Goal: Task Accomplishment & Management: Manage account settings

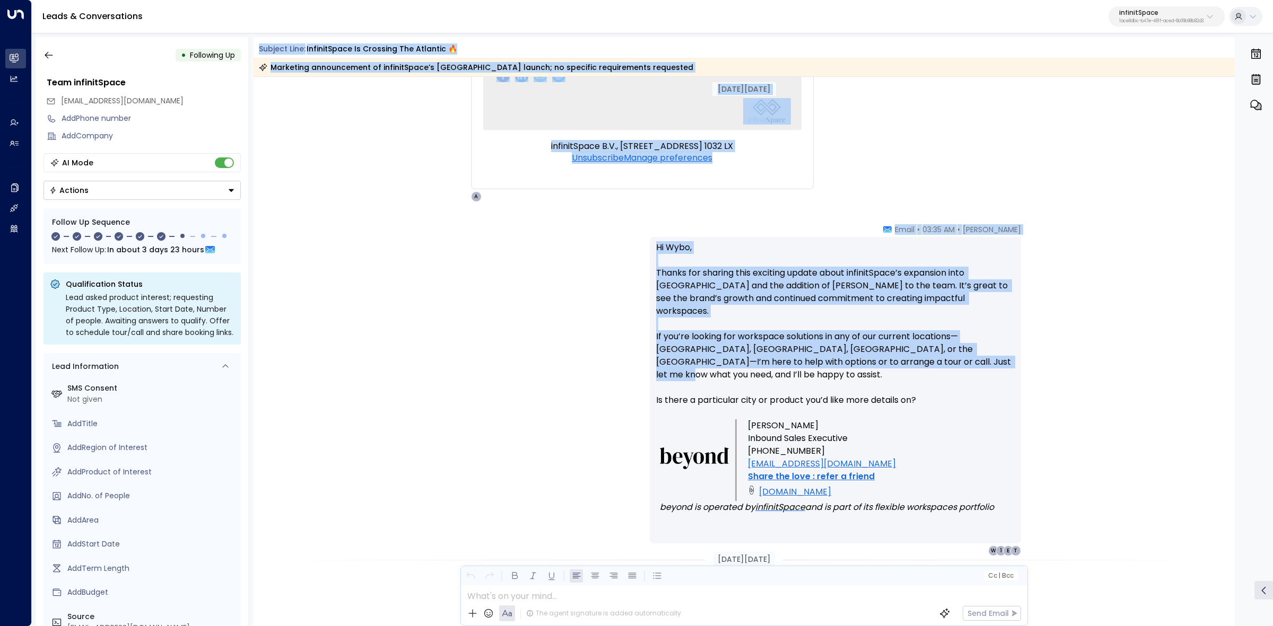
scroll to position [1525, 0]
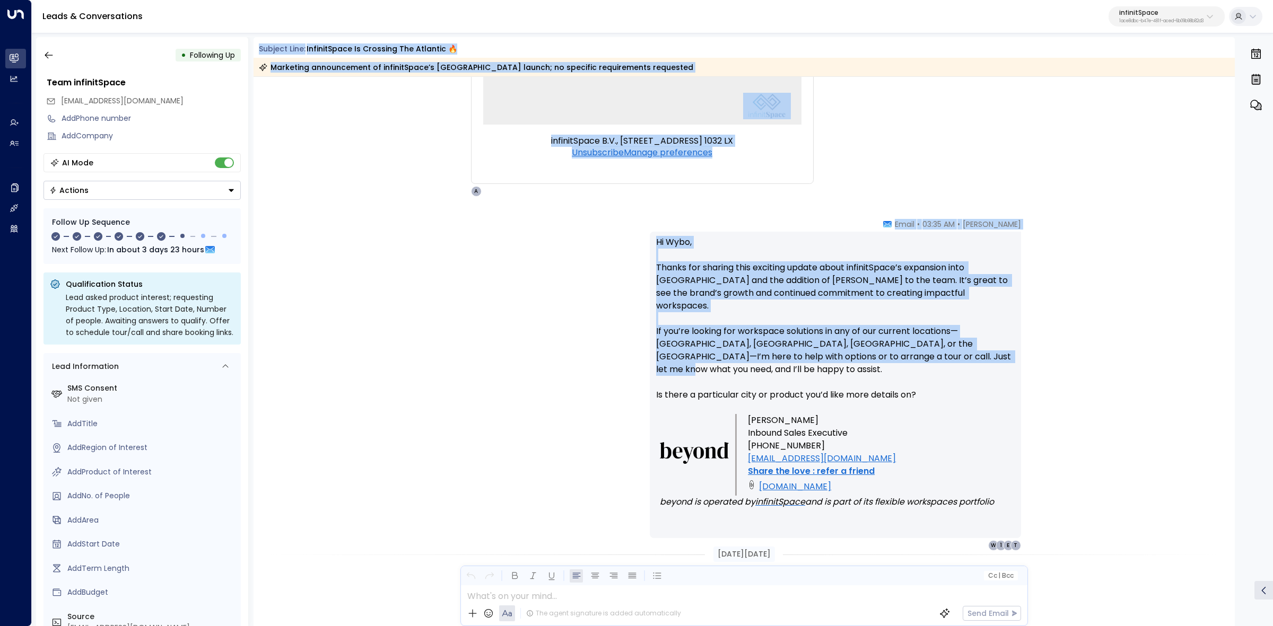
drag, startPoint x: 440, startPoint y: 55, endPoint x: 857, endPoint y: 423, distance: 556.2
click at [857, 423] on div "Subject Line: infinitSpace is crossing the Atlantic 🔥 Marketing announcement of…" at bounding box center [745, 331] width 982 height 589
copy div "Subject Line: infinitSpace is crossing the Atlantic 🔥 Marketing announcement of…"
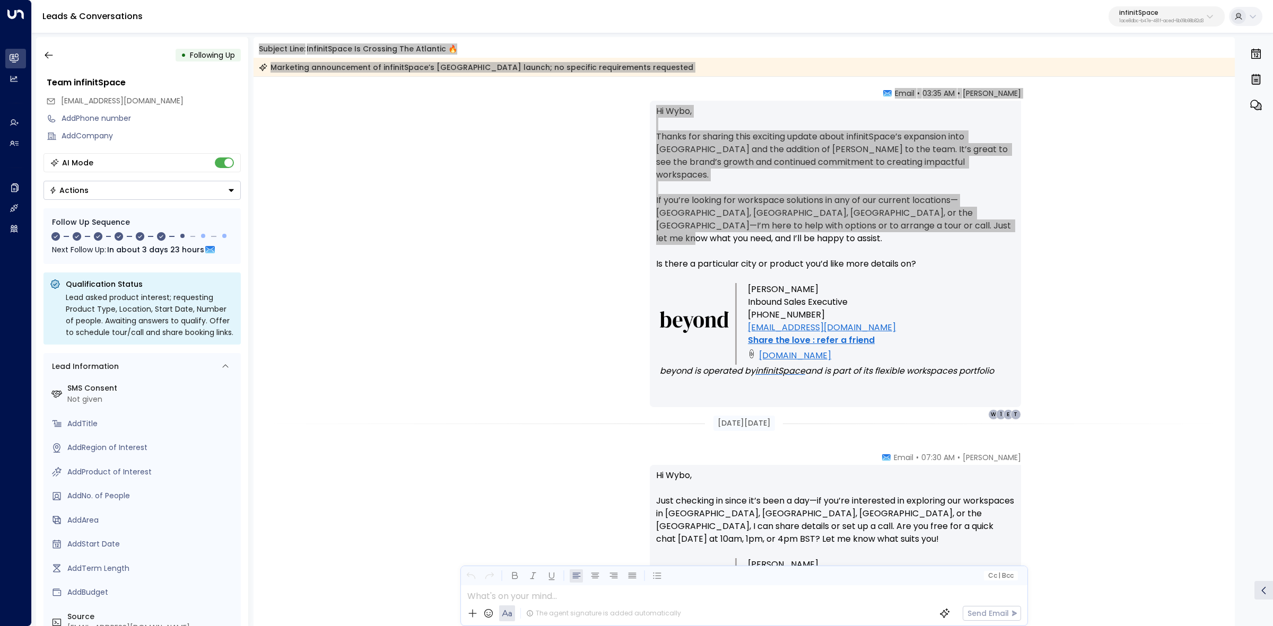
scroll to position [1923, 0]
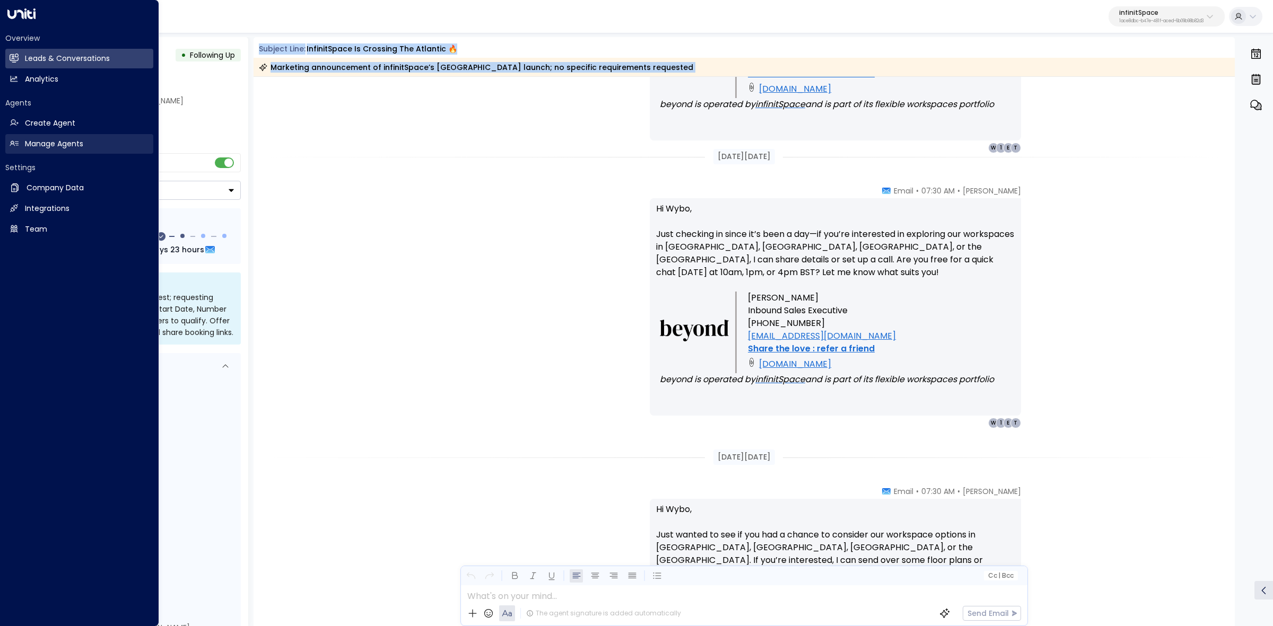
click at [47, 144] on h2 "Manage Agents" at bounding box center [54, 143] width 58 height 11
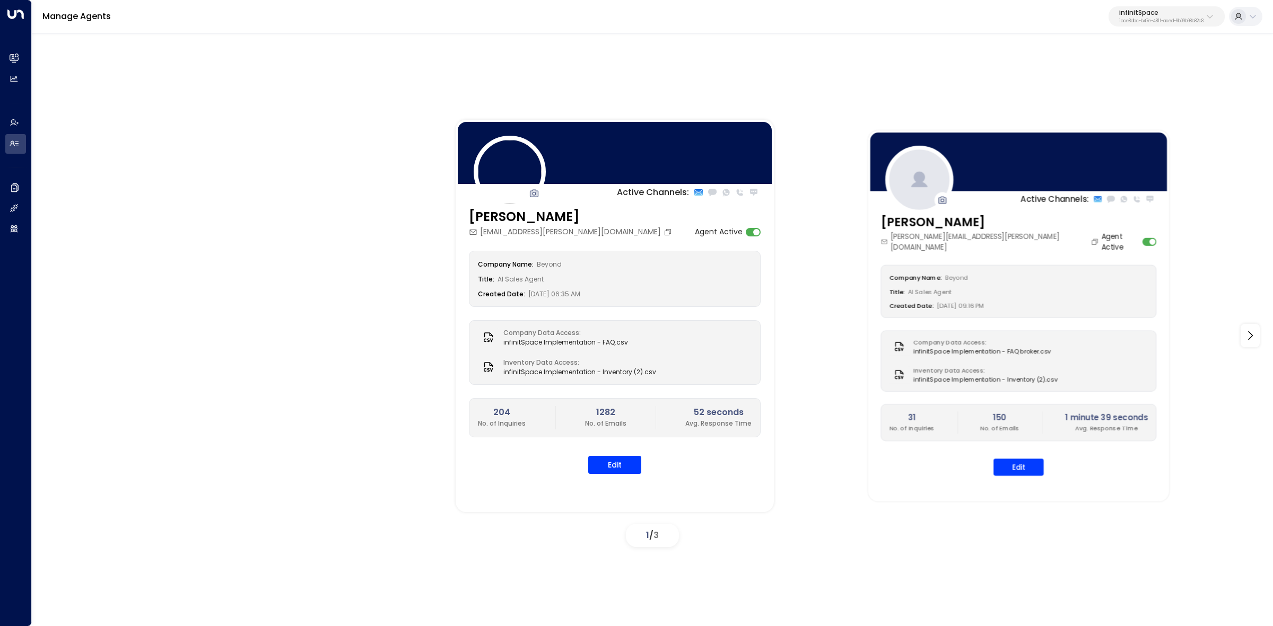
click at [1003, 468] on div "Andy Iverson andy.iverson@wearebeyond.work Agent Active Company Name: Beyond Ti…" at bounding box center [1018, 350] width 301 height 275
click at [1021, 459] on button "Edit" at bounding box center [1018, 467] width 50 height 17
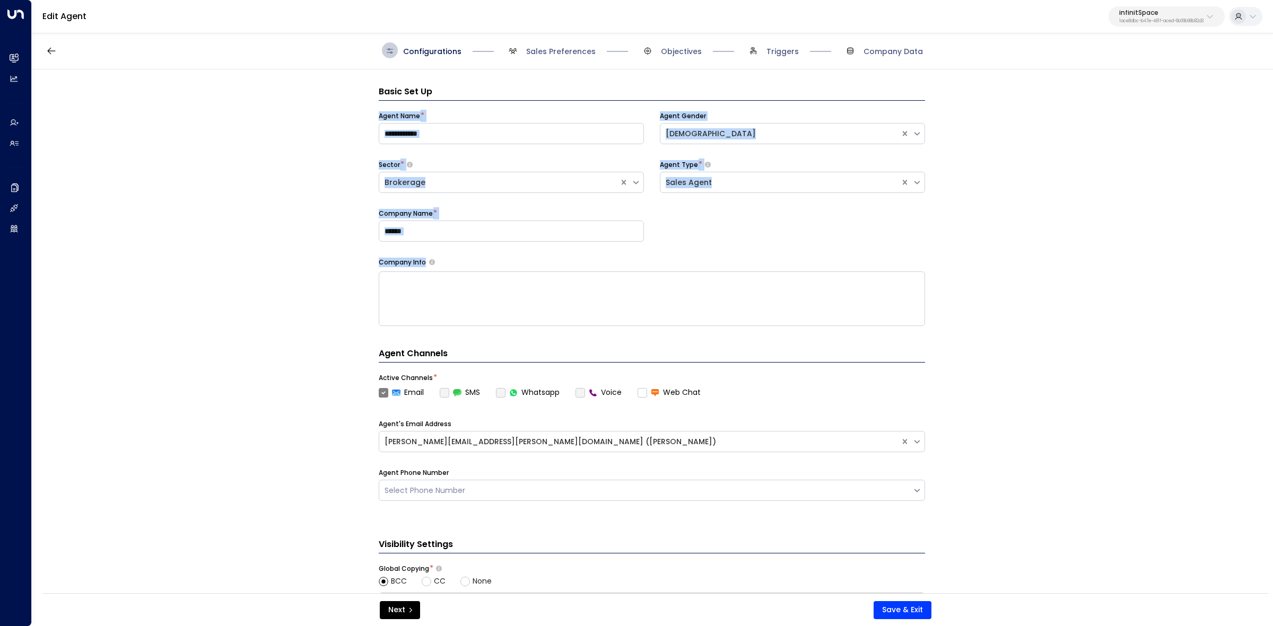
drag, startPoint x: 374, startPoint y: 116, endPoint x: 489, endPoint y: 272, distance: 193.8
click at [489, 272] on div "**********" at bounding box center [652, 334] width 1240 height 531
copy div "Agent Name * Agent Gender Male Sector * Brokerage Agent Type * Sales Agent Comp…"
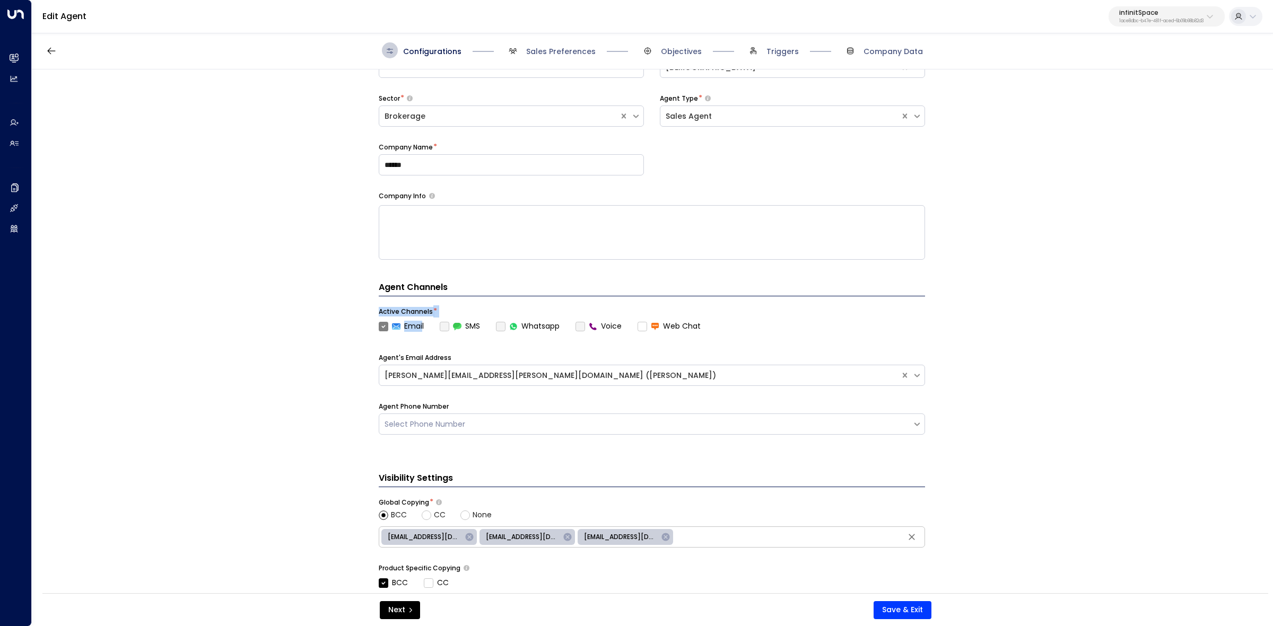
drag, startPoint x: 377, startPoint y: 311, endPoint x: 422, endPoint y: 324, distance: 46.3
click at [422, 324] on div "**********" at bounding box center [652, 334] width 1240 height 531
copy div "Active Channels * Emai"
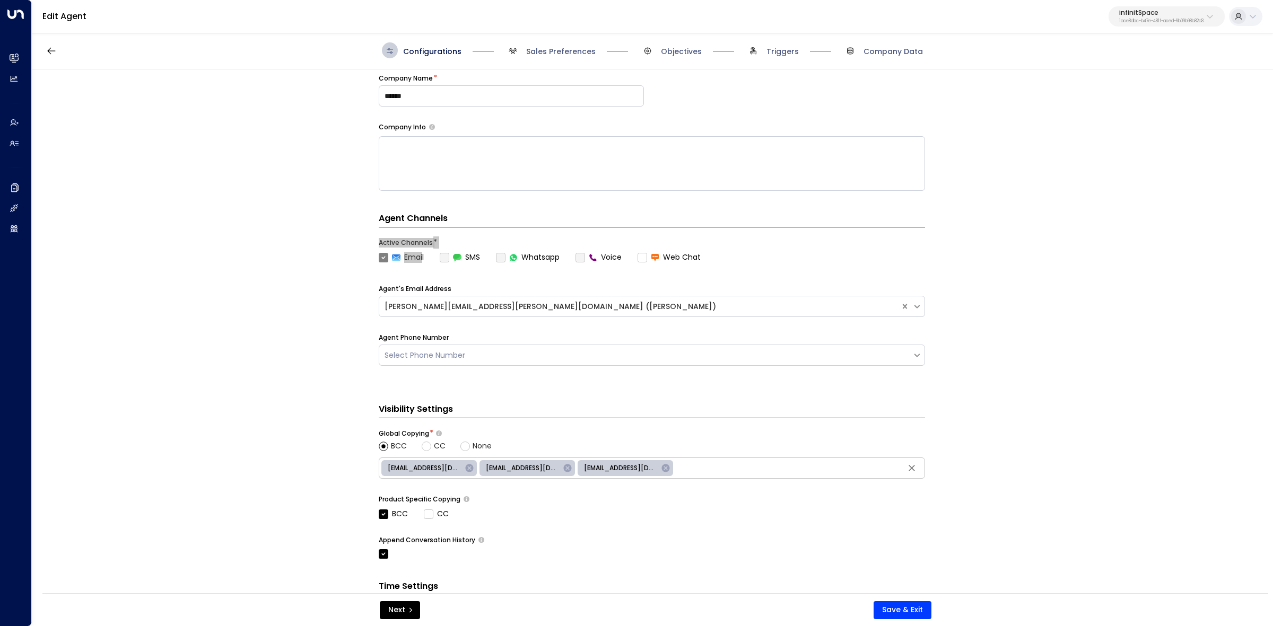
scroll to position [227, 0]
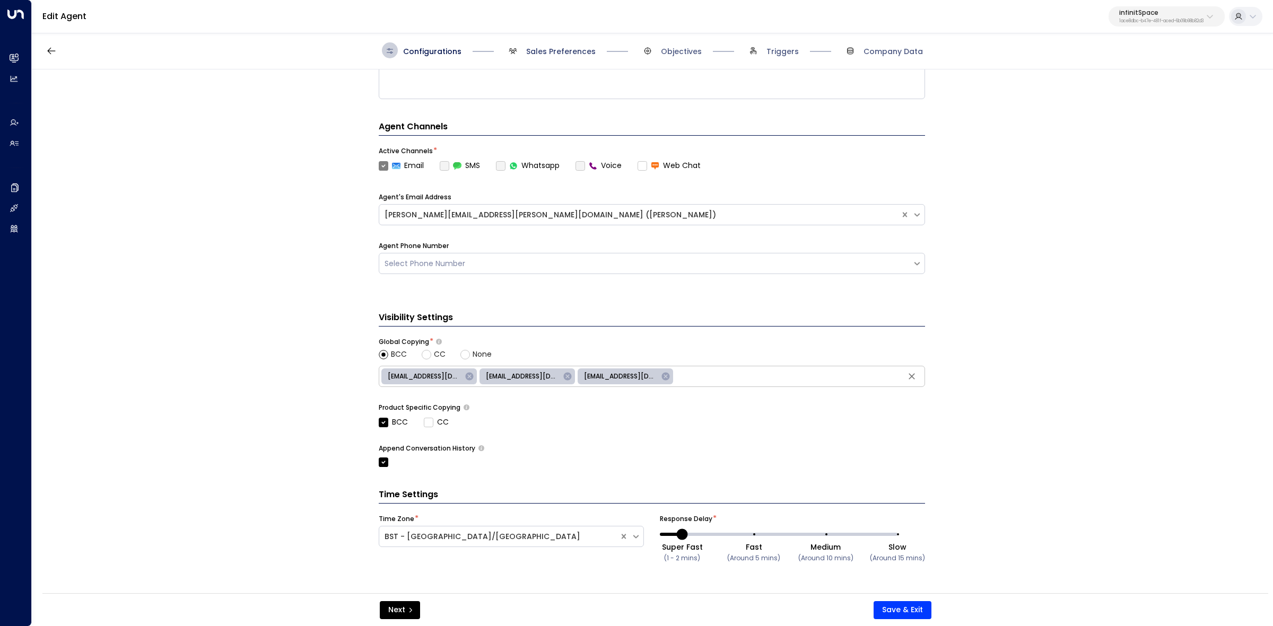
click at [563, 56] on span "Sales Preferences" at bounding box center [560, 51] width 69 height 11
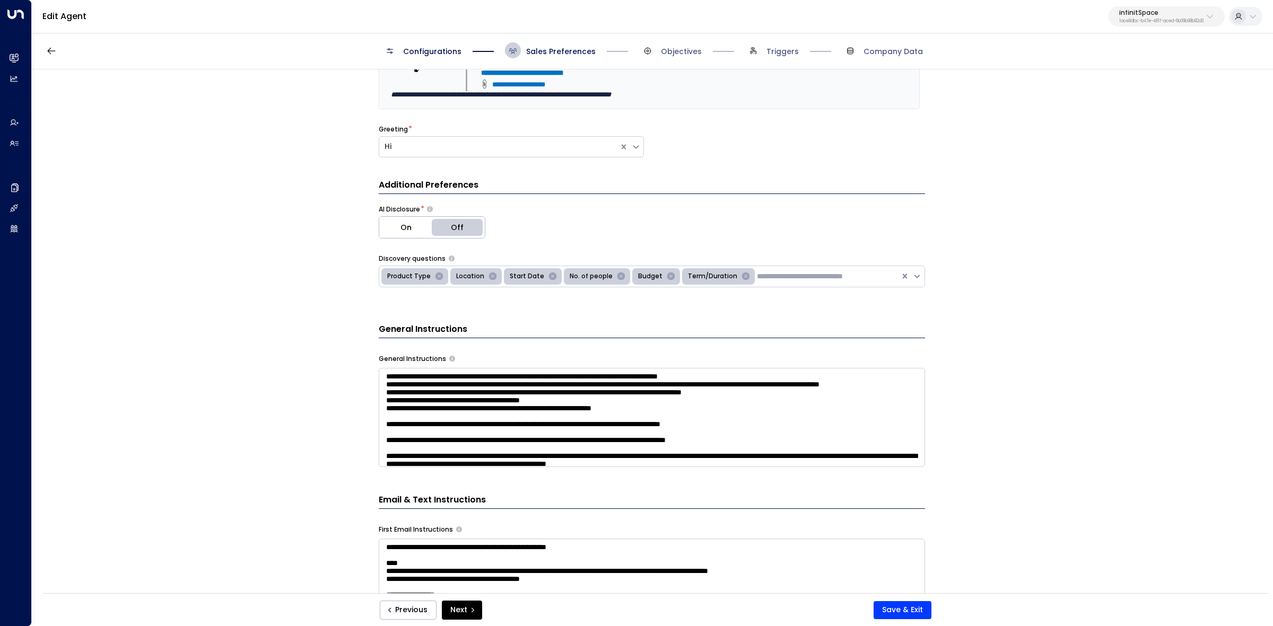
scroll to position [215, 0]
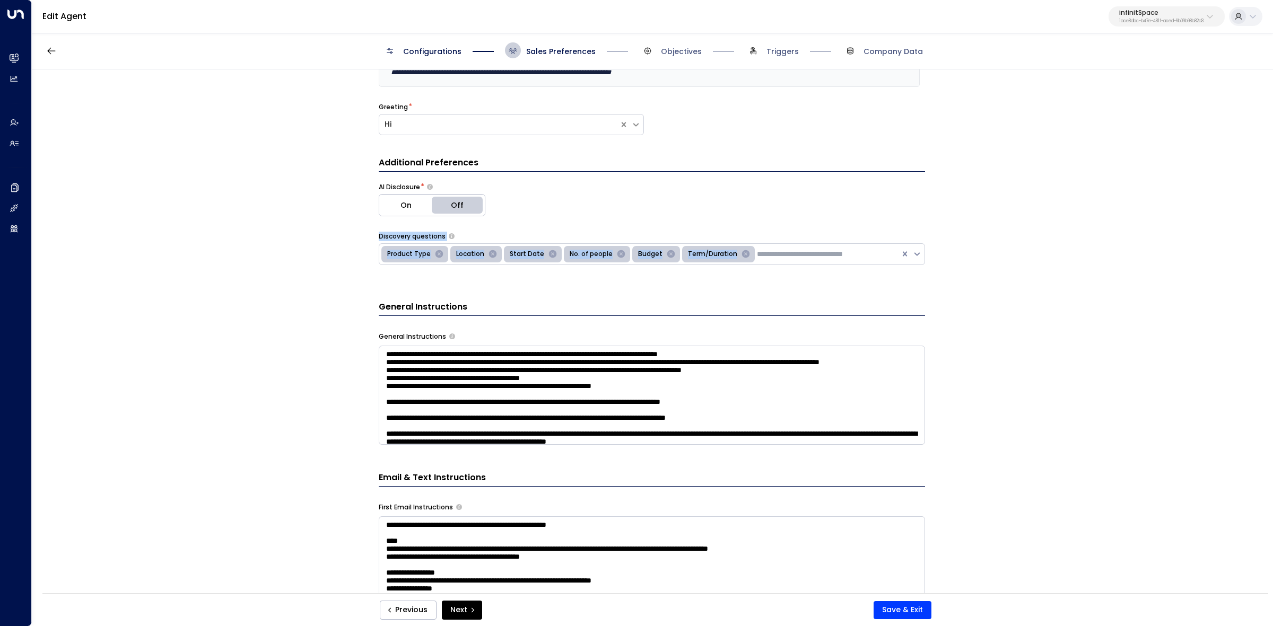
drag, startPoint x: 376, startPoint y: 244, endPoint x: 805, endPoint y: 280, distance: 430.6
click at [805, 280] on div "**********" at bounding box center [652, 334] width 1240 height 531
copy div "Discovery questions Product Type Location Start Date No. of people Budget Term/…"
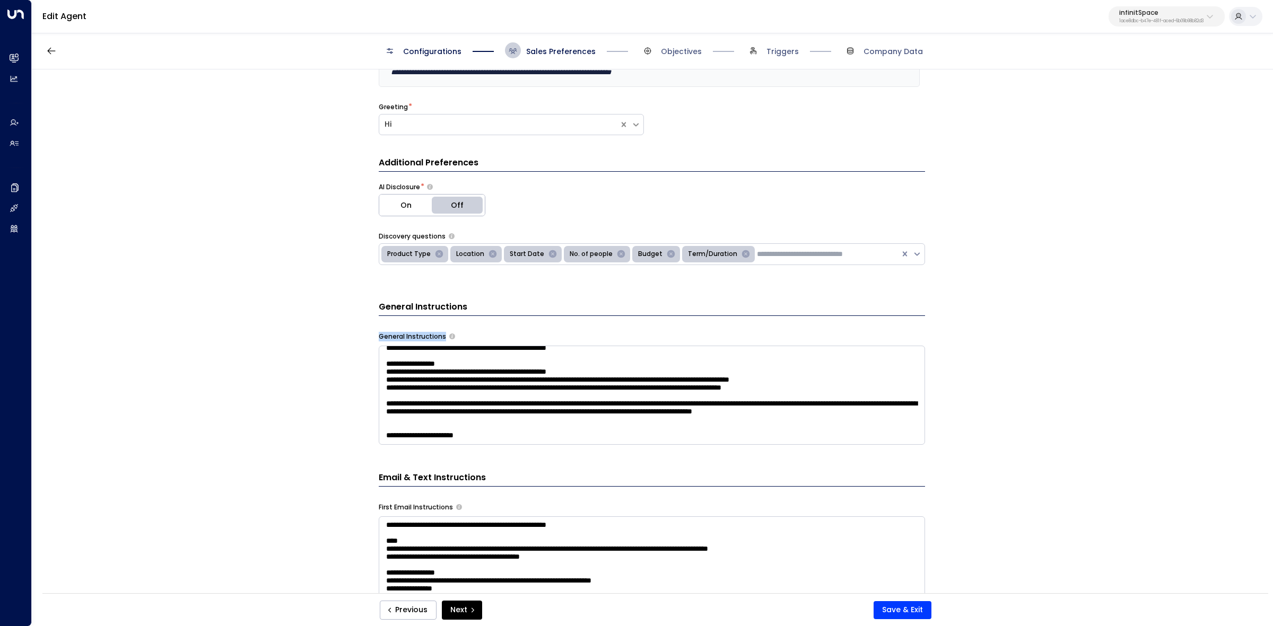
scroll to position [192, 0]
drag, startPoint x: 467, startPoint y: 356, endPoint x: 794, endPoint y: 415, distance: 331.9
click at [796, 416] on div "**********" at bounding box center [652, 334] width 1240 height 531
copy div "General Instructions"
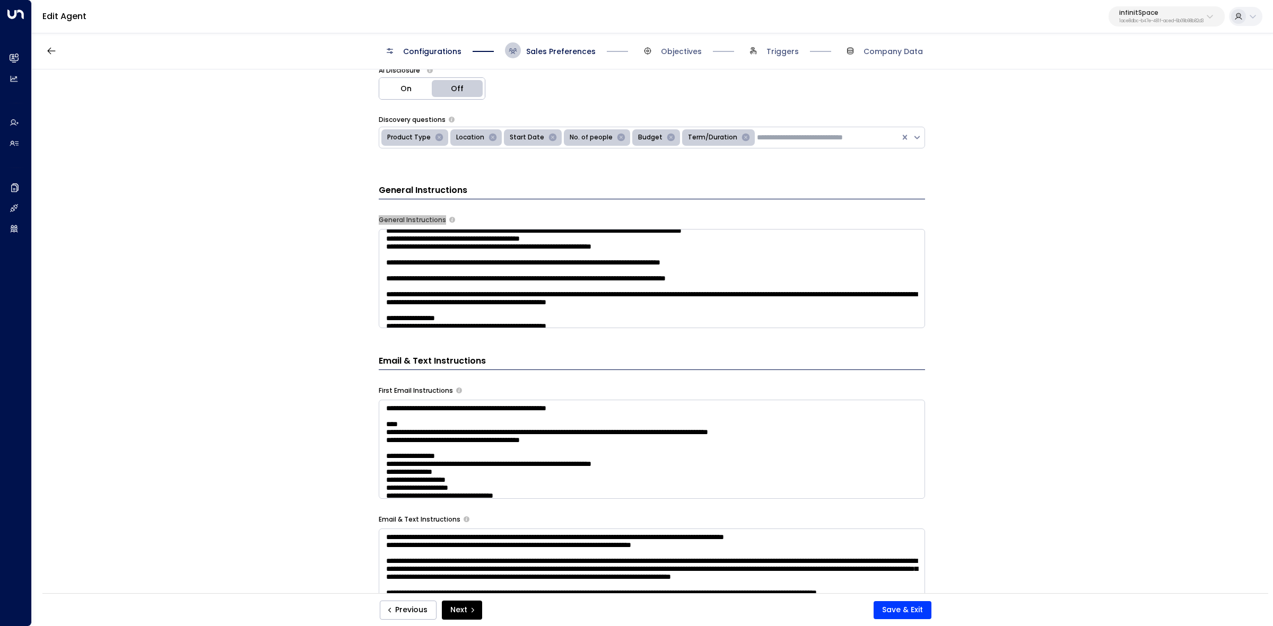
scroll to position [0, 0]
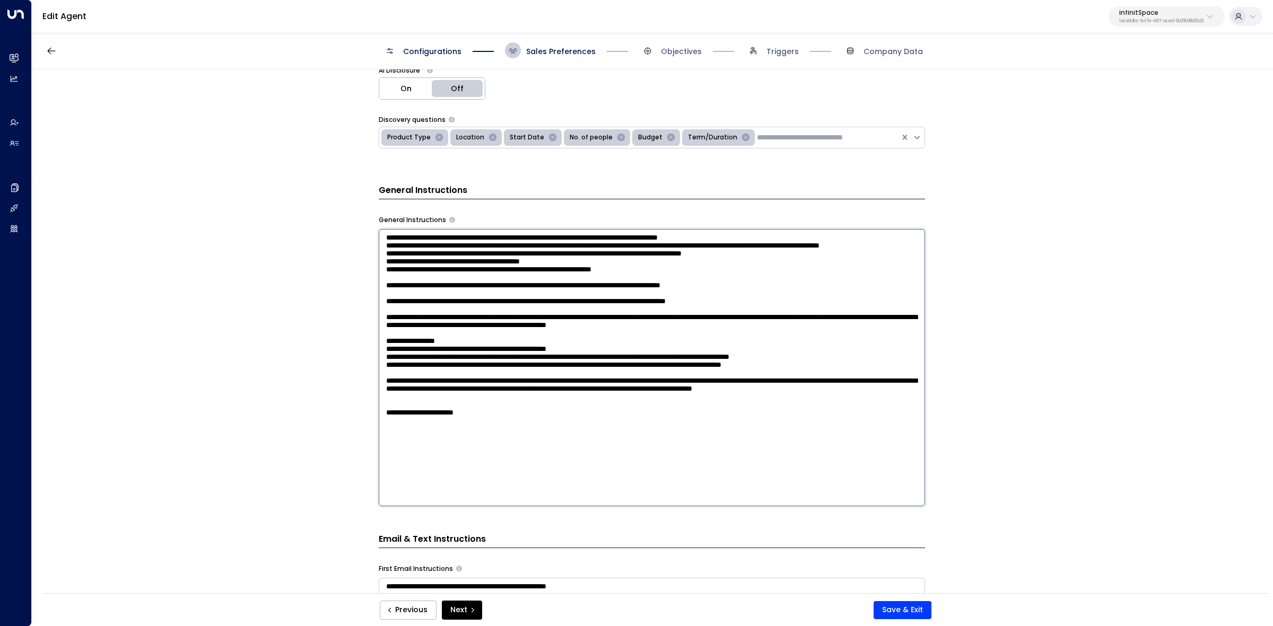
drag, startPoint x: 379, startPoint y: 252, endPoint x: 752, endPoint y: 487, distance: 440.0
click at [752, 487] on textarea at bounding box center [652, 367] width 546 height 277
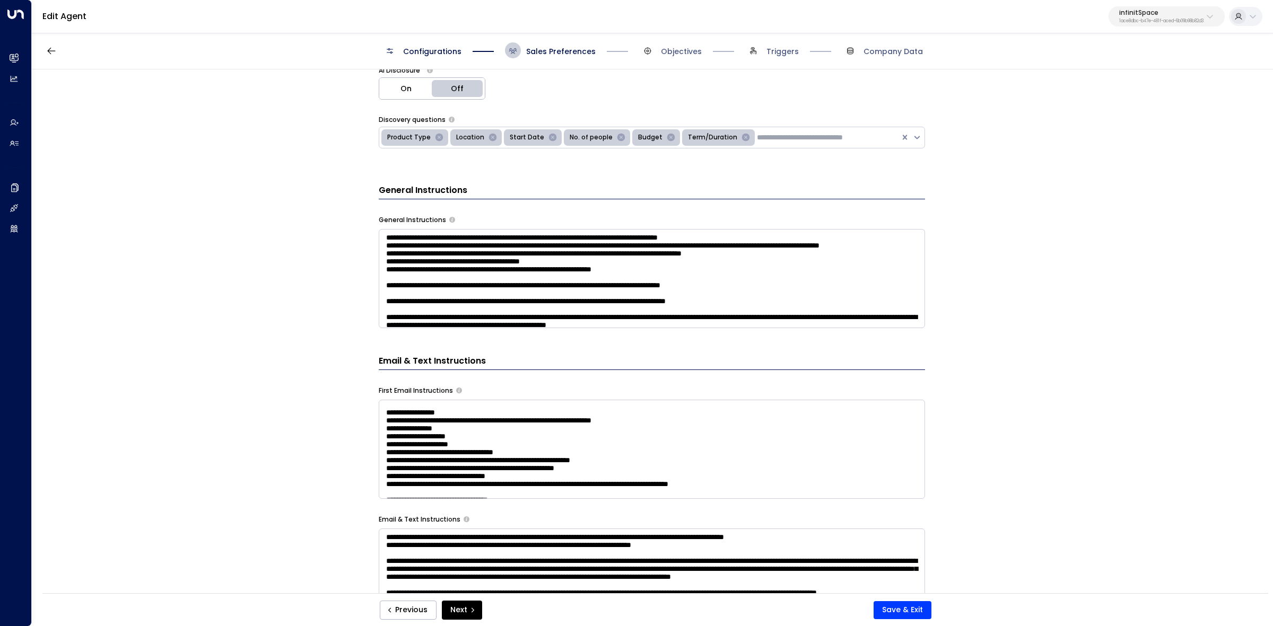
scroll to position [66, 0]
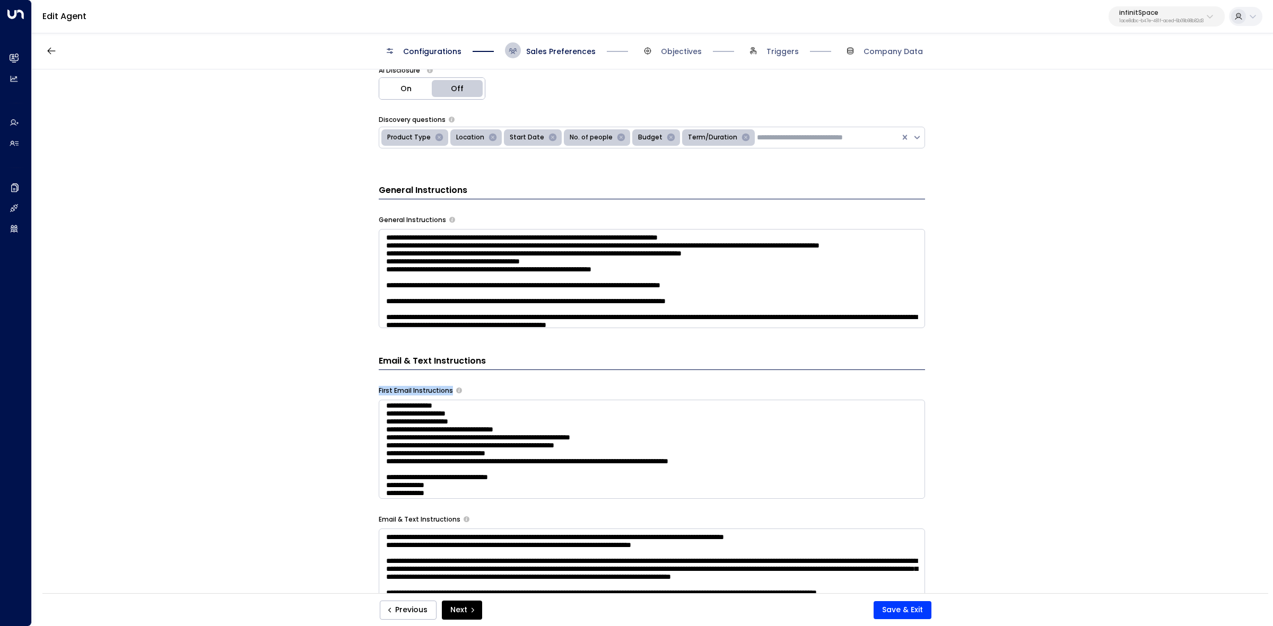
drag, startPoint x: 374, startPoint y: 401, endPoint x: 451, endPoint y: 404, distance: 76.4
click at [451, 404] on div "**********" at bounding box center [652, 334] width 1240 height 531
copy div "First Email Instructions"
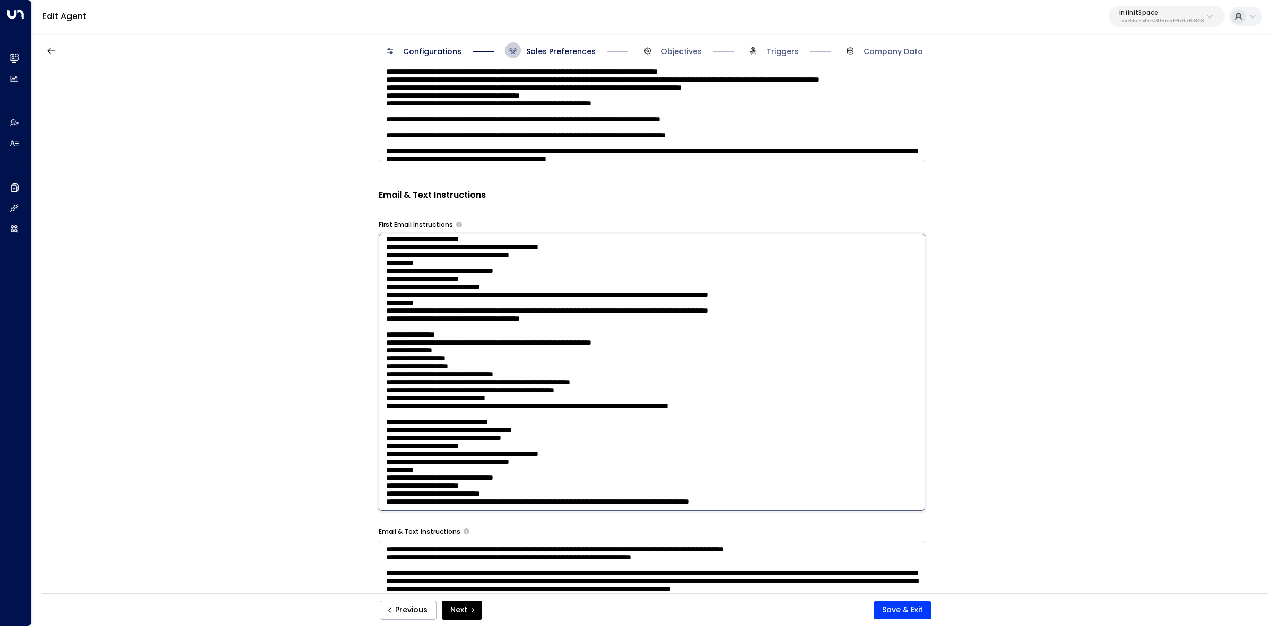
scroll to position [2787, 0]
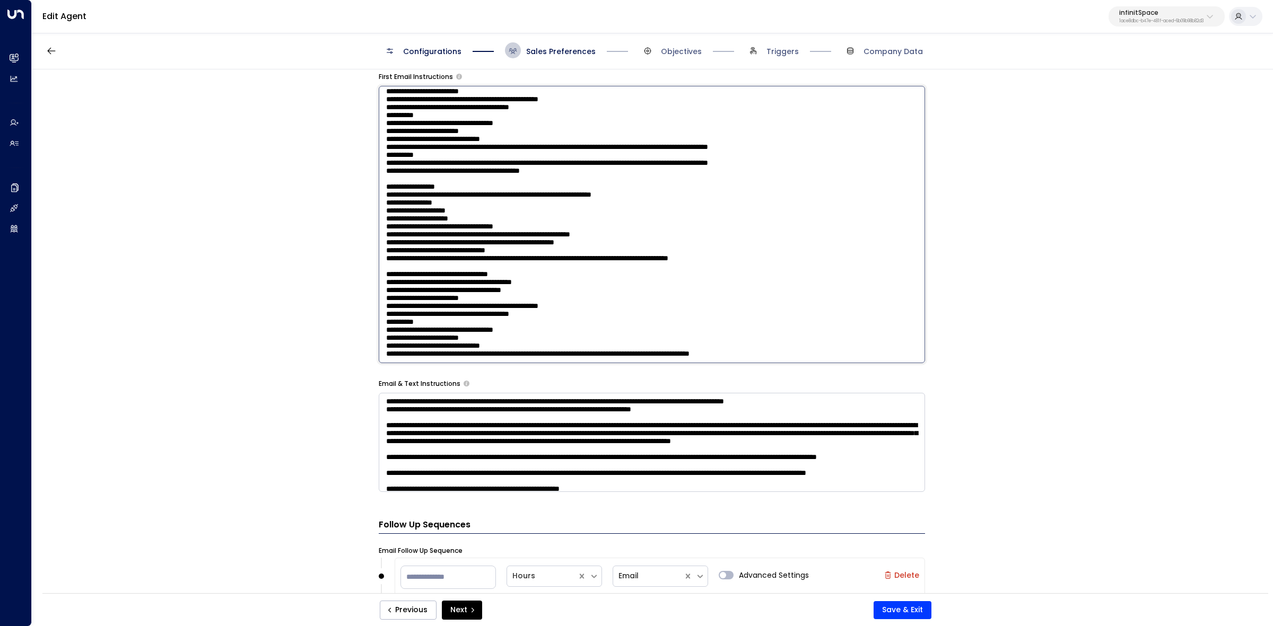
drag, startPoint x: 382, startPoint y: 491, endPoint x: 755, endPoint y: 590, distance: 385.3
click at [755, 590] on form "**********" at bounding box center [652, 141] width 546 height 1402
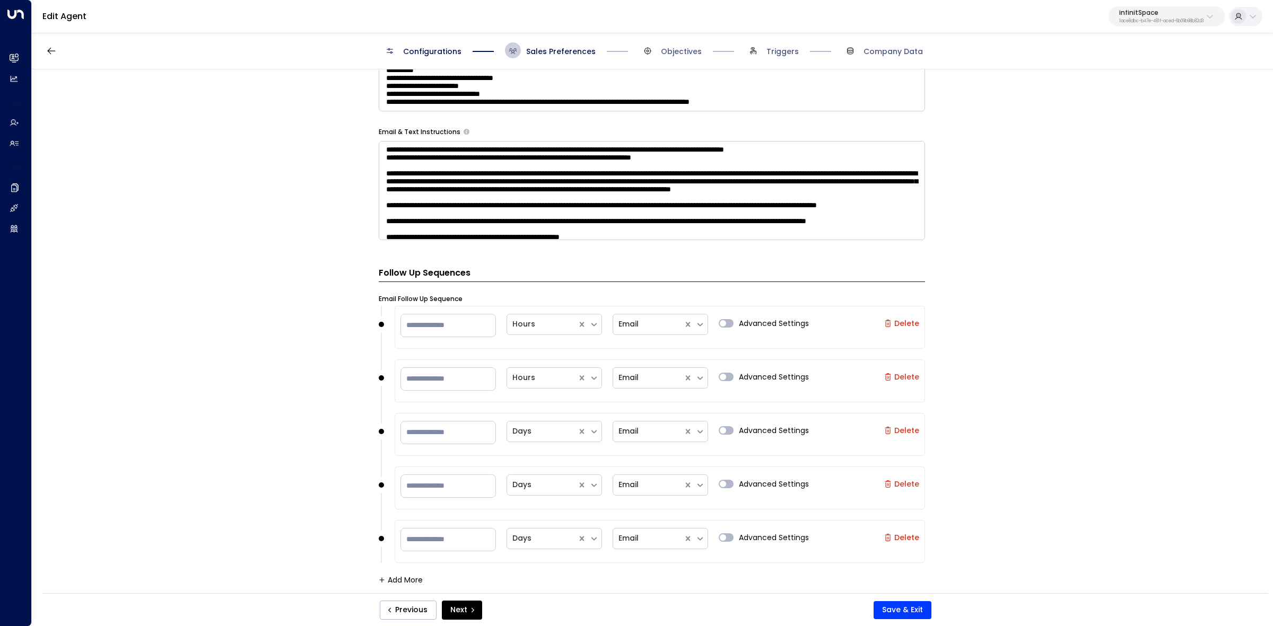
scroll to position [2634, 0]
click at [669, 53] on span "Objectives" at bounding box center [681, 51] width 41 height 11
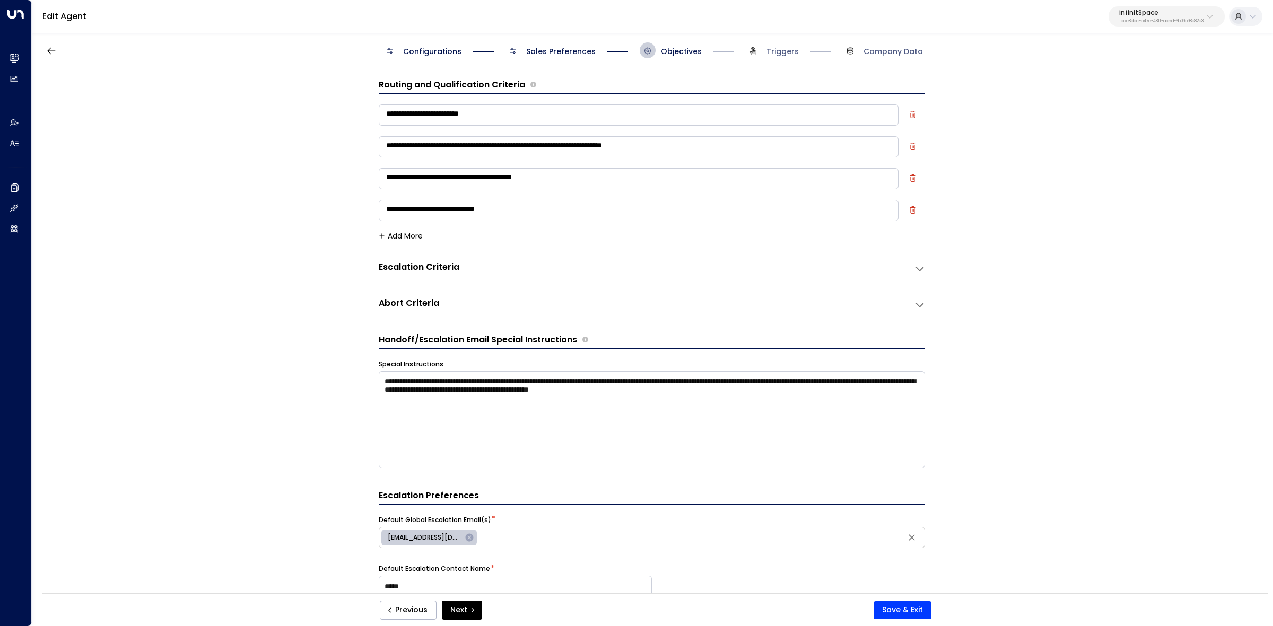
scroll to position [0, 0]
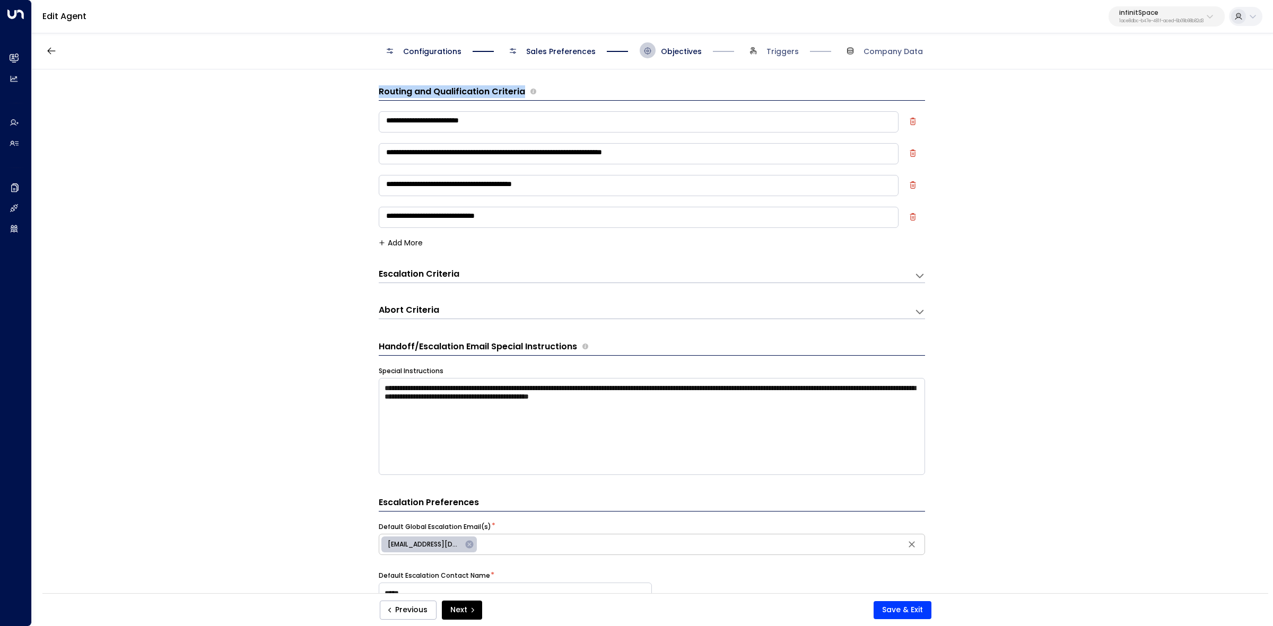
drag, startPoint x: 370, startPoint y: 86, endPoint x: 523, endPoint y: 93, distance: 153.4
click at [523, 93] on div "**********" at bounding box center [652, 334] width 1240 height 531
copy h3 "Routing and Qualification Criteria"
drag, startPoint x: 381, startPoint y: 119, endPoint x: 620, endPoint y: 266, distance: 280.0
click at [620, 266] on form "**********" at bounding box center [652, 616] width 546 height 1063
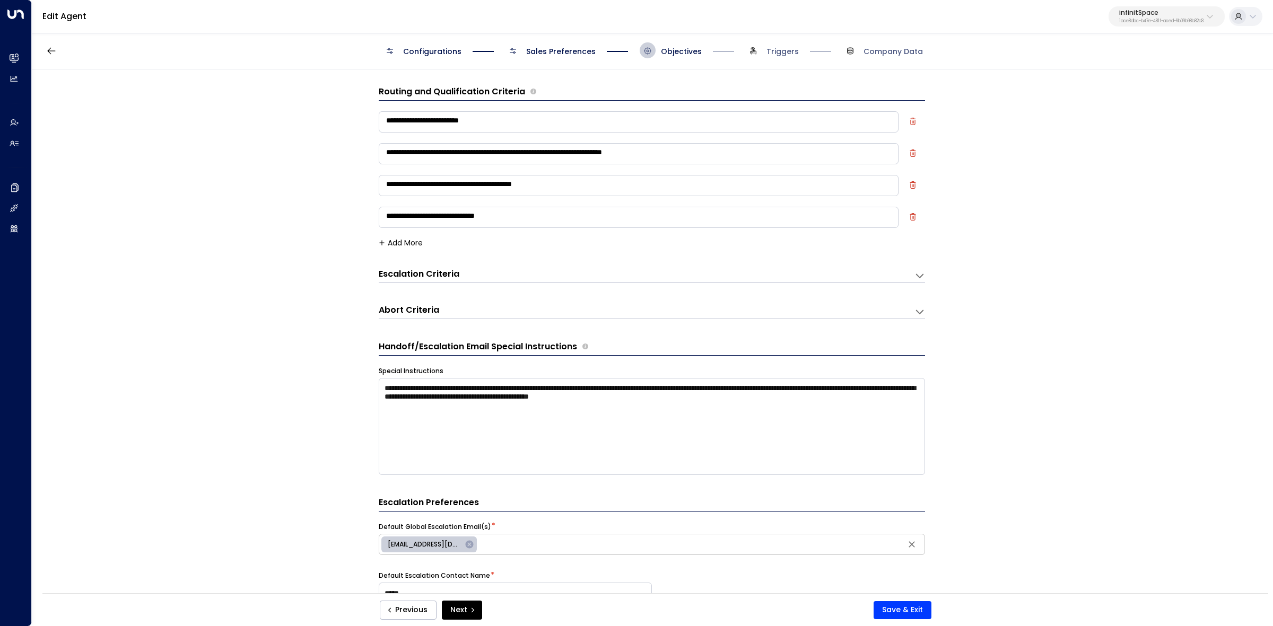
click at [551, 152] on textarea "**********" at bounding box center [639, 153] width 520 height 21
click at [552, 152] on textarea "**********" at bounding box center [639, 153] width 520 height 21
click at [458, 187] on textarea "**********" at bounding box center [639, 185] width 520 height 21
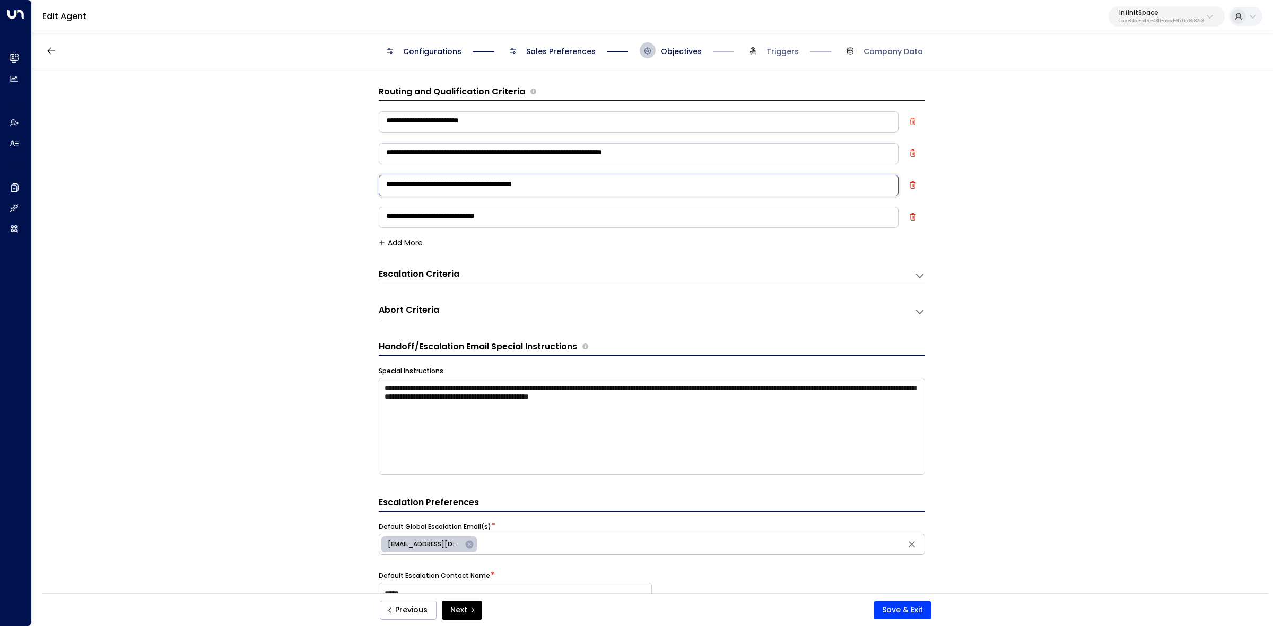
click at [458, 187] on textarea "**********" at bounding box center [639, 185] width 520 height 21
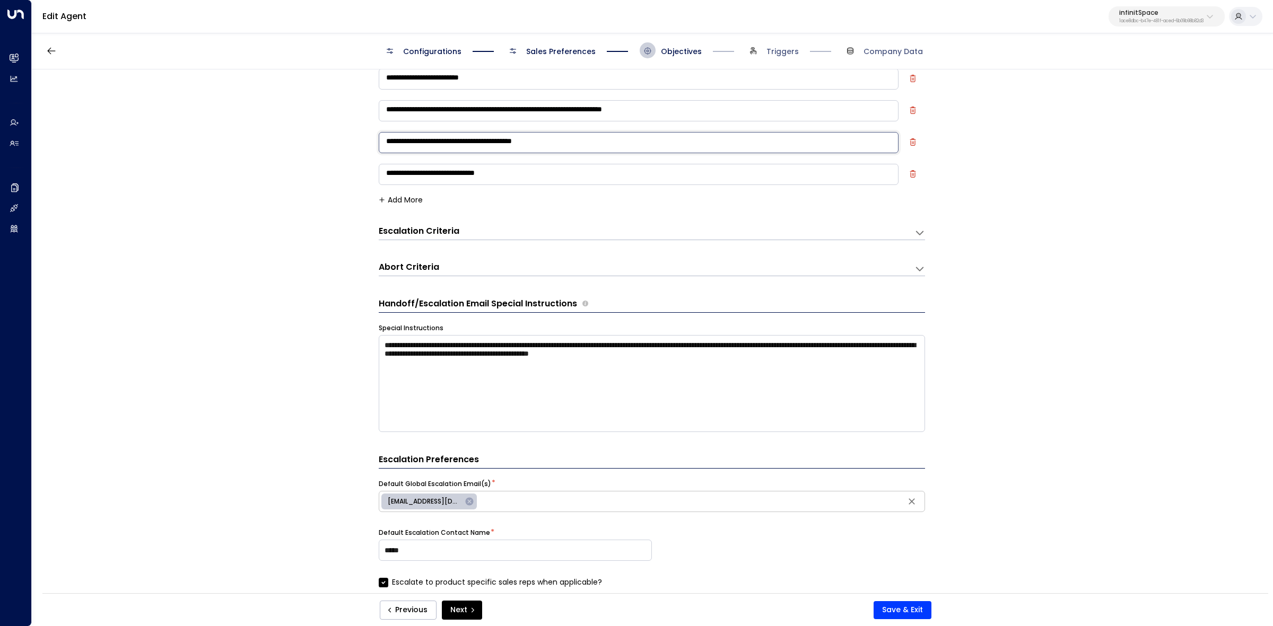
scroll to position [66, 0]
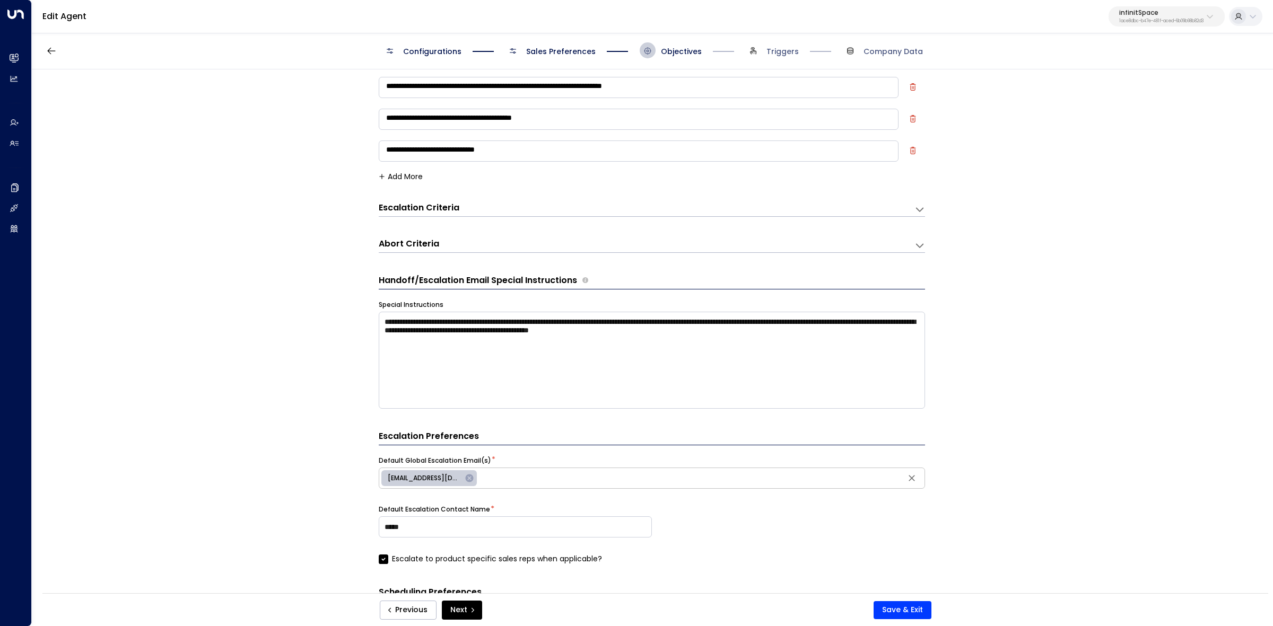
click at [472, 152] on textarea "**********" at bounding box center [639, 151] width 520 height 21
click at [494, 197] on div "**********" at bounding box center [652, 207] width 546 height 20
click at [492, 210] on div "Escalation Criteria Reset" at bounding box center [641, 208] width 525 height 12
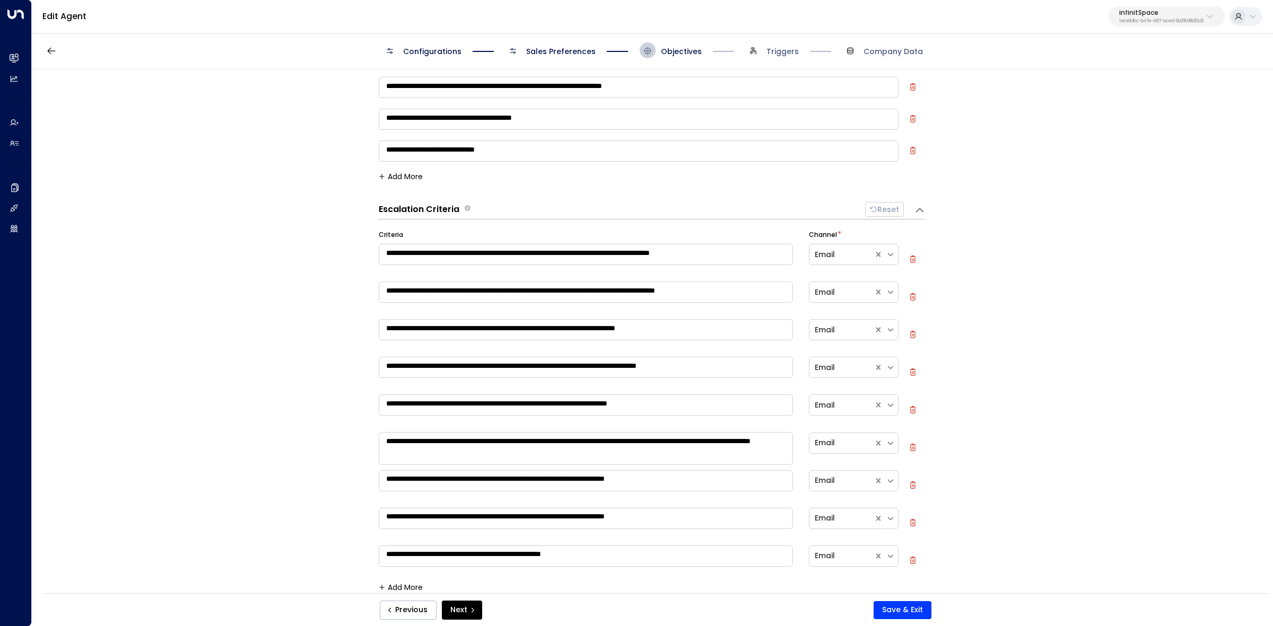
drag, startPoint x: 380, startPoint y: 207, endPoint x: 408, endPoint y: 206, distance: 28.7
click at [468, 210] on div "**********" at bounding box center [652, 334] width 1240 height 531
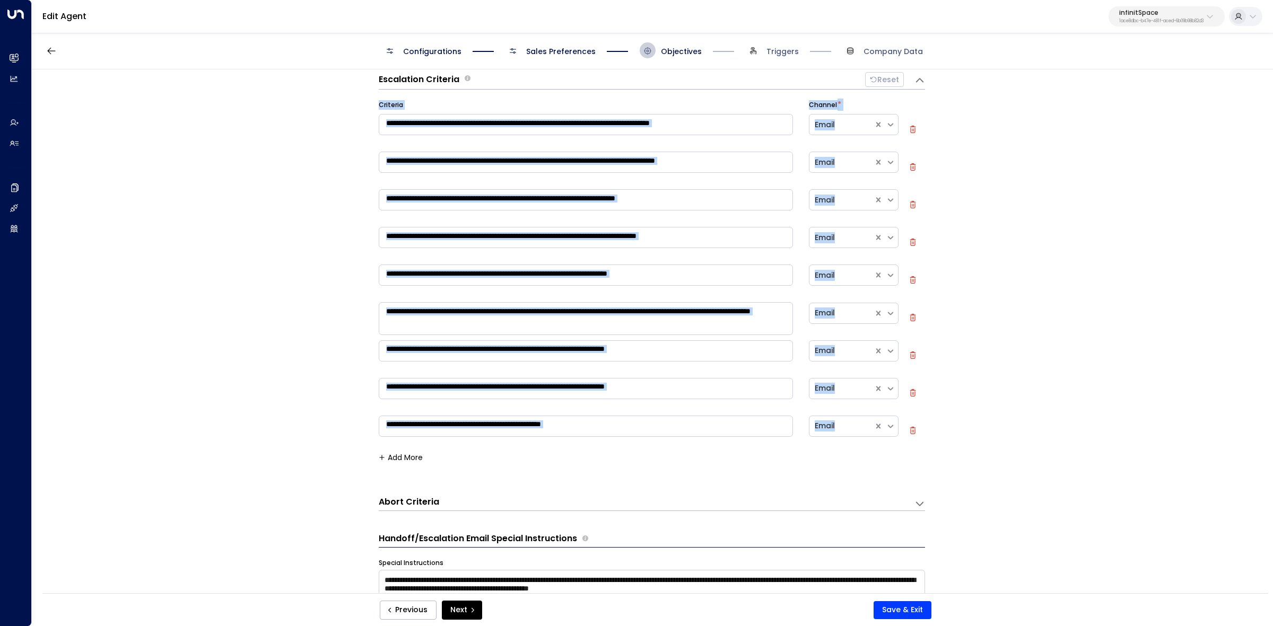
scroll to position [199, 0]
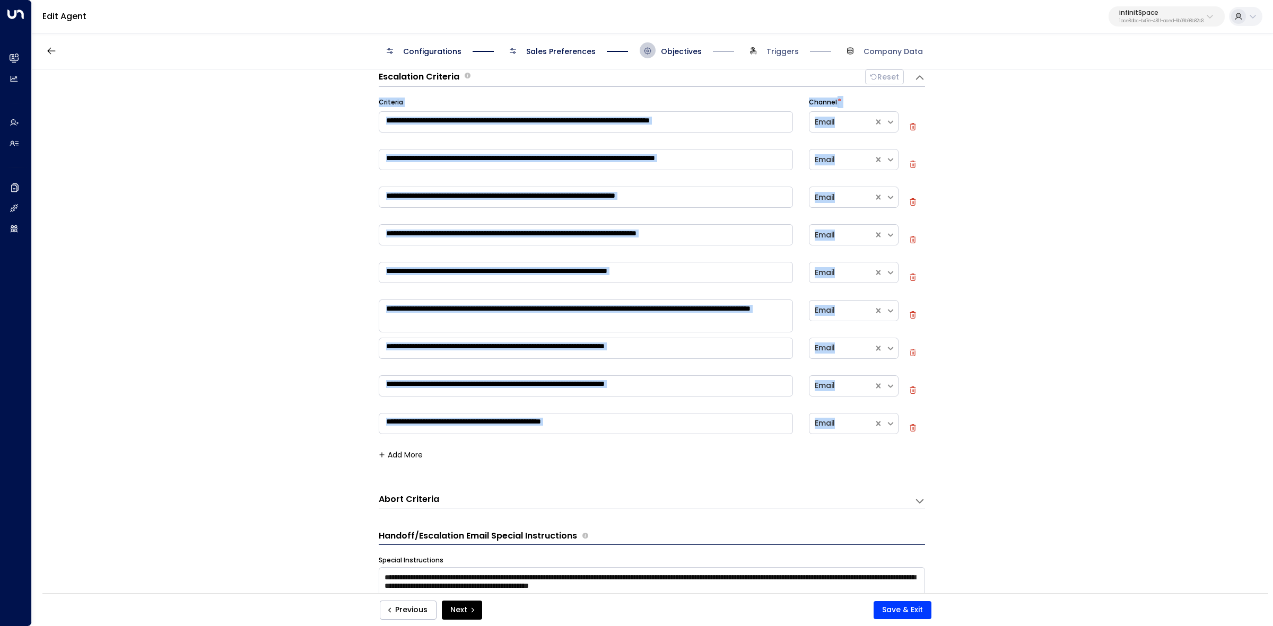
drag, startPoint x: 374, startPoint y: 234, endPoint x: 879, endPoint y: 442, distance: 546.6
click at [879, 442] on div "**********" at bounding box center [652, 334] width 1240 height 531
copy div "**********"
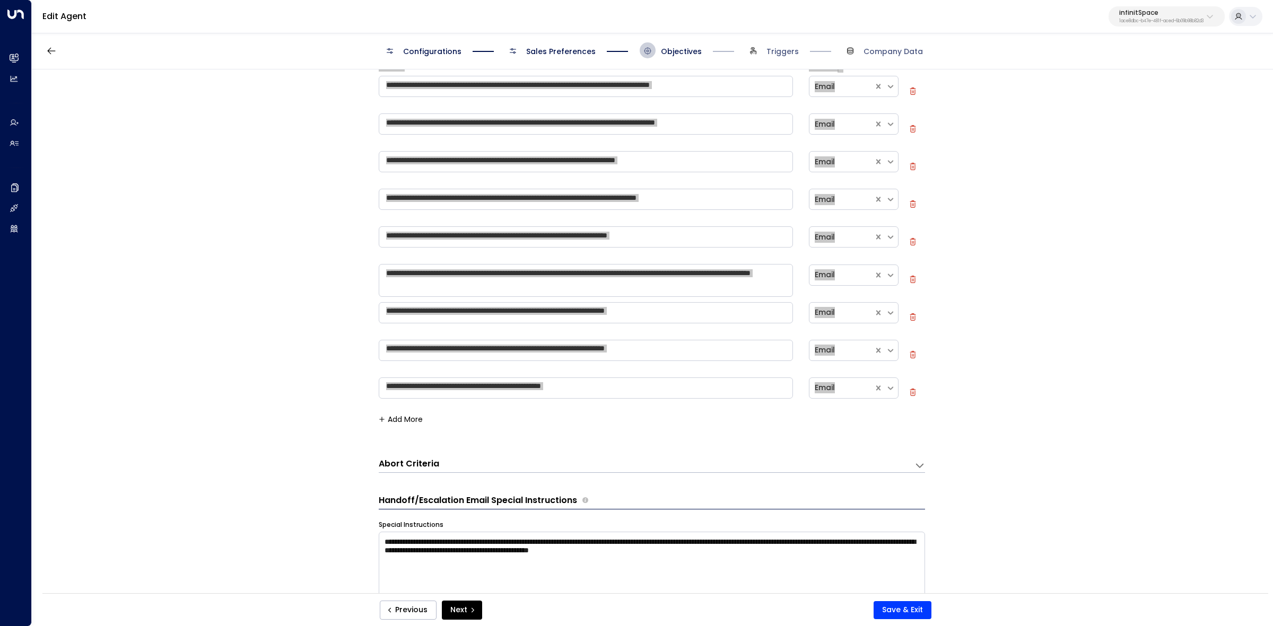
scroll to position [265, 0]
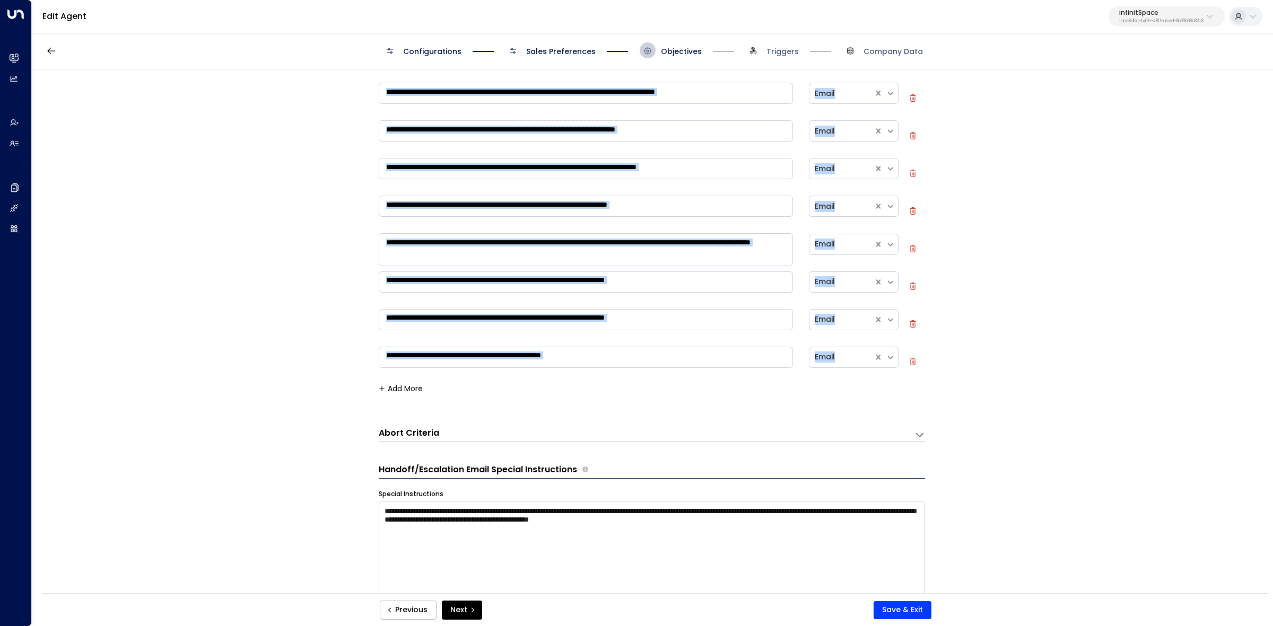
click at [411, 432] on h3 "Abort Criteria" at bounding box center [409, 434] width 60 height 12
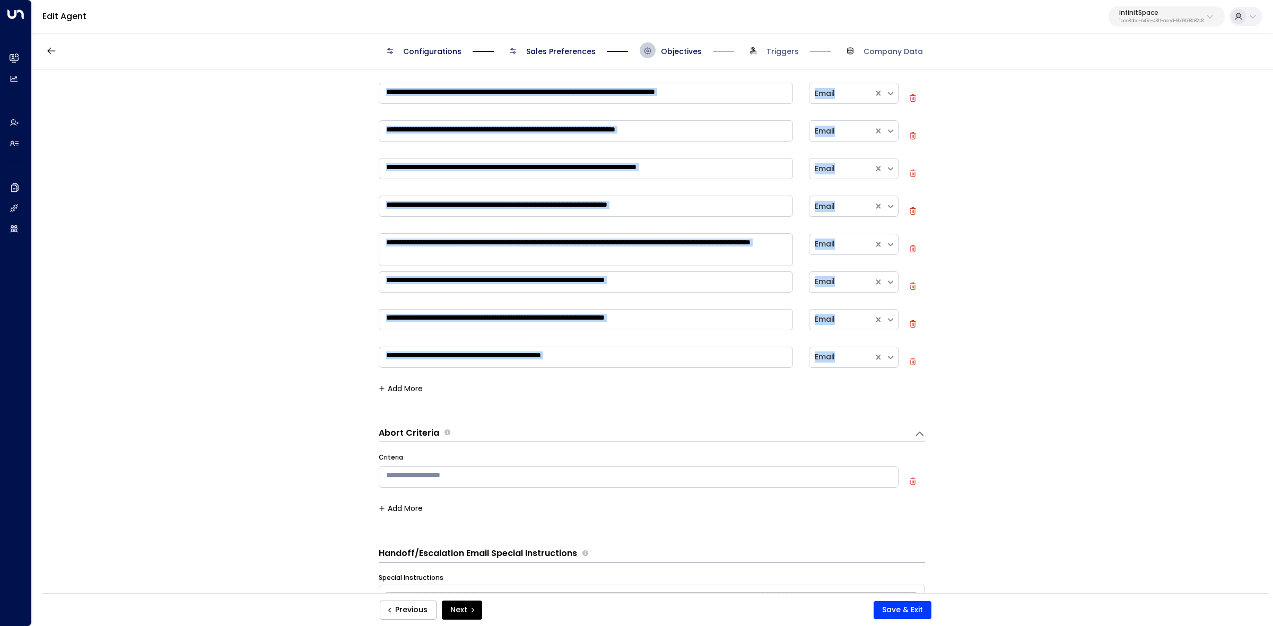
click at [412, 432] on h3 "Abort Criteria" at bounding box center [409, 434] width 60 height 12
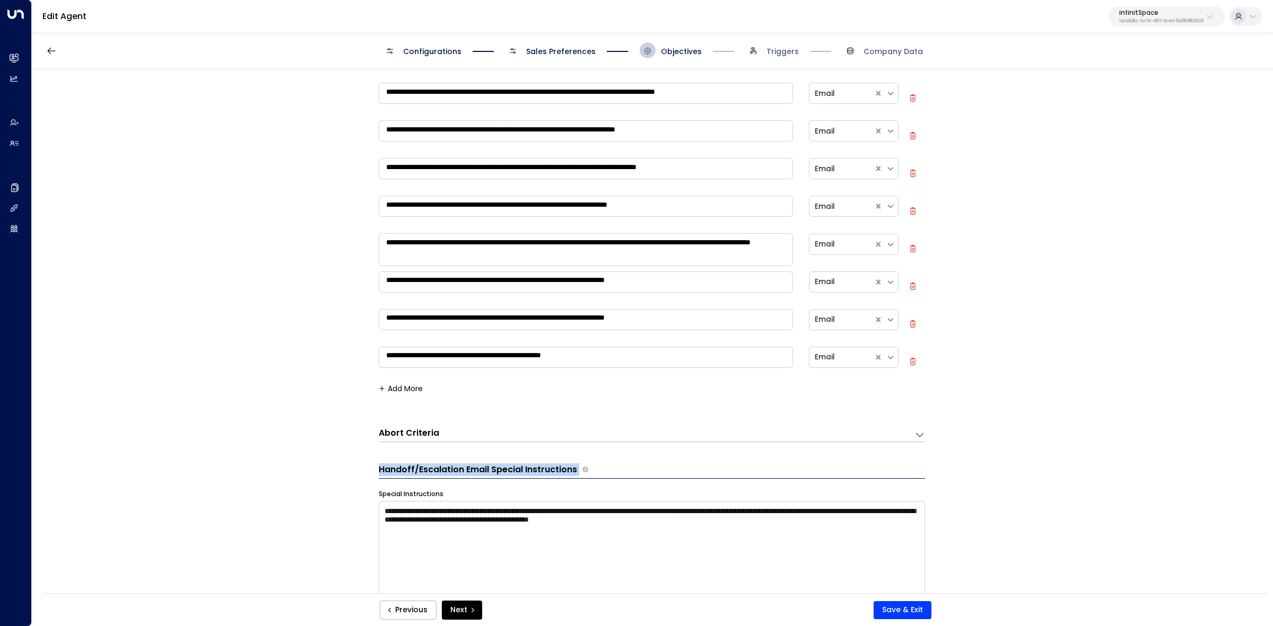
drag, startPoint x: 373, startPoint y: 471, endPoint x: 579, endPoint y: 477, distance: 206.4
click at [579, 477] on div "**********" at bounding box center [652, 334] width 1240 height 531
copy div "Handoff/Escalation Email Special Instructions"
drag, startPoint x: 381, startPoint y: 515, endPoint x: 817, endPoint y: 541, distance: 436.8
click at [817, 541] on textarea "**********" at bounding box center [652, 549] width 546 height 97
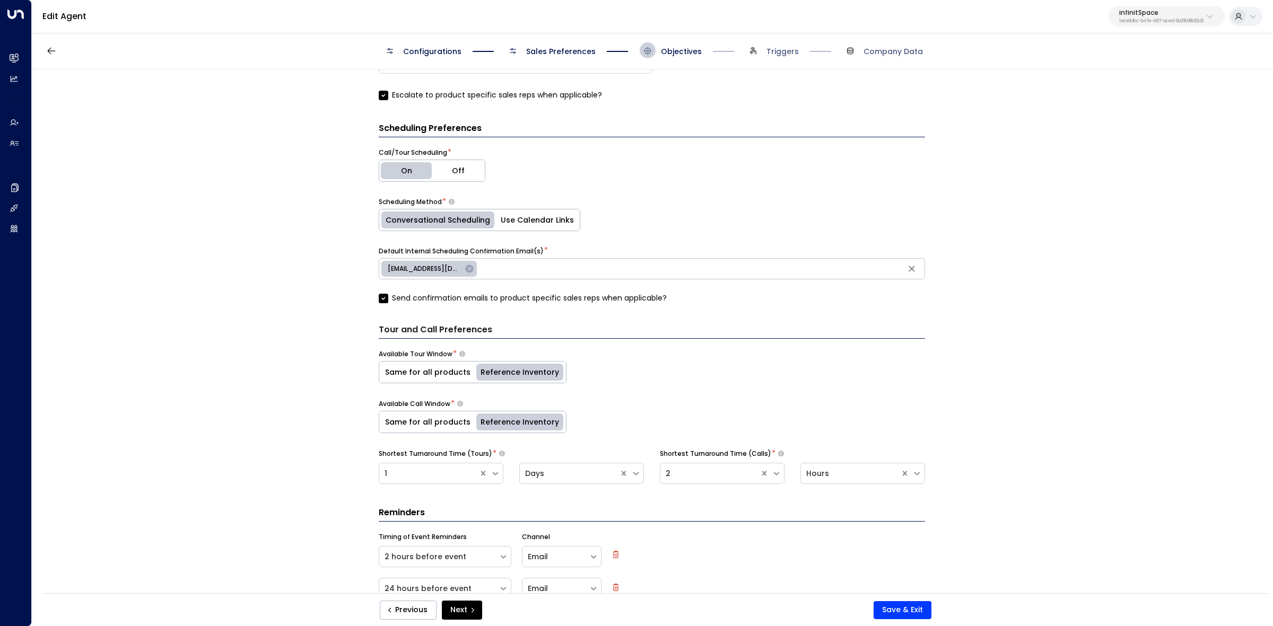
scroll to position [898, 0]
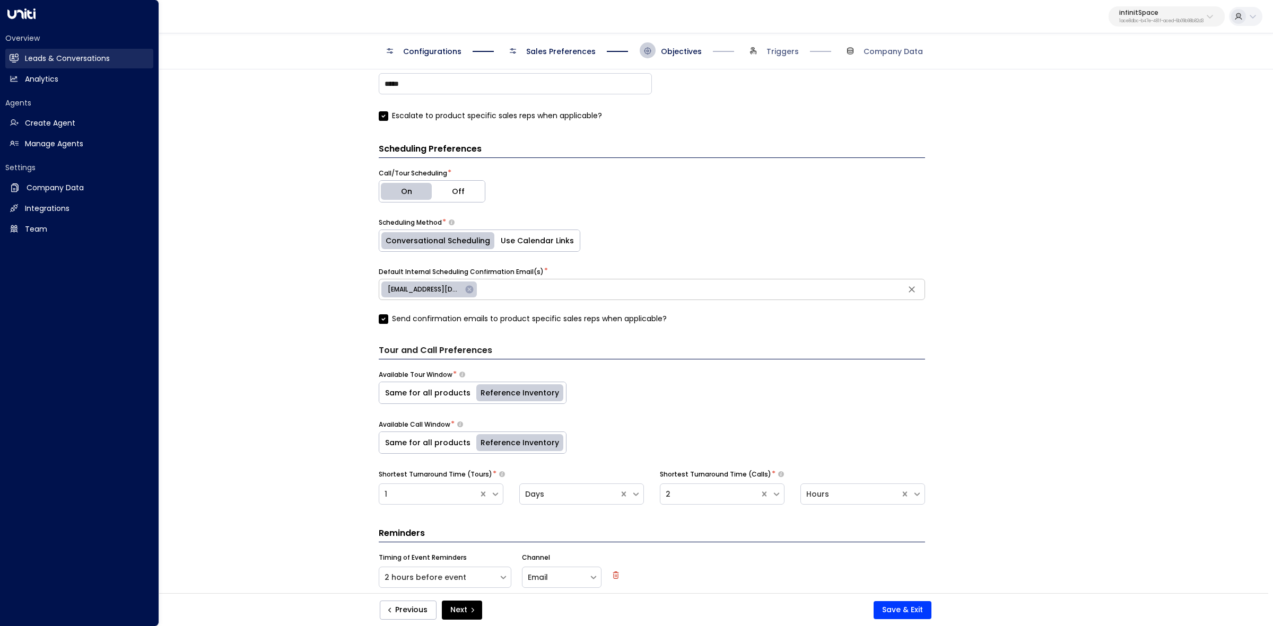
click at [101, 56] on h2 "Leads & Conversations" at bounding box center [67, 58] width 85 height 11
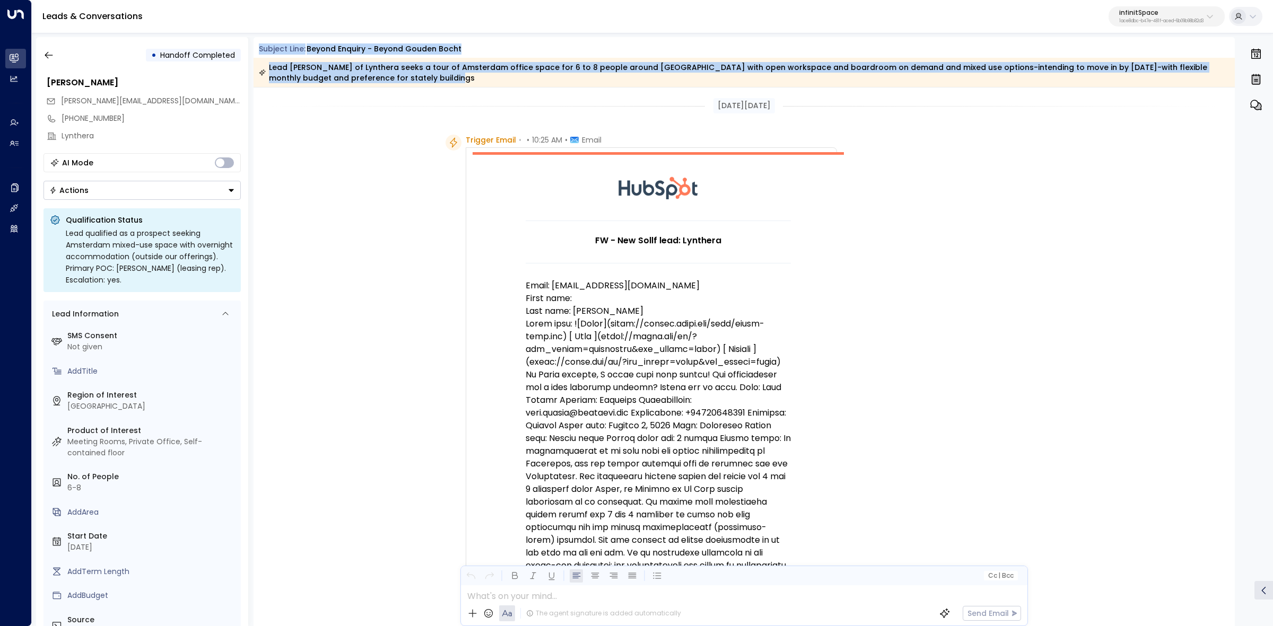
drag, startPoint x: 256, startPoint y: 48, endPoint x: 396, endPoint y: 82, distance: 144.1
click at [396, 82] on div "Subject Line: beyond enquiry - beyond Gouden Bocht Lead Omar Ghadry of Lynthera…" at bounding box center [745, 64] width 982 height 43
copy div "Subject Line: beyond enquiry - beyond Gouden Bocht Lead Omar Ghadry of Lynthera…"
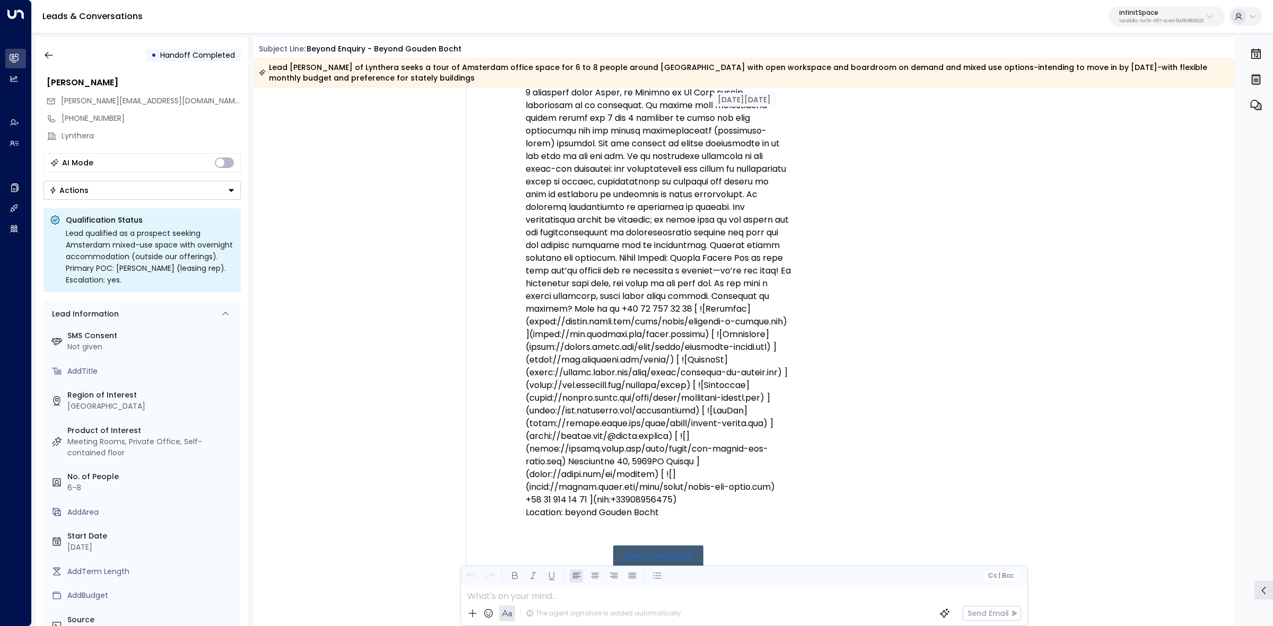
scroll to position [398, 0]
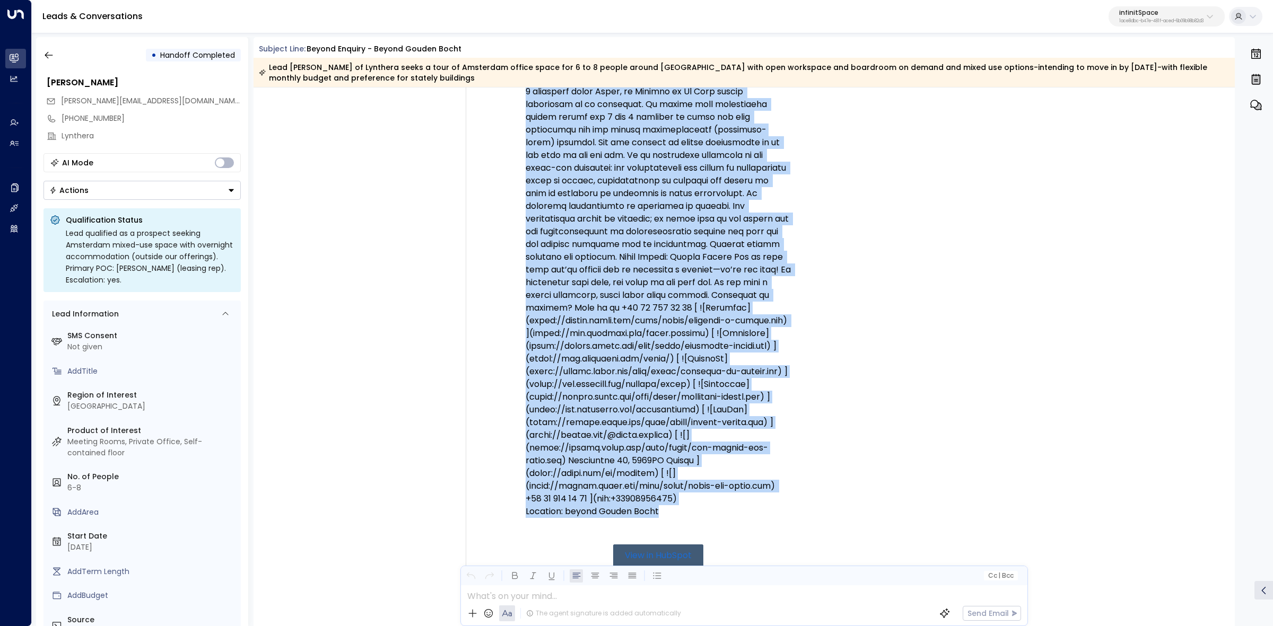
drag, startPoint x: 507, startPoint y: 144, endPoint x: 757, endPoint y: 533, distance: 462.9
click at [757, 533] on div "Trigger Email • • 10:25 AM • Email FW - New Sollf lead: Lynthera Email: info@so…" at bounding box center [641, 299] width 391 height 1124
copy div "Trigger Email • • 10:25 AM • Email FW - New Sollf lead: Lynthera Email: info@so…"
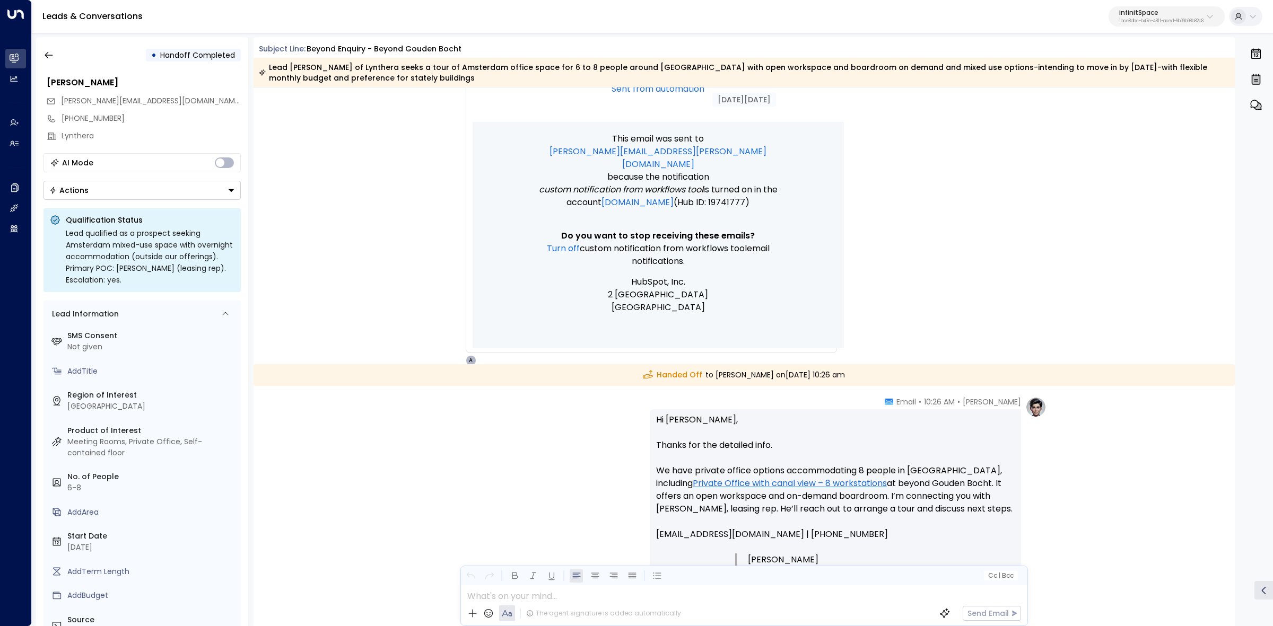
scroll to position [1061, 0]
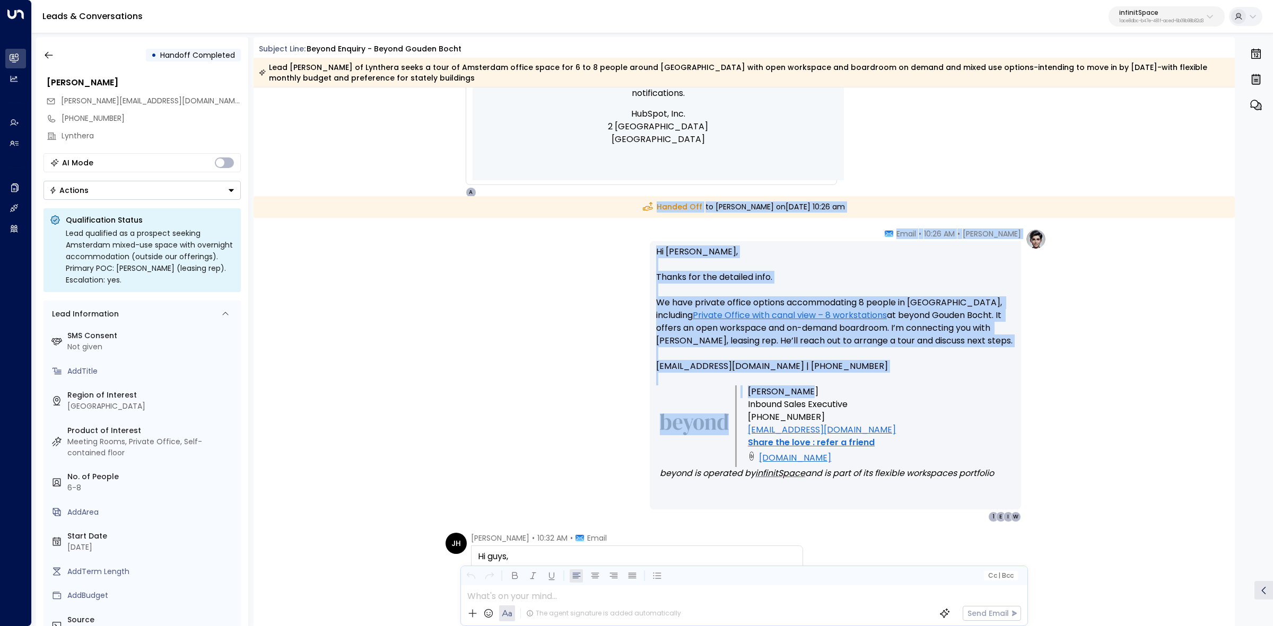
drag, startPoint x: 602, startPoint y: 202, endPoint x: 987, endPoint y: 395, distance: 430.3
click at [987, 395] on div "Sep 02, 16 days ago Trigger Email • • 10:25 AM • Email FW - New Sollf lead: Lyn…" at bounding box center [745, 44] width 982 height 2034
copy div "Handed Off to Wilco Wijnbergen on Tuesday, Sep 02 2025 at 10:26 am Andy Iverson…"
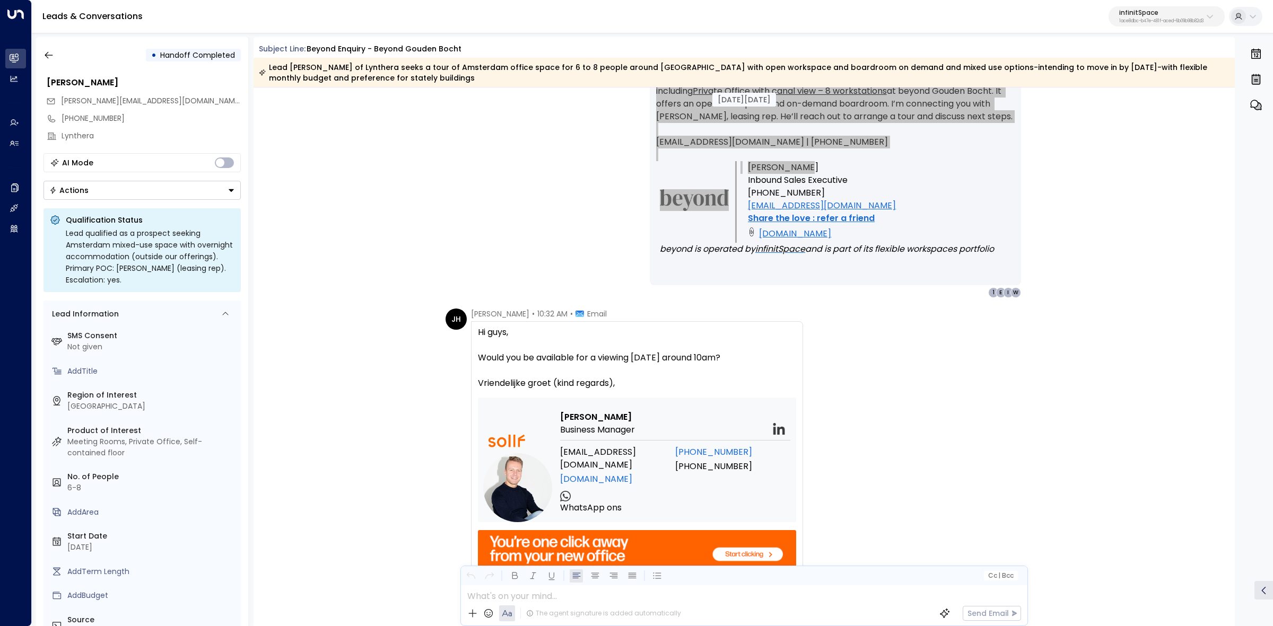
scroll to position [1392, 0]
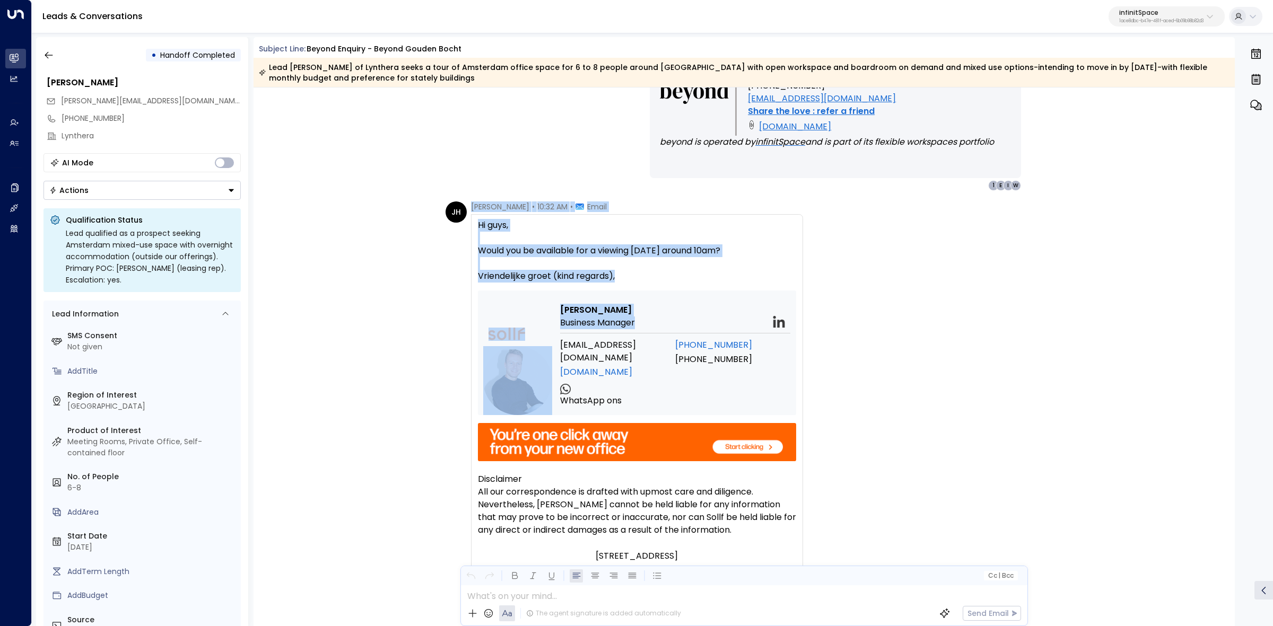
drag, startPoint x: 470, startPoint y: 208, endPoint x: 640, endPoint y: 324, distance: 205.4
click at [640, 324] on div "Jordan Heuver • 10:32 AM • Email Hi guys, Would you be available for a viewing …" at bounding box center [637, 412] width 332 height 421
copy div "Jordan Heuver • 10:32 AM • Email Hi guys, Would you be available for a viewing …"
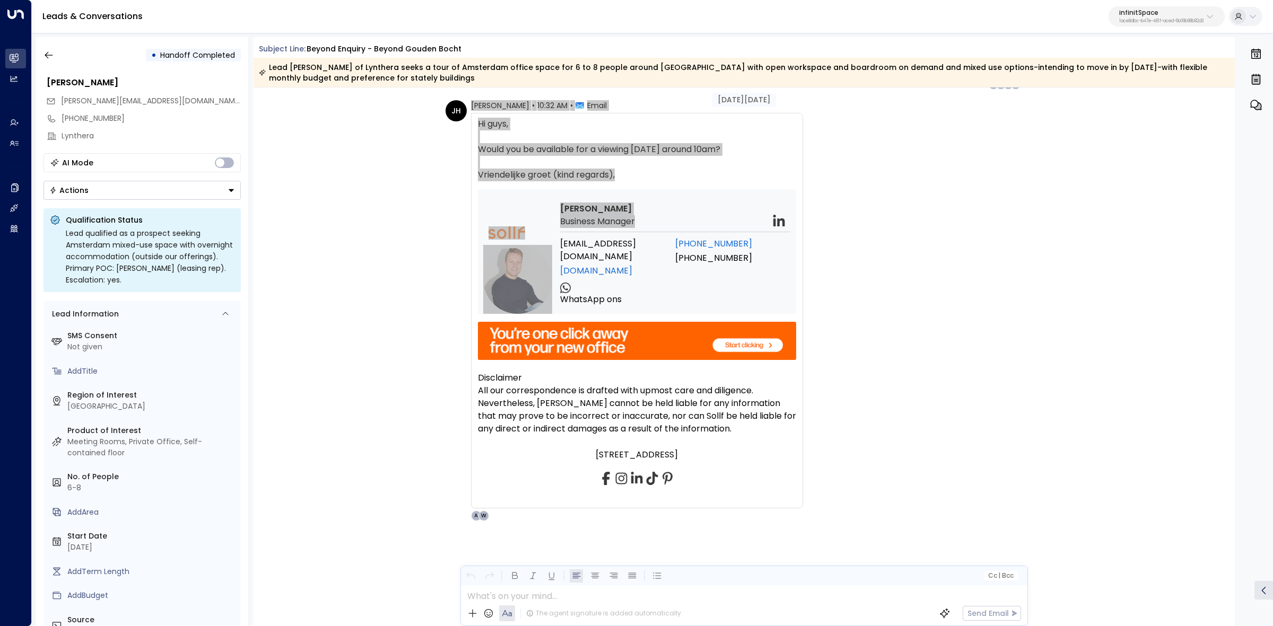
scroll to position [1494, 0]
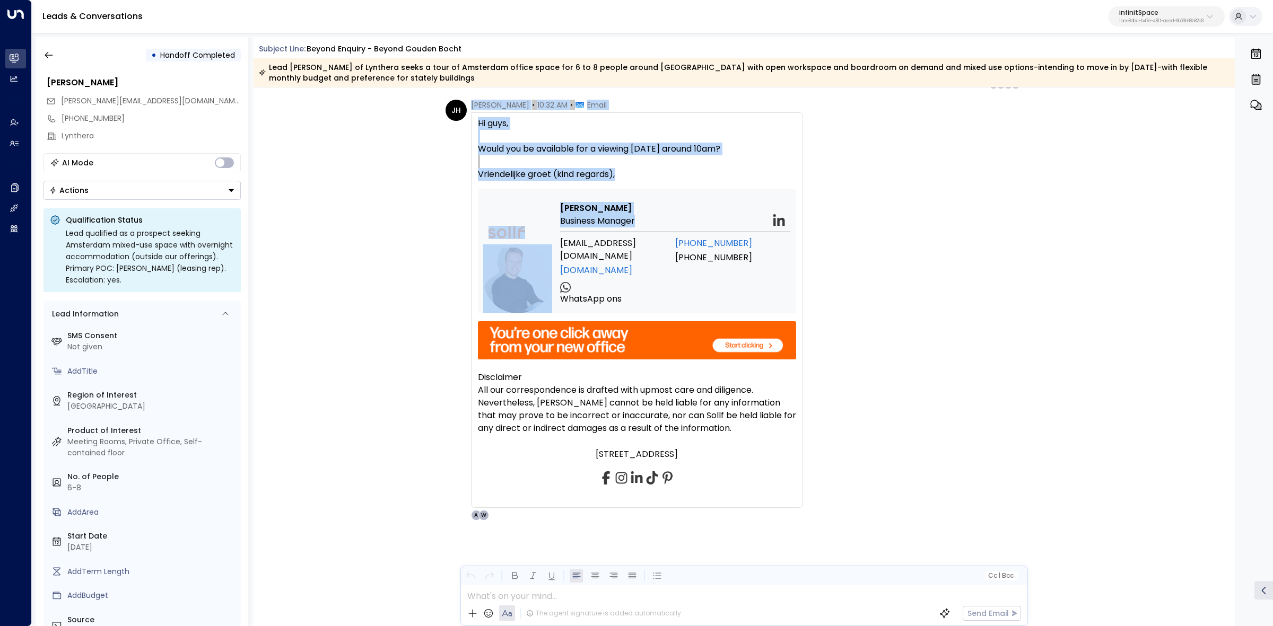
copy div "Jordan Heuver • 10:32 AM • Email Hi guys, Would you be available for a viewing …"
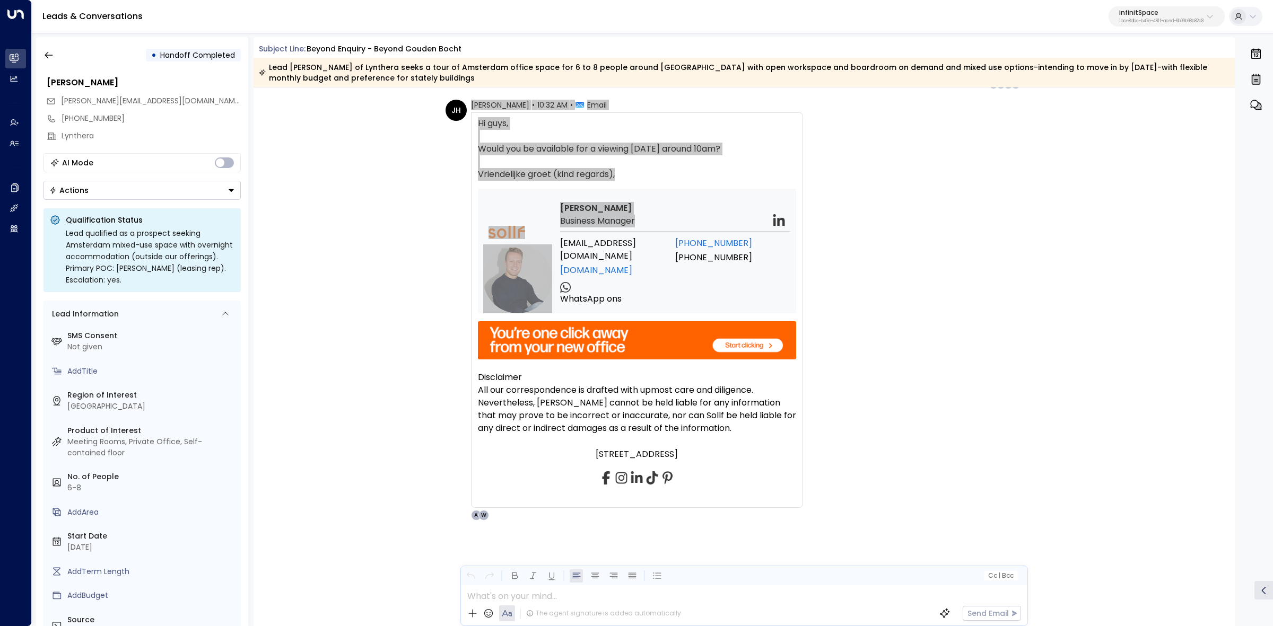
scroll to position [1495, 0]
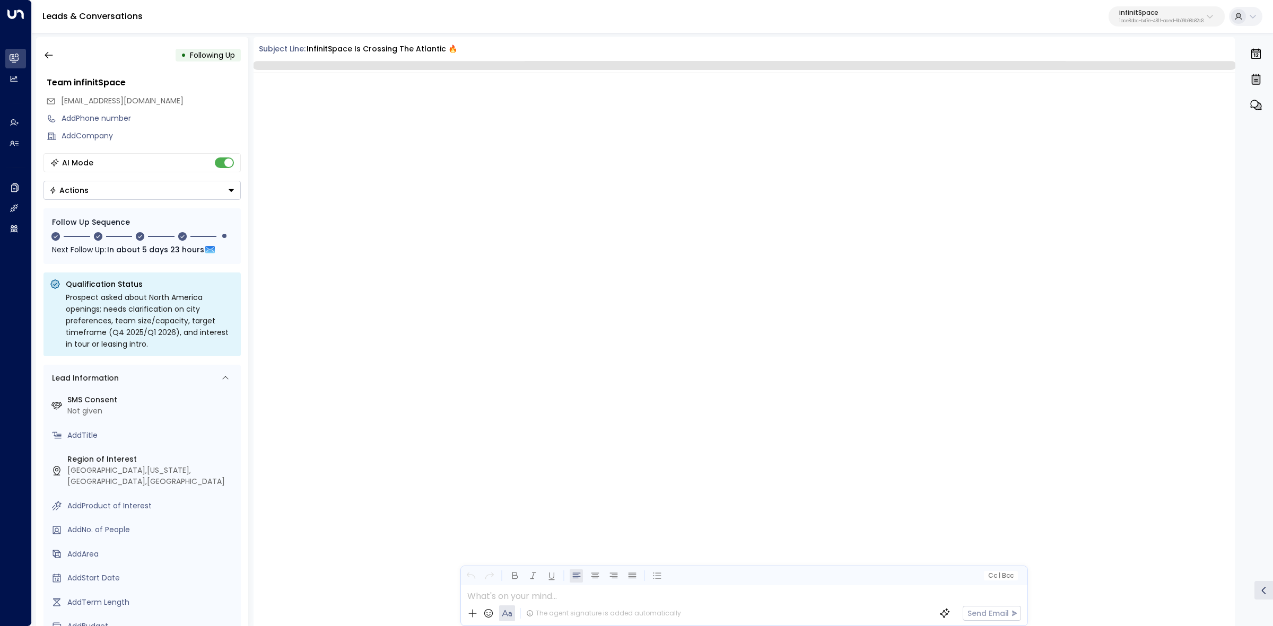
scroll to position [1990, 0]
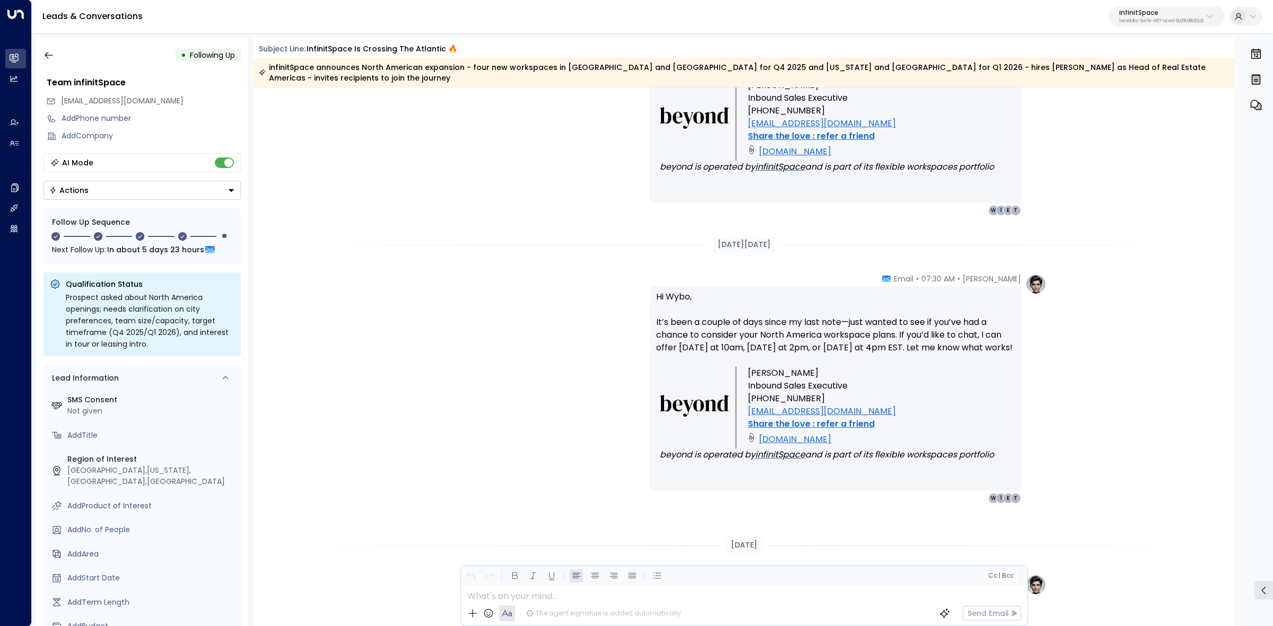
click at [1201, 16] on div "infinitSpace 1ace8dbc-b47e-481f-aced-6b09b98b82d3" at bounding box center [1161, 17] width 84 height 14
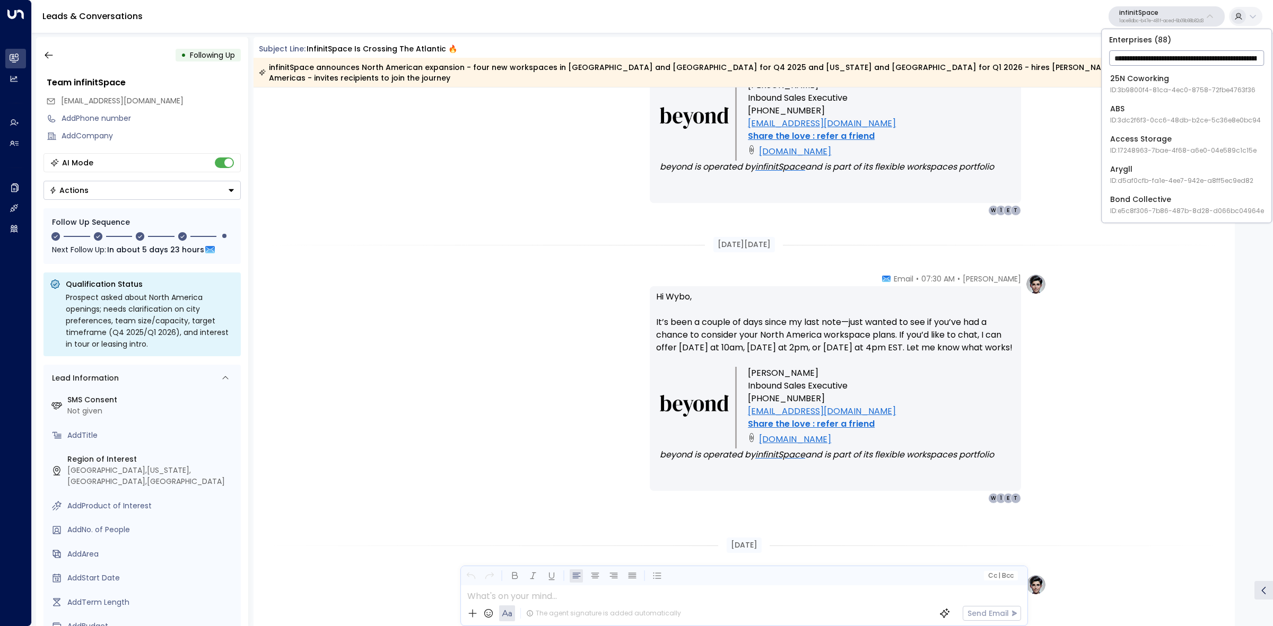
scroll to position [0, 577]
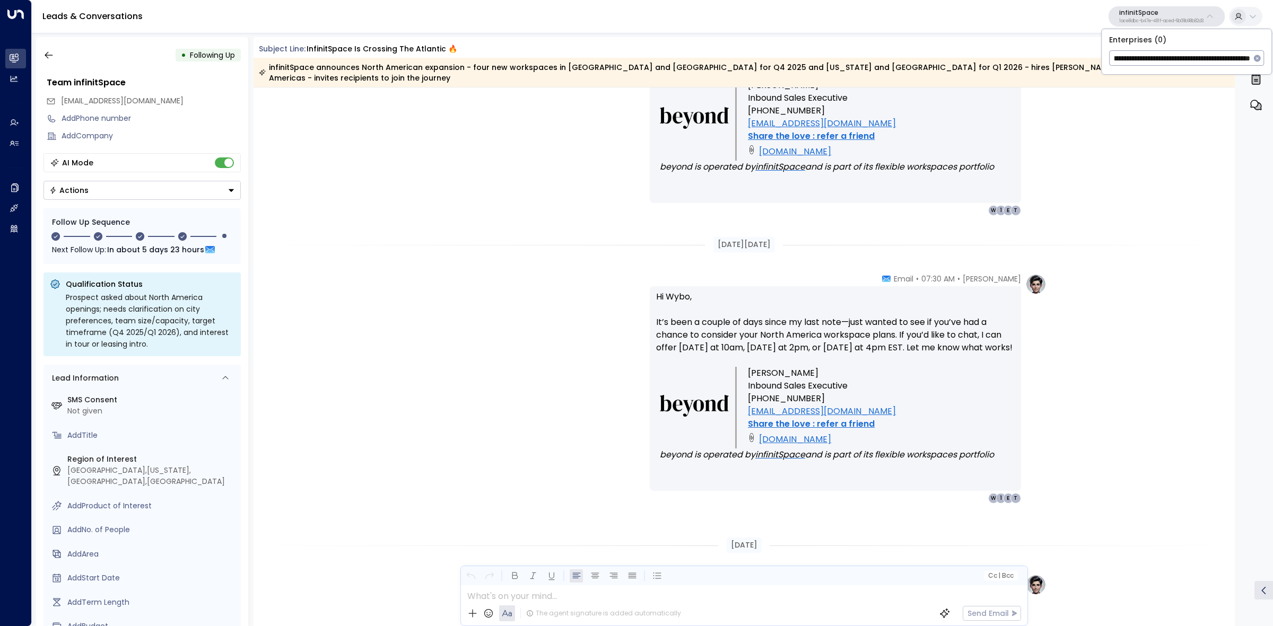
click at [1213, 65] on input "**********" at bounding box center [1179, 58] width 141 height 20
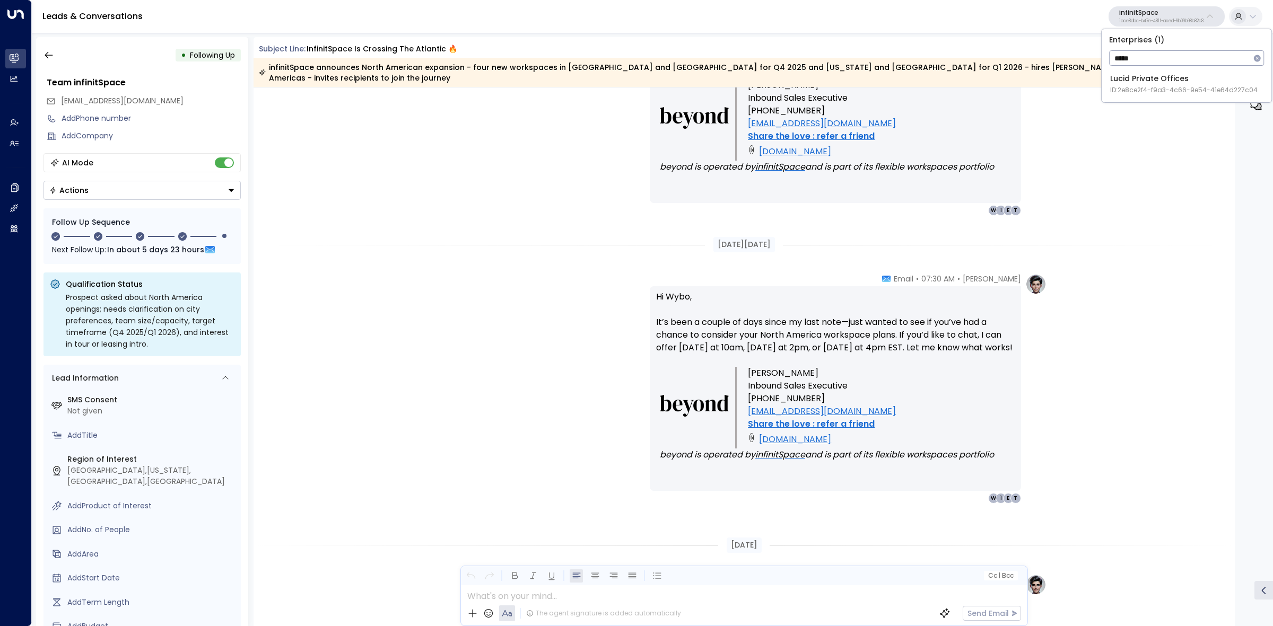
type input "*****"
click at [1210, 90] on span "ID: 2e8ce2f4-f9a3-4c66-9e54-41e64d227c04" at bounding box center [1183, 90] width 147 height 10
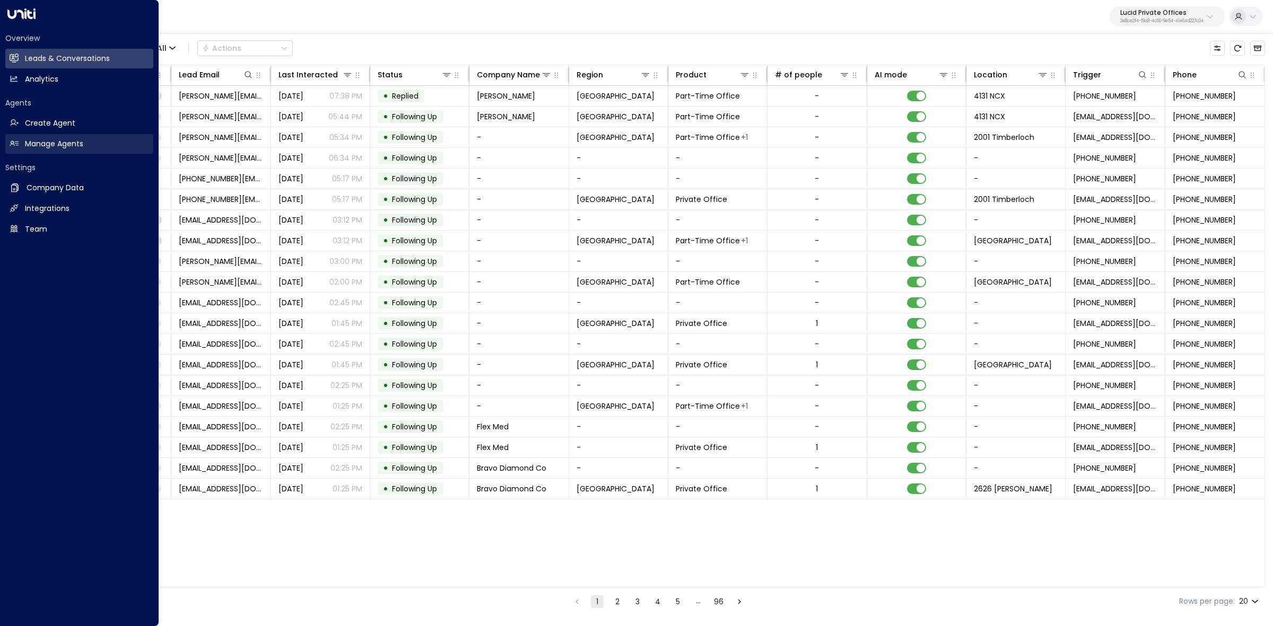
click at [18, 141] on icon at bounding box center [14, 143] width 9 height 9
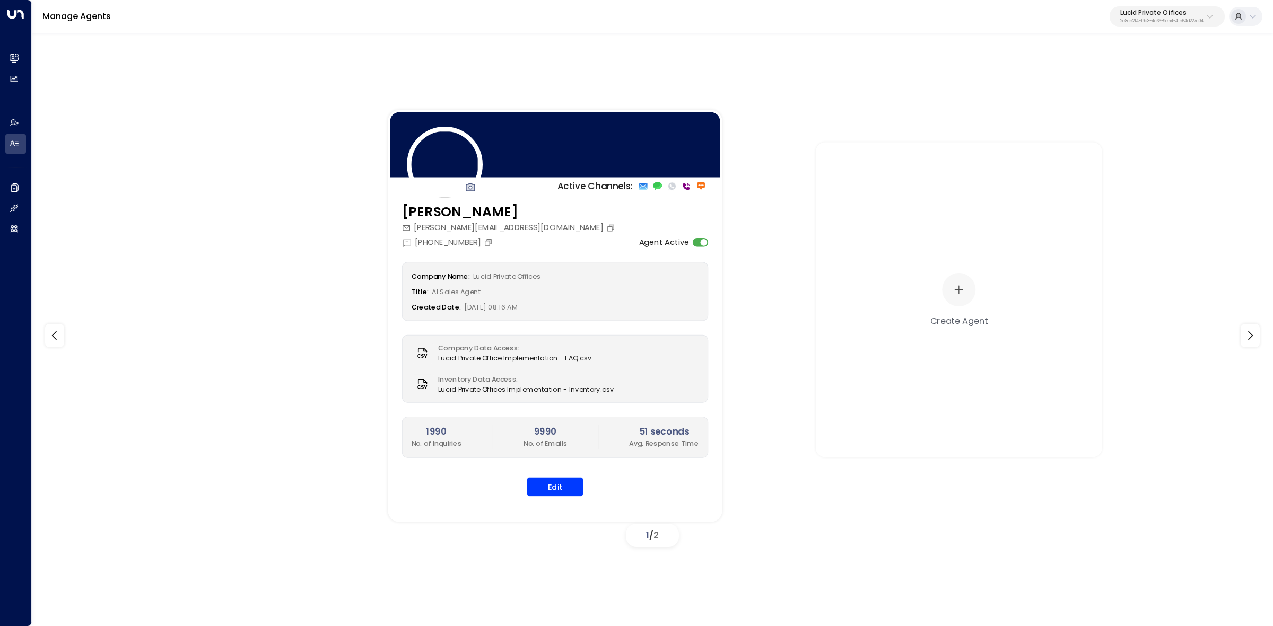
click at [470, 213] on h3 "Lucy Taylor" at bounding box center [510, 212] width 216 height 20
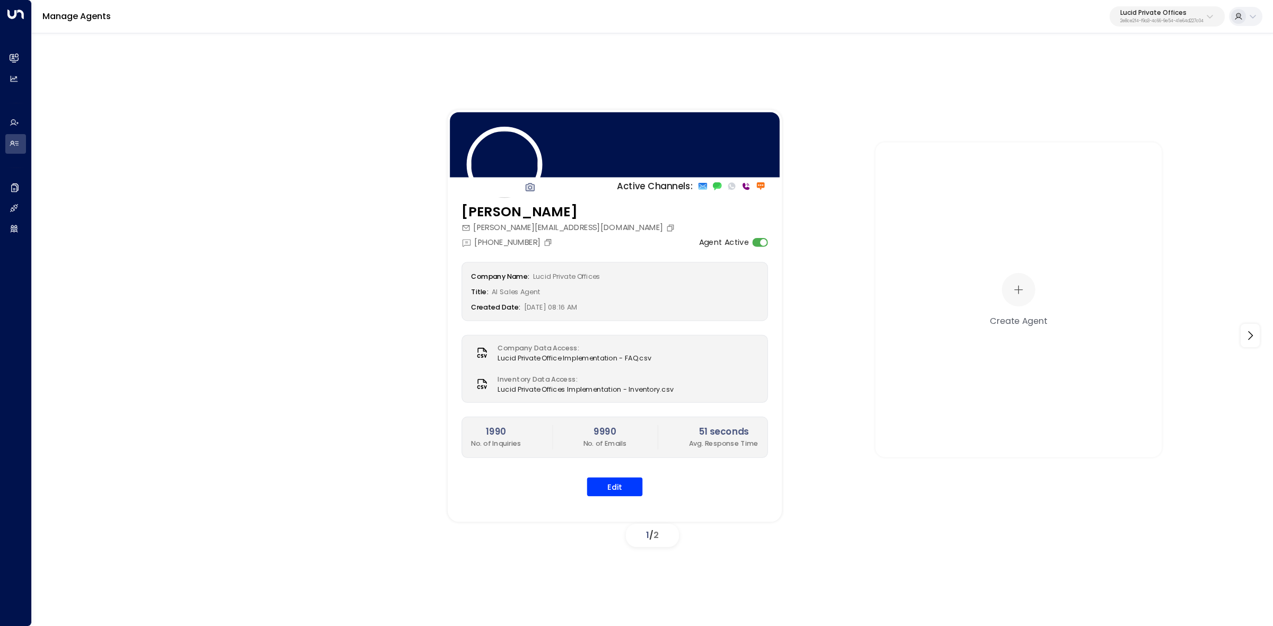
click at [473, 213] on h3 "Lucy Taylor" at bounding box center [569, 212] width 216 height 20
click at [477, 214] on h3 "Lucy Taylor" at bounding box center [569, 212] width 216 height 20
click at [595, 489] on button "Edit" at bounding box center [615, 487] width 56 height 19
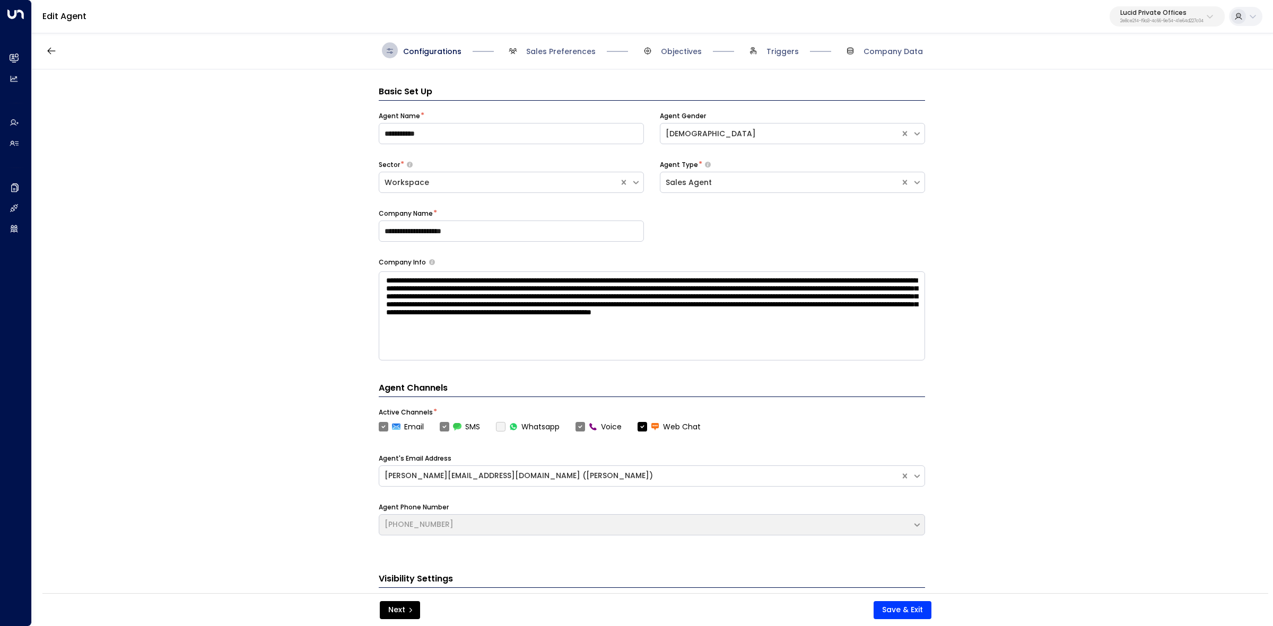
scroll to position [16, 0]
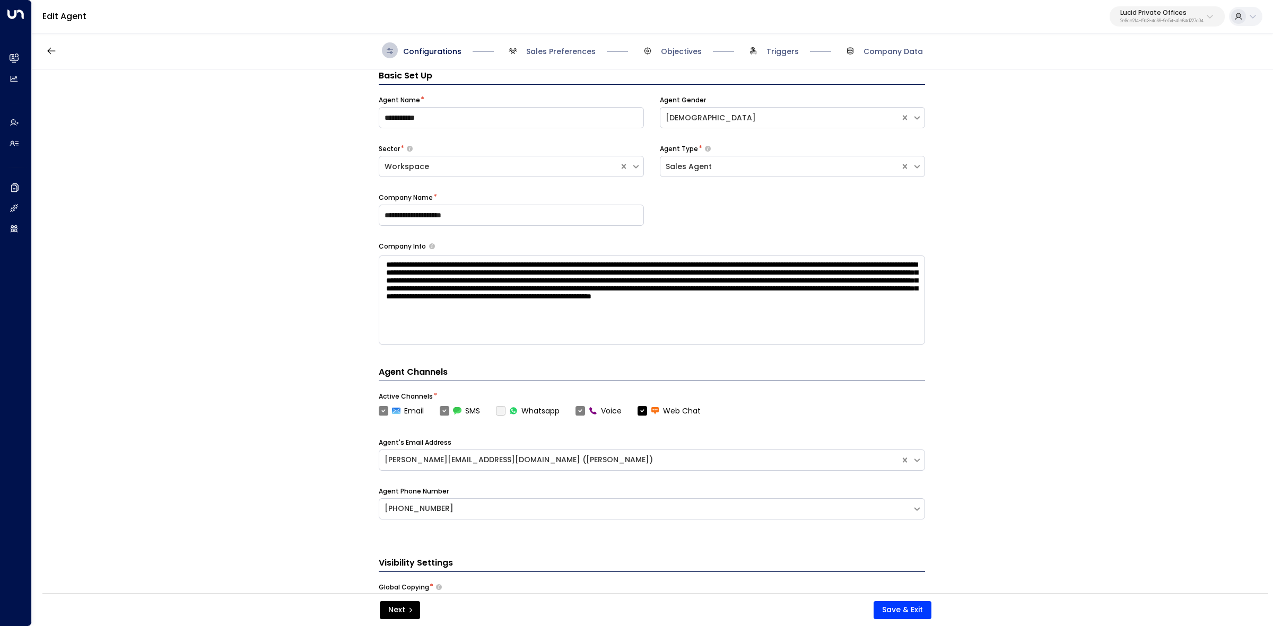
click at [471, 130] on div "**********" at bounding box center [511, 119] width 265 height 49
click at [473, 125] on input "**********" at bounding box center [511, 117] width 265 height 21
click at [473, 124] on input "**********" at bounding box center [511, 117] width 265 height 21
click at [1141, 300] on div "**********" at bounding box center [652, 334] width 1240 height 531
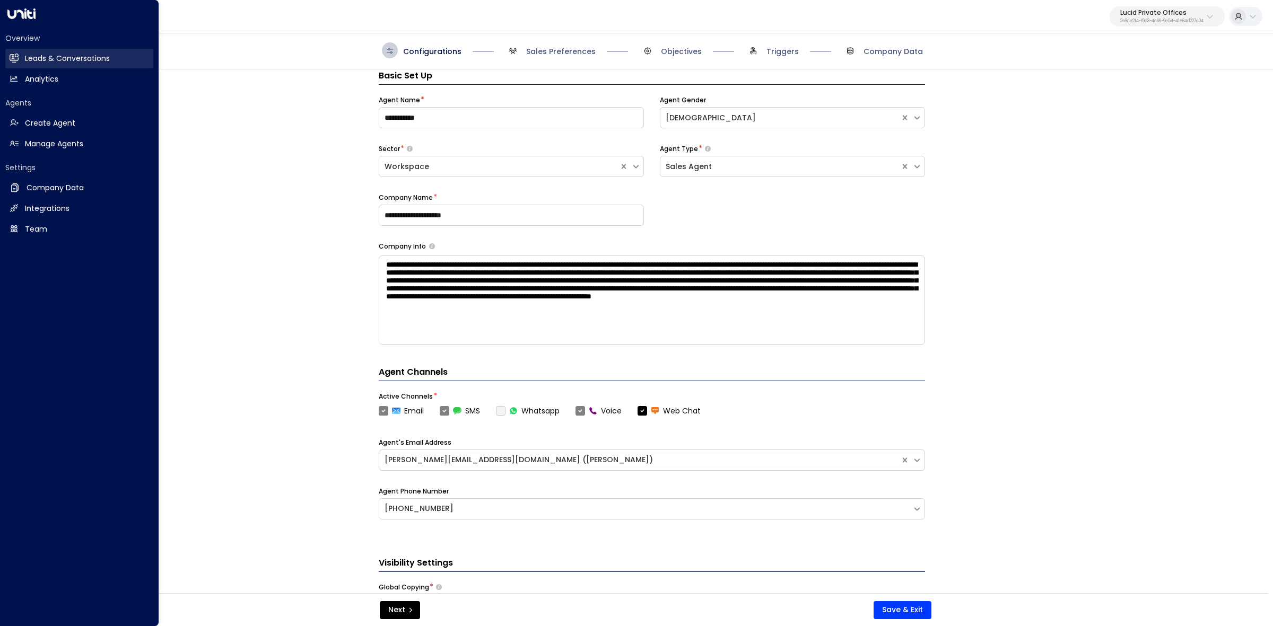
click at [30, 58] on h2 "Leads & Conversations" at bounding box center [67, 58] width 85 height 11
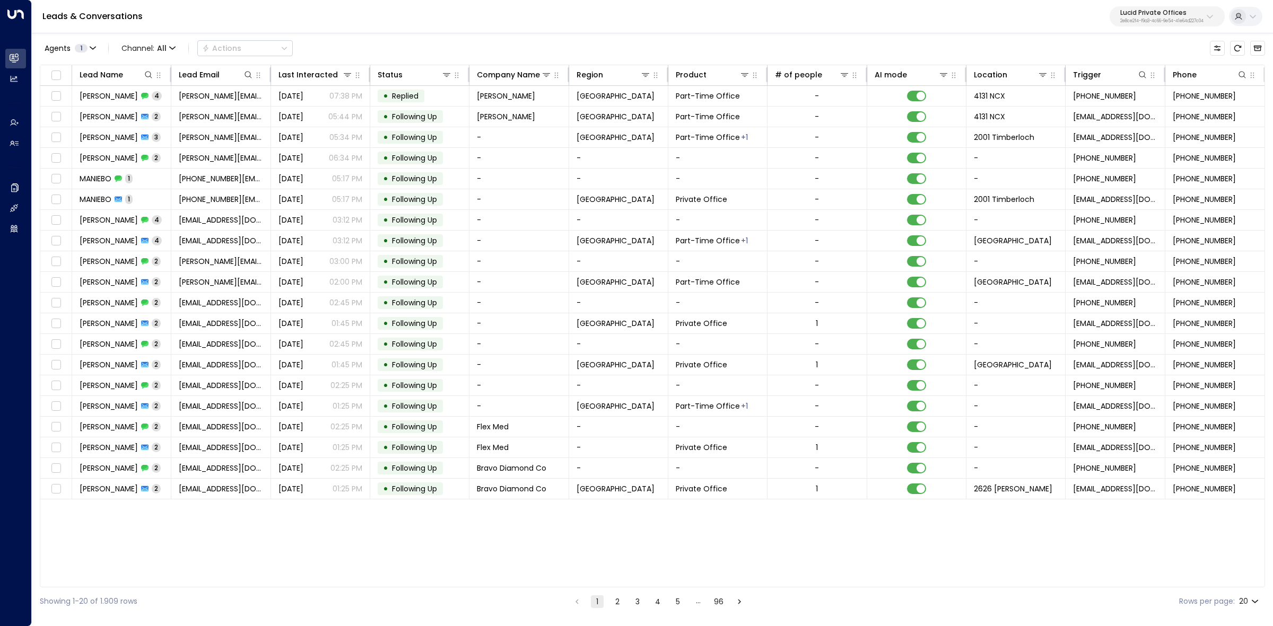
click at [618, 604] on button "2" at bounding box center [617, 602] width 13 height 13
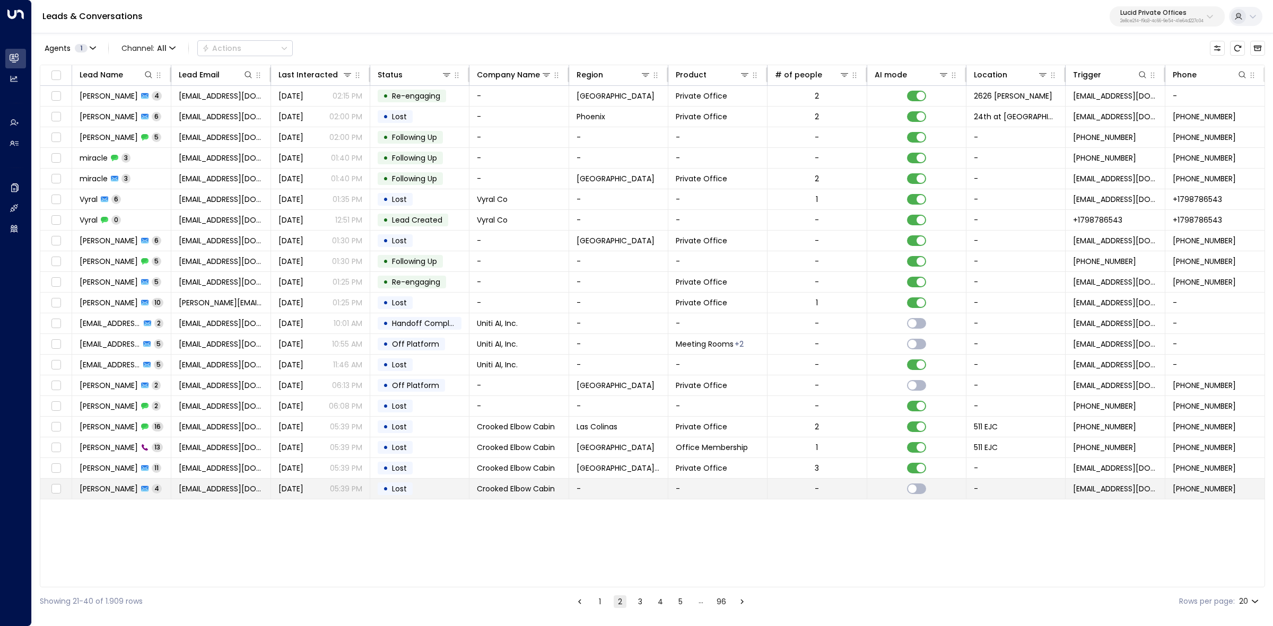
click at [104, 494] on span "Tasha Bontraker" at bounding box center [109, 489] width 58 height 11
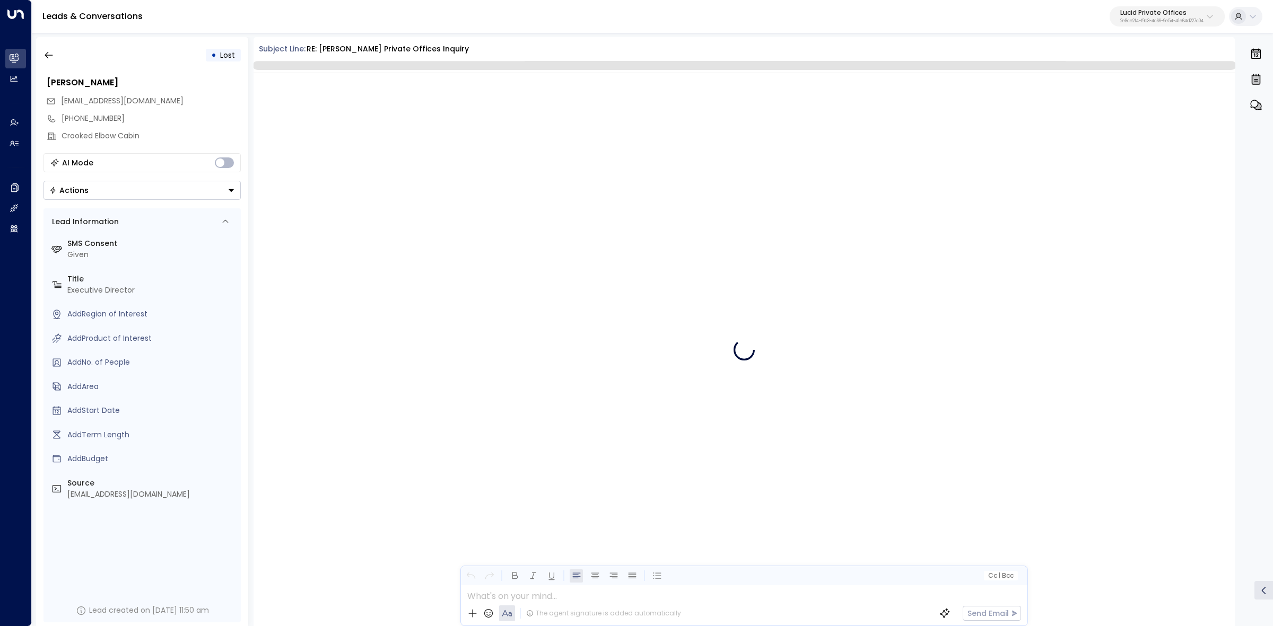
scroll to position [3895, 0]
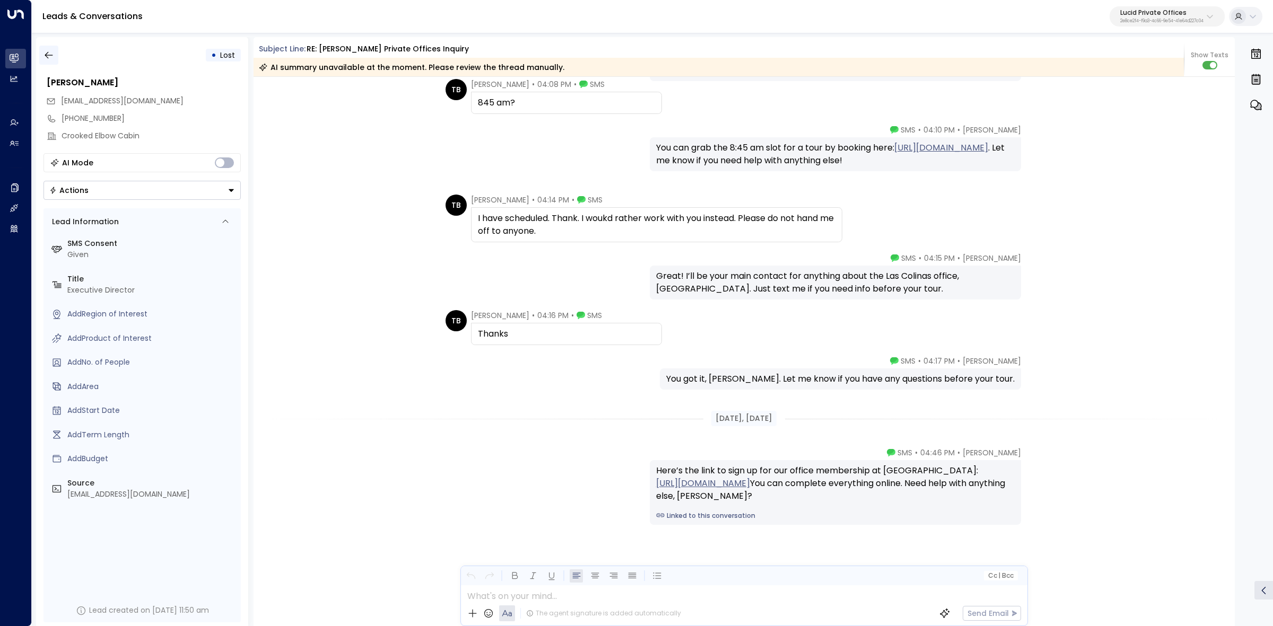
click at [43, 54] on button "button" at bounding box center [48, 55] width 19 height 19
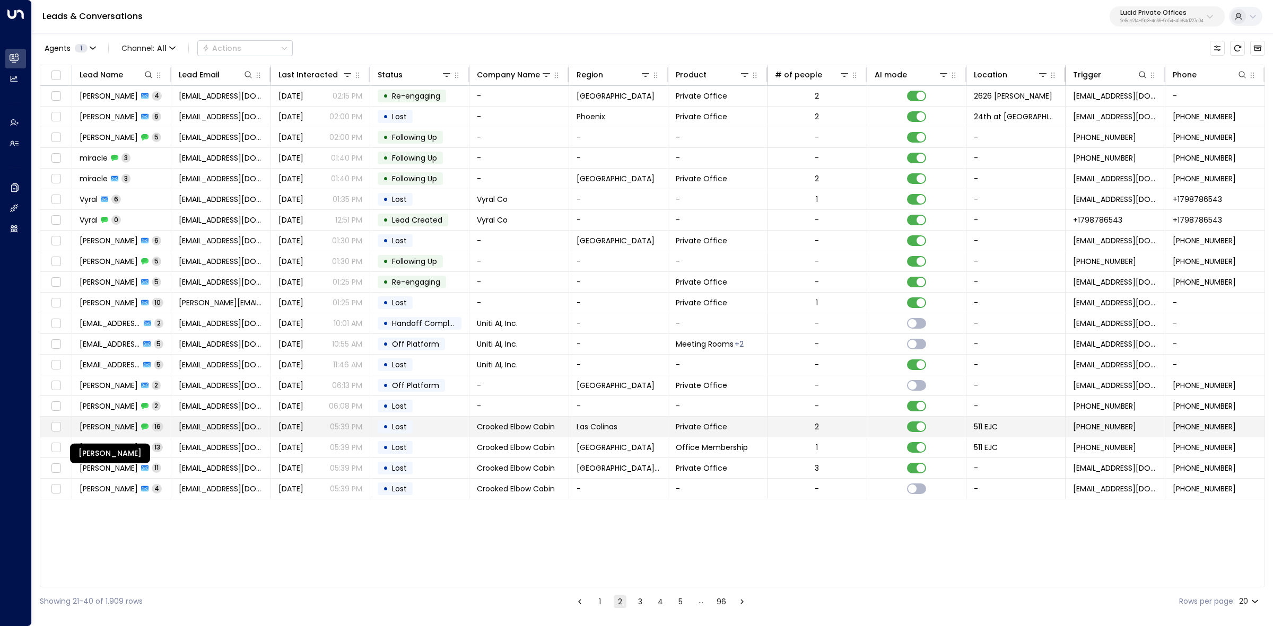
click at [99, 428] on span "[PERSON_NAME]" at bounding box center [109, 427] width 58 height 11
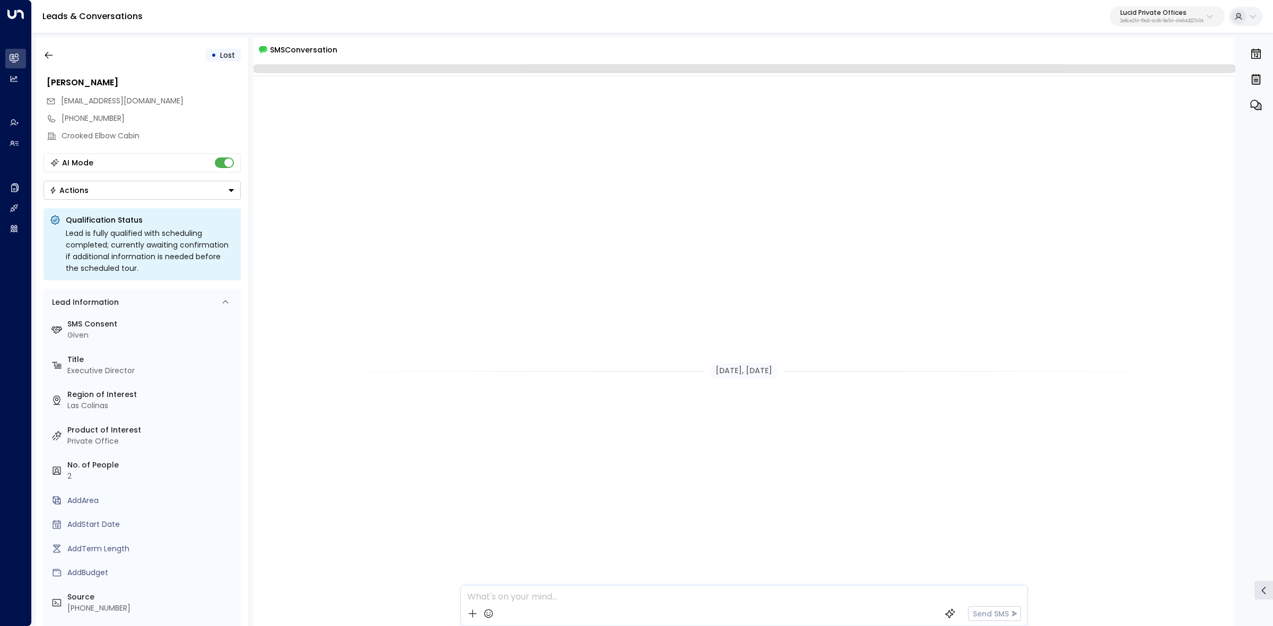
scroll to position [639, 0]
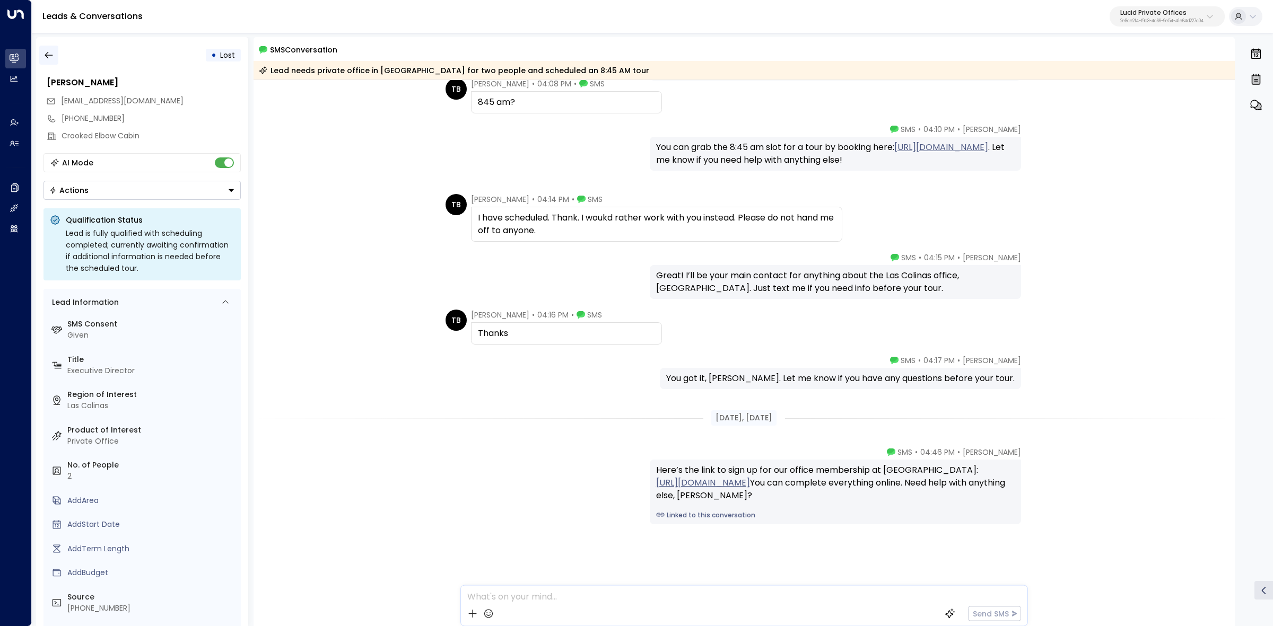
click at [50, 57] on icon "button" at bounding box center [48, 55] width 11 height 11
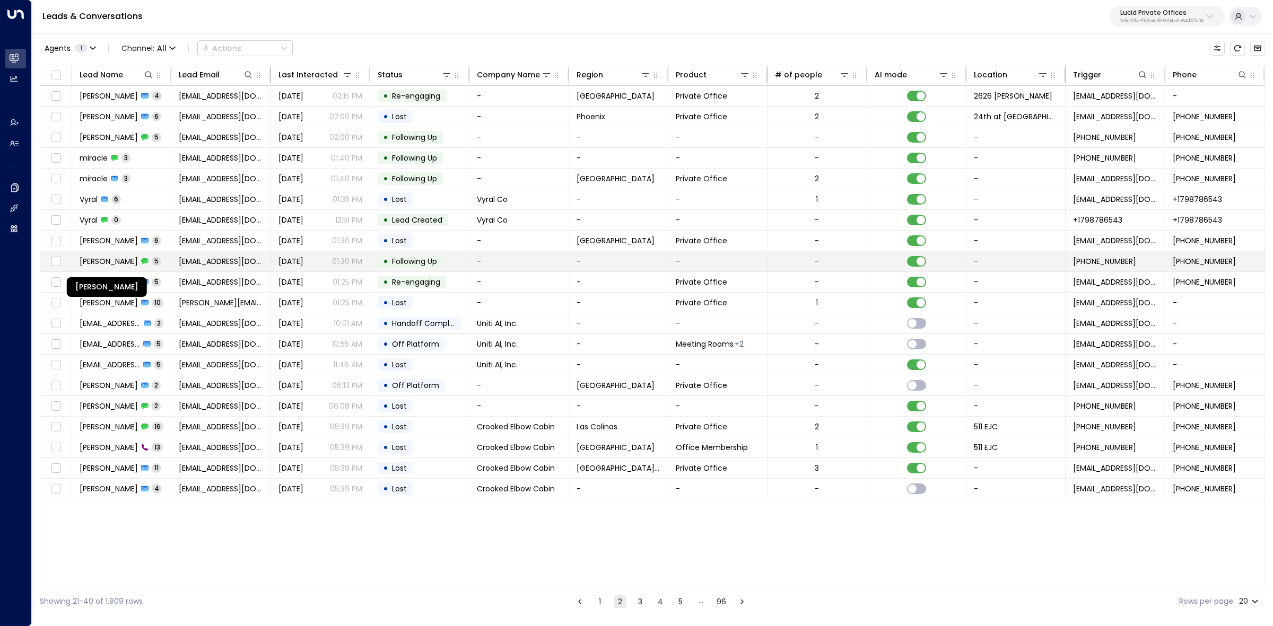
click at [94, 261] on span "Alejandra cavazos" at bounding box center [109, 261] width 58 height 11
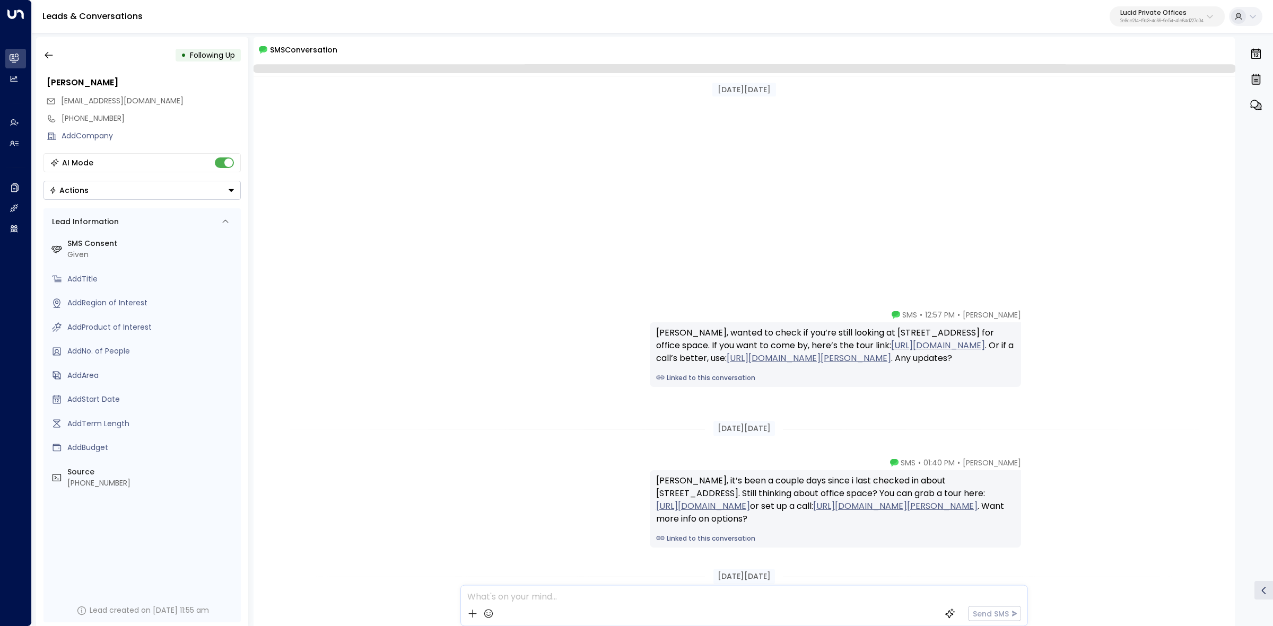
scroll to position [336, 0]
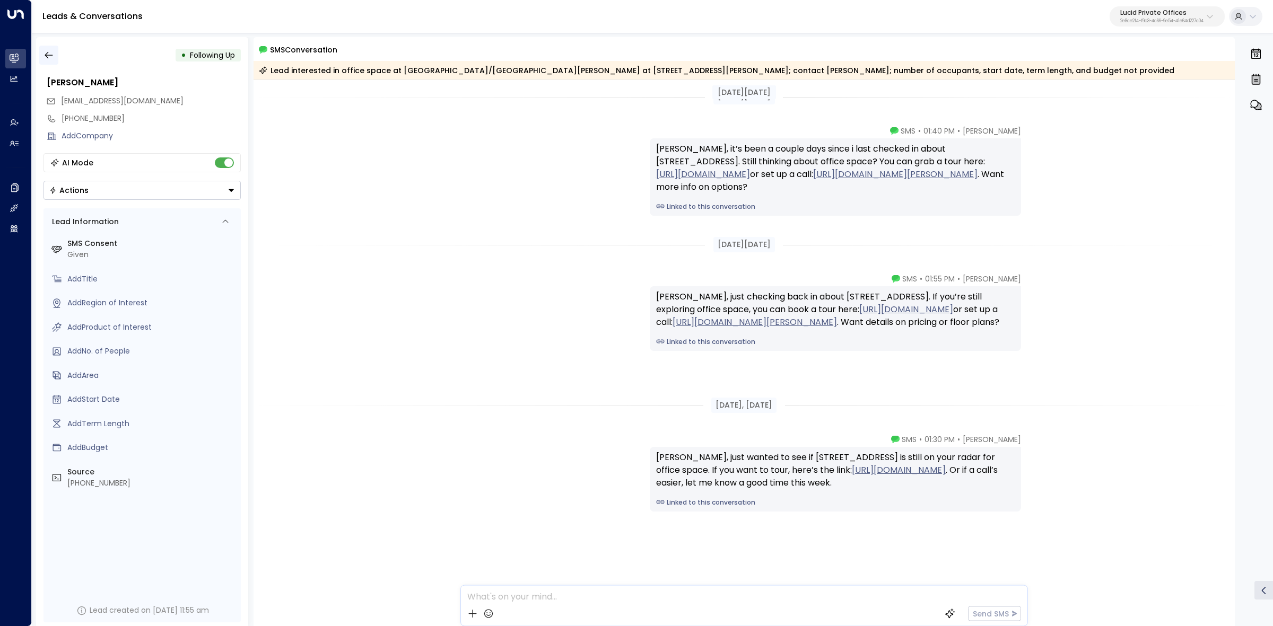
click at [51, 54] on icon "button" at bounding box center [48, 55] width 11 height 11
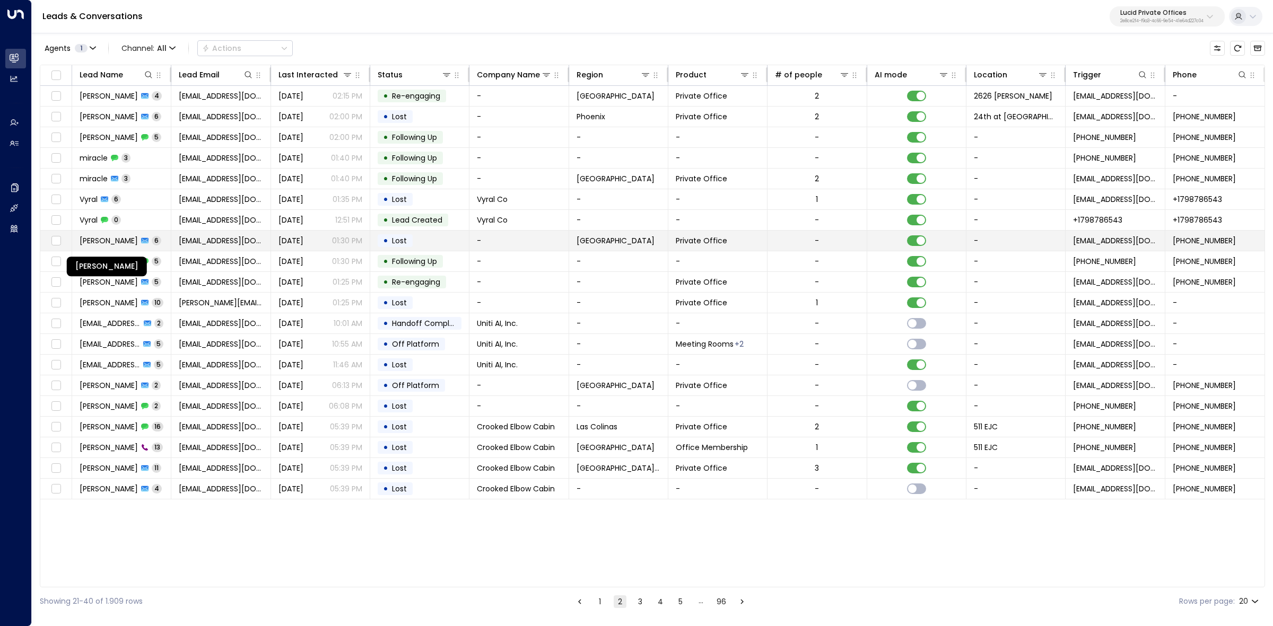
click at [105, 243] on span "Alejandra cavazos" at bounding box center [109, 241] width 58 height 11
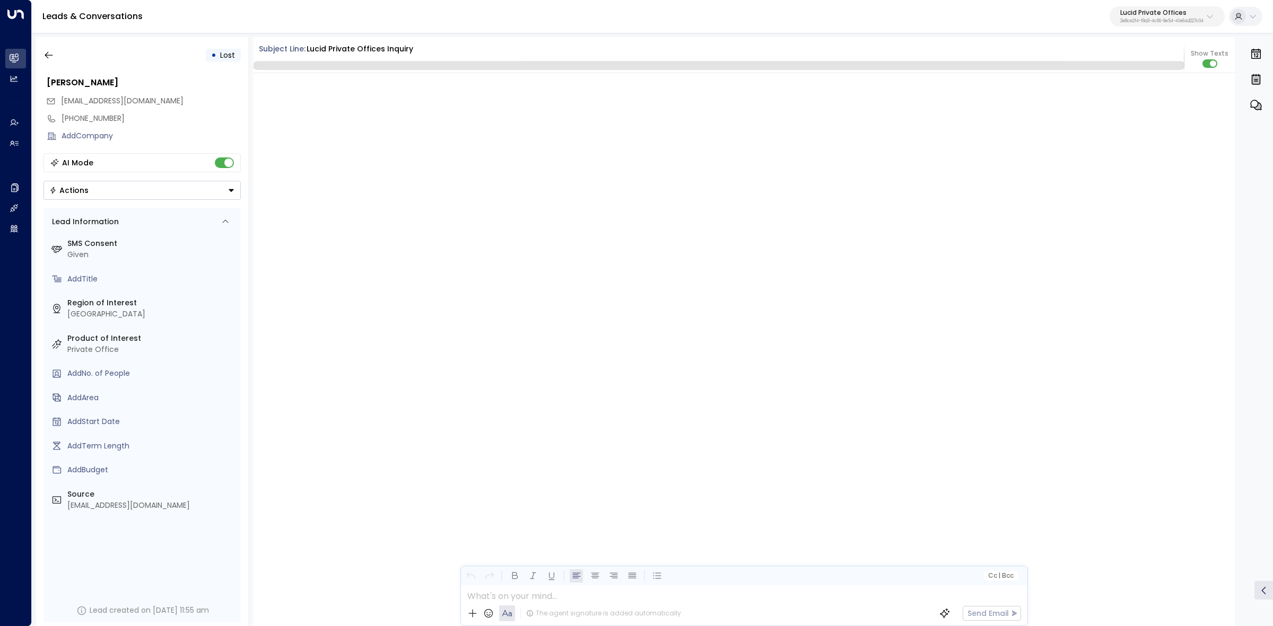
scroll to position [3345, 0]
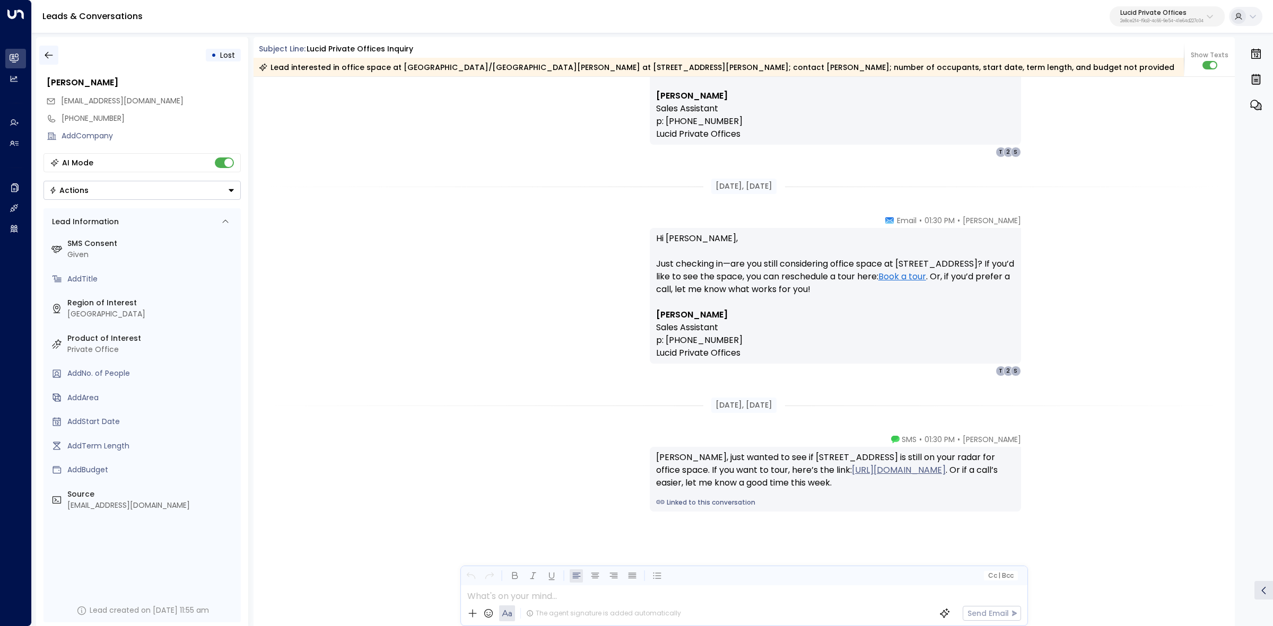
click at [51, 57] on icon "button" at bounding box center [48, 55] width 11 height 11
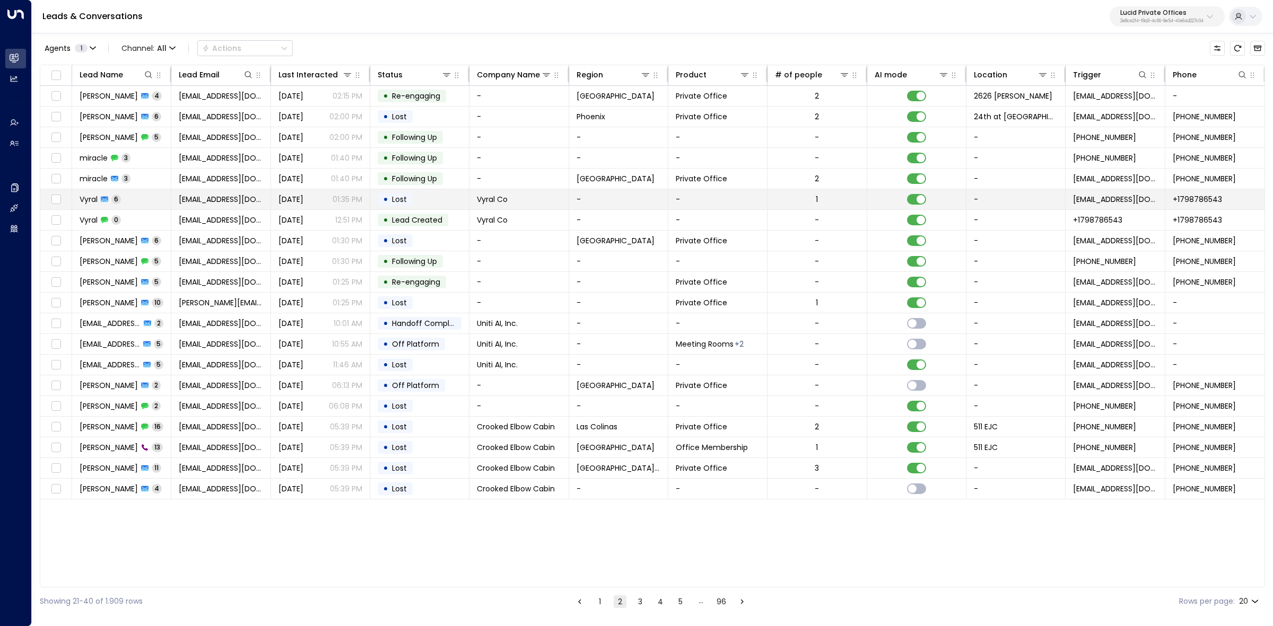
click at [86, 202] on span "Vyral" at bounding box center [89, 199] width 18 height 11
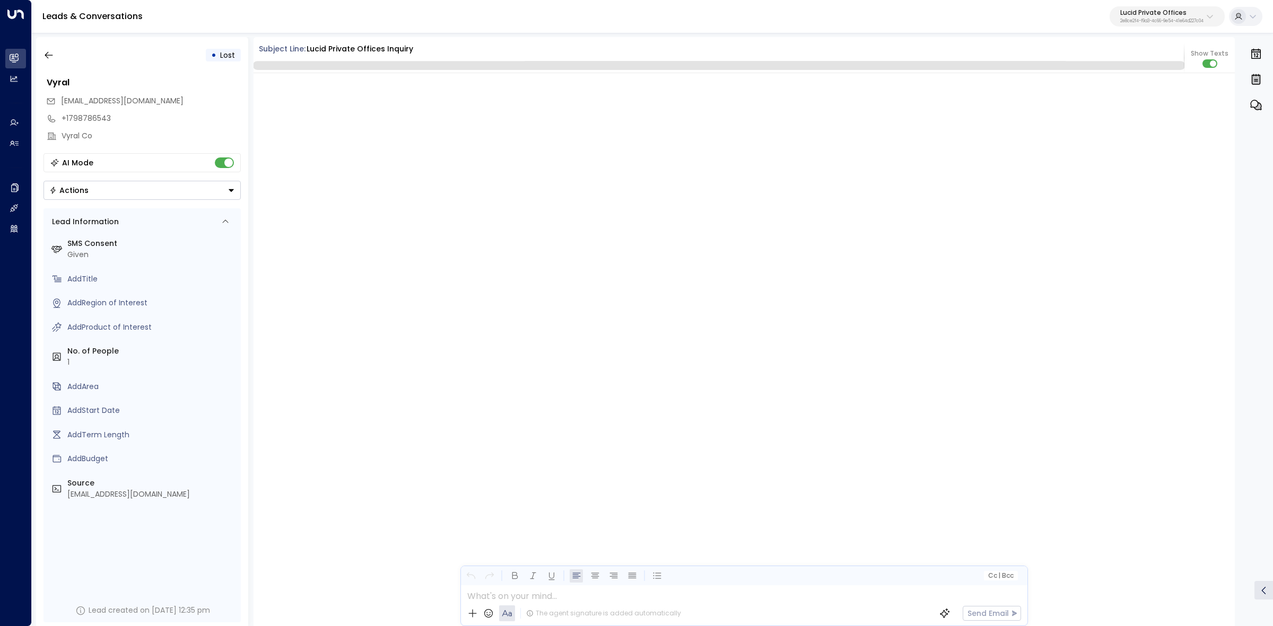
scroll to position [1248, 0]
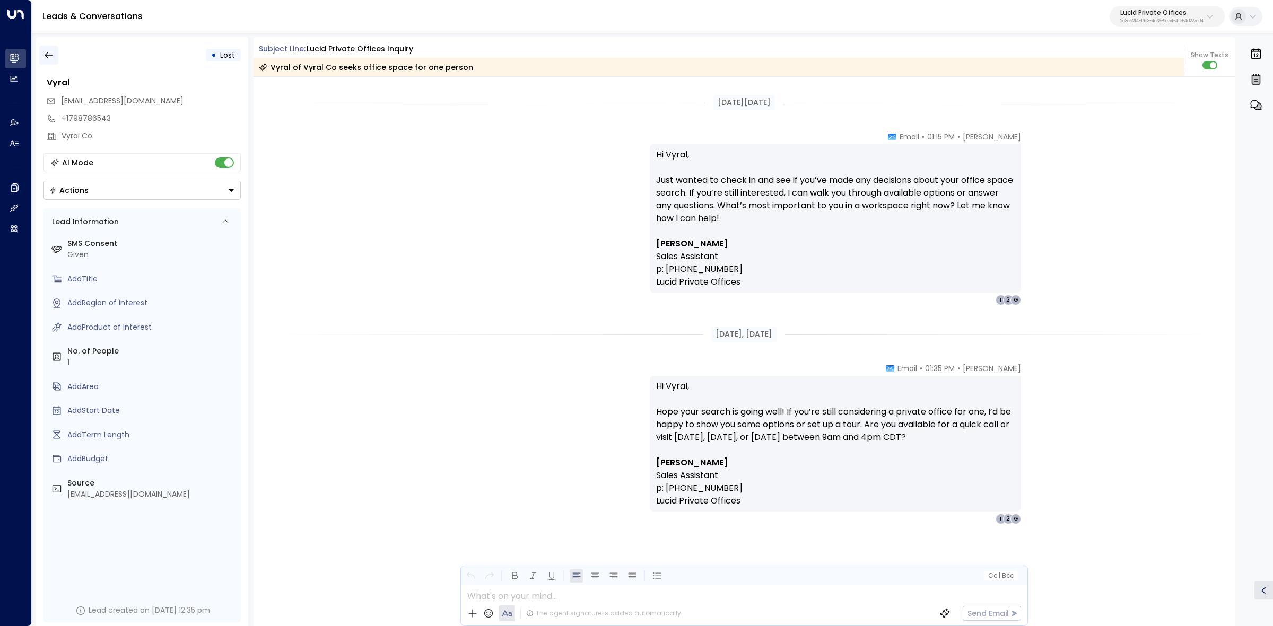
click at [51, 56] on icon "button" at bounding box center [48, 55] width 11 height 11
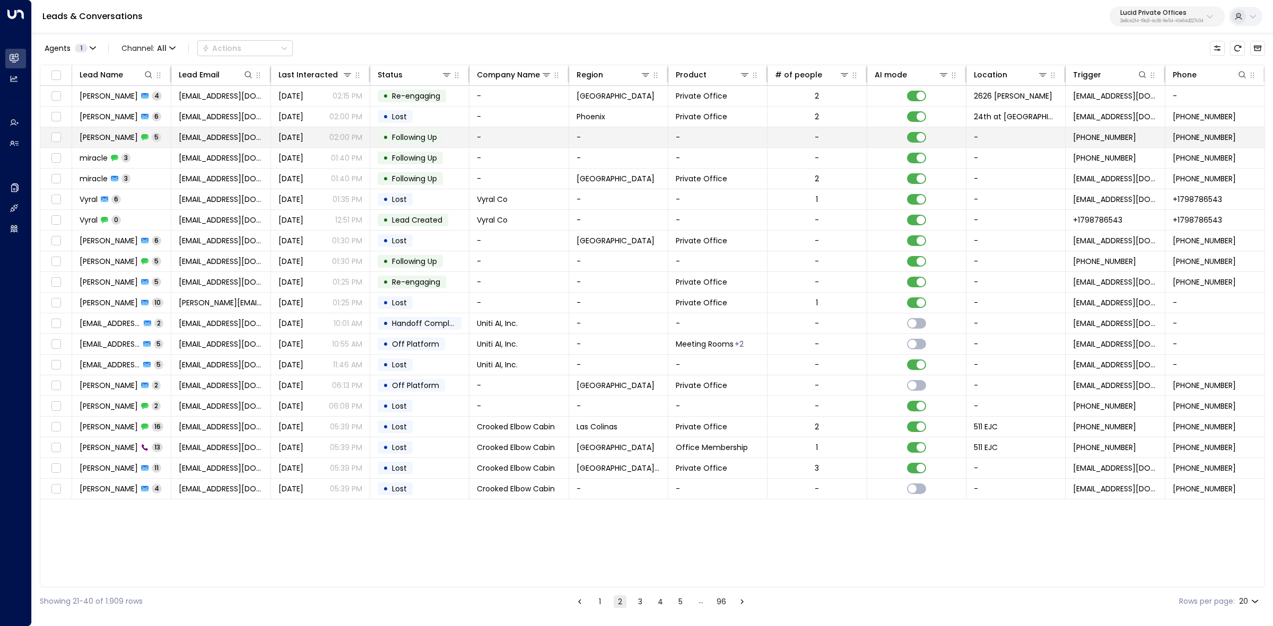
click at [92, 141] on span "Carlos" at bounding box center [109, 137] width 58 height 11
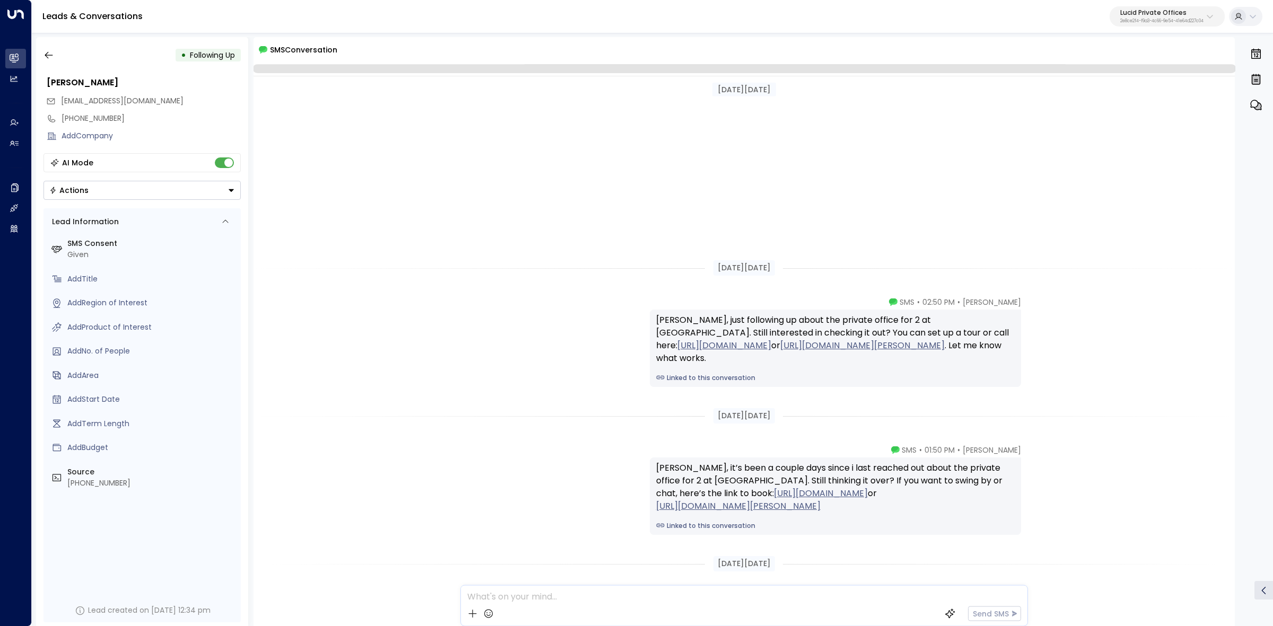
scroll to position [298, 0]
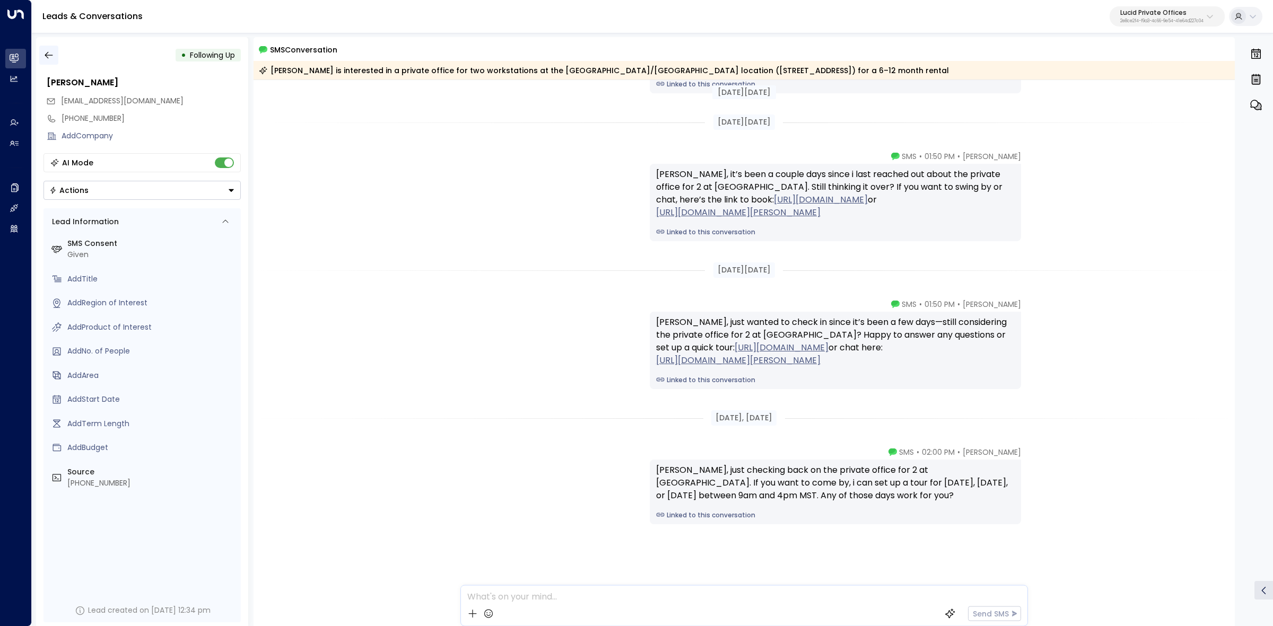
click at [48, 60] on icon "button" at bounding box center [48, 55] width 11 height 11
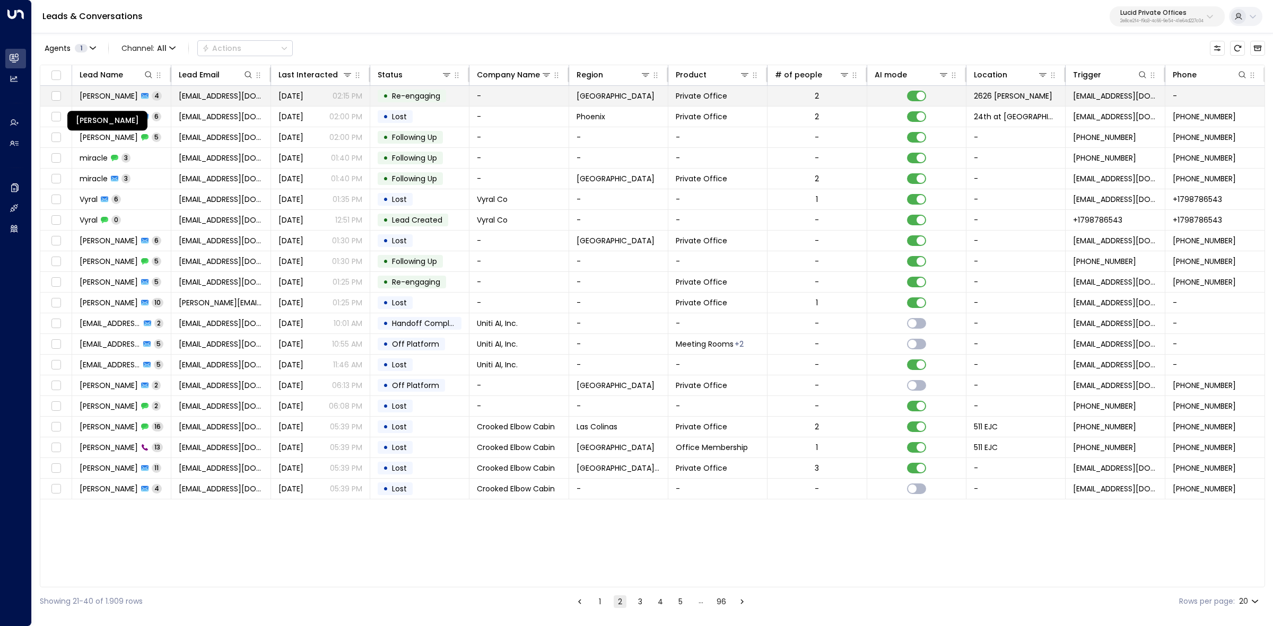
click at [126, 95] on span "Diamond Johnson" at bounding box center [109, 96] width 58 height 11
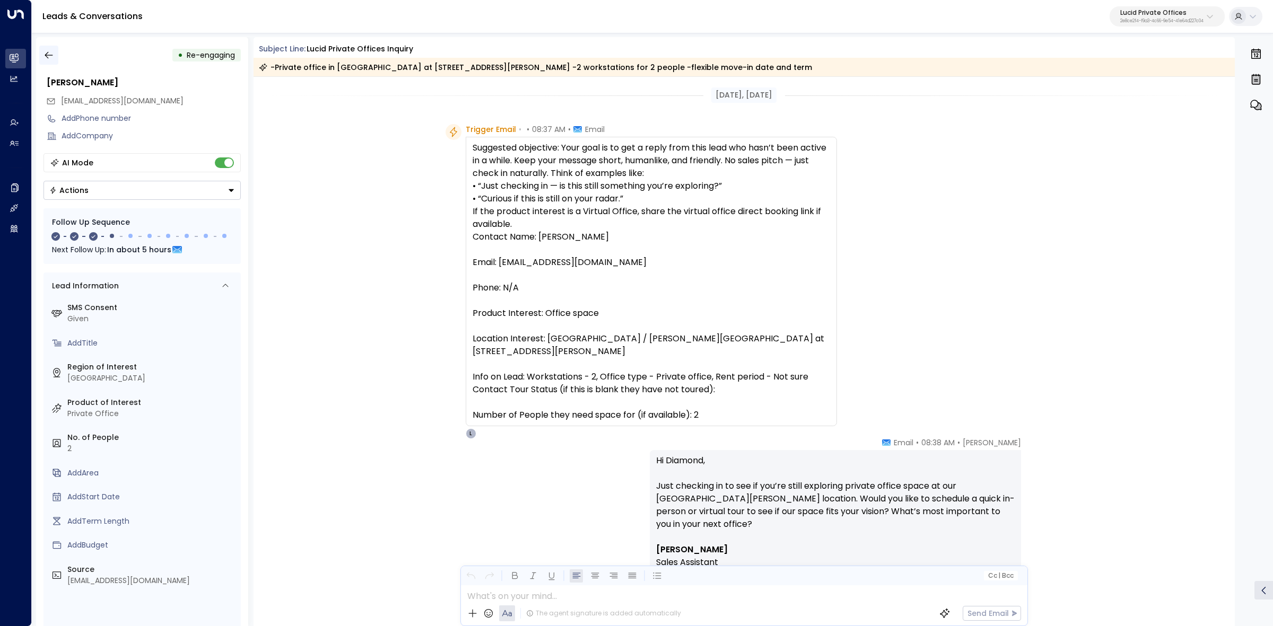
click at [47, 52] on icon "button" at bounding box center [48, 55] width 11 height 11
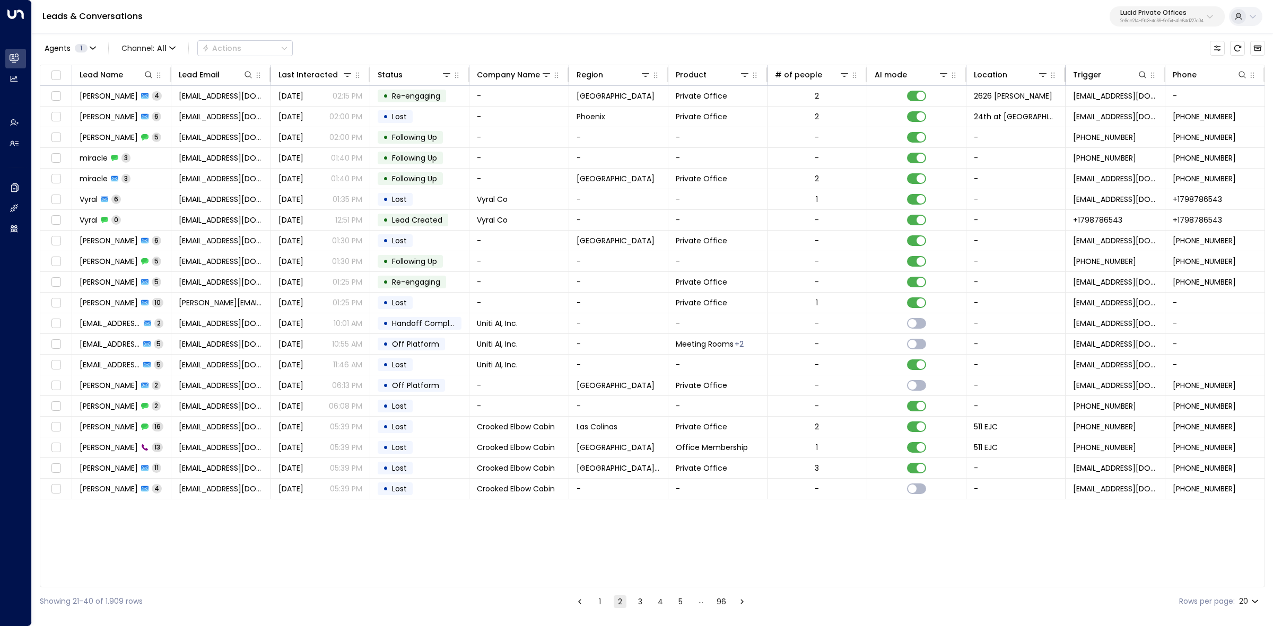
click at [622, 603] on button "2" at bounding box center [620, 602] width 13 height 13
click at [621, 605] on button "2" at bounding box center [620, 602] width 13 height 13
click at [639, 605] on button "3" at bounding box center [640, 602] width 13 height 13
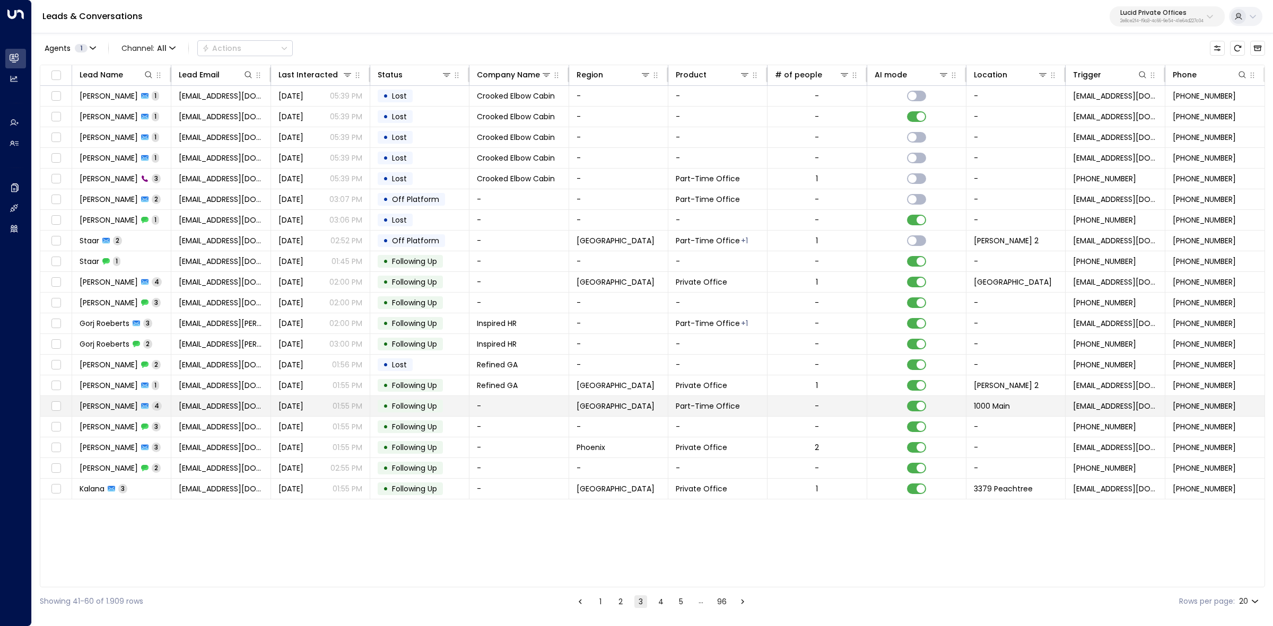
click at [91, 412] on span "Veronica" at bounding box center [109, 406] width 58 height 11
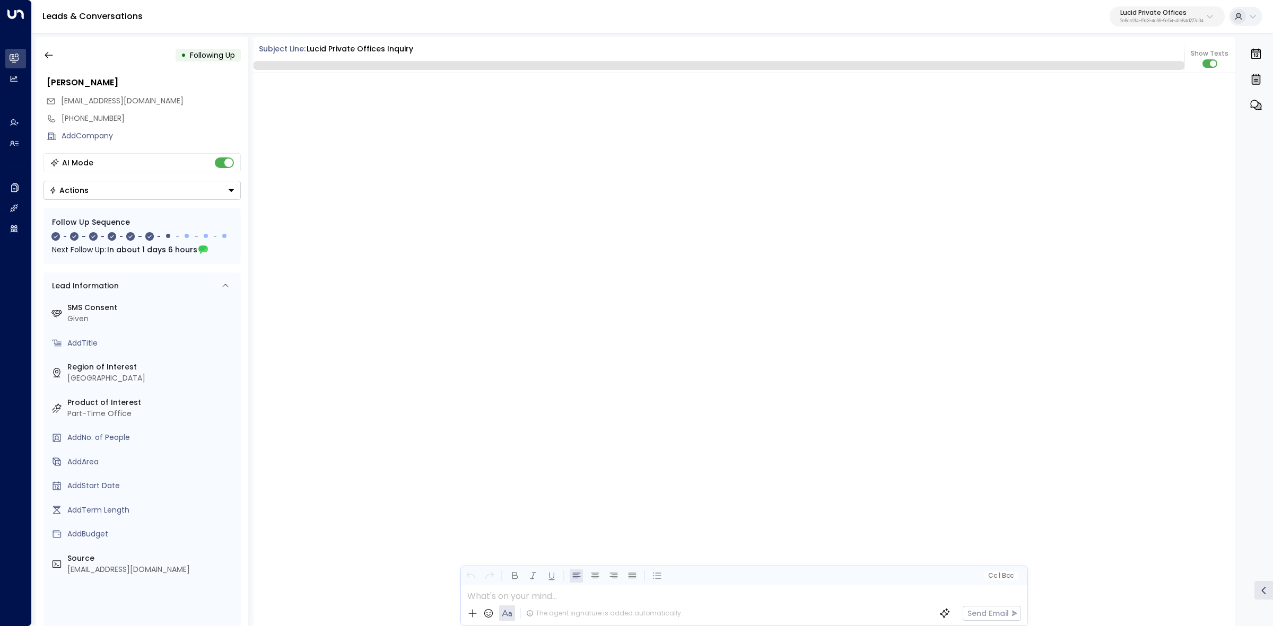
scroll to position [1073, 0]
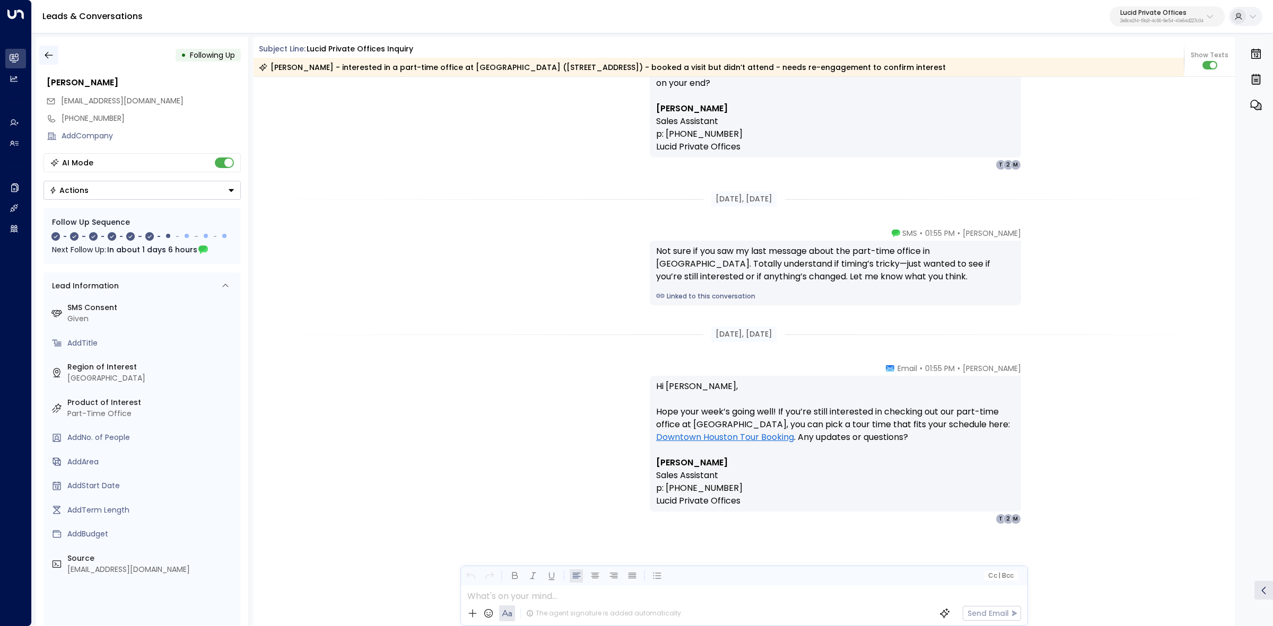
click at [50, 48] on button "button" at bounding box center [48, 55] width 19 height 19
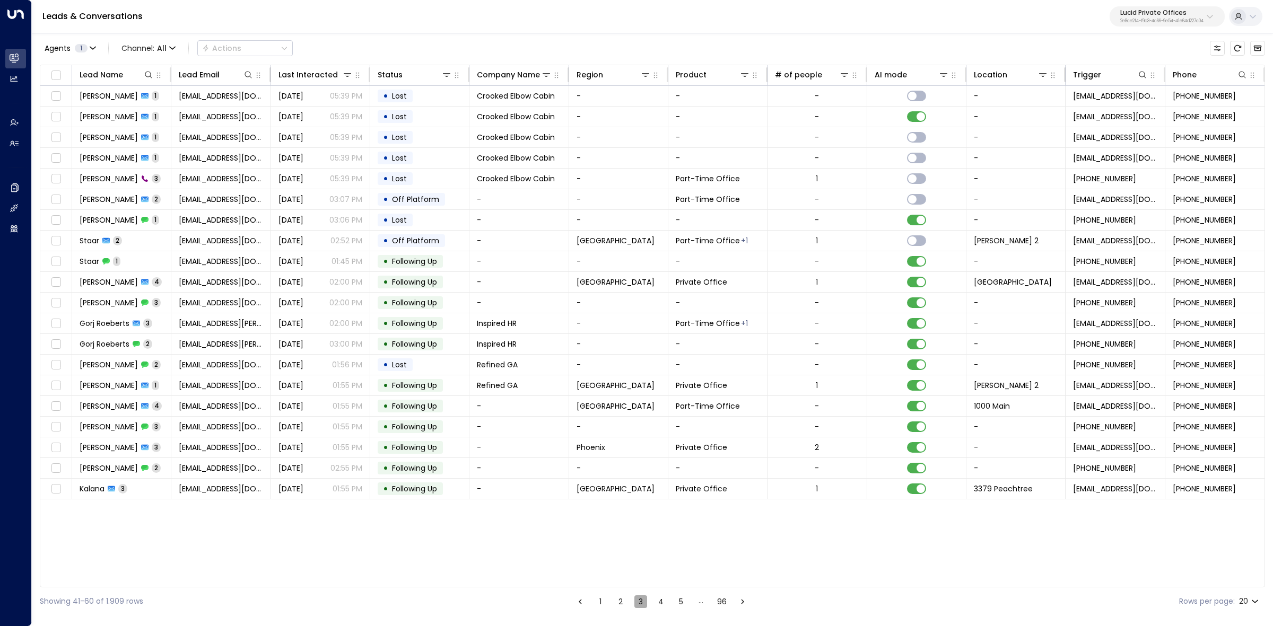
click at [639, 606] on button "3" at bounding box center [640, 602] width 13 height 13
click at [640, 601] on button "3" at bounding box center [640, 602] width 13 height 13
click at [640, 605] on button "3" at bounding box center [640, 602] width 13 height 13
click at [663, 605] on button "4" at bounding box center [661, 602] width 13 height 13
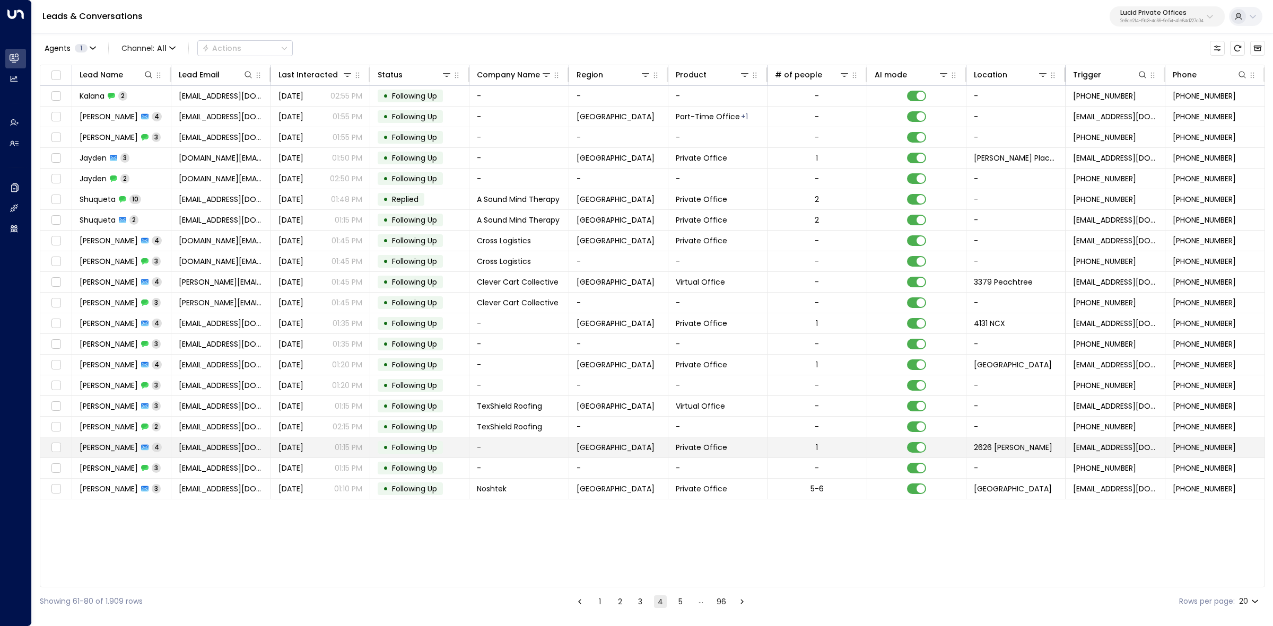
click at [85, 449] on span "Doug" at bounding box center [109, 447] width 58 height 11
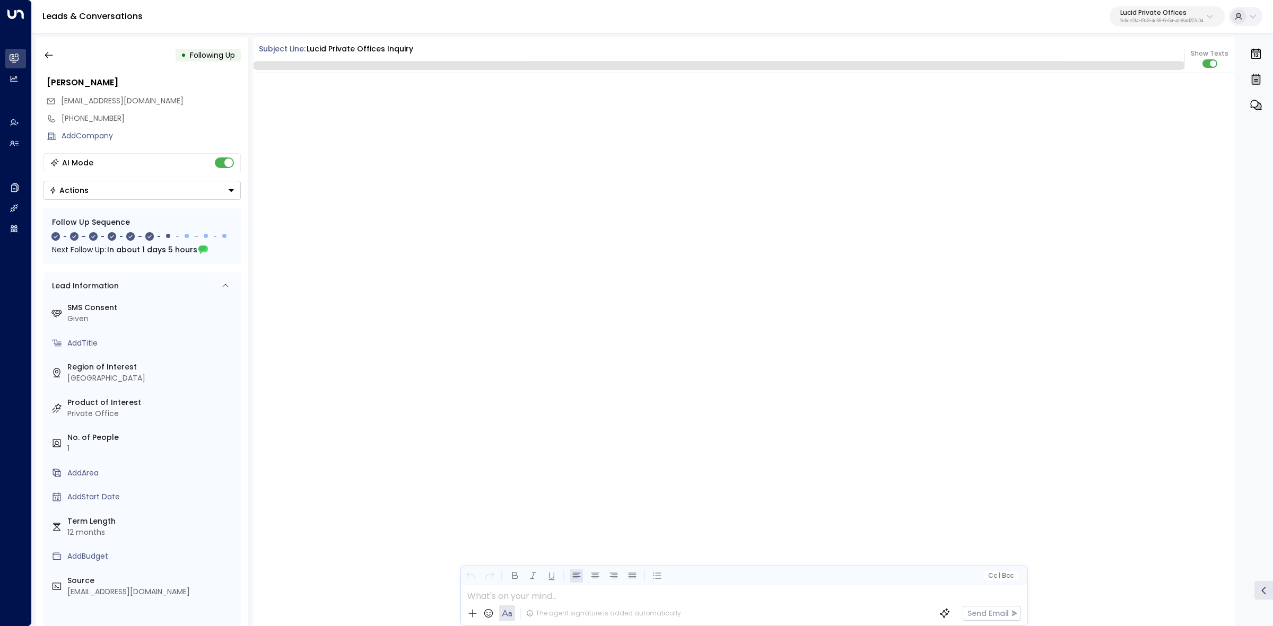
scroll to position [1431, 0]
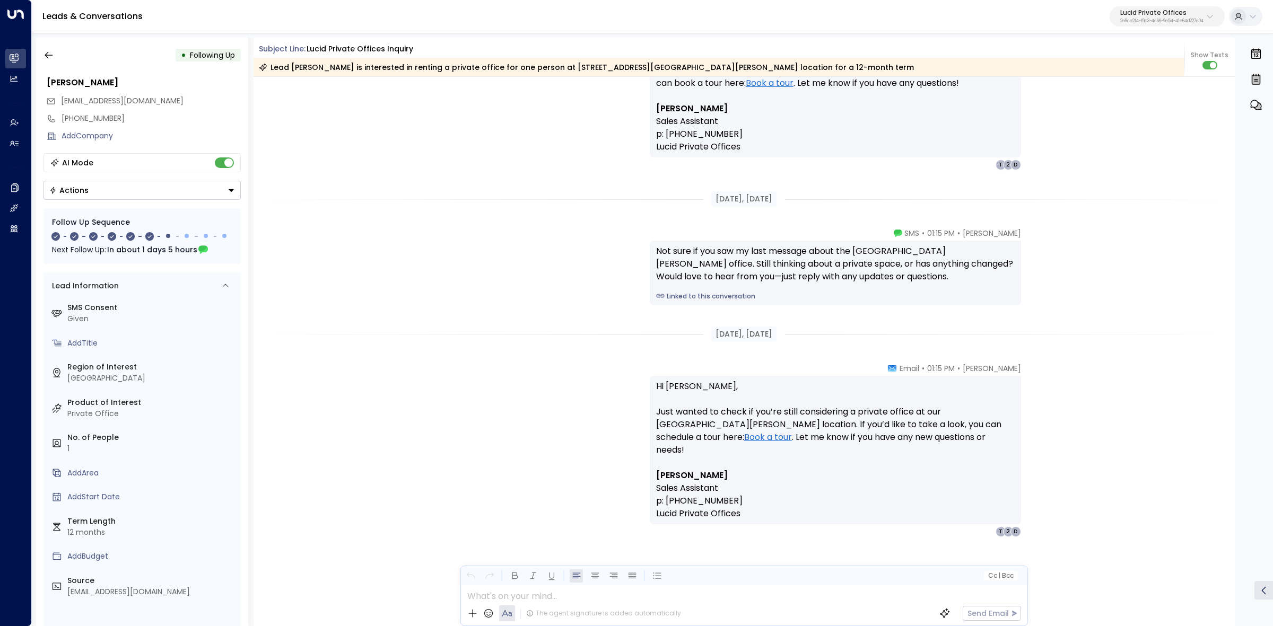
click at [62, 56] on div "• Following Up" at bounding box center [141, 55] width 197 height 19
click at [47, 54] on icon "button" at bounding box center [48, 55] width 11 height 11
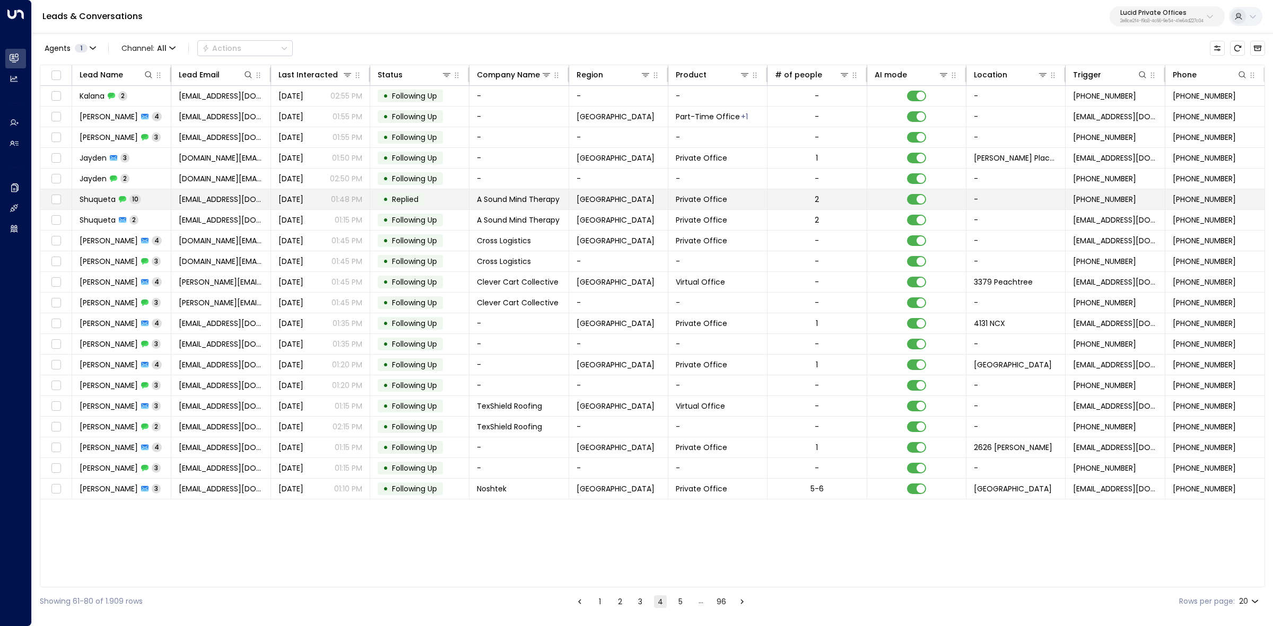
click at [109, 202] on span "Shuqueta" at bounding box center [98, 199] width 36 height 11
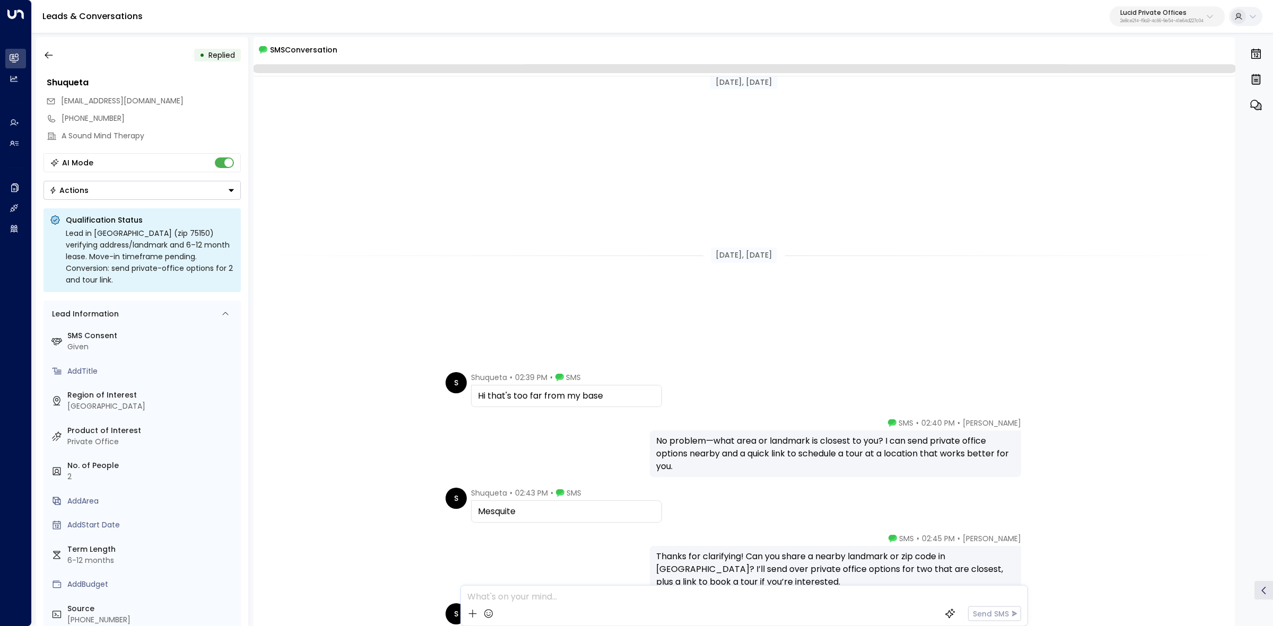
scroll to position [409, 0]
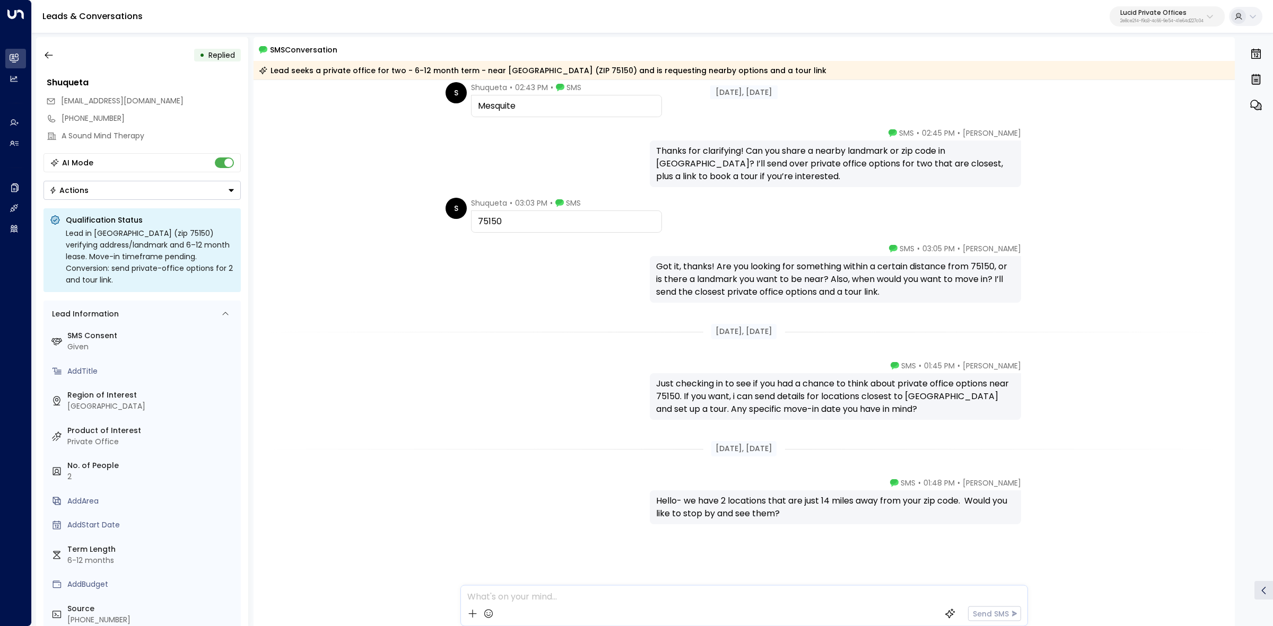
drag, startPoint x: 1221, startPoint y: 13, endPoint x: 1213, endPoint y: 15, distance: 8.1
click at [1213, 15] on button "Lucid Private Offices 2e8ce2f4-f9a3-4c66-9e54-41e64d227c04" at bounding box center [1167, 16] width 115 height 20
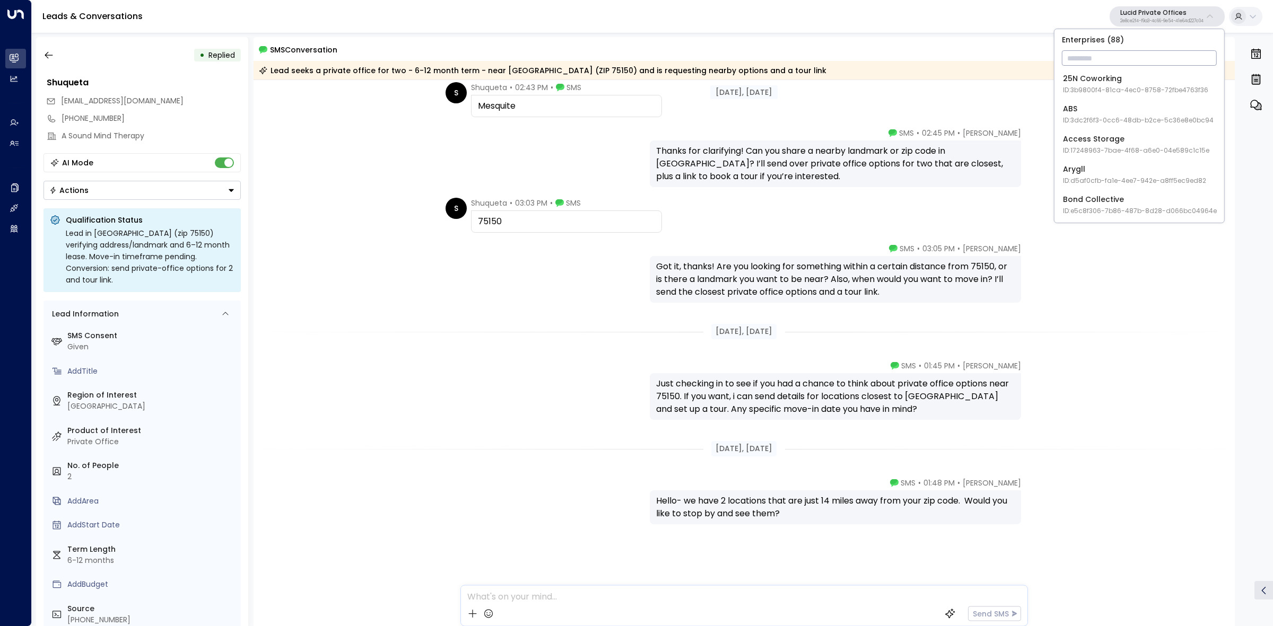
click at [1142, 58] on input "text" at bounding box center [1139, 58] width 155 height 20
type input "**********"
click at [1138, 82] on div "Fuse Workspace ID: 193491c8-7188-48a0-93e5-0181686f9510" at bounding box center [1134, 84] width 142 height 22
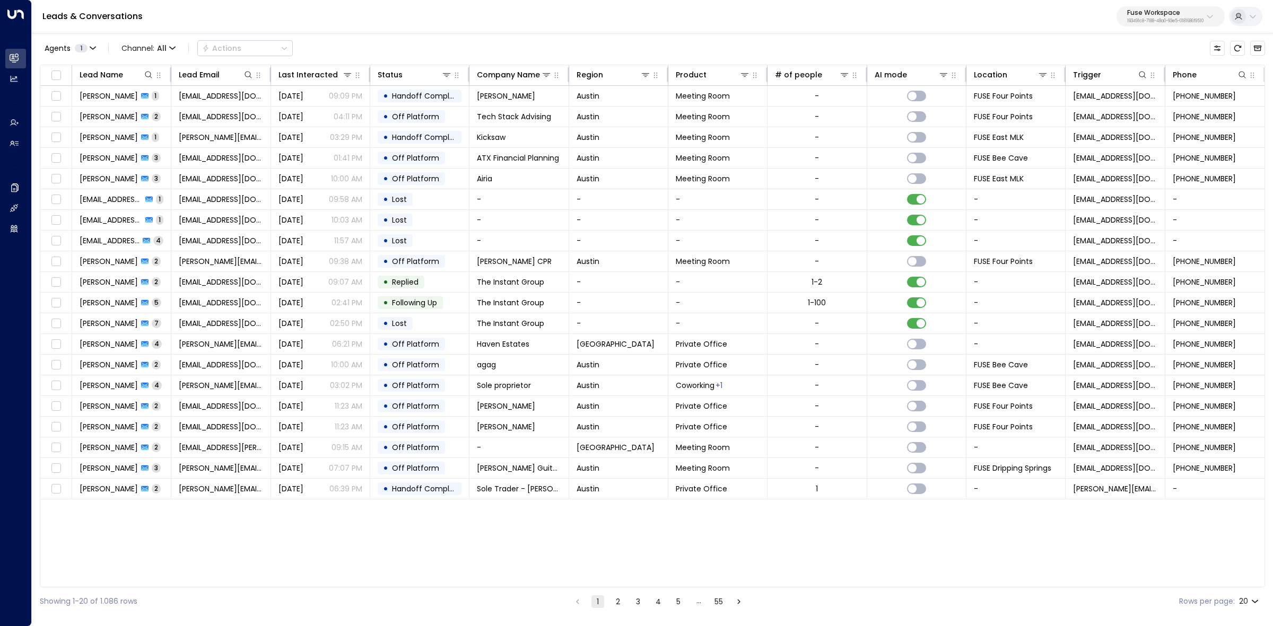
click at [59, 56] on div "Agents 1 Channel: All Actions" at bounding box center [166, 48] width 253 height 21
click at [69, 45] on span "Agents" at bounding box center [58, 48] width 26 height 7
drag, startPoint x: 58, startPoint y: 67, endPoint x: 146, endPoint y: 67, distance: 87.5
click at [146, 67] on div "Taylor Landry" at bounding box center [121, 69] width 149 height 11
copy div "Taylor Landry"
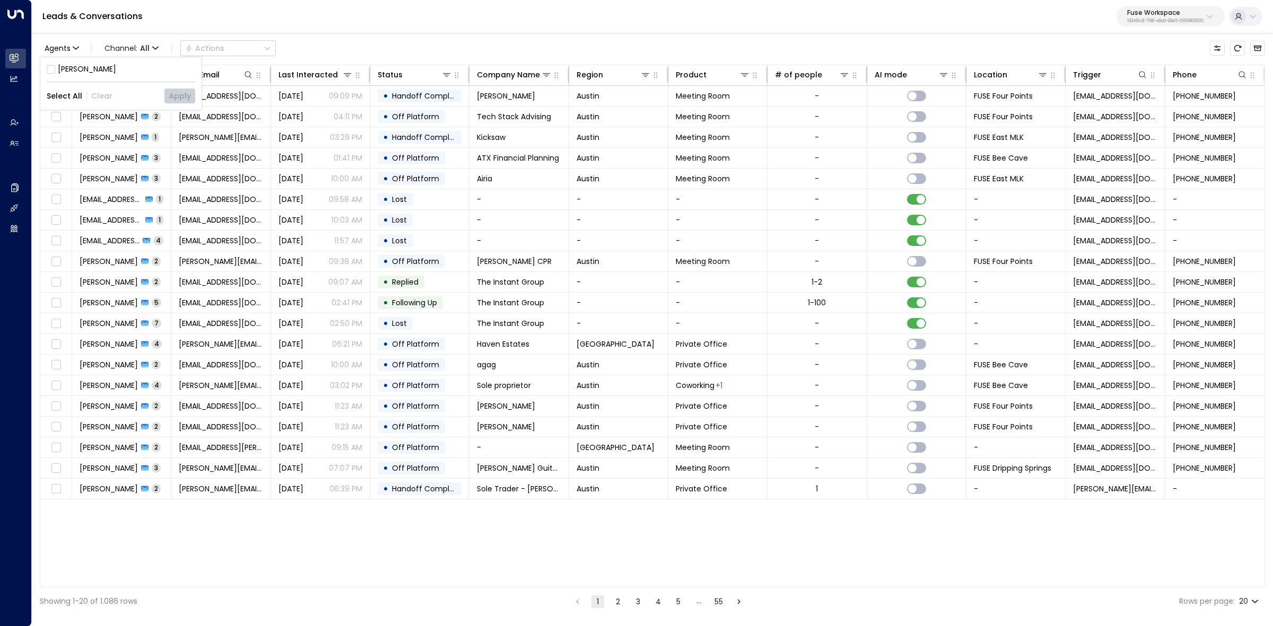
click at [22, 115] on div at bounding box center [636, 313] width 1273 height 626
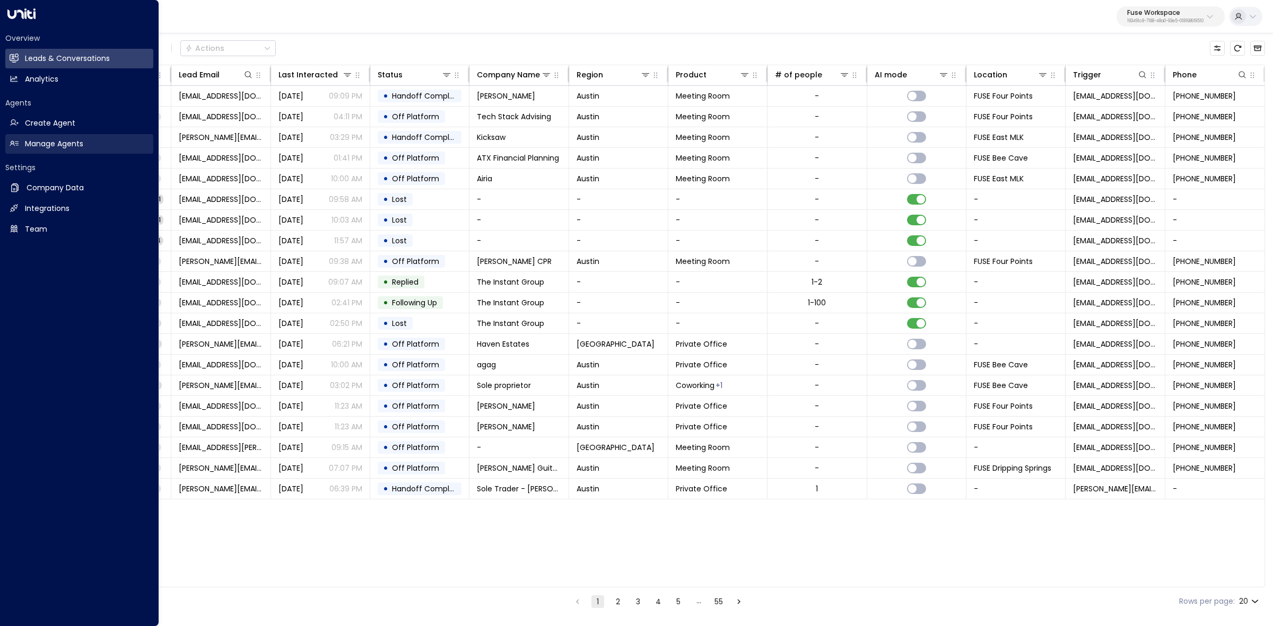
click at [25, 145] on h2 "Manage Agents" at bounding box center [54, 143] width 58 height 11
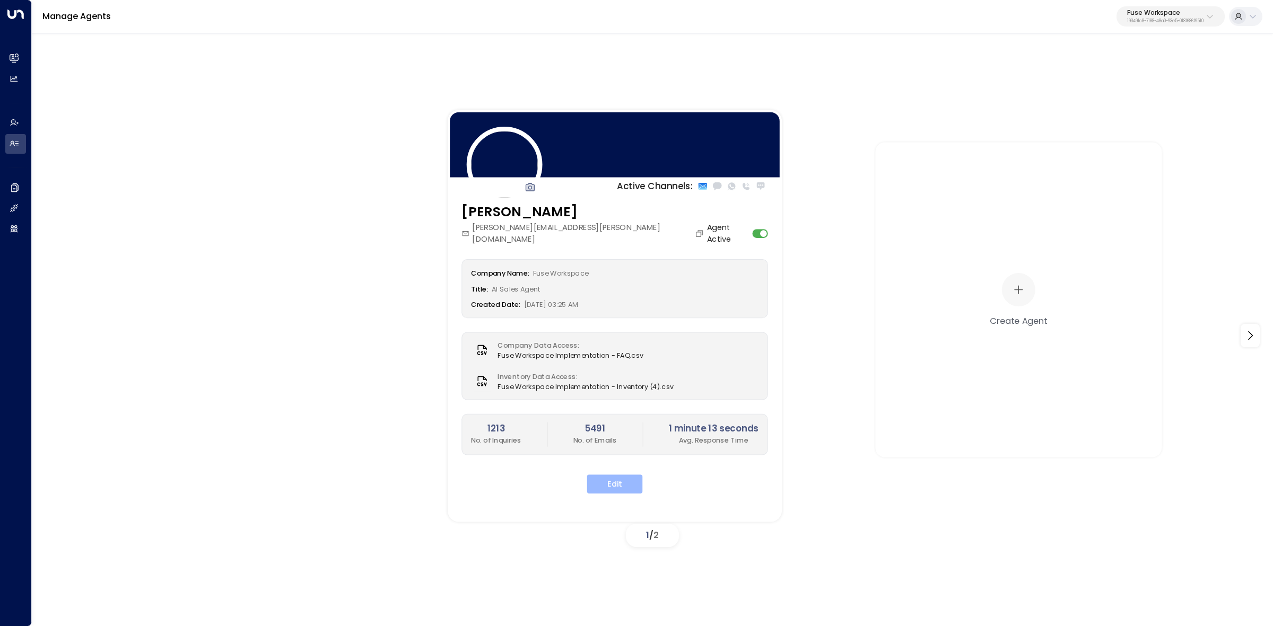
click at [617, 475] on button "Edit" at bounding box center [615, 484] width 56 height 19
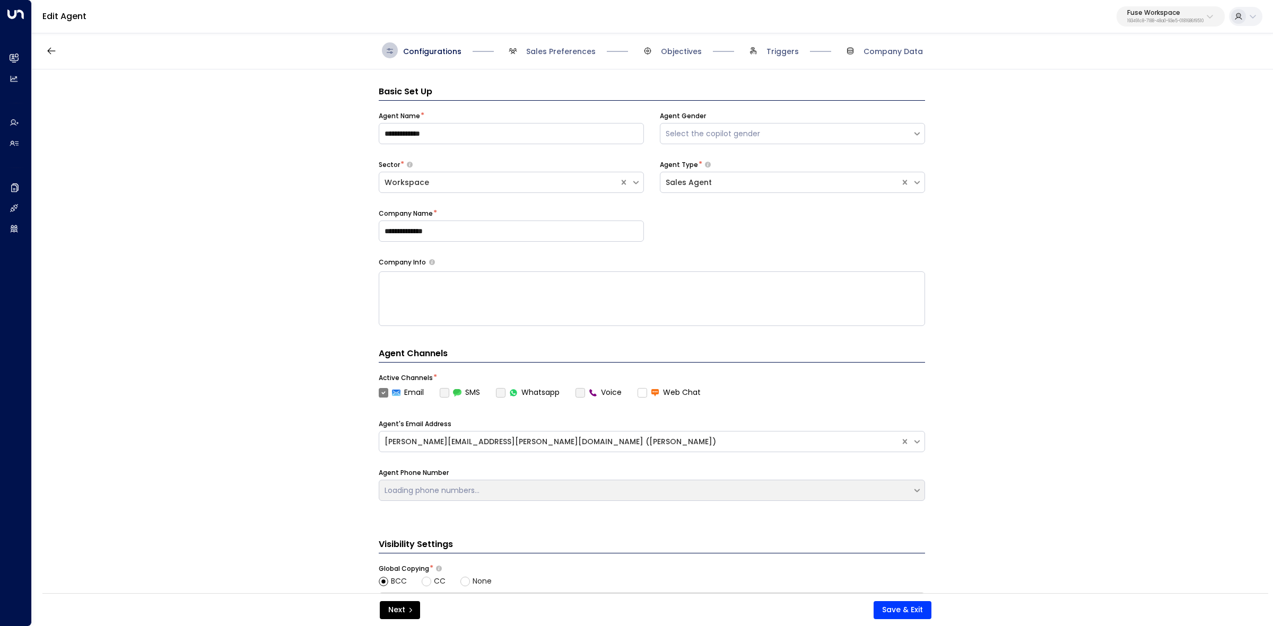
scroll to position [16, 0]
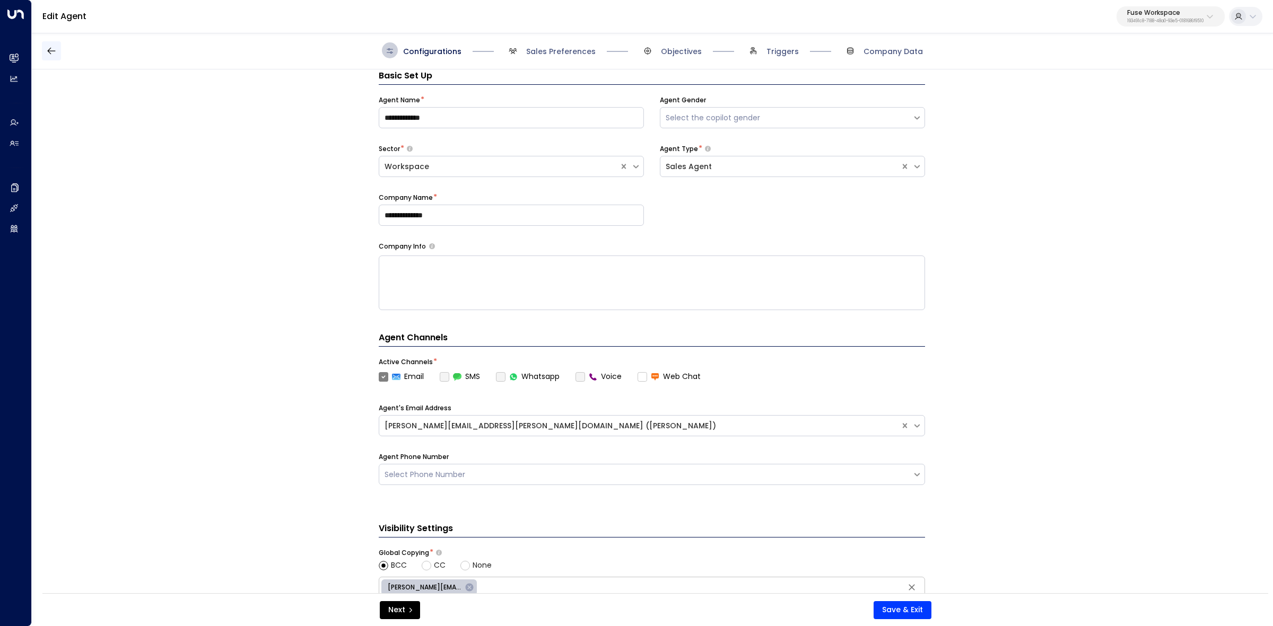
click at [46, 52] on button "button" at bounding box center [51, 50] width 19 height 19
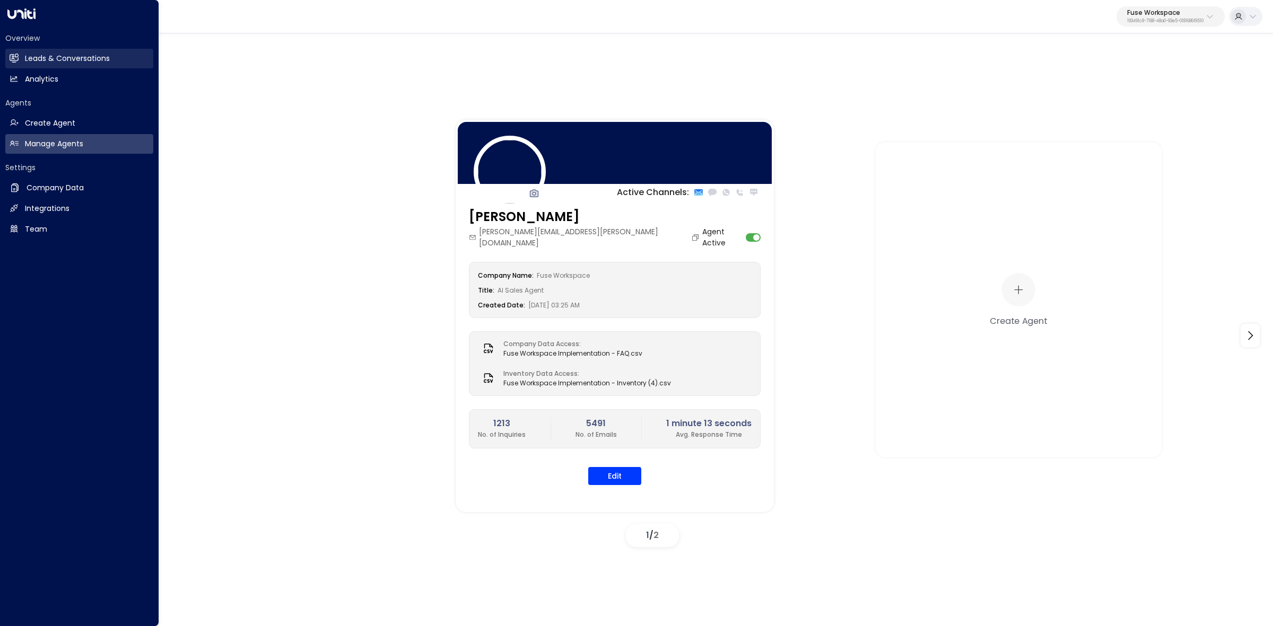
click at [10, 62] on icon at bounding box center [14, 58] width 9 height 9
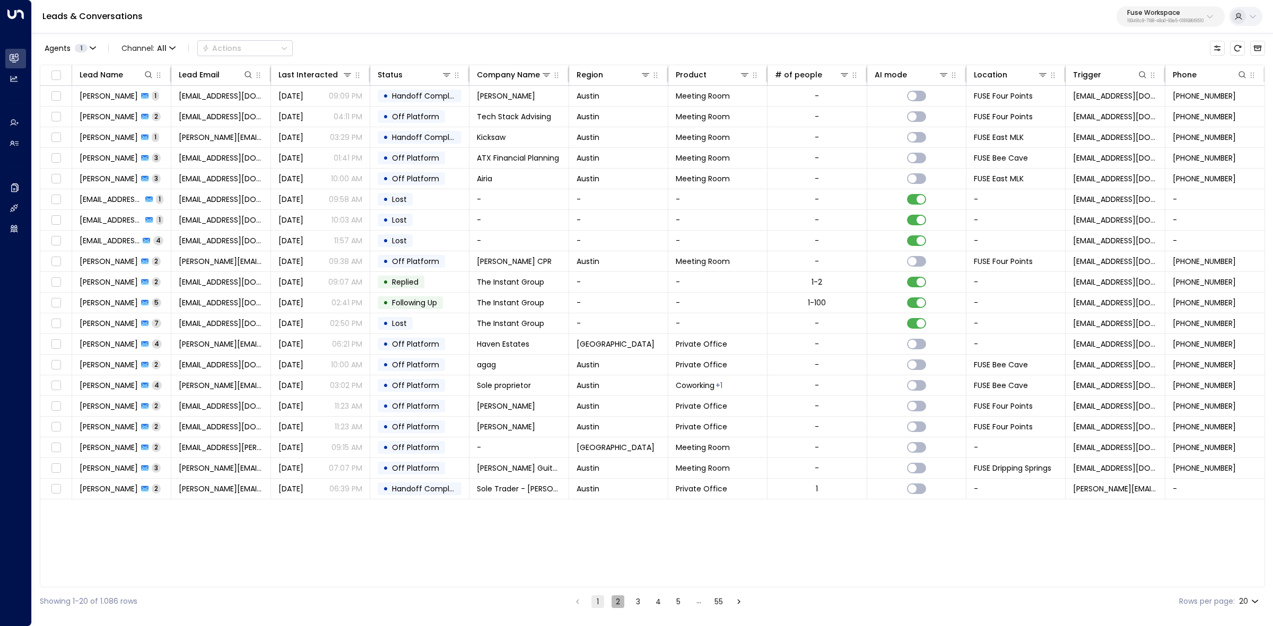
click at [614, 603] on button "2" at bounding box center [618, 602] width 13 height 13
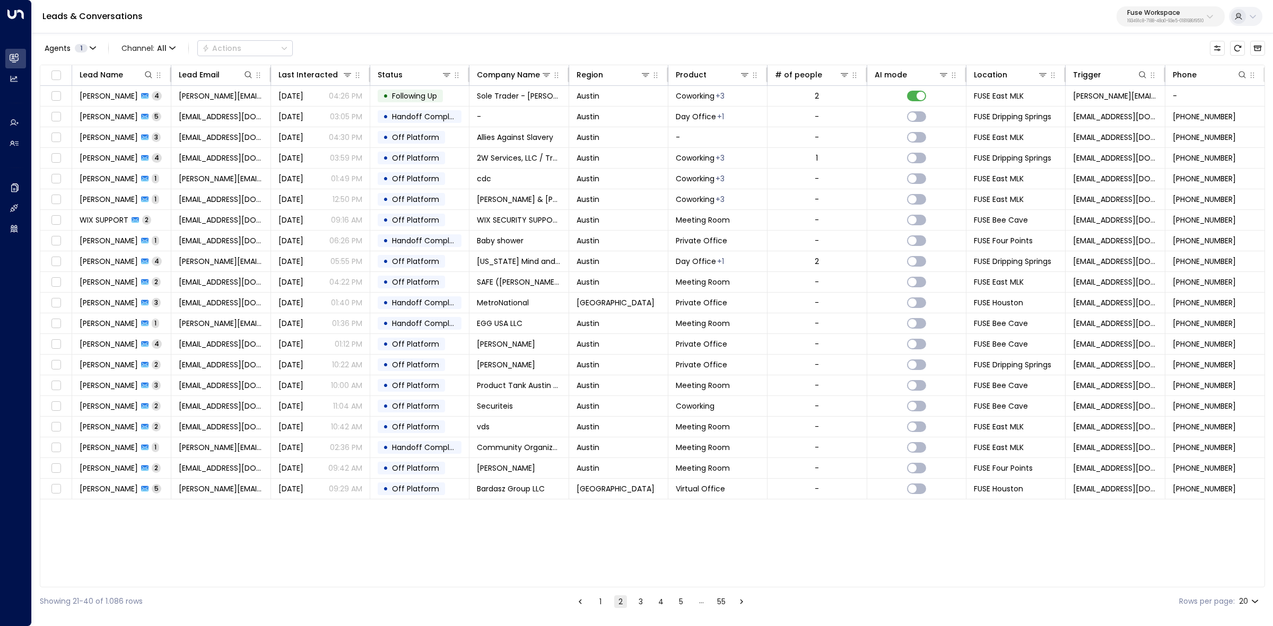
drag, startPoint x: 85, startPoint y: 491, endPoint x: 253, endPoint y: 564, distance: 183.2
click at [253, 564] on div "Lead Name Lead Email Last Interacted Status Company Name Region Product # of pe…" at bounding box center [652, 326] width 1225 height 523
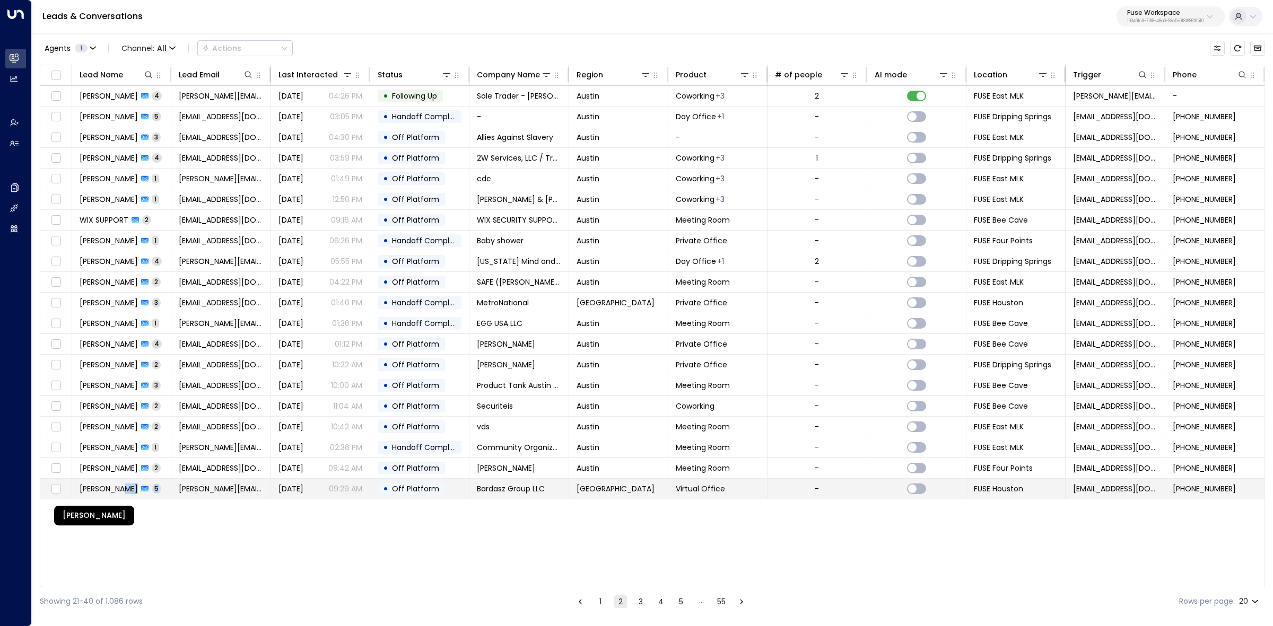
drag, startPoint x: 108, startPoint y: 489, endPoint x: 118, endPoint y: 489, distance: 10.1
click at [118, 489] on td "Gualberto Gordillo Nieves 5" at bounding box center [121, 489] width 99 height 20
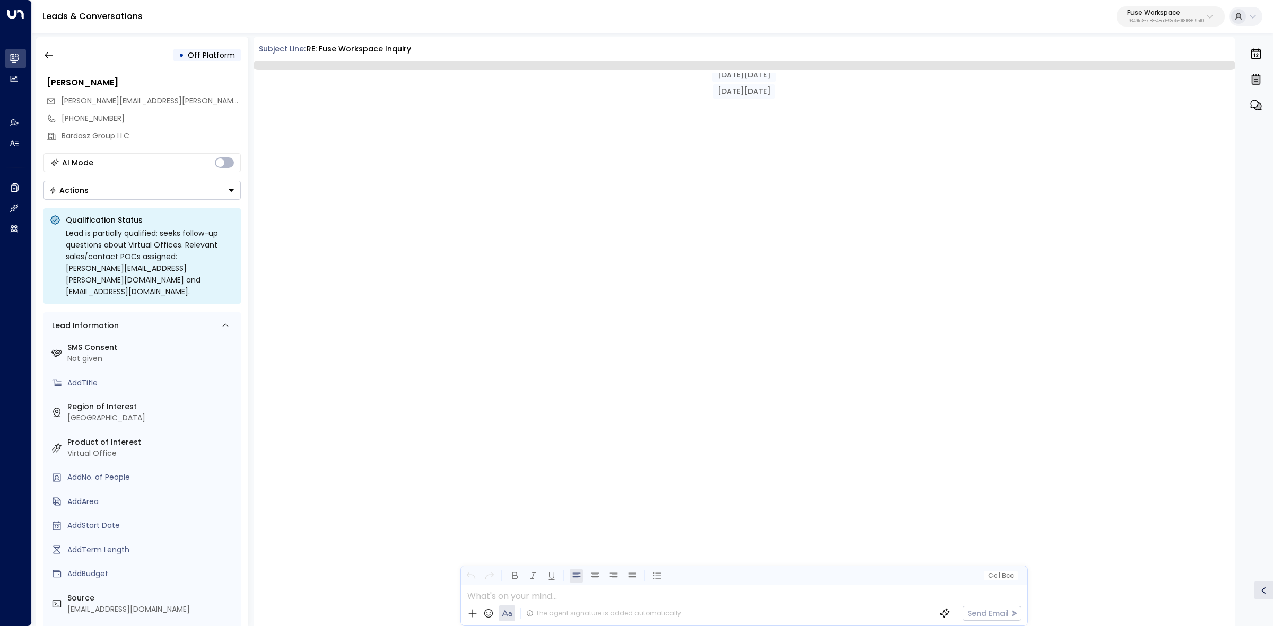
scroll to position [1593, 0]
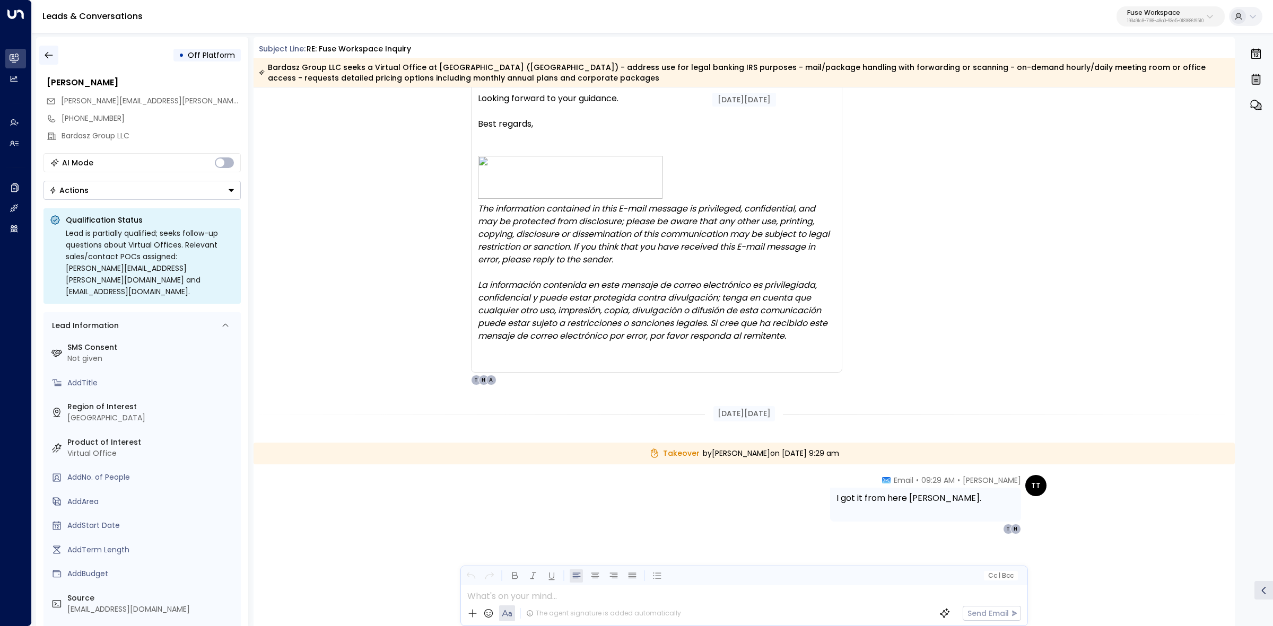
click at [48, 56] on icon "button" at bounding box center [48, 55] width 11 height 11
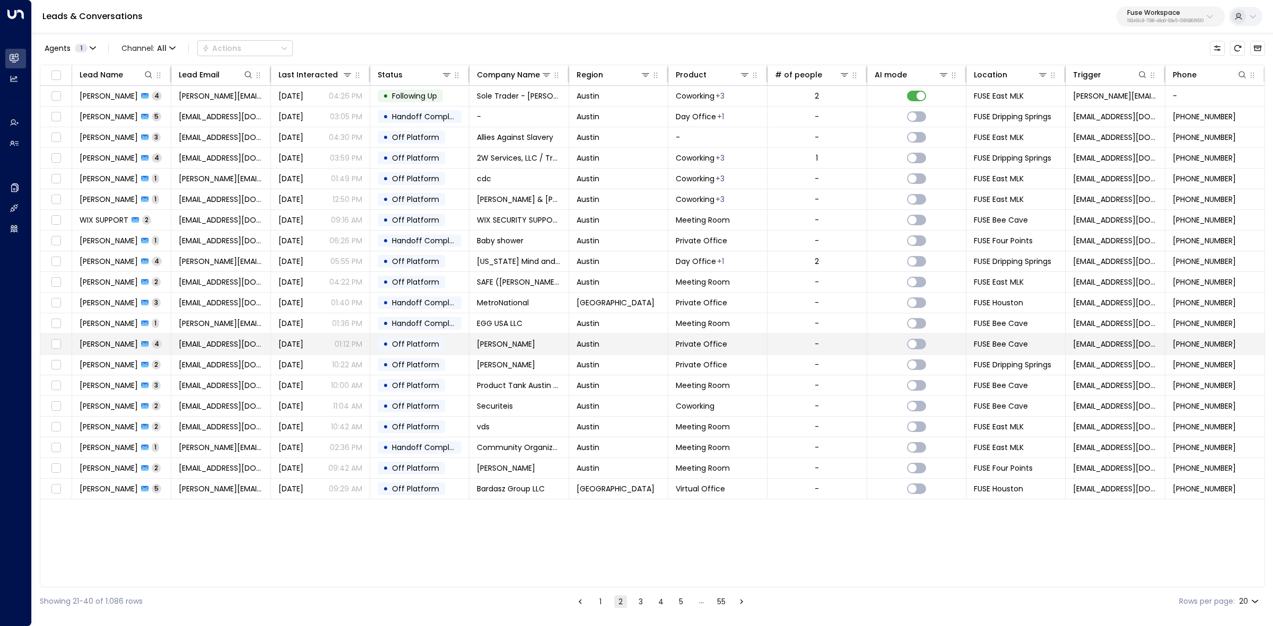
click at [99, 345] on span "Lorri Bjork" at bounding box center [109, 344] width 58 height 11
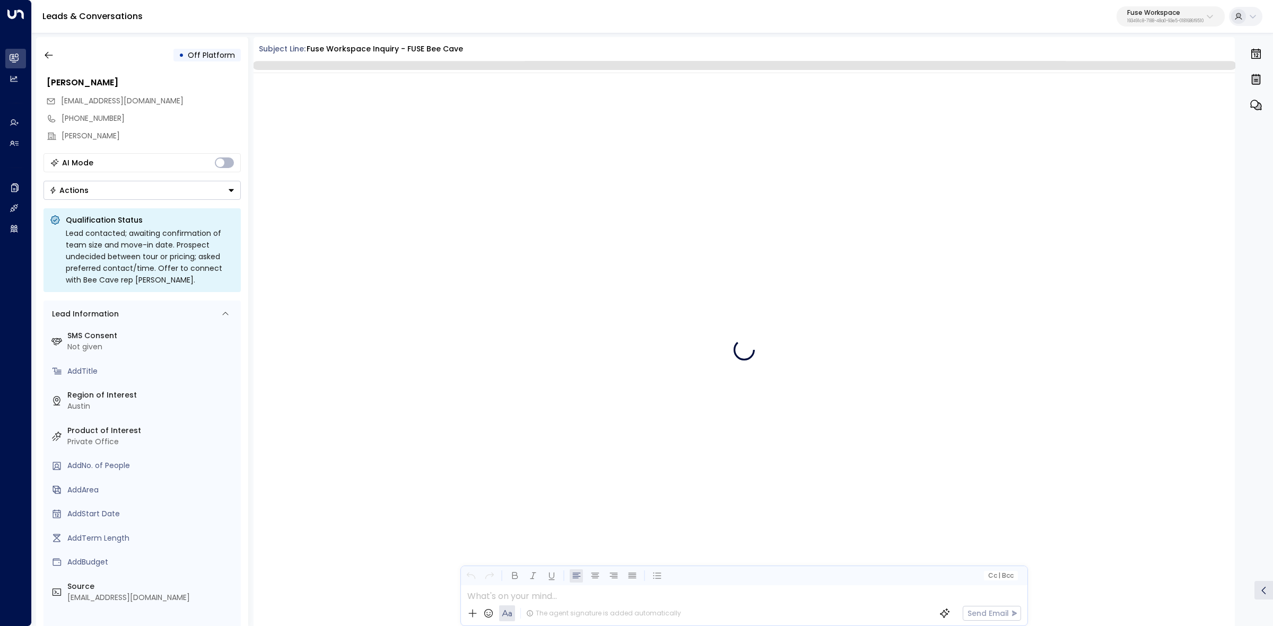
scroll to position [839, 0]
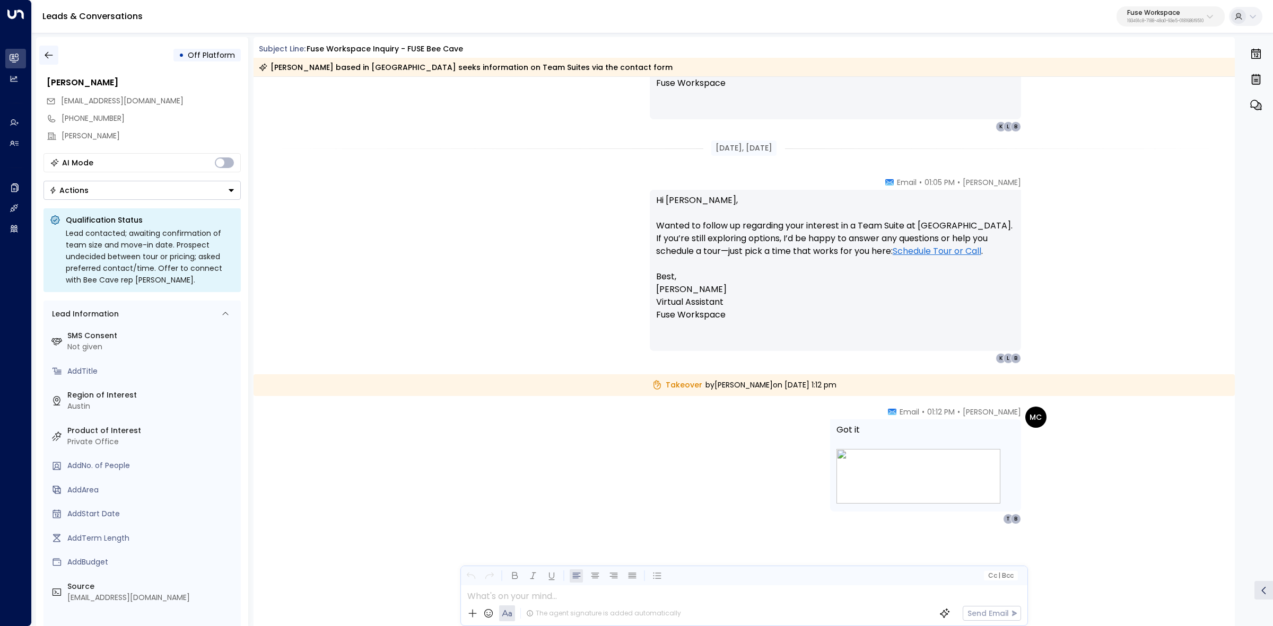
click at [49, 57] on icon "button" at bounding box center [48, 55] width 11 height 11
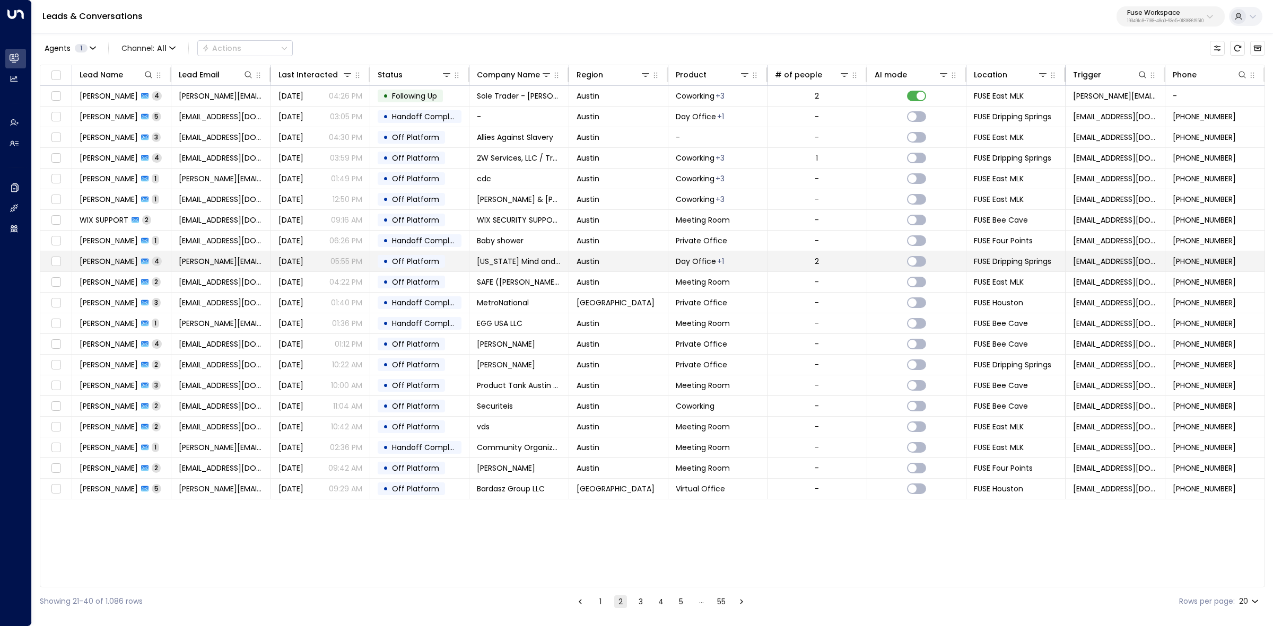
click at [125, 267] on span "Lindsey Sansing" at bounding box center [109, 261] width 58 height 11
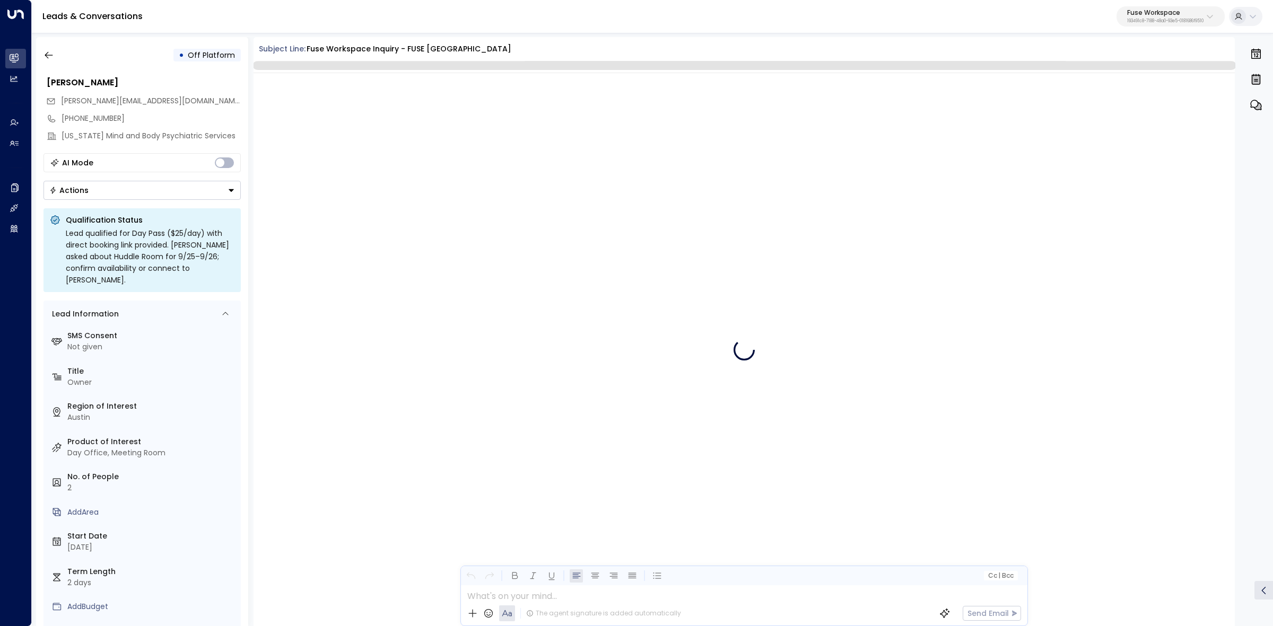
scroll to position [1161, 0]
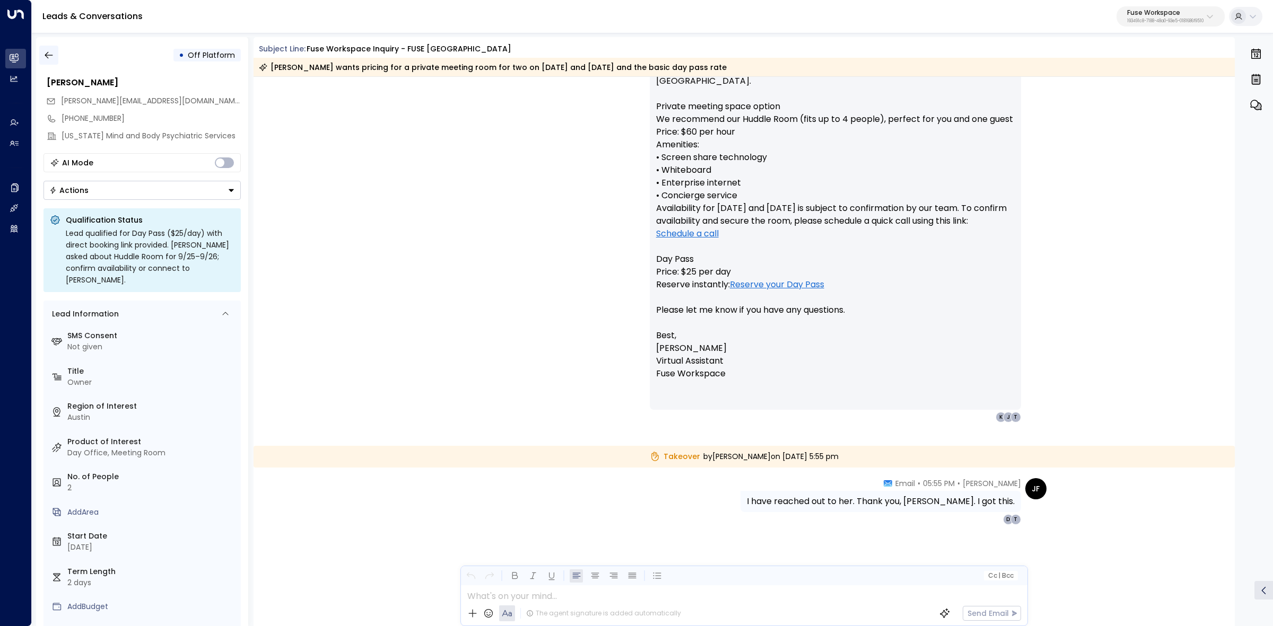
click at [46, 58] on icon "button" at bounding box center [48, 55] width 11 height 11
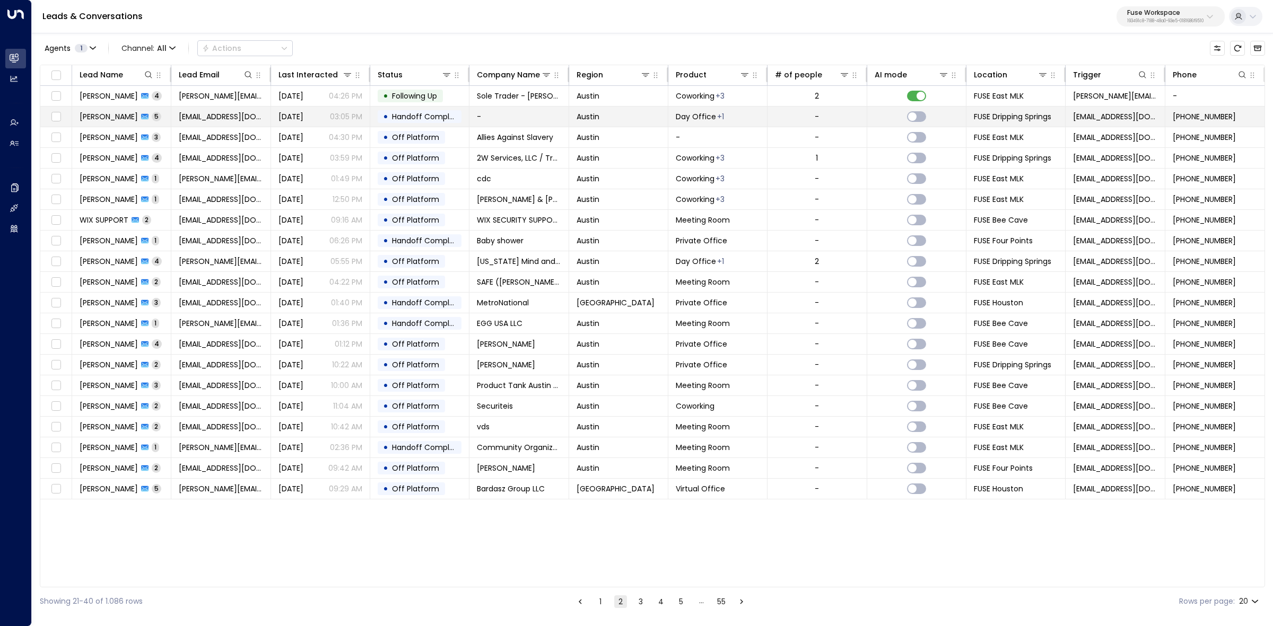
click at [110, 116] on span "Michelle Hatch" at bounding box center [109, 116] width 58 height 11
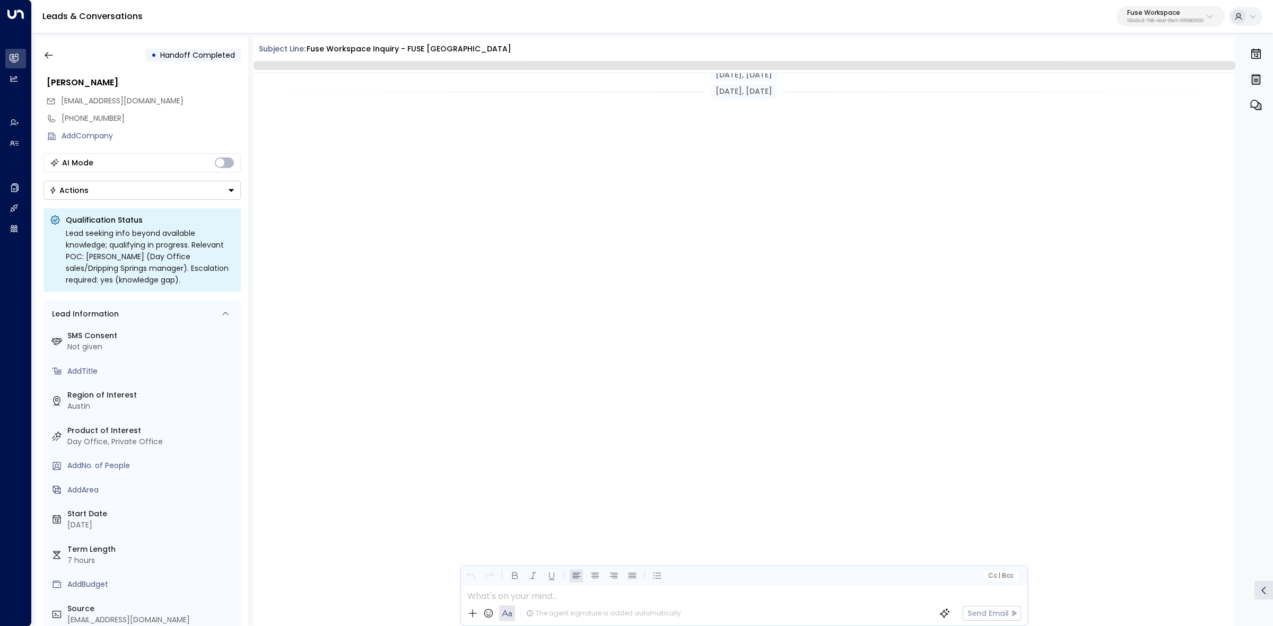
scroll to position [1295, 0]
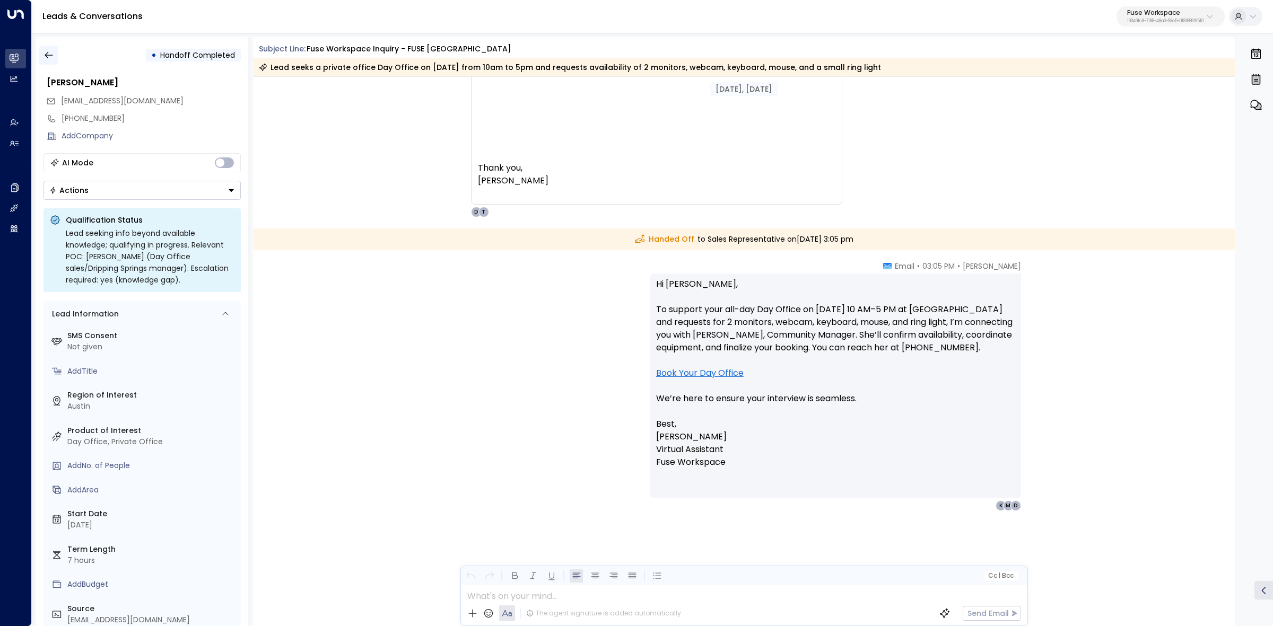
click at [52, 51] on icon "button" at bounding box center [48, 55] width 11 height 11
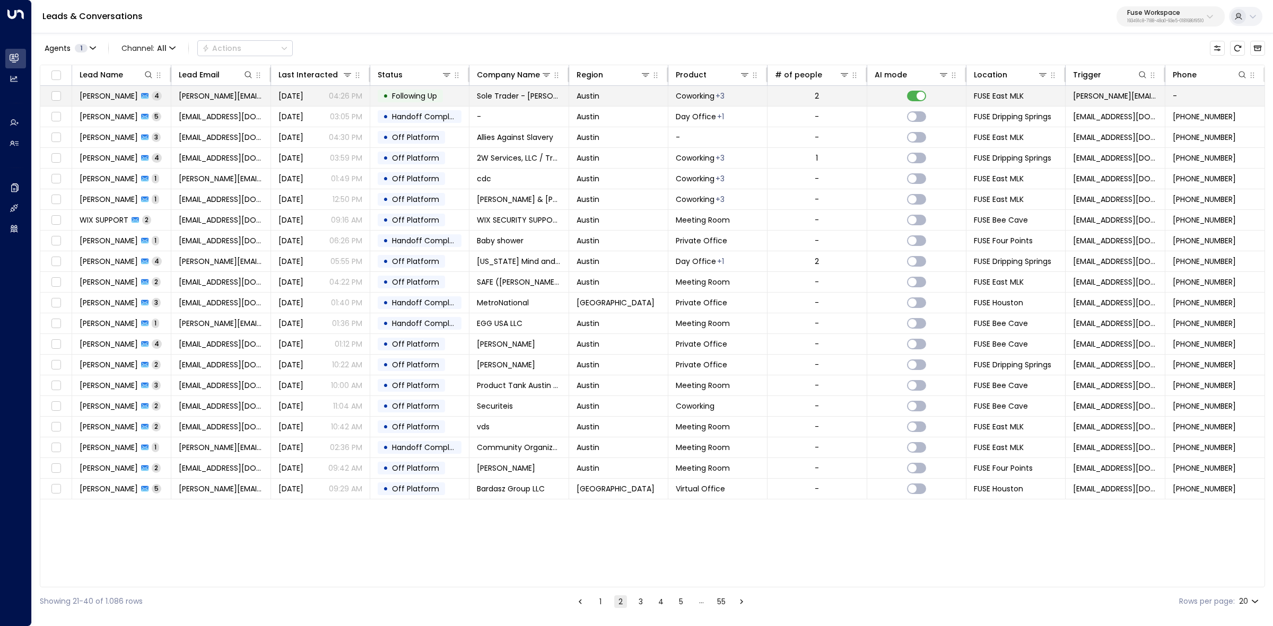
click at [105, 94] on span "Ryan Fitch" at bounding box center [109, 96] width 58 height 11
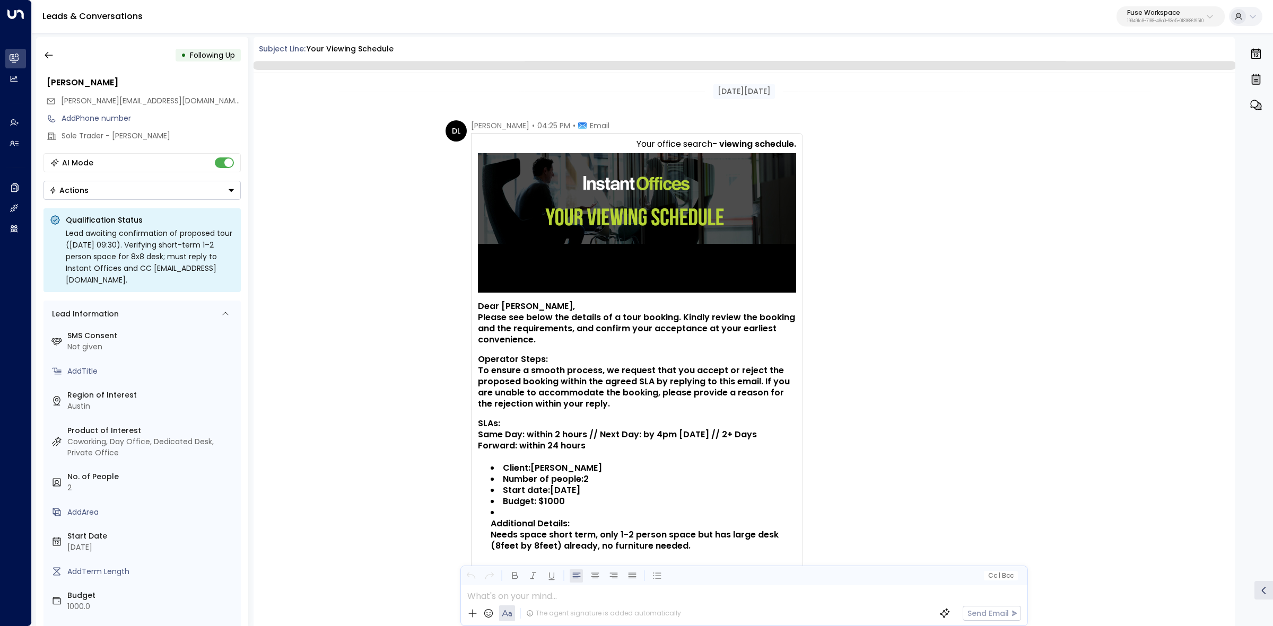
scroll to position [1366, 0]
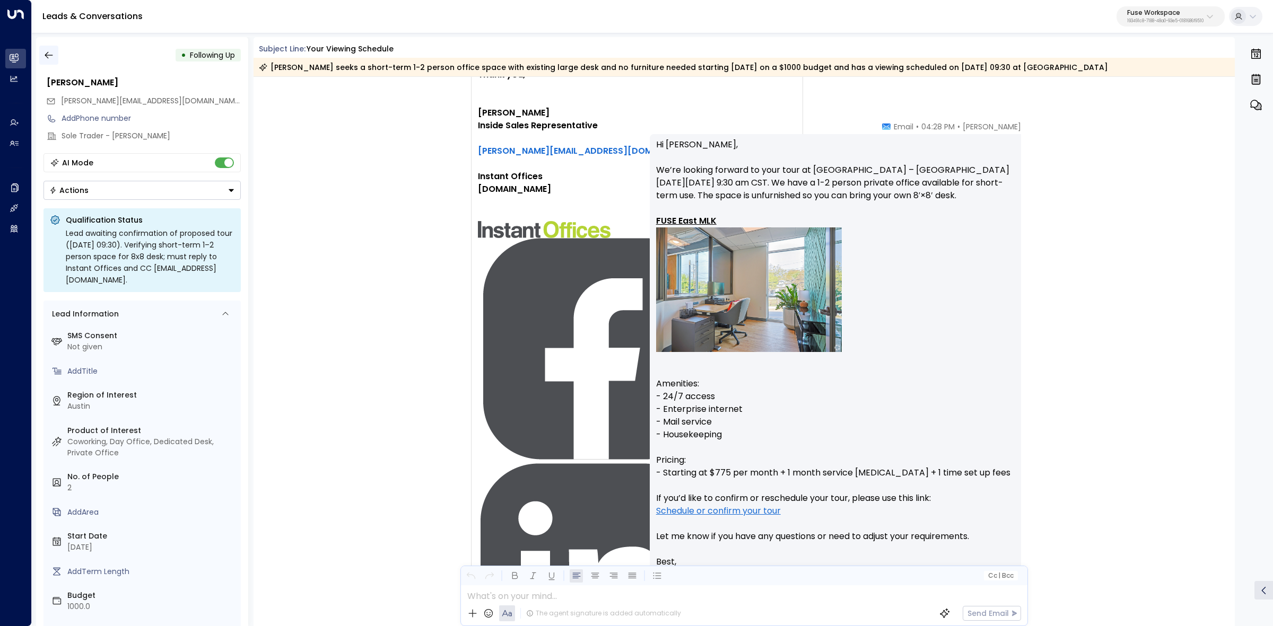
click at [56, 56] on button "button" at bounding box center [48, 55] width 19 height 19
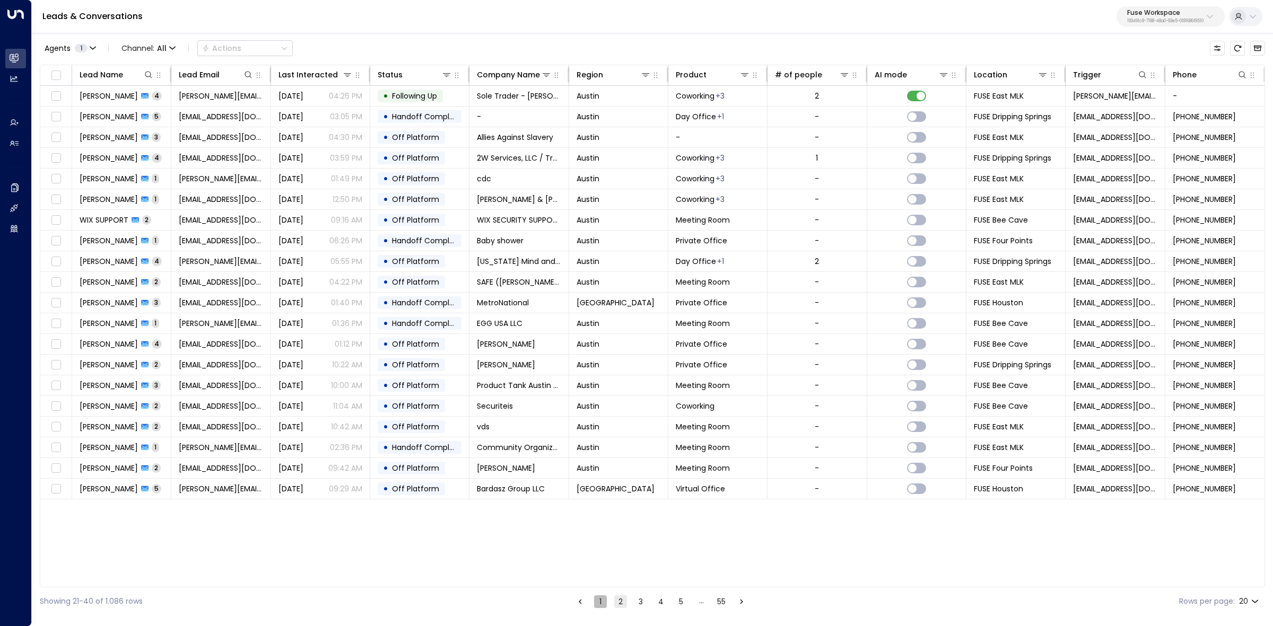
click at [597, 603] on button "1" at bounding box center [600, 602] width 13 height 13
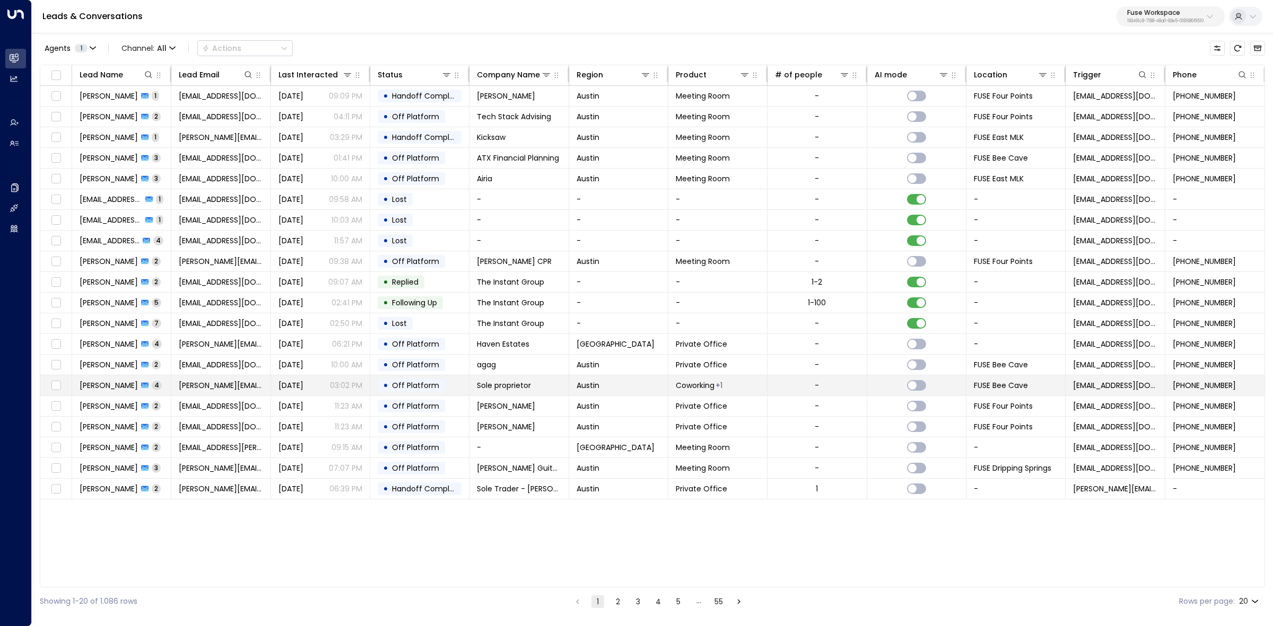
click at [113, 385] on span "Katheryn Alexander" at bounding box center [109, 385] width 58 height 11
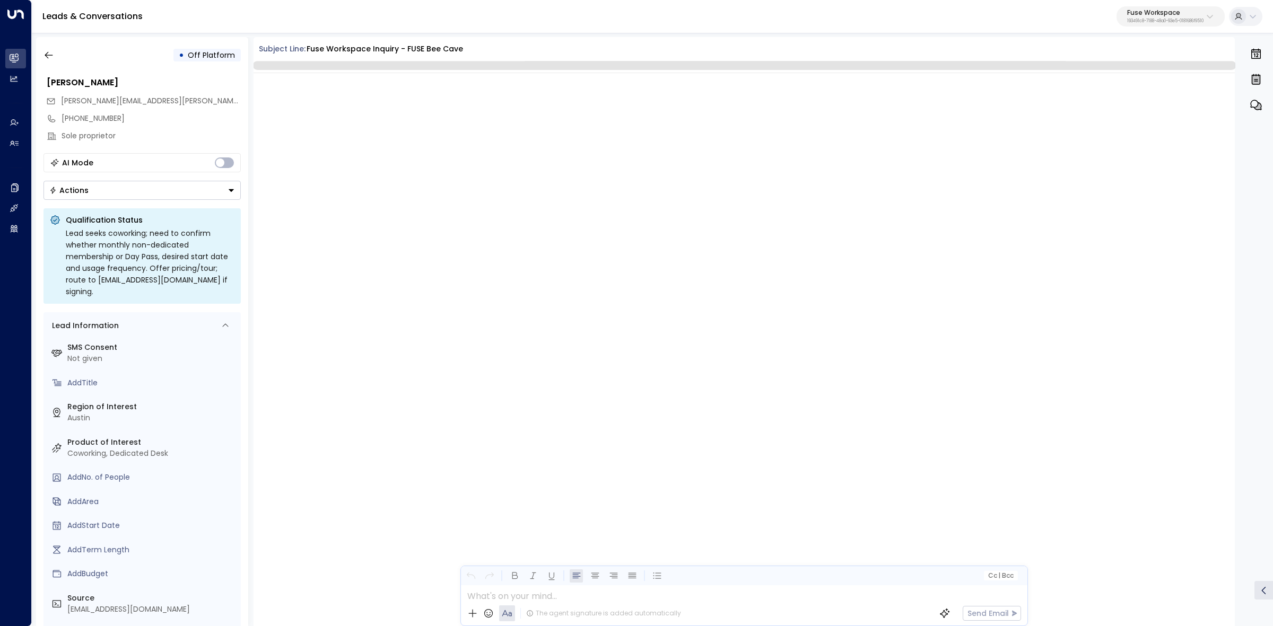
scroll to position [641, 0]
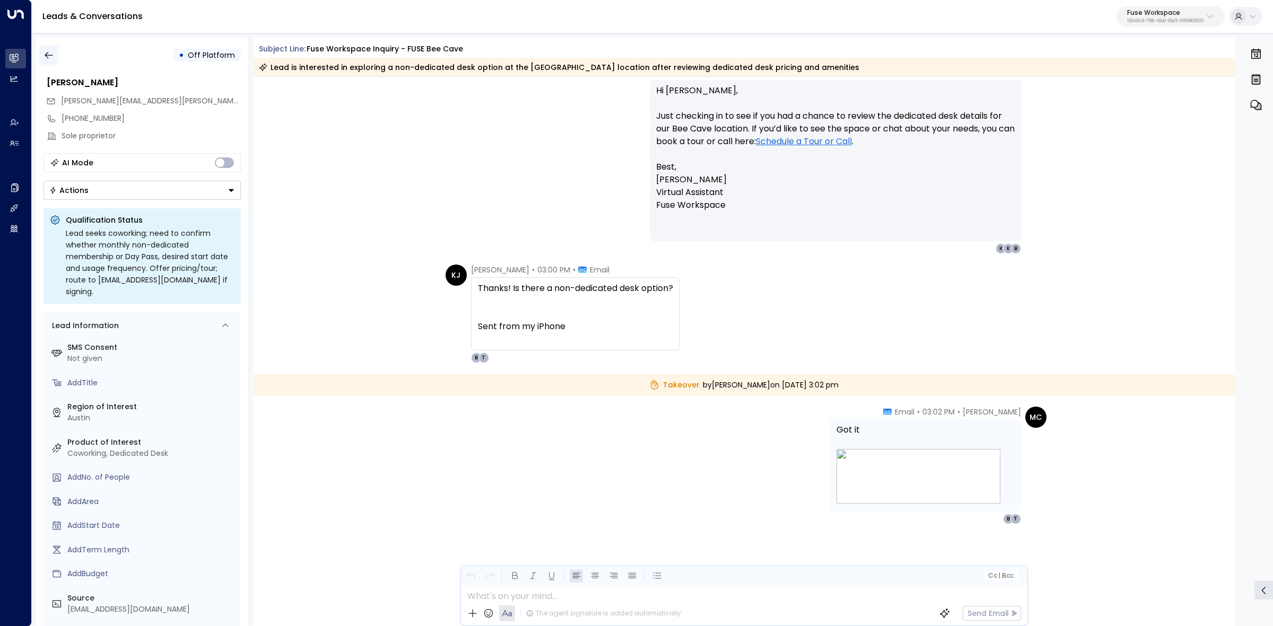
click at [53, 57] on icon "button" at bounding box center [48, 55] width 11 height 11
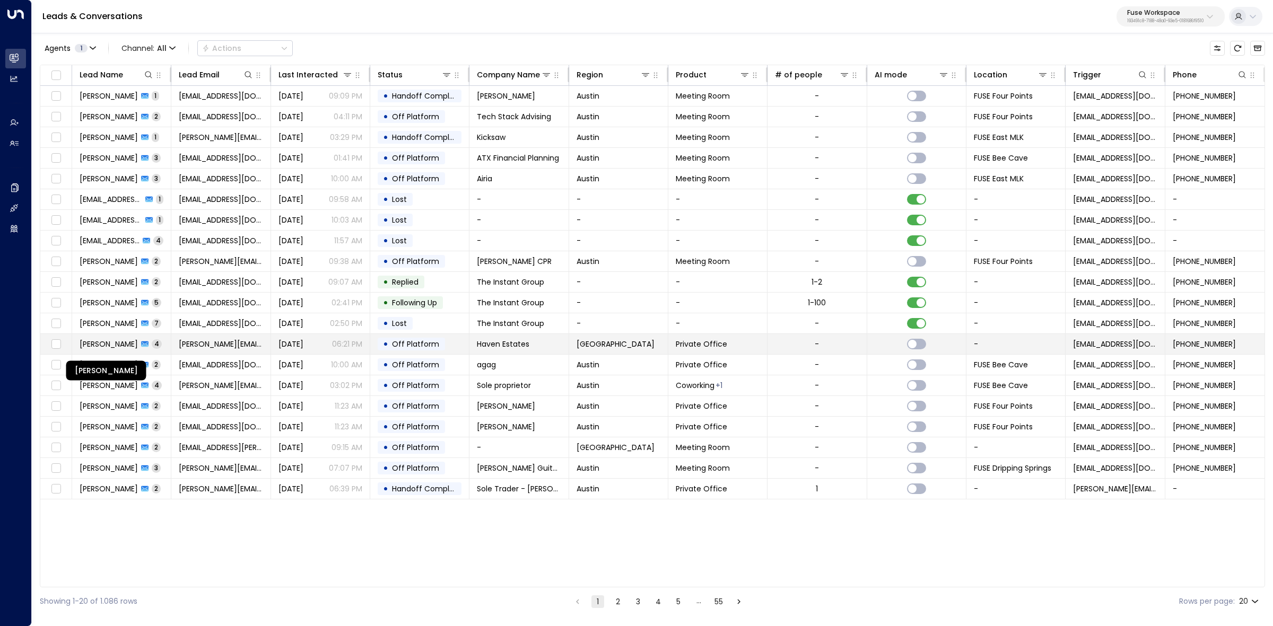
click at [116, 347] on span "Abigail Steinhagen" at bounding box center [109, 344] width 58 height 11
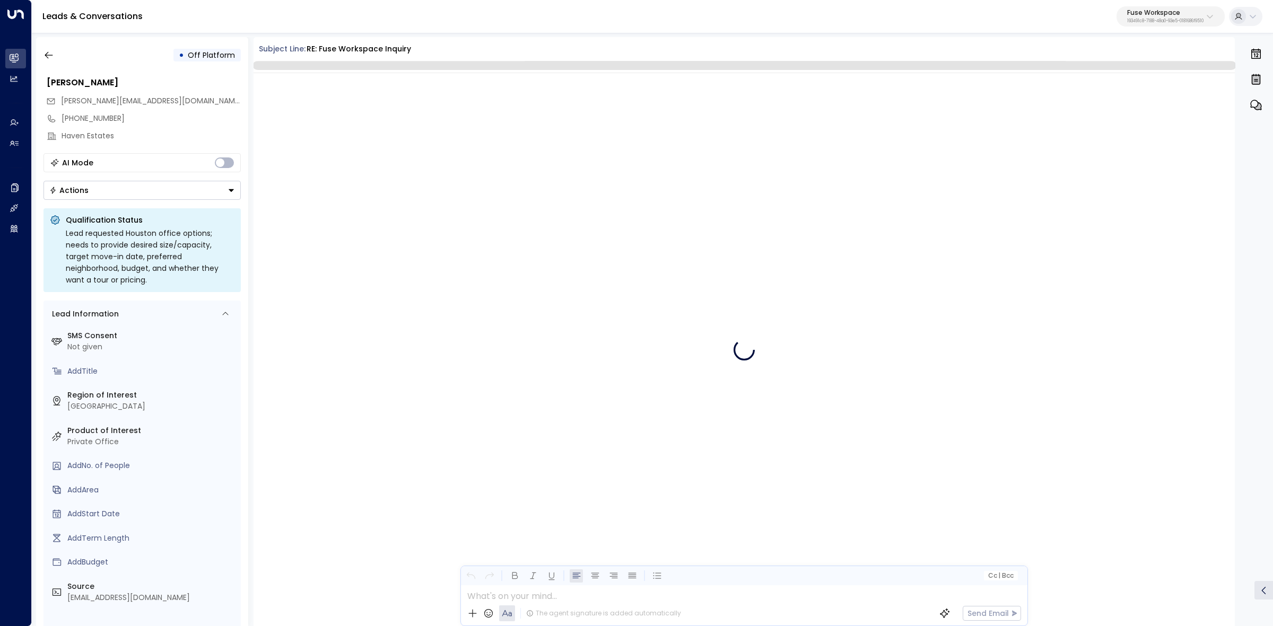
scroll to position [833, 0]
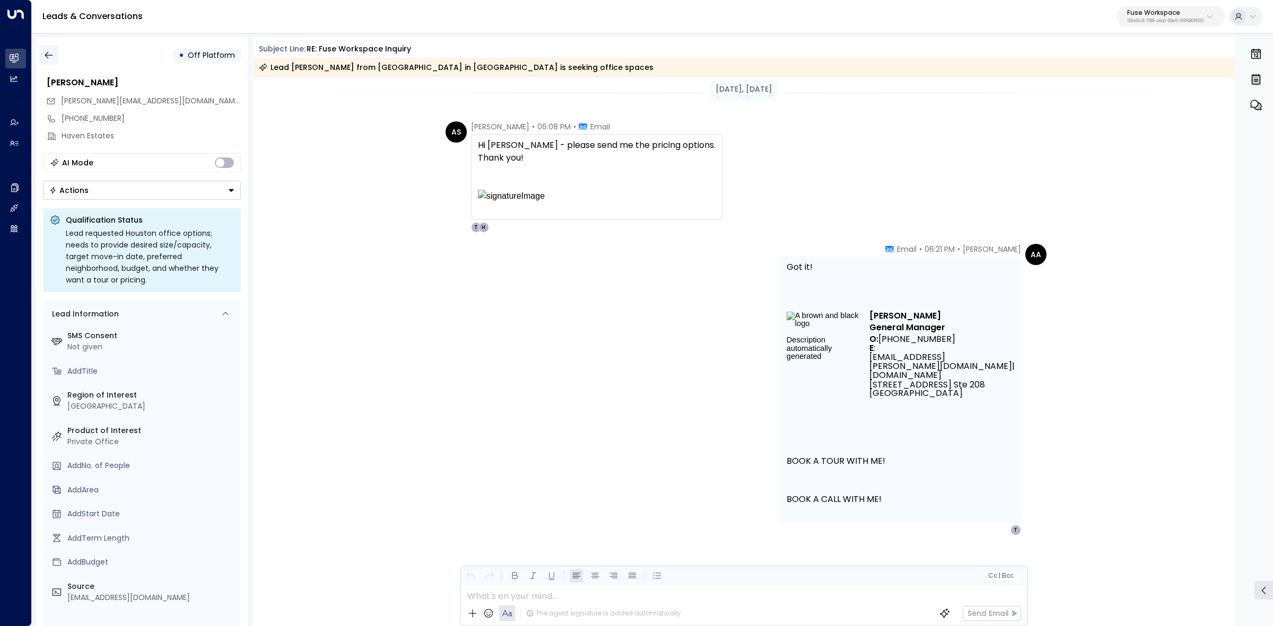
click at [43, 46] on button "button" at bounding box center [48, 55] width 19 height 19
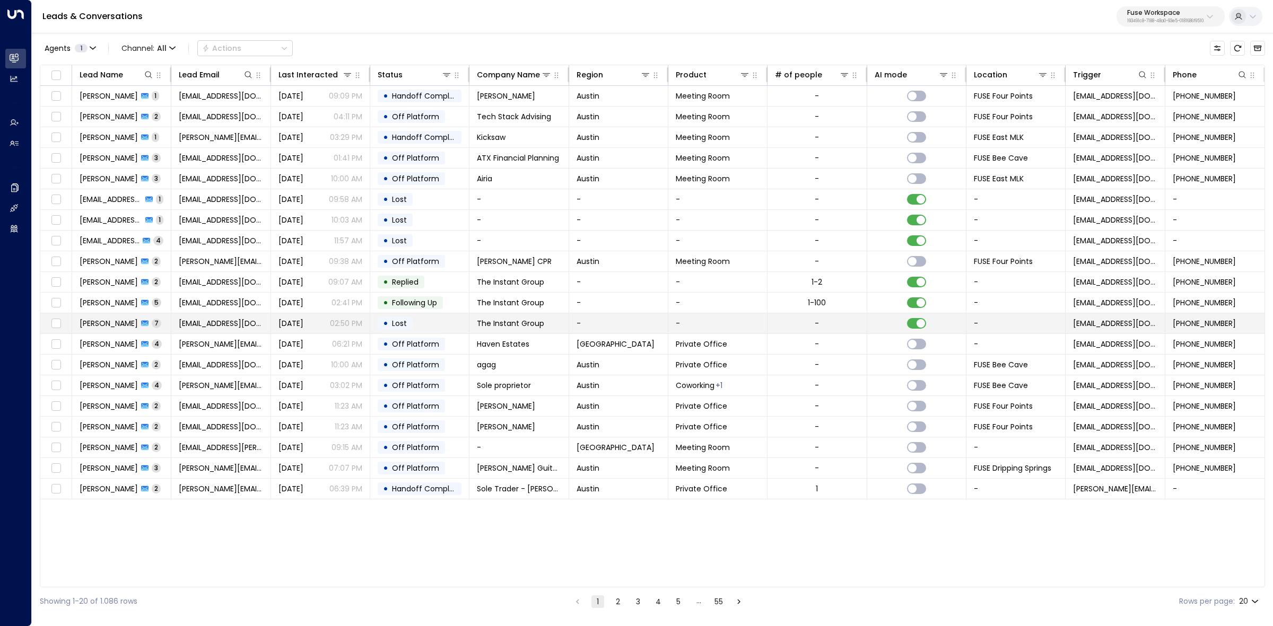
click at [104, 325] on span "Monica Alden" at bounding box center [109, 323] width 58 height 11
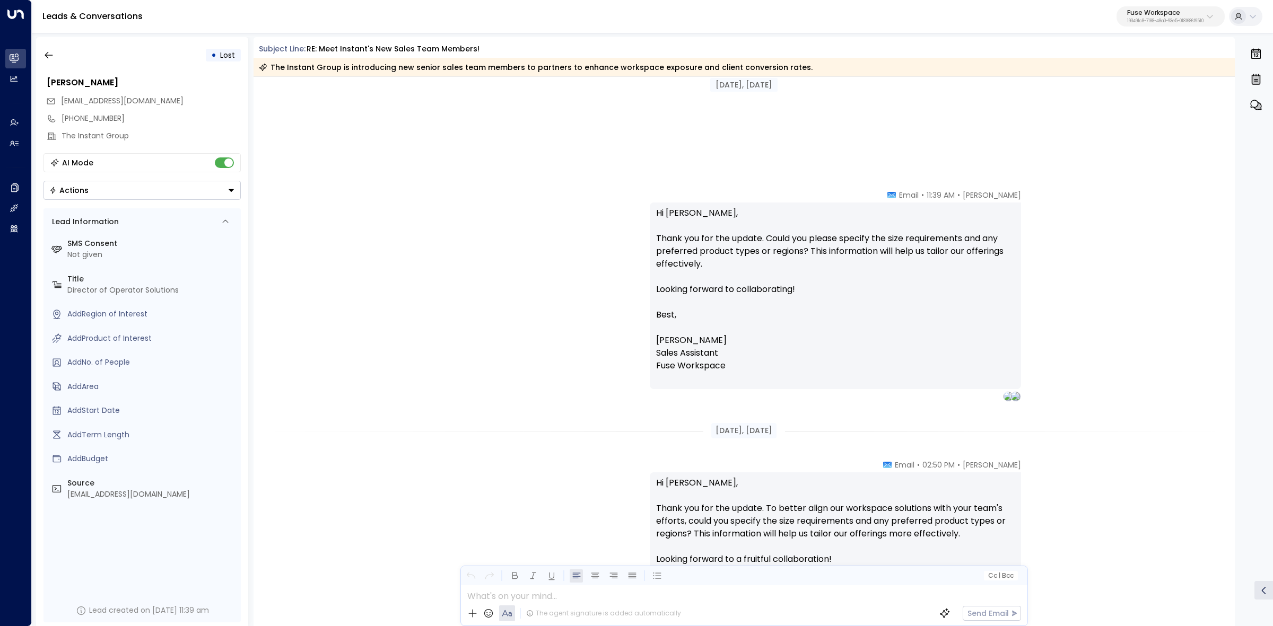
scroll to position [950, 0]
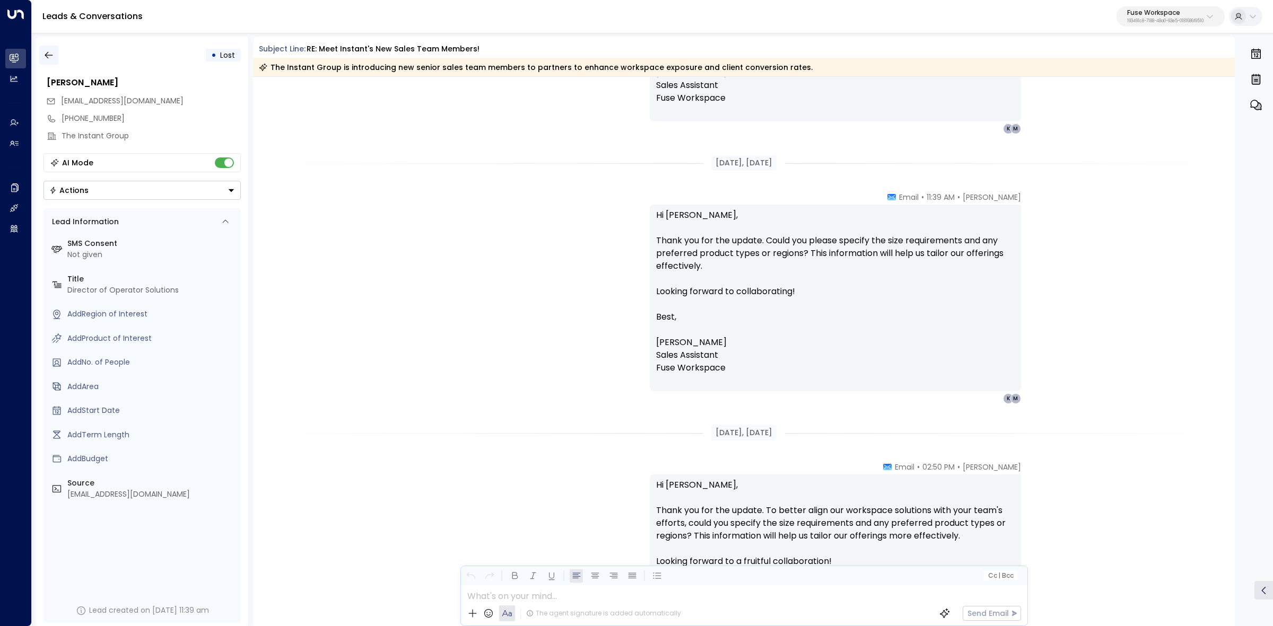
click at [49, 55] on icon "button" at bounding box center [49, 55] width 8 height 7
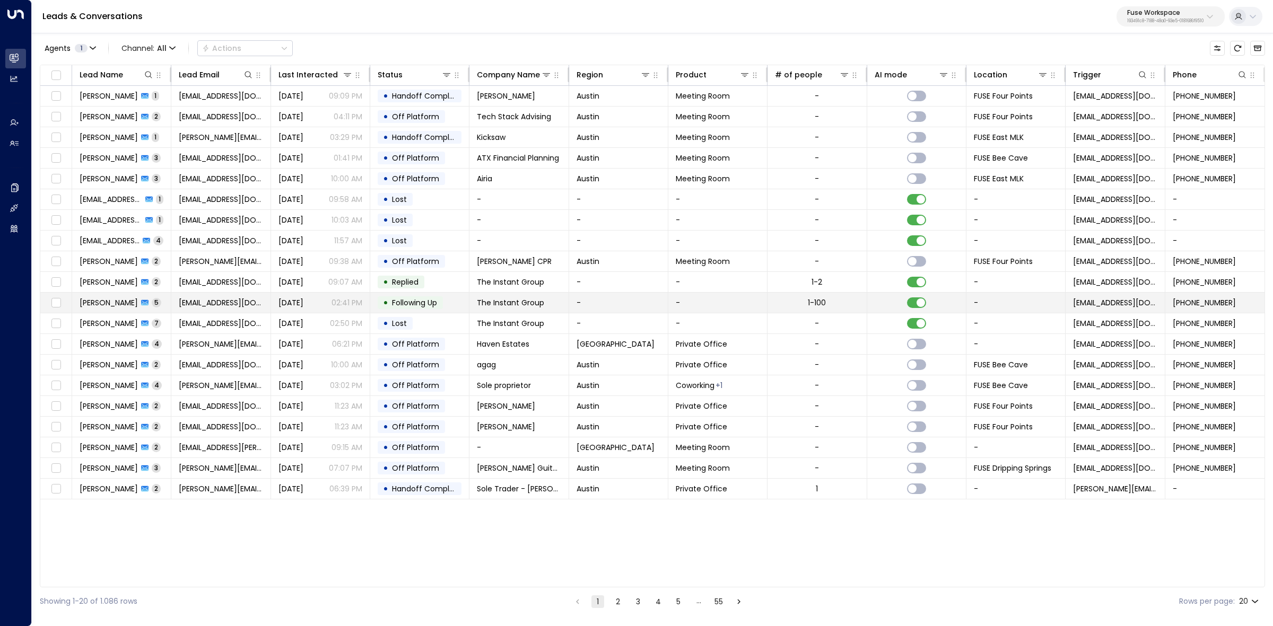
click at [107, 304] on span "Monica Alden" at bounding box center [109, 303] width 58 height 11
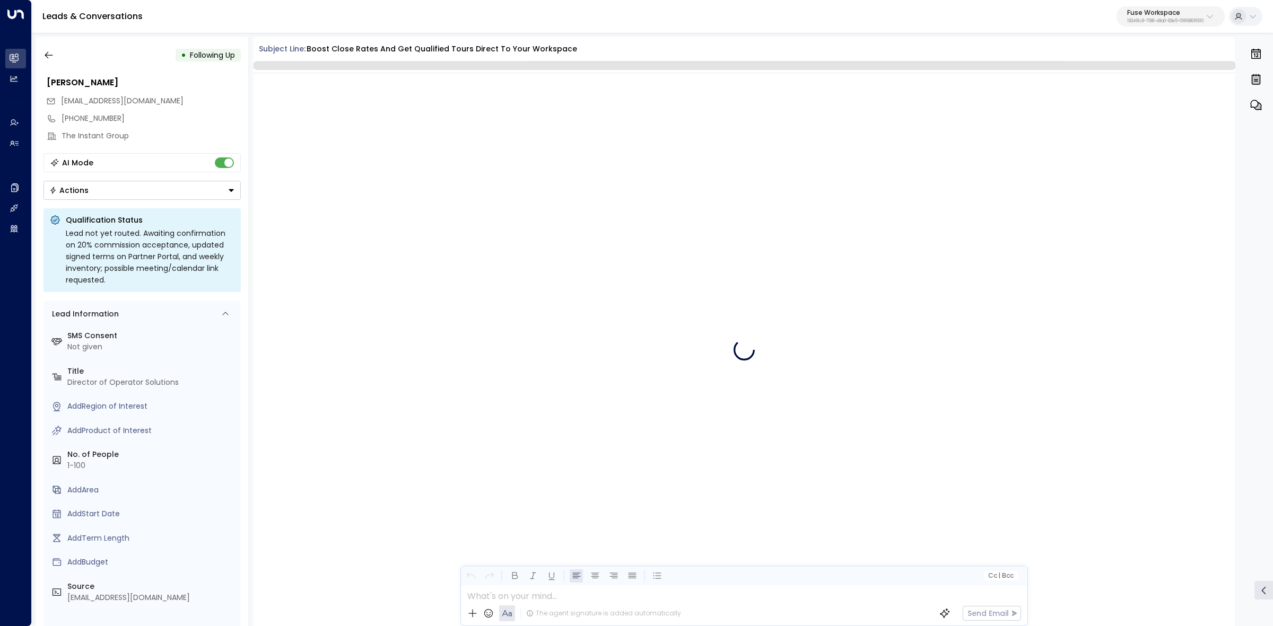
scroll to position [1852, 0]
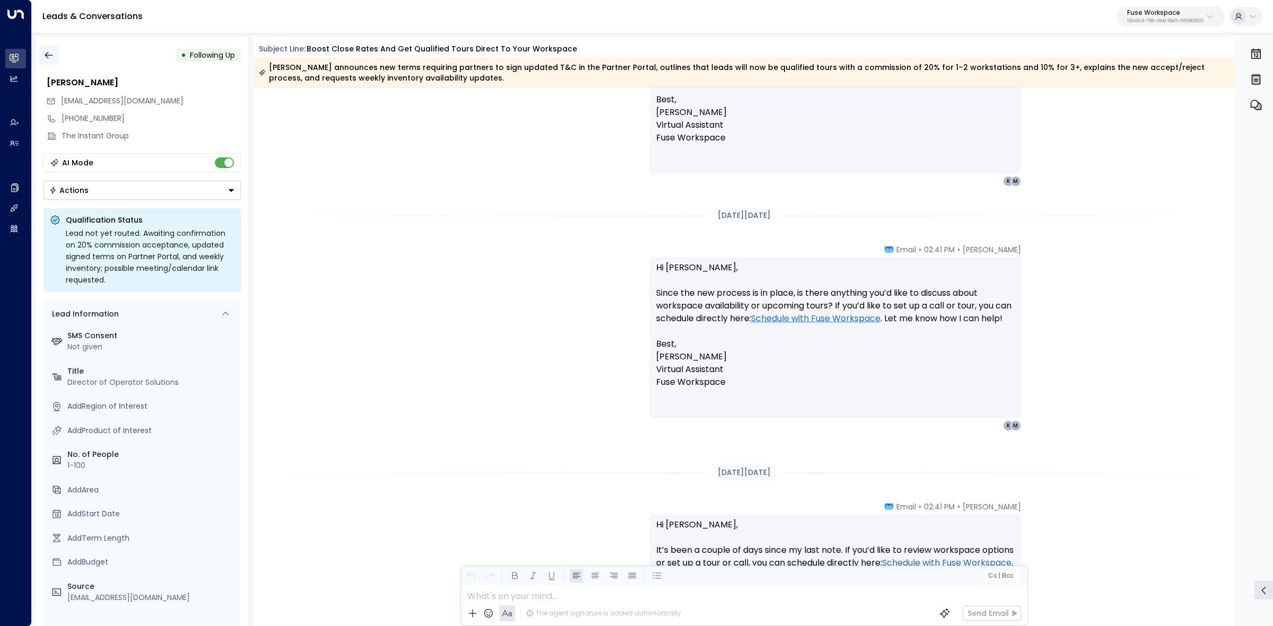
click at [46, 58] on icon "button" at bounding box center [48, 55] width 11 height 11
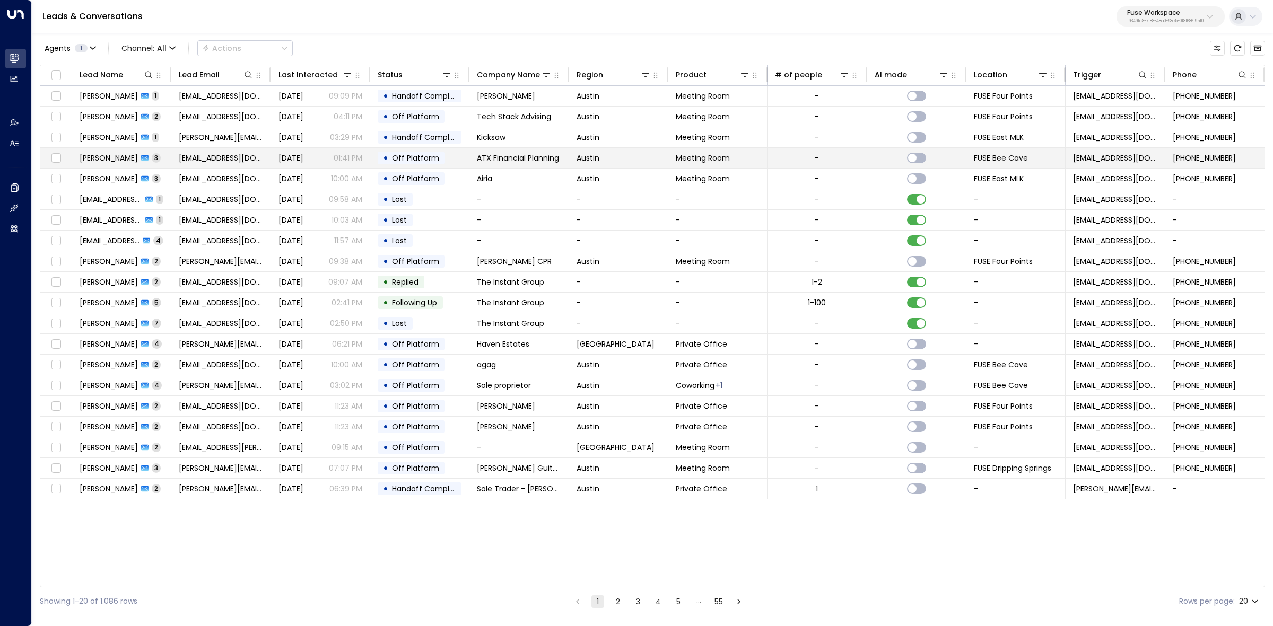
click at [104, 162] on span "Angela Barnes" at bounding box center [109, 158] width 58 height 11
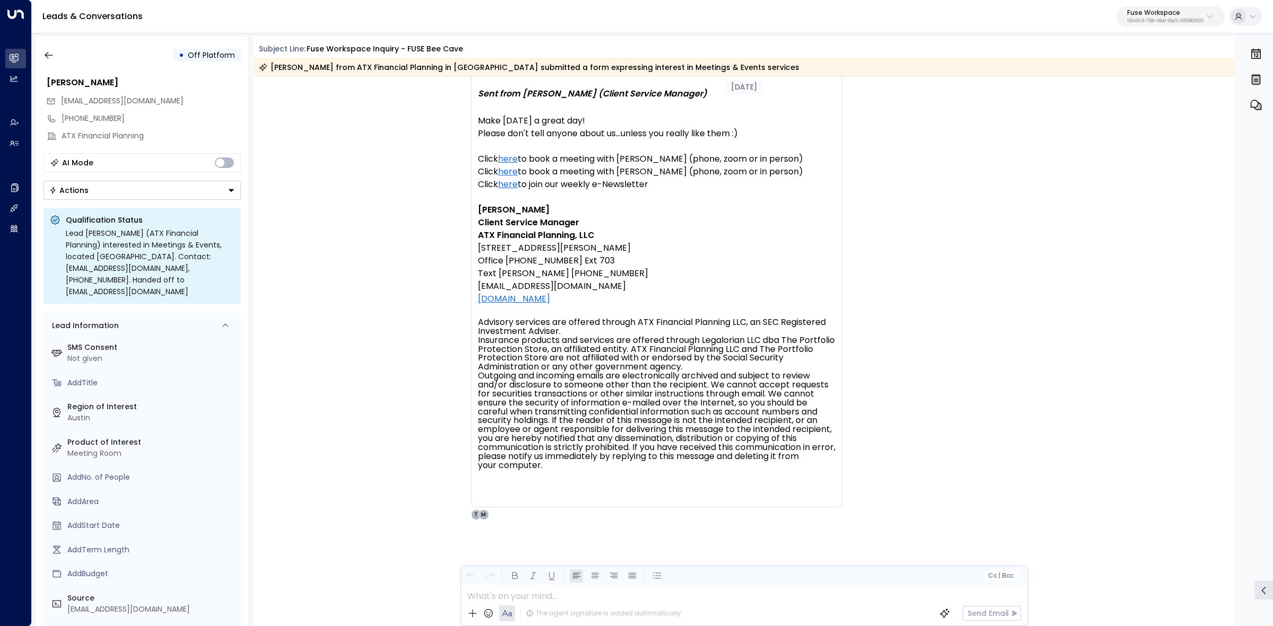
scroll to position [1377, 0]
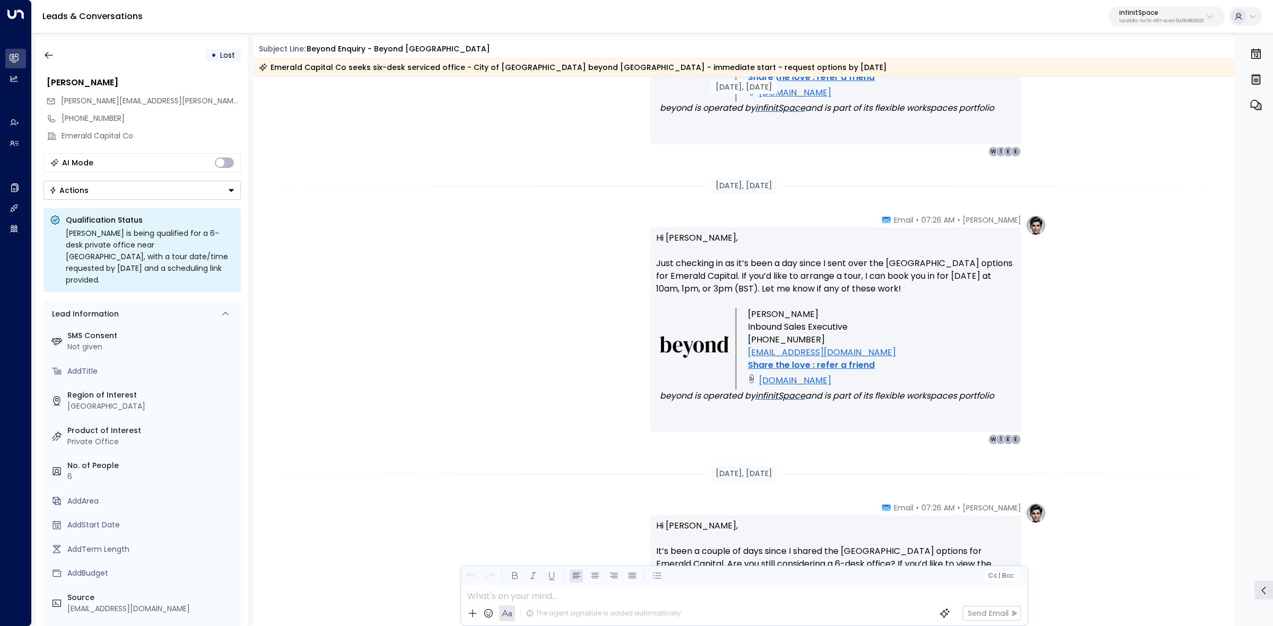
scroll to position [1023, 0]
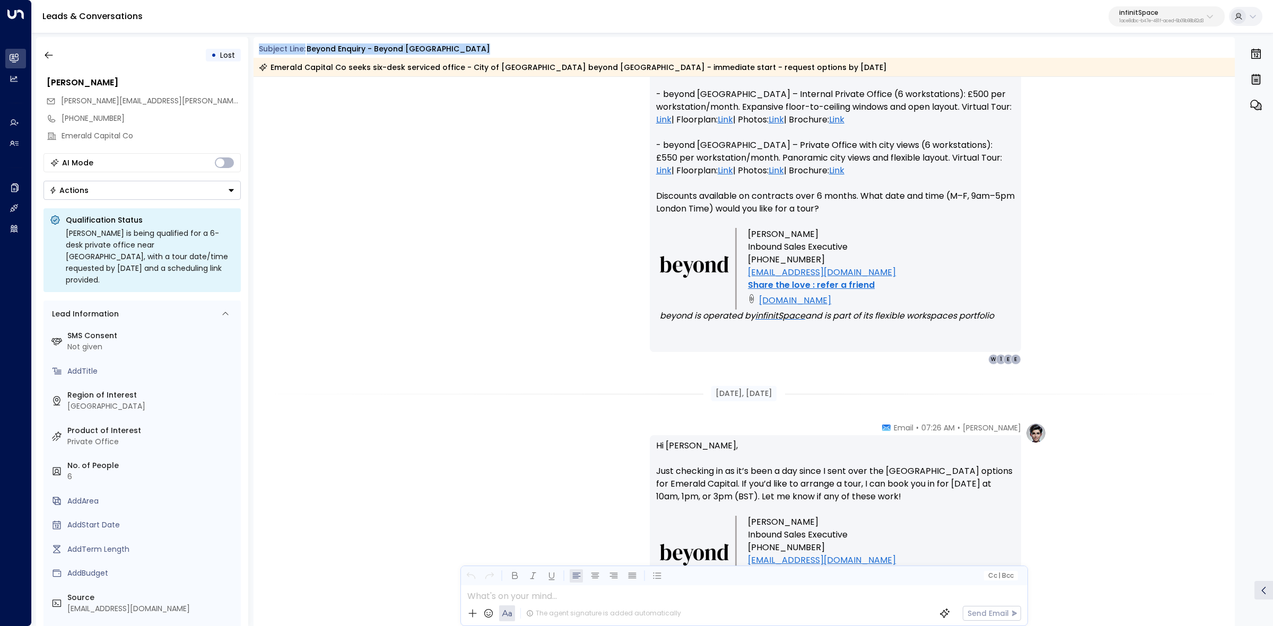
drag, startPoint x: 290, startPoint y: 46, endPoint x: 809, endPoint y: 65, distance: 519.1
click at [809, 65] on div "Subject Line: beyond enquiry - beyond Aldgate Tower Emerald Capital Co seeks si…" at bounding box center [745, 59] width 982 height 33
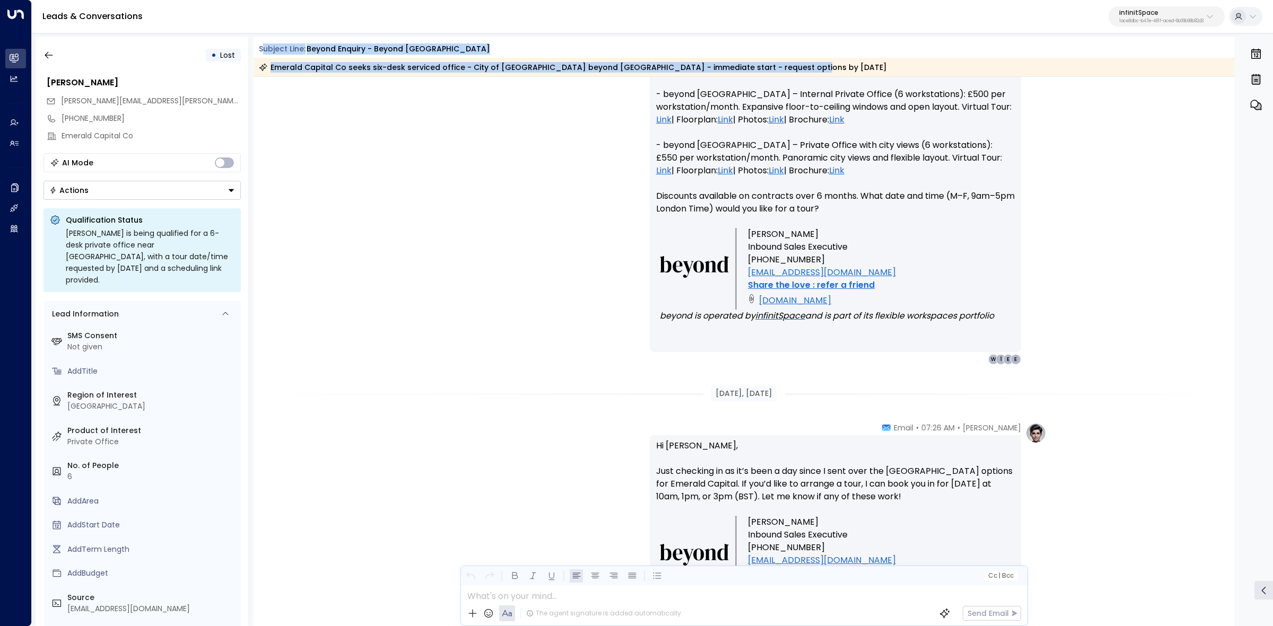
drag, startPoint x: 786, startPoint y: 68, endPoint x: 263, endPoint y: 46, distance: 522.9
click at [263, 46] on div "Subject Line: beyond enquiry - beyond Aldgate Tower Emerald Capital Co seeks si…" at bounding box center [745, 59] width 982 height 33
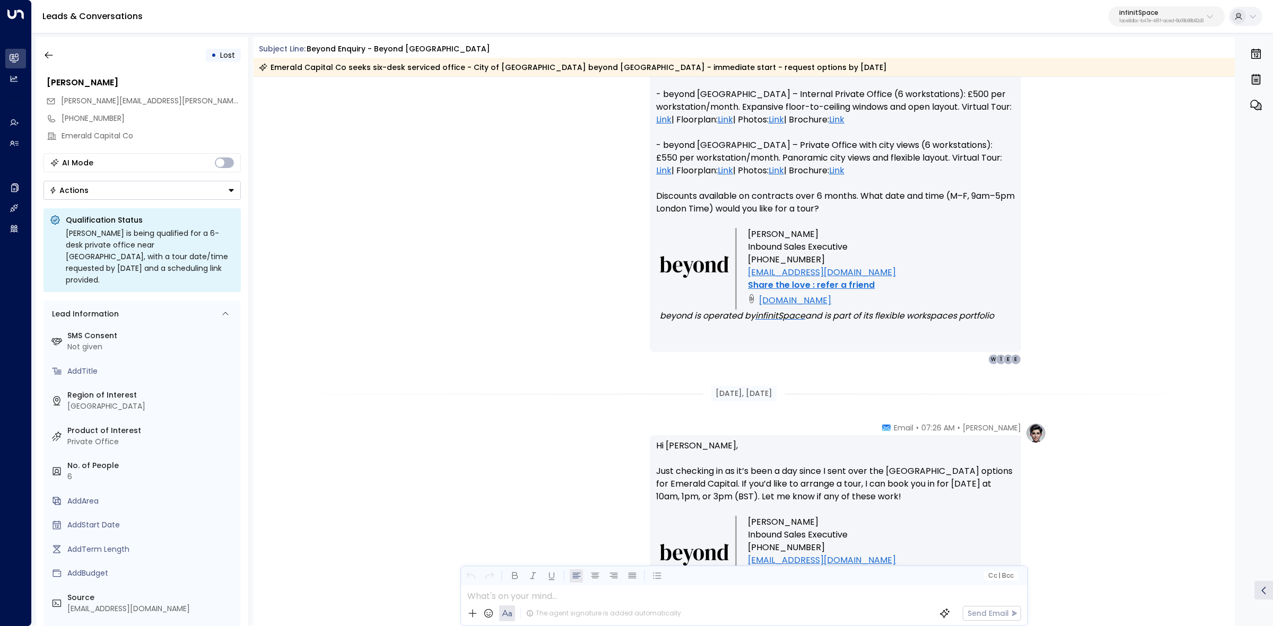
click at [250, 47] on div "• Lost Edward Cecil edward.cecil@newsteer.co.uk +447851243430 Emerald Capital C…" at bounding box center [654, 331] width 1237 height 589
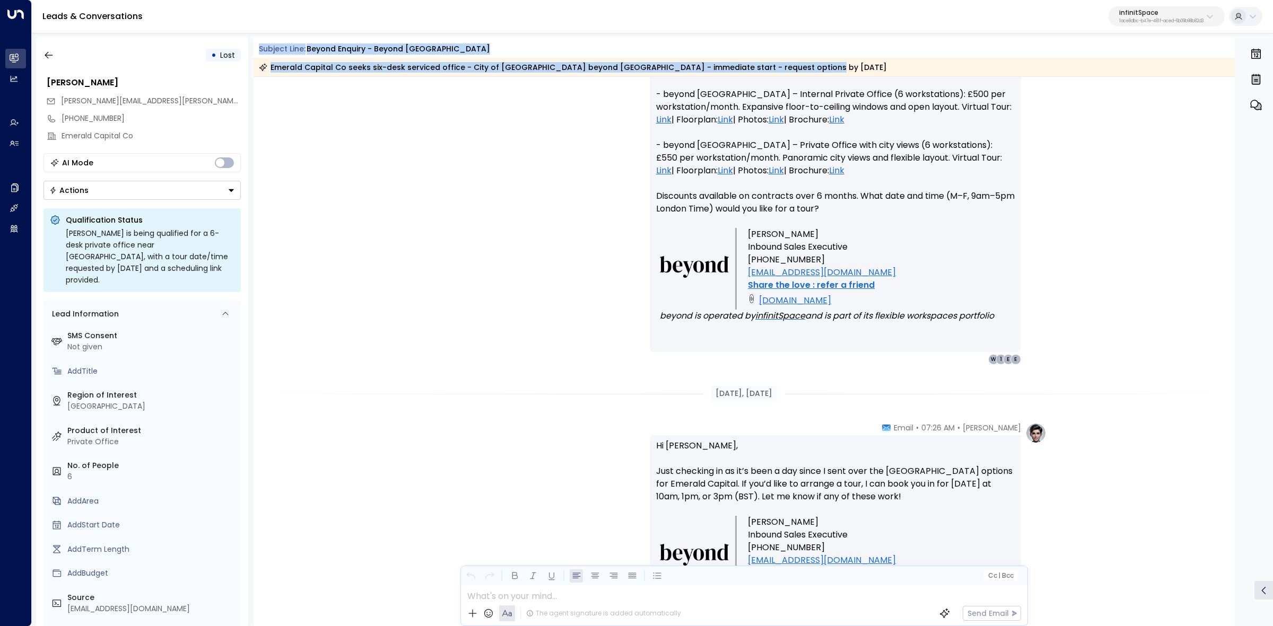
drag, startPoint x: 260, startPoint y: 46, endPoint x: 796, endPoint y: 69, distance: 535.7
click at [796, 69] on div "Subject Line: beyond enquiry - beyond Aldgate Tower Emerald Capital Co seeks si…" at bounding box center [745, 59] width 982 height 33
copy div "Subject Line: beyond enquiry - beyond Aldgate Tower Emerald Capital Co seeks si…"
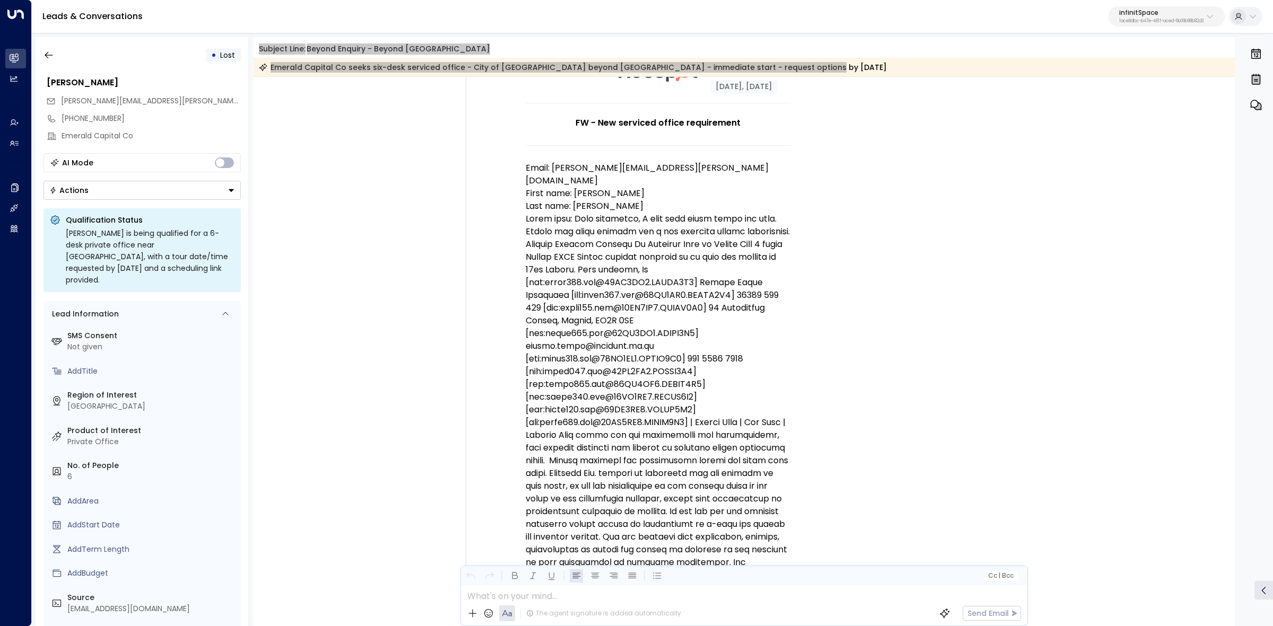
scroll to position [199, 0]
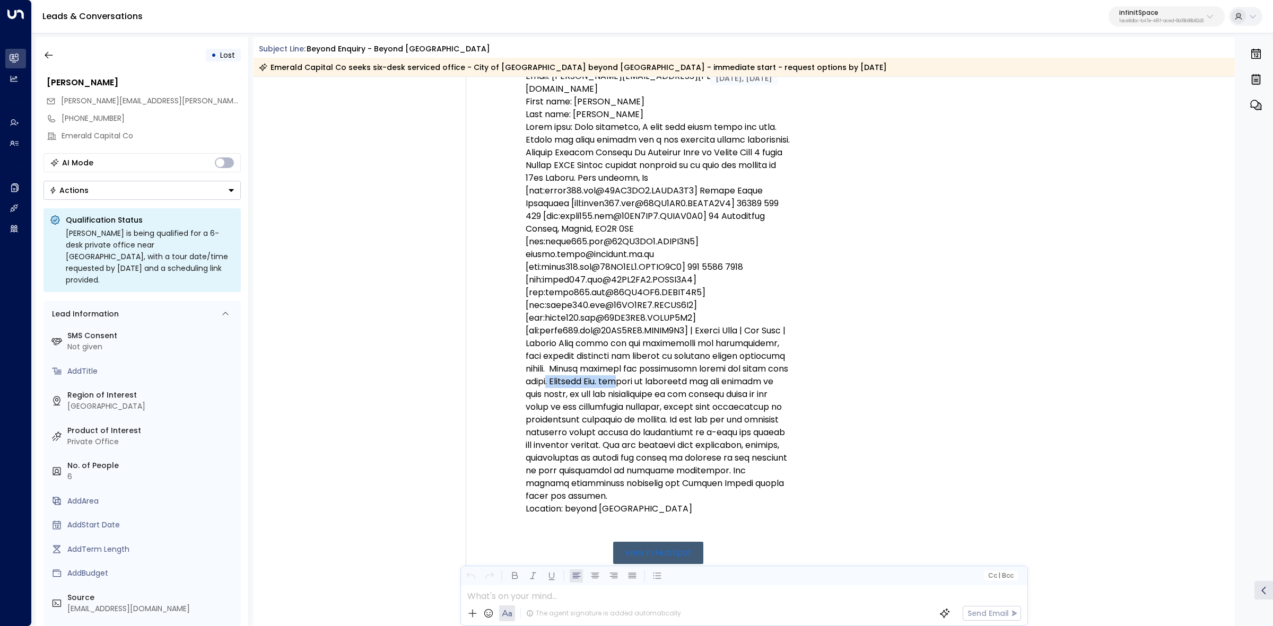
drag, startPoint x: 634, startPoint y: 364, endPoint x: 720, endPoint y: 367, distance: 86.0
click at [718, 367] on p at bounding box center [658, 312] width 265 height 382
click at [722, 367] on p at bounding box center [658, 312] width 265 height 382
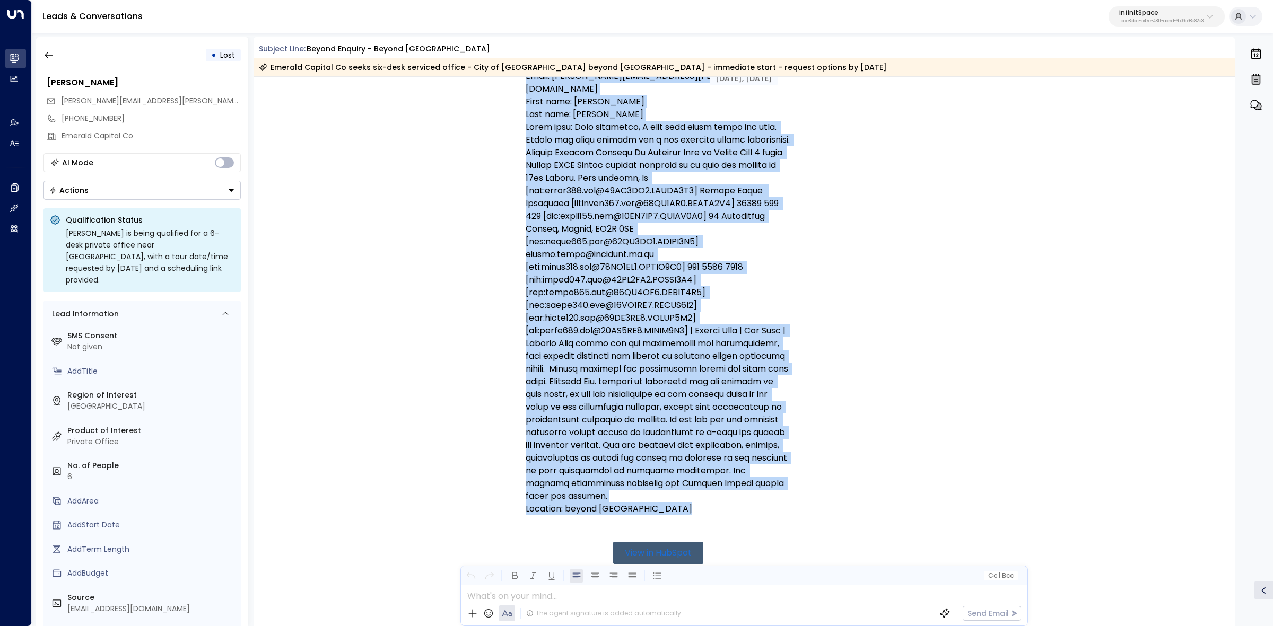
drag, startPoint x: 459, startPoint y: 126, endPoint x: 757, endPoint y: 509, distance: 485.4
click at [757, 509] on div "Trigger Email • • 07:24 AM • Email FW - New serviced office requirement Email: …" at bounding box center [641, 391] width 391 height 933
copy div "Trigger Email • • 07:24 AM • Email FW - New serviced office requirement Email: …"
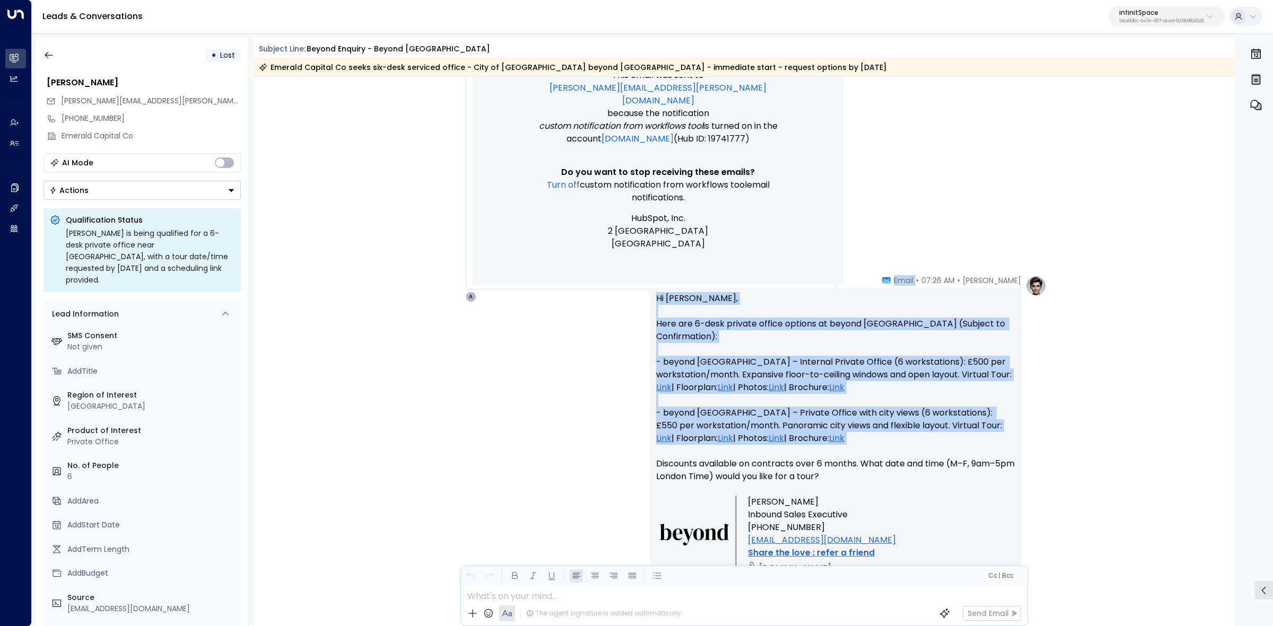
scroll to position [796, 0]
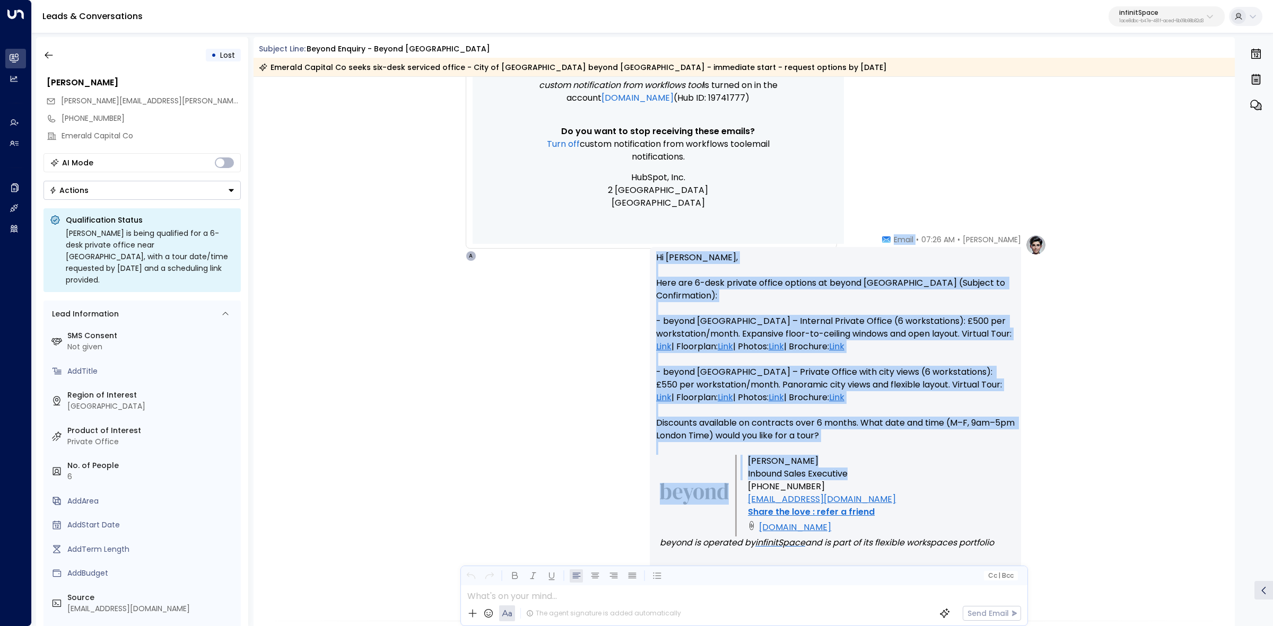
drag, startPoint x: 903, startPoint y: 302, endPoint x: 970, endPoint y: 468, distance: 179.0
click at [970, 468] on div "Andy Iverson • 07:26 AM • Email Hi Edward, Here are 6-desk private office optio…" at bounding box center [835, 412] width 371 height 357
copy div "Email Hi Edward, Here are 6-desk private office options at beyond Aldgate Tower…"
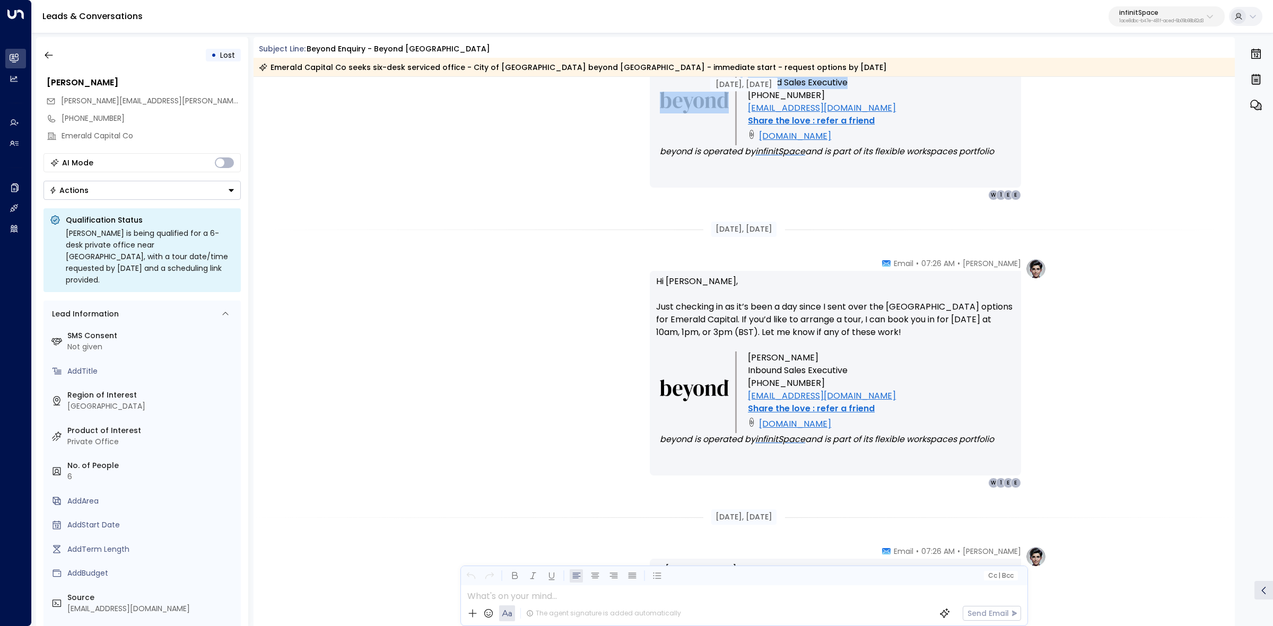
scroll to position [1193, 0]
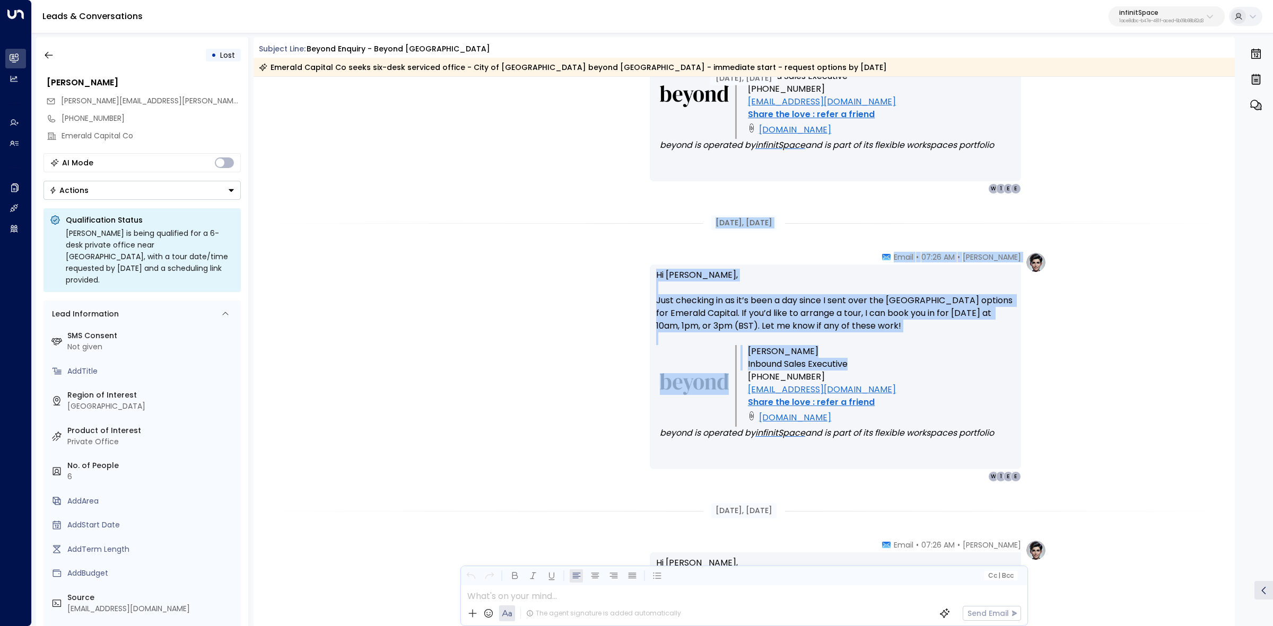
drag, startPoint x: 720, startPoint y: 349, endPoint x: 880, endPoint y: 367, distance: 161.7
copy div "Aug 12, 1 month ago Andy Iverson • 07:26 AM • Email Hi Edward, Just checking in…"
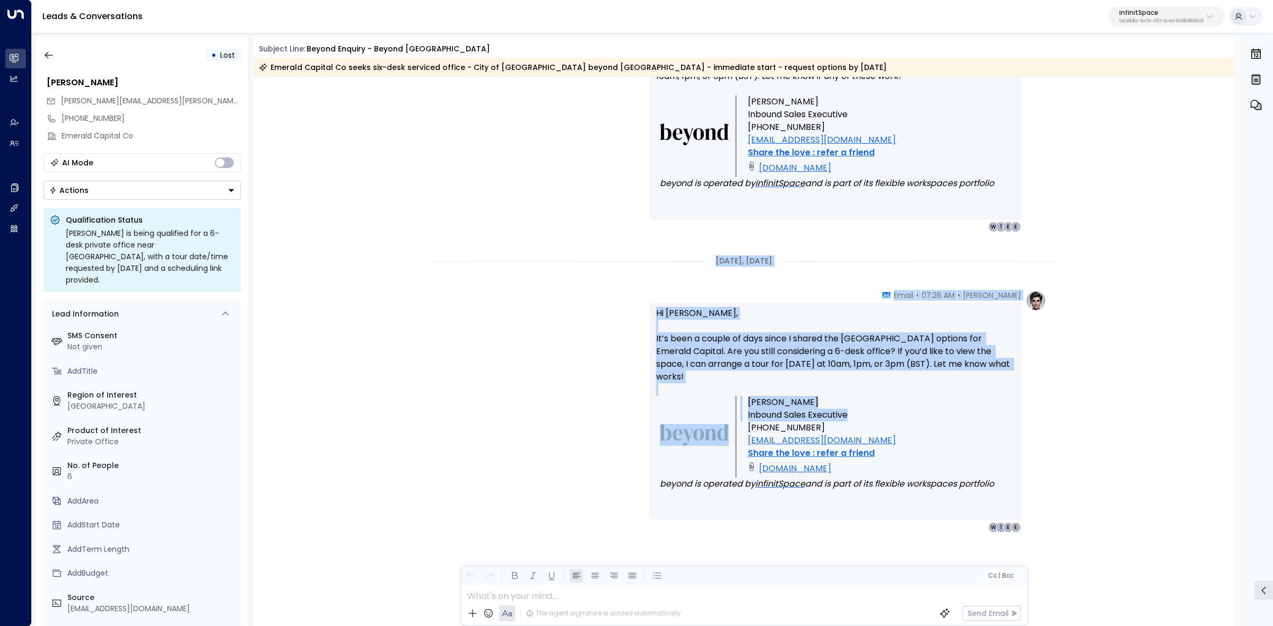
scroll to position [1443, 0]
drag, startPoint x: 705, startPoint y: 313, endPoint x: 998, endPoint y: 407, distance: 307.1
copy div "Aug 13, 1 month ago Andy Iverson • 07:26 AM • Email Hi Edward, It’s been a coup…"
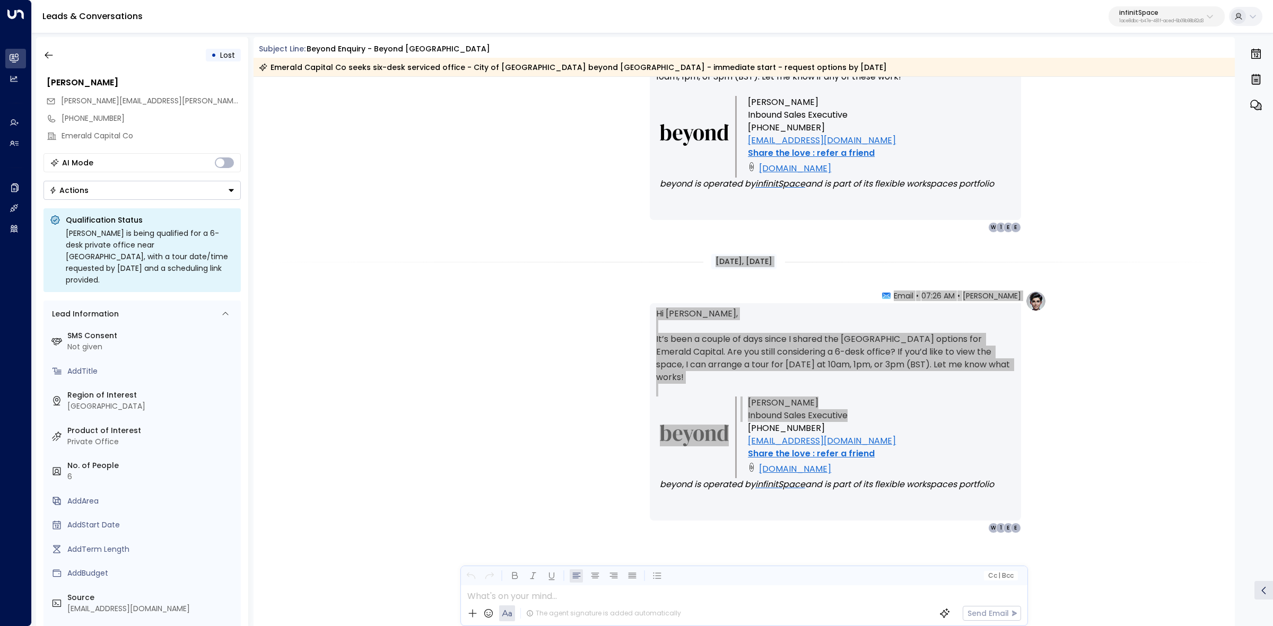
scroll to position [1443, 0]
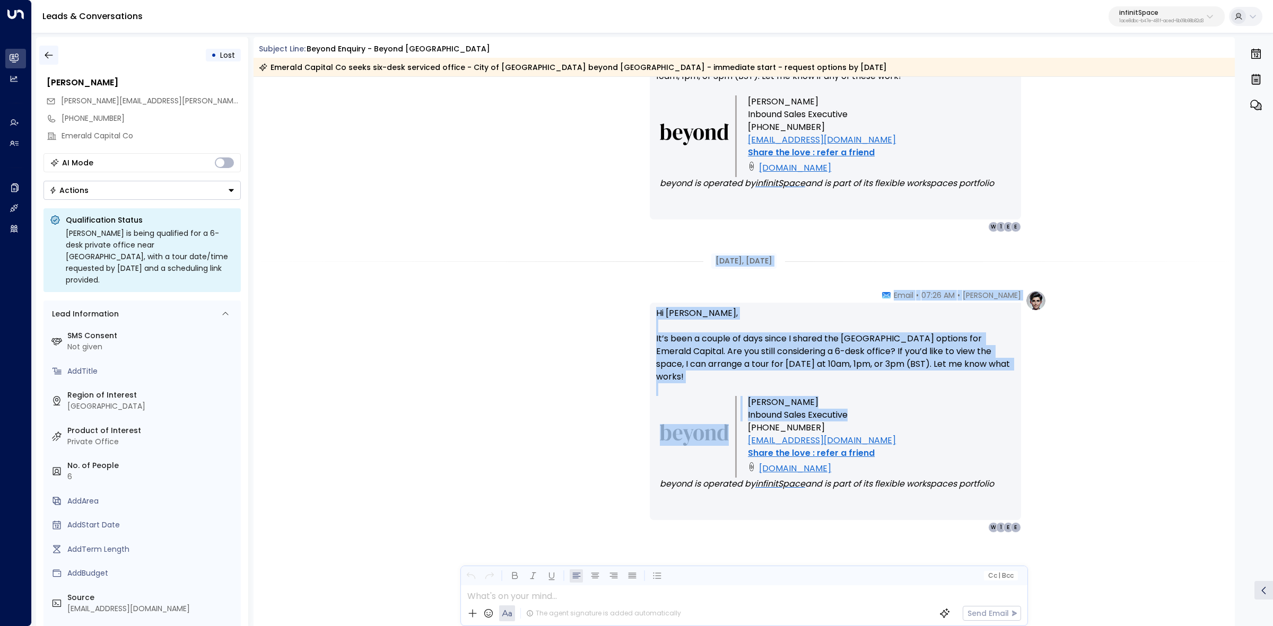
click at [55, 56] on button "button" at bounding box center [48, 55] width 19 height 19
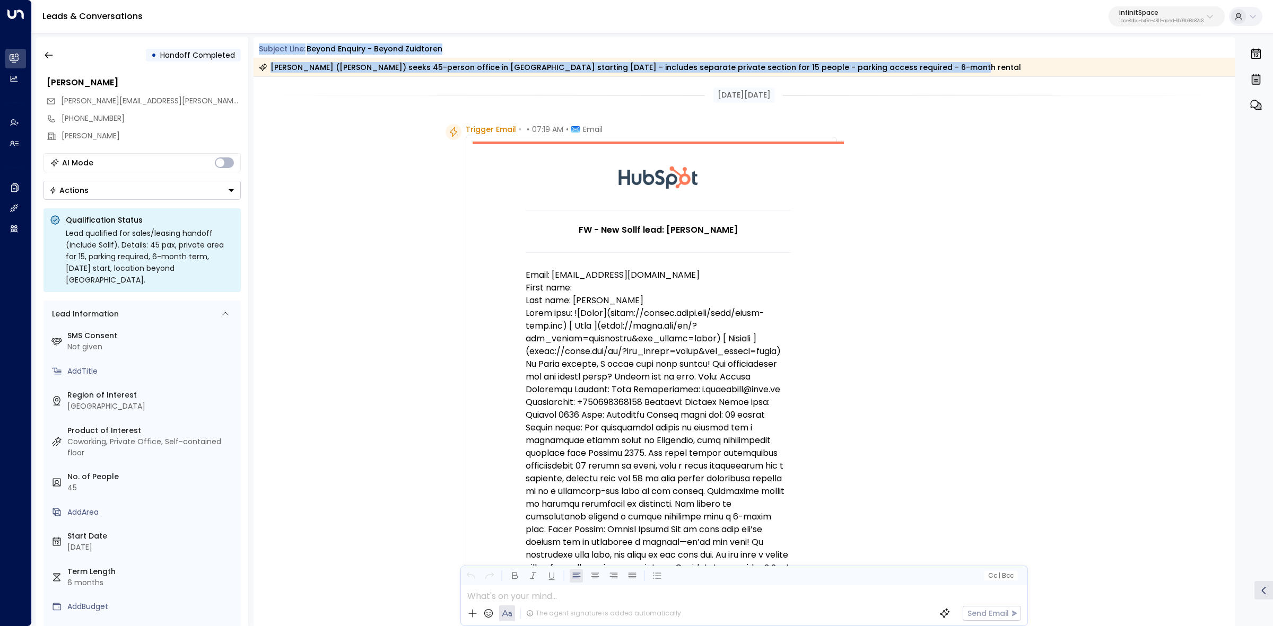
drag, startPoint x: 250, startPoint y: 46, endPoint x: 927, endPoint y: 68, distance: 677.2
click at [927, 68] on div "• Handoff Completed [PERSON_NAME] [PERSON_NAME][EMAIL_ADDRESS][PERSON_NAME][DOM…" at bounding box center [654, 331] width 1237 height 589
copy div "Subject Line: beyond enquiry - beyond [GEOGRAPHIC_DATA][PERSON_NAME] ([PERSON_N…"
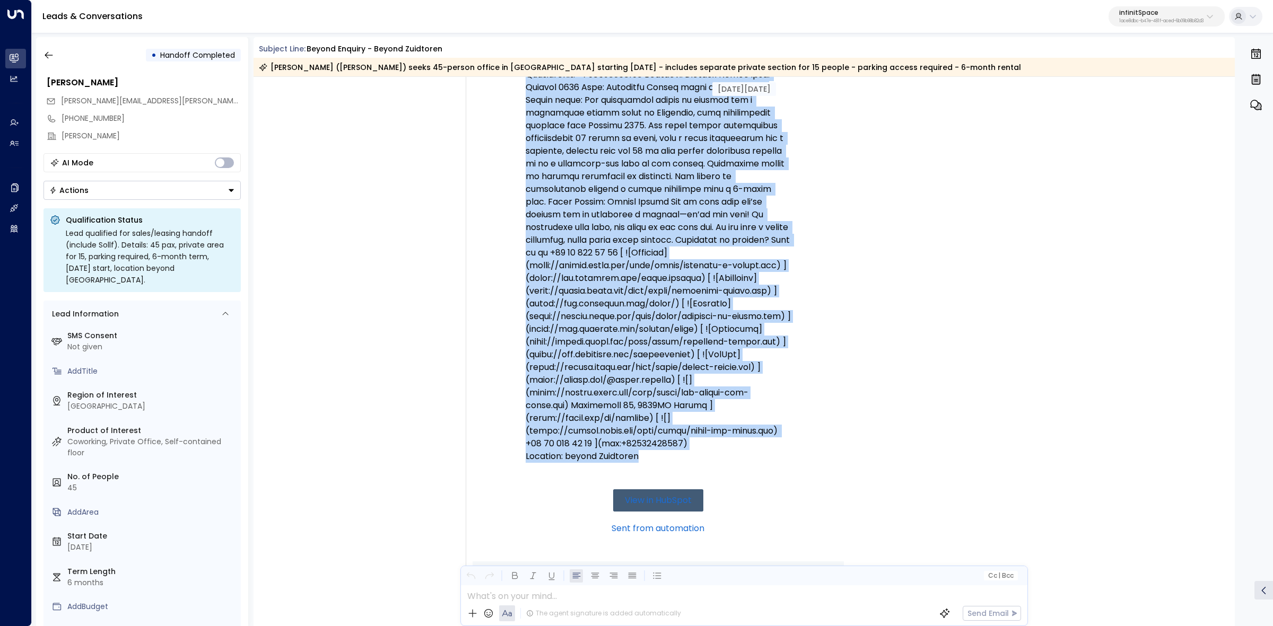
scroll to position [332, 0]
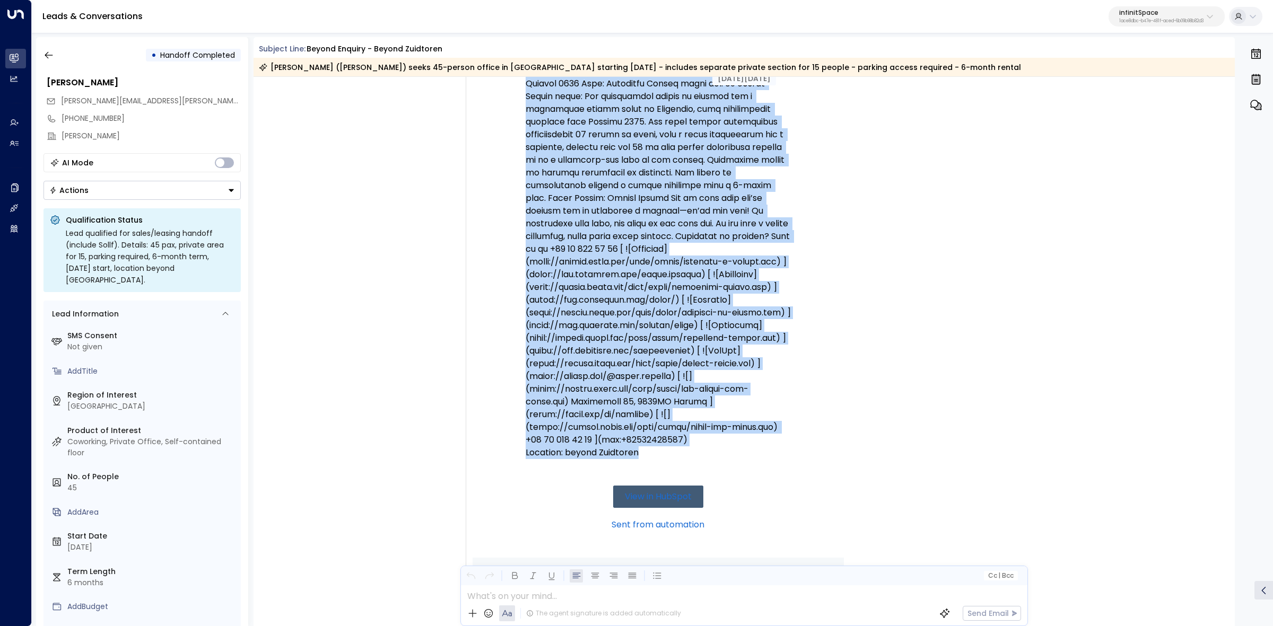
drag, startPoint x: 461, startPoint y: 125, endPoint x: 776, endPoint y: 466, distance: 464.0
click at [776, 466] on div "Trigger Email • • 07:19 AM • Email FW - New Sollf lead: [PERSON_NAME] Email: [E…" at bounding box center [641, 297] width 391 height 1009
copy div "Loremip Dolor • • 92:19 SI • Ametc AD - Eli Seddo eius: Temp Incid: utla@etdol.…"
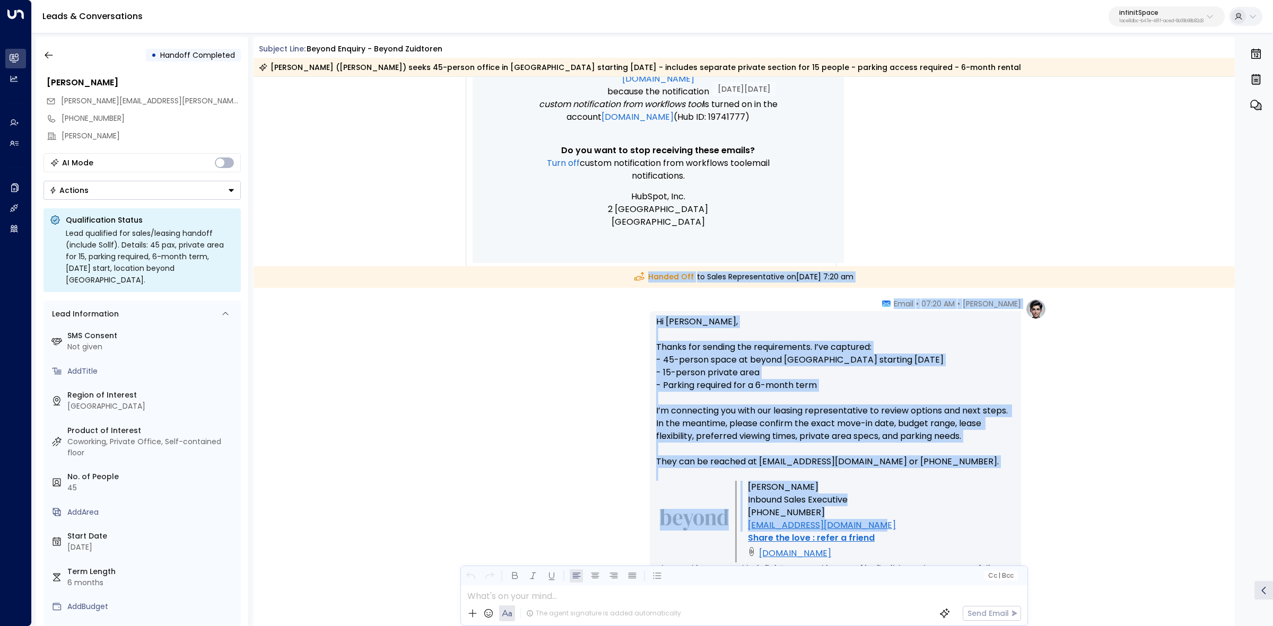
scroll to position [862, 0]
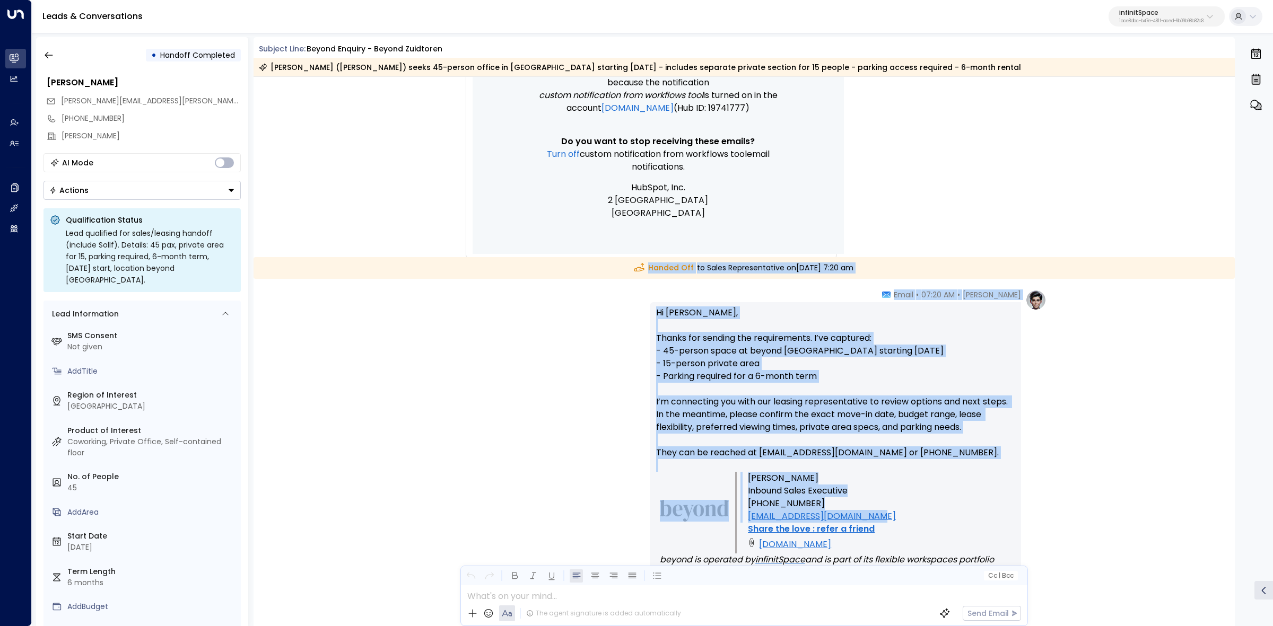
drag, startPoint x: 650, startPoint y: 463, endPoint x: 976, endPoint y: 513, distance: 330.0
click at [976, 513] on div "[DATE][DATE] [DATE][DATE] Trigger Email • • 07:19 AM • Email FW - New Sollf lea…" at bounding box center [745, 628] width 982 height 2826
copy div "Handed Off to Sales Representative [DATE][DATE] 7:20 am [PERSON_NAME] • 07:20 A…"
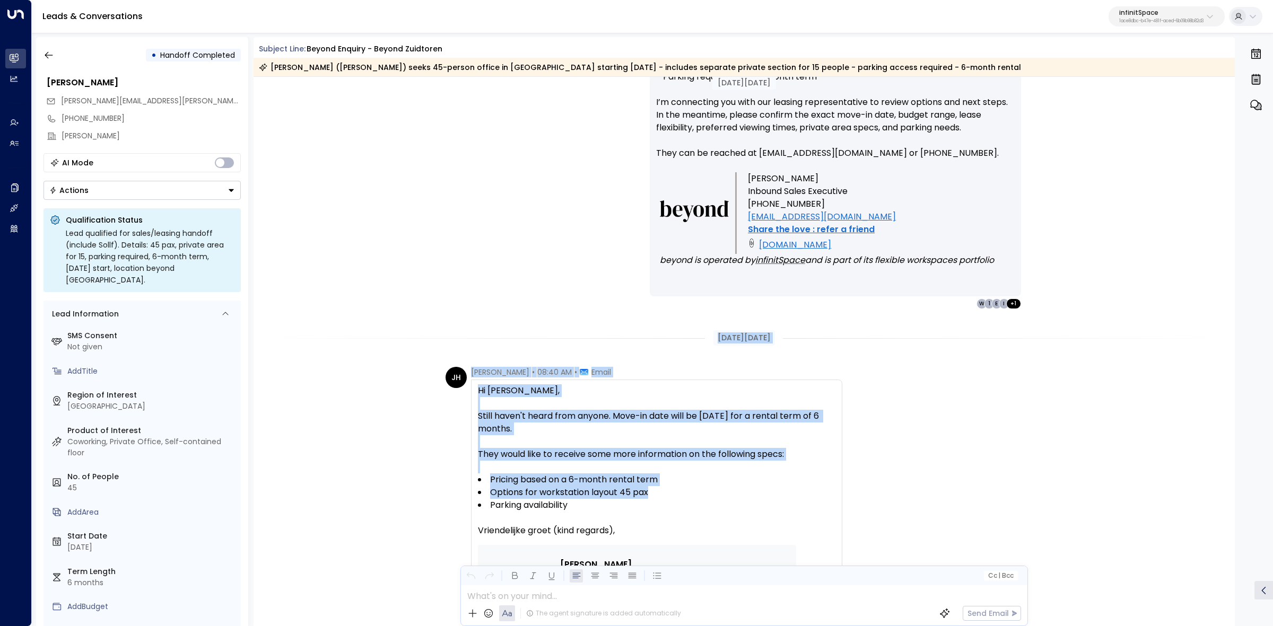
scroll to position [1193, 0]
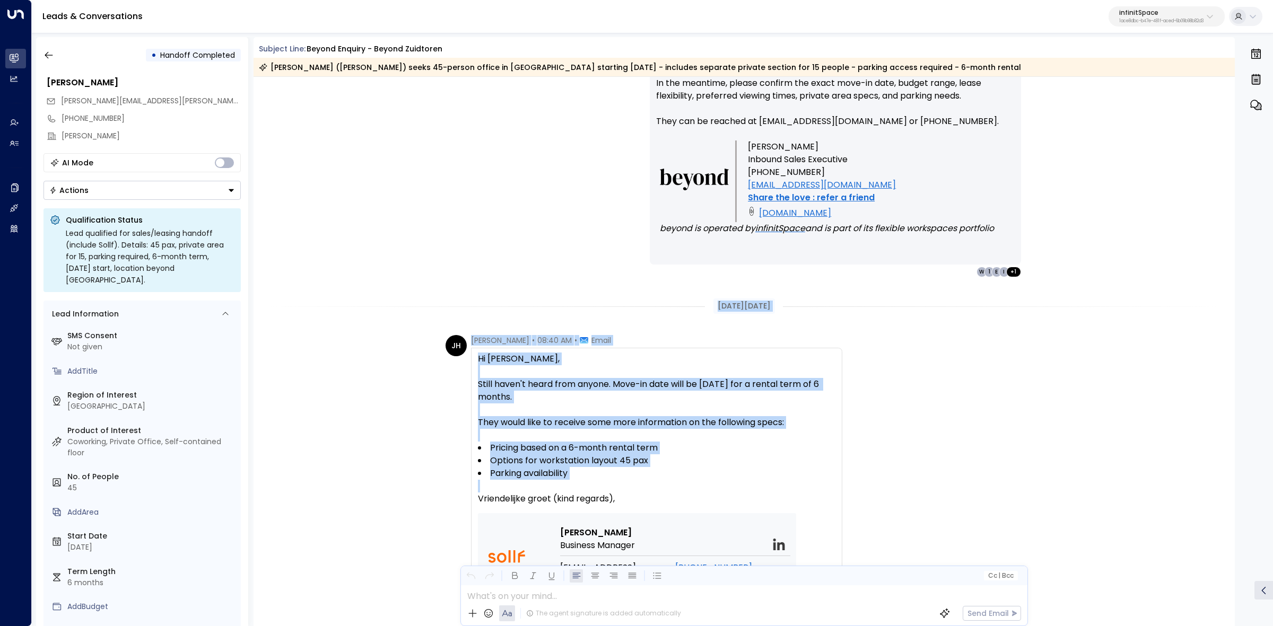
drag, startPoint x: 703, startPoint y: 367, endPoint x: 801, endPoint y: 516, distance: 178.4
click at [801, 516] on div "[DATE][DATE] Handed Off to Sales Representative [DATE][DATE] 7:20 am [PERSON_NA…" at bounding box center [745, 296] width 982 height 2826
copy div "[DATE][DATE] [PERSON_NAME] [PERSON_NAME] • 08:40 AM • Email Hi [PERSON_NAME], S…"
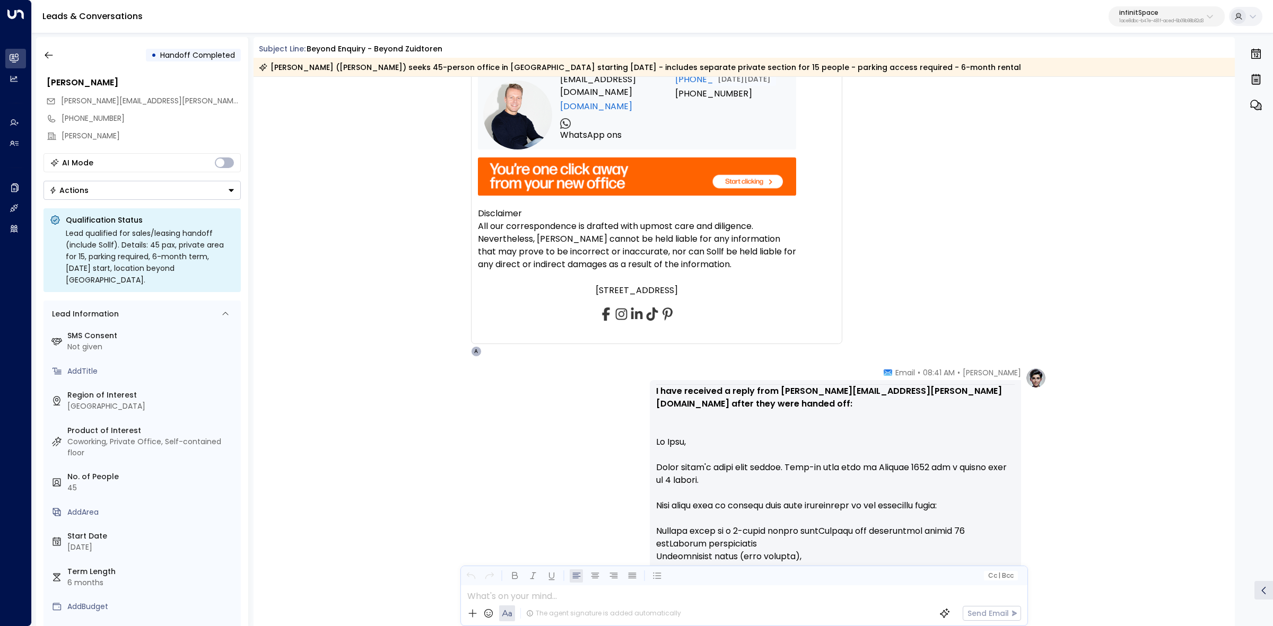
scroll to position [1724, 0]
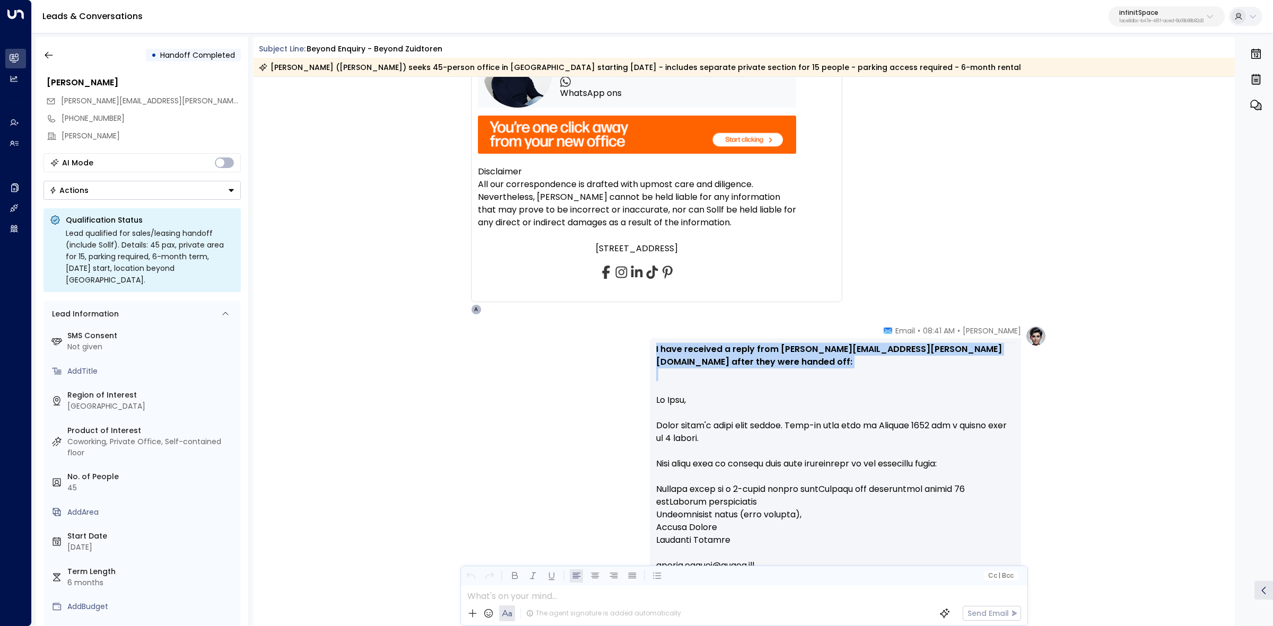
drag, startPoint x: 850, startPoint y: 330, endPoint x: 1008, endPoint y: 377, distance: 165.3
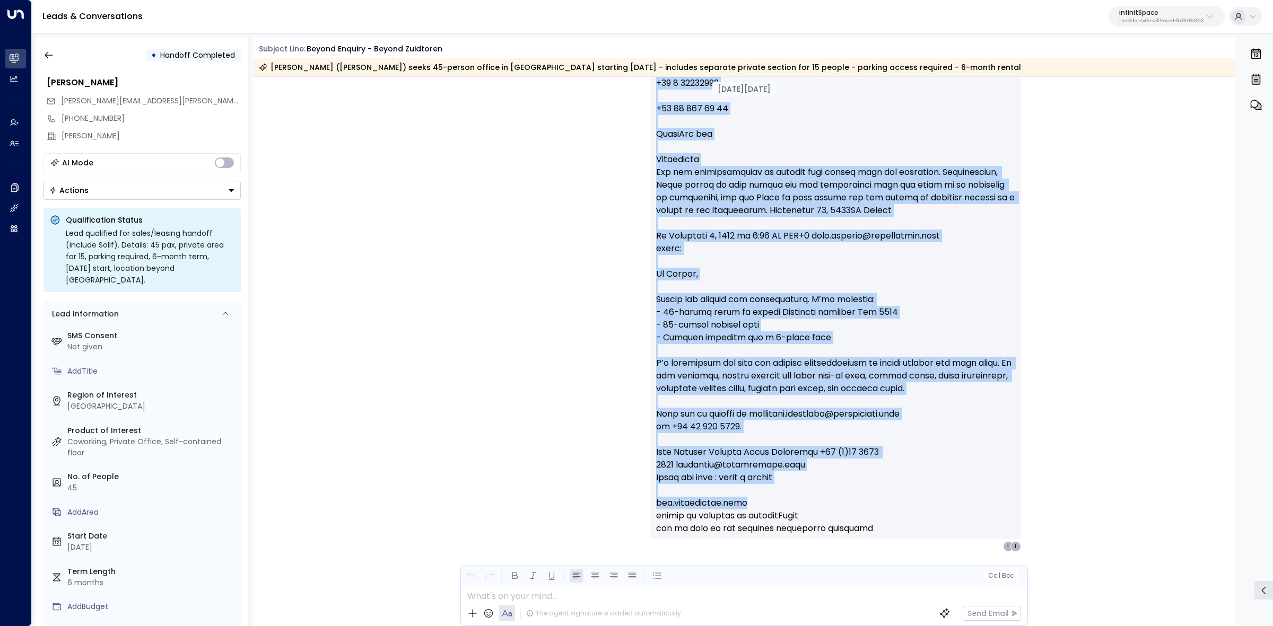
scroll to position [2276, 0]
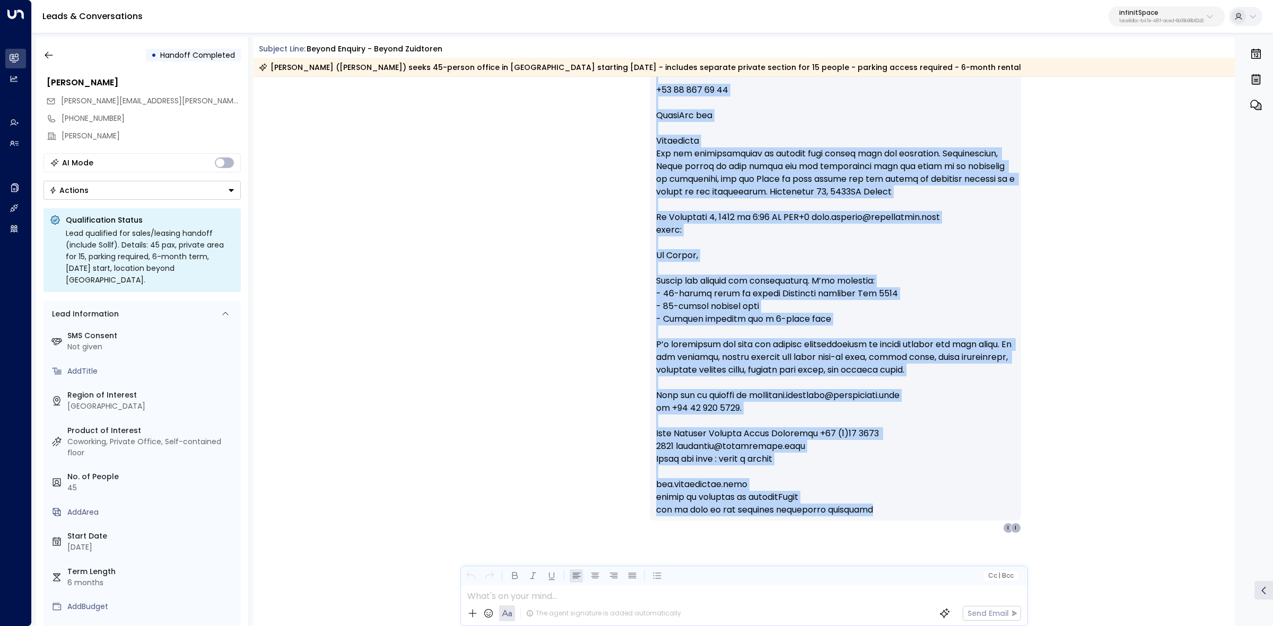
drag, startPoint x: 927, startPoint y: 328, endPoint x: 1033, endPoint y: 498, distance: 200.4
click at [1033, 498] on div "Andy Iverson • 08:41 AM • Email I have received a reply from jordan.heuver@soll…" at bounding box center [848, 154] width 397 height 760
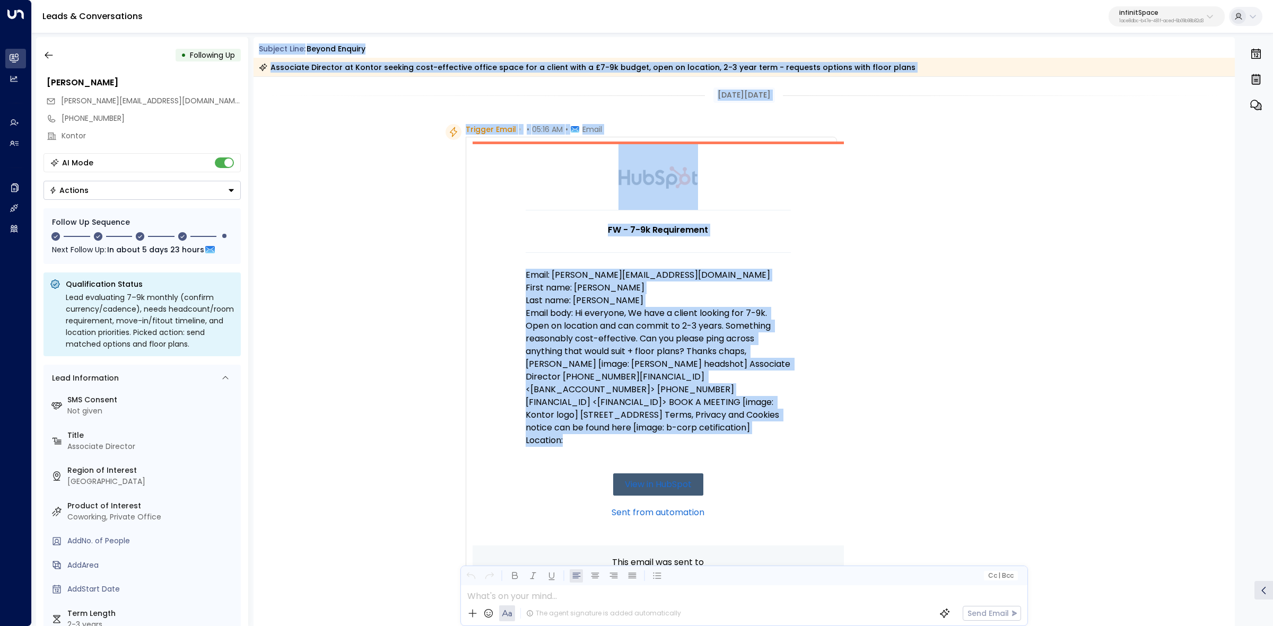
drag, startPoint x: 252, startPoint y: 41, endPoint x: 637, endPoint y: 448, distance: 560.6
click at [637, 448] on div "• Following Up Tasha Giddings tasha@kontor.com +447796264273 Kontor AI Mode Act…" at bounding box center [654, 331] width 1237 height 589
copy div "Subject Line: beyond enquiry Associate Director at Kontor seeking cost-effectiv…"
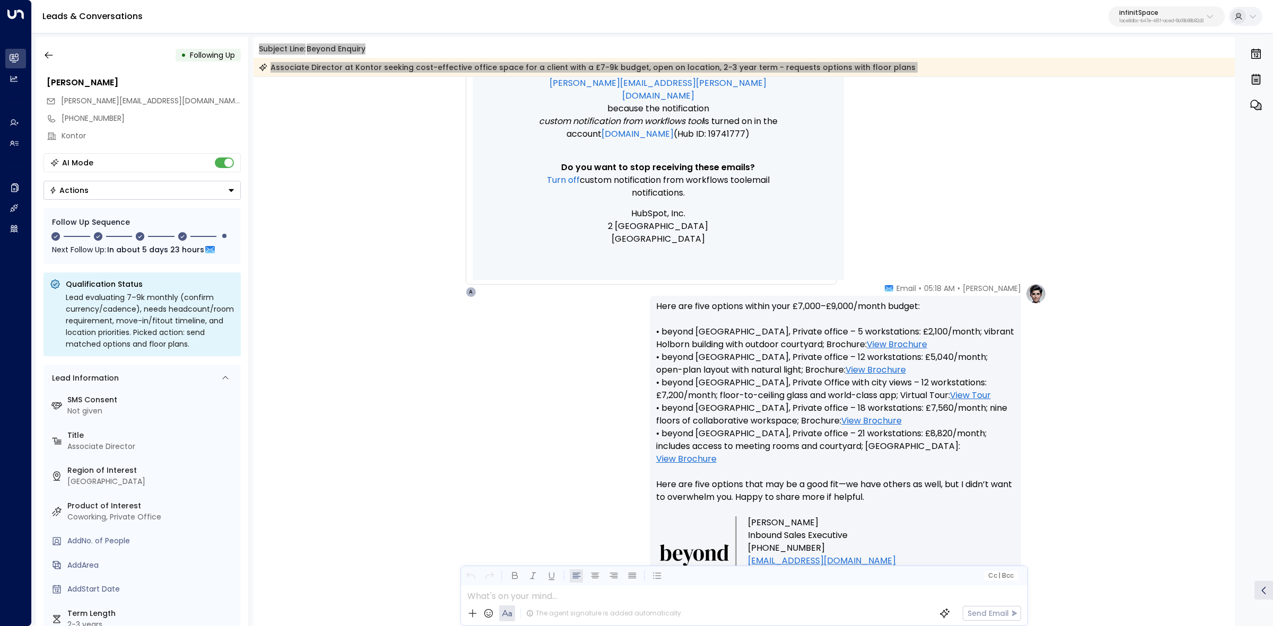
scroll to position [530, 0]
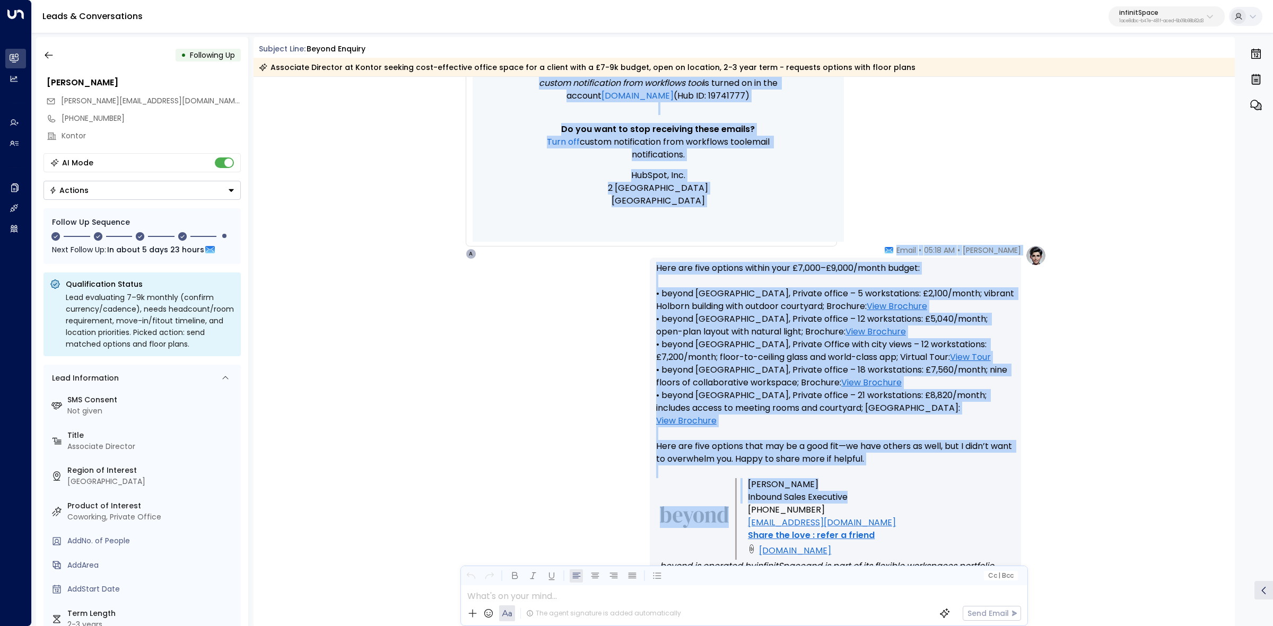
drag, startPoint x: 860, startPoint y: 223, endPoint x: 934, endPoint y: 481, distance: 268.6
copy div "FW - 7-9k Requirement Email: tasha@kontor.com First name: Tasha Last name: Gidd…"
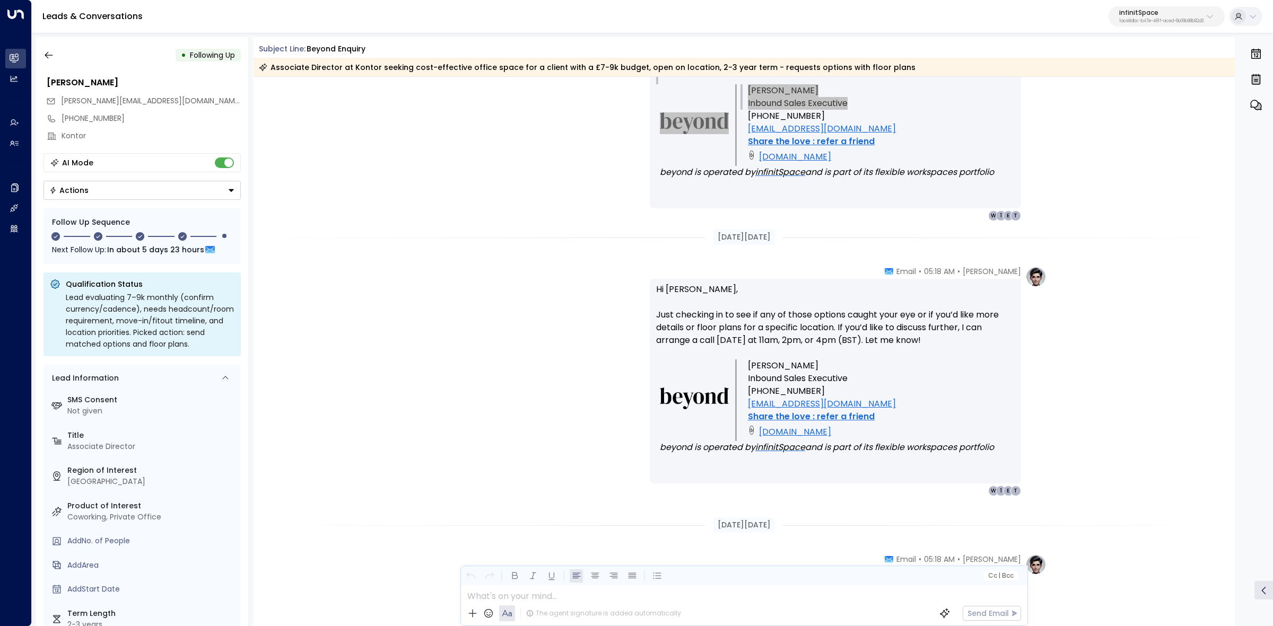
scroll to position [928, 0]
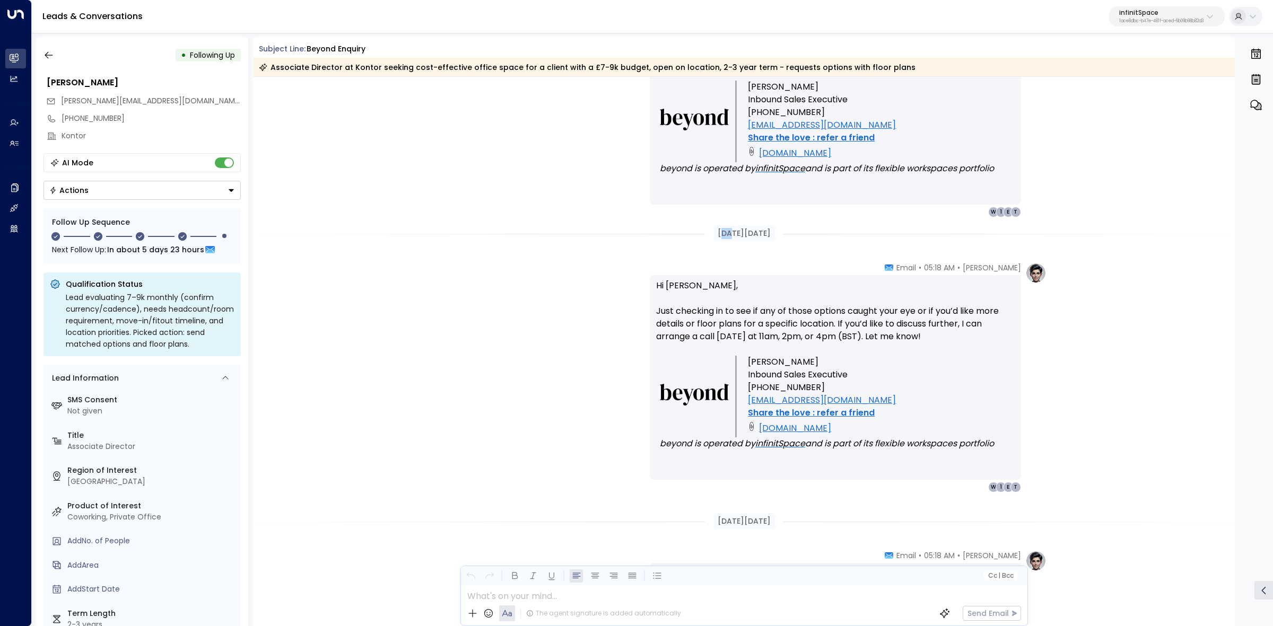
click at [719, 236] on div "Sep 03, 15 days ago" at bounding box center [744, 233] width 62 height 15
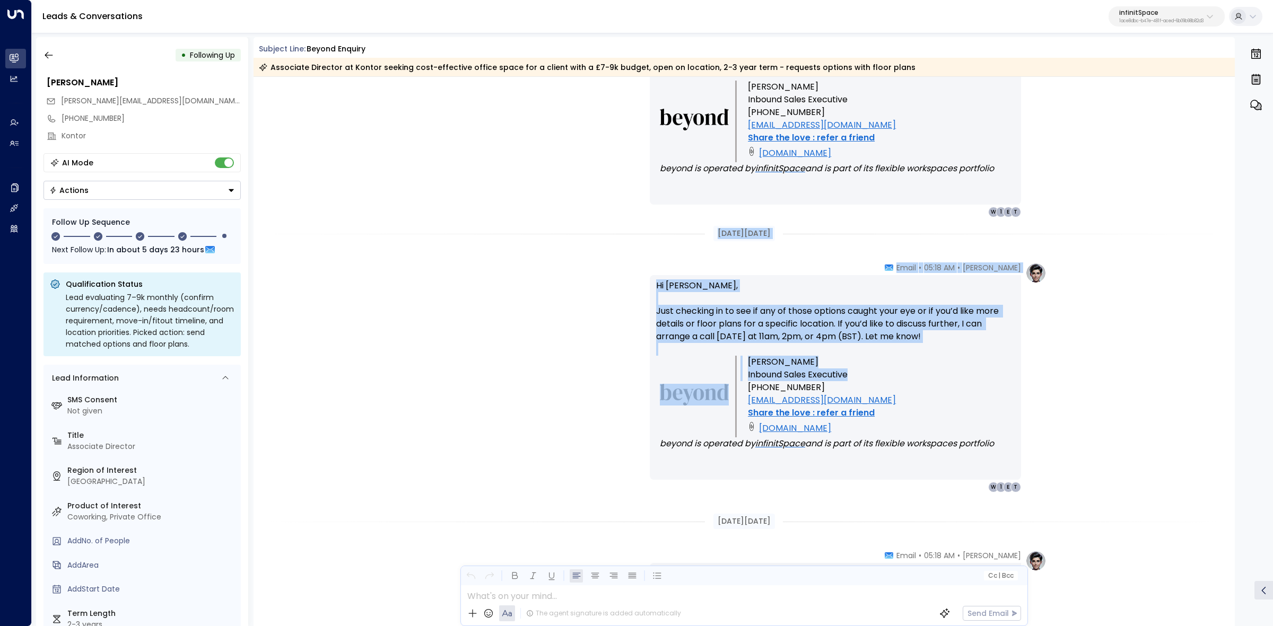
drag, startPoint x: 704, startPoint y: 236, endPoint x: 915, endPoint y: 369, distance: 249.3
click at [915, 369] on div "Sep 02, 16 days ago Trigger Email • • 05:16 AM • Email FW - 7-9k Requirement Em…" at bounding box center [745, 312] width 982 height 2327
copy div "Sep 03, 15 days ago Andy Iverson • 05:18 AM • Email Hi Tasha, Just checking in …"
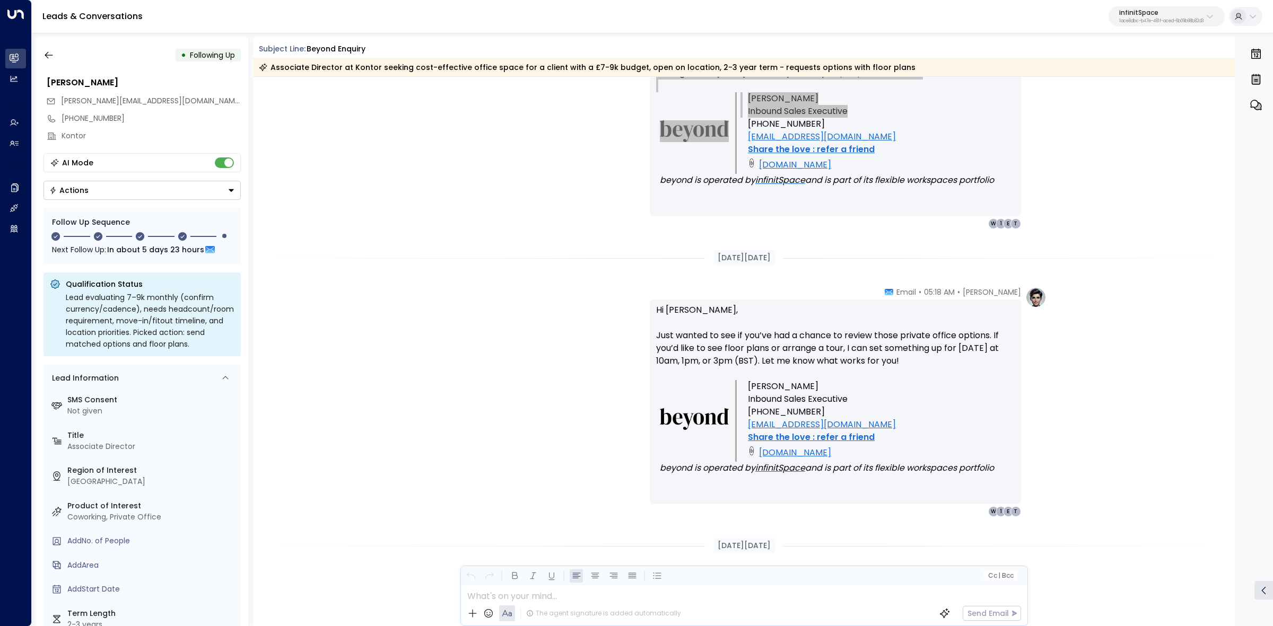
scroll to position [1193, 0]
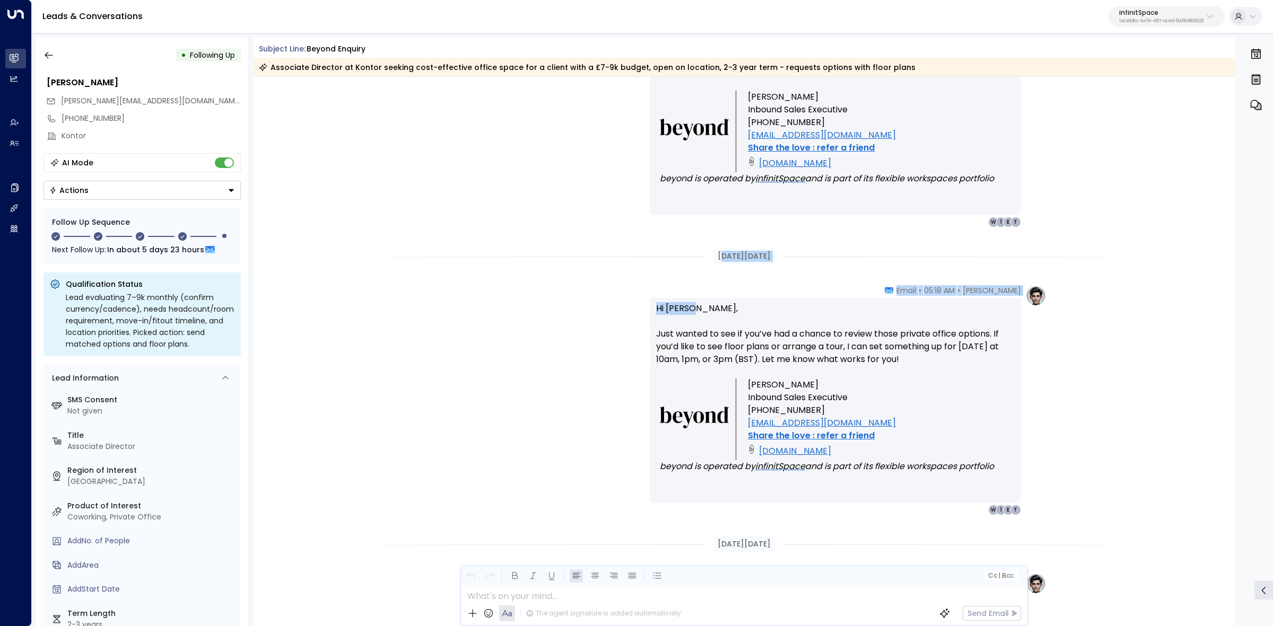
drag, startPoint x: 723, startPoint y: 256, endPoint x: 847, endPoint y: 294, distance: 129.9
click at [847, 294] on div "Sep 03, 15 days ago Andy Iverson • 05:18 AM • Email Hi Tasha, Just checking in …" at bounding box center [745, 46] width 982 height 2327
click at [749, 280] on div "Sep 03, 15 days ago Andy Iverson • 05:18 AM • Email Hi Tasha, Just checking in …" at bounding box center [745, 46] width 982 height 2327
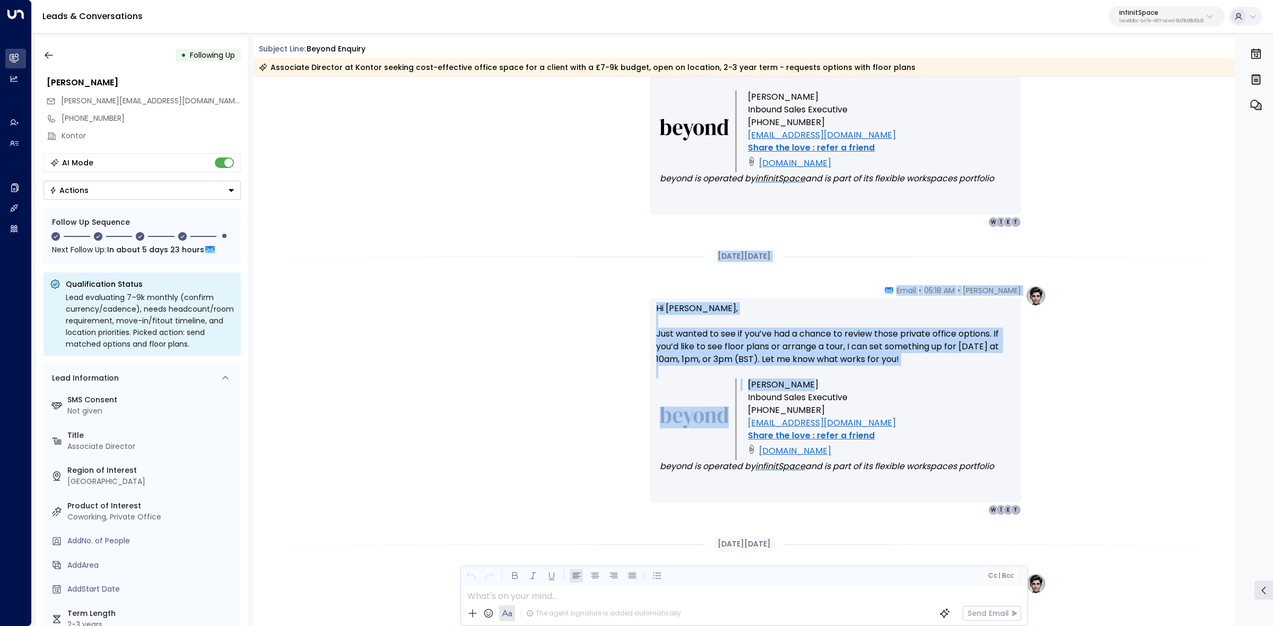
drag, startPoint x: 701, startPoint y: 252, endPoint x: 898, endPoint y: 388, distance: 239.1
click at [898, 388] on div "Sep 03, 15 days ago Andy Iverson • 05:18 AM • Email Hi Tasha, Just checking in …" at bounding box center [745, 46] width 982 height 2327
copy div "Sep 04, 14 days ago Andy Iverson • 05:18 AM • Email Hi Tasha, Just wanted to se…"
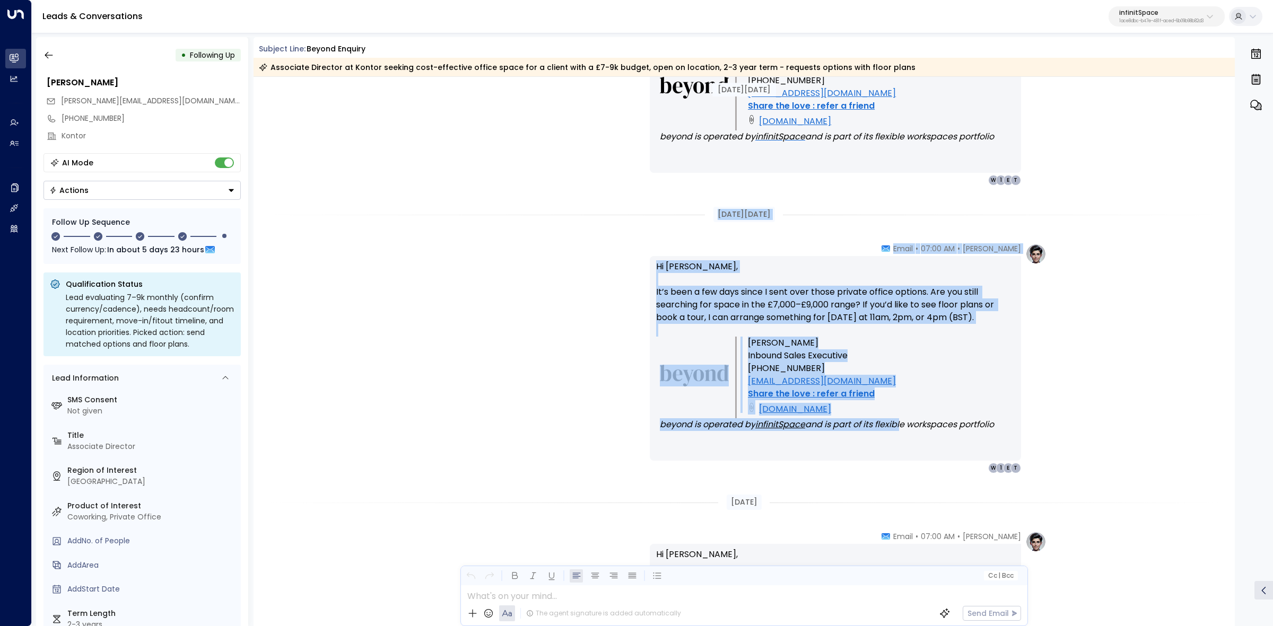
scroll to position [1525, 0]
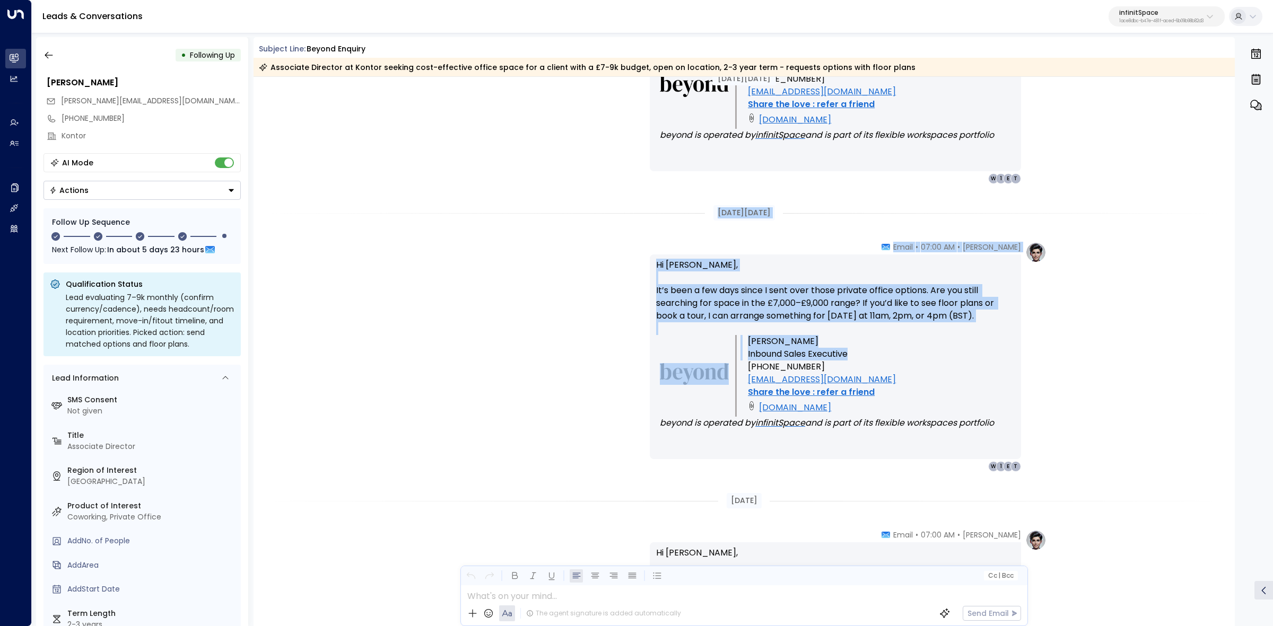
drag, startPoint x: 791, startPoint y: 368, endPoint x: 870, endPoint y: 351, distance: 80.2
copy div "Sep 08, 10 days ago Andy Iverson • 07:00 AM • Email Hi Tasha, It’s been a few d…"
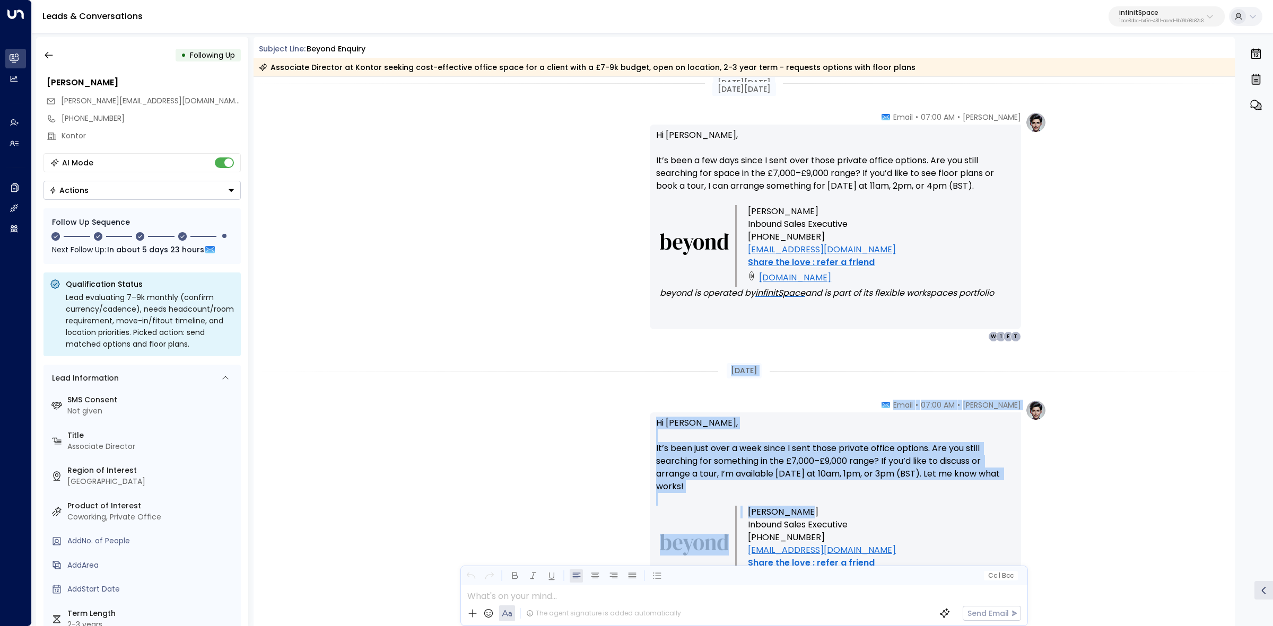
scroll to position [1658, 0]
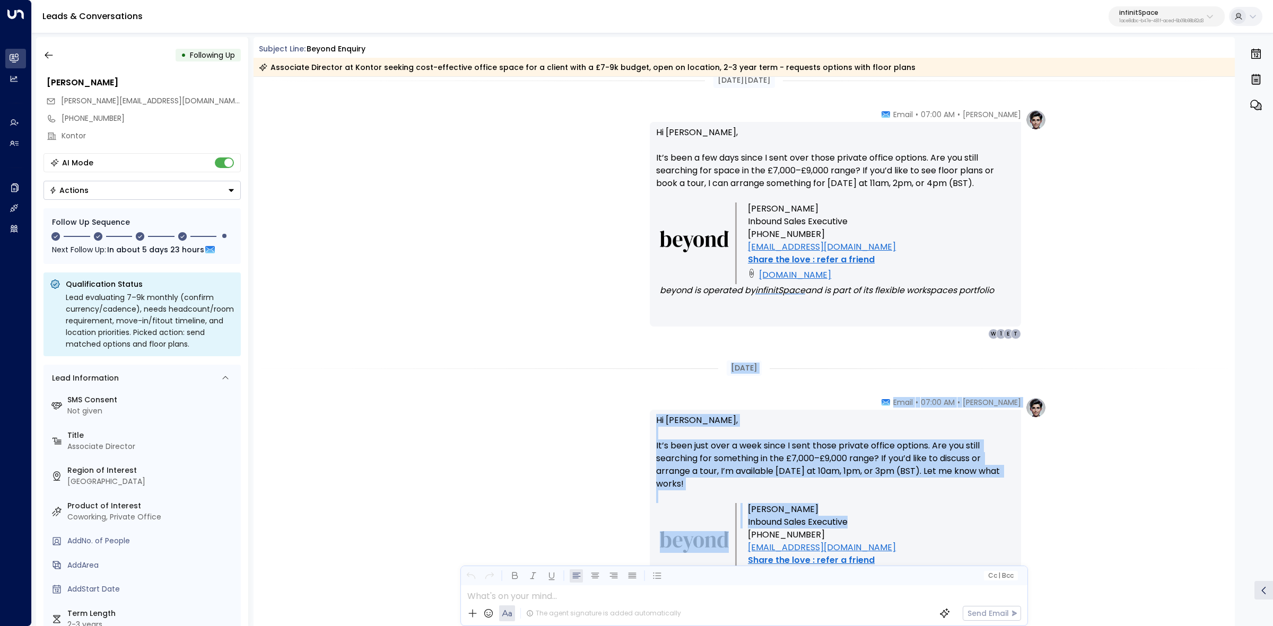
drag, startPoint x: 722, startPoint y: 497, endPoint x: 860, endPoint y: 518, distance: 139.5
copy div "Today Andy Iverson • 07:00 AM • Email Hi Tasha, It’s been just over a week sinc…"
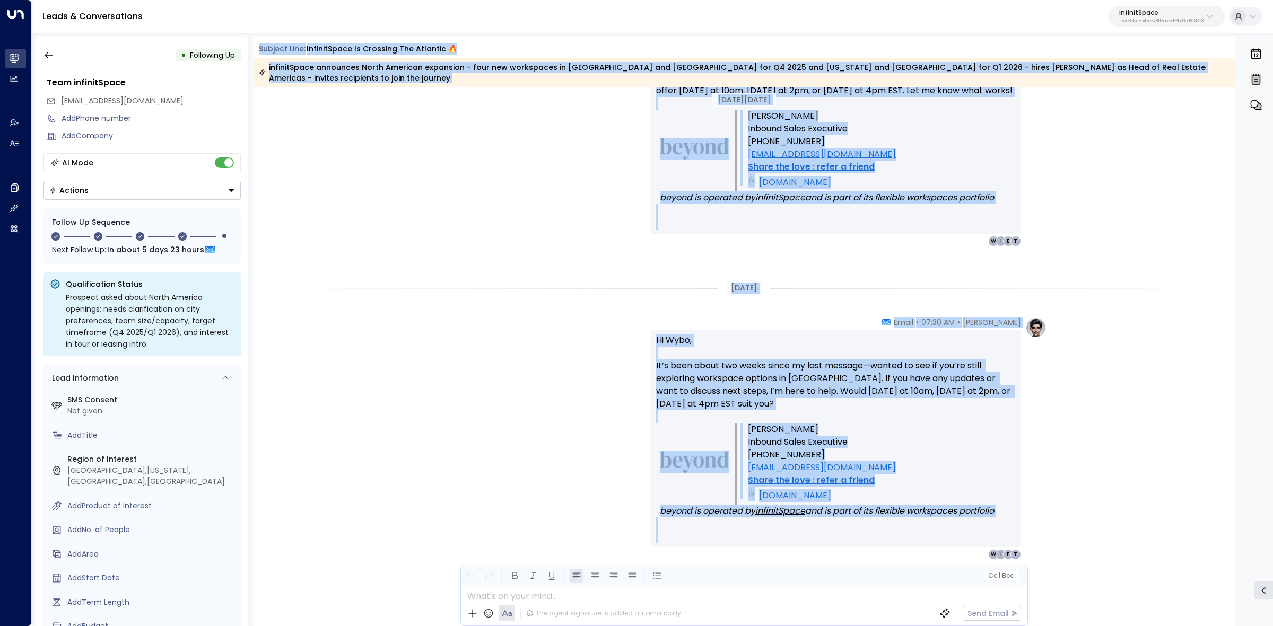
scroll to position [2733, 0]
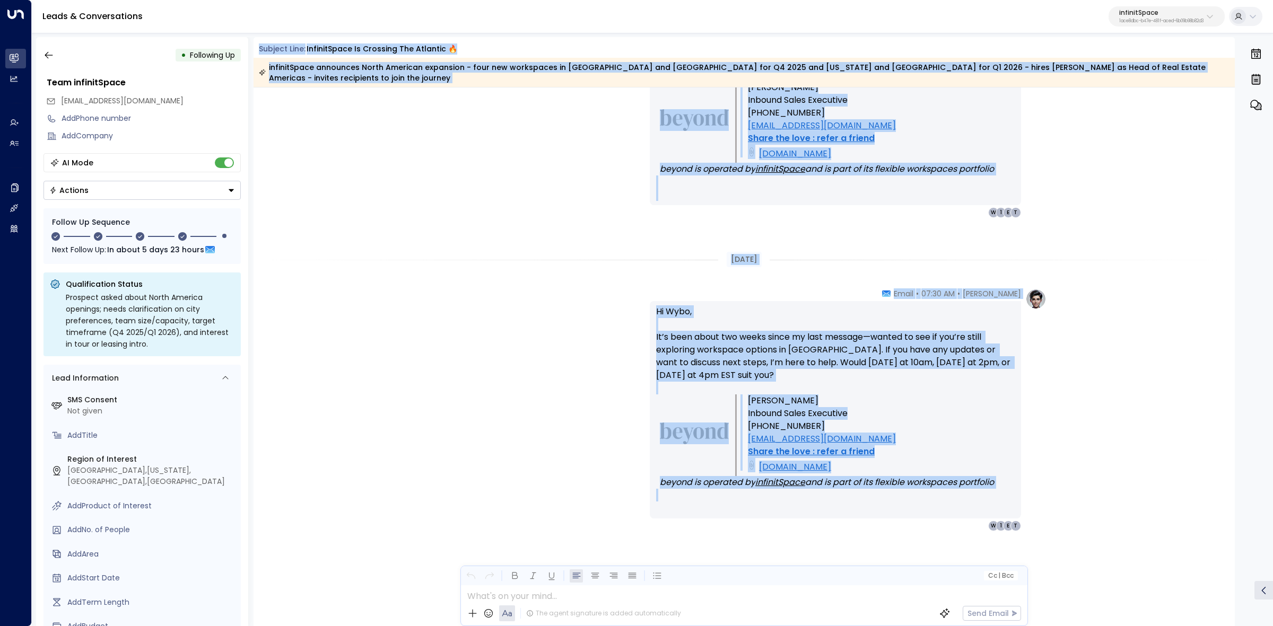
drag, startPoint x: 258, startPoint y: 43, endPoint x: 1026, endPoint y: 504, distance: 896.2
click at [1026, 504] on div "Subject Line: infinitSpace is crossing the Atlantic 🔥 infinitSpace announces No…" at bounding box center [745, 331] width 982 height 589
copy div "Loremip Dolo: sitametConse ad elitsedd eiu Temporin 🔥 utlaborEetdo magnaaliq En…"
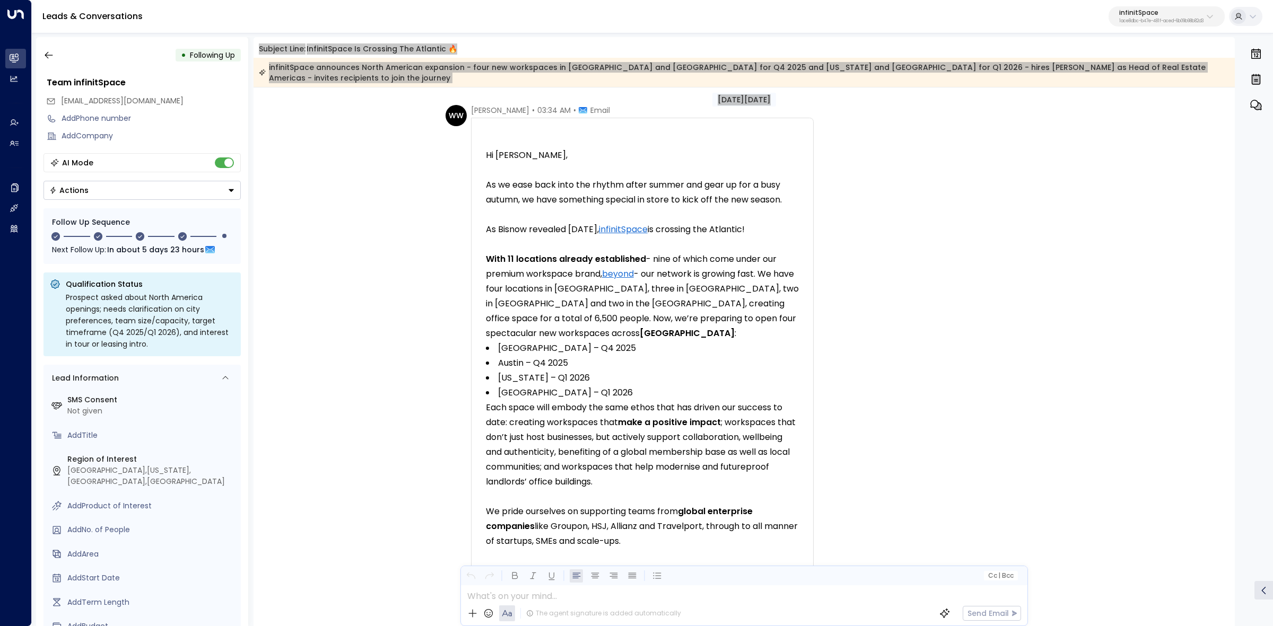
scroll to position [0, 0]
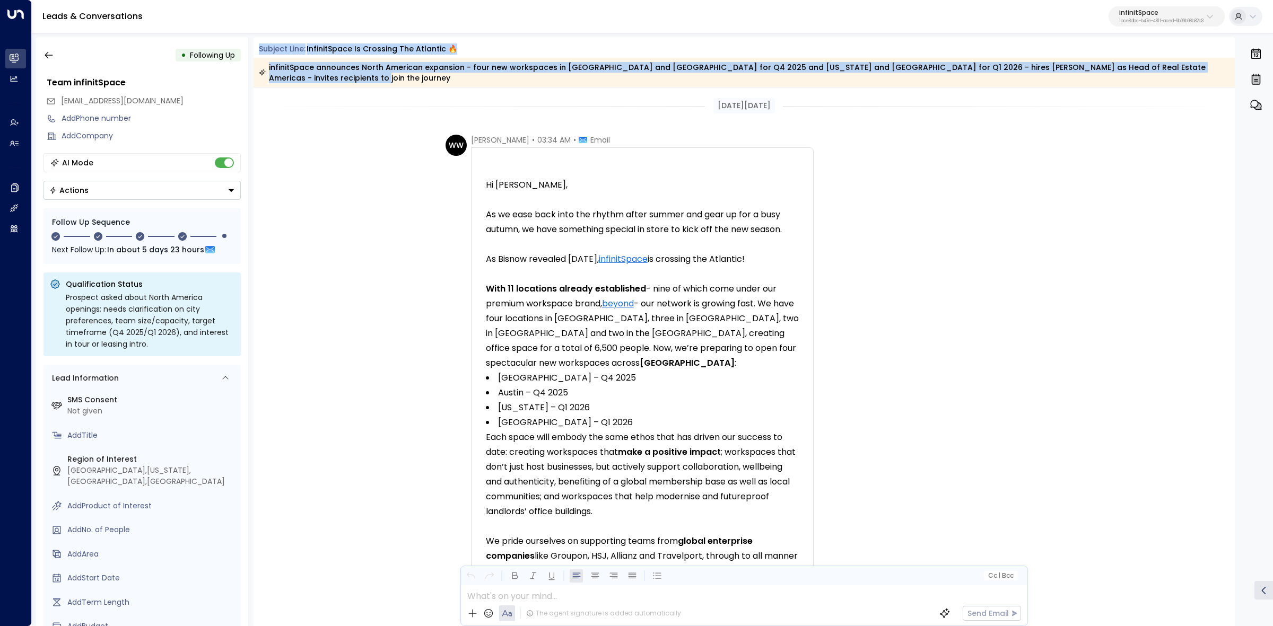
drag, startPoint x: 260, startPoint y: 48, endPoint x: 1224, endPoint y: 70, distance: 964.0
click at [1224, 70] on div "Subject Line: infinitSpace is crossing the Atlantic 🔥 infinitSpace announces No…" at bounding box center [745, 64] width 982 height 43
copy div "Subject Line: infinitSpace is crossing the Atlantic 🔥 infinitSpace announces No…"
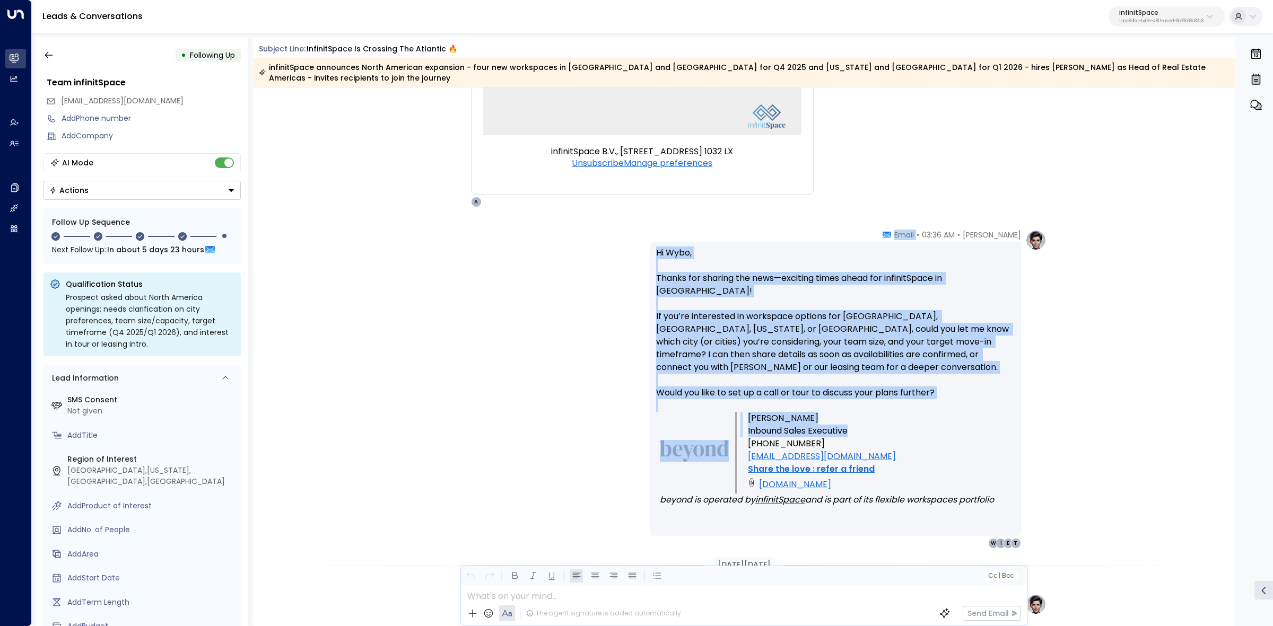
scroll to position [1591, 0]
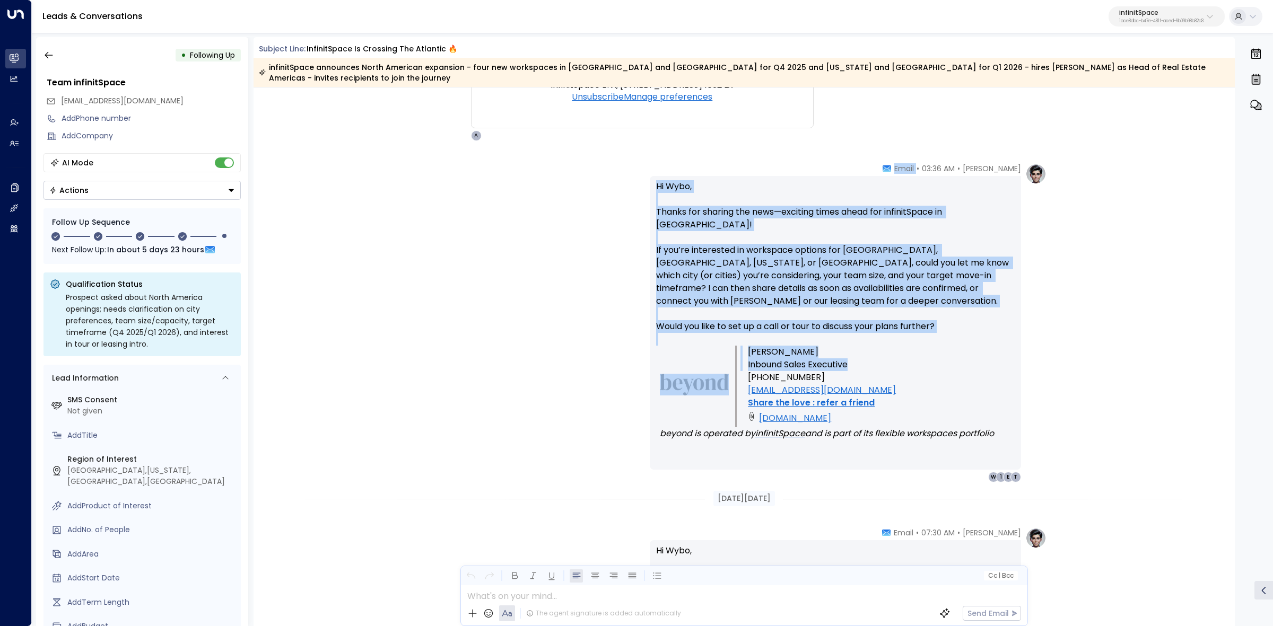
drag, startPoint x: 923, startPoint y: 226, endPoint x: 951, endPoint y: 348, distance: 125.2
click at [951, 348] on div "[PERSON_NAME] • 03:36 AM • Email Hi Wybo, Thanks for sharing the news—exciting …" at bounding box center [835, 322] width 371 height 319
copy div "• Email Hi Wybo, Thanks for sharing the news—exciting times ahead for infinitSp…"
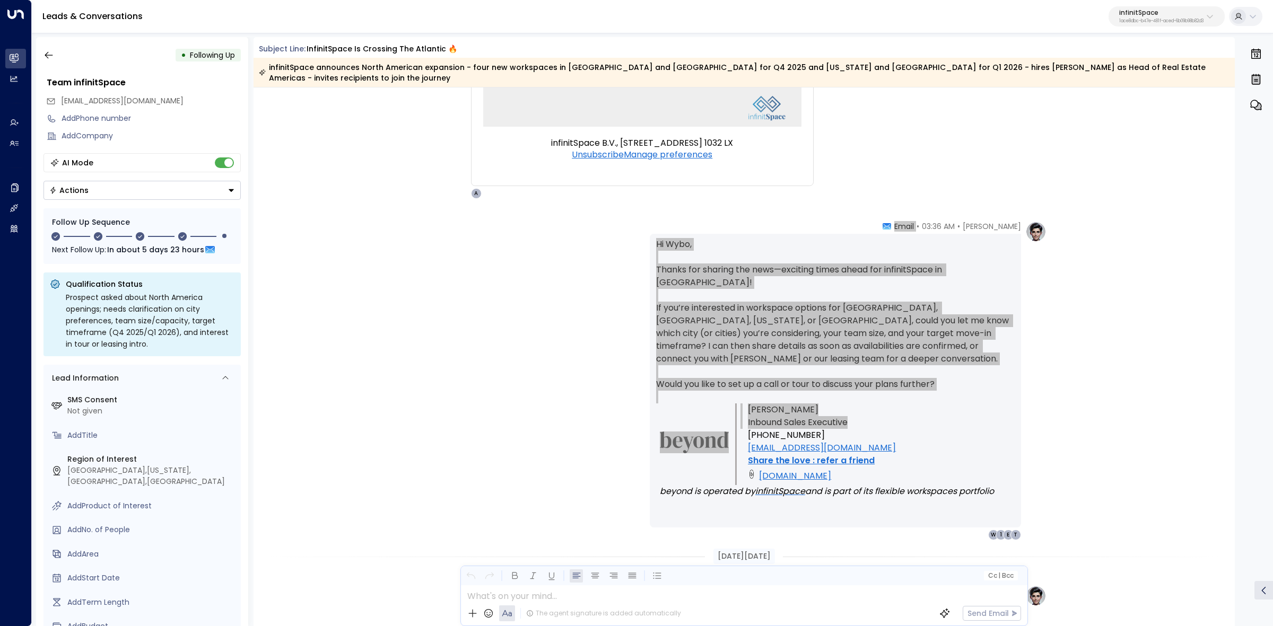
scroll to position [1459, 0]
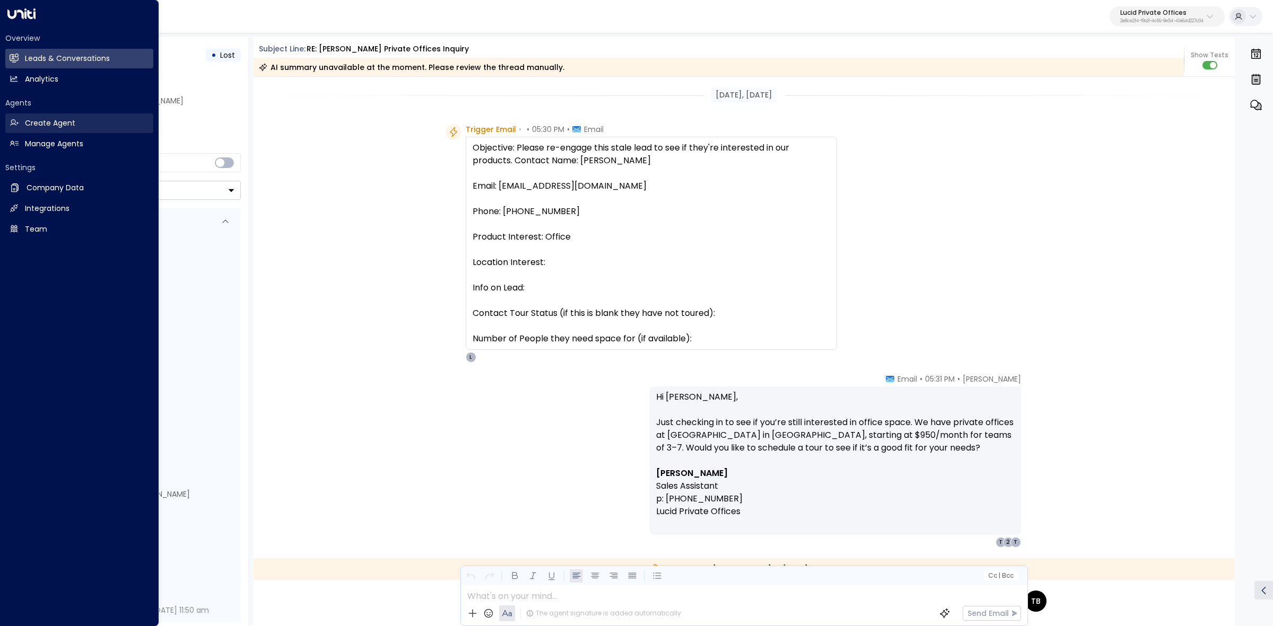
click at [16, 125] on icon at bounding box center [14, 122] width 9 height 9
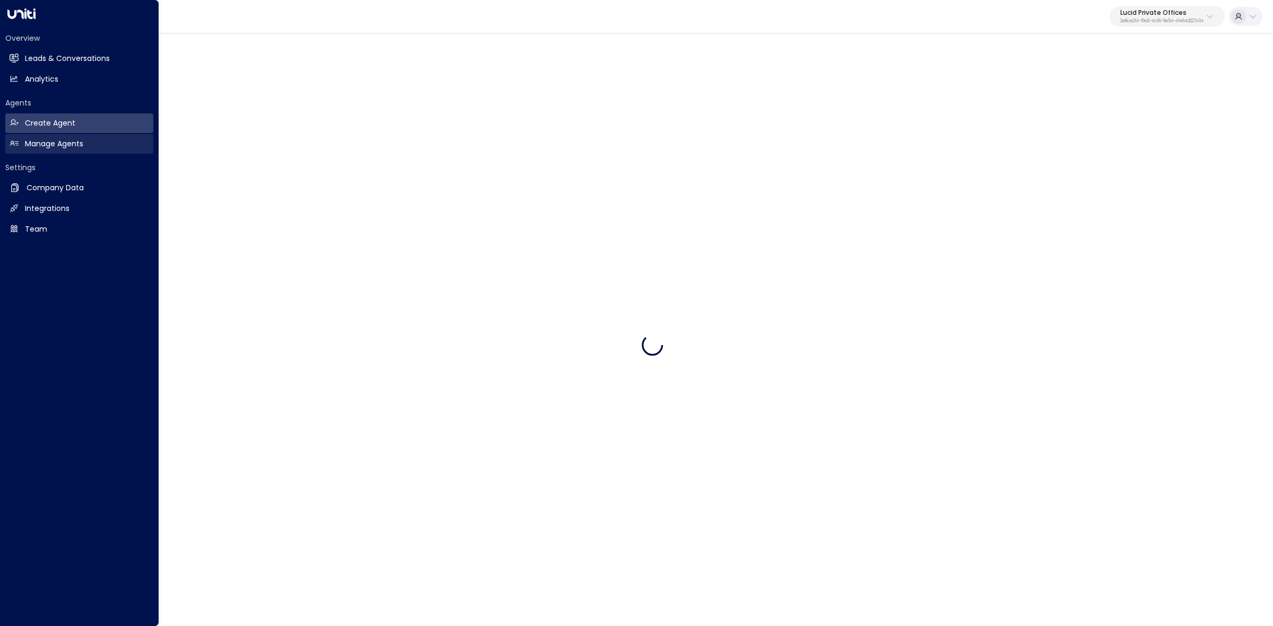
click at [13, 143] on icon at bounding box center [12, 142] width 3 height 3
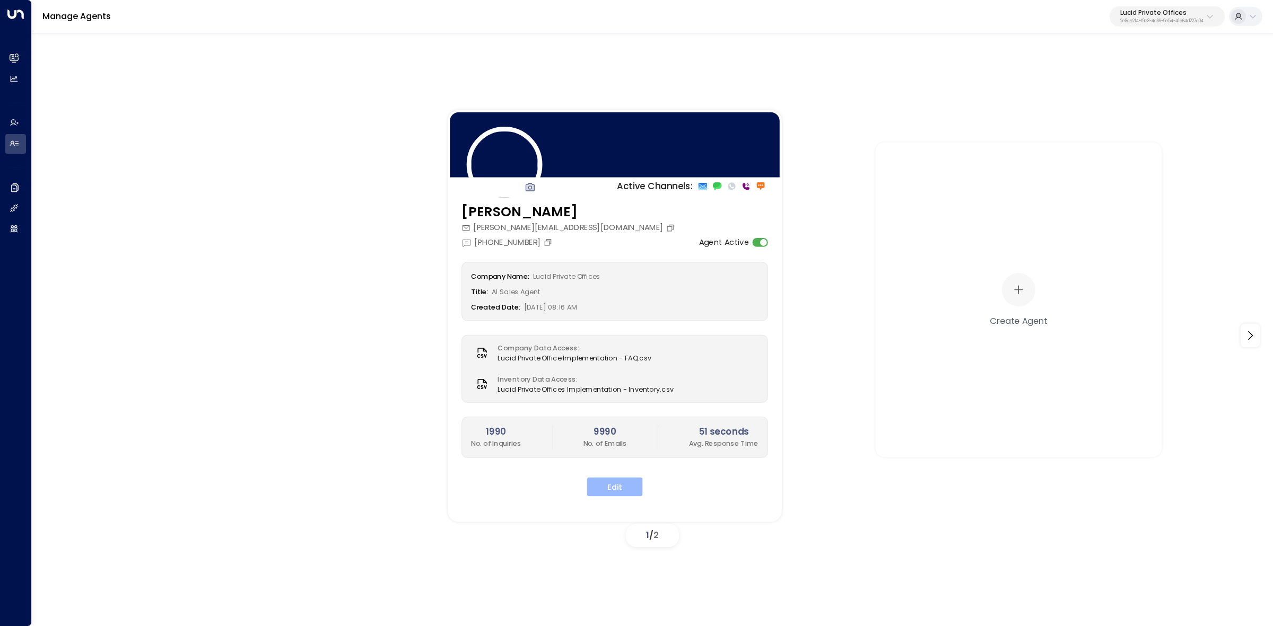
click at [605, 486] on button "Edit" at bounding box center [615, 487] width 56 height 19
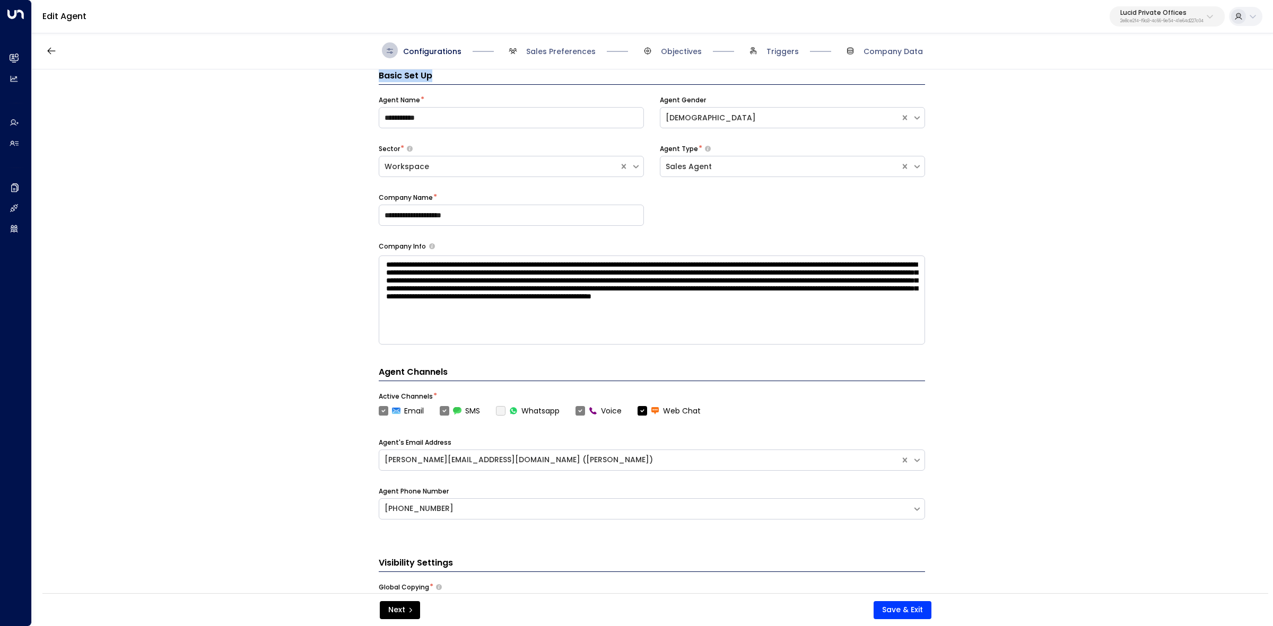
scroll to position [7, 0]
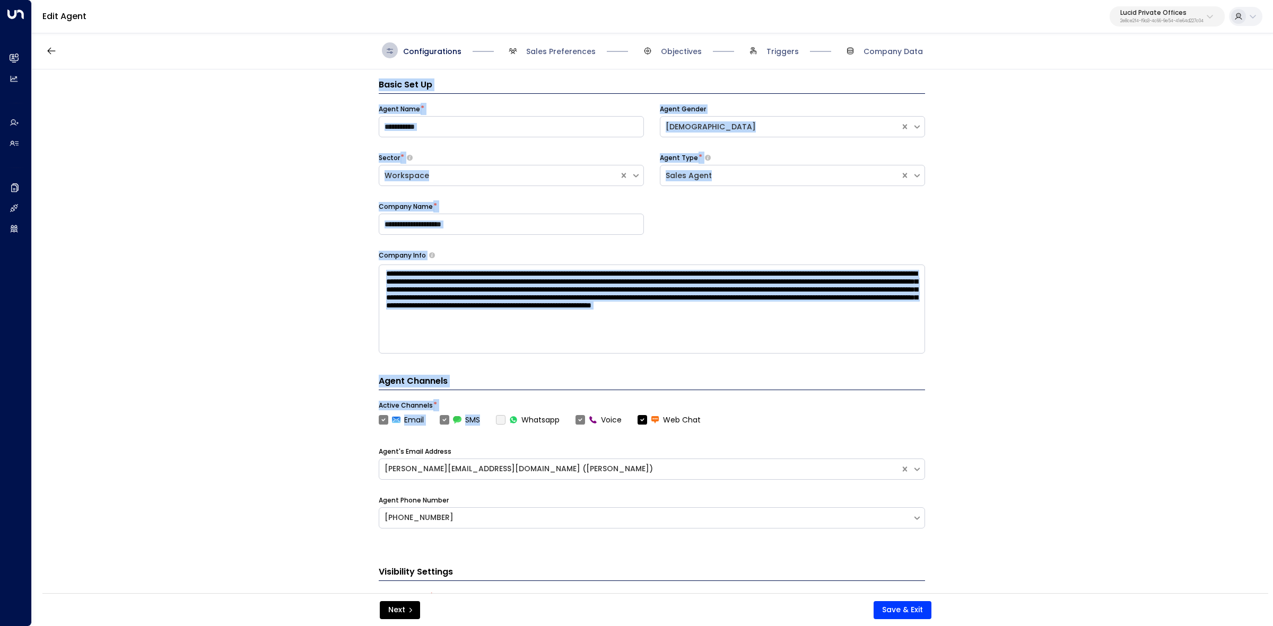
drag, startPoint x: 378, startPoint y: 75, endPoint x: 479, endPoint y: 423, distance: 362.9
click at [479, 423] on div "**********" at bounding box center [652, 334] width 1240 height 531
copy div "**********"
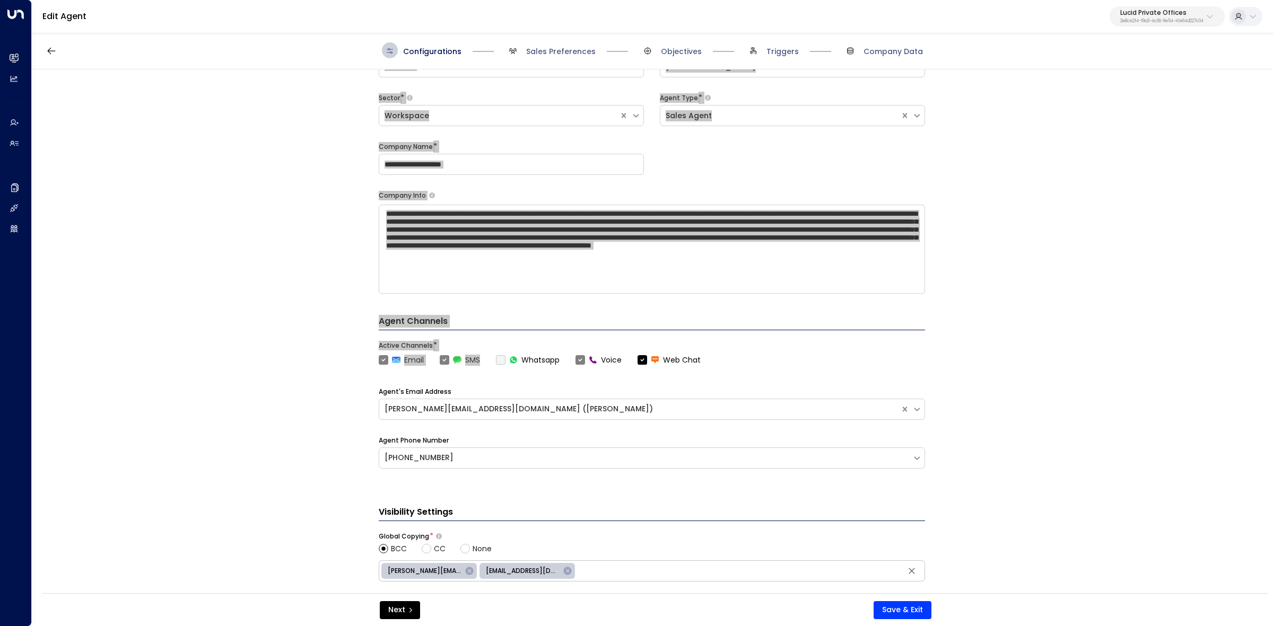
scroll to position [261, 0]
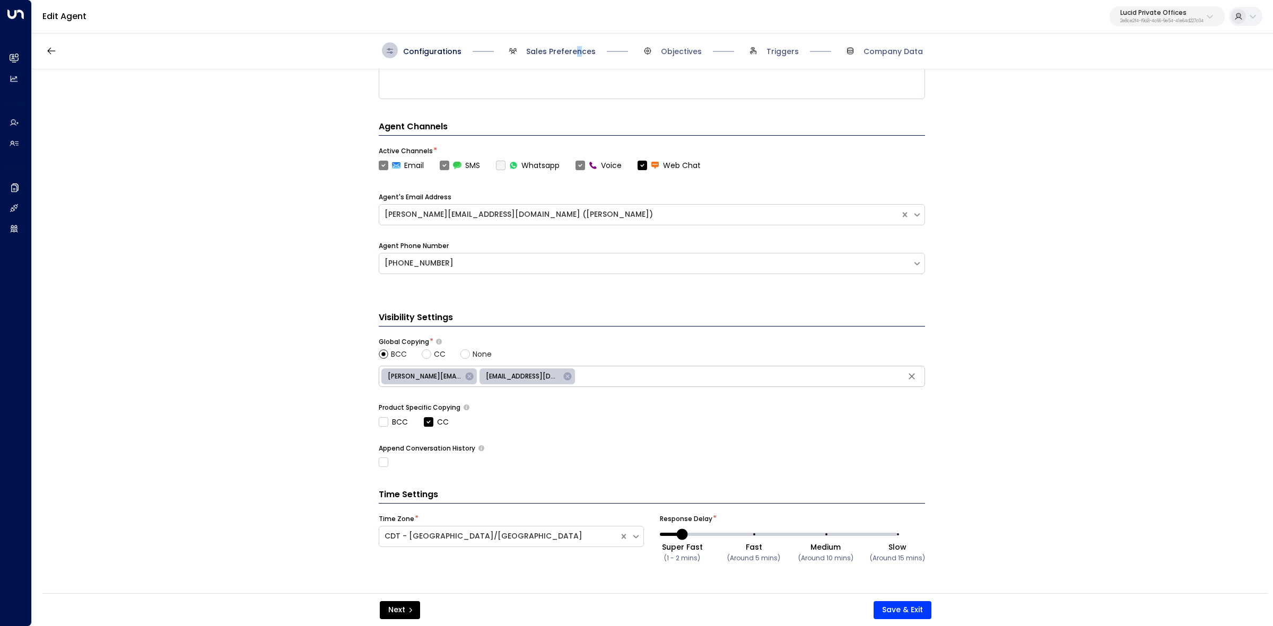
click at [578, 49] on span "Sales Preferences" at bounding box center [560, 51] width 69 height 11
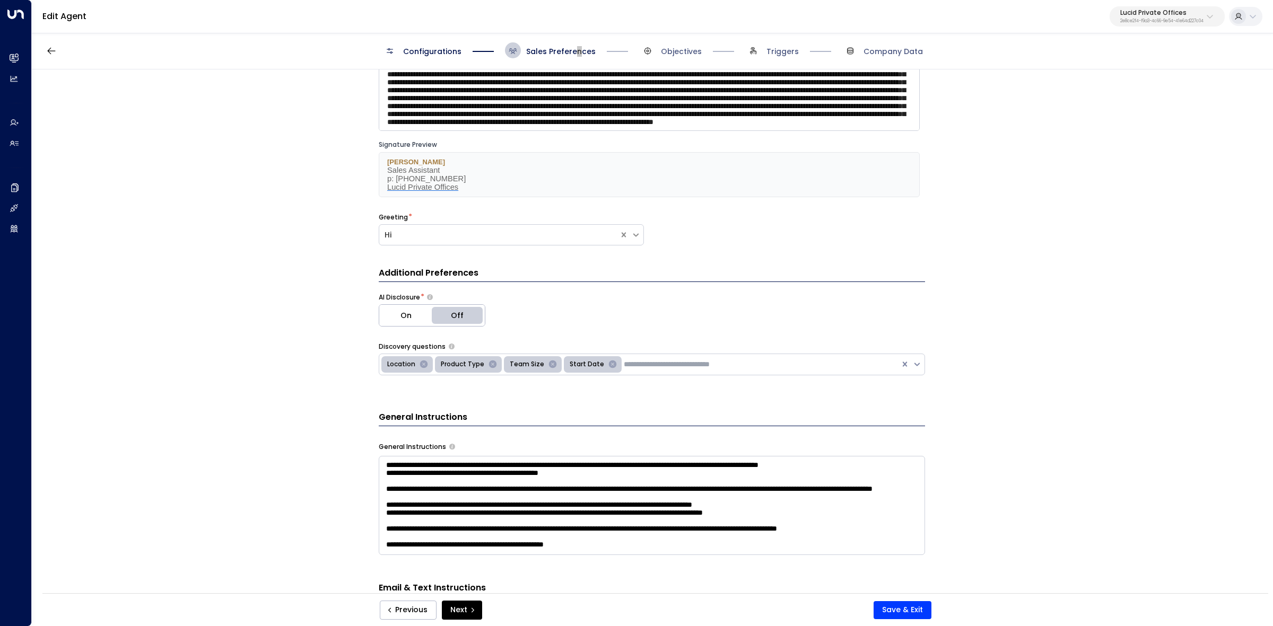
scroll to position [133, 0]
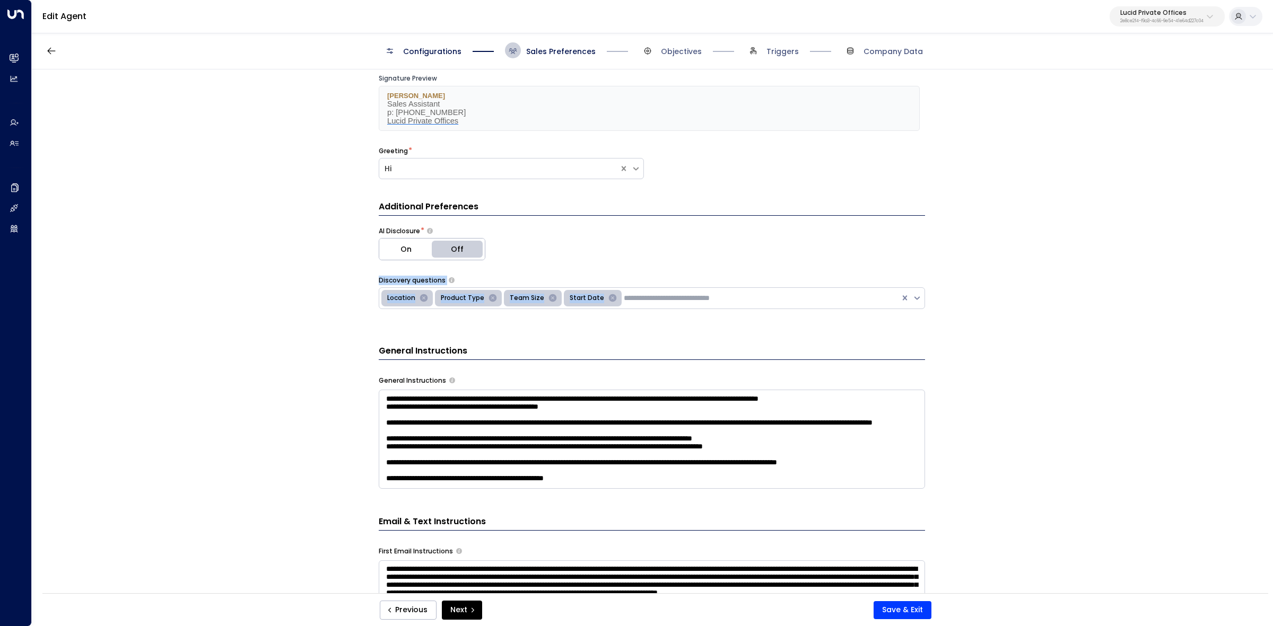
drag, startPoint x: 372, startPoint y: 277, endPoint x: 599, endPoint y: 316, distance: 230.9
click at [599, 316] on div "**********" at bounding box center [652, 334] width 1240 height 531
copy div "Discovery questions Location Product Type Team Size Start Date"
drag, startPoint x: 376, startPoint y: 383, endPoint x: 437, endPoint y: 383, distance: 61.0
click at [437, 383] on div "**********" at bounding box center [652, 334] width 1240 height 531
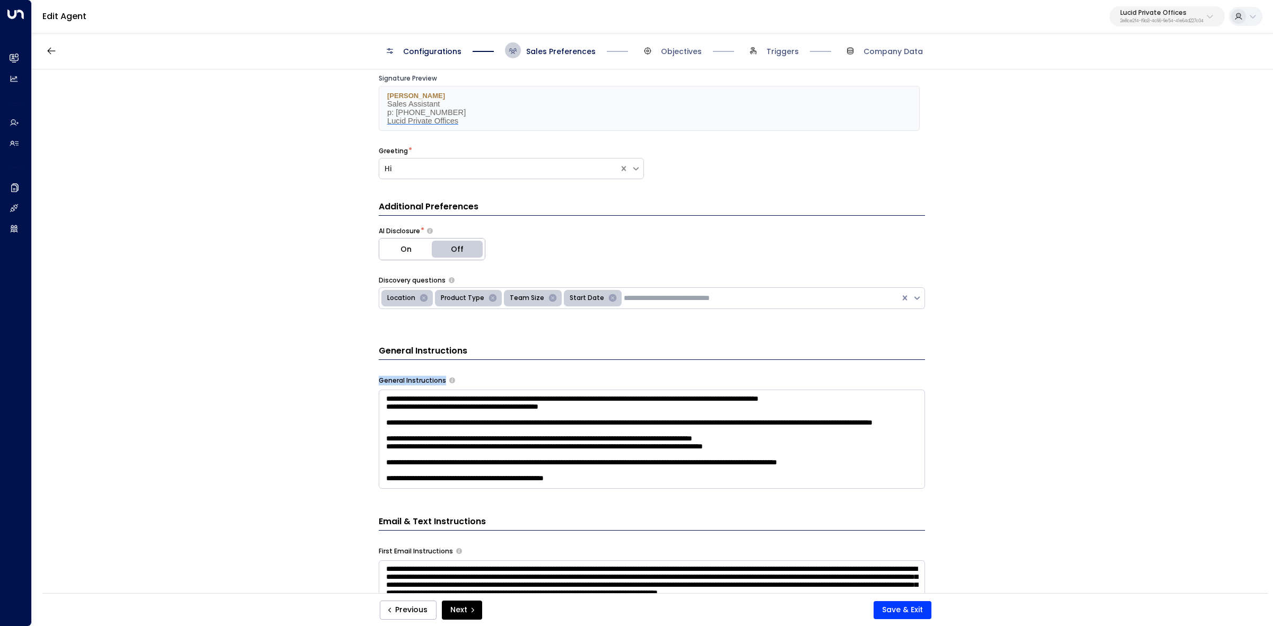
drag, startPoint x: 442, startPoint y: 382, endPoint x: 377, endPoint y: 385, distance: 64.8
click at [379, 385] on div "General Instructions" at bounding box center [652, 381] width 546 height 10
copy div "General Instructions"
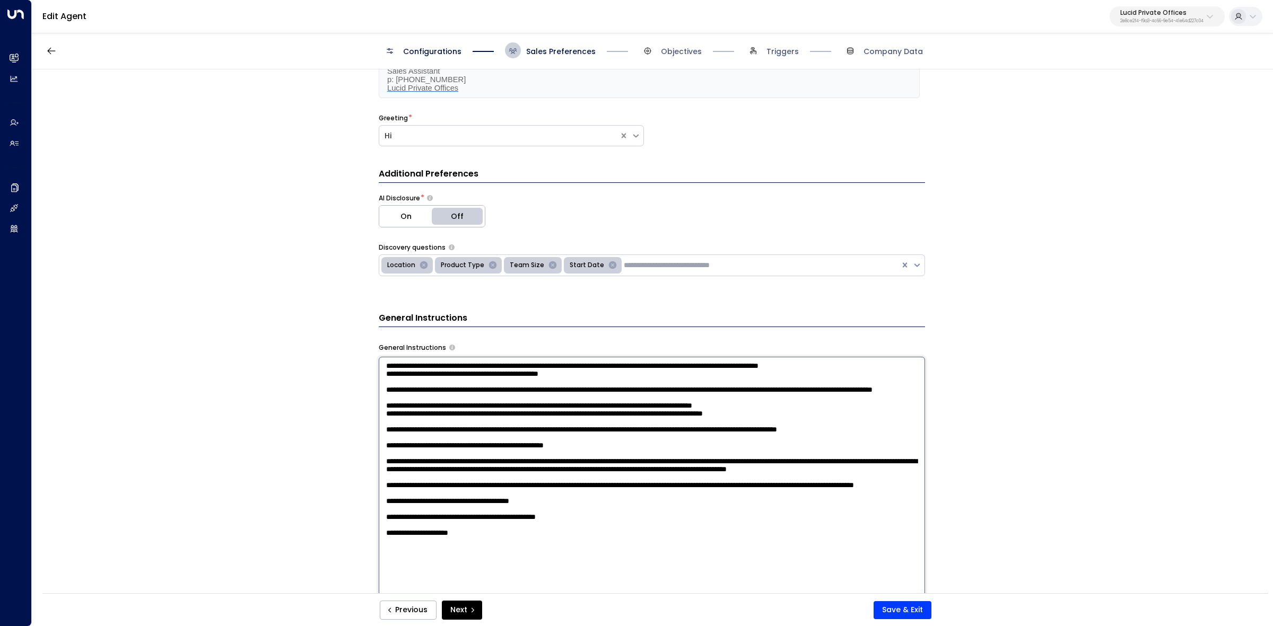
scroll to position [265, 0]
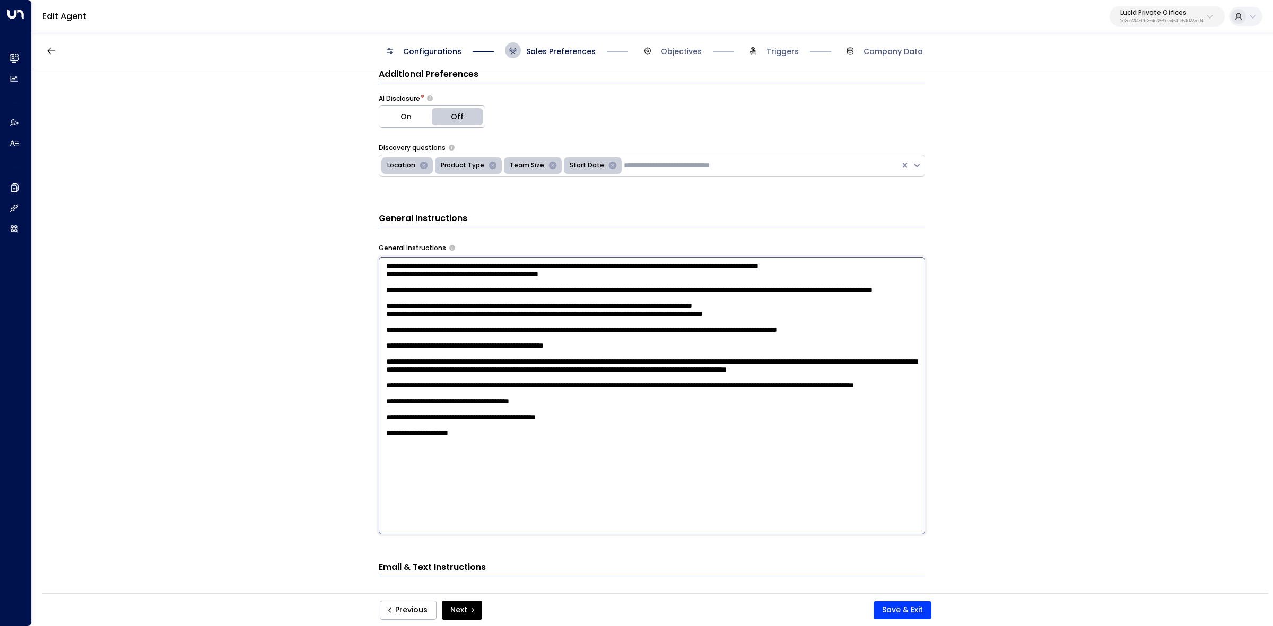
drag, startPoint x: 383, startPoint y: 472, endPoint x: 693, endPoint y: 555, distance: 321.3
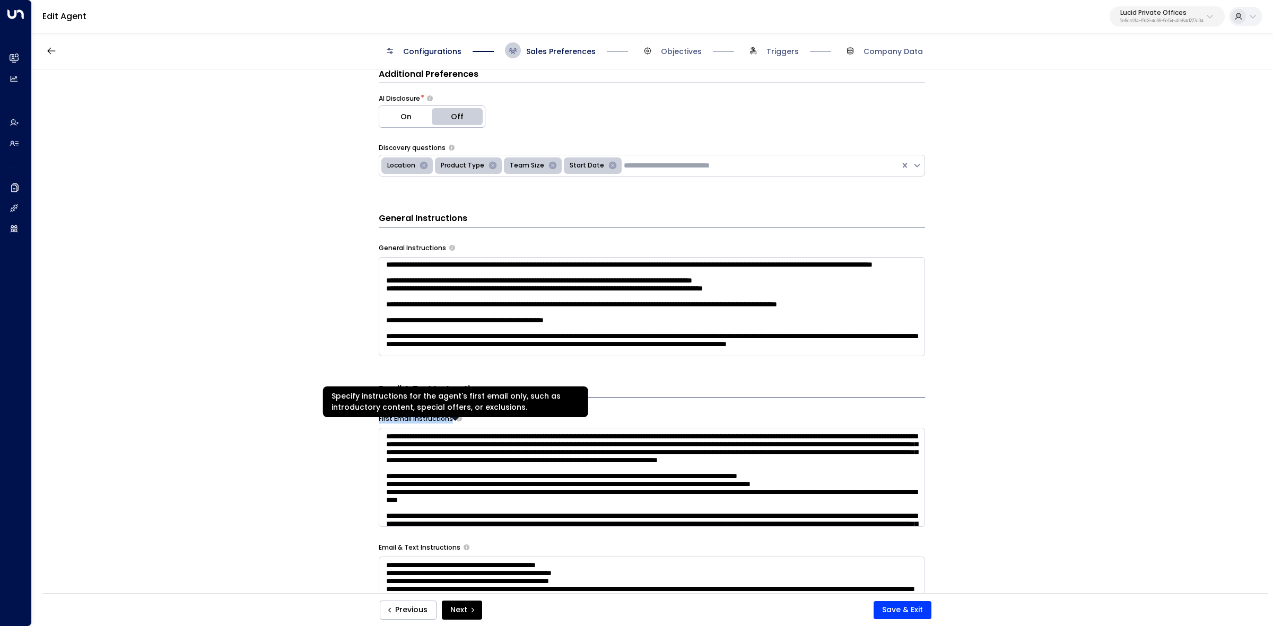
drag, startPoint x: 374, startPoint y: 422, endPoint x: 458, endPoint y: 423, distance: 83.8
click at [458, 423] on div "**********" at bounding box center [652, 334] width 1240 height 531
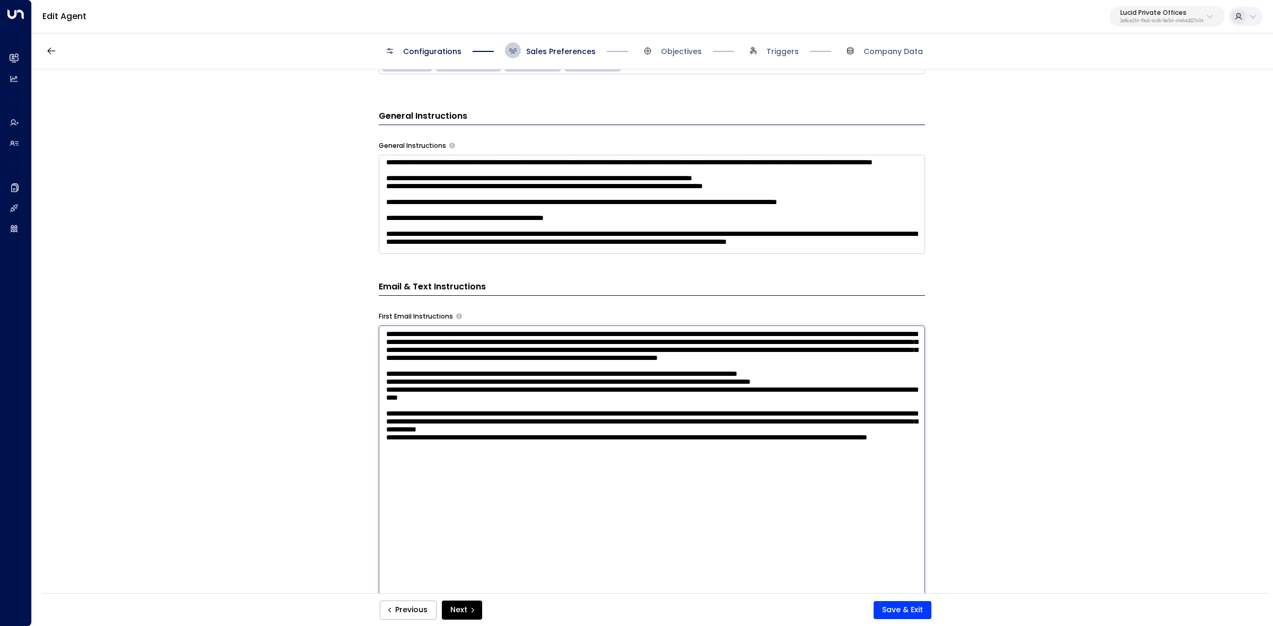
scroll to position [398, 0]
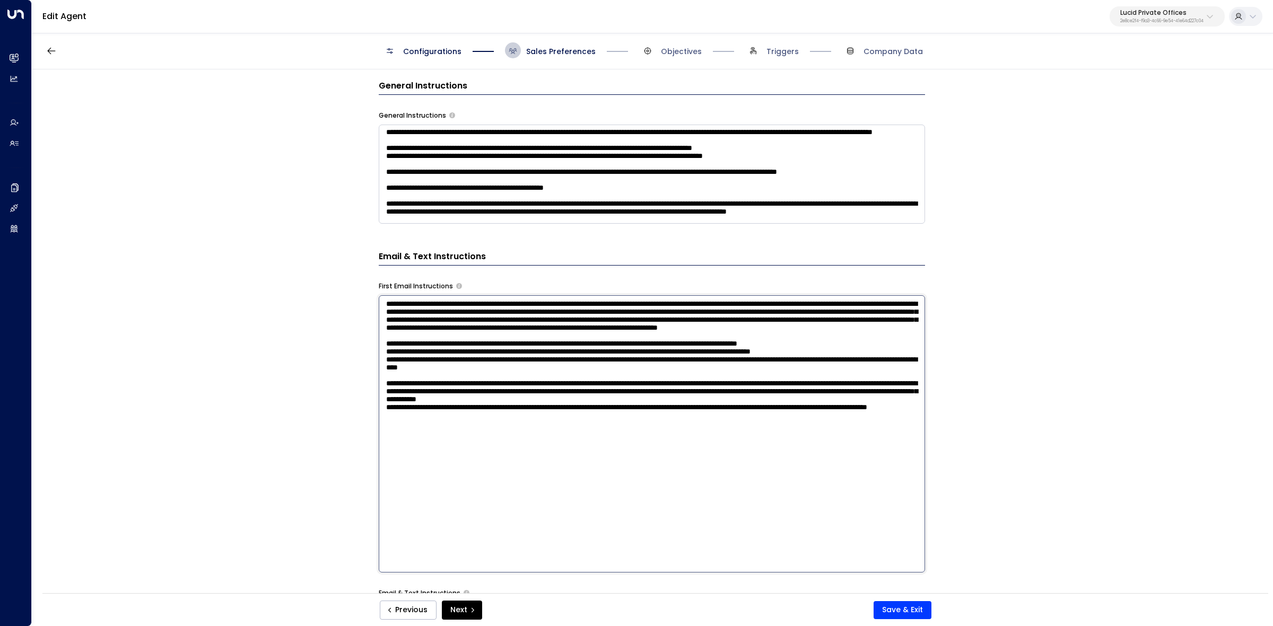
drag, startPoint x: 387, startPoint y: 442, endPoint x: 758, endPoint y: 500, distance: 375.8
click at [760, 500] on textarea at bounding box center [652, 433] width 546 height 277
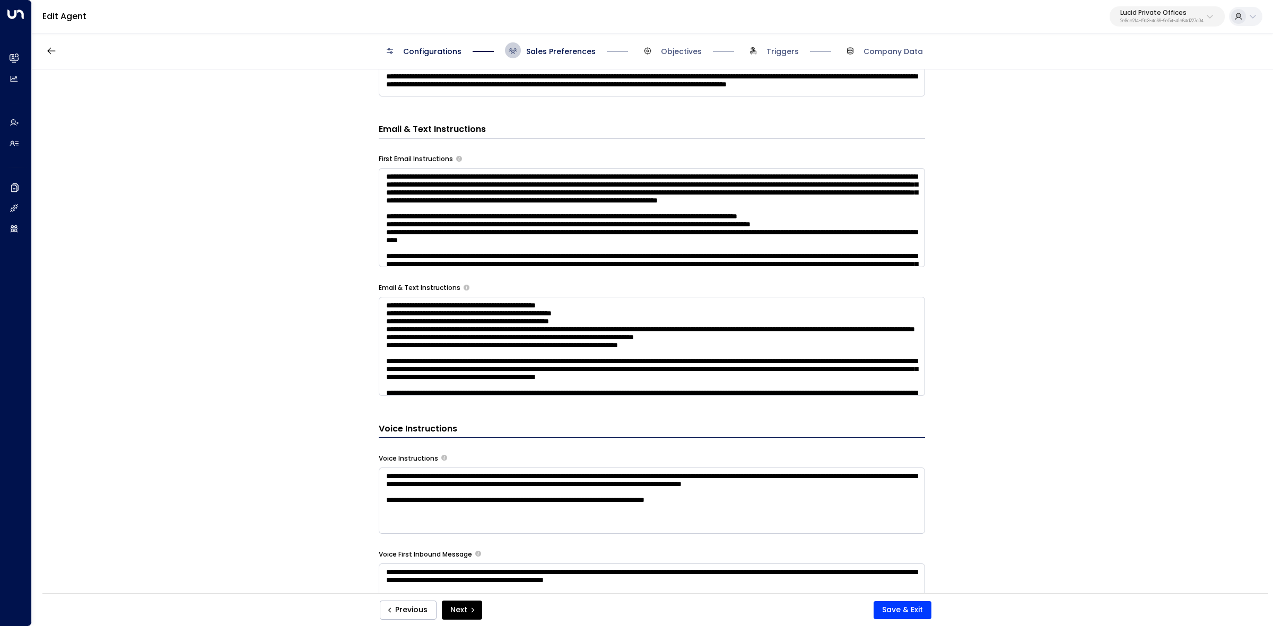
scroll to position [530, 0]
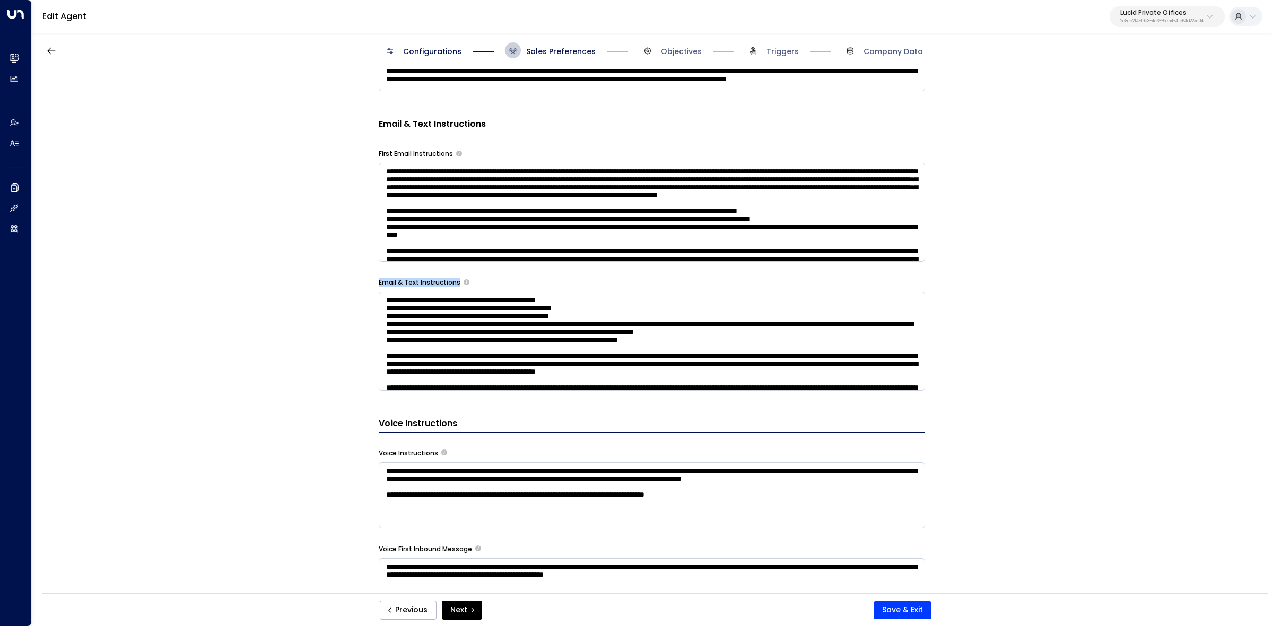
click at [459, 285] on body "Overview Leads & Conversations Leads & Conversations Analytics Analytics Agents…" at bounding box center [636, 300] width 1273 height 600
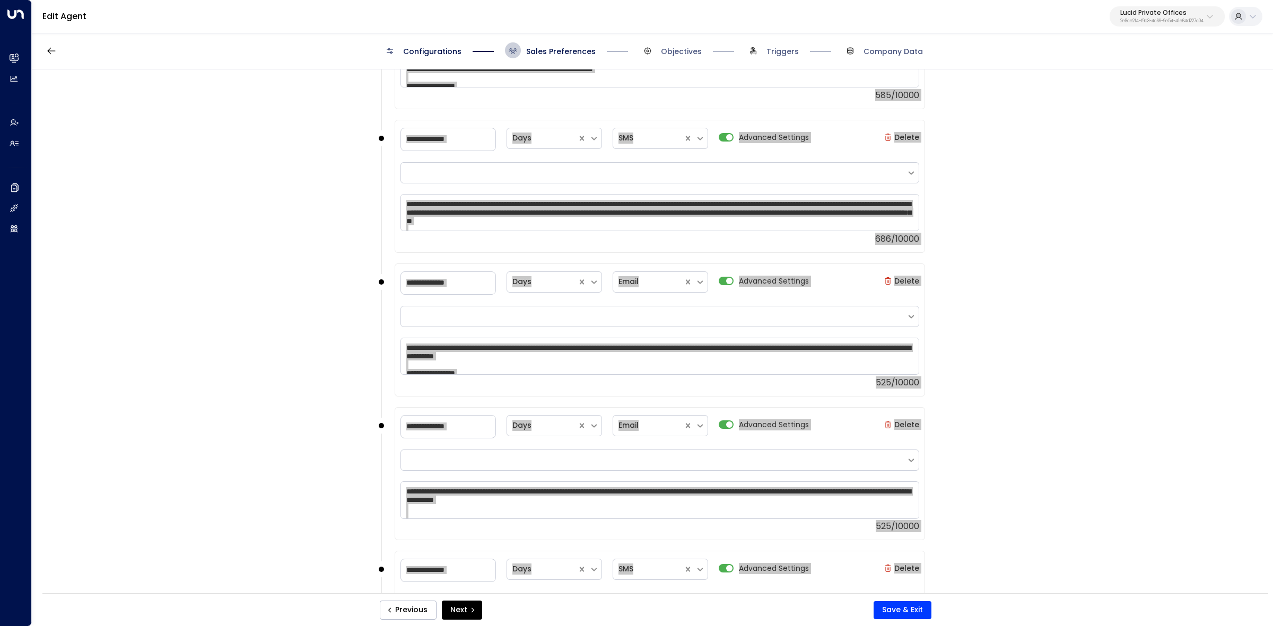
scroll to position [1993, 0]
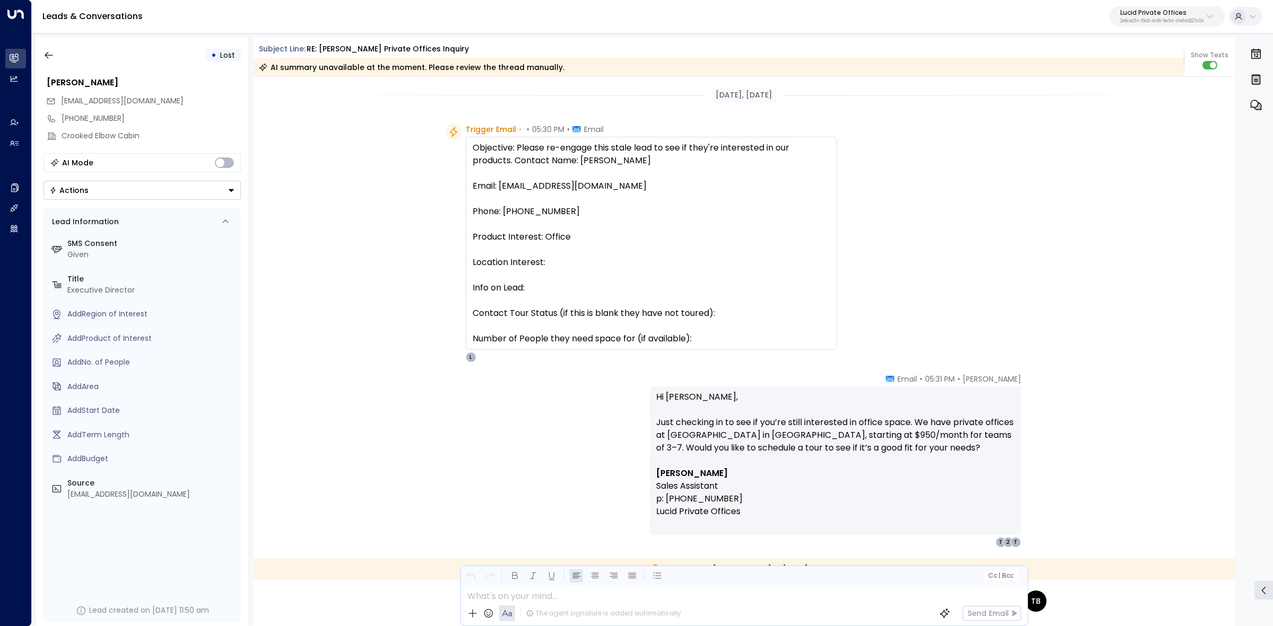
drag, startPoint x: 259, startPoint y: 45, endPoint x: 768, endPoint y: 345, distance: 590.7
click at [768, 345] on div "Subject Line: RE: [PERSON_NAME] Private Offices inquiry AI summary unavailable …" at bounding box center [745, 331] width 982 height 589
copy div "Subject Line: RE: [PERSON_NAME] Private Offices inquiry AI summary unavailable …"
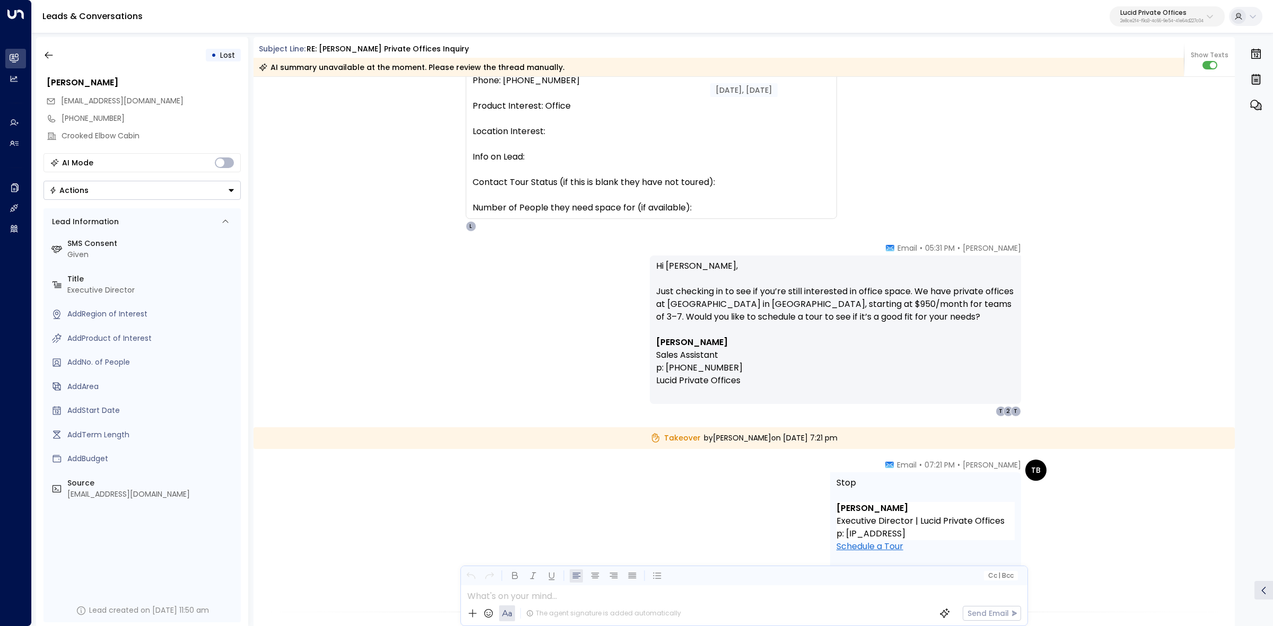
scroll to position [133, 0]
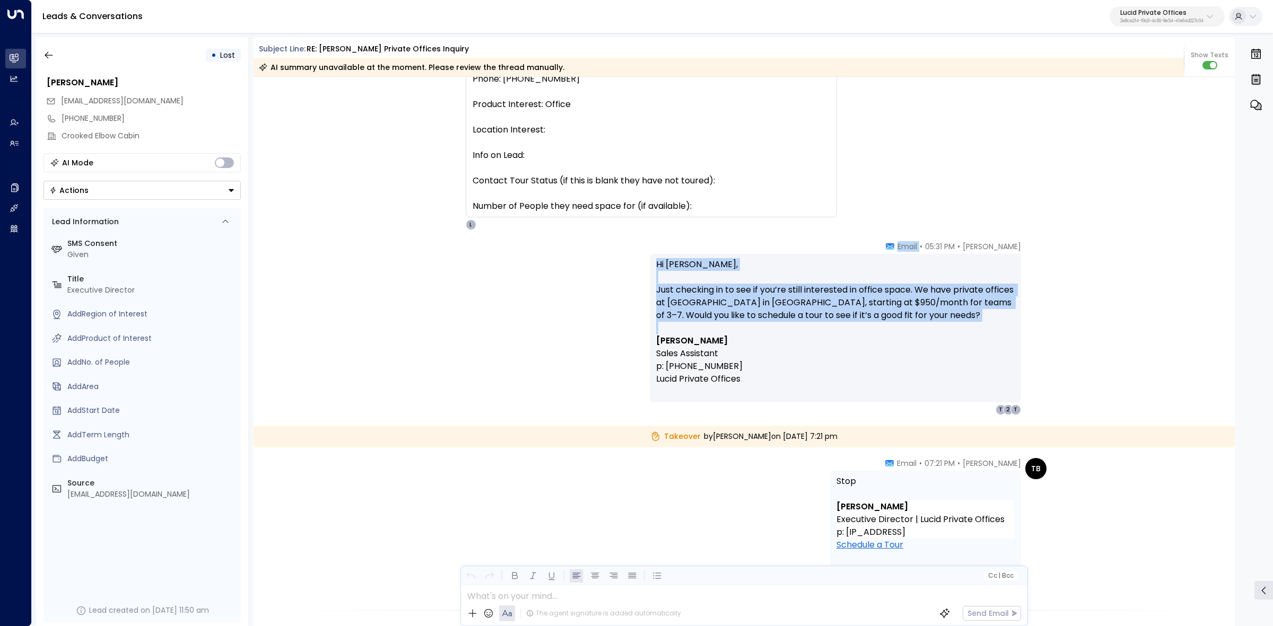
drag, startPoint x: 906, startPoint y: 248, endPoint x: 826, endPoint y: 390, distance: 162.7
click at [826, 390] on div "[PERSON_NAME] • 05:31 PM • Email Hi [PERSON_NAME], Just checking in to see if y…" at bounding box center [835, 328] width 371 height 174
copy div "• Email Hi [PERSON_NAME], Just checking in to see if you’re still interested in…"
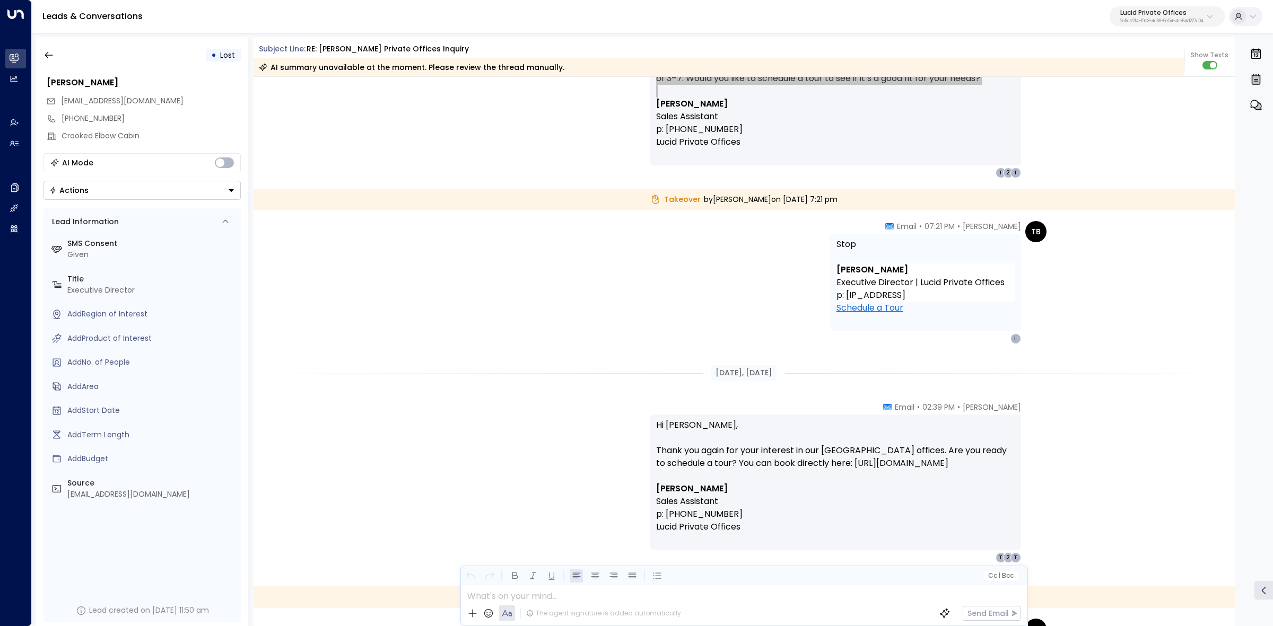
scroll to position [398, 0]
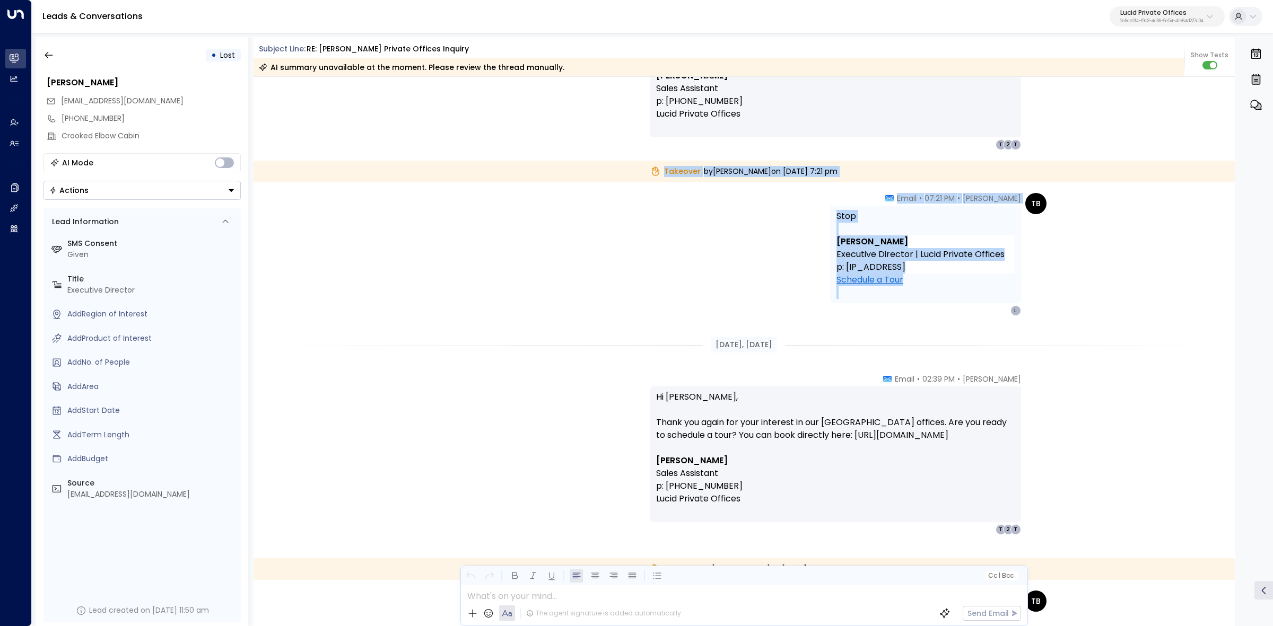
drag, startPoint x: 627, startPoint y: 170, endPoint x: 950, endPoint y: 305, distance: 349.7
copy div "Takeover by [PERSON_NAME] [DATE][DATE] 7:21 pm TB [PERSON_NAME] • 07:21 PM • Em…"
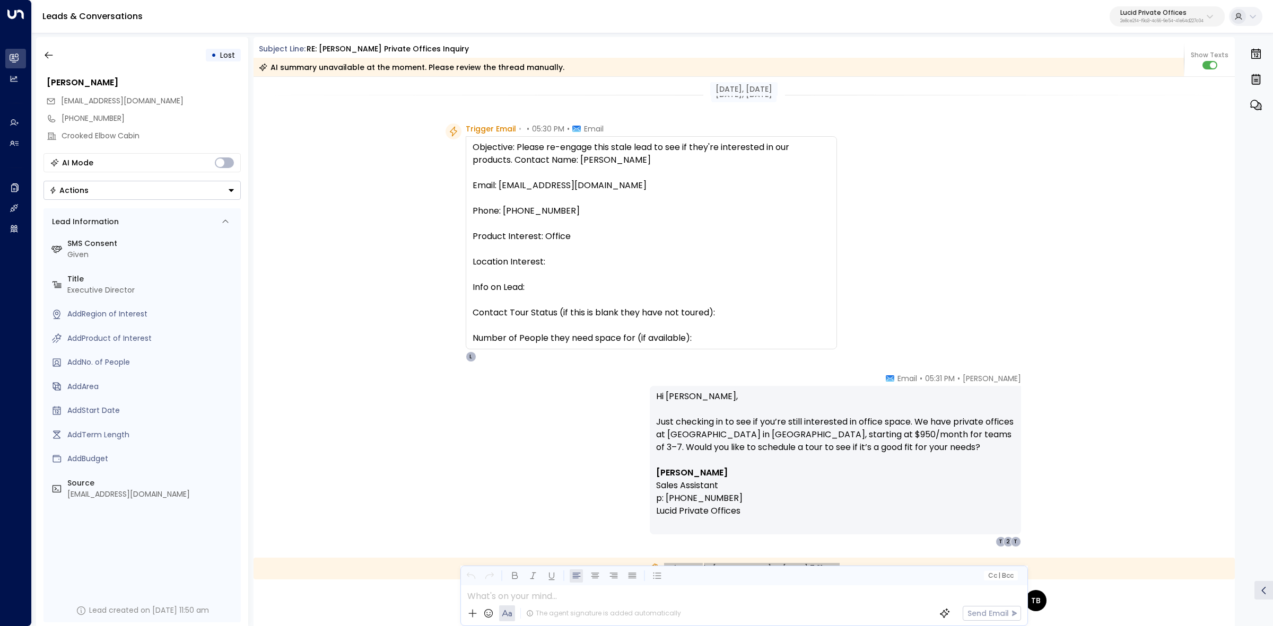
scroll to position [0, 0]
drag, startPoint x: 694, startPoint y: 336, endPoint x: 658, endPoint y: 264, distance: 79.9
click at [538, 280] on div "Objective: Please re-engage this stale lead to see if they're interested in our…" at bounding box center [651, 244] width 357 height 204
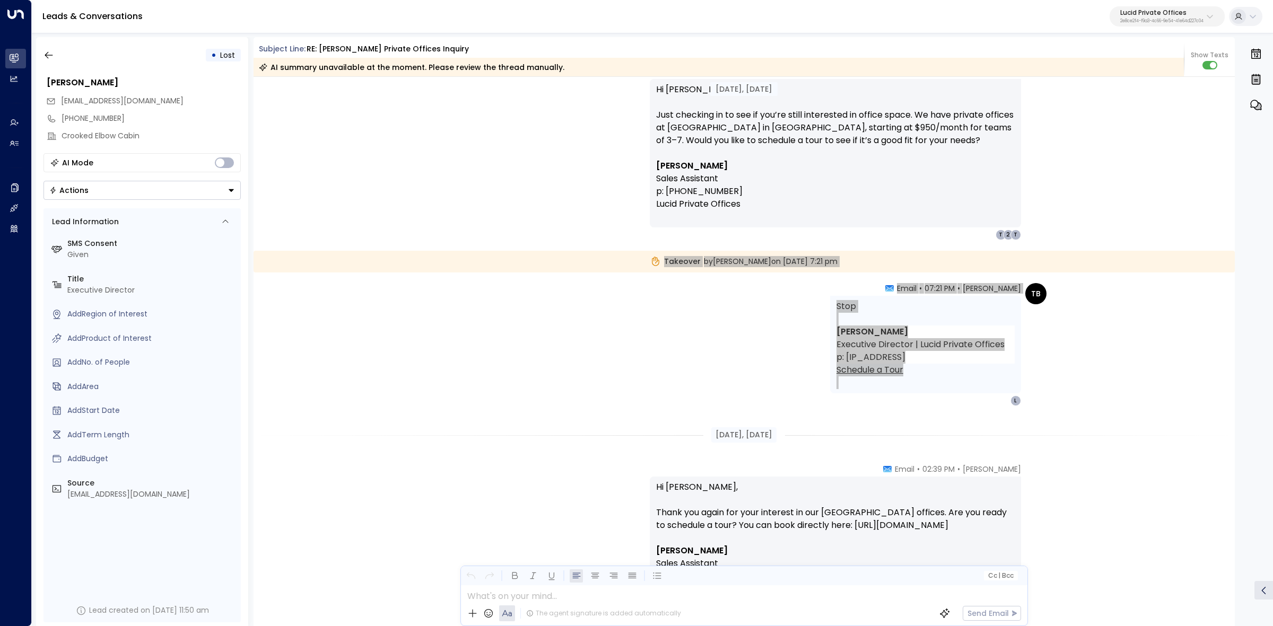
scroll to position [398, 0]
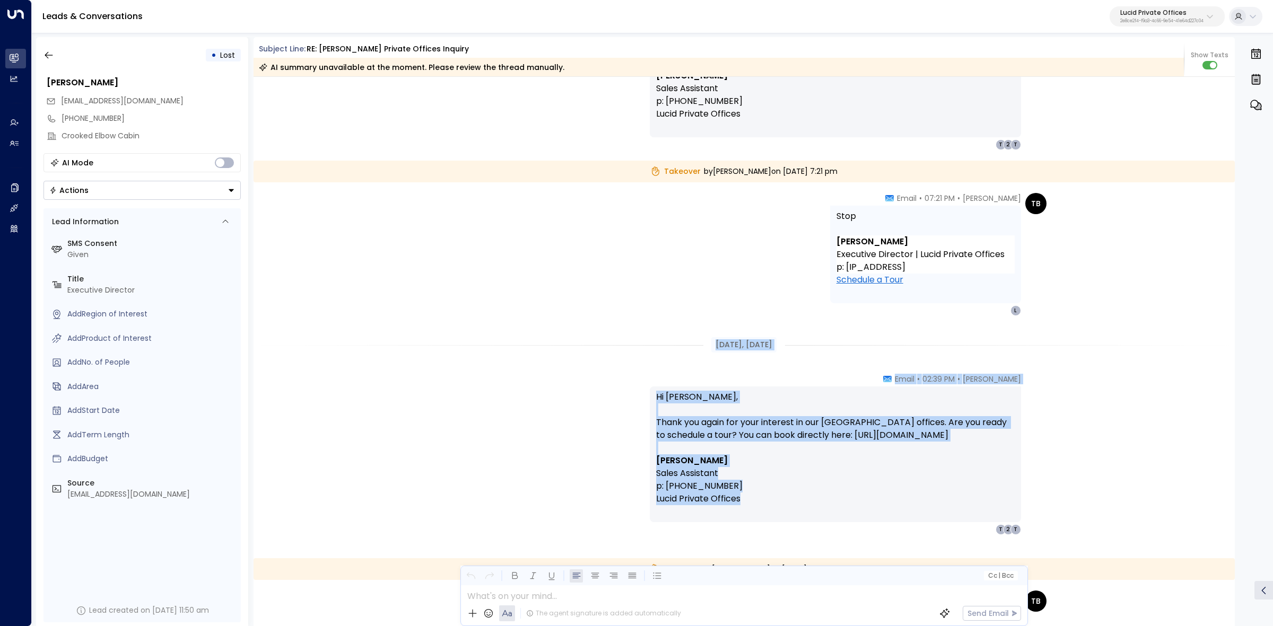
drag, startPoint x: 701, startPoint y: 342, endPoint x: 980, endPoint y: 507, distance: 324.6
copy div "[DATE], [DATE] [PERSON_NAME] • 02:39 PM • Email Hi [PERSON_NAME], Thank you aga…"
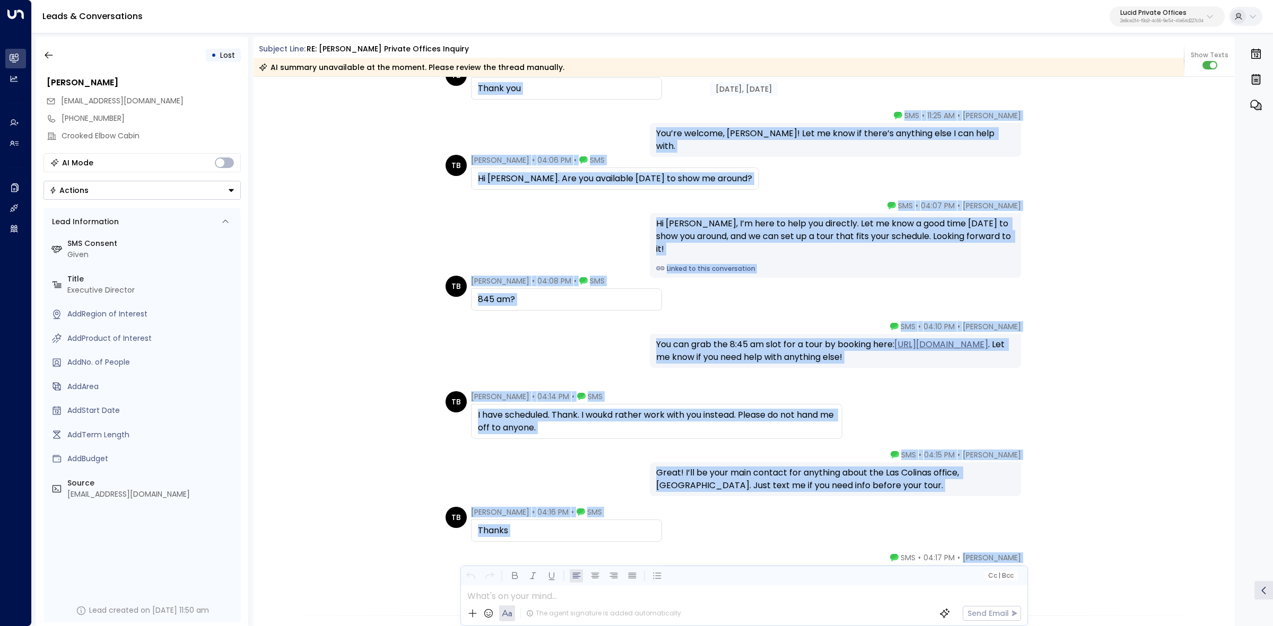
scroll to position [1525, 0]
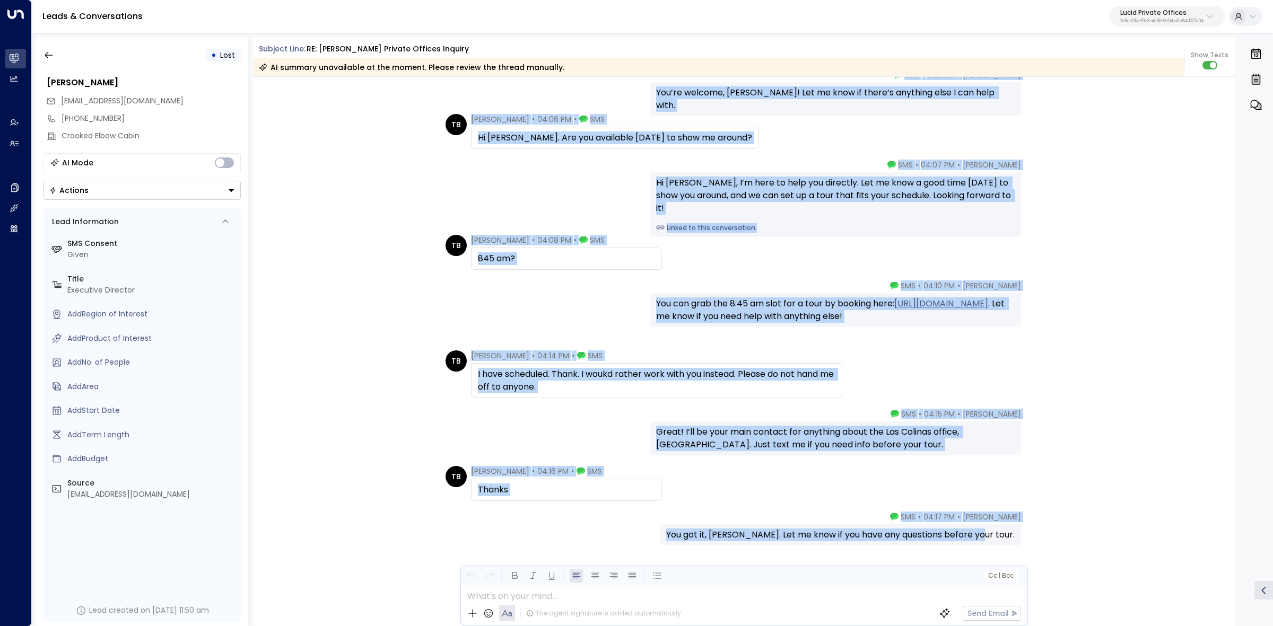
drag, startPoint x: 619, startPoint y: 171, endPoint x: 1014, endPoint y: 531, distance: 534.7
copy div "Lor 40, 5 ipsumd sit AM Conse Adipiscin • 04:96 EL • SED Doeiu tem Inci Utlabo …"
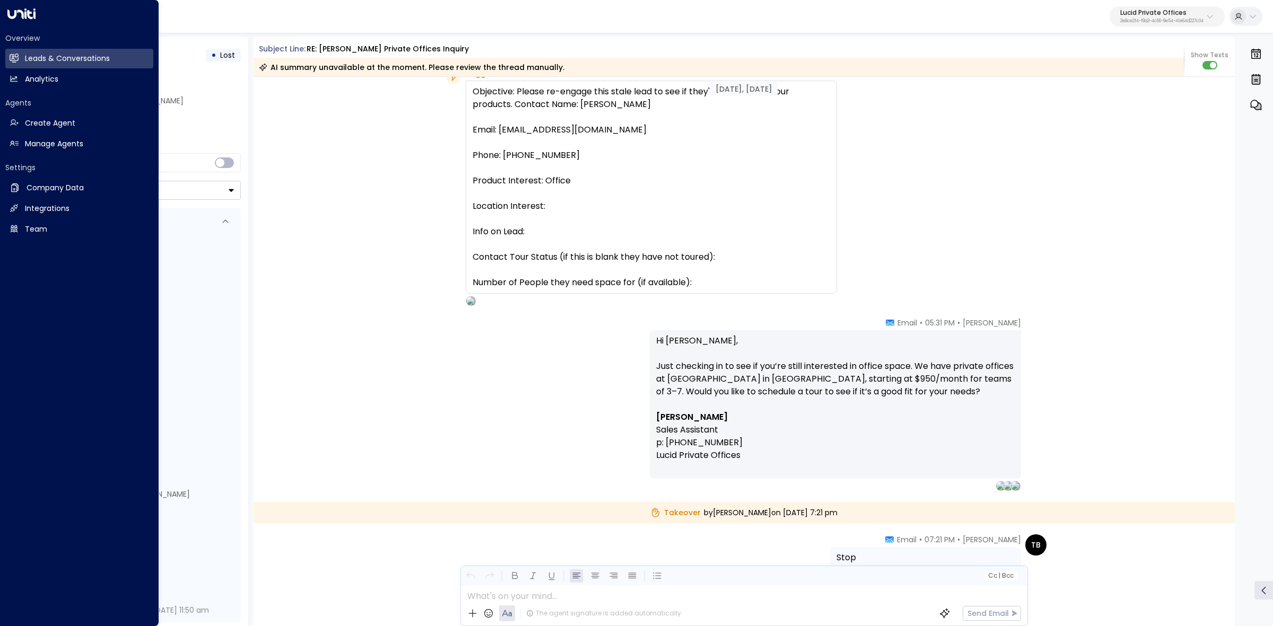
scroll to position [0, 0]
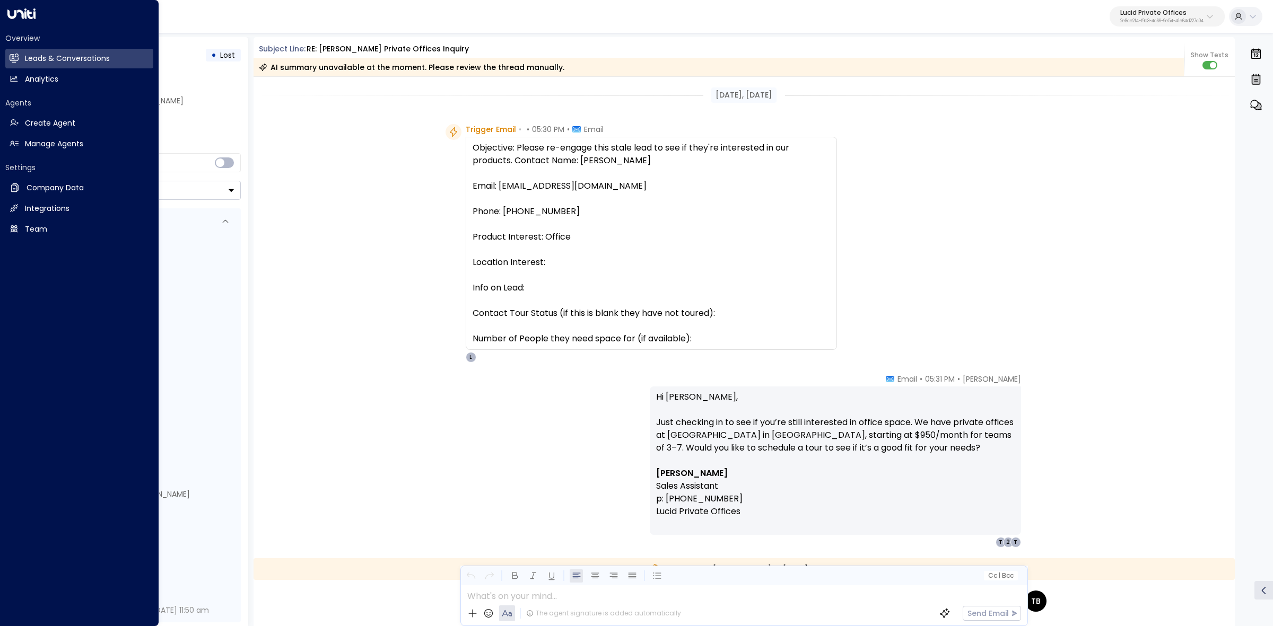
drag, startPoint x: 711, startPoint y: 297, endPoint x: 676, endPoint y: 285, distance: 36.9
click at [712, 298] on div "Objective: Please re-engage this stale lead to see if they're interested in our…" at bounding box center [651, 244] width 357 height 204
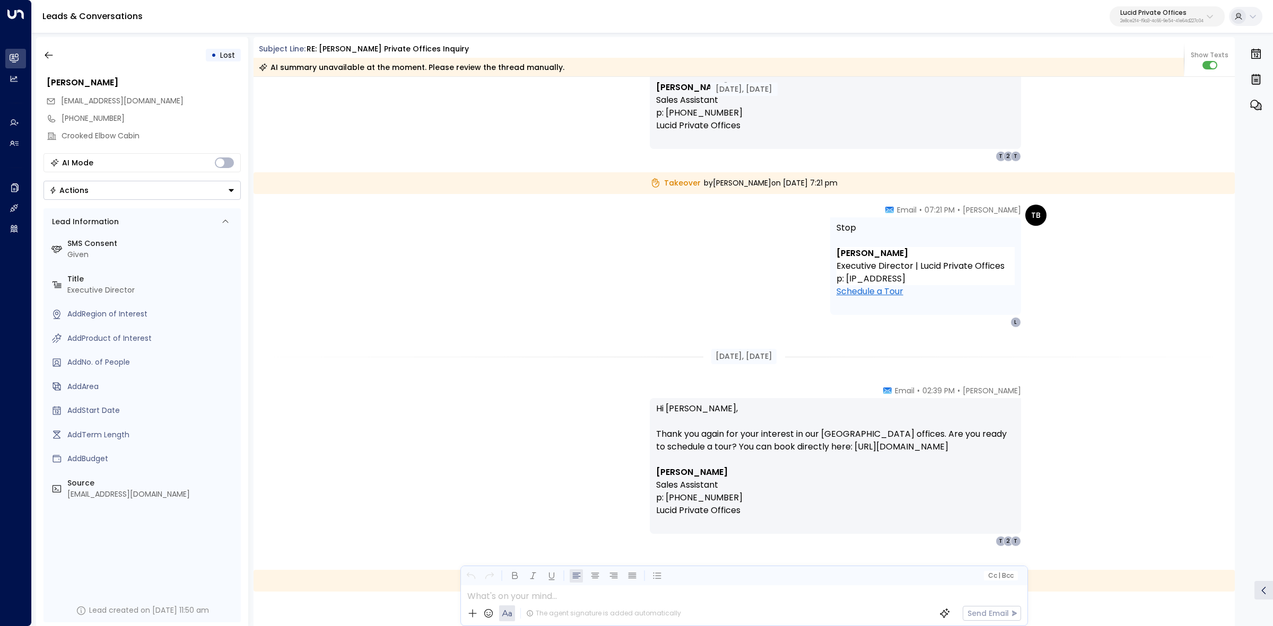
scroll to position [398, 0]
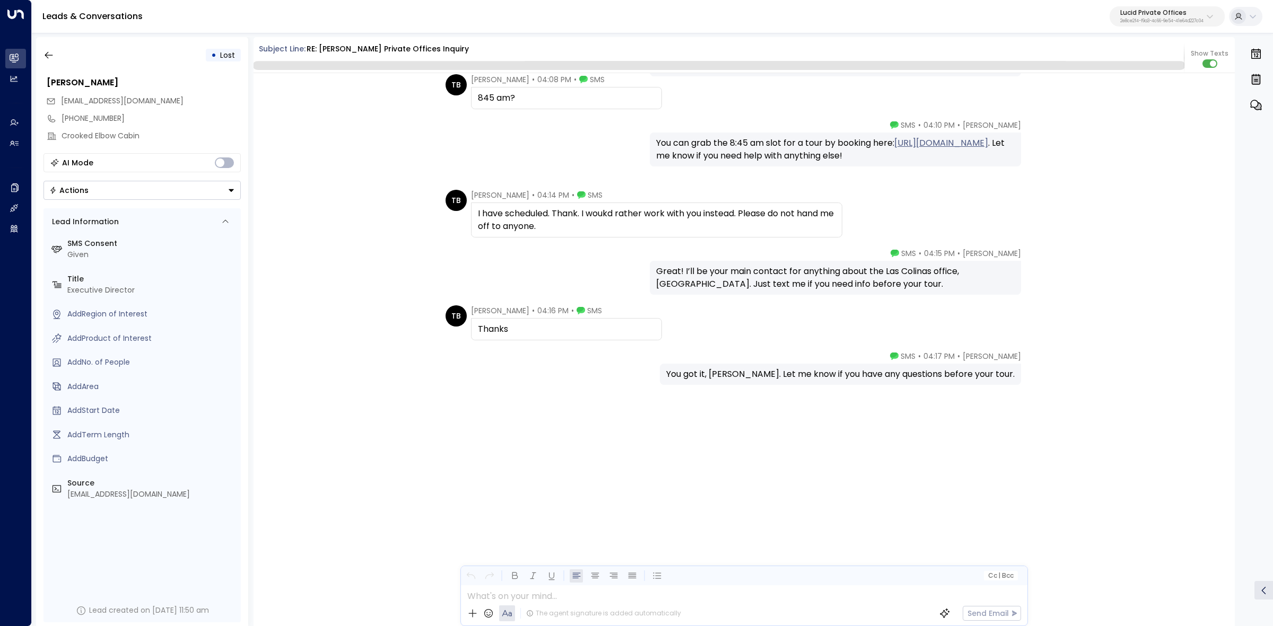
scroll to position [1702, 0]
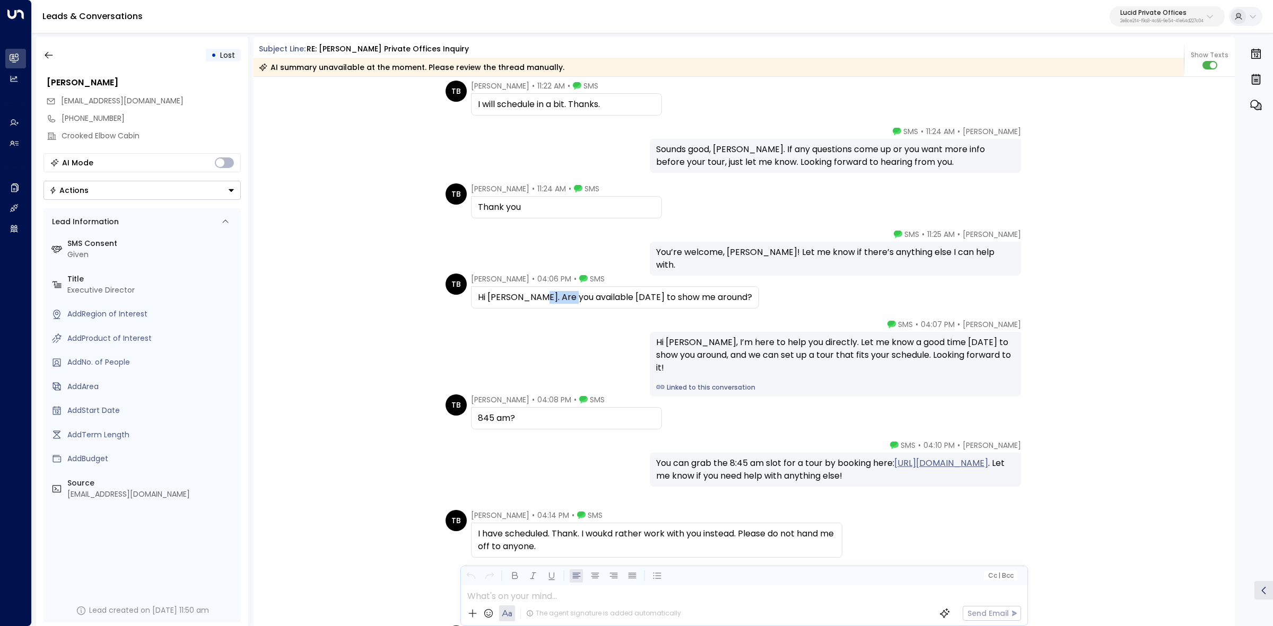
click at [619, 295] on div "Hi [PERSON_NAME]. Are you available [DATE] to show me around?" at bounding box center [615, 297] width 274 height 13
click at [657, 297] on div "Hi [PERSON_NAME]. Are you available [DATE] to show me around?" at bounding box center [615, 297] width 274 height 13
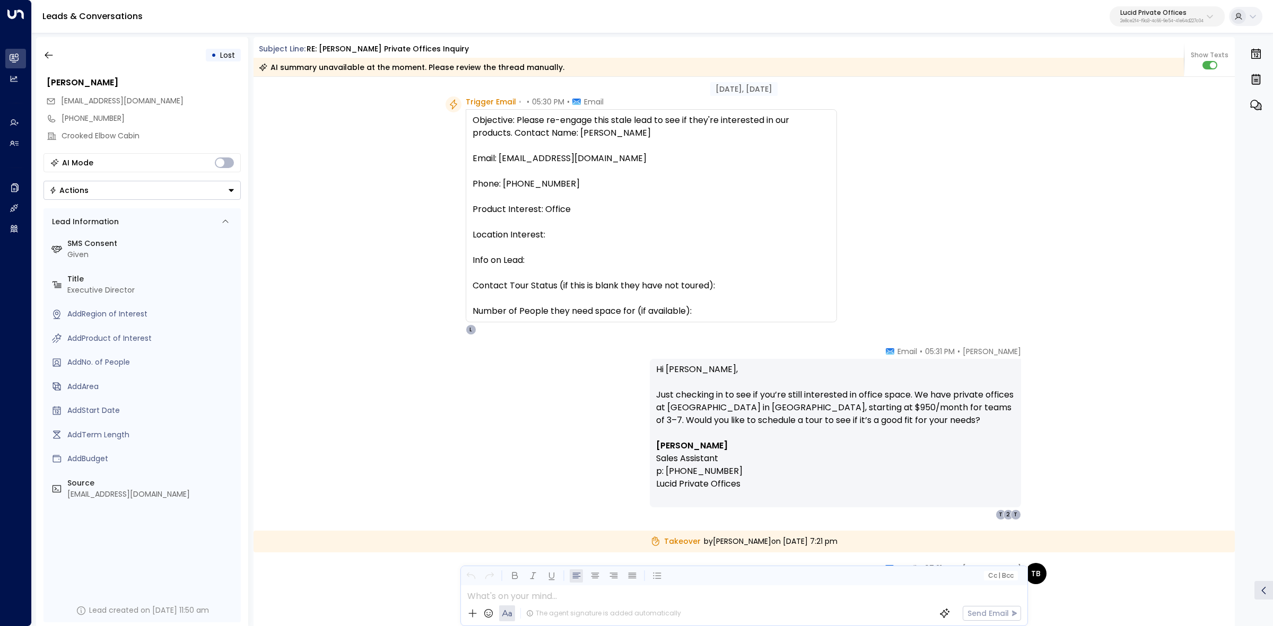
scroll to position [0, 0]
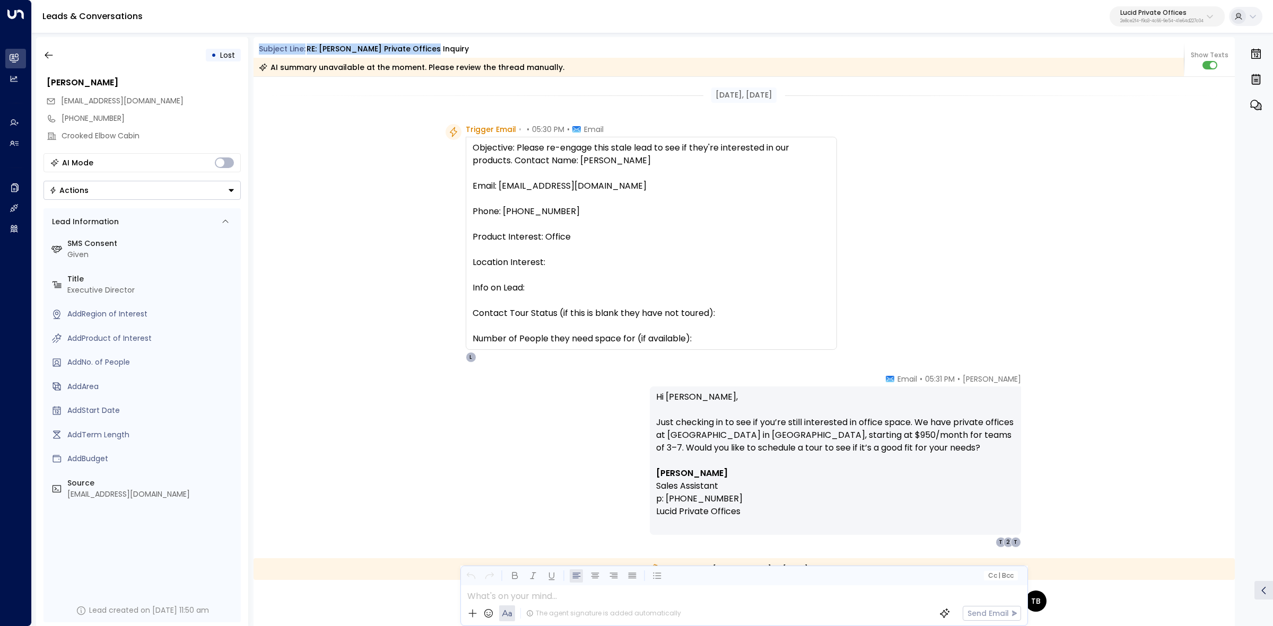
drag, startPoint x: 255, startPoint y: 49, endPoint x: 493, endPoint y: 42, distance: 238.8
click at [493, 42] on div "Subject Line: RE: [PERSON_NAME] Private Offices inquiry AI summary unavailable …" at bounding box center [745, 57] width 982 height 40
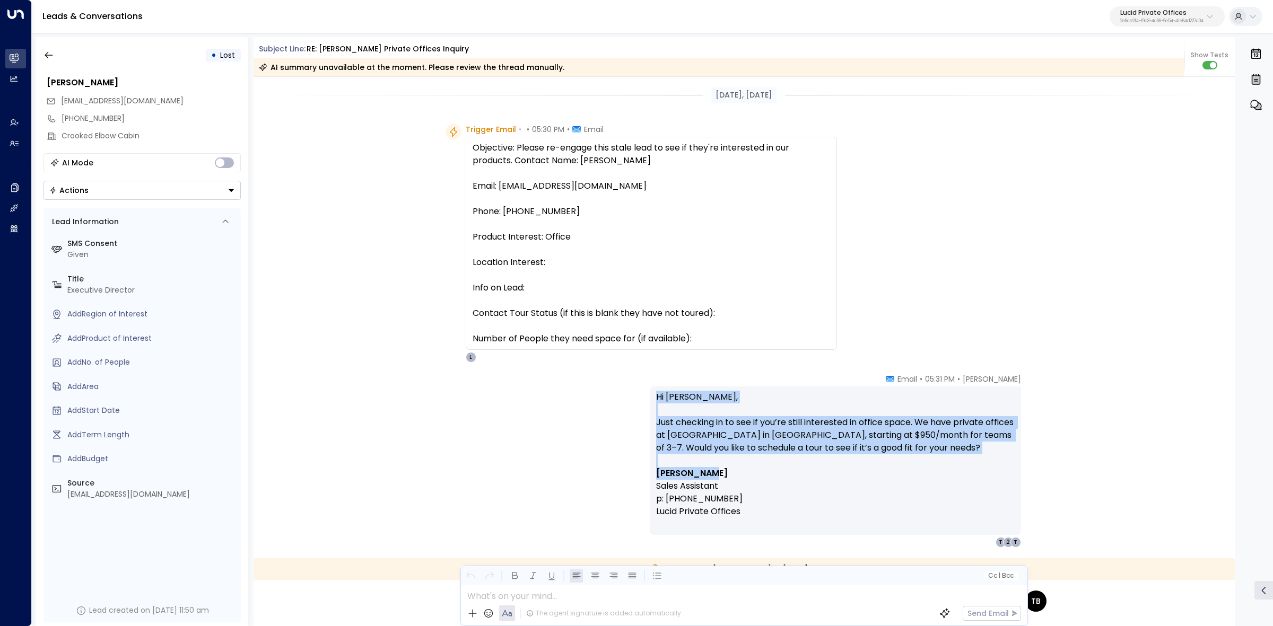
drag, startPoint x: 890, startPoint y: 377, endPoint x: 941, endPoint y: 451, distance: 90.2
click at [960, 470] on div "[PERSON_NAME] • 05:31 PM • Email Hi [PERSON_NAME], Just checking in to see if y…" at bounding box center [835, 461] width 371 height 174
click at [940, 449] on p "Hi [PERSON_NAME], Just checking in to see if you’re still interested in office …" at bounding box center [835, 429] width 359 height 76
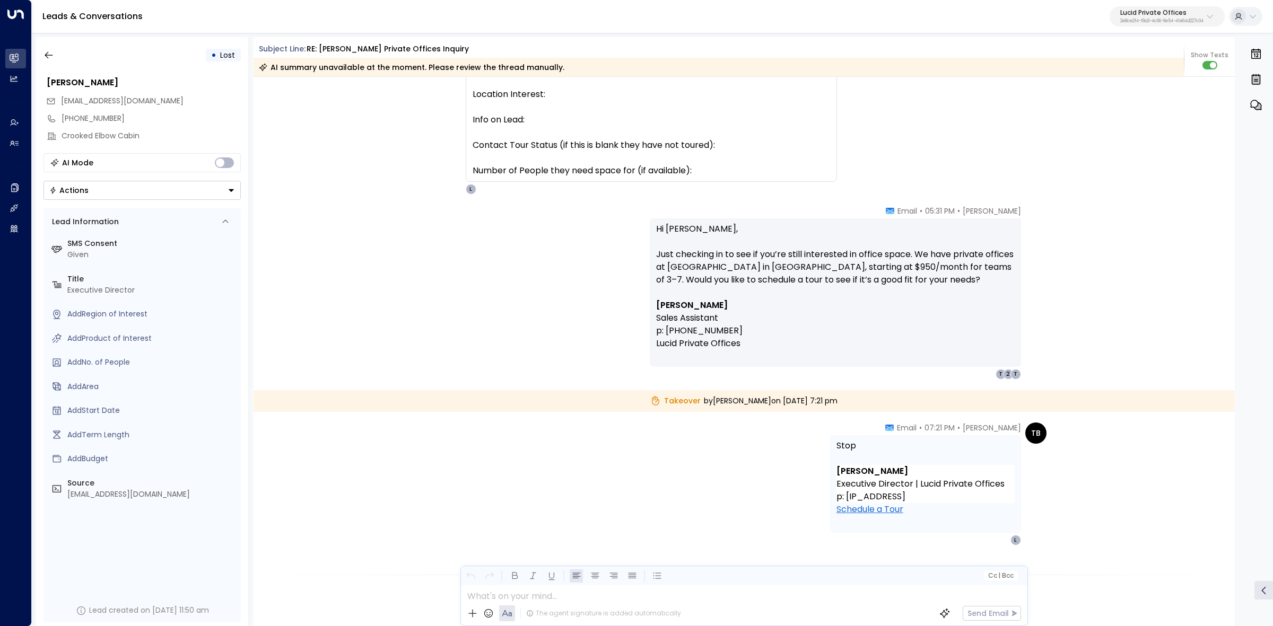
scroll to position [199, 0]
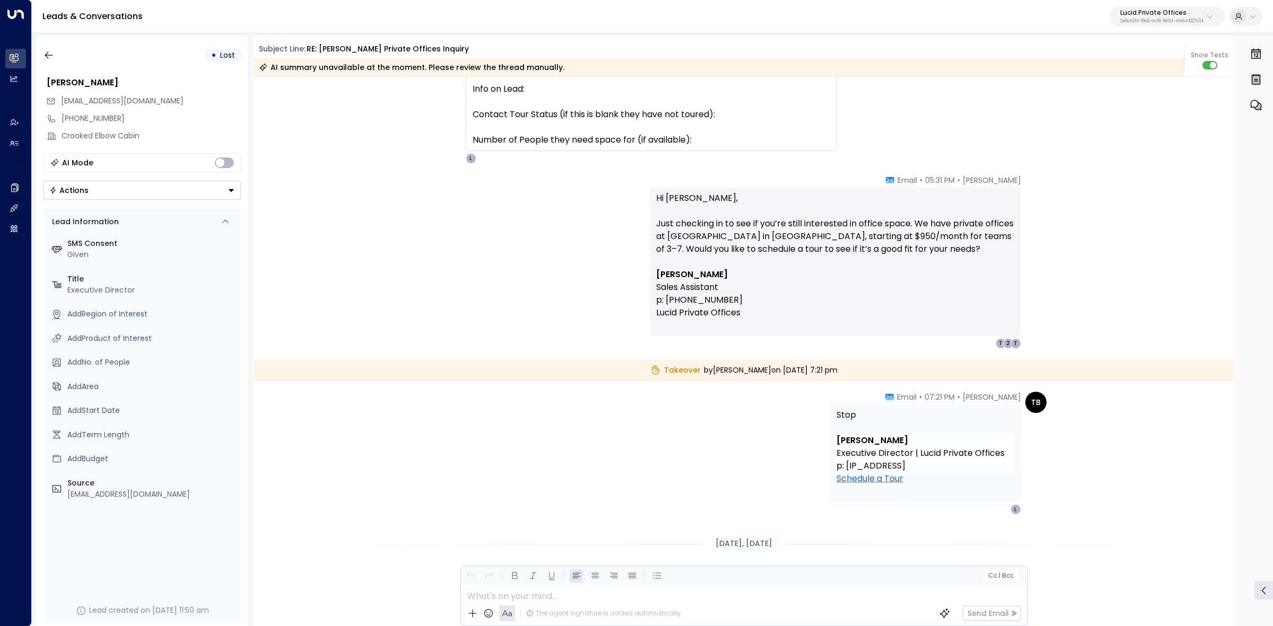
drag, startPoint x: 927, startPoint y: 351, endPoint x: 1007, endPoint y: 452, distance: 128.8
copy div "L [PERSON_NAME] • 05:31 PM • Email Hi [PERSON_NAME], Just checking in to see if…"
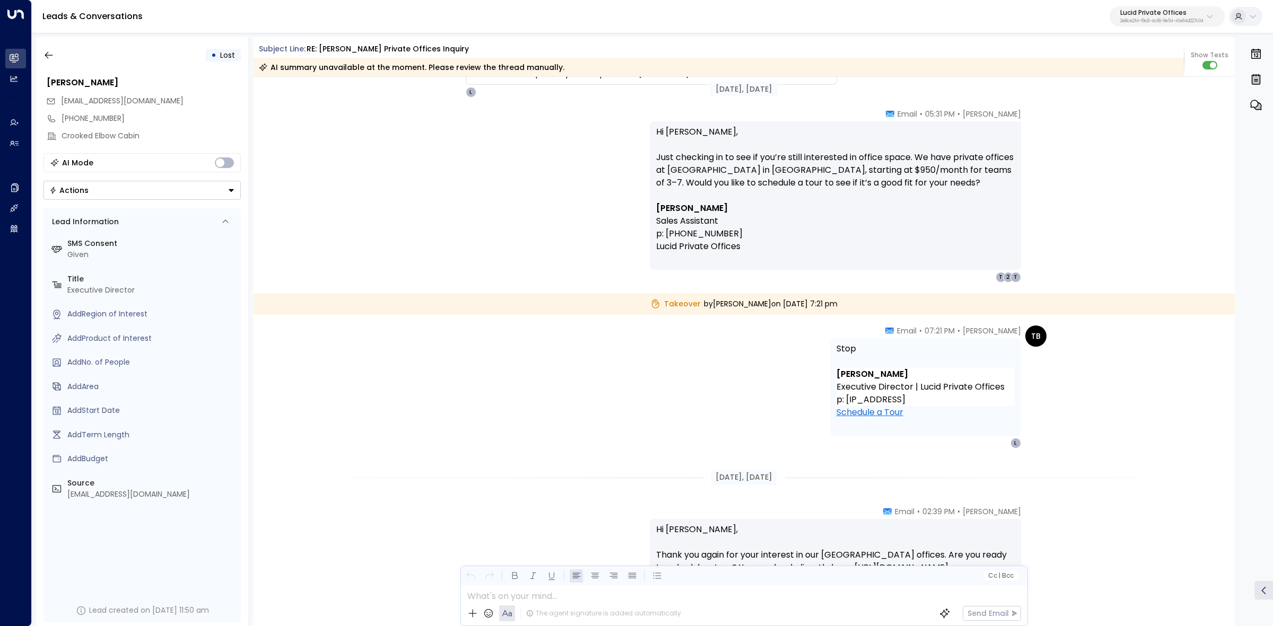
scroll to position [332, 0]
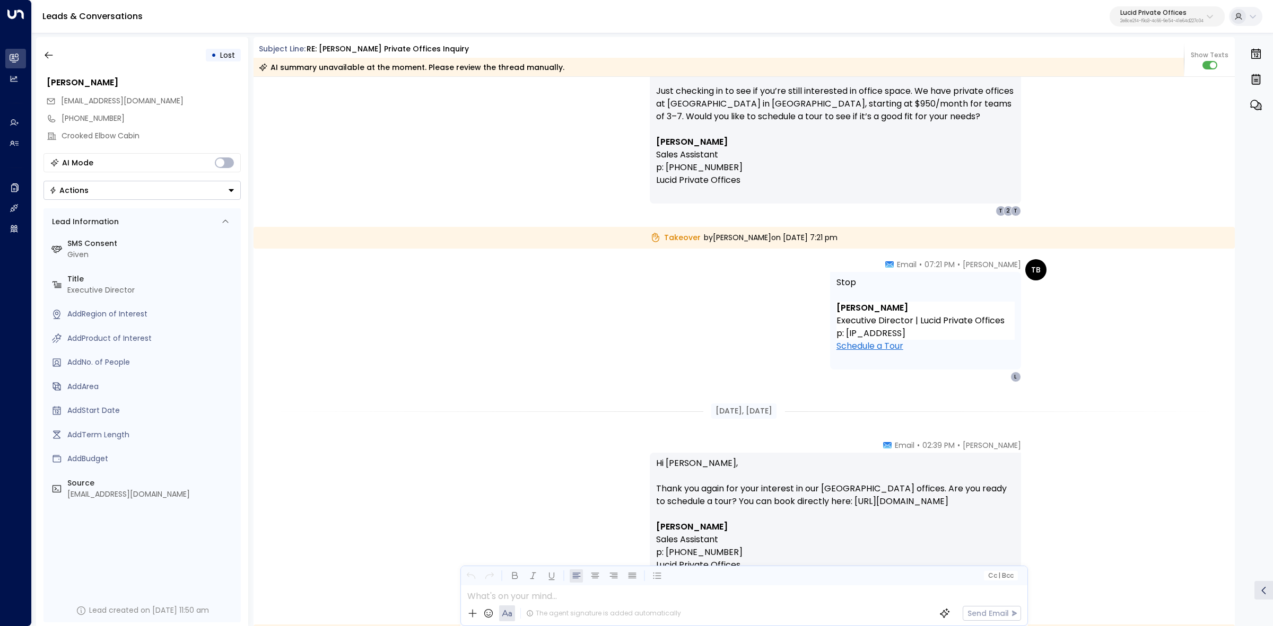
click at [715, 399] on div "[DATE], [DATE]" at bounding box center [745, 411] width 982 height 37
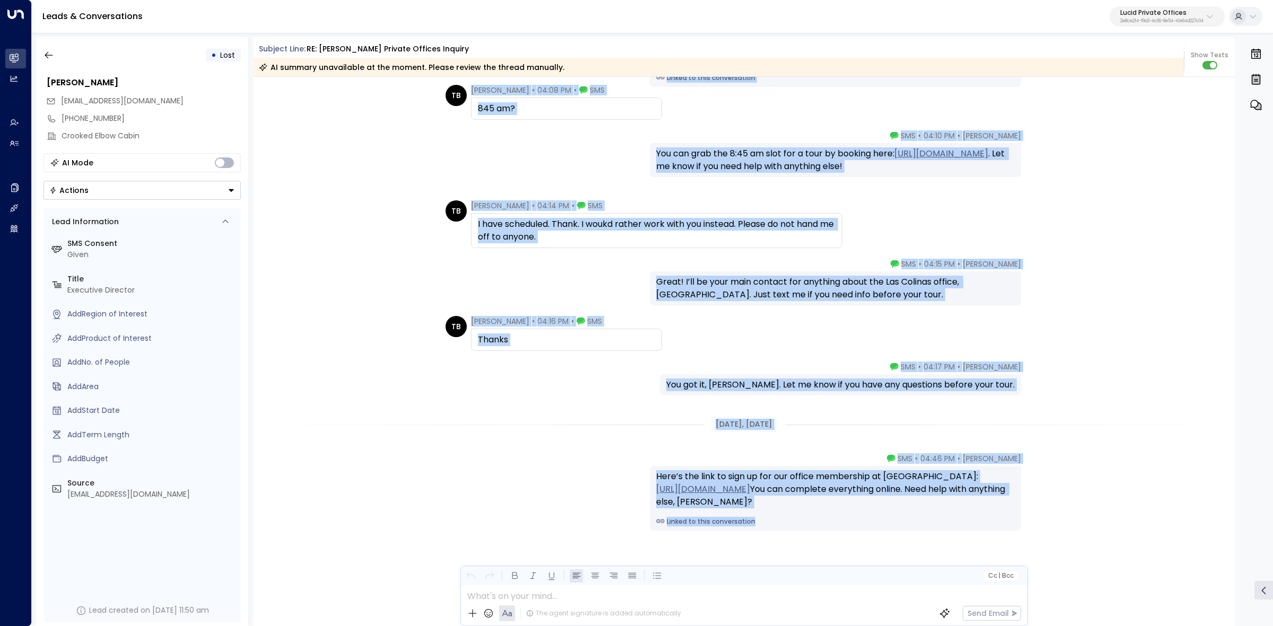
scroll to position [1685, 0]
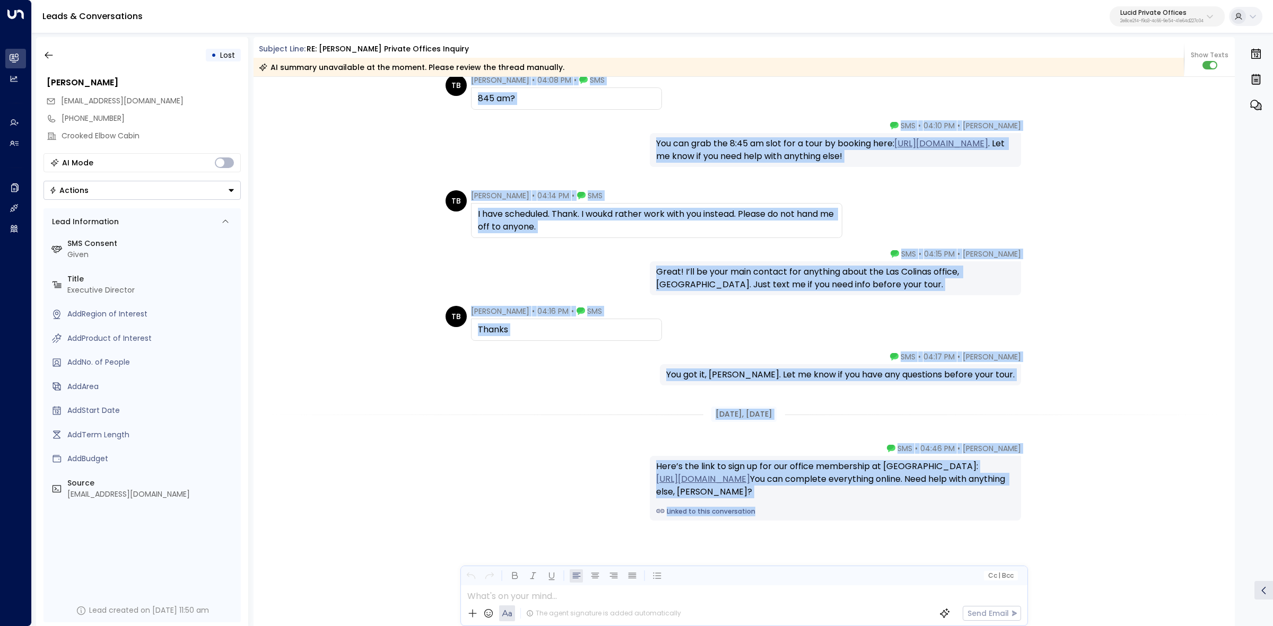
drag, startPoint x: 703, startPoint y: 412, endPoint x: 1038, endPoint y: 526, distance: 353.8
copy div "Lor 06, 6 ipsumd sit AM Conse Adipiscin • 08:02 EL • SED Do Eius. Tem inc utlab…"
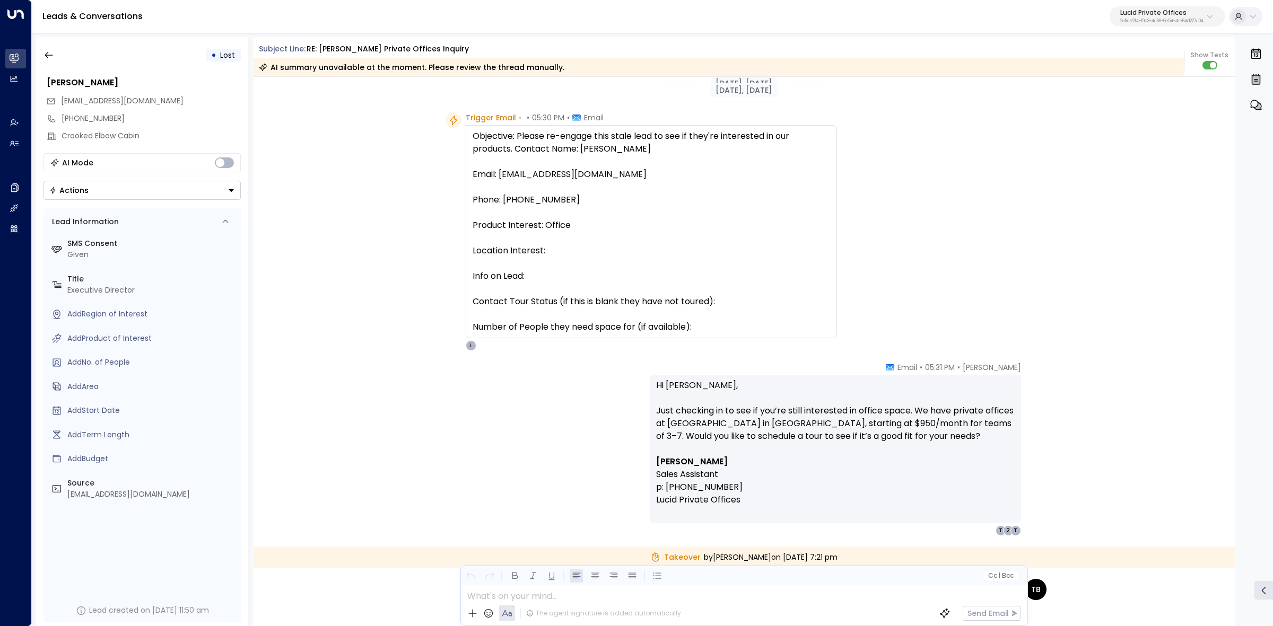
scroll to position [0, 0]
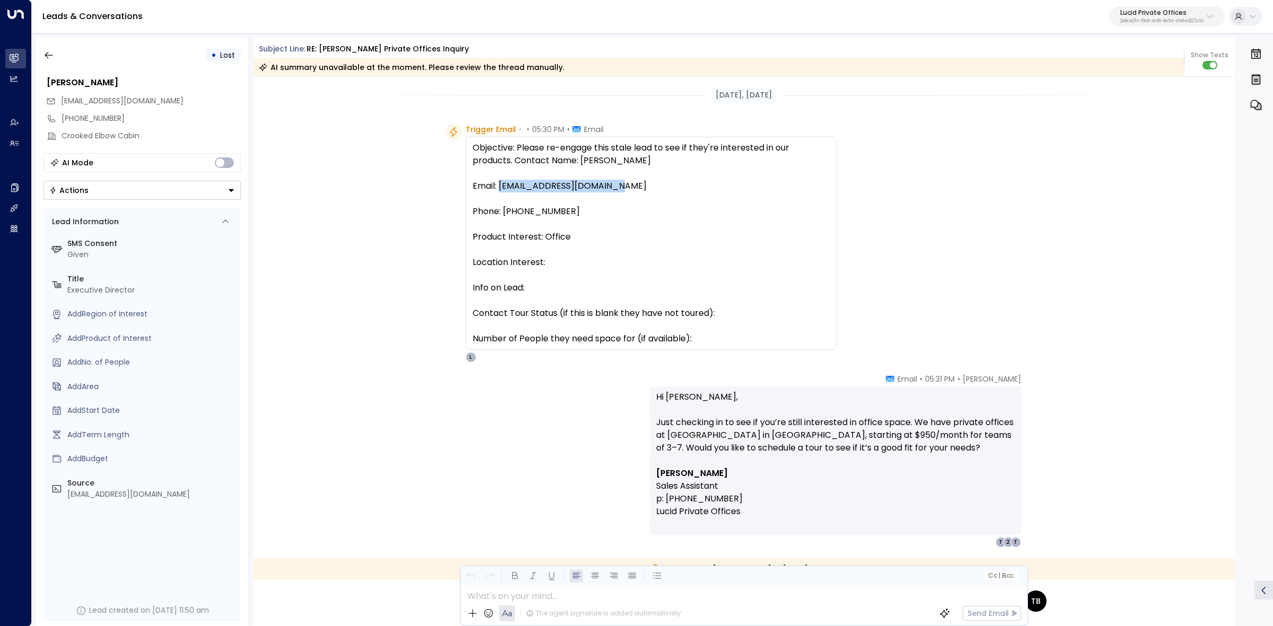
drag, startPoint x: 499, startPoint y: 186, endPoint x: 621, endPoint y: 189, distance: 122.6
click at [621, 189] on div "Objective: Please re-engage this stale lead to see if they're interested in our…" at bounding box center [651, 244] width 357 height 204
drag, startPoint x: 658, startPoint y: 188, endPoint x: 499, endPoint y: 189, distance: 159.7
click at [499, 189] on div "Objective: Please re-engage this stale lead to see if they're interested in our…" at bounding box center [651, 244] width 357 height 204
copy div "[EMAIL_ADDRESS][DOMAIN_NAME]"
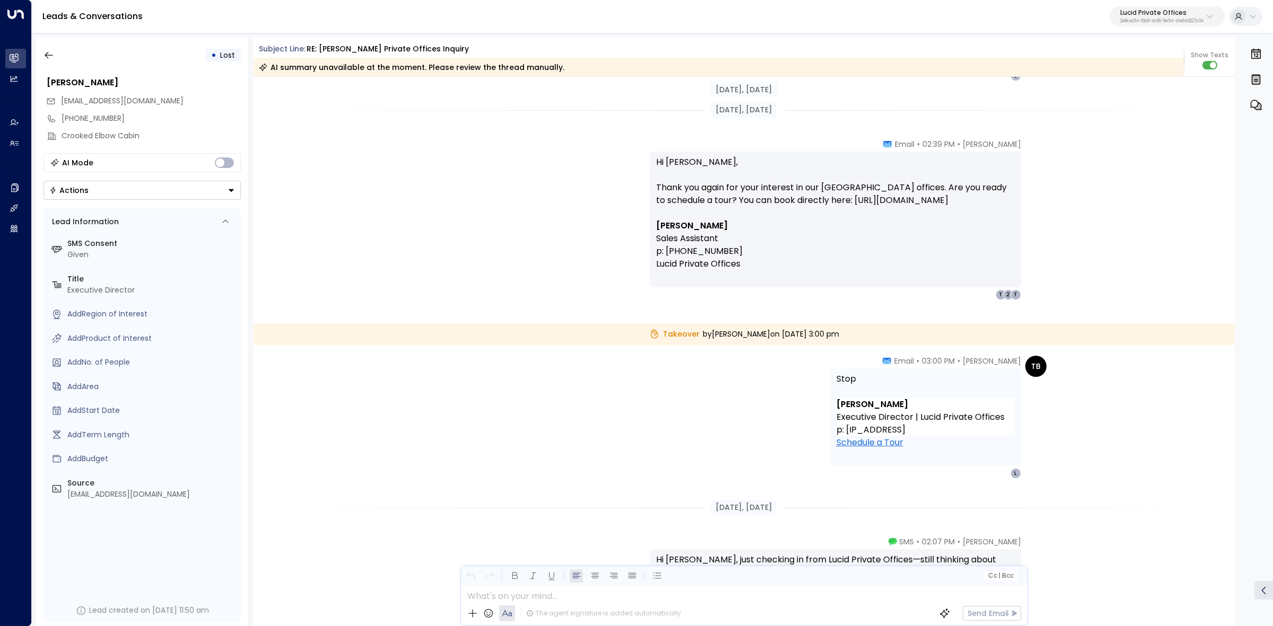
scroll to position [663, 0]
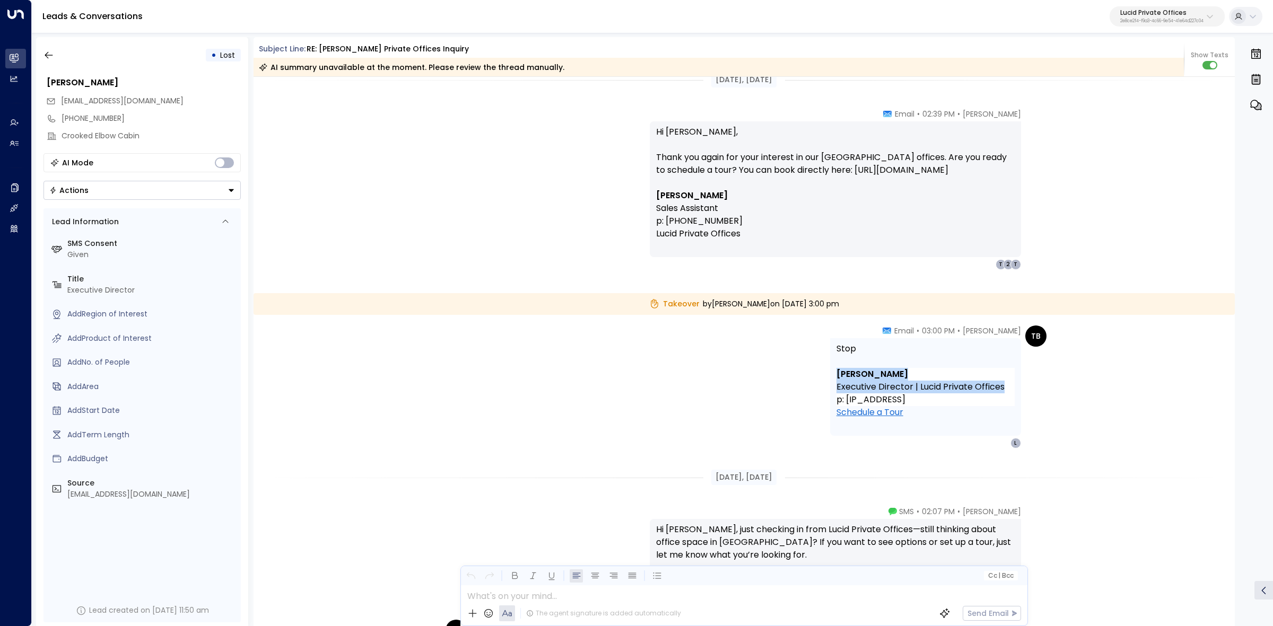
drag, startPoint x: 945, startPoint y: 385, endPoint x: 833, endPoint y: 374, distance: 112.4
click at [833, 374] on div "Stop [PERSON_NAME] Executive Director | Lucid Private Offices p: [IP_ADDRESS] S…" at bounding box center [925, 387] width 191 height 98
copy div "[PERSON_NAME] Executive Director | Lucid Private Offices"
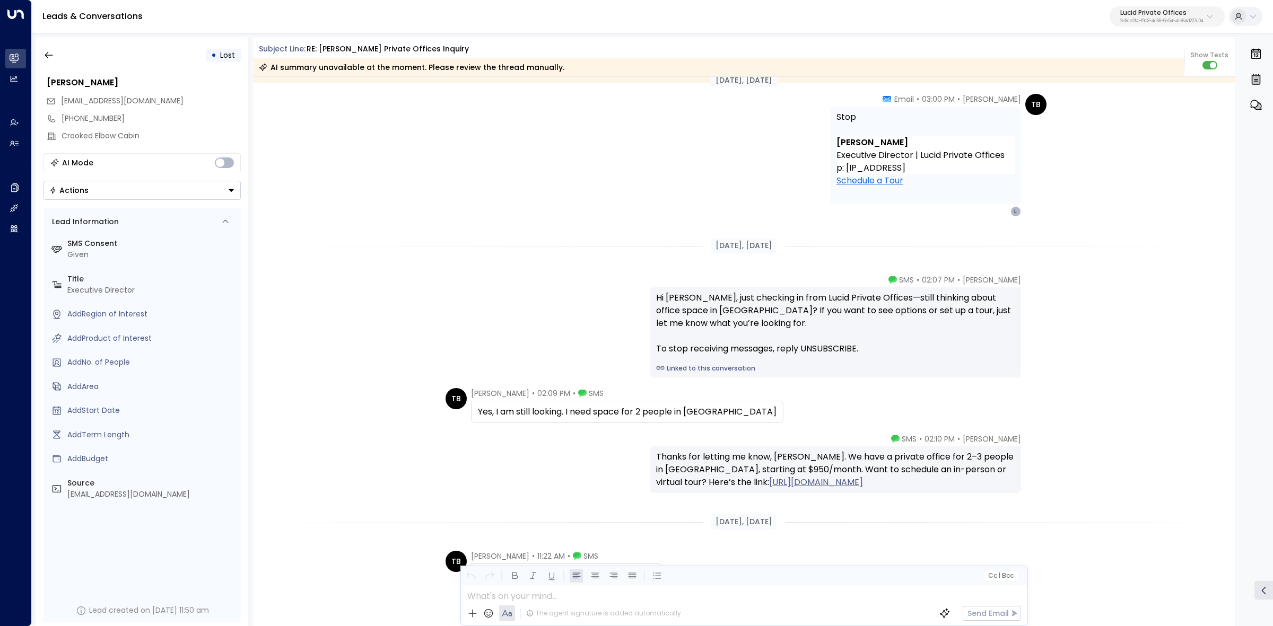
scroll to position [928, 0]
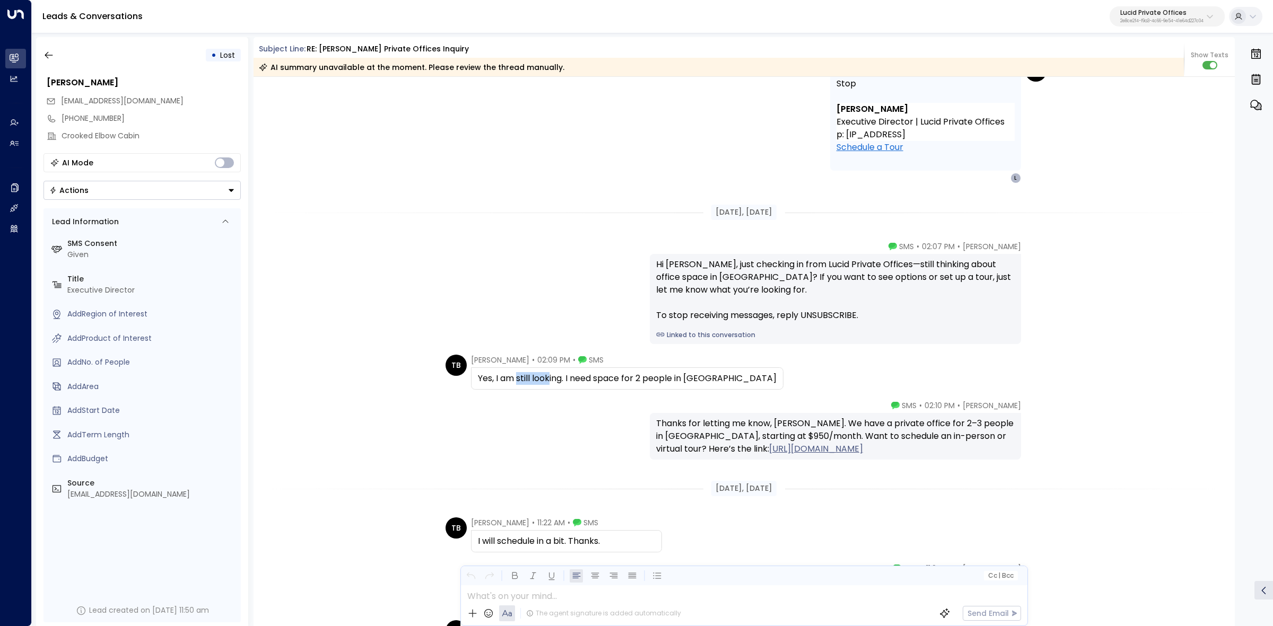
click at [614, 380] on div "Yes, I am still looking. I need space for 2 people in [GEOGRAPHIC_DATA]" at bounding box center [627, 378] width 299 height 13
click at [647, 380] on div "Yes, I am still looking. I need space for 2 people in [GEOGRAPHIC_DATA]" at bounding box center [627, 378] width 299 height 13
drag, startPoint x: 671, startPoint y: 380, endPoint x: 813, endPoint y: 386, distance: 142.3
click at [797, 386] on div "TB [PERSON_NAME] • 02:09 PM • SMS Yes, I am still looking. I need space for 2 p…" at bounding box center [746, 372] width 601 height 35
click at [814, 386] on div "TB [PERSON_NAME] • 02:09 PM • SMS Yes, I am still looking. I need space for 2 p…" at bounding box center [746, 372] width 601 height 35
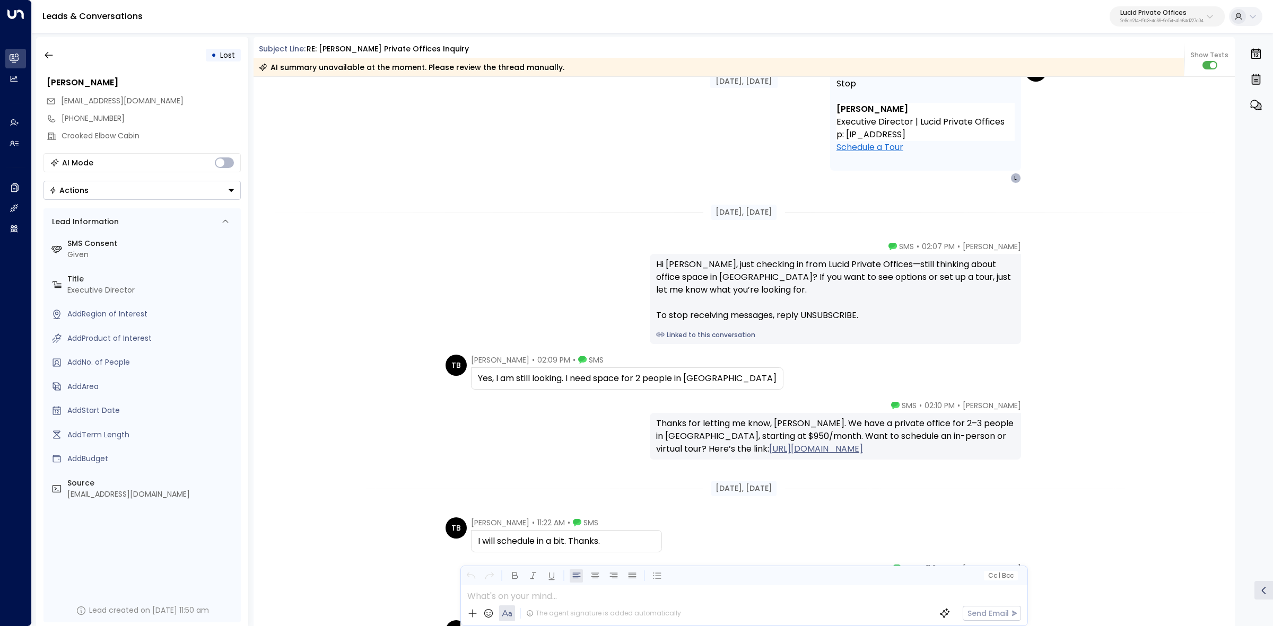
scroll to position [995, 0]
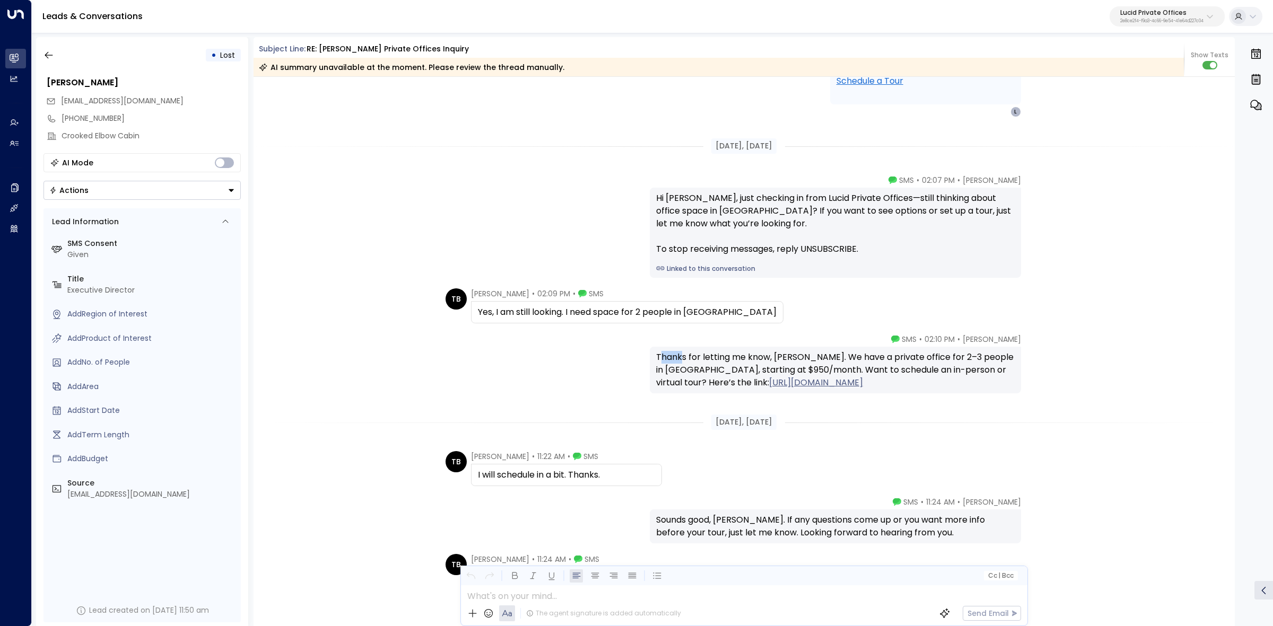
click at [774, 357] on div "Thanks for letting me know, [PERSON_NAME]. We have a private office for 2–3 peo…" at bounding box center [835, 370] width 359 height 38
click at [802, 360] on div "Thanks for letting me know, [PERSON_NAME]. We have a private office for 2–3 peo…" at bounding box center [835, 370] width 359 height 38
drag, startPoint x: 730, startPoint y: 359, endPoint x: 907, endPoint y: 361, distance: 176.6
click at [826, 359] on div "Thanks for letting me know, [PERSON_NAME]. We have a private office for 2–3 peo…" at bounding box center [835, 370] width 359 height 38
drag, startPoint x: 907, startPoint y: 361, endPoint x: 809, endPoint y: 358, distance: 97.6
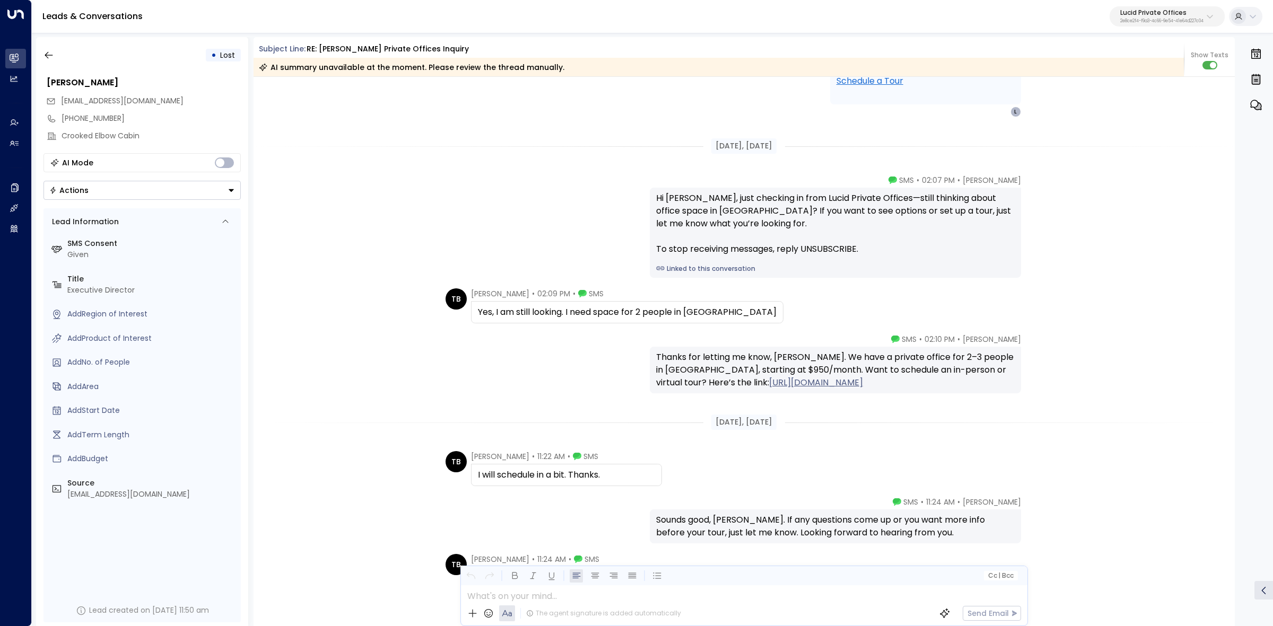
click at [905, 361] on div "Thanks for letting me know, [PERSON_NAME]. We have a private office for 2–3 peo…" at bounding box center [835, 370] width 359 height 38
drag, startPoint x: 805, startPoint y: 357, endPoint x: 915, endPoint y: 357, distance: 110.3
click at [891, 357] on div "Thanks for letting me know, [PERSON_NAME]. We have a private office for 2–3 peo…" at bounding box center [835, 370] width 359 height 38
click at [921, 357] on div "Thanks for letting me know, [PERSON_NAME]. We have a private office for 2–3 peo…" at bounding box center [835, 370] width 359 height 38
drag, startPoint x: 792, startPoint y: 360, endPoint x: 976, endPoint y: 364, distance: 184.1
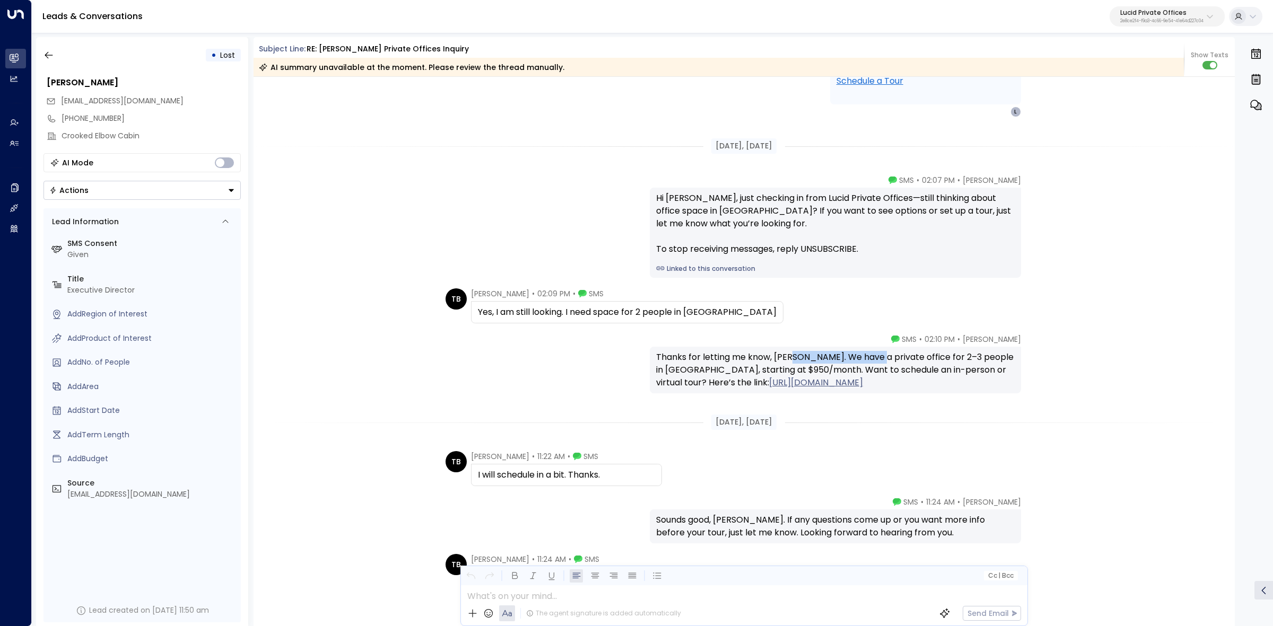
click at [950, 363] on div "Thanks for letting me know, [PERSON_NAME]. We have a private office for 2–3 peo…" at bounding box center [835, 370] width 359 height 38
click at [976, 364] on div "Thanks for letting me know, [PERSON_NAME]. We have a private office for 2–3 peo…" at bounding box center [835, 370] width 359 height 38
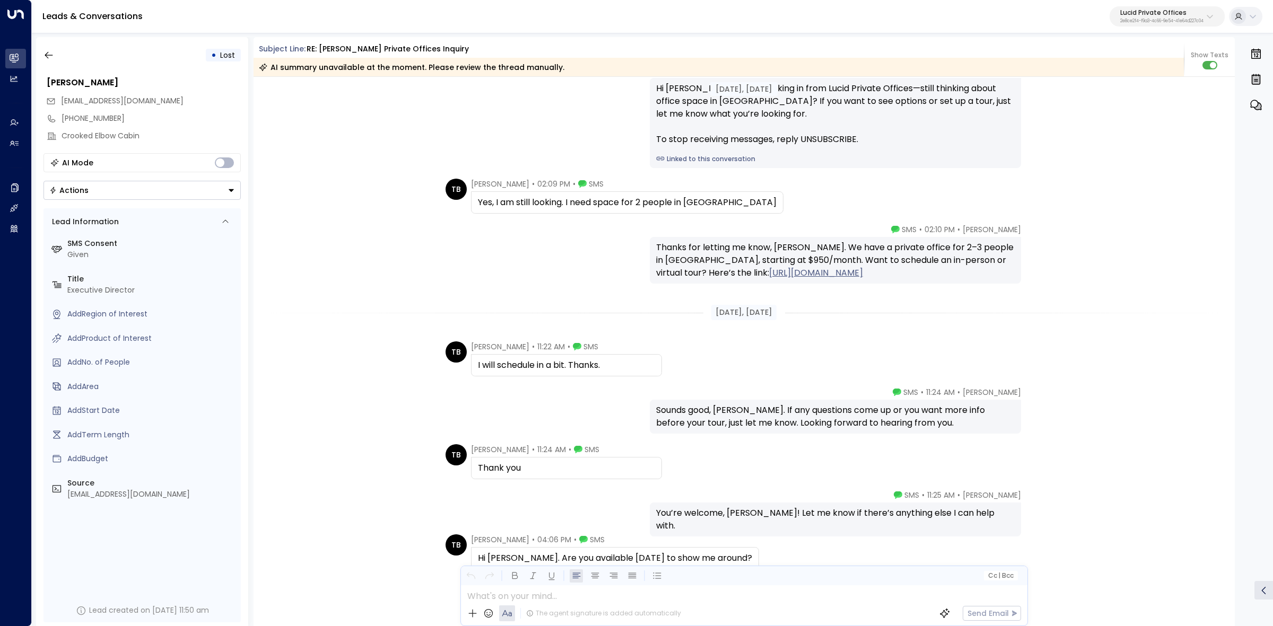
scroll to position [1127, 0]
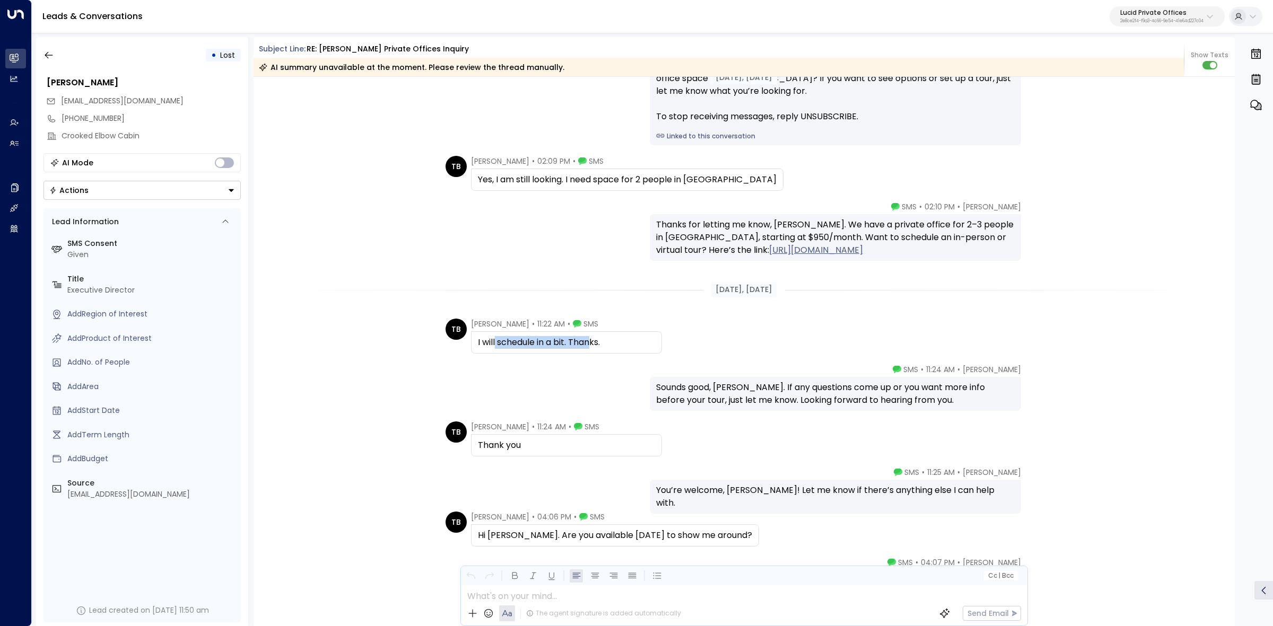
click at [604, 341] on div "I will schedule in a bit. Thanks." at bounding box center [566, 342] width 177 height 13
click at [613, 342] on div "I will schedule in a bit. Thanks." at bounding box center [566, 342] width 177 height 13
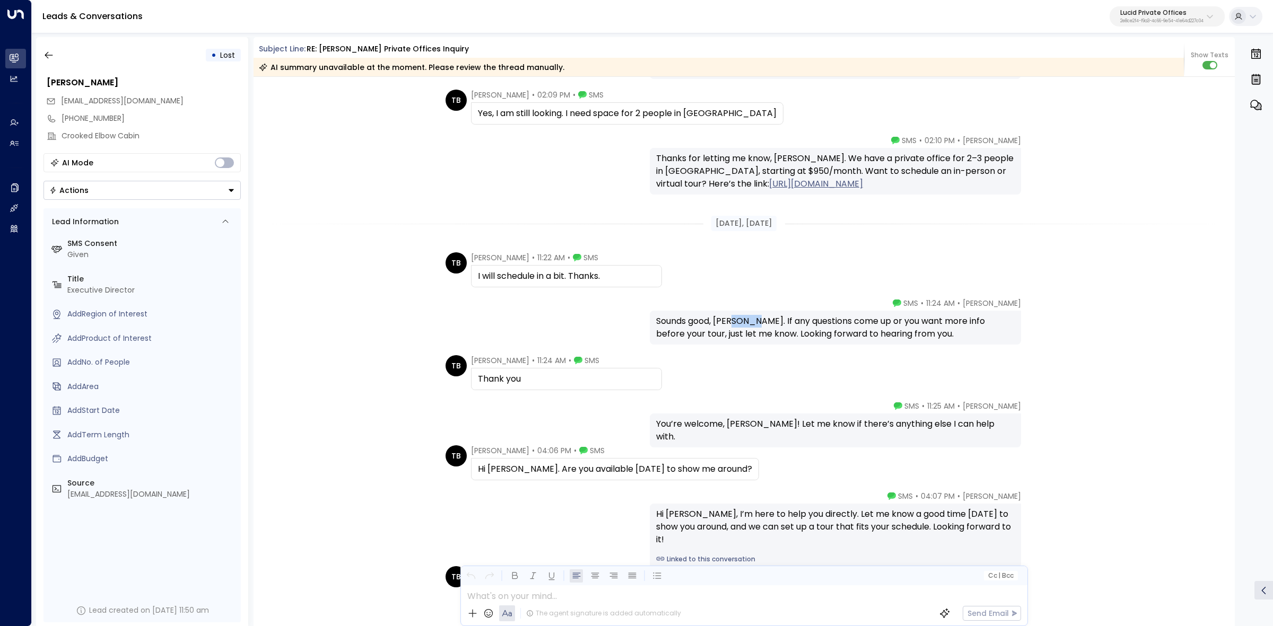
drag, startPoint x: 739, startPoint y: 317, endPoint x: 931, endPoint y: 325, distance: 192.2
click at [857, 321] on div "Sounds good, [PERSON_NAME]. If any questions come up or you want more info befo…" at bounding box center [835, 327] width 359 height 25
click at [931, 325] on div "Sounds good, [PERSON_NAME]. If any questions come up or you want more info befo…" at bounding box center [835, 327] width 359 height 25
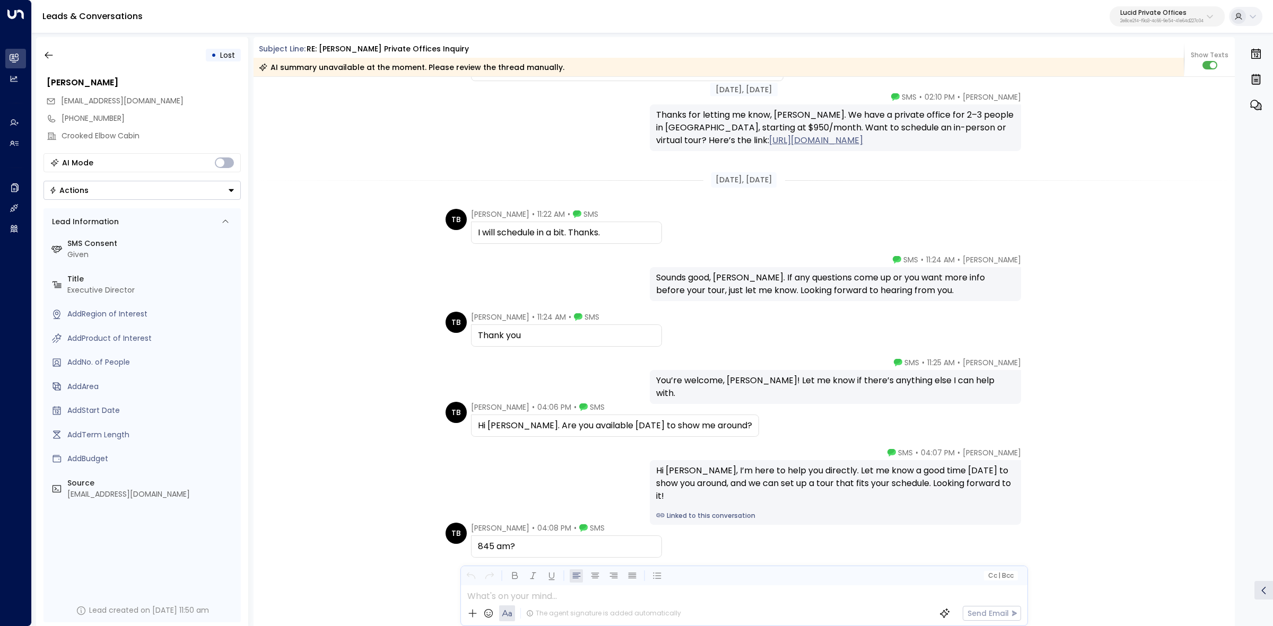
scroll to position [1260, 0]
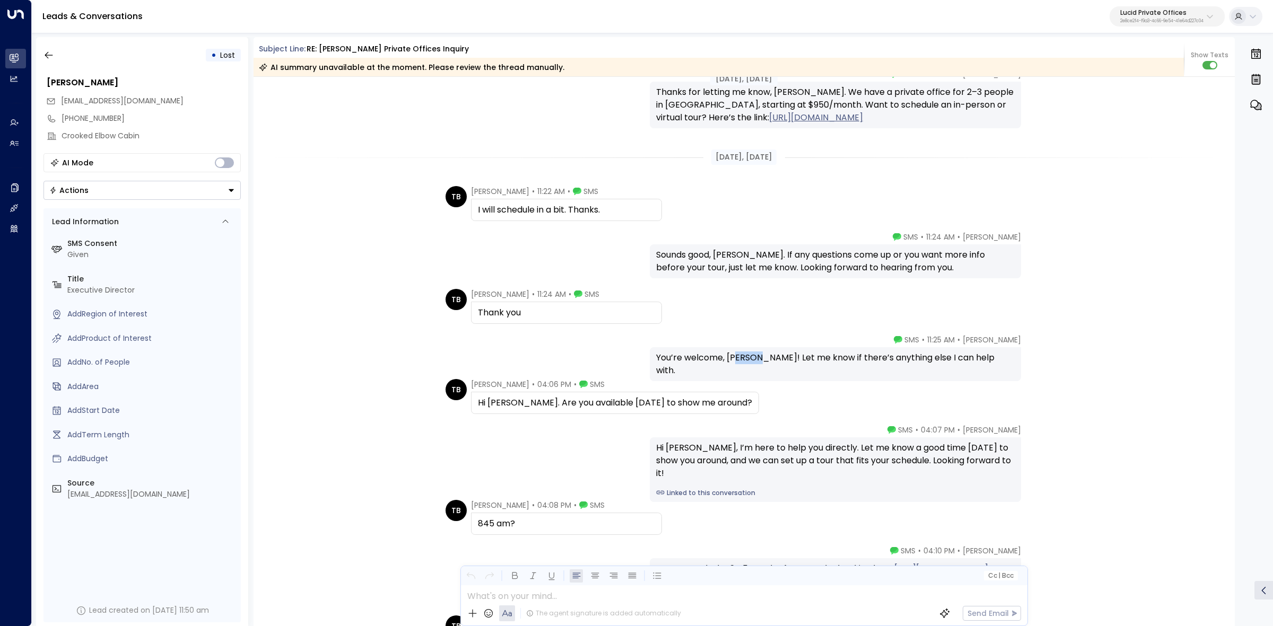
click at [876, 360] on div "You’re welcome, [PERSON_NAME]! Let me know if there’s anything else I can help …" at bounding box center [835, 364] width 359 height 25
click at [913, 360] on div "You’re welcome, [PERSON_NAME]! Let me know if there’s anything else I can help …" at bounding box center [835, 364] width 359 height 25
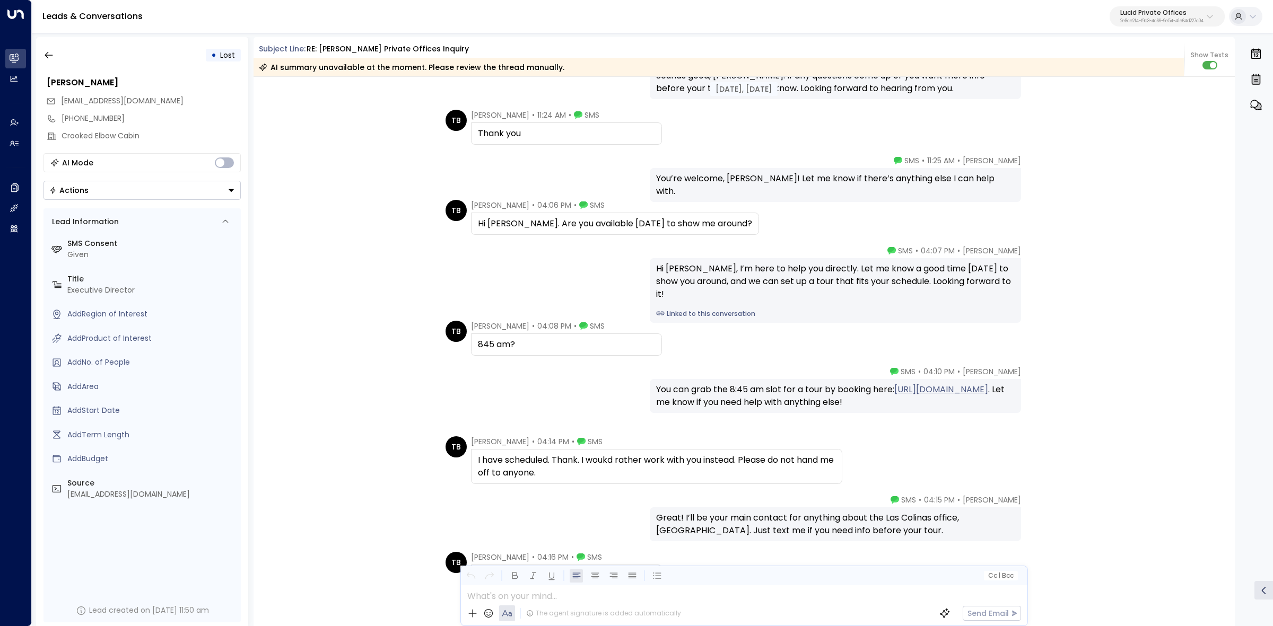
scroll to position [1459, 0]
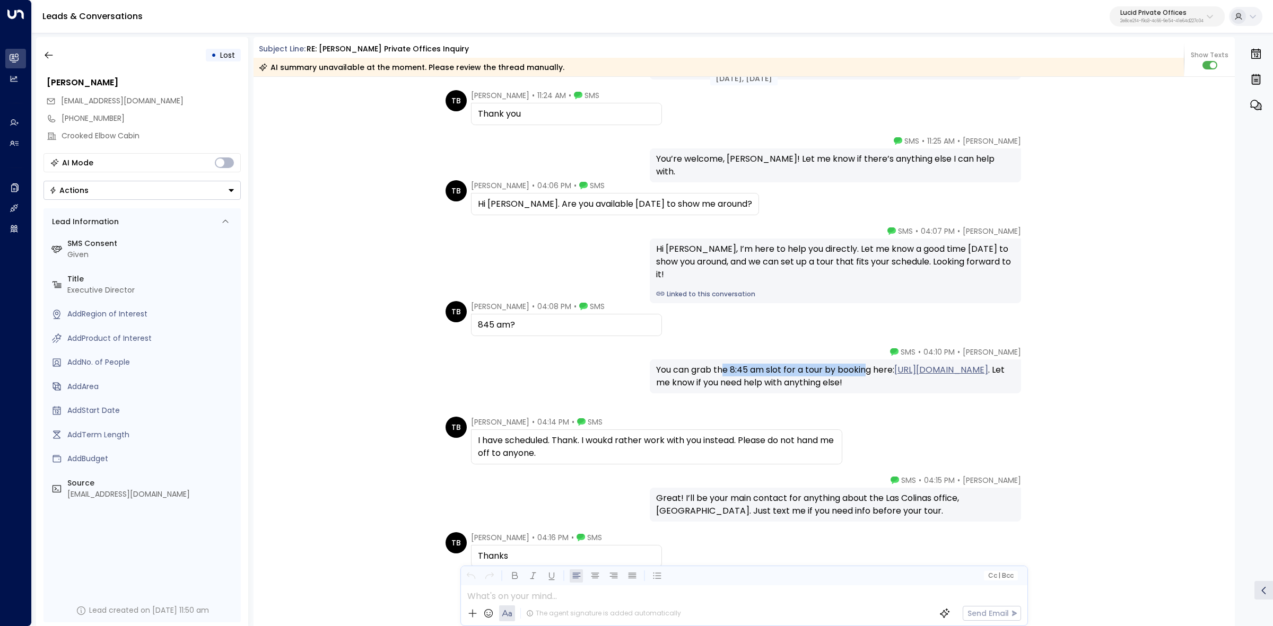
drag, startPoint x: 737, startPoint y: 371, endPoint x: 929, endPoint y: 373, distance: 191.5
click at [914, 373] on div "You can grab the 8:45 am slot for a tour by booking here: [URL][DOMAIN_NAME] . …" at bounding box center [835, 376] width 359 height 25
click at [934, 373] on div "You can grab the 8:45 am slot for a tour by booking here: [URL][DOMAIN_NAME] . …" at bounding box center [835, 376] width 359 height 25
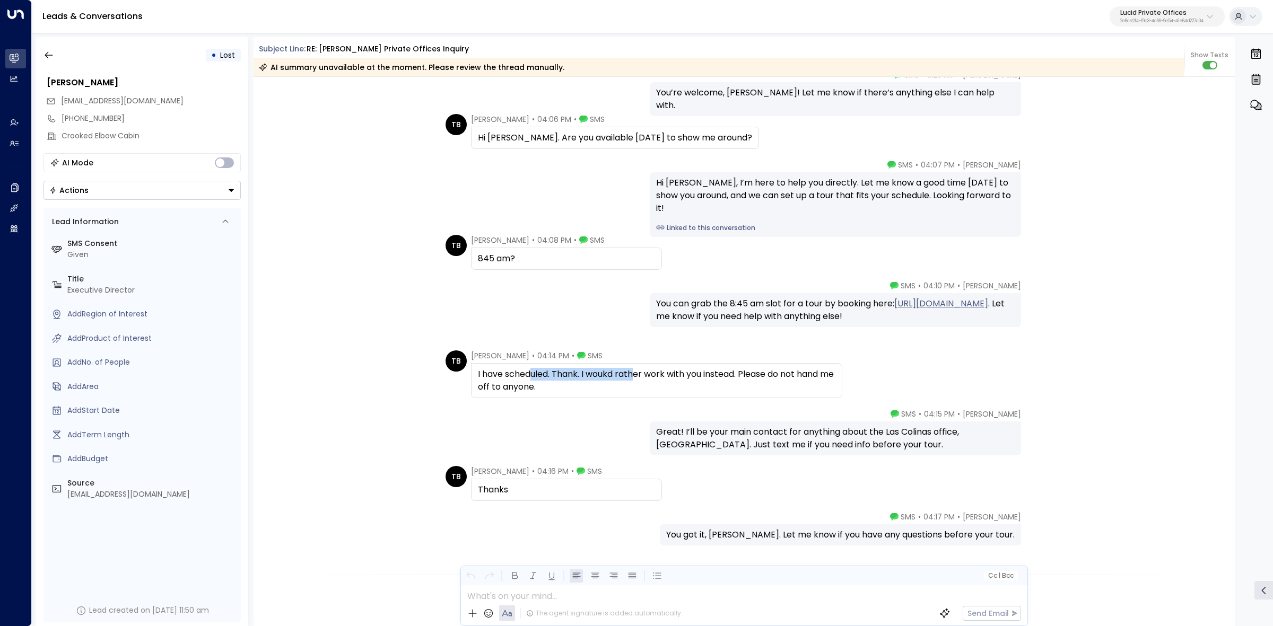
drag, startPoint x: 537, startPoint y: 372, endPoint x: 656, endPoint y: 380, distance: 119.1
click at [643, 380] on div "I have scheduled. Thank. I woukd rather work with you instead. Please do not ha…" at bounding box center [656, 380] width 357 height 25
click at [656, 380] on div "I have scheduled. Thank. I woukd rather work with you instead. Please do not ha…" at bounding box center [656, 380] width 357 height 25
drag, startPoint x: 560, startPoint y: 380, endPoint x: 724, endPoint y: 378, distance: 164.4
click at [693, 378] on div "I have scheduled. Thank. I woukd rather work with you instead. Please do not ha…" at bounding box center [656, 380] width 357 height 25
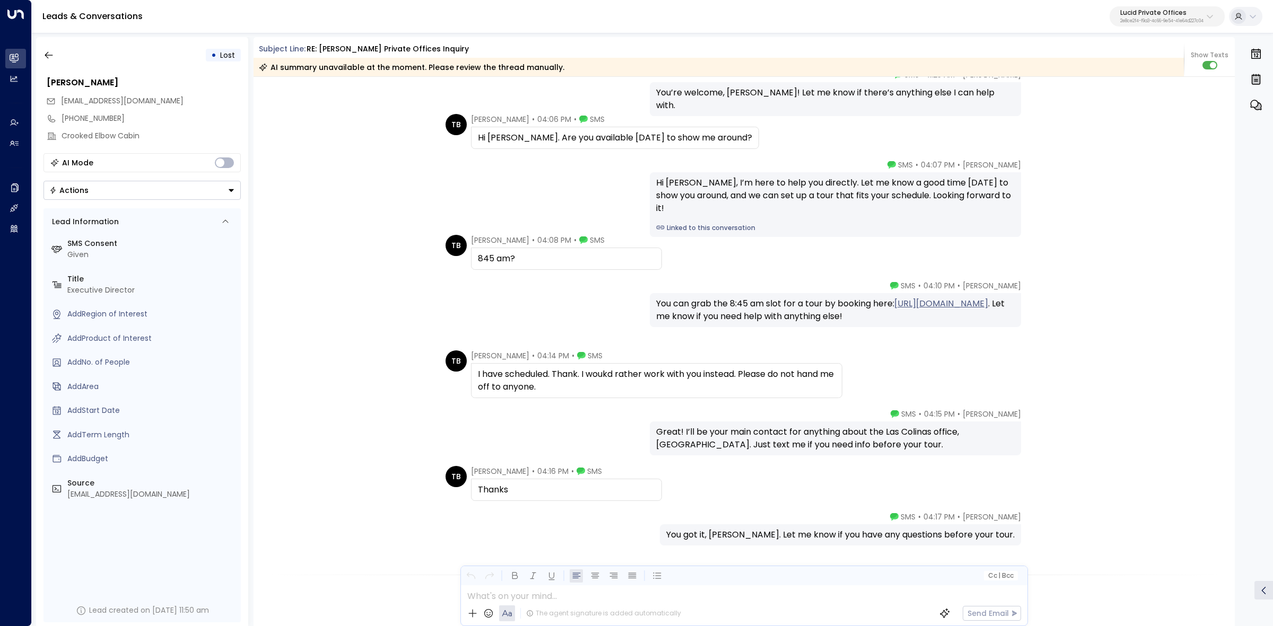
click at [725, 378] on div "I have scheduled. Thank. I woukd rather work with you instead. Please do not ha…" at bounding box center [656, 380] width 357 height 25
drag, startPoint x: 728, startPoint y: 372, endPoint x: 783, endPoint y: 374, distance: 54.7
click at [773, 373] on div "I have scheduled. Thank. I woukd rather work with you instead. Please do not ha…" at bounding box center [656, 380] width 357 height 25
click at [783, 374] on div "I have scheduled. Thank. I woukd rather work with you instead. Please do not ha…" at bounding box center [656, 380] width 357 height 25
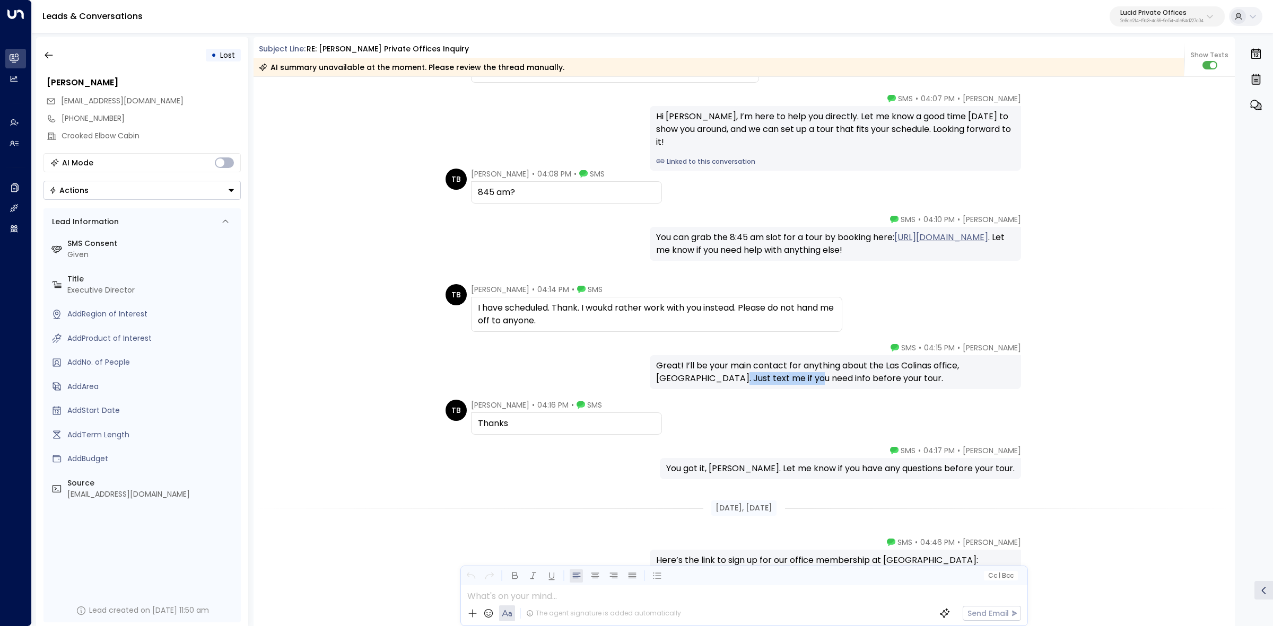
drag, startPoint x: 693, startPoint y: 376, endPoint x: 814, endPoint y: 375, distance: 120.9
click at [812, 375] on div "Great! I’ll be your main contact for anything about the Las Colinas office, [GE…" at bounding box center [835, 372] width 359 height 25
click at [814, 375] on div "Great! I’ll be your main contact for anything about the Las Colinas office, [GE…" at bounding box center [835, 372] width 359 height 25
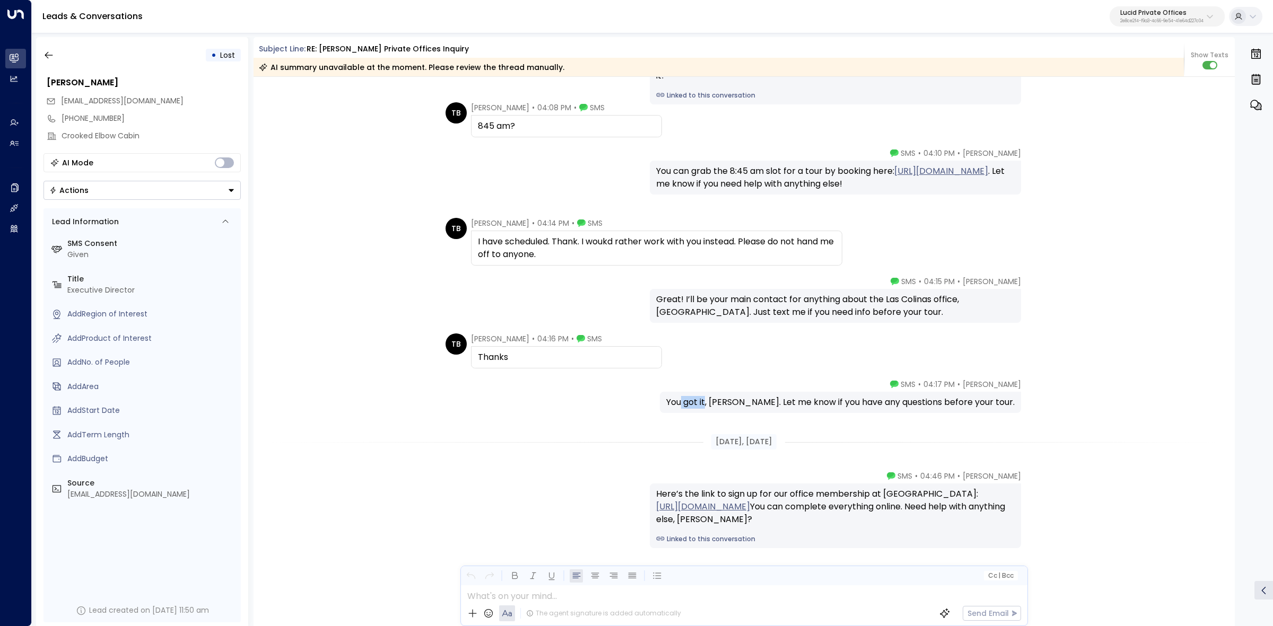
drag, startPoint x: 730, startPoint y: 399, endPoint x: 797, endPoint y: 399, distance: 67.4
click at [796, 399] on div "You got it, [PERSON_NAME]. Let me know if you have any questions before your to…" at bounding box center [840, 402] width 348 height 13
click at [797, 399] on div "You got it, [PERSON_NAME]. Let me know if you have any questions before your to…" at bounding box center [840, 402] width 348 height 13
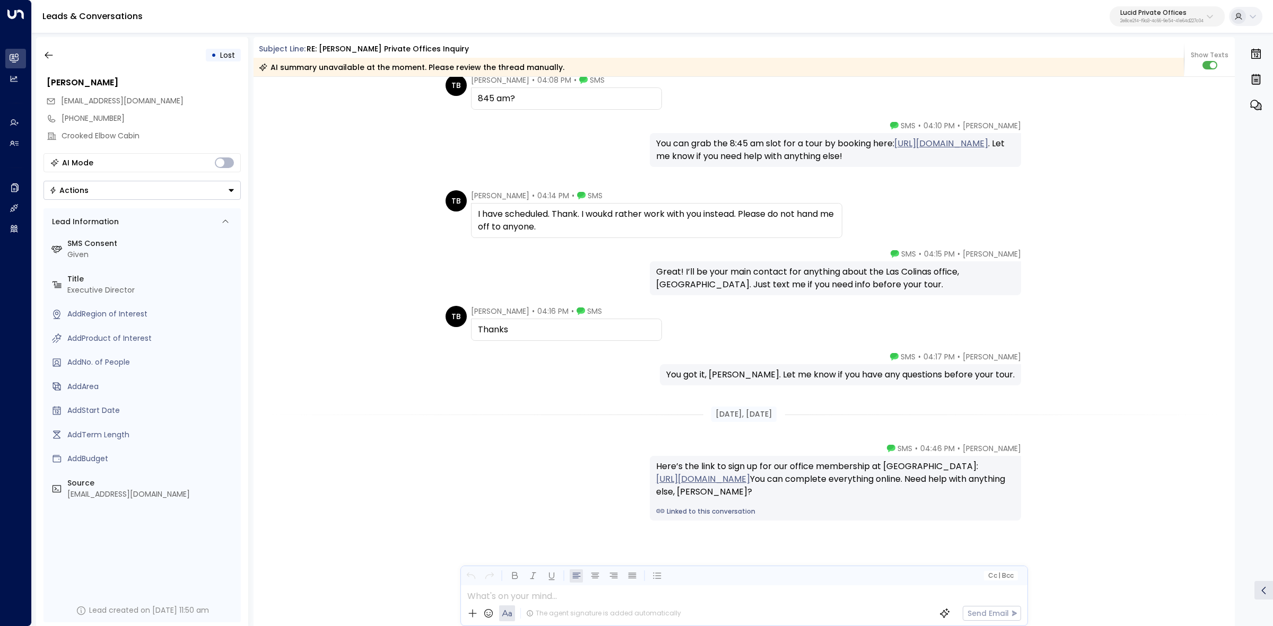
scroll to position [1619, 0]
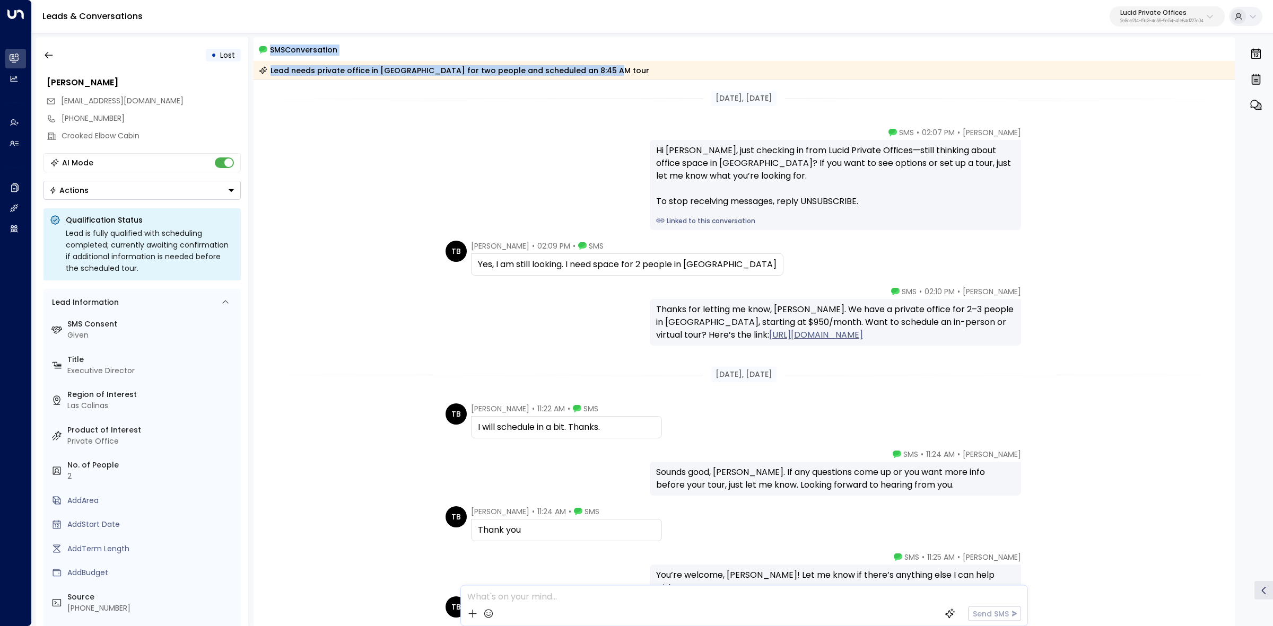
drag, startPoint x: 256, startPoint y: 43, endPoint x: 597, endPoint y: 75, distance: 342.5
click at [597, 75] on div "SMS Conversation Lead needs private office in [GEOGRAPHIC_DATA] for two people …" at bounding box center [745, 61] width 982 height 36
copy div "SMS Conversation Lead needs private office in [GEOGRAPHIC_DATA] for two people …"
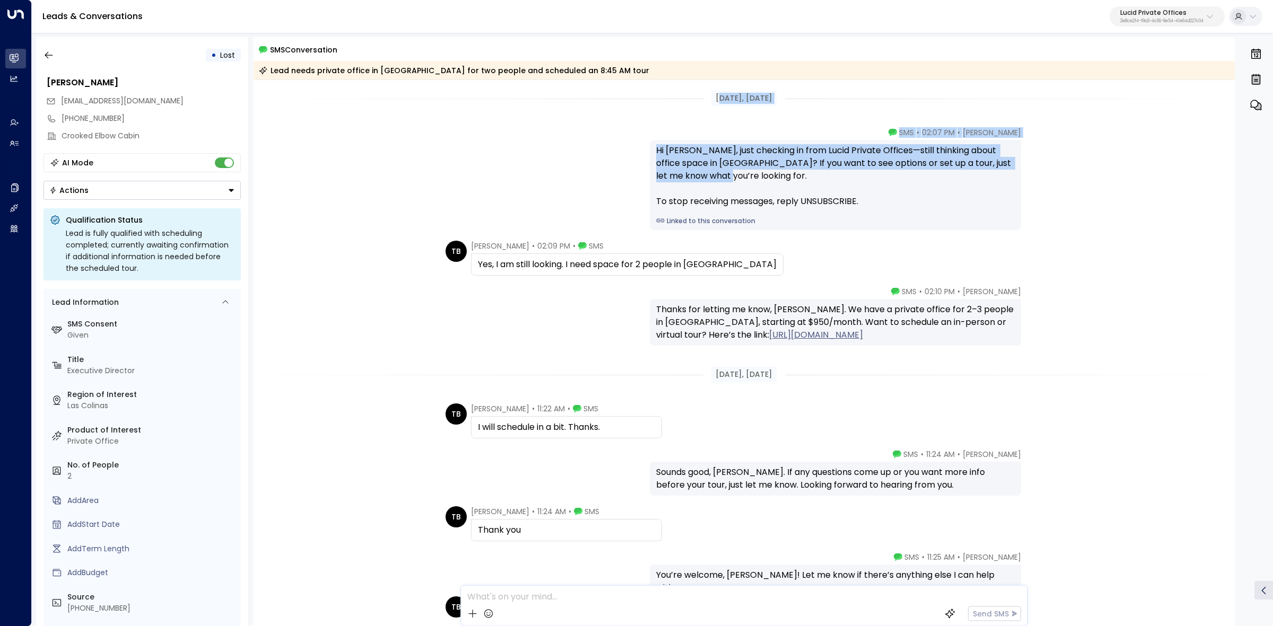
drag, startPoint x: 704, startPoint y: 95, endPoint x: 801, endPoint y: 176, distance: 125.8
click at [768, 128] on div "[PERSON_NAME] • 02:07 PM • SMS Hi [PERSON_NAME], just checking in from Lucid Pr…" at bounding box center [835, 178] width 371 height 103
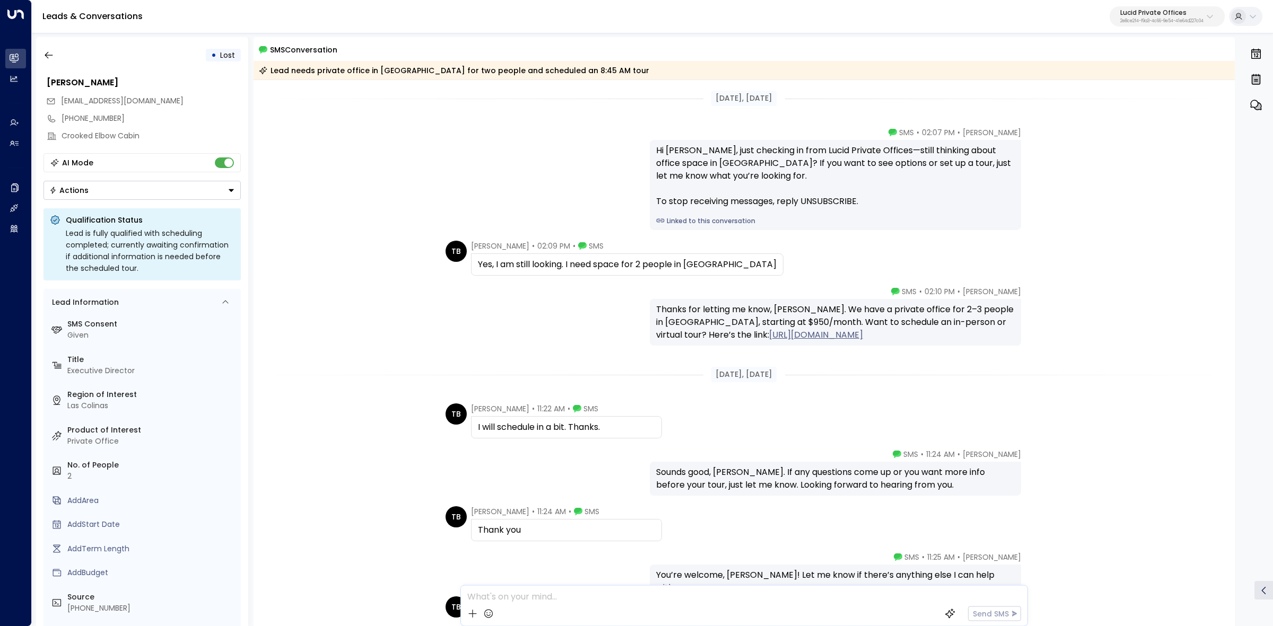
drag, startPoint x: 693, startPoint y: 93, endPoint x: 1033, endPoint y: 335, distance: 416.8
copy div "[DATE], [DATE] [PERSON_NAME] • 02:07 PM • SMS Hi [PERSON_NAME], just checking i…"
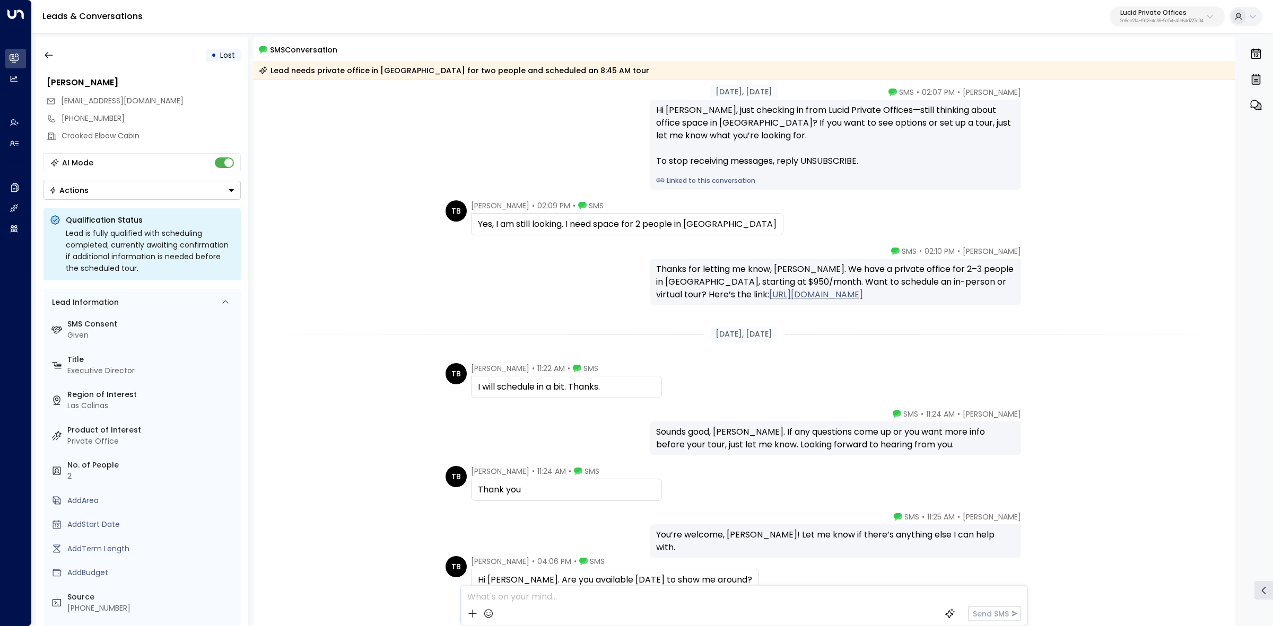
scroll to position [133, 0]
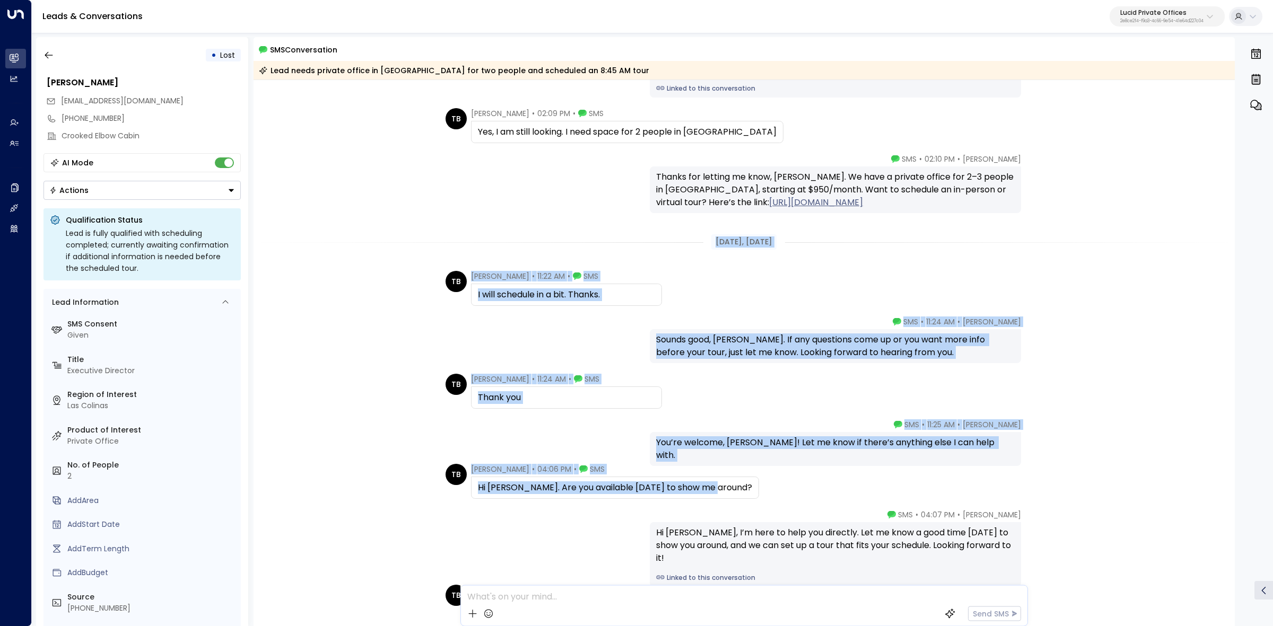
drag, startPoint x: 703, startPoint y: 374, endPoint x: 904, endPoint y: 489, distance: 232.1
click at [904, 489] on div "[DATE], [DATE] [PERSON_NAME] • 02:07 PM • SMS Hi [PERSON_NAME], just checking i…" at bounding box center [745, 542] width 982 height 1190
copy div "[DATE], [DATE] TB [PERSON_NAME] • 11:22 AM • SMS I will schedule in a bit. Than…"
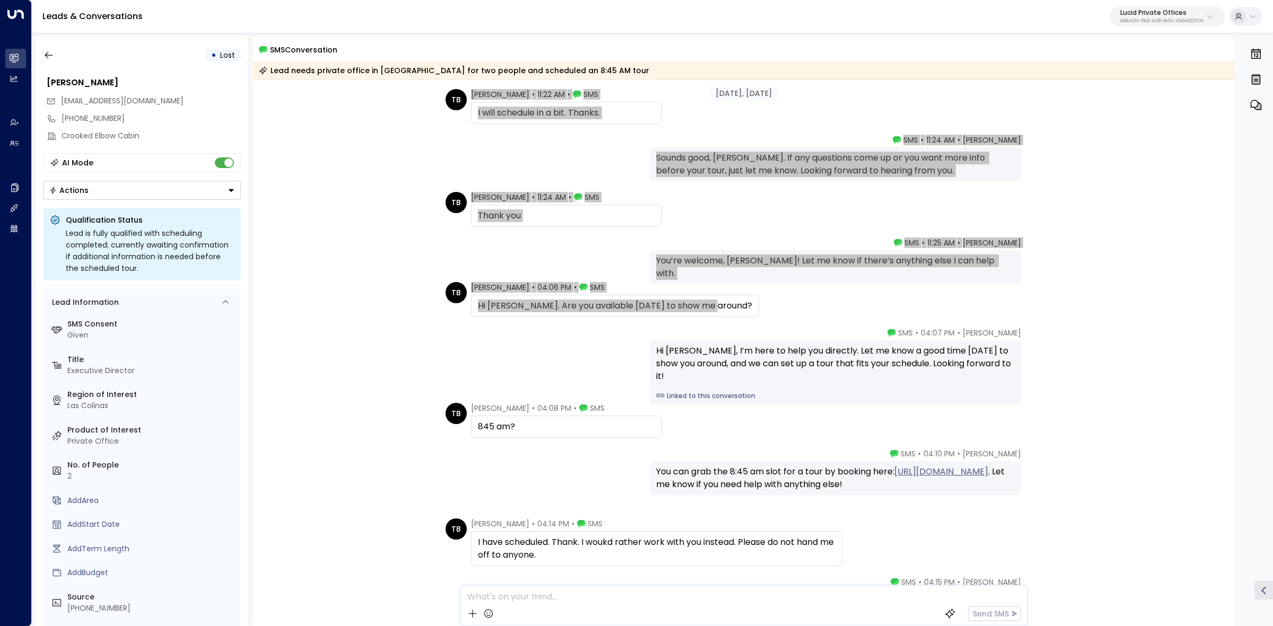
scroll to position [332, 0]
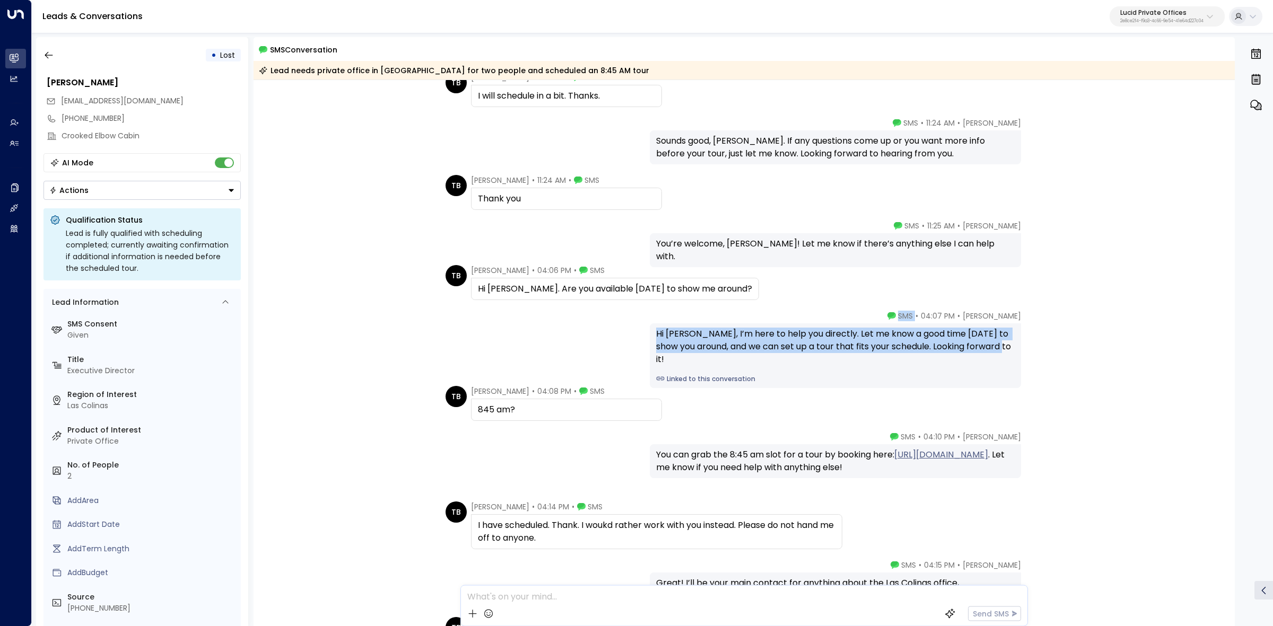
drag, startPoint x: 906, startPoint y: 316, endPoint x: 1025, endPoint y: 342, distance: 121.7
click at [1025, 342] on div "[PERSON_NAME] • 04:07 PM • SMS Hi [PERSON_NAME], I’m here to help you directly.…" at bounding box center [848, 349] width 397 height 77
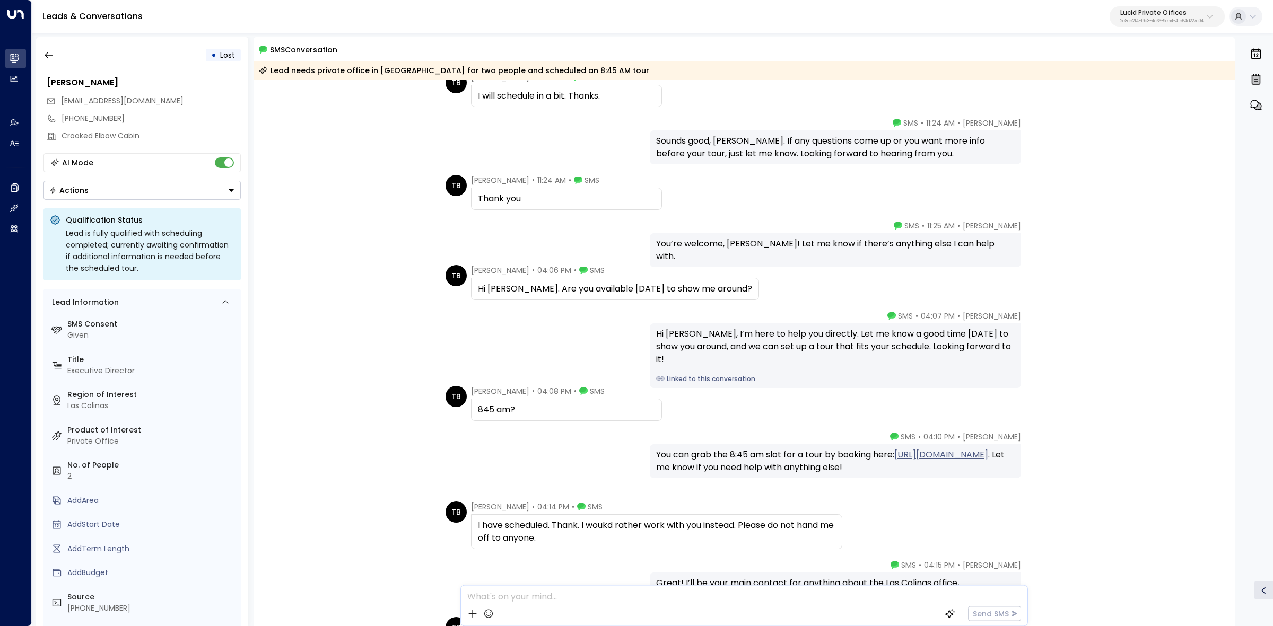
click at [833, 291] on div "TB [PERSON_NAME] • 04:06 PM • SMS Hi [PERSON_NAME]. Are you available [DATE] to…" at bounding box center [746, 282] width 601 height 35
drag, startPoint x: 812, startPoint y: 295, endPoint x: 982, endPoint y: 542, distance: 299.4
click at [982, 542] on div "[DATE], [DATE] TB [PERSON_NAME] • 11:22 AM • SMS I will schedule in a bit. Than…" at bounding box center [745, 344] width 982 height 1190
copy div "[PERSON_NAME] • 04:07 PM • SMS Hi [PERSON_NAME], I’m here to help you directly.…"
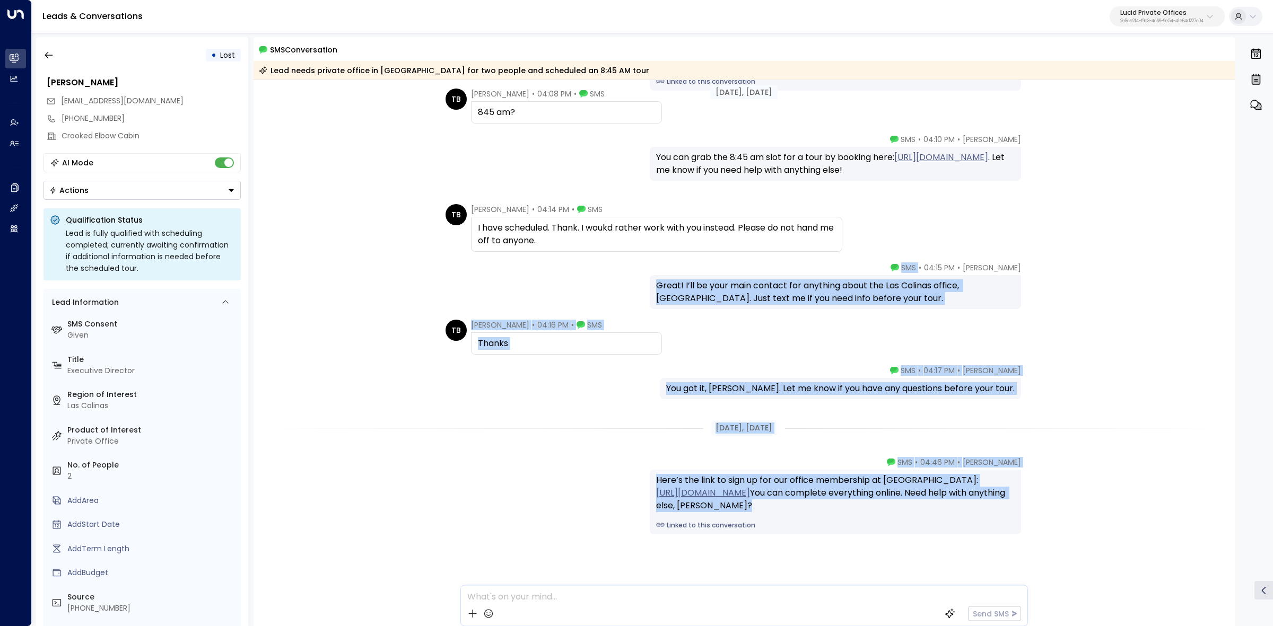
scroll to position [643, 0]
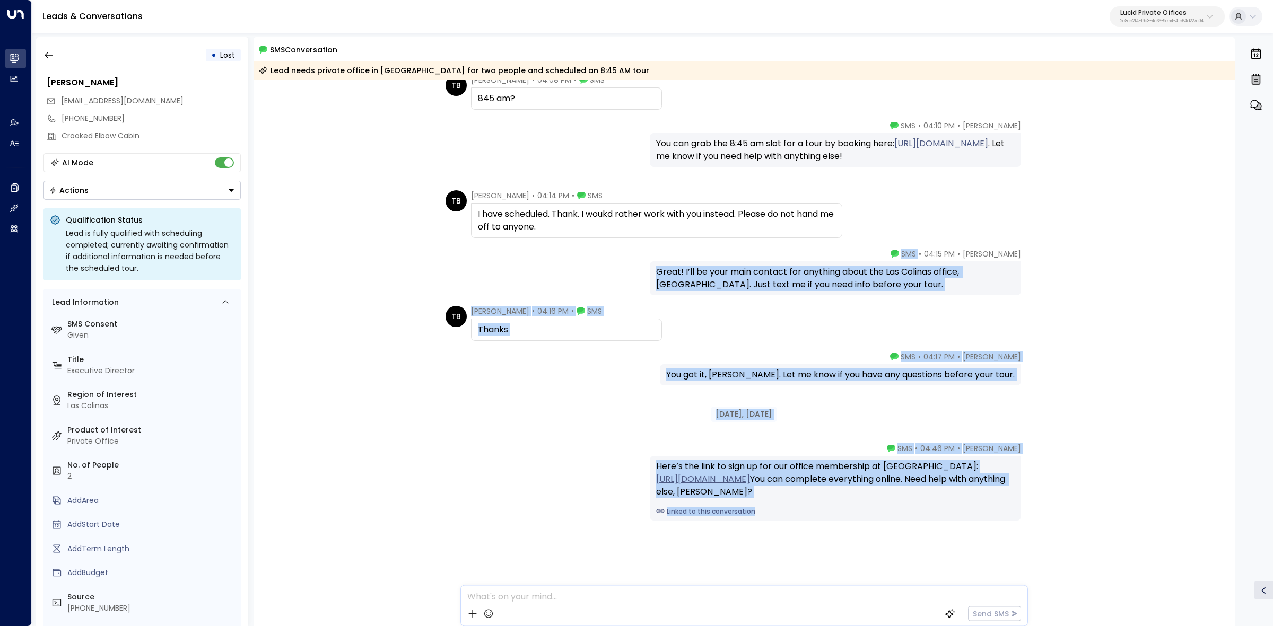
drag, startPoint x: 915, startPoint y: 364, endPoint x: 974, endPoint y: 550, distance: 195.3
click at [974, 550] on div "[DATE], [DATE] [PERSON_NAME] • 04:07 PM • SMS Hi [PERSON_NAME], I’m here to hel…" at bounding box center [745, 32] width 982 height 1190
copy div "SMS Great! I’ll be your main contact for anything about the Las Colinas office,…"
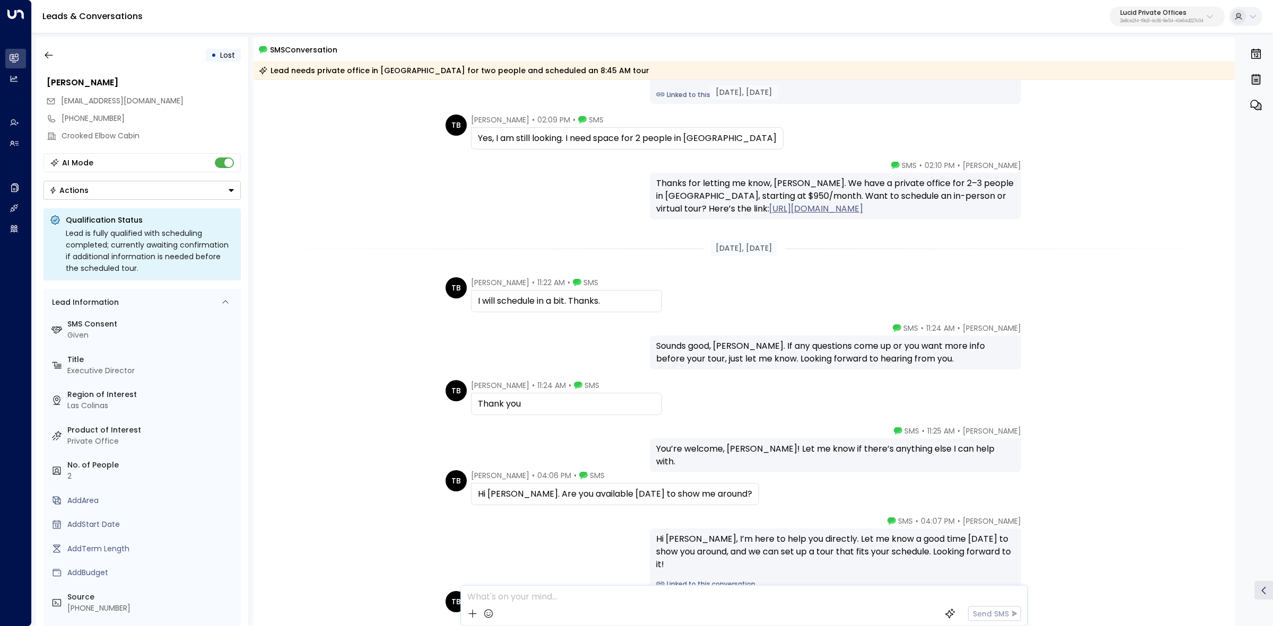
scroll to position [133, 0]
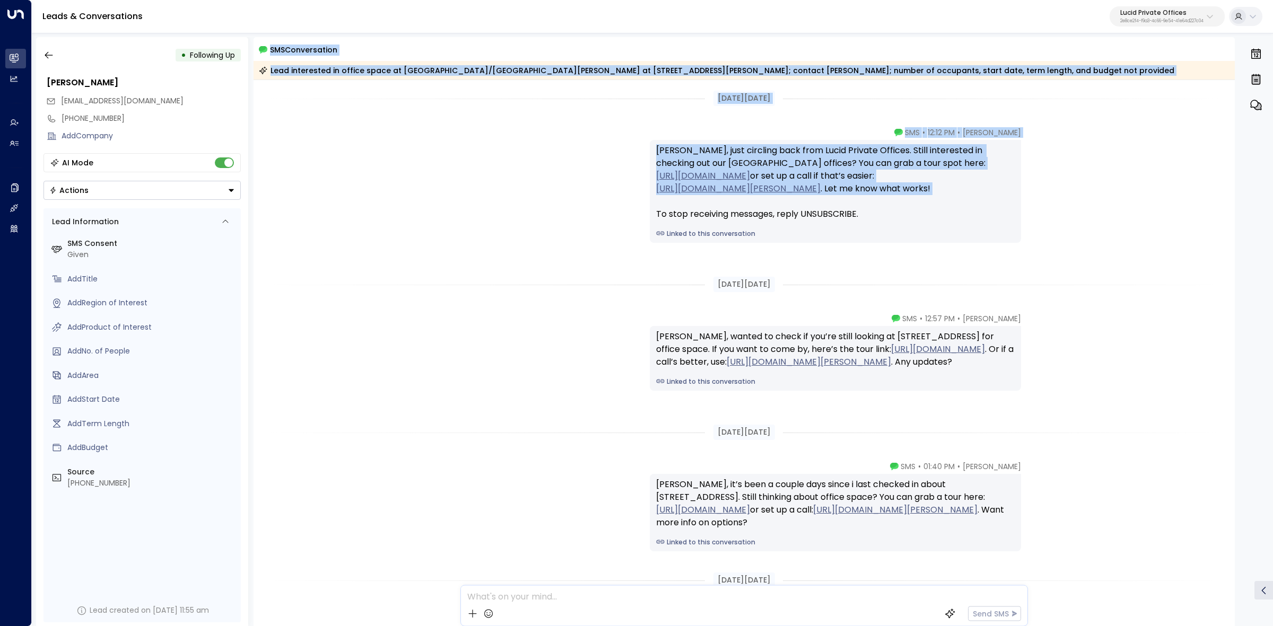
drag, startPoint x: 252, startPoint y: 43, endPoint x: 902, endPoint y: 216, distance: 672.4
click at [902, 216] on div "• Following Up [PERSON_NAME] [EMAIL_ADDRESS][DOMAIN_NAME] [PHONE_NUMBER] Add Co…" at bounding box center [654, 331] width 1237 height 589
copy div "SMS Conversation Lead interested in office space at [GEOGRAPHIC_DATA]/[GEOGRAPH…"
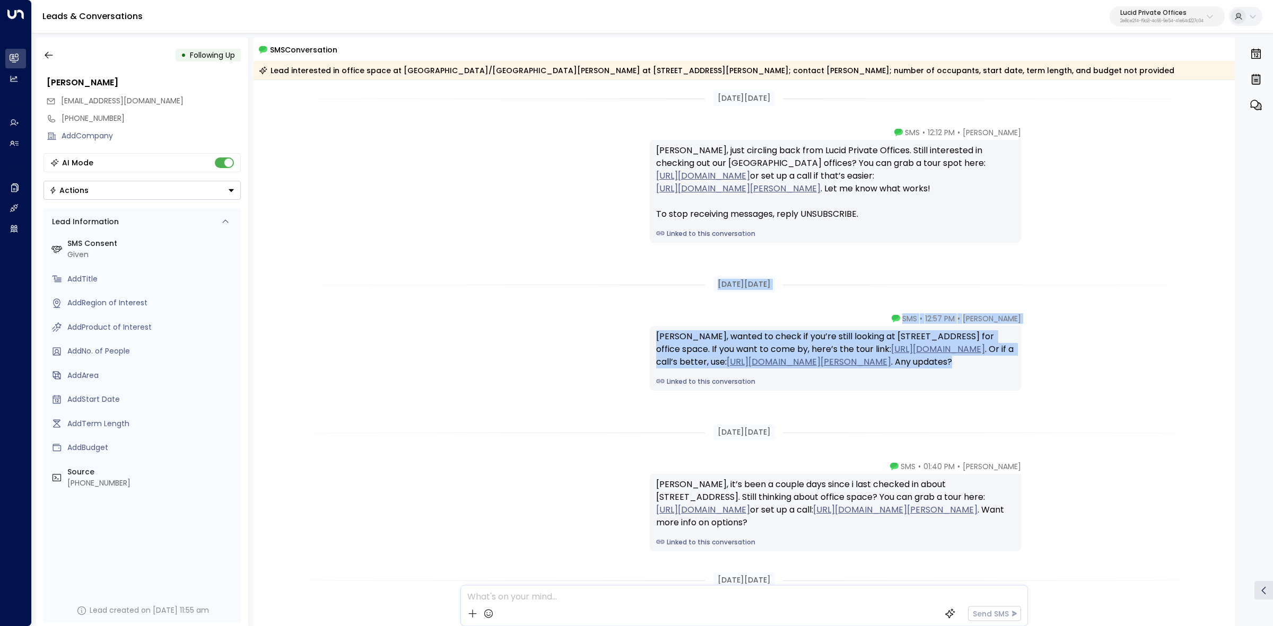
drag, startPoint x: 712, startPoint y: 285, endPoint x: 1004, endPoint y: 385, distance: 307.8
click at [1004, 385] on div "[DATE][DATE] [PERSON_NAME] • 12:12 PM • SMS [PERSON_NAME], just circling back f…" at bounding box center [745, 523] width 982 height 886
copy div "[DATE][DATE] [PERSON_NAME] • 12:57 PM • SMS [PERSON_NAME], wanted to check if y…"
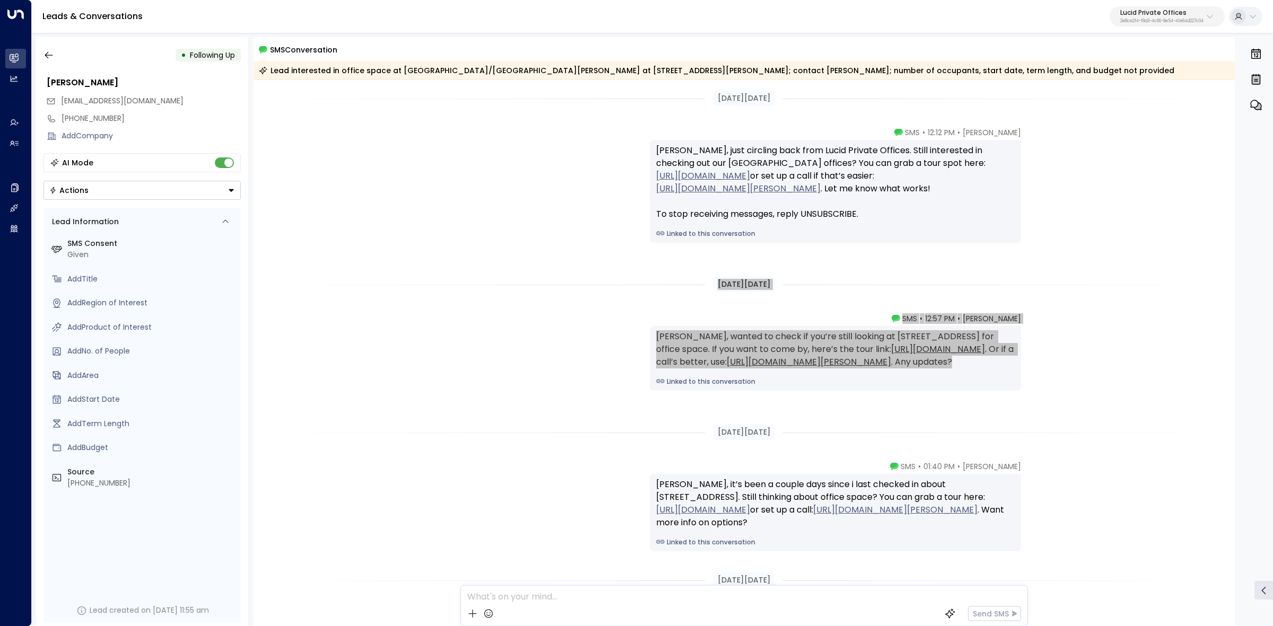
scroll to position [66, 0]
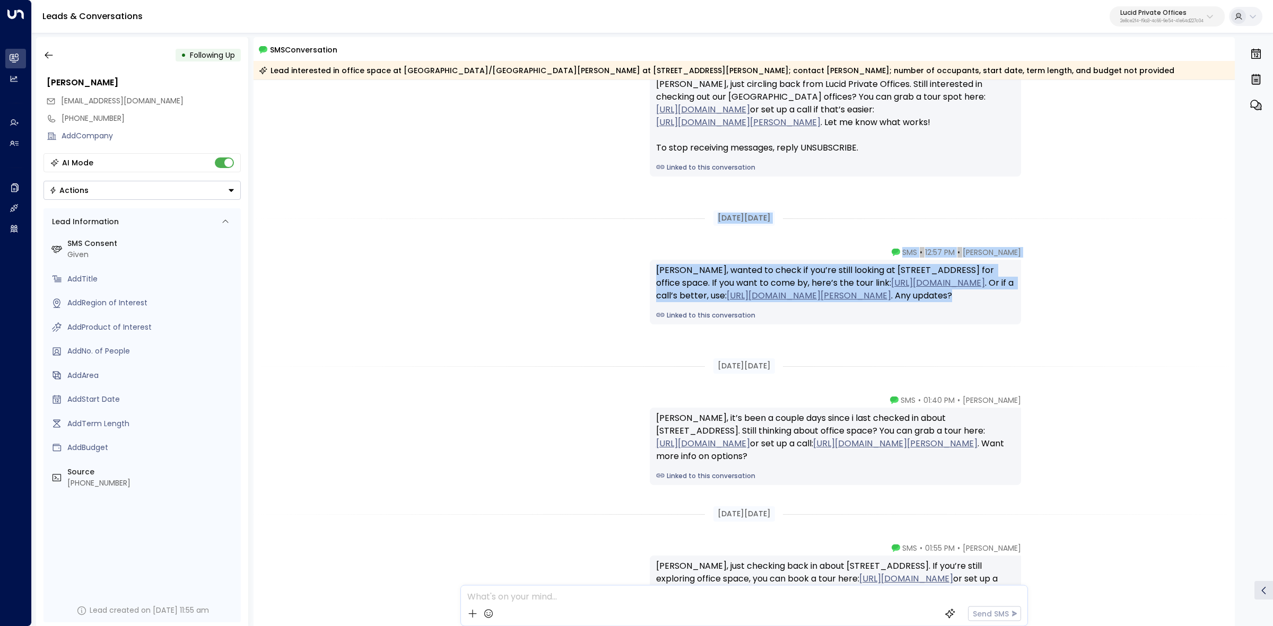
drag, startPoint x: 708, startPoint y: 366, endPoint x: 762, endPoint y: 372, distance: 54.5
click at [762, 372] on div "[DATE][DATE]" at bounding box center [744, 366] width 62 height 15
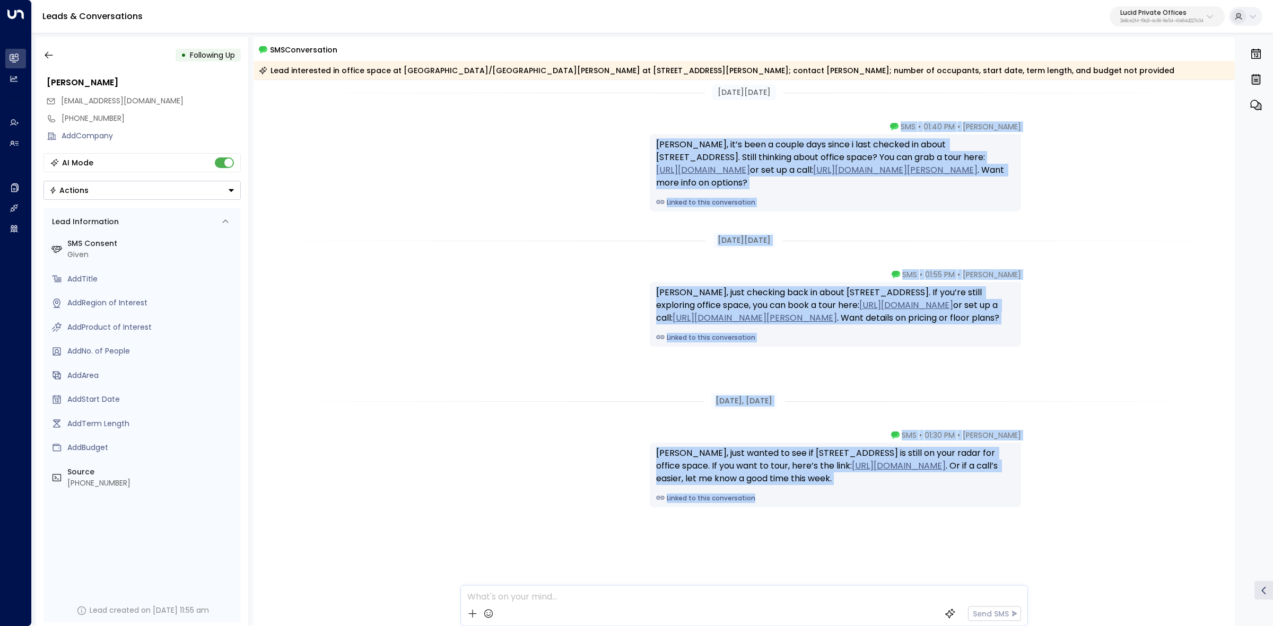
drag, startPoint x: 703, startPoint y: 365, endPoint x: 918, endPoint y: 549, distance: 282.9
click at [918, 549] on div "[DATE][DATE] [PERSON_NAME] • 12:57 PM • SMS [PERSON_NAME], wanted to check if y…" at bounding box center [745, 183] width 982 height 886
copy div "Lor 97, 78 ipsu dol Sita Consec • 51:32 AD • ELI Seddoeius, te’i utla e dolore …"
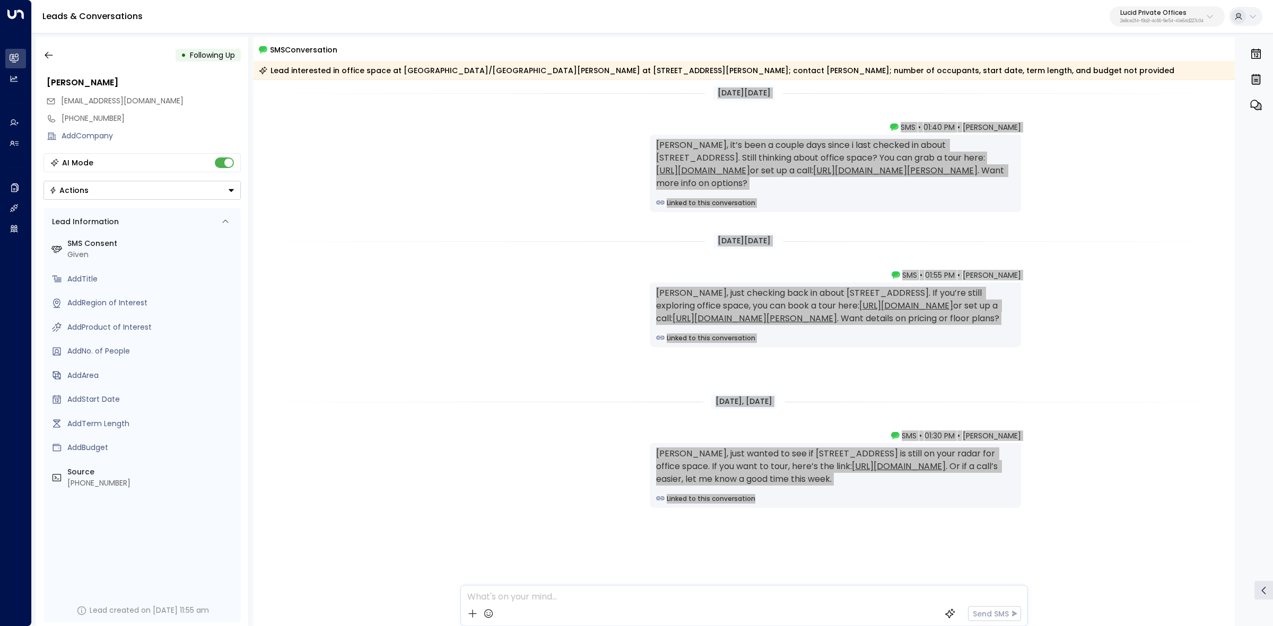
scroll to position [340, 0]
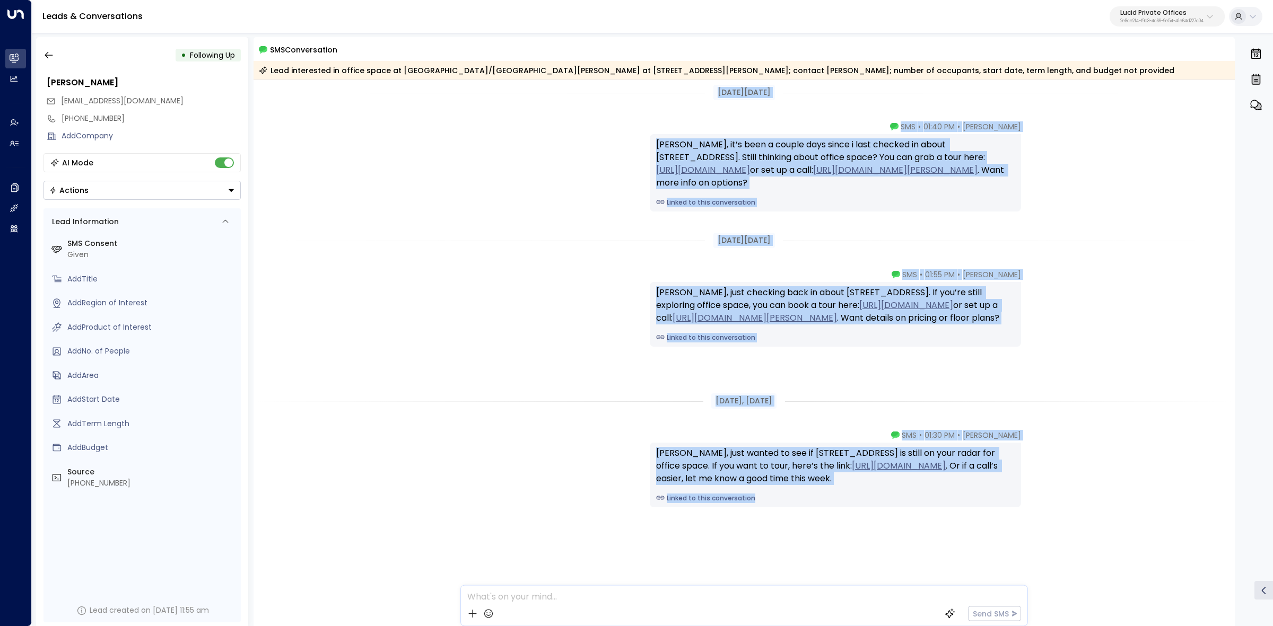
drag, startPoint x: 426, startPoint y: 463, endPoint x: 1157, endPoint y: 359, distance: 738.2
click at [427, 463] on div "[PERSON_NAME] • 01:30 PM • SMS [PERSON_NAME], just wanted to see if [STREET_ADD…" at bounding box center [745, 522] width 982 height 184
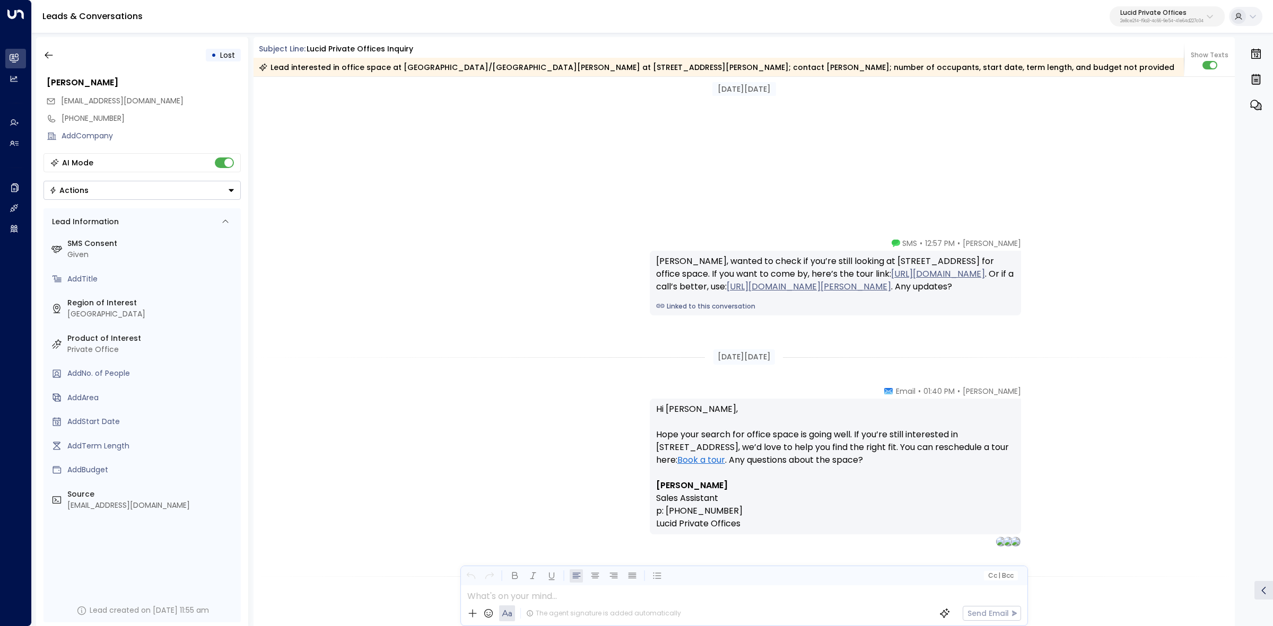
scroll to position [543, 0]
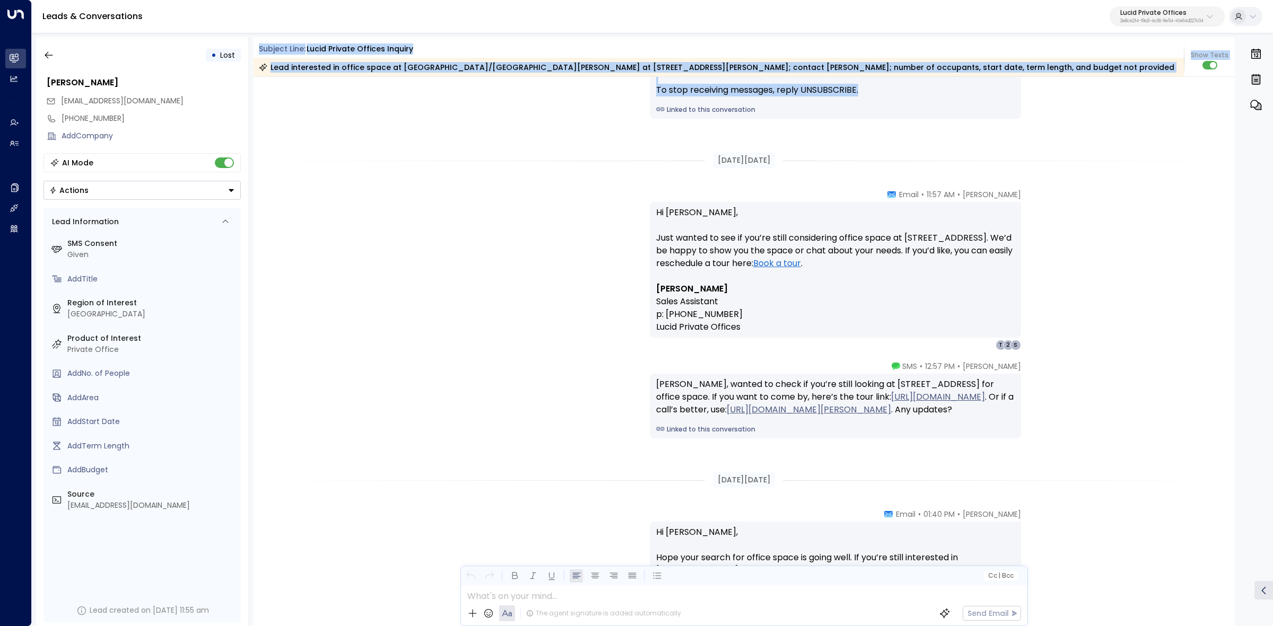
drag, startPoint x: 256, startPoint y: 45, endPoint x: 877, endPoint y: 113, distance: 624.8
click at [877, 113] on div "Subject Line: Lucid Private Offices inquiry Lead interested in office space at …" at bounding box center [745, 331] width 982 height 589
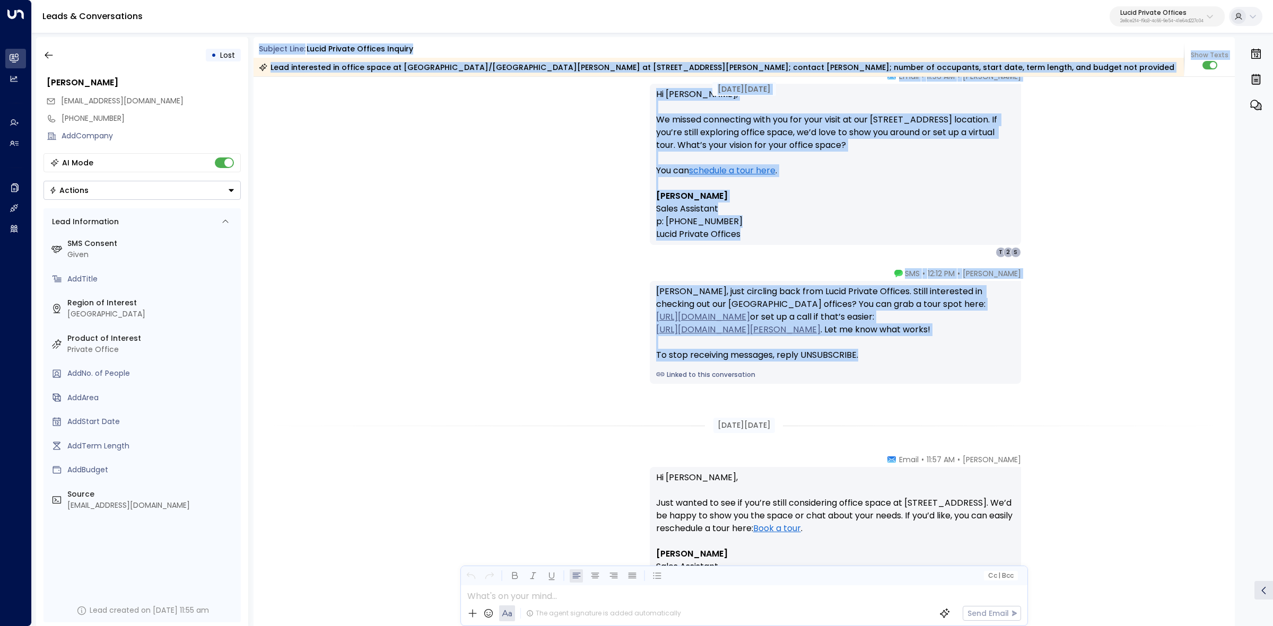
scroll to position [0, 0]
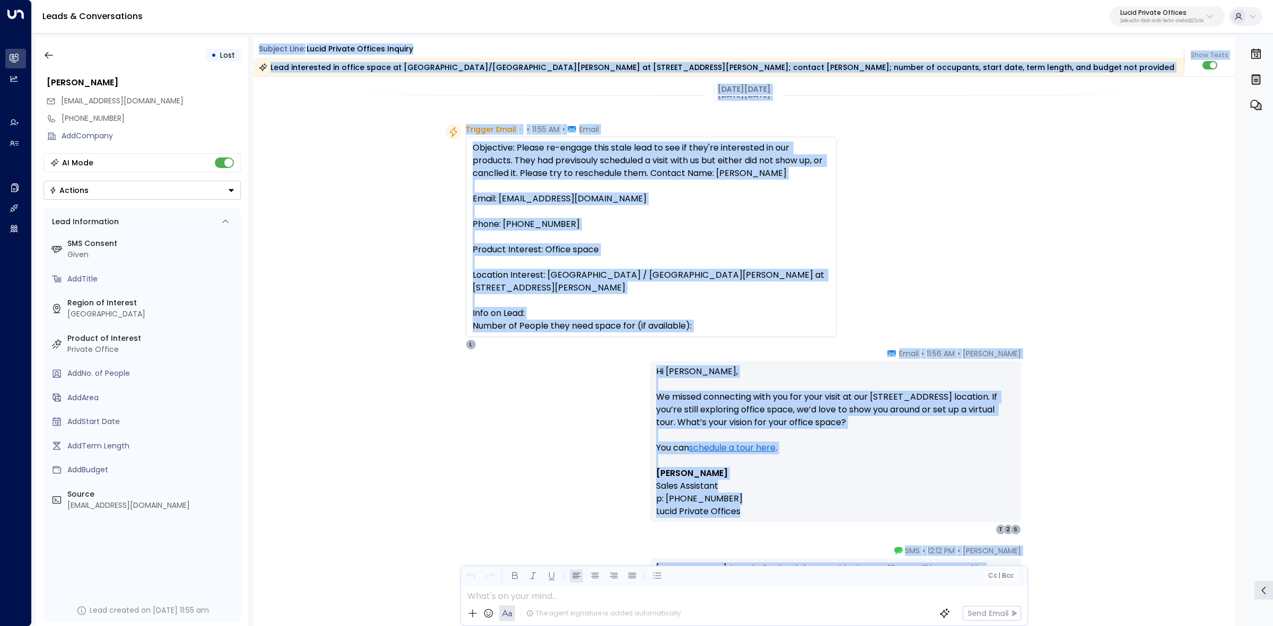
click at [1088, 205] on div "Trigger Email • • 11:55 AM • Email Objective: Please re-engage this stale lead …" at bounding box center [745, 237] width 982 height 226
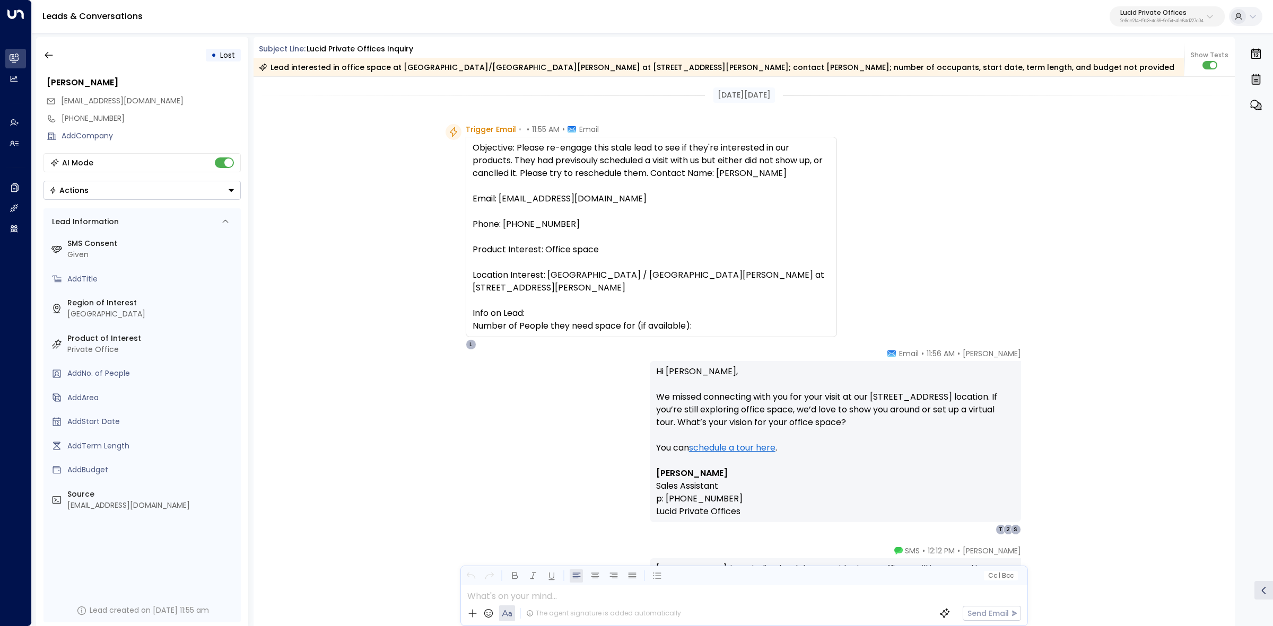
drag, startPoint x: 258, startPoint y: 44, endPoint x: 862, endPoint y: 342, distance: 673.7
click at [862, 342] on div "Subject Line: Lucid Private Offices inquiry Lead interested in office space at …" at bounding box center [745, 331] width 982 height 589
copy div "Subject Line: Lucid Private Offices inquiry Lead interested in office space at …"
click at [955, 351] on span "11:56 AM" at bounding box center [941, 353] width 28 height 11
drag, startPoint x: 915, startPoint y: 354, endPoint x: 981, endPoint y: 401, distance: 81.1
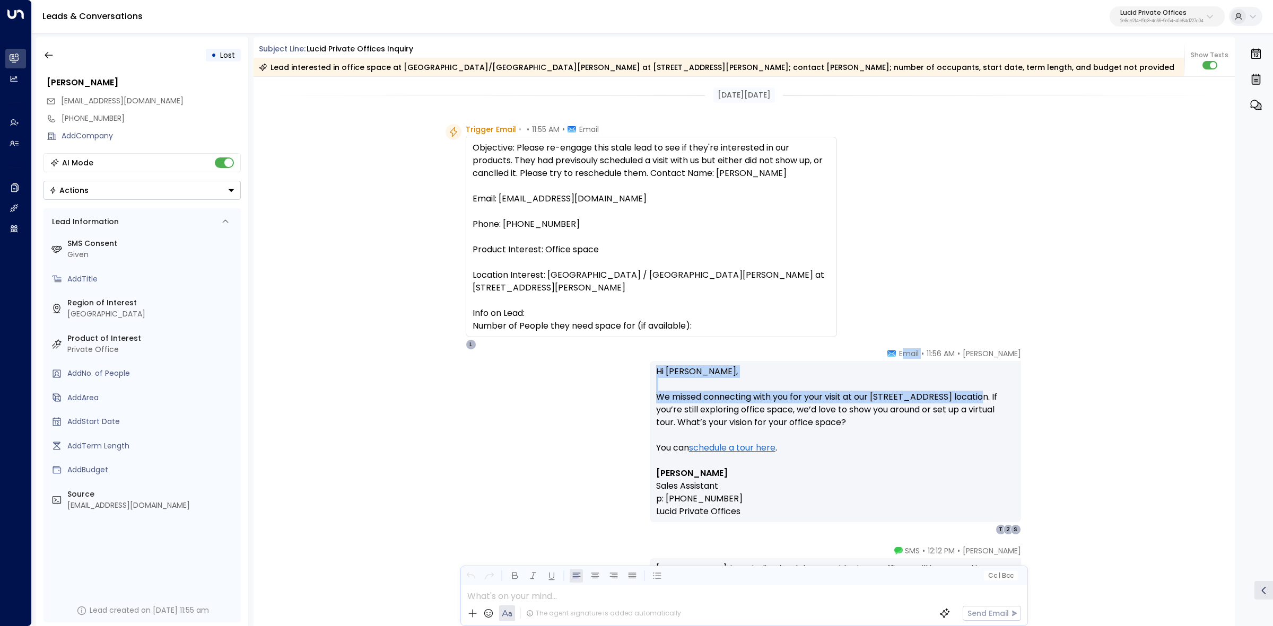
click at [981, 401] on div "Lucy Taylor • 11:56 AM • Email Hi Alejandra, We missed connecting with you for …" at bounding box center [835, 441] width 371 height 187
click at [979, 401] on p "Hi Alejandra, We missed connecting with you for your visit at our 24 Greenway P…" at bounding box center [835, 416] width 359 height 102
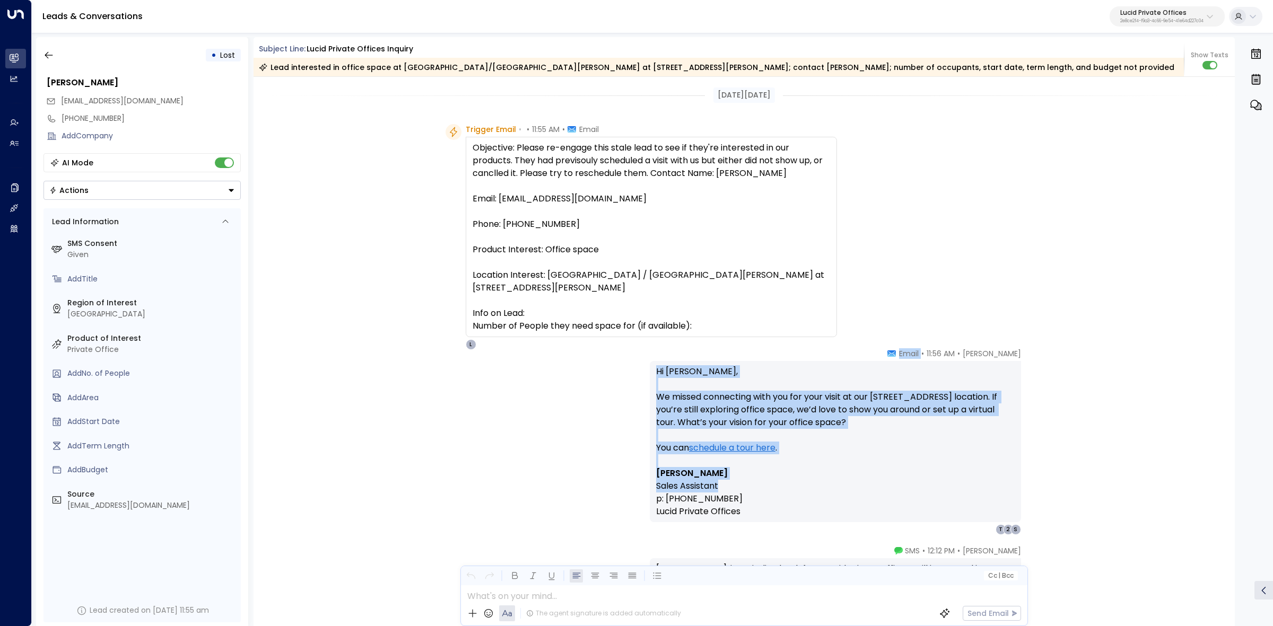
drag, startPoint x: 912, startPoint y: 353, endPoint x: 950, endPoint y: 487, distance: 138.9
click at [950, 487] on div "Lucy Taylor • 11:56 AM • Email Hi Alejandra, We missed connecting with you for …" at bounding box center [835, 441] width 371 height 187
copy div "Email Hi Alejandra, We missed connecting with you for your visit at our 24 Gree…"
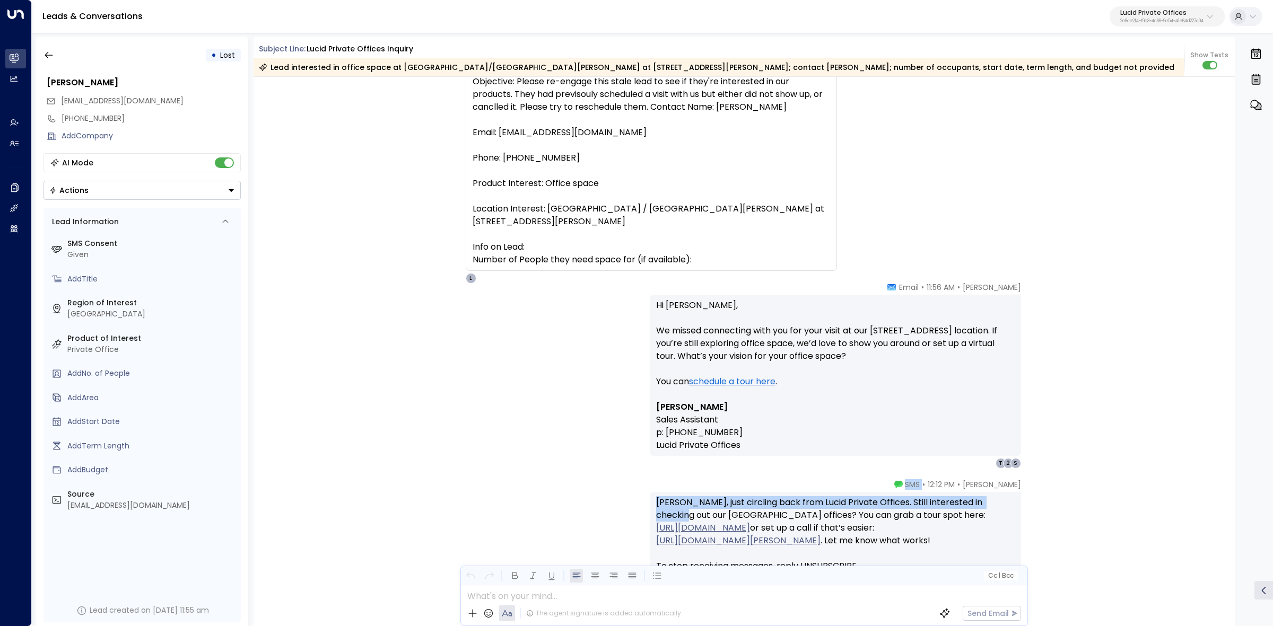
scroll to position [133, 0]
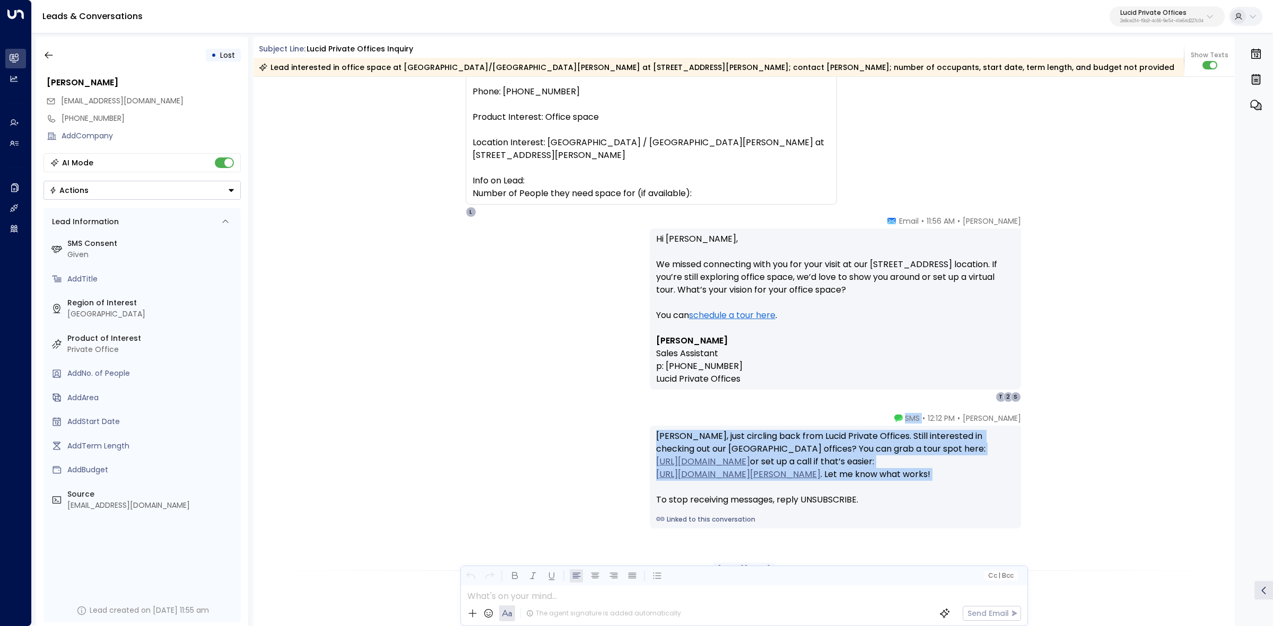
drag, startPoint x: 918, startPoint y: 489, endPoint x: 998, endPoint y: 500, distance: 81.4
click at [998, 500] on div "Lucy Taylor • 12:12 PM • SMS Alejandra, just circling back from Lucid Private O…" at bounding box center [835, 471] width 371 height 116
copy div "SMS Alejandra, just circling back from Lucid Private Offices. Still interested …"
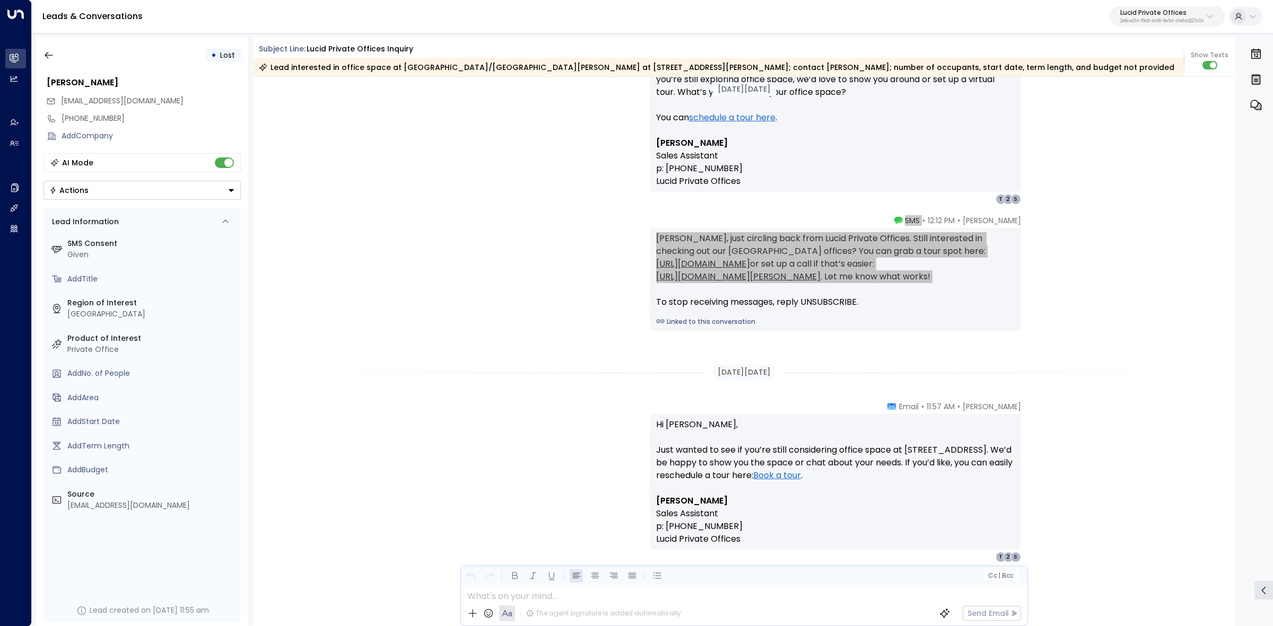
scroll to position [332, 0]
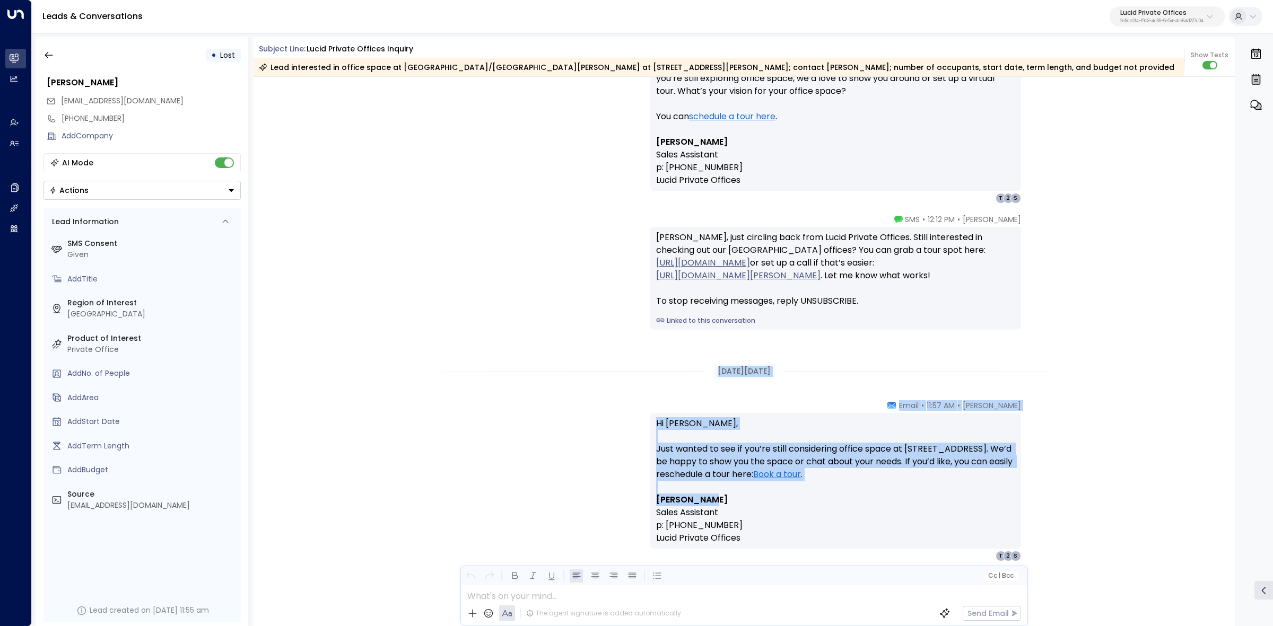
drag, startPoint x: 704, startPoint y: 370, endPoint x: 934, endPoint y: 504, distance: 266.0
copy div "Aug 22, 27 days ago Lucy Taylor • 11:57 AM • Email Hi Alejandra, Just wanted to…"
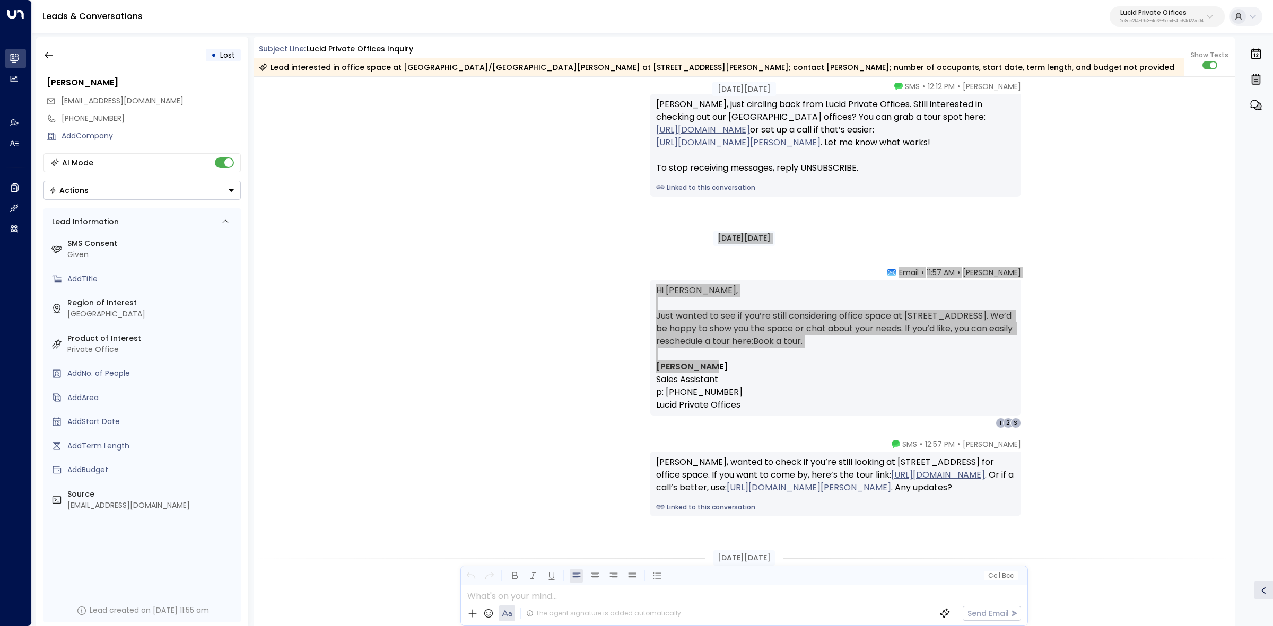
scroll to position [530, 0]
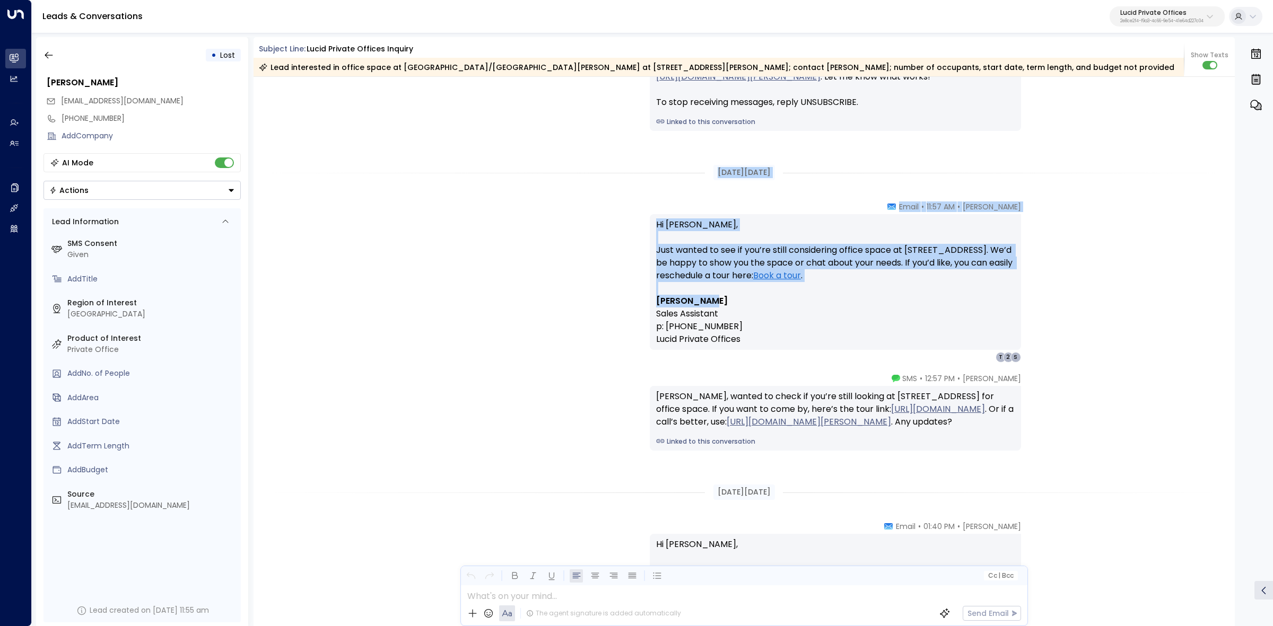
drag, startPoint x: 919, startPoint y: 379, endPoint x: 995, endPoint y: 475, distance: 122.4
copy div "SMS Alejandra, wanted to check if you’re still looking at 24 Greenway Plaza for…"
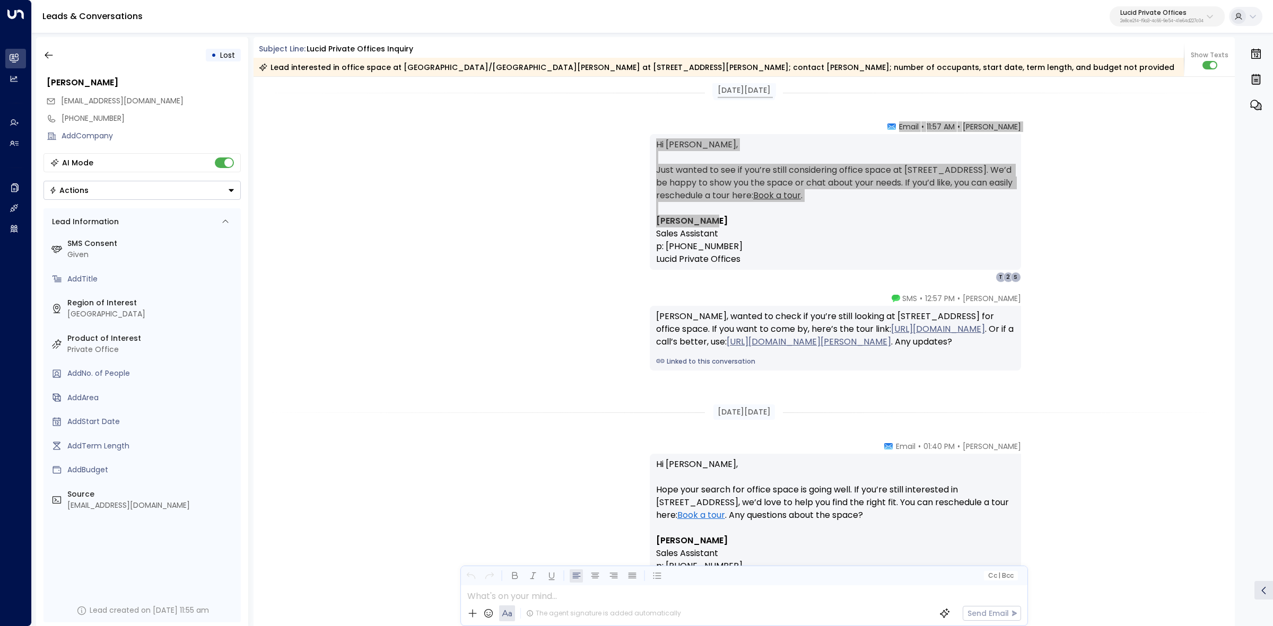
scroll to position [663, 0]
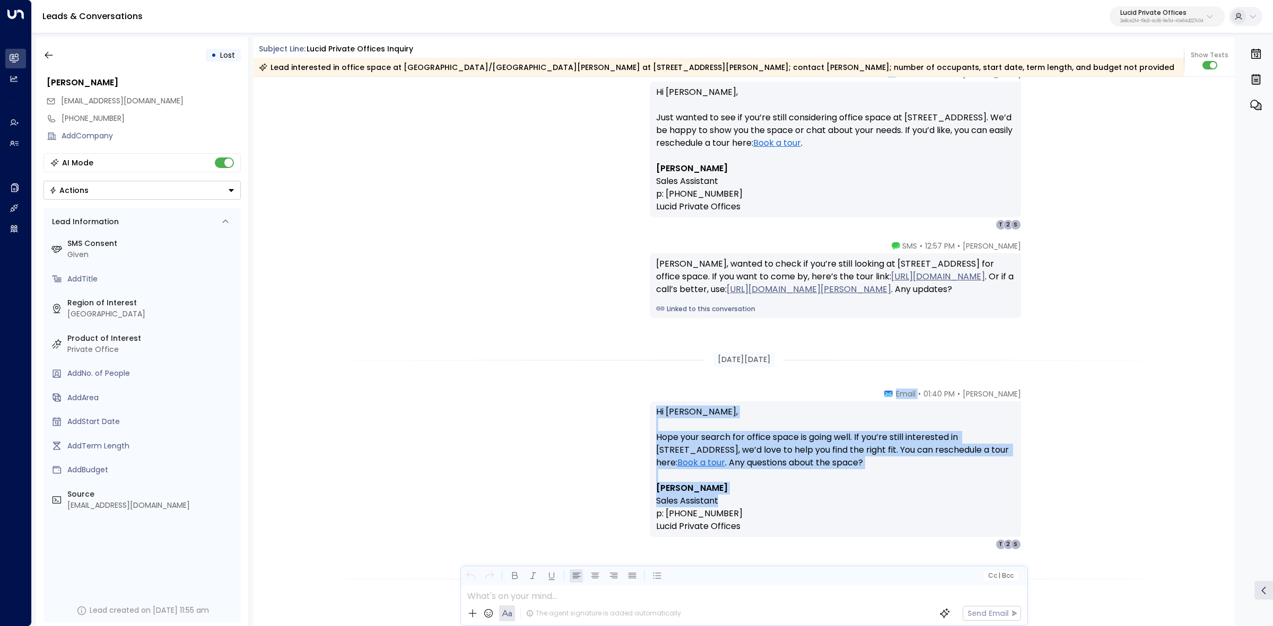
drag, startPoint x: 910, startPoint y: 395, endPoint x: 956, endPoint y: 495, distance: 109.7
click at [956, 495] on div "Lucy Taylor • 01:40 PM • Email Hi Alejandra, Hope your search for office space …" at bounding box center [835, 469] width 371 height 161
copy div "Email Hi Alejandra, Hope your search for office space is going well. If you’re …"
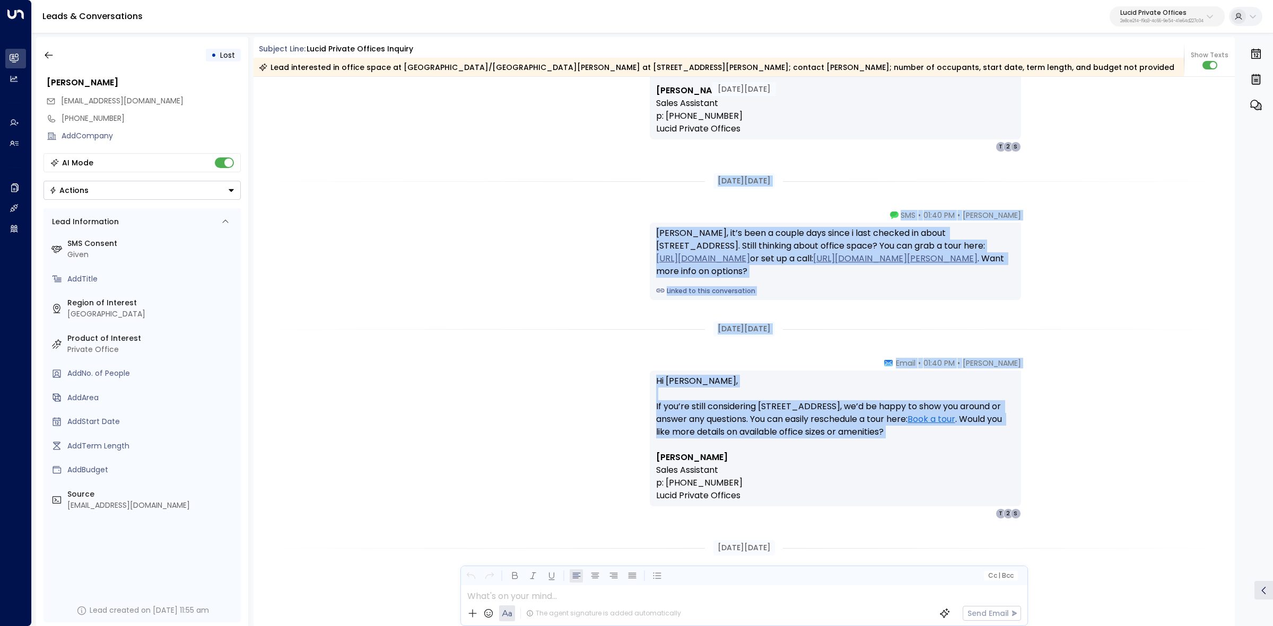
scroll to position [1127, 0]
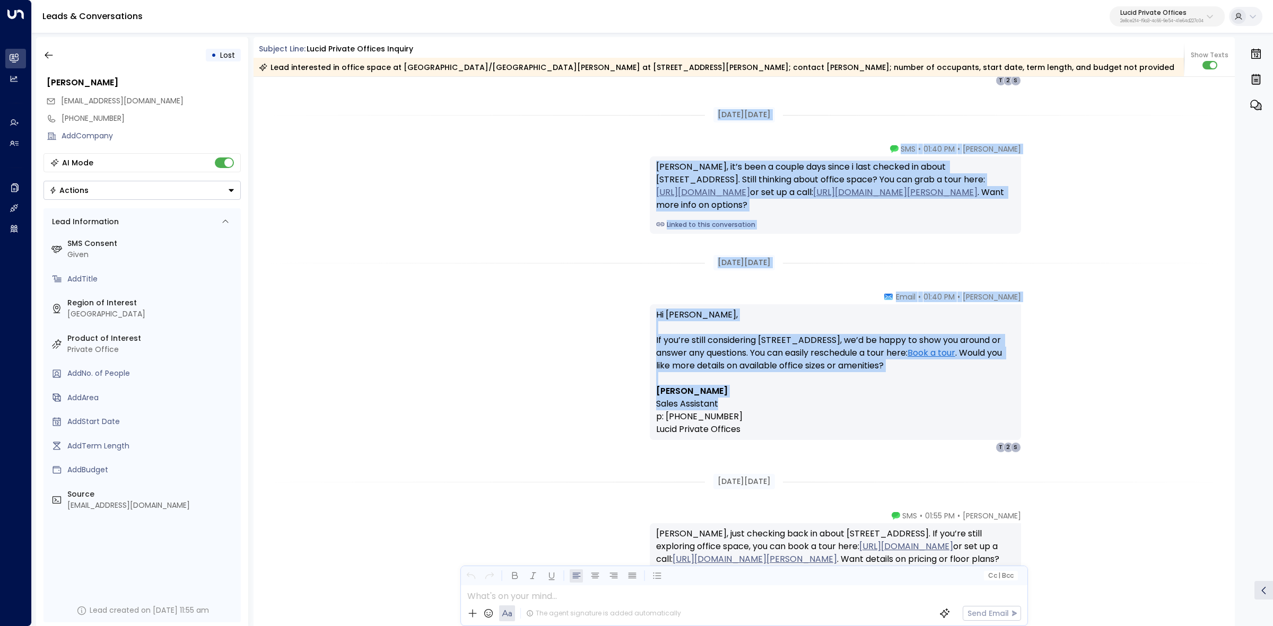
drag, startPoint x: 703, startPoint y: 245, endPoint x: 954, endPoint y: 400, distance: 294.7
click at [954, 400] on div "Aug 25, 24 days ago Lucy Taylor • 01:40 PM • Email Hi Alejandra, Hope your sear…" at bounding box center [745, 128] width 982 height 2356
copy div "Aug 27, 22 days ago Lucy Taylor • 01:40 PM • SMS Alejandra, it’s been a couple …"
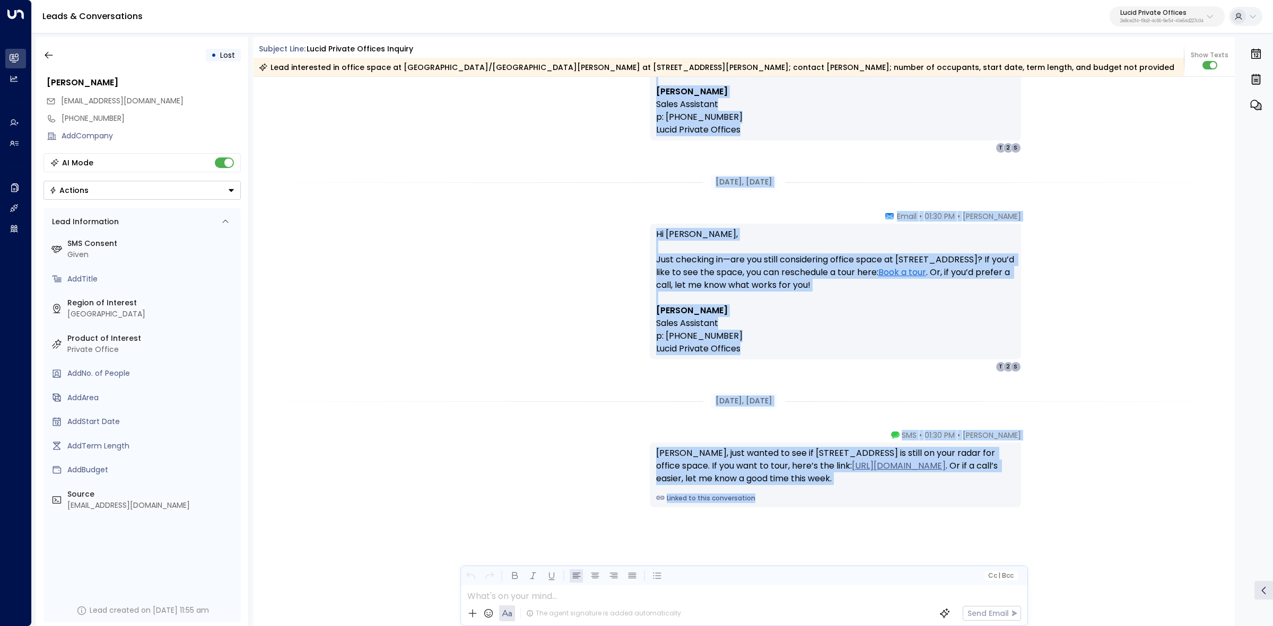
scroll to position [1806, 0]
drag, startPoint x: 707, startPoint y: 346, endPoint x: 972, endPoint y: 527, distance: 321.2
copy div "Sep 08, 10 days ago Lucy Taylor • 01:55 PM • Email Hi Alejandra, Wanted to see …"
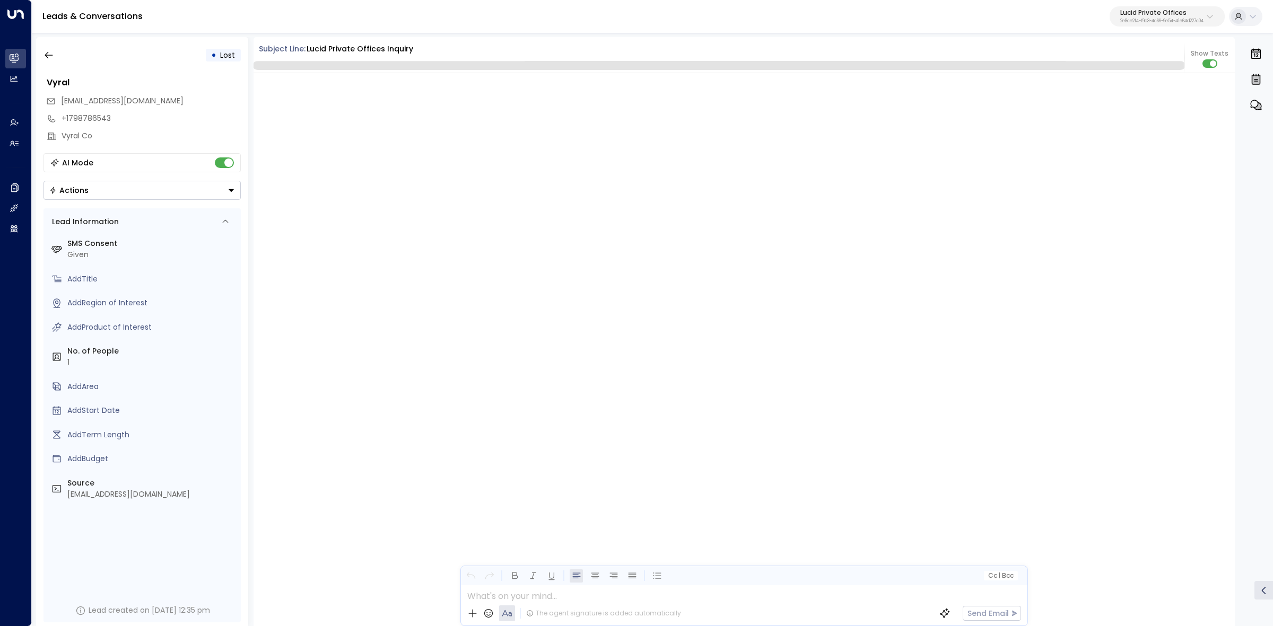
scroll to position [1248, 0]
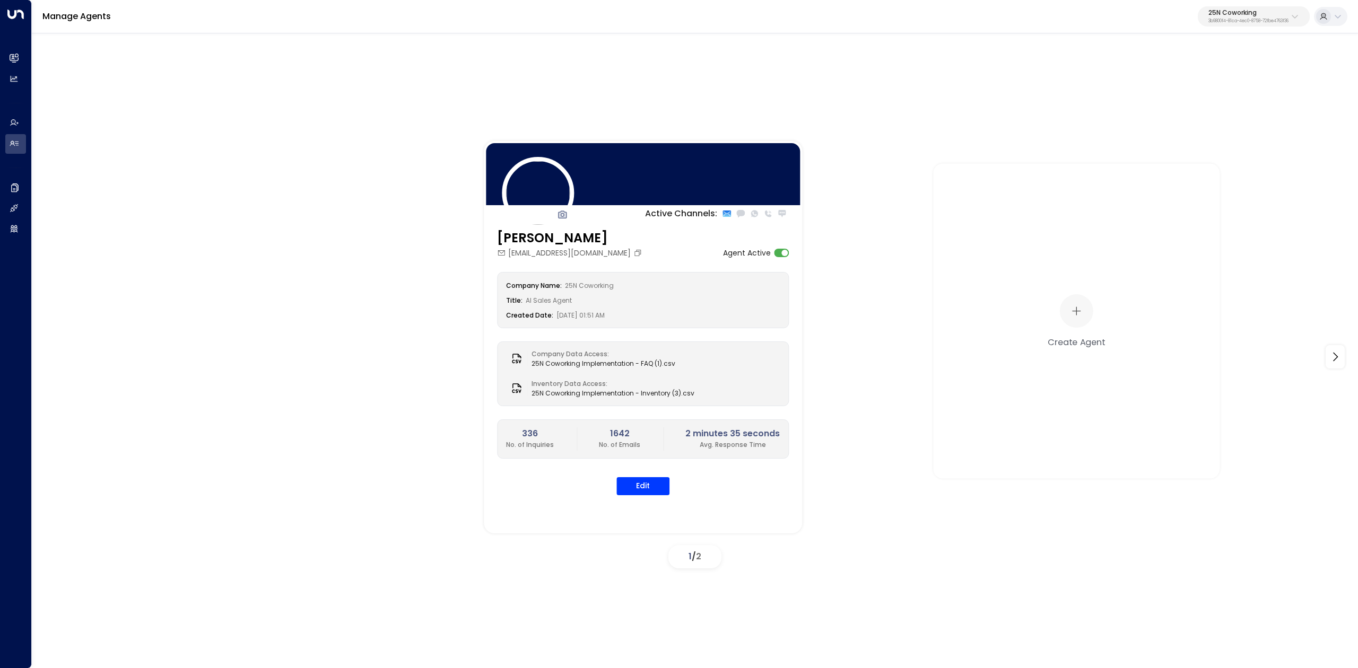
click at [1227, 10] on p "25N Coworking" at bounding box center [1248, 13] width 80 height 6
type input "*****"
click at [1196, 75] on div "Orega ID: d62b4f3b-a803-4355-9bc8-4e5b658db589" at bounding box center [1225, 85] width 155 height 22
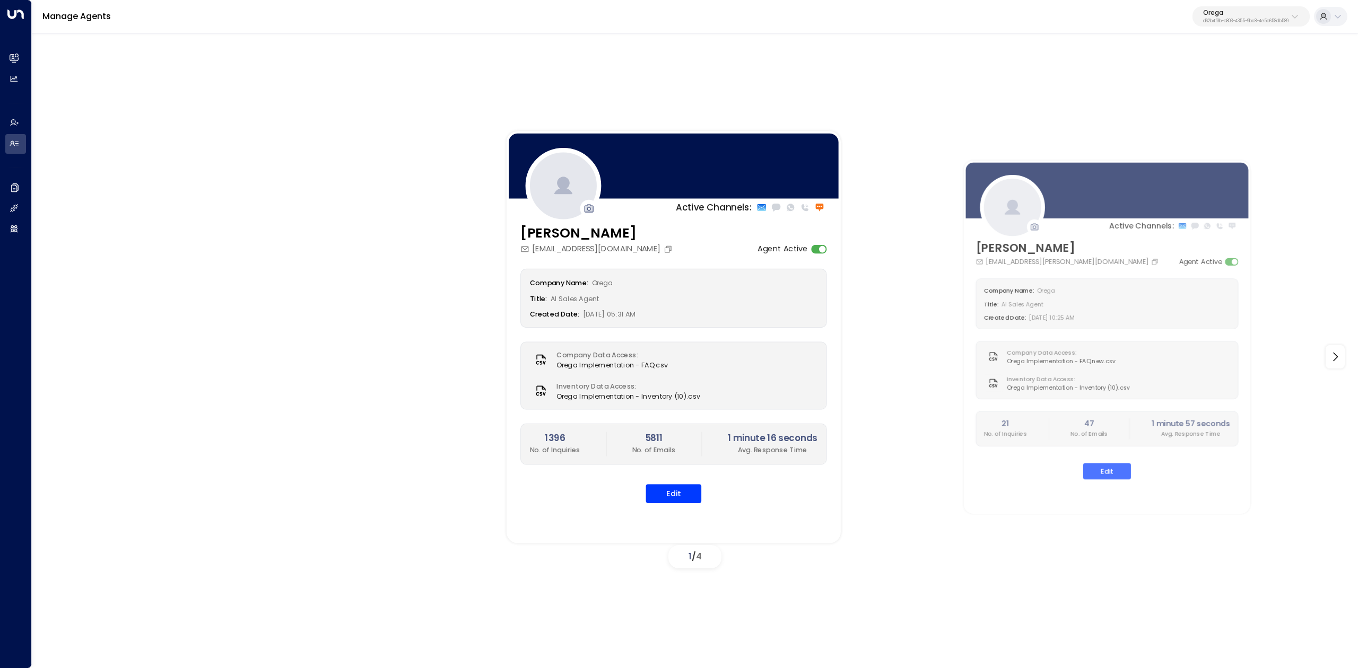
click at [566, 229] on div "[PERSON_NAME] [EMAIL_ADDRESS][DOMAIN_NAME] Agent Active Company Name: Orega Tit…" at bounding box center [674, 370] width 334 height 294
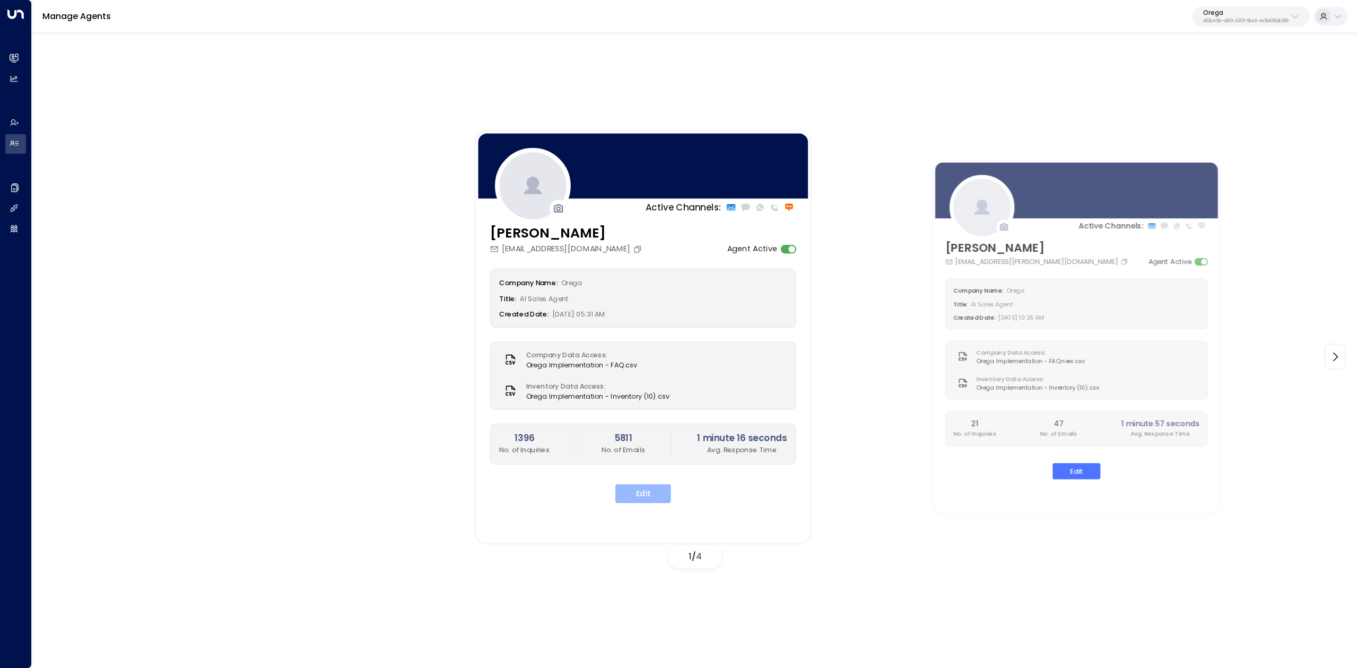
click at [660, 496] on button "Edit" at bounding box center [643, 493] width 56 height 19
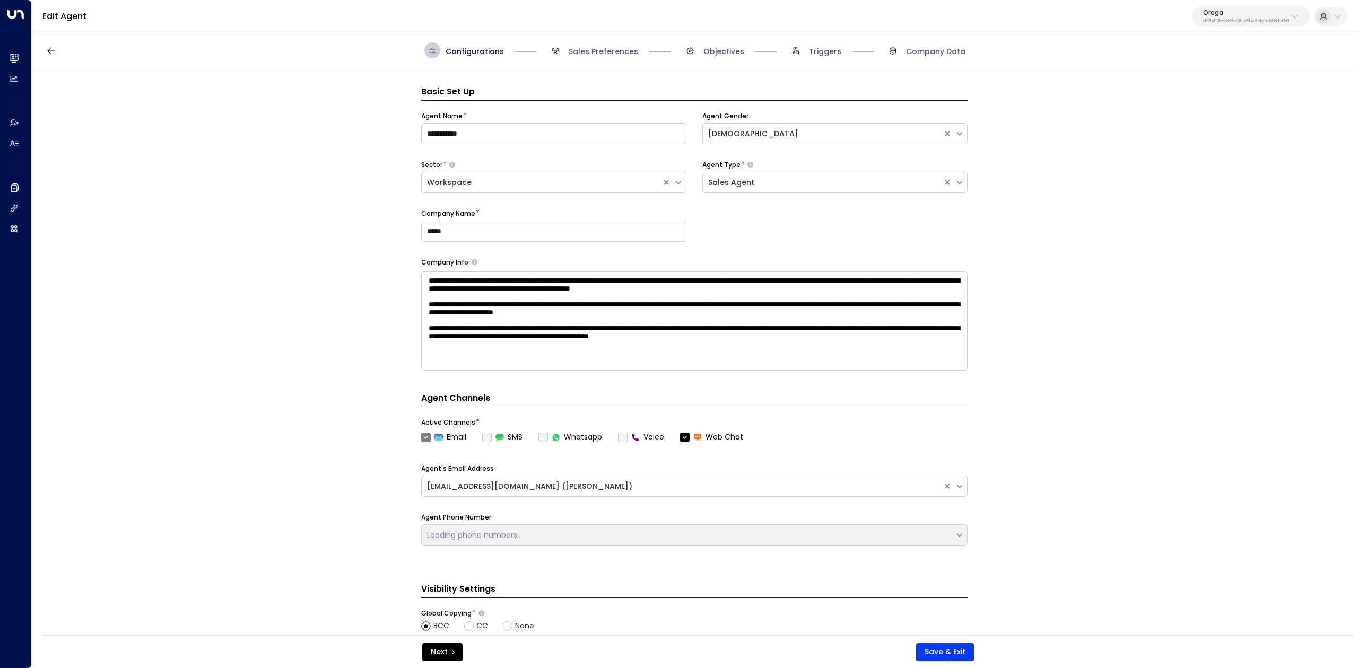
scroll to position [16, 0]
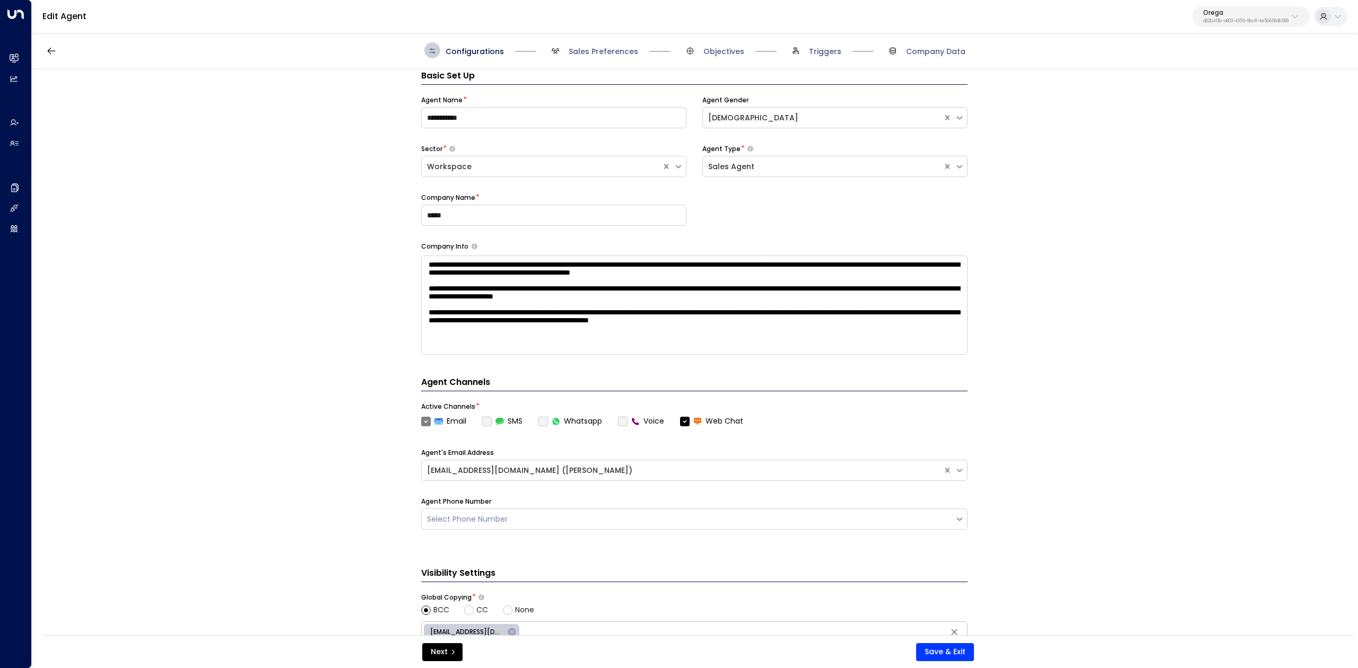
click at [489, 104] on div "Agent Name *" at bounding box center [553, 100] width 265 height 10
click at [486, 117] on input "**********" at bounding box center [553, 117] width 265 height 21
click at [46, 47] on icon "button" at bounding box center [51, 51] width 11 height 11
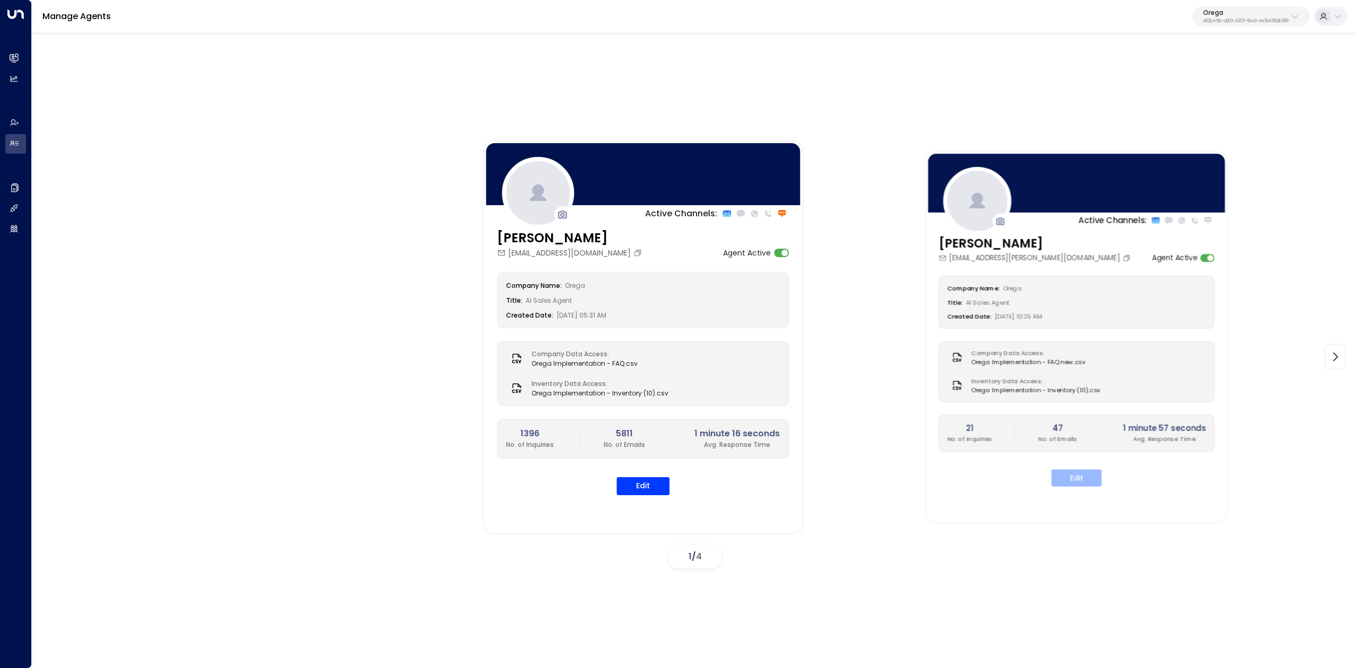
click at [1098, 479] on button "Edit" at bounding box center [1076, 477] width 50 height 17
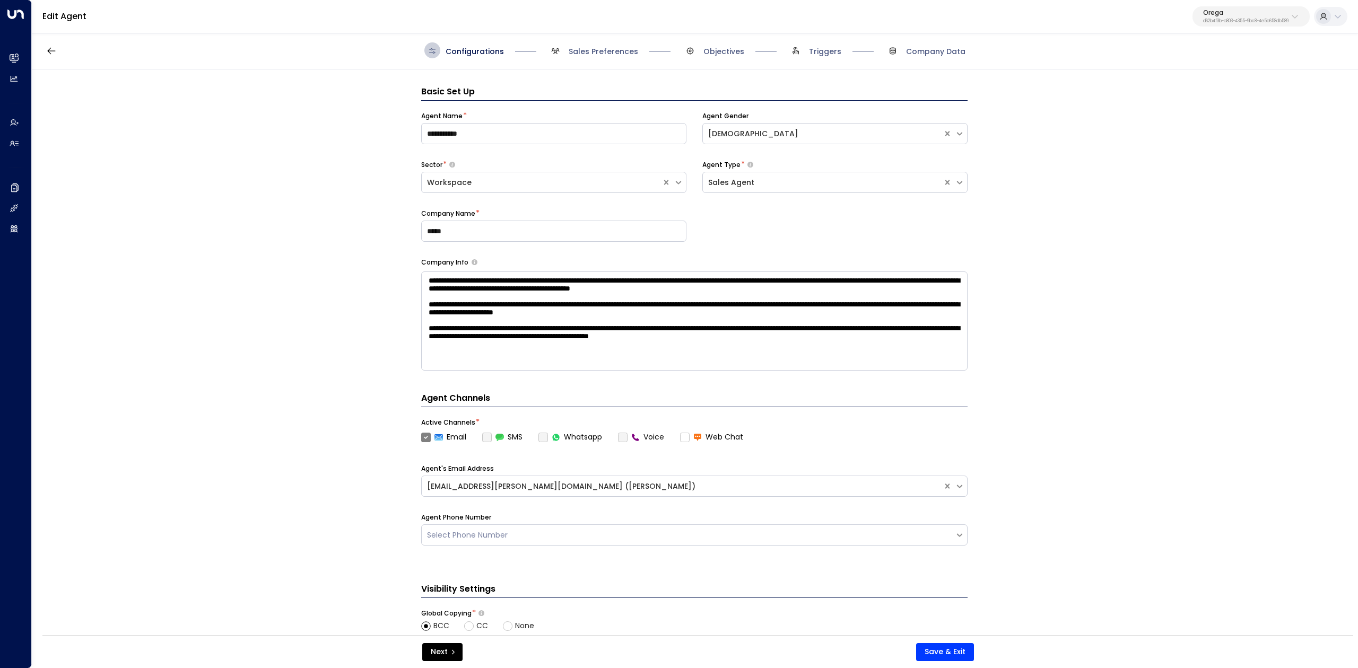
scroll to position [16, 0]
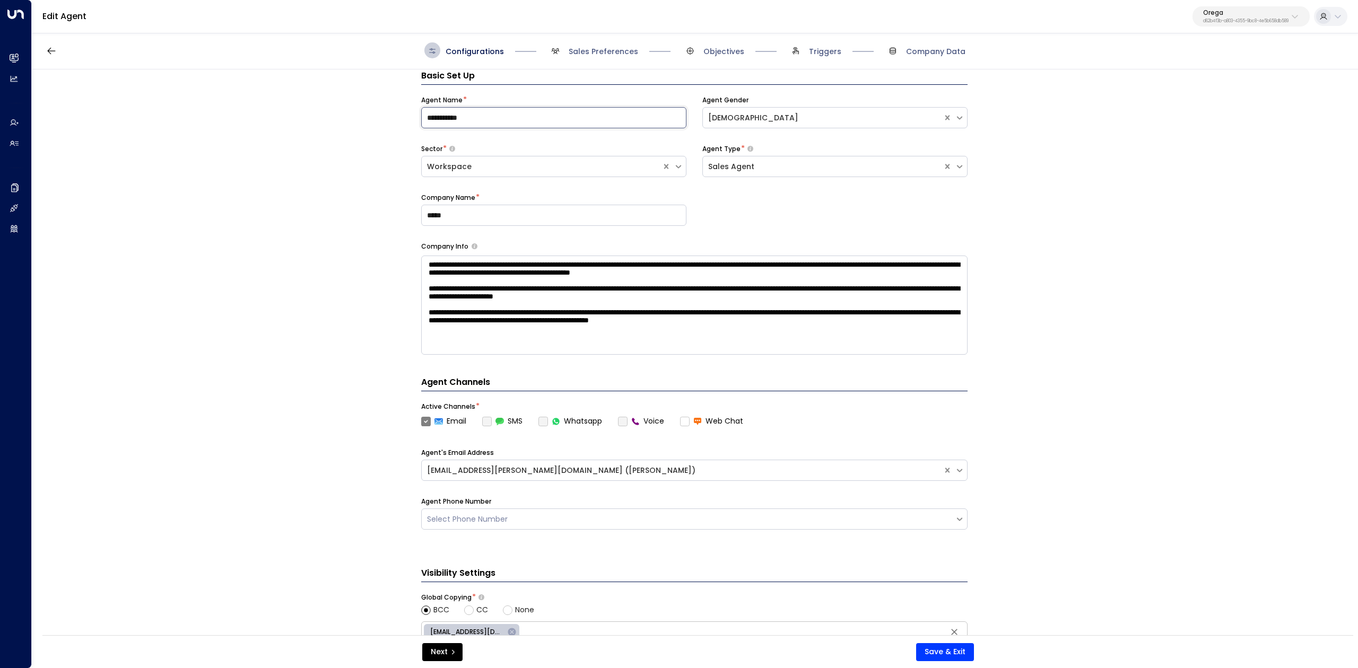
click at [514, 118] on input "**********" at bounding box center [553, 117] width 265 height 21
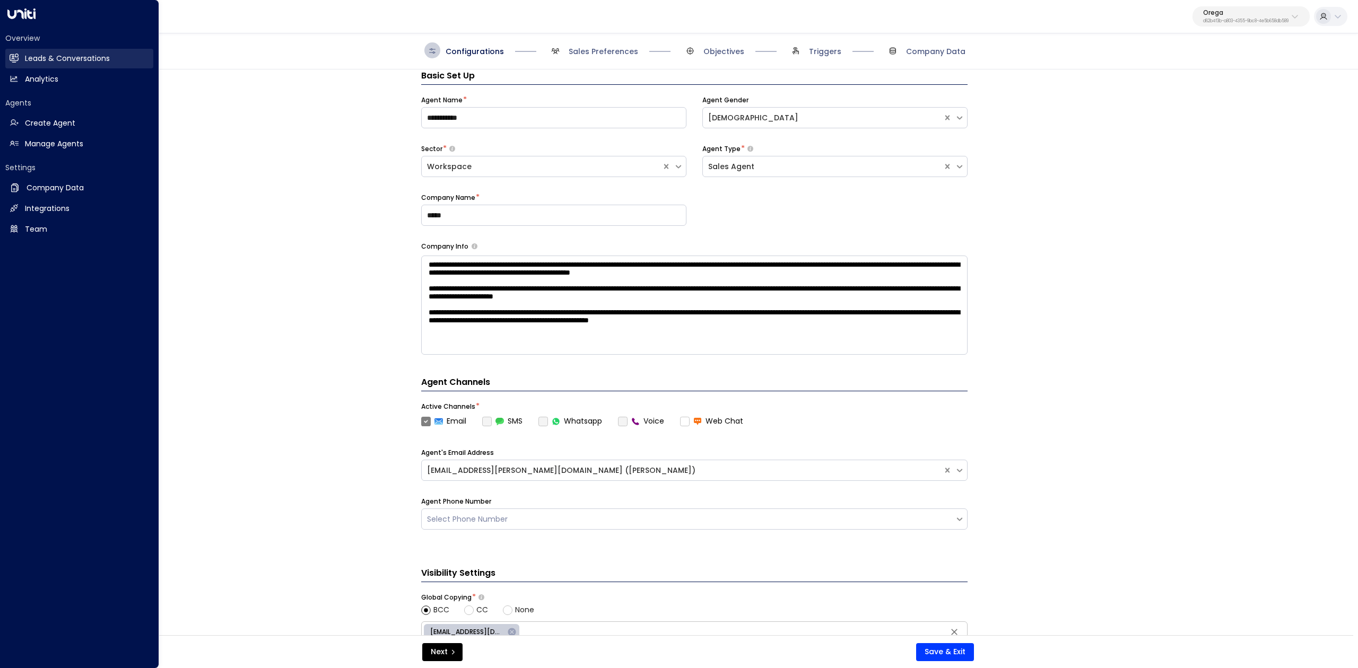
click at [6, 59] on link "Leads & Conversations Leads & Conversations" at bounding box center [79, 59] width 148 height 20
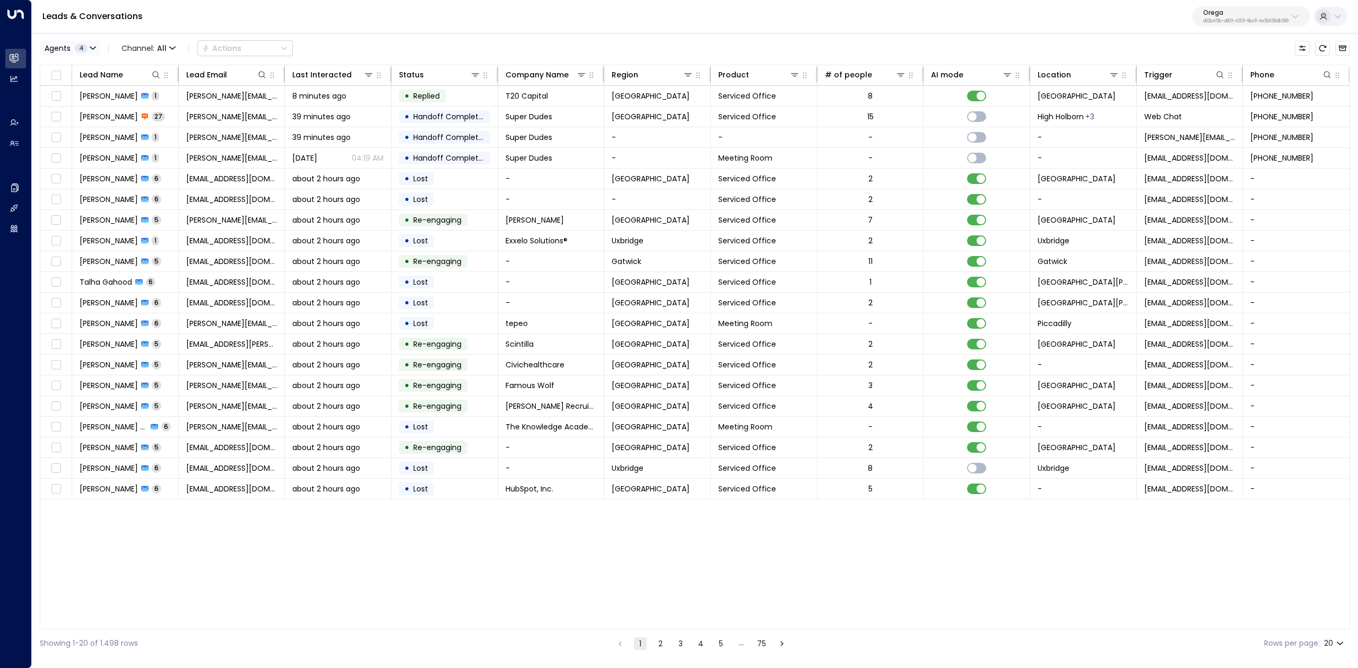
click at [72, 53] on button "Agents 4" at bounding box center [70, 48] width 60 height 15
click at [24, 141] on div at bounding box center [679, 334] width 1358 height 668
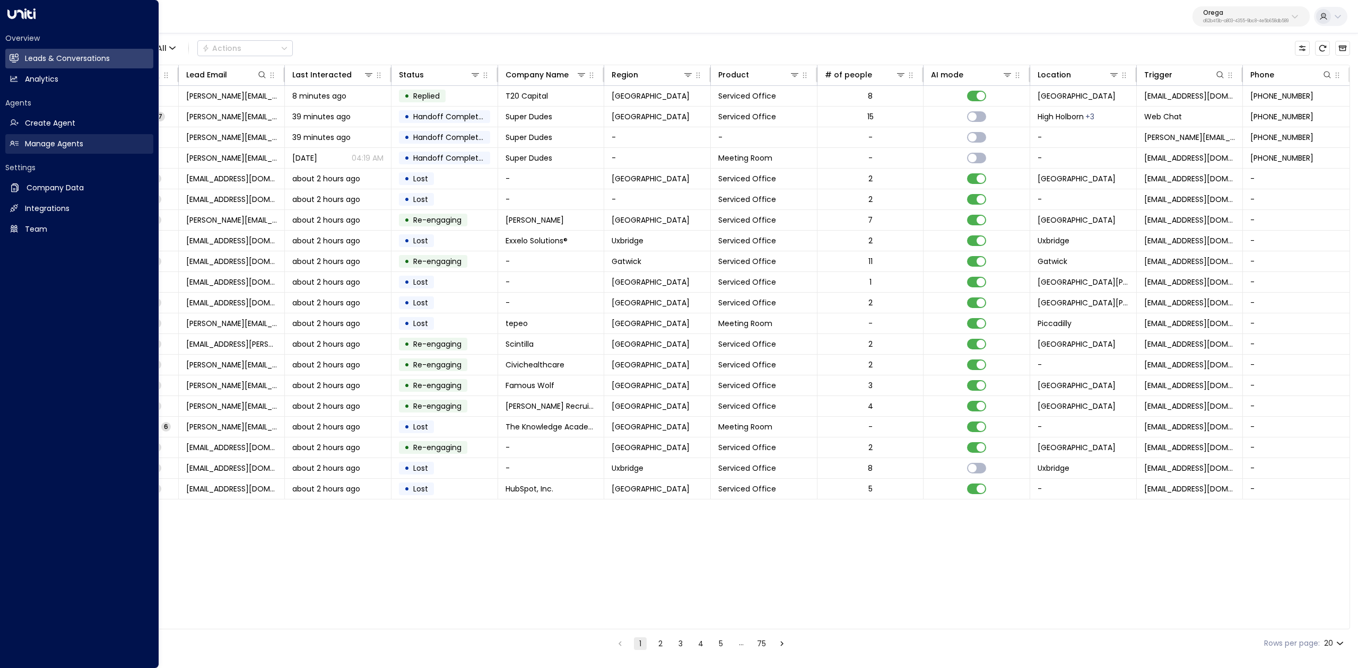
click at [32, 142] on h2 "Manage Agents" at bounding box center [54, 143] width 58 height 11
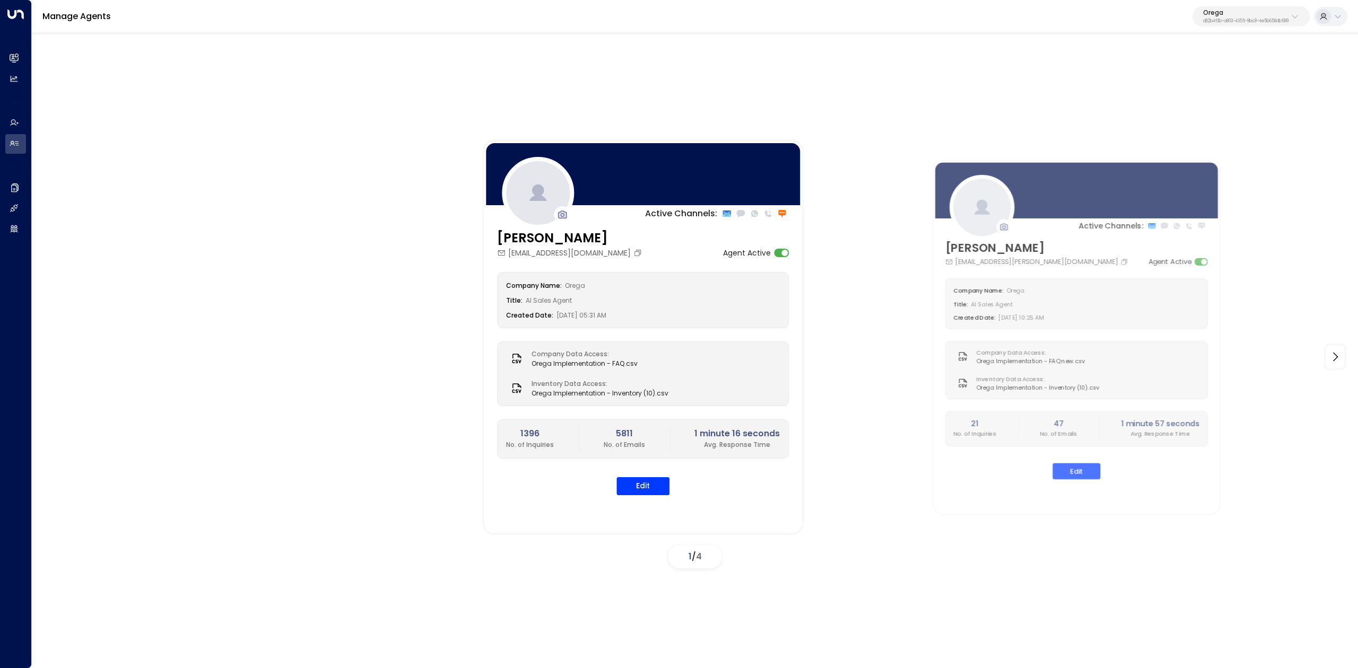
click at [1272, 349] on div "Active Channels: [PERSON_NAME] [PERSON_NAME][EMAIL_ADDRESS][DOMAIN_NAME] Agent …" at bounding box center [1120, 337] width 1273 height 393
click at [1272, 355] on div at bounding box center [1335, 356] width 19 height 23
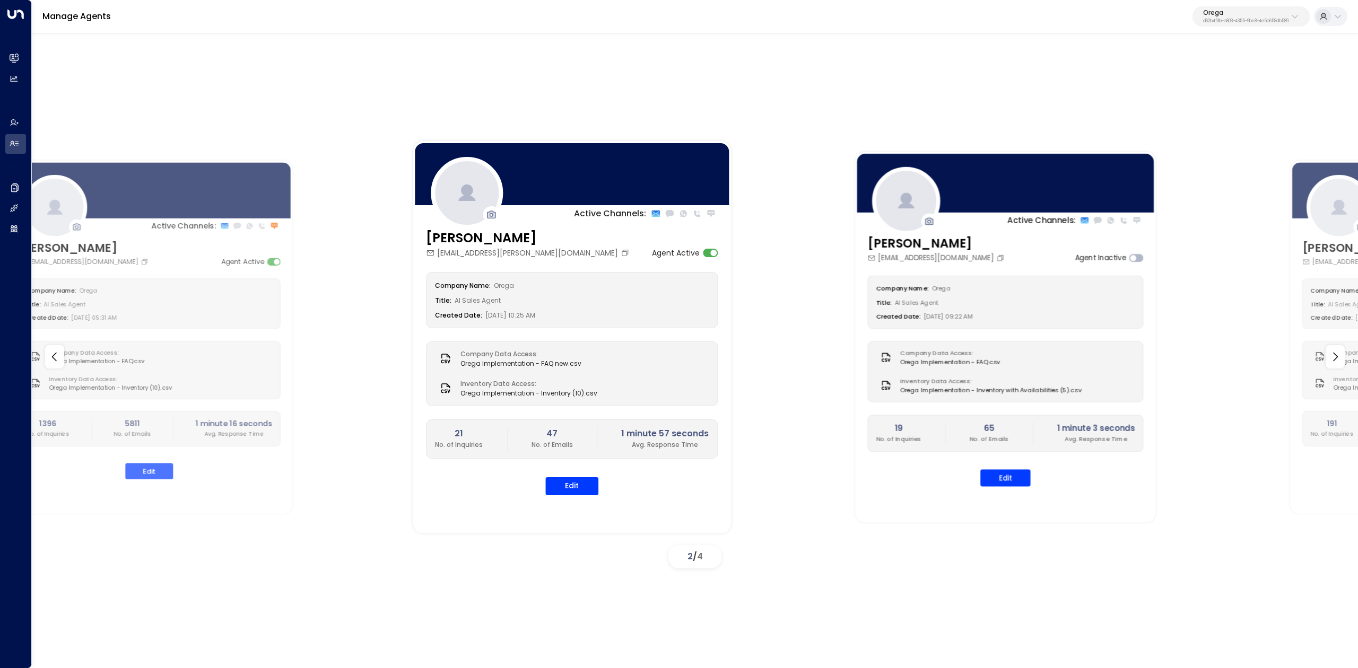
click at [936, 234] on h3 "[PERSON_NAME]" at bounding box center [936, 243] width 139 height 18
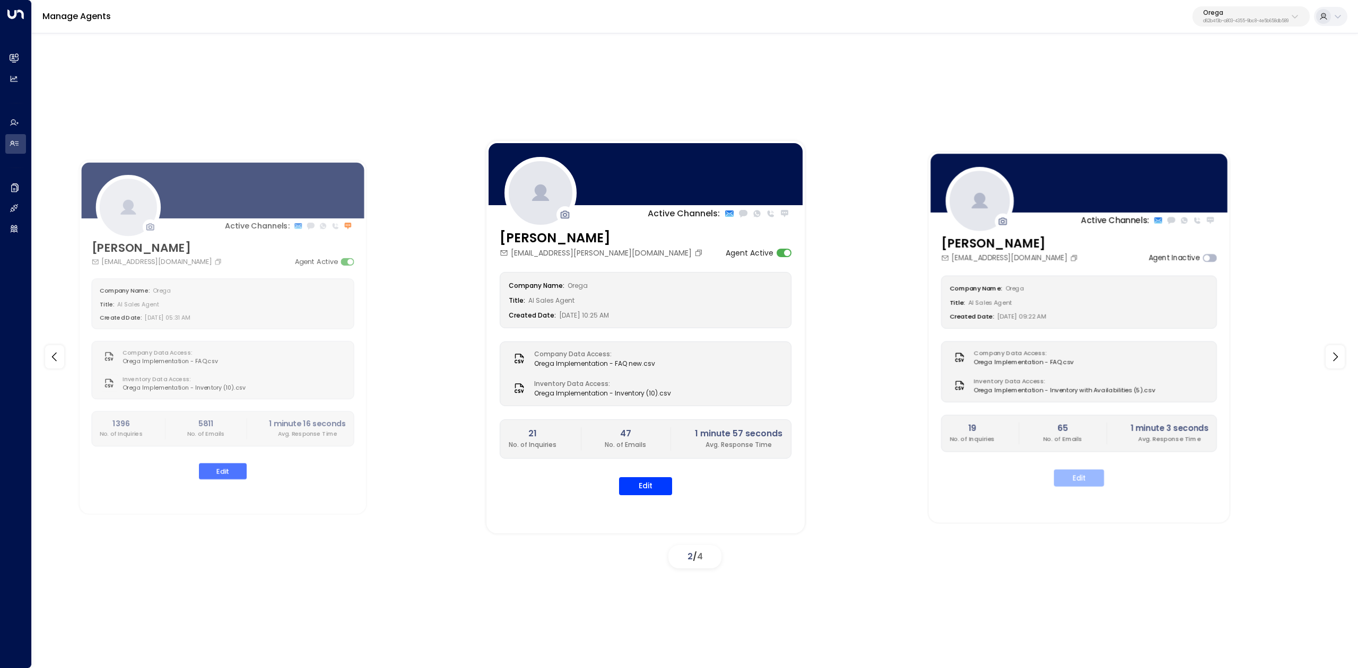
click at [1091, 474] on button "Edit" at bounding box center [1079, 477] width 50 height 17
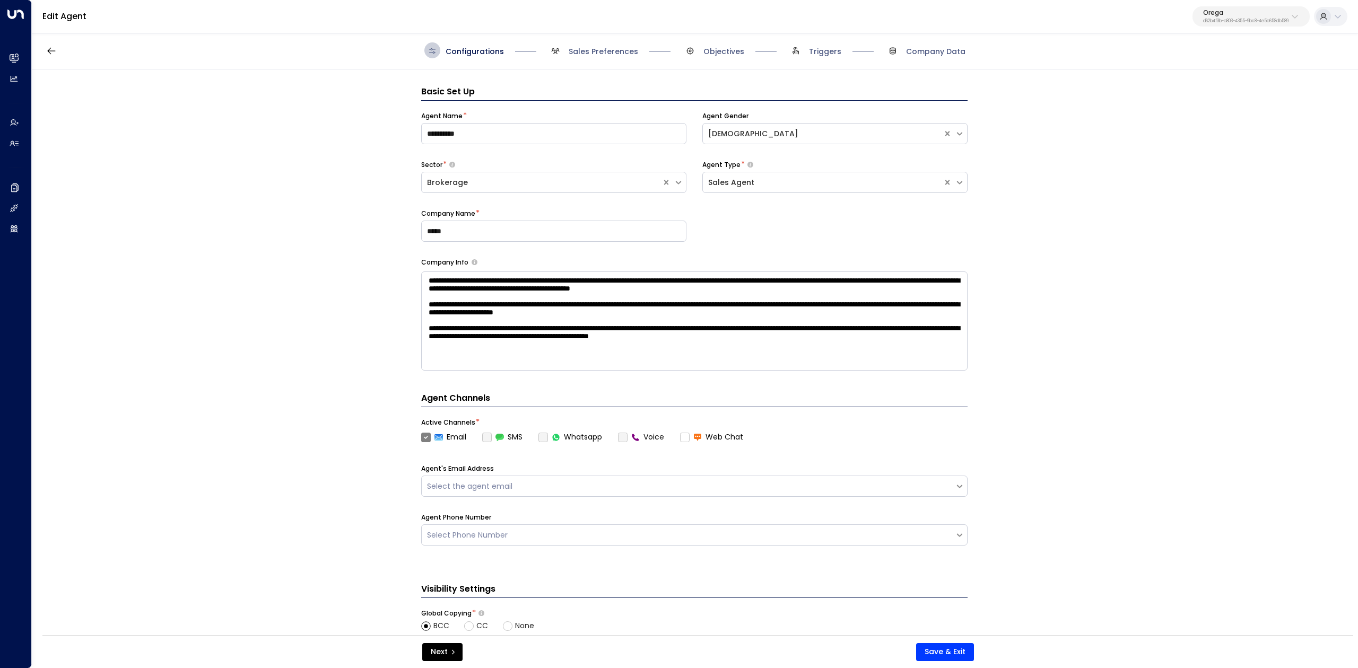
scroll to position [16, 0]
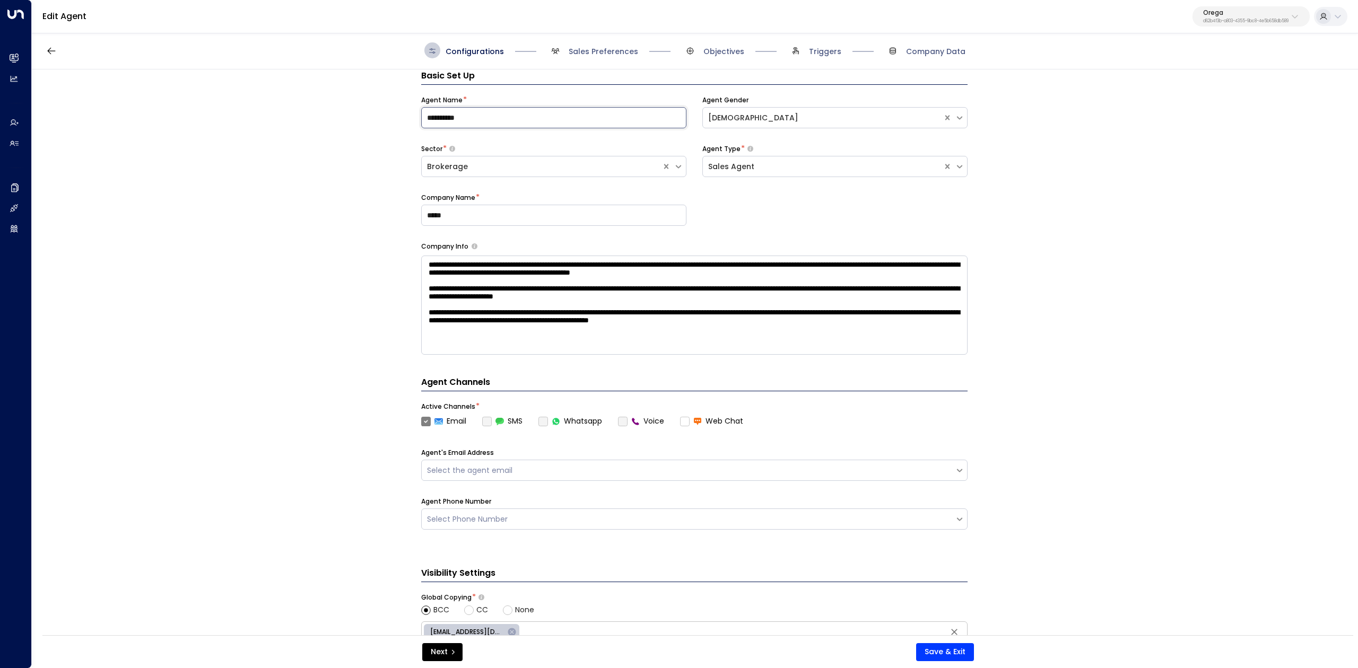
click at [463, 128] on input "**********" at bounding box center [553, 117] width 265 height 21
click at [470, 127] on input "**********" at bounding box center [553, 117] width 265 height 21
click at [52, 45] on button "button" at bounding box center [51, 50] width 19 height 19
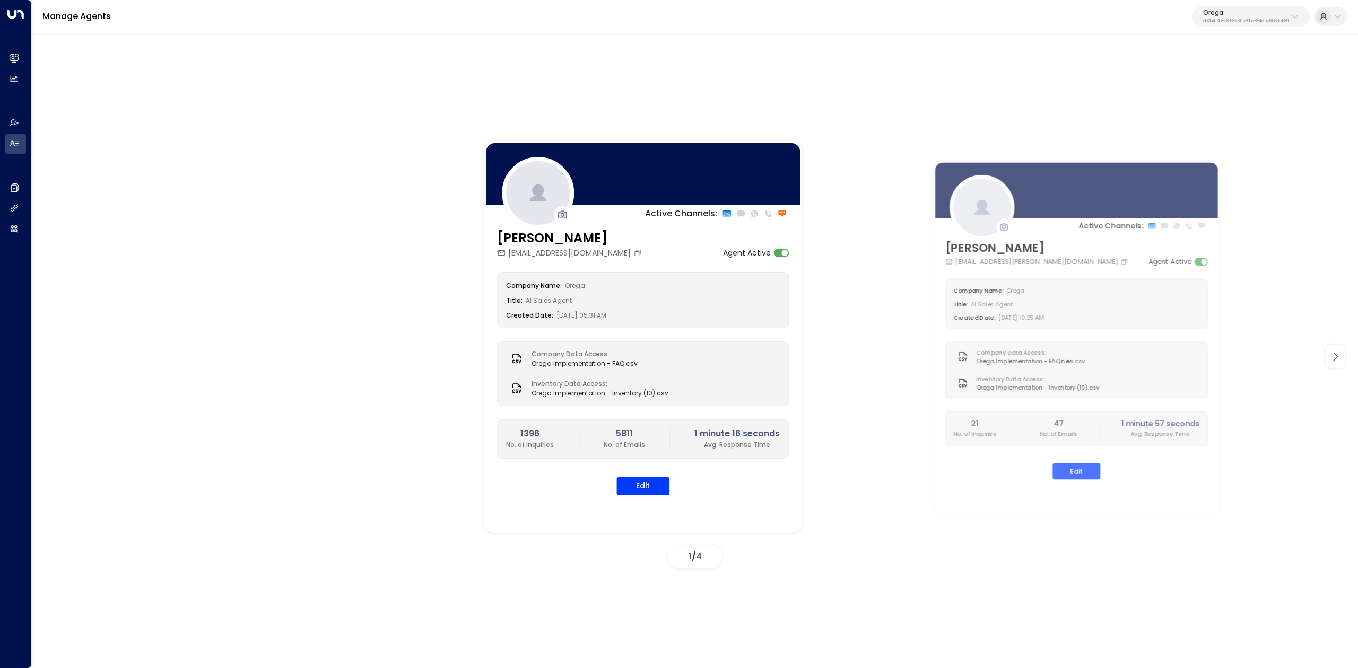
click at [1272, 355] on icon at bounding box center [1335, 357] width 13 height 13
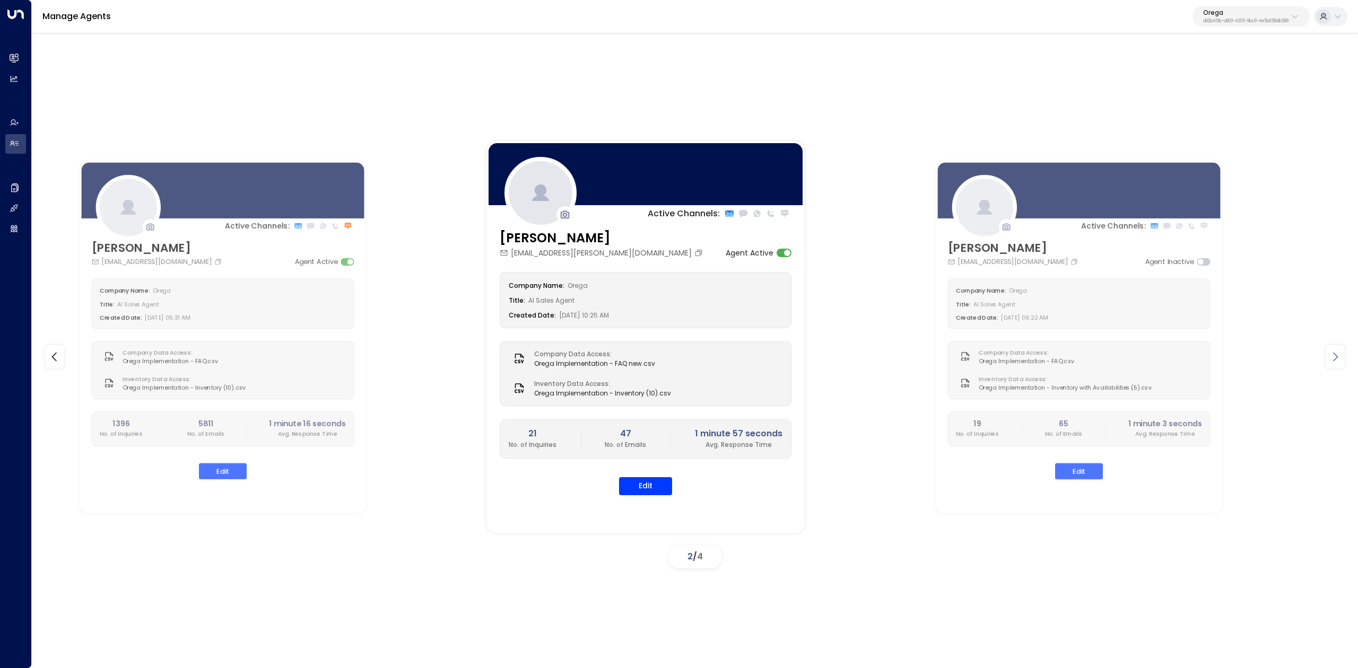
click at [1272, 357] on icon at bounding box center [1335, 357] width 13 height 13
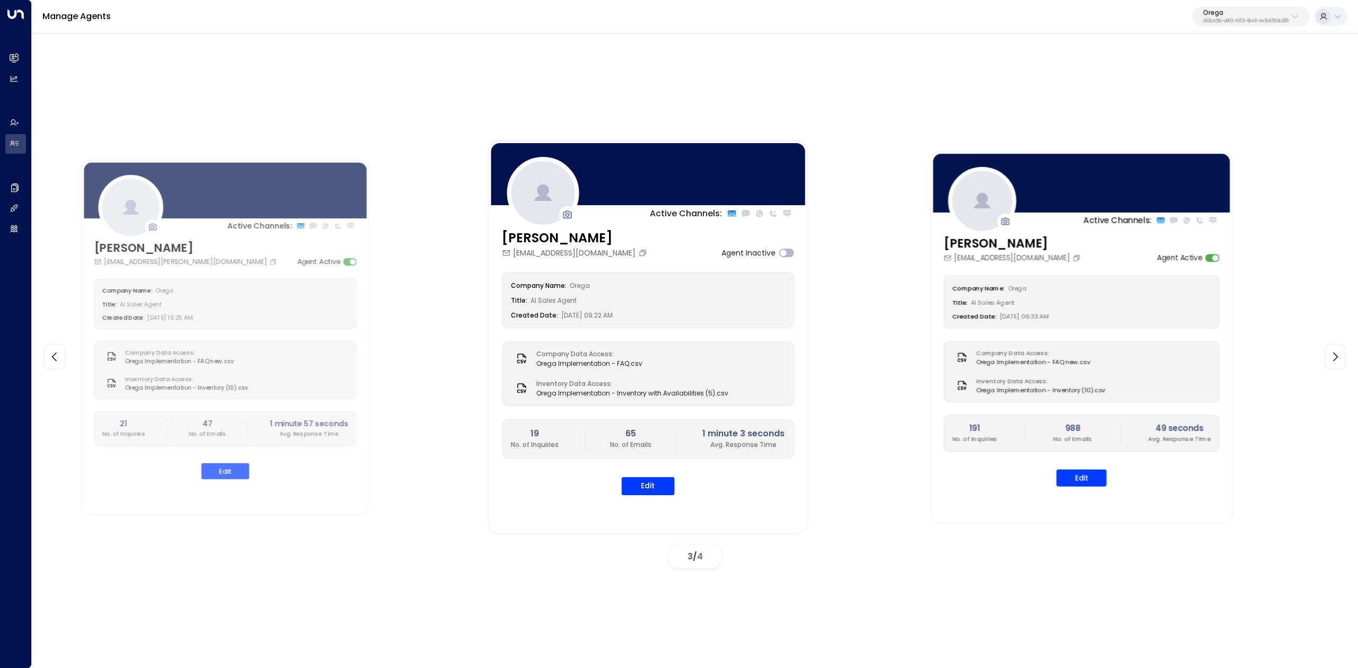
click at [985, 243] on h3 "Alex Ingram" at bounding box center [1013, 243] width 139 height 18
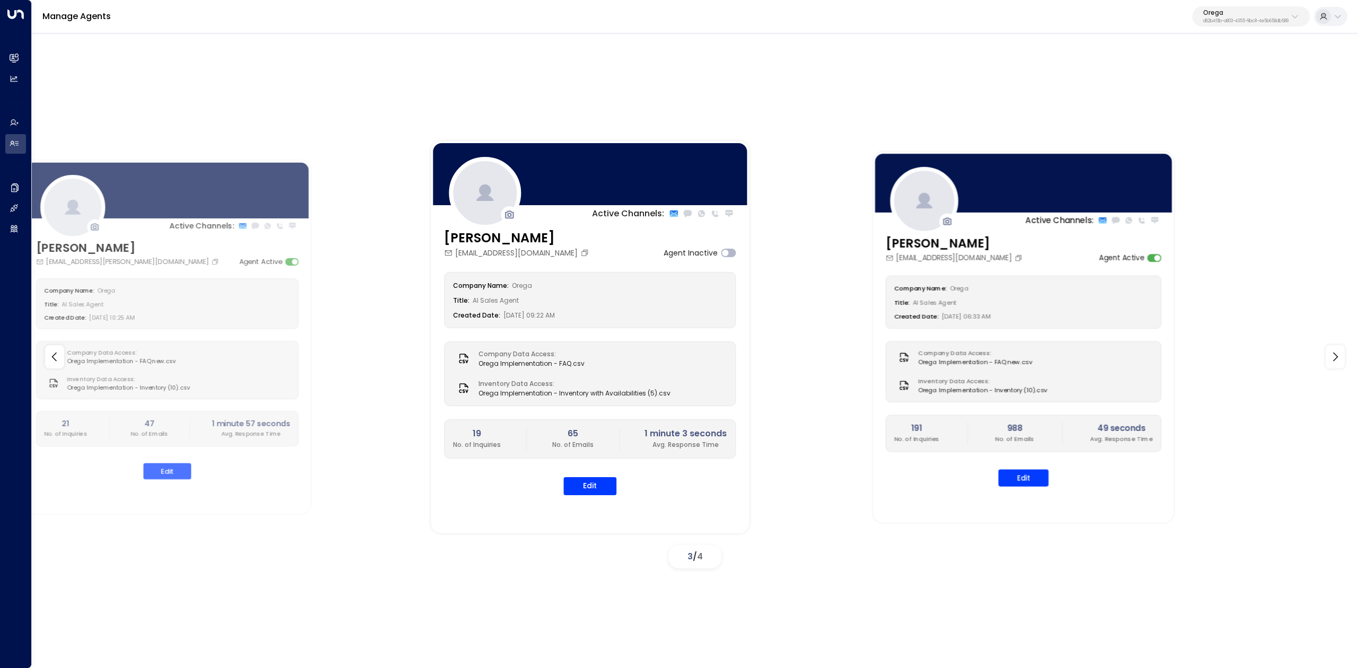
click at [955, 242] on h3 "Alex Ingram" at bounding box center [954, 243] width 139 height 18
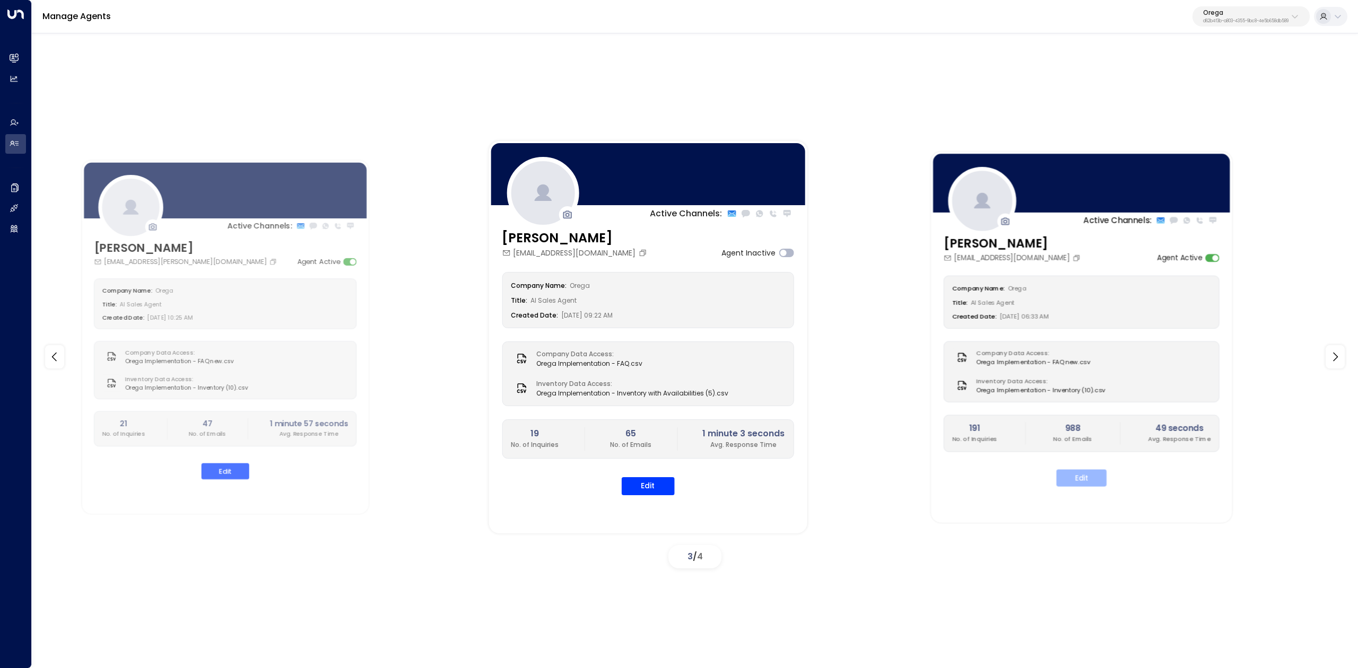
click at [1080, 474] on button "Edit" at bounding box center [1081, 477] width 50 height 17
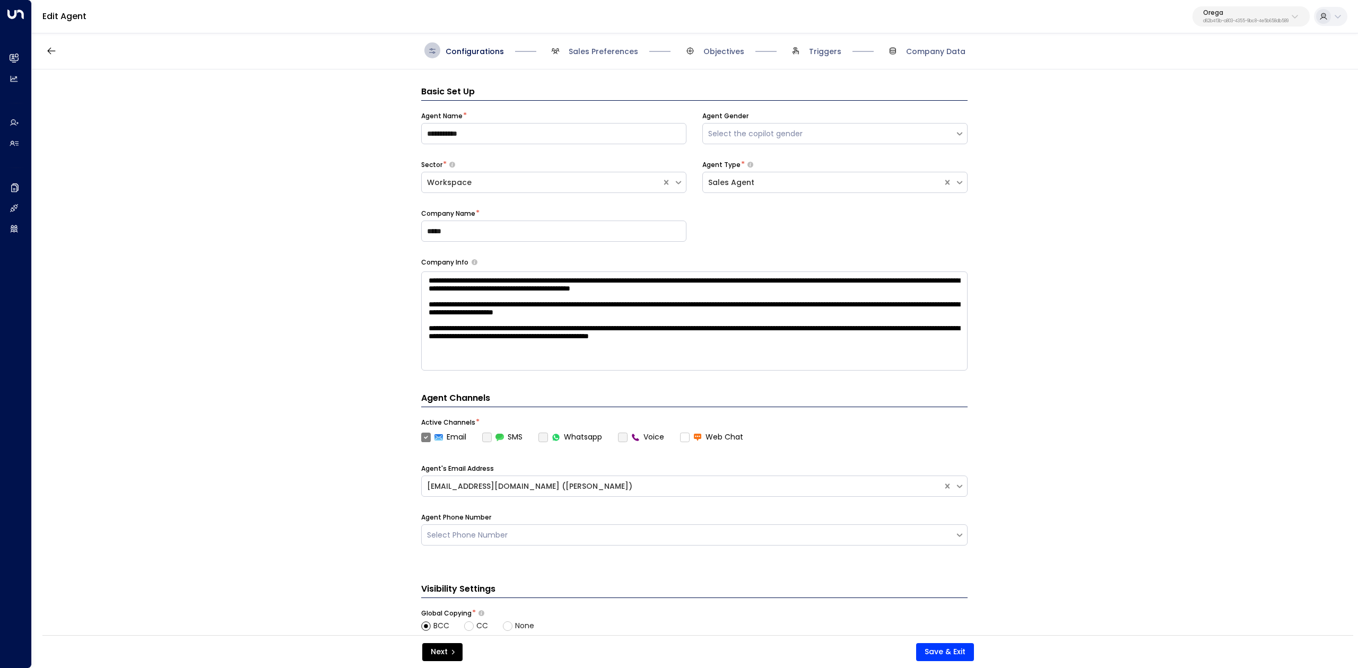
scroll to position [16, 0]
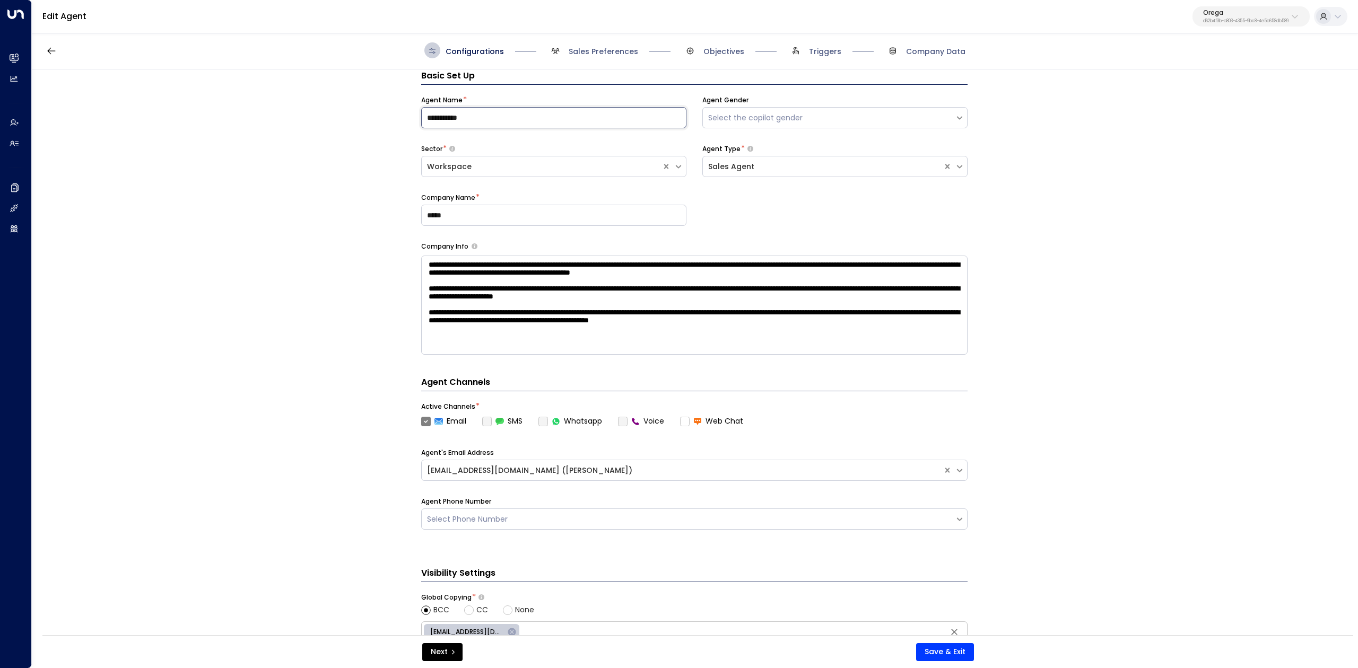
click at [486, 114] on input "**********" at bounding box center [553, 117] width 265 height 21
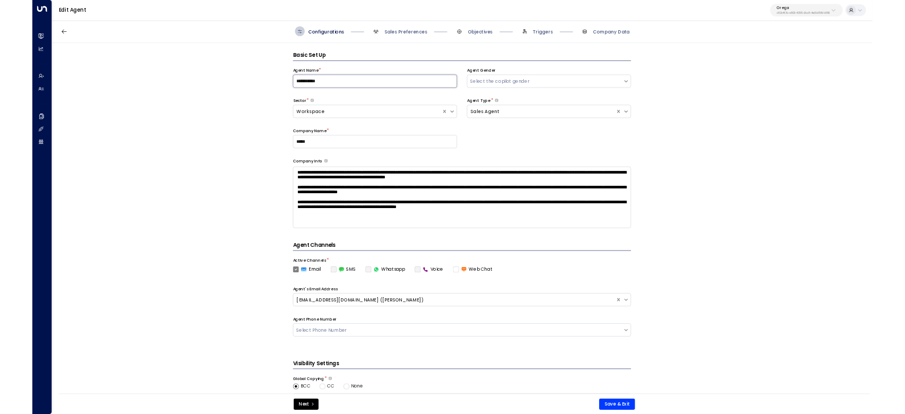
scroll to position [0, 0]
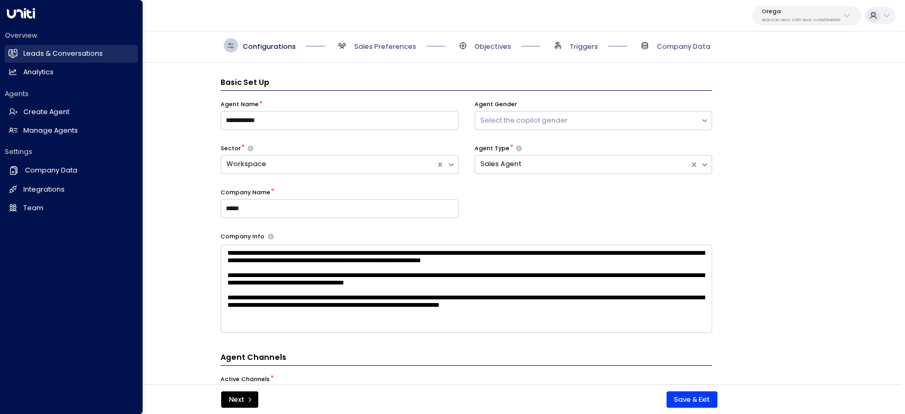
click at [8, 49] on icon at bounding box center [12, 53] width 9 height 9
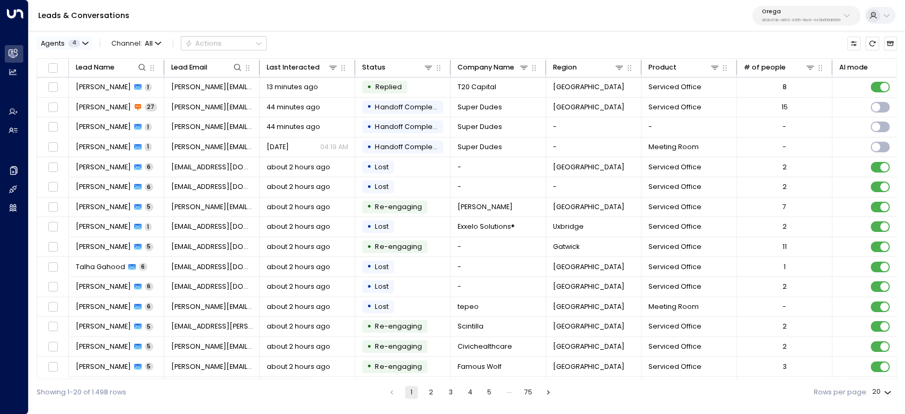
click at [86, 43] on icon "button" at bounding box center [85, 43] width 6 height 6
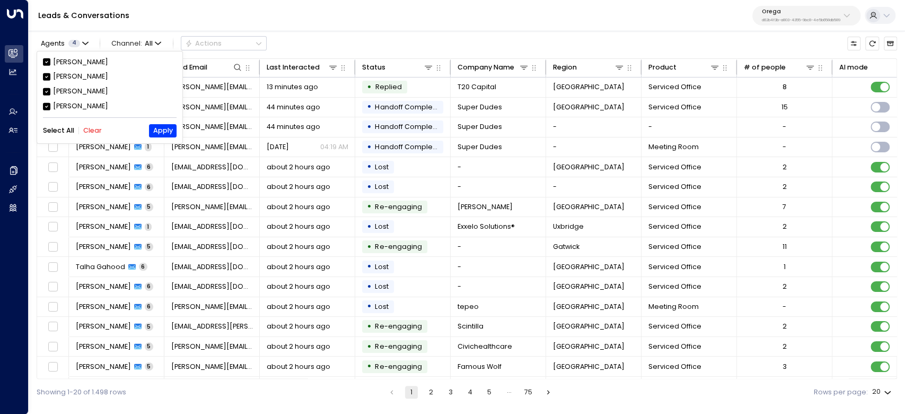
click at [74, 79] on div "Aiden Ives" at bounding box center [80, 77] width 55 height 10
click at [65, 63] on div "Alex Ingram" at bounding box center [80, 62] width 55 height 10
click at [54, 104] on div "Grace Nolan" at bounding box center [80, 106] width 55 height 10
click at [165, 128] on button "Apply" at bounding box center [162, 130] width 27 height 13
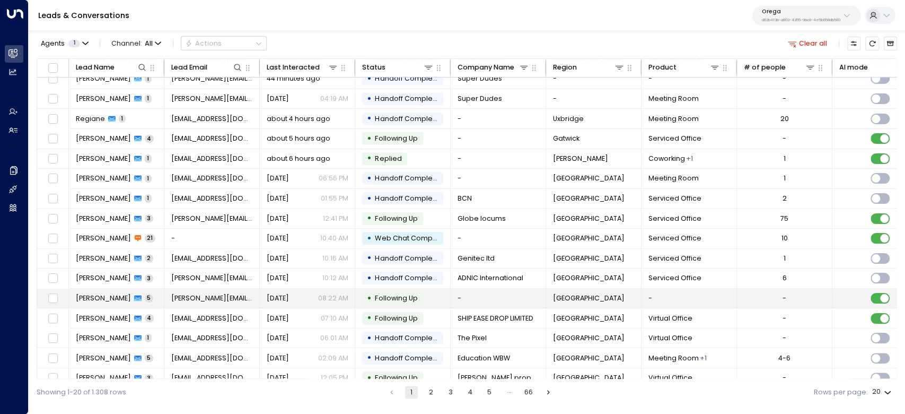
scroll to position [71, 0]
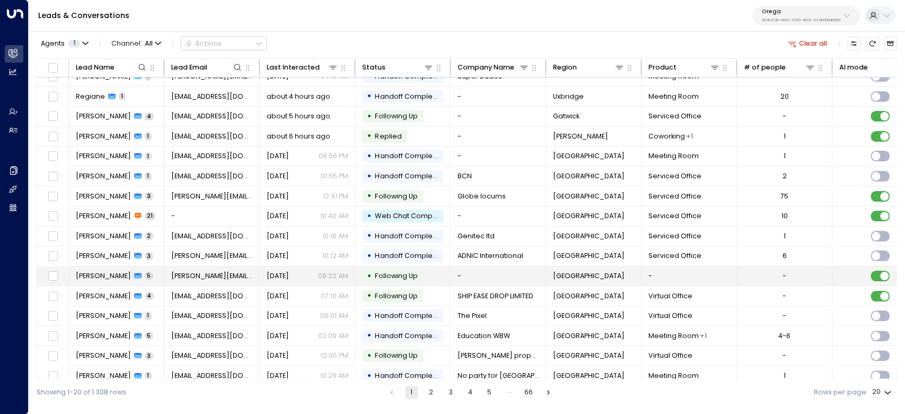
click at [99, 275] on span "Paul Trainer" at bounding box center [103, 276] width 55 height 10
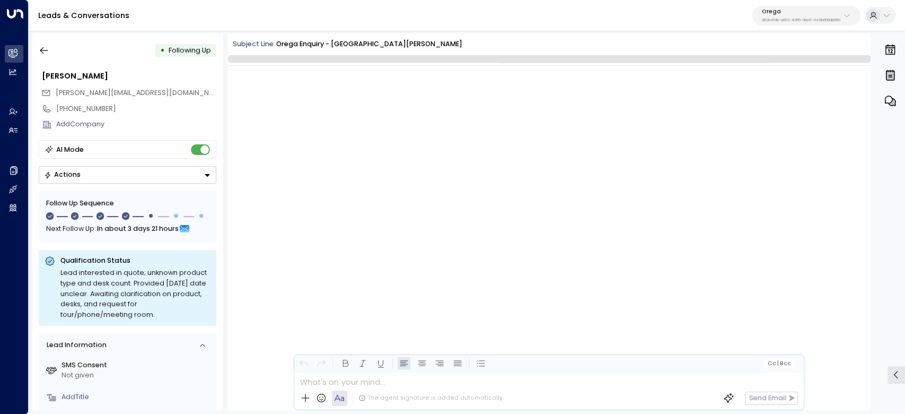
scroll to position [2318, 0]
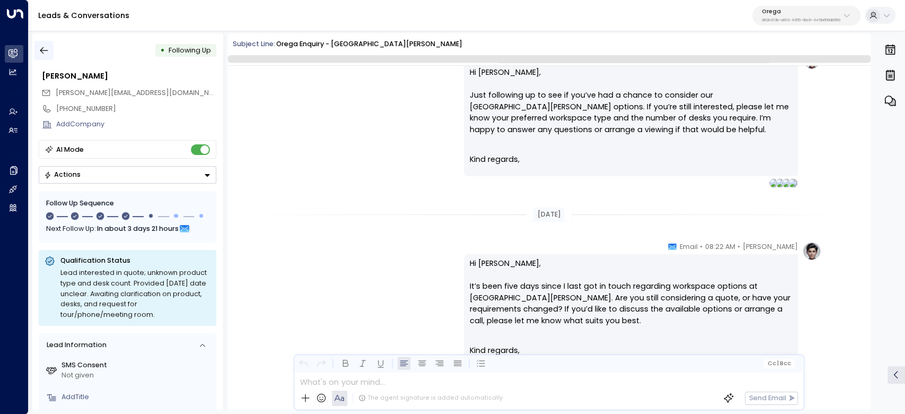
click at [41, 46] on icon "button" at bounding box center [44, 50] width 11 height 11
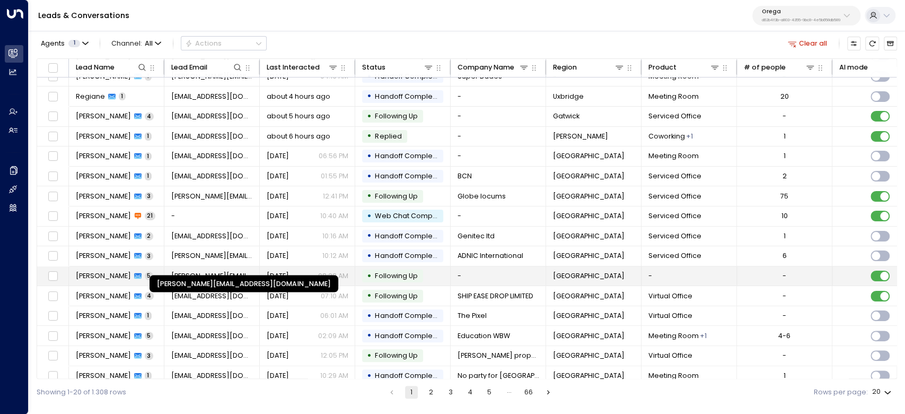
scroll to position [99, 0]
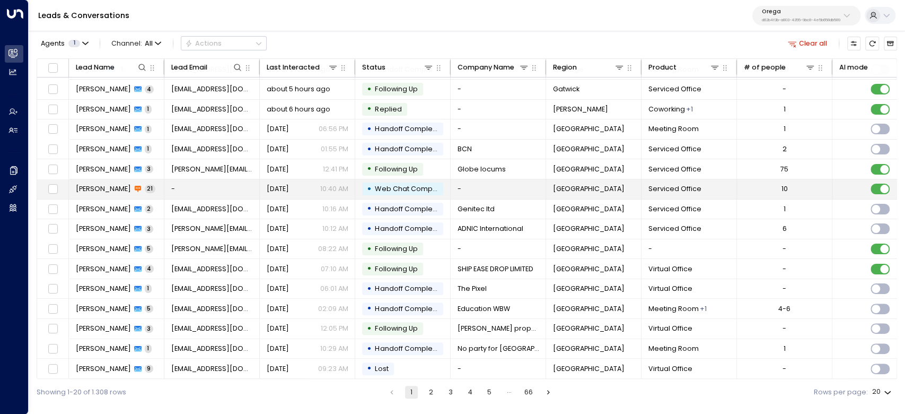
click at [85, 191] on td "Roger 21" at bounding box center [116, 189] width 95 height 20
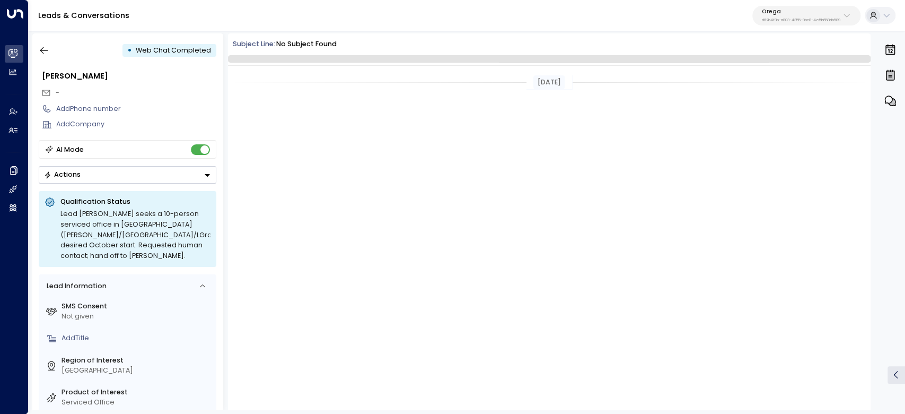
scroll to position [2830, 0]
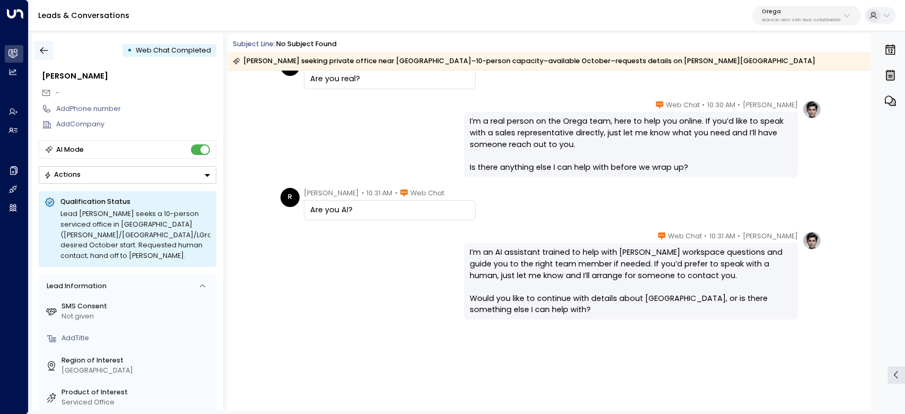
click at [38, 56] on button "button" at bounding box center [43, 50] width 19 height 19
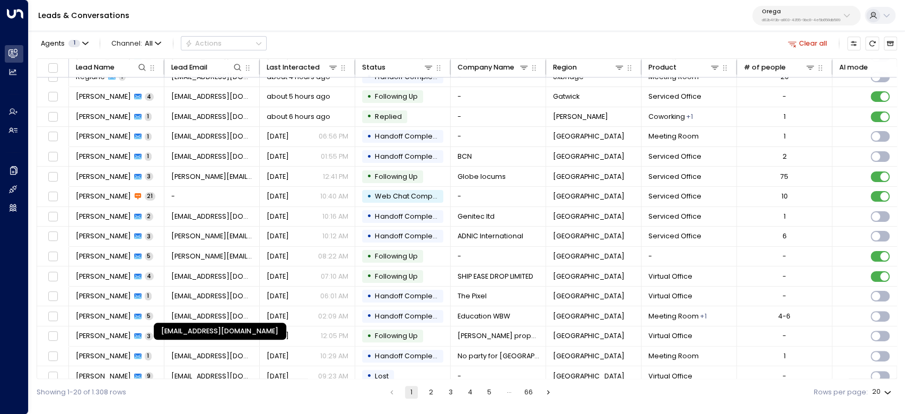
scroll to position [99, 0]
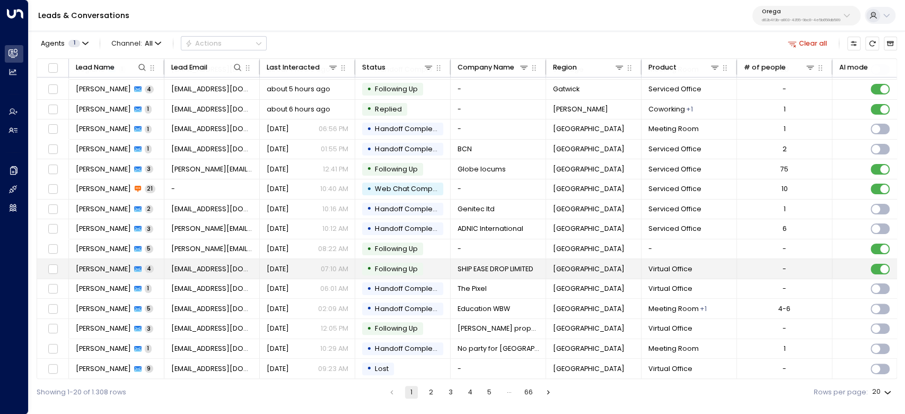
click at [109, 268] on span "Stephen Richards" at bounding box center [103, 269] width 55 height 10
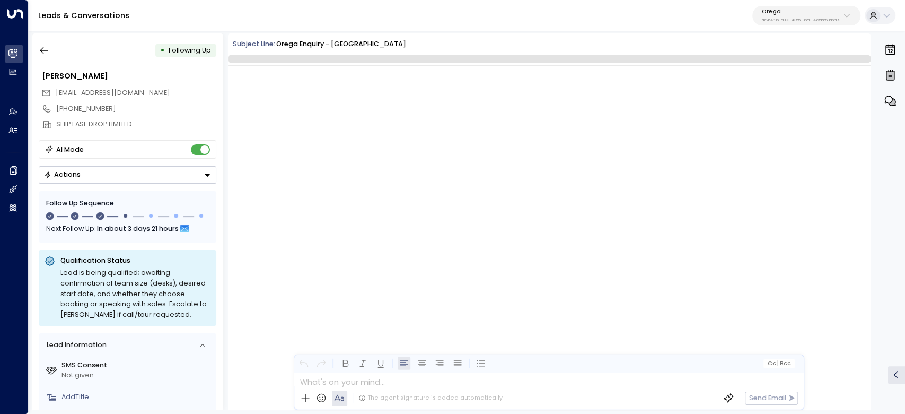
scroll to position [1534, 0]
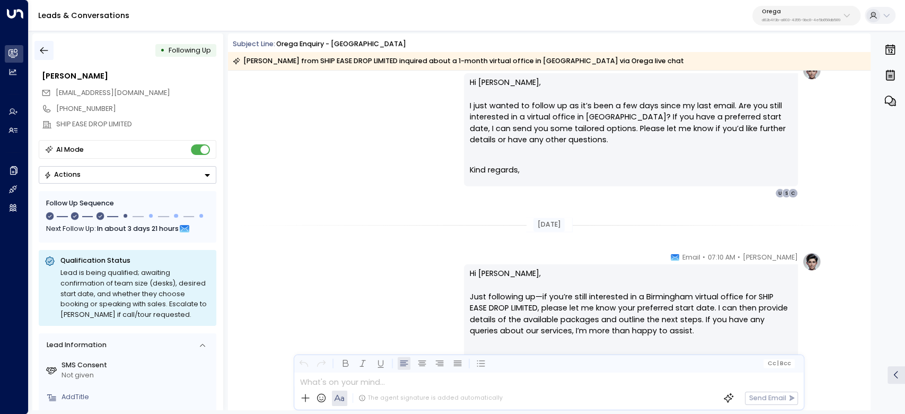
click at [43, 54] on icon "button" at bounding box center [44, 50] width 11 height 11
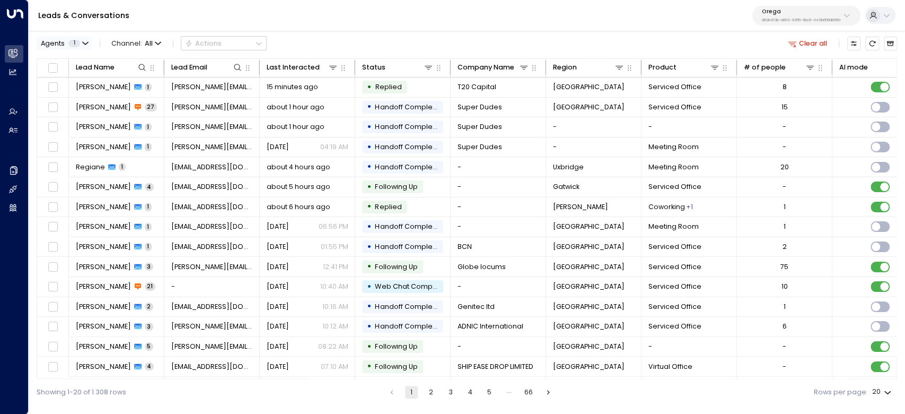
click at [82, 44] on icon "button" at bounding box center [85, 43] width 6 height 6
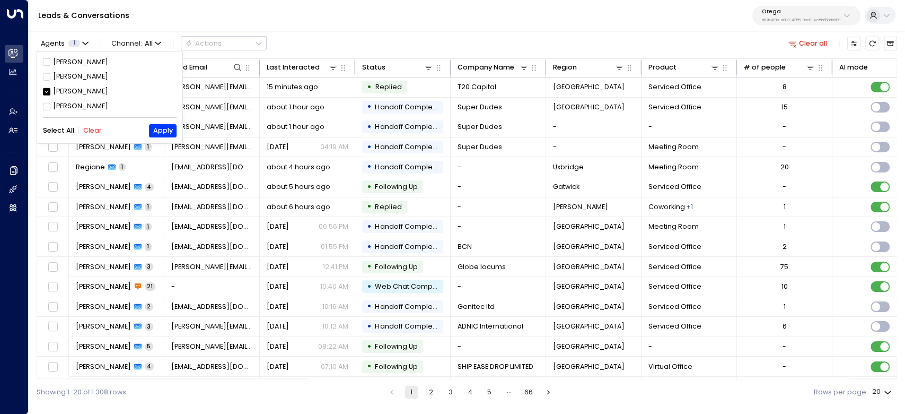
click at [64, 90] on div "Aimee Irwin" at bounding box center [80, 91] width 55 height 10
click at [59, 103] on div "Grace Nolan" at bounding box center [80, 106] width 55 height 10
click at [147, 130] on div "Select All Clear Apply" at bounding box center [110, 130] width 134 height 13
click at [169, 132] on button "Apply" at bounding box center [162, 130] width 27 height 13
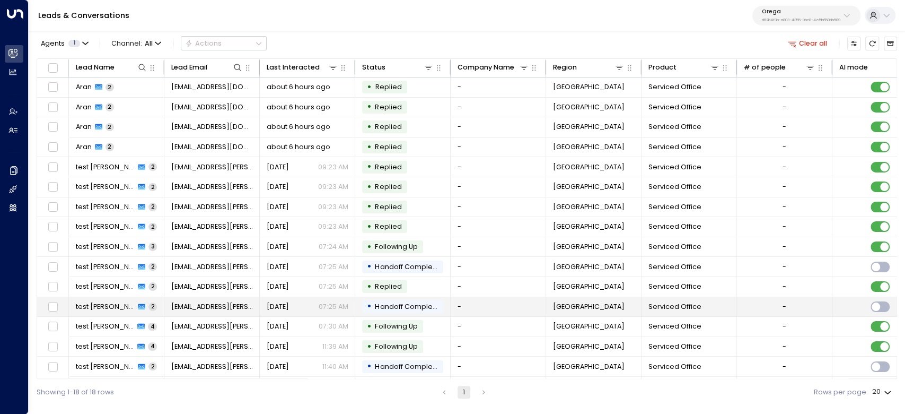
scroll to position [59, 0]
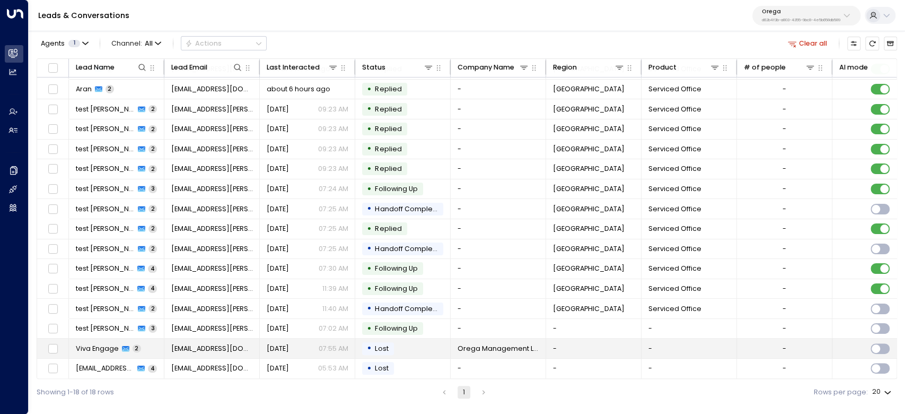
click at [93, 351] on td "Viva Engage 2" at bounding box center [116, 348] width 95 height 20
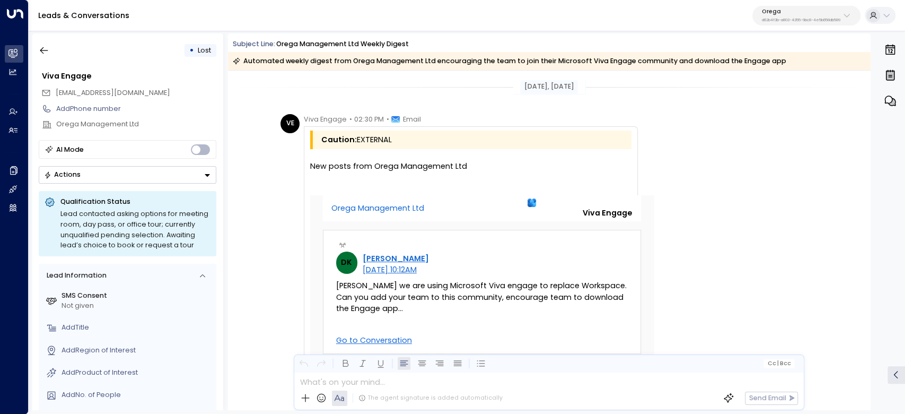
click at [59, 56] on div "• Lost" at bounding box center [128, 50] width 178 height 19
click at [48, 57] on button "button" at bounding box center [43, 50] width 19 height 19
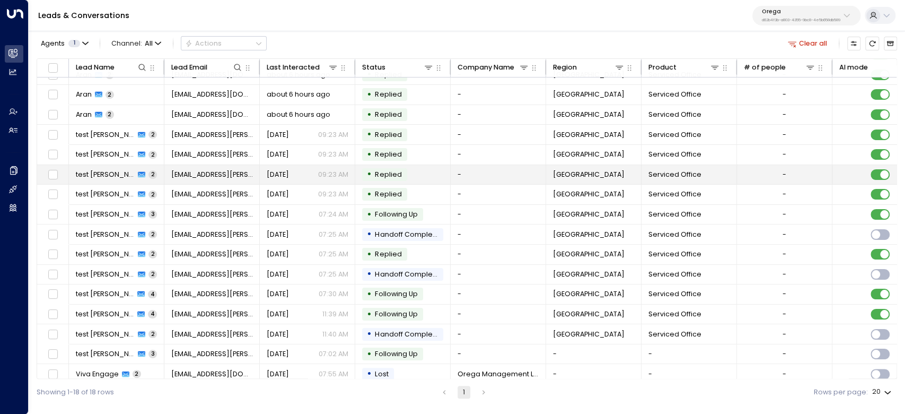
scroll to position [59, 0]
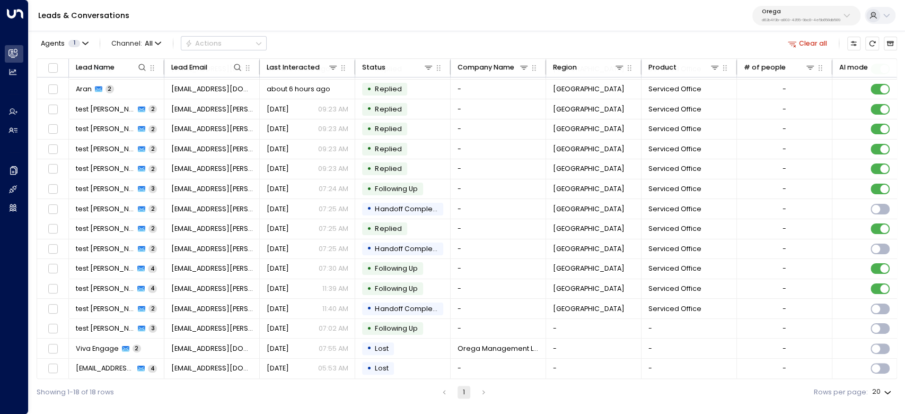
click at [479, 392] on li "pagination navigation" at bounding box center [484, 392] width 14 height 13
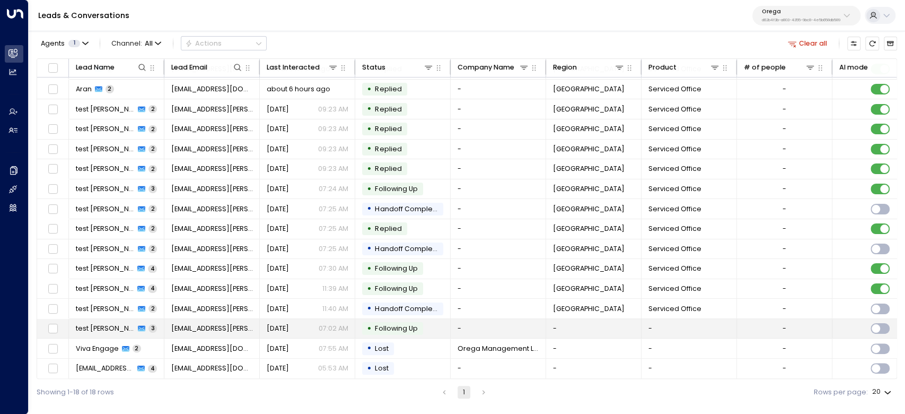
click at [97, 325] on span "test Sanghera" at bounding box center [105, 329] width 59 height 10
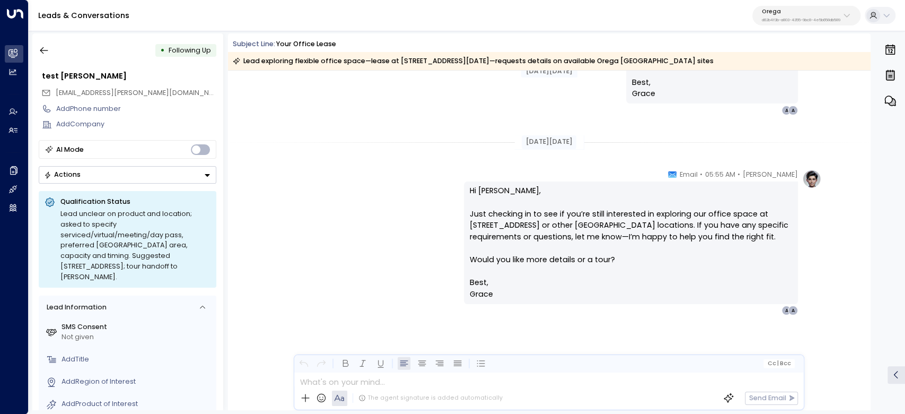
scroll to position [173, 0]
click at [50, 57] on button "button" at bounding box center [43, 50] width 19 height 19
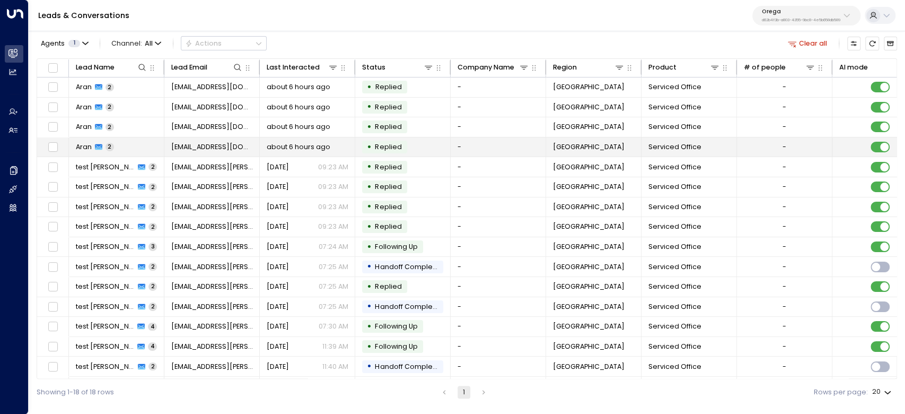
click at [85, 143] on span "Aran" at bounding box center [84, 147] width 16 height 10
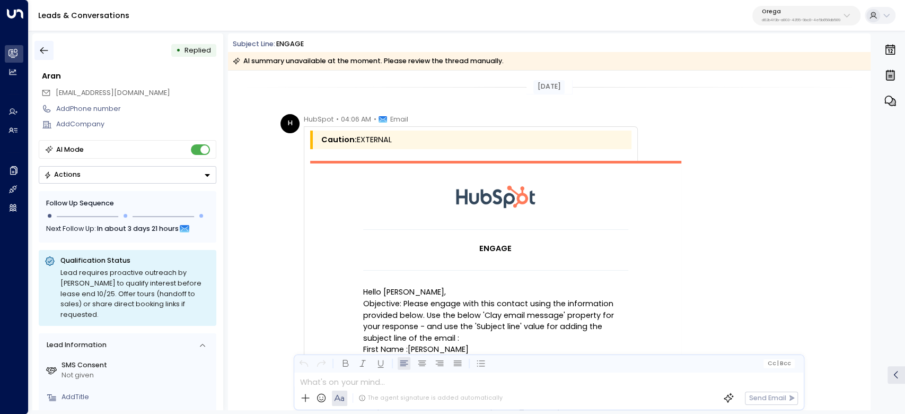
click at [44, 53] on icon "button" at bounding box center [44, 50] width 11 height 11
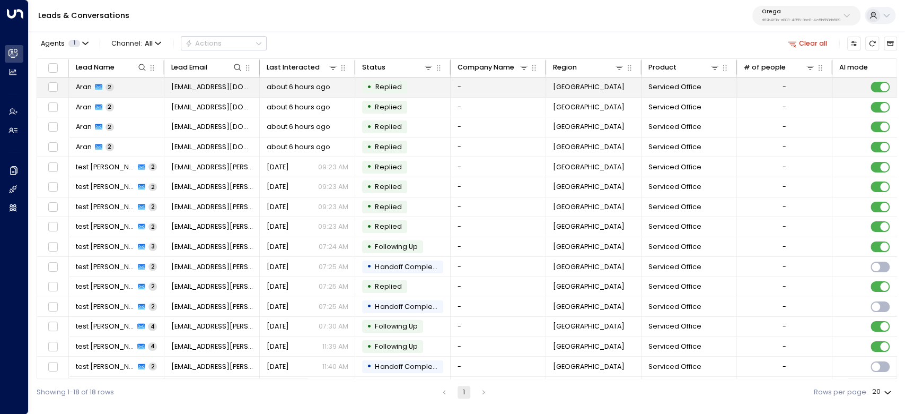
click at [95, 85] on icon at bounding box center [98, 87] width 7 height 6
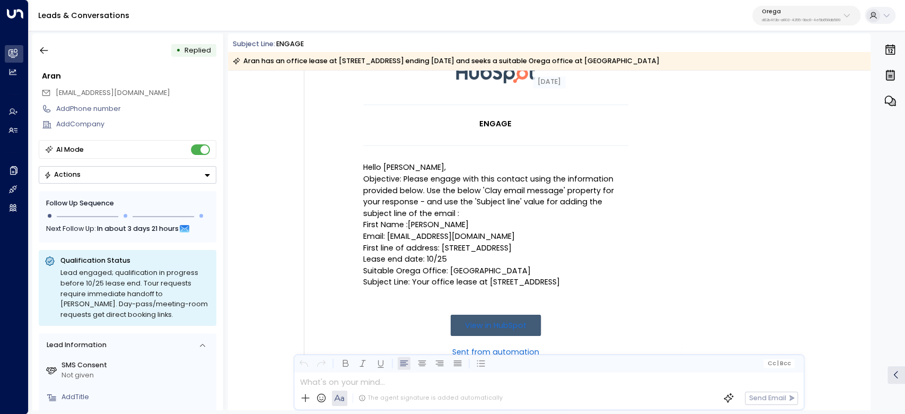
scroll to position [123, 0]
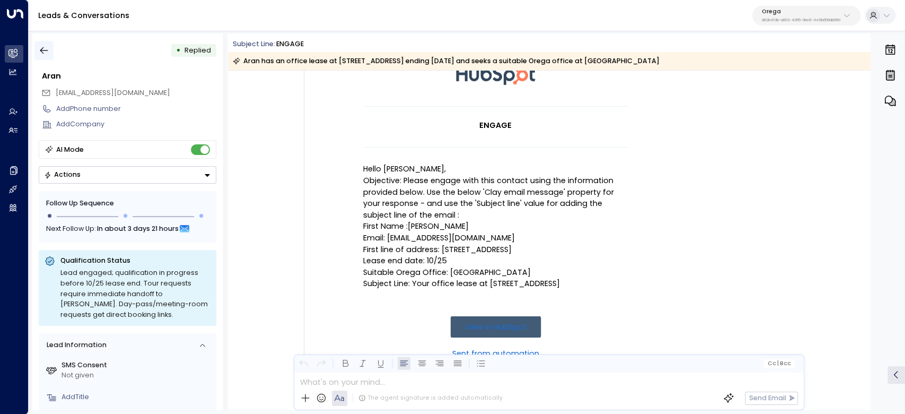
click at [46, 51] on icon "button" at bounding box center [44, 50] width 11 height 11
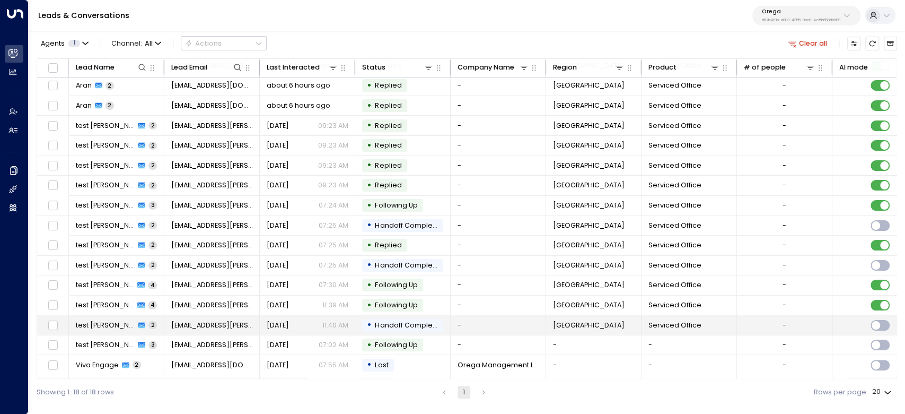
scroll to position [59, 0]
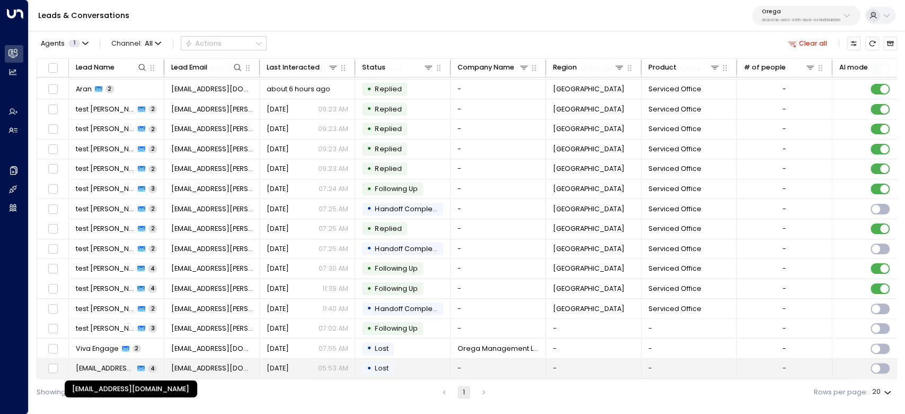
click at [116, 365] on span "hello@getuniti.com" at bounding box center [105, 368] width 59 height 10
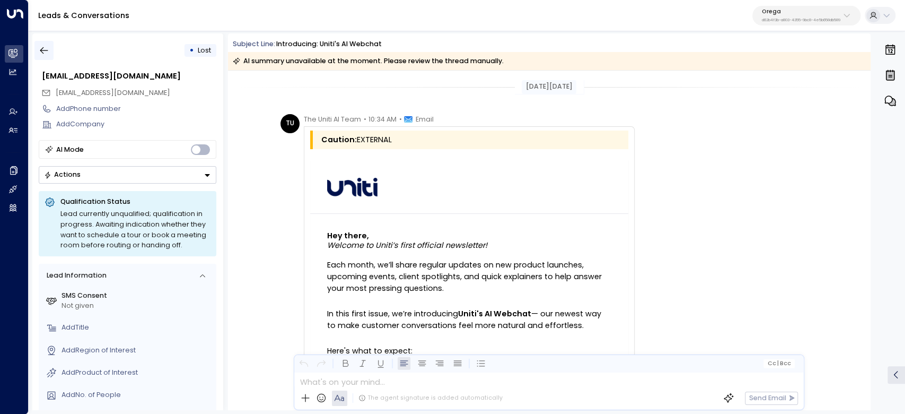
click at [41, 53] on icon "button" at bounding box center [44, 50] width 11 height 11
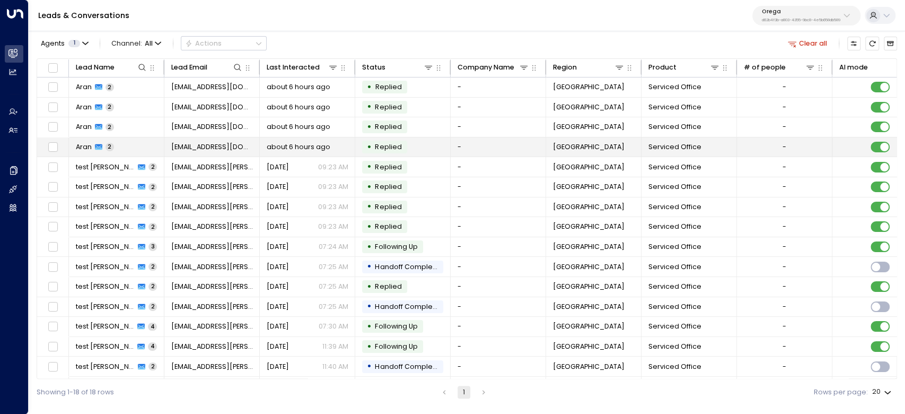
click at [82, 141] on td "Aran 2" at bounding box center [116, 147] width 95 height 20
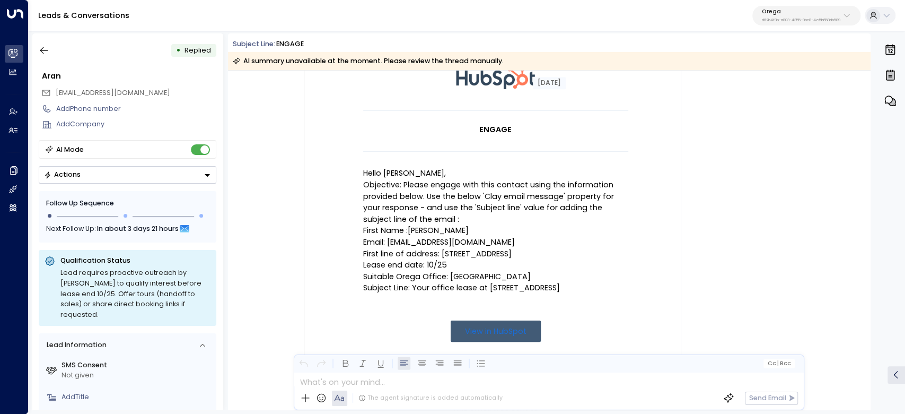
scroll to position [283, 0]
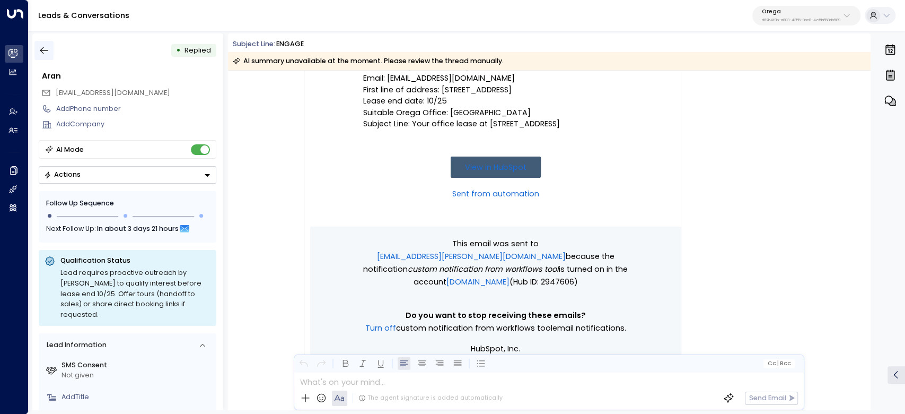
click at [42, 47] on icon "button" at bounding box center [44, 50] width 11 height 11
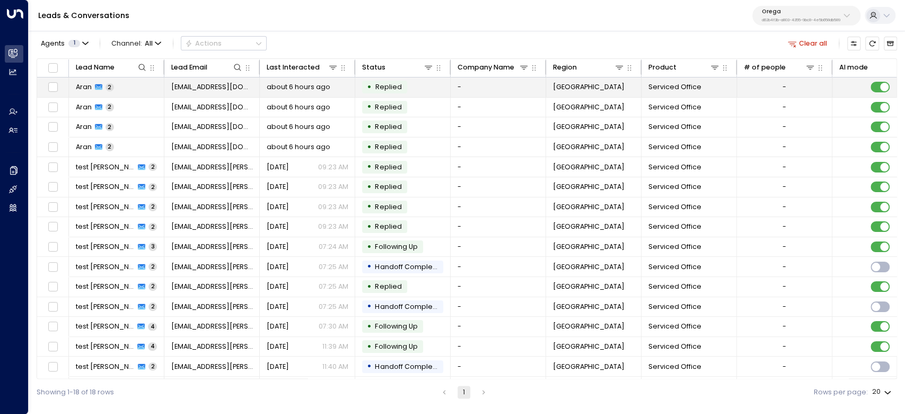
click at [88, 88] on span "Aran" at bounding box center [84, 87] width 16 height 10
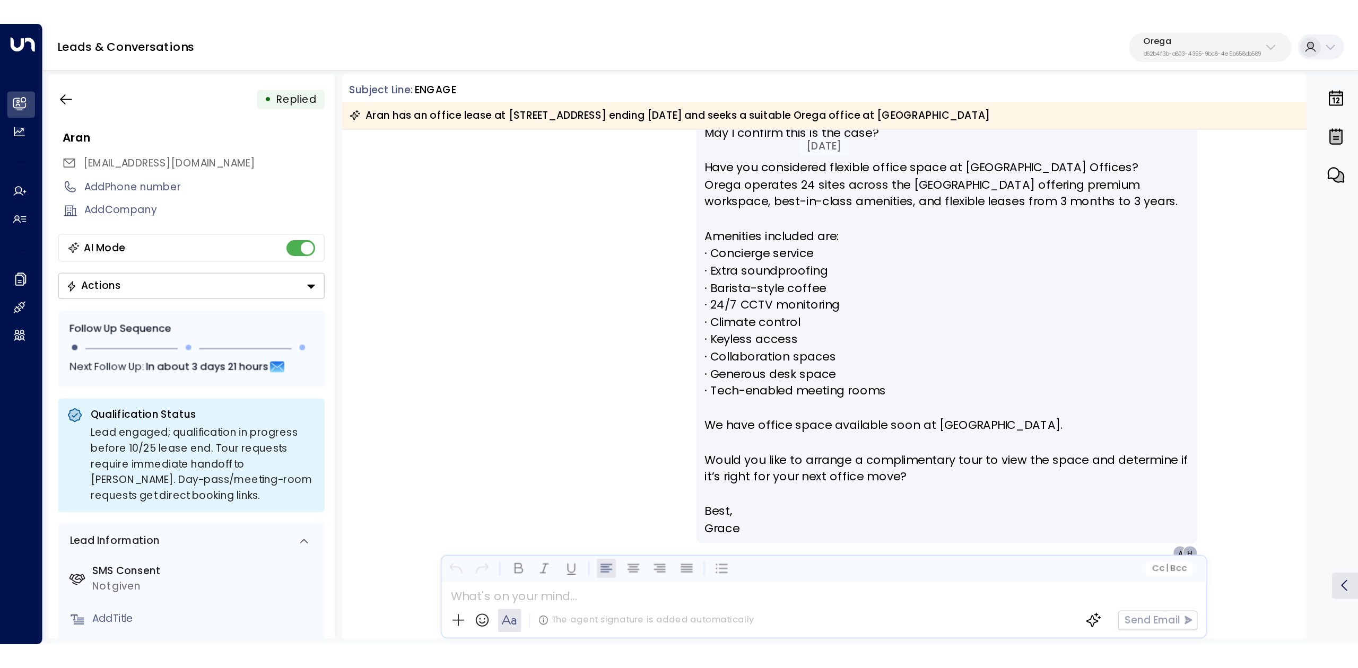
scroll to position [760, 0]
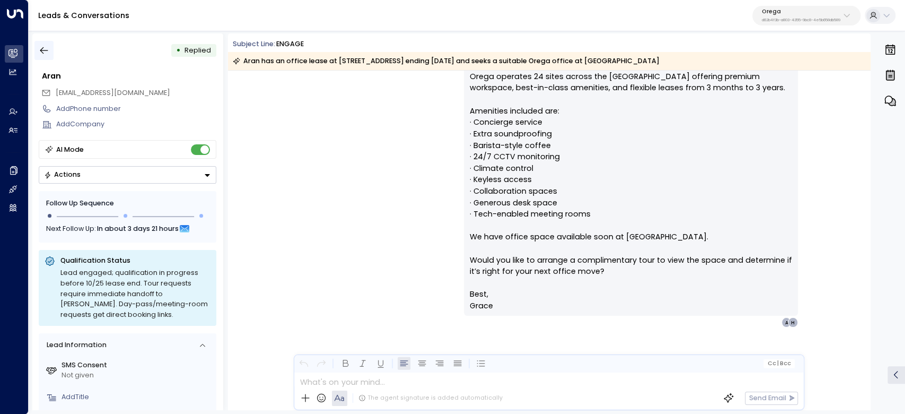
click at [50, 46] on button "button" at bounding box center [43, 50] width 19 height 19
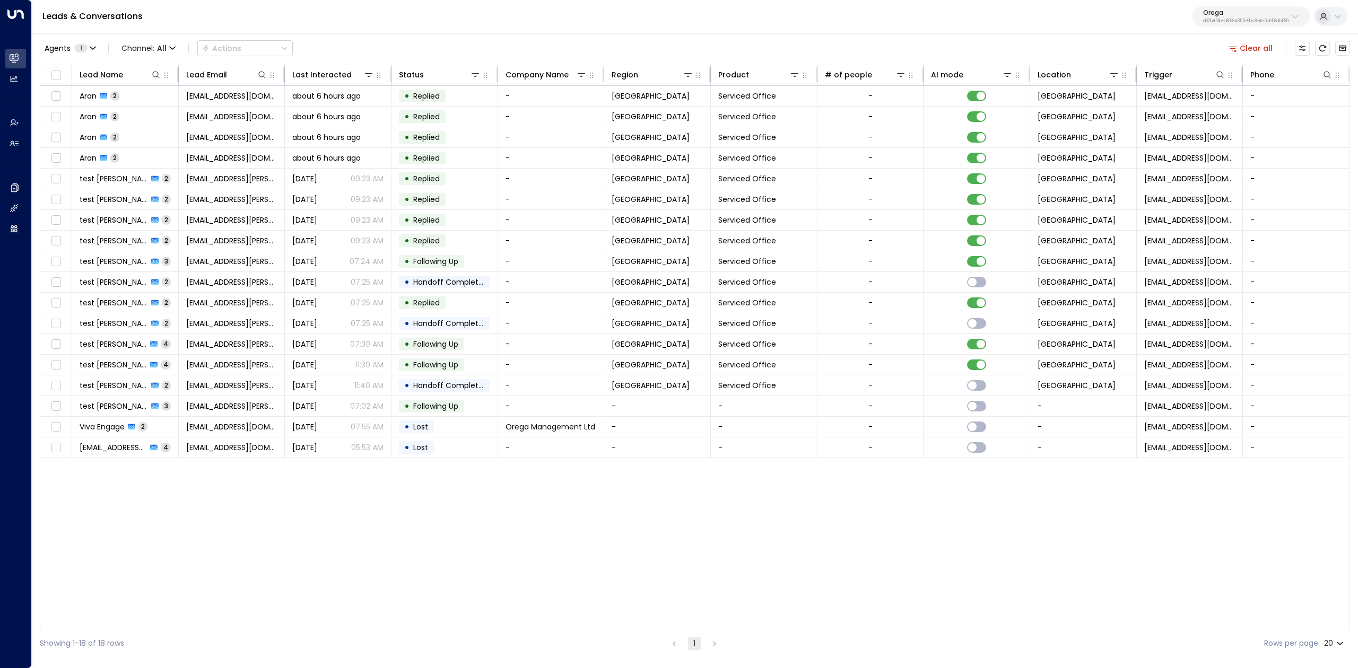
click at [1250, 23] on p "d62b4f3b-a803-4355-9bc8-4e5b658db589" at bounding box center [1245, 21] width 85 height 4
type input "*********"
click at [1253, 88] on span "ID: 55becf27-4c58-461a-955f-8d25af7395f3" at bounding box center [1264, 91] width 145 height 10
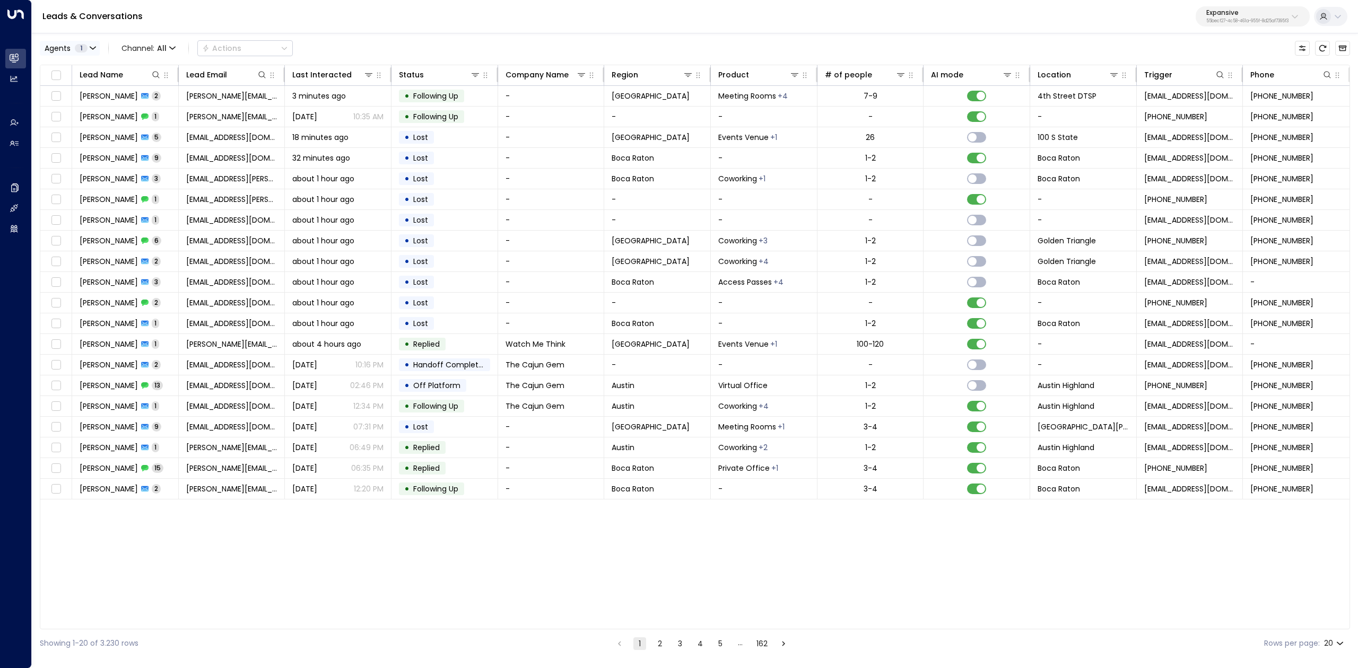
click at [59, 47] on span "Agents" at bounding box center [58, 48] width 26 height 7
click at [55, 71] on div "Emma" at bounding box center [121, 69] width 149 height 11
click at [73, 65] on div "Emma" at bounding box center [87, 69] width 58 height 11
click at [12, 149] on div at bounding box center [679, 334] width 1358 height 668
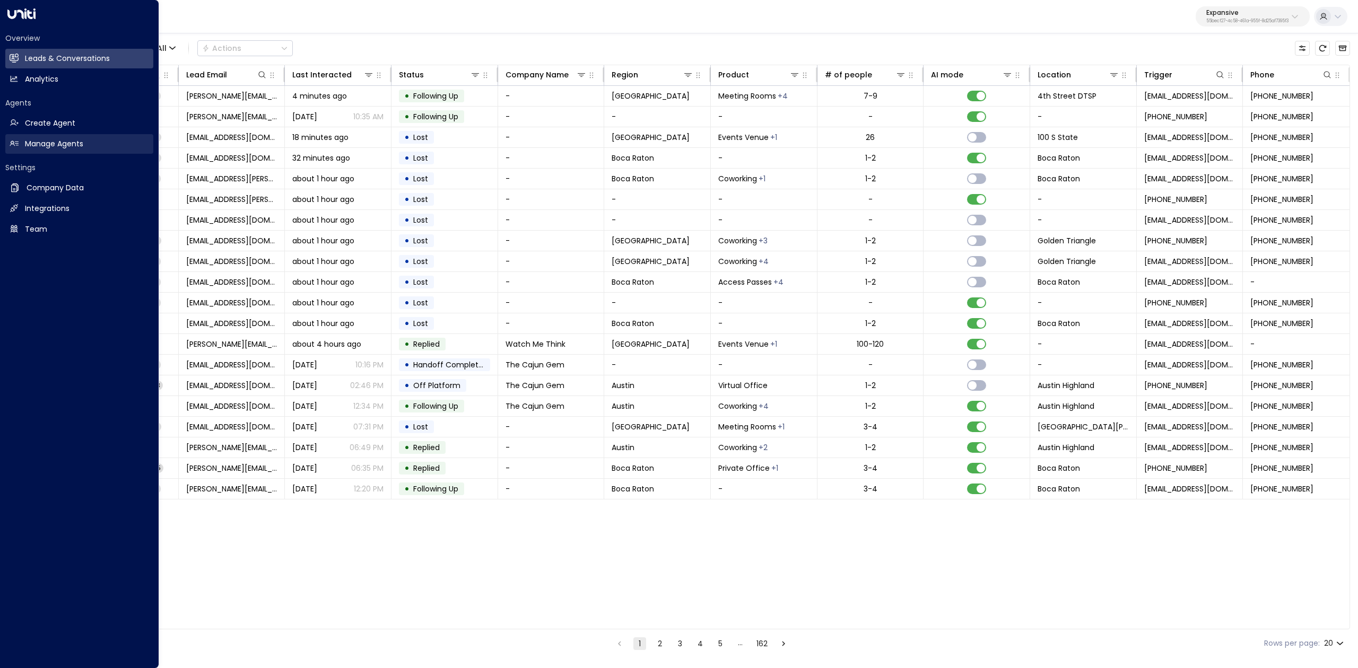
click at [13, 139] on icon at bounding box center [14, 143] width 9 height 9
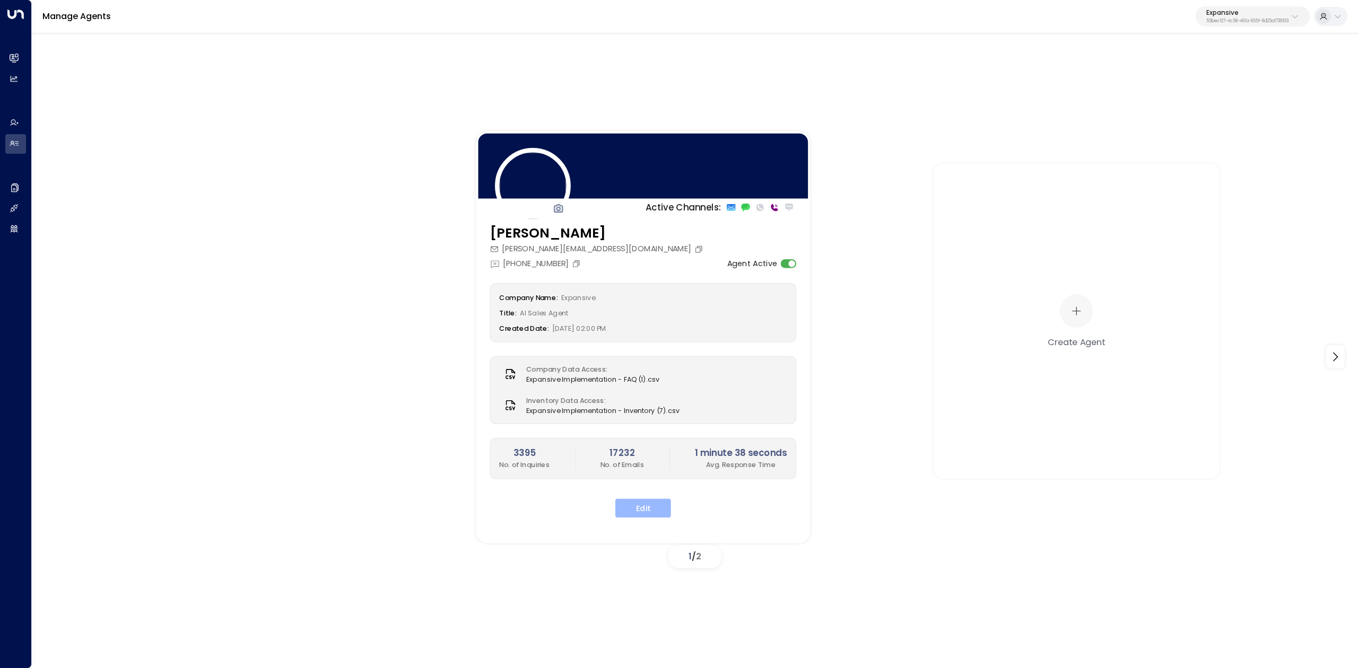
click at [630, 507] on button "Edit" at bounding box center [643, 508] width 56 height 19
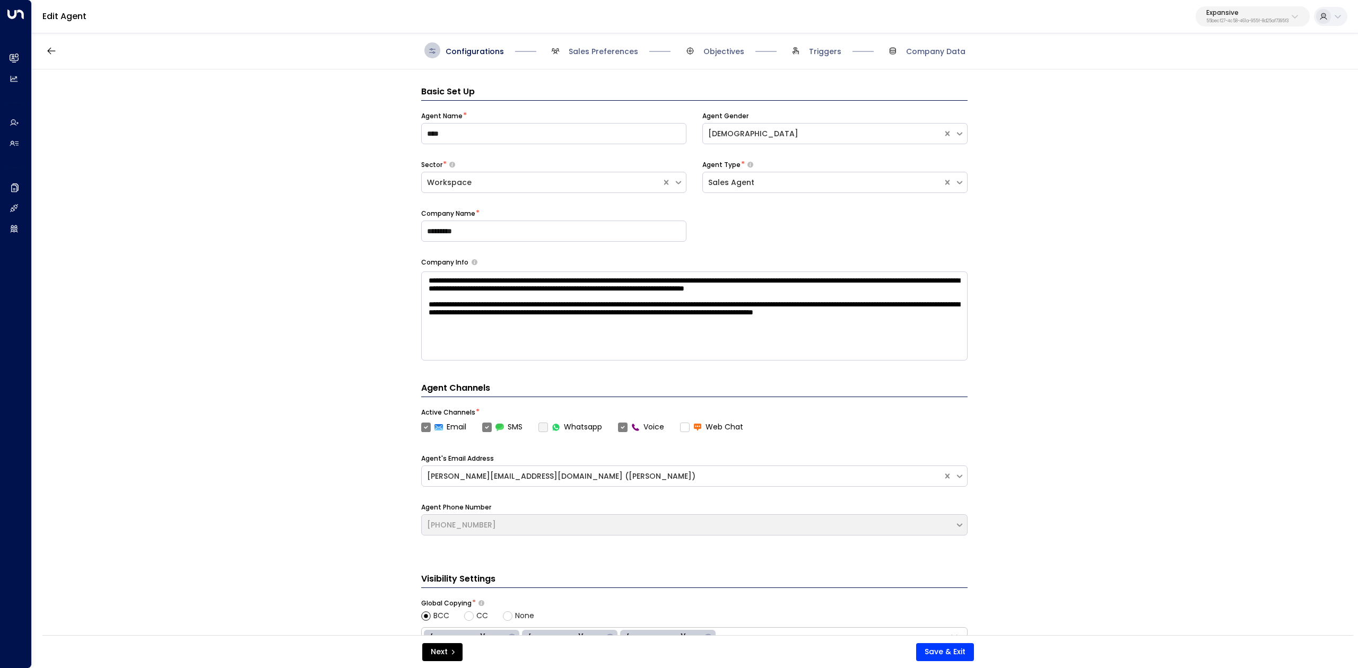
scroll to position [16, 0]
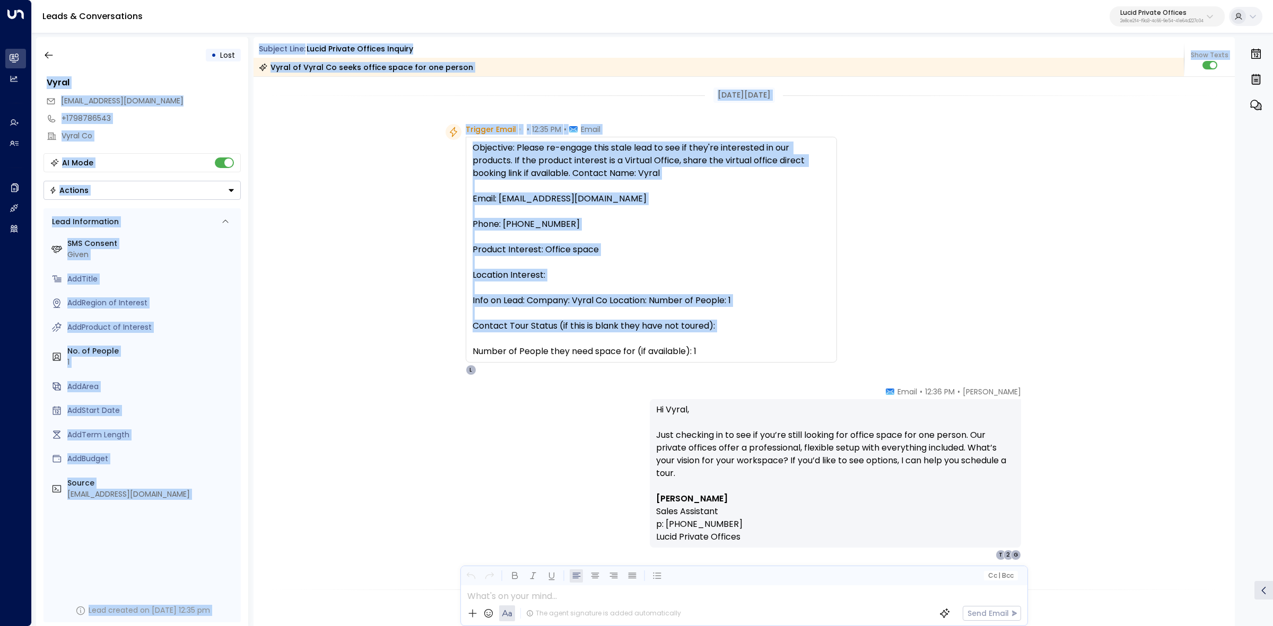
drag, startPoint x: 294, startPoint y: 48, endPoint x: 733, endPoint y: 338, distance: 525.5
click at [729, 335] on div "• Lost Vyral [EMAIL_ADDRESS][DOMAIN_NAME] +1798786543 Vyral Co AI Mode Actions …" at bounding box center [654, 331] width 1237 height 589
click at [739, 343] on div "Objective: Please re-engage this stale lead to see if they're interested in our…" at bounding box center [651, 250] width 357 height 216
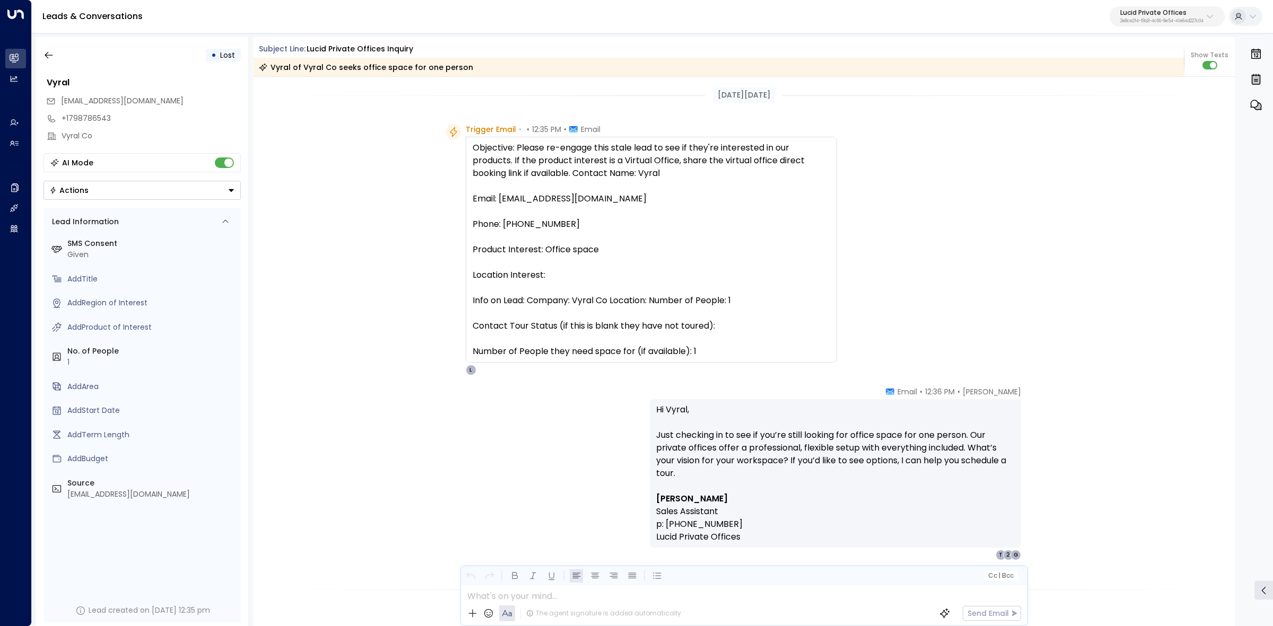
drag, startPoint x: 882, startPoint y: 395, endPoint x: 862, endPoint y: 423, distance: 33.5
click at [881, 396] on div "[PERSON_NAME] • 12:36 PM • Email Hi Vyral, Just checking in to see if you’re st…" at bounding box center [835, 474] width 371 height 174
drag, startPoint x: 258, startPoint y: 46, endPoint x: 803, endPoint y: 382, distance: 639.7
click at [803, 382] on div "Subject Line: Lucid Private Offices inquiry Vyral of Vyral Co seeks office spac…" at bounding box center [745, 331] width 982 height 589
copy div "Subject Line: Lucid Private Offices inquiry Vyral of Vyral Co seeks office spac…"
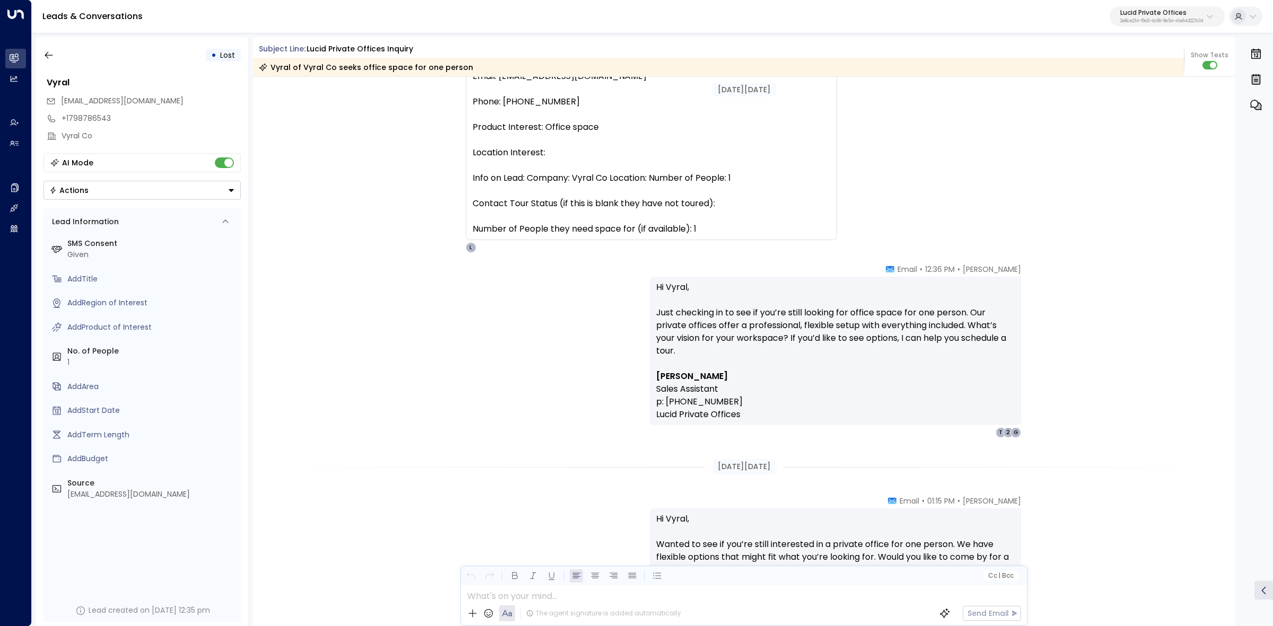
scroll to position [133, 0]
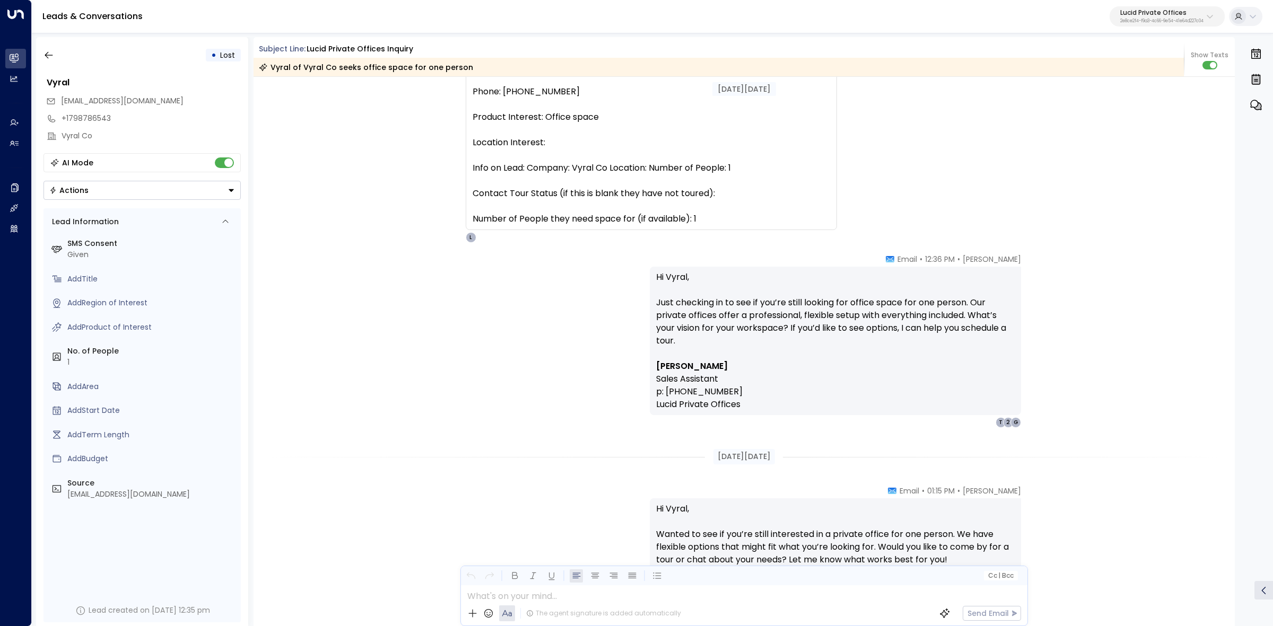
click at [865, 348] on p "Hi Vyral, Just checking in to see if you’re still looking for office space for …" at bounding box center [835, 315] width 359 height 89
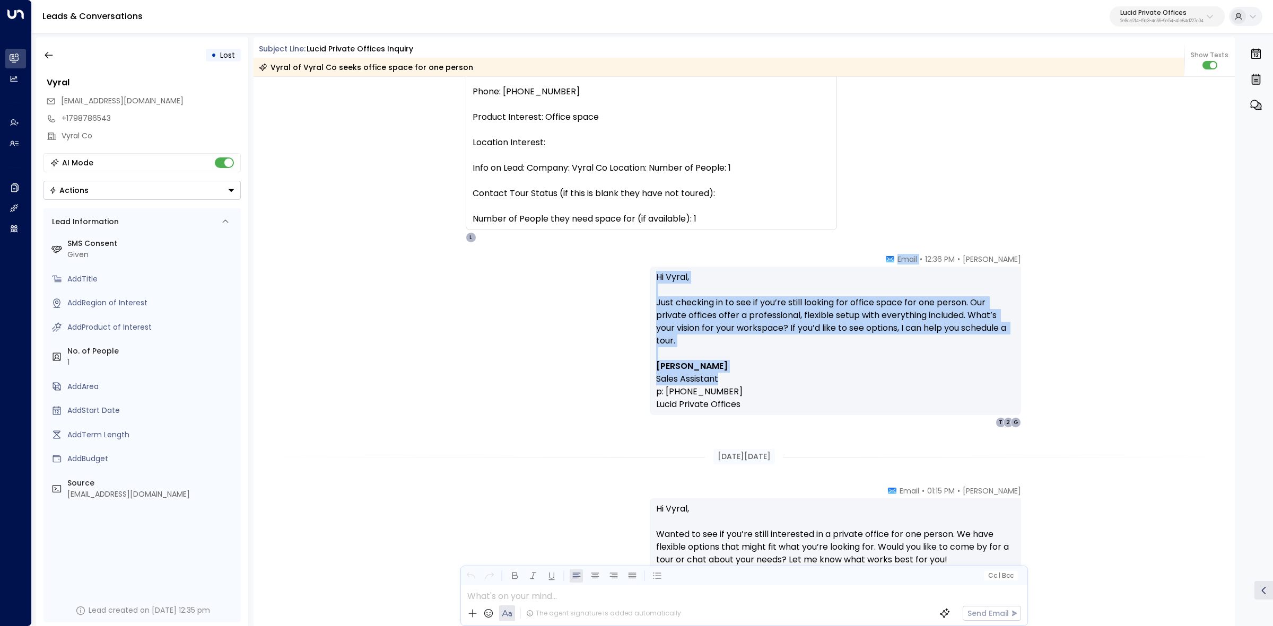
drag, startPoint x: 946, startPoint y: 264, endPoint x: 975, endPoint y: 385, distance: 123.9
click at [975, 385] on div "[PERSON_NAME] • 12:36 PM • Email Hi Vyral, Just checking in to see if you’re st…" at bounding box center [835, 341] width 371 height 174
copy div "• Email Hi Vyral, Just checking in to see if you’re still looking for office sp…"
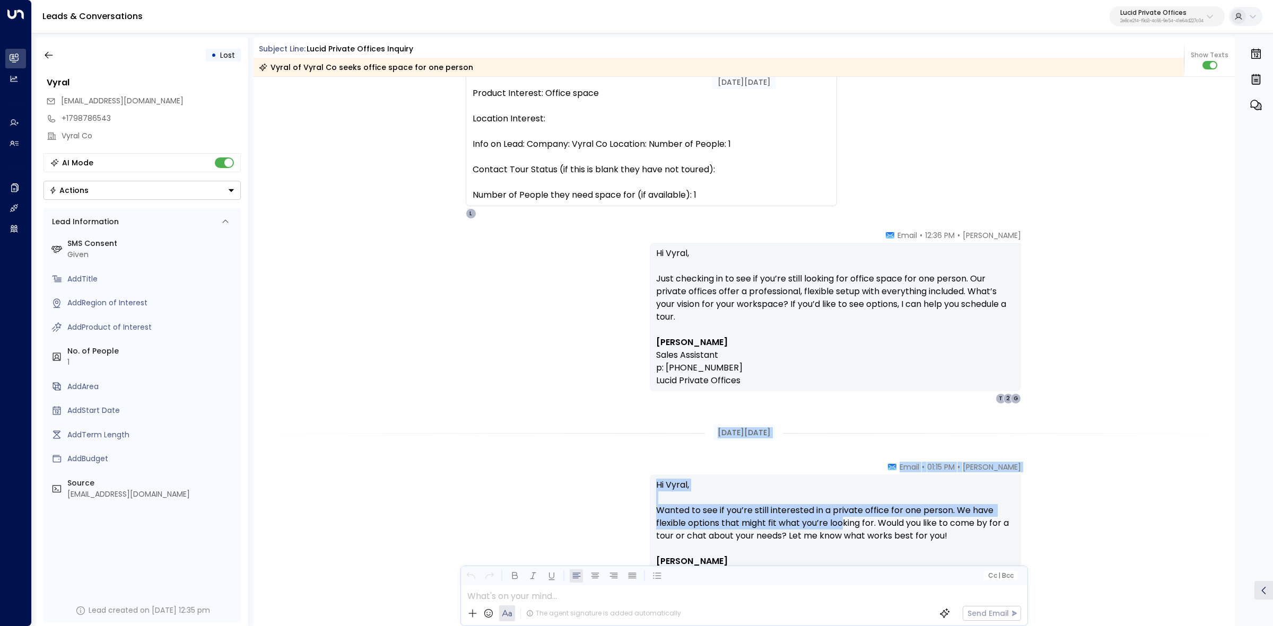
scroll to position [199, 0]
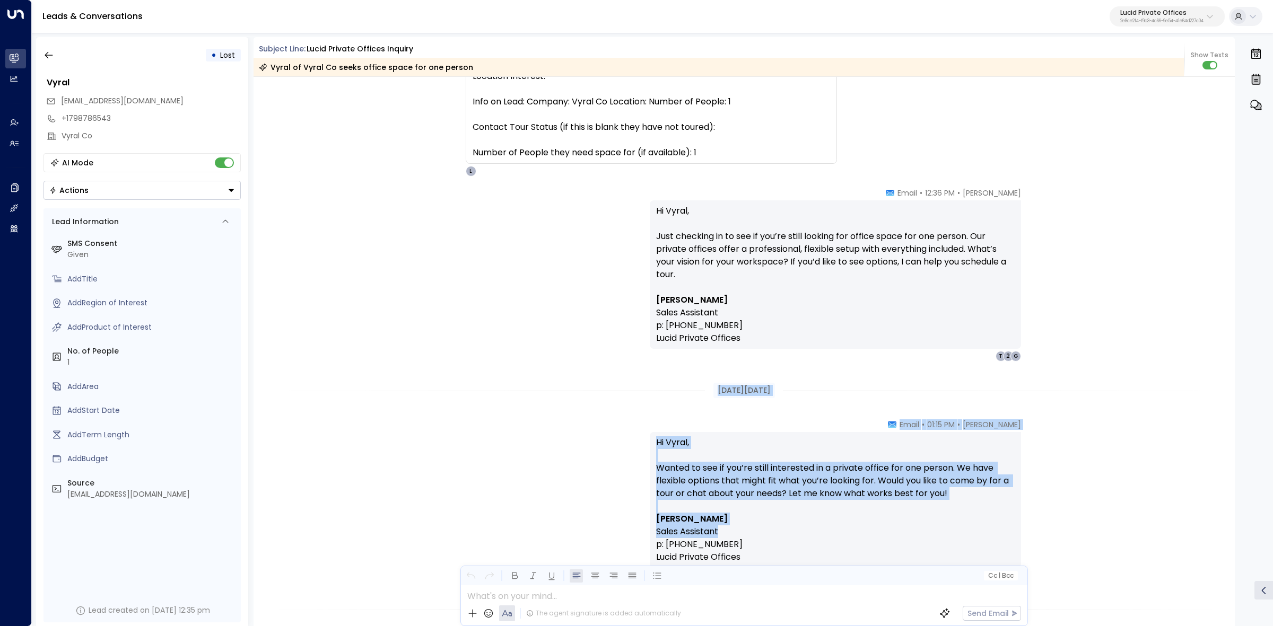
drag, startPoint x: 731, startPoint y: 463, endPoint x: 869, endPoint y: 527, distance: 151.9
copy div "[DATE][DATE] [PERSON_NAME] • 01:15 PM • Email Hi Vyral, Wanted to see if you’re…"
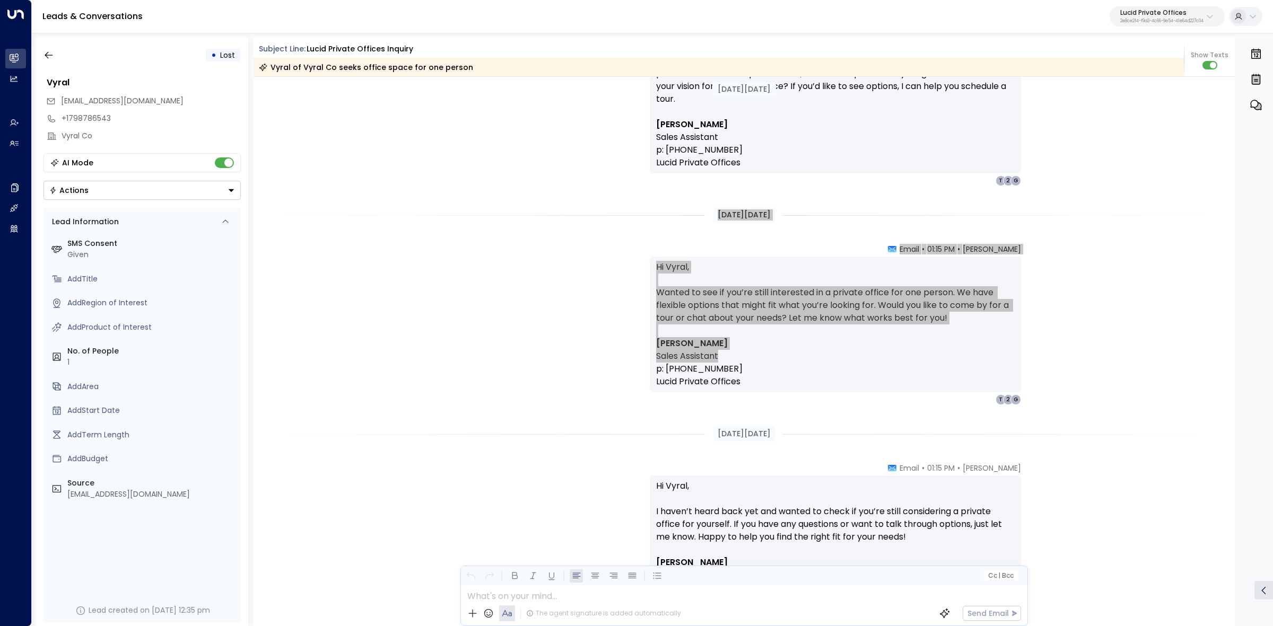
scroll to position [530, 0]
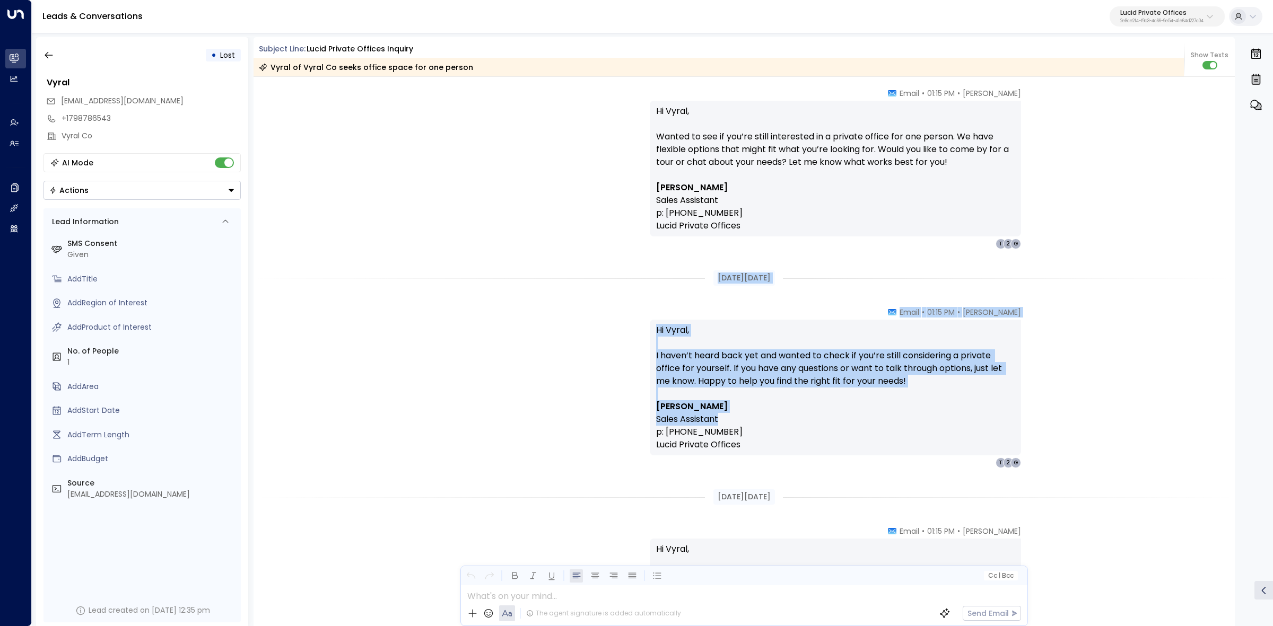
drag, startPoint x: 704, startPoint y: 279, endPoint x: 822, endPoint y: 417, distance: 182.1
click at [822, 417] on div "[PERSON_NAME] • 12:36 PM • Email Hi Vyral, Just checking in to see if you’re st…" at bounding box center [745, 395] width 982 height 1698
copy div "[DATE][DATE] [PERSON_NAME] • 01:15 PM • Email Hi Vyral, I haven’t heard back ye…"
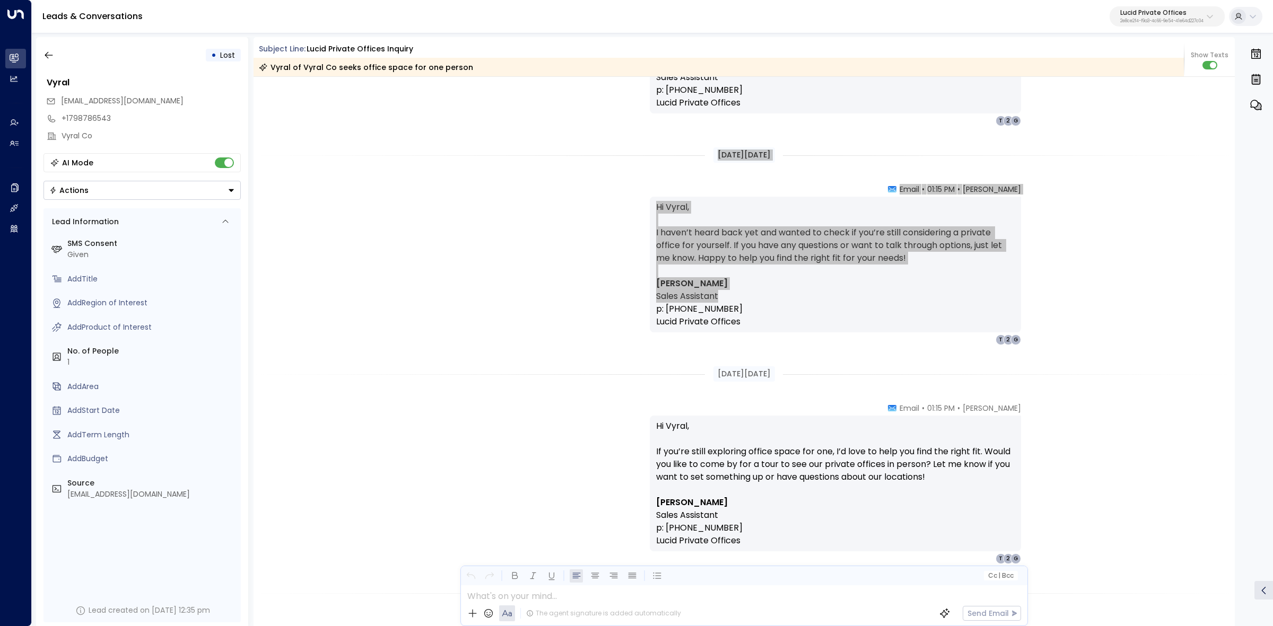
scroll to position [796, 0]
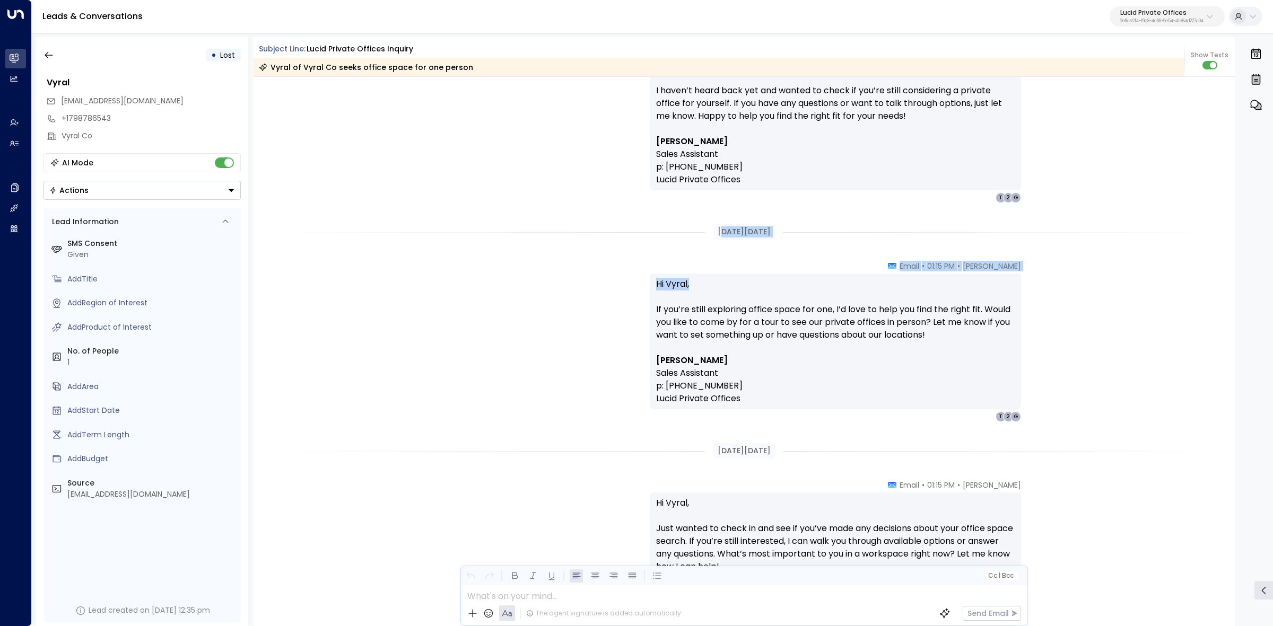
drag, startPoint x: 708, startPoint y: 234, endPoint x: 822, endPoint y: 291, distance: 127.1
click at [822, 291] on div "[DATE][DATE] [PERSON_NAME] • 01:15 PM • Email Hi Vyral, I haven’t heard back ye…" at bounding box center [745, 130] width 982 height 1698
click at [807, 278] on p "Hi Vyral, If you’re still exploring office space for one, I’d love to help you …" at bounding box center [835, 316] width 359 height 76
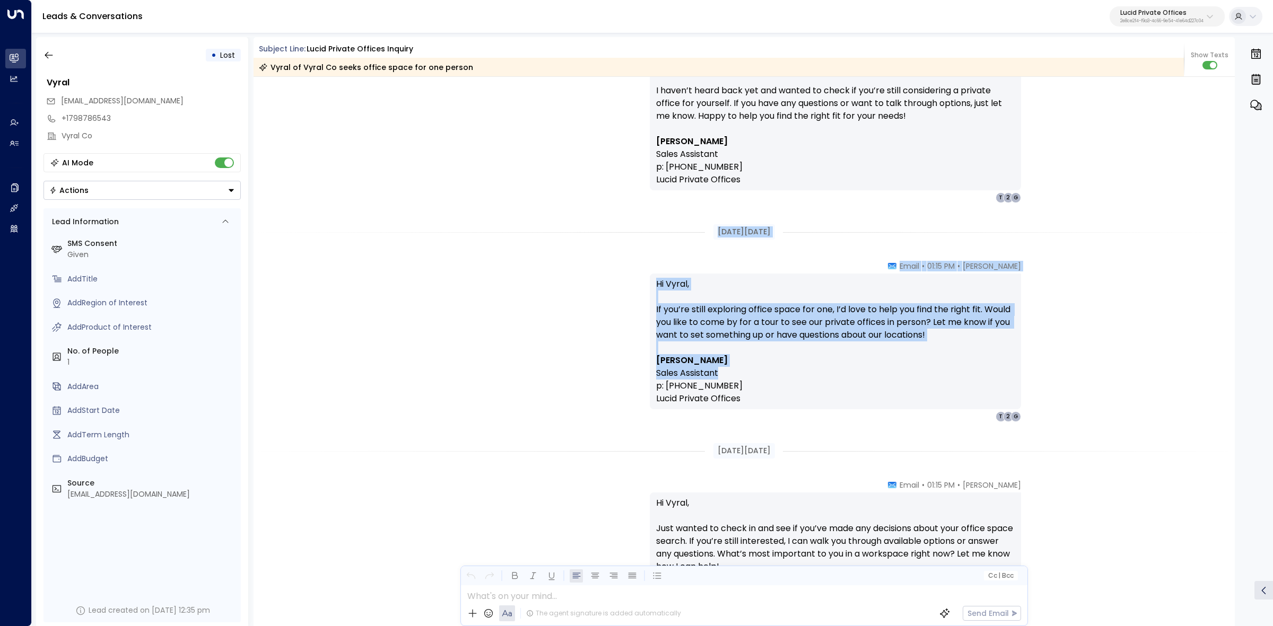
drag, startPoint x: 705, startPoint y: 229, endPoint x: 782, endPoint y: 369, distance: 159.8
click at [782, 369] on div "Aug 26, 23 days ago Lucy Taylor • 01:15 PM • Email Hi Vyral, I haven’t heard ba…" at bounding box center [745, 130] width 982 height 1698
copy div "Aug 29, 20 days ago Lucy Taylor • 01:15 PM • Email Hi Vyral, If you’re still ex…"
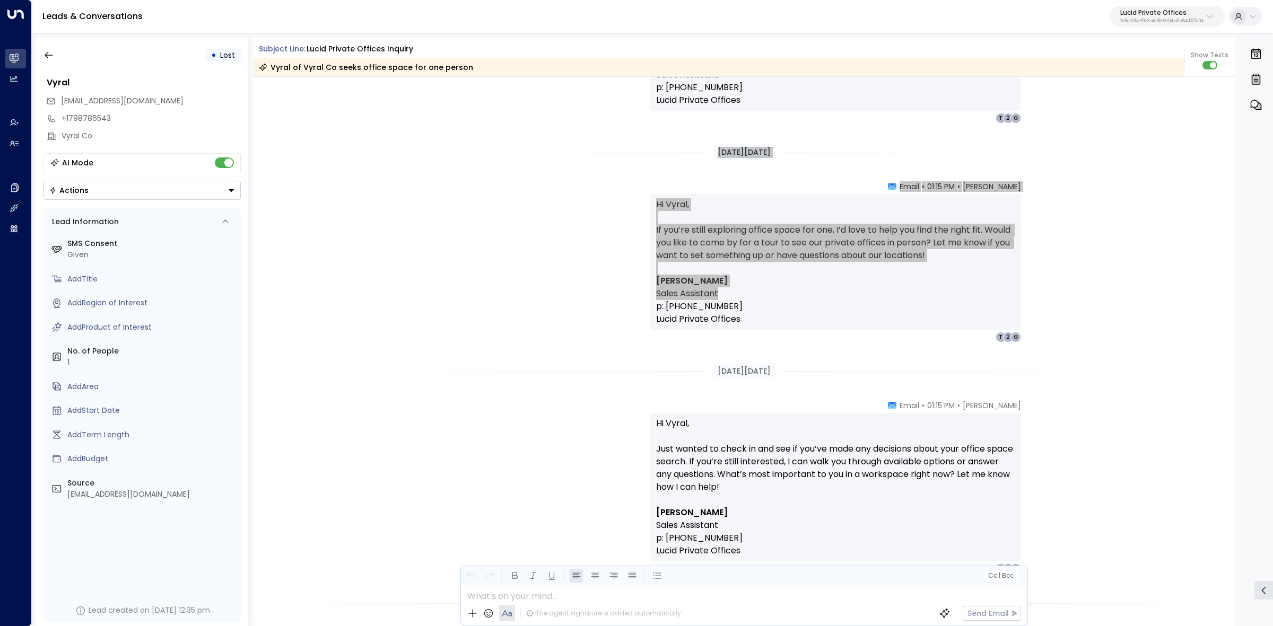
scroll to position [995, 0]
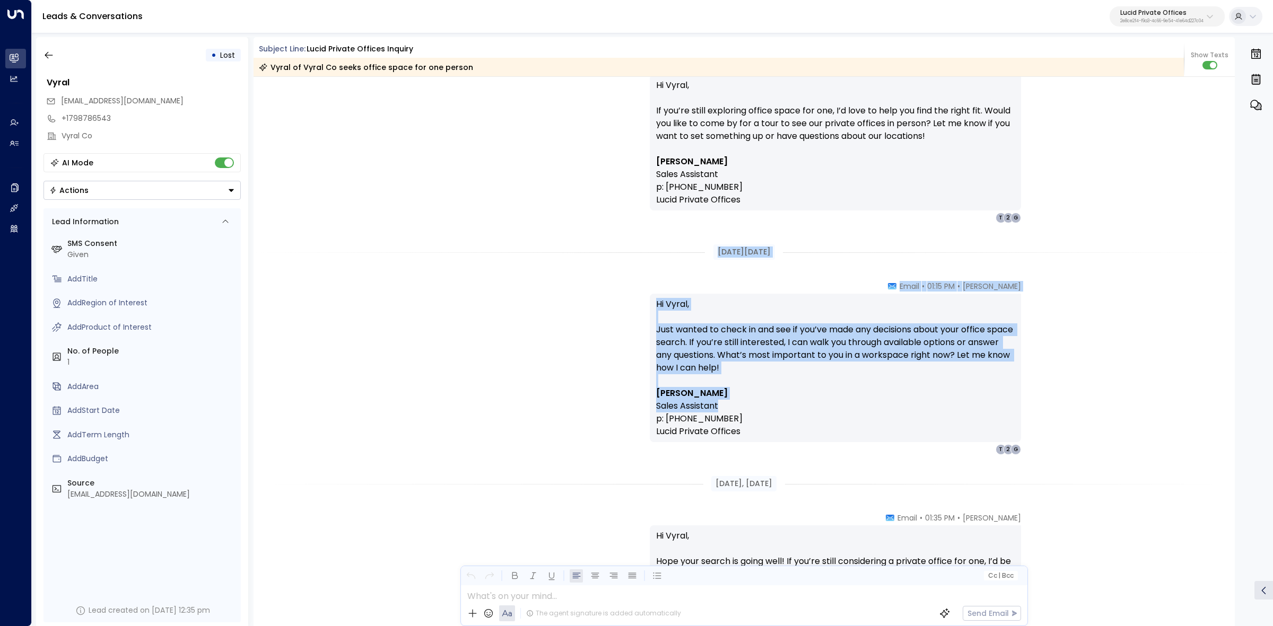
drag, startPoint x: 701, startPoint y: 247, endPoint x: 778, endPoint y: 404, distance: 174.8
copy div "Sep 08, 10 days ago Lucy Taylor • 01:15 PM • Email Hi Vyral, Just wanted to che…"
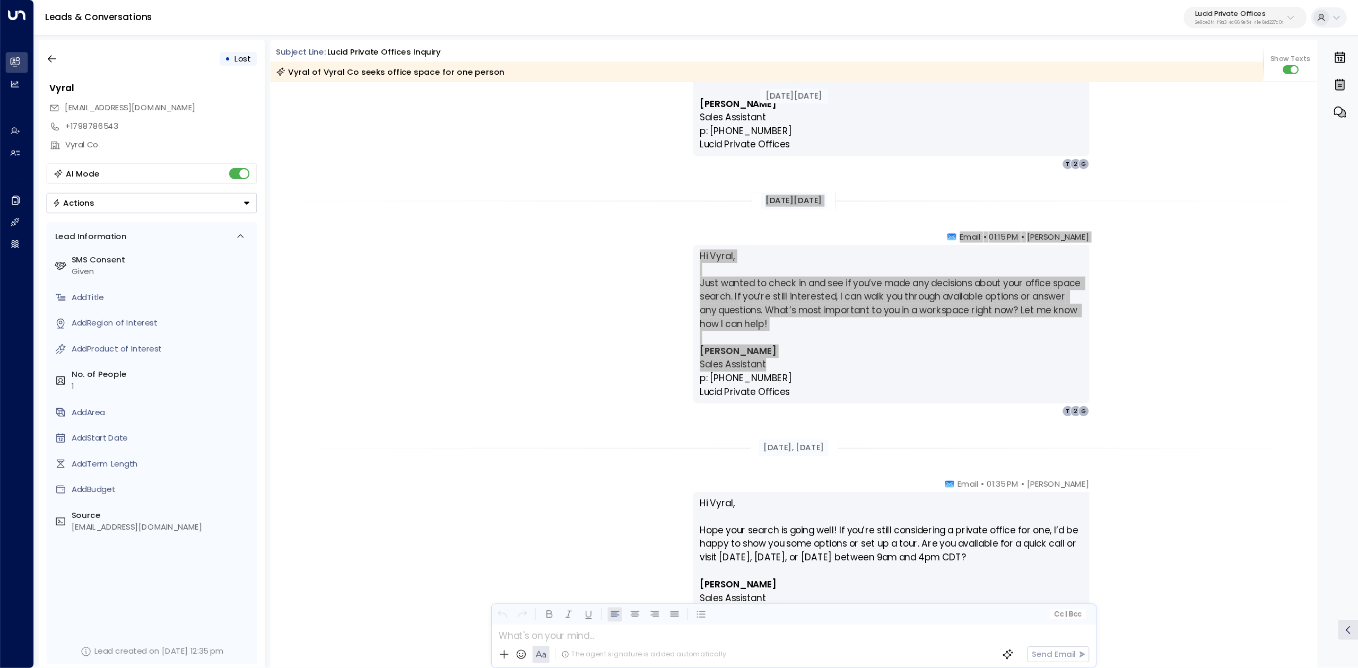
scroll to position [1148, 0]
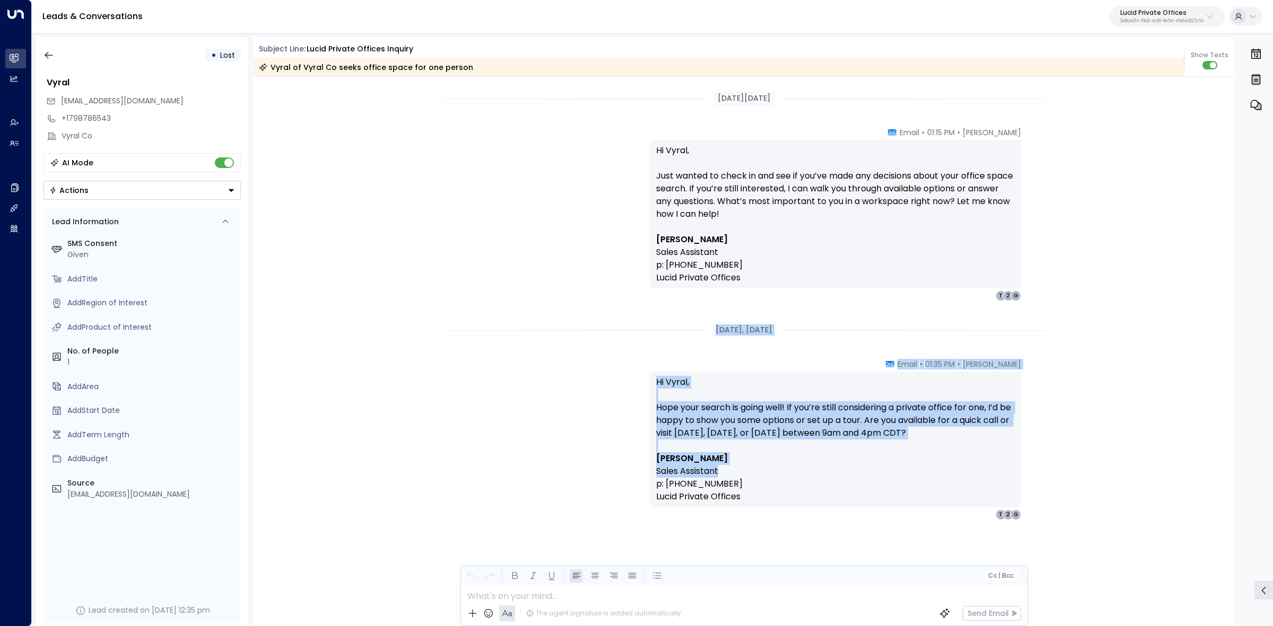
drag, startPoint x: 726, startPoint y: 329, endPoint x: 770, endPoint y: 465, distance: 142.9
copy div "Sep 15, 3 days ago Lucy Taylor • 01:35 PM • Email Hi Vyral, Hope your search is…"
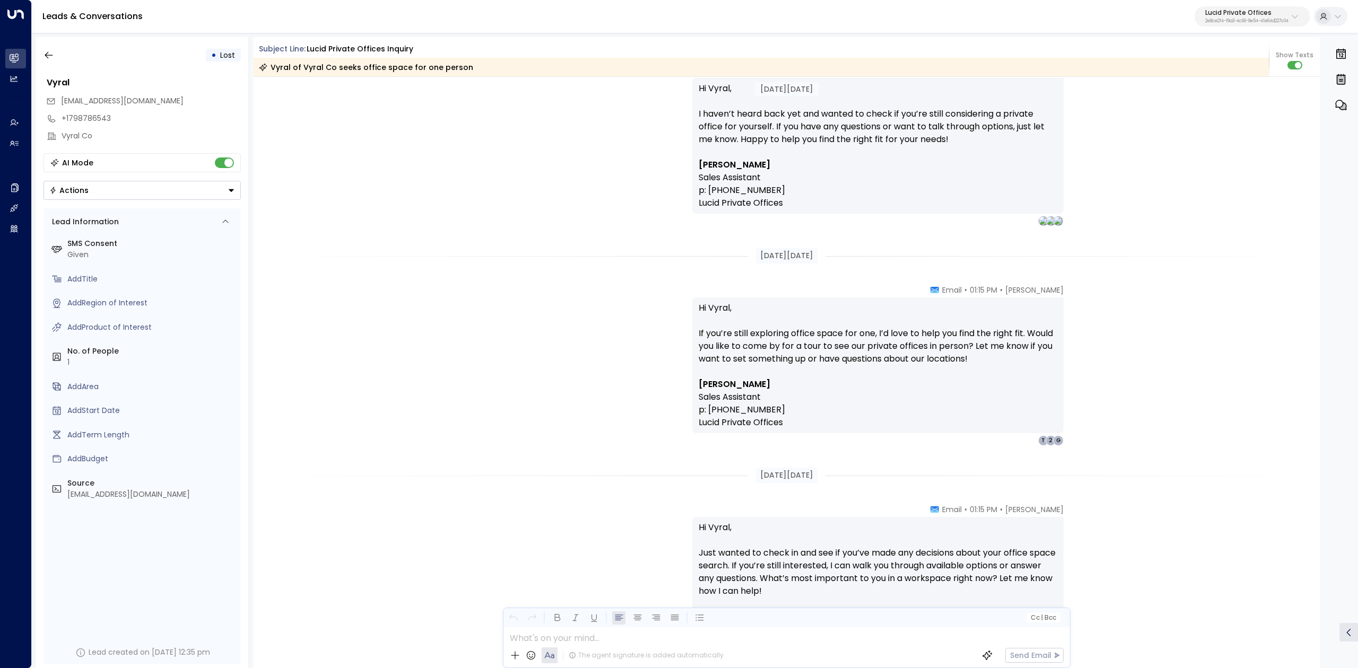
scroll to position [613, 0]
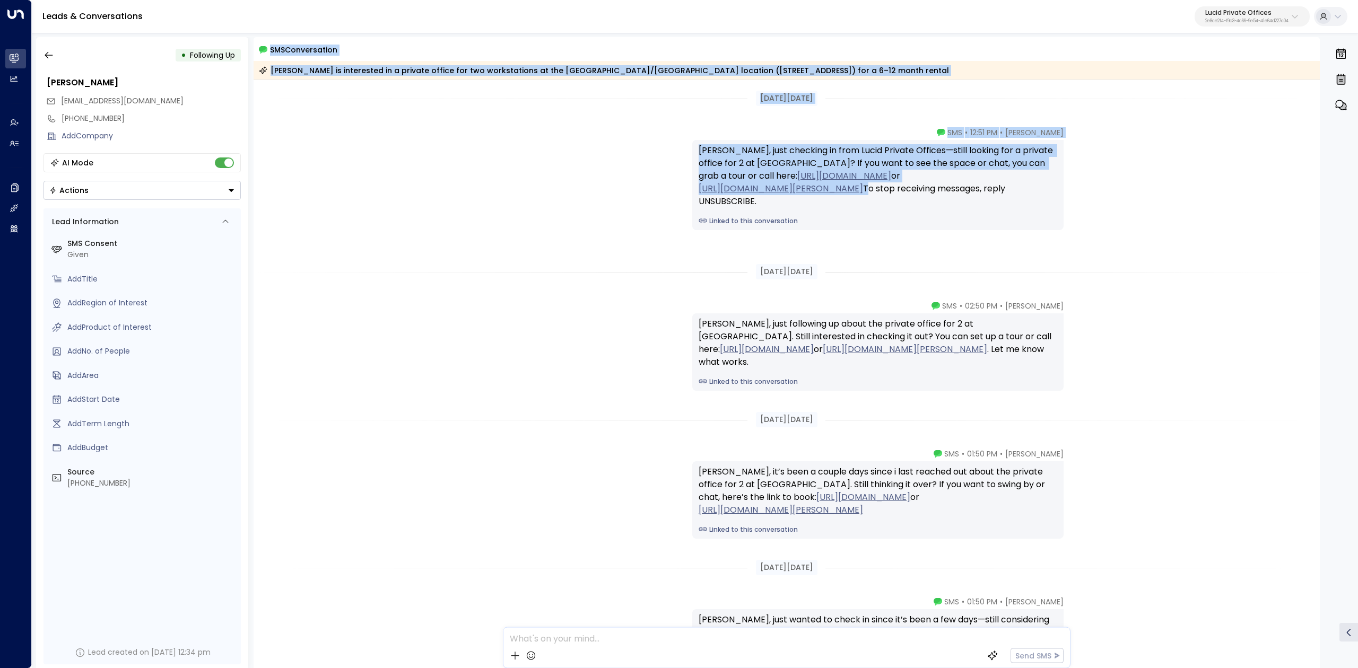
drag, startPoint x: 264, startPoint y: 47, endPoint x: 962, endPoint y: 198, distance: 714.6
click at [962, 198] on div "SMS Conversation [PERSON_NAME] is interested in a private office for two workst…" at bounding box center [787, 352] width 1067 height 631
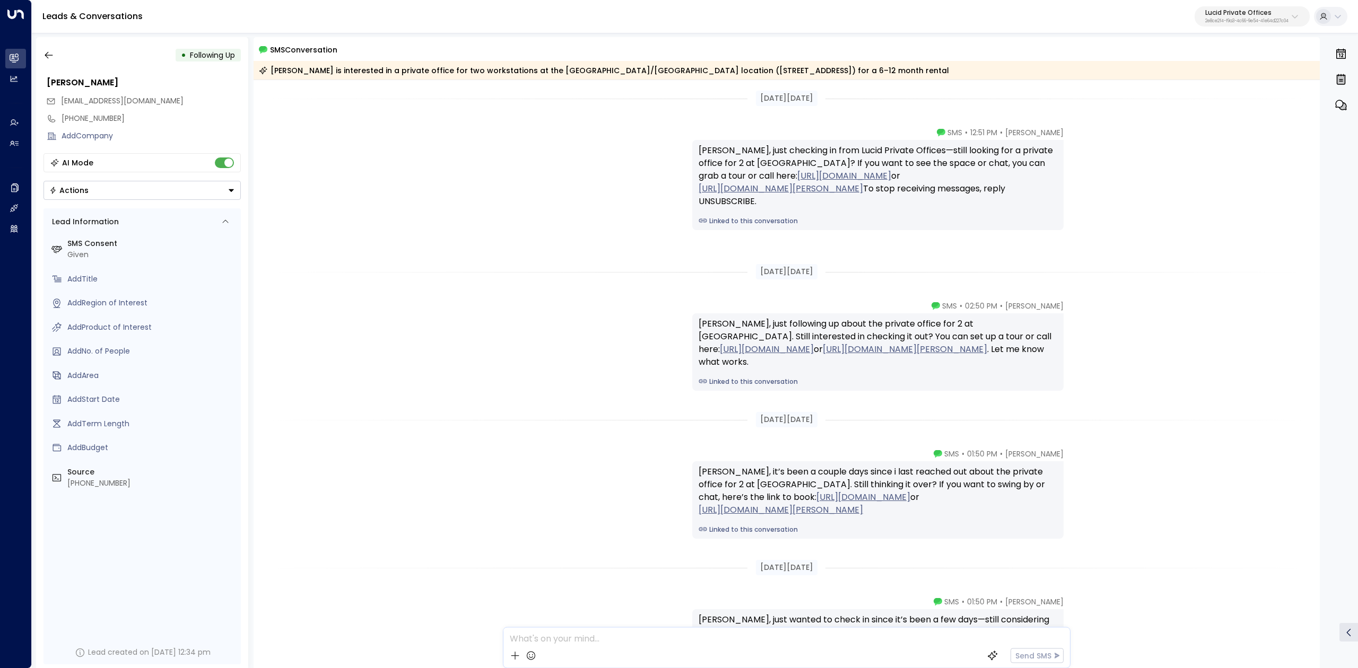
click at [735, 222] on div "[PERSON_NAME], just checking in from Lucid Private Offices—still looking for a …" at bounding box center [877, 185] width 371 height 90
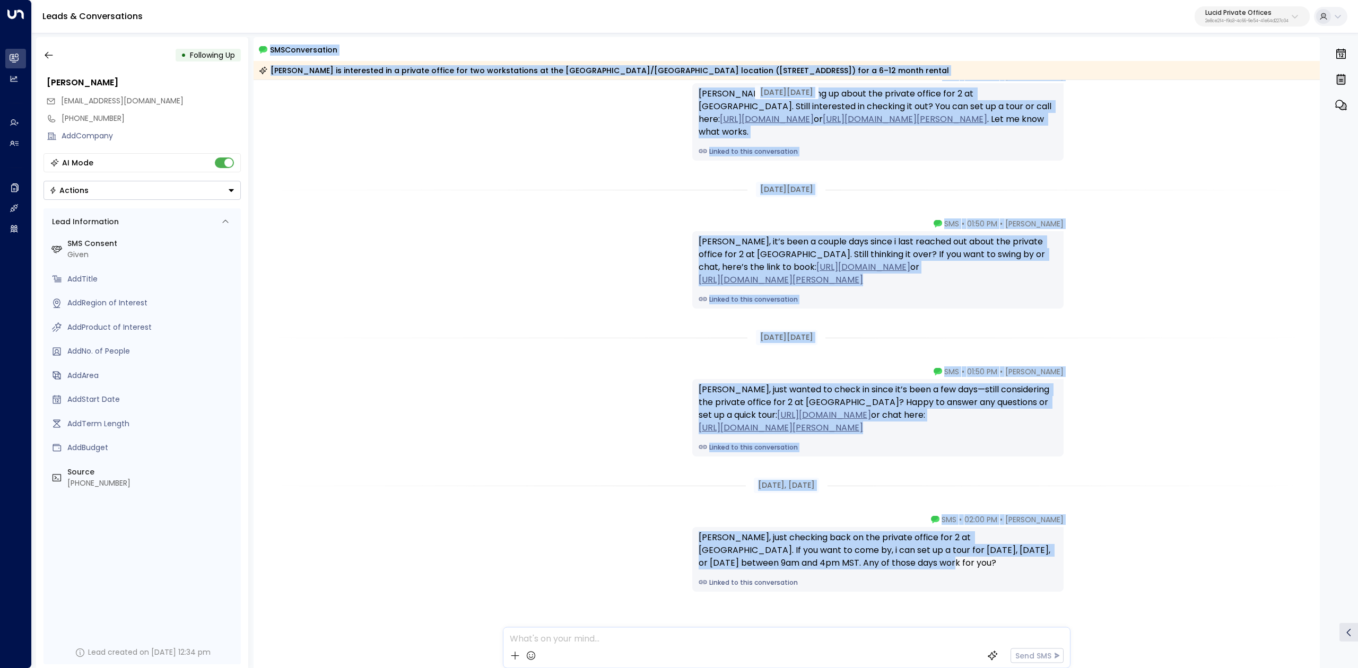
scroll to position [259, 0]
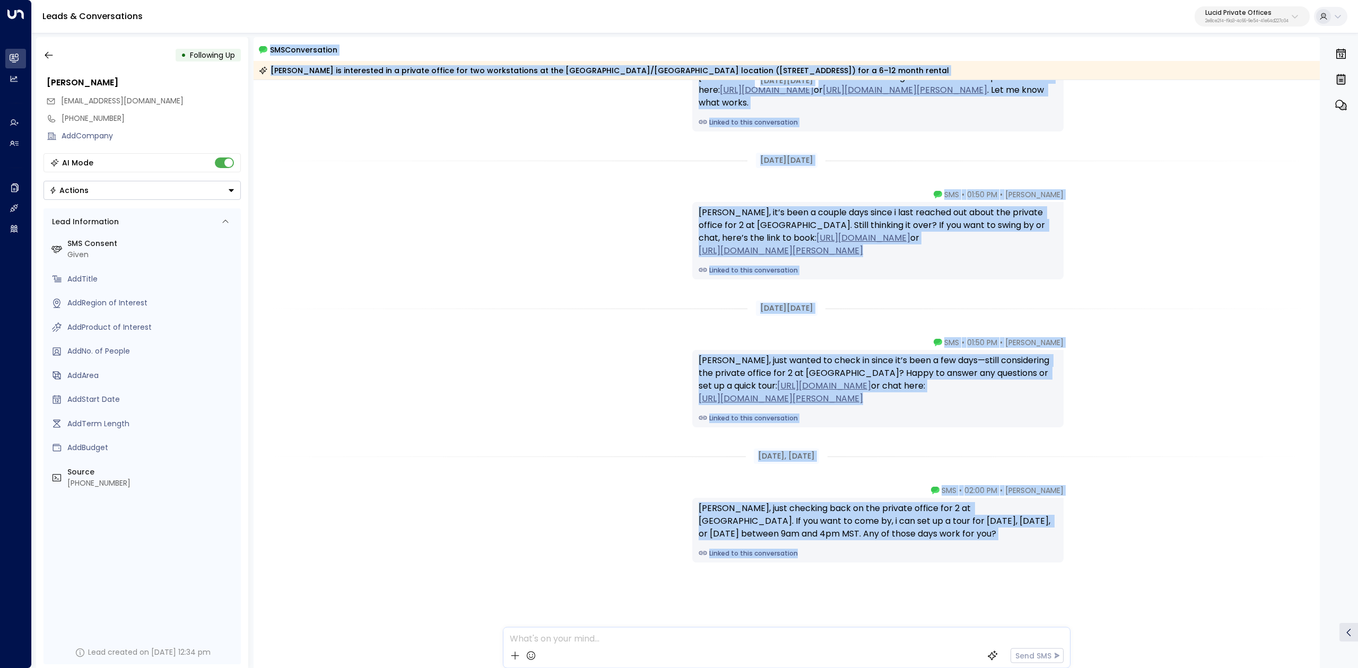
drag, startPoint x: 302, startPoint y: 49, endPoint x: 988, endPoint y: 560, distance: 855.0
click at [988, 560] on div "SMS Conversation [PERSON_NAME] is interested in a private office for two workst…" at bounding box center [787, 352] width 1067 height 631
copy div "LOR Ipsumdolorsi Ametco ad elitseddoe te i utlabor etdolo mag ali enimadminimv …"
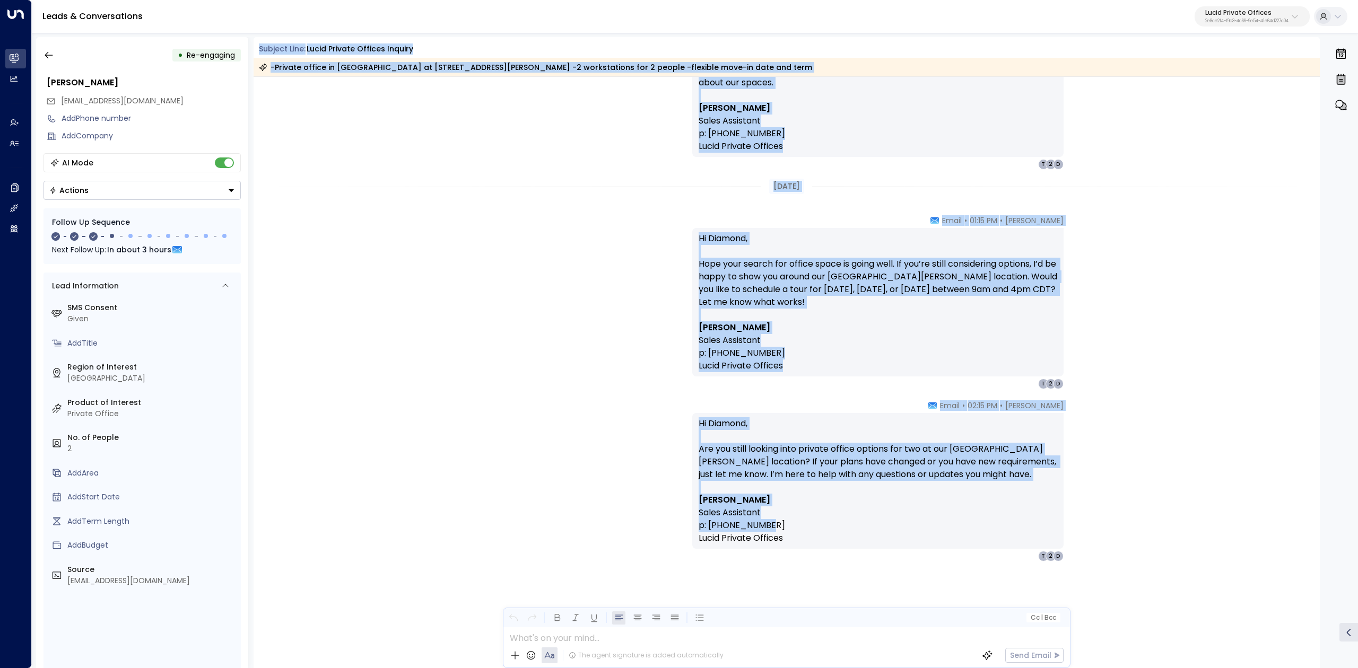
scroll to position [614, 0]
drag, startPoint x: 256, startPoint y: 53, endPoint x: 898, endPoint y: 537, distance: 804.4
click at [898, 537] on div "Subject Line: Lucid Private Offices inquiry -Private office in [GEOGRAPHIC_DATA…" at bounding box center [787, 352] width 1067 height 631
copy div "Loremip Dolo: Sitam Consect Adipisc elitsed -Doeiusm tempor in Utlabo et 6416 D…"
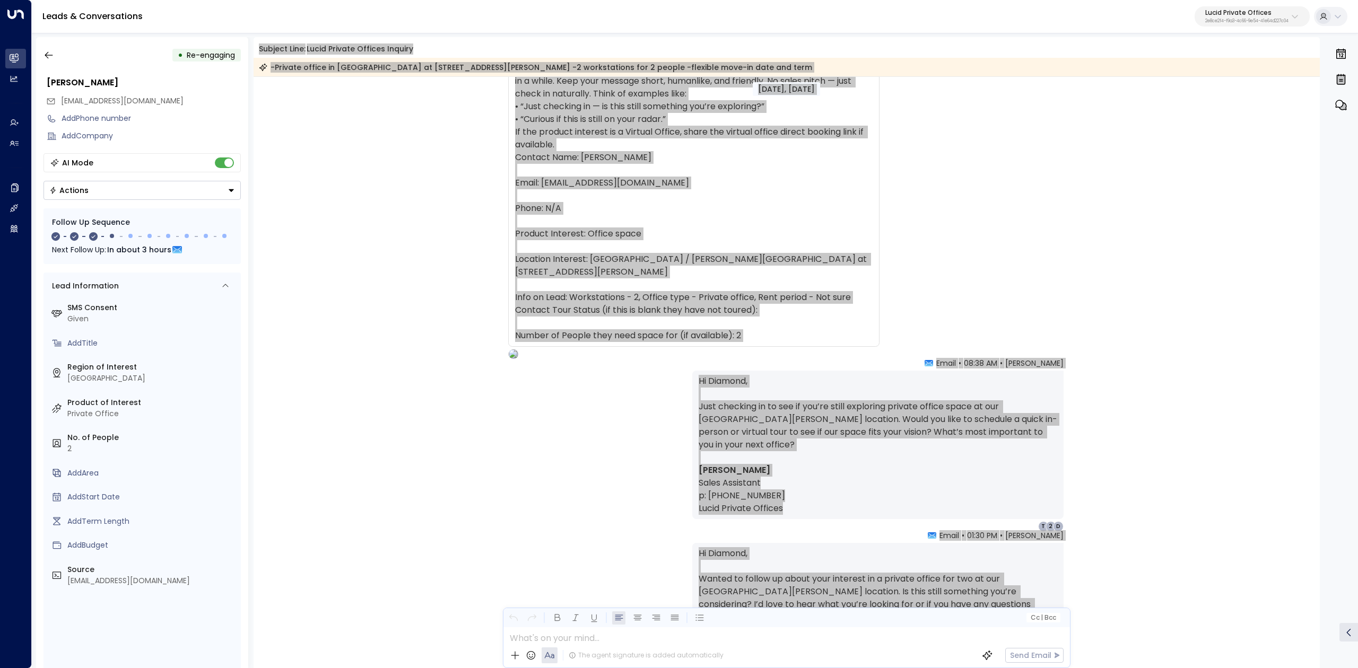
scroll to position [0, 0]
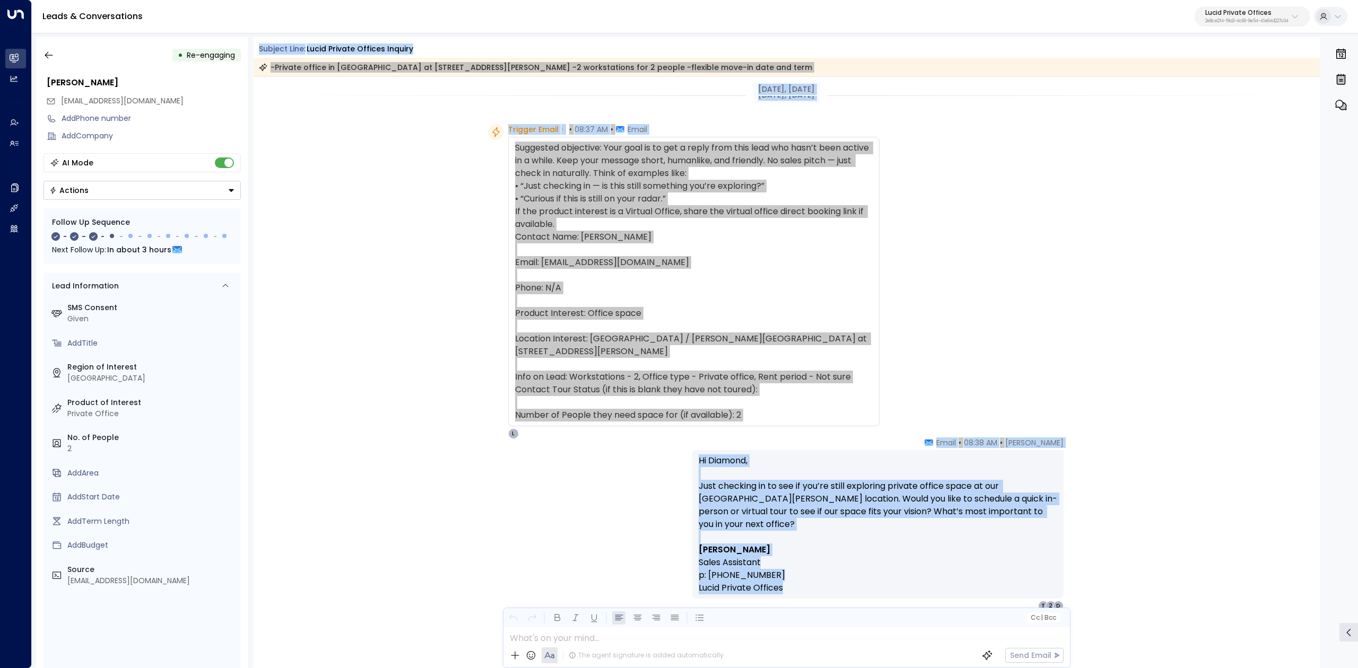
click at [957, 306] on div "Trigger Email • • 08:37 AM • Email Suggested objective: Your goal is to get a r…" at bounding box center [788, 281] width 601 height 315
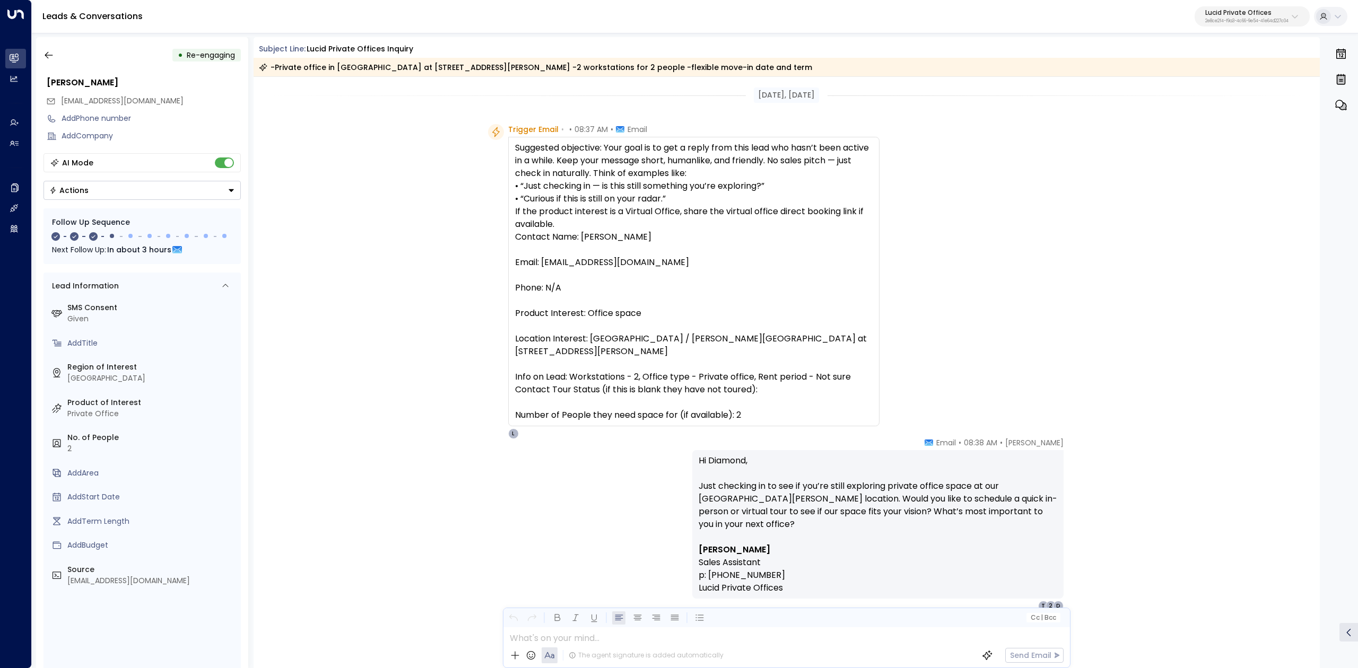
drag, startPoint x: 752, startPoint y: 406, endPoint x: 505, endPoint y: 124, distance: 374.4
click at [505, 124] on div "Trigger Email • • 08:37 AM • Email Suggested objective: Your goal is to get a r…" at bounding box center [683, 281] width 391 height 315
copy div "Trigger Email • • 08:37 AM • Email Suggested objective: Your goal is to get a r…"
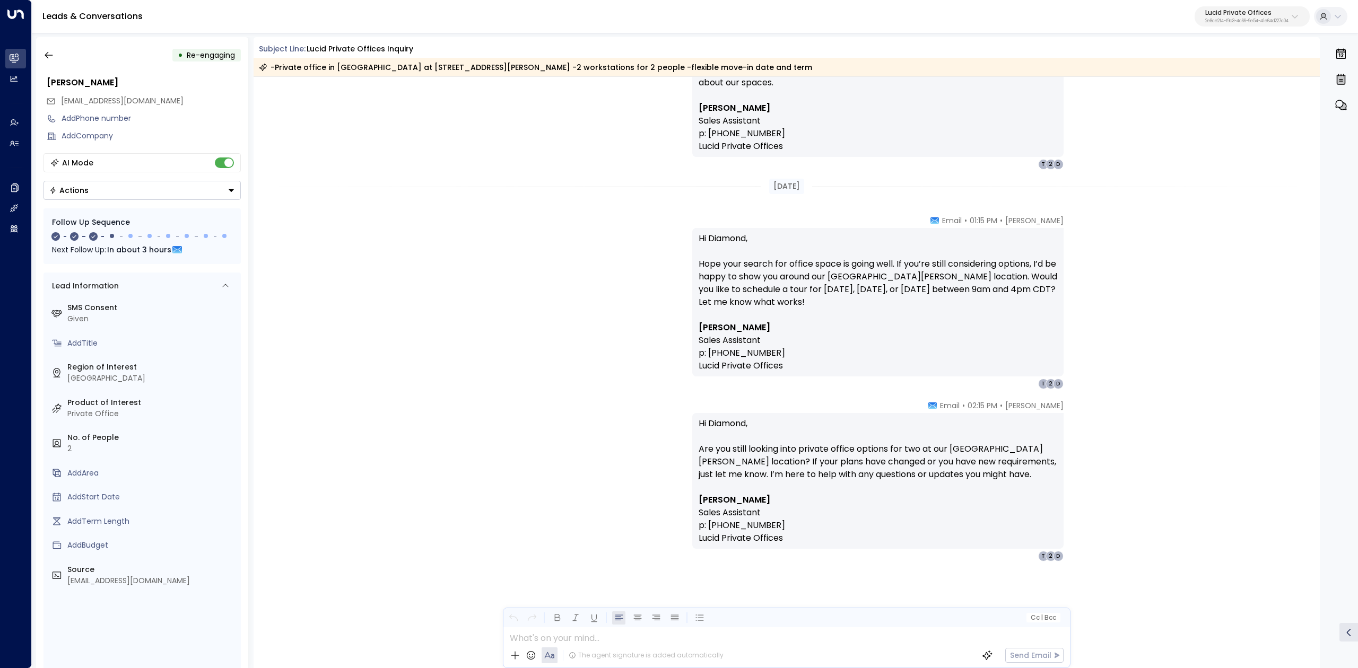
scroll to position [614, 0]
click at [49, 58] on icon "button" at bounding box center [48, 55] width 11 height 11
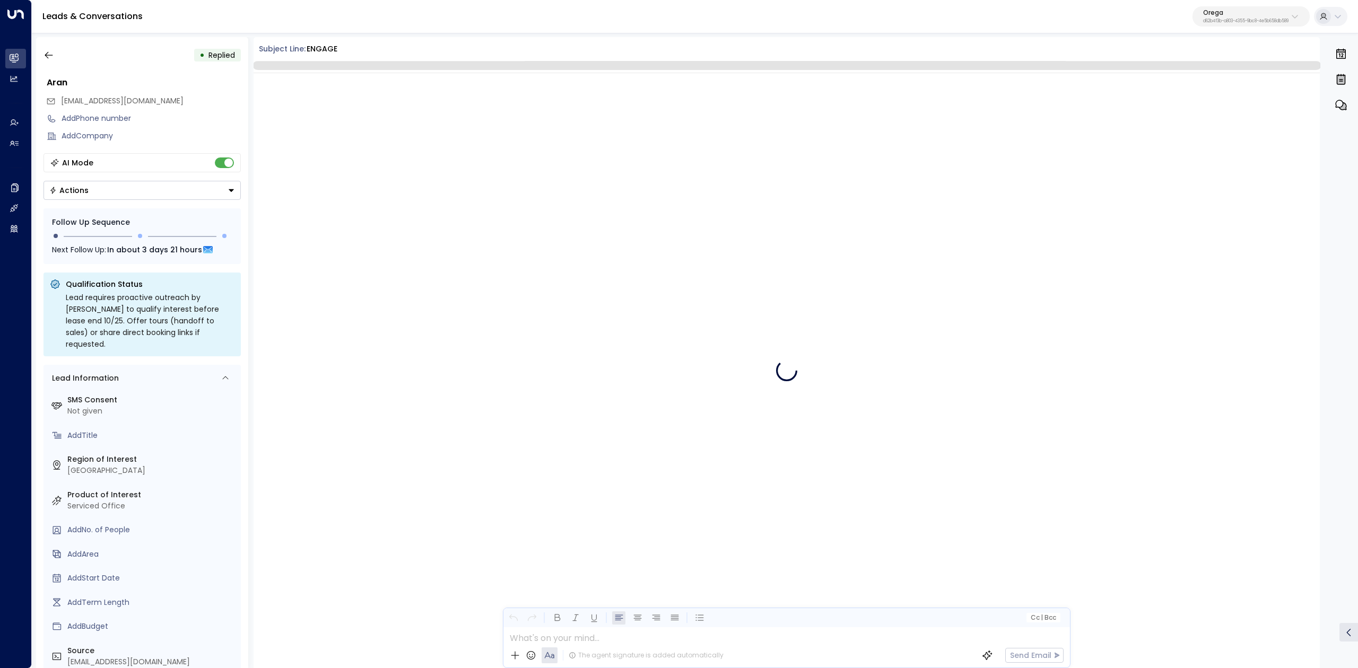
scroll to position [244, 0]
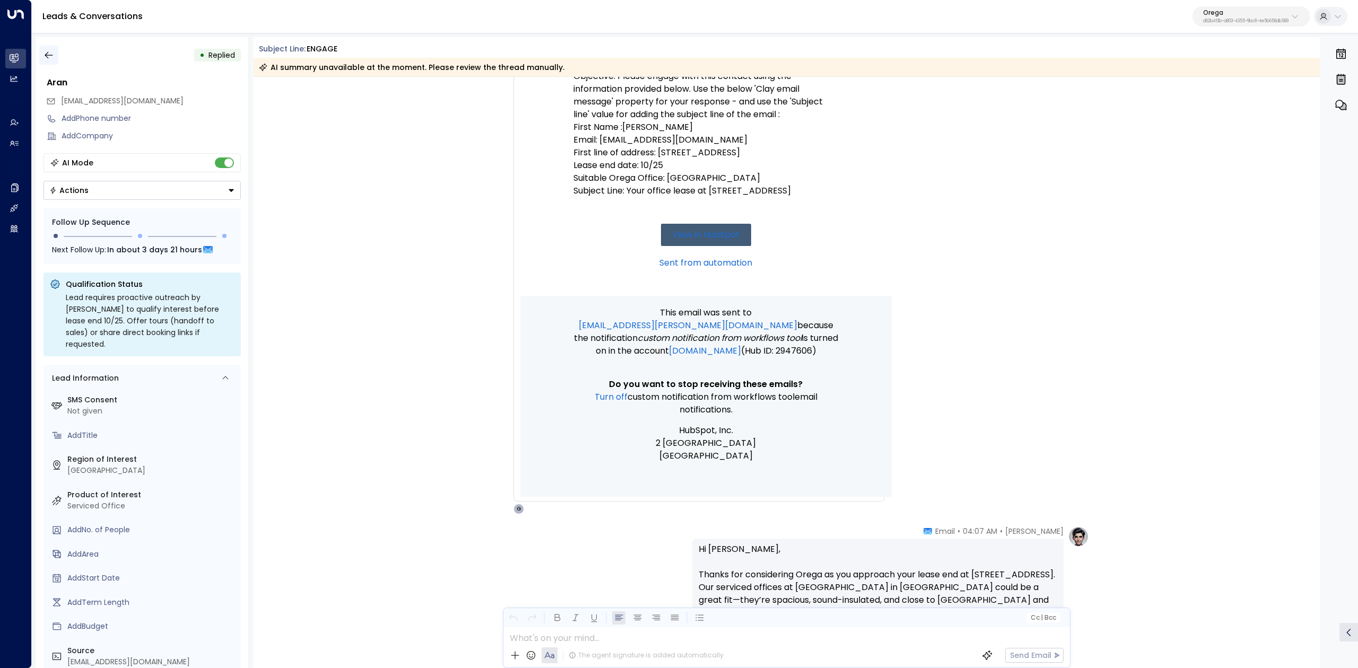
drag, startPoint x: 55, startPoint y: 56, endPoint x: 49, endPoint y: 58, distance: 6.4
click at [50, 58] on button "button" at bounding box center [48, 55] width 19 height 19
click at [53, 59] on icon "button" at bounding box center [48, 55] width 11 height 11
click at [47, 58] on icon "button" at bounding box center [49, 55] width 8 height 7
click at [53, 55] on icon "button" at bounding box center [48, 55] width 11 height 11
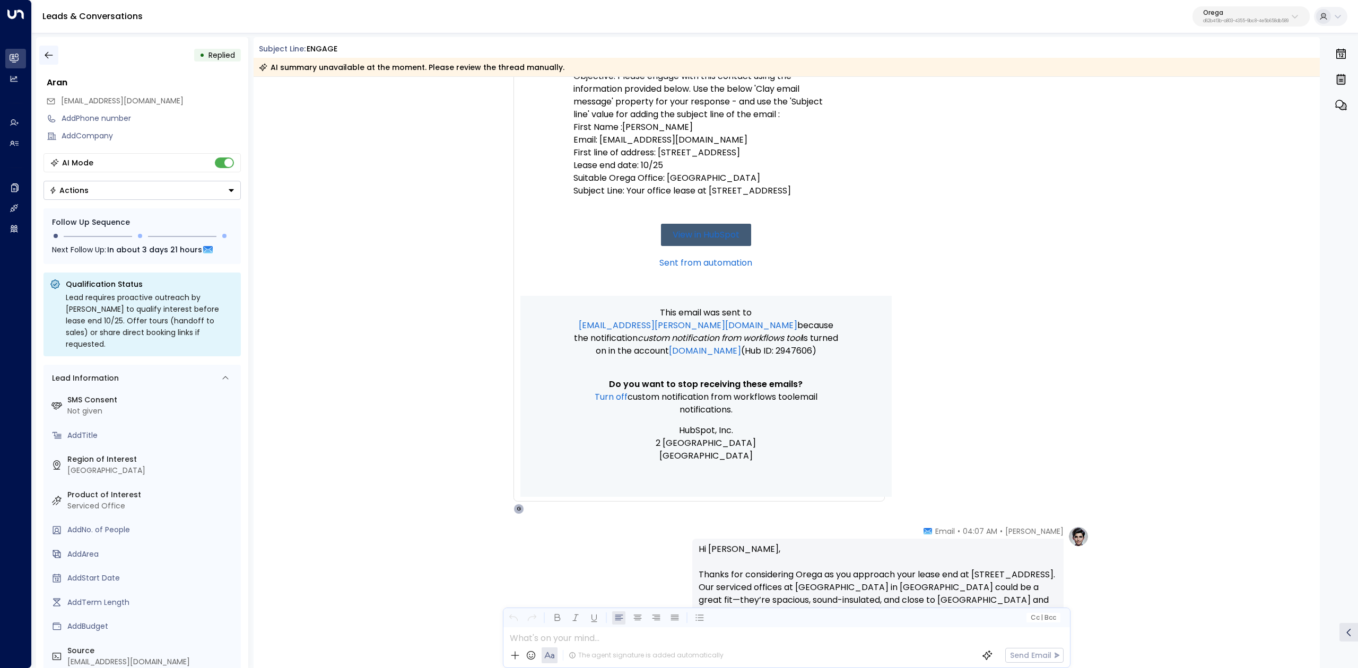
click at [45, 50] on button "button" at bounding box center [48, 55] width 19 height 19
click at [49, 58] on icon "button" at bounding box center [48, 55] width 11 height 11
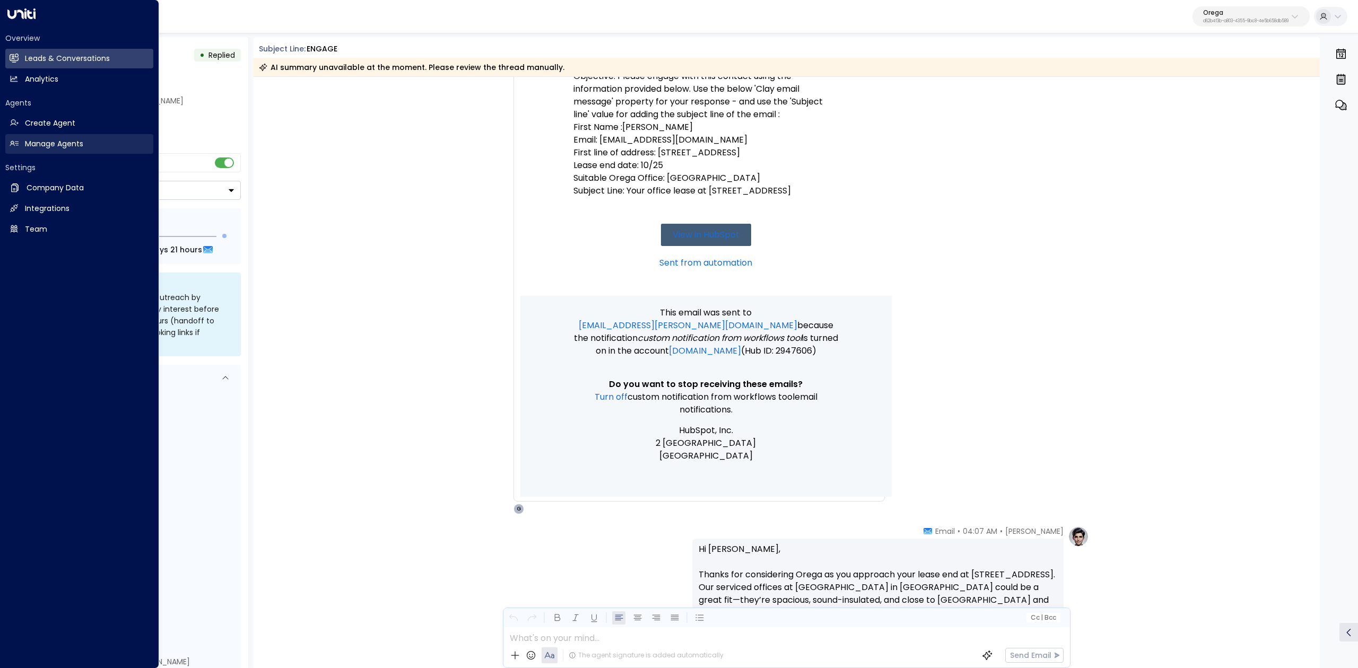
click at [58, 145] on h2 "Manage Agents" at bounding box center [54, 143] width 58 height 11
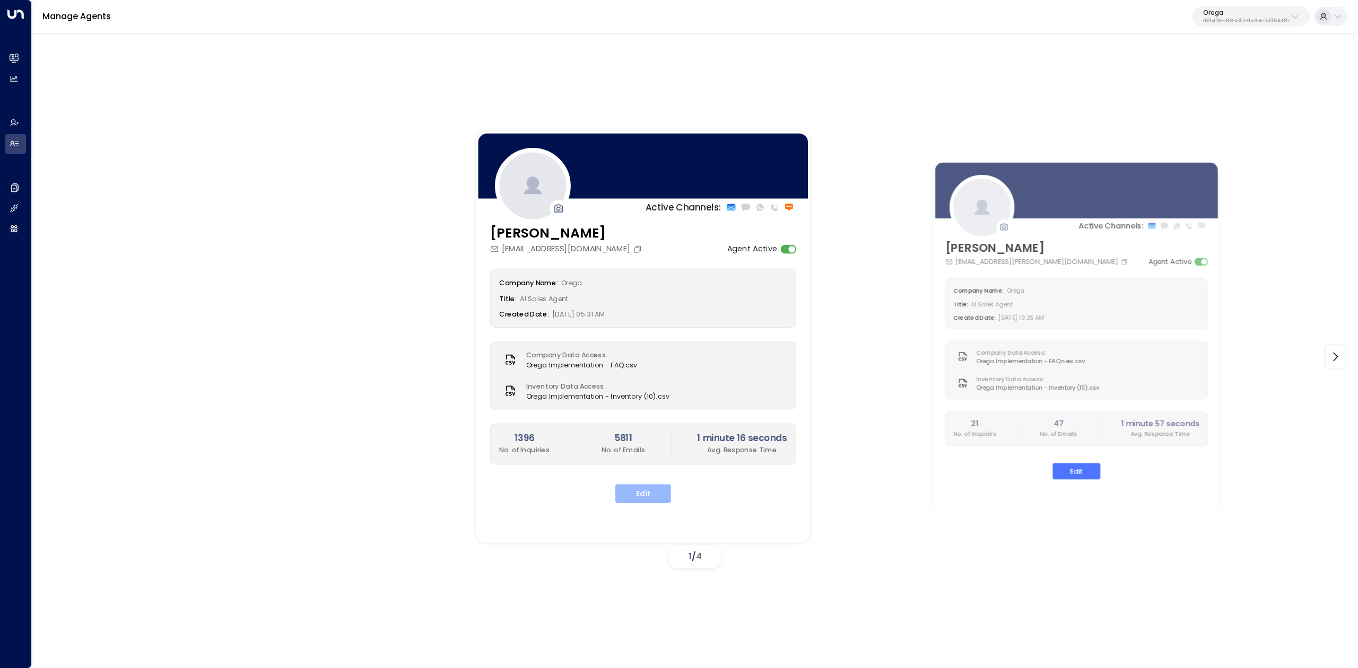
click at [641, 495] on button "Edit" at bounding box center [643, 493] width 56 height 19
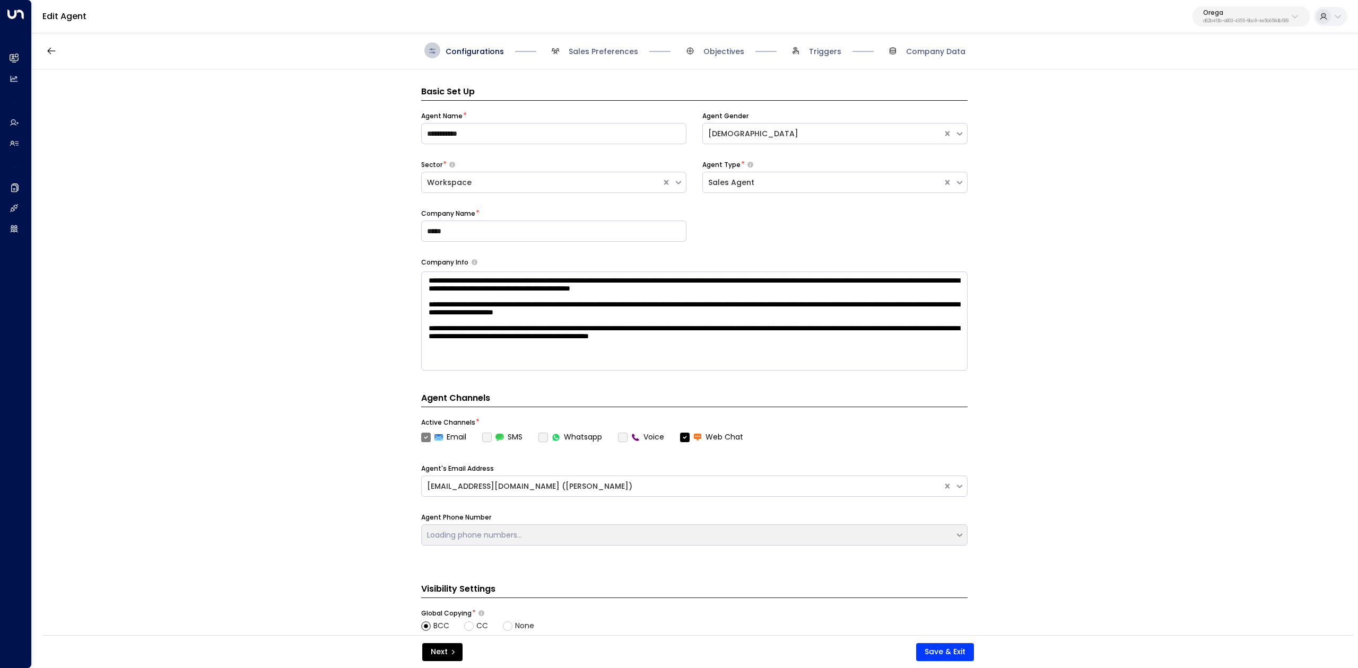
scroll to position [16, 0]
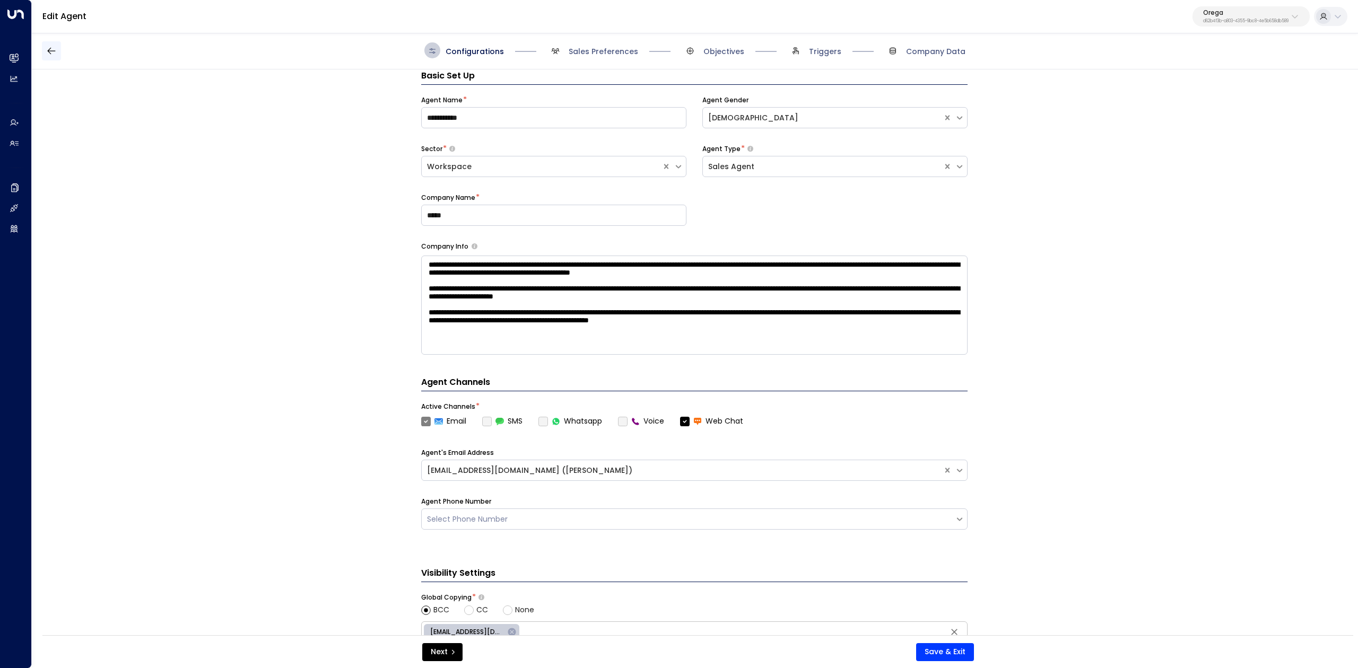
click at [48, 50] on icon "button" at bounding box center [51, 50] width 8 height 7
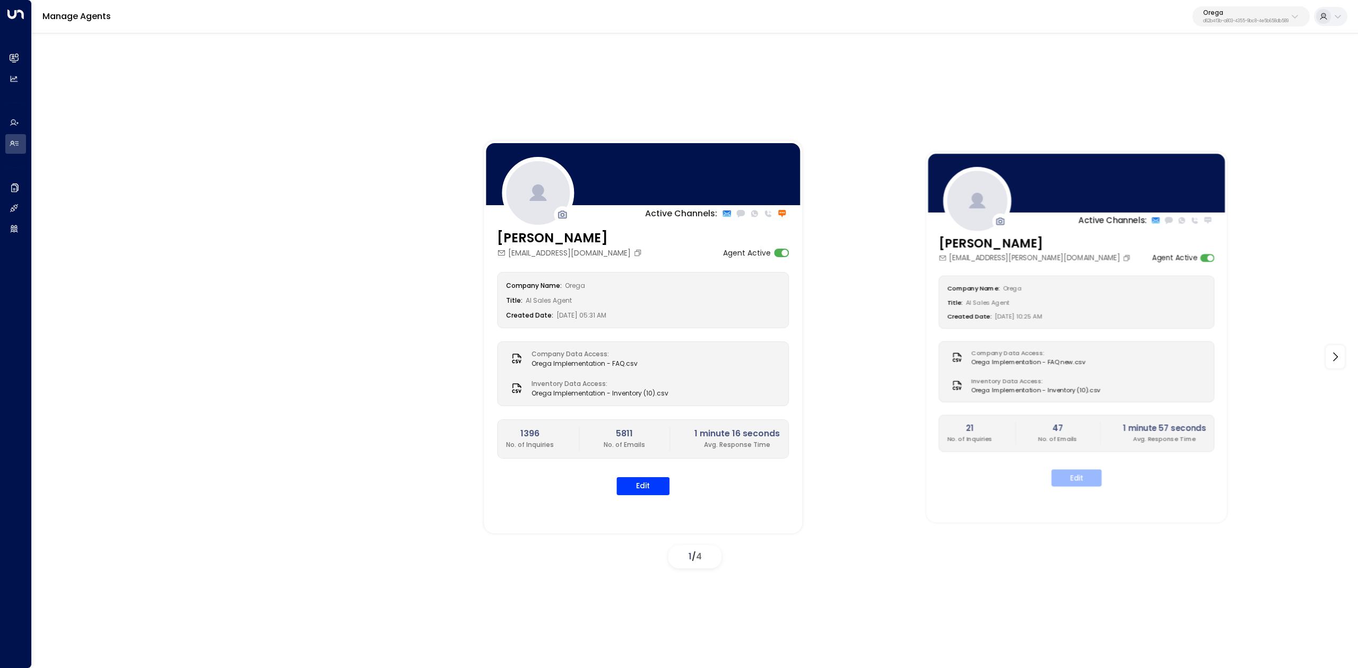
click at [1061, 471] on button "Edit" at bounding box center [1076, 477] width 50 height 17
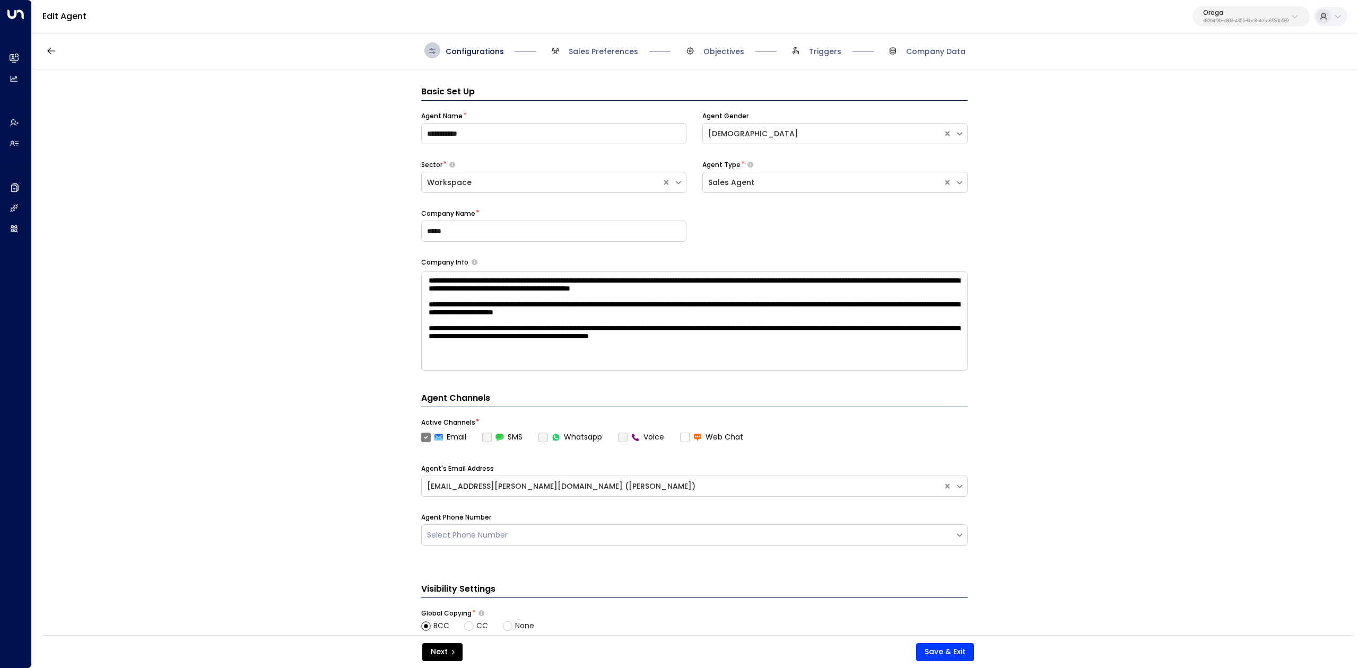
scroll to position [16, 0]
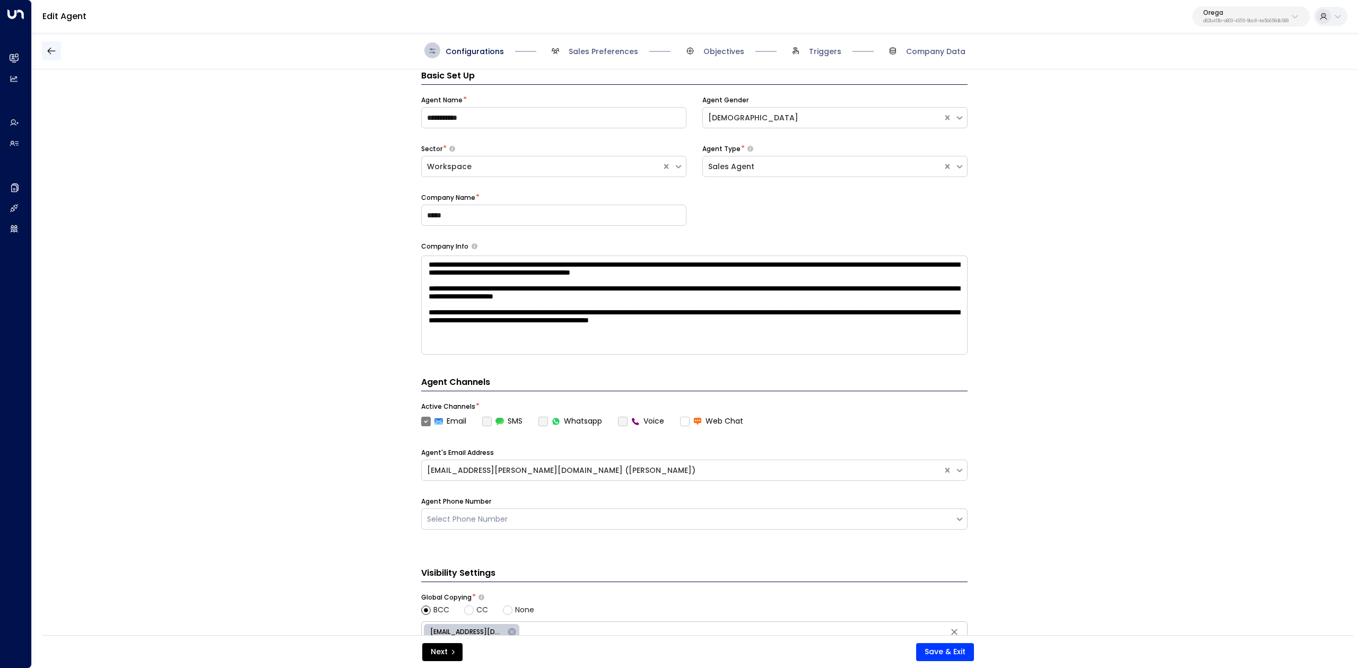
click at [58, 52] on button "button" at bounding box center [51, 50] width 19 height 19
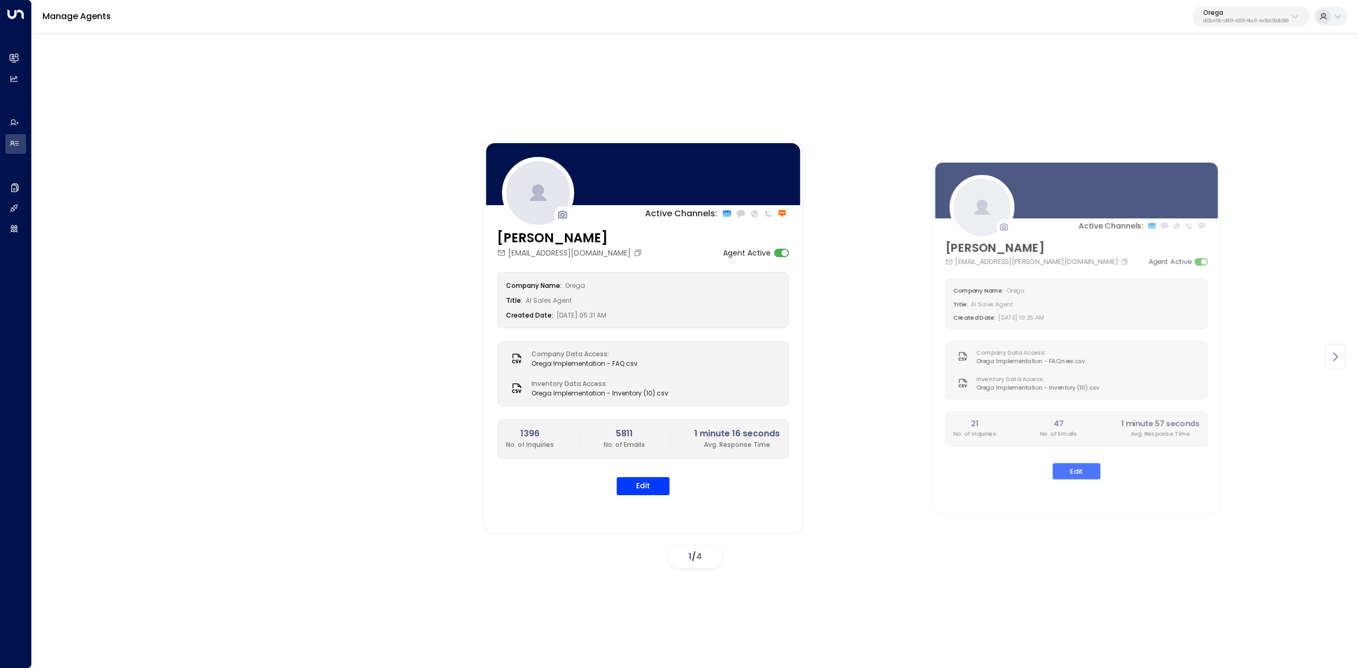
click at [1344, 361] on div at bounding box center [1335, 356] width 19 height 23
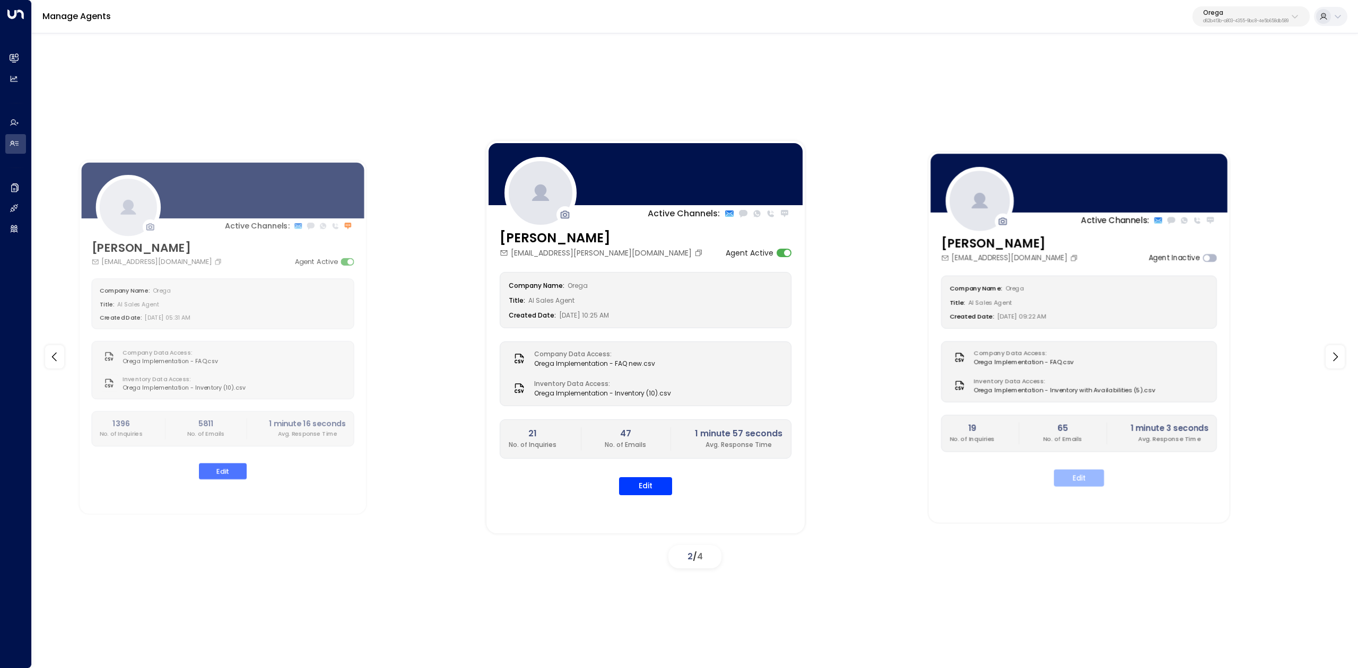
click at [1067, 478] on button "Edit" at bounding box center [1079, 477] width 50 height 17
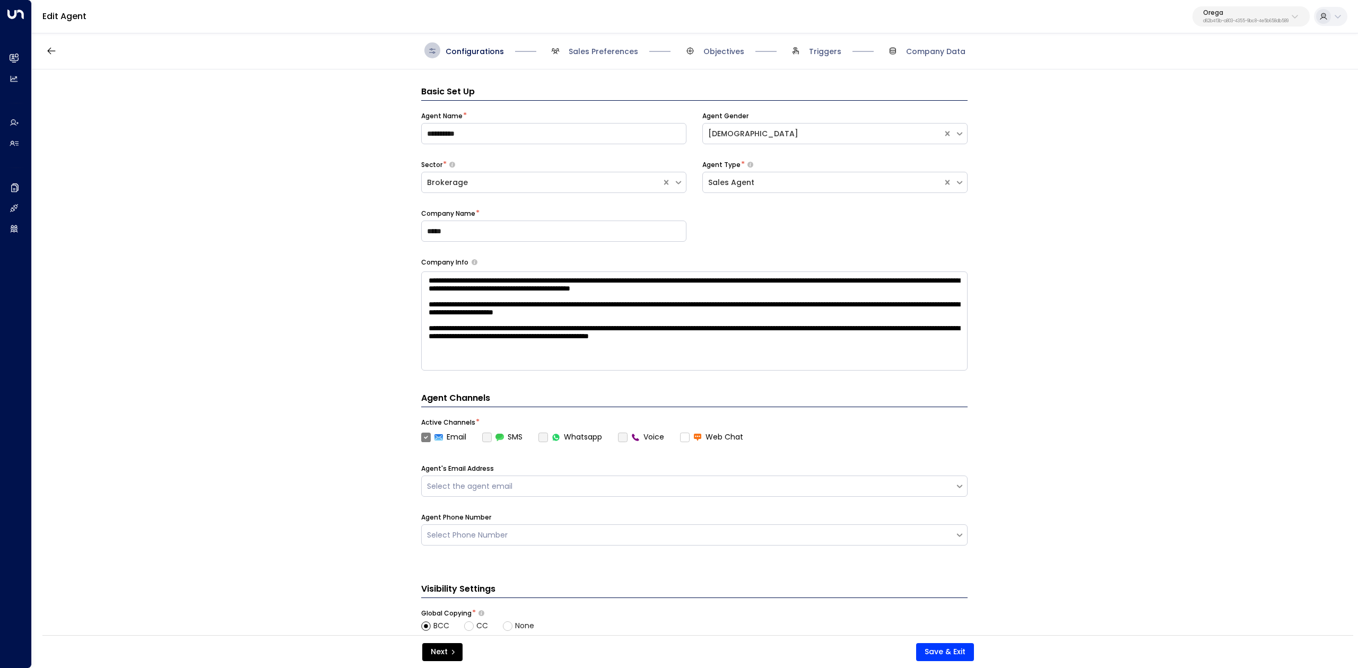
scroll to position [16, 0]
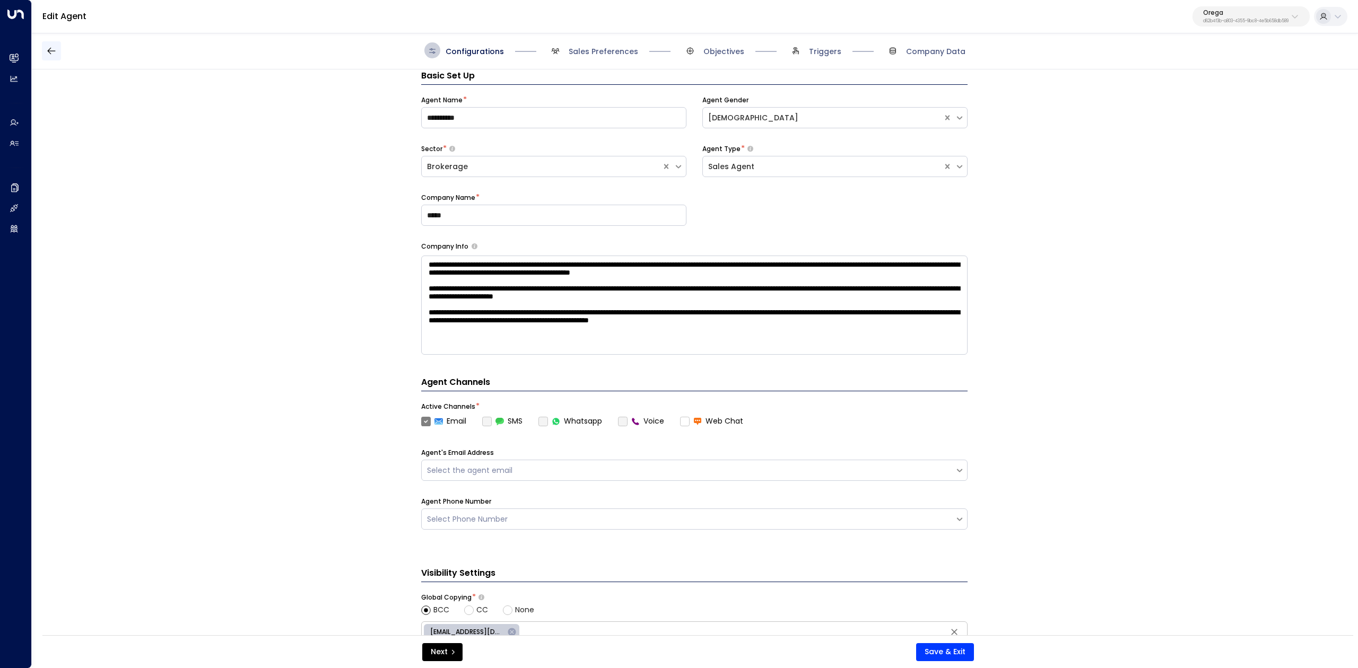
drag, startPoint x: 38, startPoint y: 47, endPoint x: 51, endPoint y: 53, distance: 14.7
click at [37, 47] on div "Configurations Sales Preferences Objectives Triggers Company Data" at bounding box center [695, 51] width 1326 height 38
click at [49, 58] on button "button" at bounding box center [51, 50] width 19 height 19
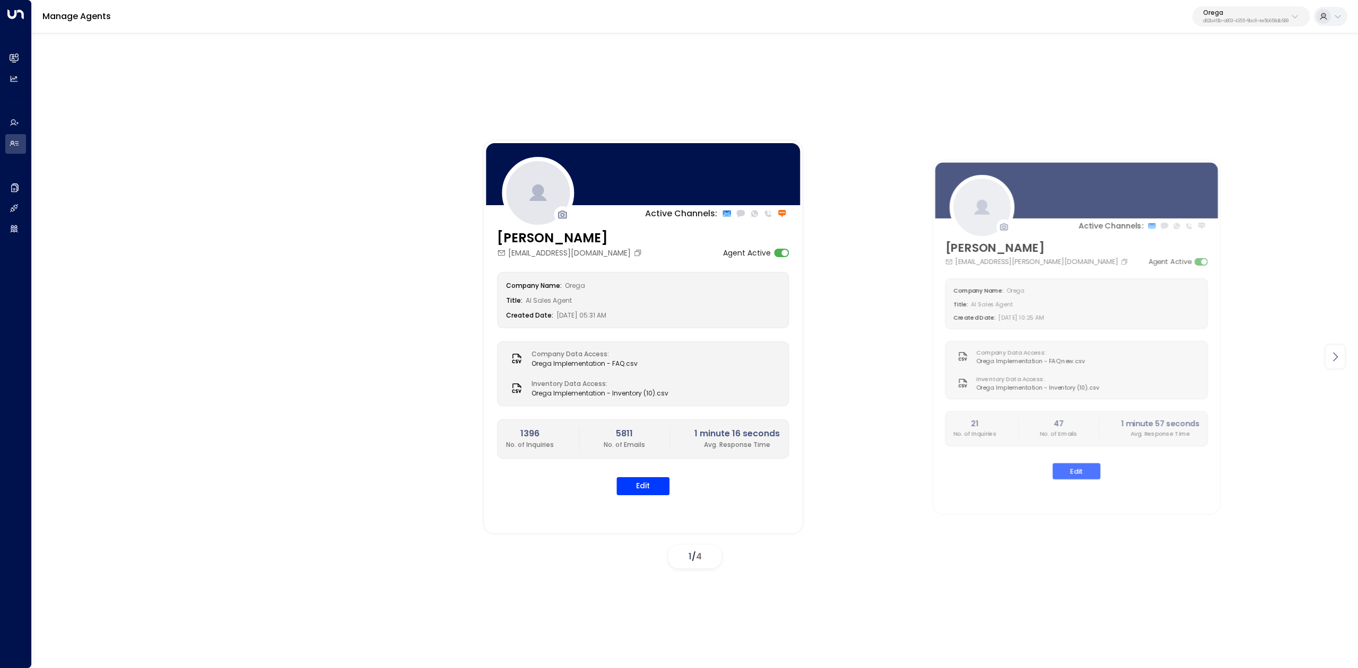
click at [1332, 359] on icon at bounding box center [1335, 357] width 13 height 13
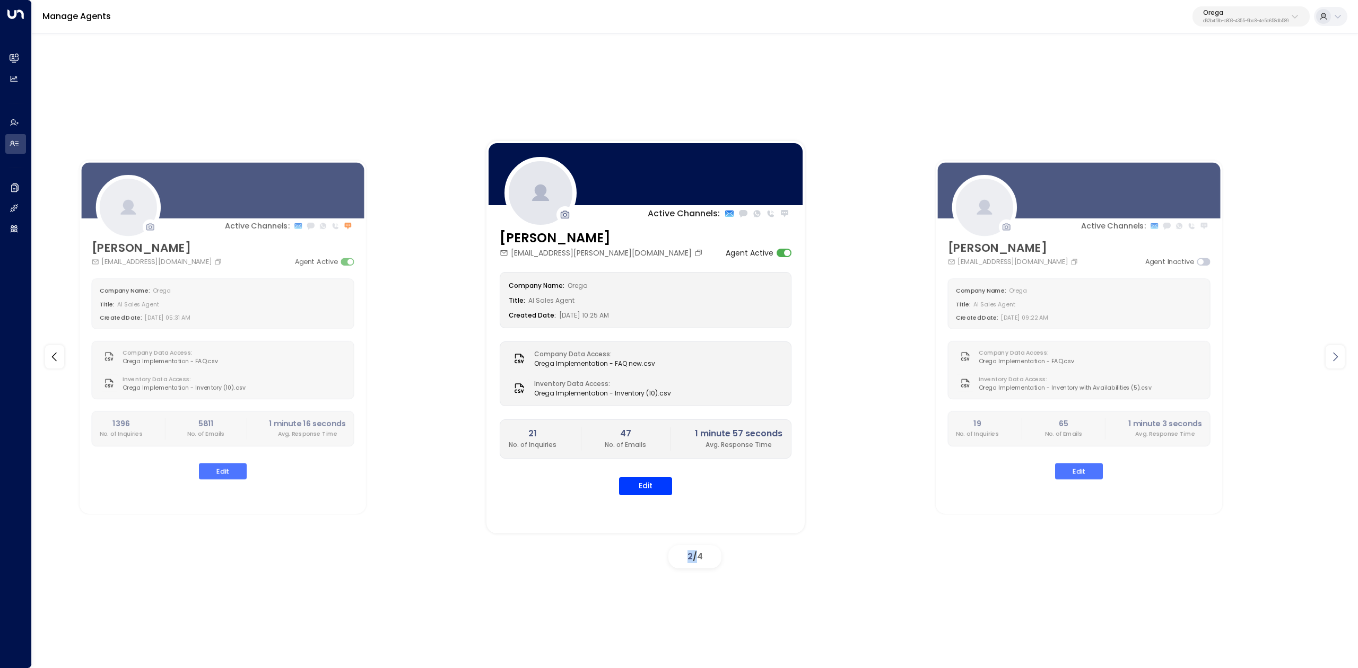
click at [1332, 359] on icon at bounding box center [1335, 357] width 13 height 13
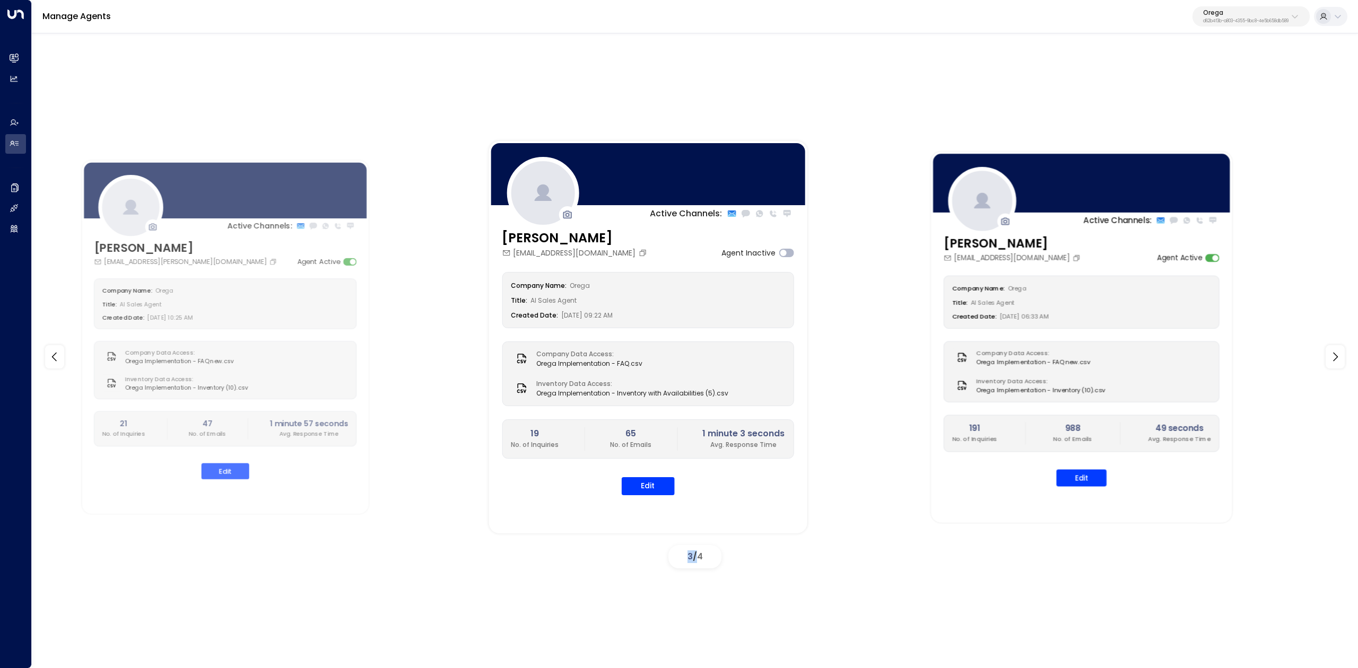
click at [1070, 471] on div "Company Name: Orega Title: AI Sales Agent Created Date: [DATE] 06:33 AM Company…" at bounding box center [1082, 380] width 276 height 211
click at [1072, 480] on button "Edit" at bounding box center [1081, 477] width 50 height 17
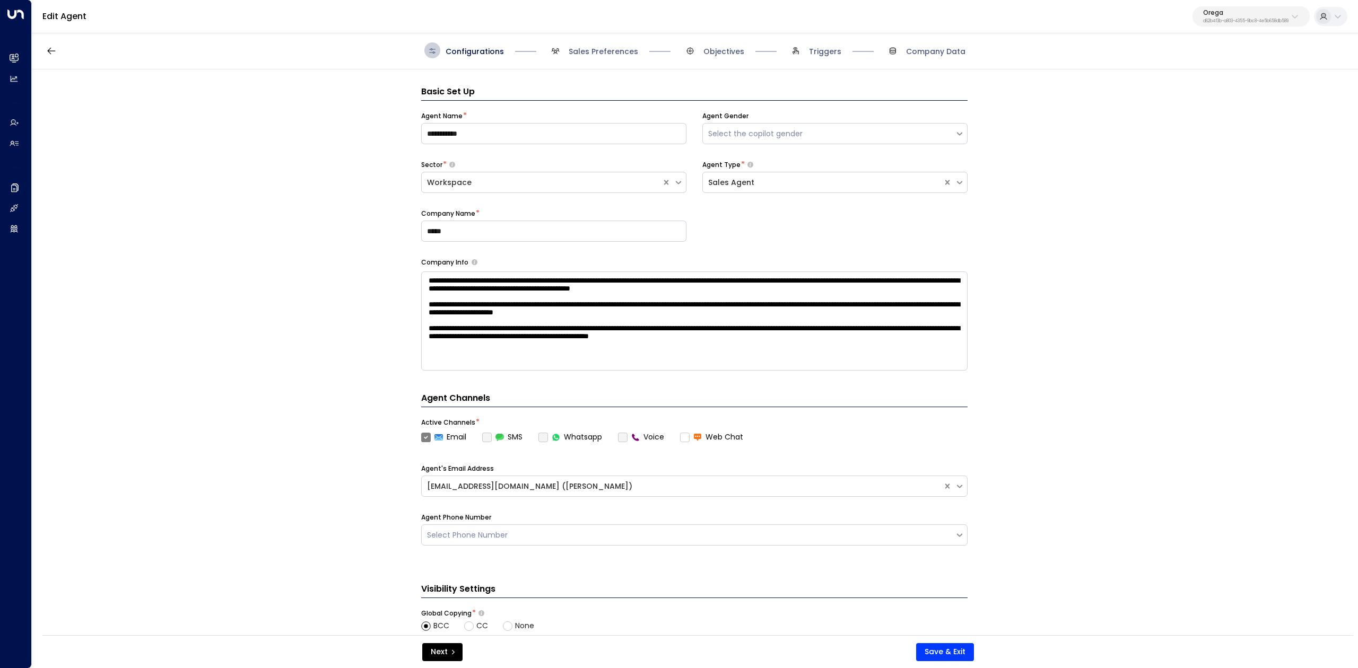
scroll to position [16, 0]
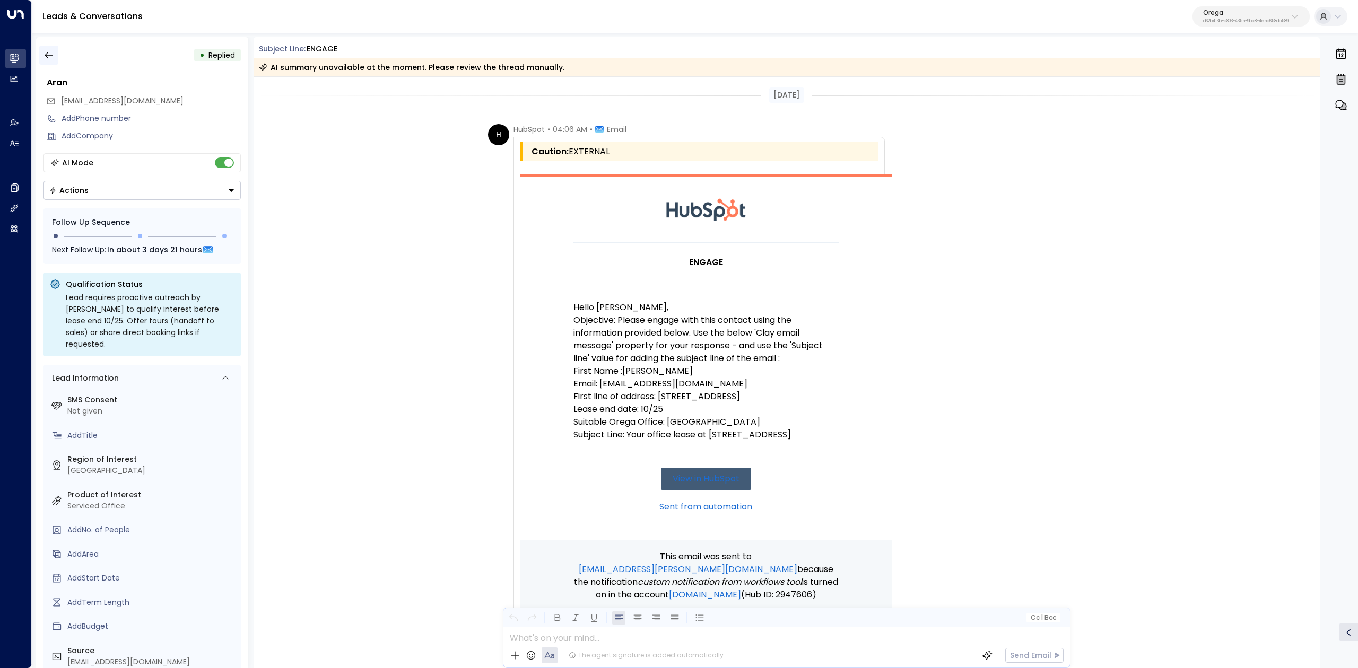
click at [49, 55] on icon "button" at bounding box center [48, 55] width 11 height 11
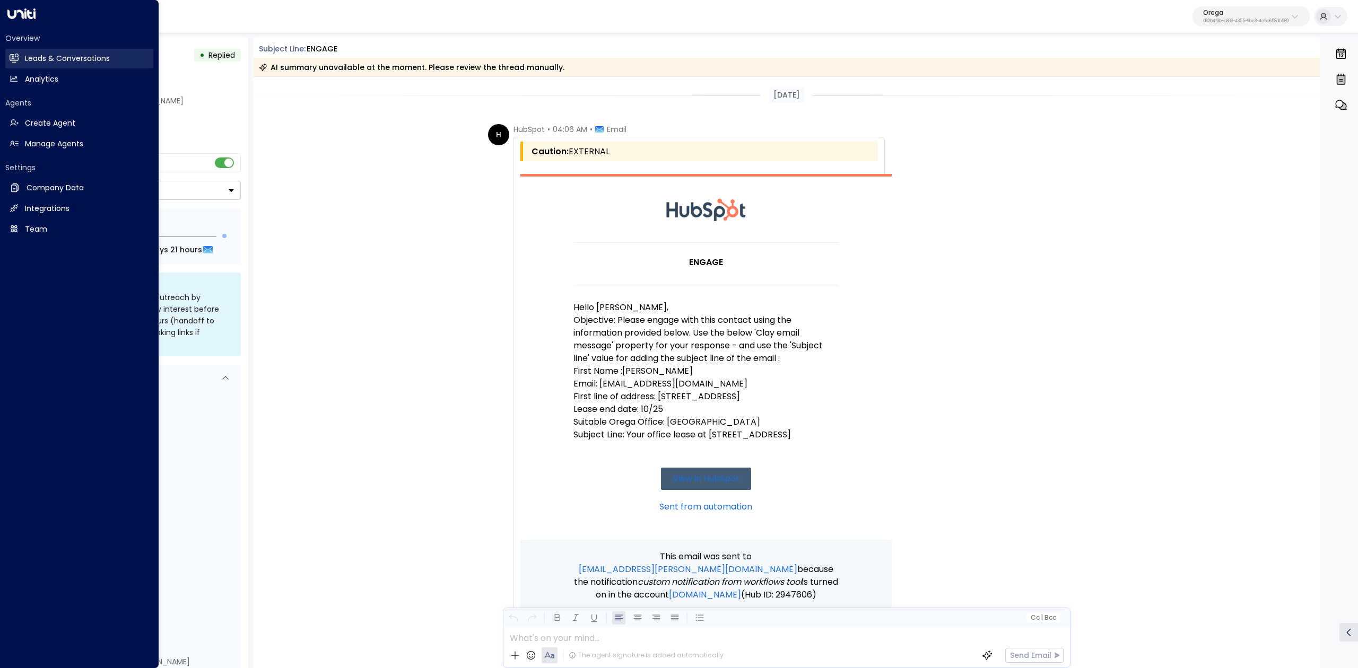
click at [13, 56] on icon at bounding box center [15, 58] width 7 height 9
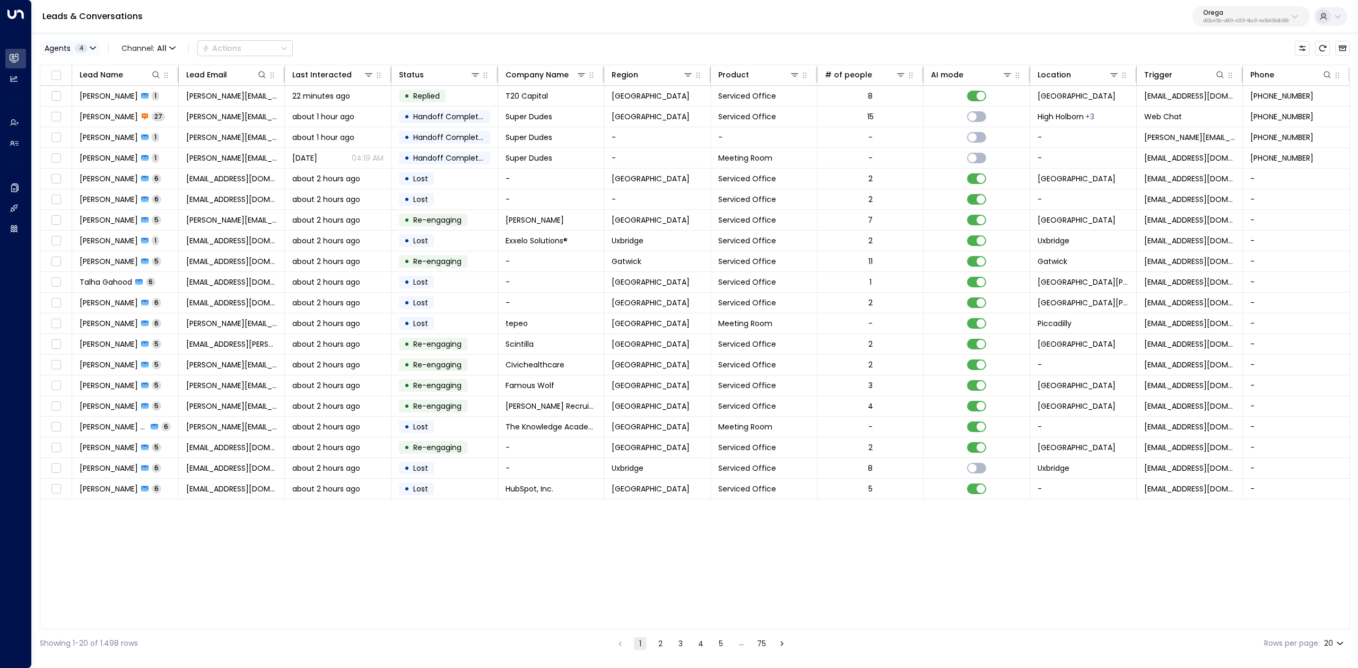
click at [71, 47] on div "Agents 4" at bounding box center [66, 48] width 43 height 8
click at [45, 98] on div "[PERSON_NAME] [PERSON_NAME] [PERSON_NAME] [PERSON_NAME] Select All Clear Apply" at bounding box center [120, 108] width 161 height 102
click at [172, 147] on button "Apply" at bounding box center [179, 145] width 31 height 15
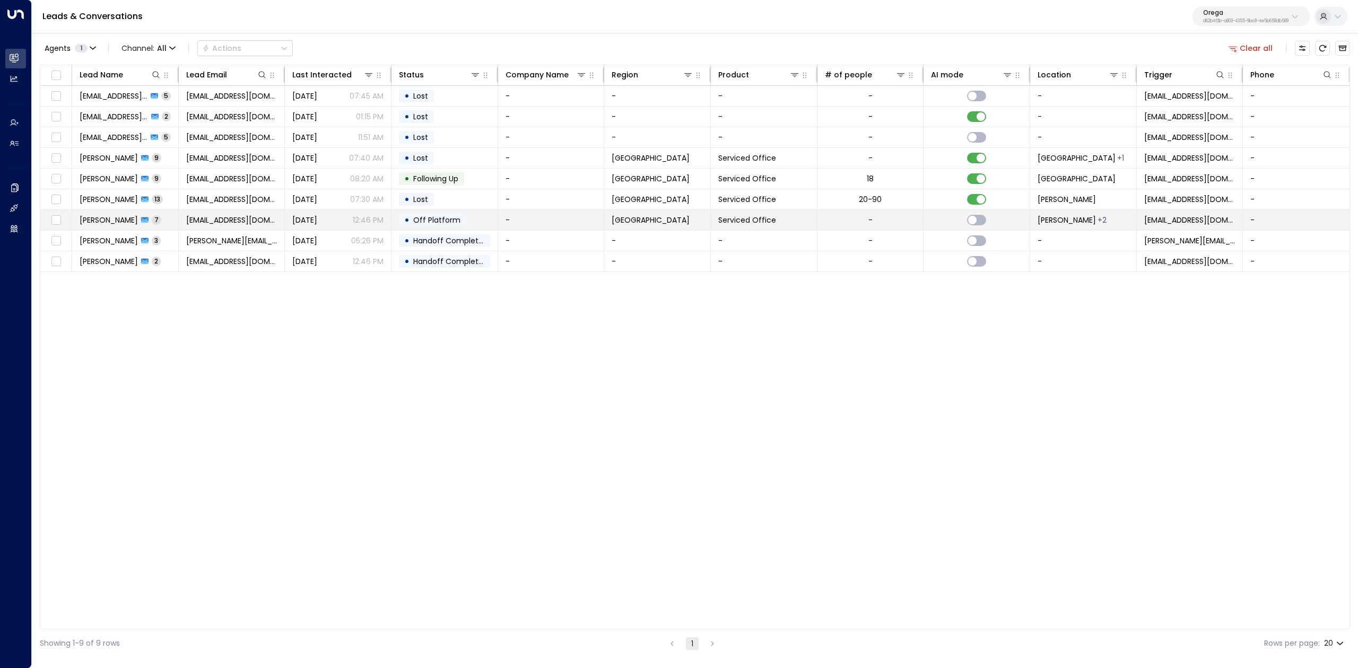
click at [115, 219] on span "Amar Sanghera" at bounding box center [109, 220] width 58 height 11
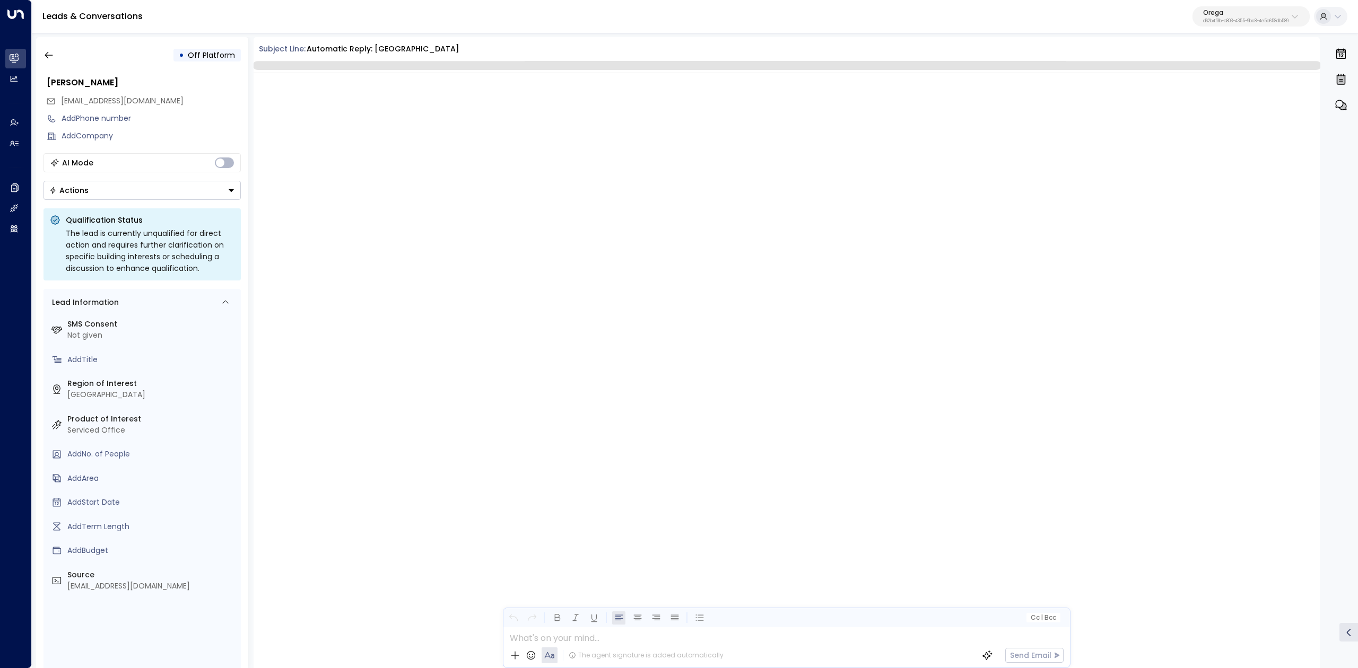
scroll to position [1403, 0]
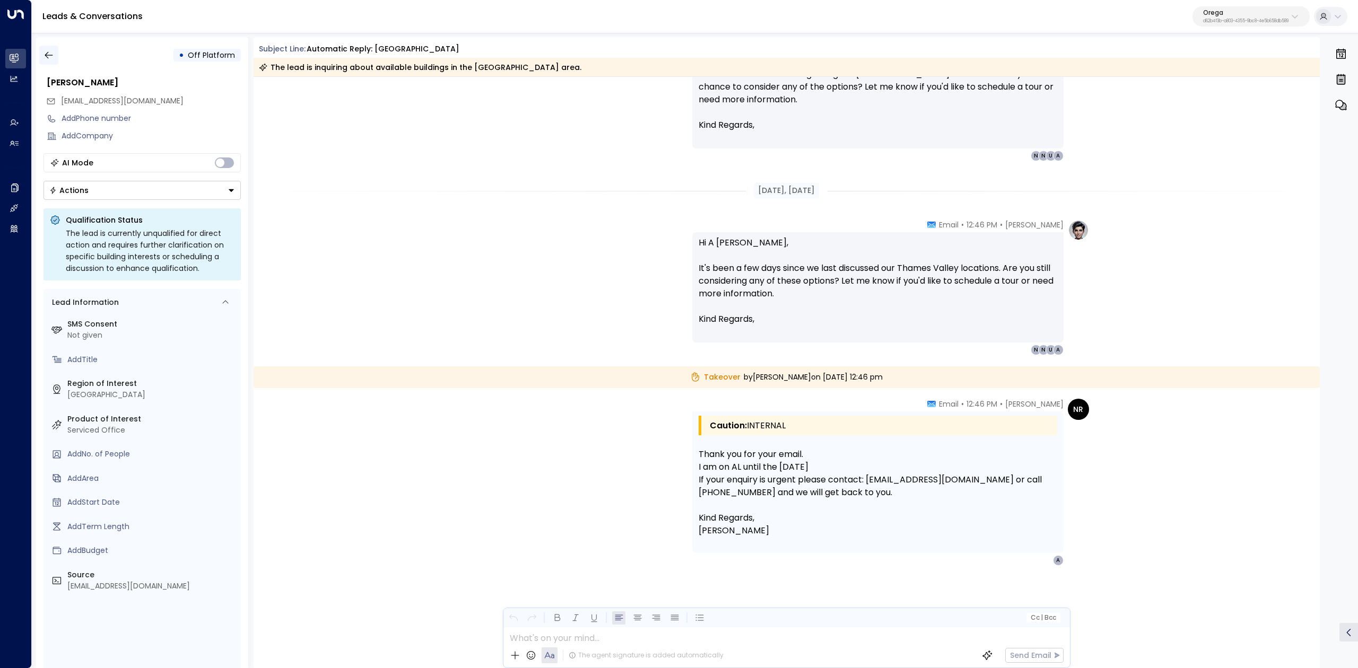
click at [41, 54] on button "button" at bounding box center [48, 55] width 19 height 19
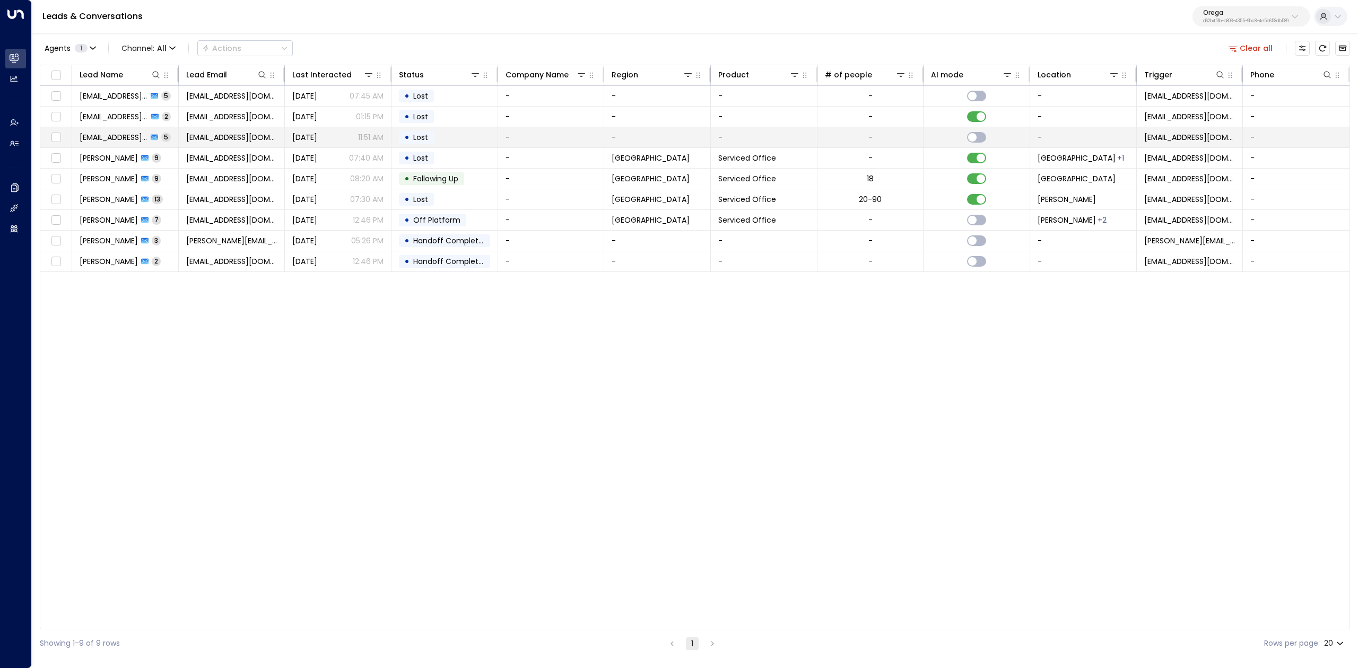
click at [121, 141] on span "tips@nylas.com" at bounding box center [114, 137] width 68 height 11
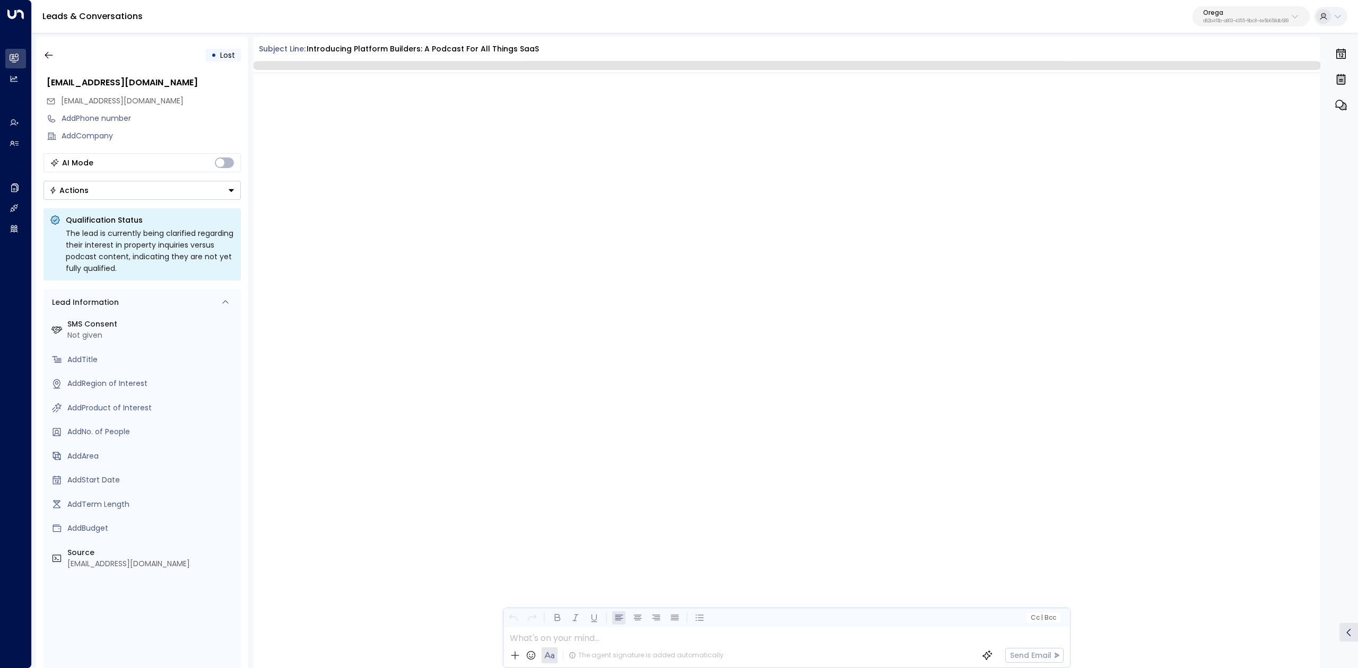
scroll to position [1518, 0]
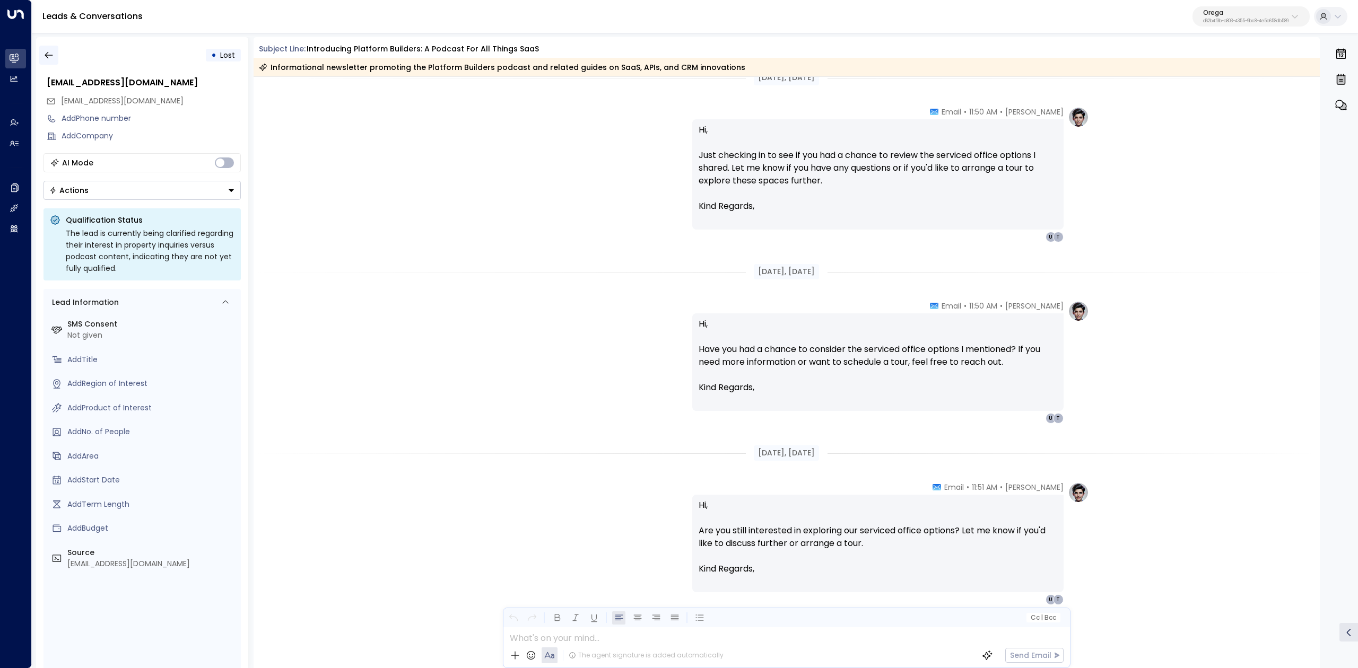
click at [51, 54] on icon "button" at bounding box center [48, 55] width 11 height 11
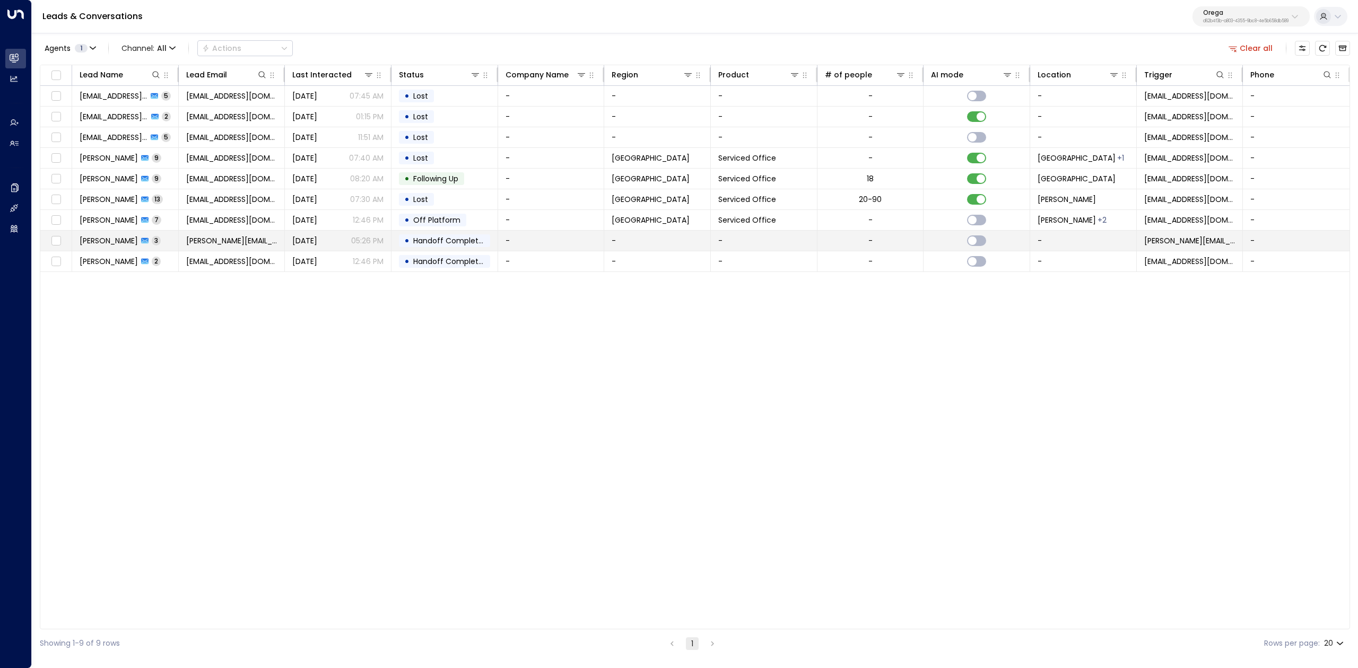
click at [94, 240] on span "Kristi Rowe" at bounding box center [109, 241] width 58 height 11
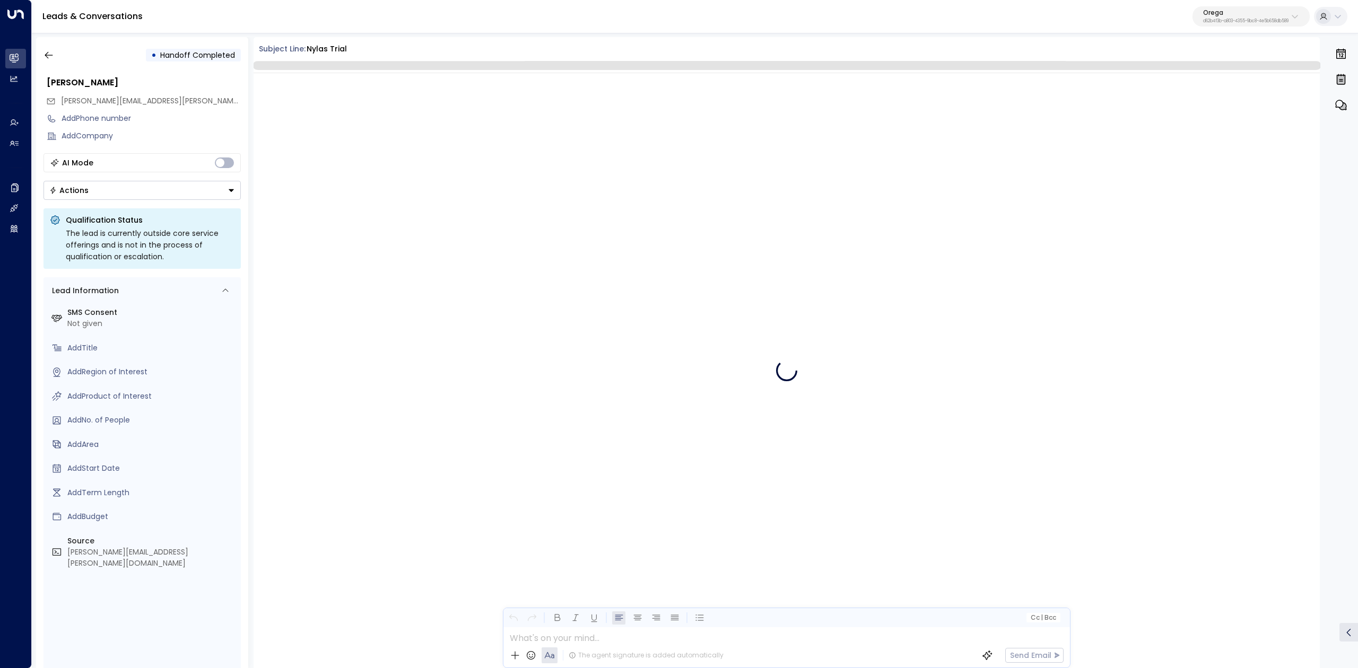
scroll to position [385, 0]
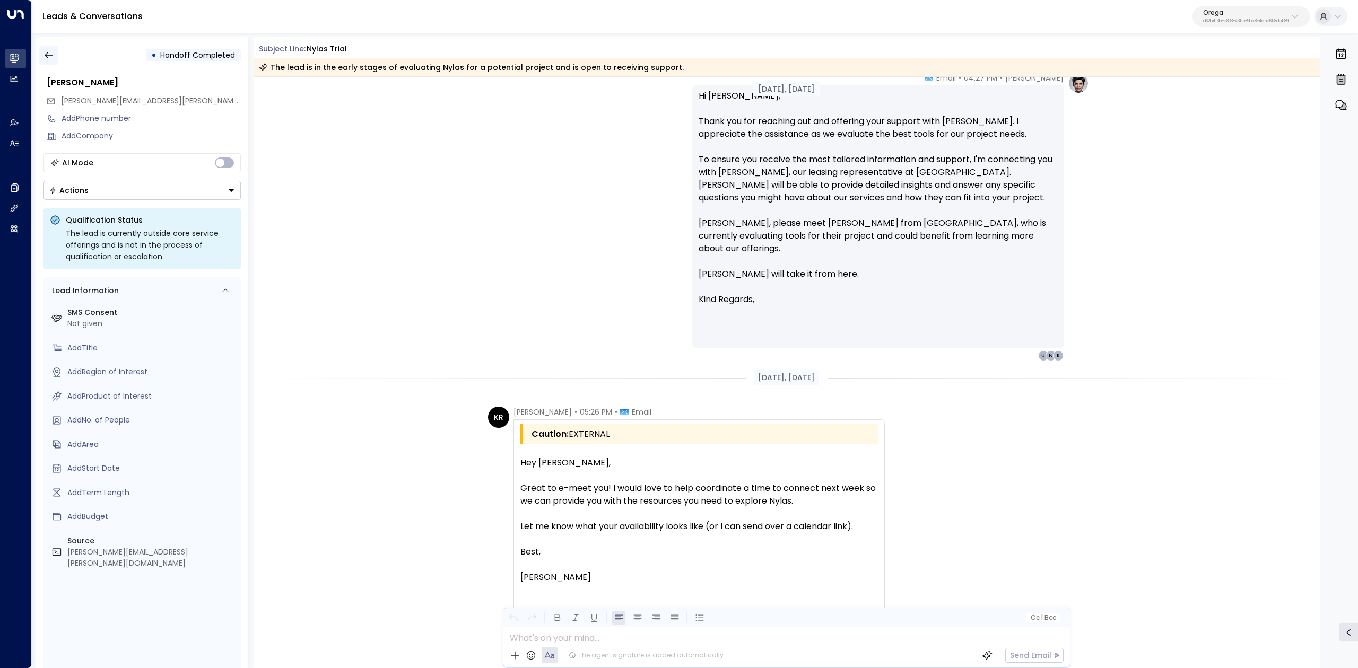
click at [46, 50] on icon "button" at bounding box center [48, 55] width 11 height 11
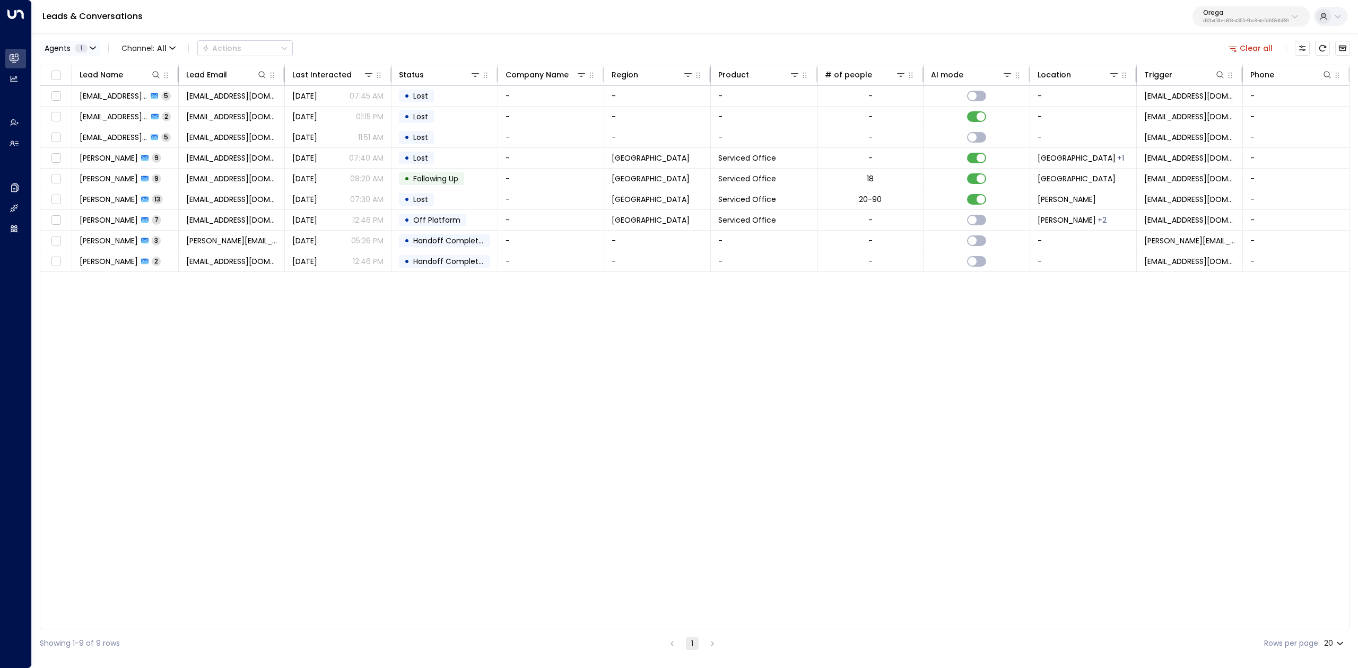
click at [77, 46] on span "1" at bounding box center [81, 48] width 13 height 8
click at [178, 143] on button "Apply" at bounding box center [179, 145] width 31 height 15
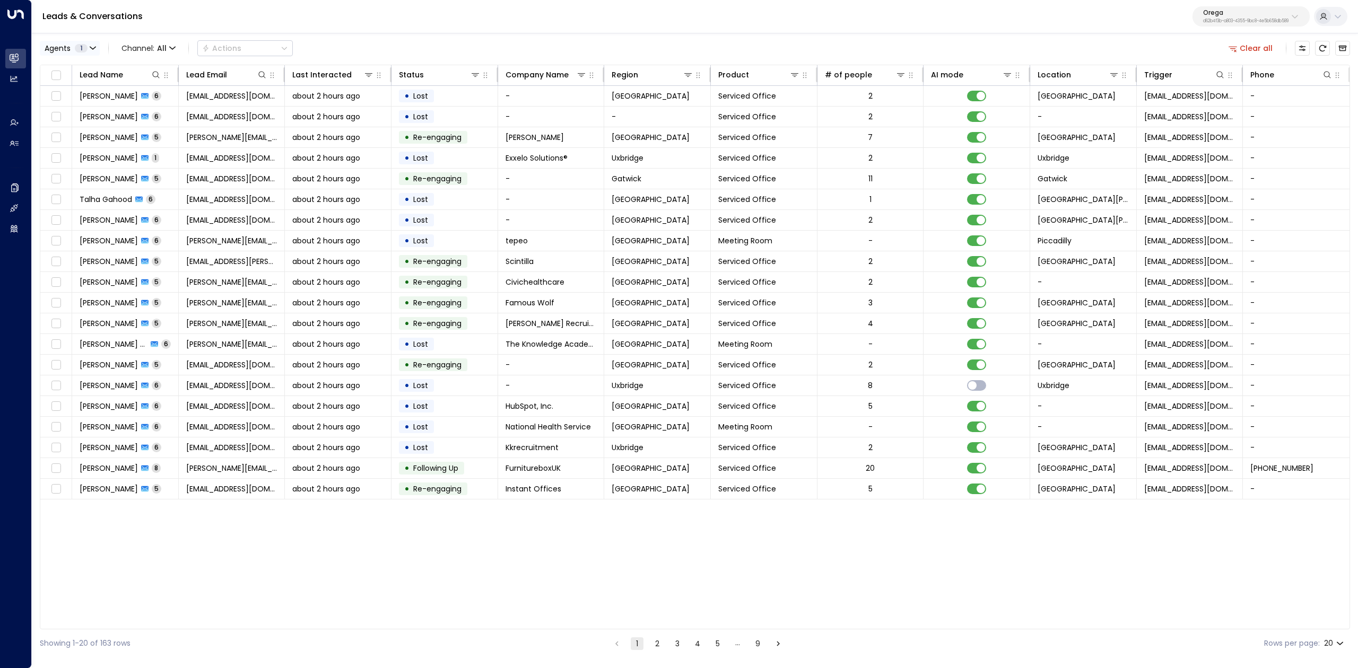
click at [99, 51] on button "Agents 1" at bounding box center [70, 48] width 60 height 15
click at [99, 51] on div at bounding box center [679, 334] width 1358 height 668
click at [111, 474] on span "David Stone" at bounding box center [109, 468] width 58 height 11
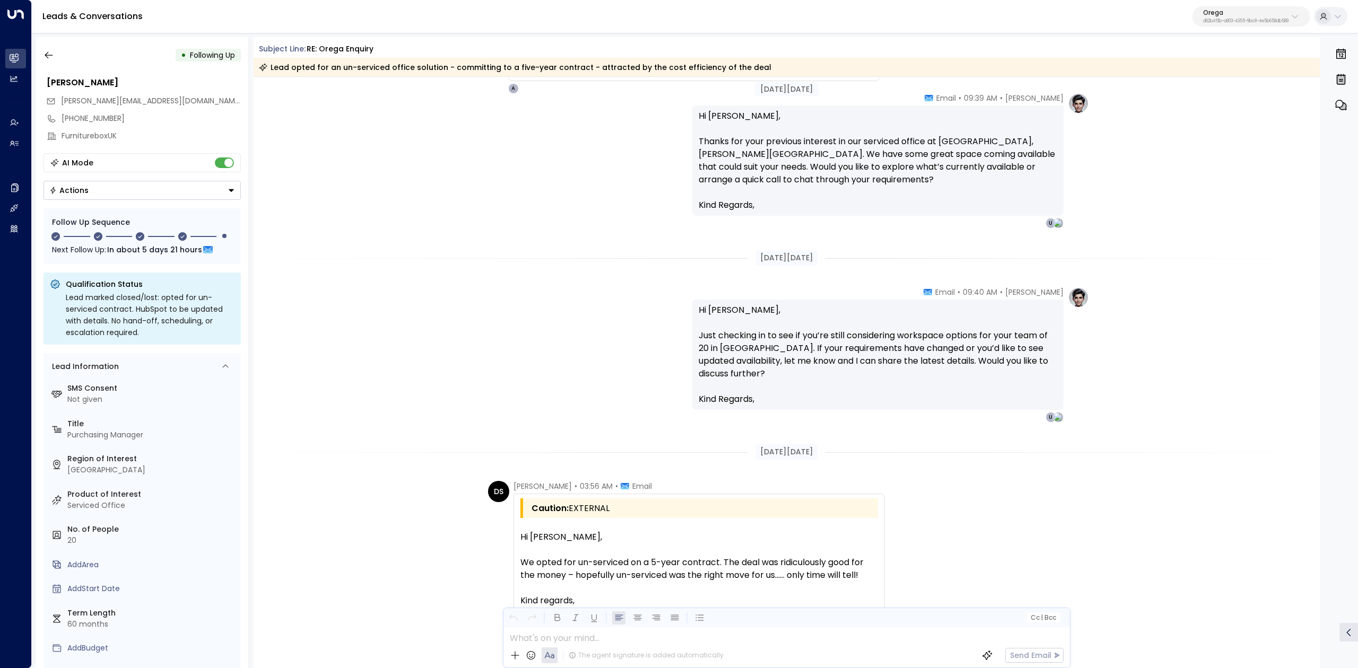
scroll to position [1358, 0]
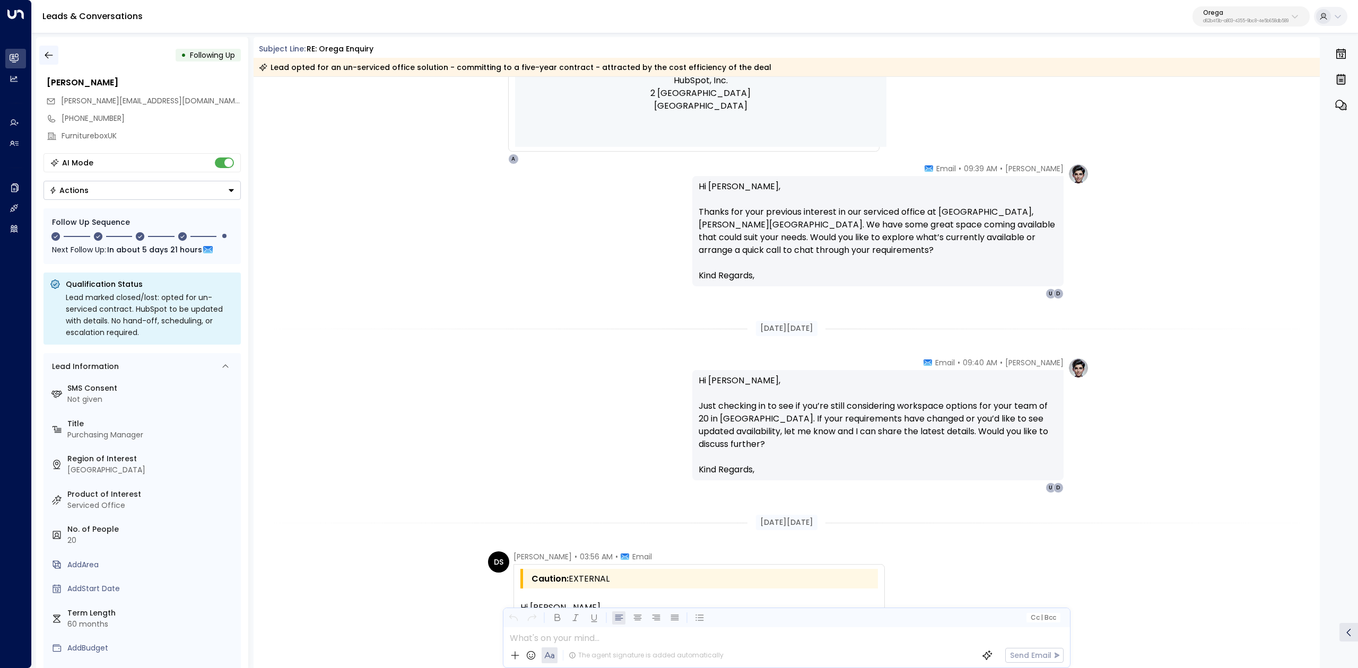
click at [50, 54] on icon "button" at bounding box center [48, 55] width 11 height 11
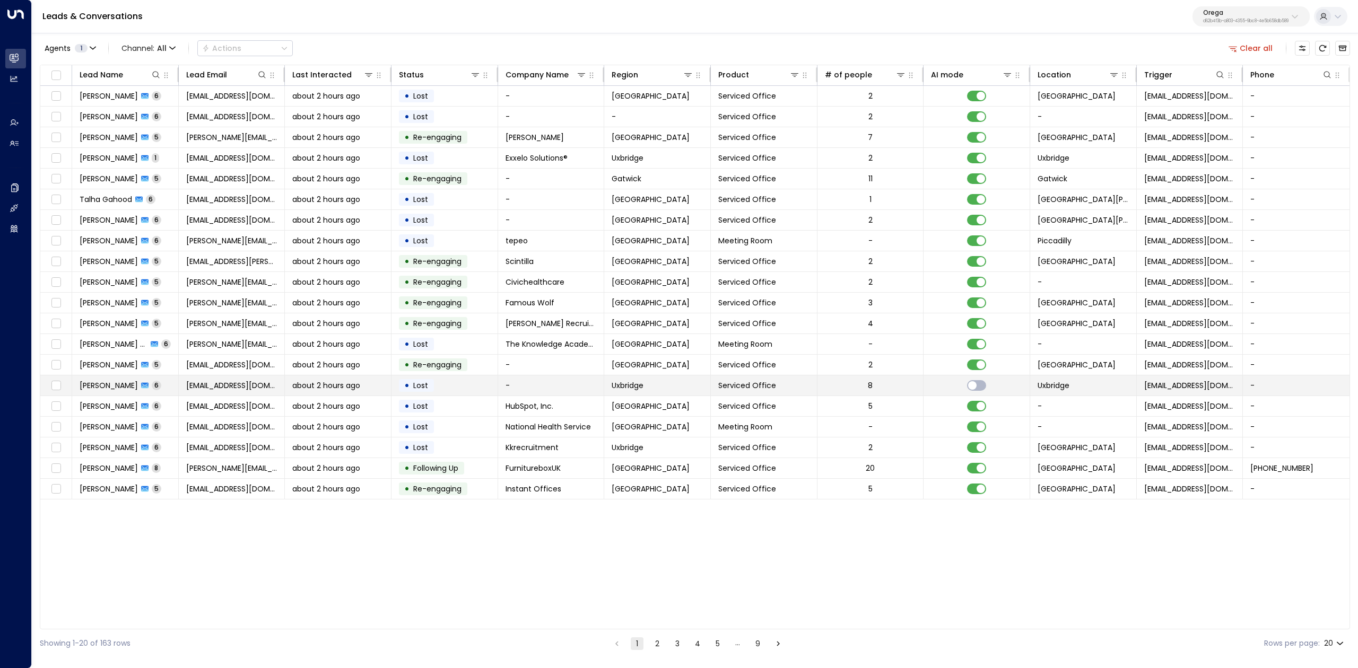
click at [112, 389] on span "Kulvir Kooner" at bounding box center [109, 385] width 58 height 11
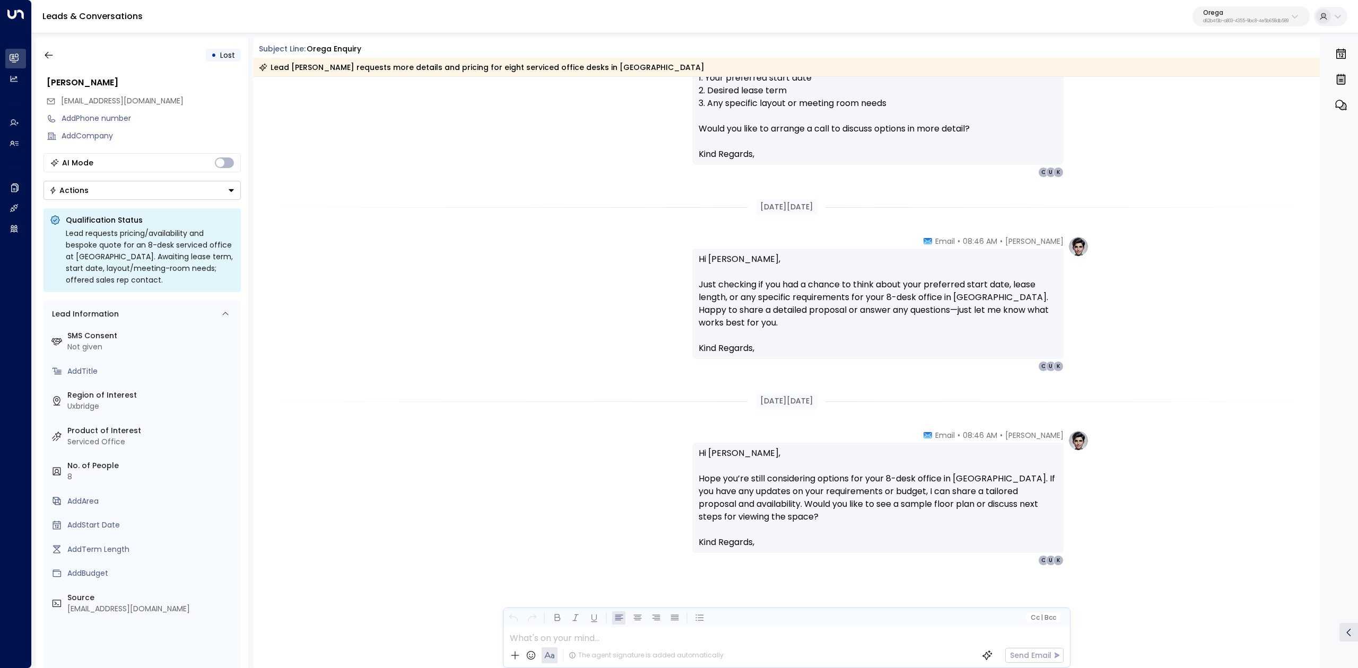
scroll to position [2185, 0]
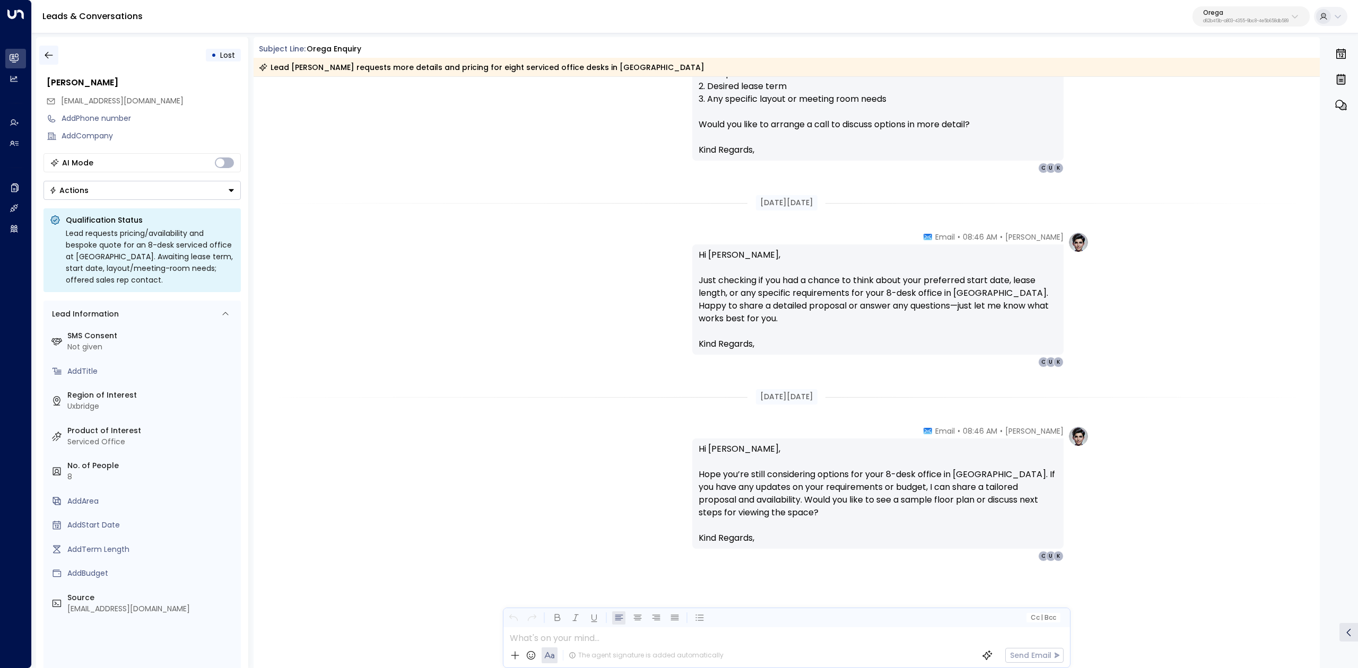
click at [47, 50] on icon "button" at bounding box center [48, 55] width 11 height 11
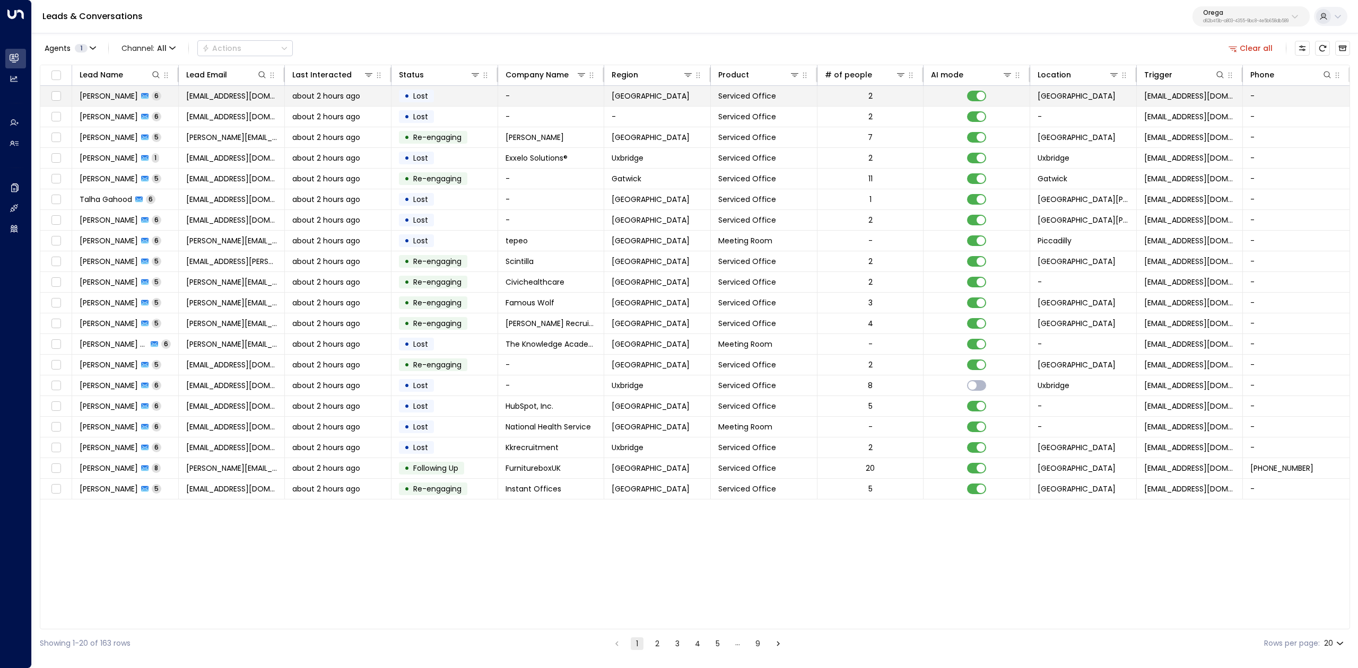
click at [123, 98] on span "Steven Robinson" at bounding box center [109, 96] width 58 height 11
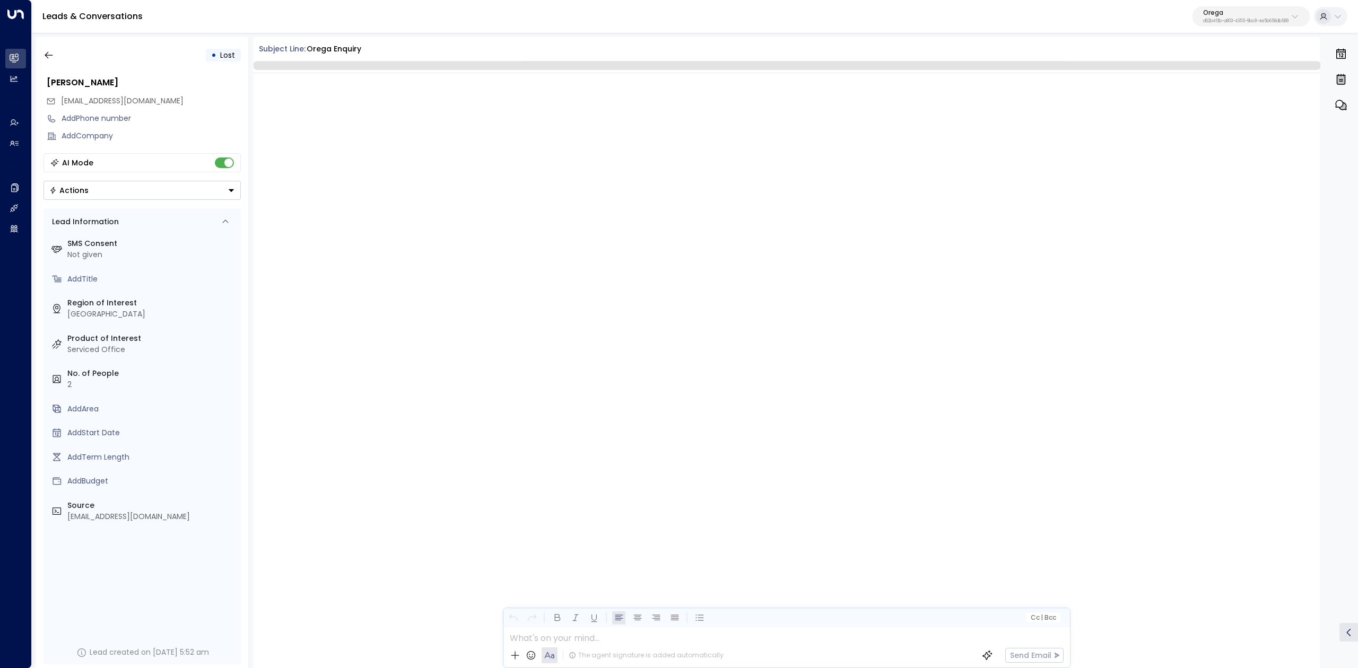
scroll to position [2101, 0]
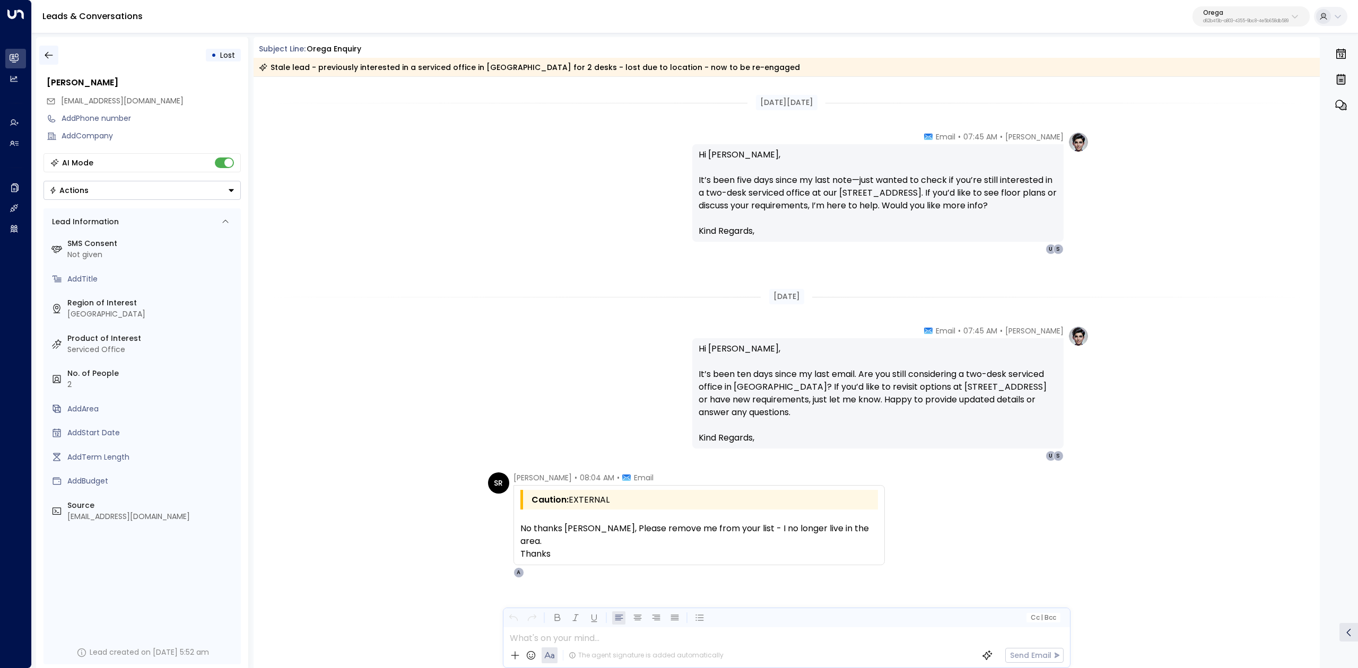
click at [49, 58] on icon "button" at bounding box center [48, 55] width 11 height 11
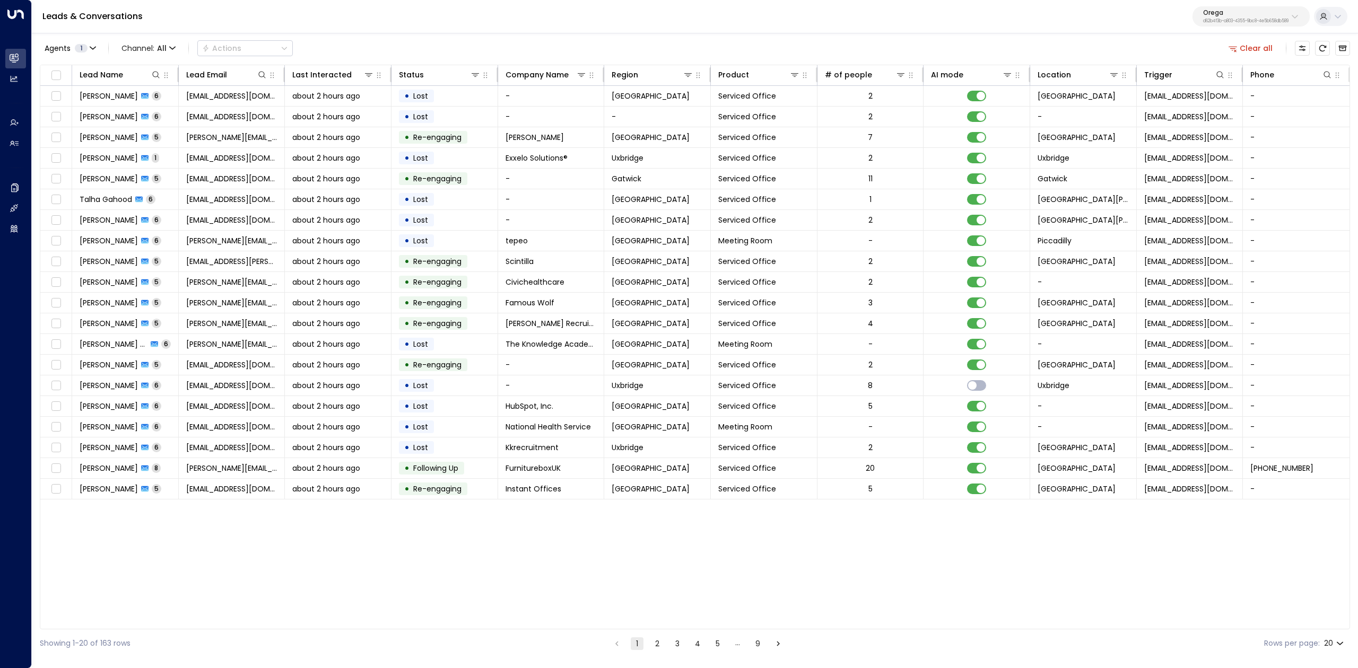
click at [1267, 26] on button "Orega d62b4f3b-a803-4355-9bc8-4e5b658db589" at bounding box center [1250, 16] width 117 height 20
drag, startPoint x: 1235, startPoint y: 60, endPoint x: 1157, endPoint y: 56, distance: 78.6
click at [1157, 56] on body "Overview Leads & Conversations Leads & Conversations Analytics Analytics Agents…" at bounding box center [679, 329] width 1358 height 658
paste input "*********"
drag, startPoint x: 1269, startPoint y: 51, endPoint x: 1170, endPoint y: 54, distance: 99.2
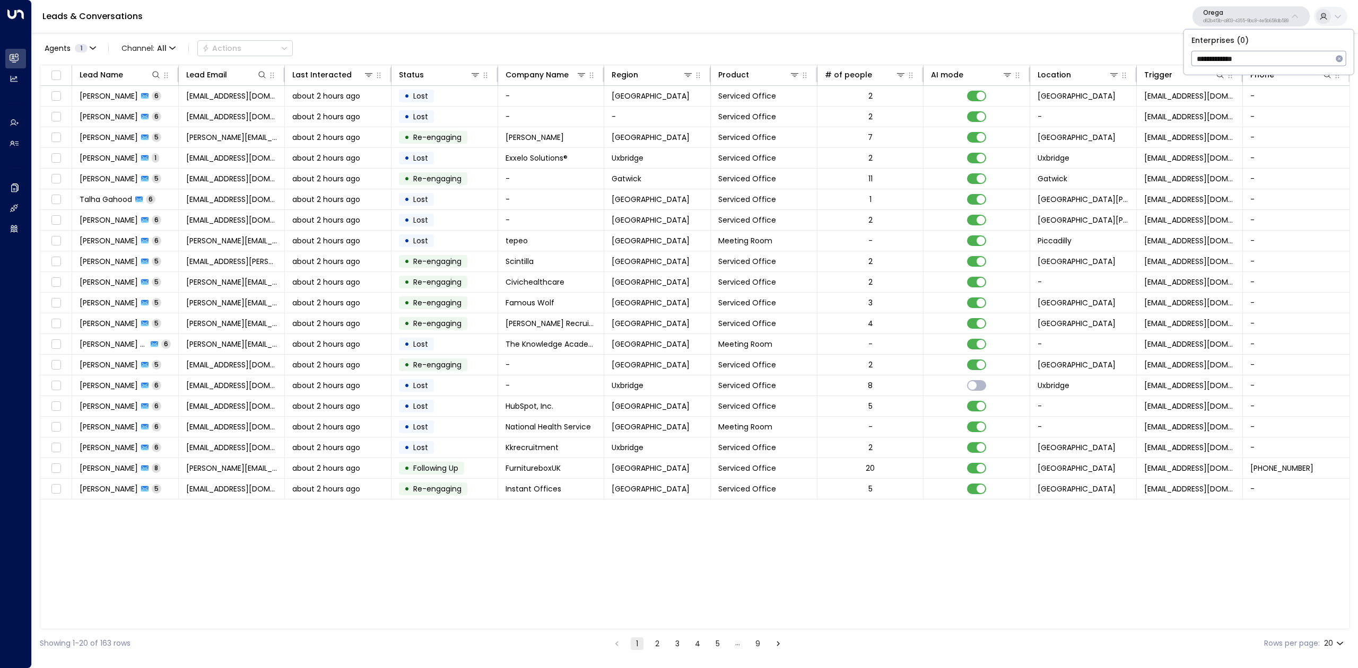
click at [1170, 54] on body "Overview Leads & Conversations Leads & Conversations Analytics Analytics Agents…" at bounding box center [679, 329] width 1358 height 658
paste input "*********"
click at [1220, 55] on input "**********" at bounding box center [1261, 59] width 141 height 20
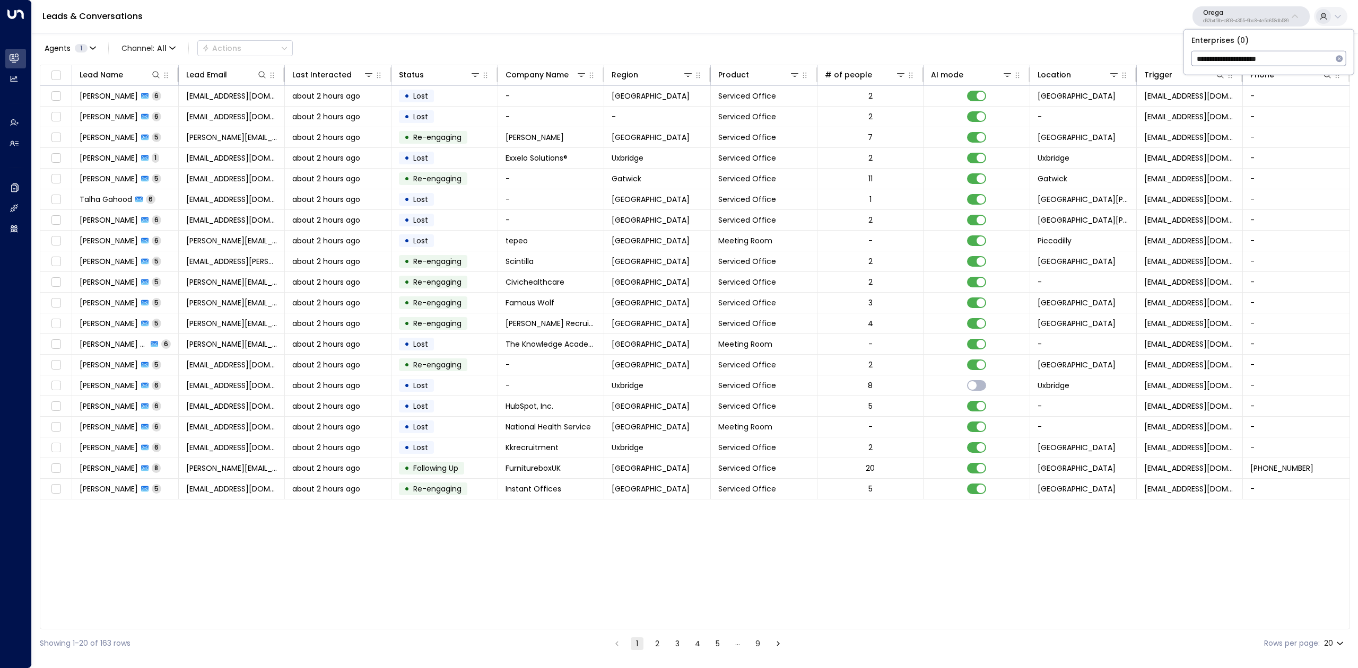
paste input "text"
type input "*********"
click at [1265, 74] on div "WorkvilleNYC ID: a08ddbed-6499-45e4-93aa-bf45d83b122f" at bounding box center [1268, 85] width 152 height 22
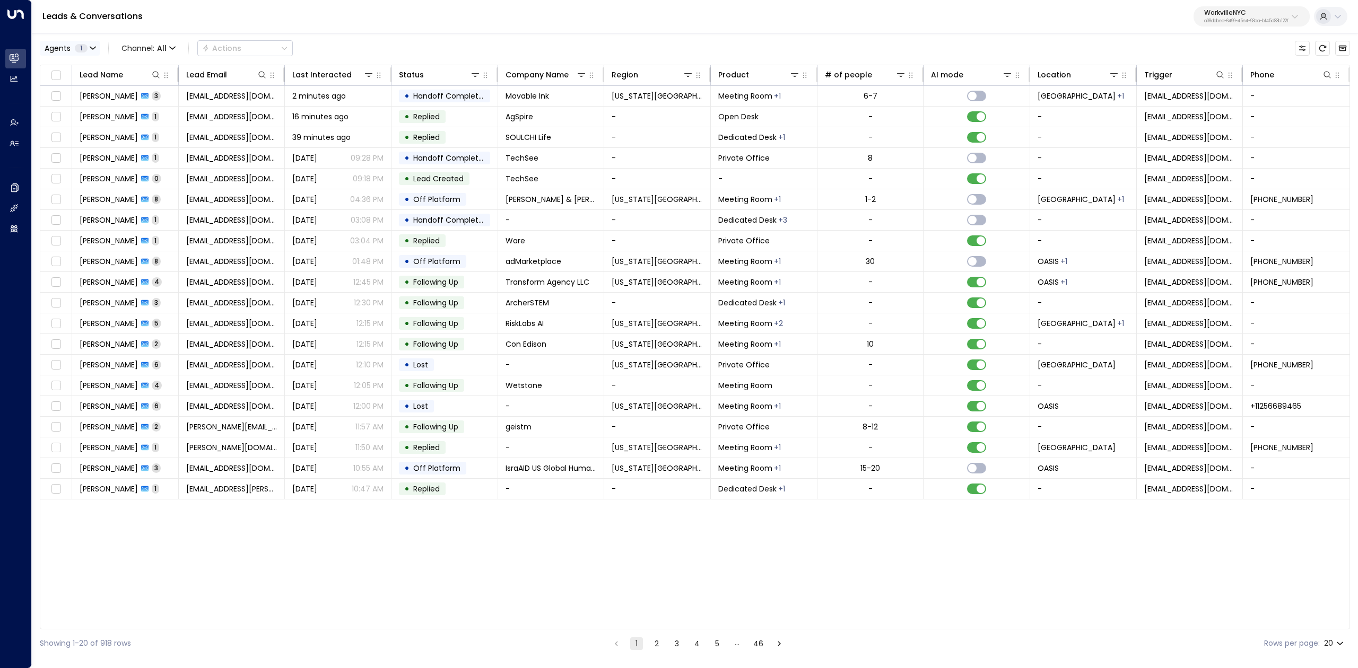
click at [67, 49] on span "Agents" at bounding box center [58, 48] width 26 height 7
drag, startPoint x: 81, startPoint y: 71, endPoint x: 58, endPoint y: 69, distance: 23.4
click at [58, 69] on div "Liv" at bounding box center [121, 69] width 149 height 11
copy div "Liv"
click at [109, 468] on div at bounding box center [679, 334] width 1358 height 668
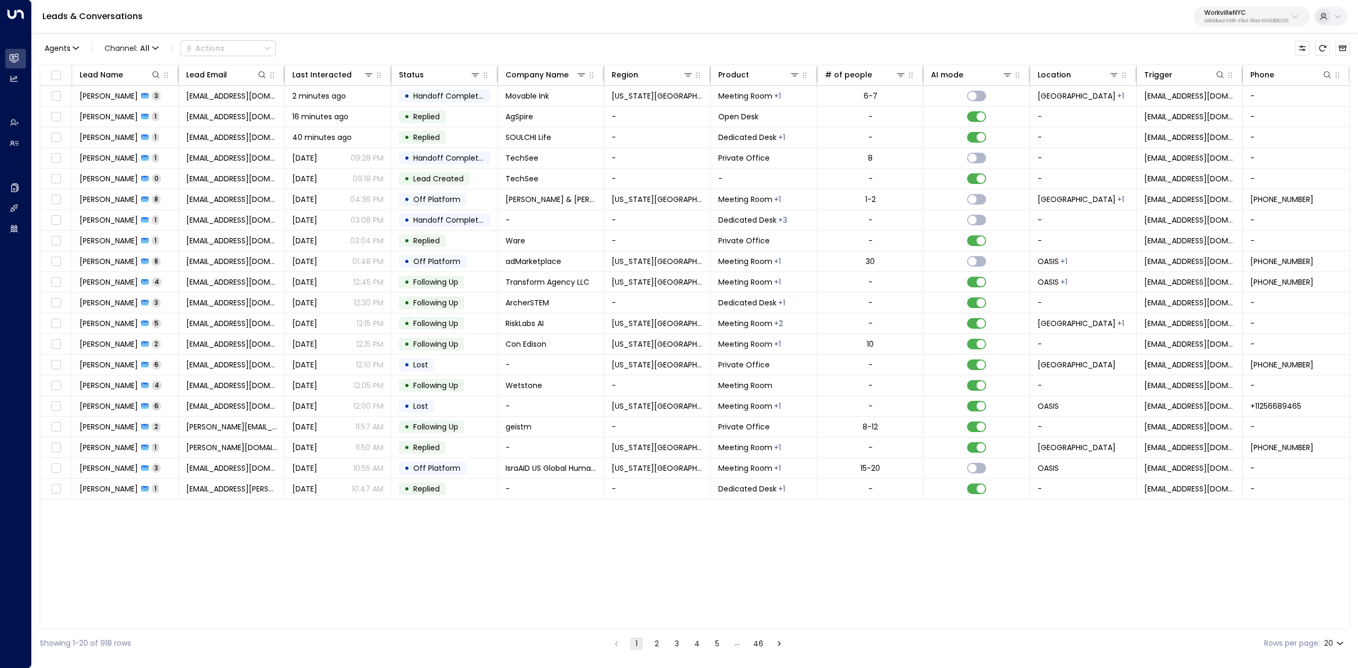
click at [109, 468] on span "James Cohen" at bounding box center [109, 468] width 58 height 11
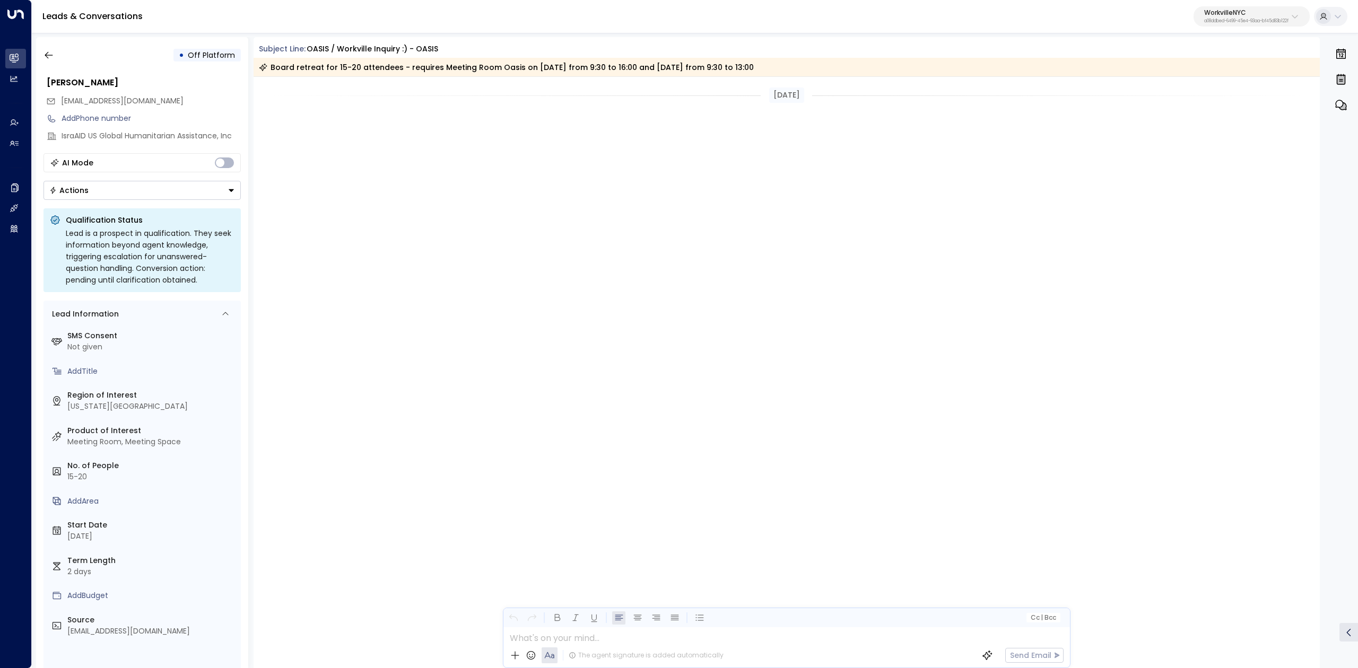
scroll to position [1375, 0]
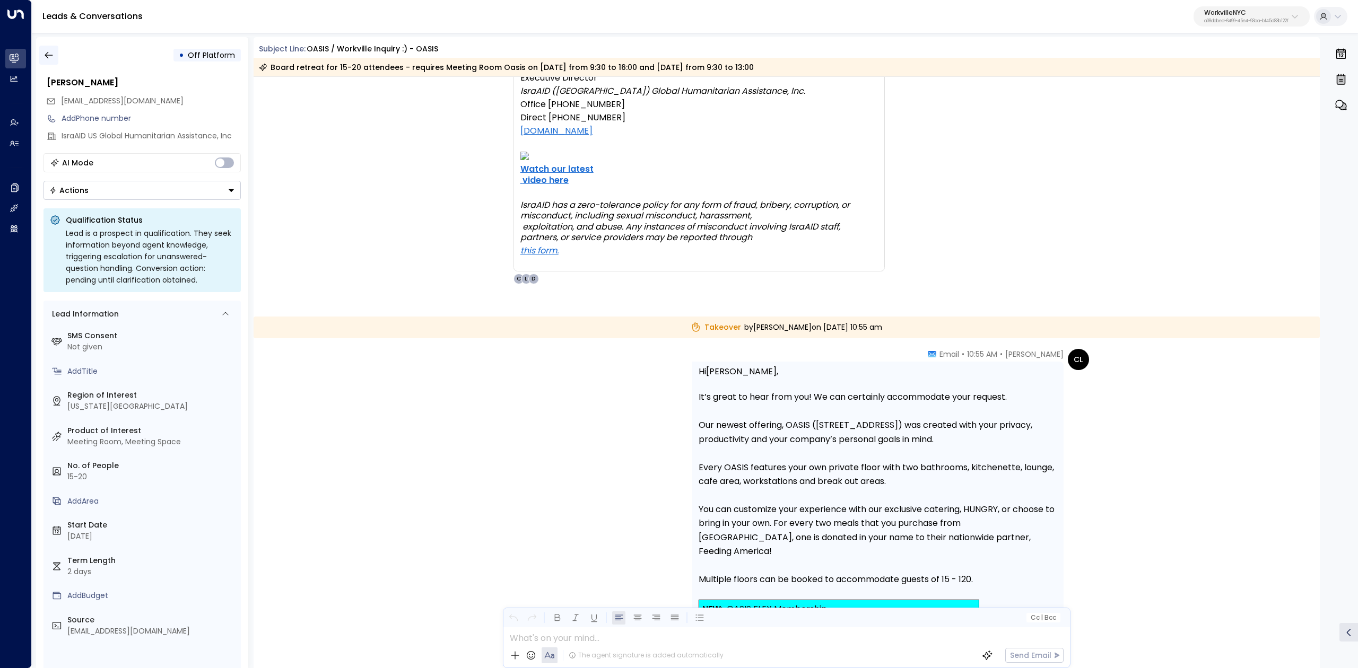
click at [47, 56] on icon "button" at bounding box center [48, 55] width 11 height 11
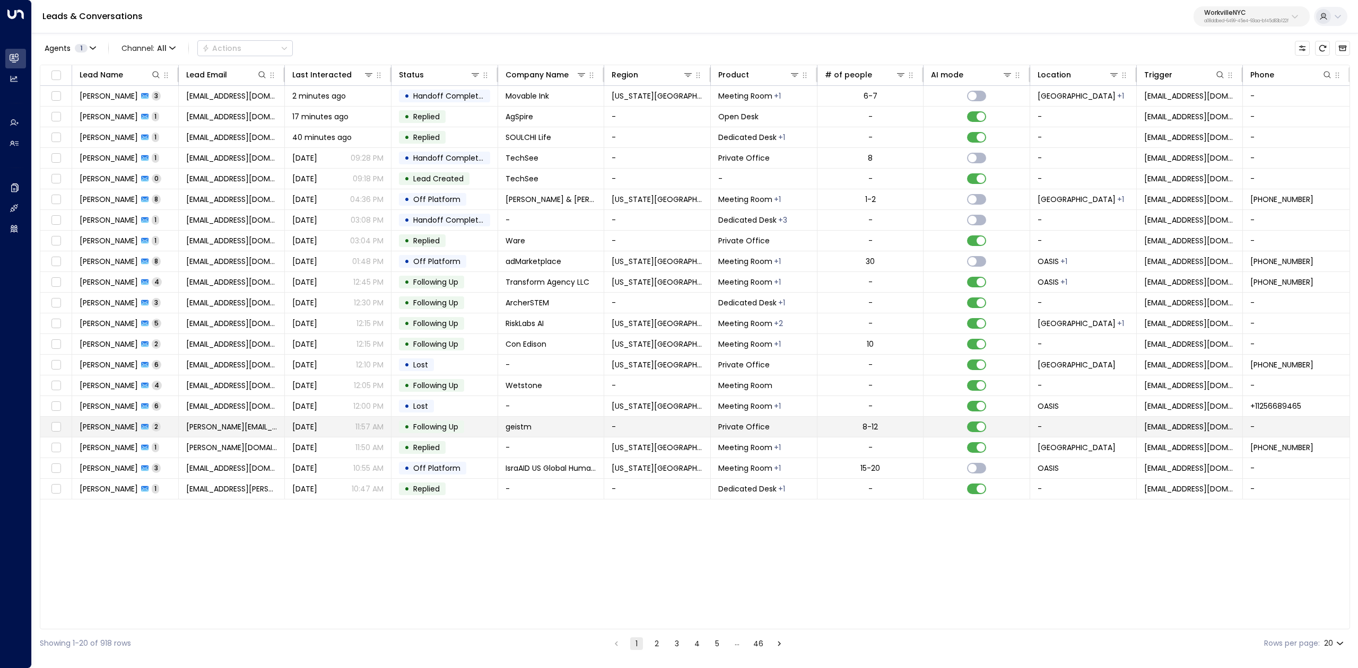
click at [123, 429] on span "lesley mostello" at bounding box center [109, 427] width 58 height 11
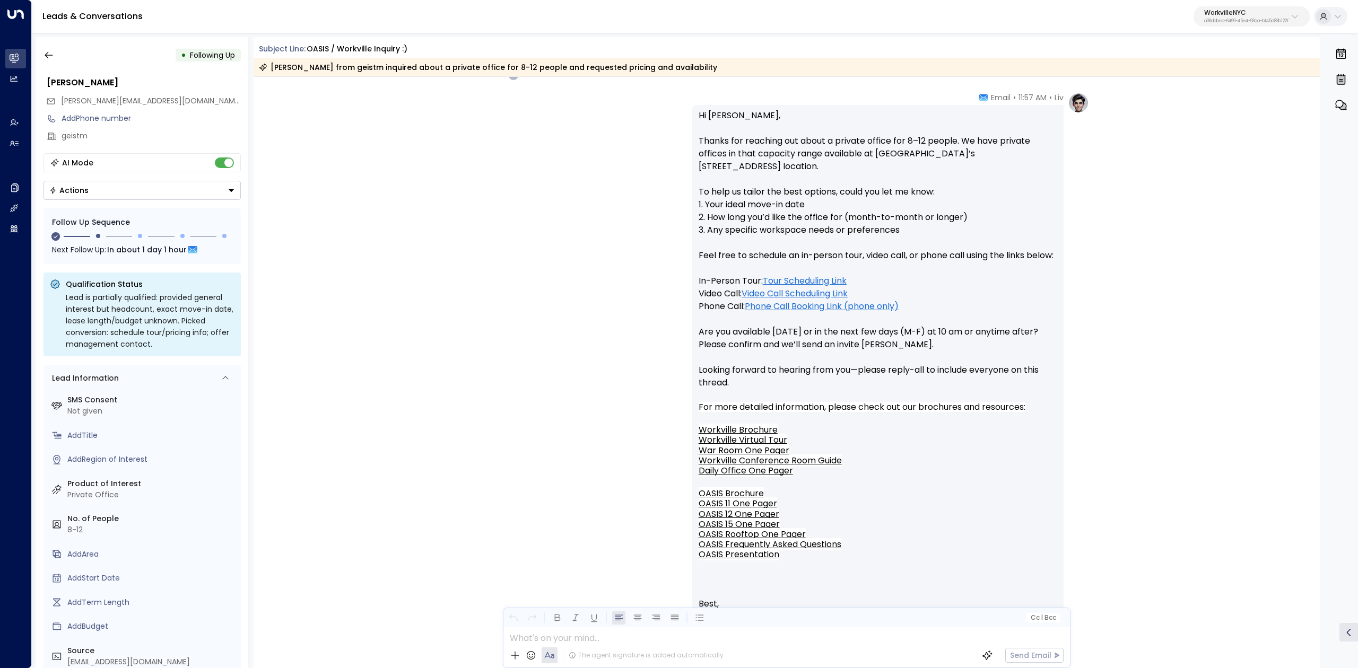
scroll to position [561, 0]
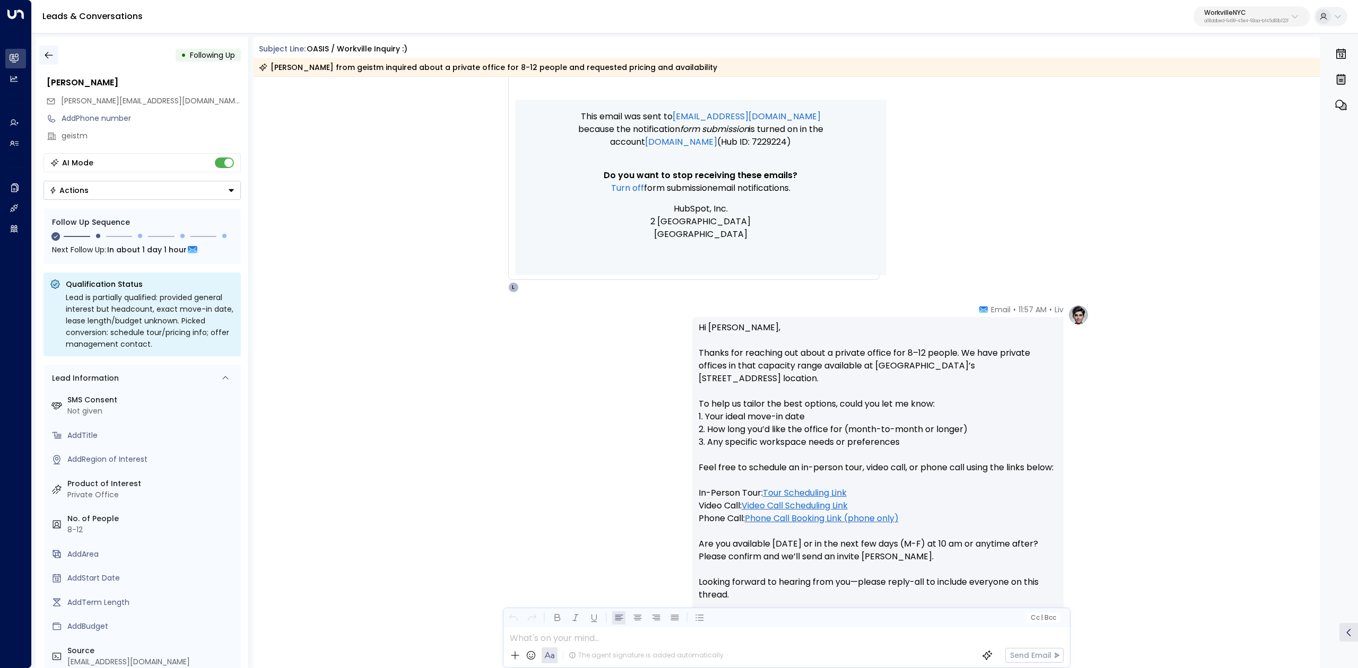
click at [53, 58] on icon "button" at bounding box center [48, 55] width 11 height 11
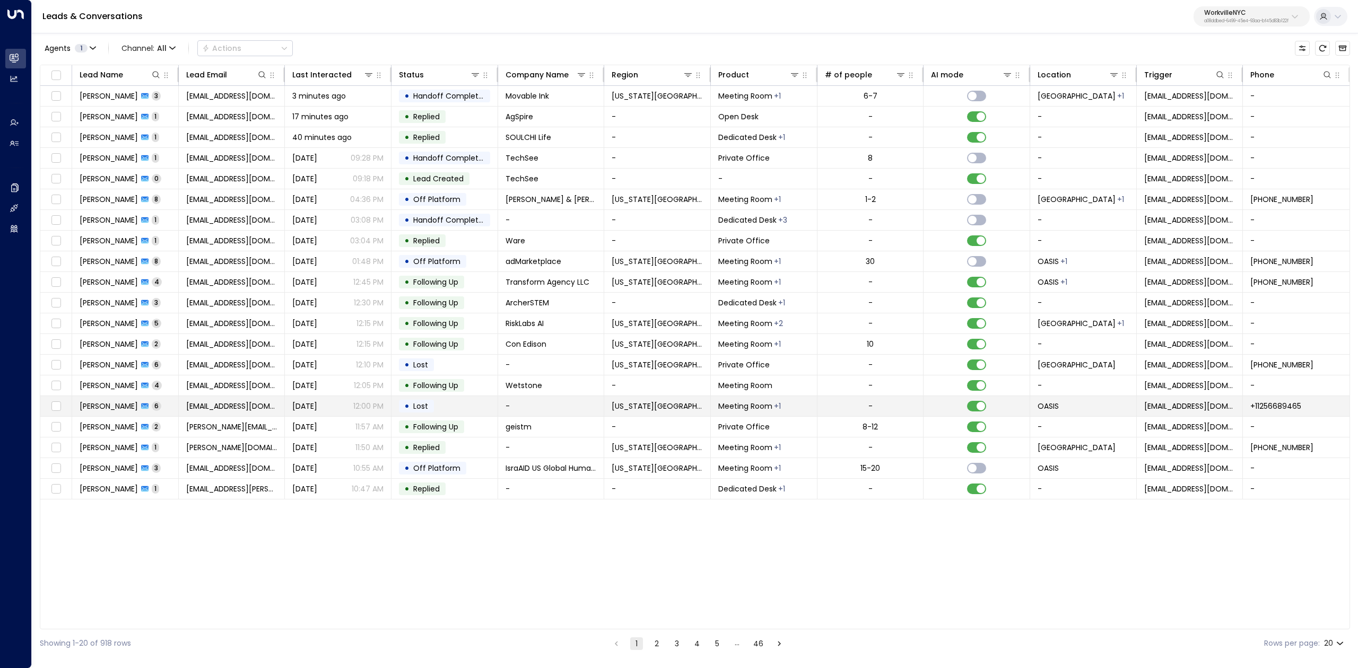
click at [102, 406] on span "Lindsay Lindsay" at bounding box center [109, 406] width 58 height 11
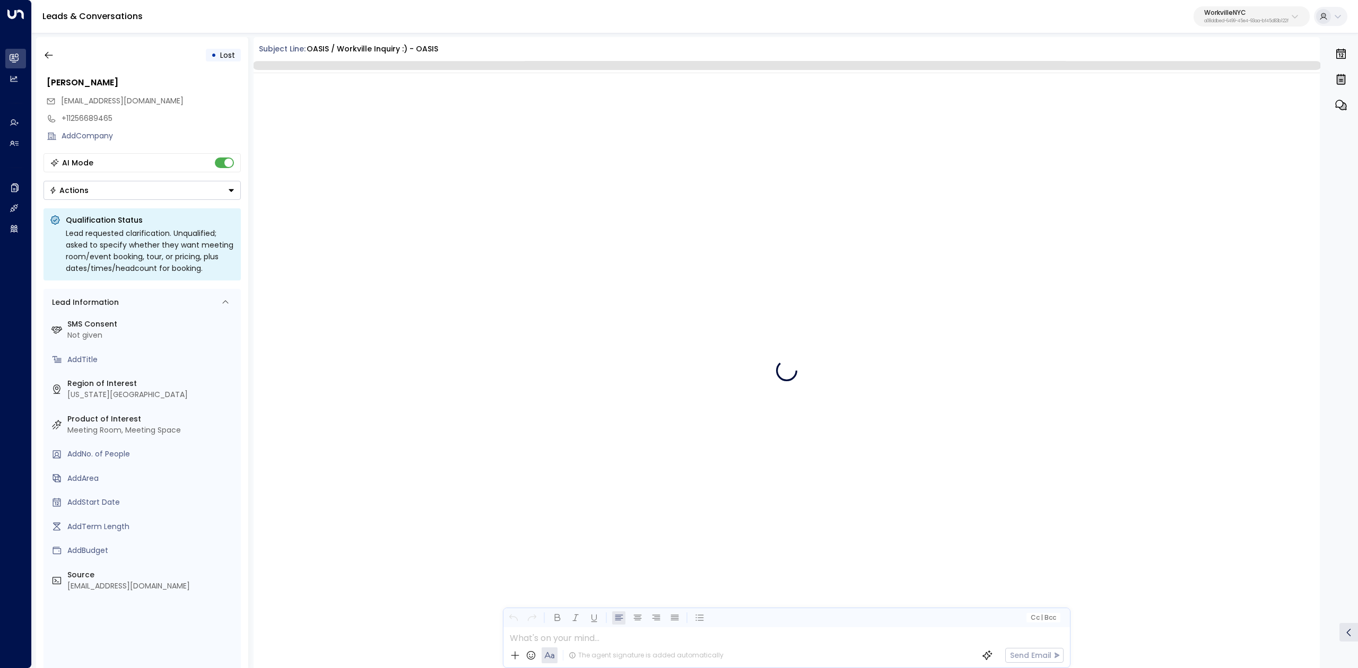
scroll to position [2724, 0]
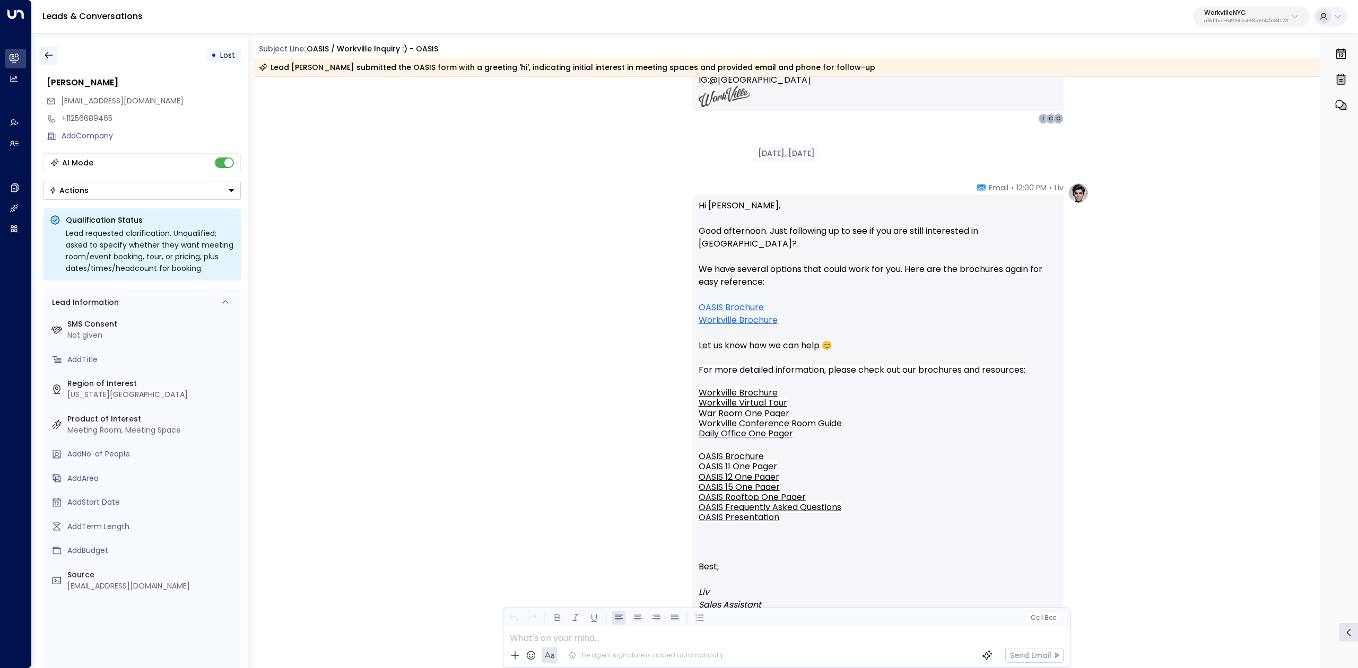
click at [53, 58] on icon "button" at bounding box center [48, 55] width 11 height 11
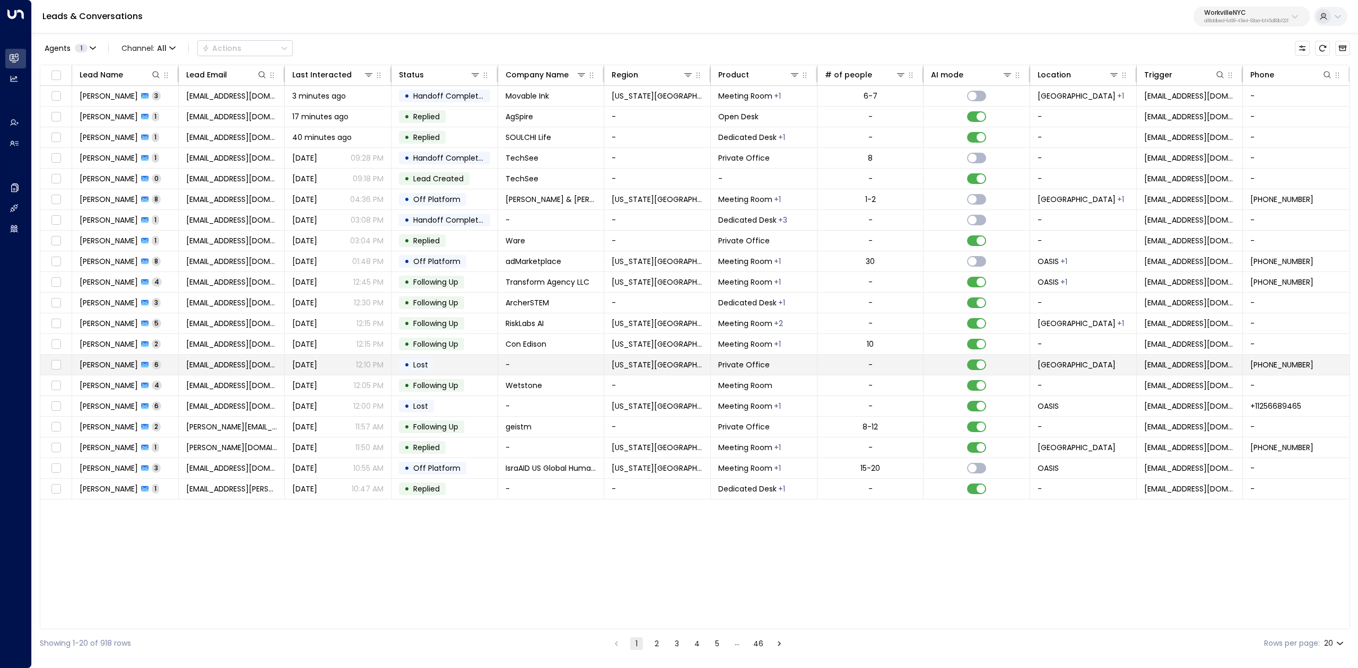
click at [117, 366] on span "Andrew Steele" at bounding box center [109, 365] width 58 height 11
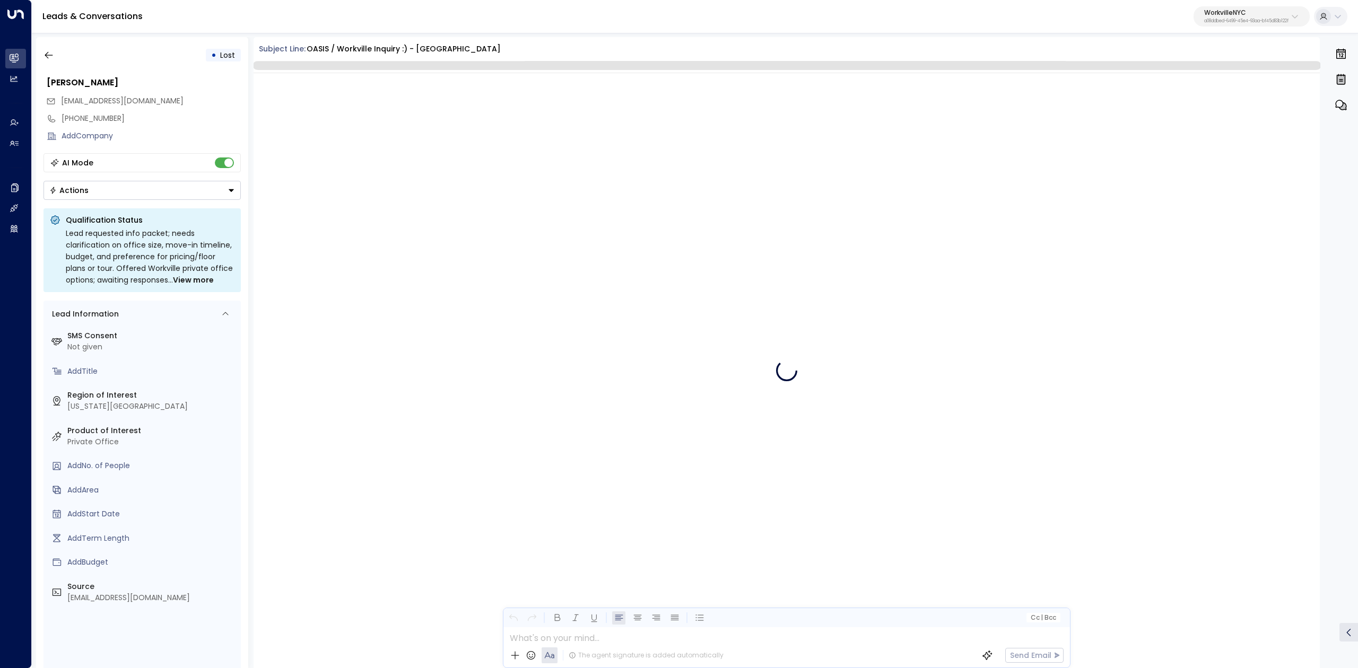
scroll to position [2724, 0]
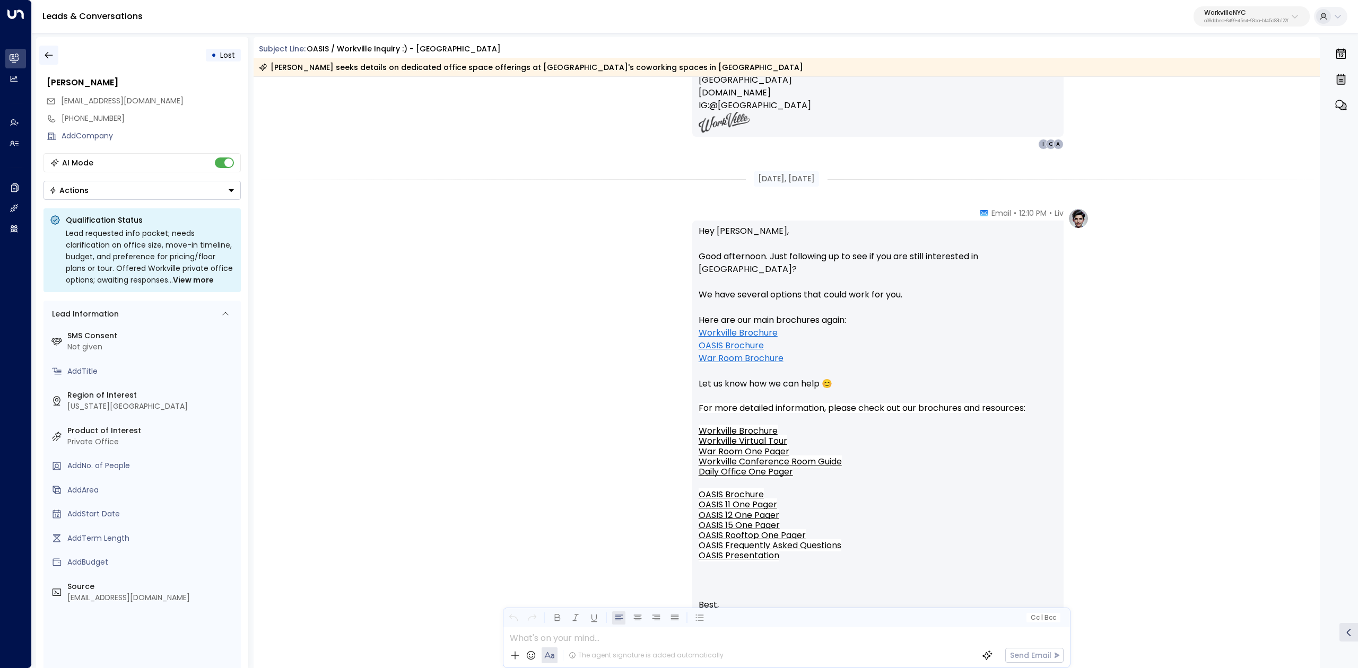
click at [48, 55] on icon "button" at bounding box center [49, 55] width 8 height 7
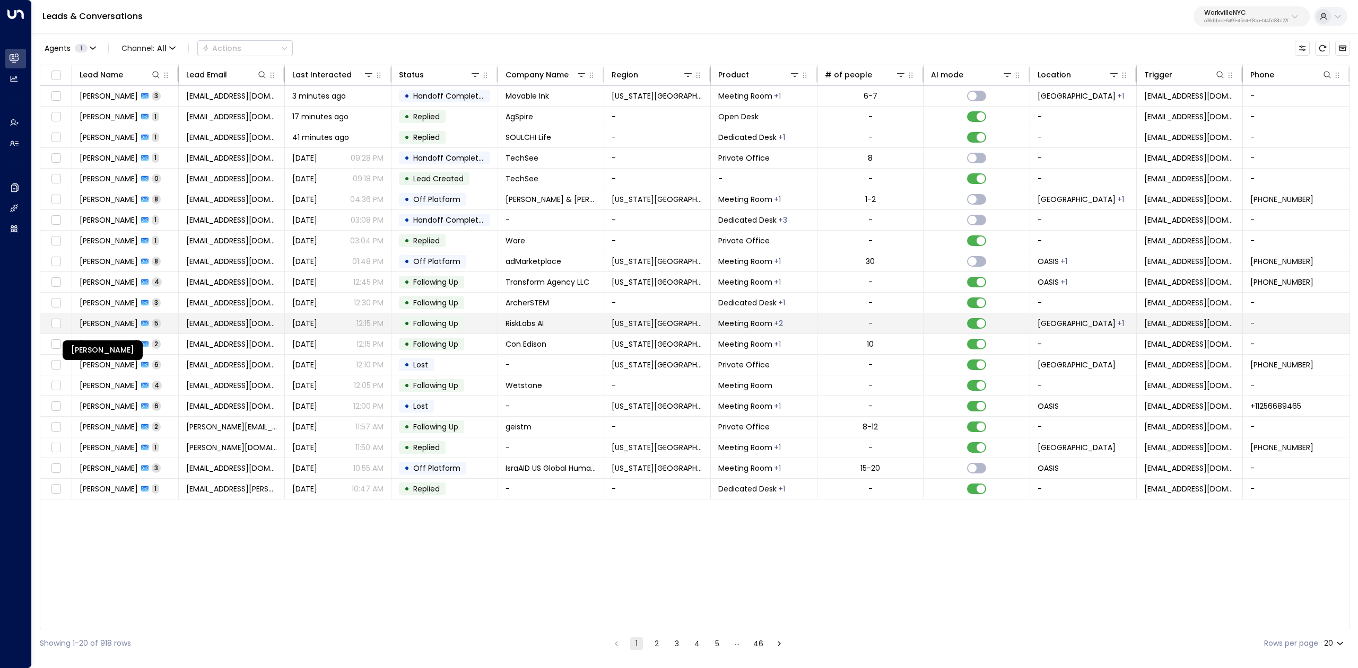
click at [108, 323] on span "Konstantinos Antoniou" at bounding box center [109, 323] width 58 height 11
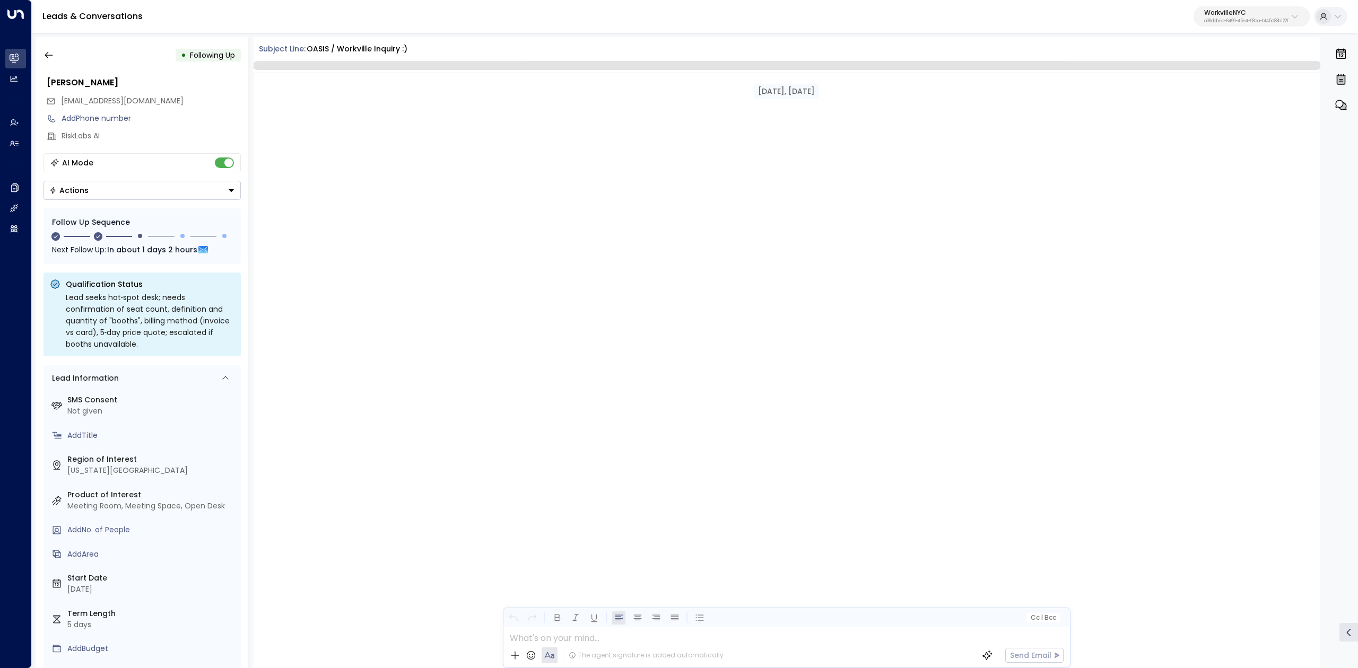
scroll to position [1938, 0]
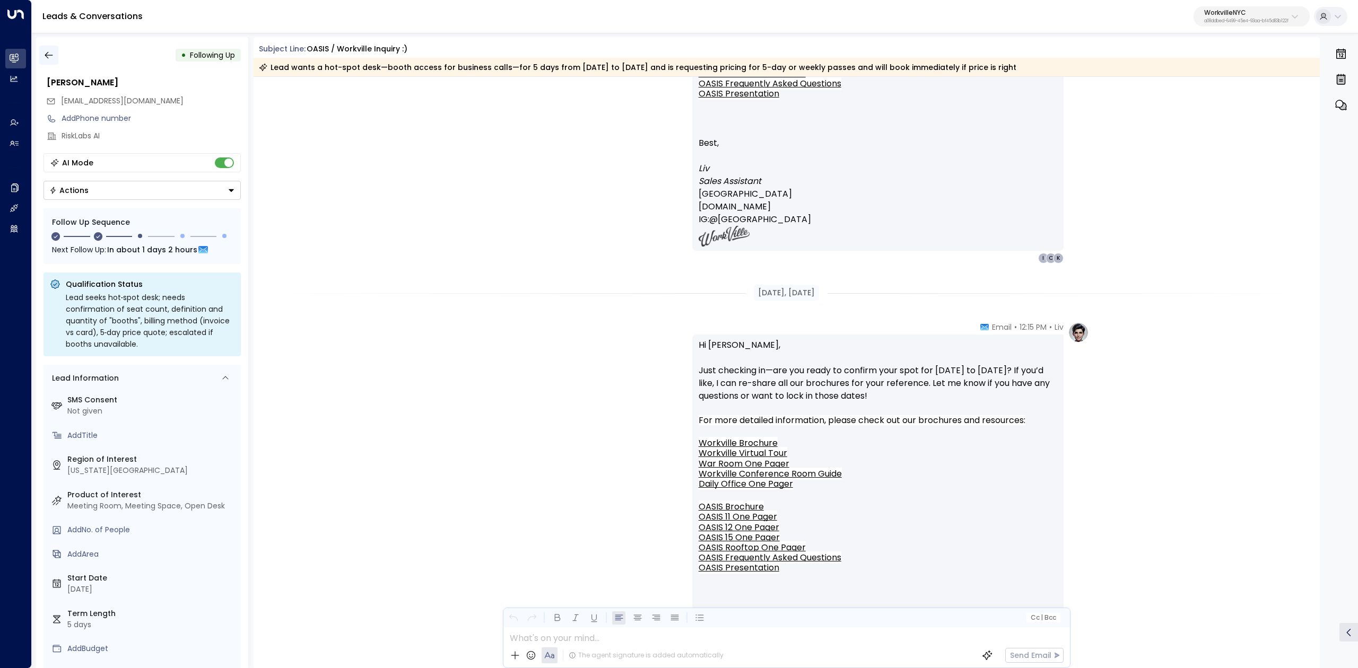
click at [43, 53] on icon "button" at bounding box center [48, 55] width 11 height 11
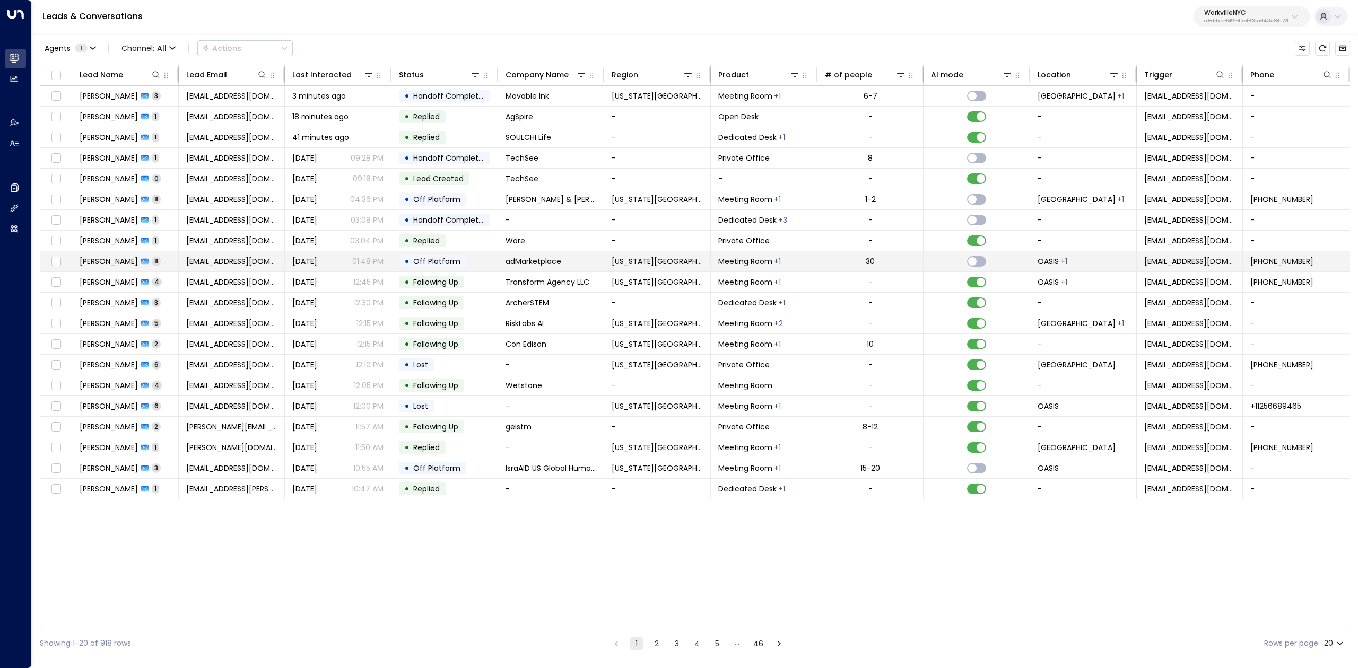
click at [114, 261] on span "Cecilia Gagliano" at bounding box center [109, 261] width 58 height 11
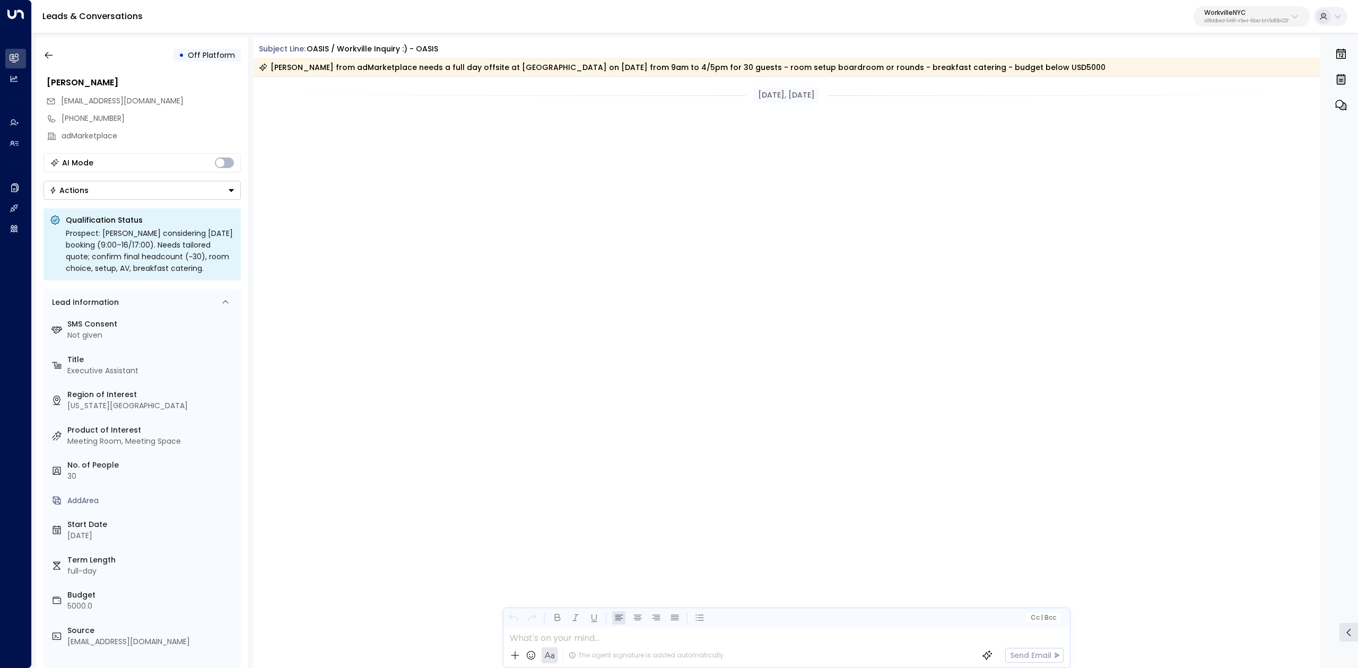
scroll to position [3470, 0]
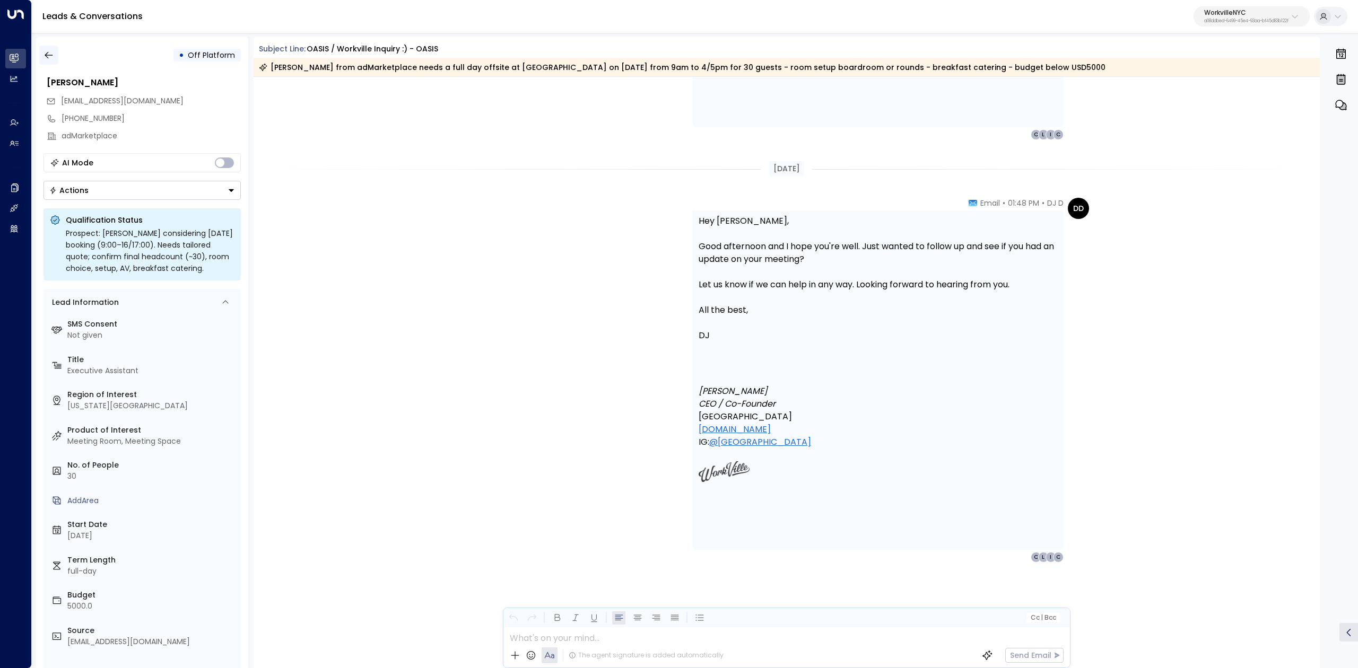
click at [47, 56] on icon "button" at bounding box center [48, 55] width 11 height 11
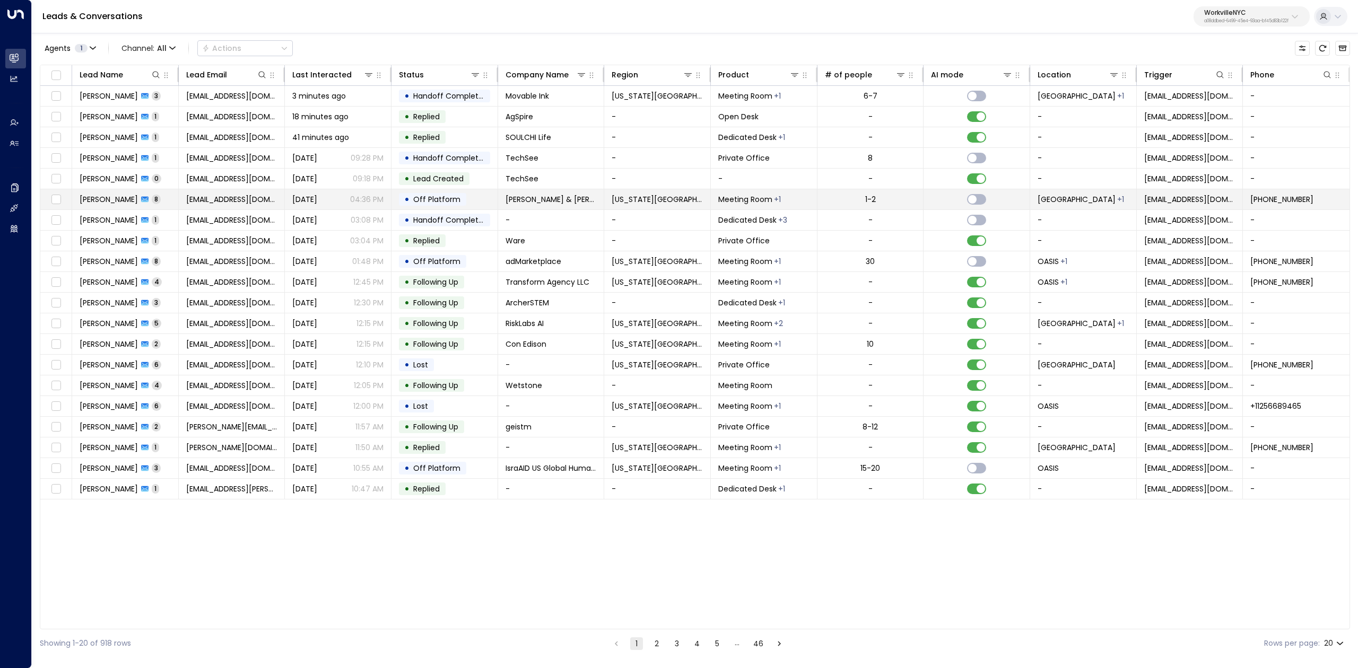
click at [91, 198] on span "Natalie Mrak" at bounding box center [109, 199] width 58 height 11
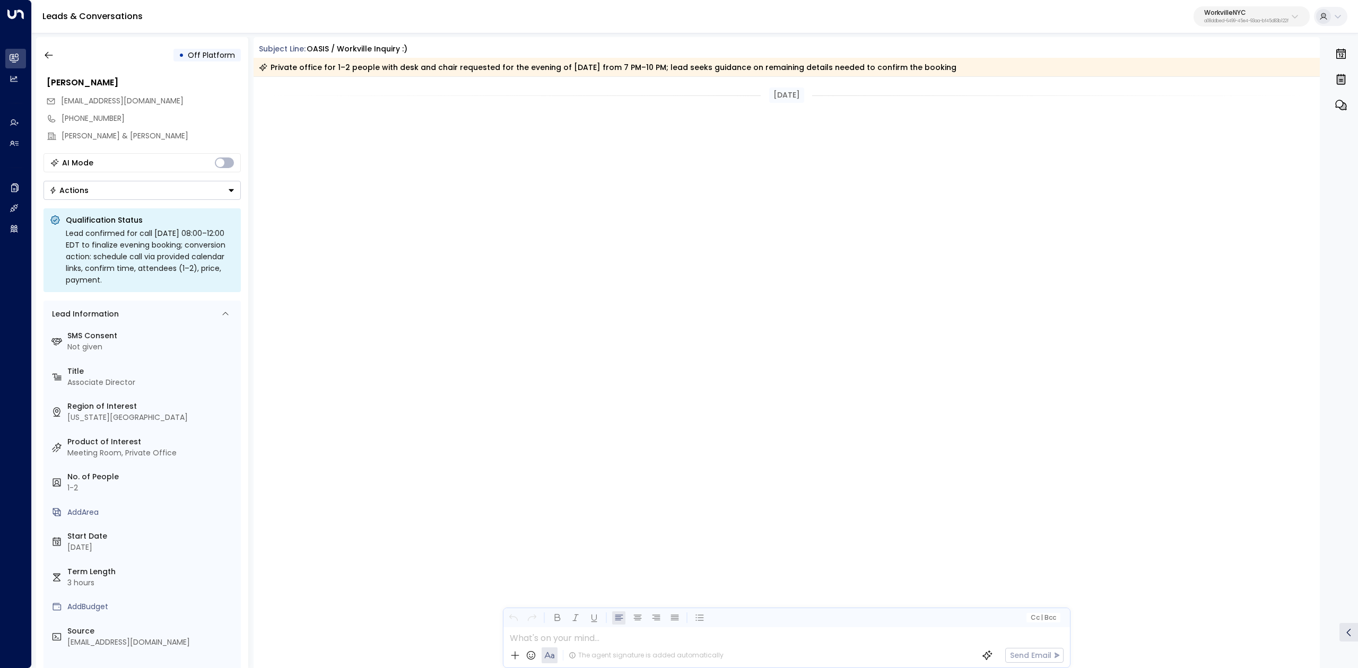
scroll to position [2366, 0]
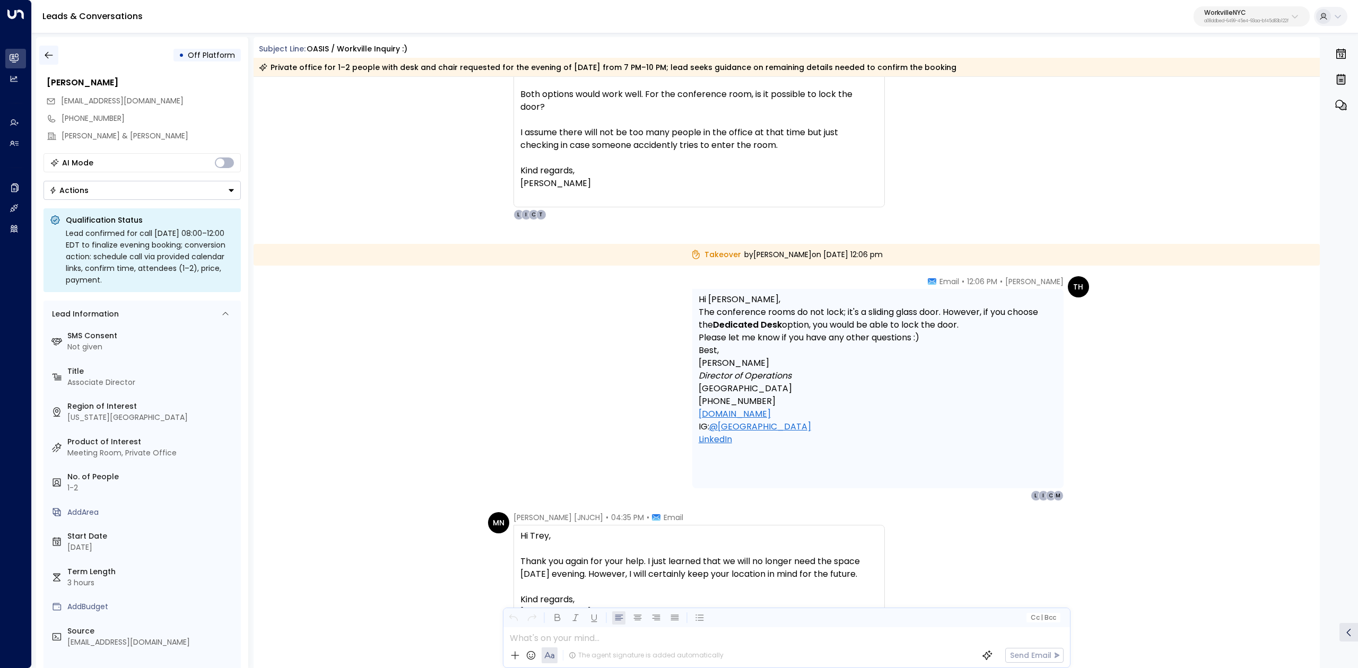
click at [46, 59] on icon "button" at bounding box center [48, 55] width 11 height 11
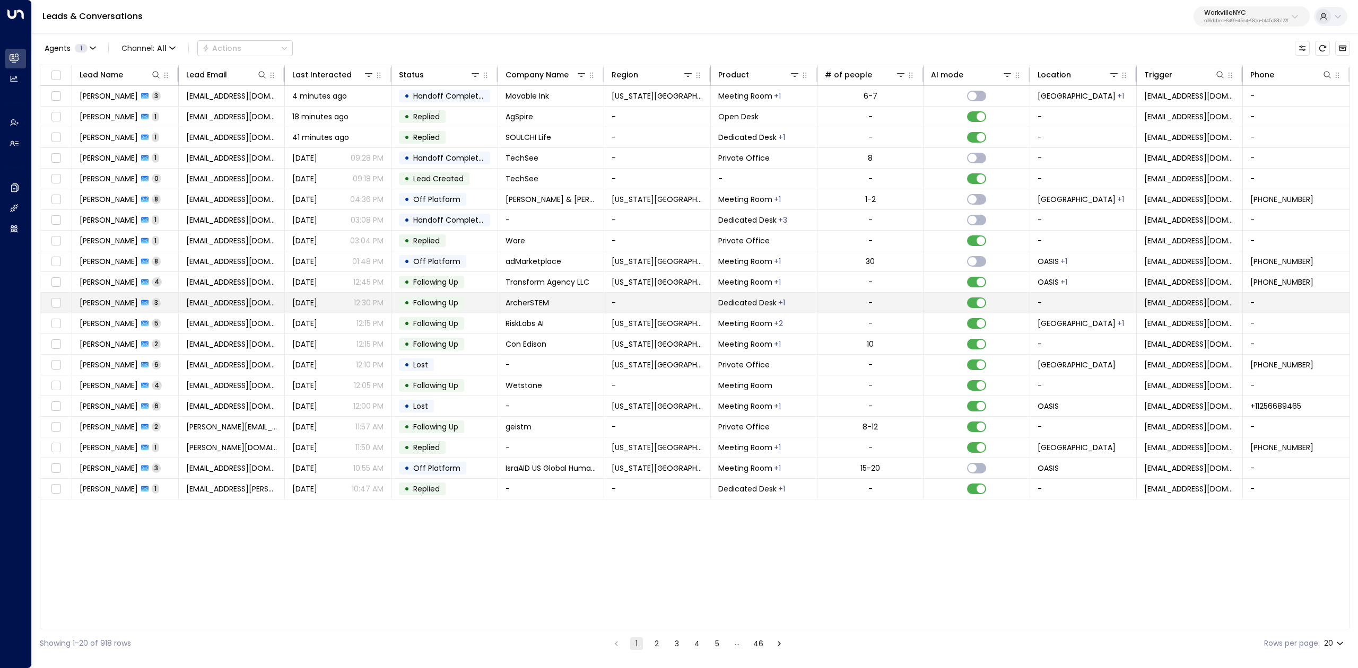
click at [115, 308] on span "Alexandria Archer" at bounding box center [109, 303] width 58 height 11
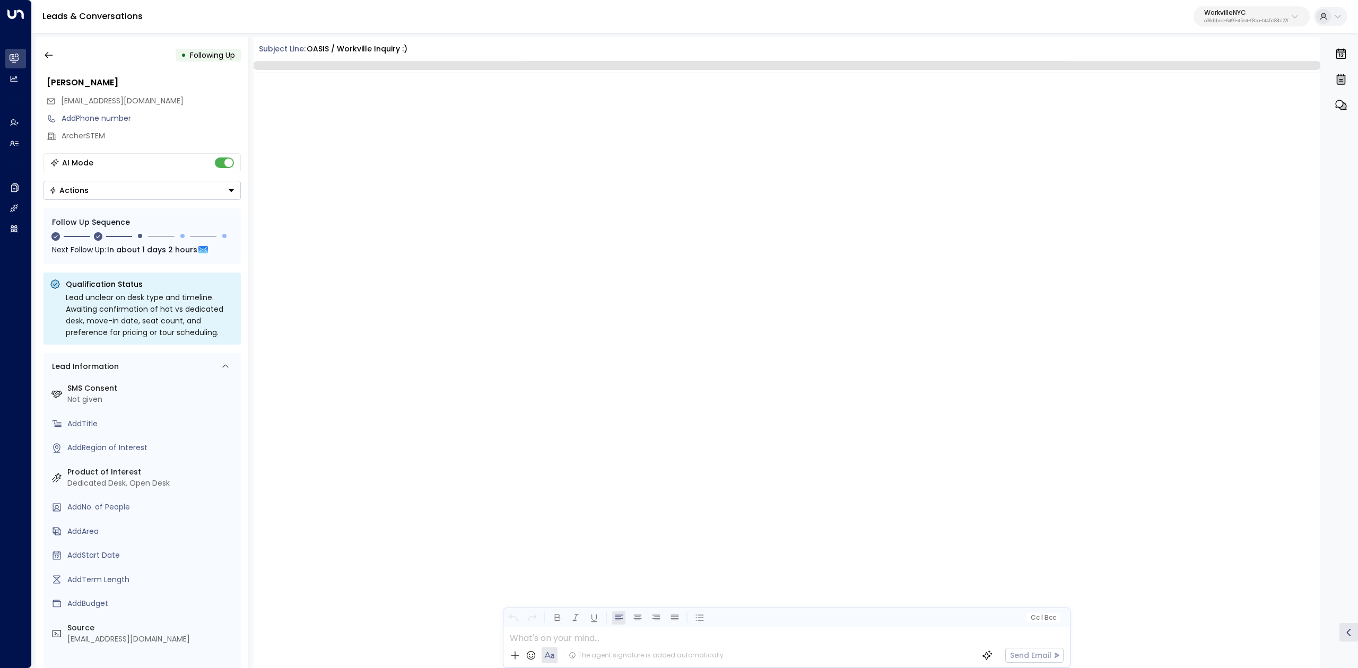
scroll to position [1882, 0]
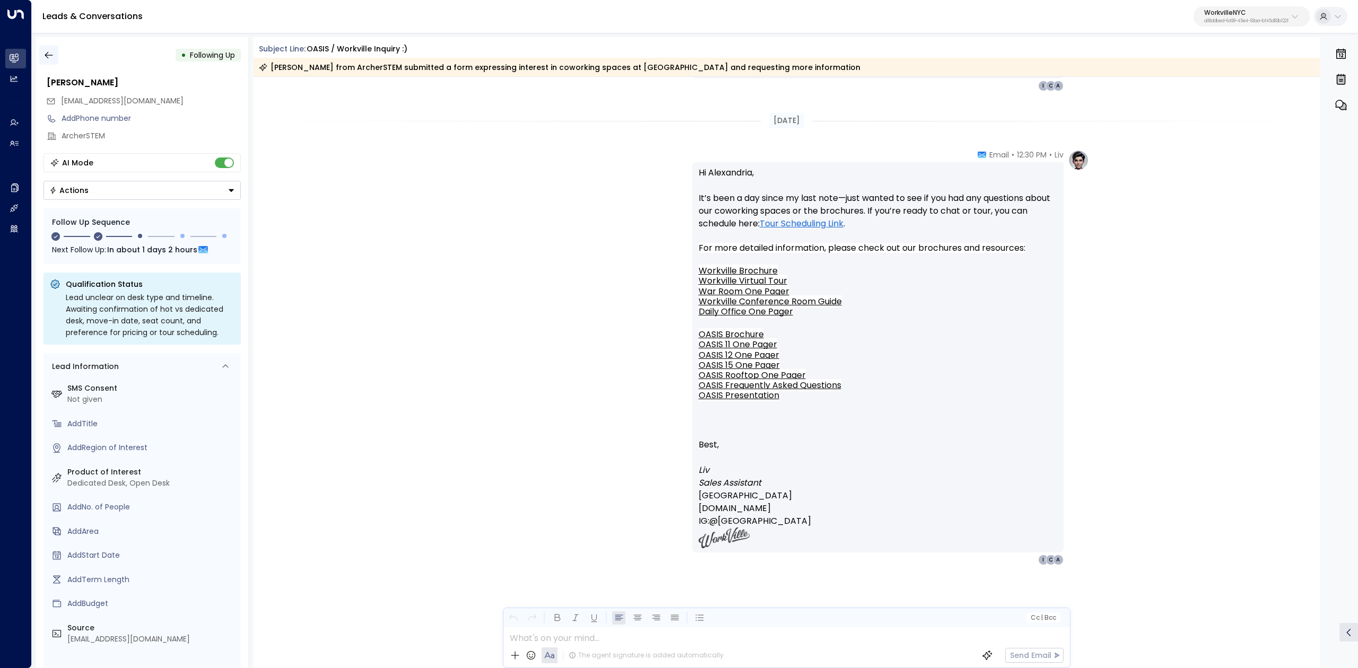
click at [49, 51] on icon "button" at bounding box center [48, 55] width 11 height 11
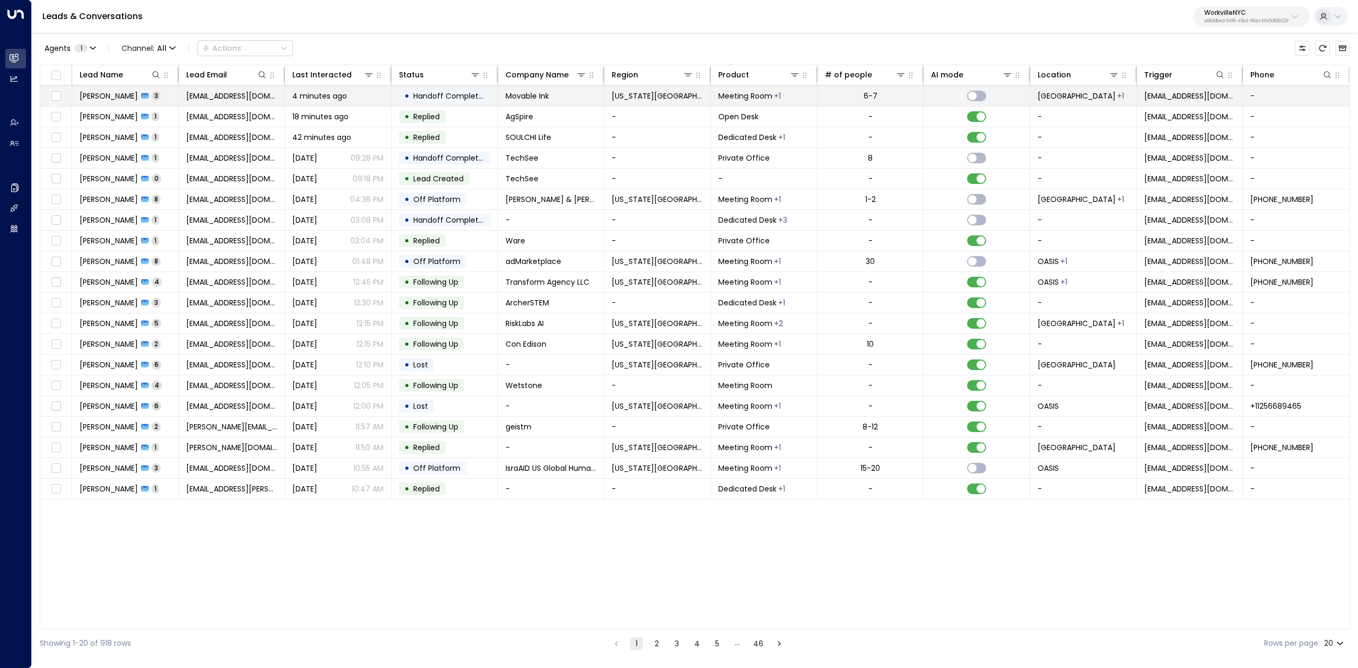
click at [102, 92] on span "Julia Yepez" at bounding box center [109, 96] width 58 height 11
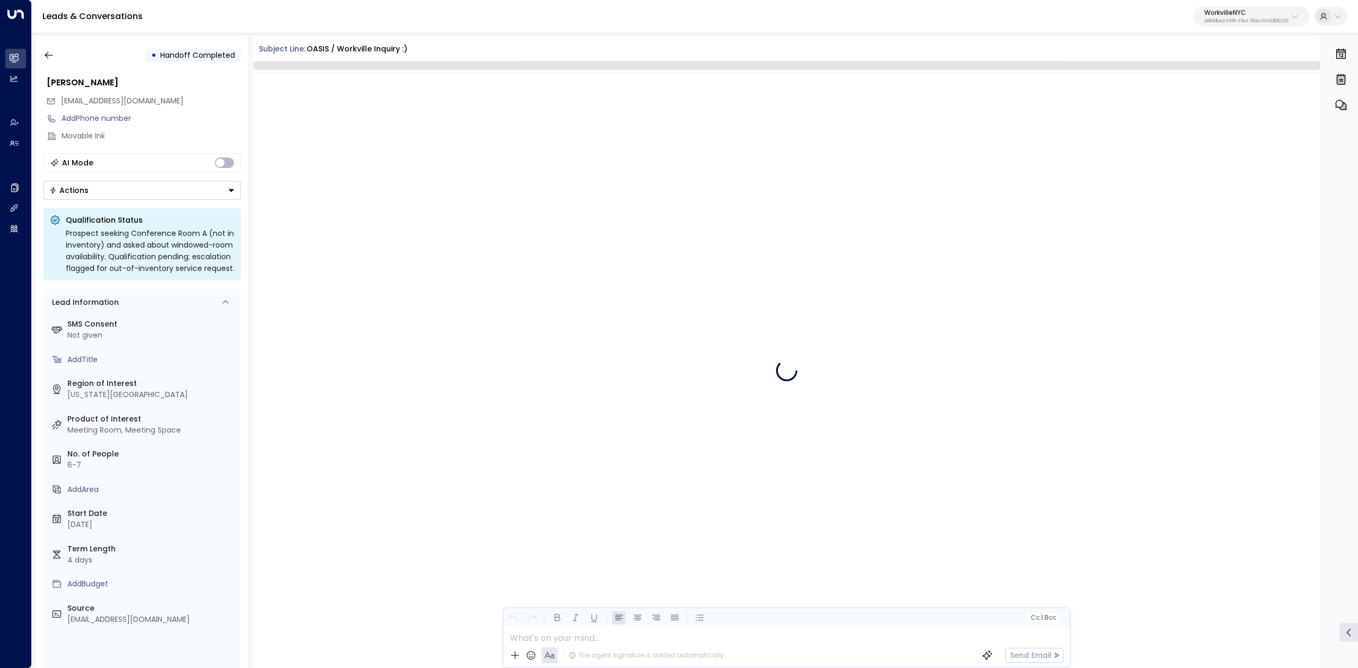
scroll to position [1324, 0]
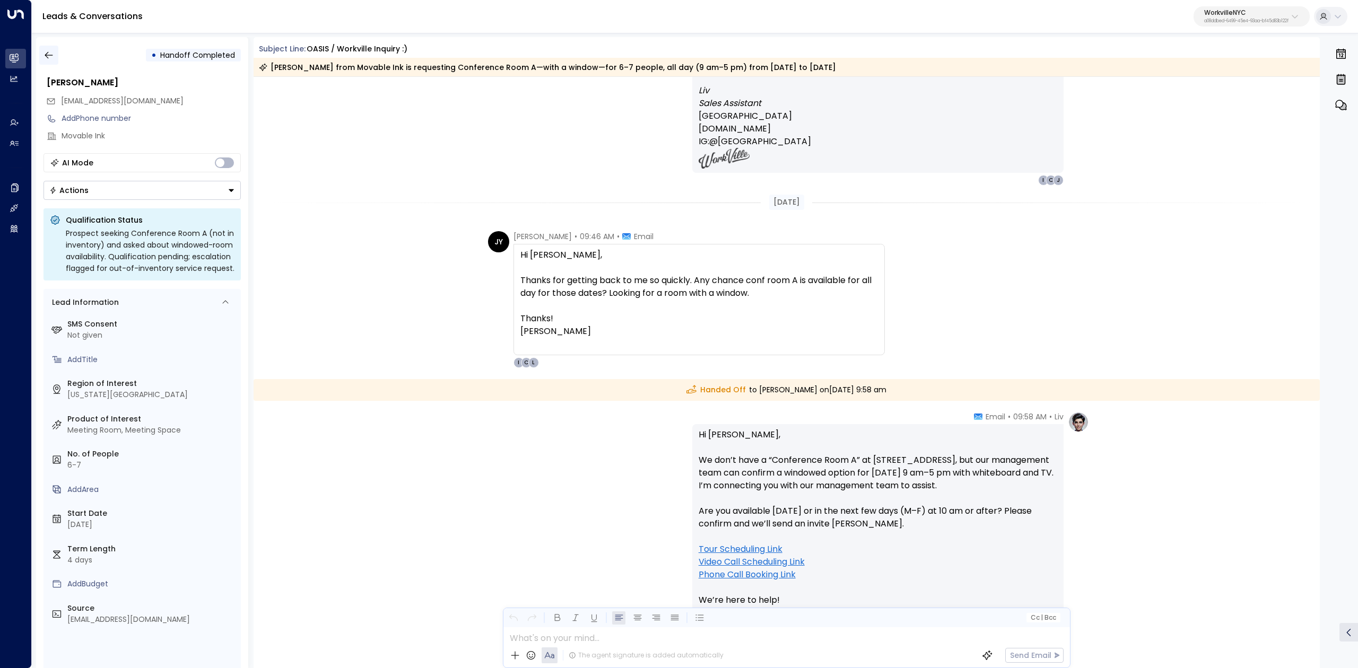
click at [51, 54] on icon "button" at bounding box center [48, 55] width 11 height 11
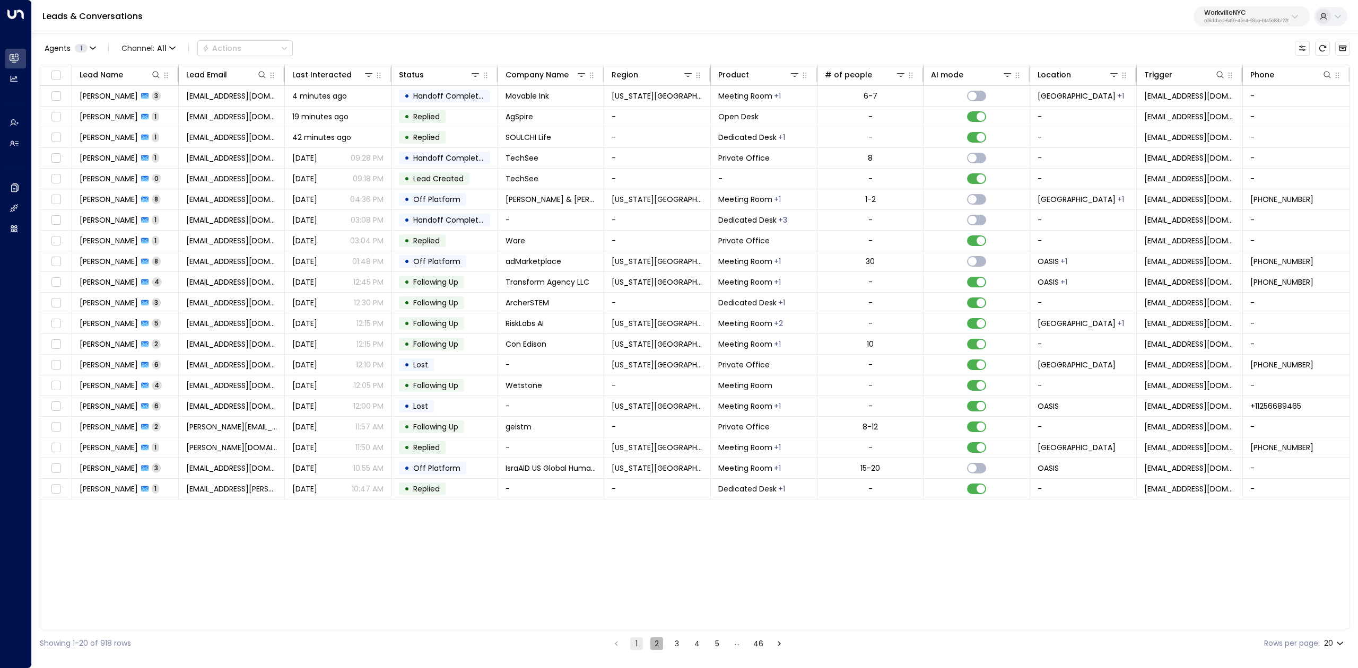
click at [652, 648] on button "2" at bounding box center [656, 644] width 13 height 13
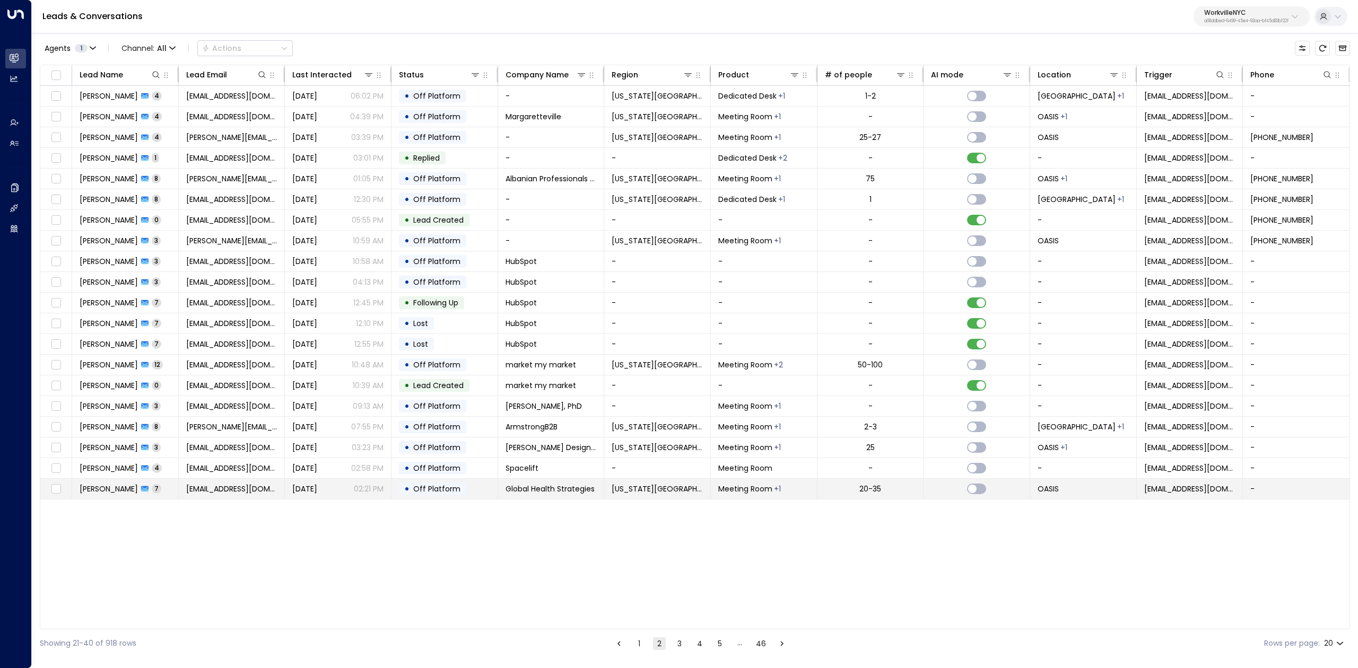
click at [119, 489] on span "Sarah Johnson" at bounding box center [109, 489] width 58 height 11
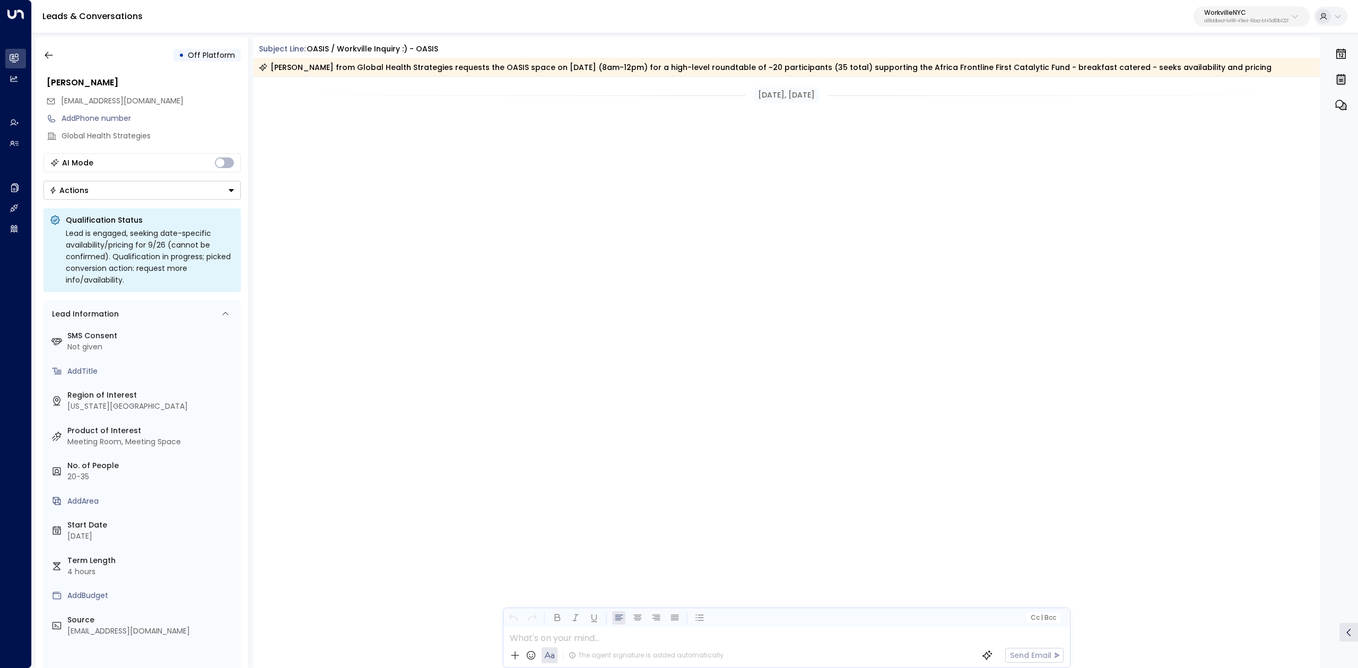
scroll to position [2936, 0]
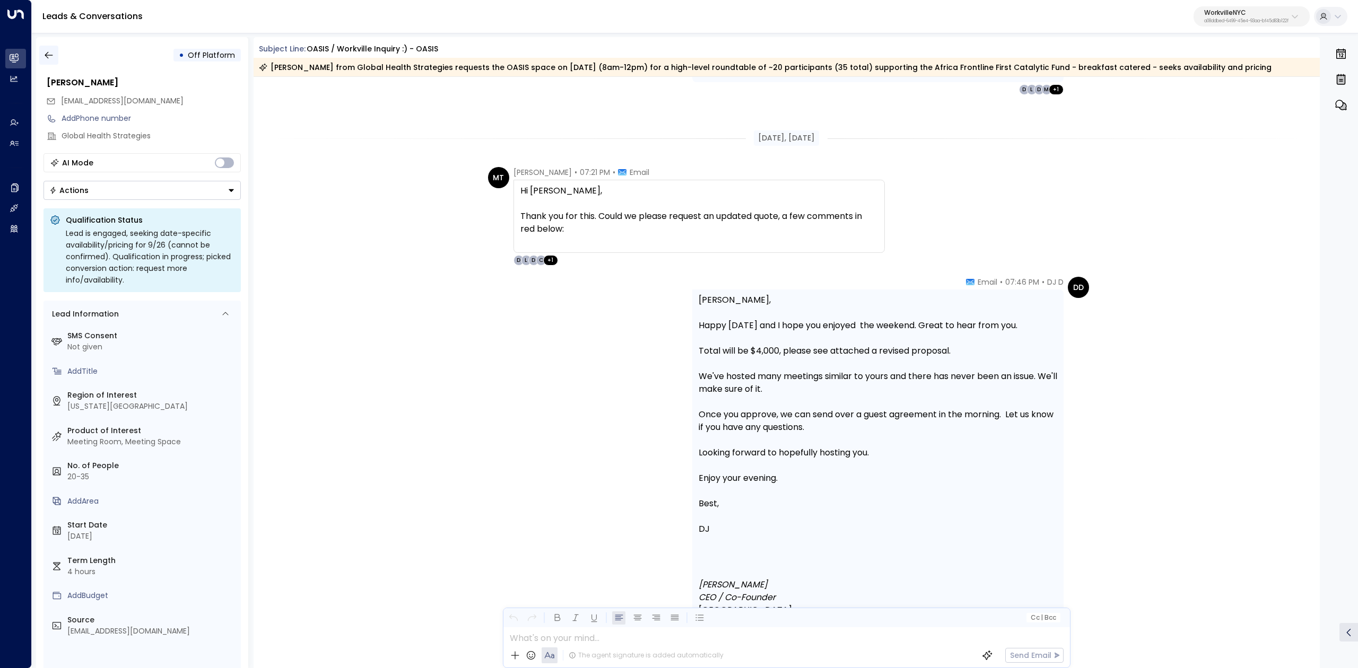
click at [51, 57] on icon "button" at bounding box center [48, 55] width 11 height 11
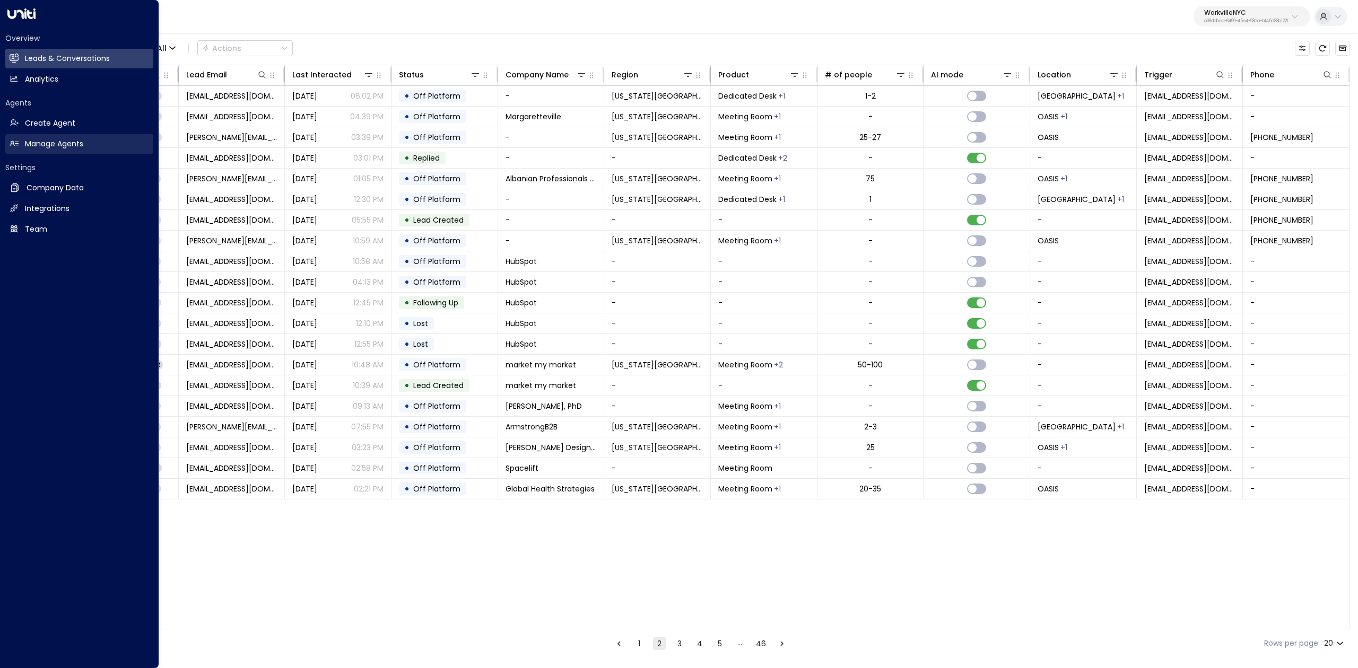
click at [43, 140] on h2 "Manage Agents" at bounding box center [54, 143] width 58 height 11
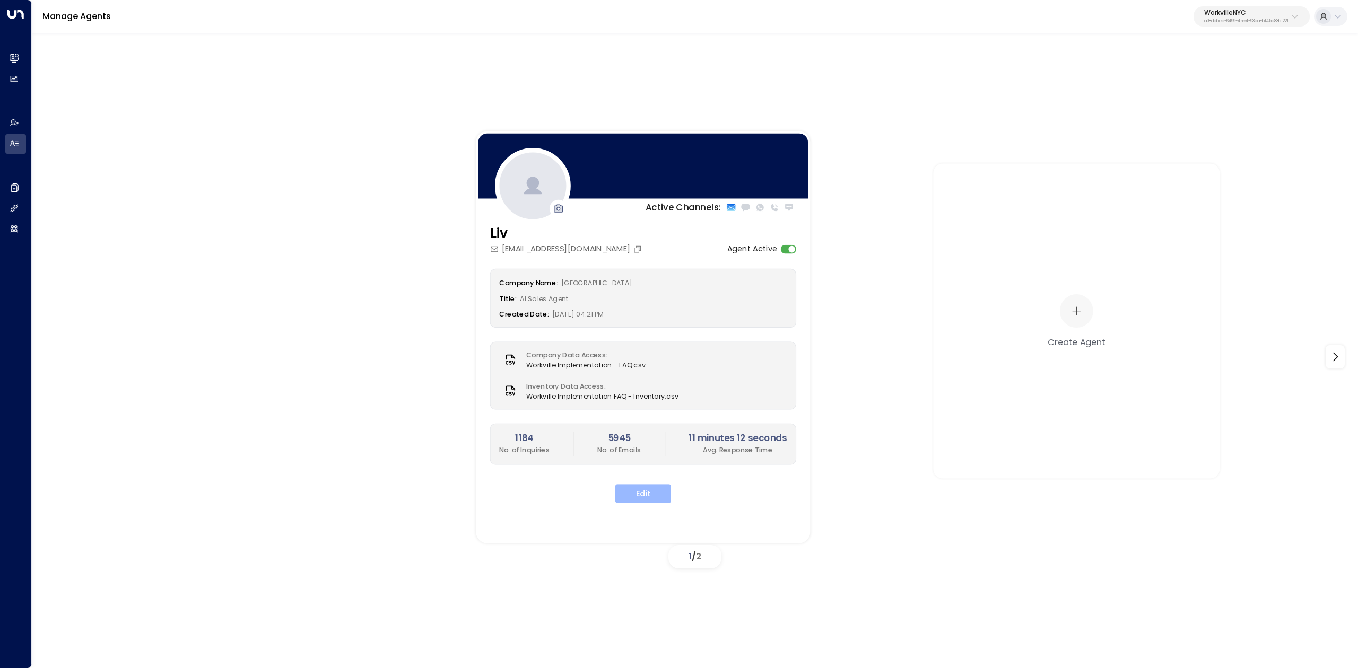
click at [633, 486] on button "Edit" at bounding box center [643, 493] width 56 height 19
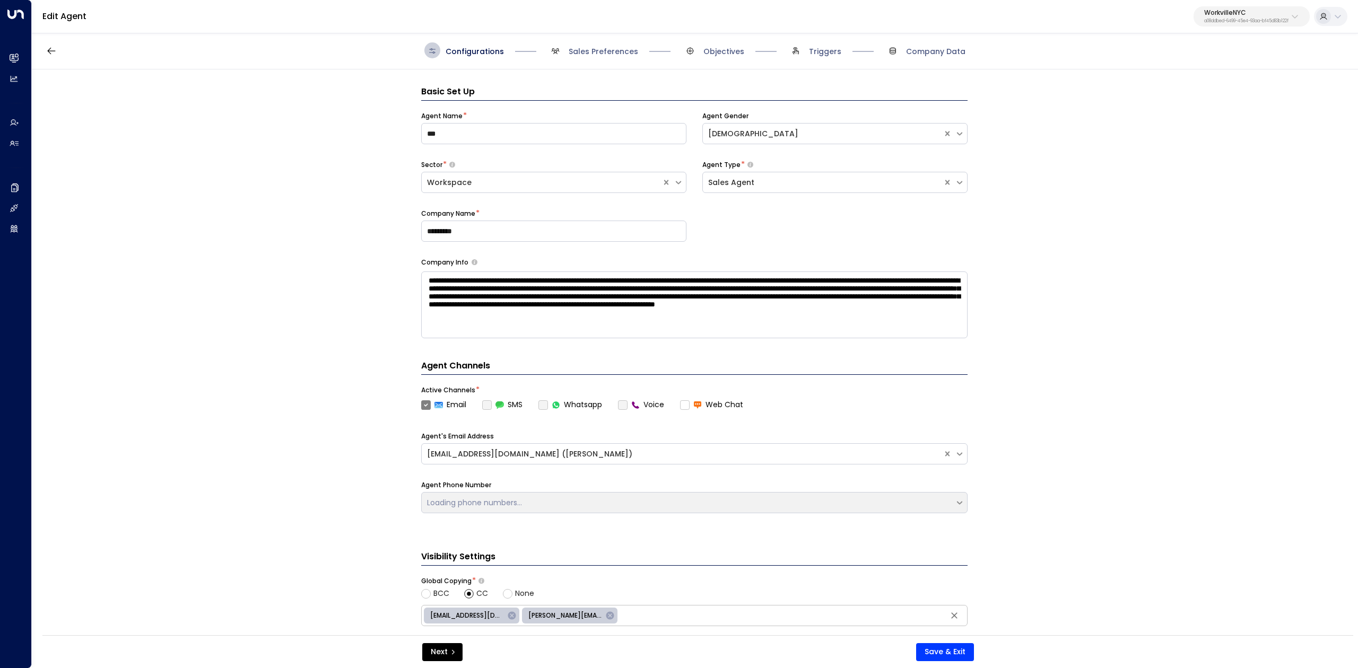
scroll to position [16, 0]
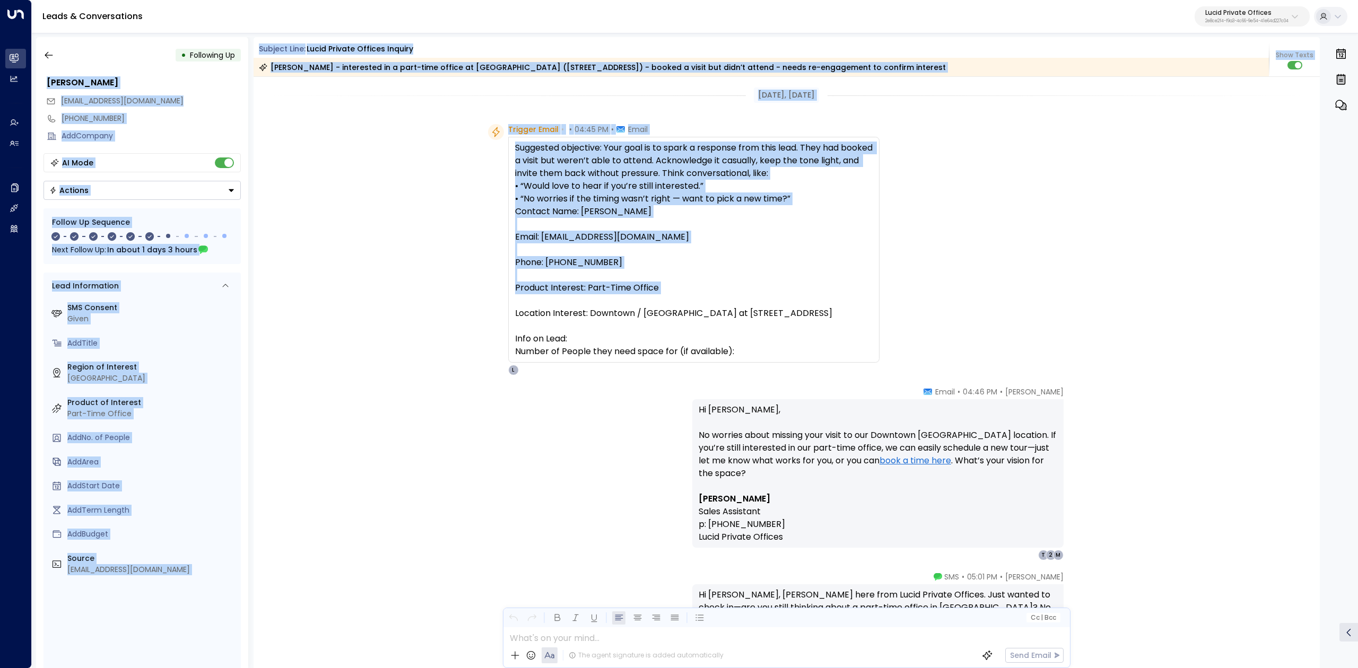
drag, startPoint x: 248, startPoint y: 48, endPoint x: 653, endPoint y: 295, distance: 474.9
click at [636, 295] on div "• Following Up [PERSON_NAME] [EMAIL_ADDRESS][DOMAIN_NAME] [PHONE_NUMBER] Add Co…" at bounding box center [697, 352] width 1322 height 631
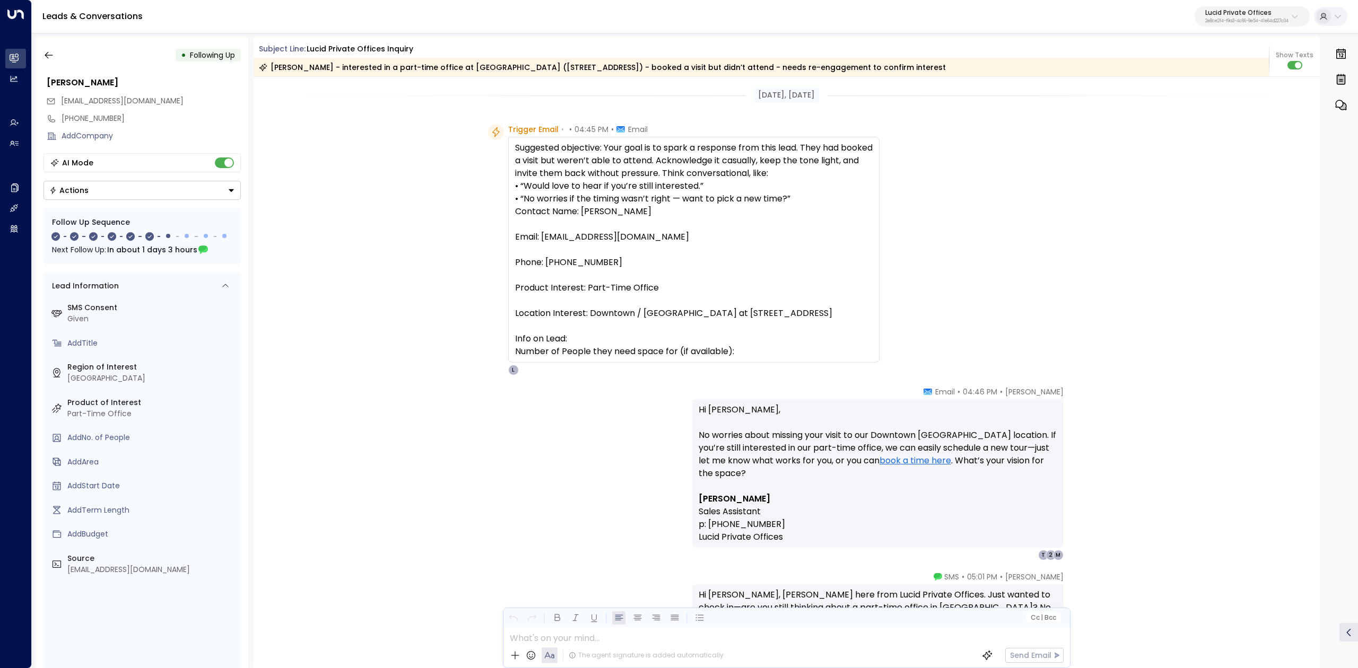
click at [745, 315] on div "Suggested objective: Your goal is to spark a response from this lead. They had …" at bounding box center [693, 250] width 357 height 216
drag, startPoint x: 781, startPoint y: 356, endPoint x: 259, endPoint y: 50, distance: 605.3
click at [259, 50] on div "Subject Line: Lucid Private Offices inquiry [PERSON_NAME] - interested in a par…" at bounding box center [787, 352] width 1067 height 631
copy div "Subject Line: Lucid Private Offices inquiry [PERSON_NAME] - interested in a par…"
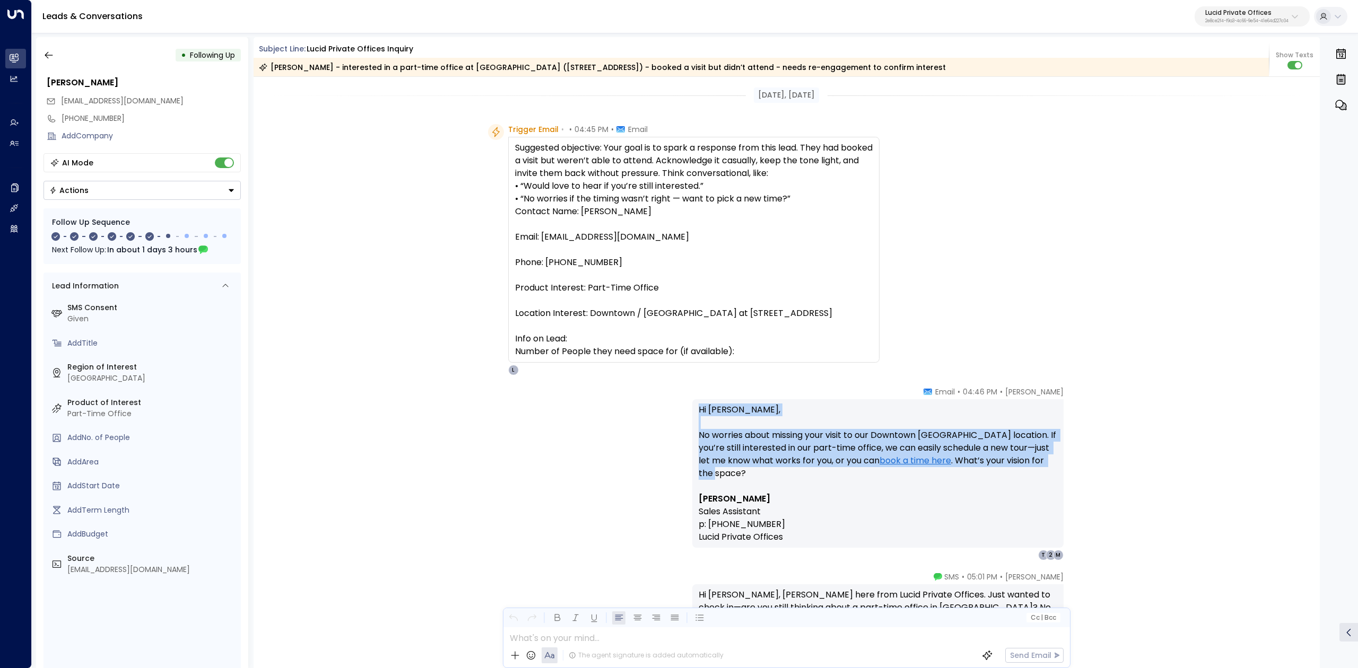
drag, startPoint x: 923, startPoint y: 391, endPoint x: 1036, endPoint y: 459, distance: 131.6
click at [1037, 460] on div "[PERSON_NAME] • 04:46 PM • Email Hi [PERSON_NAME], No worries about missing you…" at bounding box center [877, 474] width 371 height 174
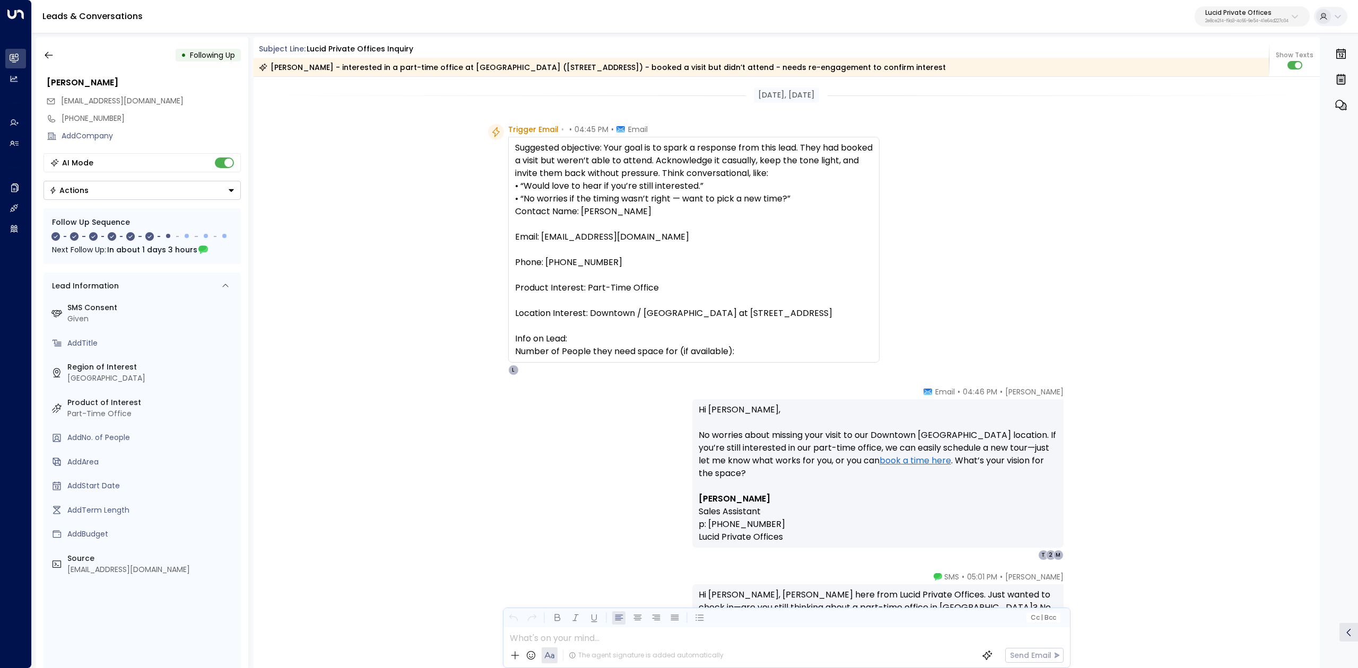
click at [940, 388] on div "[PERSON_NAME] • 04:46 PM • Email Hi [PERSON_NAME], No worries about missing you…" at bounding box center [877, 474] width 371 height 174
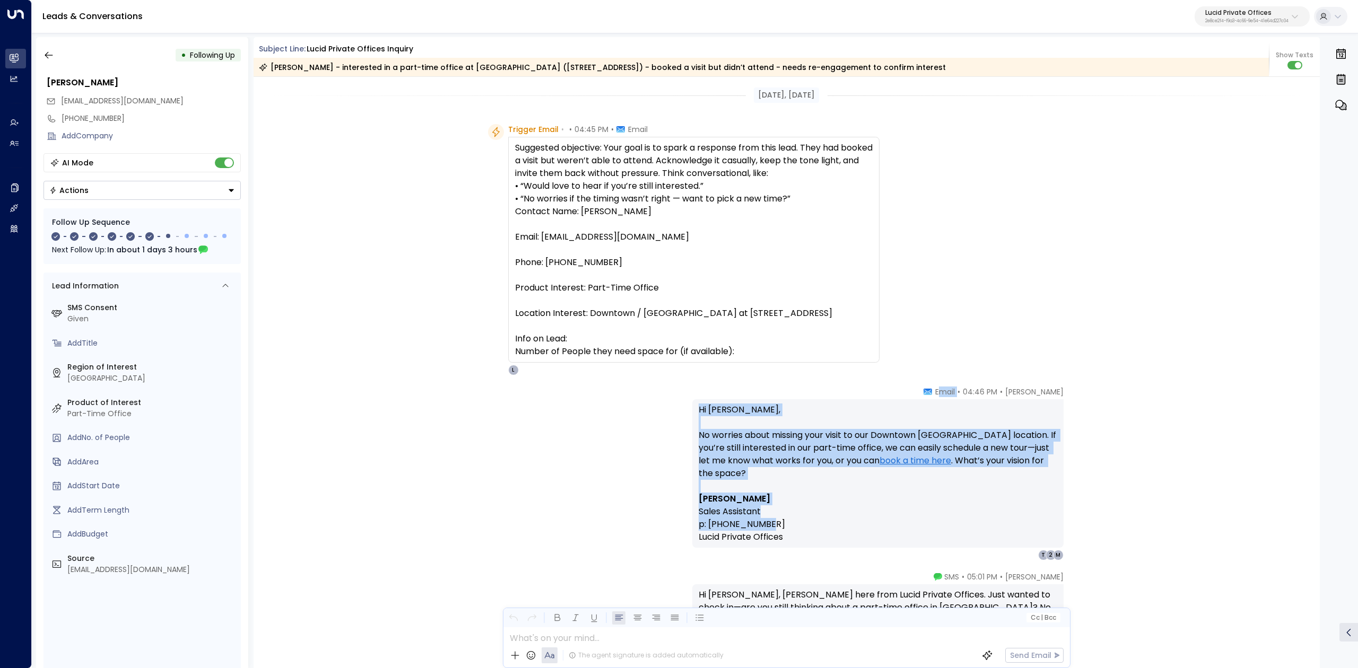
drag, startPoint x: 953, startPoint y: 389, endPoint x: 1034, endPoint y: 519, distance: 152.8
click at [1034, 519] on div "[PERSON_NAME] • 04:46 PM • Email Hi [PERSON_NAME], No worries about missing you…" at bounding box center [877, 474] width 371 height 174
copy div "mail Hi [PERSON_NAME], No worries about missing your visit to our Downtown [GEO…"
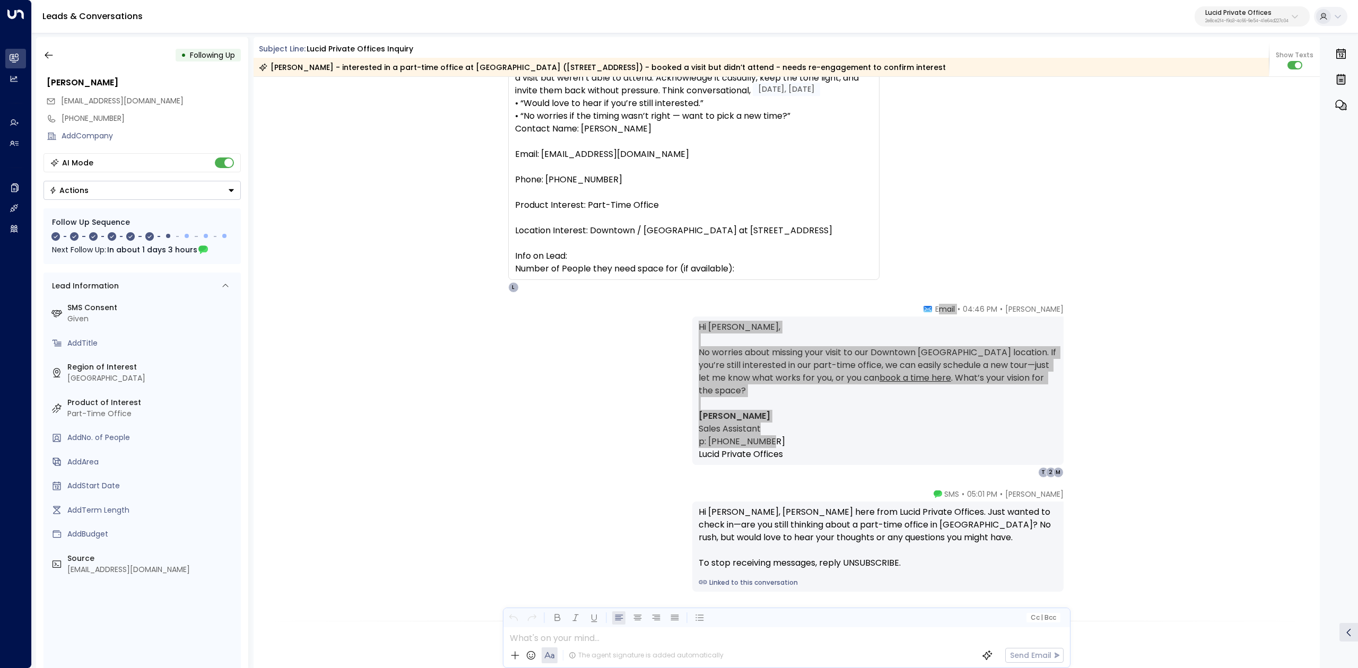
scroll to position [212, 0]
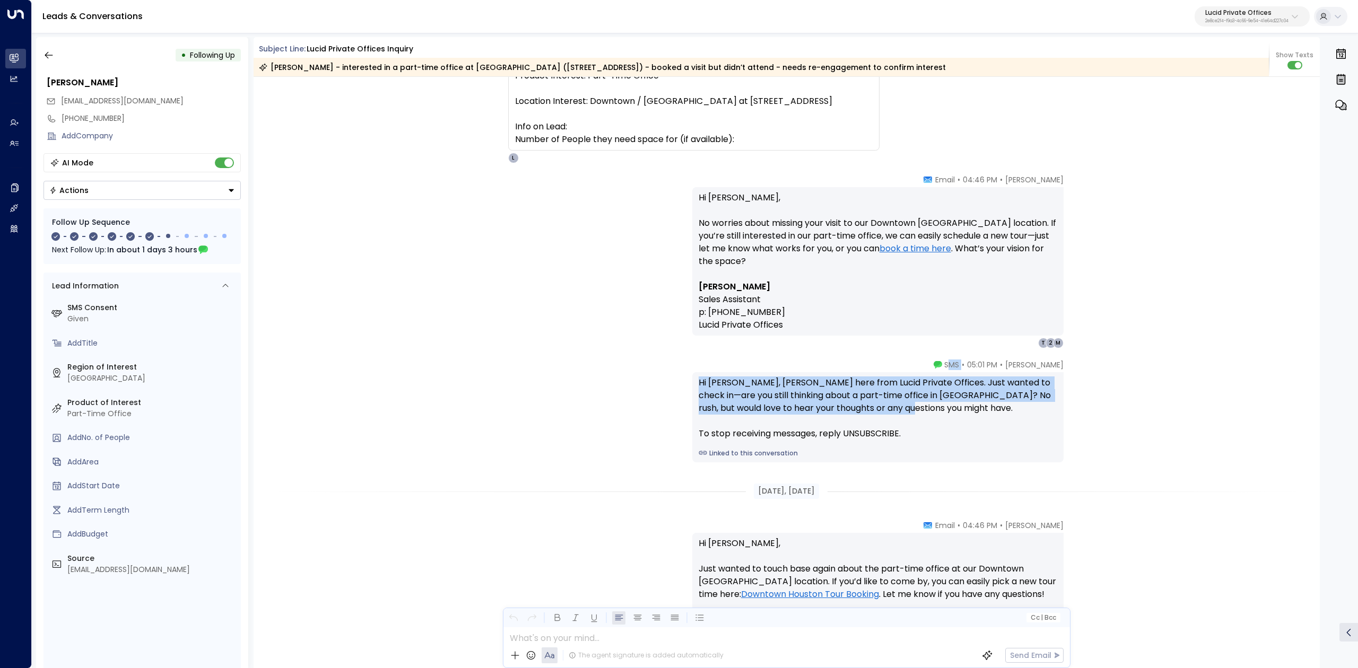
drag, startPoint x: 961, startPoint y: 366, endPoint x: 1010, endPoint y: 408, distance: 64.7
click at [1010, 408] on div "[PERSON_NAME] • 05:01 PM • SMS Hi [PERSON_NAME], [PERSON_NAME] here from Lucid …" at bounding box center [877, 411] width 371 height 103
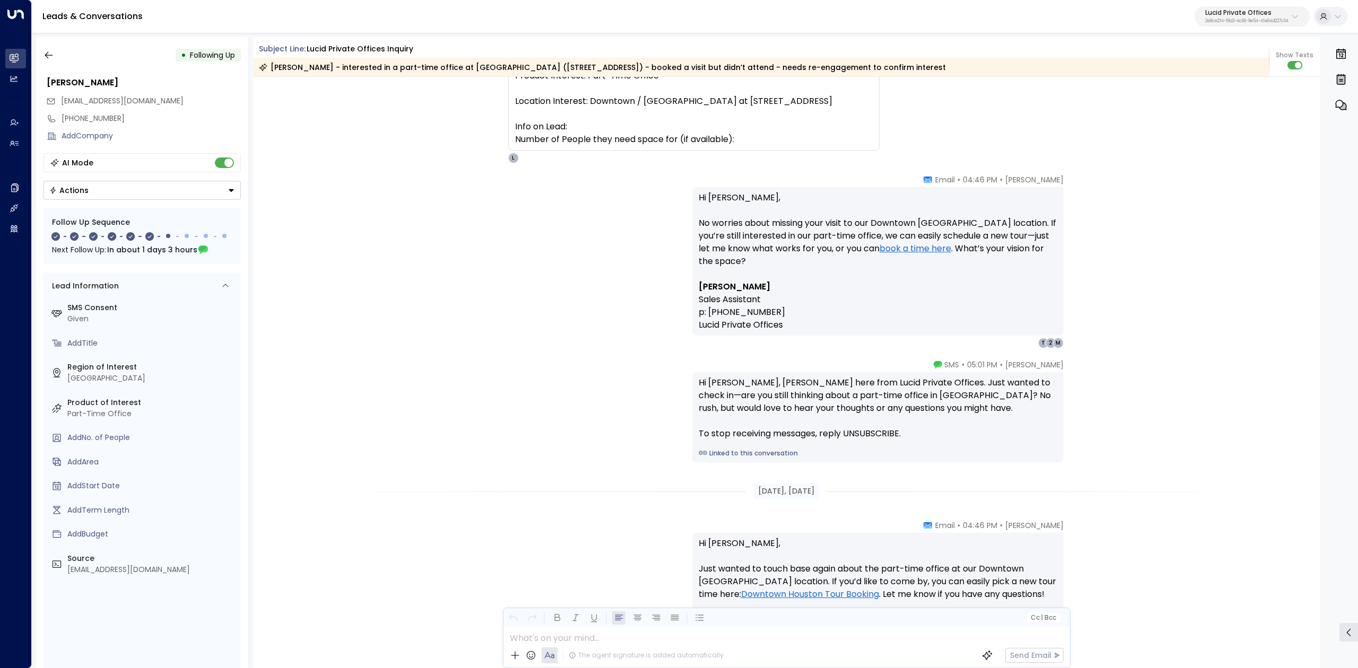
click at [942, 361] on icon at bounding box center [938, 365] width 8 height 8
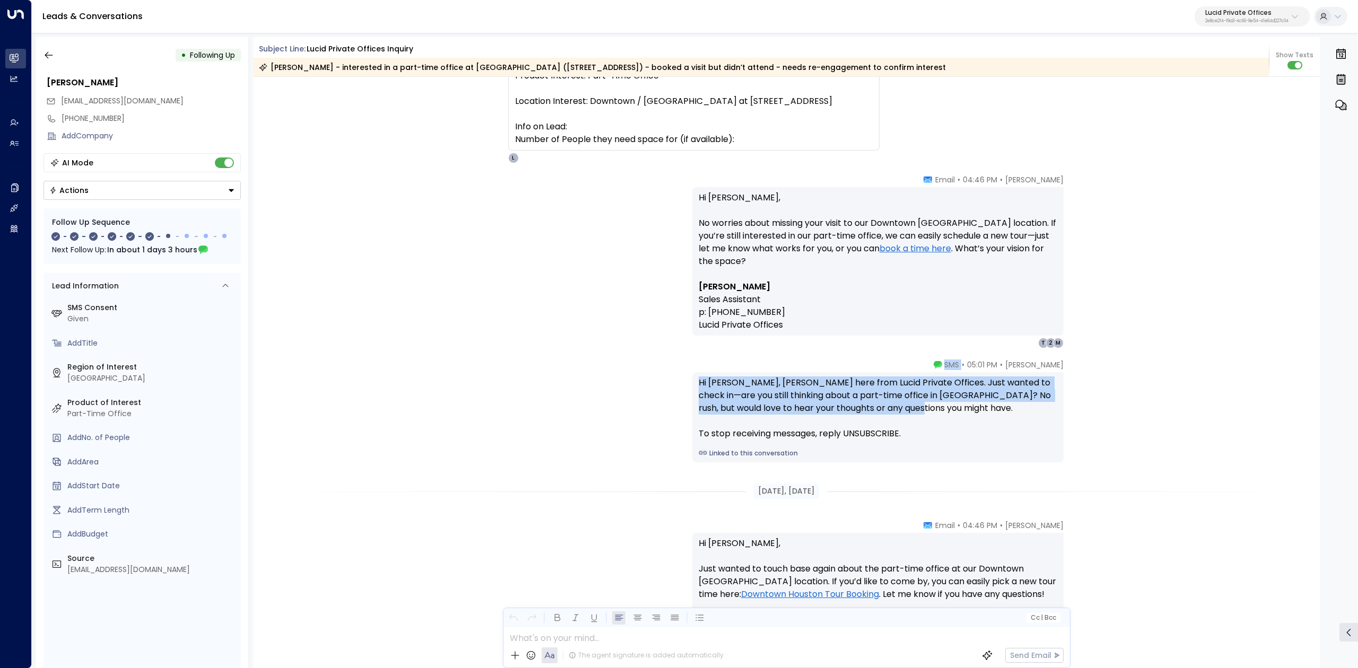
drag, startPoint x: 955, startPoint y: 361, endPoint x: 993, endPoint y: 425, distance: 74.0
click at [993, 425] on div "[PERSON_NAME] • 05:01 PM • SMS Hi [PERSON_NAME], [PERSON_NAME] here from Lucid …" at bounding box center [877, 411] width 371 height 103
copy div "SMS Hi [PERSON_NAME], [PERSON_NAME] here from Lucid Private Offices. Just wante…"
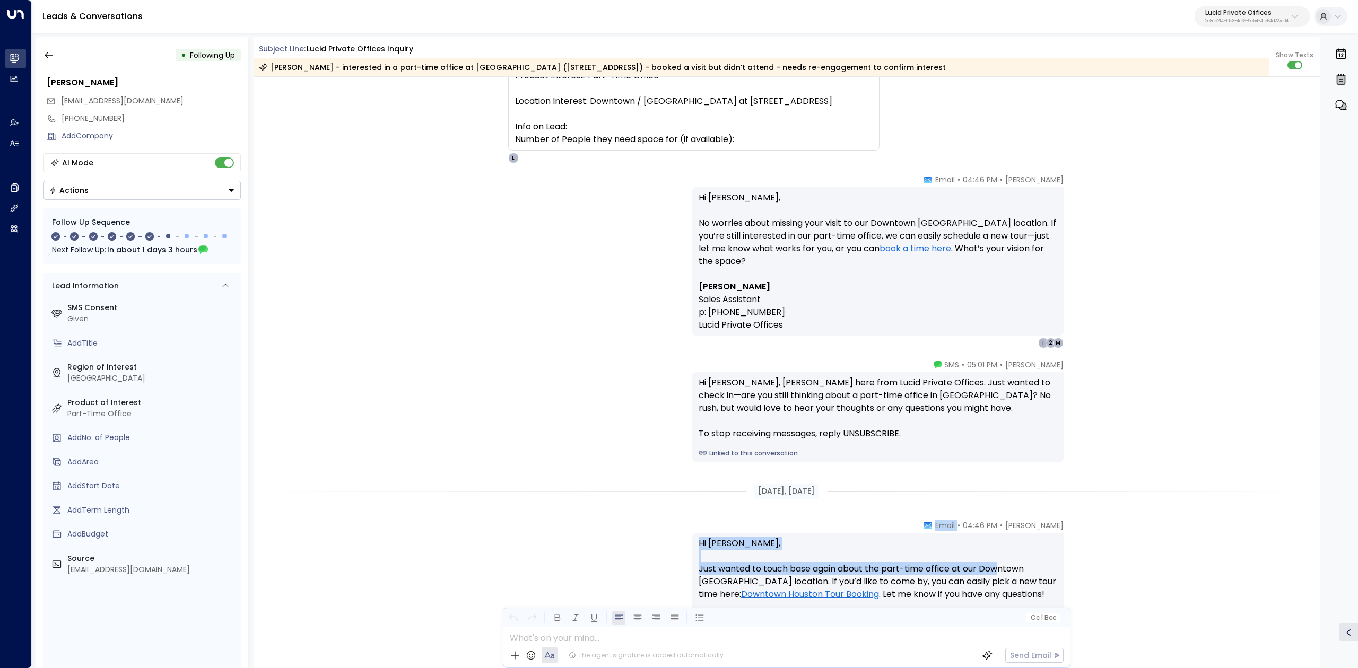
drag, startPoint x: 948, startPoint y: 526, endPoint x: 996, endPoint y: 565, distance: 61.8
click at [996, 565] on div "[PERSON_NAME] • 04:46 PM • Email Hi [PERSON_NAME], Just wanted to touch base ag…" at bounding box center [877, 600] width 371 height 161
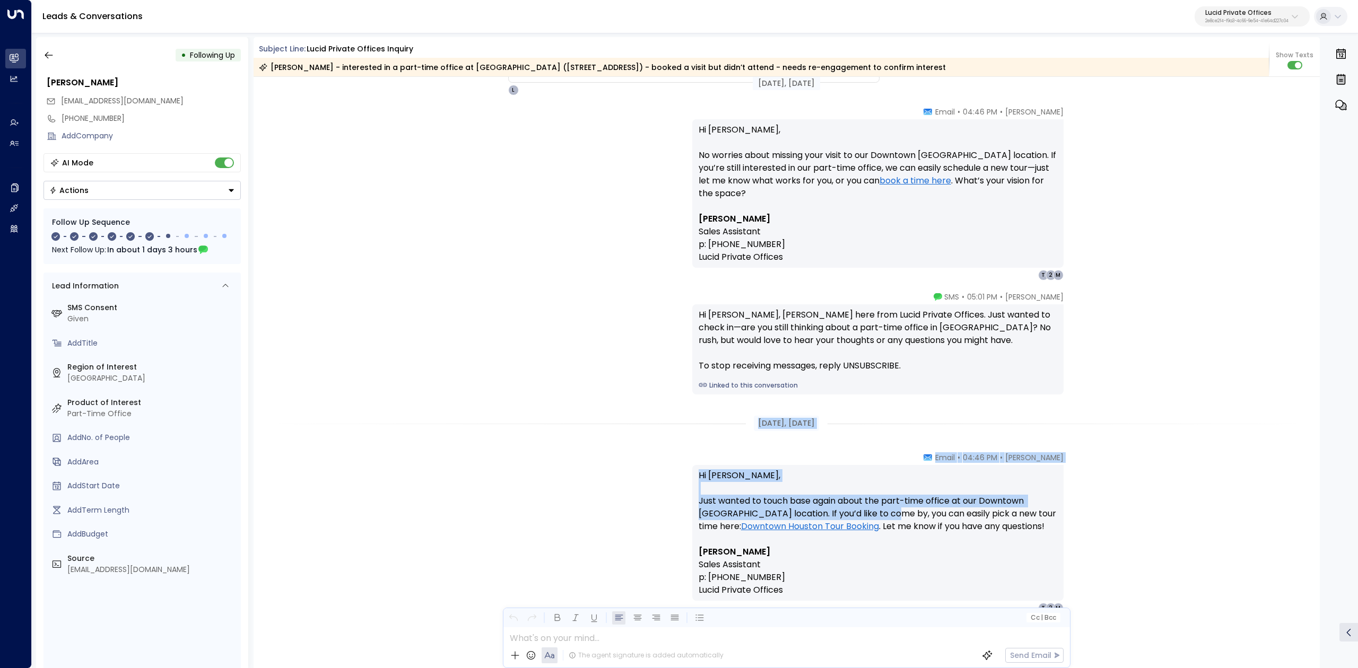
scroll to position [283, 0]
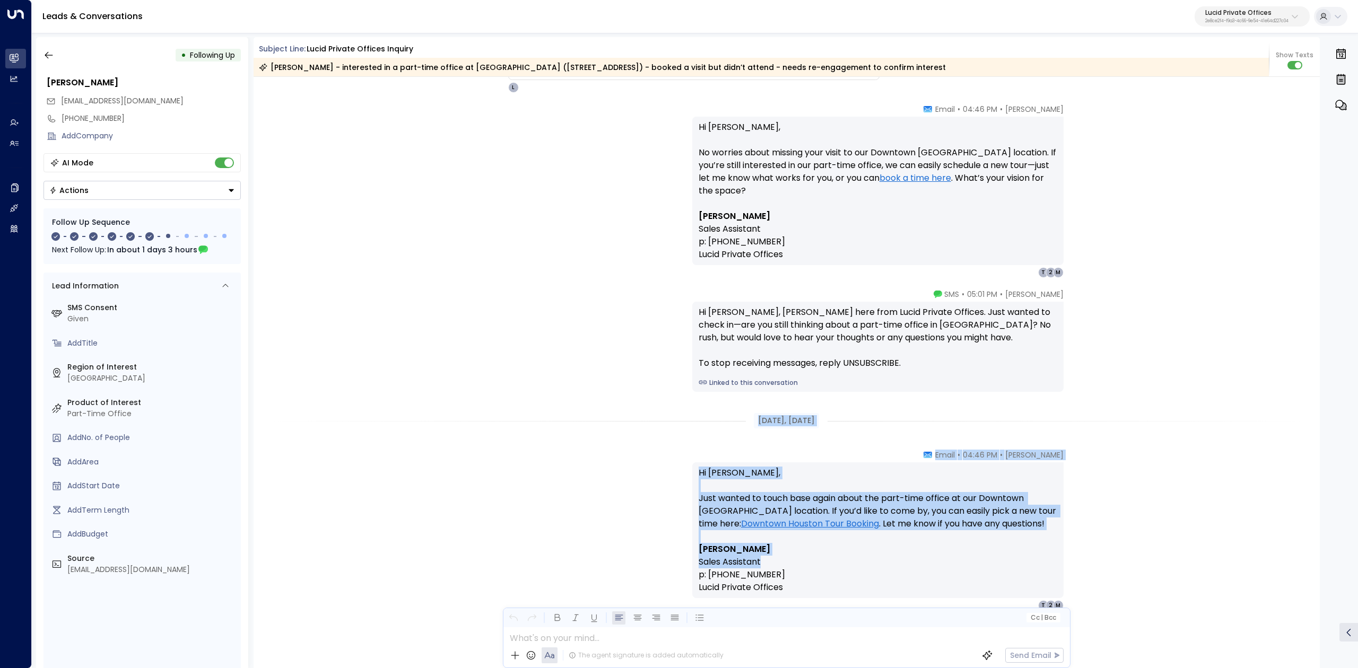
drag, startPoint x: 761, startPoint y: 487, endPoint x: 970, endPoint y: 559, distance: 221.1
click at [970, 559] on div "[DATE], [DATE] Trigger Email • • 04:45 PM • Email Suggested objective: Your goa…" at bounding box center [787, 593] width 1067 height 1599
copy div "[DATE], [DATE] [PERSON_NAME] • 04:46 PM • Email Hi [PERSON_NAME], Just wanted t…"
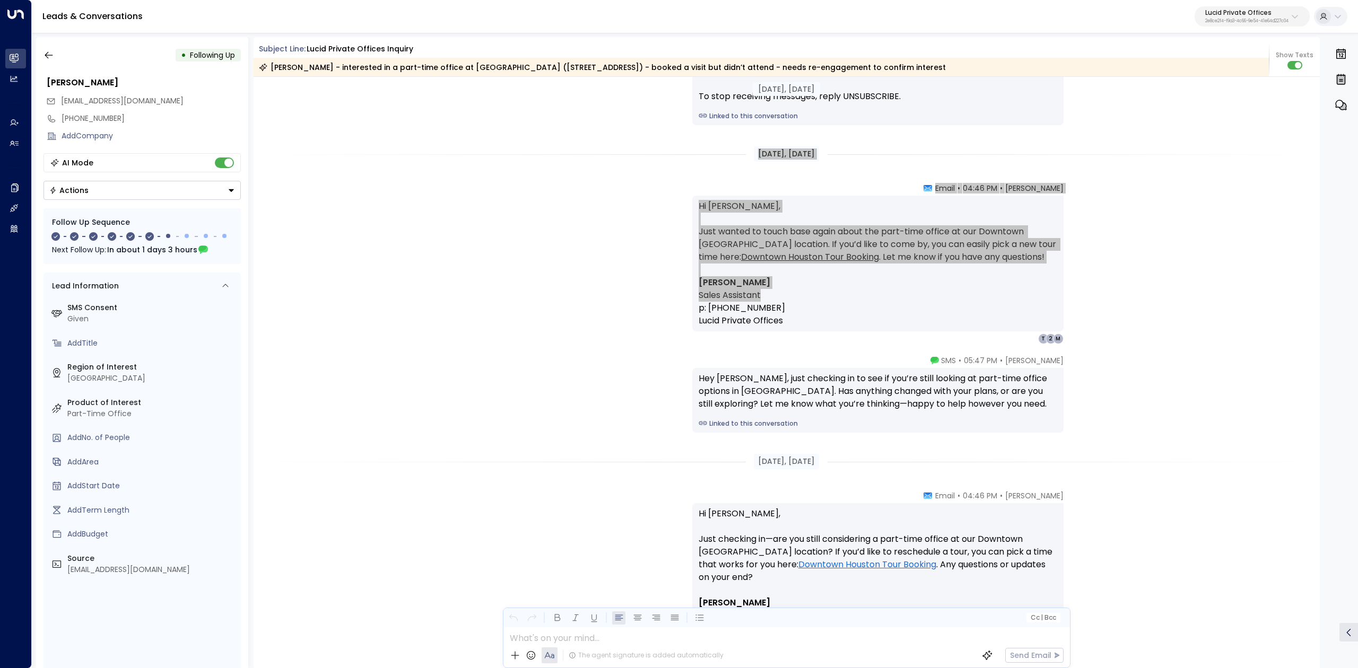
scroll to position [565, 0]
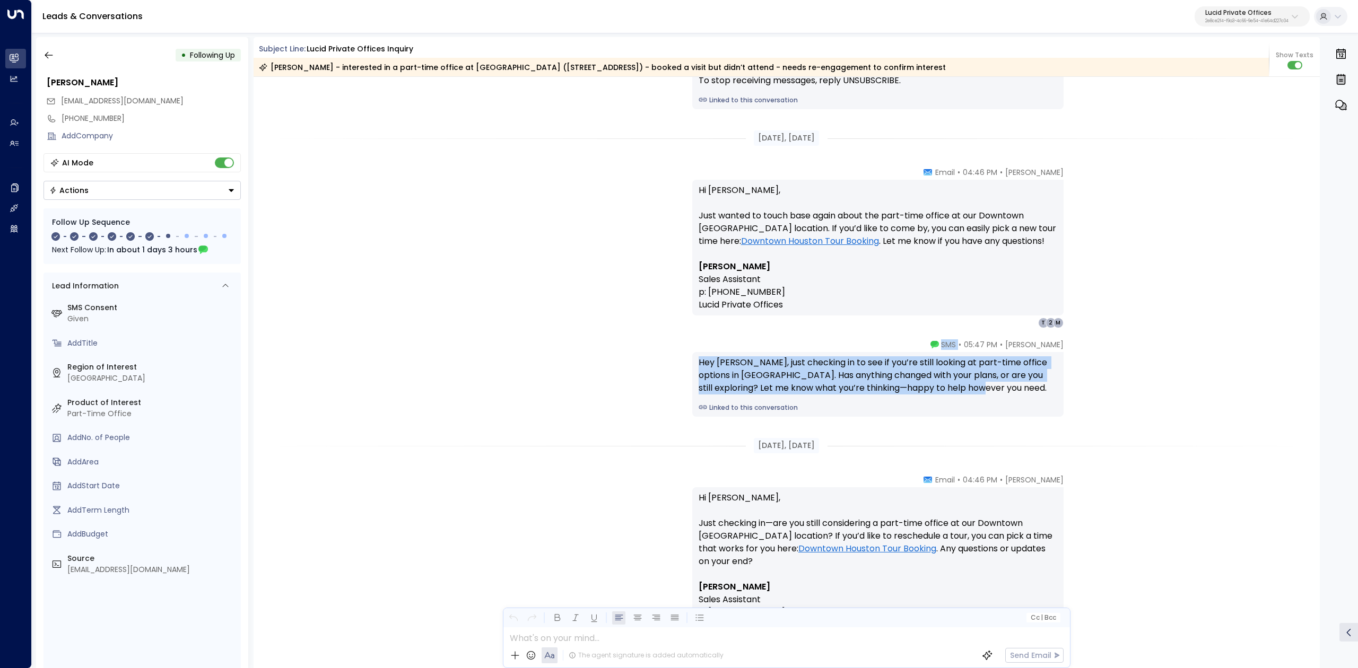
drag, startPoint x: 959, startPoint y: 346, endPoint x: 1005, endPoint y: 387, distance: 61.2
click at [1005, 387] on div "[PERSON_NAME] • 05:47 PM • SMS Hey [PERSON_NAME], just checking in to see if yo…" at bounding box center [877, 377] width 371 height 77
copy div "SMS Hey [PERSON_NAME], just checking in to see if you’re still looking at part-…"
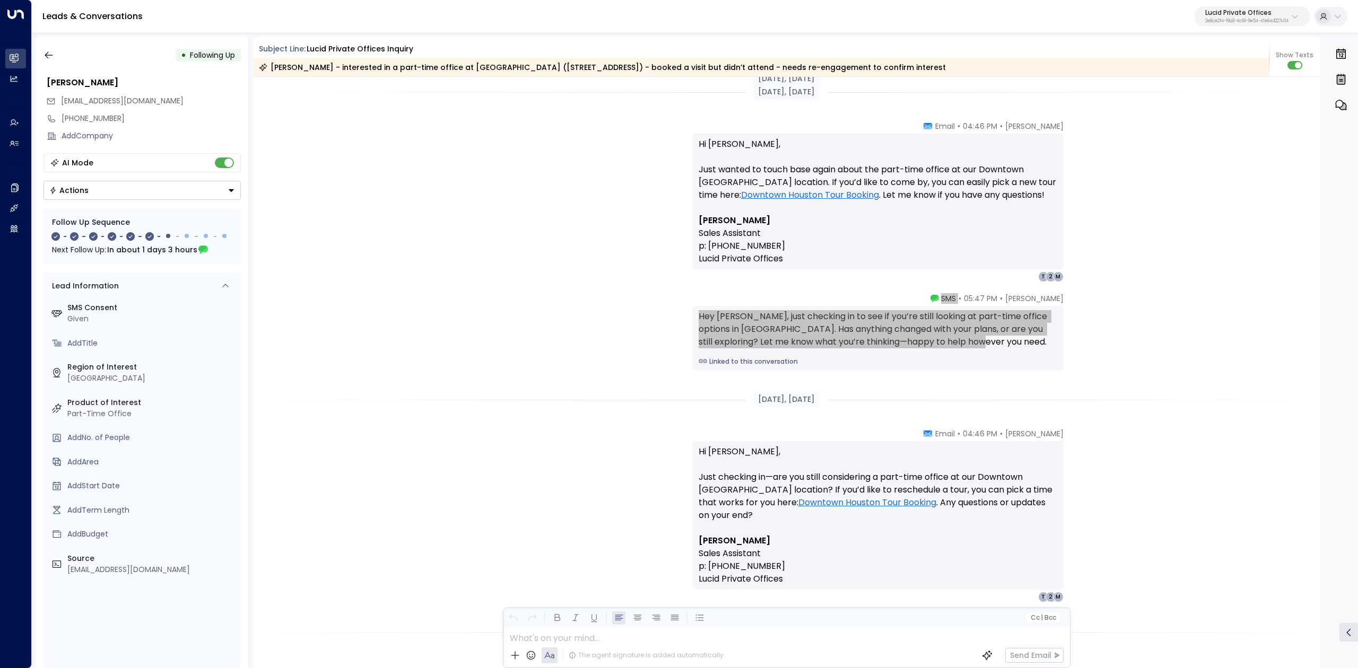
scroll to position [636, 0]
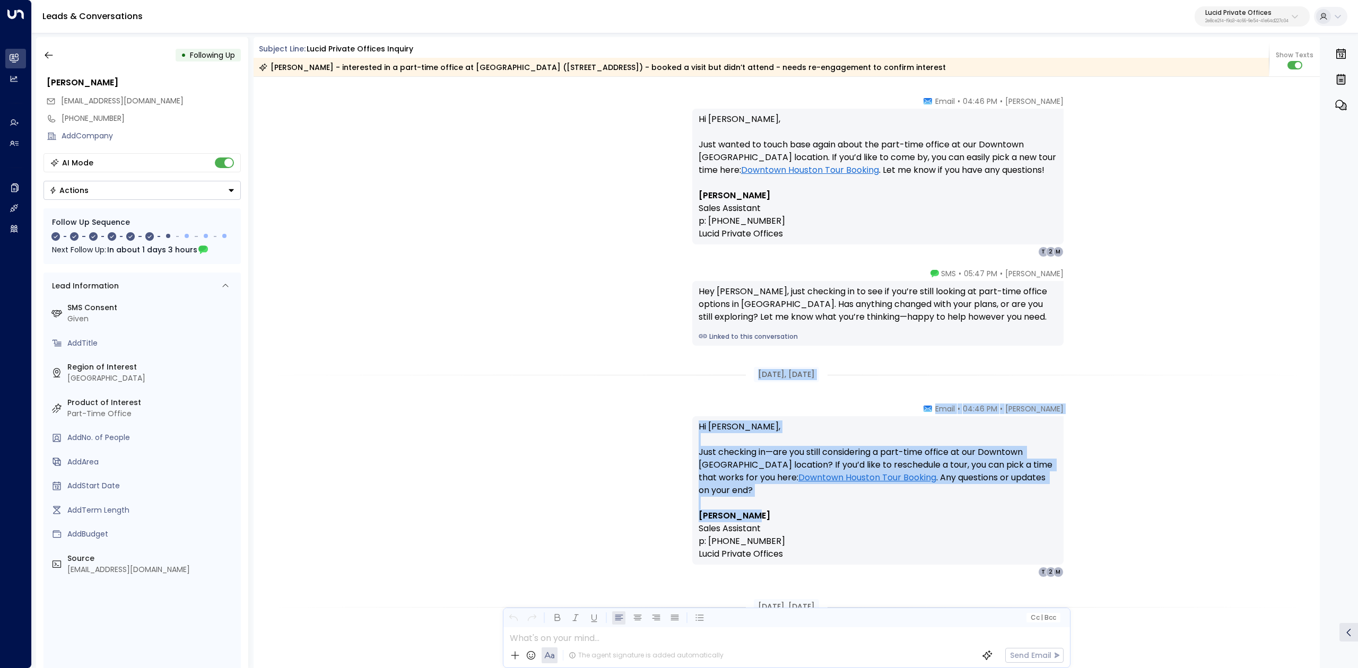
drag, startPoint x: 751, startPoint y: 372, endPoint x: 895, endPoint y: 520, distance: 206.7
click at [895, 520] on div "[PERSON_NAME] • 05:01 PM • SMS Hi [PERSON_NAME], [PERSON_NAME] here from Lucid …" at bounding box center [787, 239] width 1067 height 1599
copy div "[DATE], [DATE] [PERSON_NAME] • 04:46 PM • Email Hi [PERSON_NAME], Just checking…"
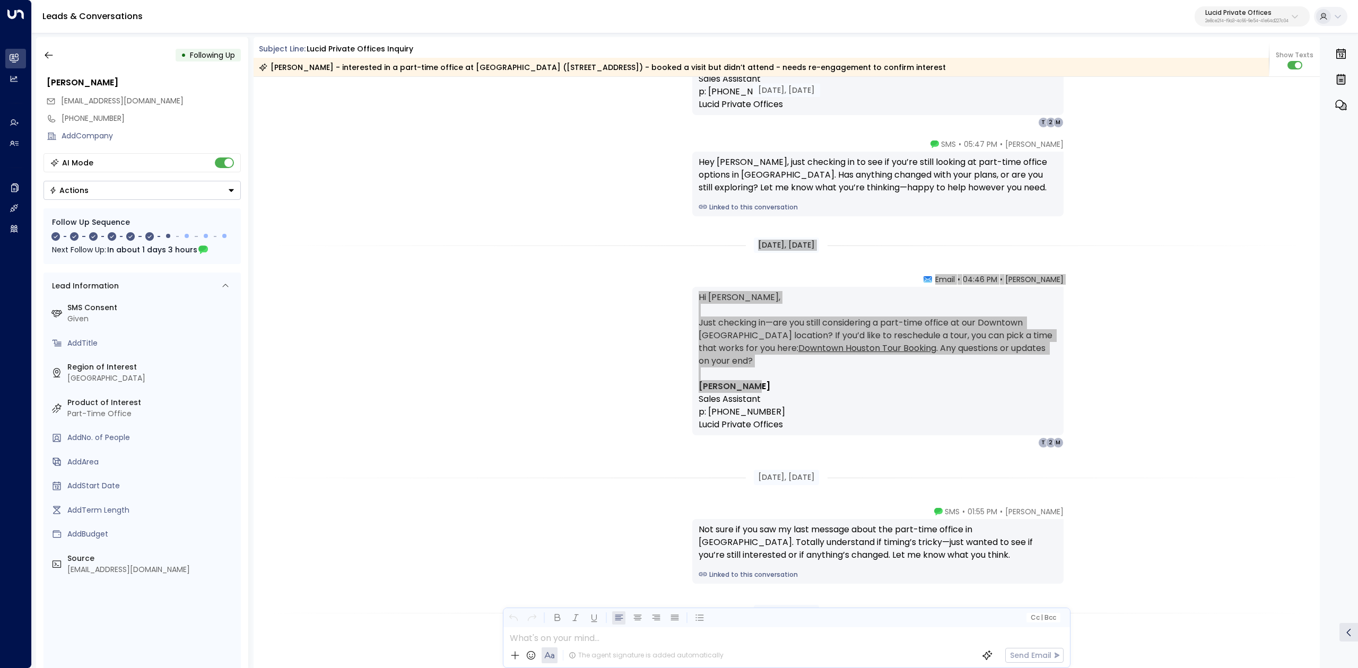
scroll to position [778, 0]
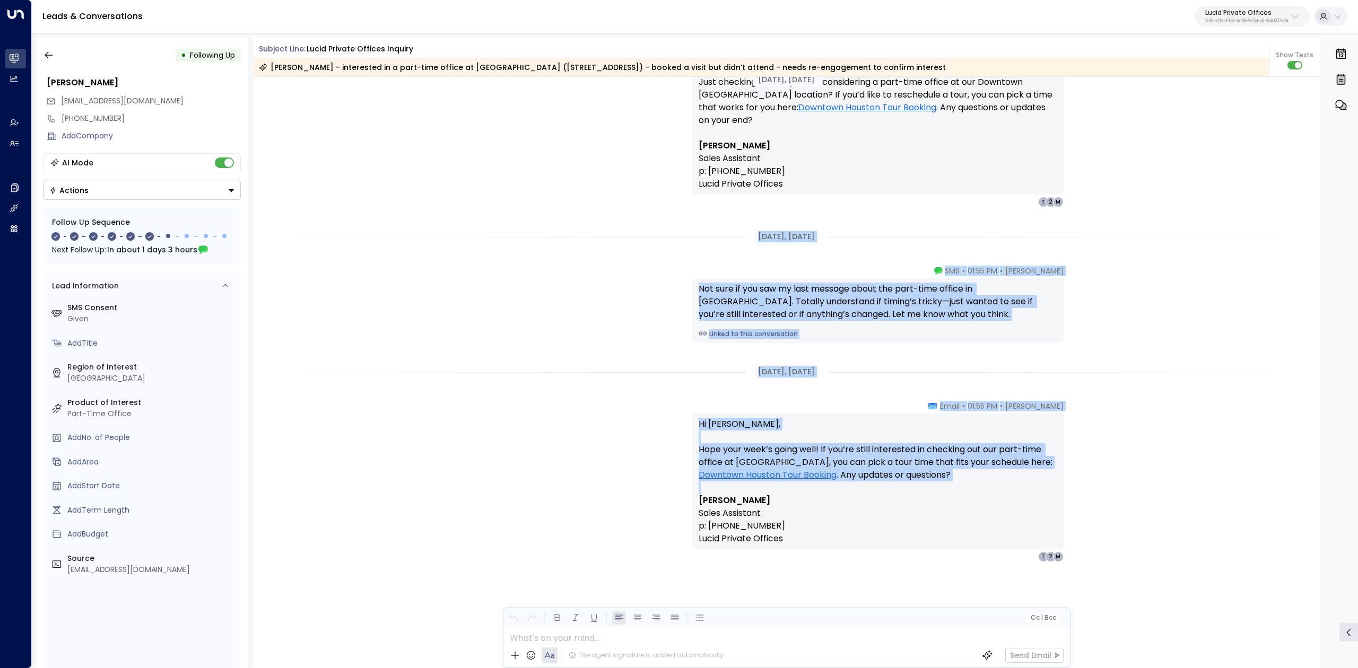
drag, startPoint x: 751, startPoint y: 465, endPoint x: 989, endPoint y: 548, distance: 251.8
copy div "[DATE], [DATE] [PERSON_NAME] • 01:55 PM • SMS Not sure if you saw my last messa…"
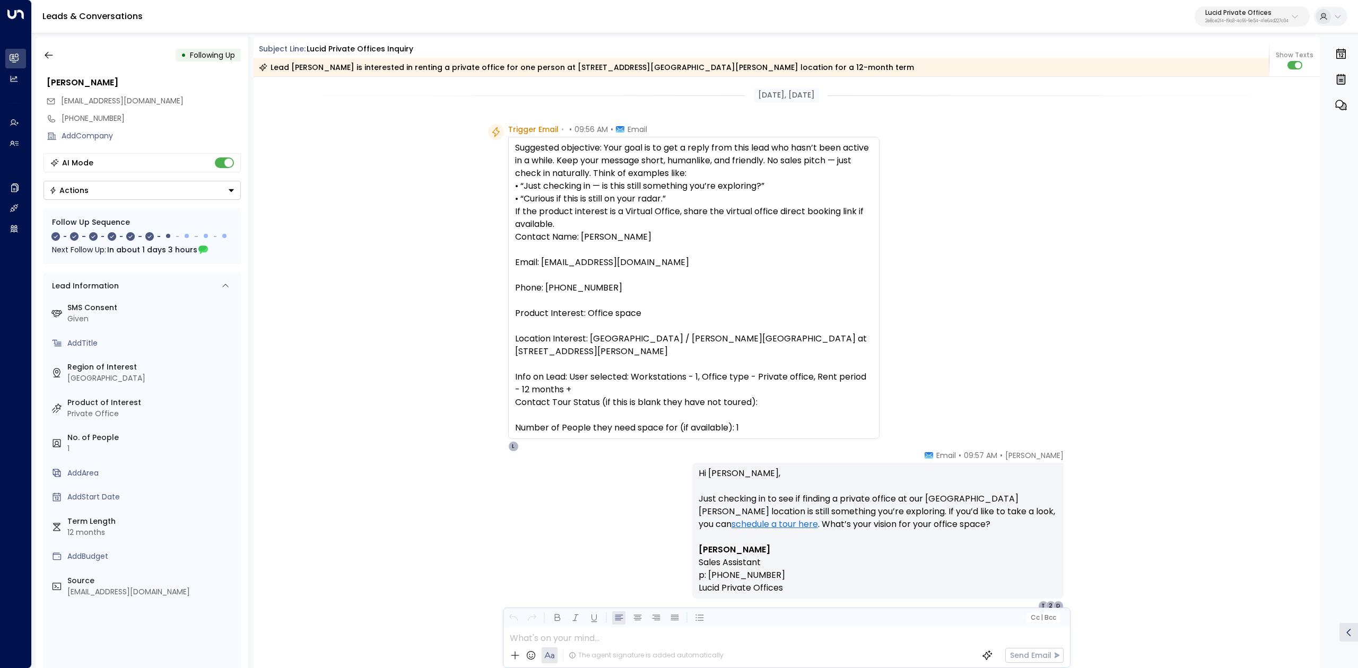
drag, startPoint x: 260, startPoint y: 45, endPoint x: 760, endPoint y: 420, distance: 624.7
click at [760, 420] on div "Subject Line: Lucid Private Offices inquiry Lead [PERSON_NAME] is interested in…" at bounding box center [787, 352] width 1067 height 631
drag, startPoint x: 953, startPoint y: 455, endPoint x: 1067, endPoint y: 471, distance: 115.2
click at [1067, 471] on div "[PERSON_NAME] • 09:57 AM • Email Hi [PERSON_NAME], Just checking in to see if f…" at bounding box center [890, 530] width 397 height 161
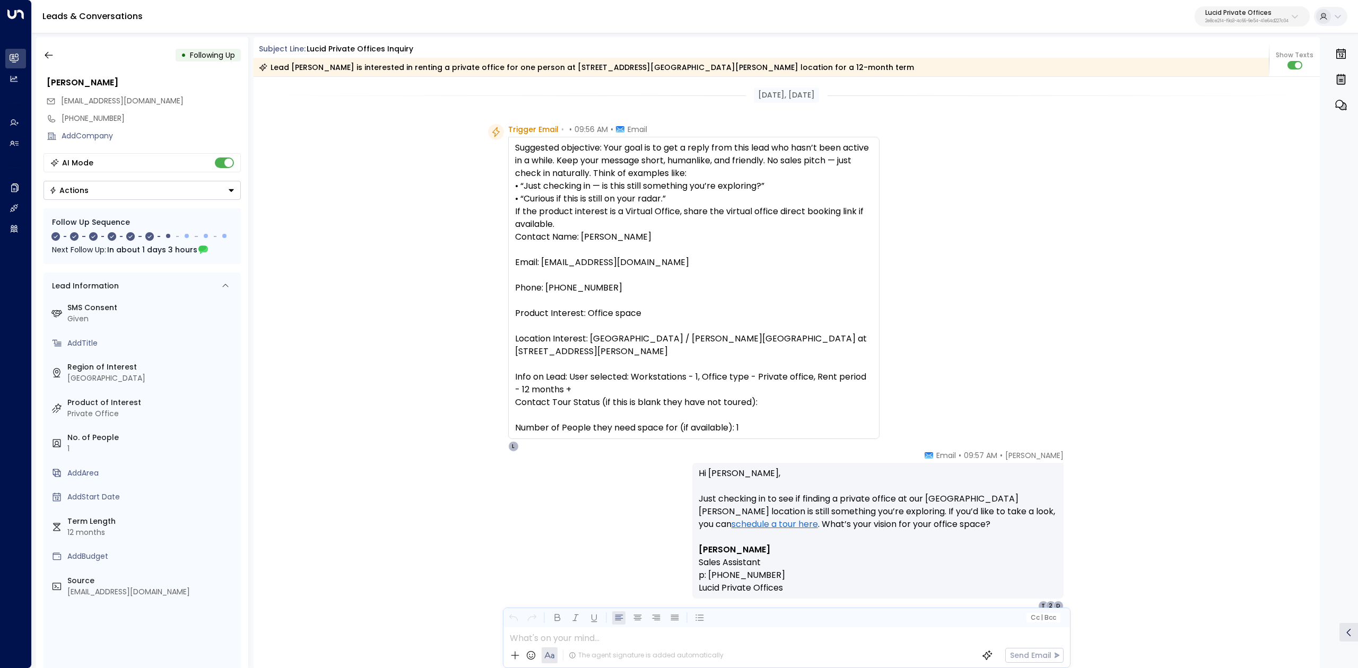
click at [970, 463] on div "[PERSON_NAME] • 09:57 AM • Email Hi [PERSON_NAME], Just checking in to see if f…" at bounding box center [877, 530] width 371 height 161
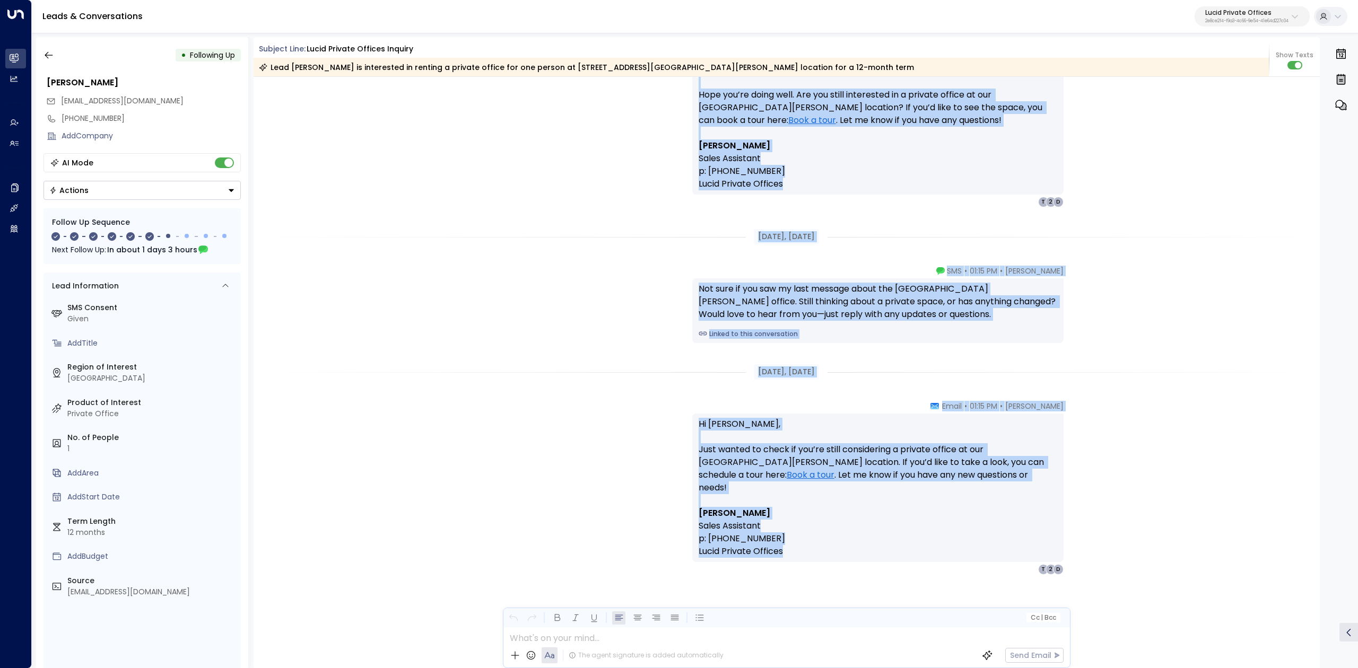
scroll to position [1046, 0]
drag, startPoint x: 951, startPoint y: 455, endPoint x: 1066, endPoint y: 586, distance: 175.1
copy div "Lor 77, 2 ipsu dol Sita Consec • 90:18 AD • Elits Do Eius, Temp inc’ut labor et…"
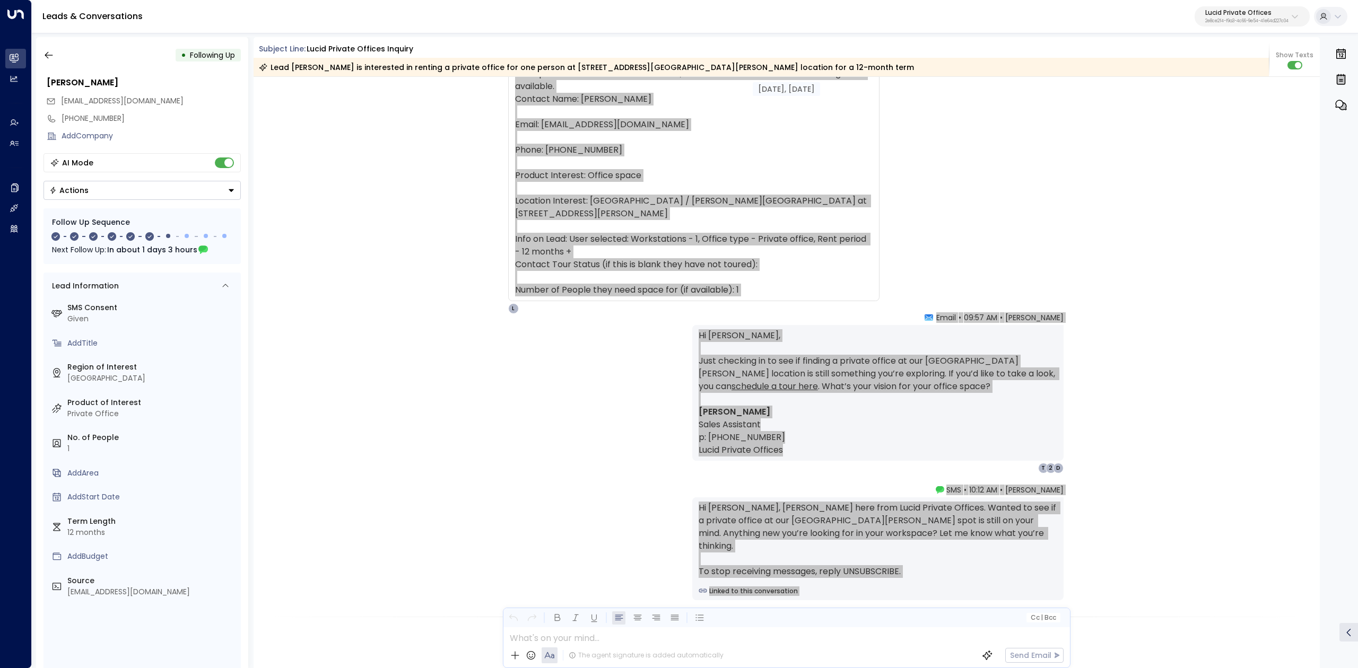
scroll to position [126, 0]
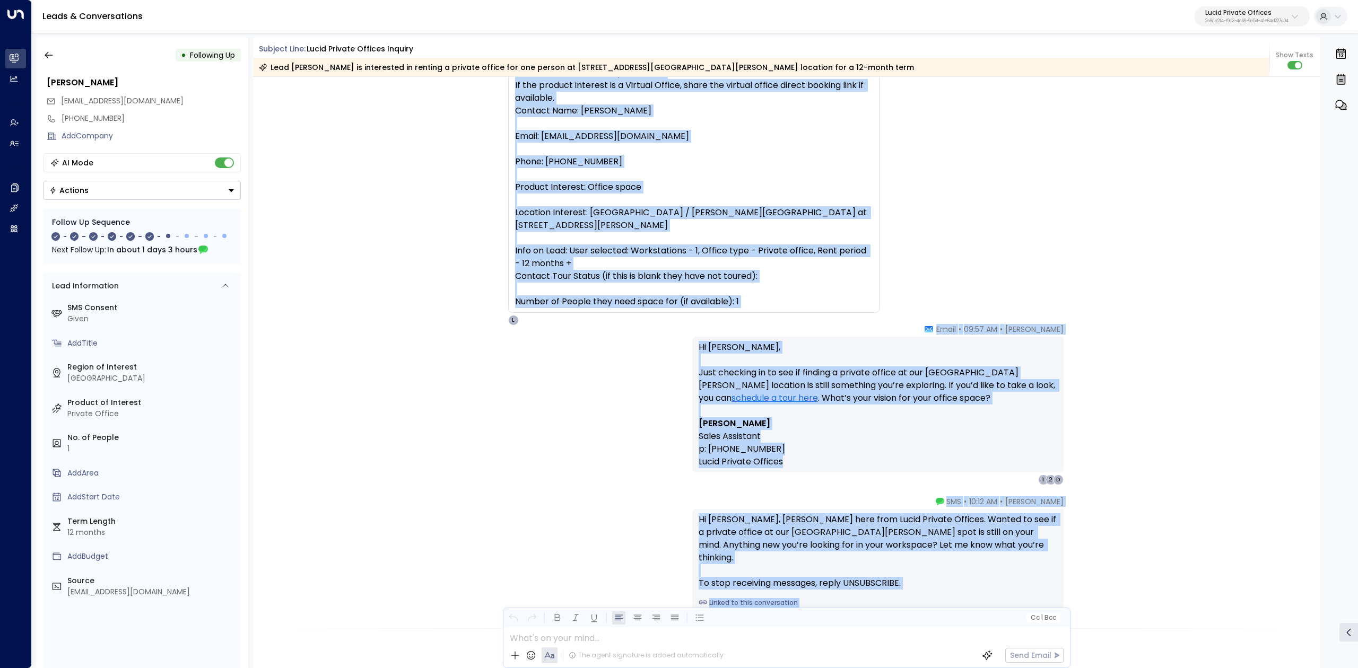
click at [949, 391] on p "Hi [PERSON_NAME], Just checking in to see if finding a private office at our [G…" at bounding box center [878, 379] width 359 height 76
click at [1254, 414] on div "[PERSON_NAME] • 09:57 AM • Email Hi [PERSON_NAME], Just checking in to see if f…" at bounding box center [787, 404] width 1067 height 161
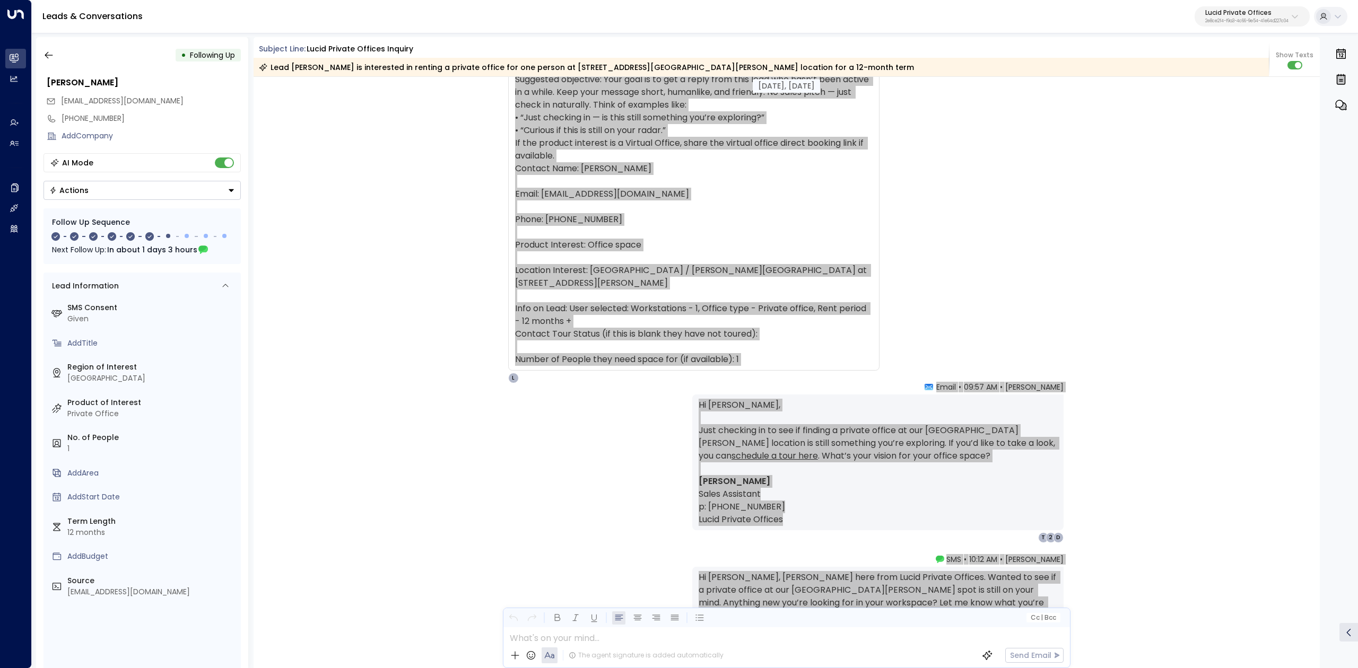
scroll to position [0, 0]
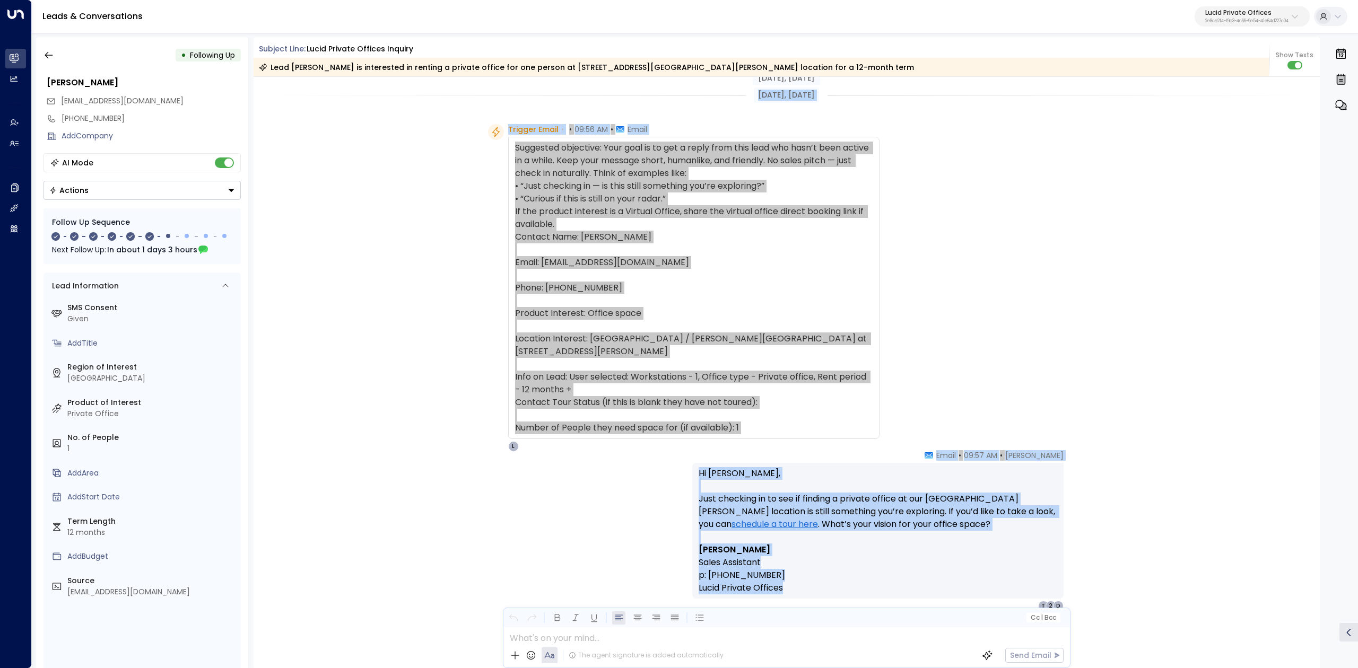
click at [1011, 243] on div "Trigger Email • • 09:56 AM • Email Suggested objective: Your goal is to get a r…" at bounding box center [788, 288] width 601 height 328
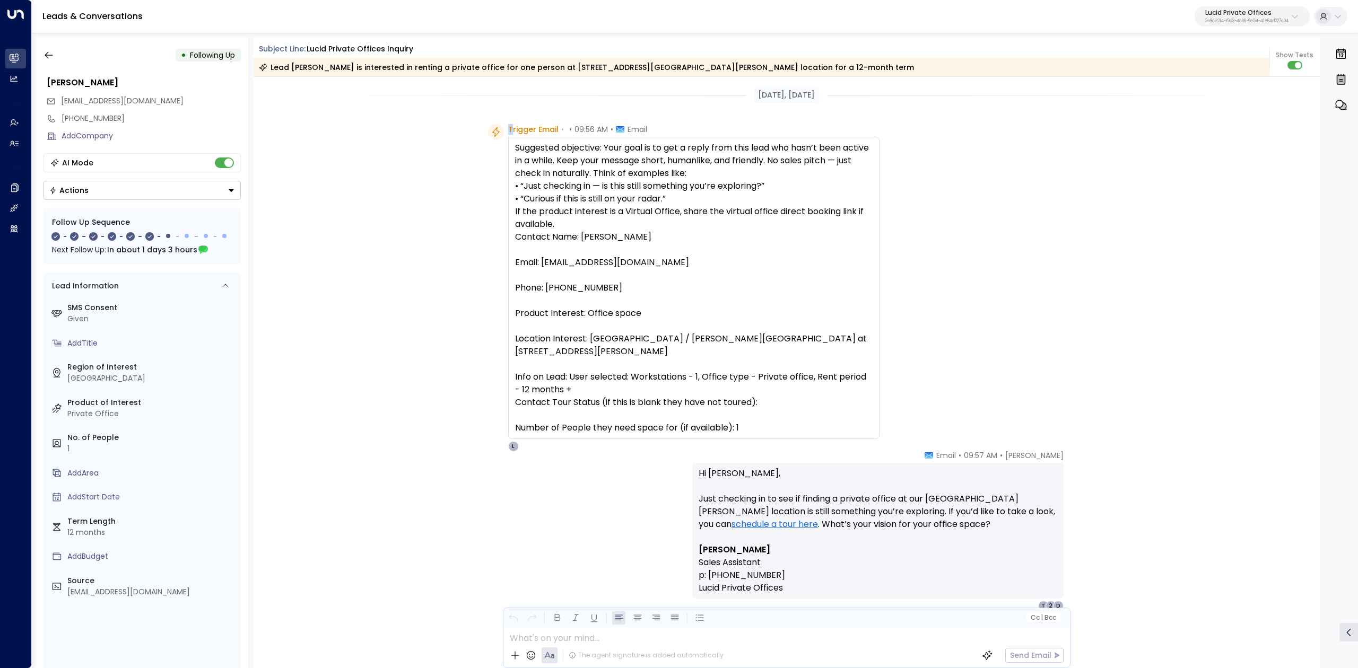
drag, startPoint x: 508, startPoint y: 128, endPoint x: 514, endPoint y: 128, distance: 6.4
click at [509, 128] on span "Trigger Email" at bounding box center [533, 129] width 50 height 11
click at [516, 129] on span "Trigger Email" at bounding box center [533, 129] width 50 height 11
drag, startPoint x: 506, startPoint y: 129, endPoint x: 760, endPoint y: 421, distance: 386.5
click at [760, 421] on div "Trigger Email • • 09:56 AM • Email Suggested objective: Your goal is to get a r…" at bounding box center [693, 288] width 371 height 328
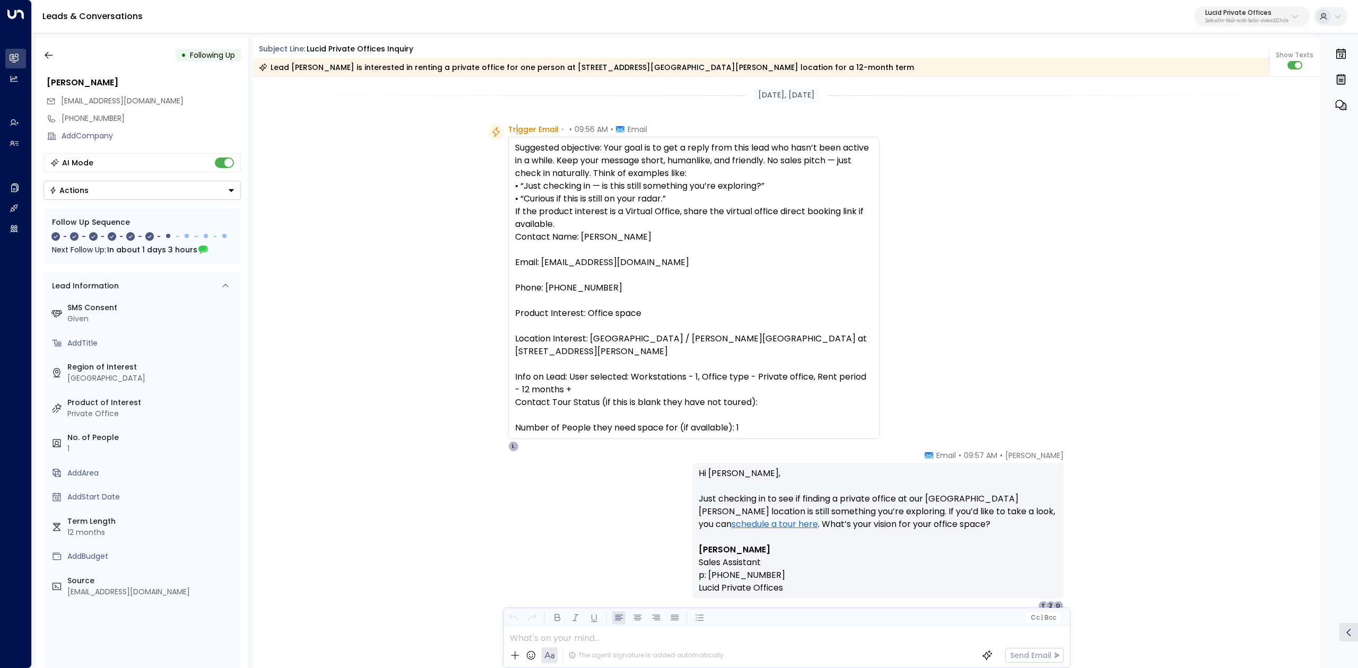
copy div "Trigger Email • • 09:56 AM • Email Suggested objective: Your goal is to get a r…"
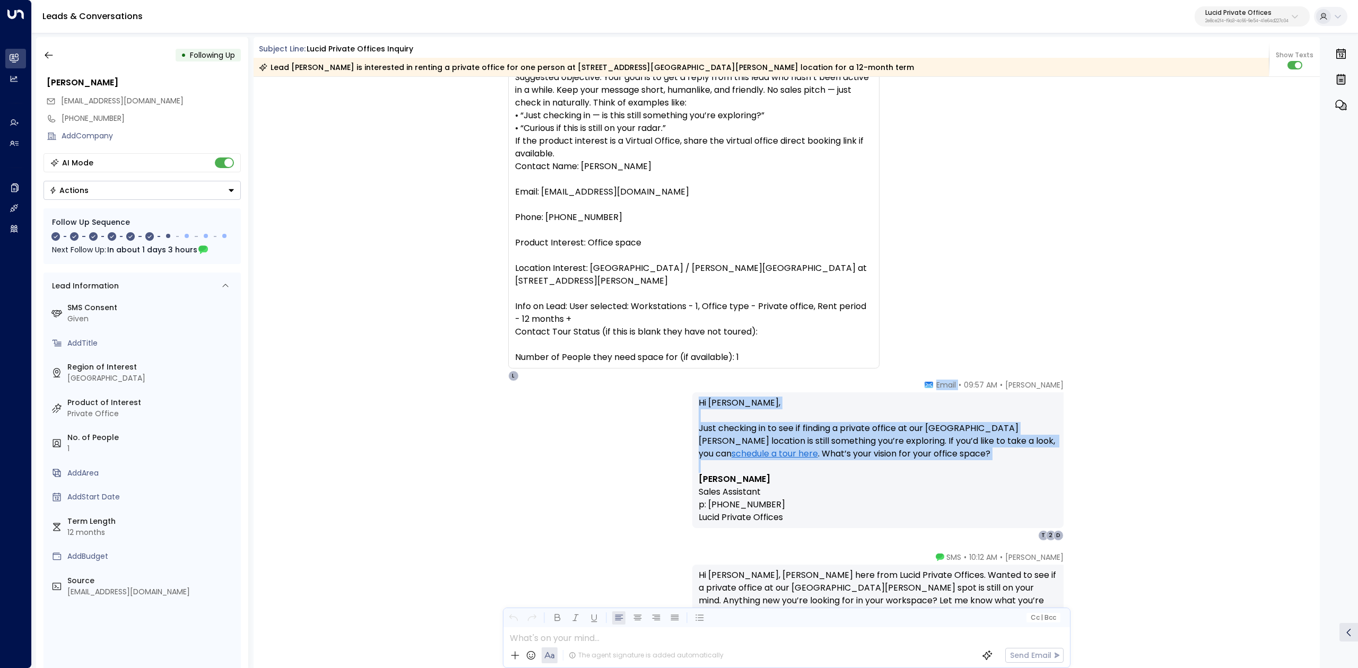
drag, startPoint x: 938, startPoint y: 382, endPoint x: 1068, endPoint y: 499, distance: 174.3
click at [1068, 499] on div "[PERSON_NAME] • 09:57 AM • Email Hi [PERSON_NAME], Just checking in to see if f…" at bounding box center [890, 460] width 397 height 161
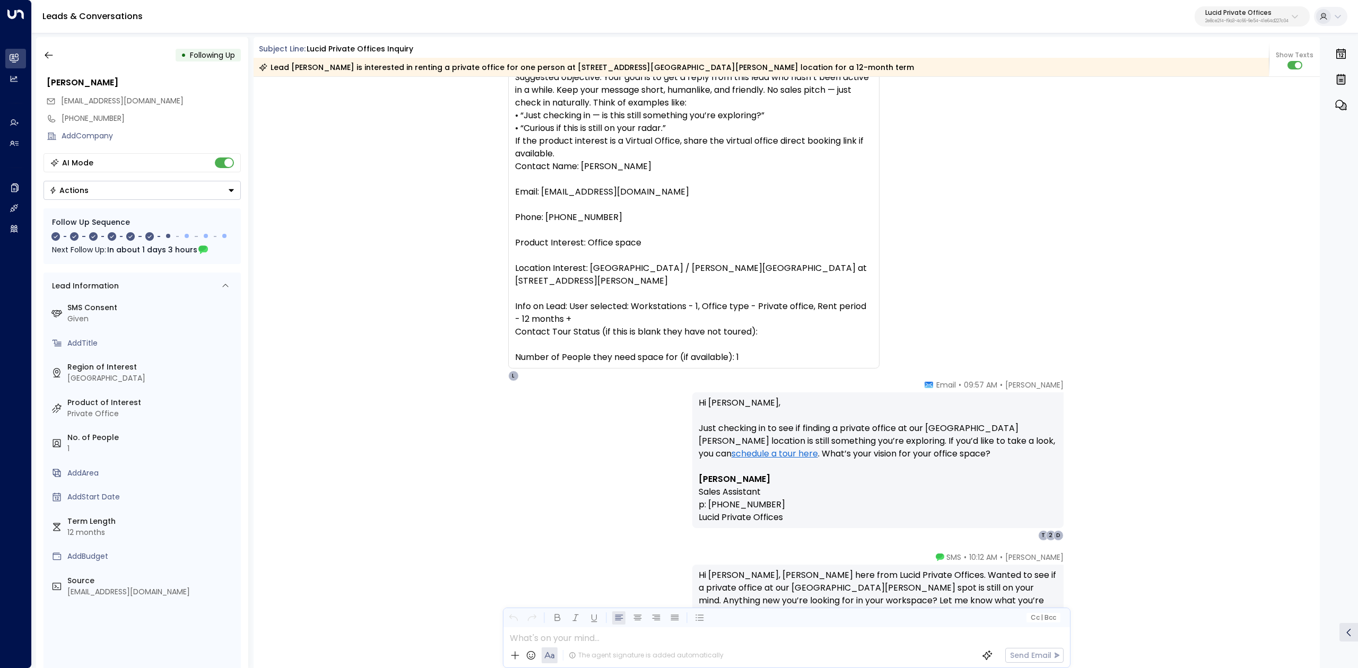
click at [1112, 255] on div "Trigger Email • • 09:56 AM • Email Suggested objective: Your goal is to get a r…" at bounding box center [787, 218] width 1067 height 328
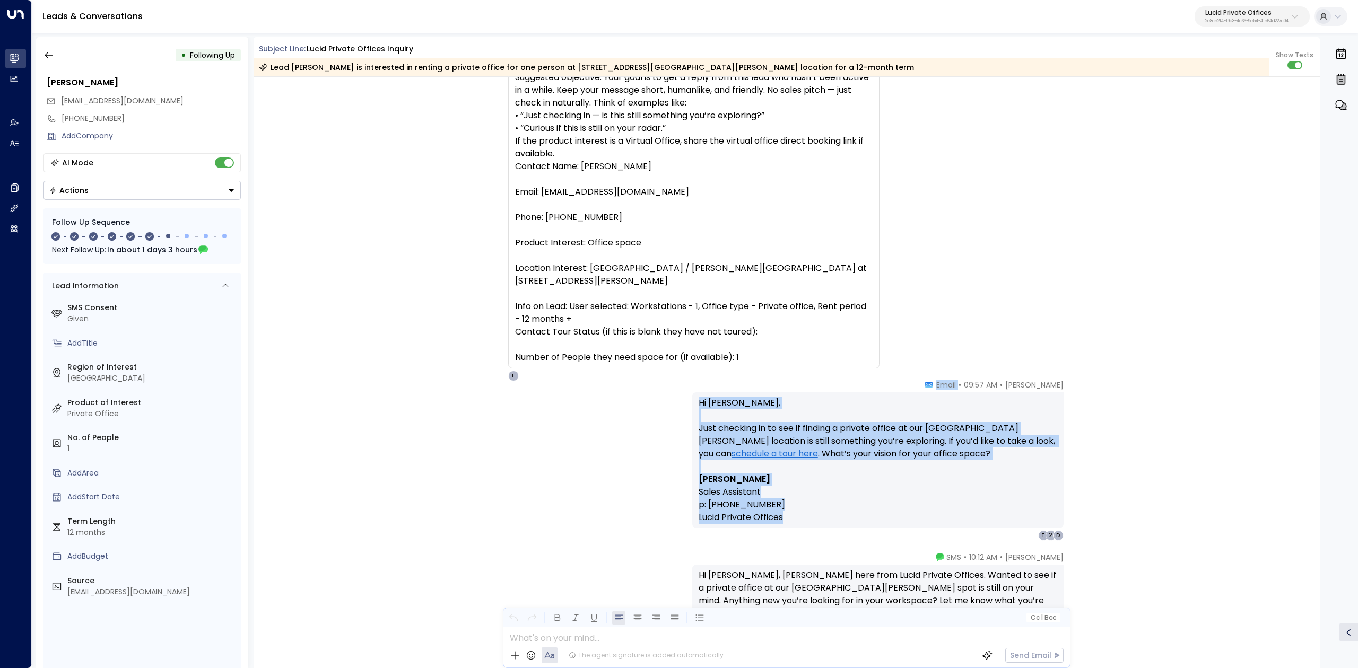
drag, startPoint x: 944, startPoint y: 385, endPoint x: 1015, endPoint y: 523, distance: 155.6
click at [1015, 523] on div "[PERSON_NAME] • 09:57 AM • Email Hi [PERSON_NAME], Just checking in to see if f…" at bounding box center [877, 460] width 371 height 161
copy div "Email Hi [PERSON_NAME], Just checking in to see if finding a private office at …"
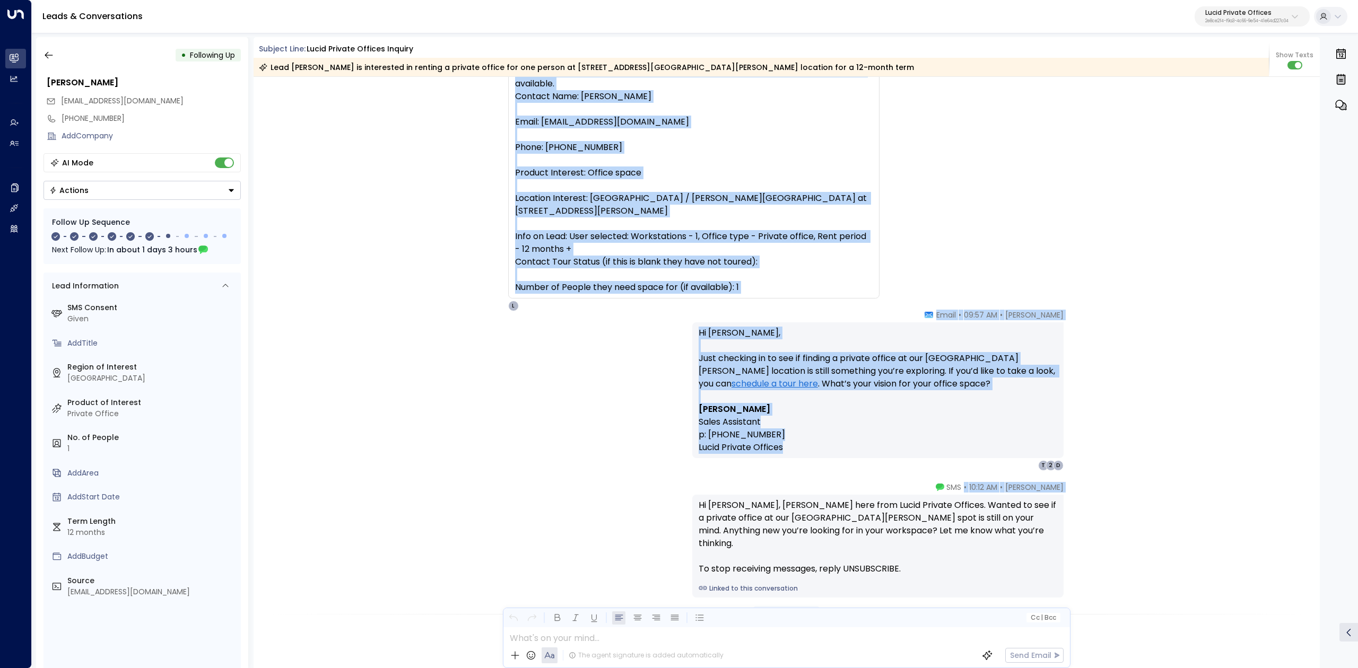
scroll to position [141, 0]
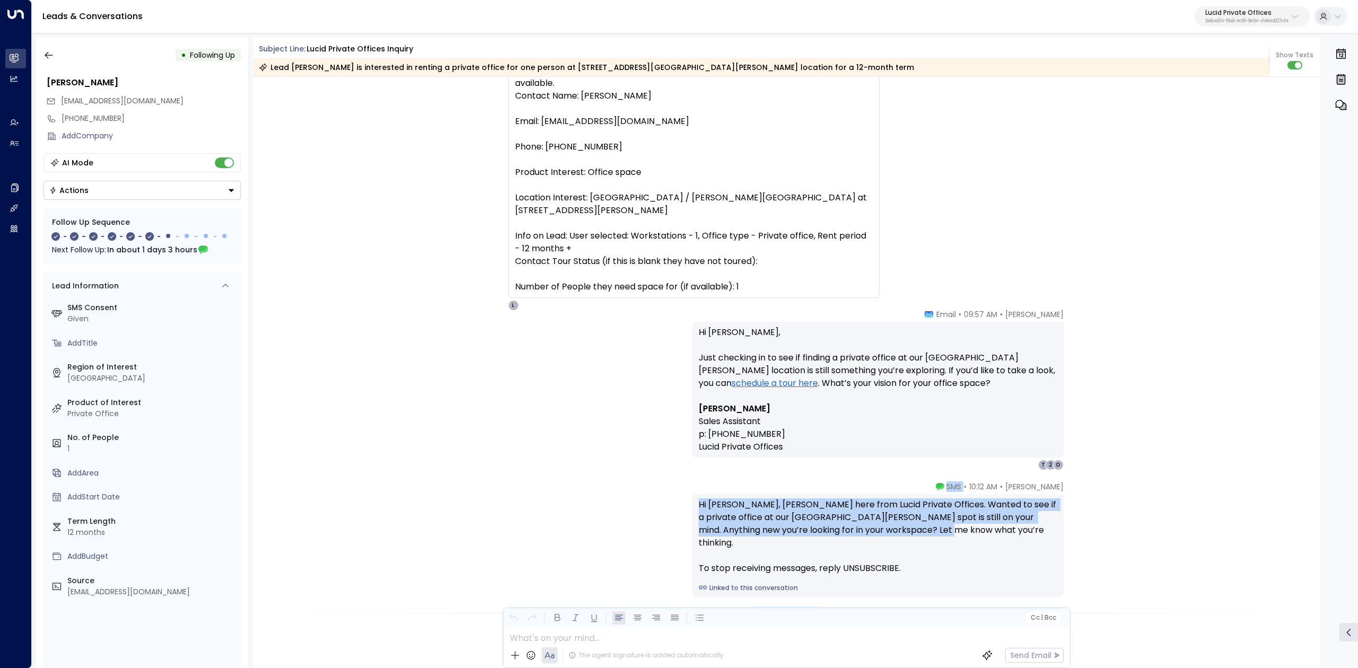
drag, startPoint x: 960, startPoint y: 556, endPoint x: 1076, endPoint y: 536, distance: 117.9
click at [1074, 542] on div "[PERSON_NAME] • 10:12 AM • SMS Hi [PERSON_NAME], [PERSON_NAME] here from Lucid …" at bounding box center [890, 540] width 397 height 116
click at [1041, 467] on div "T" at bounding box center [1043, 465] width 11 height 11
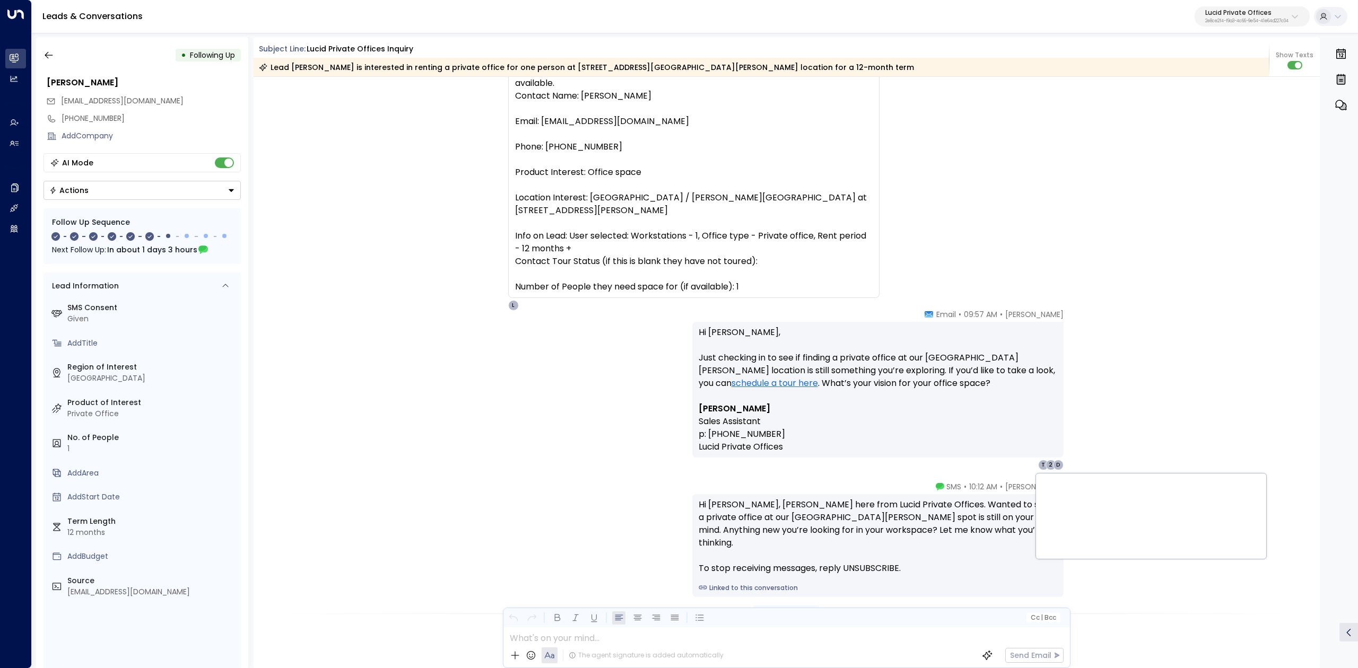
click at [958, 414] on p "[PERSON_NAME]" at bounding box center [878, 409] width 359 height 13
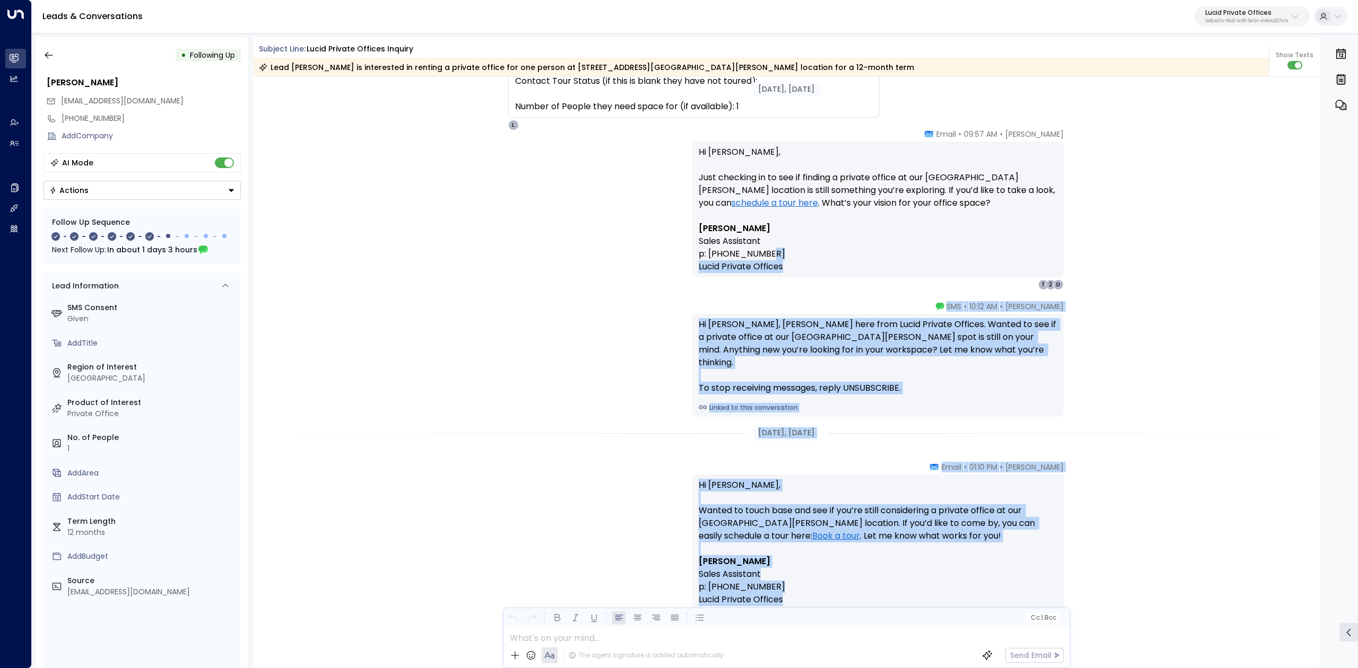
scroll to position [353, 0]
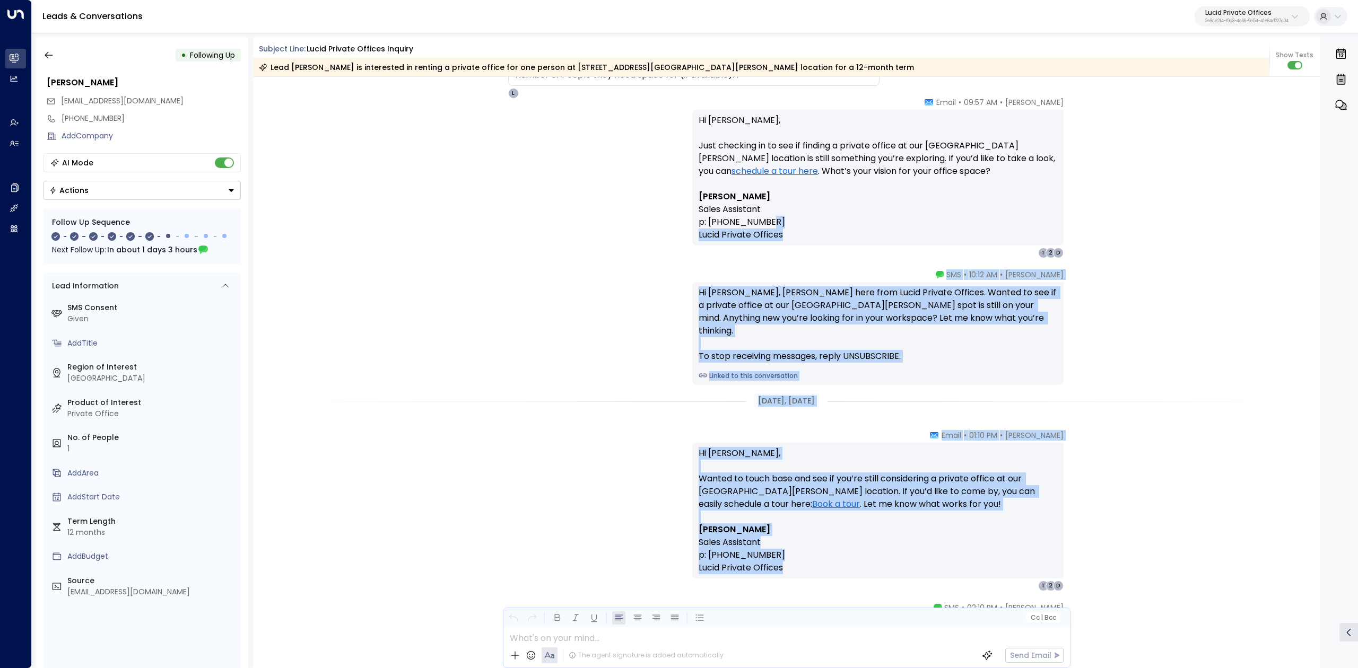
drag, startPoint x: 974, startPoint y: 439, endPoint x: 1023, endPoint y: 564, distance: 134.5
click at [1023, 564] on div "[DATE], [DATE] [DATE], [DATE] Trigger Email • • 09:56 AM • Email Suggested obje…" at bounding box center [787, 542] width 1067 height 1637
copy div "Lucid Private Offices _________________________________________________________…"
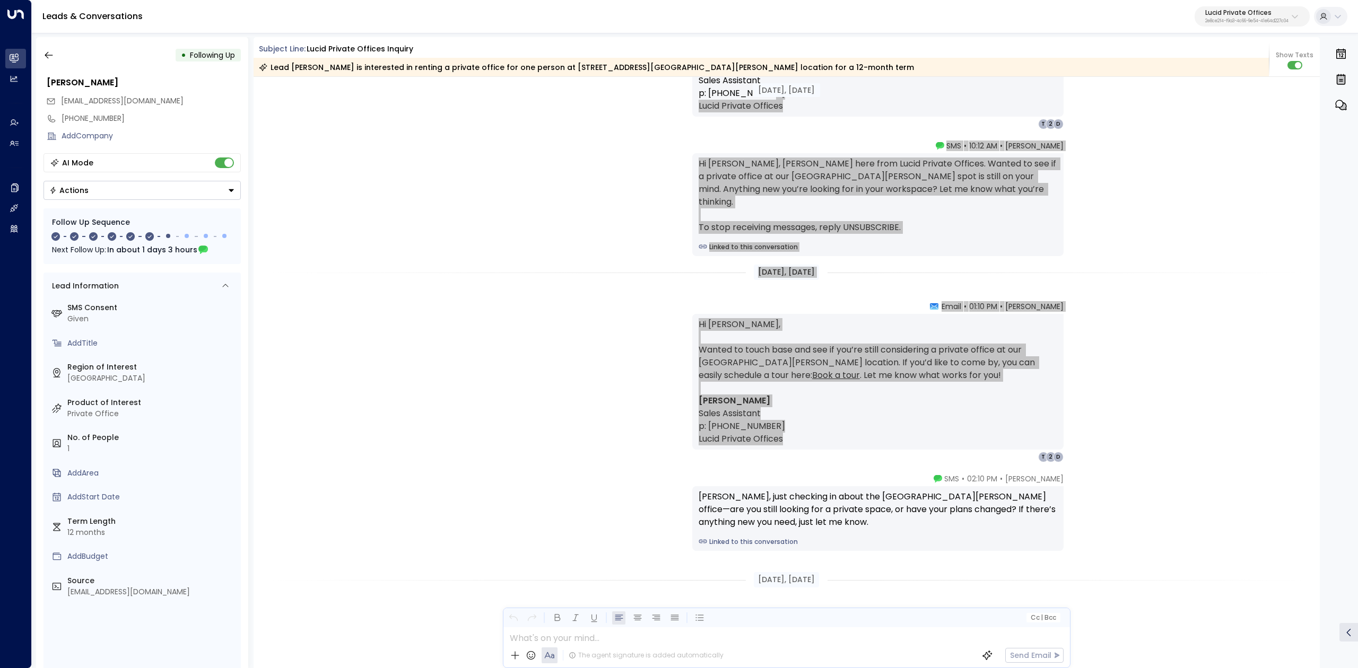
scroll to position [495, 0]
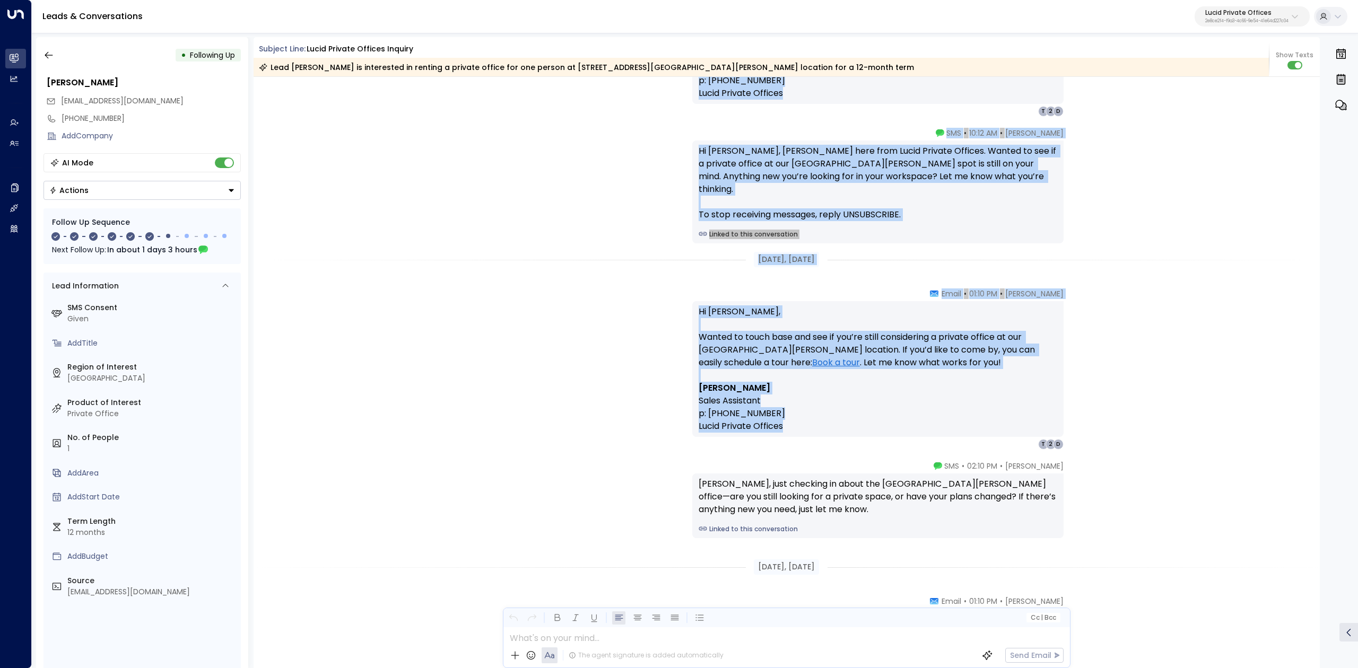
drag, startPoint x: 989, startPoint y: 451, endPoint x: 1072, endPoint y: 484, distance: 89.7
click at [1072, 484] on div "[DATE], [DATE] Trigger Email • • 09:56 AM • Email Suggested objective: Your goa…" at bounding box center [787, 400] width 1067 height 1637
click at [1038, 439] on div "T" at bounding box center [1043, 444] width 11 height 11
click at [1008, 442] on div "[PERSON_NAME] • 01:10 PM • Email Hi [PERSON_NAME], Wanted to touch base and see…" at bounding box center [877, 369] width 371 height 161
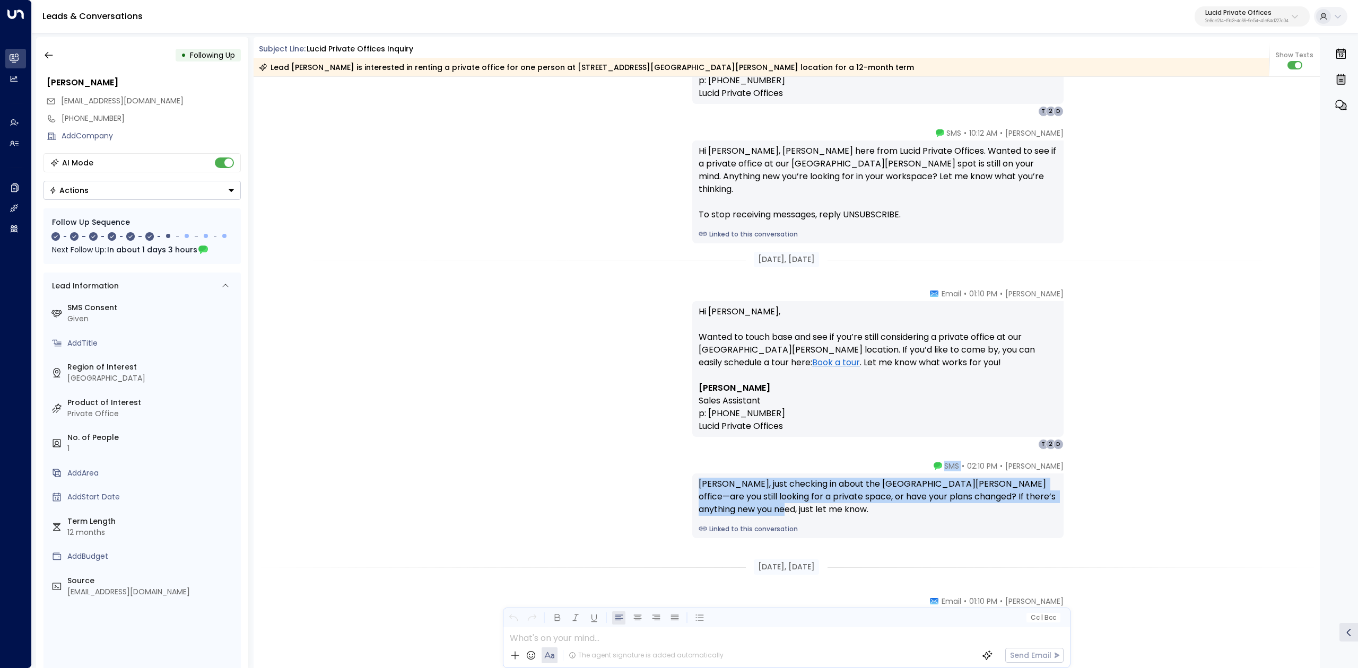
drag, startPoint x: 958, startPoint y: 460, endPoint x: 1006, endPoint y: 516, distance: 73.7
click at [1006, 516] on div "[PERSON_NAME] • 02:10 PM • SMS [PERSON_NAME], just checking in about the [GEOGR…" at bounding box center [877, 499] width 371 height 77
copy div "SMS [PERSON_NAME], just checking in about the [GEOGRAPHIC_DATA][PERSON_NAME] of…"
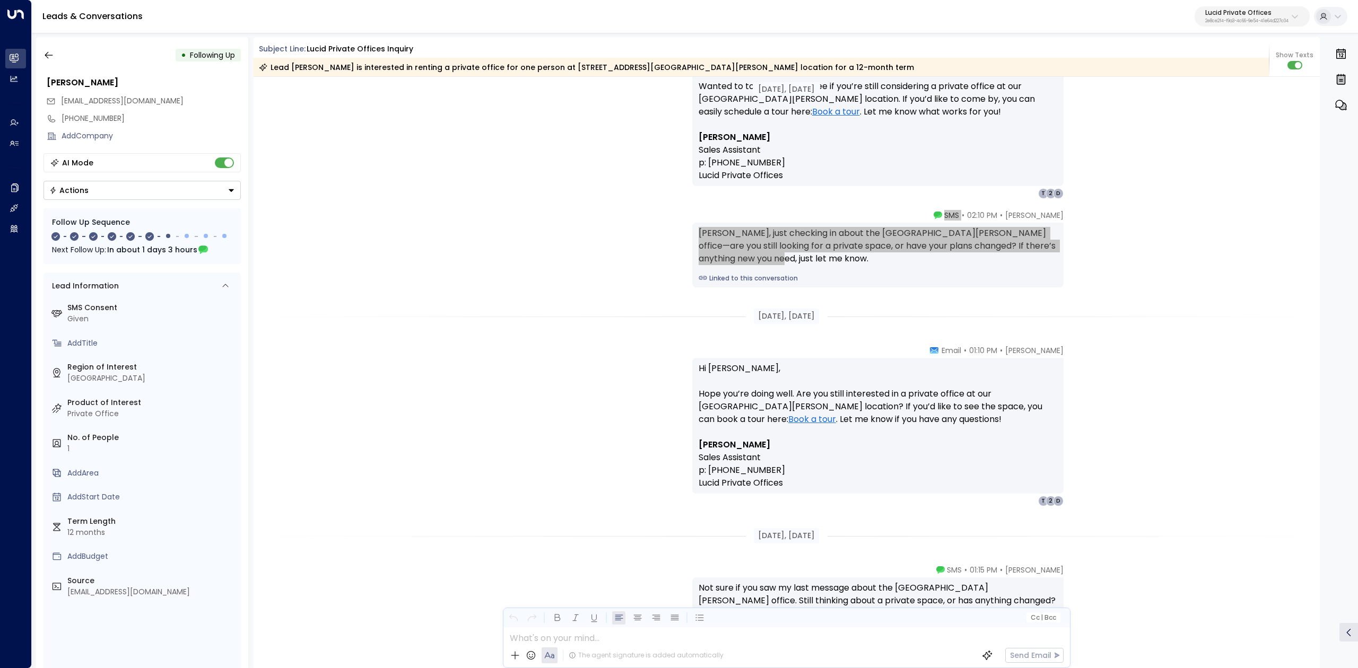
scroll to position [778, 0]
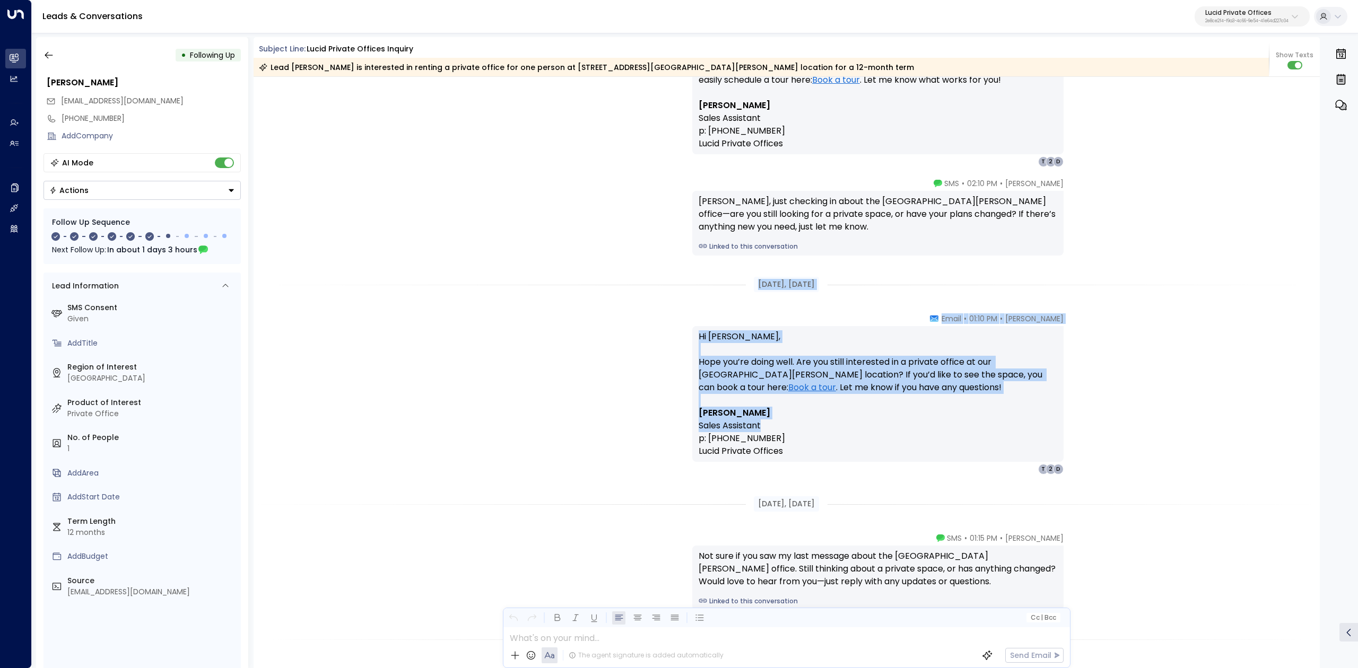
drag, startPoint x: 751, startPoint y: 282, endPoint x: 807, endPoint y: 429, distance: 157.1
click at [807, 429] on div "[DATE], [DATE] [PERSON_NAME] • 01:10 PM • Email Hi [PERSON_NAME], Wanted to tou…" at bounding box center [787, 117] width 1067 height 1637
copy div "[DATE], [DATE] [PERSON_NAME] • 01:10 PM • Email Hi [PERSON_NAME], Hope you’re d…"
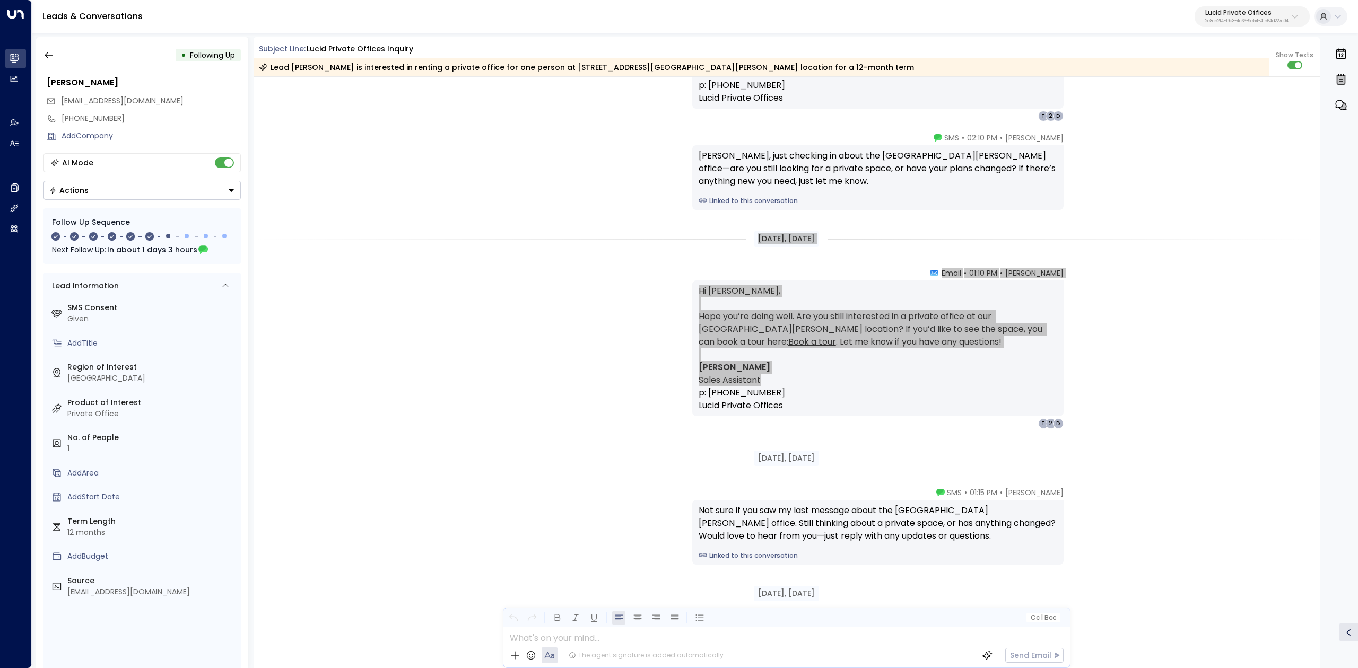
scroll to position [849, 0]
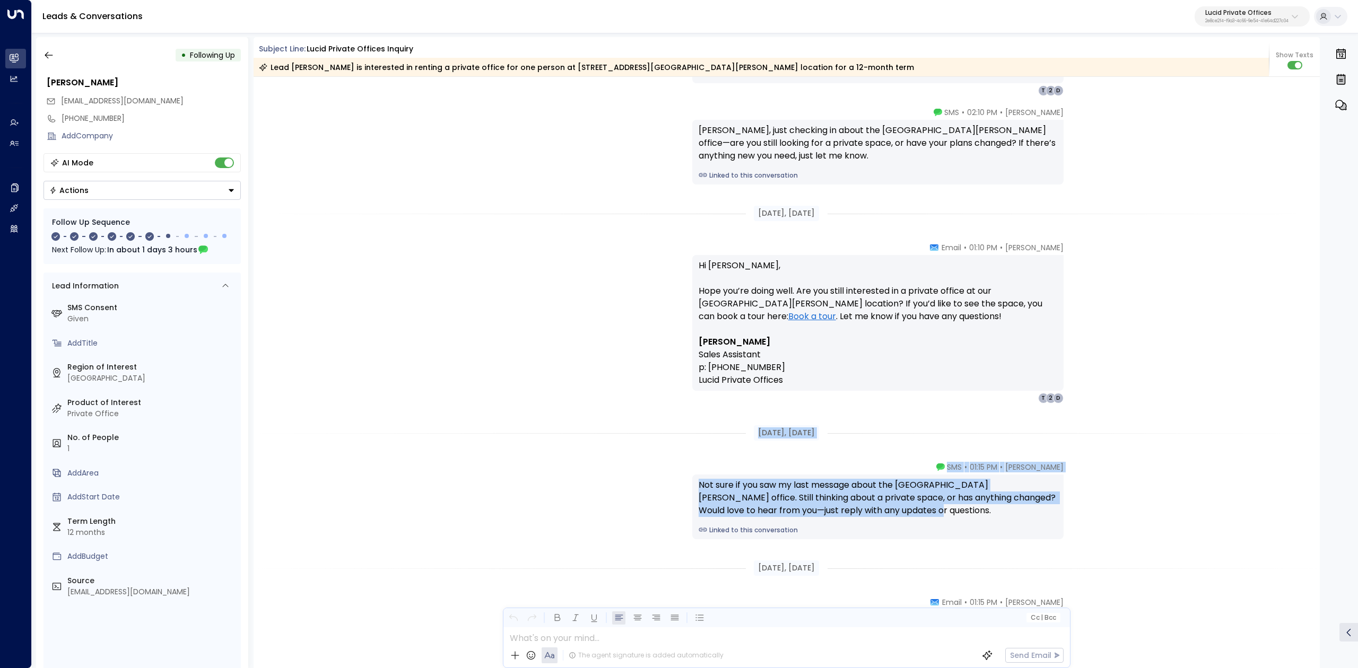
drag, startPoint x: 750, startPoint y: 432, endPoint x: 912, endPoint y: 516, distance: 182.9
click at [912, 516] on div "[DATE], [DATE] [PERSON_NAME] • 01:10 PM • Email Hi [PERSON_NAME], Wanted to tou…" at bounding box center [787, 46] width 1067 height 1637
copy div "[DATE], [DATE] [PERSON_NAME] • 01:15 PM • SMS Not sure if you saw my last messa…"
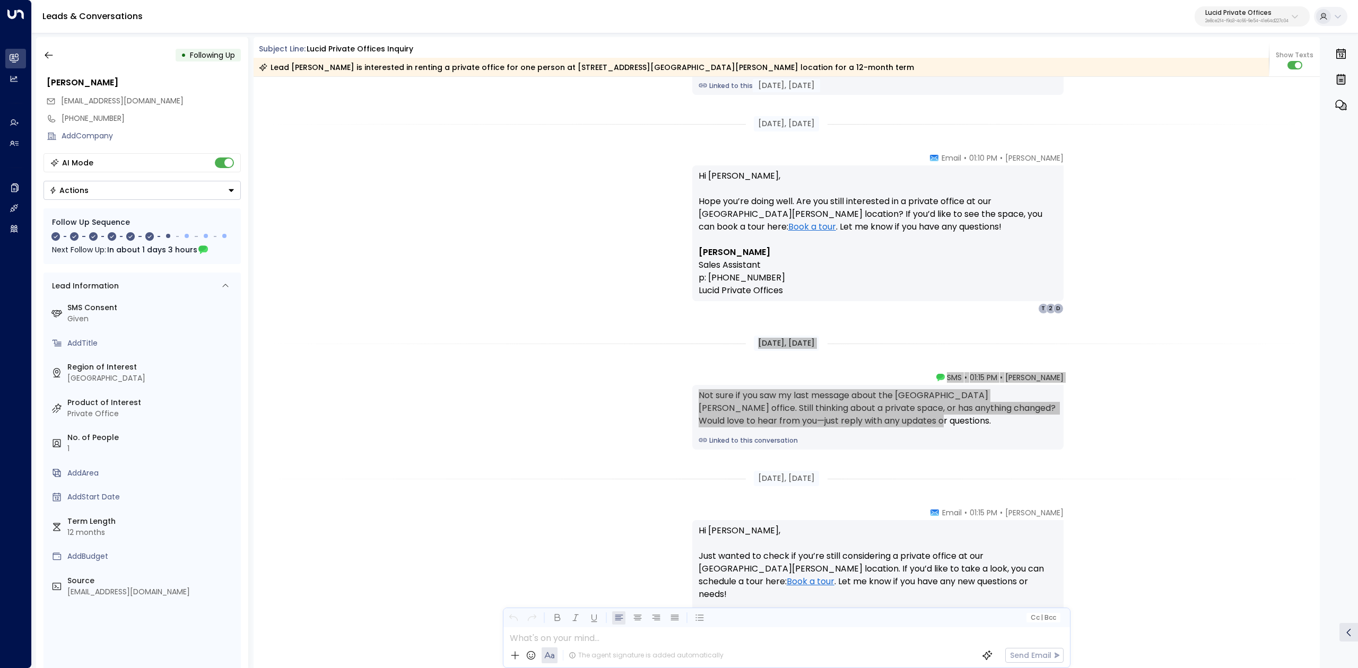
scroll to position [990, 0]
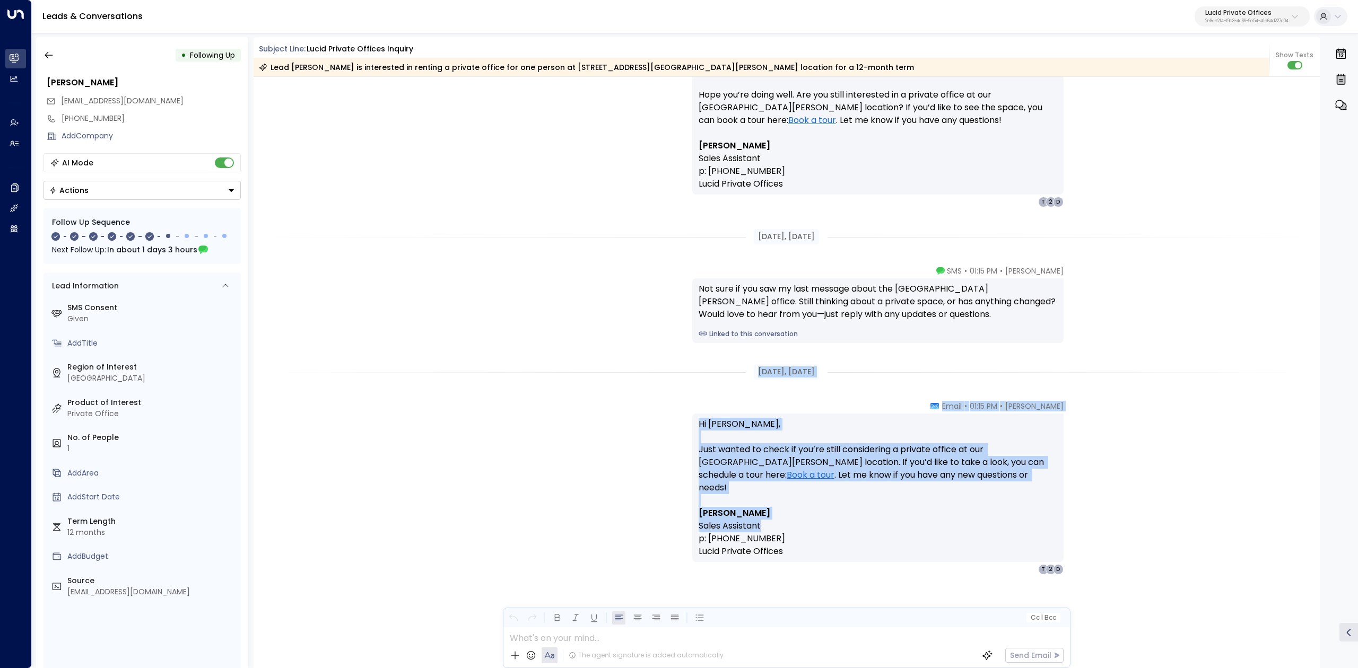
drag, startPoint x: 752, startPoint y: 425, endPoint x: 913, endPoint y: 509, distance: 182.4
copy div "[DATE], [DATE] [PERSON_NAME] • 01:15 PM • Email Hi [PERSON_NAME], Just wanted t…"
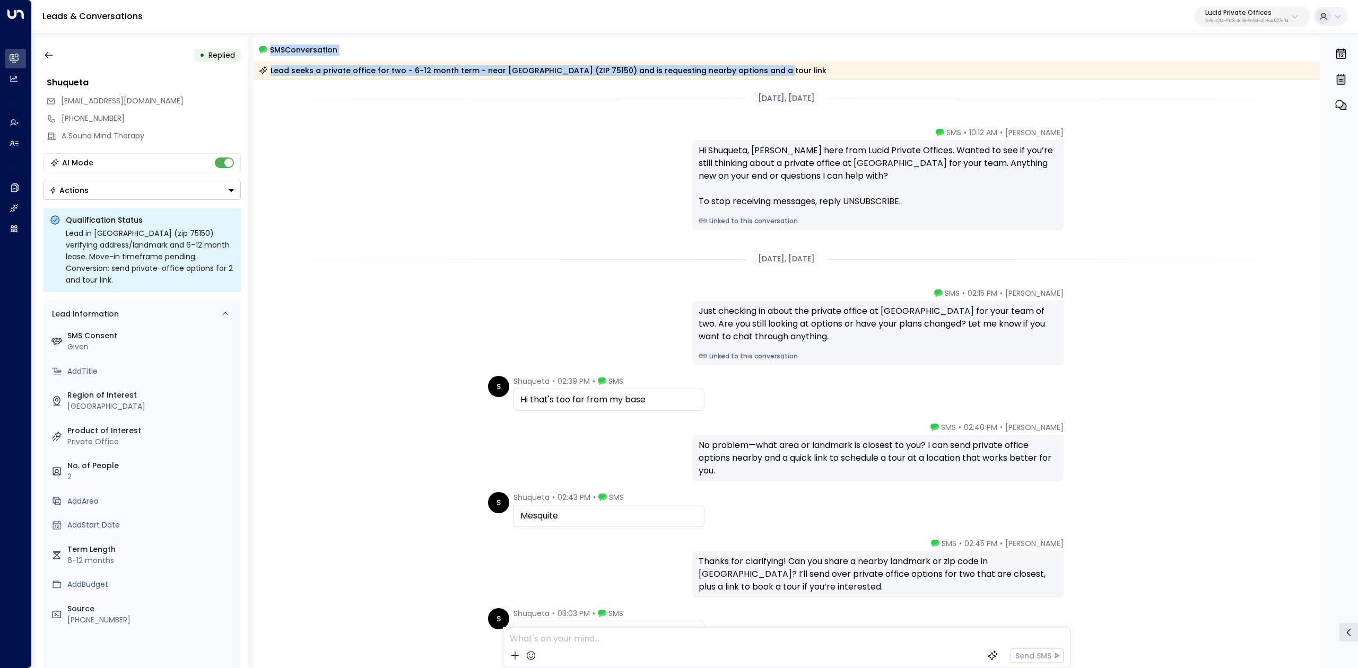
drag, startPoint x: 263, startPoint y: 50, endPoint x: 778, endPoint y: 77, distance: 515.2
click at [778, 77] on div "SMS Conversation Lead seeks a private office for two - 6-12 month term - near […" at bounding box center [787, 61] width 1067 height 36
copy div "SMS Conversation Lead seeks a private office for two - 6-12 month term - near […"
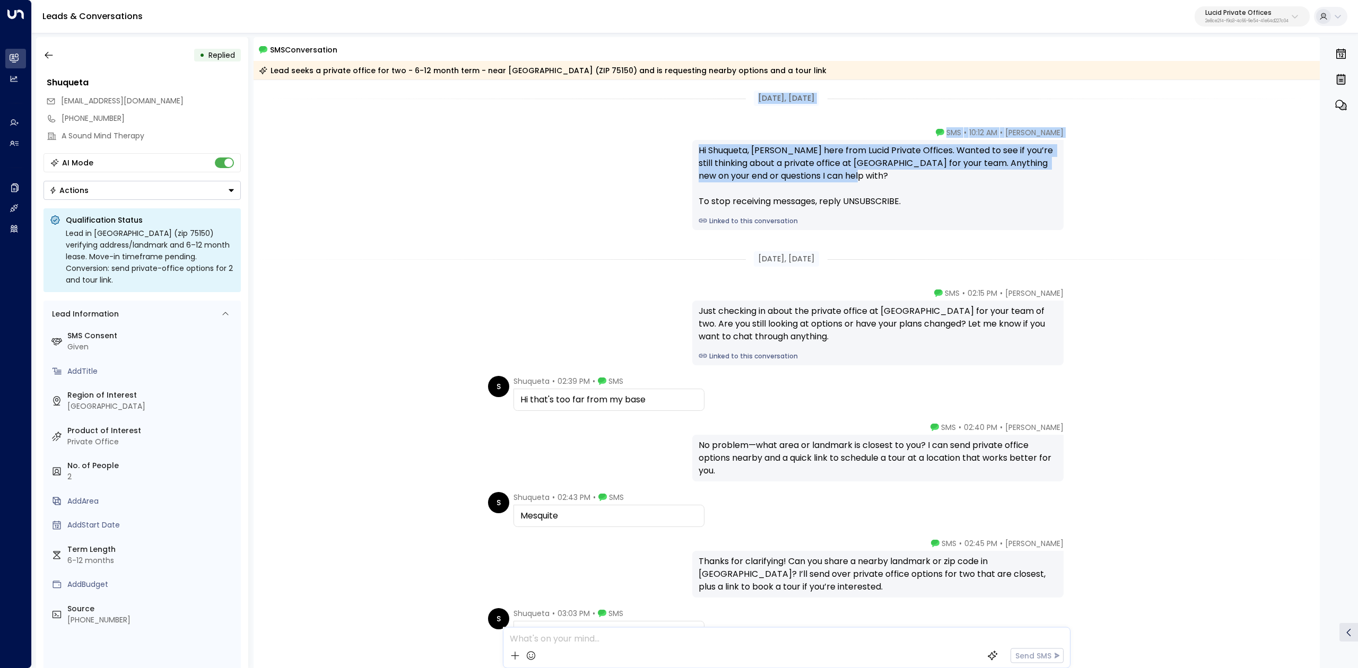
drag, startPoint x: 752, startPoint y: 98, endPoint x: 886, endPoint y: 178, distance: 156.1
click at [886, 178] on div "[DATE], [DATE] [PERSON_NAME] • 10:12 AM • SMS Hi [PERSON_NAME], [PERSON_NAME] h…" at bounding box center [787, 561] width 1067 height 962
copy div "[DATE], [DATE] [PERSON_NAME] • 10:12 AM • SMS Hi [PERSON_NAME], [PERSON_NAME] h…"
drag, startPoint x: 750, startPoint y: 258, endPoint x: 905, endPoint y: 334, distance: 172.5
click at [905, 334] on div "[DATE], [DATE] [PERSON_NAME] • 10:12 AM • SMS Hi [PERSON_NAME], [PERSON_NAME] h…" at bounding box center [787, 561] width 1067 height 962
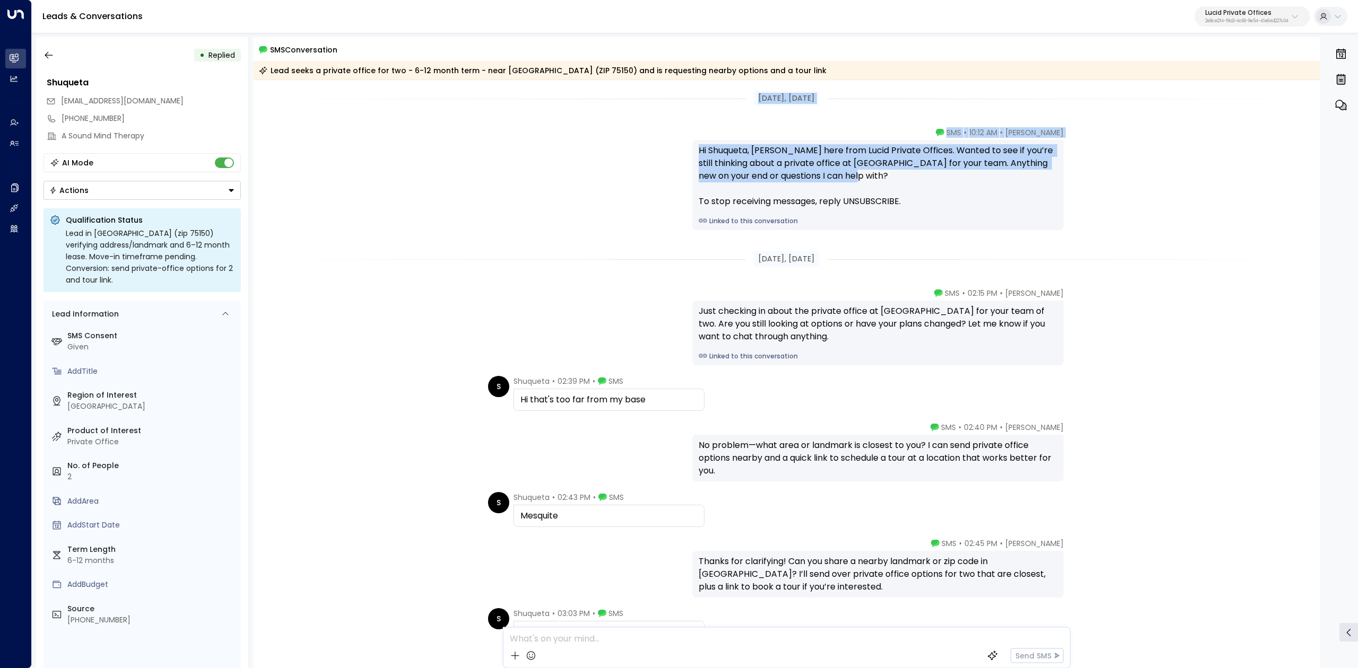
copy div "[DATE], [DATE] [PERSON_NAME] • 02:15 PM • SMS Just checking in about the privat…"
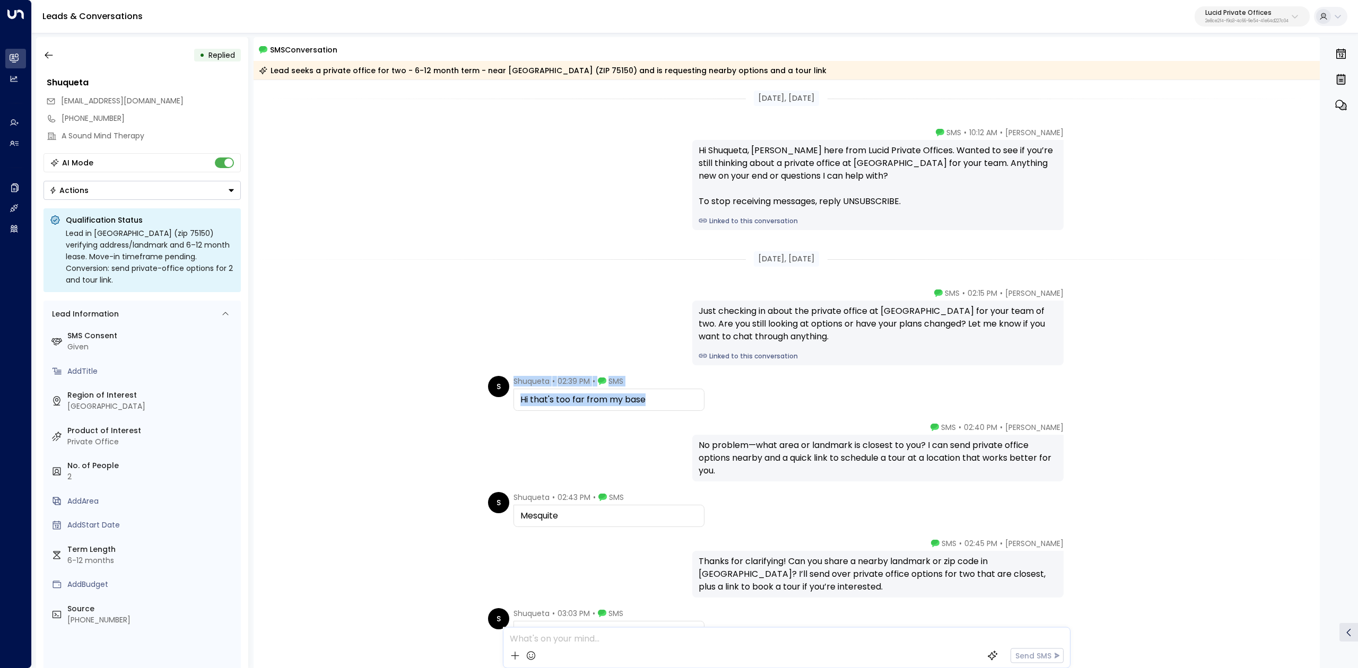
drag, startPoint x: 508, startPoint y: 378, endPoint x: 643, endPoint y: 402, distance: 137.4
click at [643, 402] on div "S Shuqueta • 02:39 PM • SMS Hi that's too far from my base" at bounding box center [596, 393] width 216 height 35
copy div "Shuqueta • 02:39 PM • SMS Hi that's too far from my base"
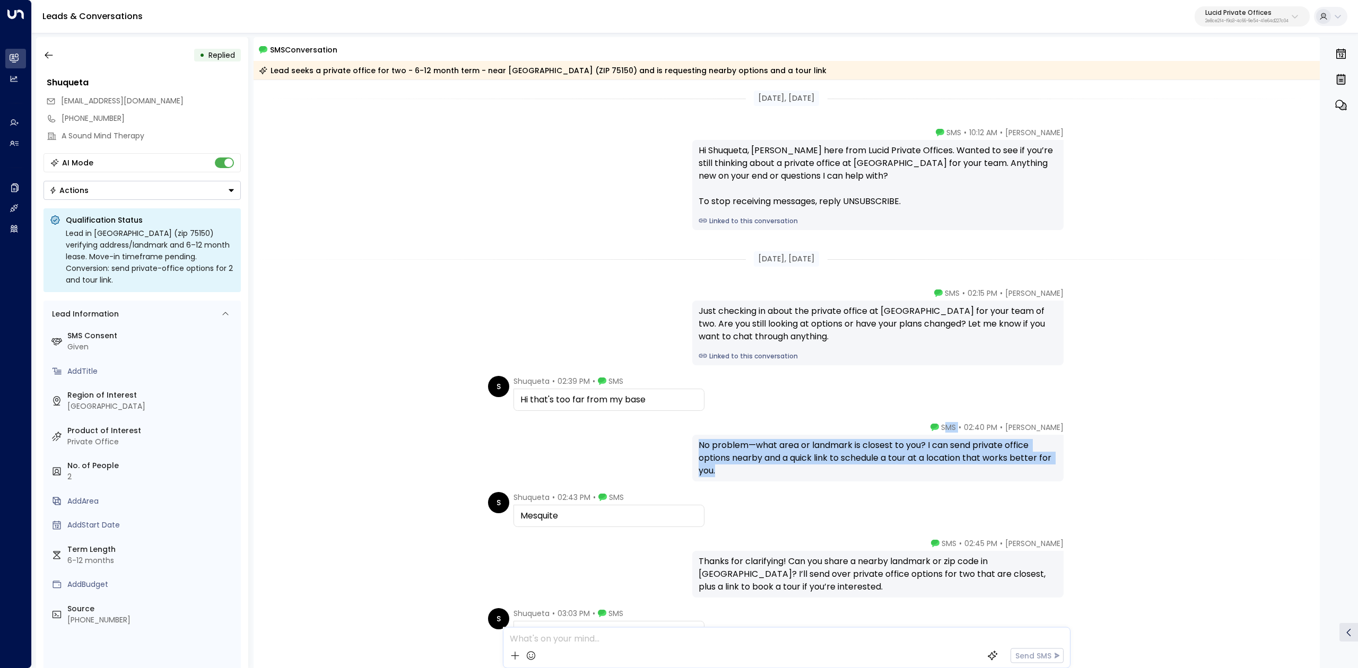
drag, startPoint x: 960, startPoint y: 428, endPoint x: 990, endPoint y: 472, distance: 53.4
click at [990, 472] on div "[PERSON_NAME] • 02:40 PM • SMS No problem—what area or landmark is closest to y…" at bounding box center [877, 451] width 371 height 59
click at [974, 442] on div "No problem—what area or landmark is closest to you? I can send private office o…" at bounding box center [878, 458] width 359 height 38
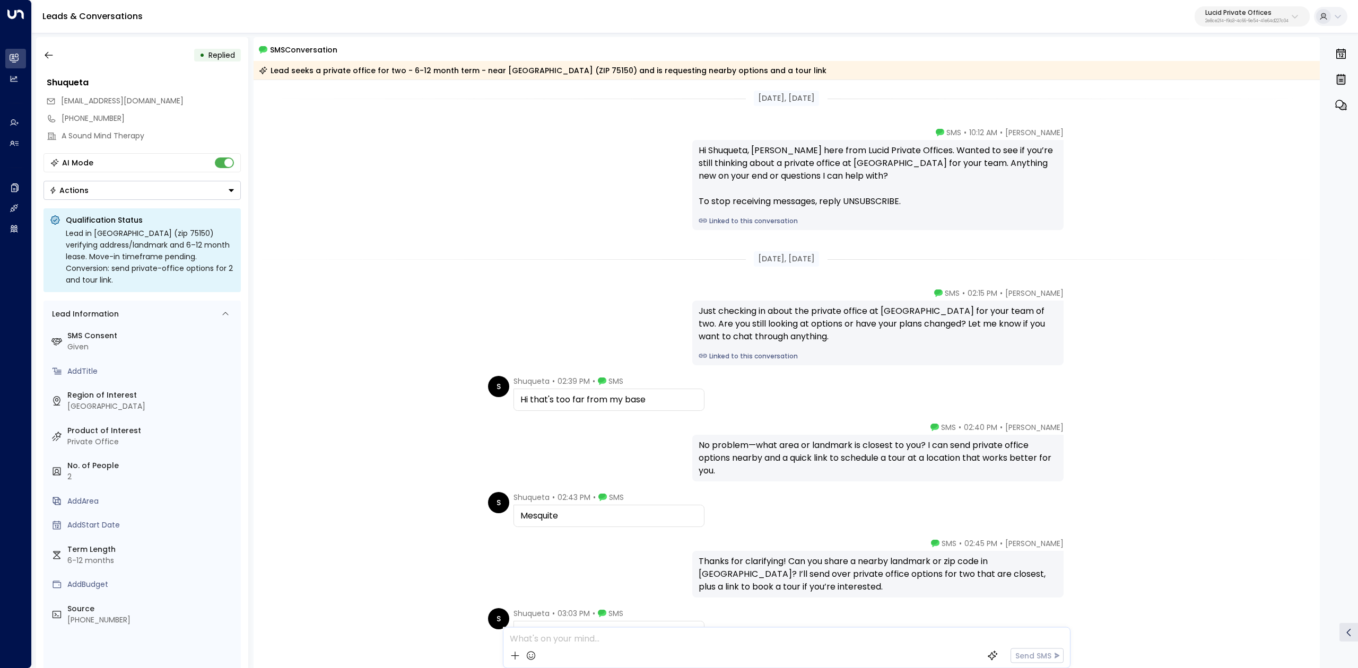
click at [956, 428] on span "SMS" at bounding box center [948, 427] width 15 height 11
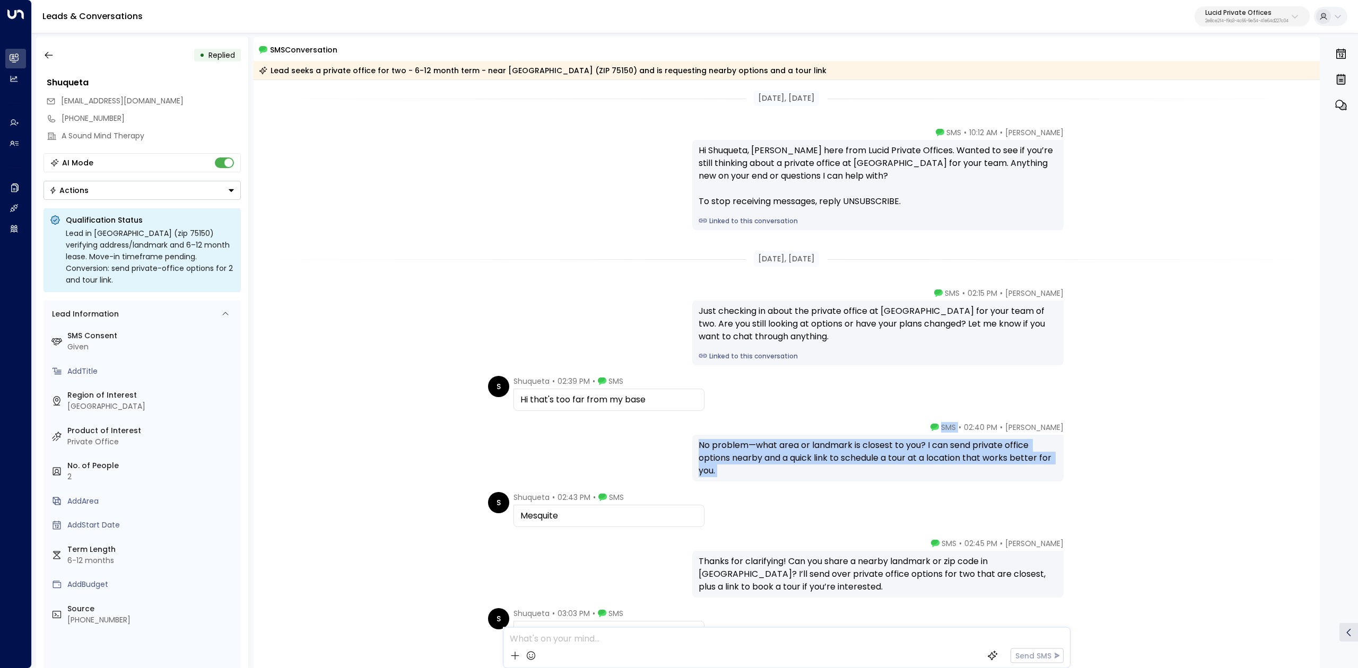
drag, startPoint x: 957, startPoint y: 428, endPoint x: 1059, endPoint y: 467, distance: 109.1
click at [1061, 467] on div "[PERSON_NAME] • 02:40 PM • SMS No problem—what area or landmark is closest to y…" at bounding box center [877, 451] width 371 height 59
click at [965, 476] on div "No problem—what area or landmark is closest to you? I can send private office o…" at bounding box center [878, 458] width 359 height 38
click at [903, 476] on div "No problem—what area or landmark is closest to you? I can send private office o…" at bounding box center [878, 458] width 359 height 38
drag, startPoint x: 906, startPoint y: 476, endPoint x: 957, endPoint y: 428, distance: 70.5
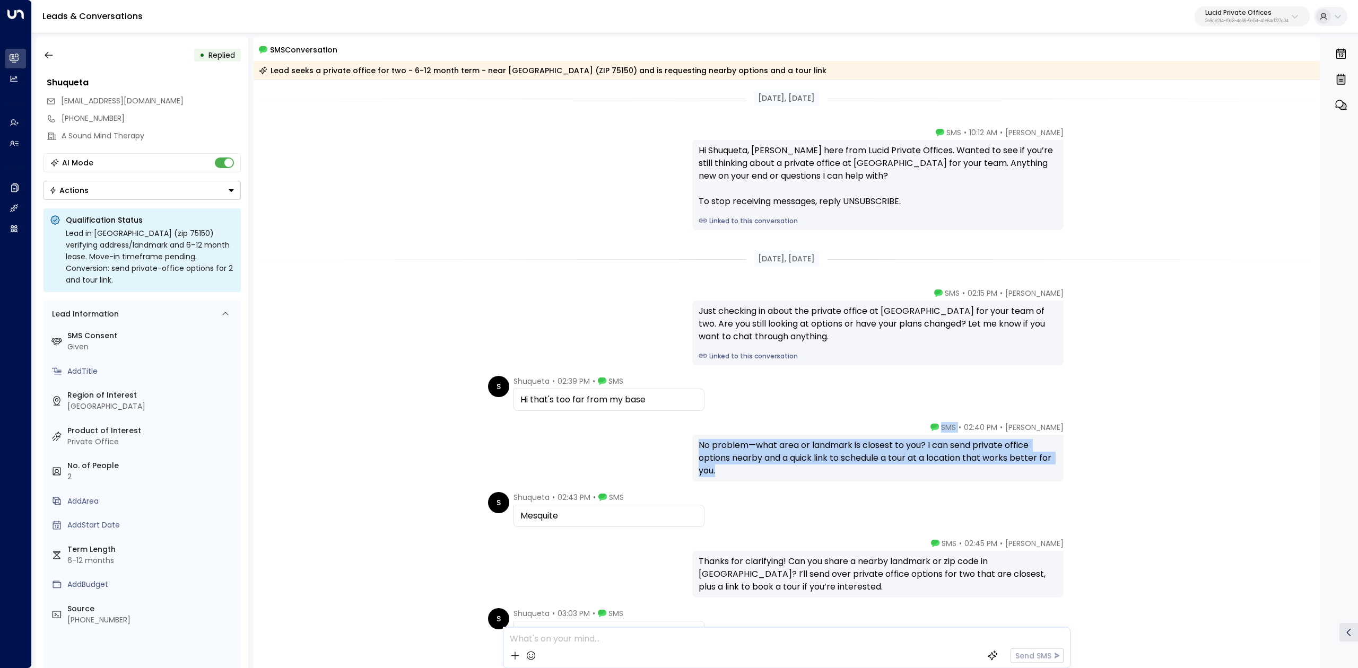
click at [957, 428] on div "Lucy Taylor • 02:40 PM • SMS No problem—what area or landmark is closest to you…" at bounding box center [877, 451] width 371 height 59
copy div "SMS No problem—what area or landmark is closest to you? I can send private offi…"
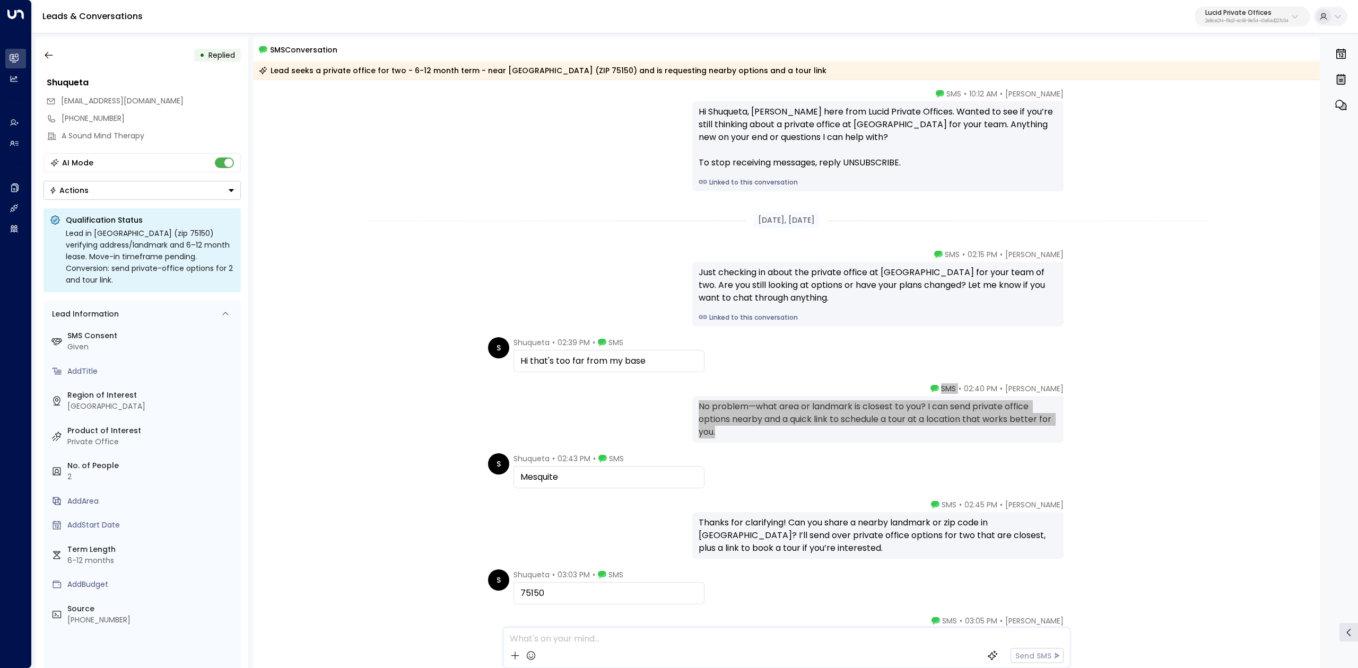
scroll to position [71, 0]
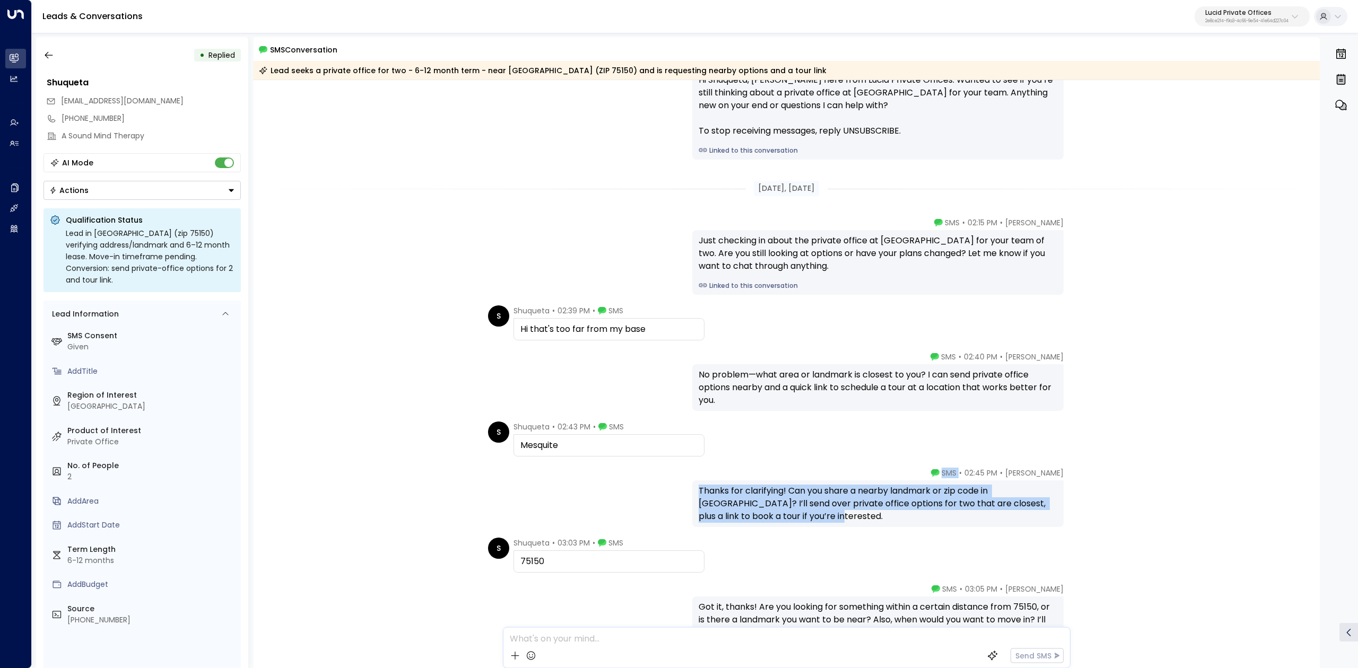
drag, startPoint x: 957, startPoint y: 473, endPoint x: 1010, endPoint y: 525, distance: 73.9
click at [1010, 525] on div "Lucy Taylor • 02:45 PM • SMS Thanks for clarifying! Can you share a nearby land…" at bounding box center [877, 497] width 371 height 59
copy div "SMS Thanks for clarifying! Can you share a nearby landmark or zip code in Mesqu…"
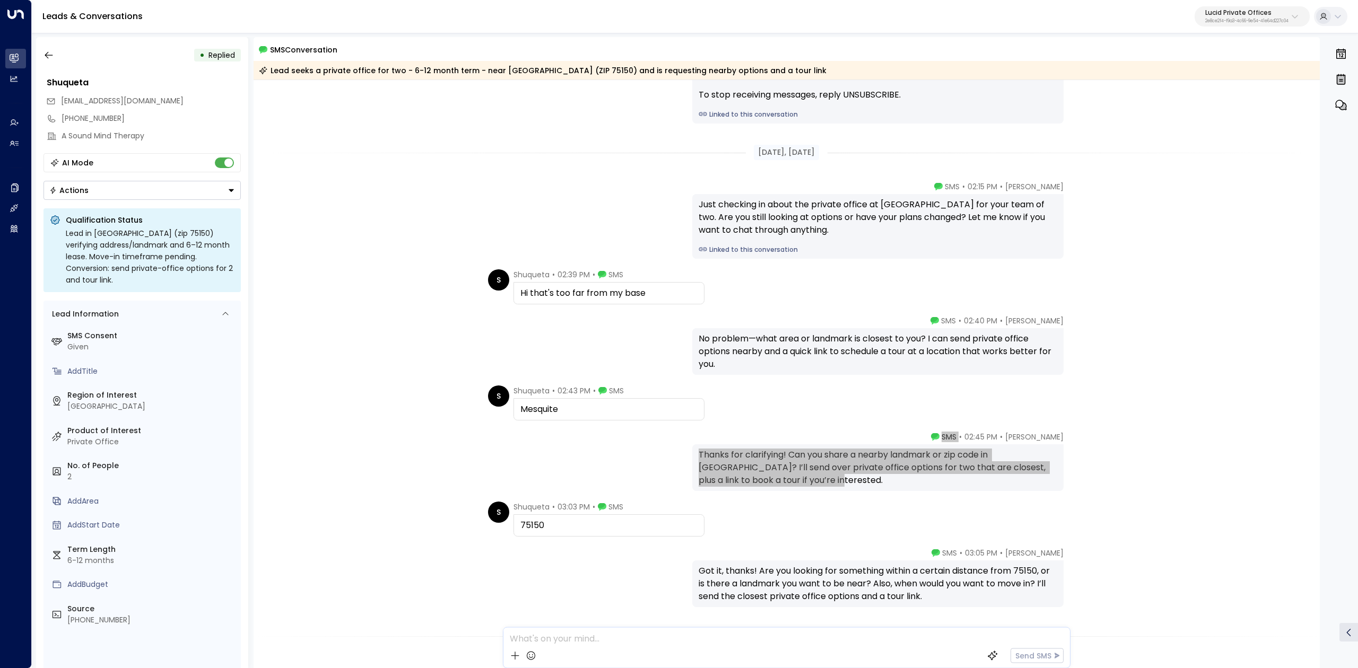
scroll to position [141, 0]
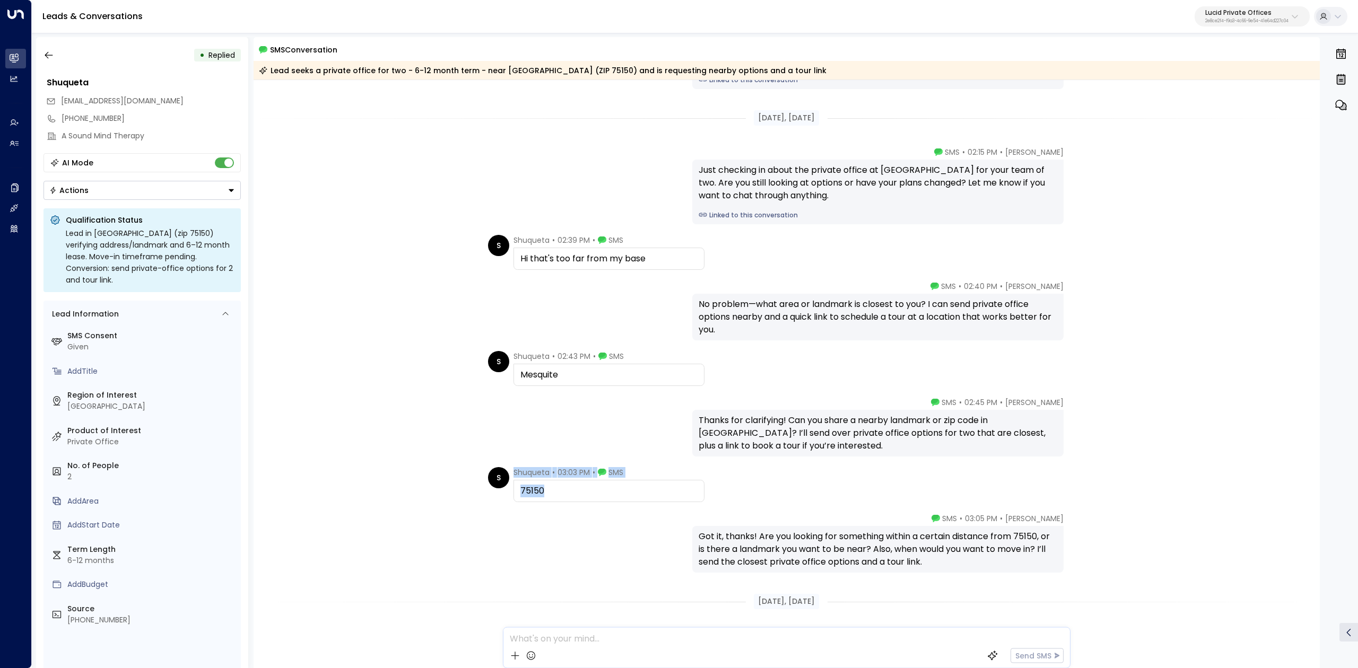
drag, startPoint x: 513, startPoint y: 475, endPoint x: 578, endPoint y: 497, distance: 67.8
click at [578, 497] on div "Shuqueta • 03:03 PM • SMS 75150" at bounding box center [608, 484] width 191 height 35
copy div "Shuqueta • 03:03 PM • SMS 75150"
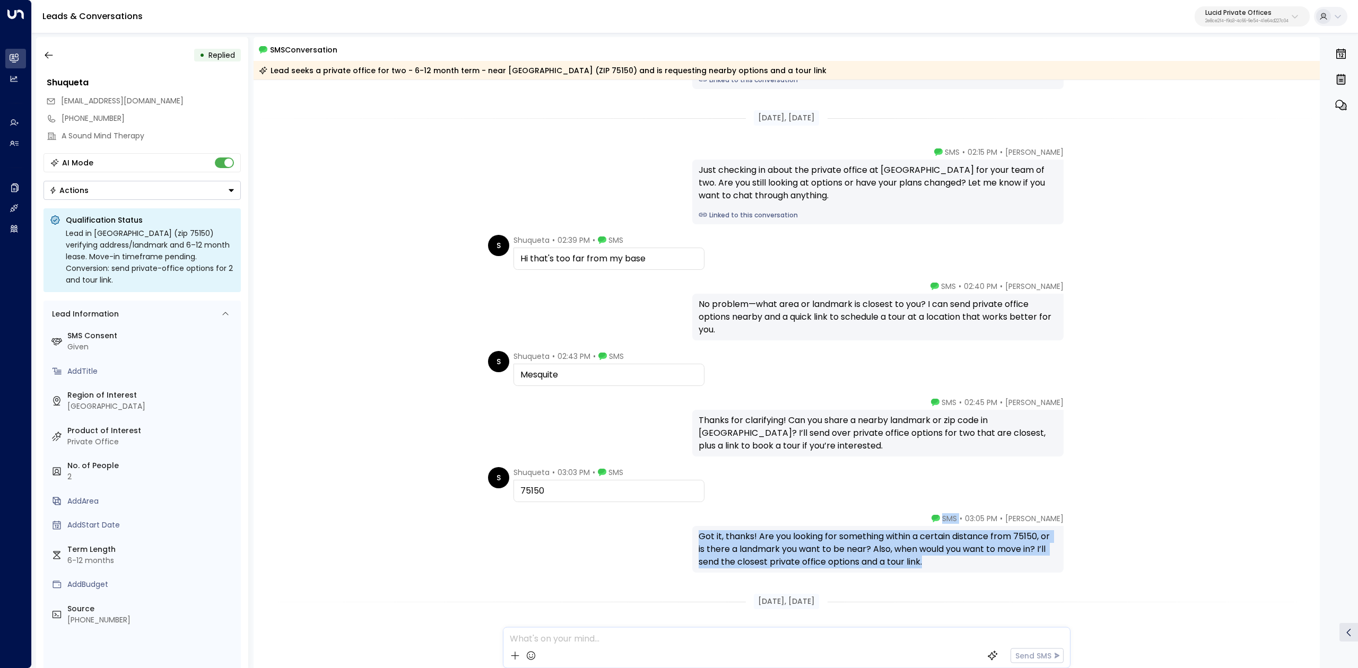
drag, startPoint x: 957, startPoint y: 518, endPoint x: 991, endPoint y: 561, distance: 54.8
click at [991, 561] on div "Lucy Taylor • 03:05 PM • SMS Got it, thanks! Are you looking for something with…" at bounding box center [877, 542] width 371 height 59
copy div "SMS Got it, thanks! Are you looking for something within a certain distance fro…"
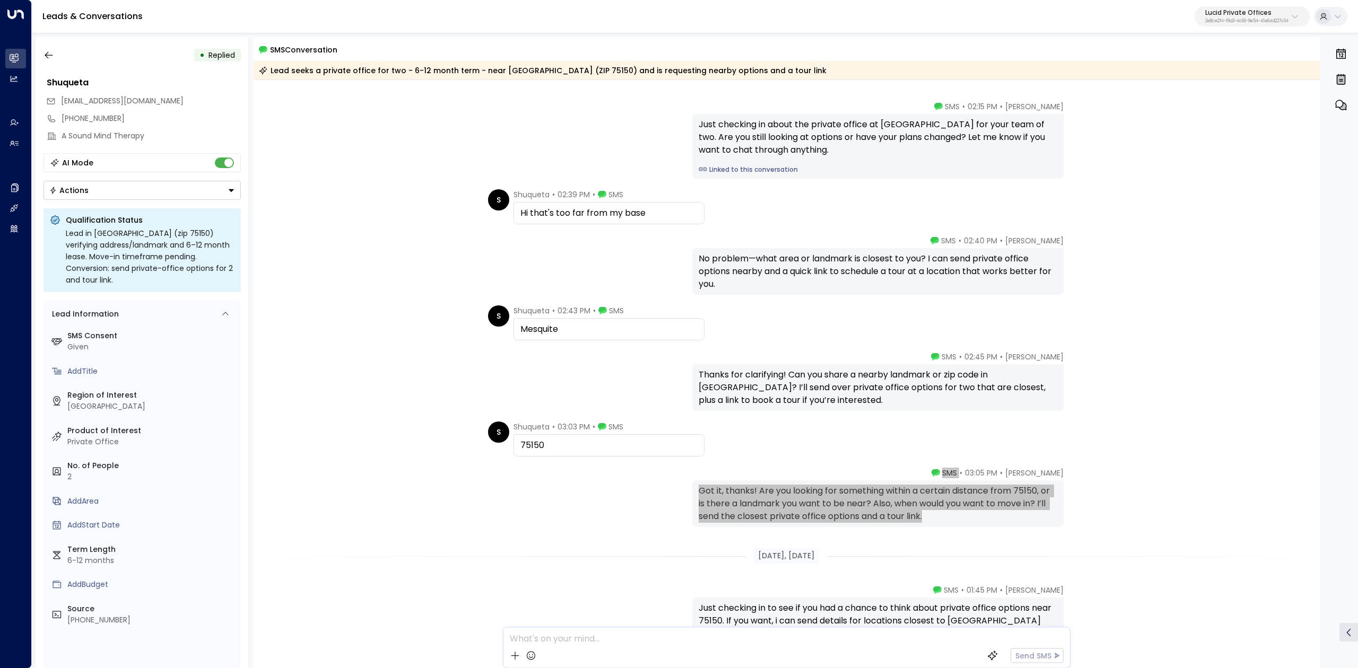
scroll to position [283, 0]
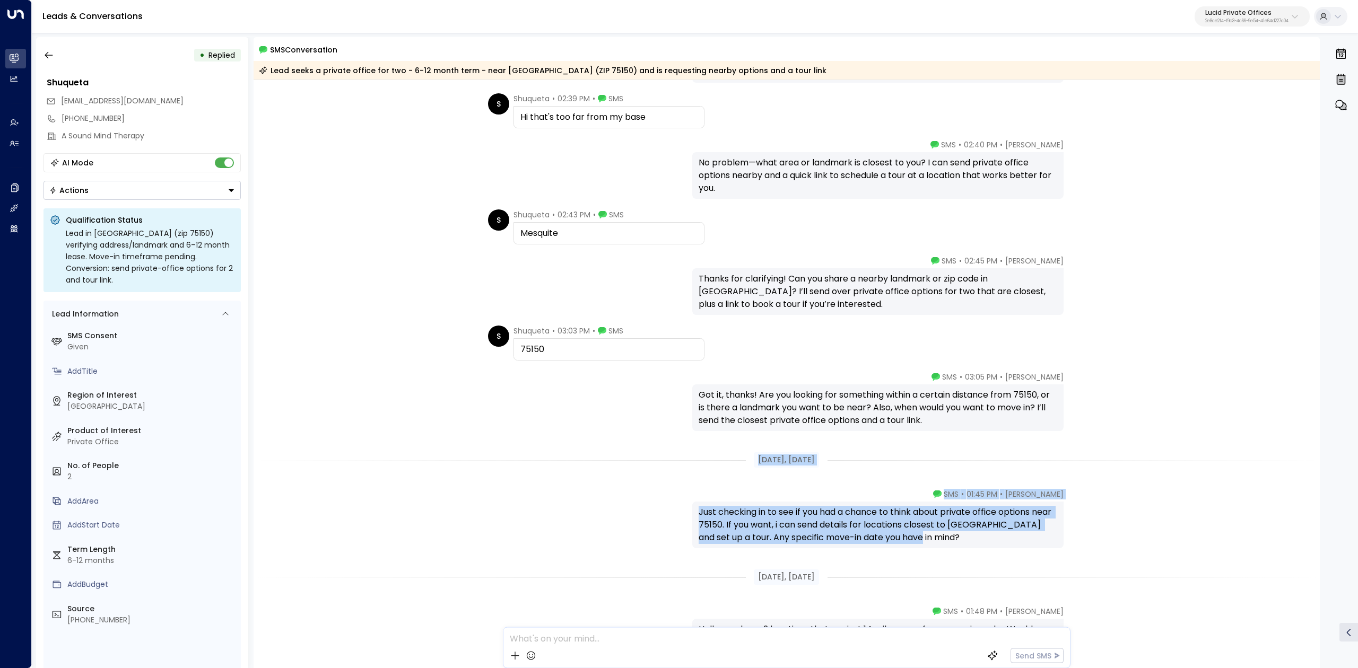
drag, startPoint x: 767, startPoint y: 463, endPoint x: 934, endPoint y: 543, distance: 185.3
click at [934, 543] on div "Sep 12, 6 days ago Lucy Taylor • 02:15 PM • SMS Just checking in about the priv…" at bounding box center [787, 278] width 1067 height 962
copy div "Sep 15, 3 days ago Lucy Taylor • 01:45 PM • SMS Just checking in to see if you …"
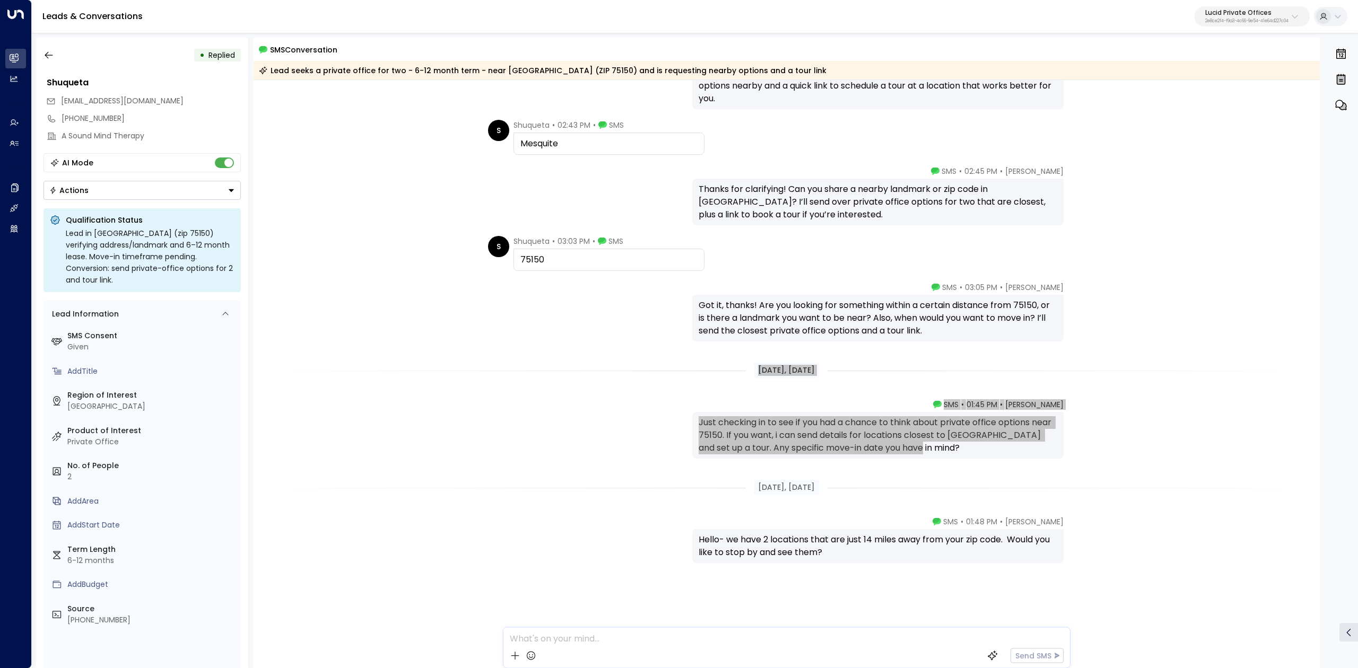
scroll to position [373, 0]
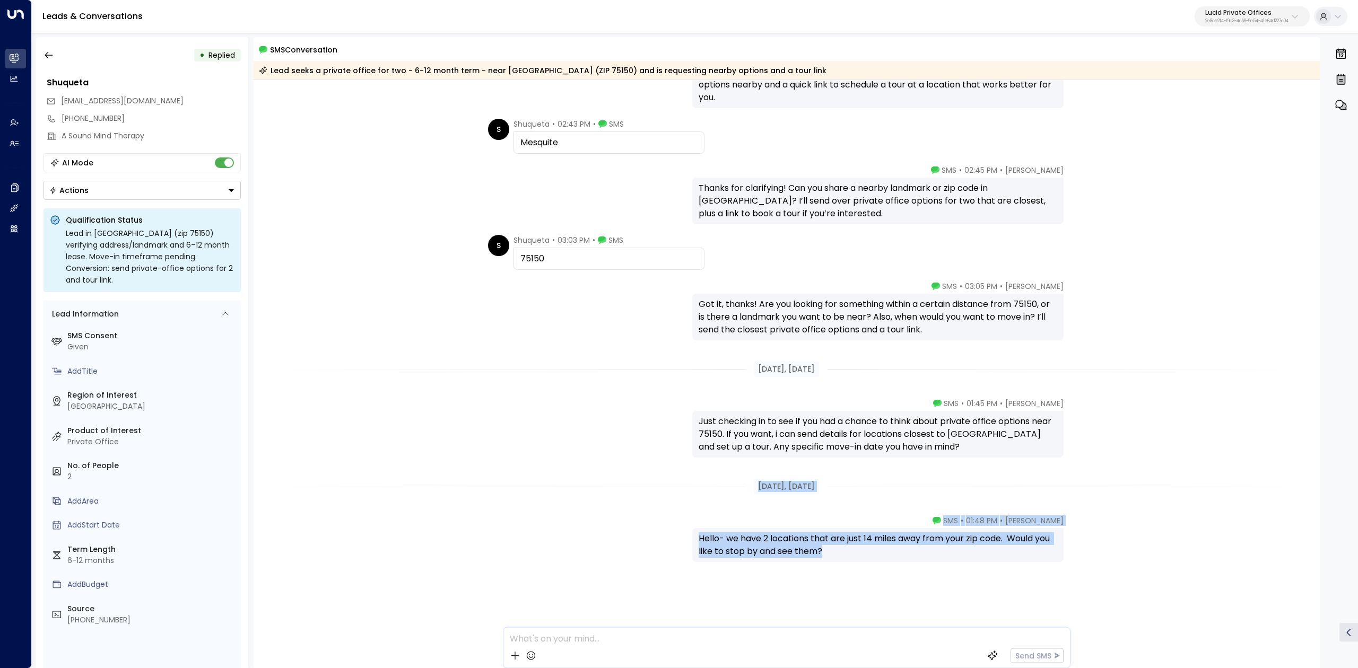
drag, startPoint x: 747, startPoint y: 488, endPoint x: 835, endPoint y: 569, distance: 119.7
click at [835, 569] on div "Sep 12, 6 days ago S Shuqueta • 02:39 PM • SMS Hi that's too far from my base L…" at bounding box center [787, 188] width 1067 height 962
copy div "Sep 16, 2 days ago Lucy Taylor • 01:48 PM • SMS Hello- we have 2 locations that…"
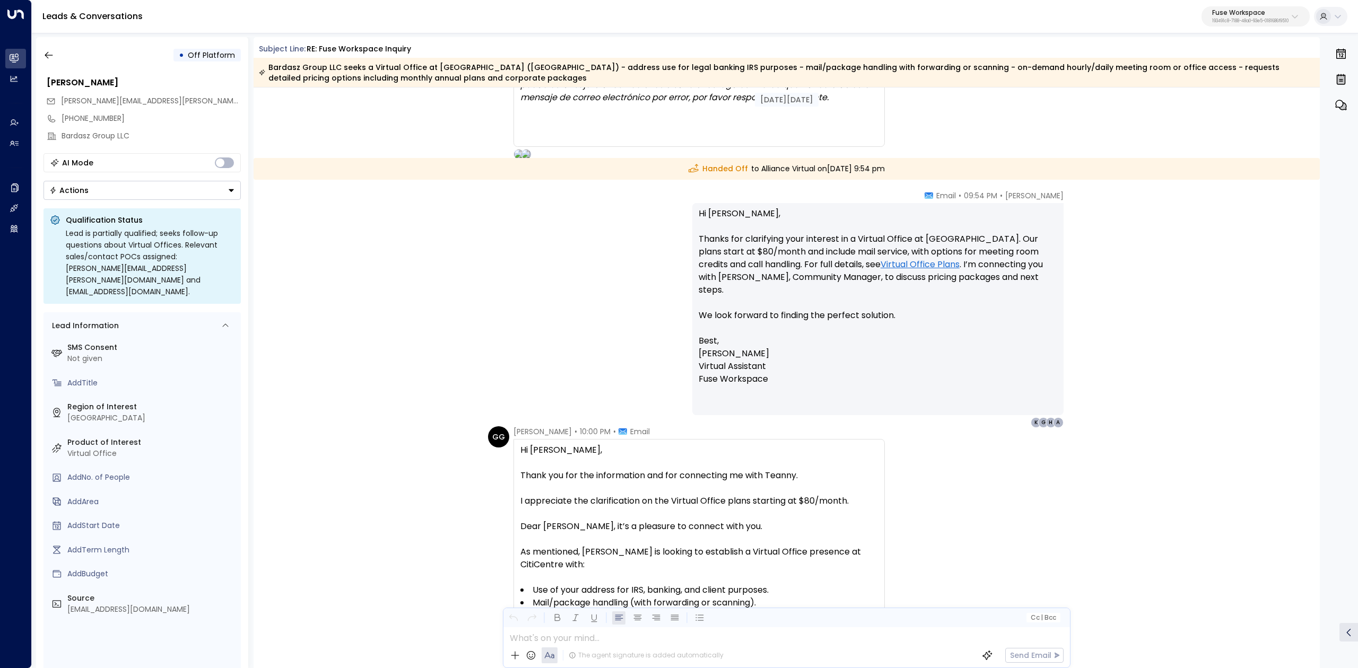
scroll to position [862, 0]
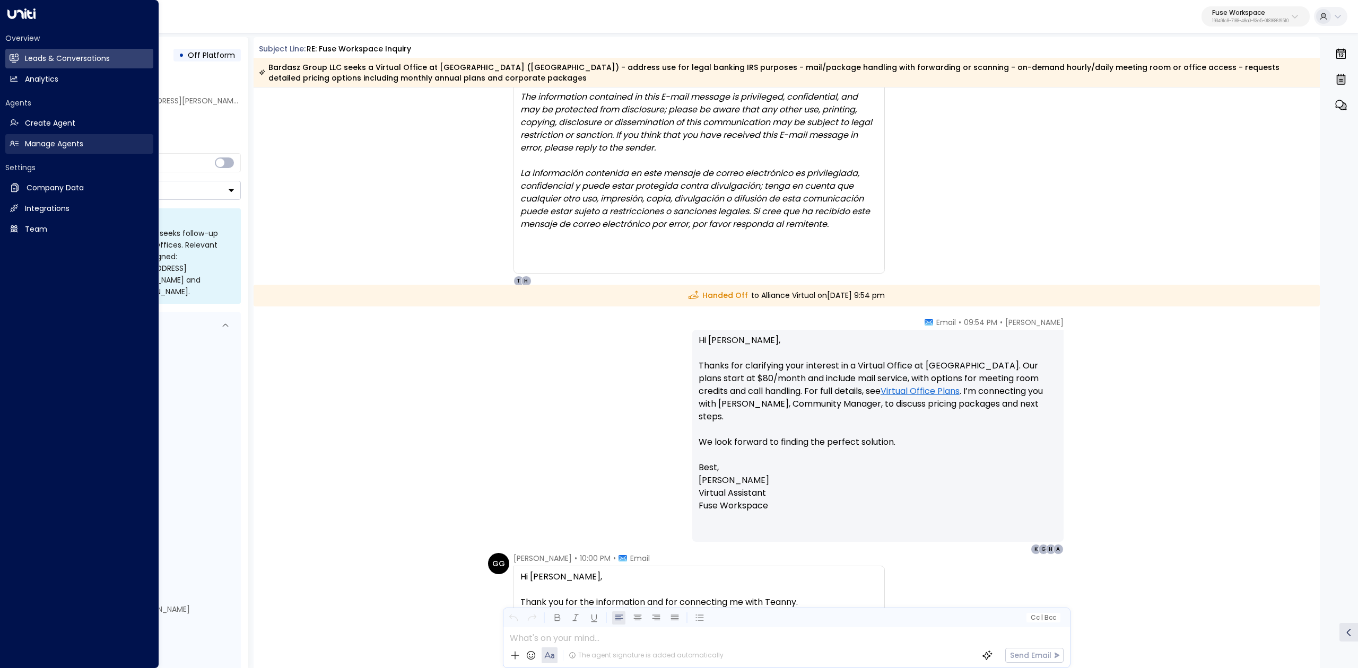
click at [39, 143] on h2 "Manage Agents" at bounding box center [54, 143] width 58 height 11
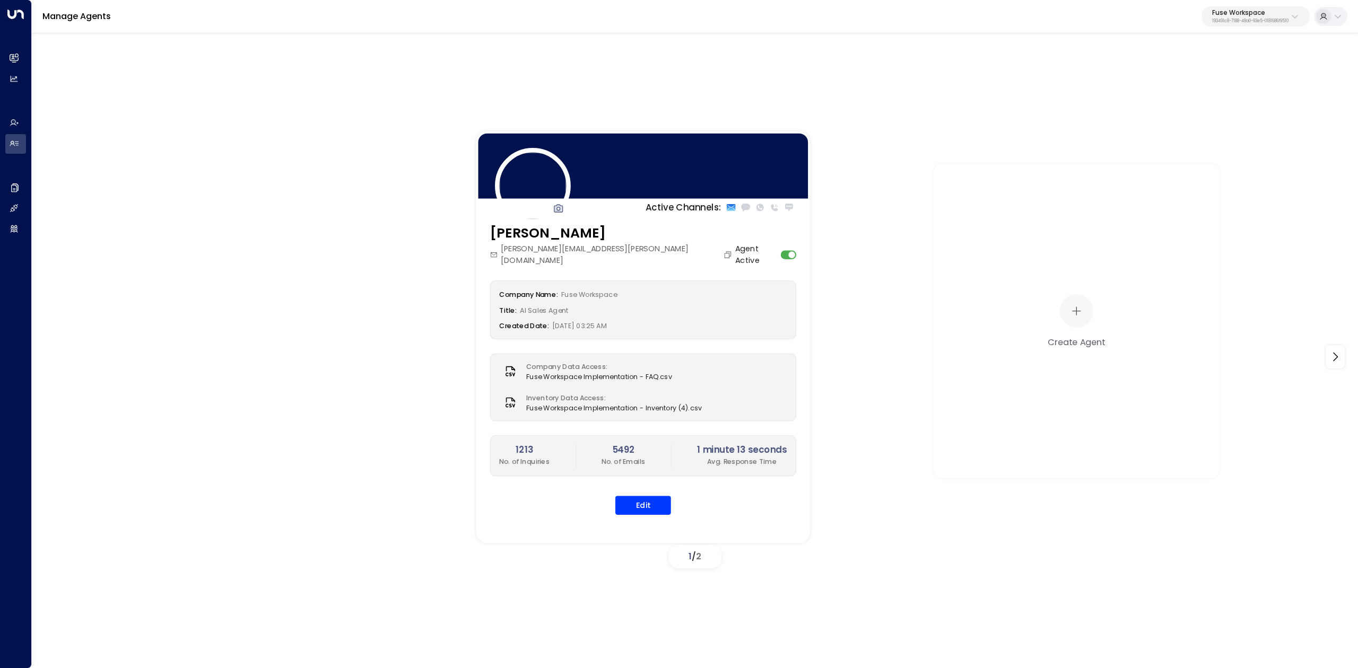
click at [626, 477] on div "Company Name: Fuse Workspace Title: AI Sales Agent Created Date: 06/13/2024, 03…" at bounding box center [643, 397] width 307 height 234
click at [631, 496] on button "Edit" at bounding box center [643, 505] width 56 height 19
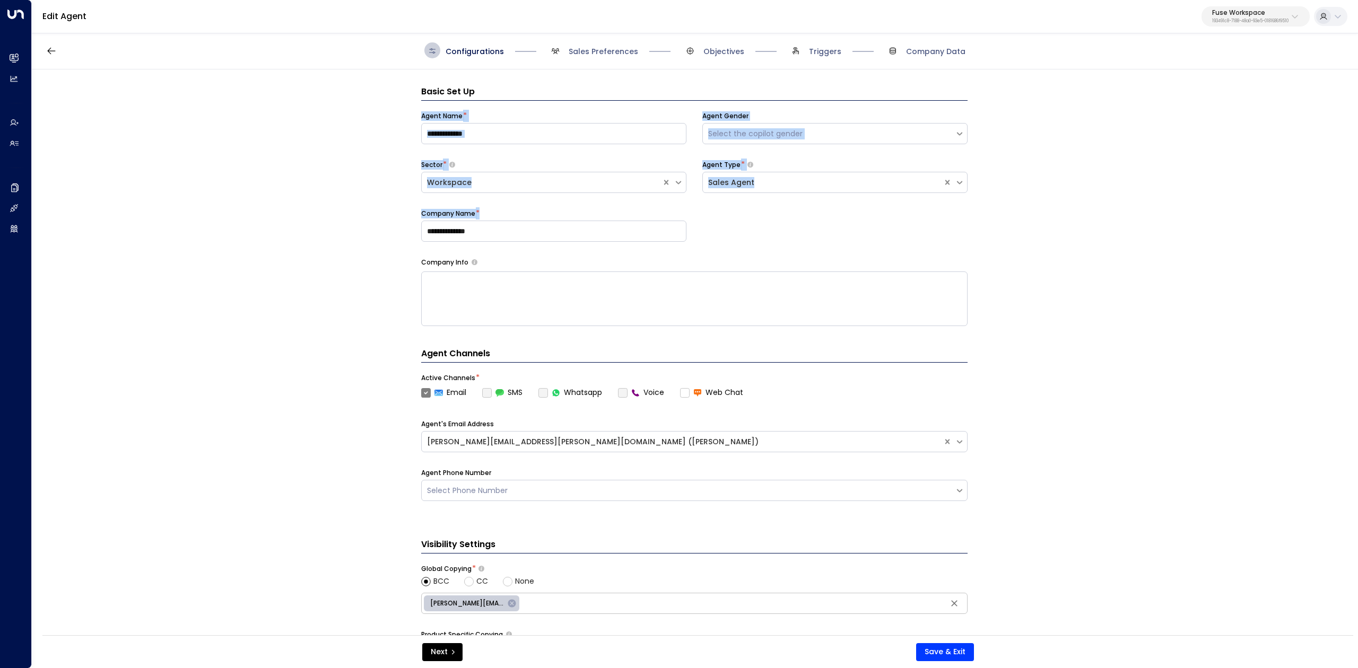
drag, startPoint x: 414, startPoint y: 115, endPoint x: 597, endPoint y: 246, distance: 225.4
click at [597, 246] on div "**********" at bounding box center [694, 355] width 1325 height 573
copy div "Agent Name * Agent Gender Select the copilot gender Sector * Workspace Agent Ty…"
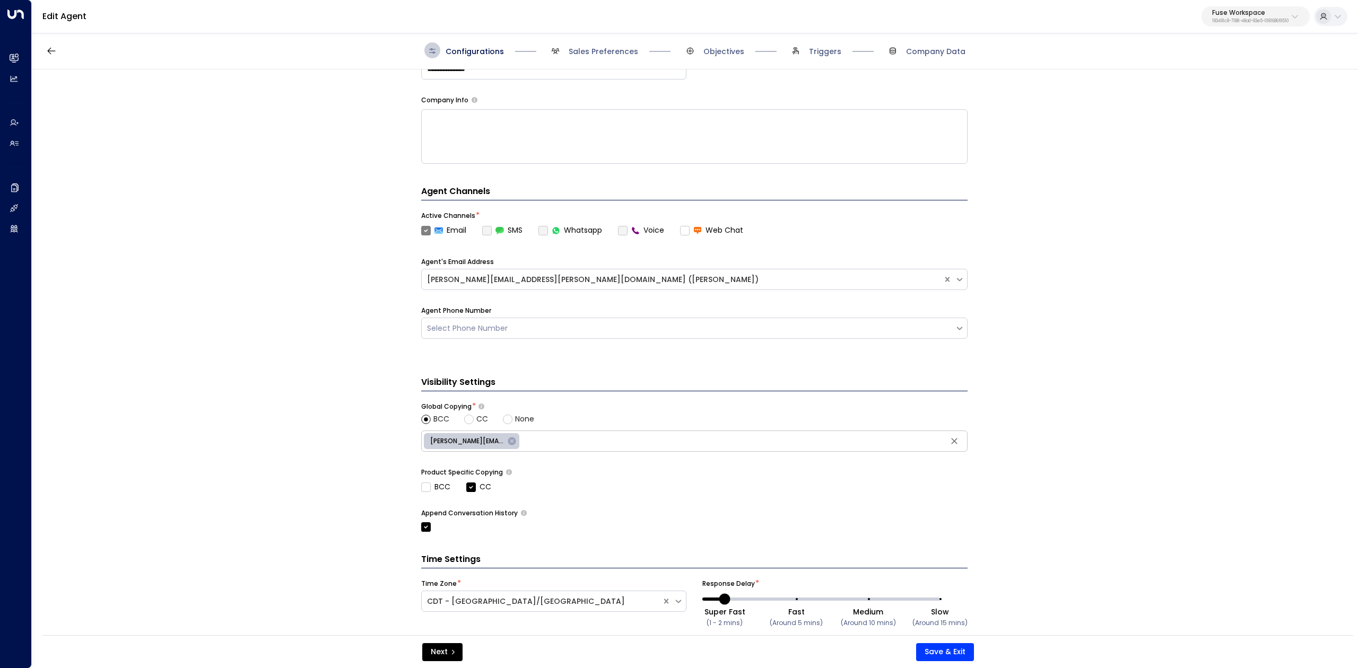
scroll to position [186, 0]
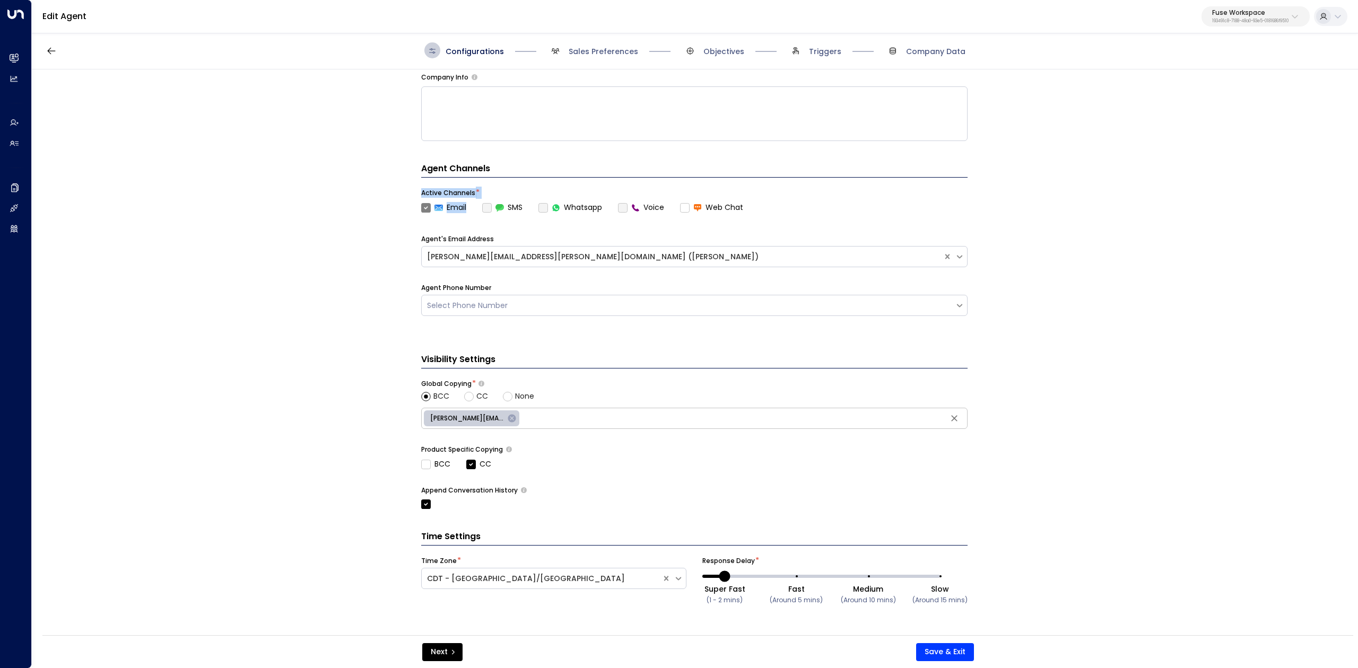
drag, startPoint x: 416, startPoint y: 189, endPoint x: 469, endPoint y: 211, distance: 57.1
click at [469, 211] on div "**********" at bounding box center [694, 355] width 1325 height 573
copy div "Active Channels * Email"
drag, startPoint x: 635, startPoint y: 42, endPoint x: 616, endPoint y: 54, distance: 22.8
click at [635, 43] on div "Configurations Sales Preferences Objectives Triggers Company Data" at bounding box center [694, 50] width 541 height 16
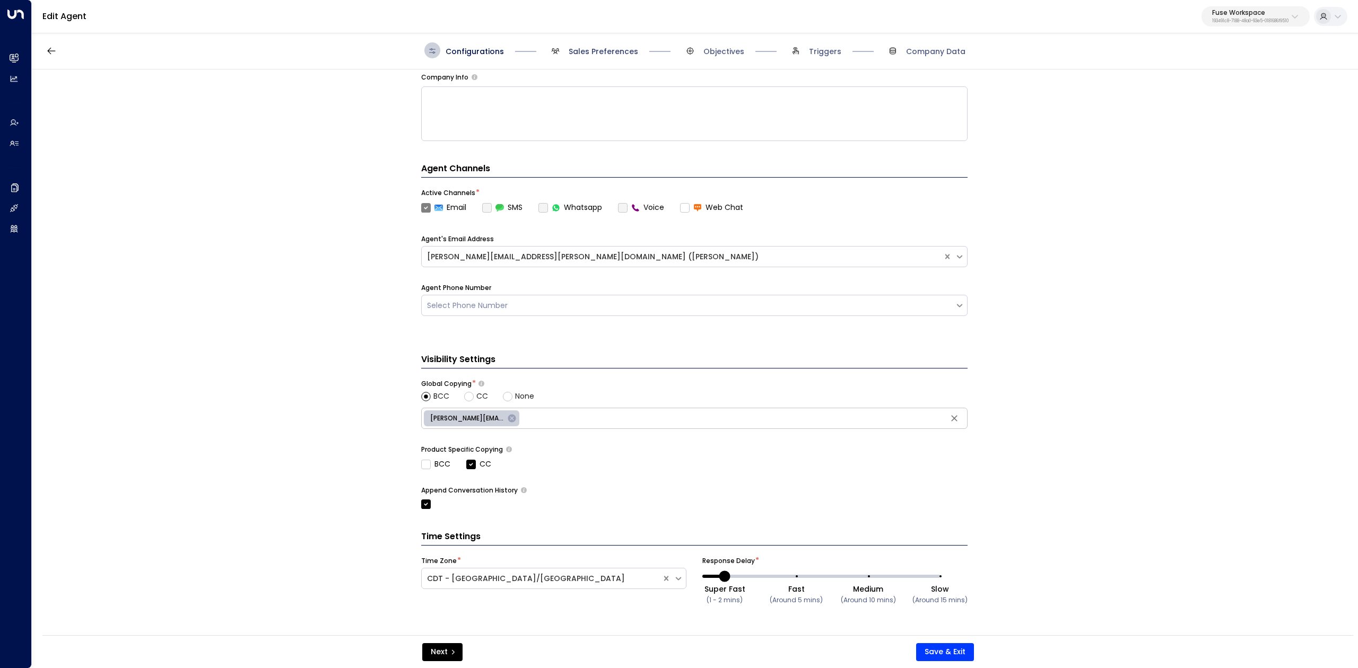
click at [606, 56] on span "Sales Preferences" at bounding box center [603, 51] width 69 height 11
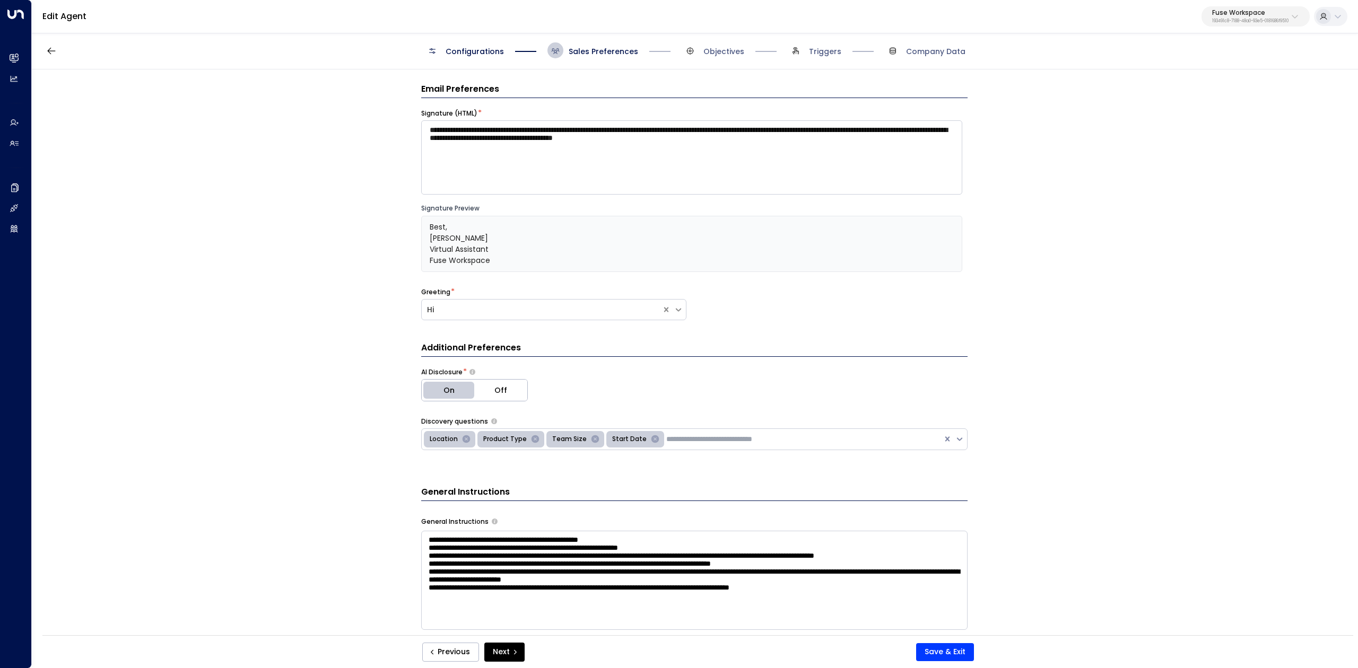
scroll to position [0, 0]
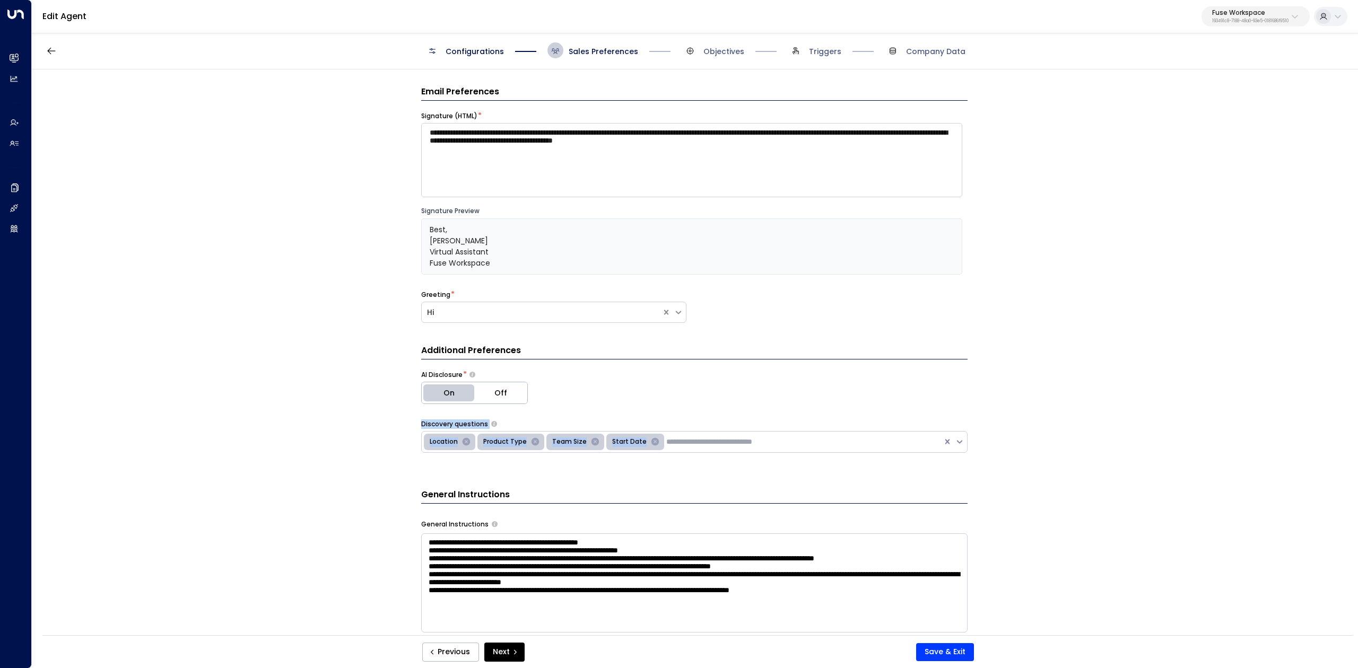
drag, startPoint x: 424, startPoint y: 427, endPoint x: 639, endPoint y: 442, distance: 215.3
click at [639, 442] on div "**********" at bounding box center [694, 355] width 1325 height 573
copy div "Discovery questions Location Product Type Team Size Start Date"
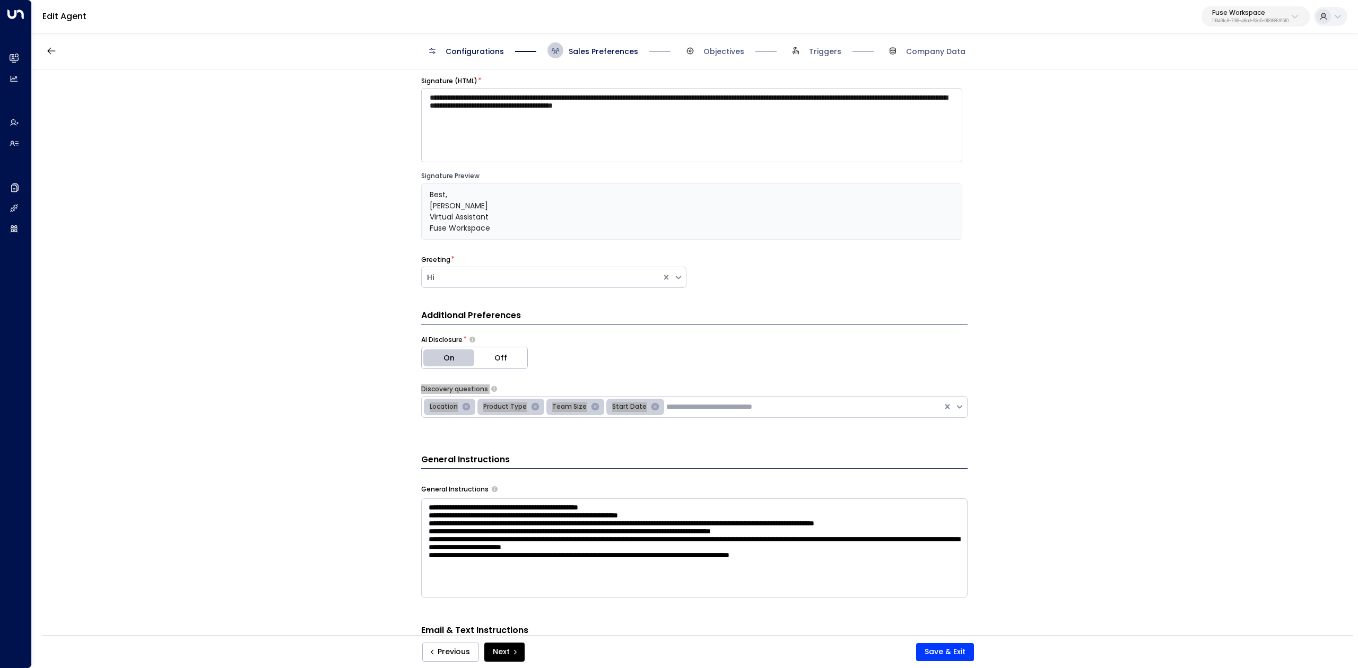
scroll to position [71, 0]
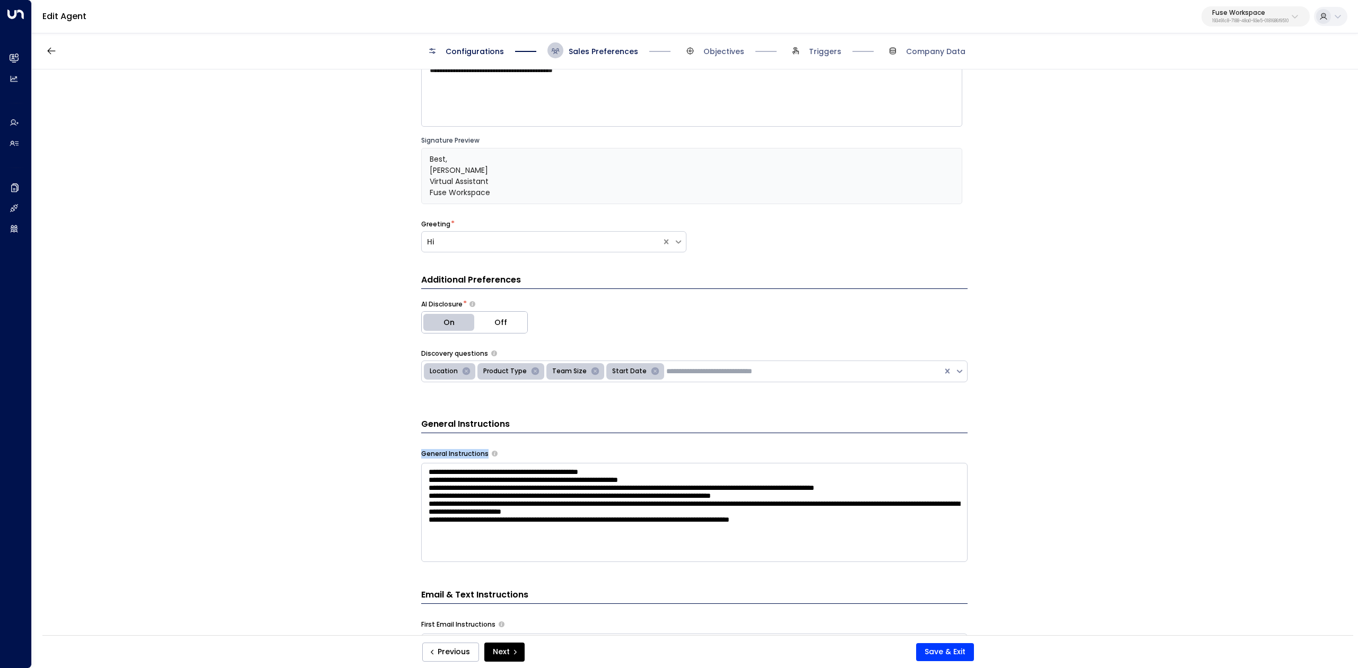
drag, startPoint x: 418, startPoint y: 455, endPoint x: 514, endPoint y: 489, distance: 101.8
click at [514, 489] on div "**********" at bounding box center [694, 355] width 1325 height 573
copy div "General Instructions"
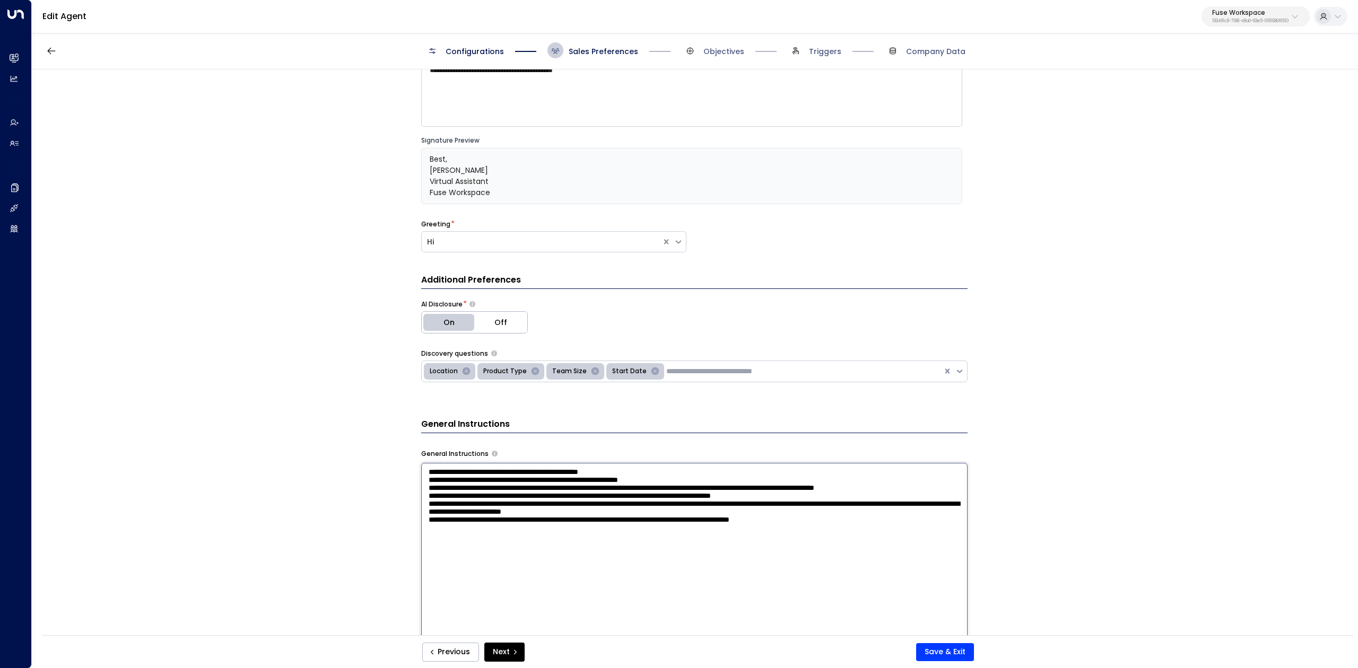
drag, startPoint x: 424, startPoint y: 474, endPoint x: 834, endPoint y: 564, distance: 419.8
click at [834, 564] on textarea "**********" at bounding box center [694, 601] width 546 height 277
click at [888, 569] on textarea "**********" at bounding box center [694, 601] width 546 height 277
drag, startPoint x: 902, startPoint y: 566, endPoint x: 395, endPoint y: 474, distance: 514.9
click at [395, 474] on div "**********" at bounding box center [694, 355] width 1325 height 573
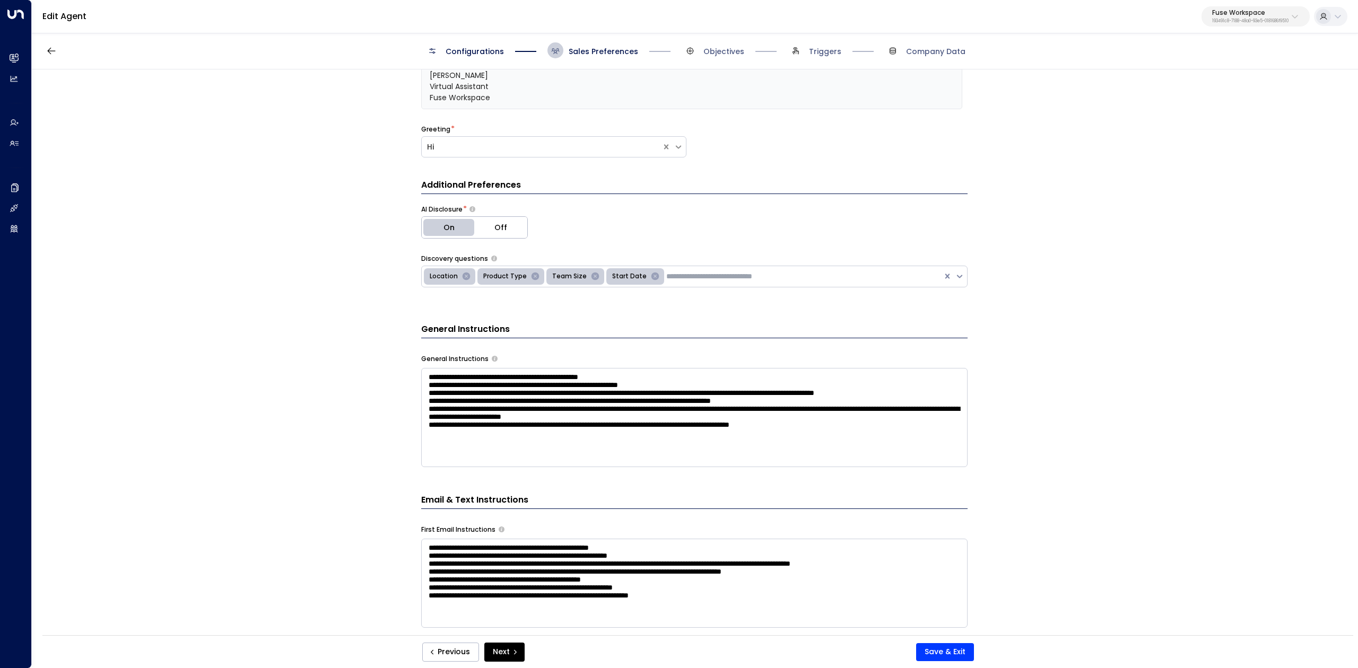
scroll to position [283, 0]
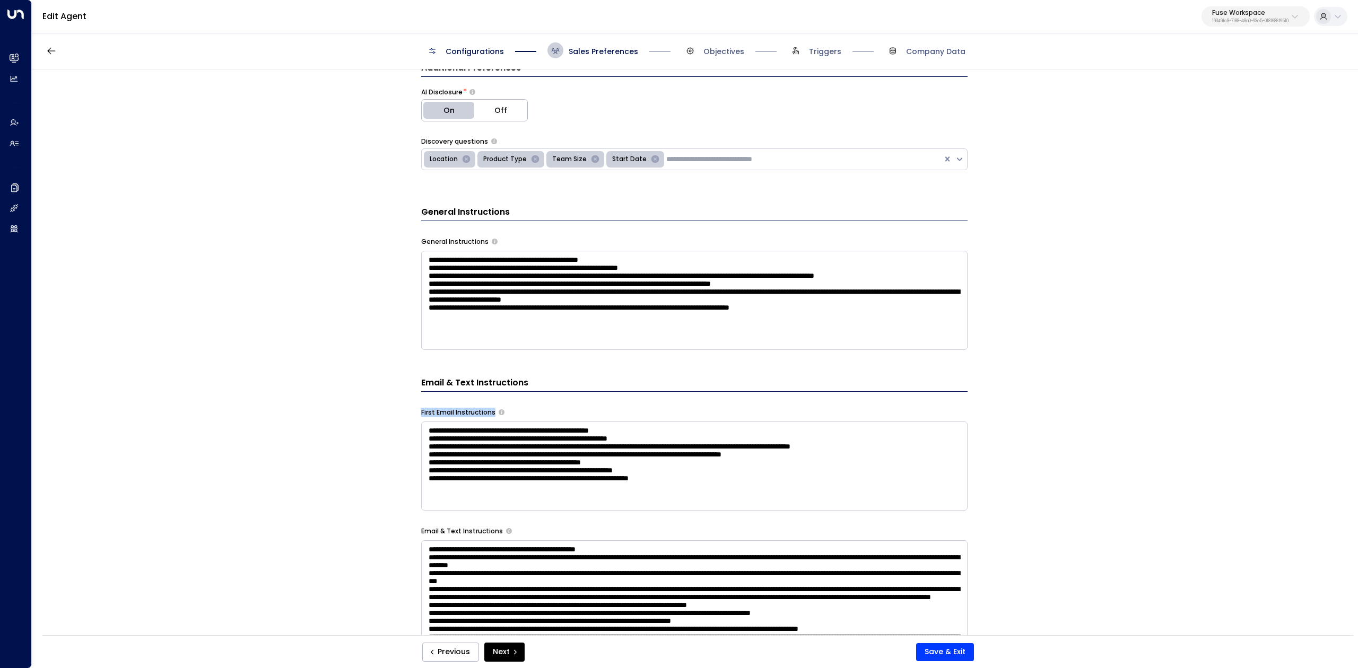
drag, startPoint x: 413, startPoint y: 411, endPoint x: 495, endPoint y: 410, distance: 82.2
click at [495, 410] on div "**********" at bounding box center [694, 355] width 1325 height 573
copy div "First Email Instructions"
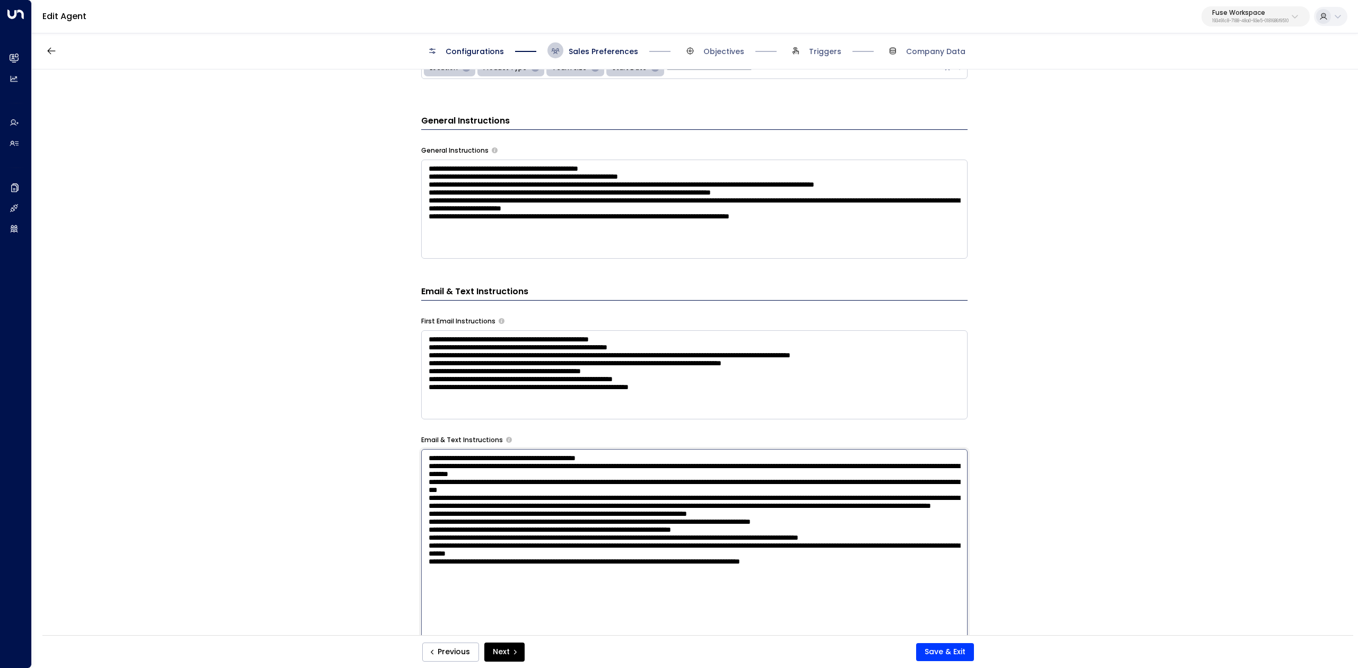
scroll to position [409, 0]
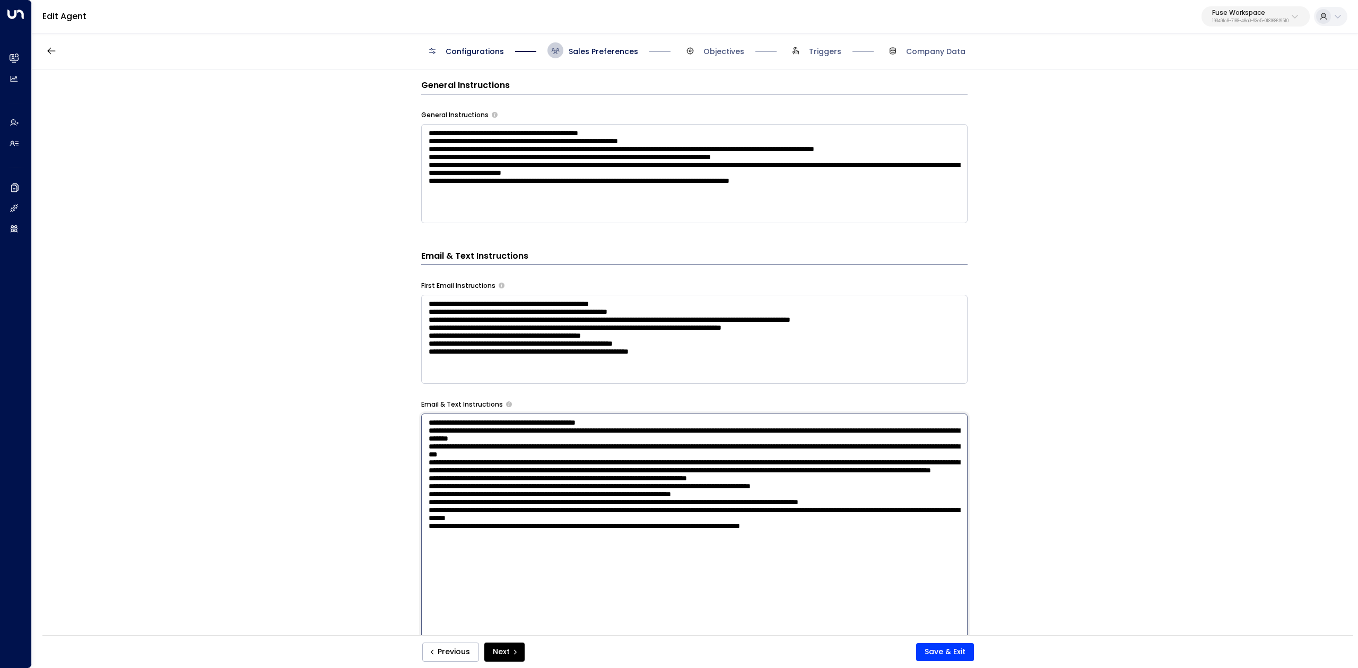
drag, startPoint x: 428, startPoint y: 623, endPoint x: 835, endPoint y: 616, distance: 407.4
click at [835, 616] on textarea at bounding box center [694, 552] width 546 height 277
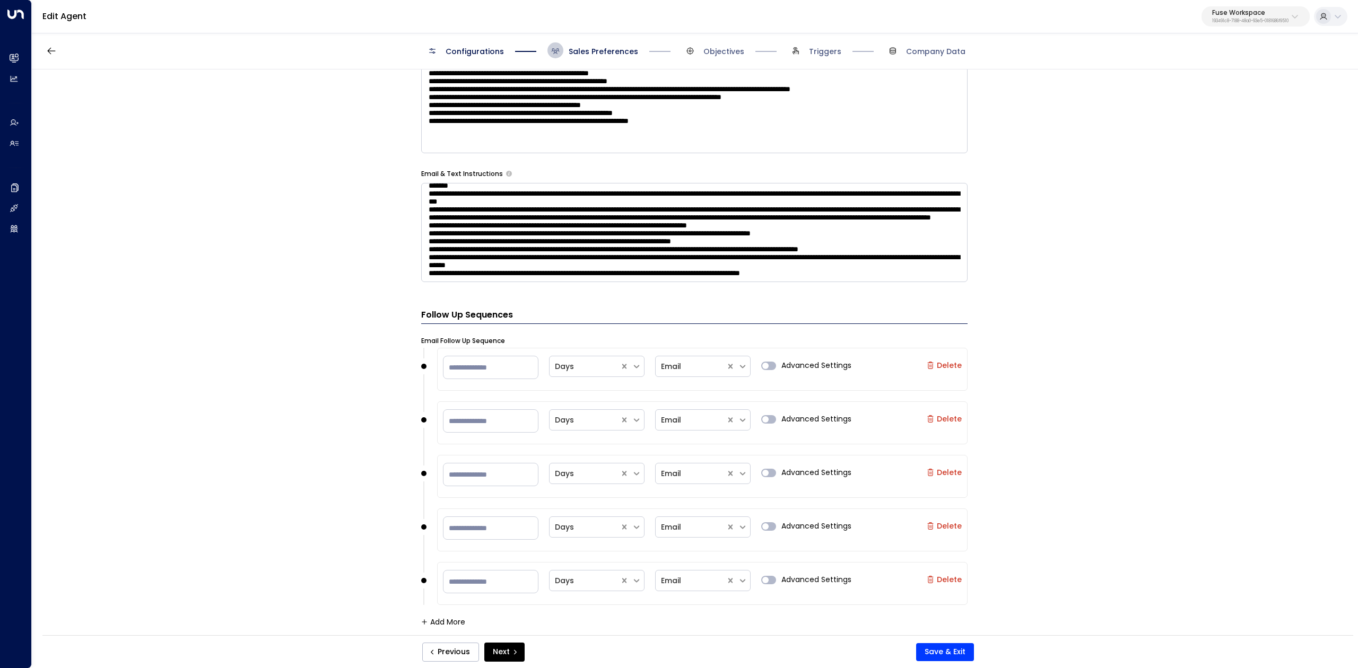
scroll to position [0, 0]
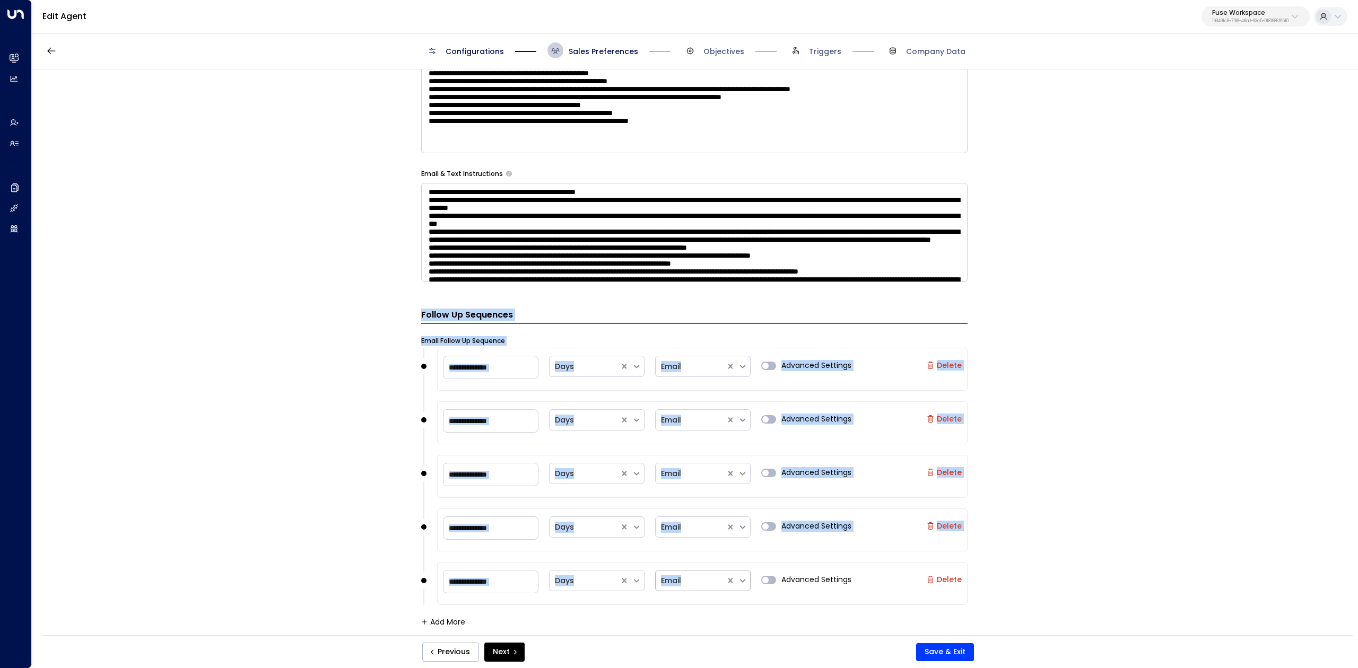
drag, startPoint x: 414, startPoint y: 315, endPoint x: 717, endPoint y: 571, distance: 396.7
click at [717, 571] on div "**********" at bounding box center [694, 355] width 1325 height 573
copy form "Follow Up Sequences Email Follow Up Sequence Days Email Advanced Settings Delet…"
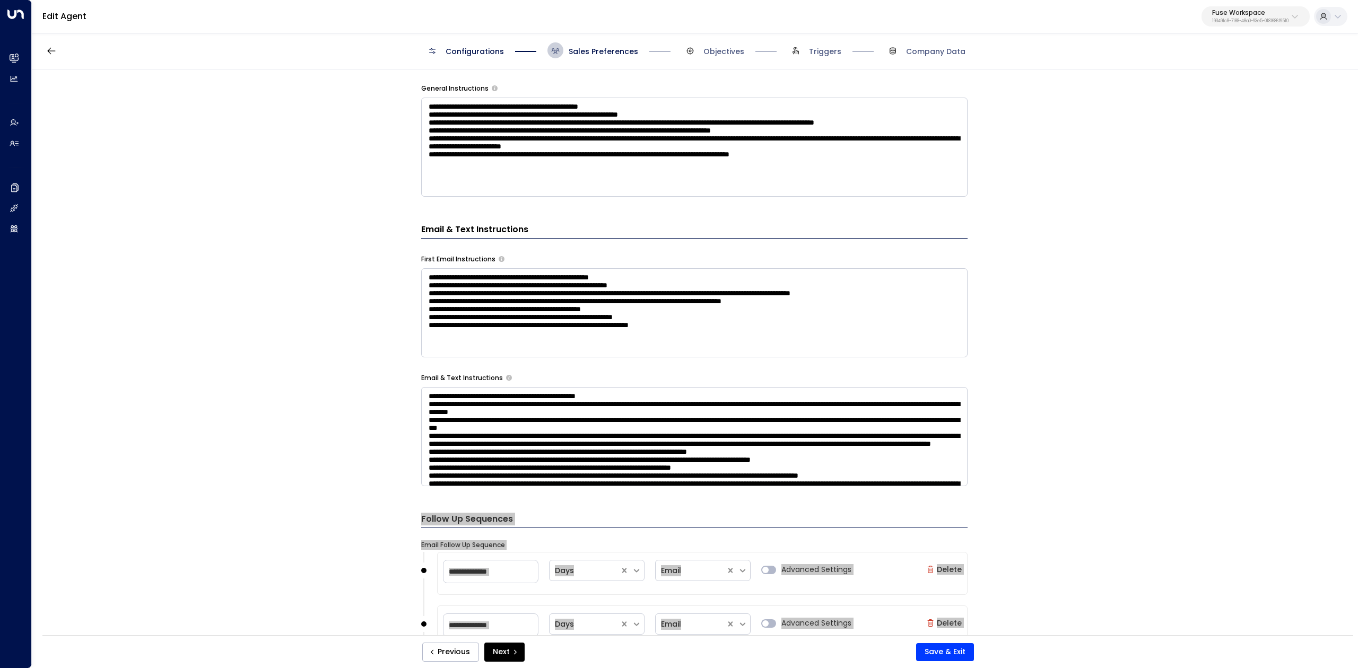
scroll to position [431, 0]
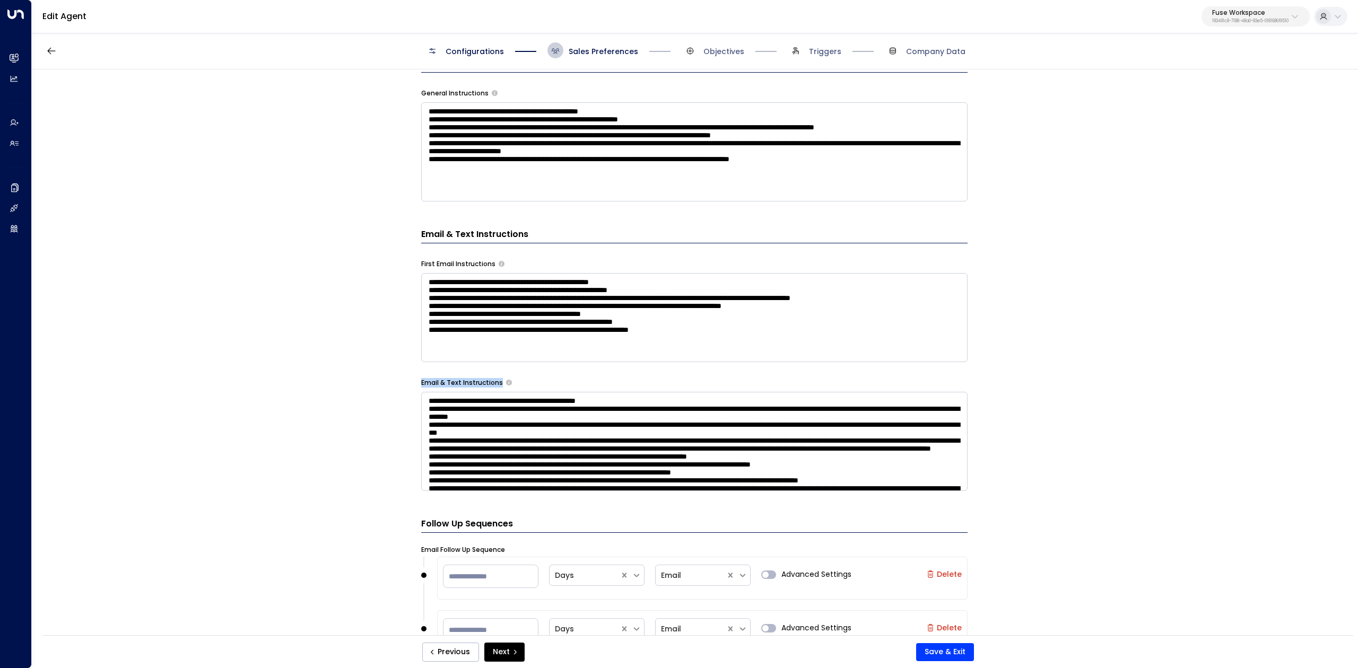
drag, startPoint x: 416, startPoint y: 382, endPoint x: 498, endPoint y: 387, distance: 81.9
click at [498, 387] on div "**********" at bounding box center [694, 355] width 1325 height 573
copy div "Email & Text Instructions"
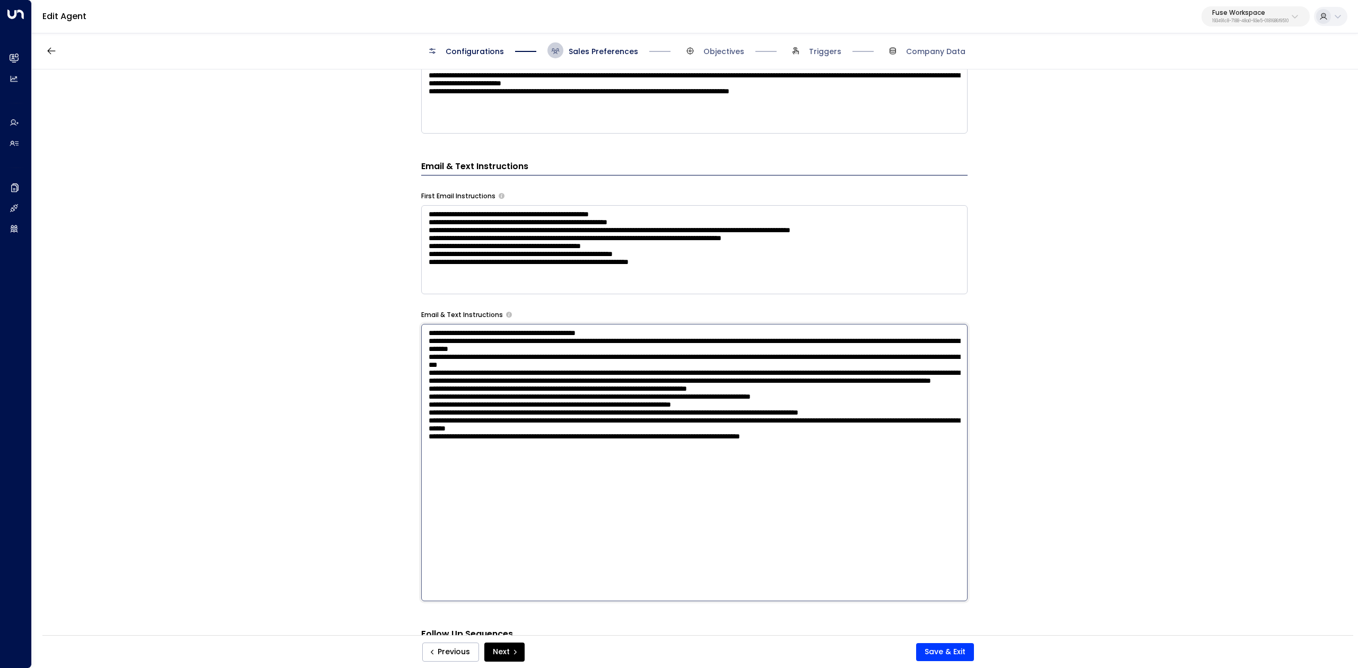
scroll to position [502, 0]
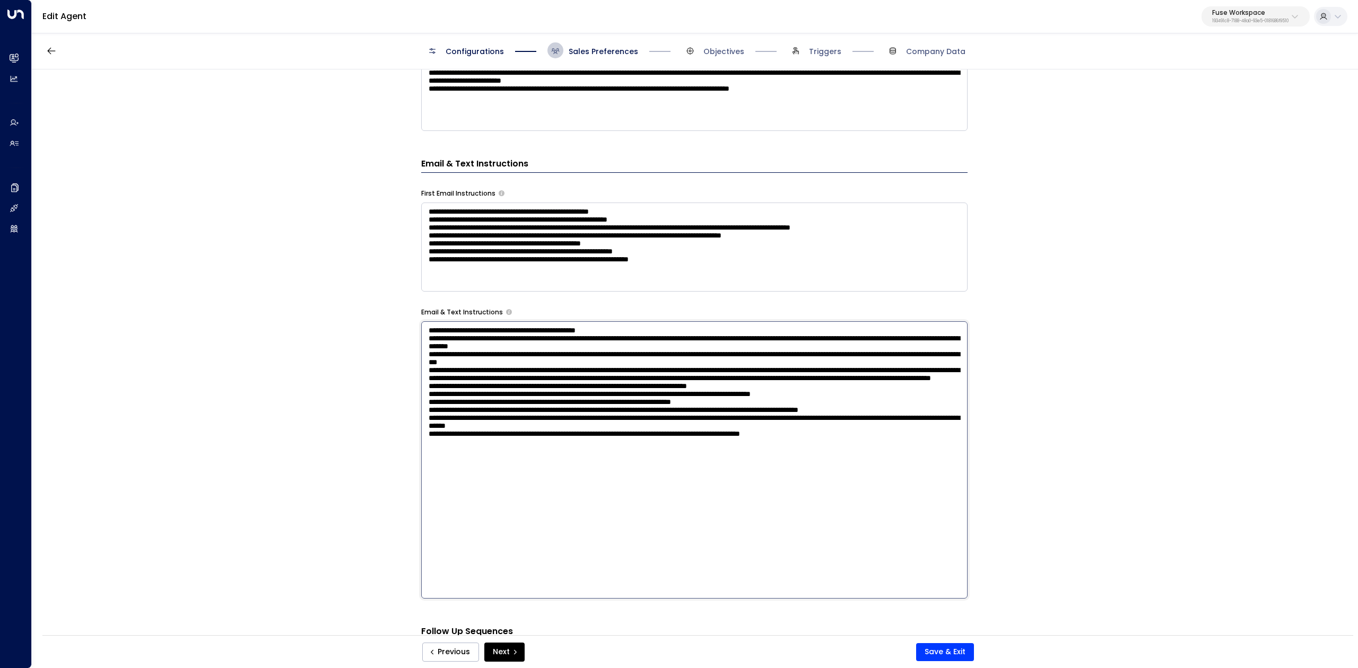
drag, startPoint x: 423, startPoint y: 406, endPoint x: 890, endPoint y: 570, distance: 494.7
click at [890, 570] on textarea at bounding box center [694, 459] width 546 height 277
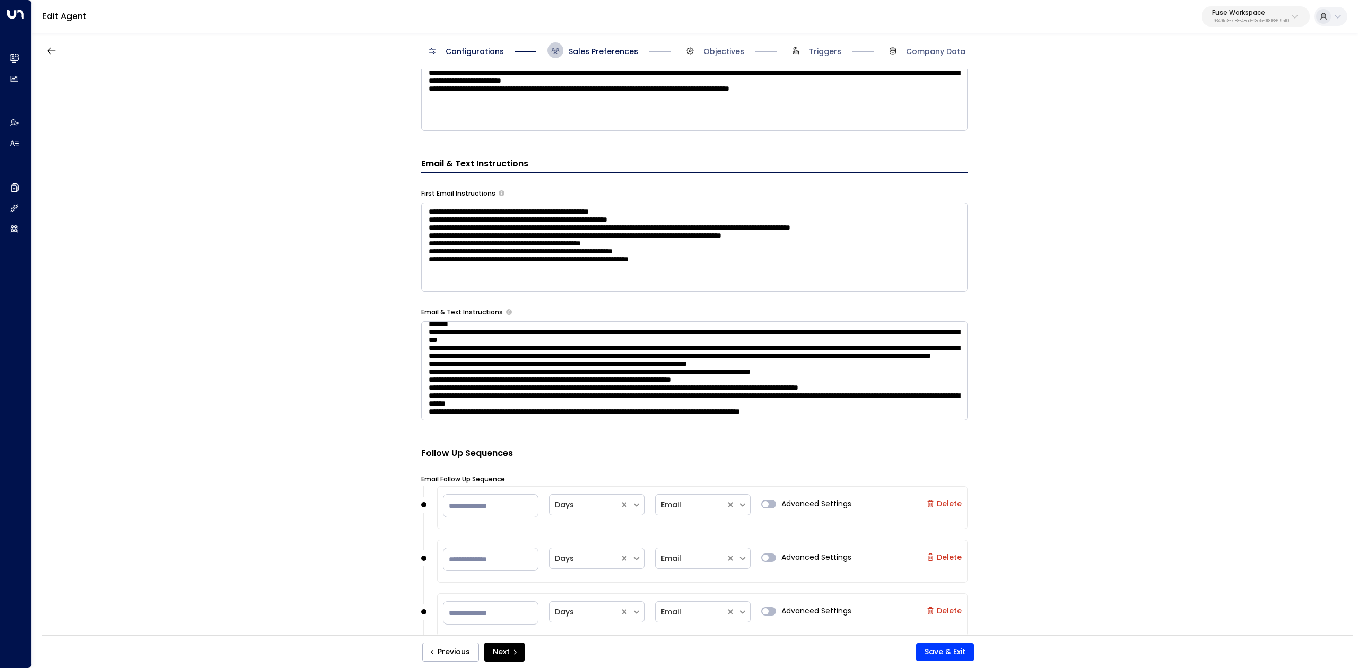
scroll to position [103, 0]
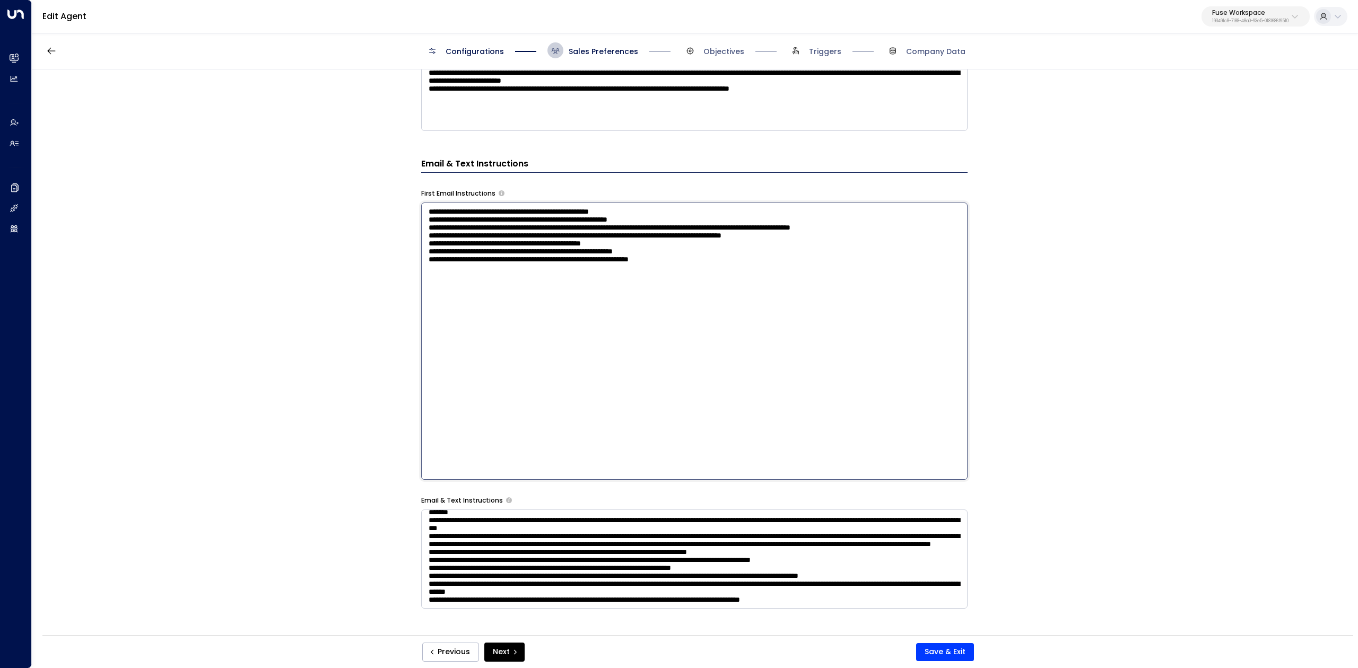
click at [655, 246] on textarea "**********" at bounding box center [694, 341] width 546 height 277
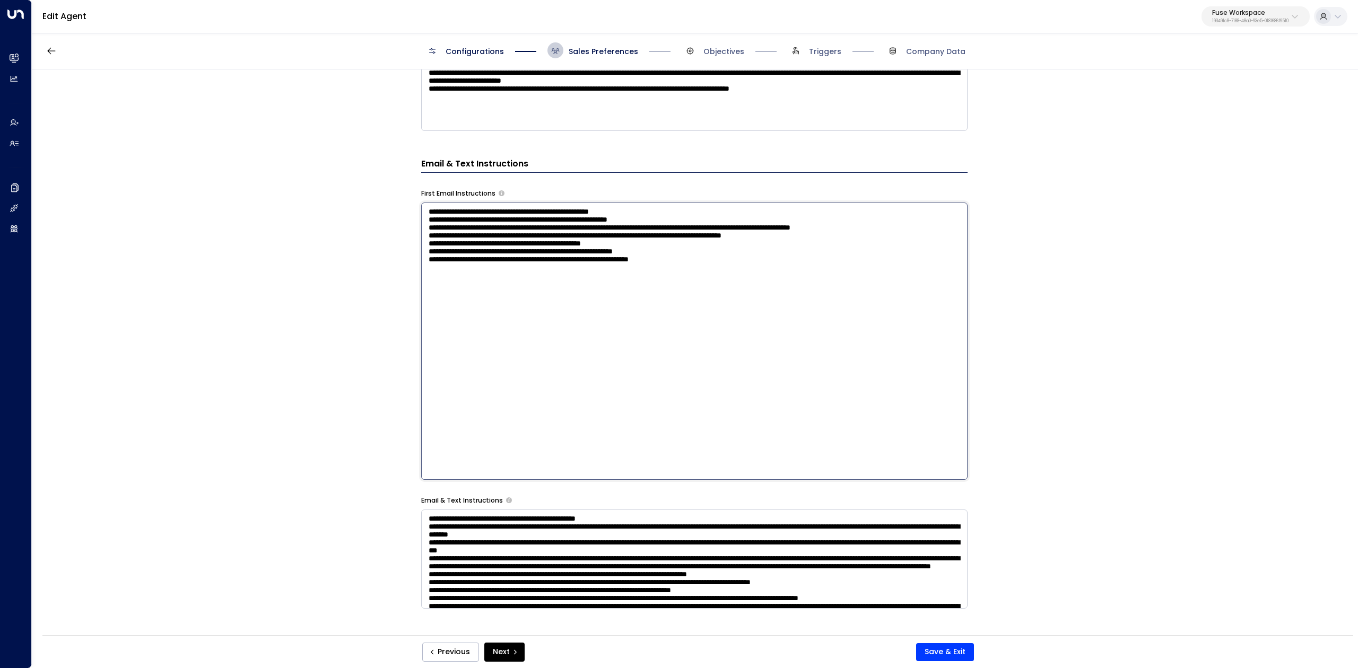
drag, startPoint x: 422, startPoint y: 215, endPoint x: 797, endPoint y: 312, distance: 386.7
click at [797, 312] on textarea "**********" at bounding box center [694, 341] width 546 height 277
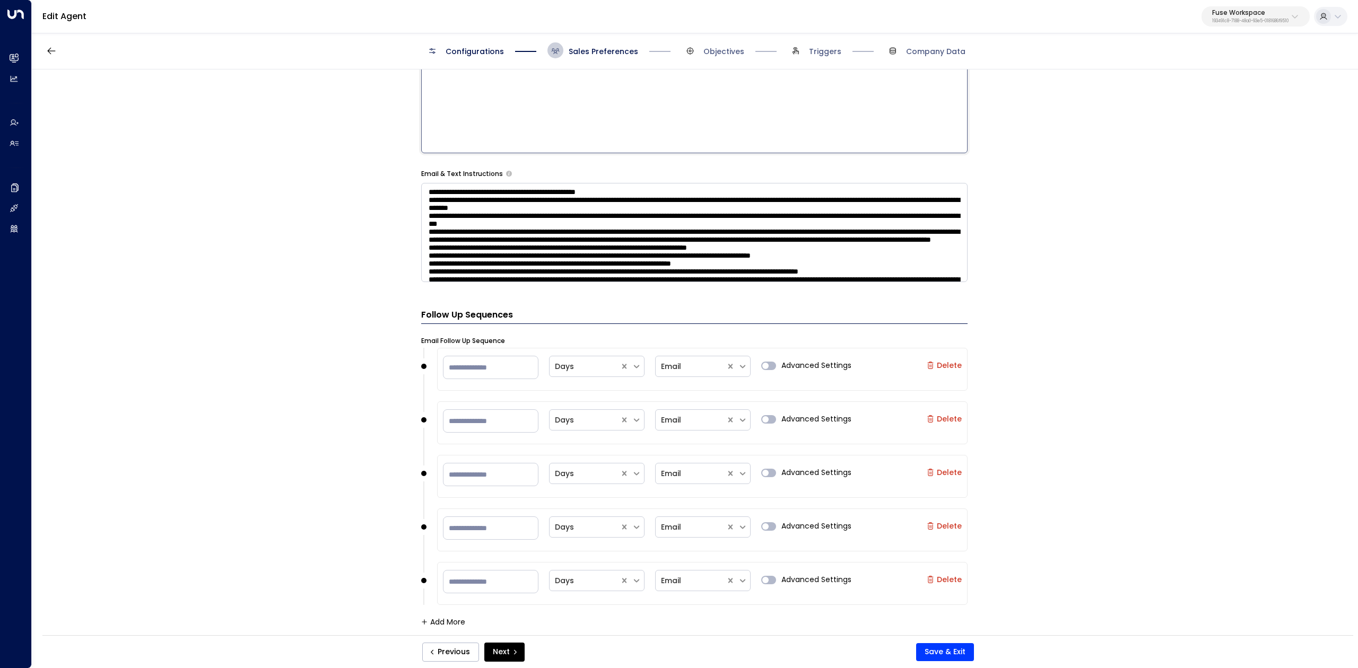
scroll to position [644, 0]
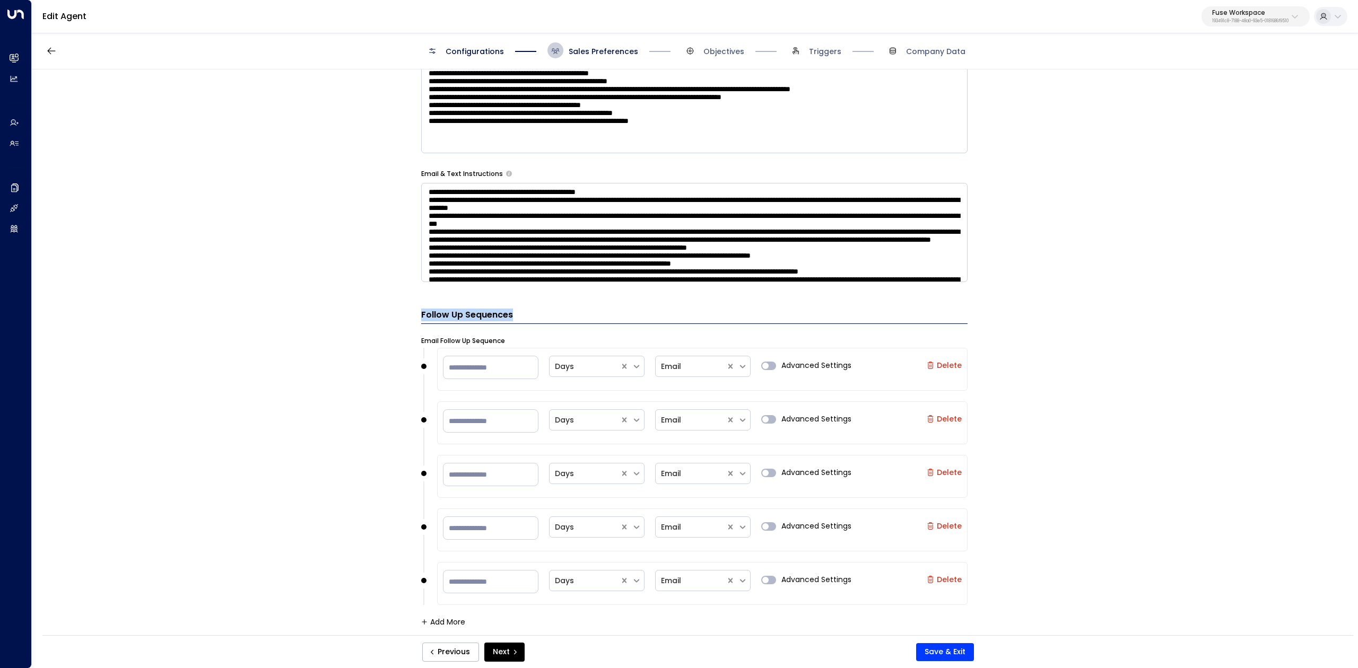
drag, startPoint x: 415, startPoint y: 312, endPoint x: 522, endPoint y: 313, distance: 107.1
click at [522, 313] on div "**********" at bounding box center [694, 355] width 1325 height 573
copy h3 "Follow Up Sequences"
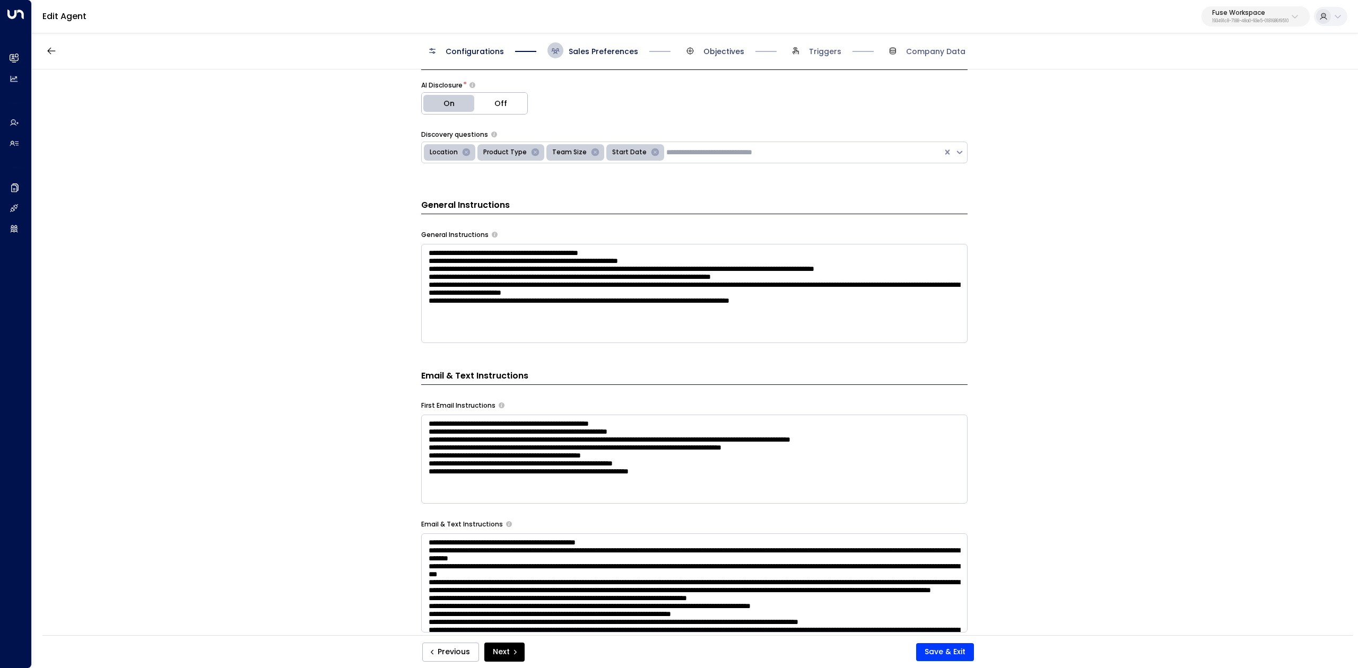
click at [720, 47] on span "Objectives" at bounding box center [723, 51] width 41 height 11
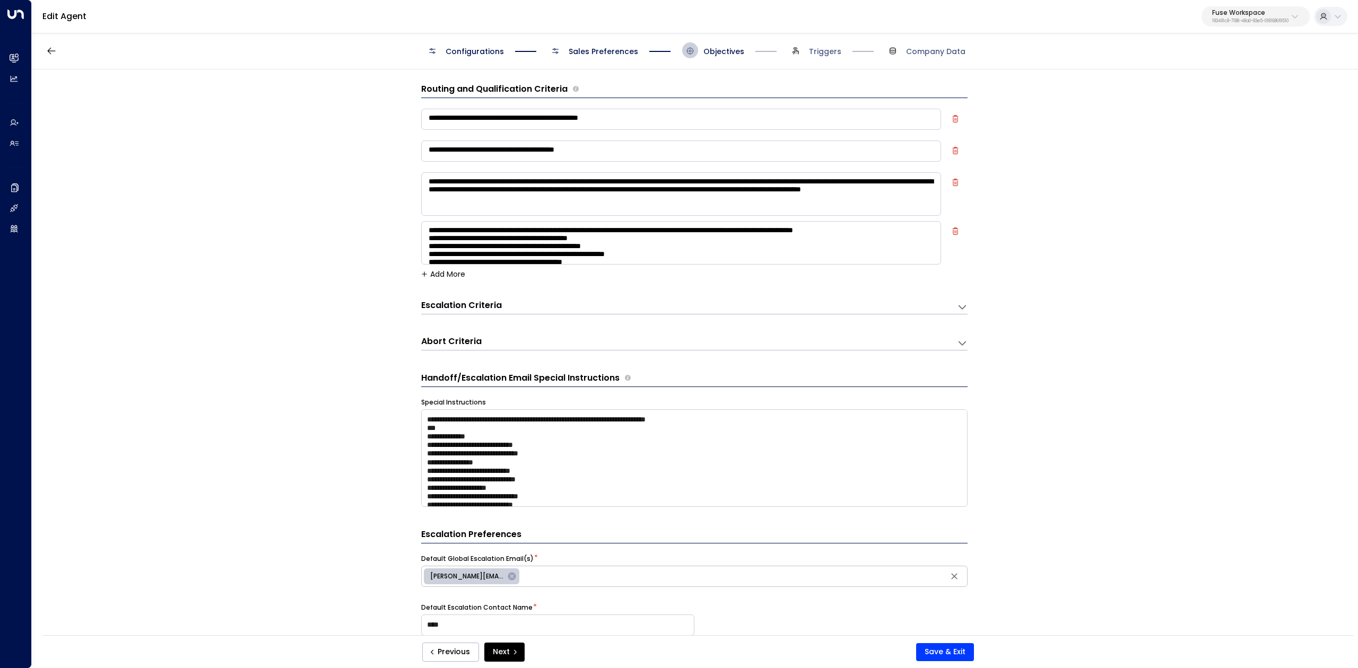
scroll to position [0, 0]
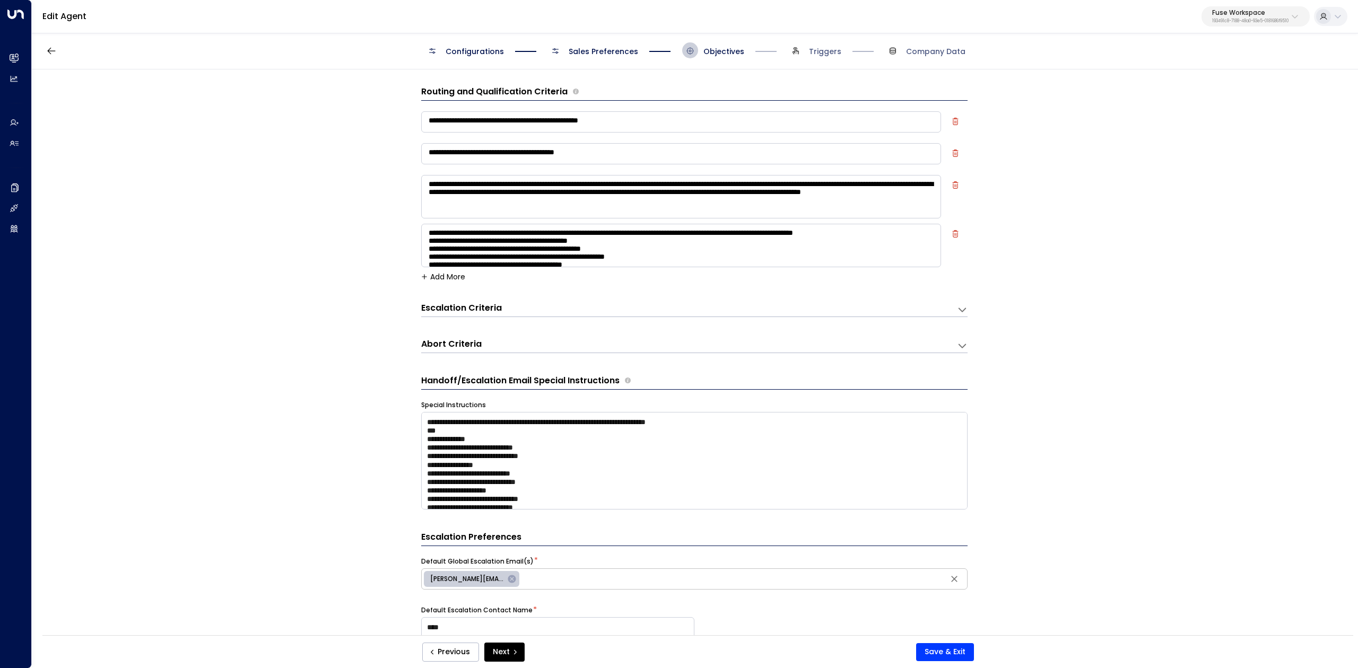
click at [438, 85] on div "**********" at bounding box center [694, 561] width 546 height 984
click at [438, 85] on h3 "Routing and Qualification Criteria" at bounding box center [494, 91] width 146 height 13
copy div "Routing and Qualification Criteria"
drag, startPoint x: 423, startPoint y: 113, endPoint x: 492, endPoint y: 165, distance: 87.1
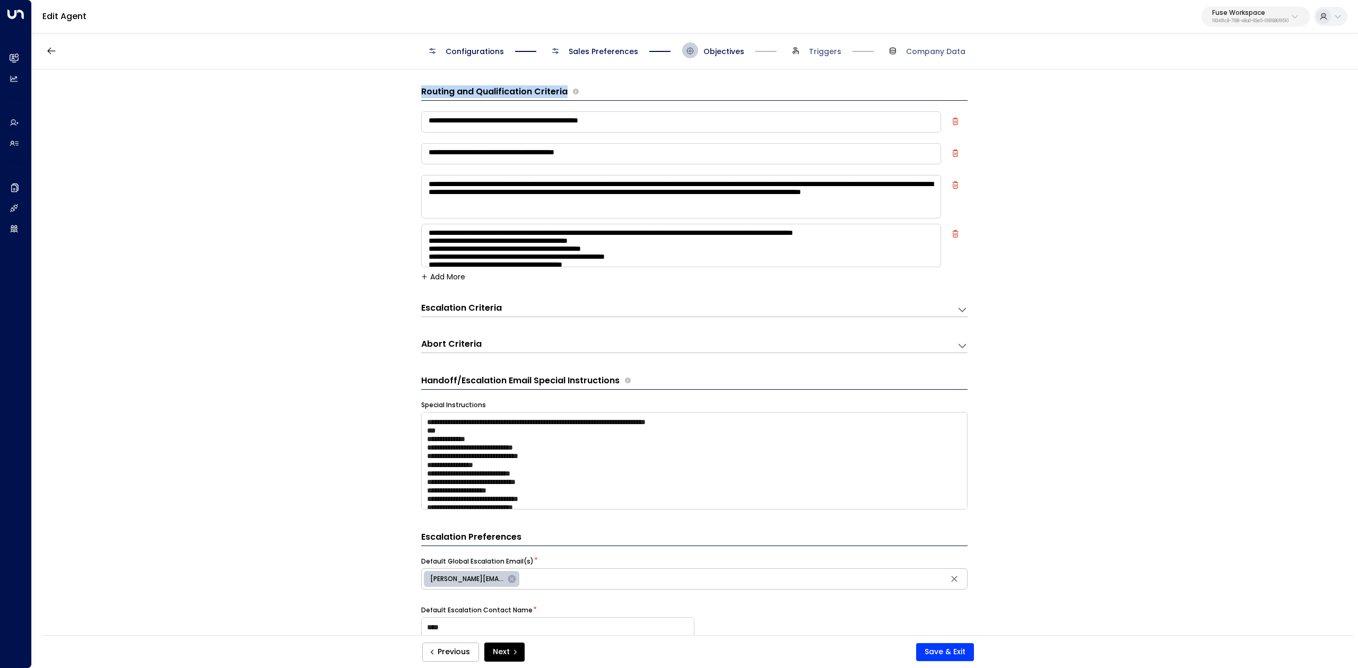
click at [423, 113] on textarea "**********" at bounding box center [681, 121] width 520 height 21
drag, startPoint x: 424, startPoint y: 121, endPoint x: 702, endPoint y: 283, distance: 321.6
click at [702, 283] on form "**********" at bounding box center [694, 569] width 546 height 968
click at [440, 151] on textarea "**********" at bounding box center [681, 153] width 520 height 21
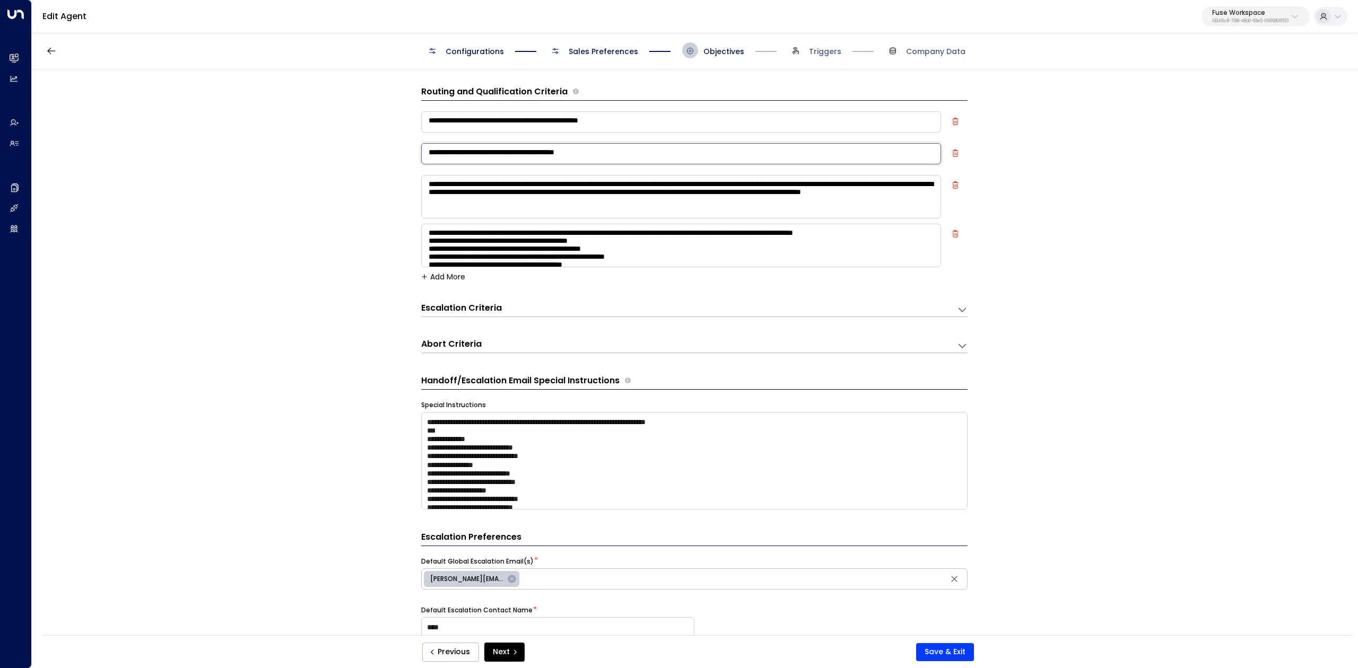
click at [440, 151] on textarea "**********" at bounding box center [681, 153] width 520 height 21
drag, startPoint x: 426, startPoint y: 184, endPoint x: 886, endPoint y: 223, distance: 461.1
click at [886, 223] on div "**********" at bounding box center [694, 189] width 546 height 161
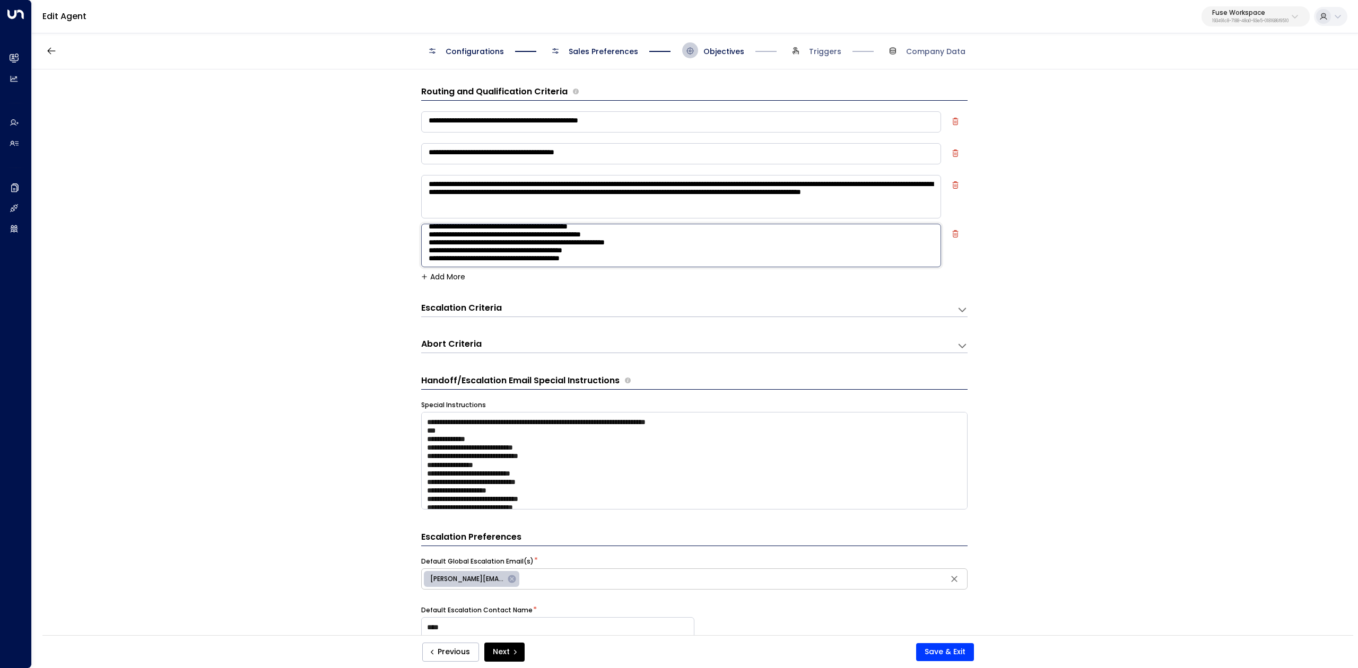
drag, startPoint x: 427, startPoint y: 236, endPoint x: 770, endPoint y: 298, distance: 348.7
click at [770, 298] on form "**********" at bounding box center [694, 569] width 546 height 968
click at [730, 308] on div "Escalation Criteria Reset" at bounding box center [683, 308] width 525 height 12
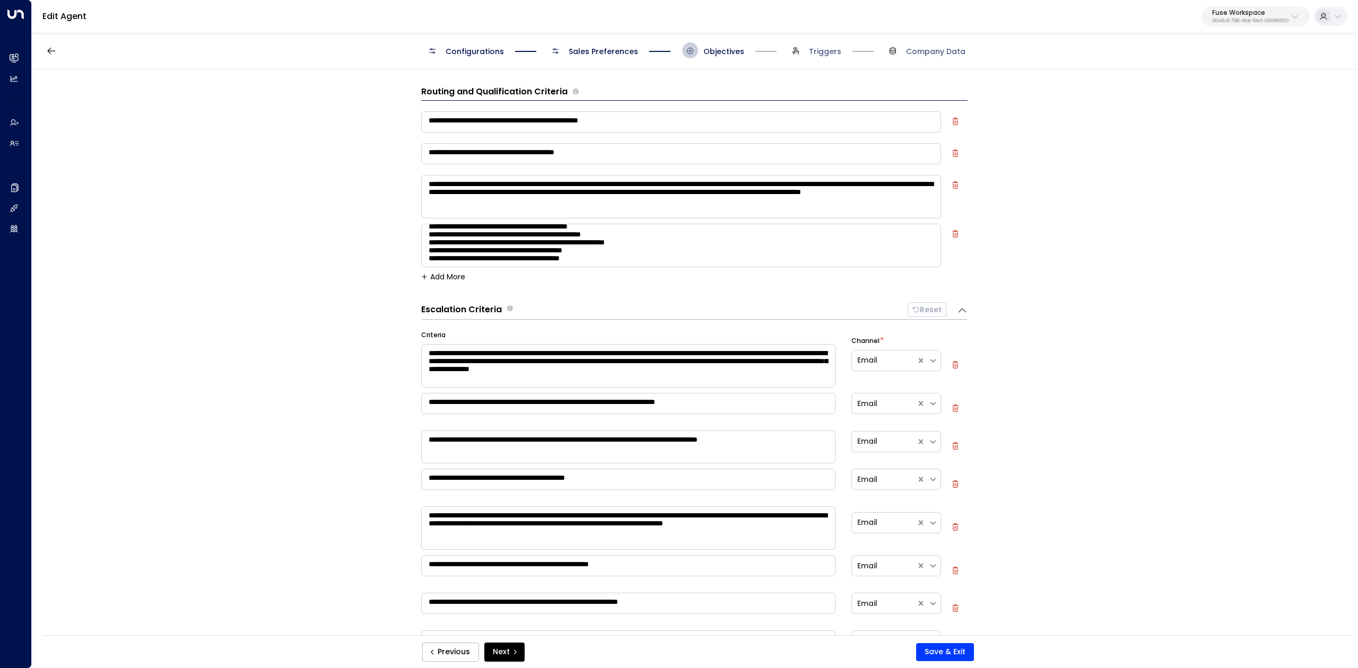
click at [457, 307] on h3 "Escalation Criteria" at bounding box center [461, 310] width 81 height 12
drag, startPoint x: 457, startPoint y: 308, endPoint x: 515, endPoint y: 311, distance: 57.4
click at [515, 311] on div "**********" at bounding box center [694, 355] width 1325 height 573
drag, startPoint x: 446, startPoint y: 336, endPoint x: 397, endPoint y: 336, distance: 48.8
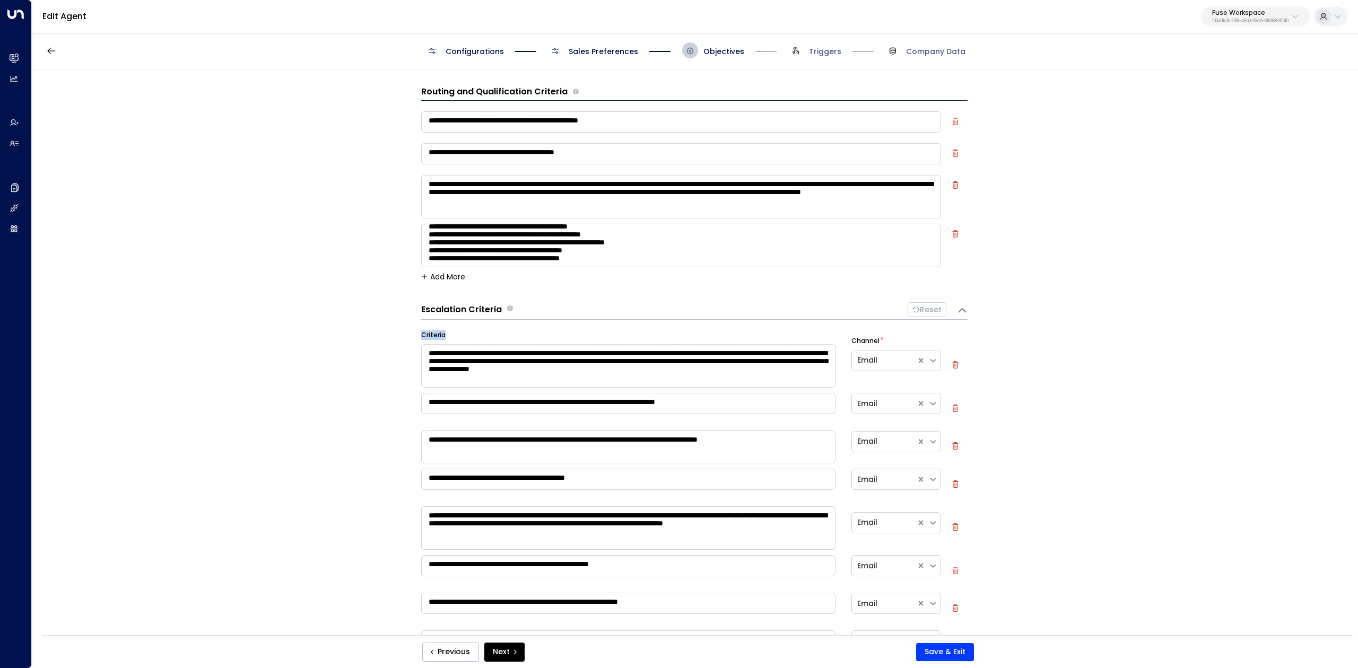
click at [397, 336] on div "**********" at bounding box center [694, 355] width 1325 height 573
copy label "Criteria"
drag, startPoint x: 493, startPoint y: 368, endPoint x: 733, endPoint y: 461, distance: 257.8
click at [737, 467] on div "**********" at bounding box center [694, 534] width 546 height 408
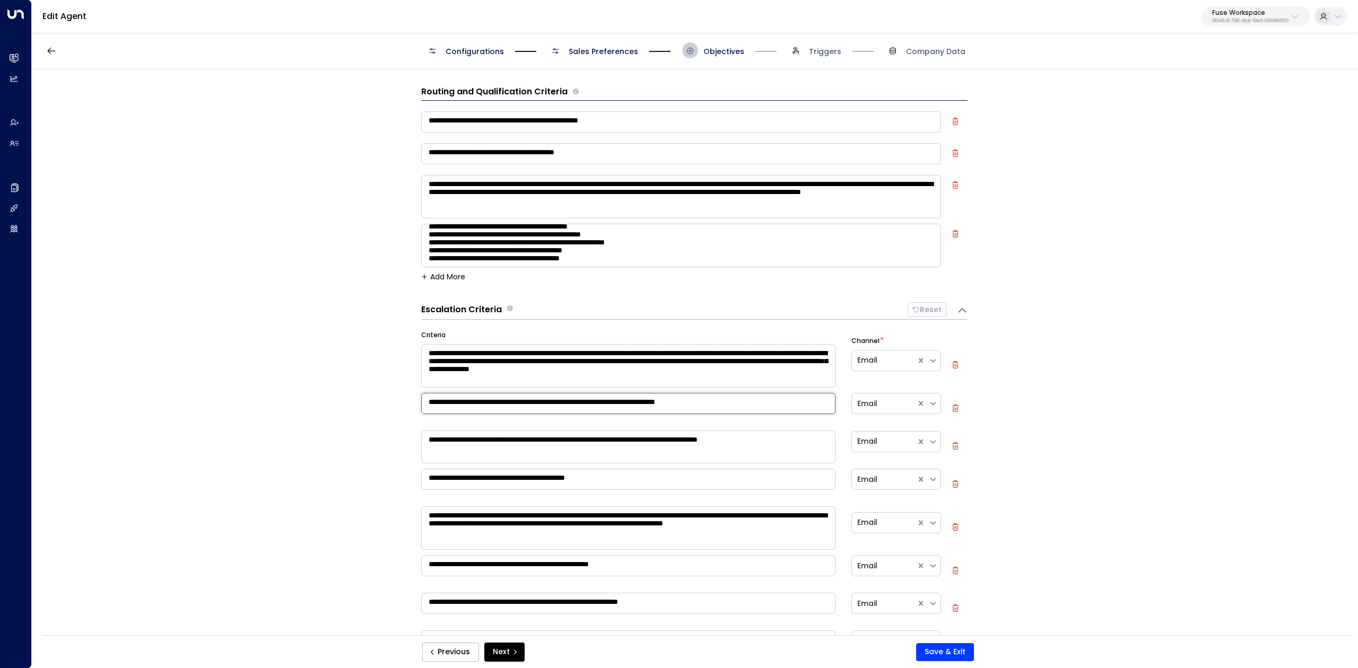
drag, startPoint x: 511, startPoint y: 412, endPoint x: 810, endPoint y: 436, distance: 300.1
click at [810, 436] on div "**********" at bounding box center [694, 534] width 546 height 408
drag, startPoint x: 695, startPoint y: 452, endPoint x: 701, endPoint y: 446, distance: 8.6
click at [695, 452] on textarea "**********" at bounding box center [628, 447] width 414 height 33
click at [701, 446] on textarea "**********" at bounding box center [628, 447] width 414 height 33
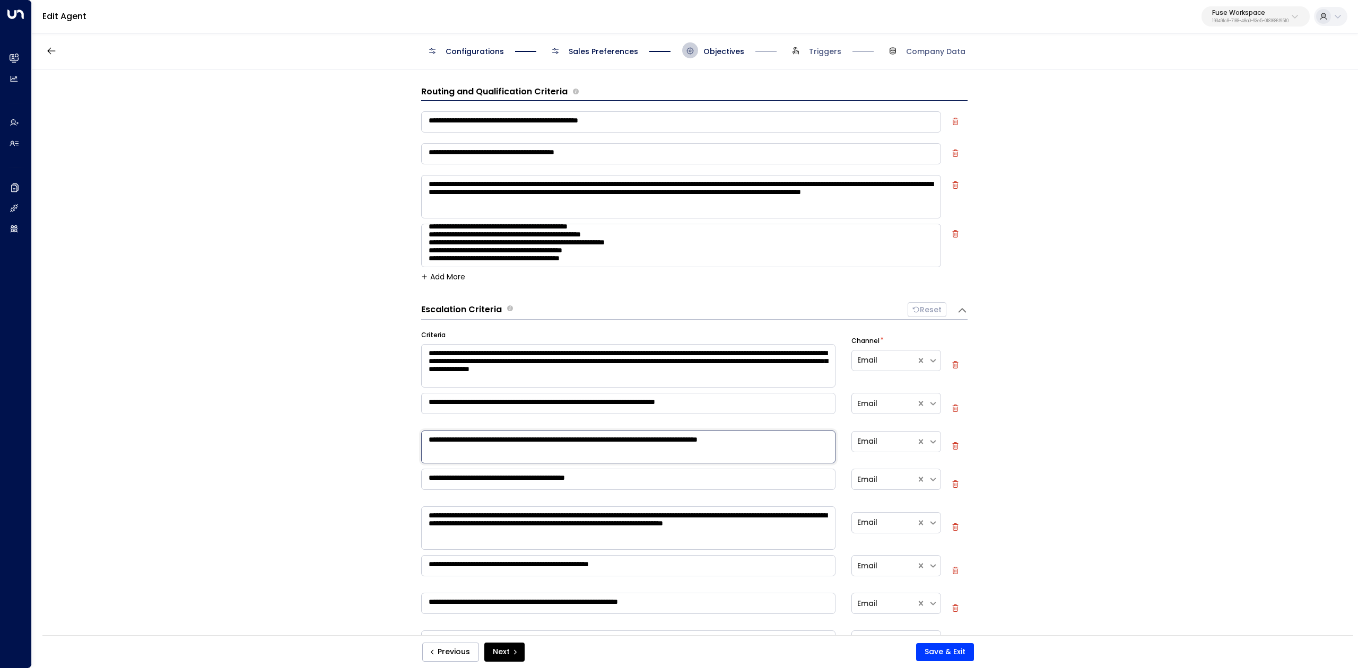
click at [701, 446] on textarea "**********" at bounding box center [628, 447] width 414 height 33
click at [612, 478] on textarea "**********" at bounding box center [628, 479] width 414 height 21
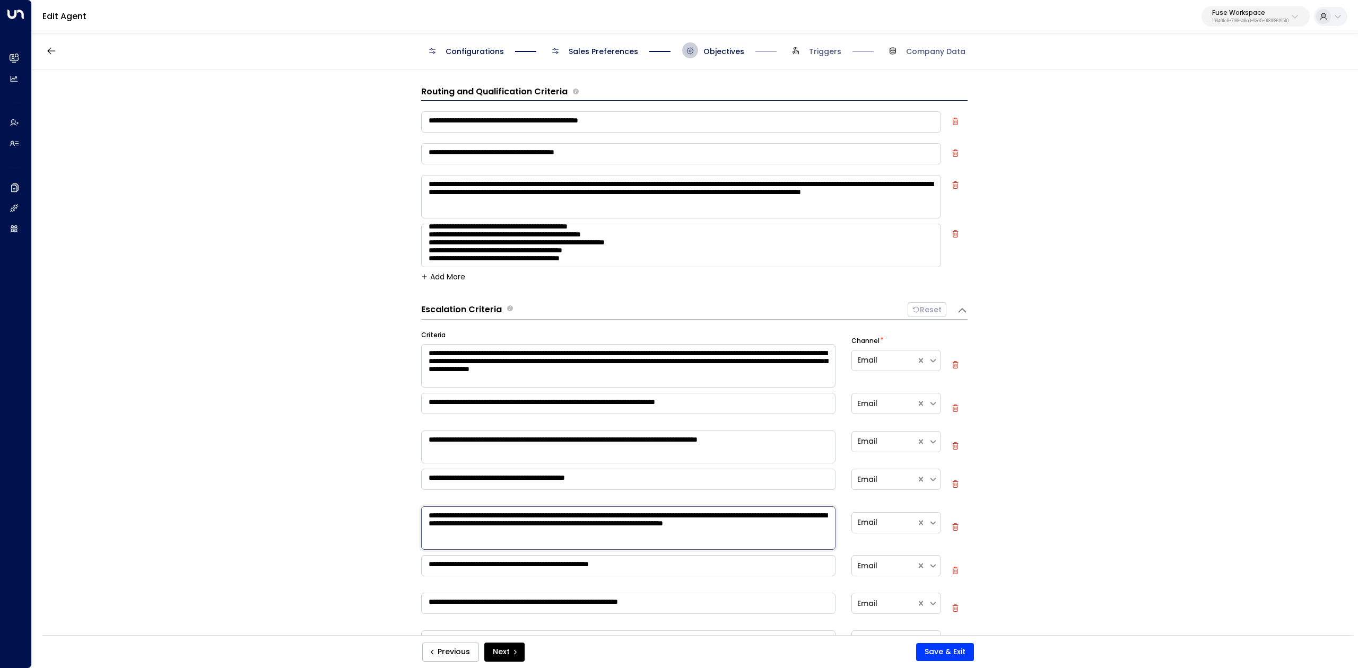
drag, startPoint x: 425, startPoint y: 515, endPoint x: 681, endPoint y: 556, distance: 259.0
click at [681, 556] on div "**********" at bounding box center [694, 534] width 546 height 408
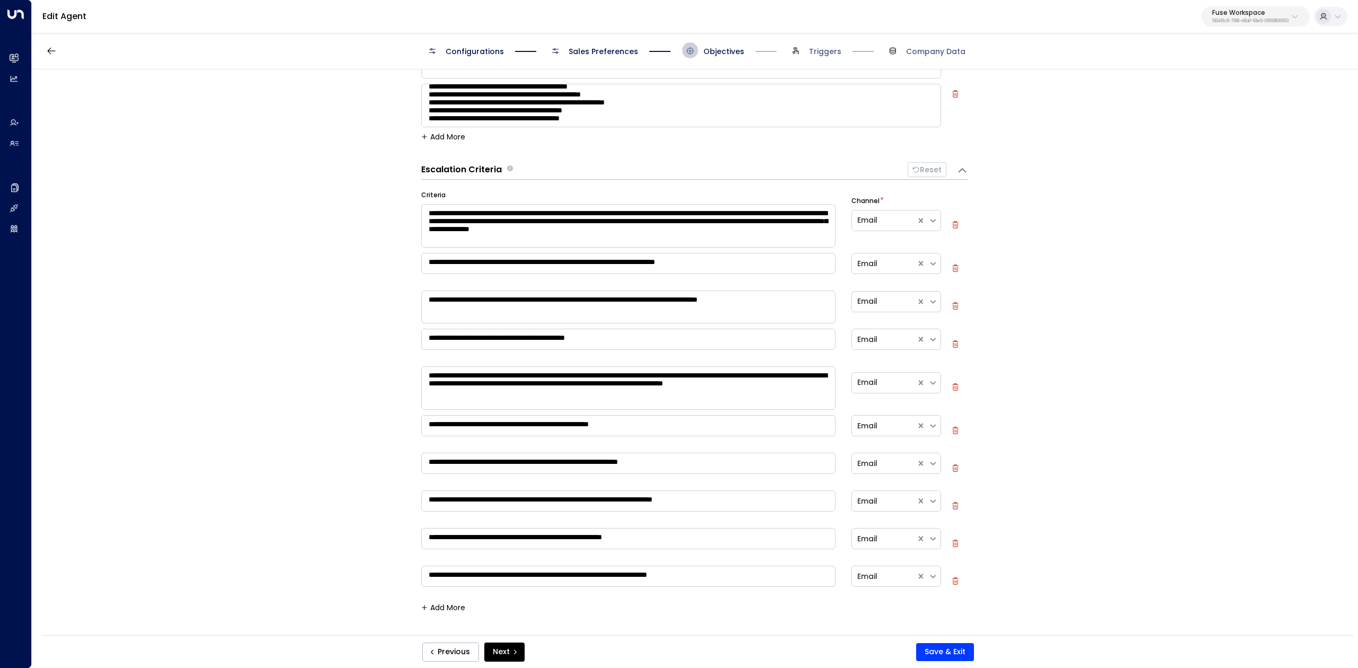
scroll to position [141, 0]
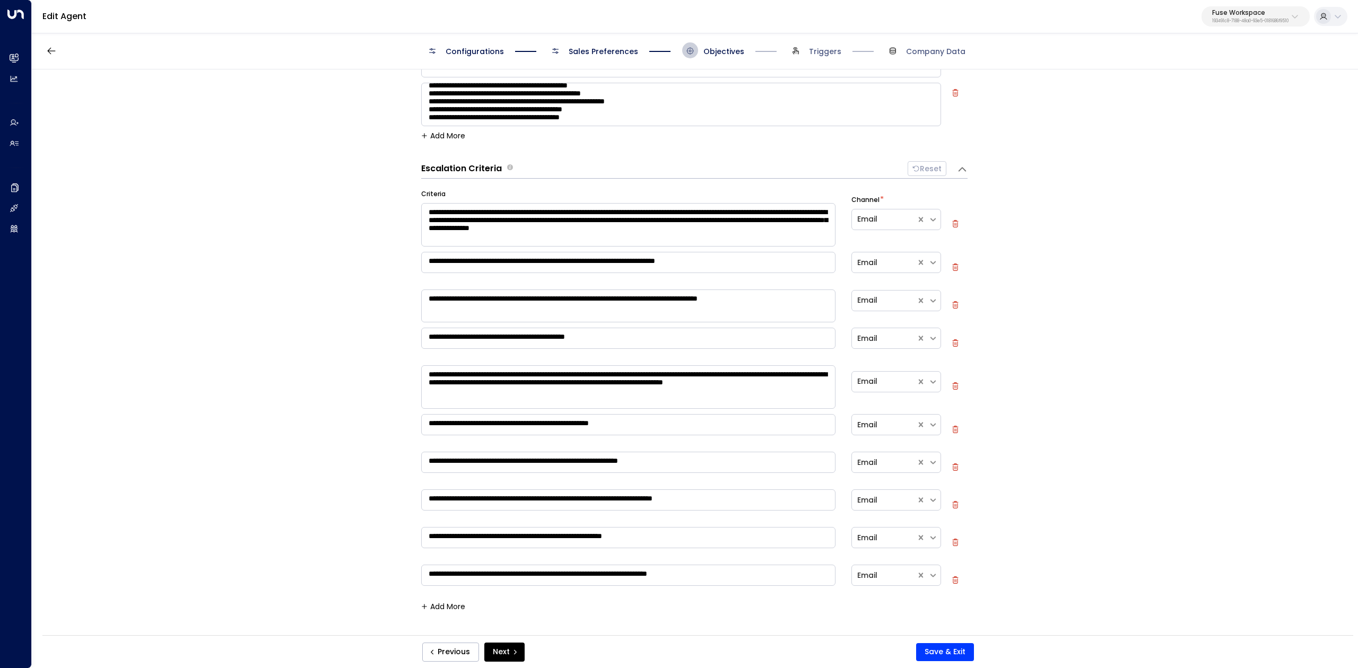
click at [643, 425] on textarea "**********" at bounding box center [628, 424] width 414 height 21
click at [643, 424] on textarea "**********" at bounding box center [628, 424] width 414 height 21
click at [687, 460] on textarea "**********" at bounding box center [628, 462] width 414 height 21
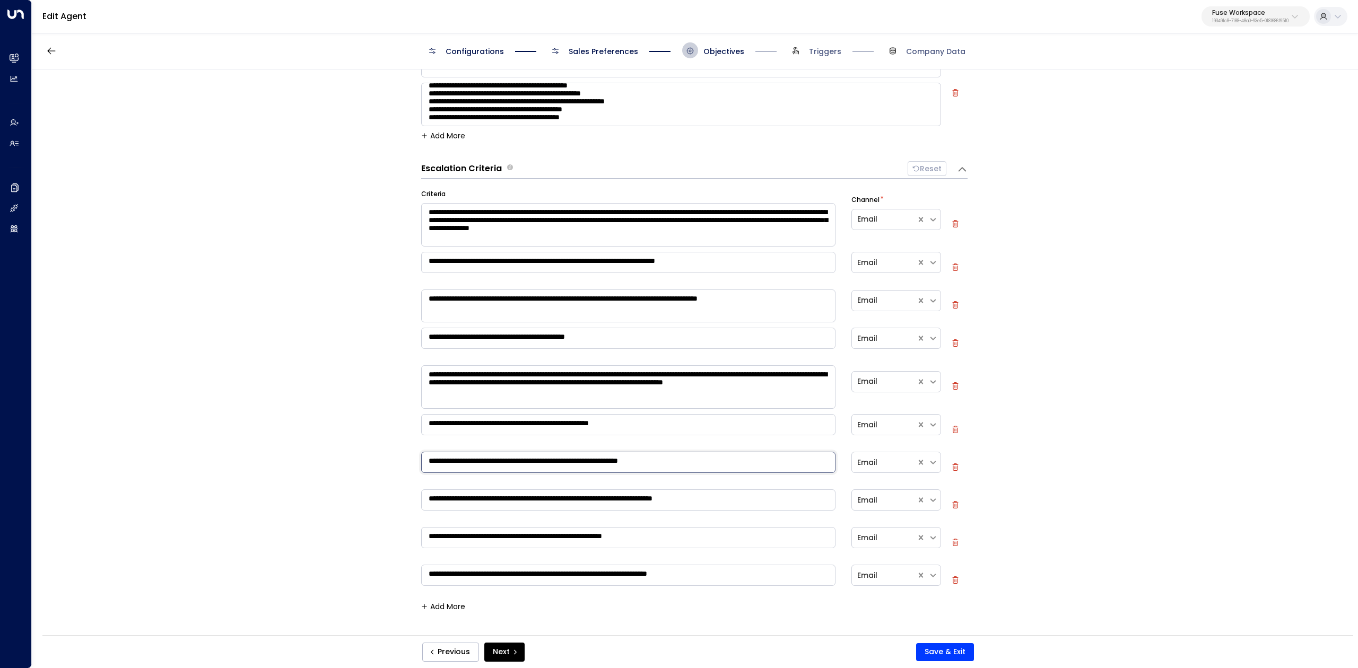
click at [687, 460] on textarea "**********" at bounding box center [628, 462] width 414 height 21
click at [554, 489] on div "**********" at bounding box center [628, 501] width 414 height 29
click at [556, 495] on textarea "**********" at bounding box center [628, 500] width 414 height 21
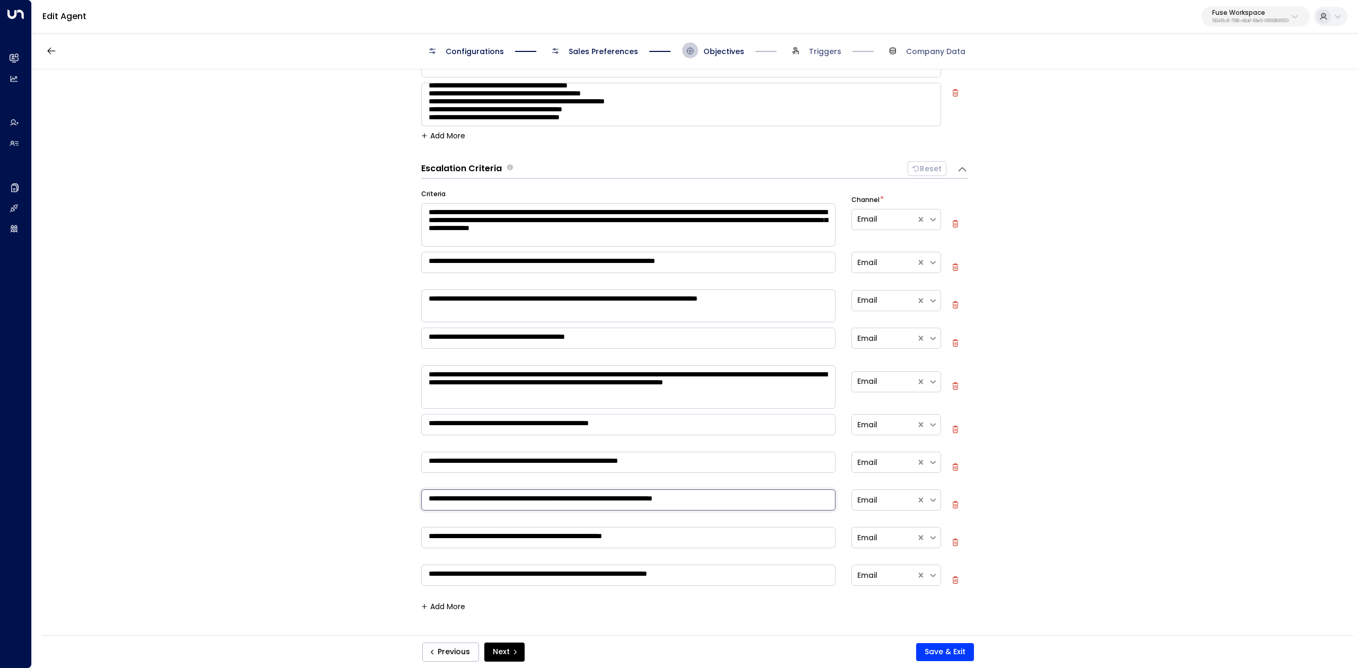
click at [556, 495] on textarea "**********" at bounding box center [628, 500] width 414 height 21
click at [623, 544] on textarea "**********" at bounding box center [628, 537] width 414 height 21
click at [629, 569] on textarea "**********" at bounding box center [628, 575] width 414 height 21
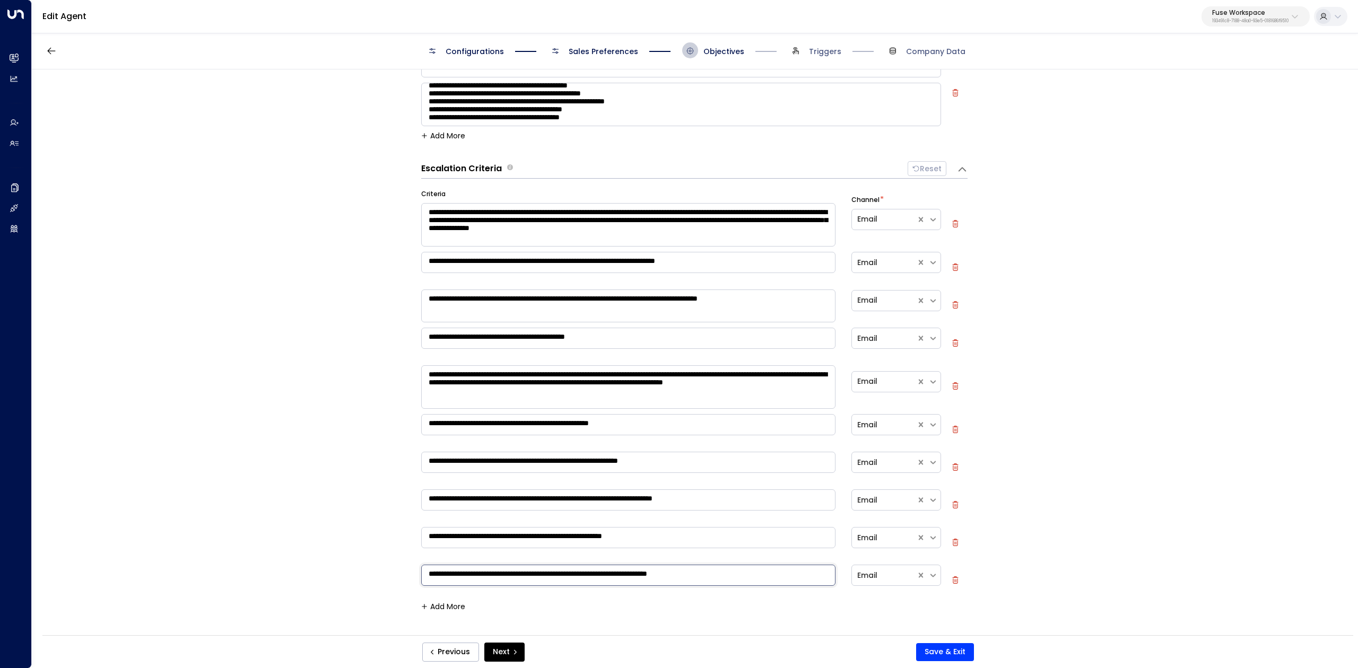
click at [629, 569] on textarea "**********" at bounding box center [628, 575] width 414 height 21
click at [631, 569] on textarea "**********" at bounding box center [628, 575] width 414 height 21
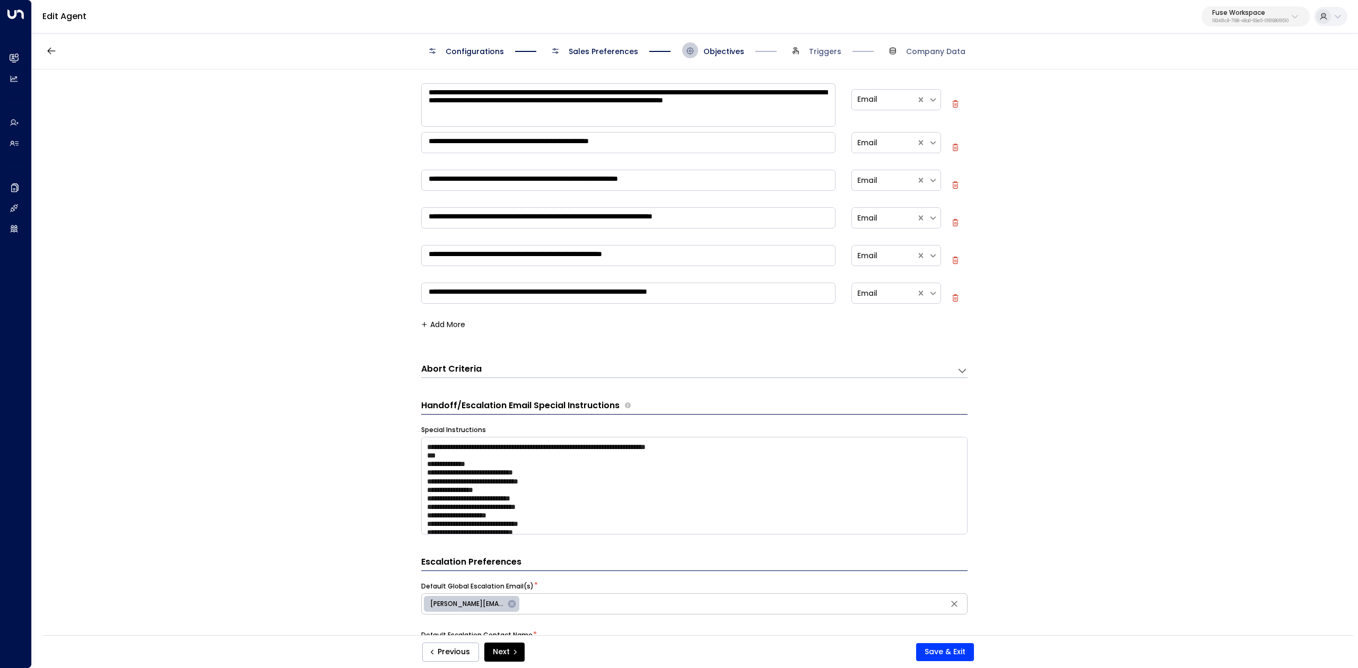
scroll to position [424, 0]
click at [485, 363] on div "Abort Criteria" at bounding box center [689, 369] width 536 height 14
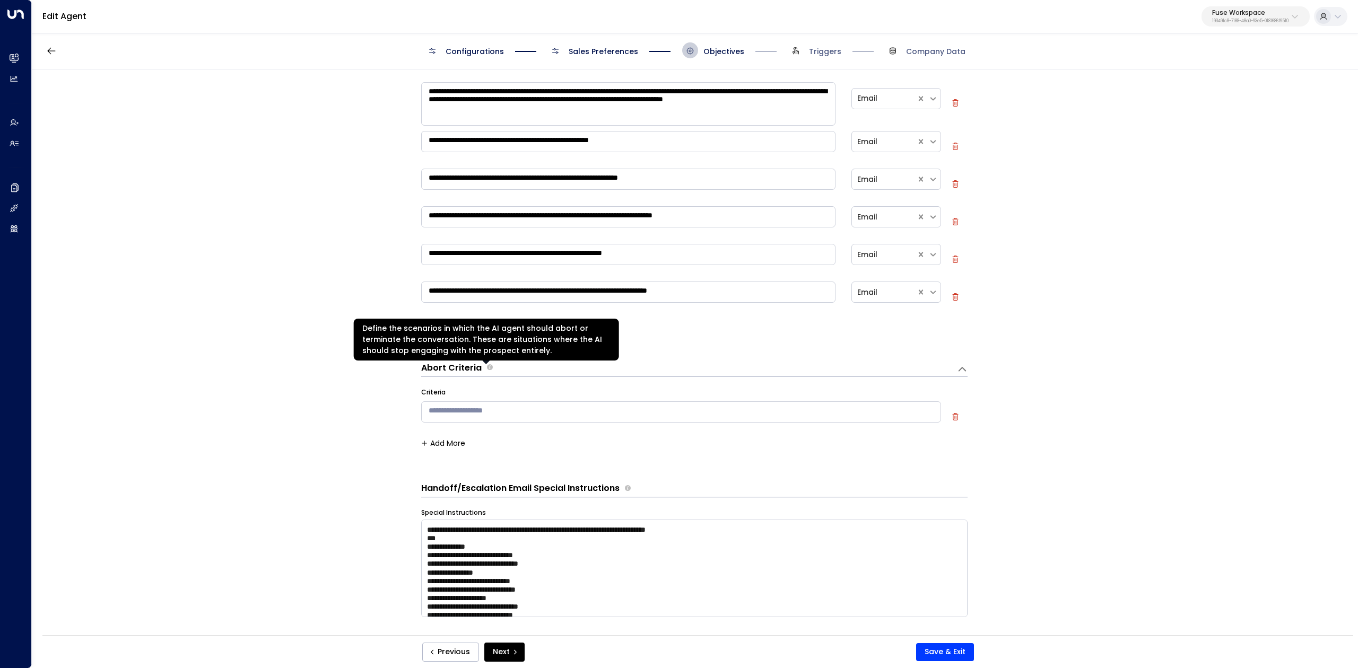
click at [485, 365] on span at bounding box center [485, 363] width 7 height 5
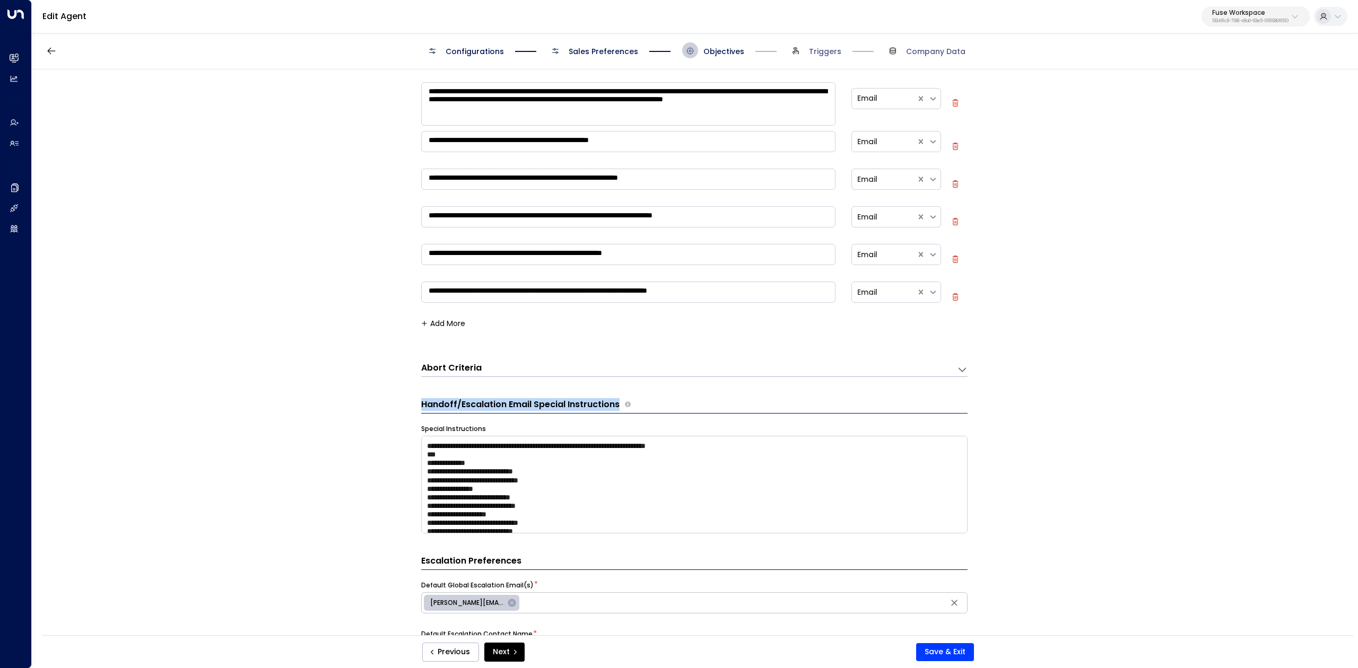
drag, startPoint x: 416, startPoint y: 405, endPoint x: 617, endPoint y: 405, distance: 201.6
click at [617, 405] on div "**********" at bounding box center [694, 355] width 1325 height 573
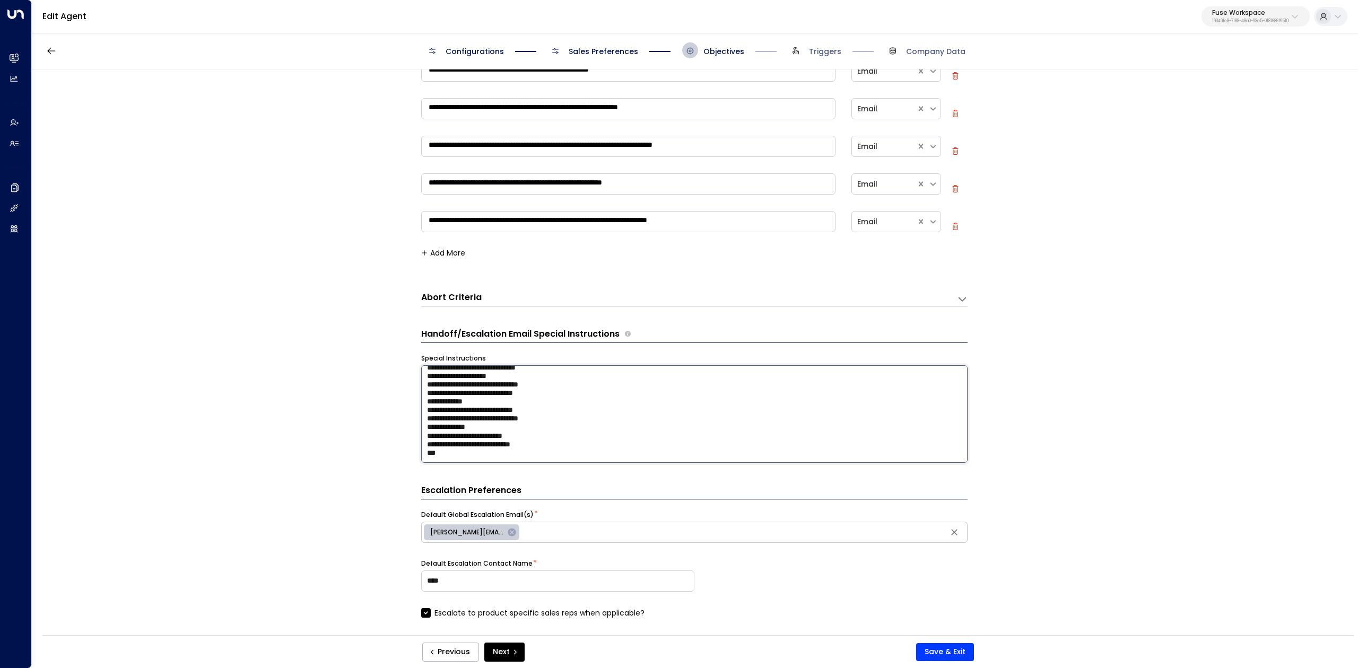
drag, startPoint x: 425, startPoint y: 448, endPoint x: 800, endPoint y: 493, distance: 377.1
click at [800, 493] on form "**********" at bounding box center [694, 299] width 546 height 1416
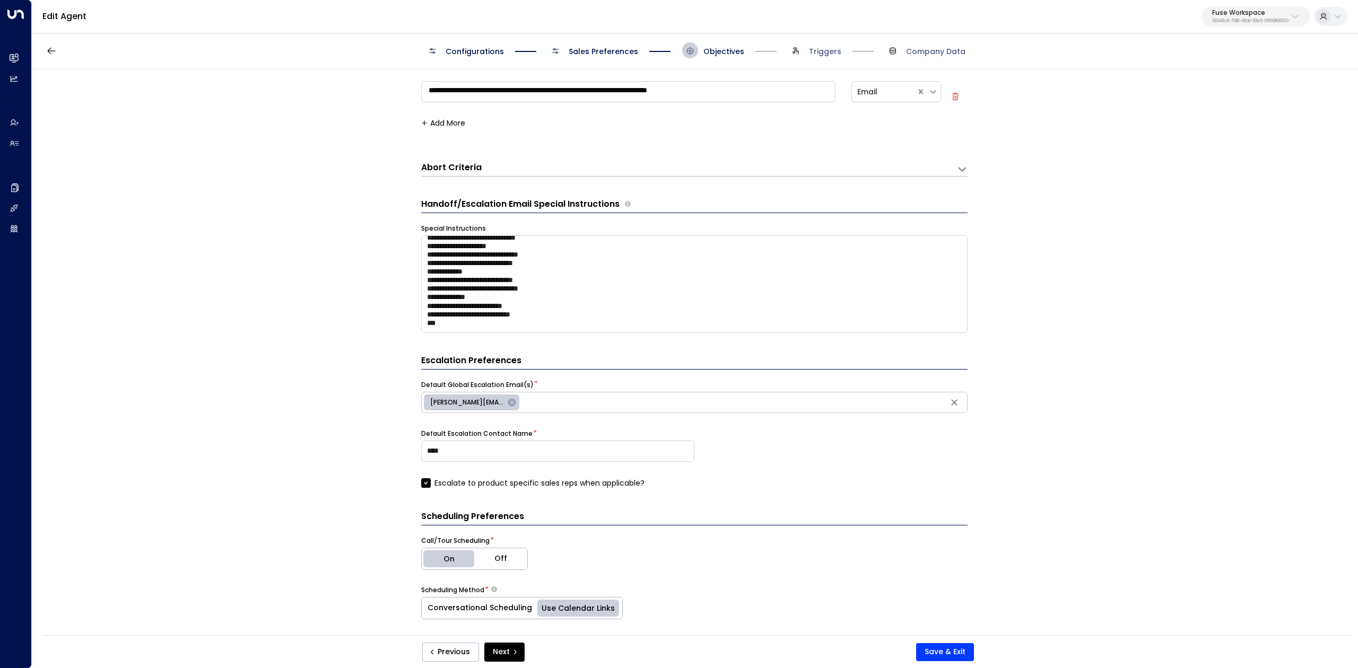
scroll to position [604, 0]
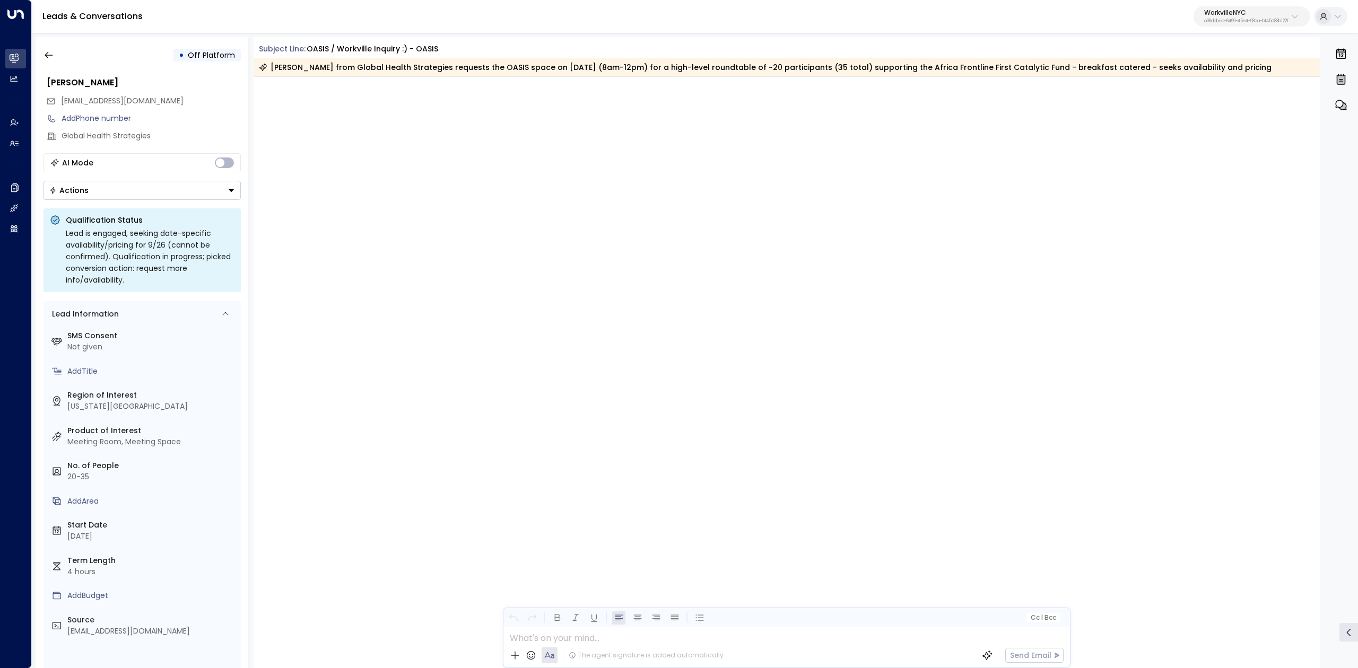
scroll to position [3068, 0]
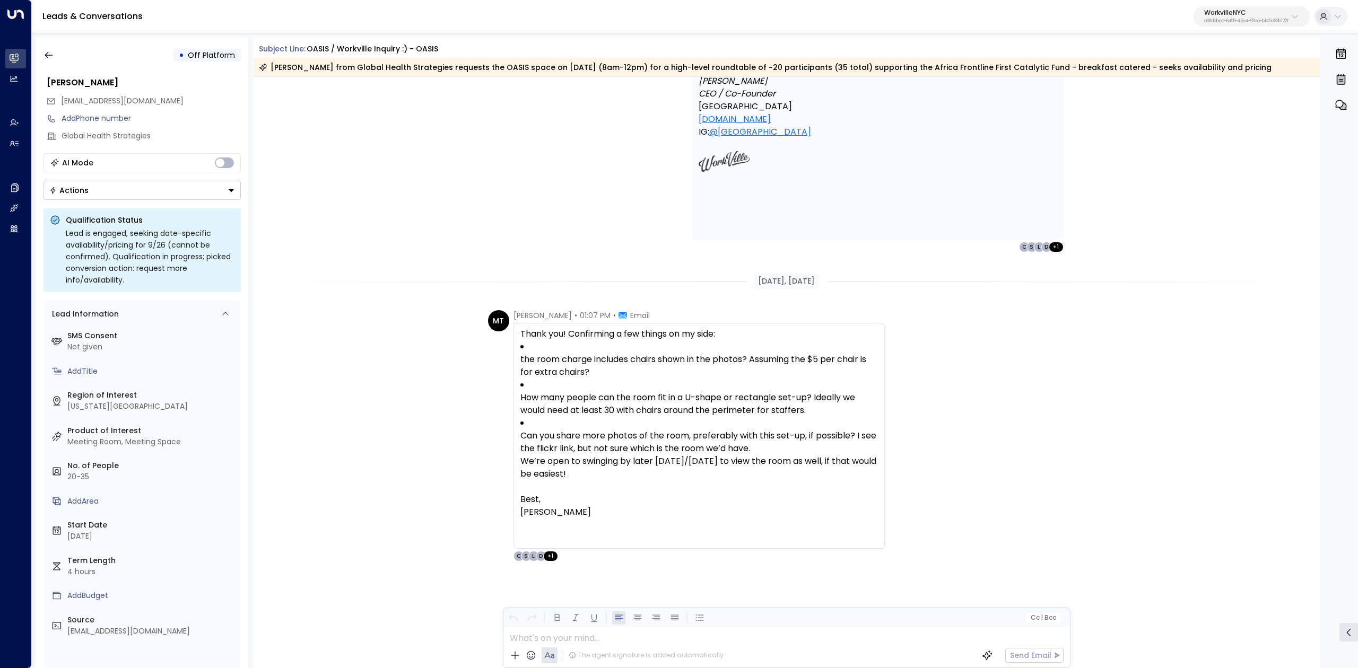
click at [1243, 8] on button "WorkvilleNYC a08ddbed-6499-45e4-93aa-bf45d83b122f" at bounding box center [1251, 16] width 116 height 20
type input "*********"
click at [1237, 98] on li "Expansive ID: 55becf27-4c58-461a-955f-8d25af7395f3" at bounding box center [1271, 85] width 161 height 28
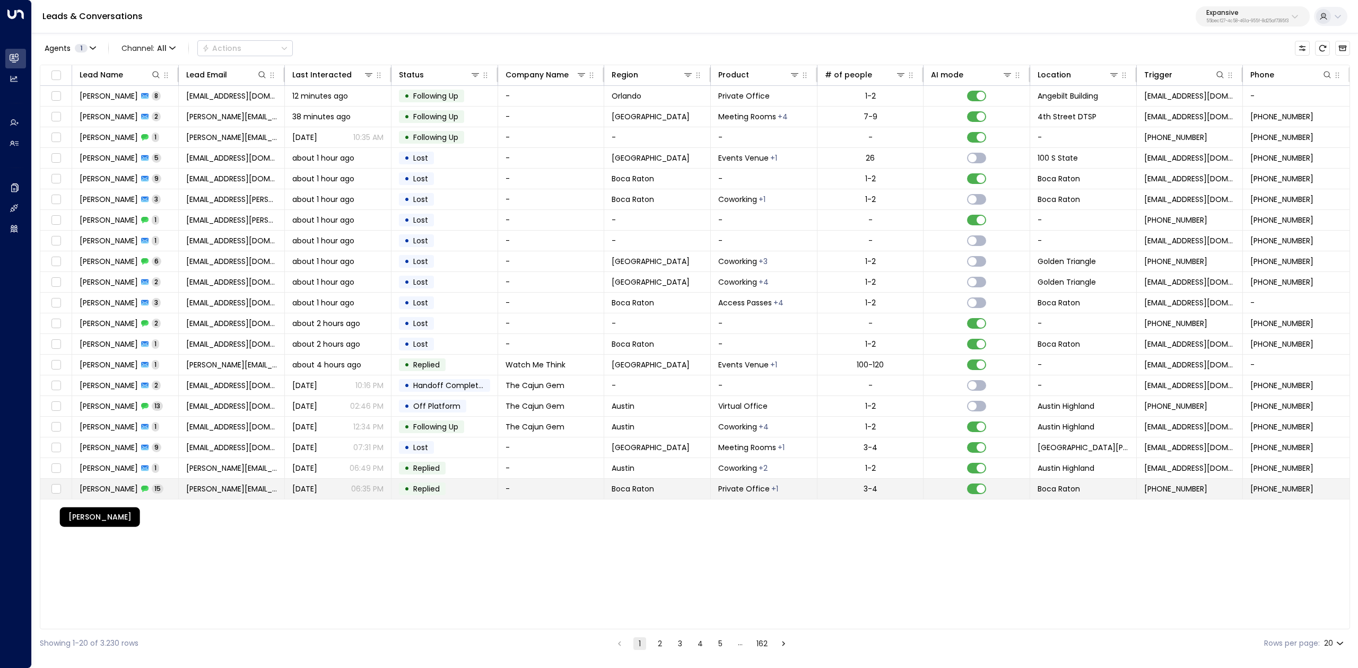
click at [98, 490] on span "[PERSON_NAME]" at bounding box center [109, 489] width 58 height 11
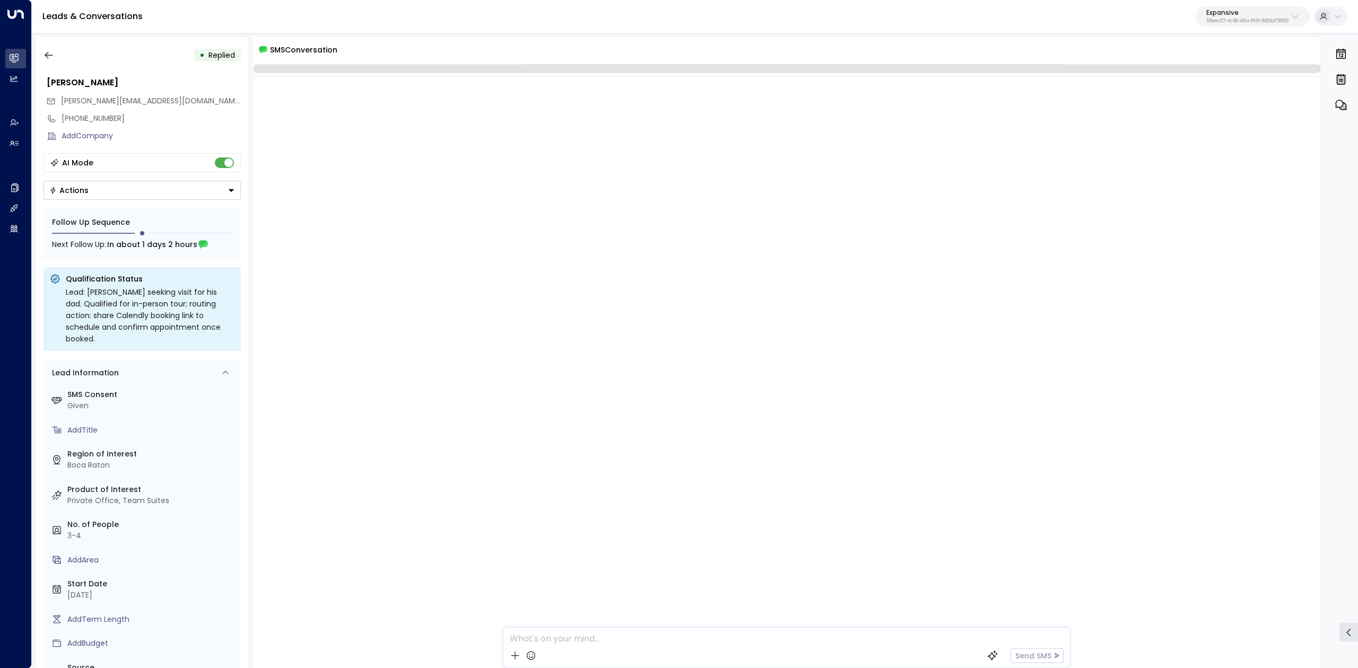
scroll to position [805, 0]
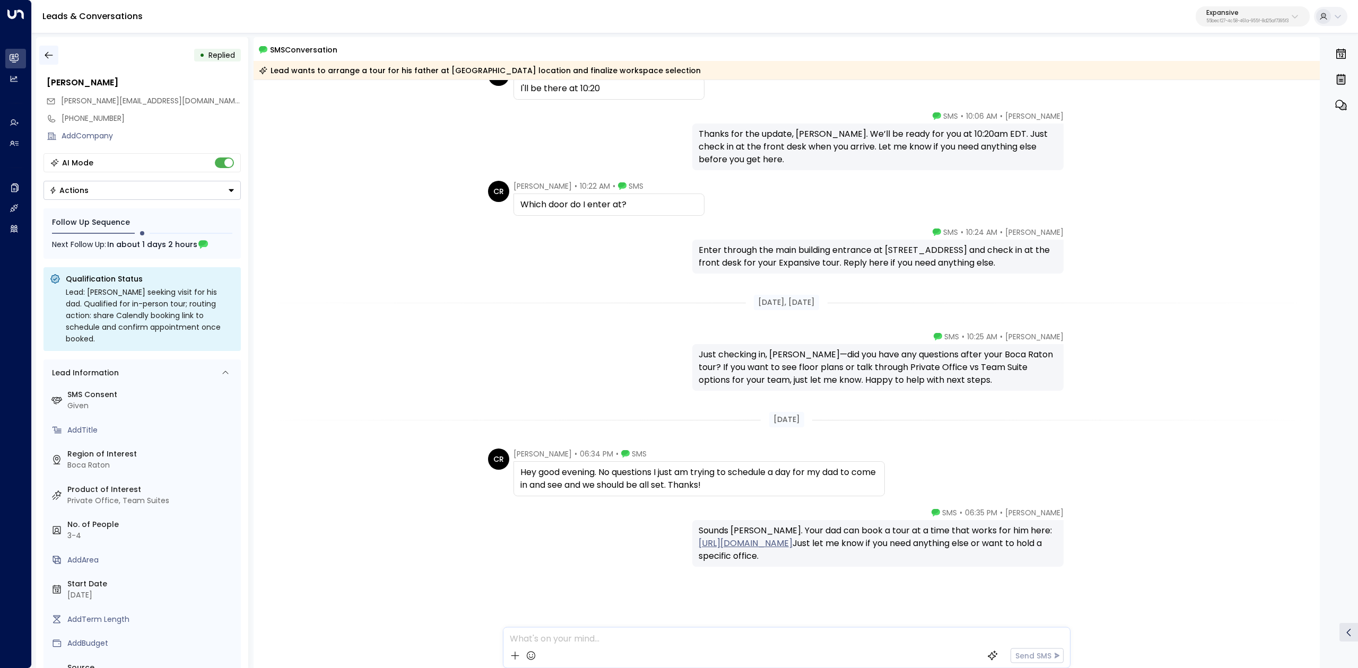
click at [55, 58] on button "button" at bounding box center [48, 55] width 19 height 19
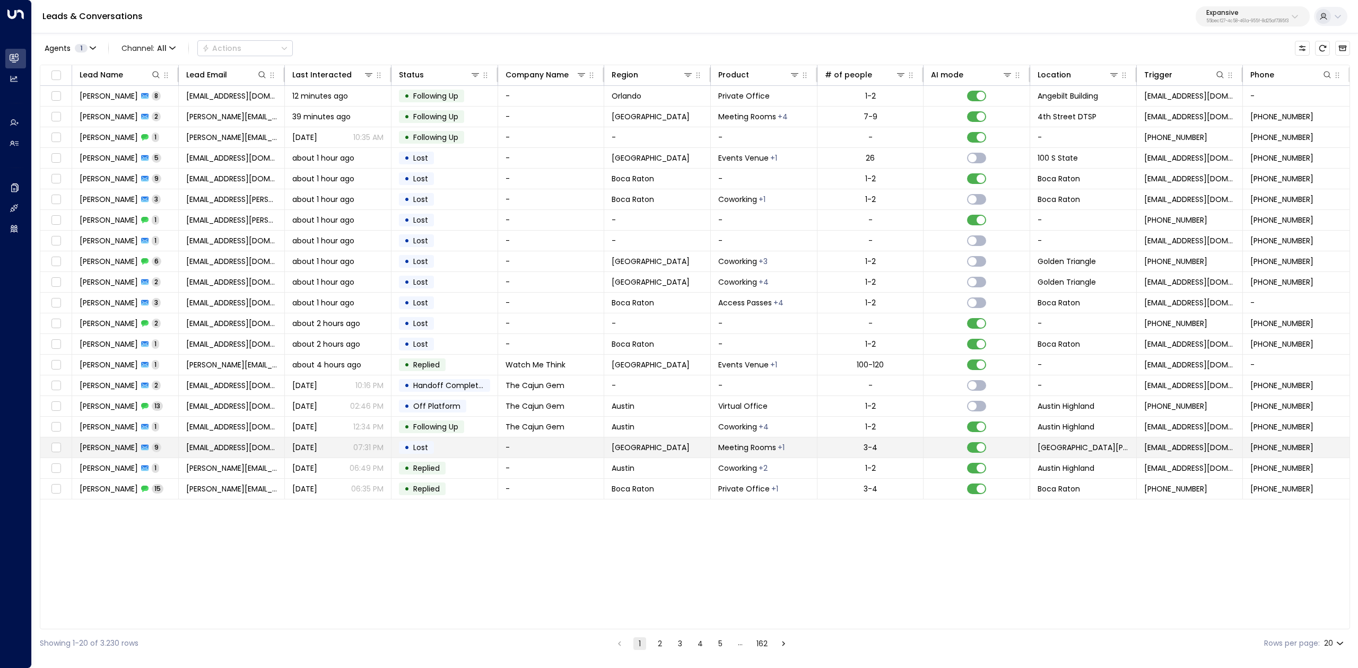
click at [106, 448] on span "[PERSON_NAME]" at bounding box center [109, 447] width 58 height 11
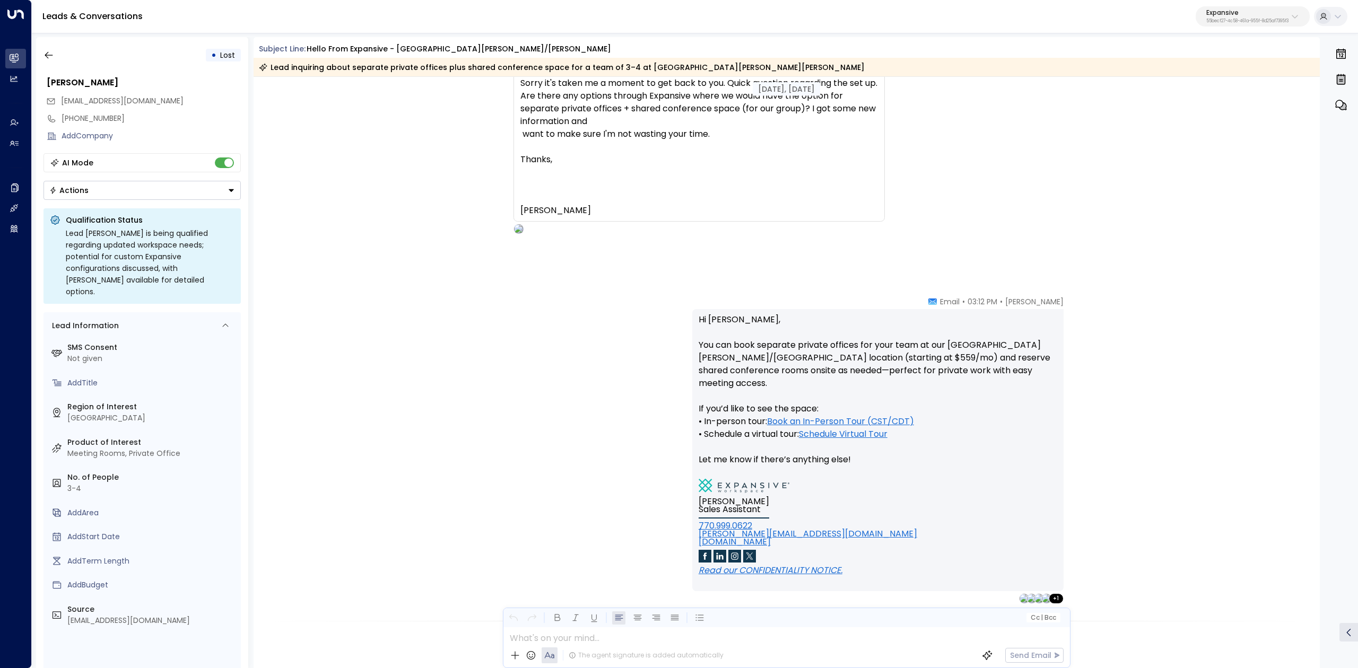
scroll to position [1407, 0]
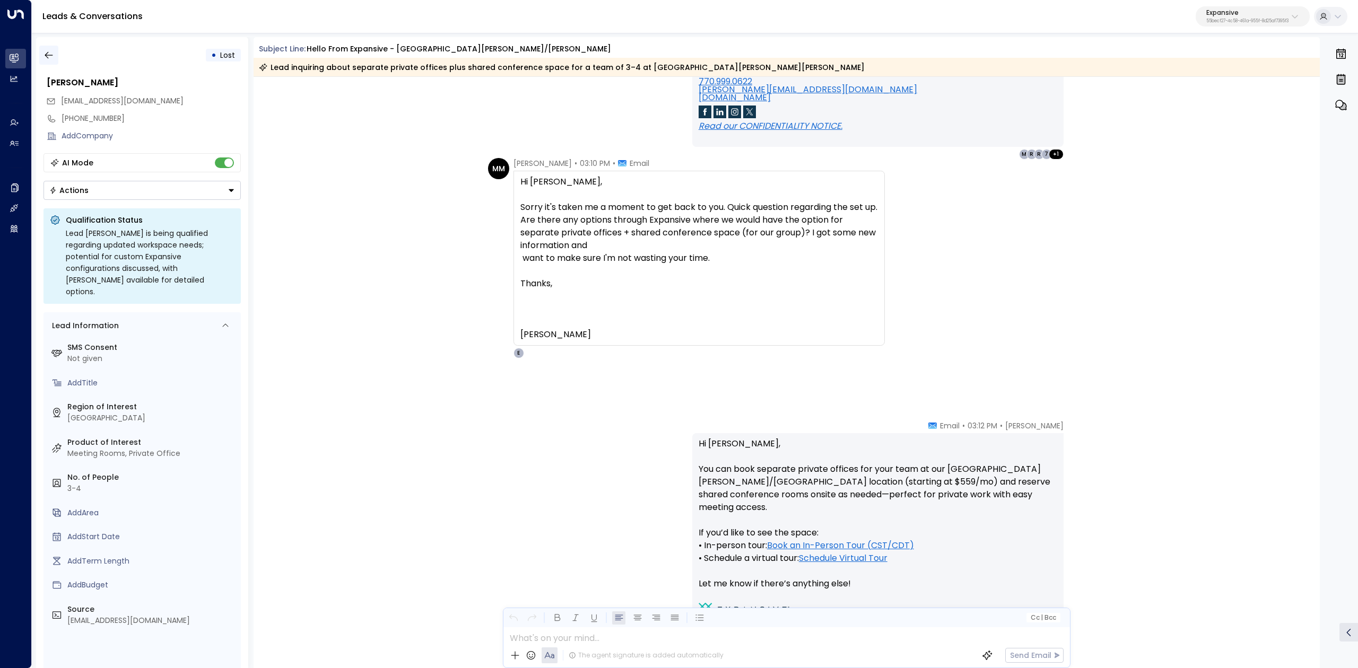
click at [51, 55] on icon "button" at bounding box center [49, 55] width 8 height 7
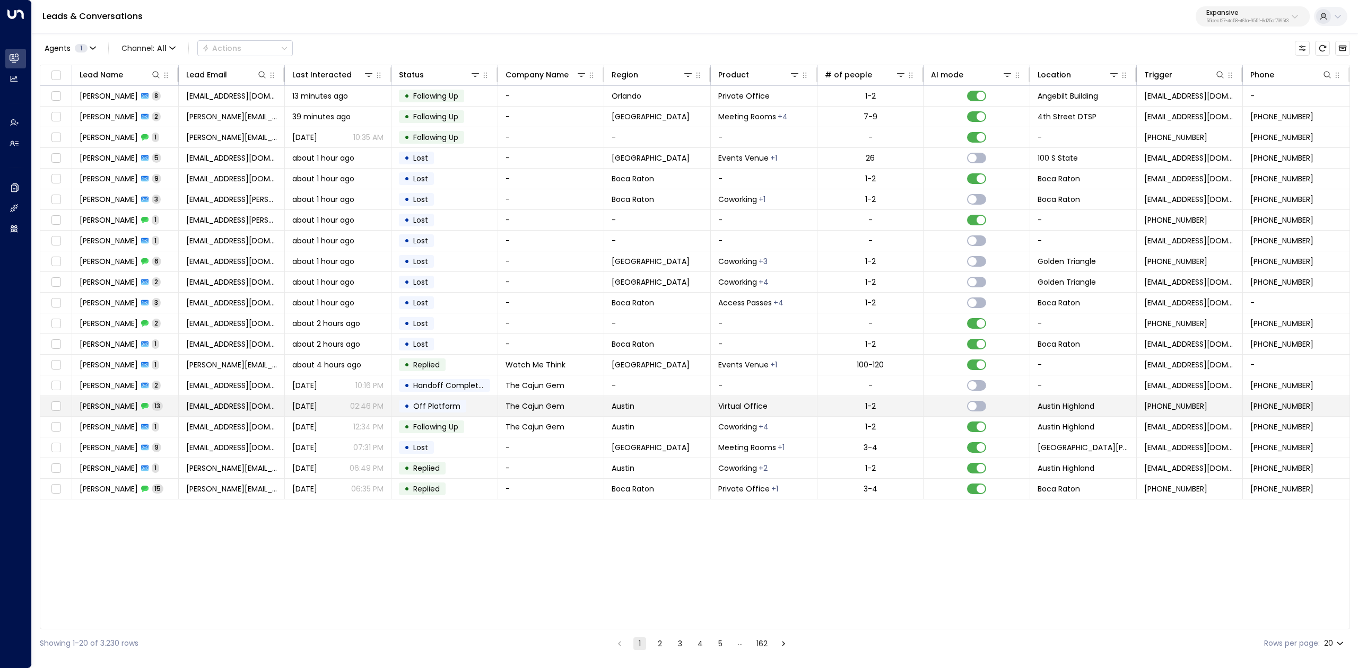
click at [112, 409] on span "[PERSON_NAME]" at bounding box center [109, 406] width 58 height 11
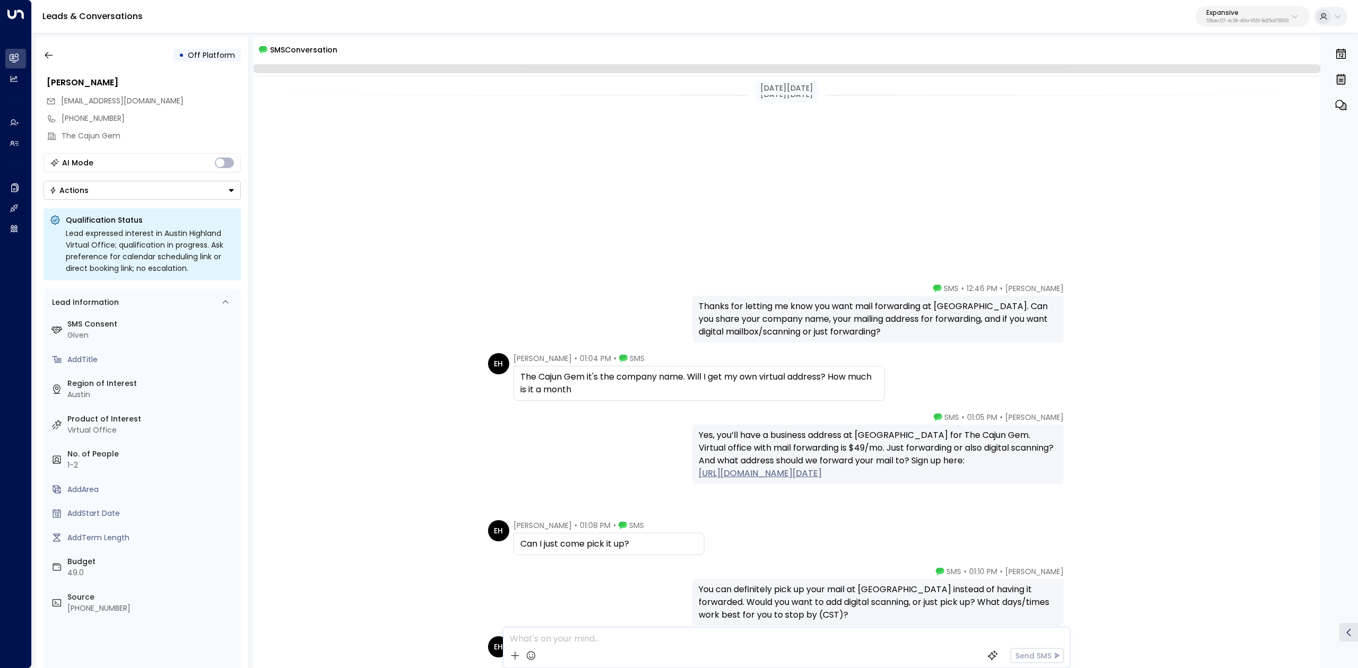
scroll to position [321, 0]
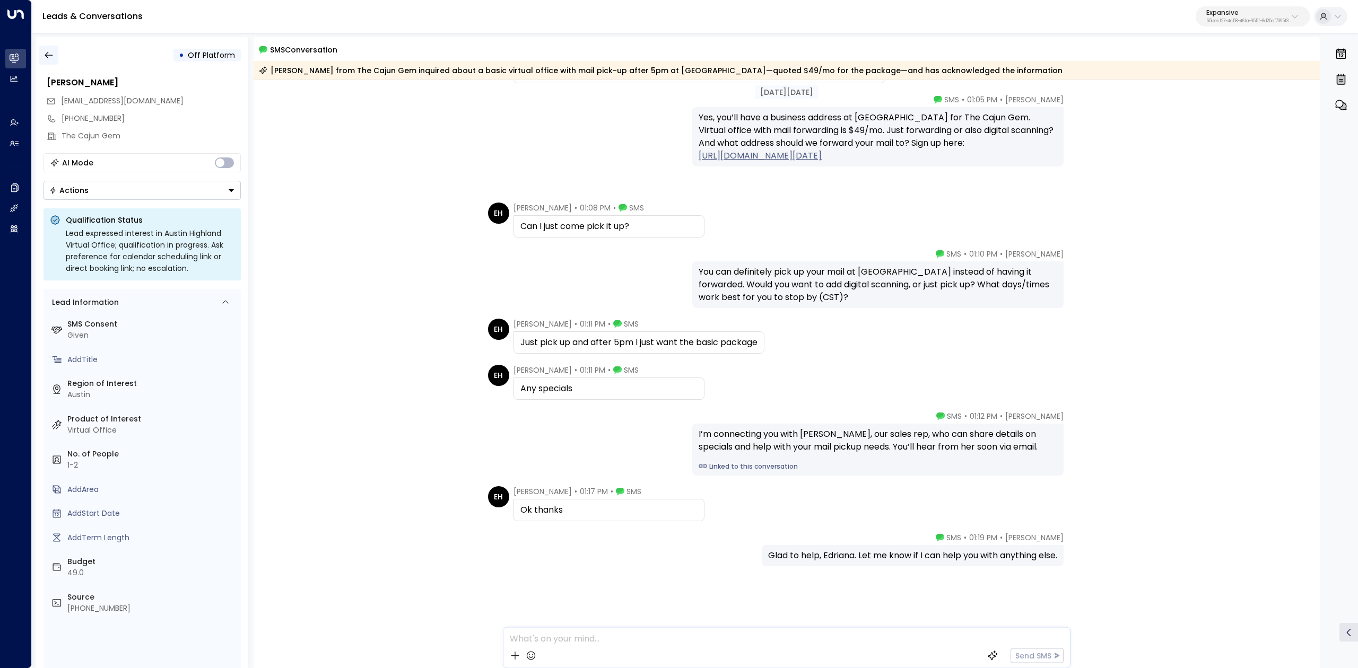
click at [45, 54] on icon "button" at bounding box center [49, 55] width 8 height 7
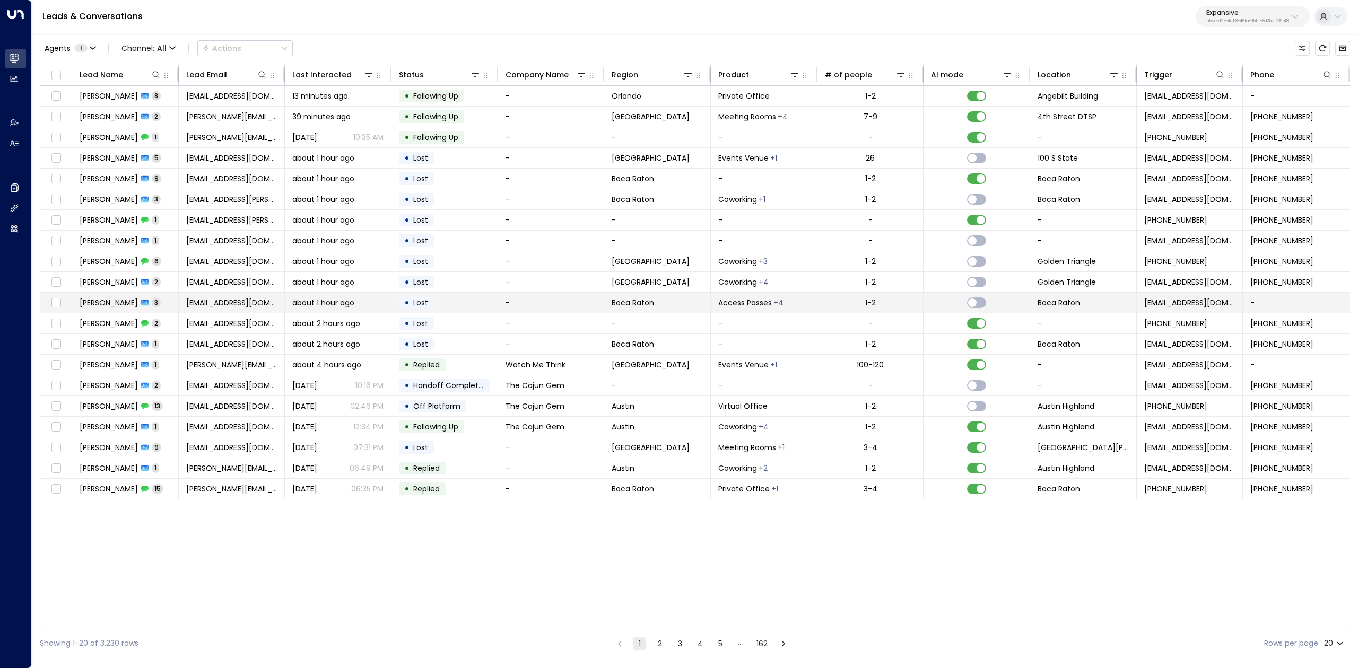
click at [105, 304] on span "[PERSON_NAME]" at bounding box center [109, 303] width 58 height 11
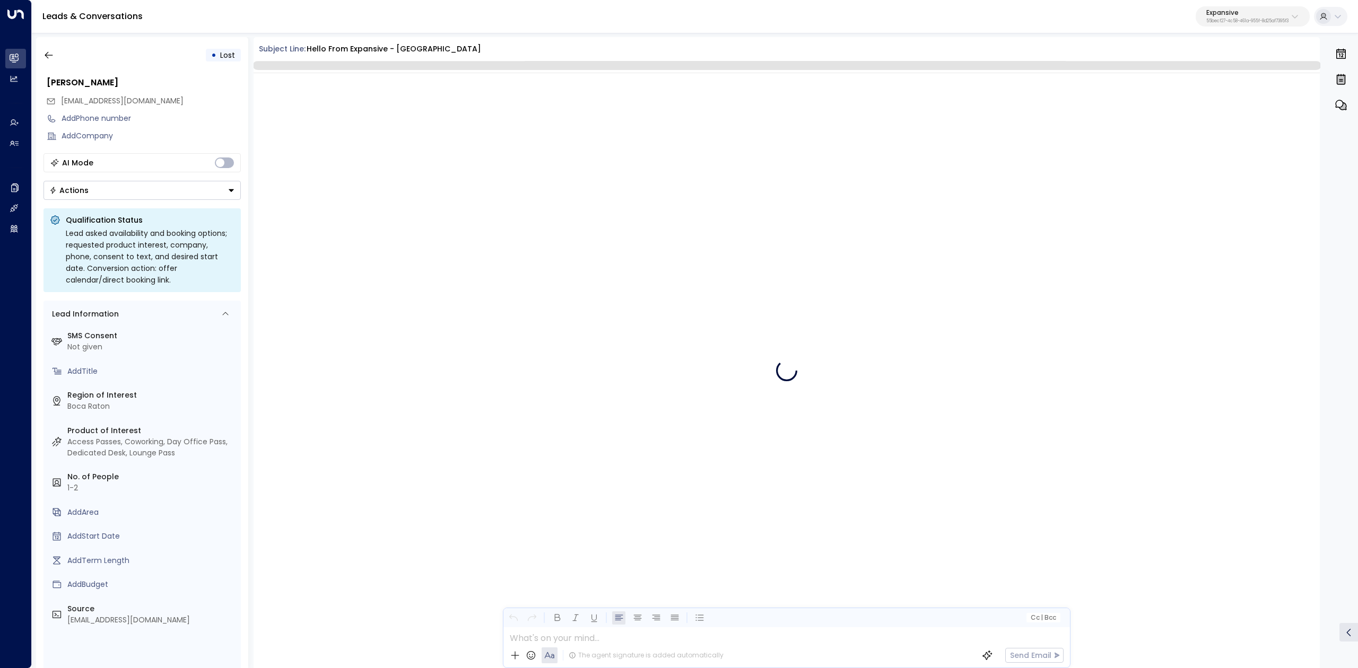
scroll to position [983, 0]
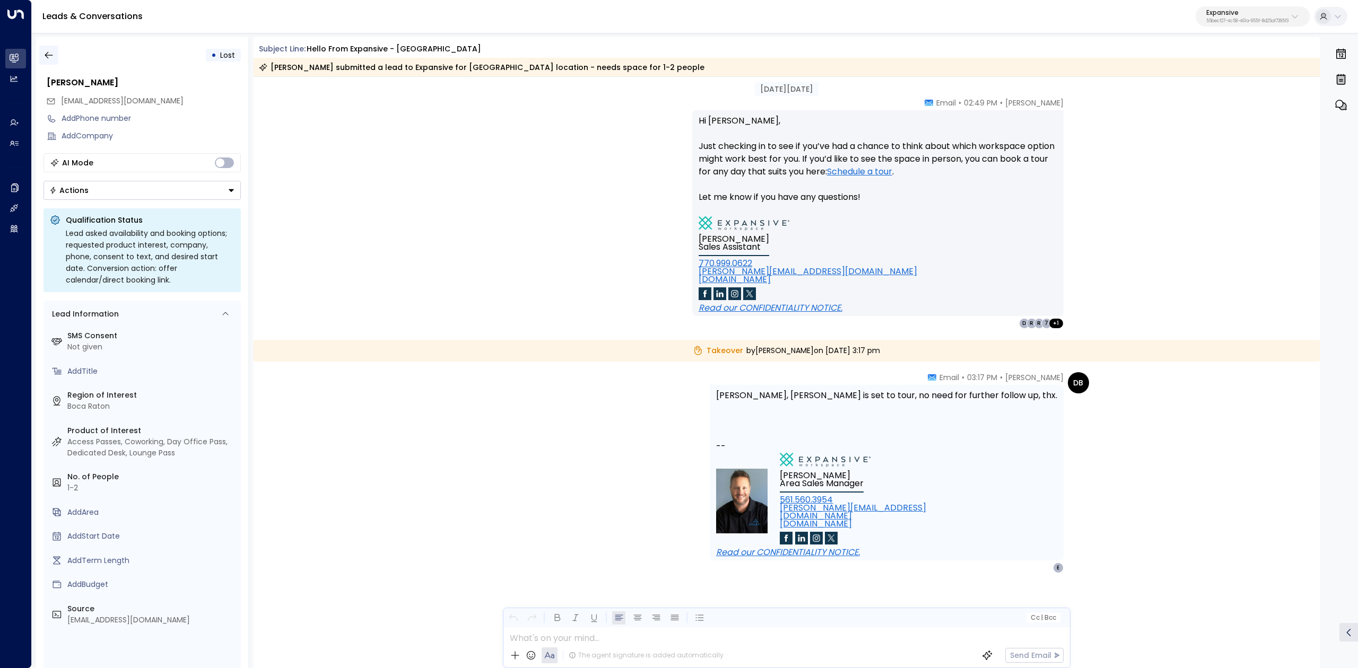
click at [56, 49] on button "button" at bounding box center [48, 55] width 19 height 19
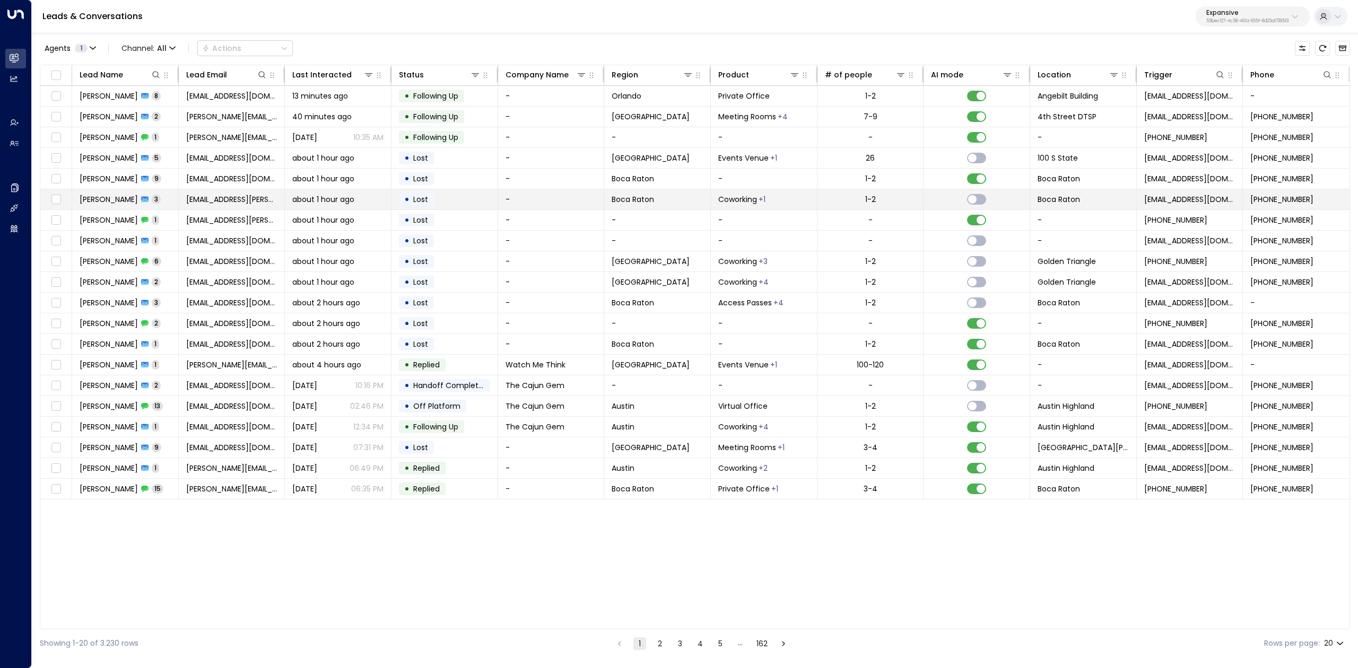
click at [99, 204] on span "[PERSON_NAME]" at bounding box center [109, 199] width 58 height 11
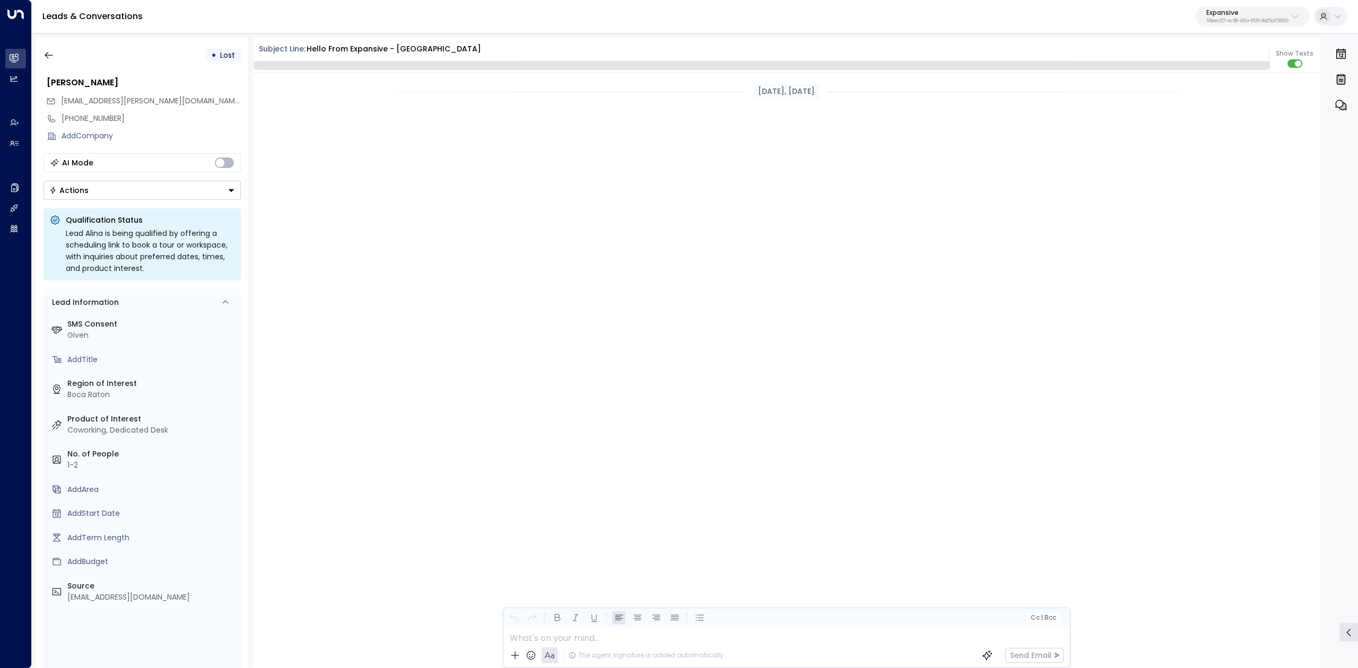
scroll to position [1132, 0]
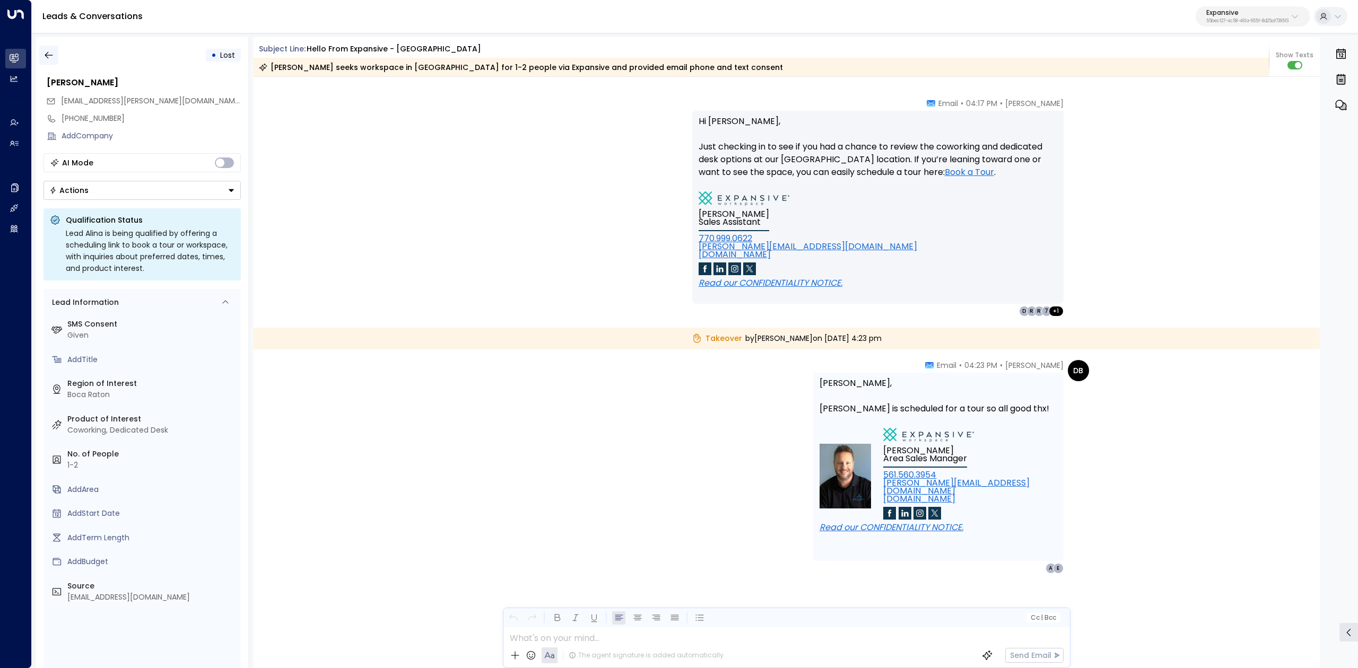
click at [49, 60] on button "button" at bounding box center [48, 55] width 19 height 19
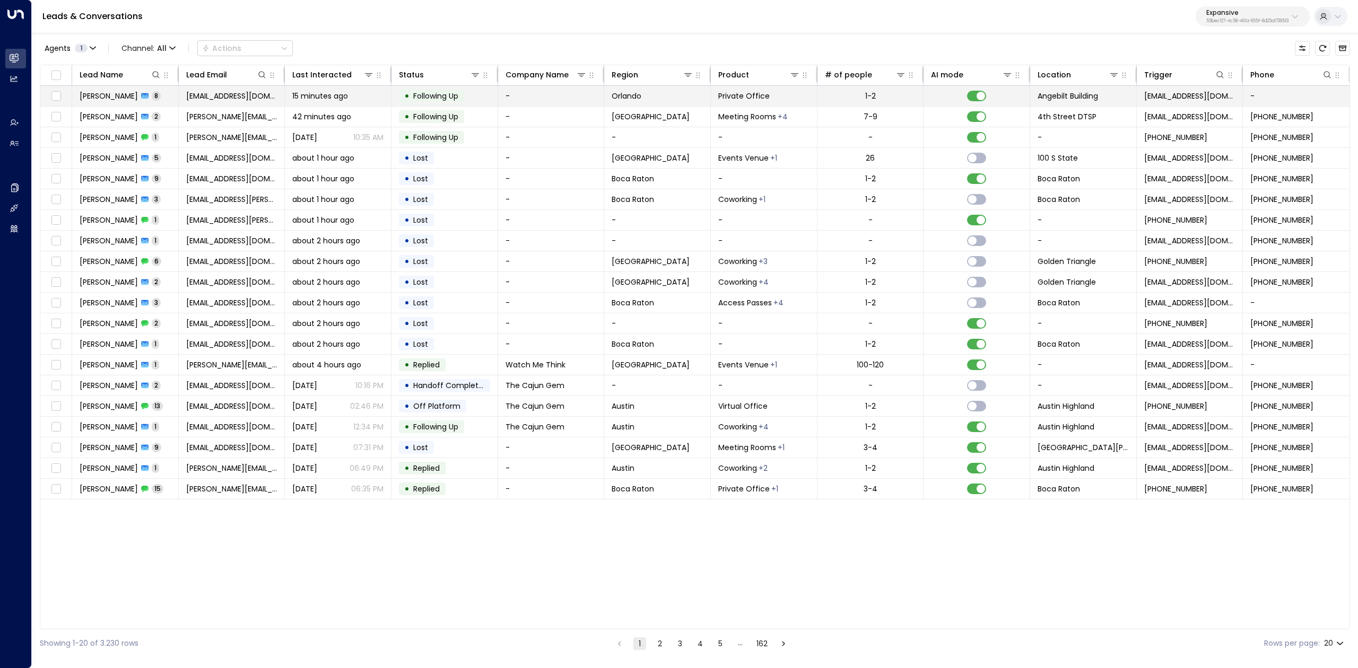
click at [96, 94] on span "[PERSON_NAME]" at bounding box center [109, 96] width 58 height 11
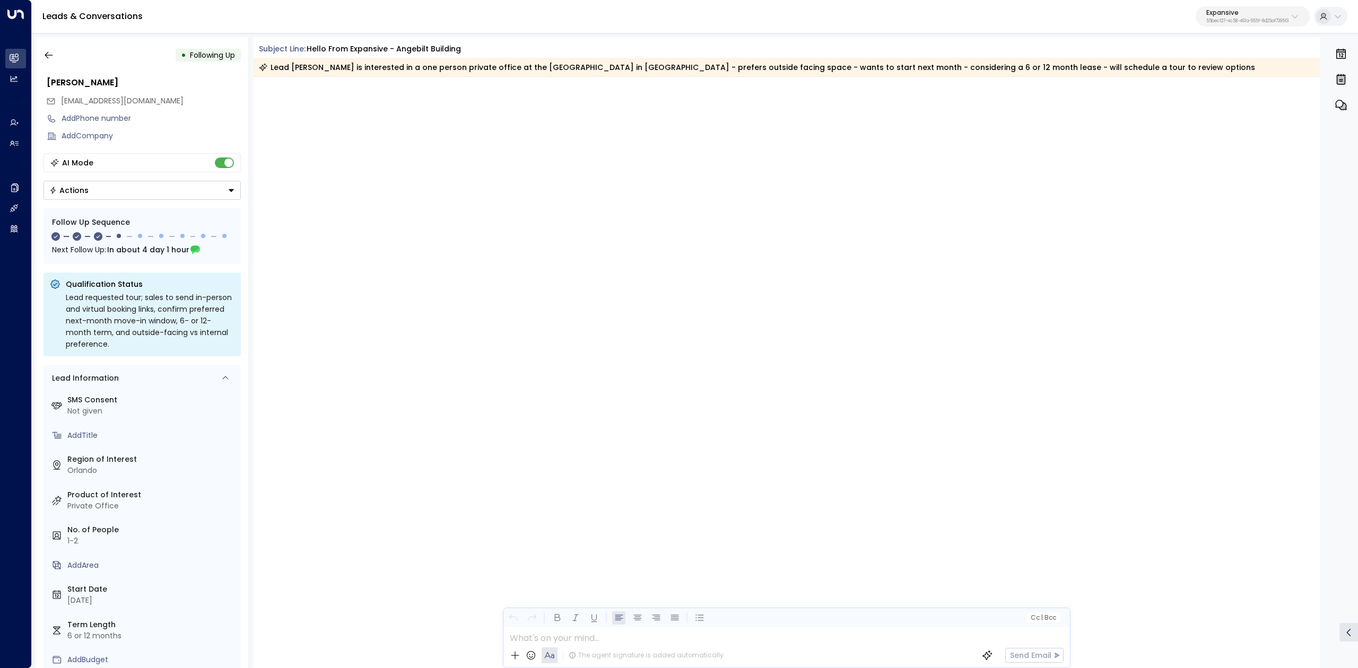
scroll to position [2216, 0]
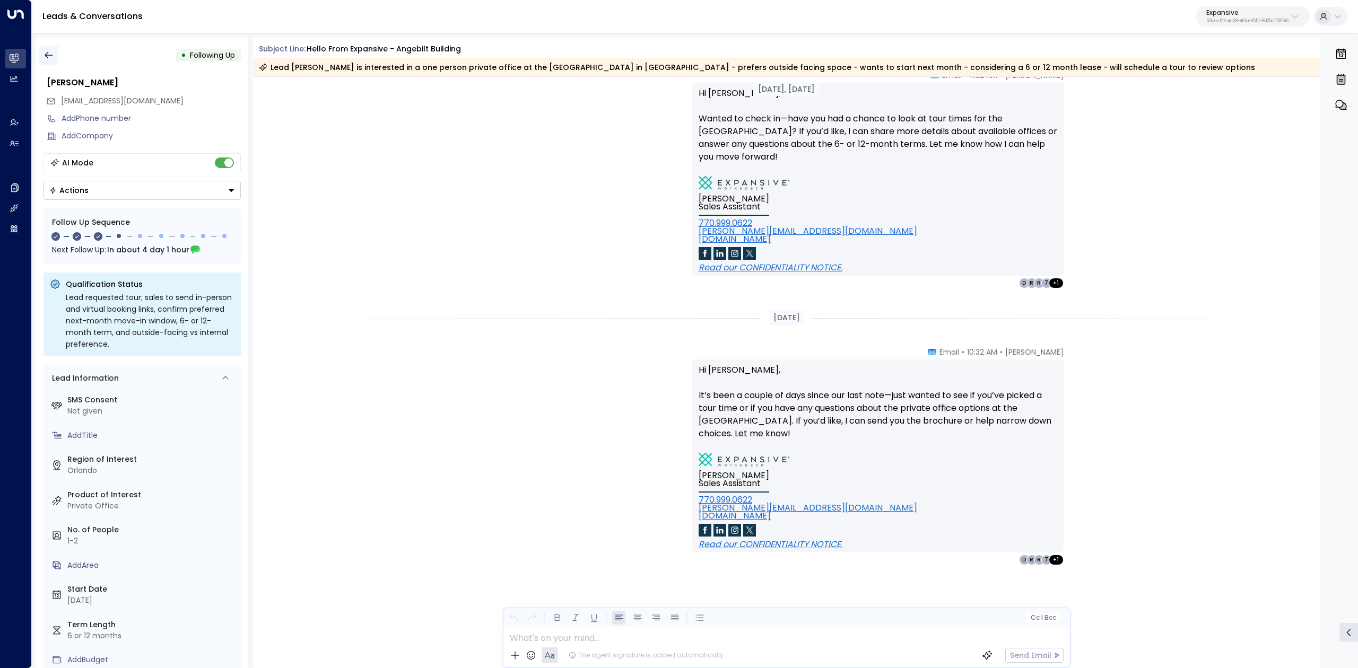
click at [49, 60] on button "button" at bounding box center [48, 55] width 19 height 19
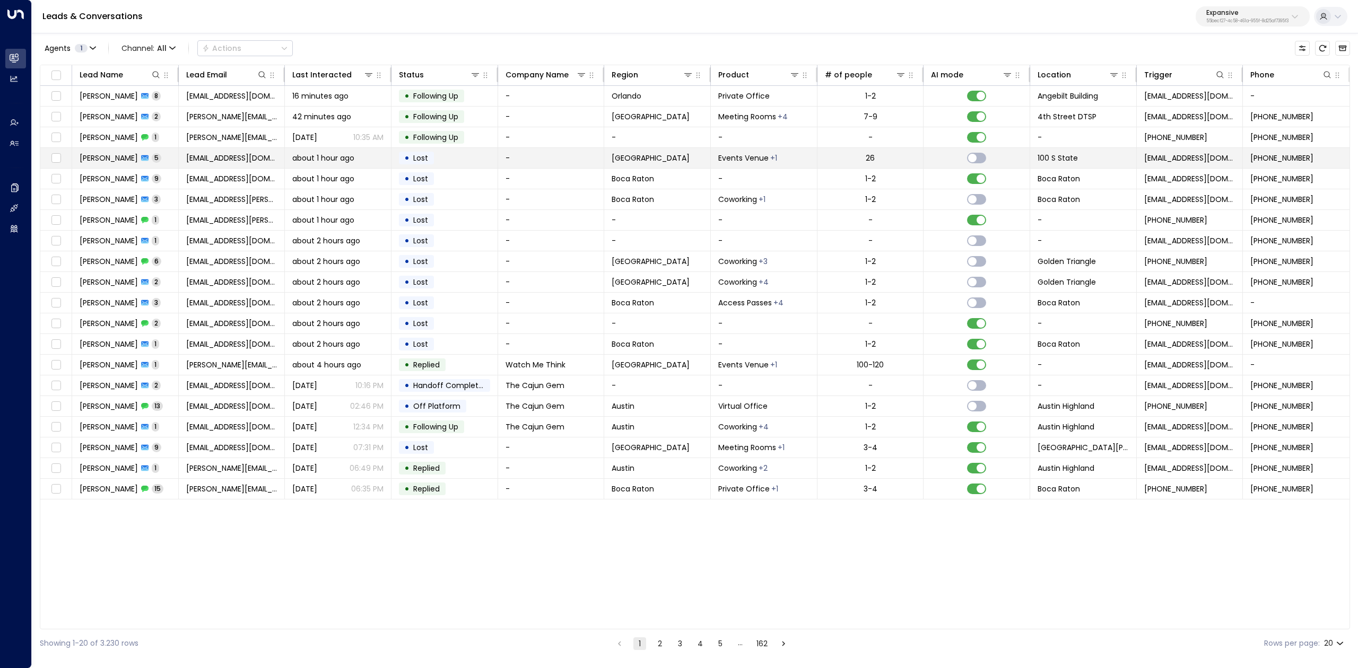
click at [112, 160] on span "[PERSON_NAME]" at bounding box center [109, 158] width 58 height 11
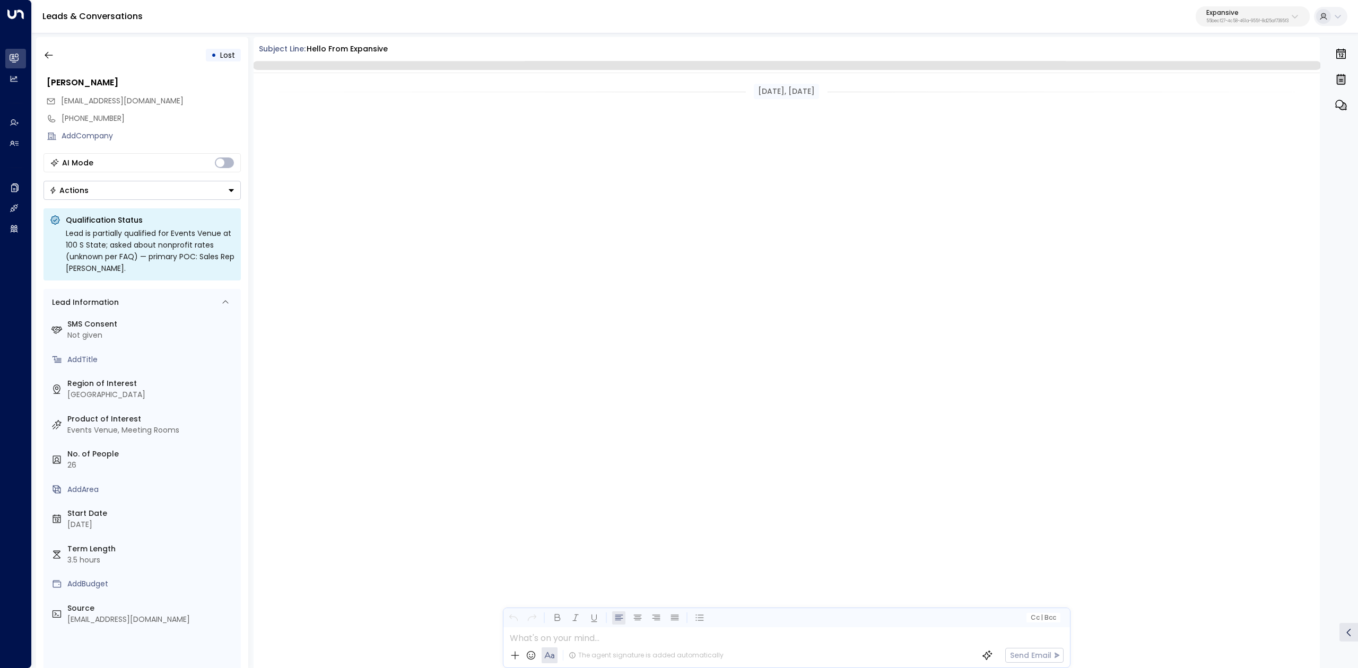
scroll to position [1611, 0]
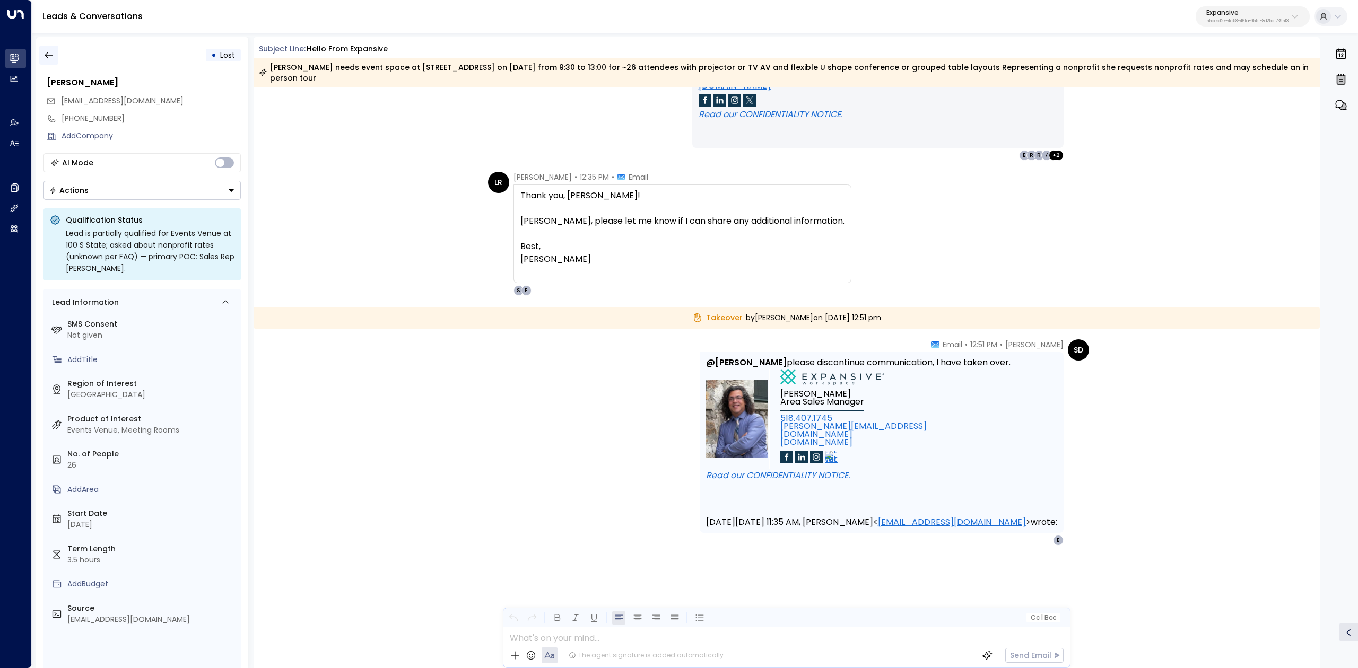
click at [49, 46] on button "button" at bounding box center [48, 55] width 19 height 19
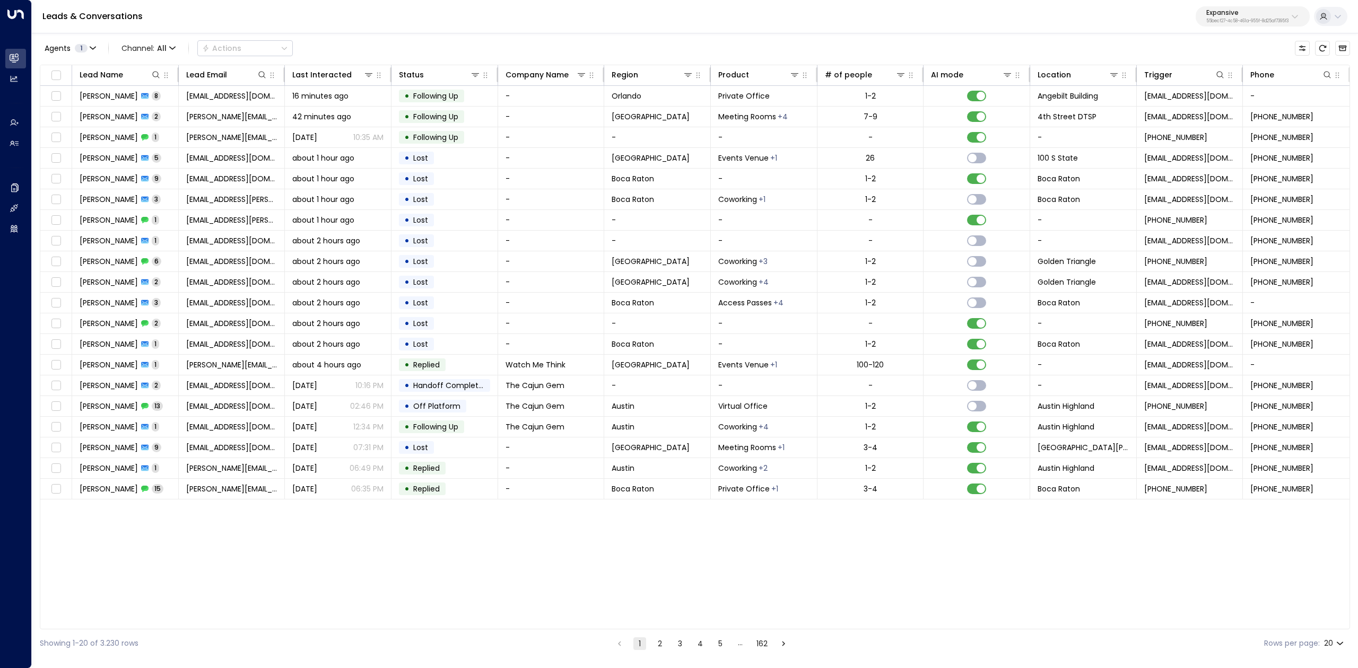
click at [658, 646] on button "2" at bounding box center [659, 644] width 13 height 13
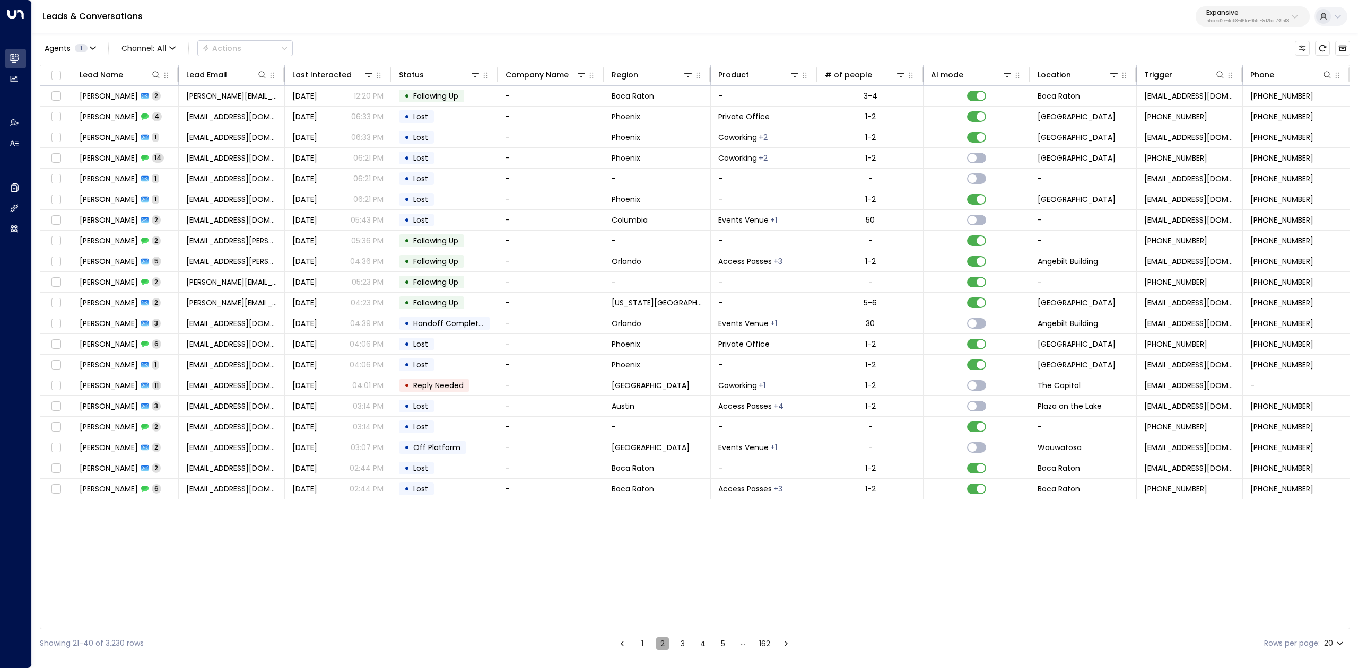
click at [660, 641] on button "2" at bounding box center [662, 644] width 13 height 13
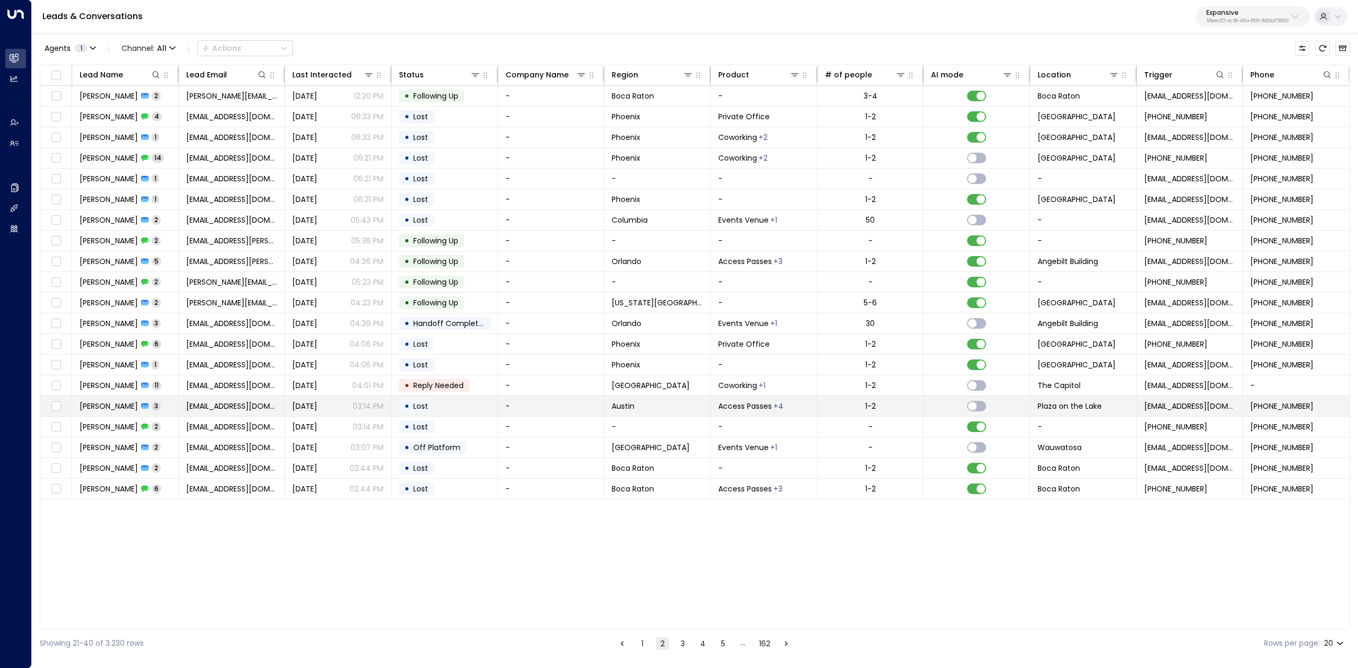
click at [115, 411] on span "[PERSON_NAME]" at bounding box center [109, 406] width 58 height 11
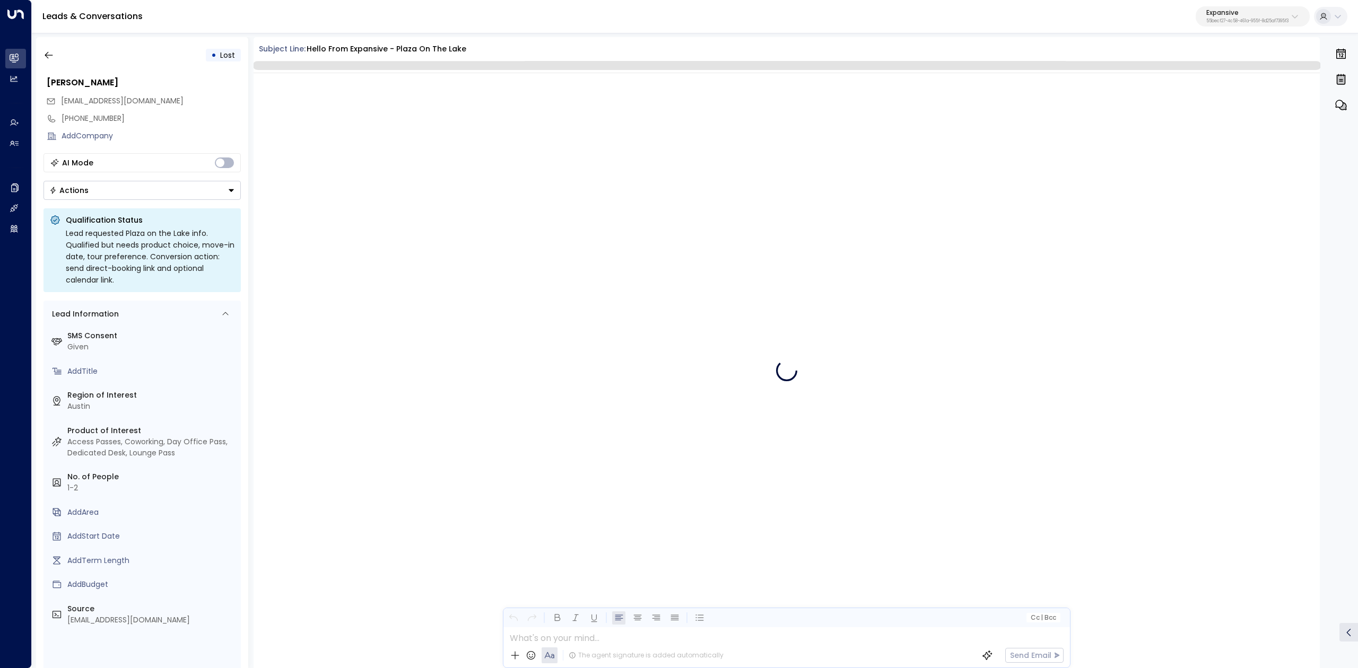
scroll to position [1176, 0]
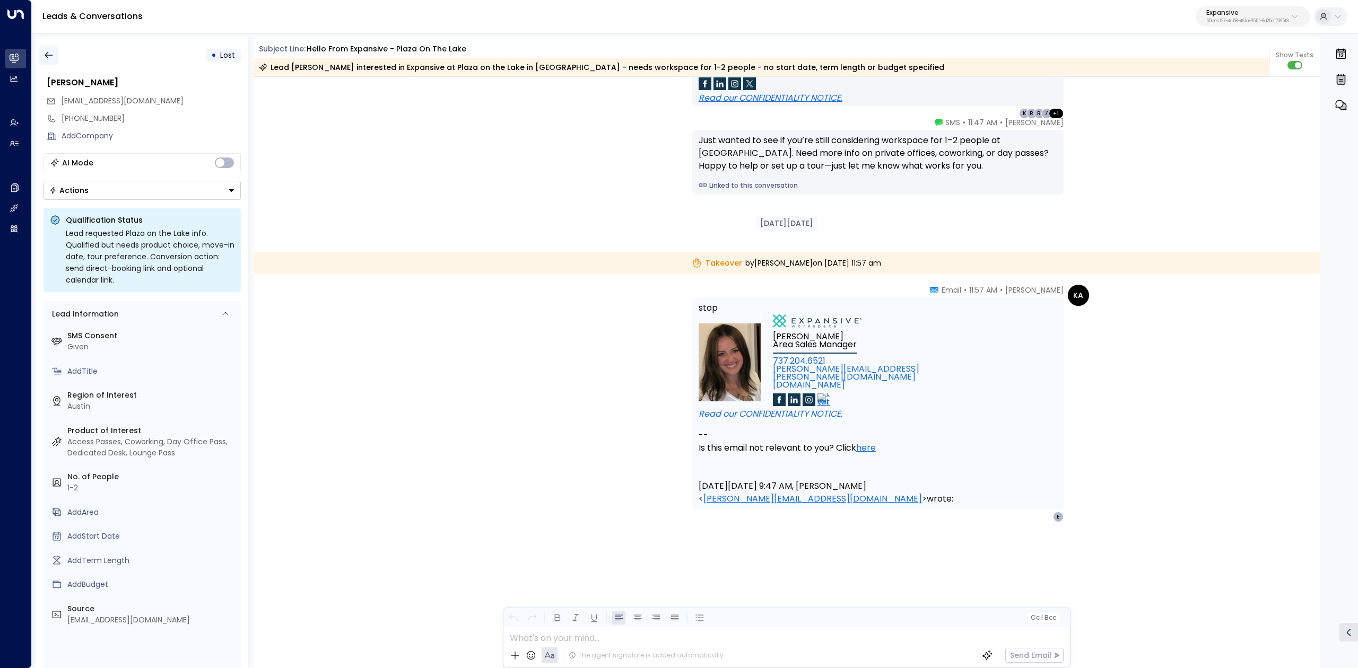
click at [53, 60] on icon "button" at bounding box center [48, 55] width 11 height 11
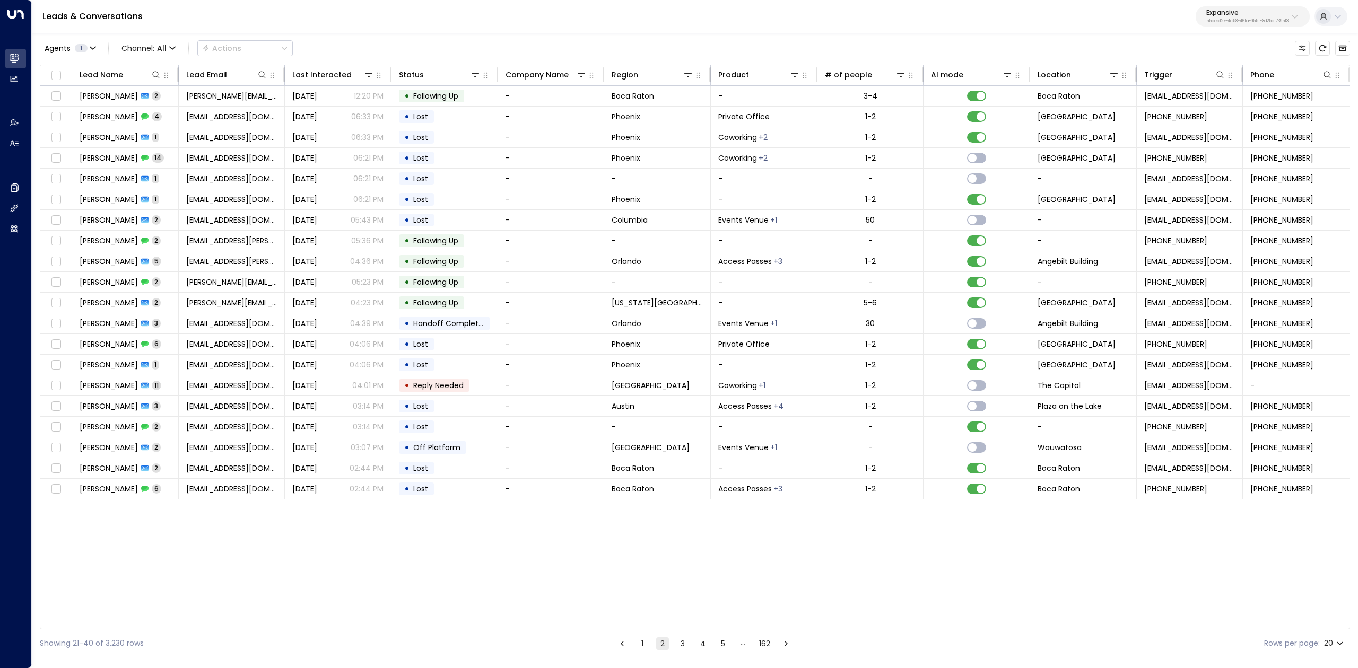
click at [662, 643] on button "2" at bounding box center [662, 644] width 13 height 13
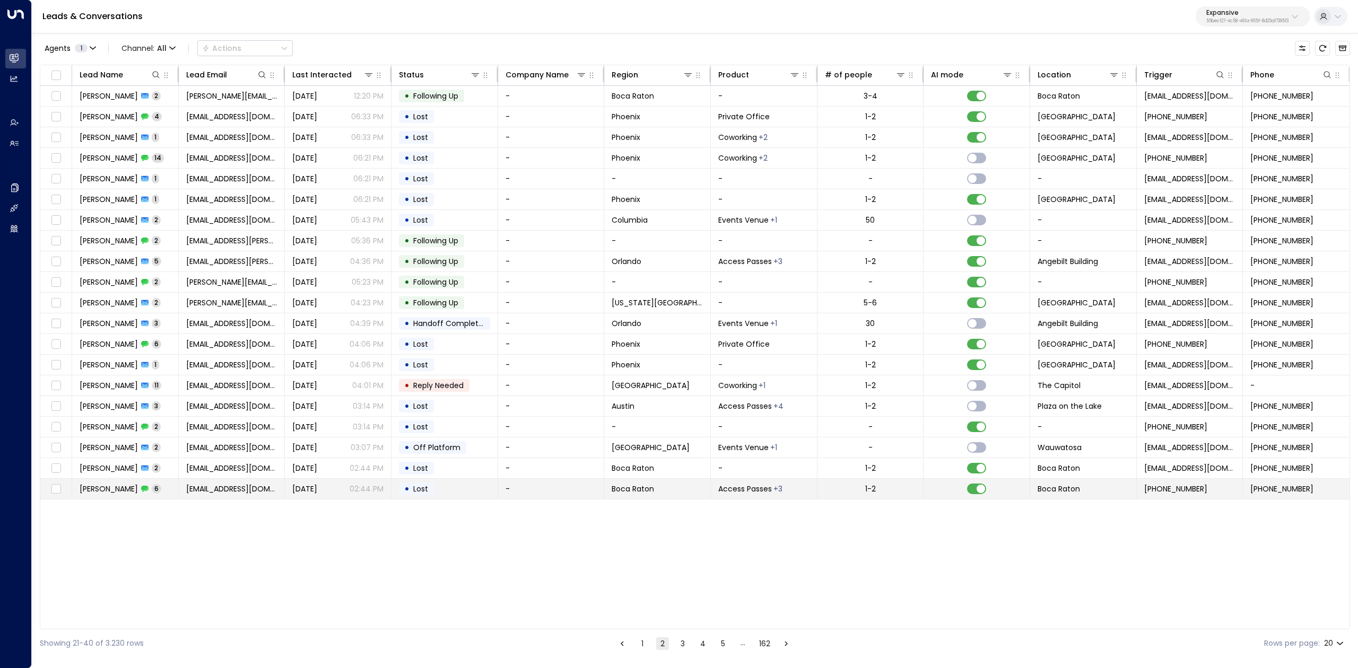
click at [104, 491] on span "[PERSON_NAME]" at bounding box center [109, 489] width 58 height 11
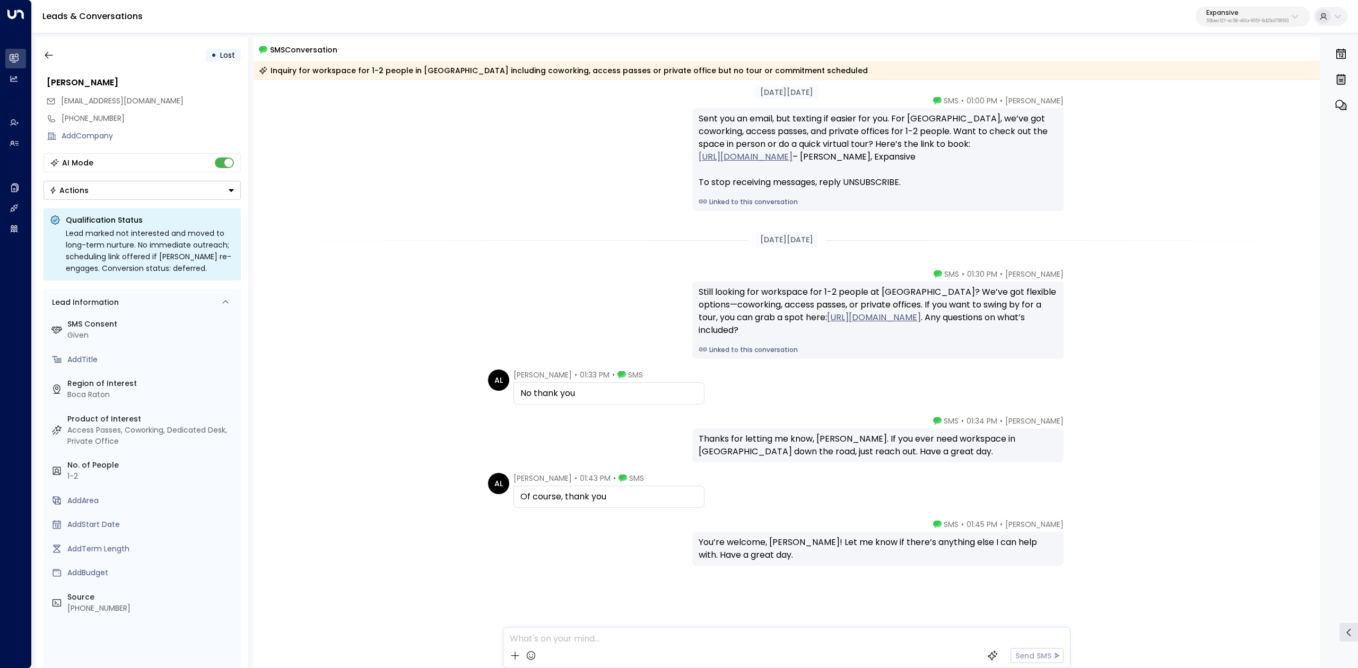
scroll to position [35, 0]
click at [53, 55] on icon "button" at bounding box center [48, 55] width 11 height 11
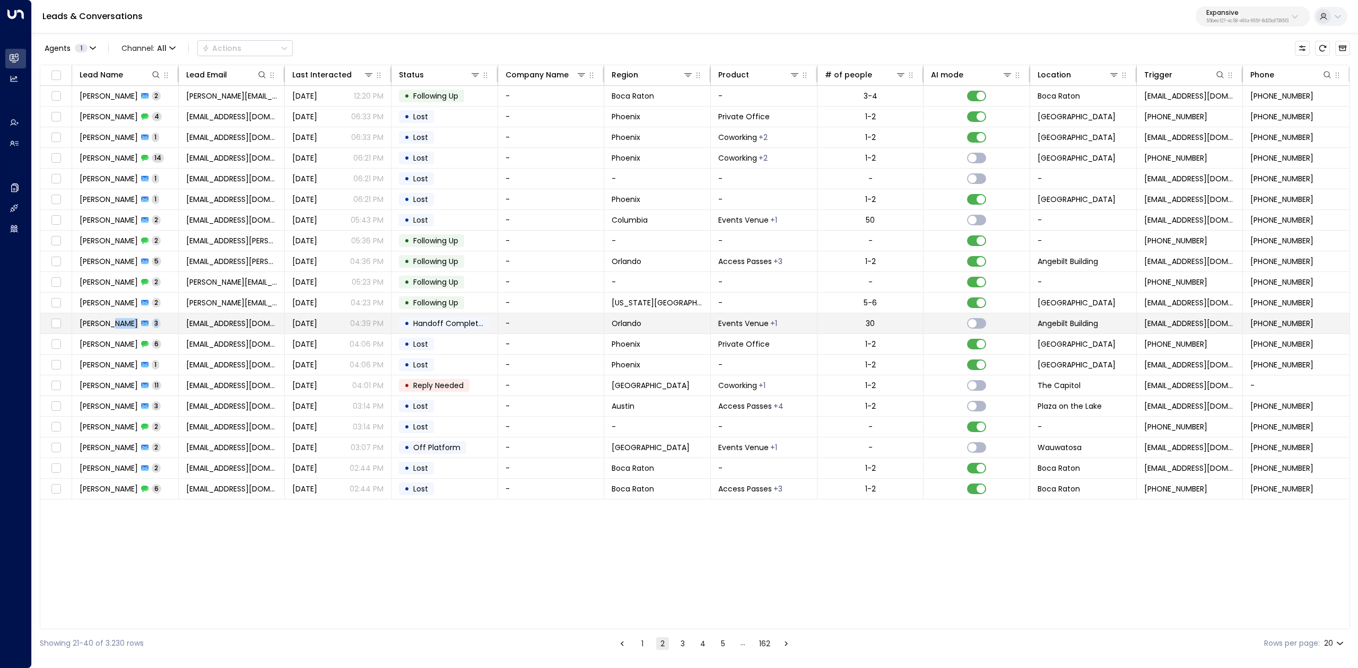
click at [109, 319] on td "[PERSON_NAME] 3" at bounding box center [125, 323] width 107 height 20
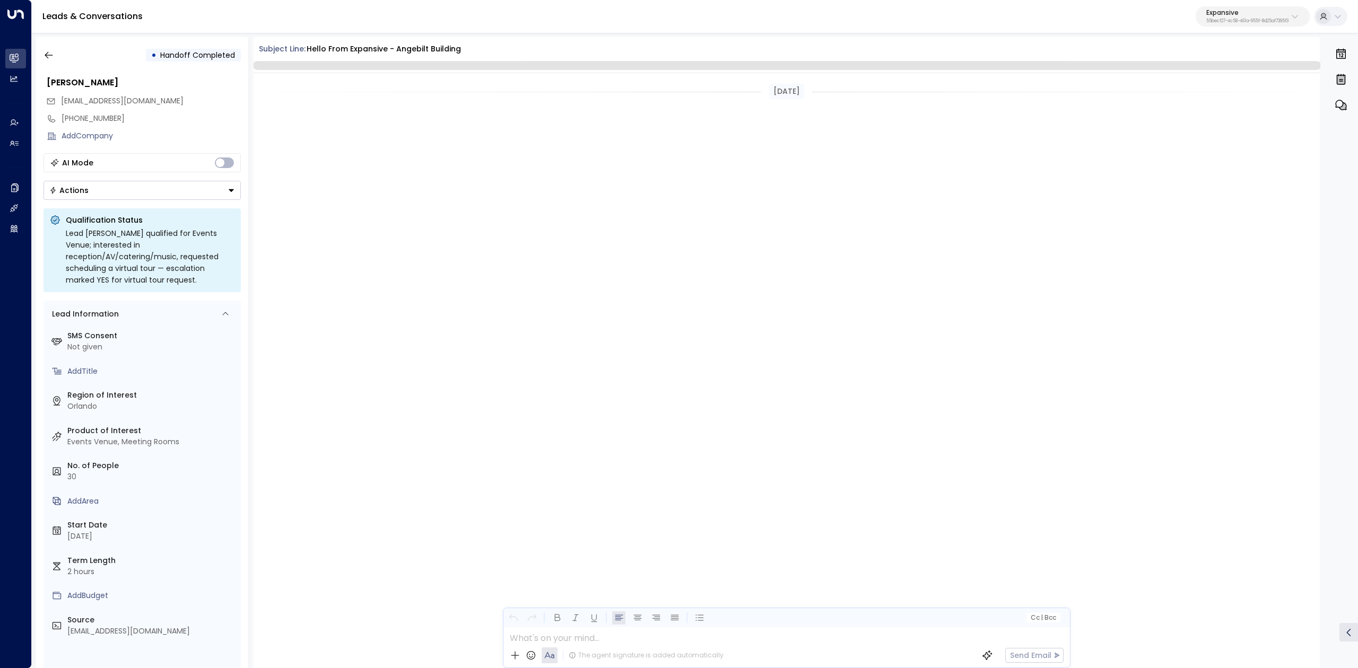
scroll to position [955, 0]
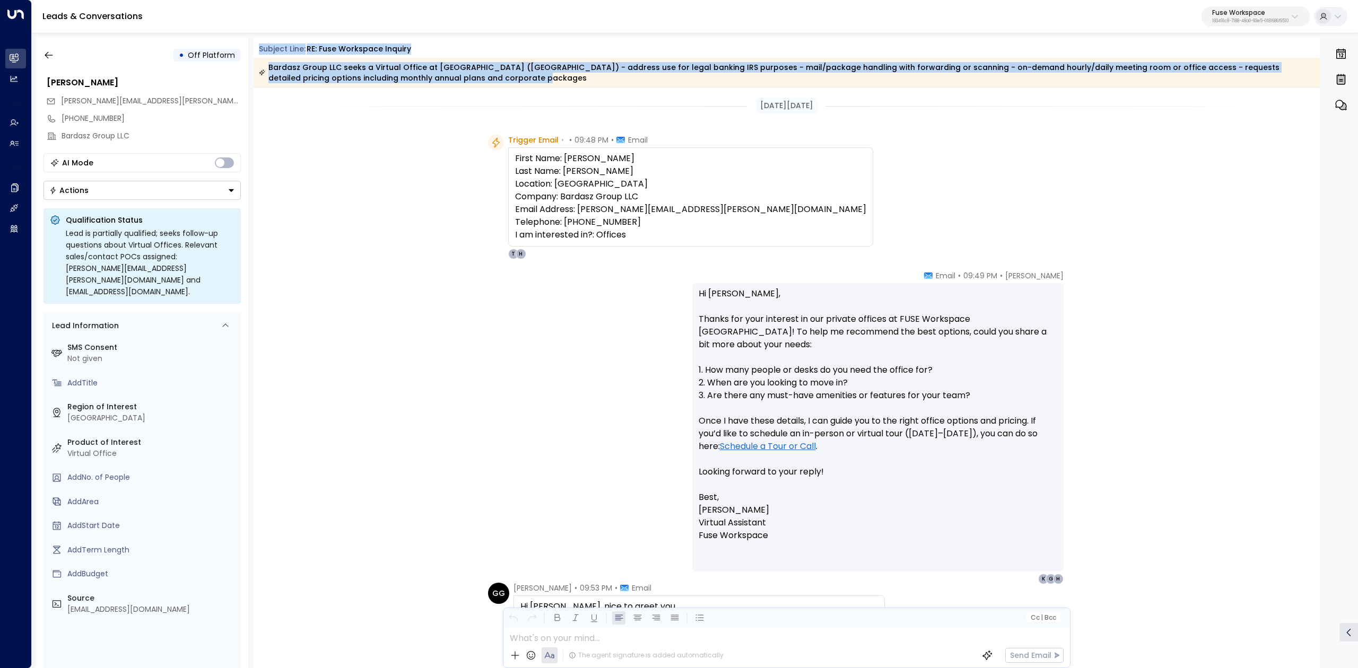
drag, startPoint x: 300, startPoint y: 52, endPoint x: 507, endPoint y: 83, distance: 209.7
click at [507, 83] on div "Subject Line: RE: Fuse Workspace Inquiry Bardasz Group LLC seeks a Virtual Offi…" at bounding box center [787, 64] width 1067 height 43
copy div "Subject Line: RE: Fuse Workspace Inquiry Bardasz Group LLC seeks a Virtual Offi…"
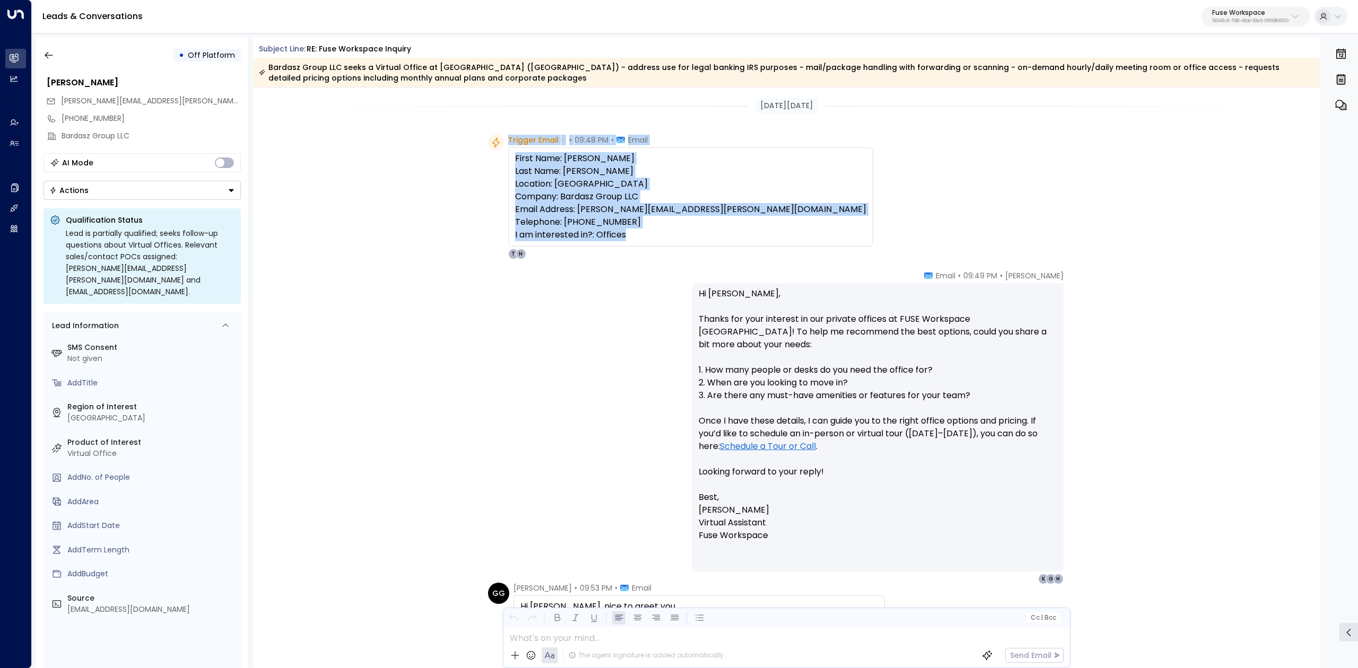
drag, startPoint x: 507, startPoint y: 137, endPoint x: 690, endPoint y: 250, distance: 214.9
click at [690, 250] on div "Trigger Email • • 09:48 PM • Email First Name: [PERSON_NAME] Last Name: [PERSON…" at bounding box center [690, 197] width 365 height 125
copy div "Trigger Email • • 09:48 PM • Email First Name: [PERSON_NAME] Last Name: [PERSON…"
click at [1091, 242] on div "Trigger Email • • 09:48 PM • Email First Name: [PERSON_NAME] Last Name: [PERSON…" at bounding box center [787, 197] width 1067 height 125
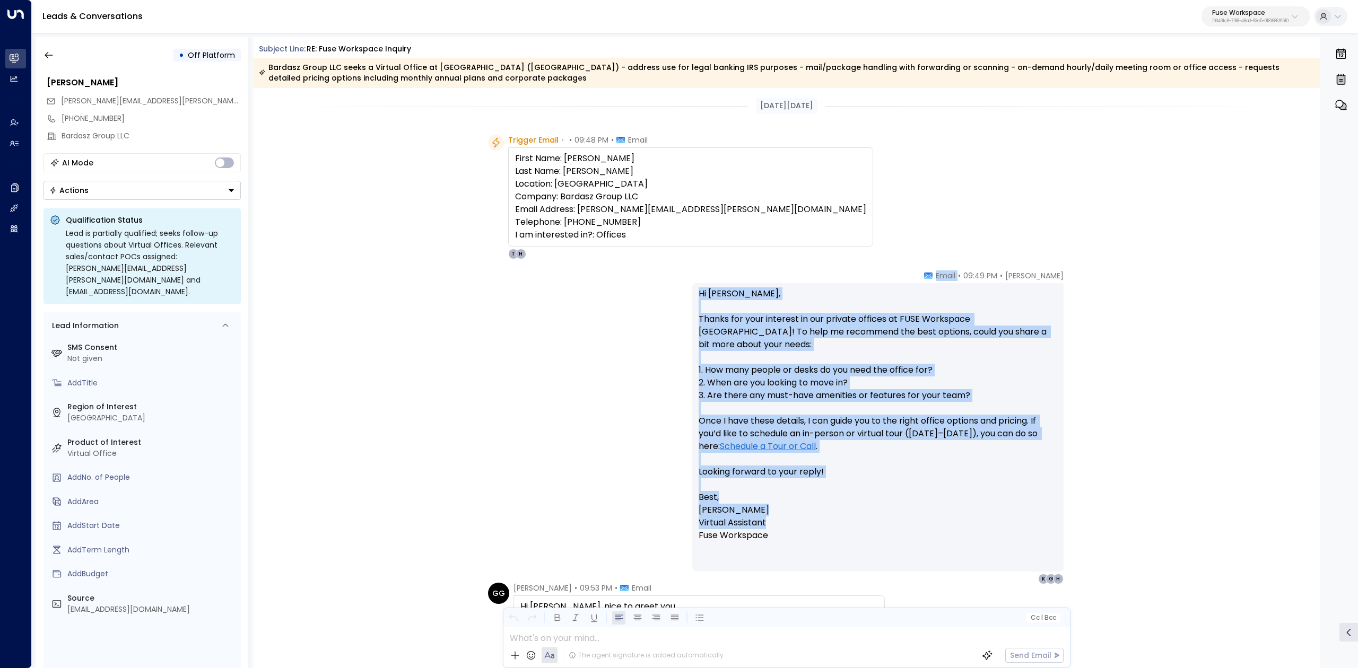
drag, startPoint x: 942, startPoint y: 270, endPoint x: 1034, endPoint y: 508, distance: 255.2
click at [1034, 508] on div "[PERSON_NAME] • 09:49 PM • Email Hi [PERSON_NAME], Thanks for your interest in …" at bounding box center [877, 428] width 371 height 314
copy div "Email Hi [PERSON_NAME], Thanks for your interest in our private offices at [GEO…"
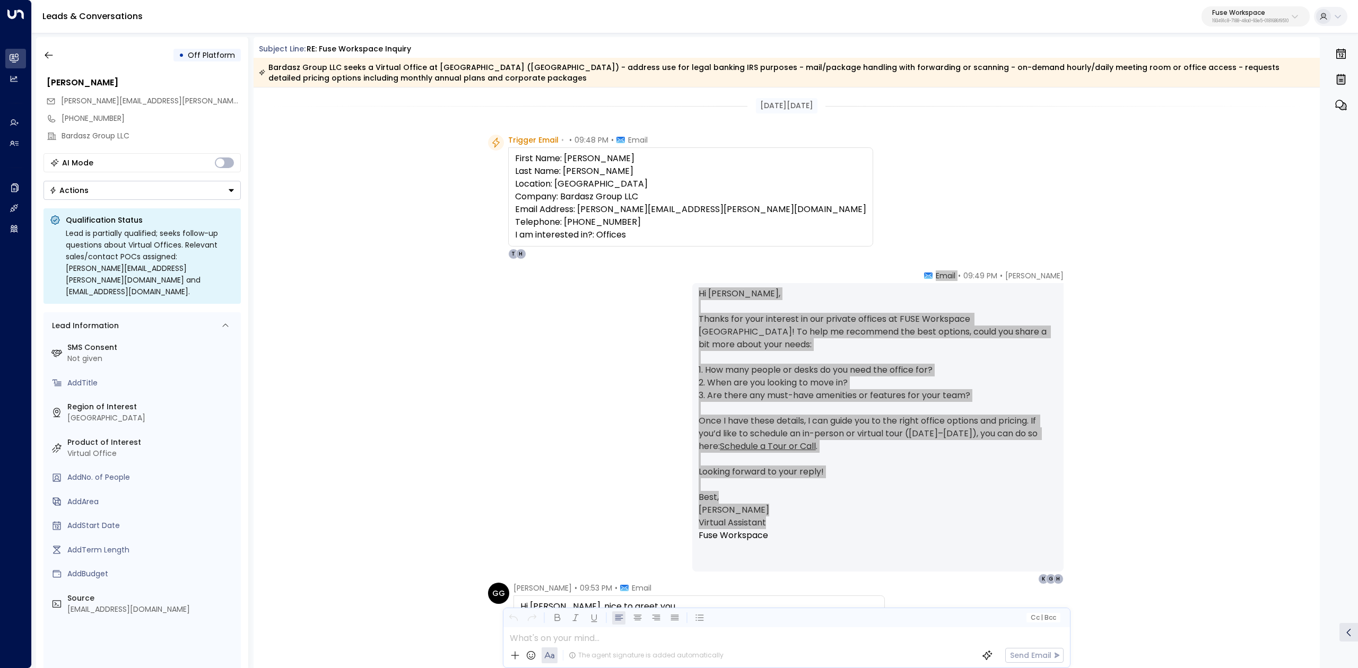
scroll to position [283, 0]
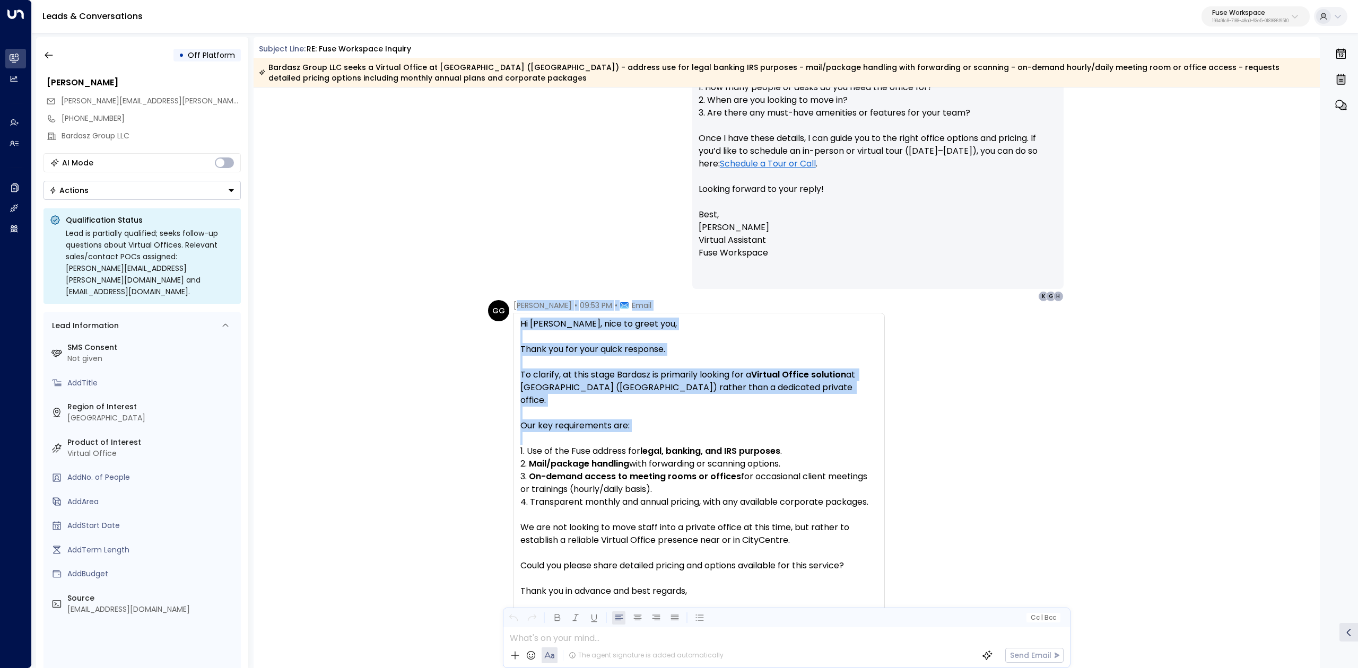
drag, startPoint x: 516, startPoint y: 304, endPoint x: 768, endPoint y: 430, distance: 282.0
click at [768, 430] on div "[PERSON_NAME] • 09:53 PM • Email Hi [PERSON_NAME], nice to greet you, Thank you…" at bounding box center [698, 582] width 371 height 565
click at [764, 432] on p at bounding box center [698, 438] width 357 height 13
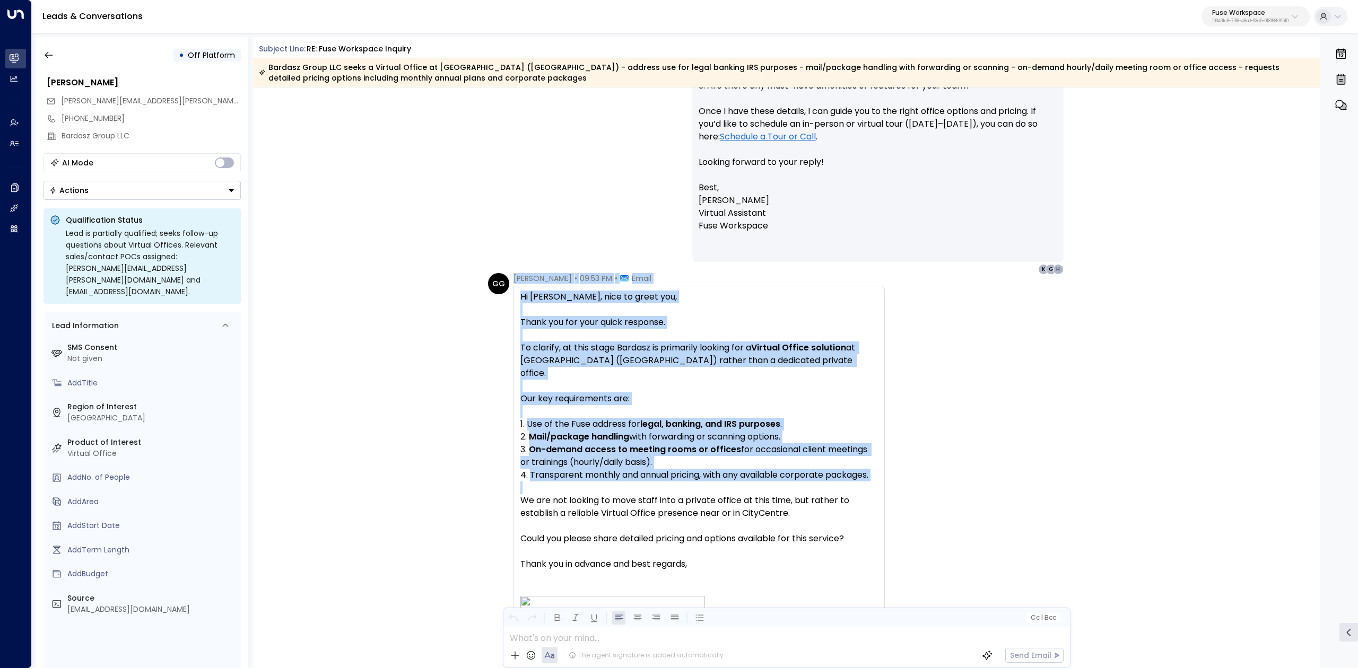
scroll to position [424, 0]
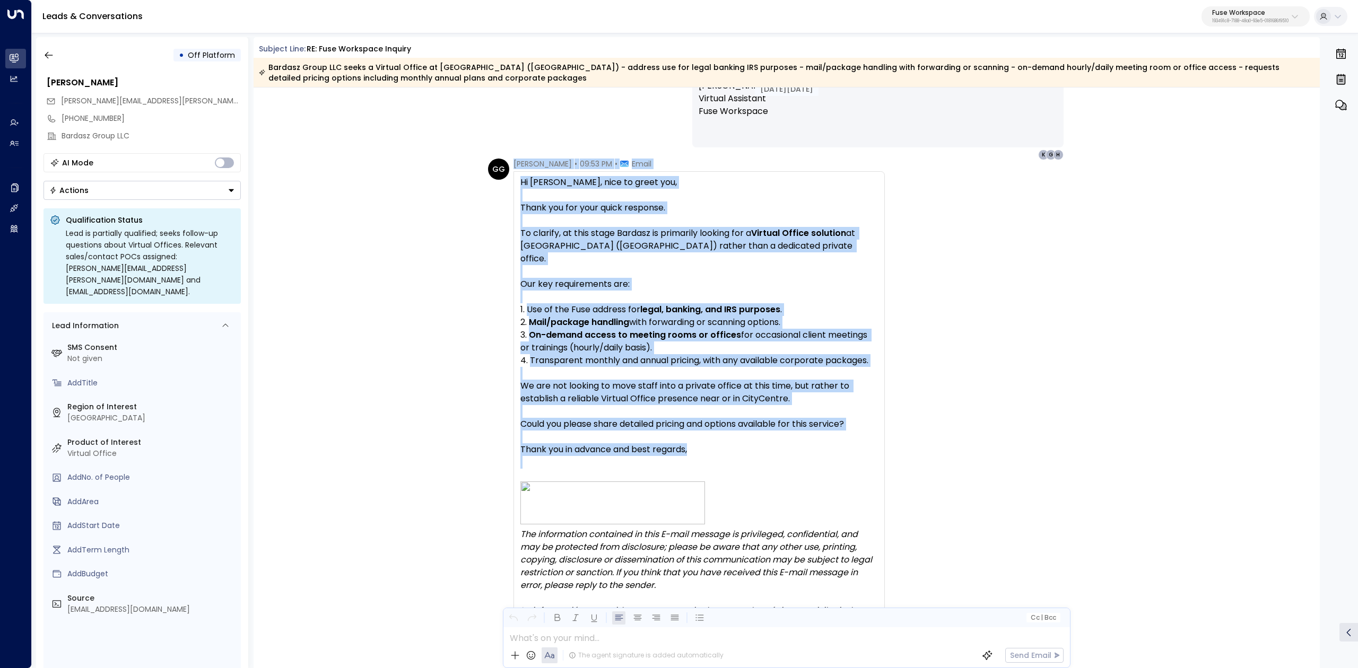
drag, startPoint x: 533, startPoint y: 306, endPoint x: 782, endPoint y: 461, distance: 294.0
click at [782, 461] on div "GG [PERSON_NAME] • 09:53 PM • Email Hi [PERSON_NAME], nice to greet you, Thank …" at bounding box center [686, 441] width 397 height 565
copy div "[PERSON_NAME] • 09:53 PM • Email Hi [PERSON_NAME], nice to greet you, Thank you…"
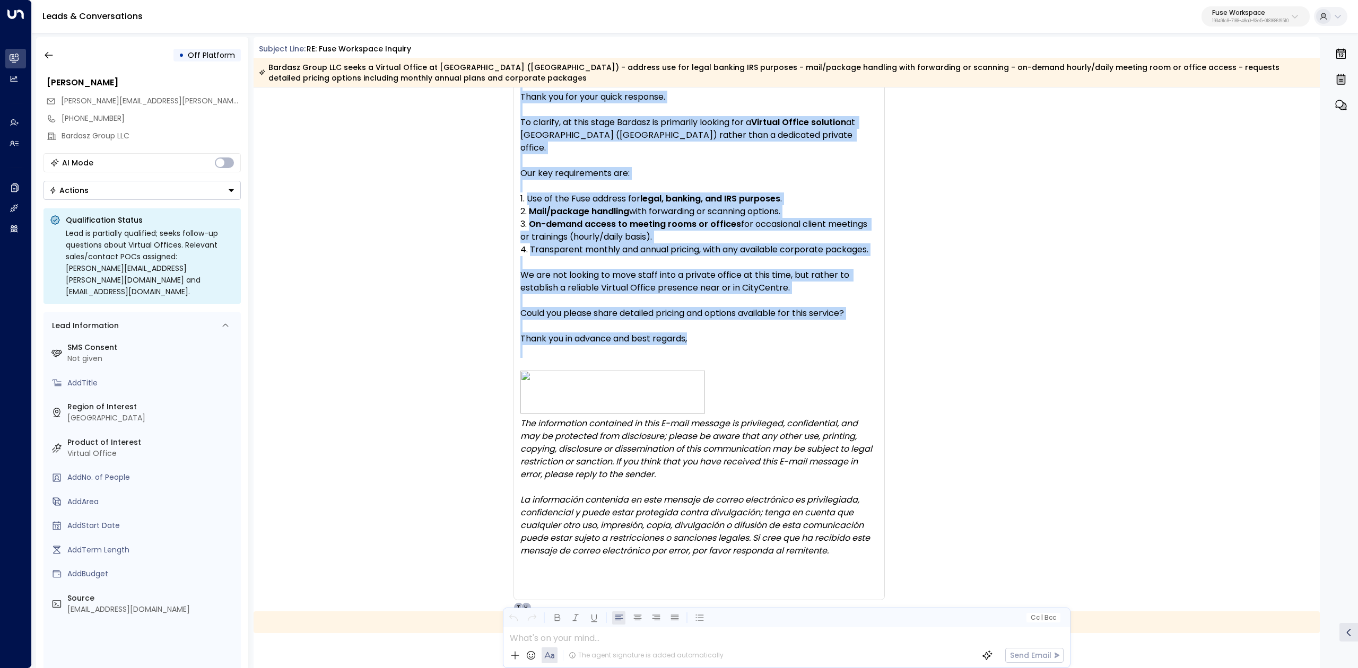
scroll to position [707, 0]
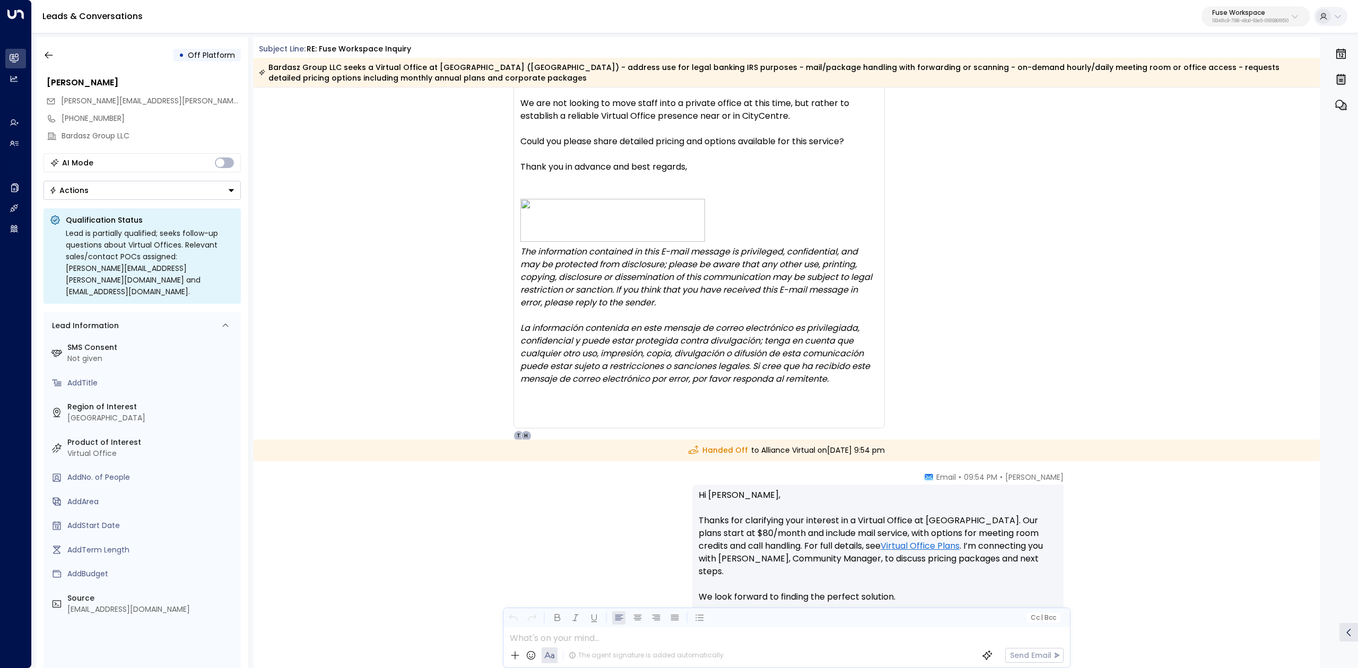
drag, startPoint x: 752, startPoint y: 646, endPoint x: 720, endPoint y: 463, distance: 186.4
click at [746, 609] on div "Cc | Bcc What's on your mind... The agent signature is added automatically Send…" at bounding box center [787, 638] width 568 height 60
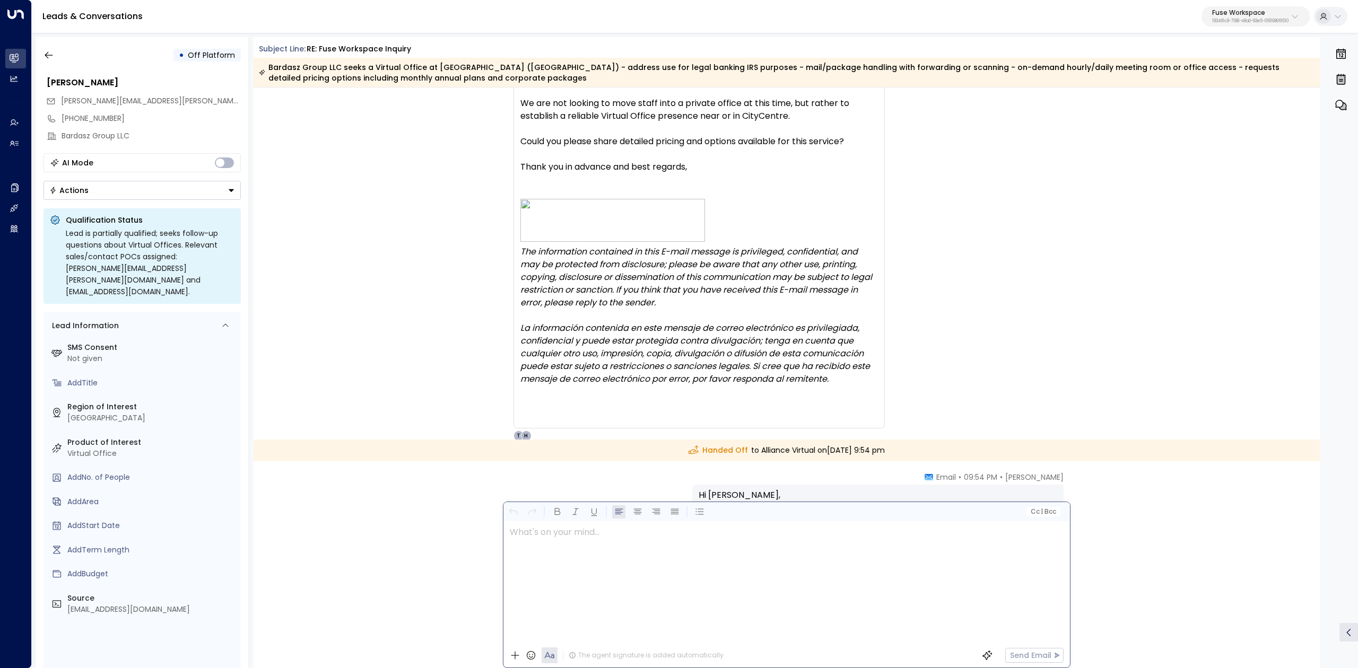
click at [694, 440] on div "Handed Off to Alliance Virtual [DATE][DATE] 9:54 pm" at bounding box center [787, 451] width 1067 height 22
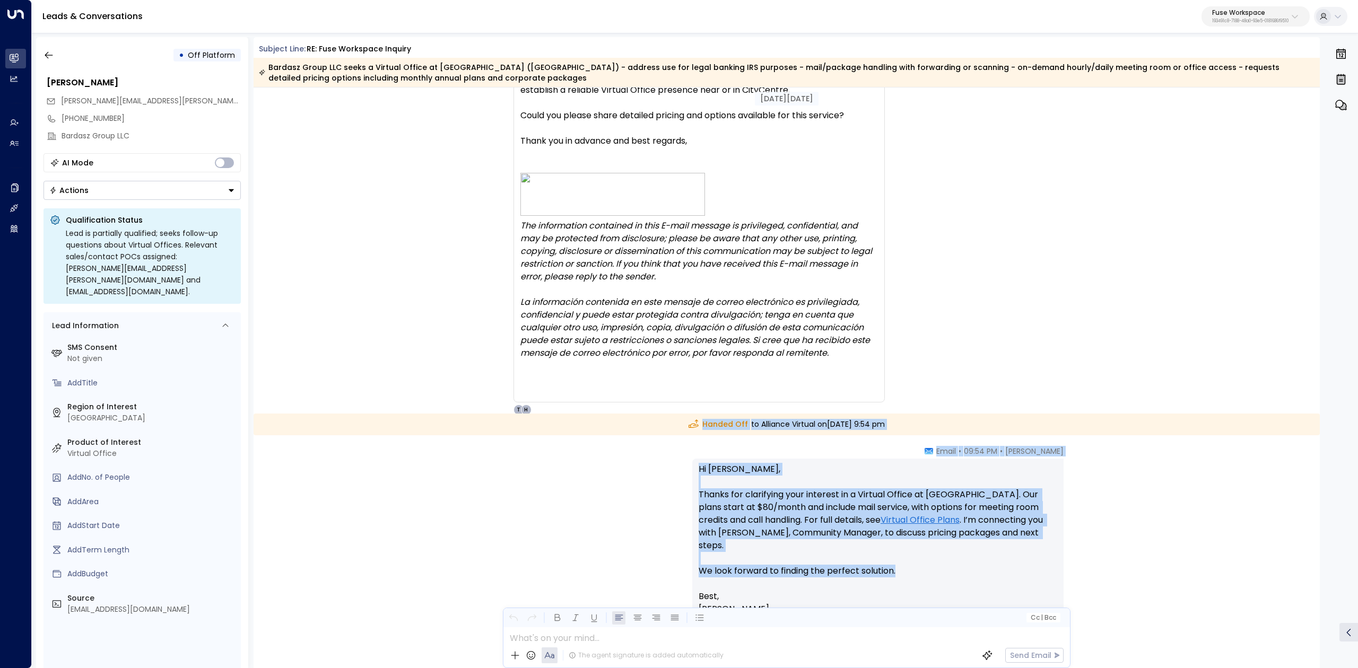
scroll to position [778, 0]
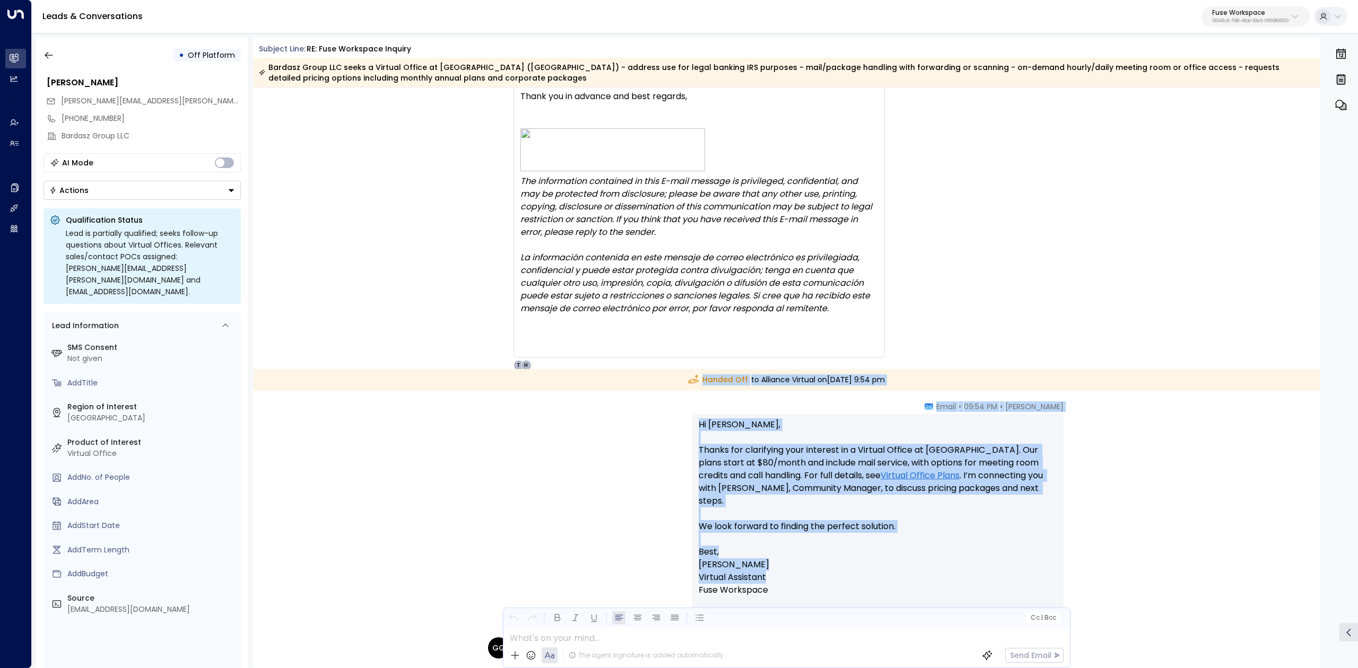
drag, startPoint x: 662, startPoint y: 450, endPoint x: 951, endPoint y: 565, distance: 310.5
click at [951, 565] on div "[DATE][DATE] [PERSON_NAME] • 09:49 PM • Email Hi [PERSON_NAME], Thanks for your…" at bounding box center [787, 385] width 1067 height 2150
copy div "Handed Off to Alliance Virtual [DATE][DATE] 9:54 pm [PERSON_NAME] • 09:54 PM • …"
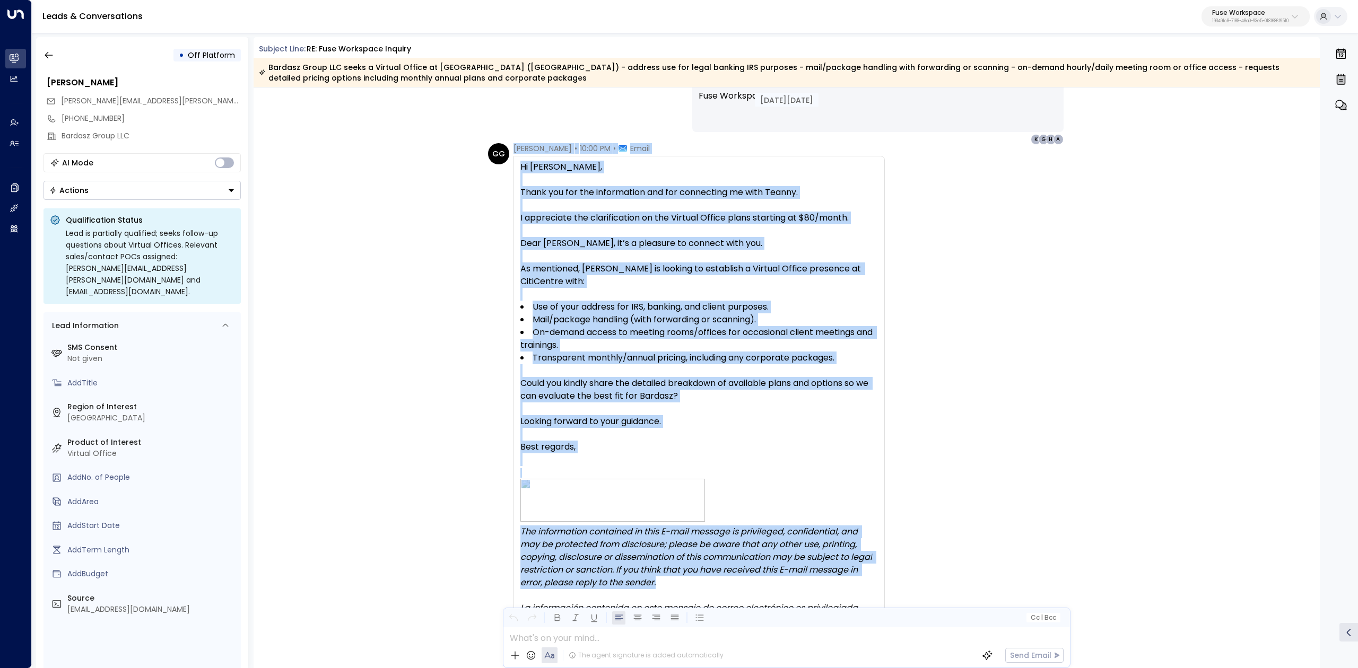
scroll to position [1273, 0]
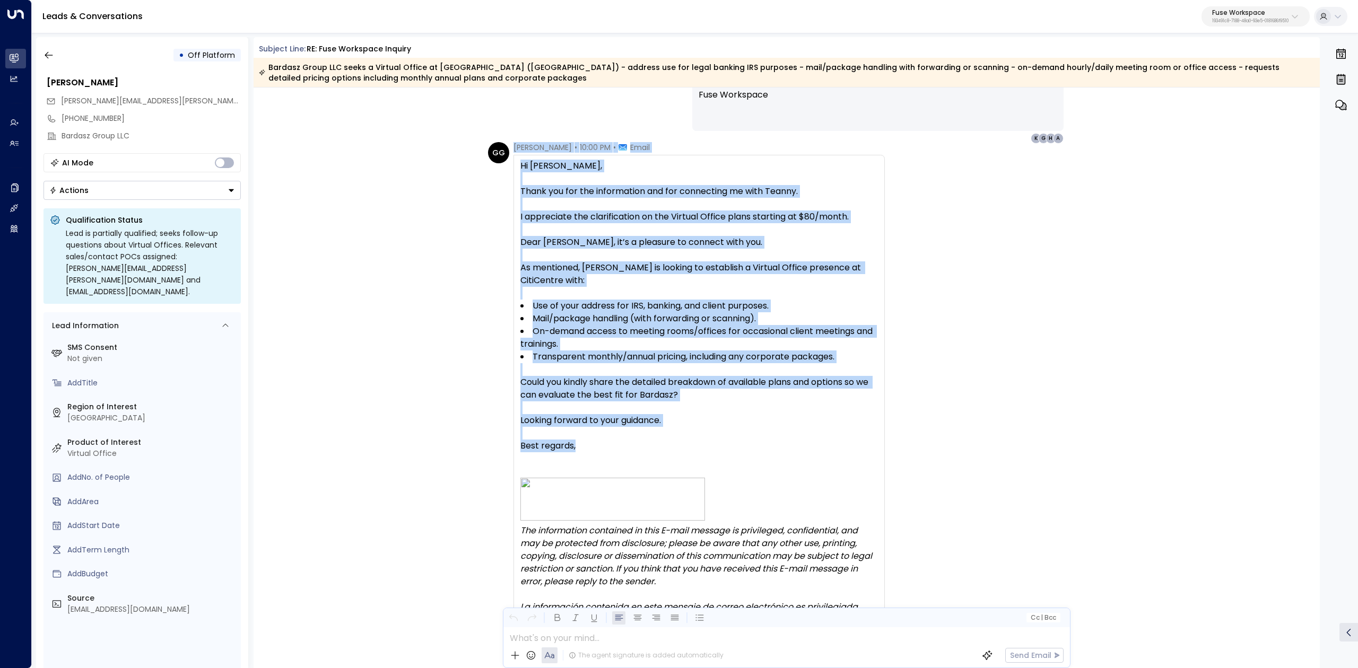
drag, startPoint x: 511, startPoint y: 428, endPoint x: 890, endPoint y: 452, distance: 379.5
click at [890, 452] on div "GG [PERSON_NAME] • 10:00 PM • Email Hi [PERSON_NAME], Thank you for the informa…" at bounding box center [788, 424] width 601 height 565
copy div "[PERSON_NAME] • 10:00 PM • Email Hi [PERSON_NAME], Thank you for the informatio…"
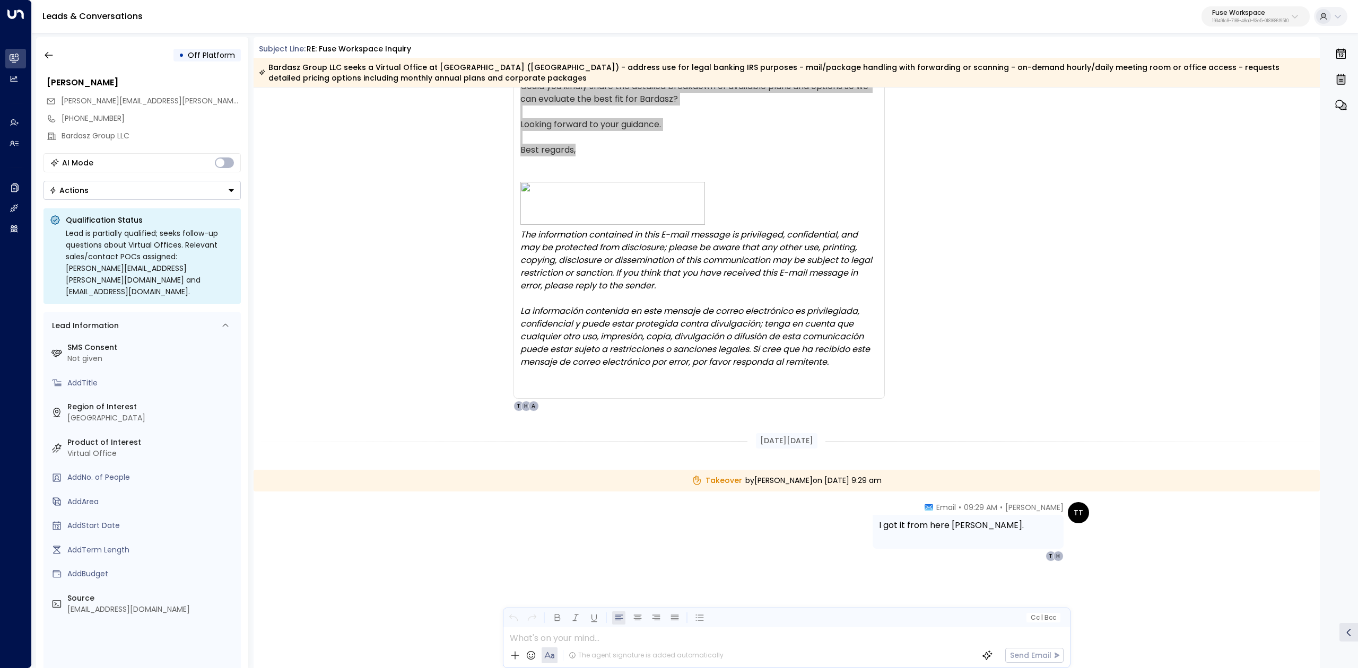
scroll to position [1568, 0]
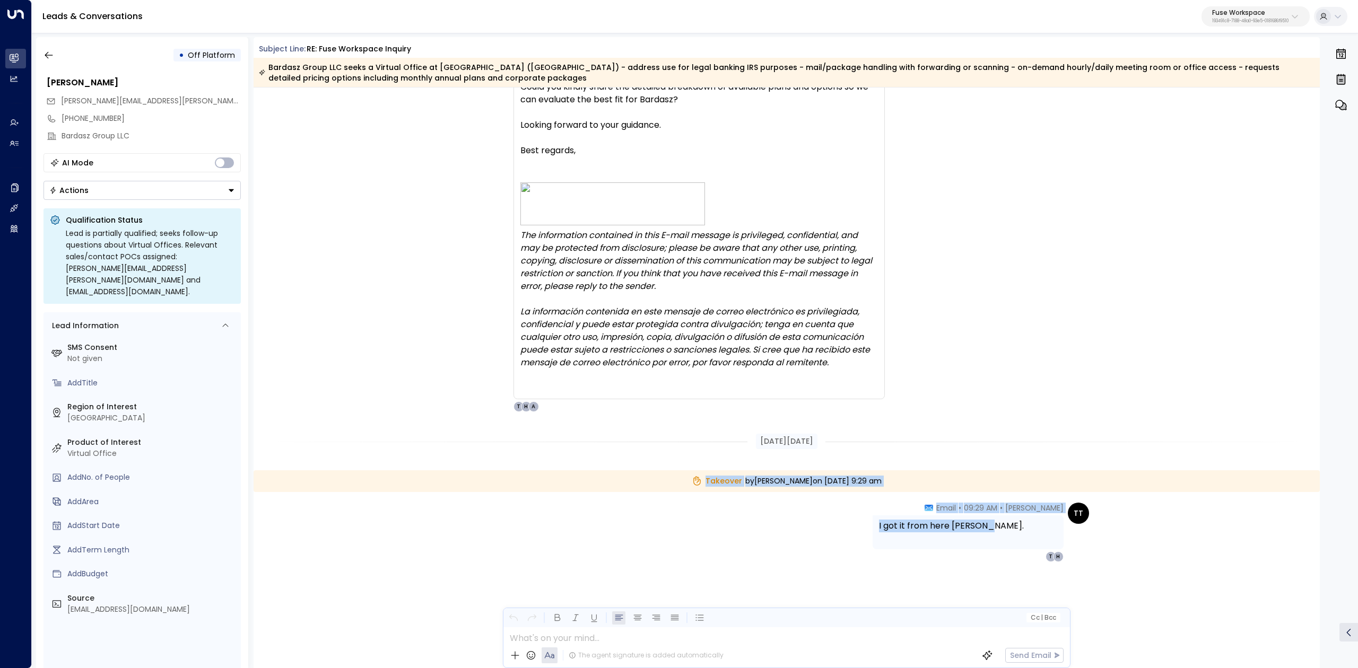
drag, startPoint x: 672, startPoint y: 482, endPoint x: 990, endPoint y: 527, distance: 321.4
copy div "Takeover by [PERSON_NAME] [DATE][DATE] 9:29 am TT [PERSON_NAME] • 09:29 AM • Em…"
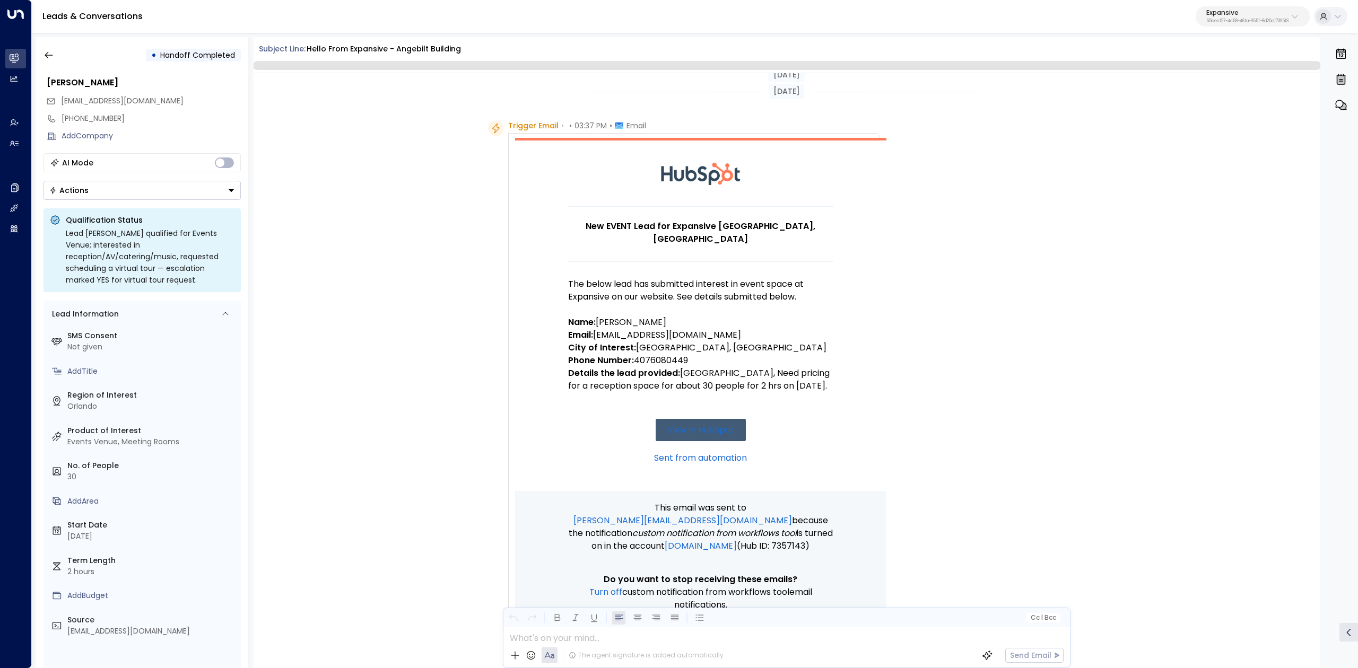
click at [1252, 24] on button "Expansive 55becf27-4c58-461a-955f-8d25af7395f3" at bounding box center [1253, 16] width 114 height 20
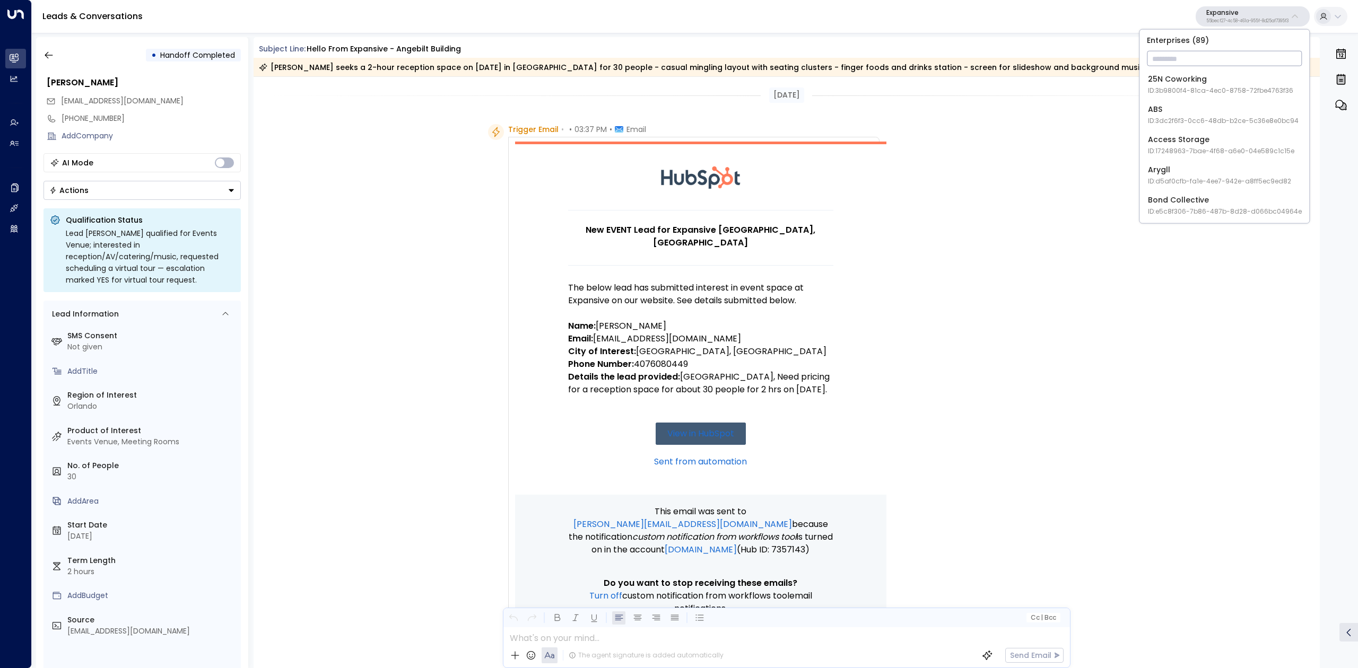
click at [1226, 58] on input "text" at bounding box center [1224, 59] width 155 height 20
type input "**********"
click at [1216, 79] on div "Pacific Workplaces ID: a0687ae6-caf7-4c35-8de3-5d0dae502acf" at bounding box center [1225, 85] width 154 height 22
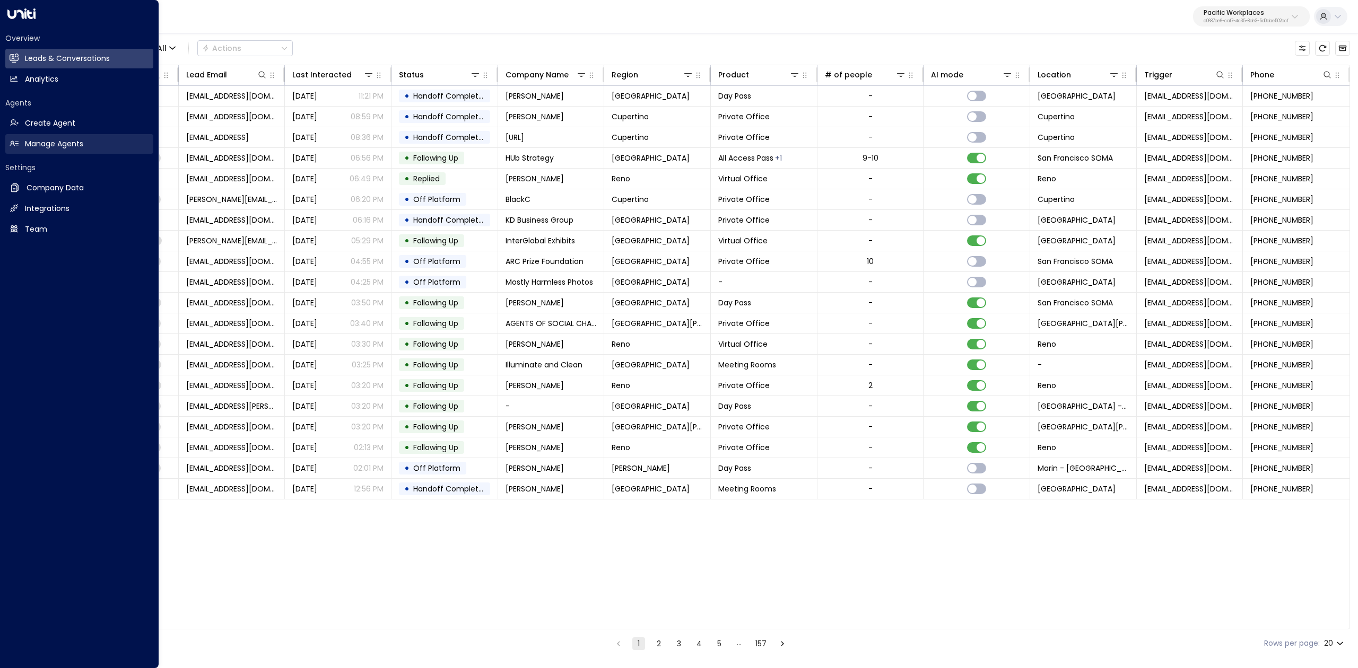
click at [97, 147] on link "Manage Agents Manage Agents" at bounding box center [79, 144] width 148 height 20
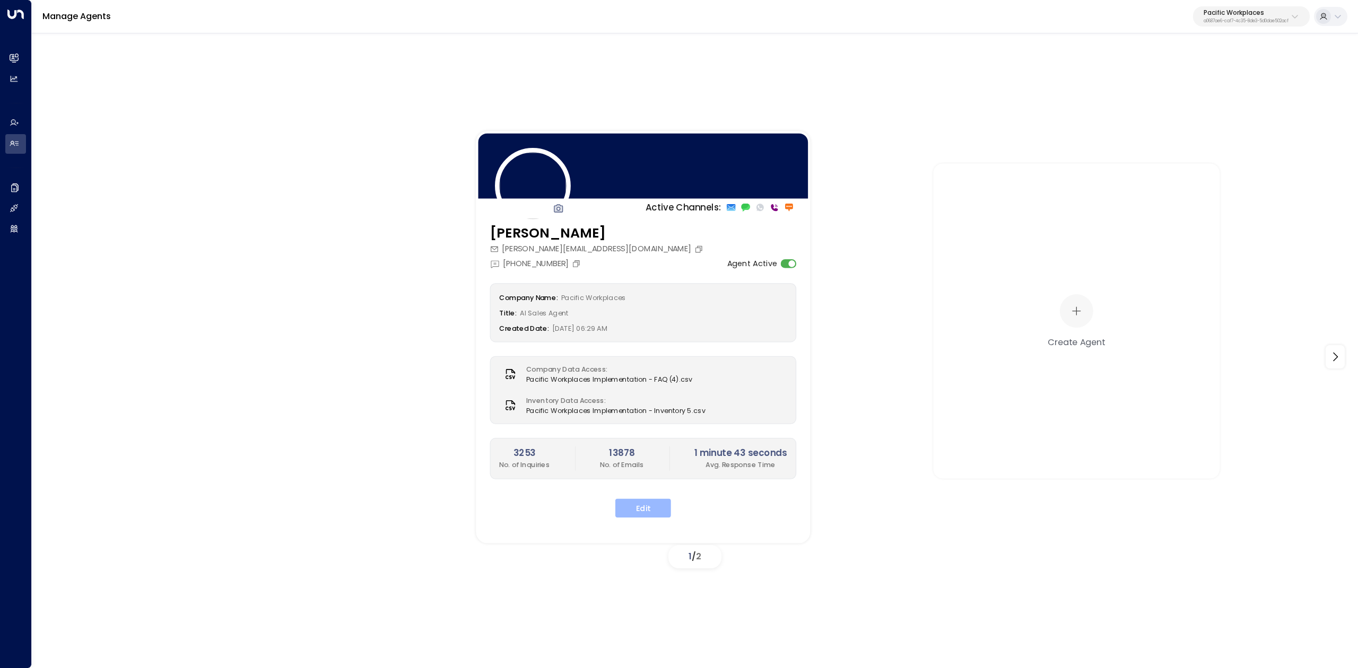
click at [635, 503] on button "Edit" at bounding box center [643, 508] width 56 height 19
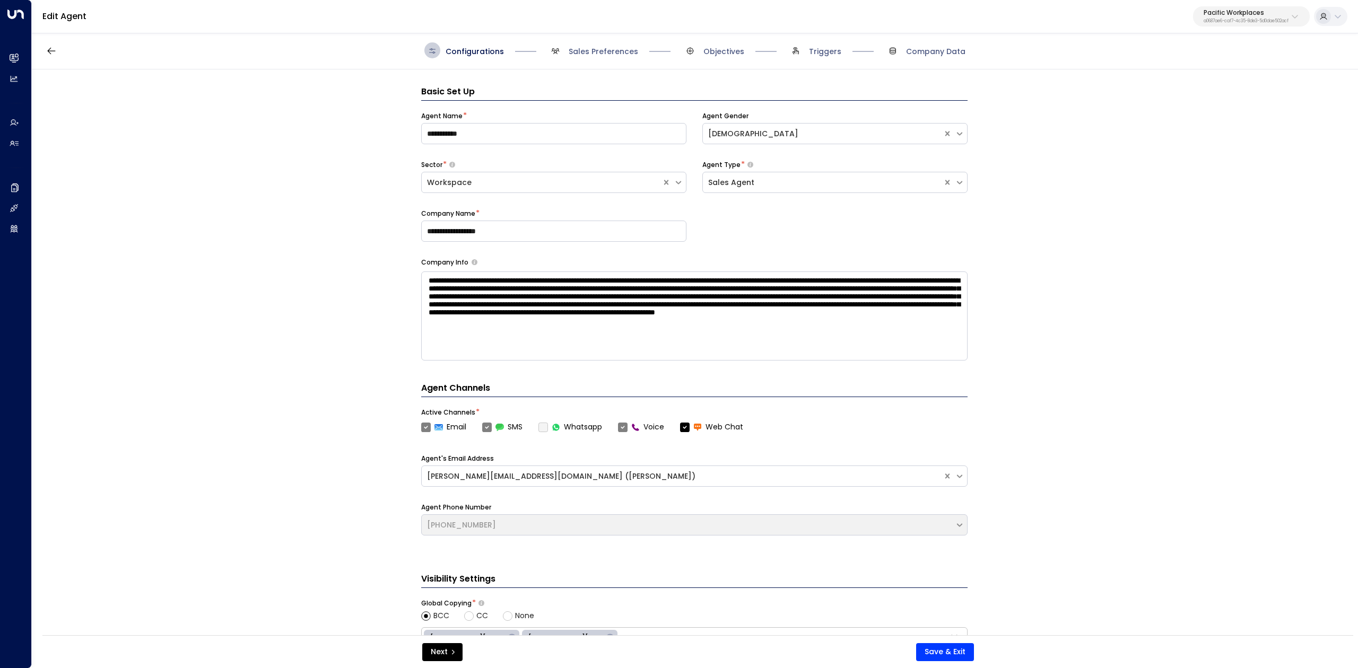
scroll to position [16, 0]
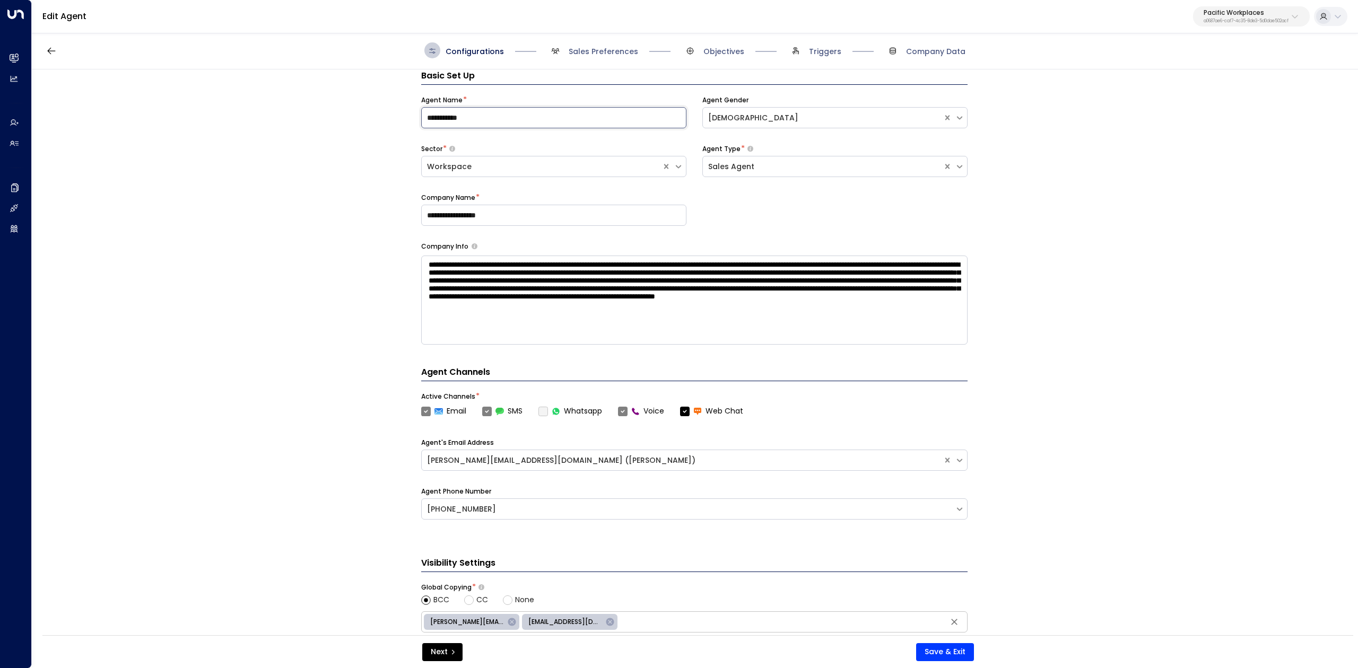
click at [521, 121] on input "**********" at bounding box center [553, 117] width 265 height 21
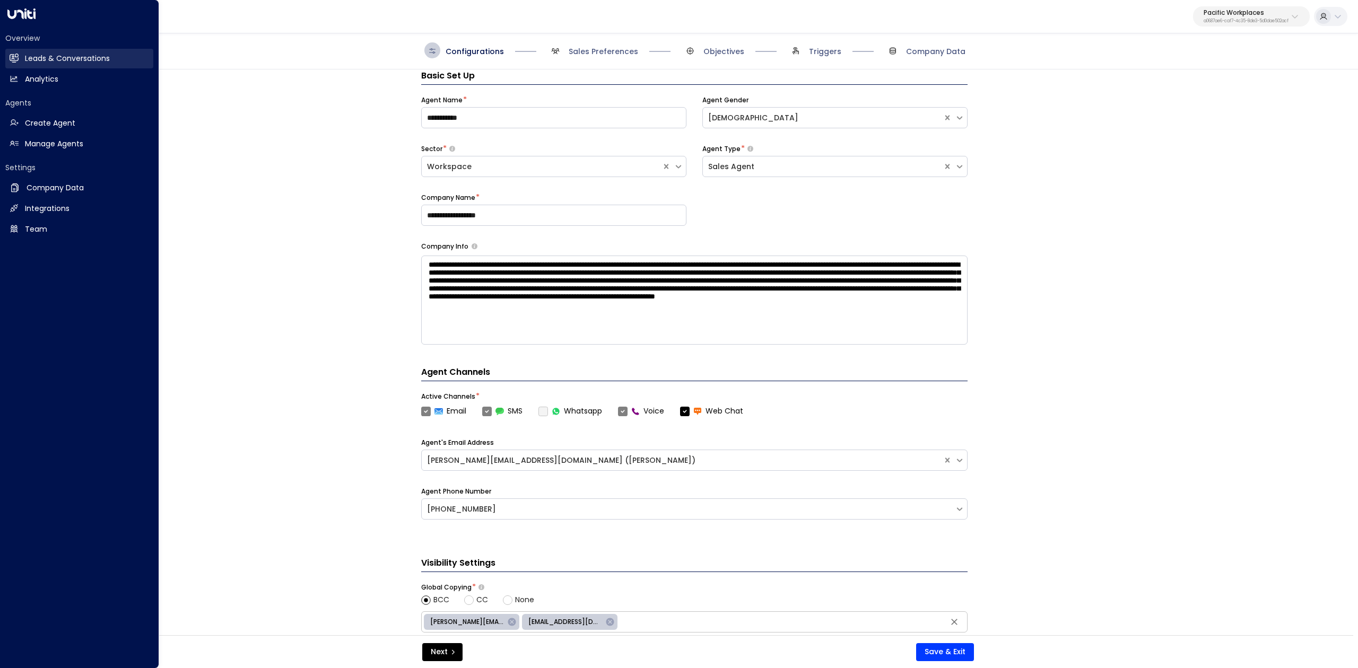
click at [18, 66] on link "Leads & Conversations Leads & Conversations" at bounding box center [79, 59] width 148 height 20
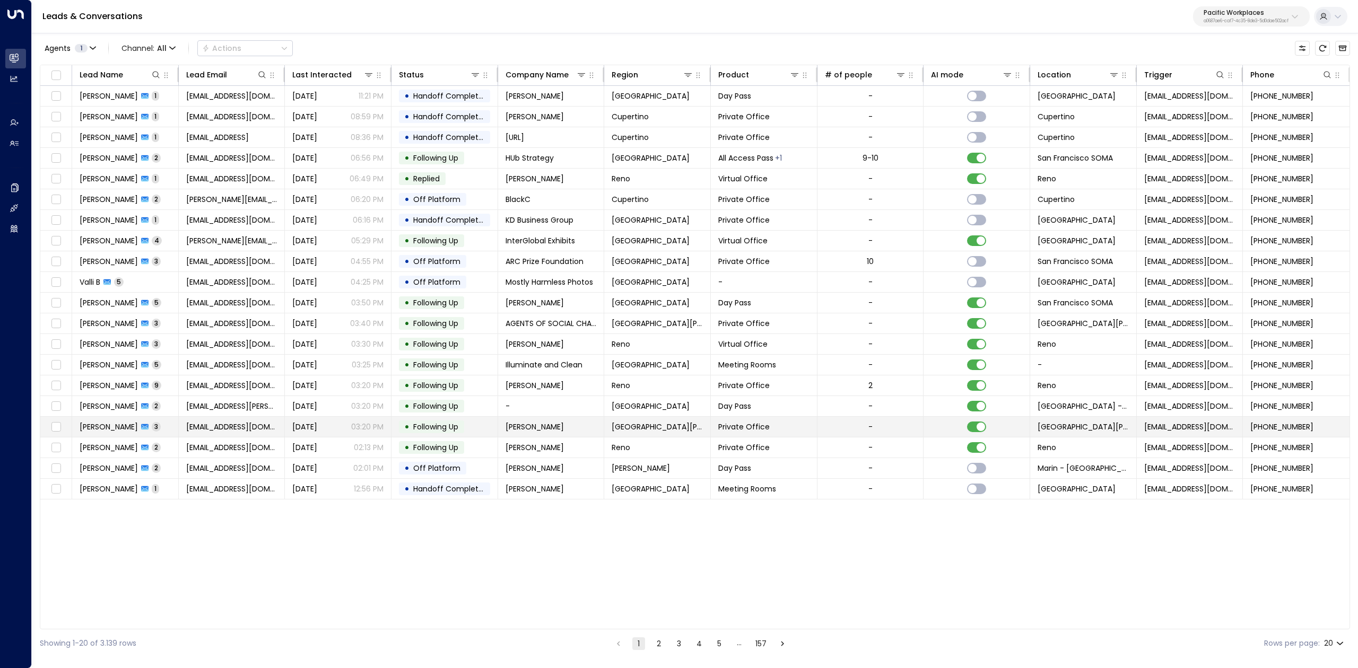
click at [106, 432] on span "[PERSON_NAME]" at bounding box center [109, 427] width 58 height 11
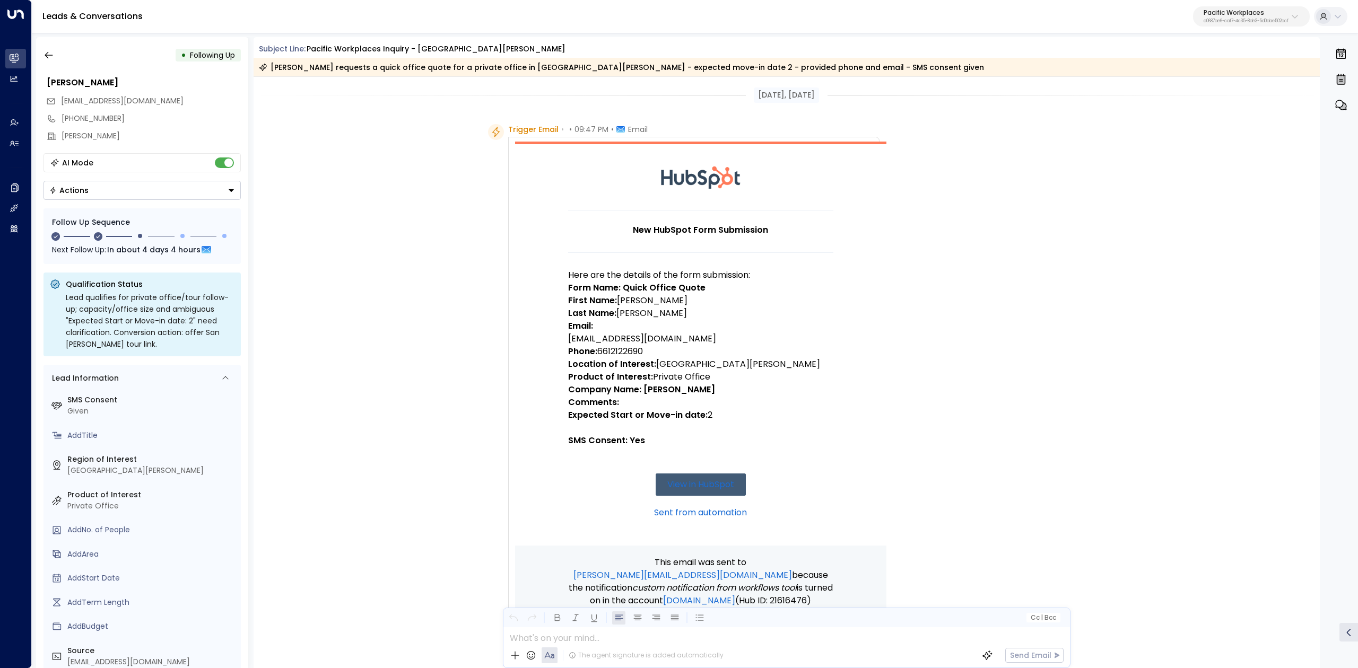
scroll to position [1018, 0]
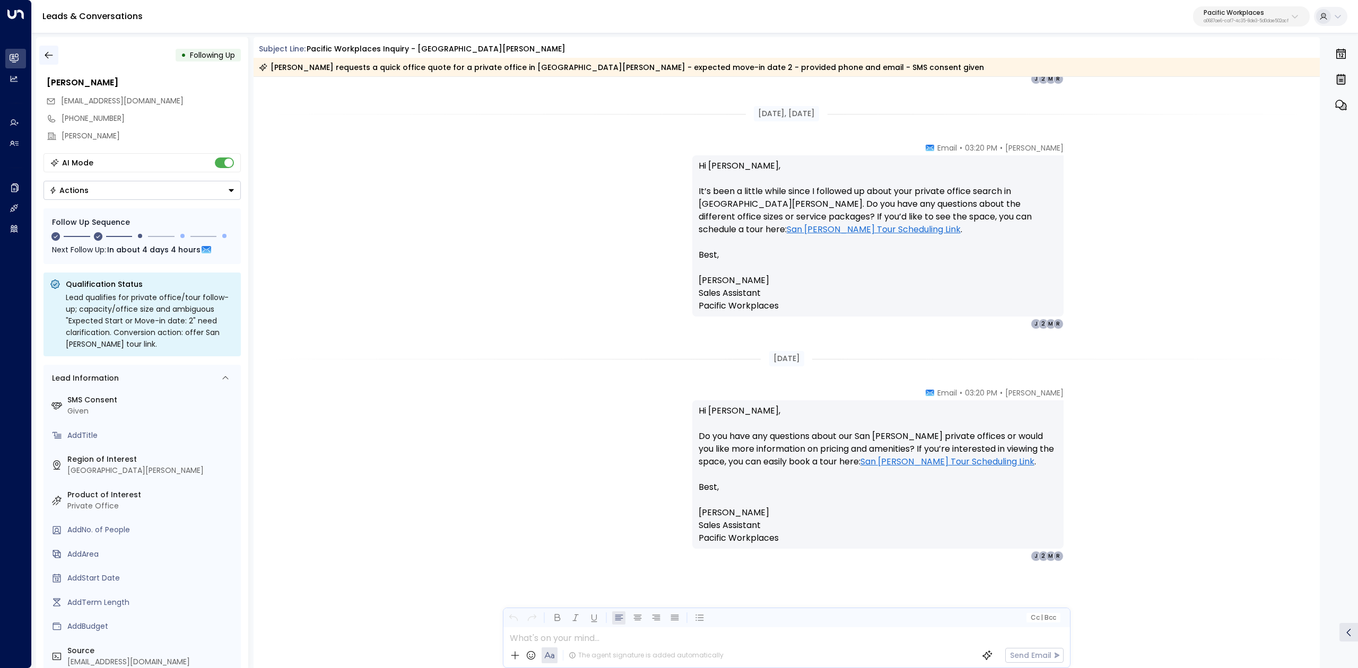
click at [54, 64] on div "• Following Up Andrea Orloff redponi2@aol.com +16612122690 Andrea Orloff AI Mod…" at bounding box center [142, 352] width 212 height 631
click at [47, 56] on icon "button" at bounding box center [48, 55] width 11 height 11
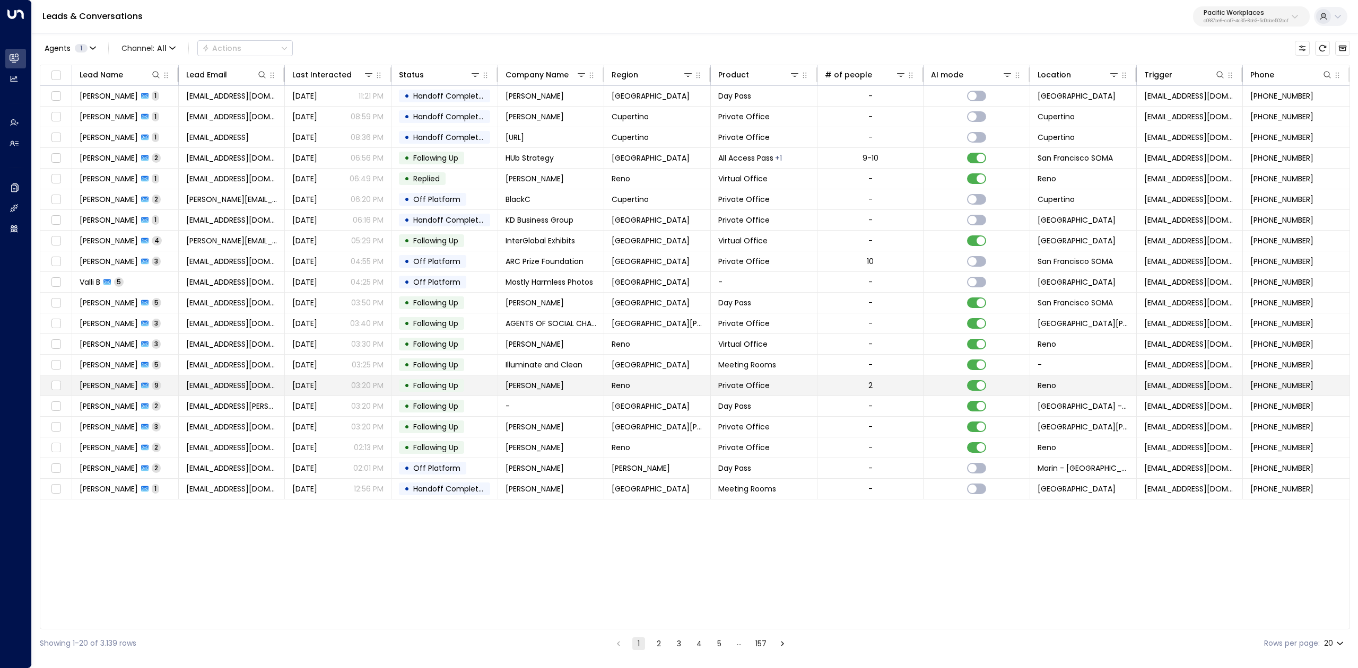
click at [108, 386] on span "Jerome Martinez" at bounding box center [109, 385] width 58 height 11
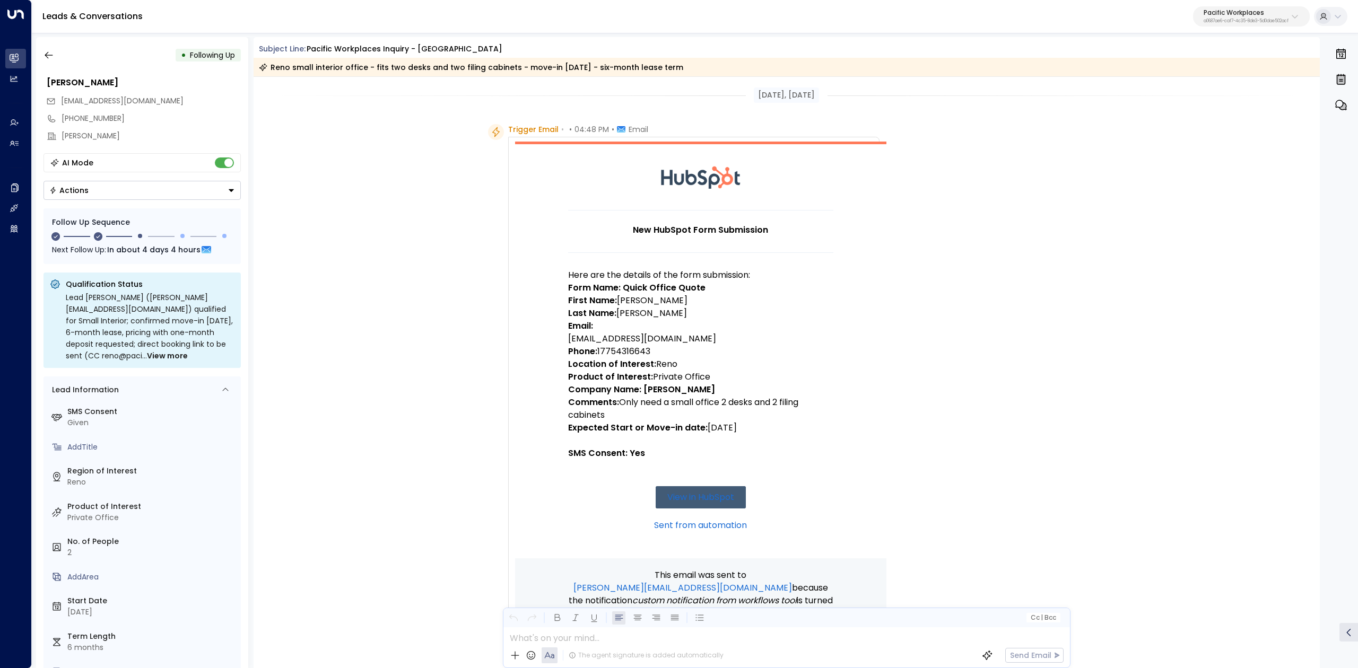
scroll to position [2612, 0]
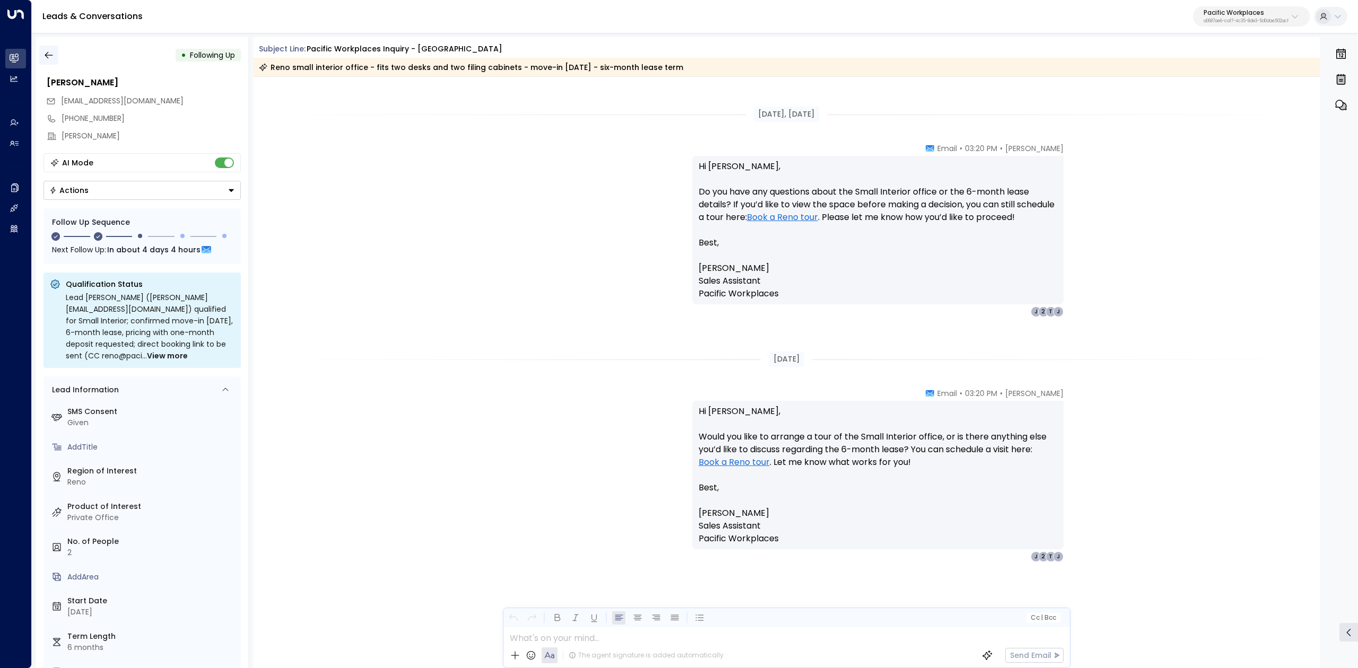
click at [54, 54] on button "button" at bounding box center [48, 55] width 19 height 19
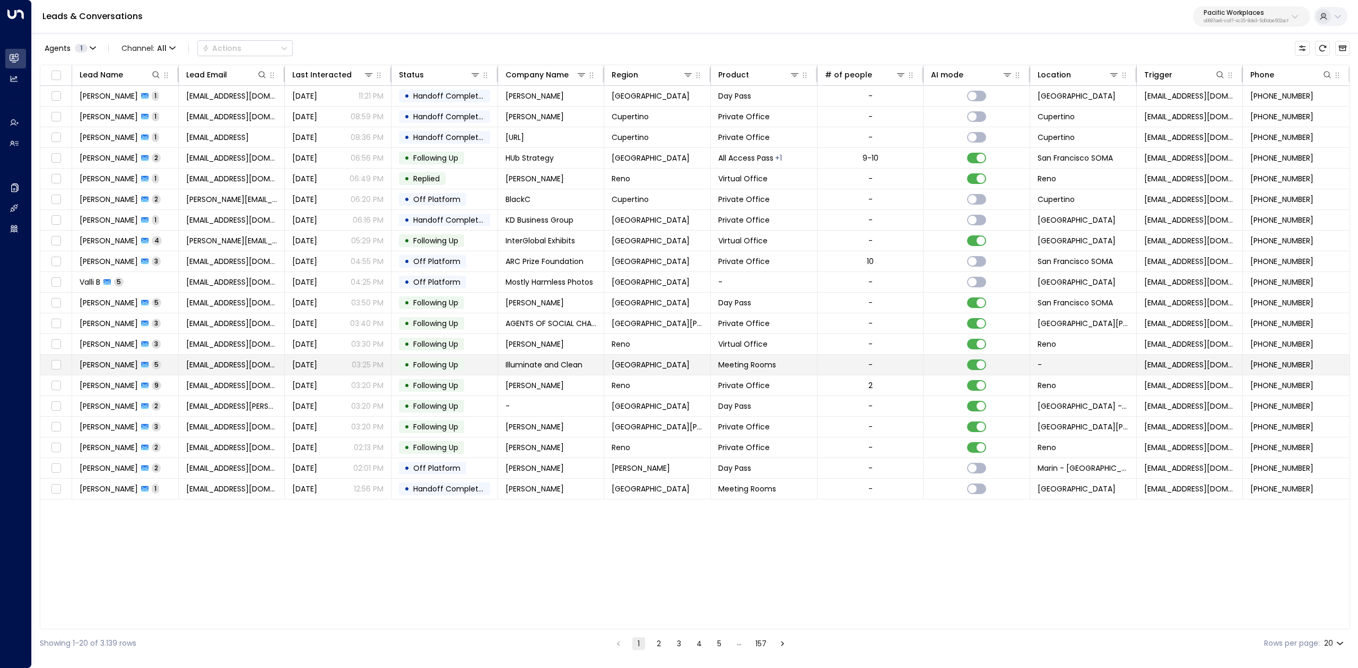
click at [100, 368] on span "Will Lerma" at bounding box center [109, 365] width 58 height 11
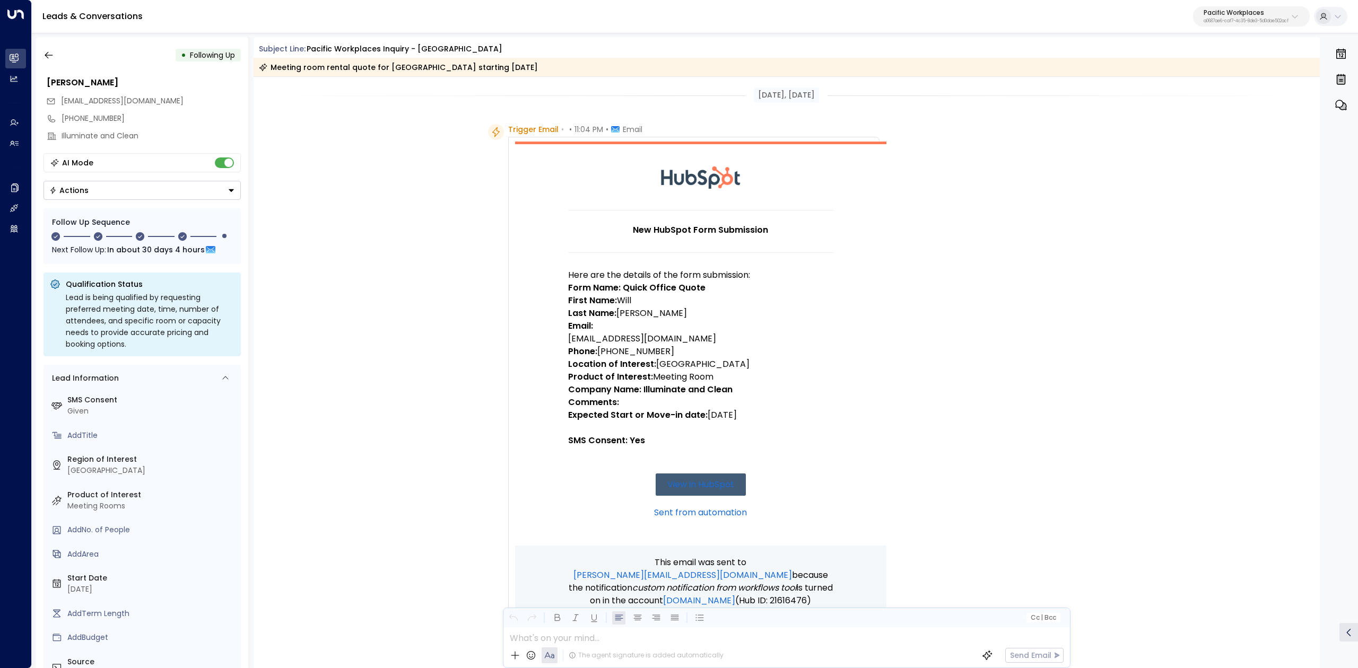
scroll to position [1548, 0]
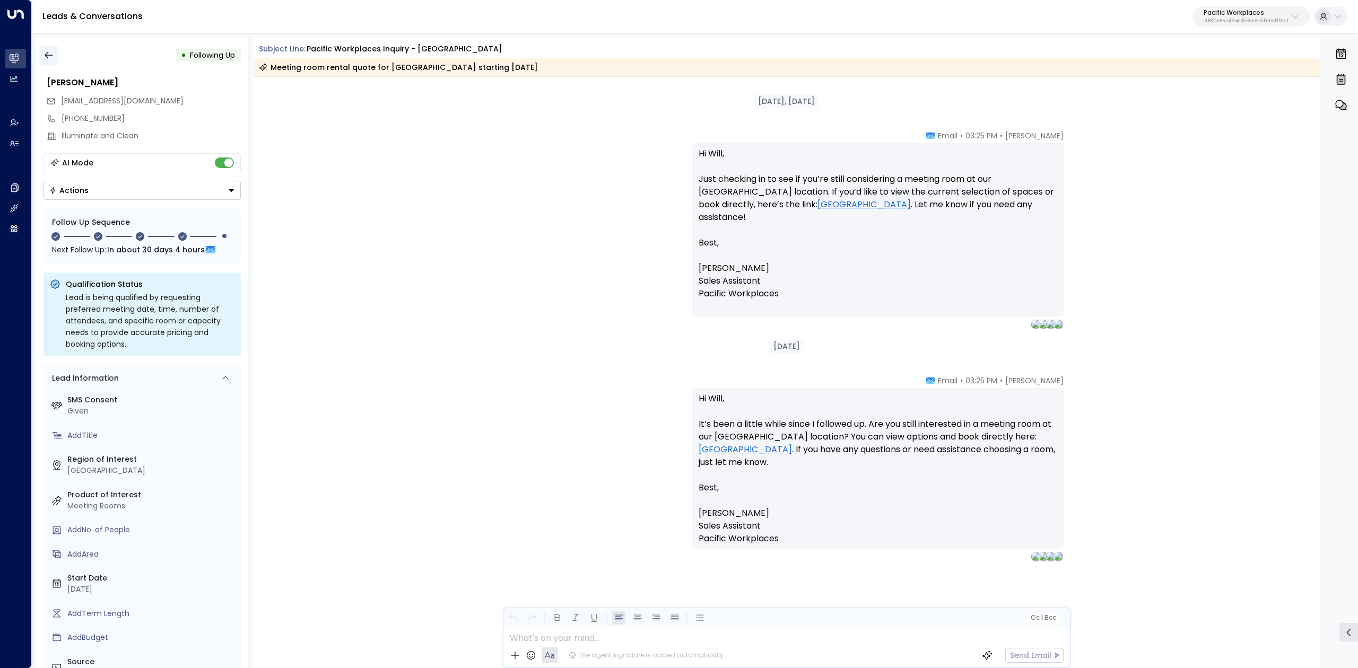
click at [56, 53] on button "button" at bounding box center [48, 55] width 19 height 19
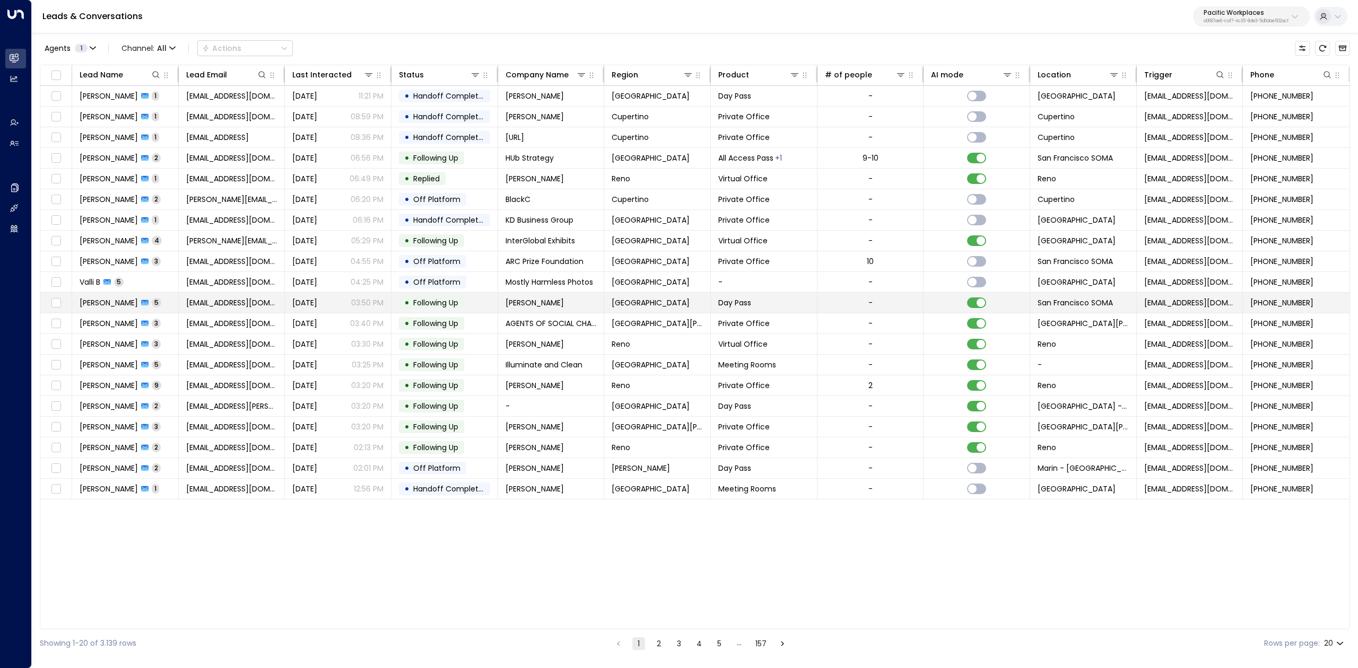
click at [106, 299] on span "Carmin Wong" at bounding box center [109, 303] width 58 height 11
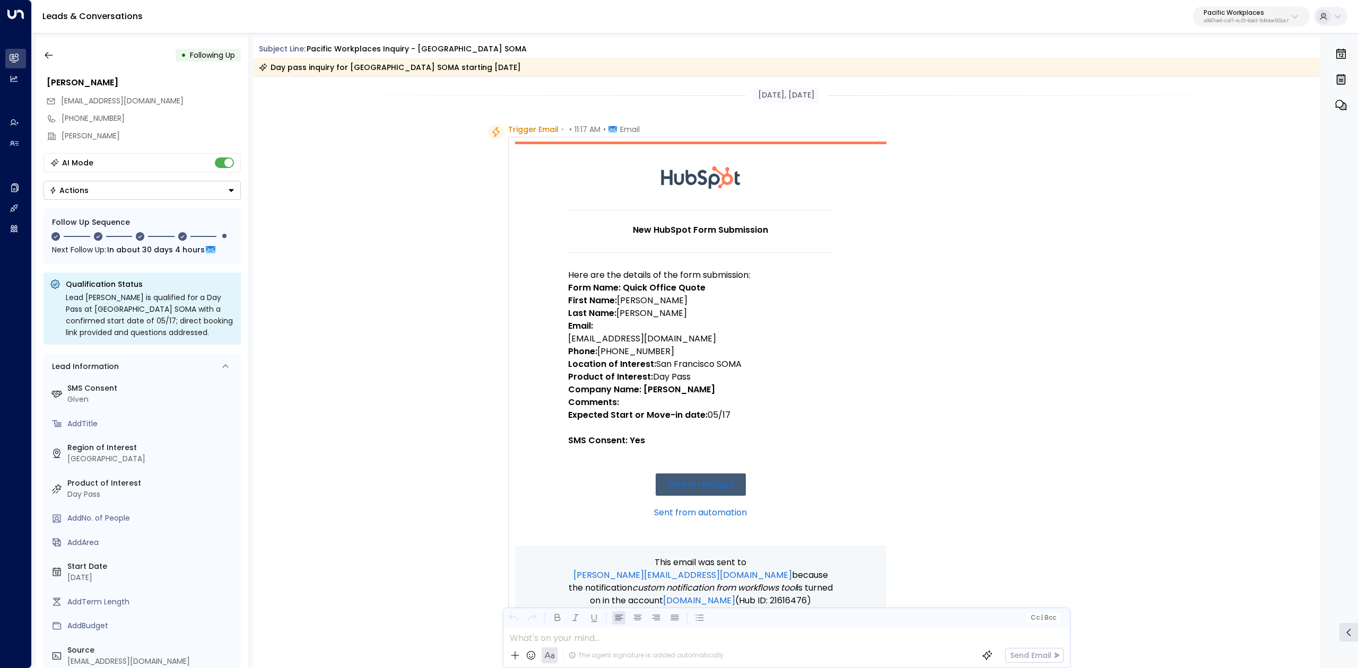
scroll to position [1522, 0]
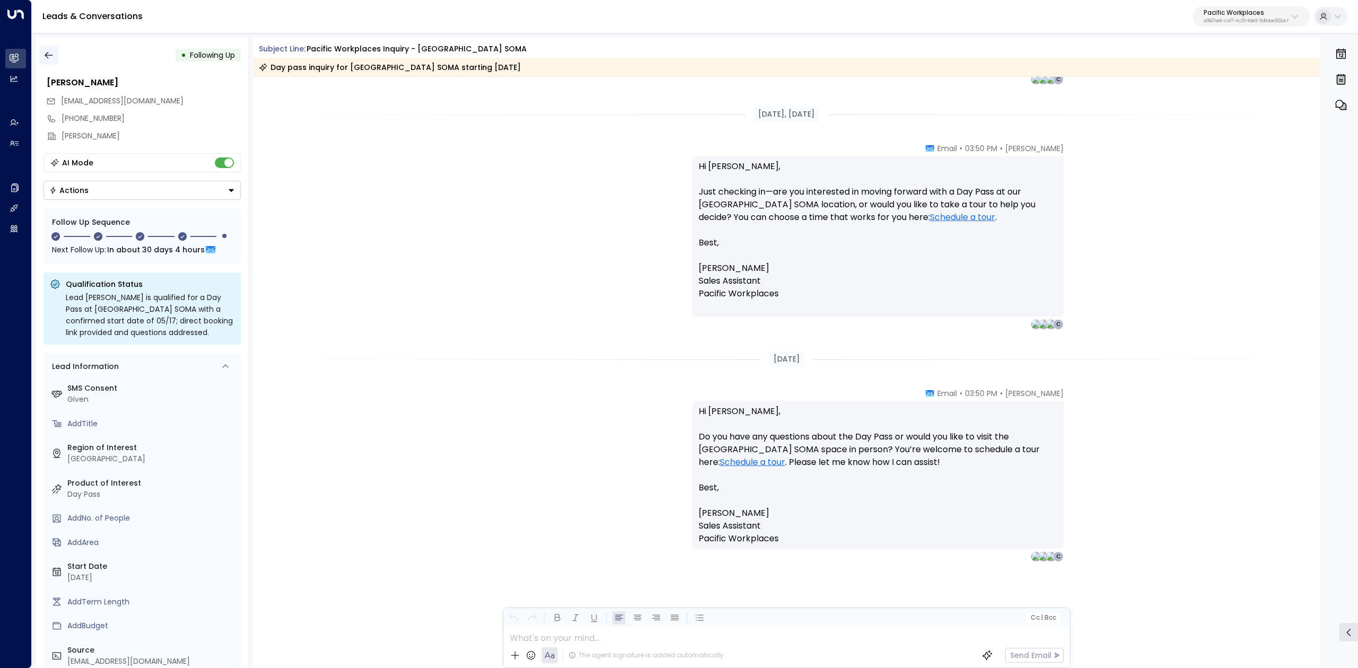
click at [51, 51] on icon "button" at bounding box center [48, 55] width 11 height 11
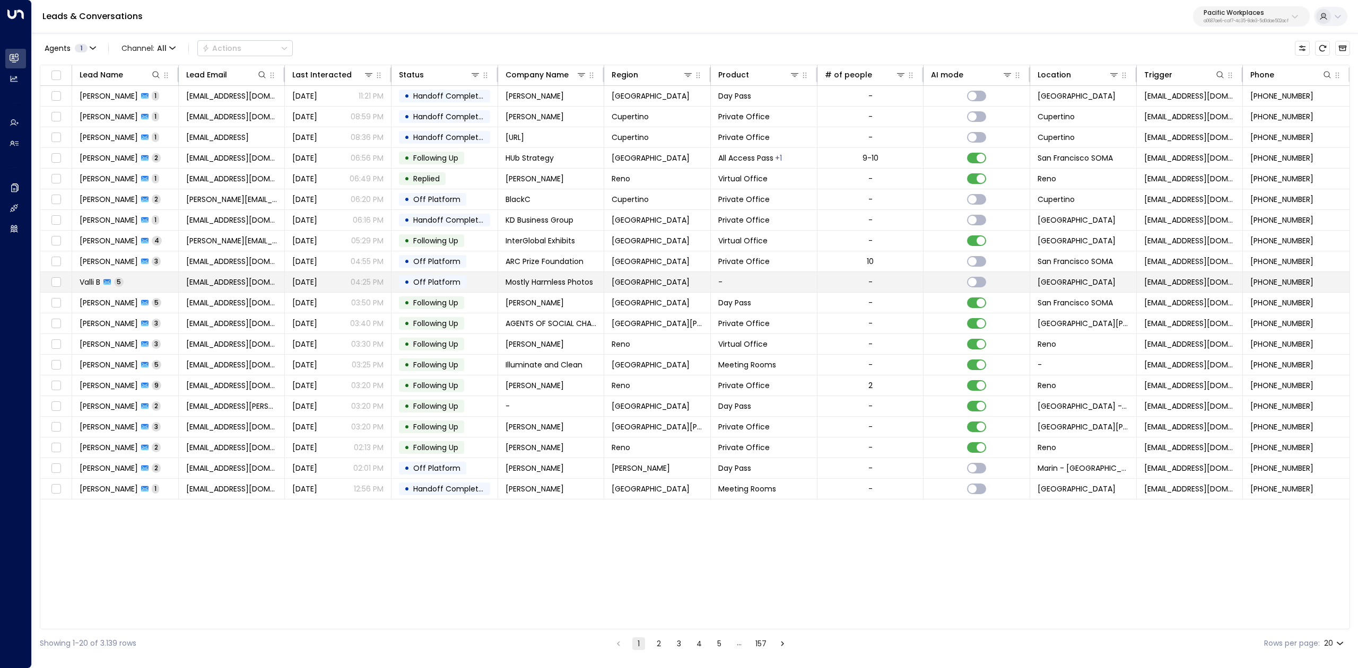
click at [88, 284] on span "Valli B" at bounding box center [90, 282] width 21 height 11
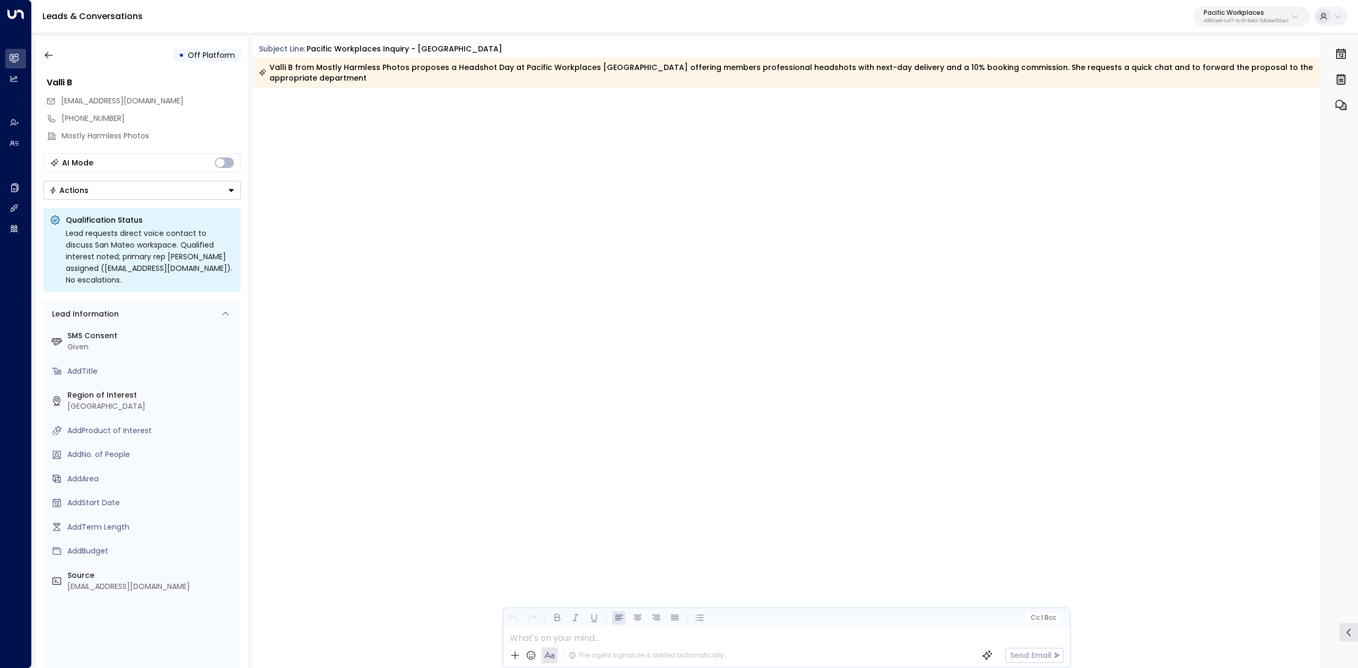
scroll to position [1780, 0]
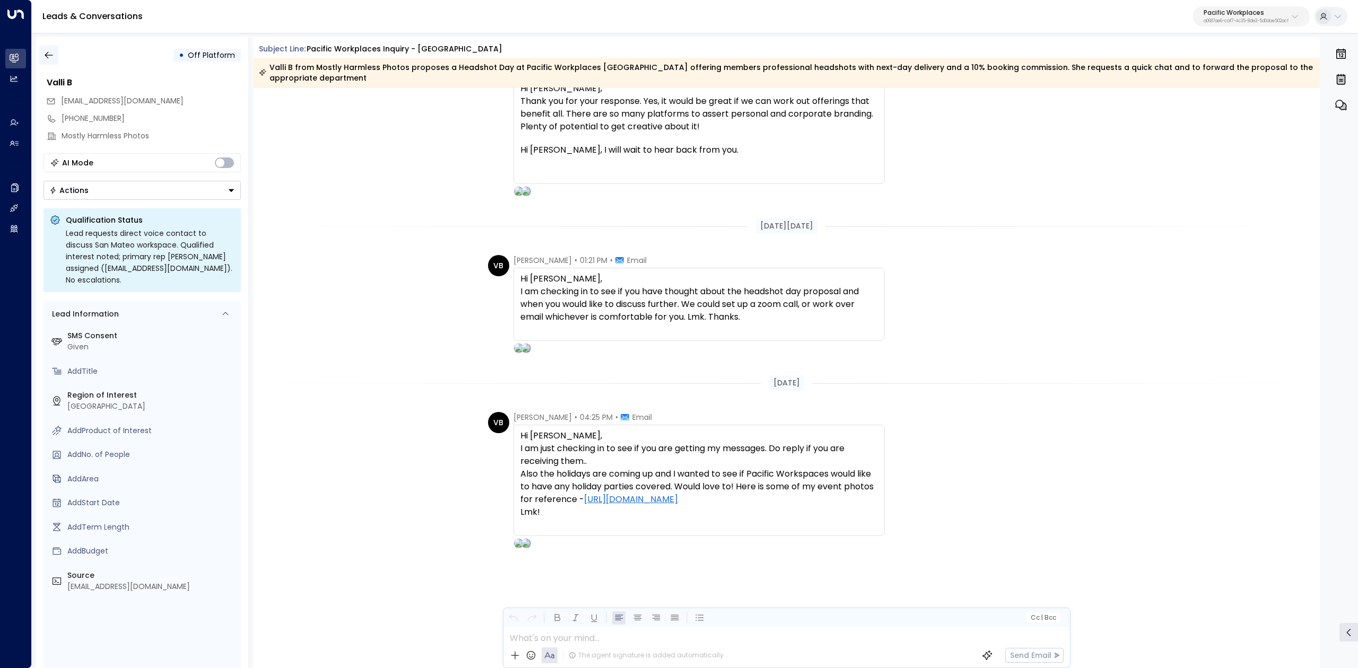
click at [46, 51] on icon "button" at bounding box center [48, 55] width 11 height 11
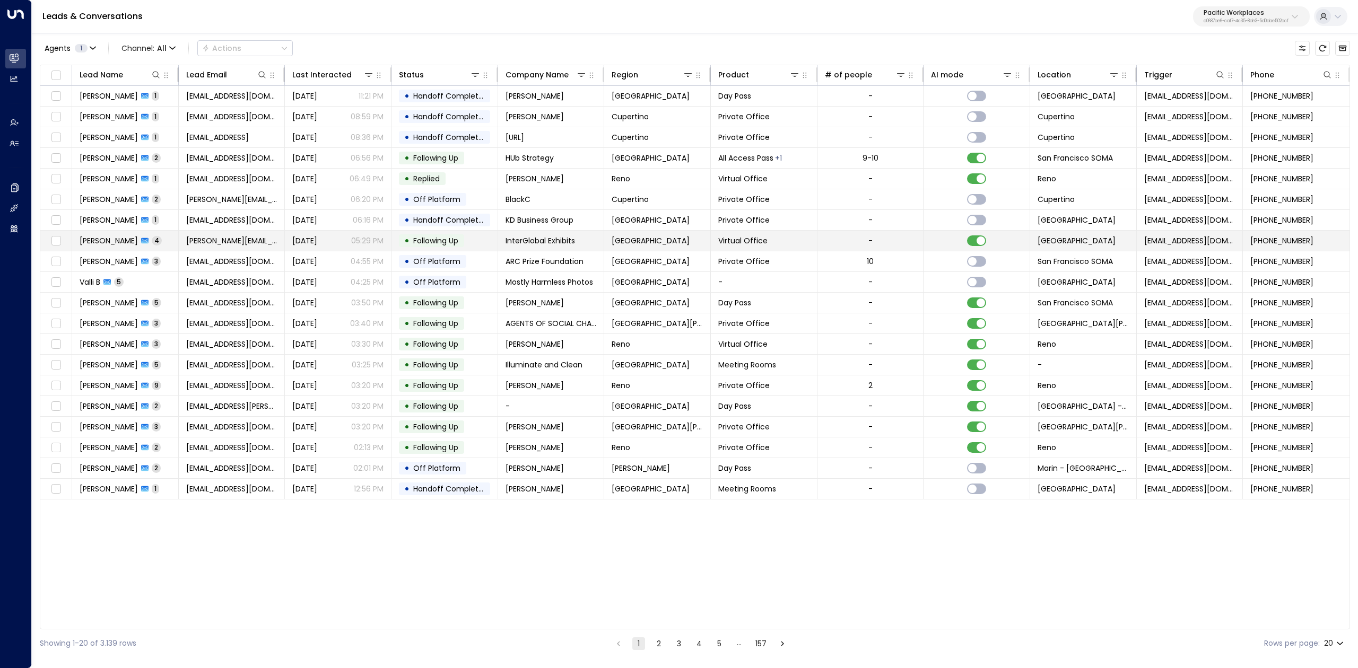
click at [123, 245] on span "Jennifer Assmann" at bounding box center [109, 241] width 58 height 11
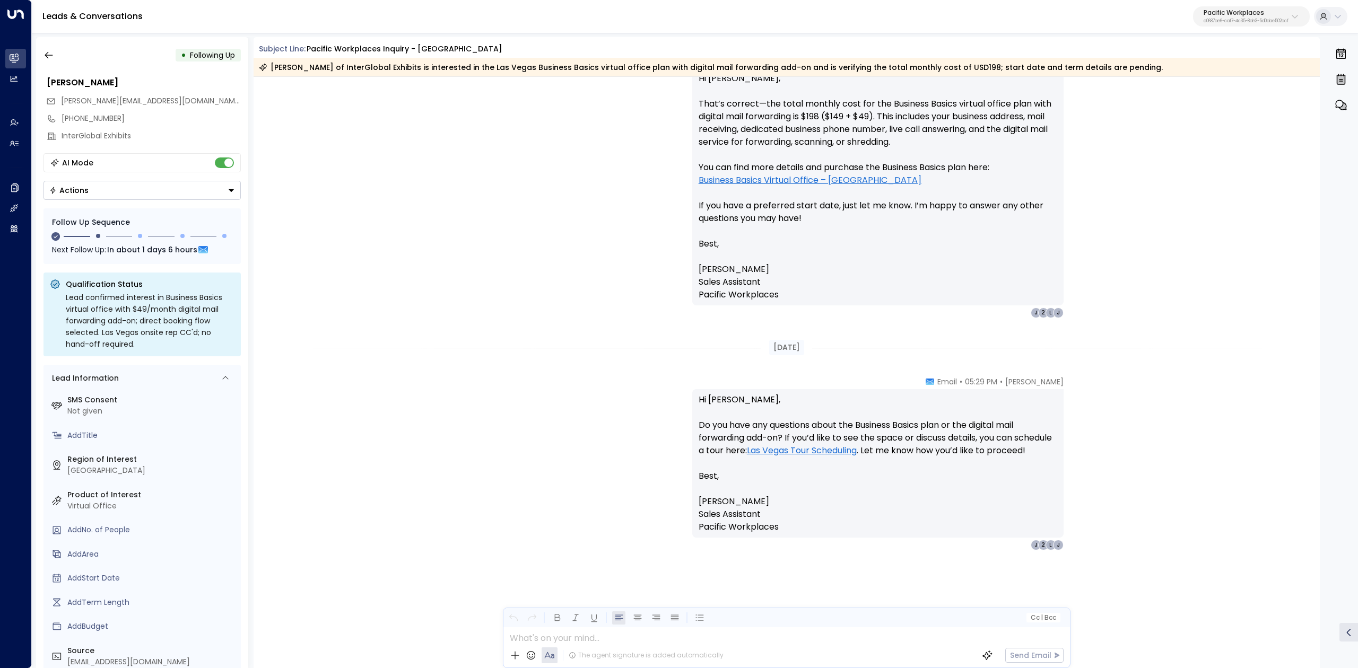
scroll to position [1232, 0]
click at [46, 55] on icon "button" at bounding box center [49, 55] width 8 height 7
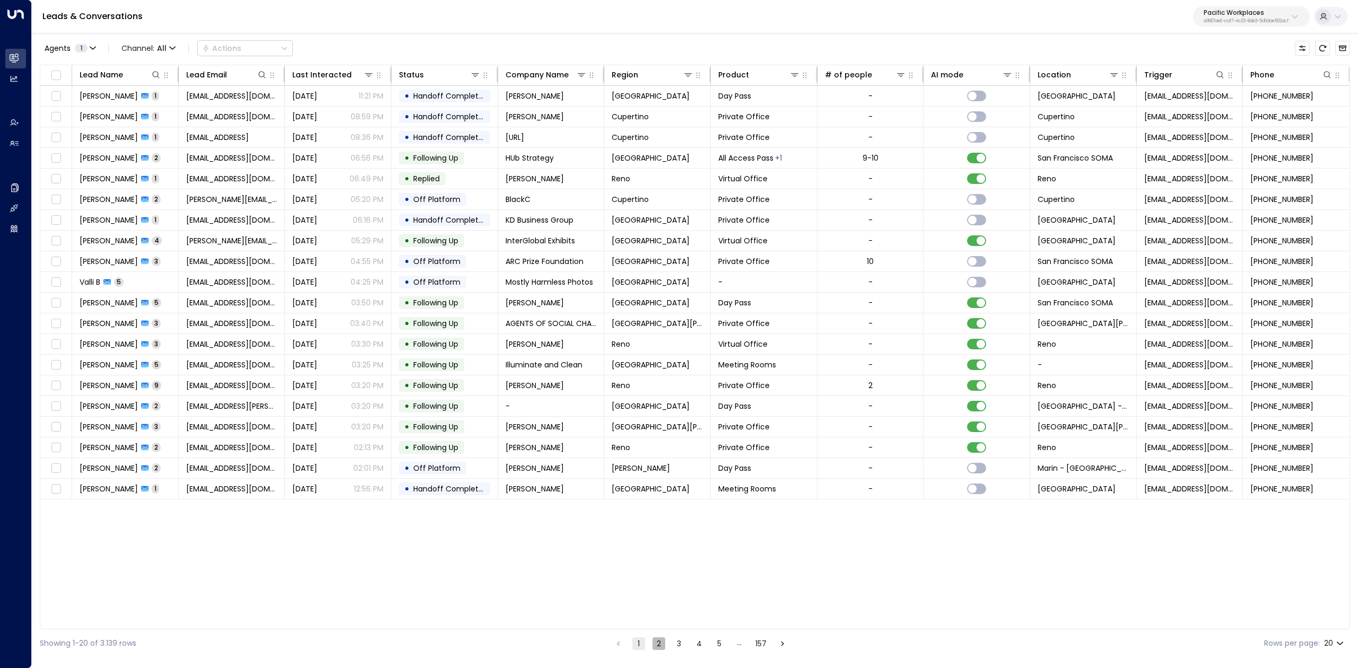
click at [661, 646] on button "2" at bounding box center [658, 644] width 13 height 13
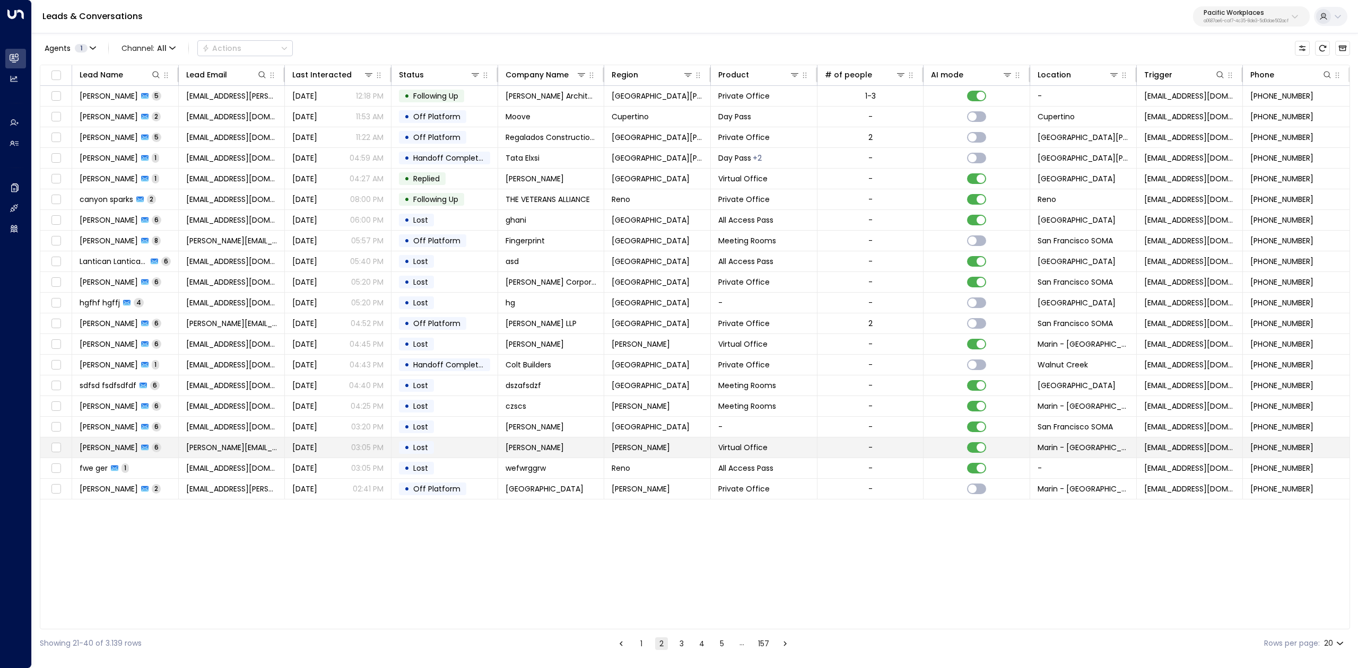
click at [95, 452] on span "Ruzich Ruzich" at bounding box center [109, 447] width 58 height 11
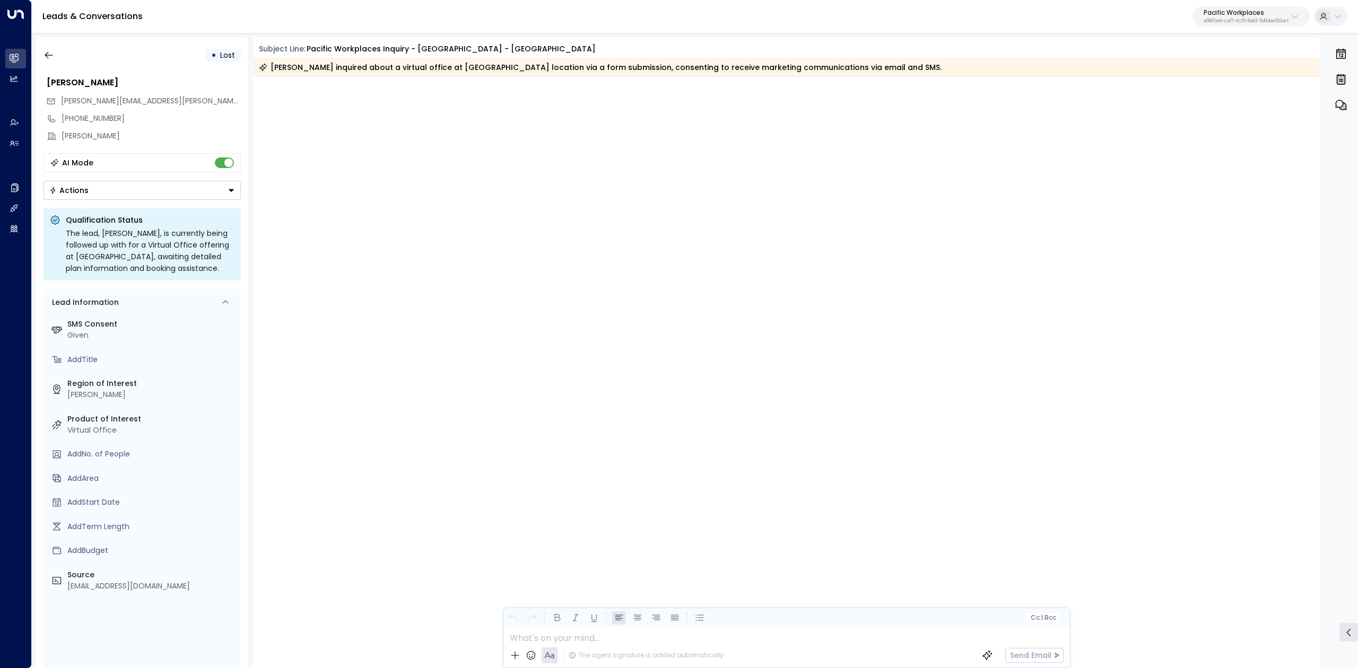
scroll to position [1076, 0]
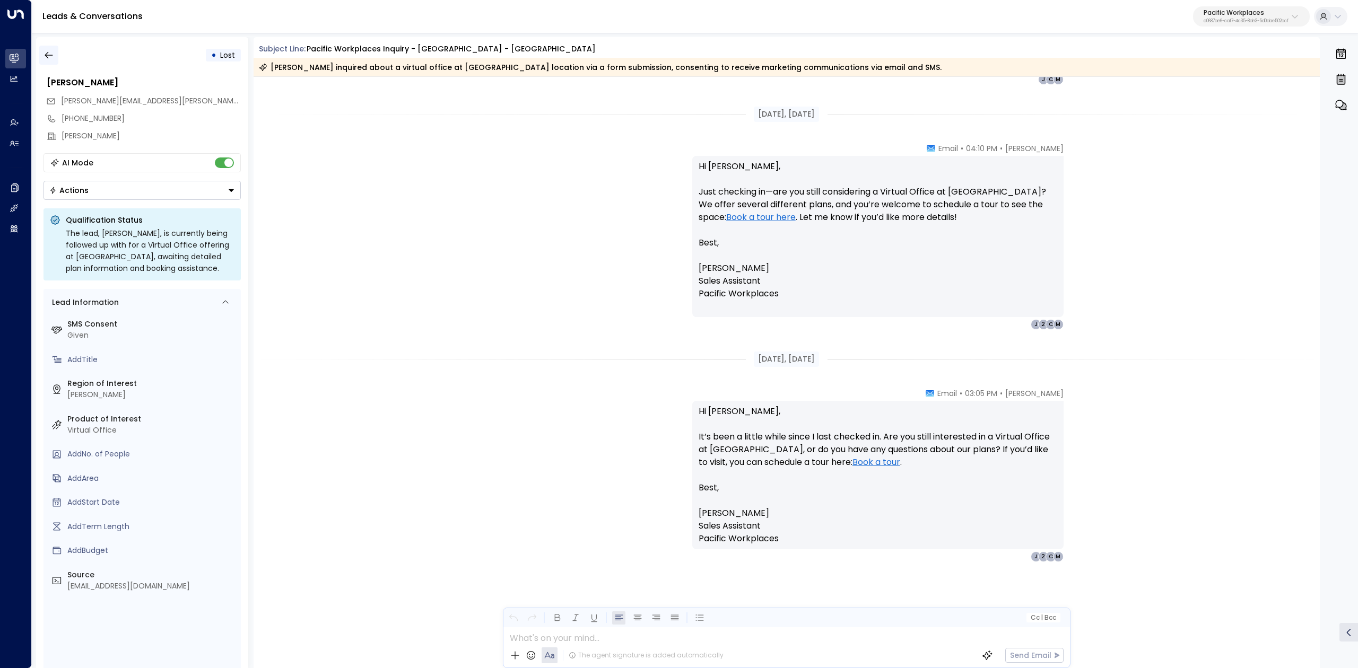
click at [47, 55] on icon "button" at bounding box center [49, 55] width 8 height 7
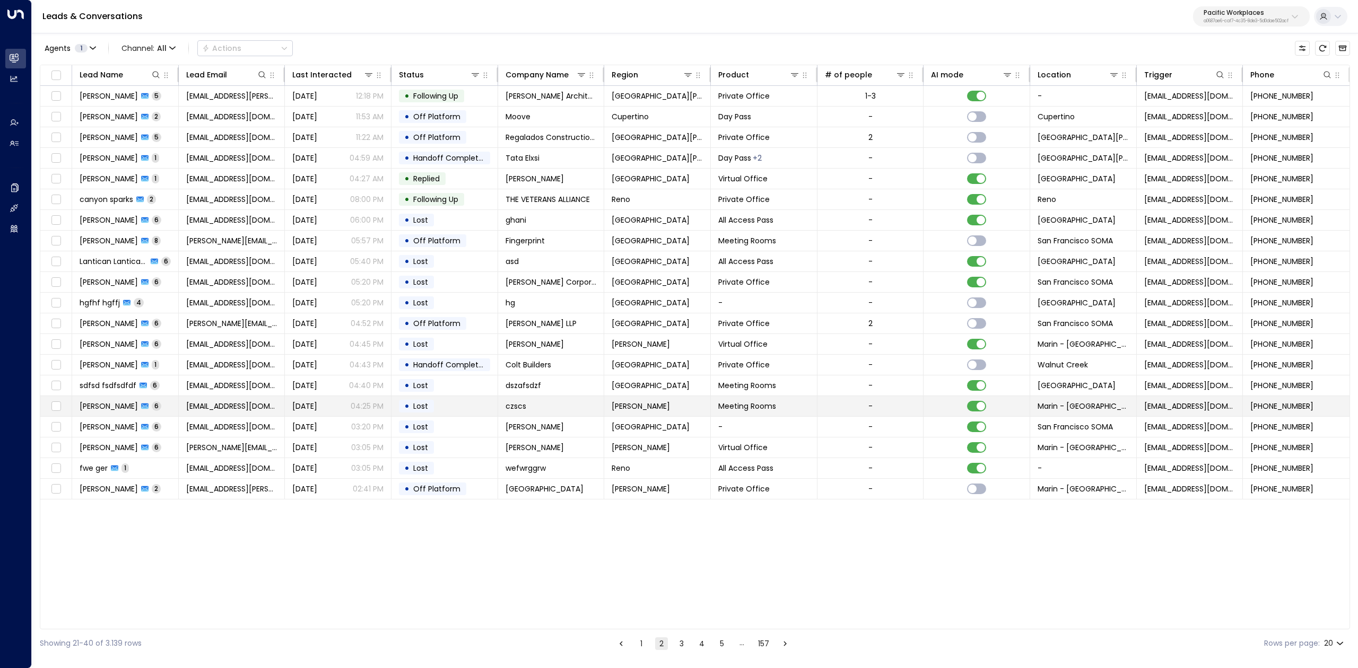
click at [94, 408] on span "Ana Amador" at bounding box center [109, 406] width 58 height 11
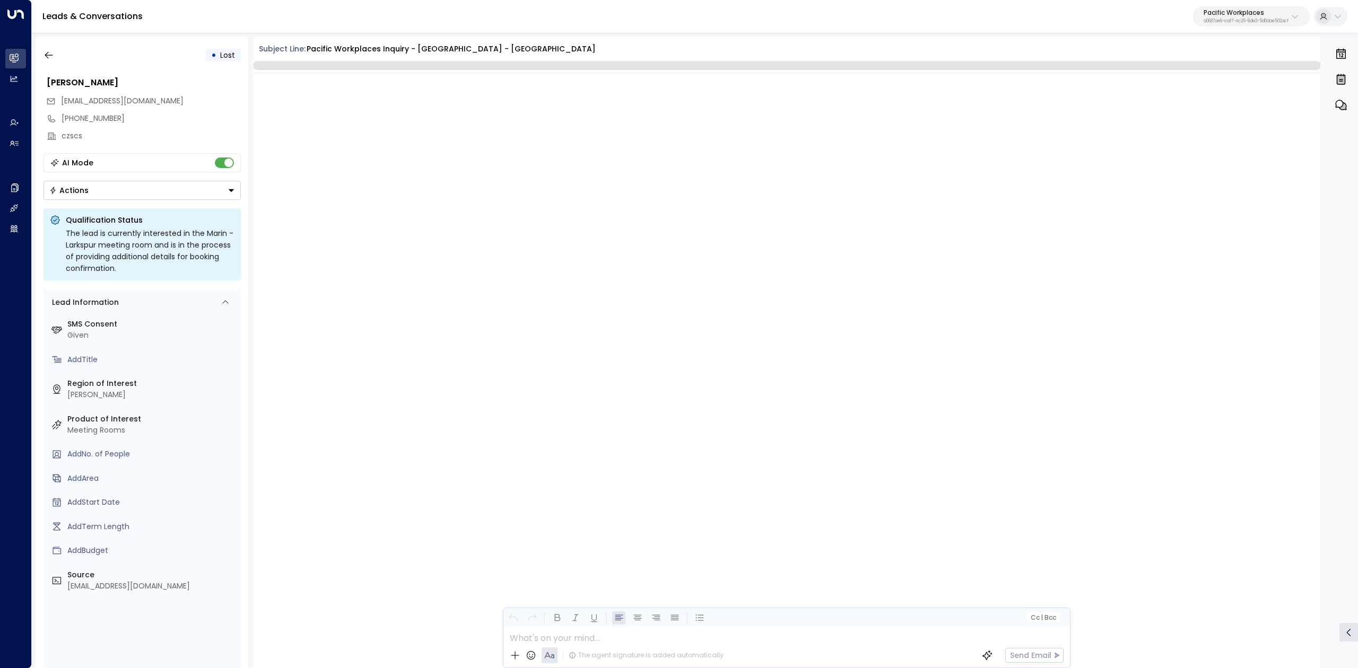
scroll to position [1085, 0]
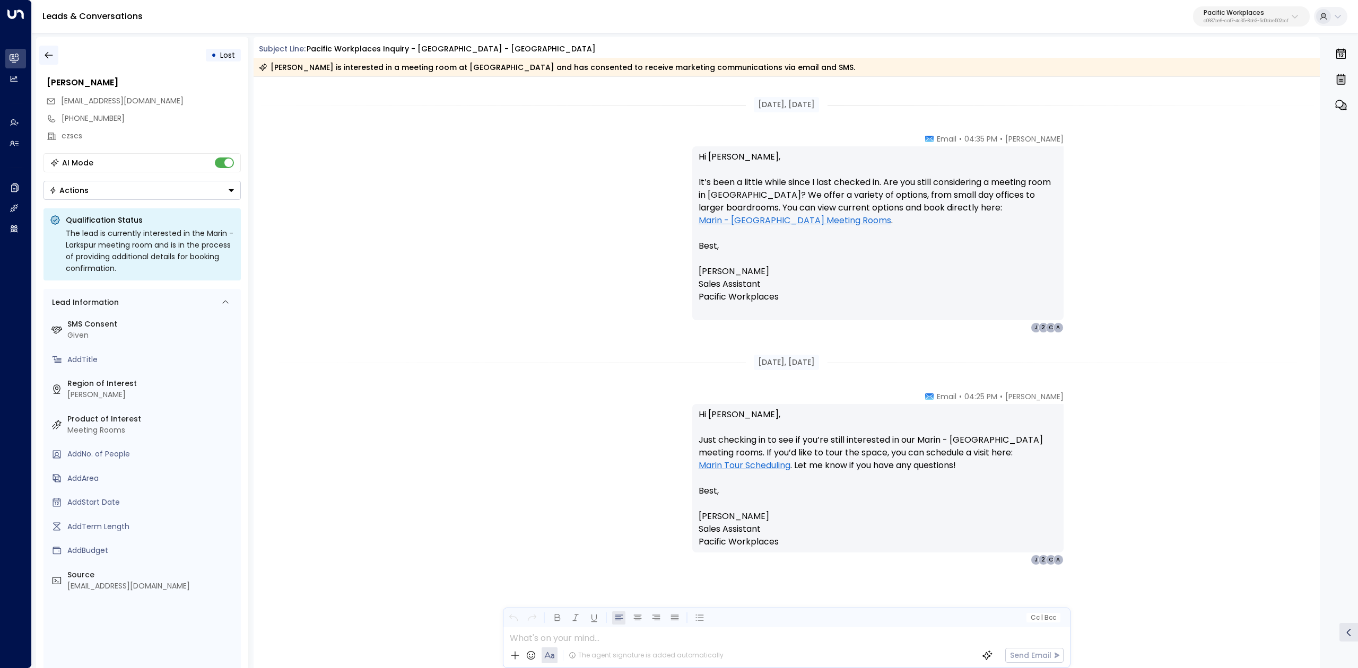
click at [54, 54] on button "button" at bounding box center [48, 55] width 19 height 19
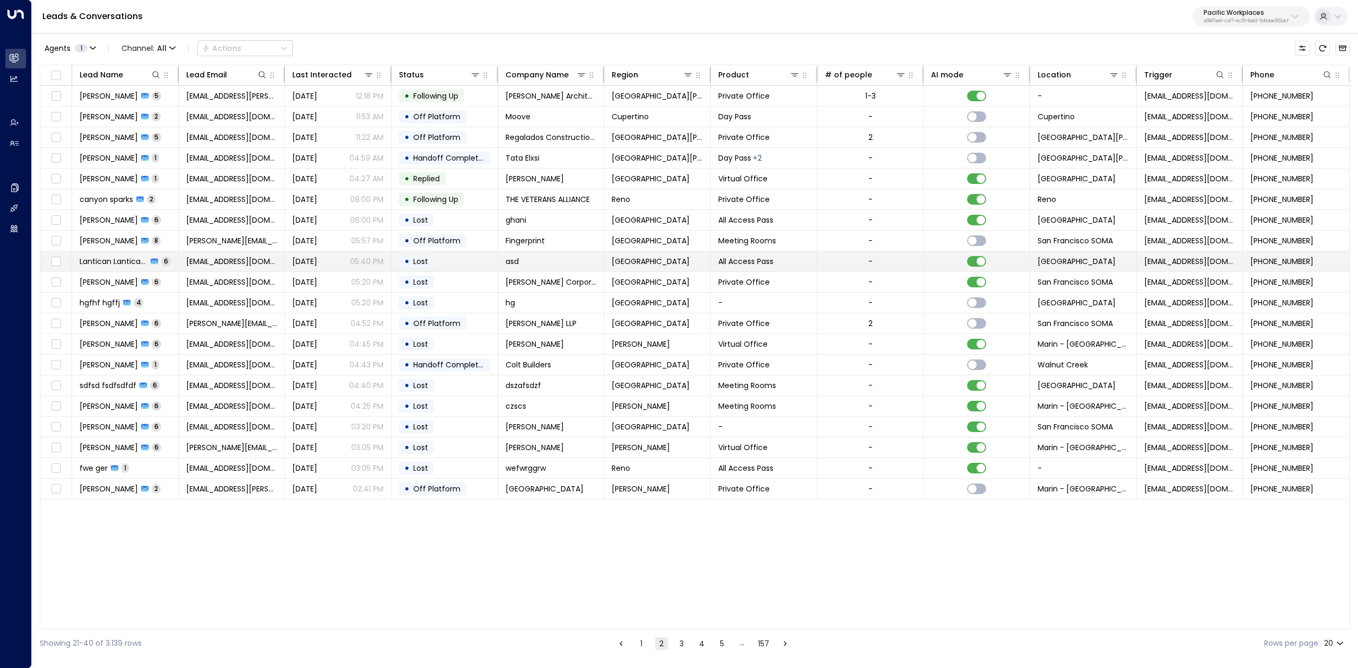
click at [119, 268] on td "Lantican Lanticana 6" at bounding box center [125, 261] width 107 height 20
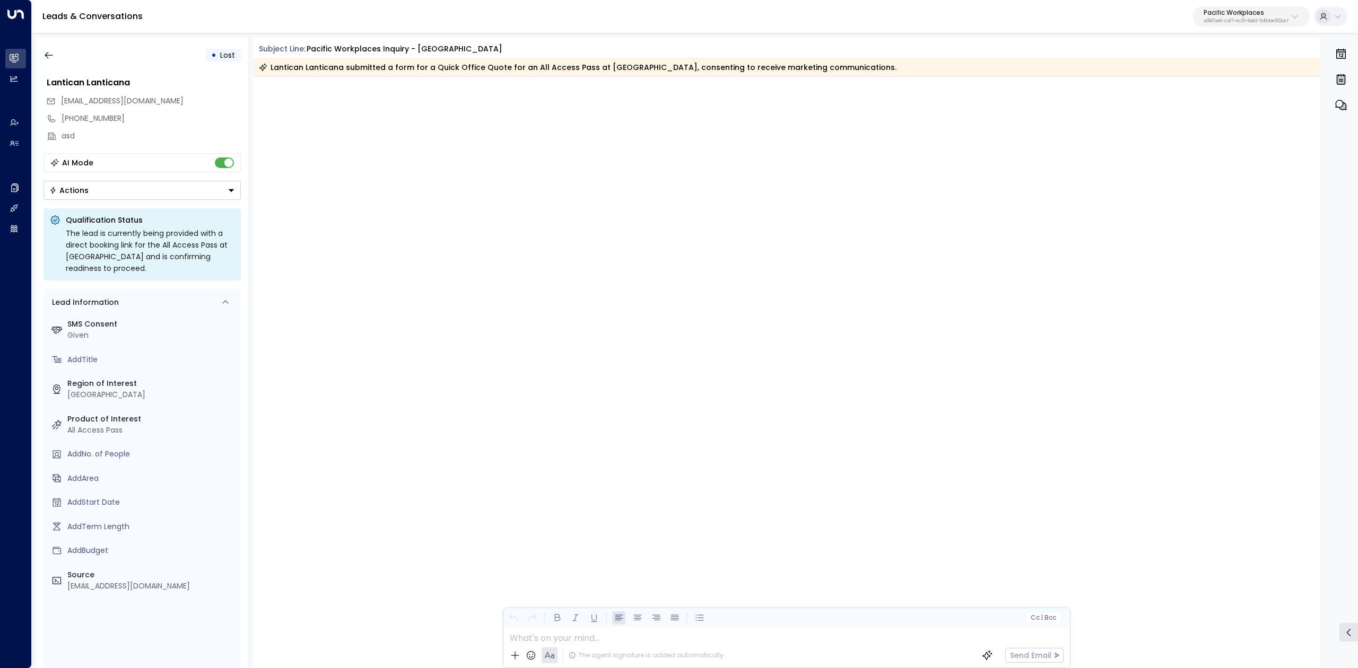
scroll to position [1343, 0]
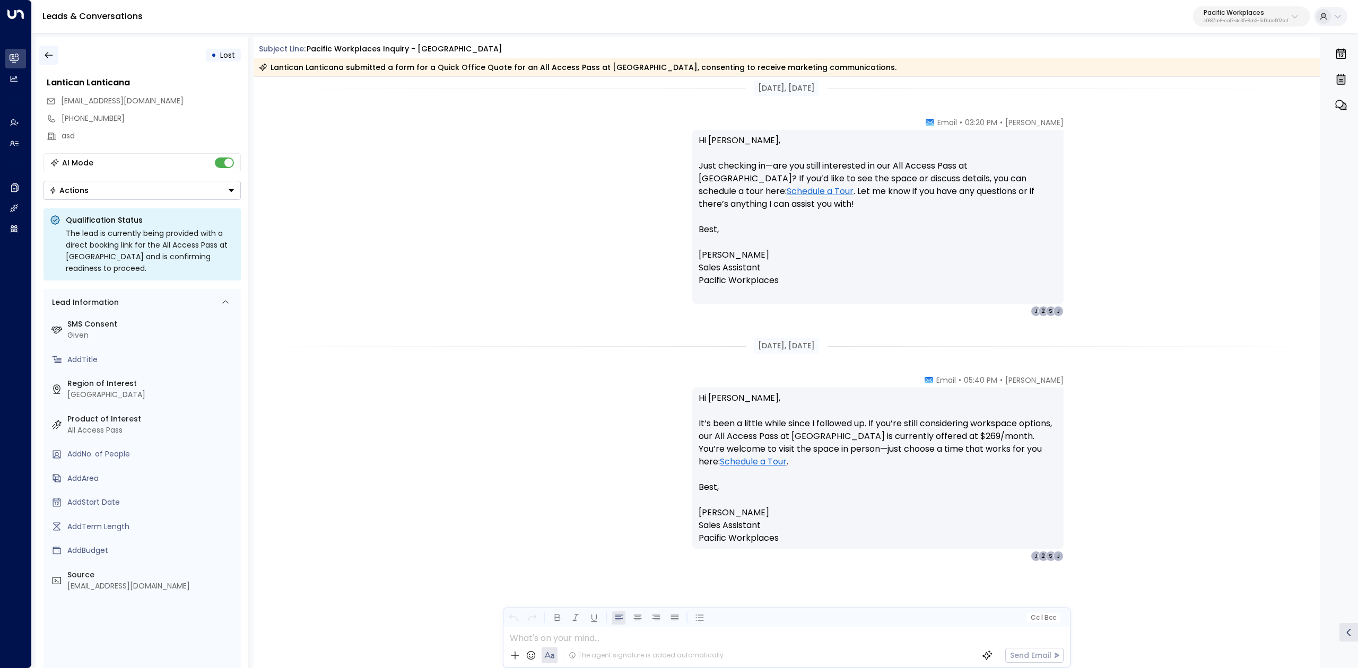
click at [51, 56] on icon "button" at bounding box center [48, 55] width 11 height 11
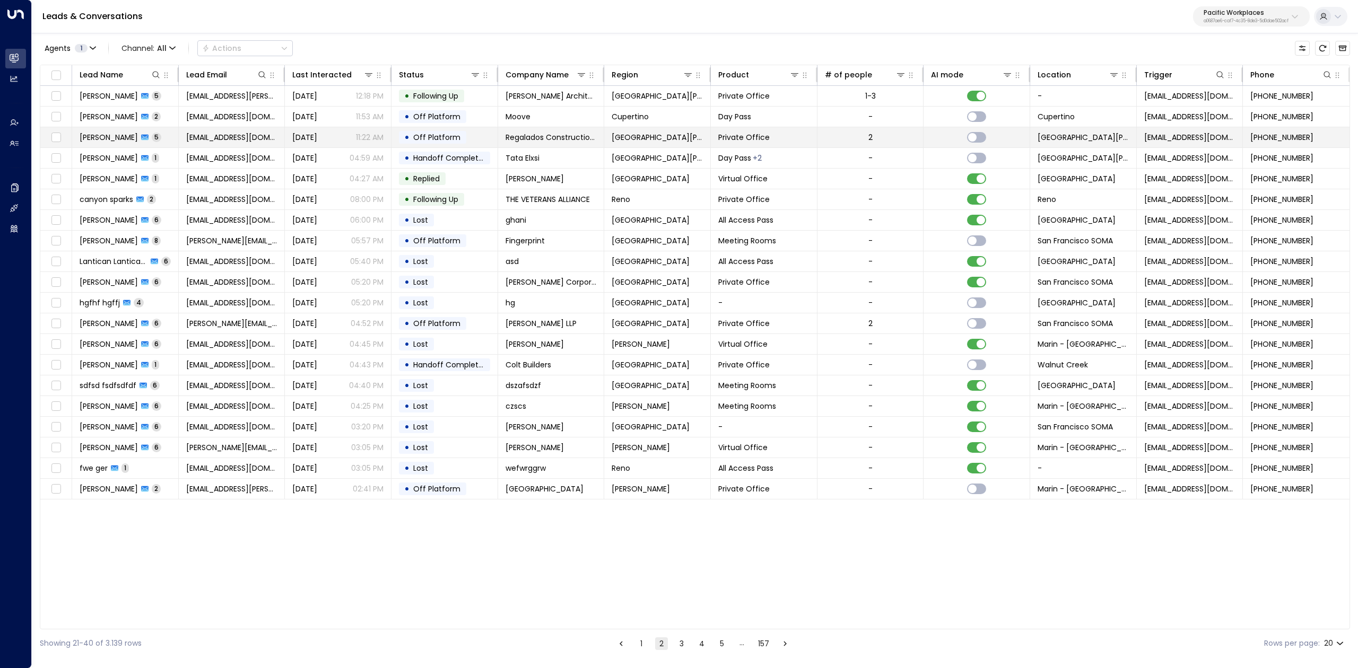
click at [98, 136] on span "Victor Regalado" at bounding box center [109, 137] width 58 height 11
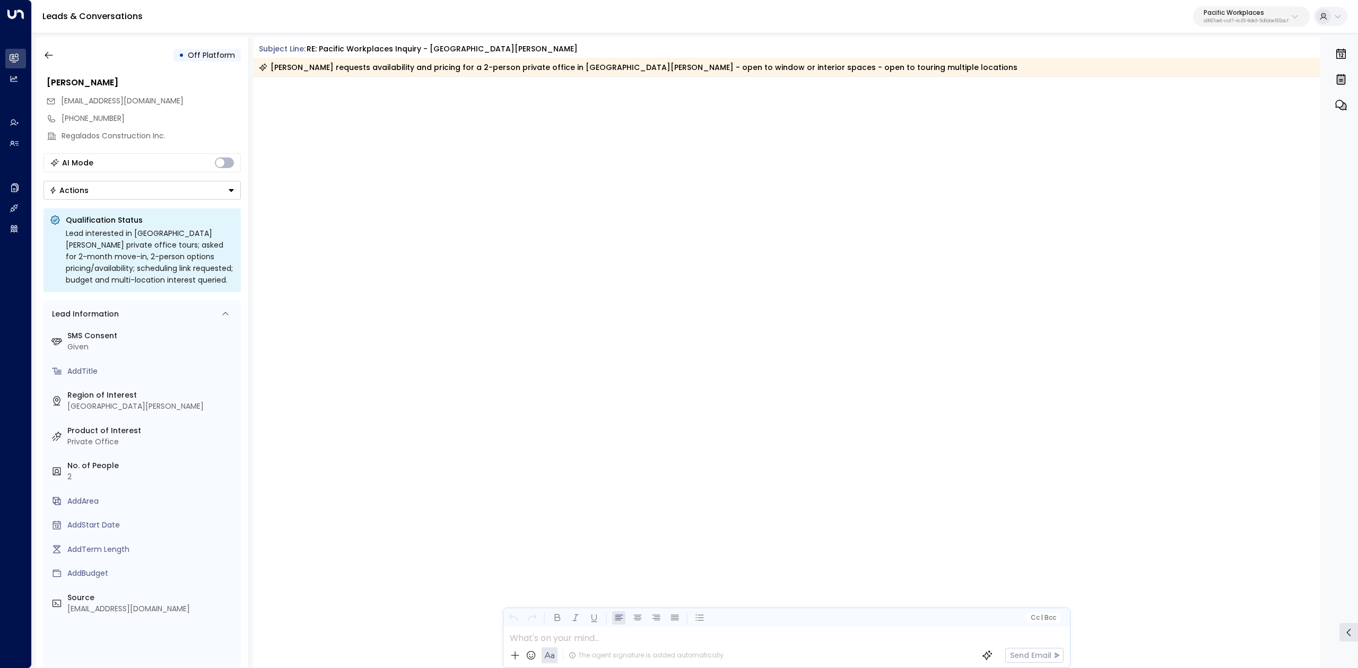
scroll to position [1605, 0]
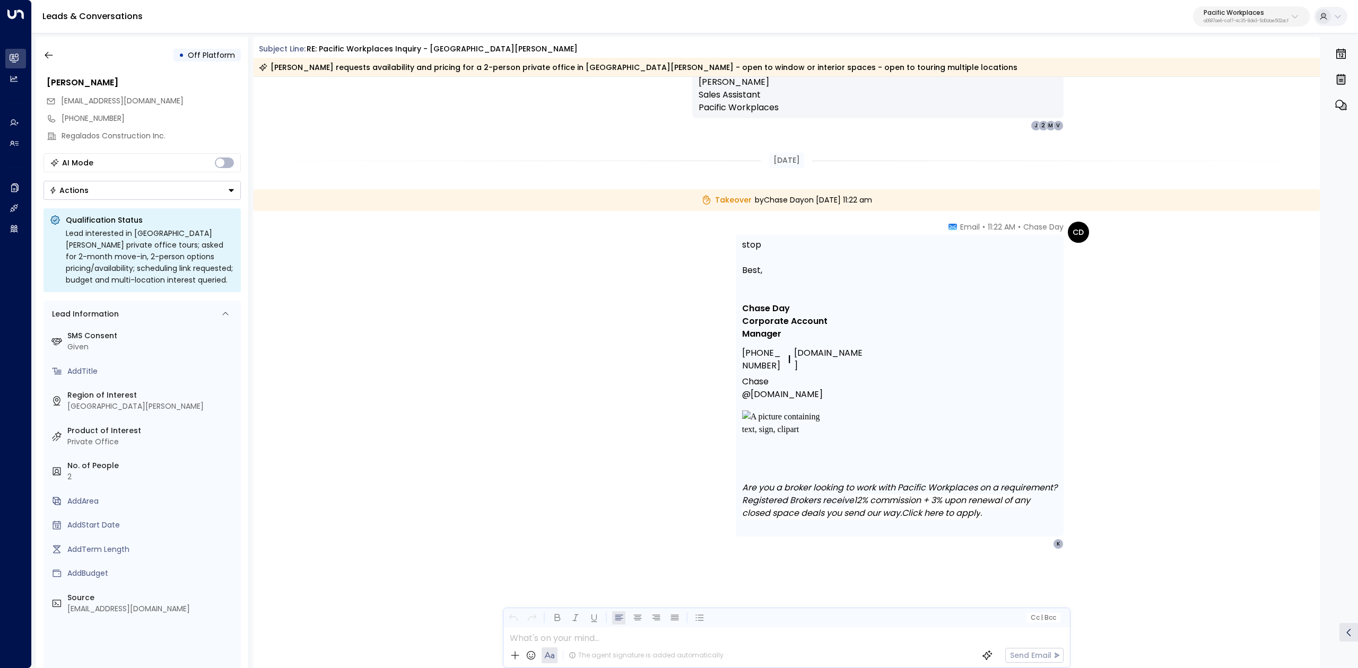
click at [1231, 11] on p "Pacific Workplaces" at bounding box center [1246, 13] width 85 height 6
type input "**********"
click at [1248, 85] on div "Bond Collective ID: e5c8f306-7b86-487b-8d28-d066bc04964e" at bounding box center [1271, 85] width 154 height 22
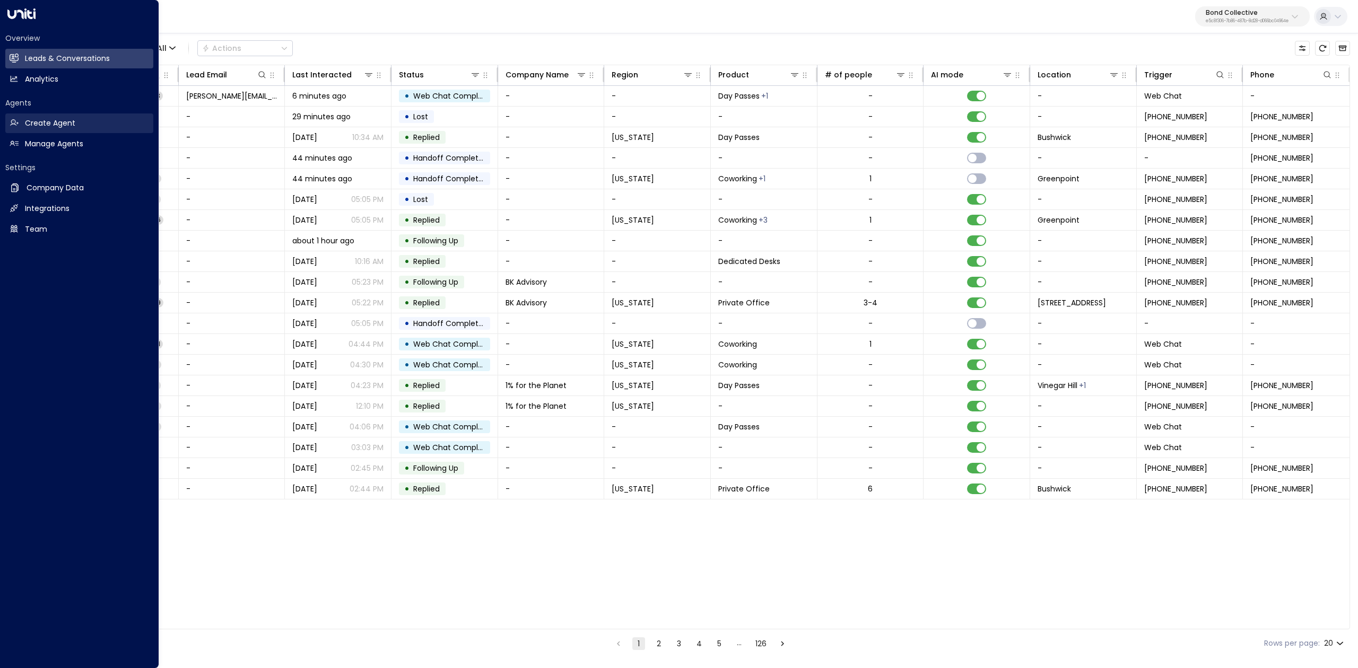
click at [20, 133] on link "Create Agent Create Agent" at bounding box center [79, 124] width 148 height 20
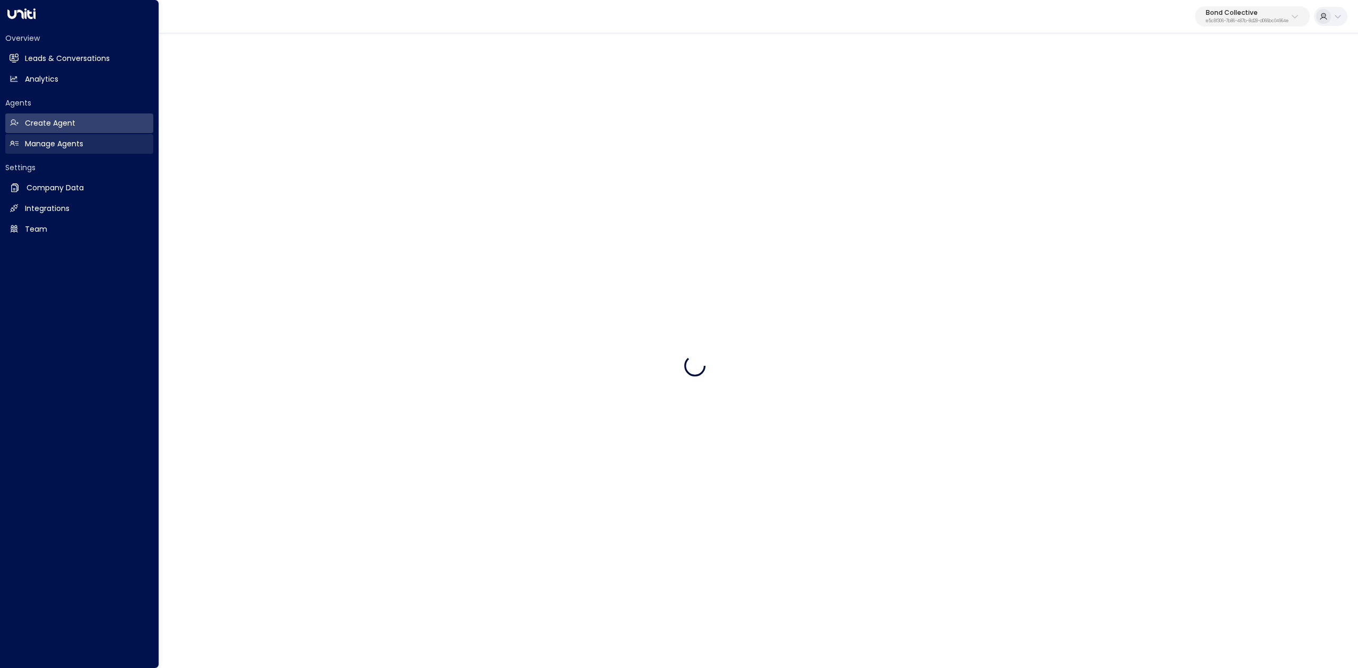
click at [19, 139] on link "Manage Agents Manage Agents" at bounding box center [79, 144] width 148 height 20
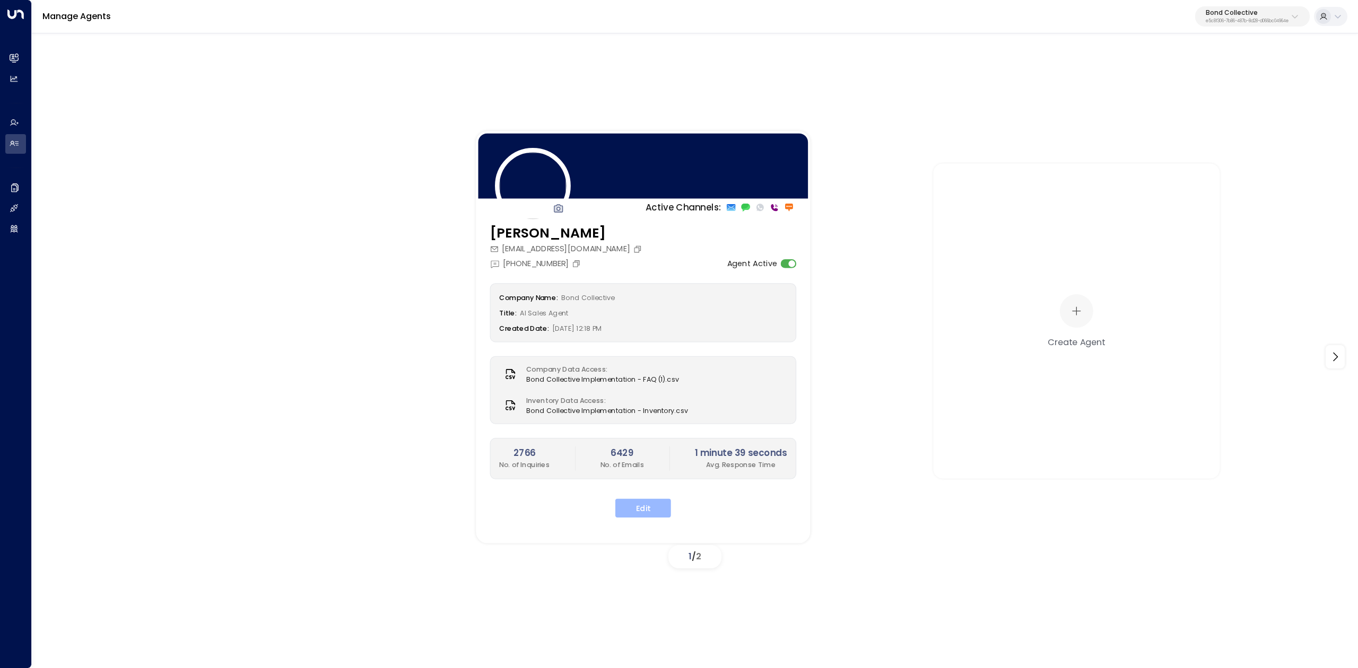
click at [654, 504] on button "Edit" at bounding box center [643, 508] width 56 height 19
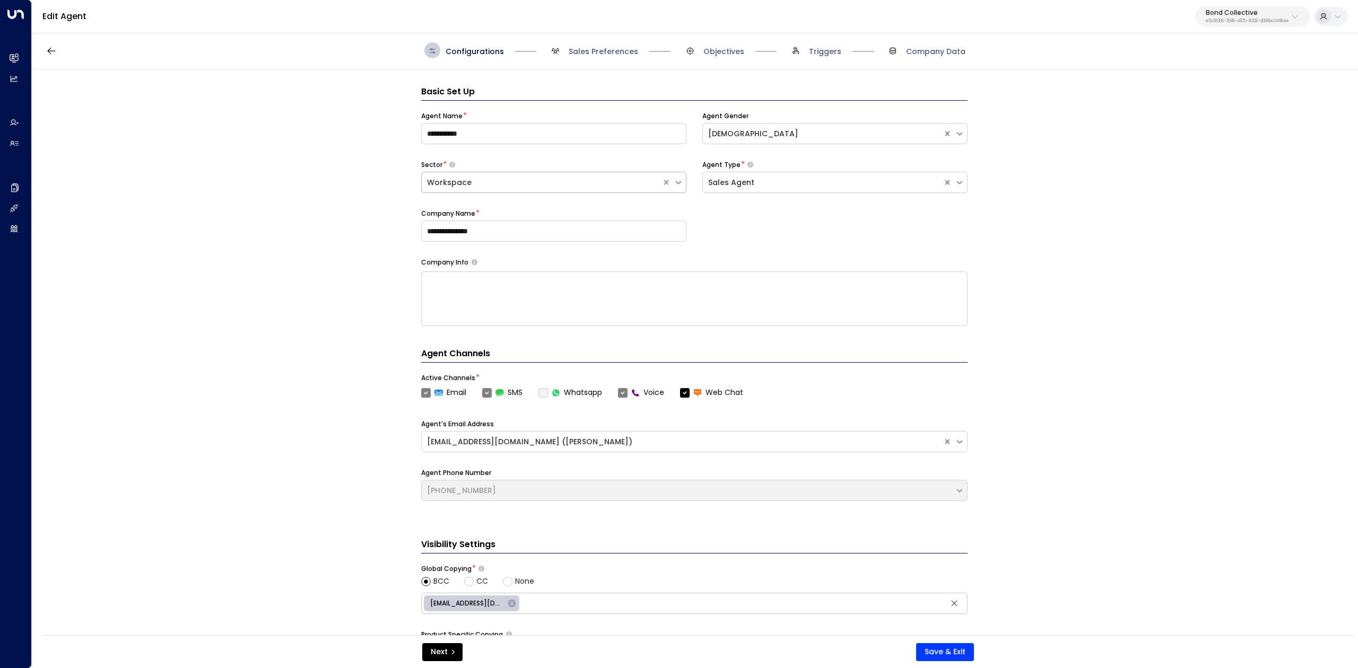
scroll to position [16, 0]
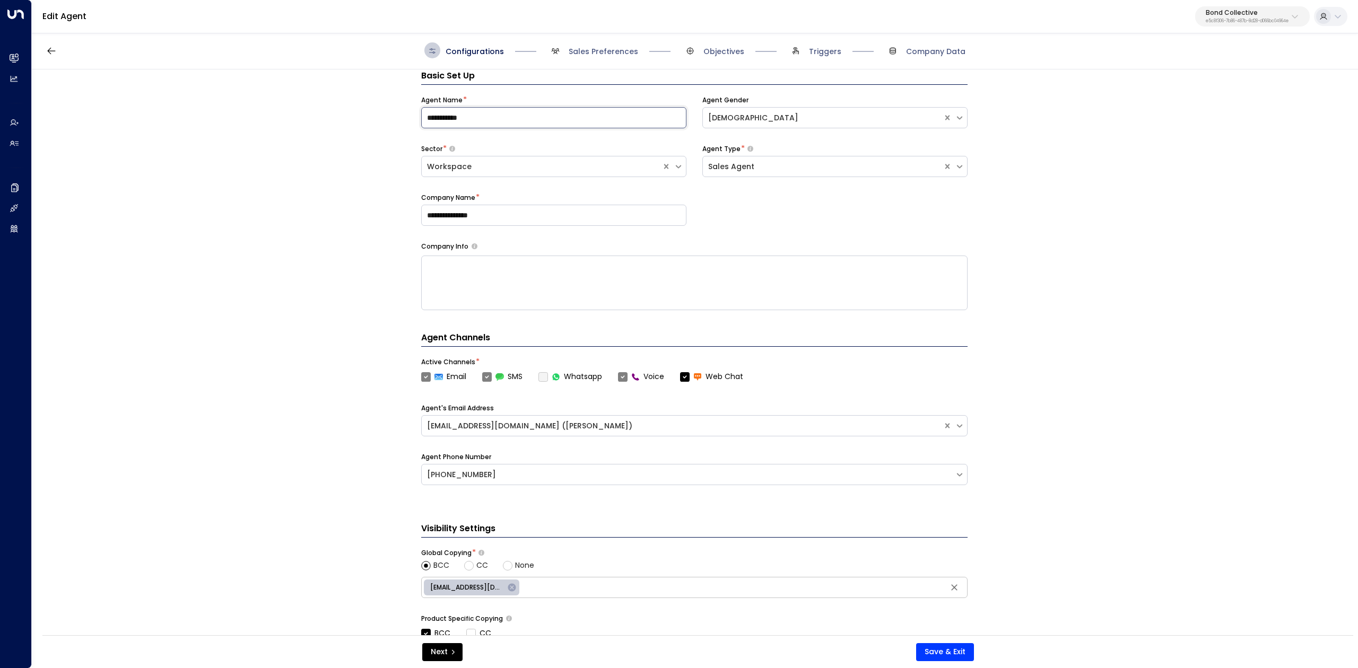
click at [537, 109] on input "**********" at bounding box center [553, 117] width 265 height 21
click at [538, 109] on input "**********" at bounding box center [553, 117] width 265 height 21
click at [539, 109] on input "**********" at bounding box center [553, 117] width 265 height 21
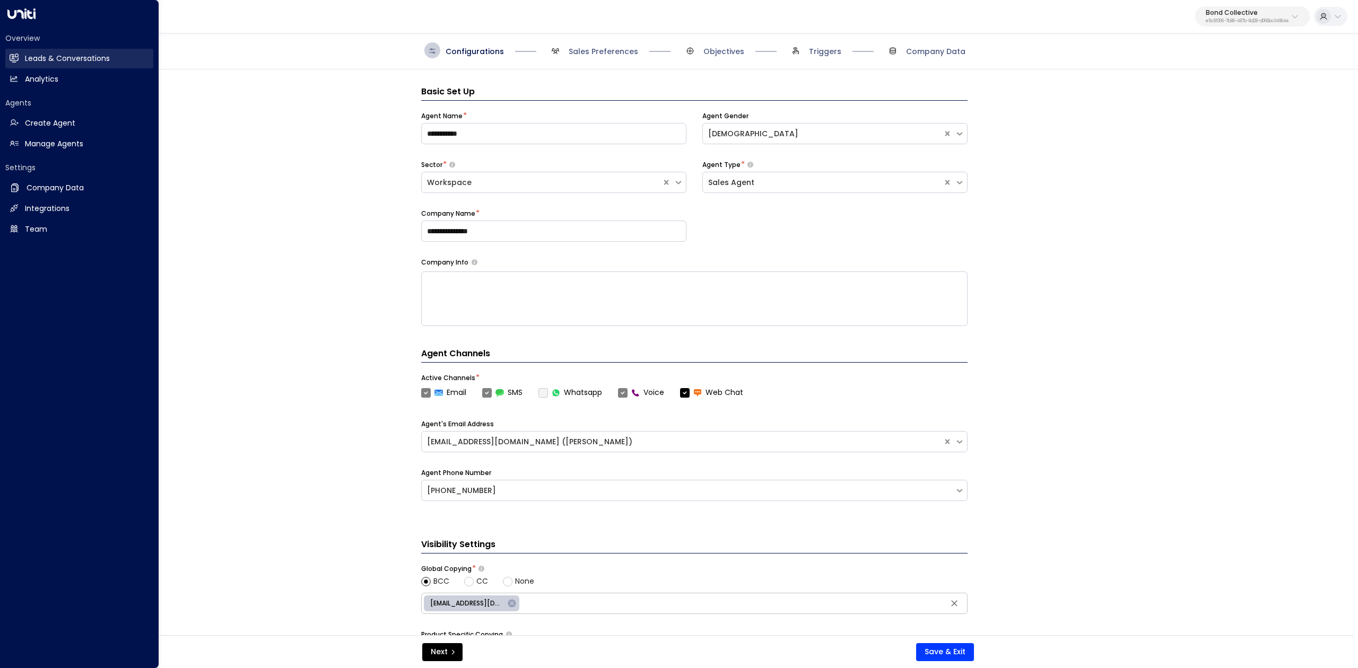
click at [87, 55] on h2 "Leads & Conversations" at bounding box center [67, 58] width 85 height 11
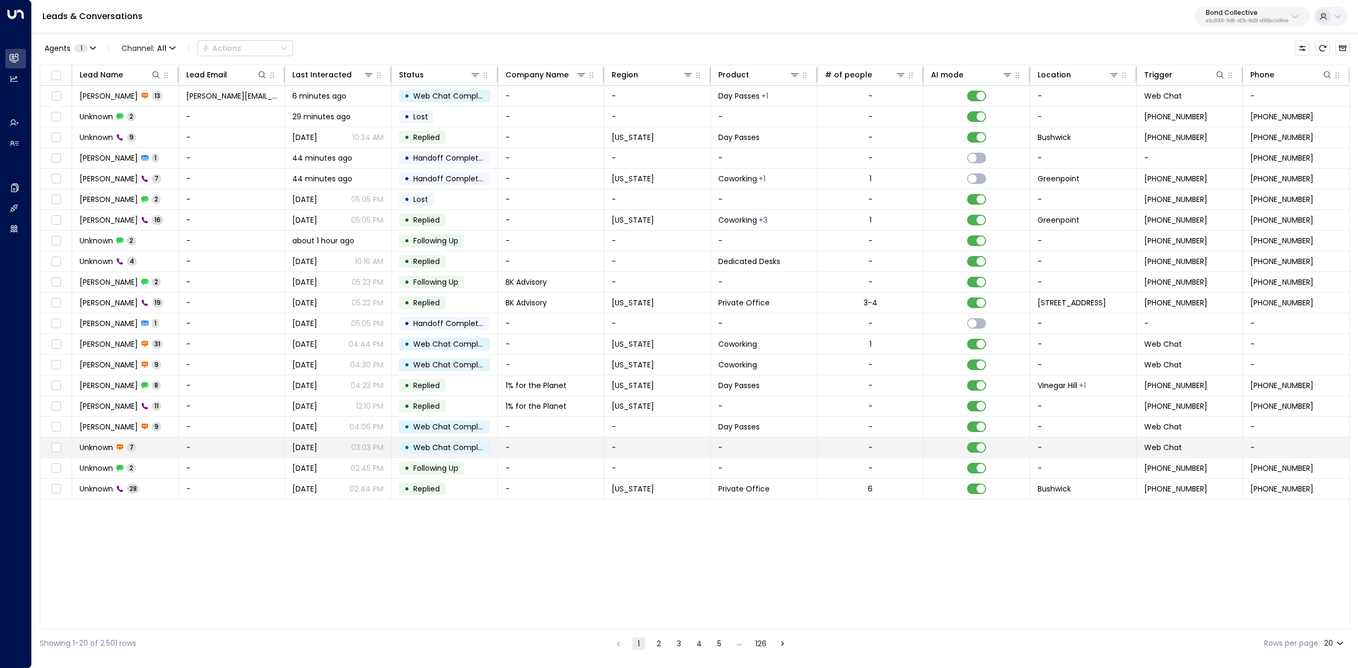
click at [99, 451] on span "Unknown" at bounding box center [96, 447] width 33 height 11
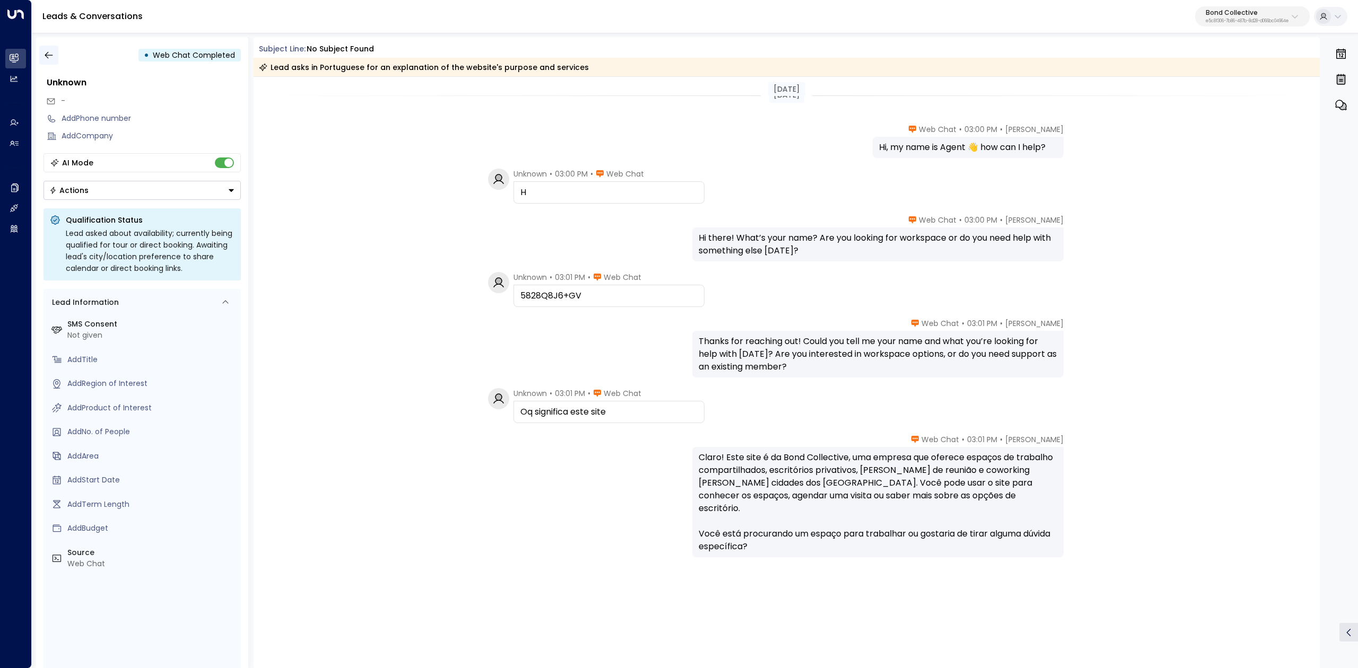
click at [43, 52] on icon "button" at bounding box center [48, 55] width 11 height 11
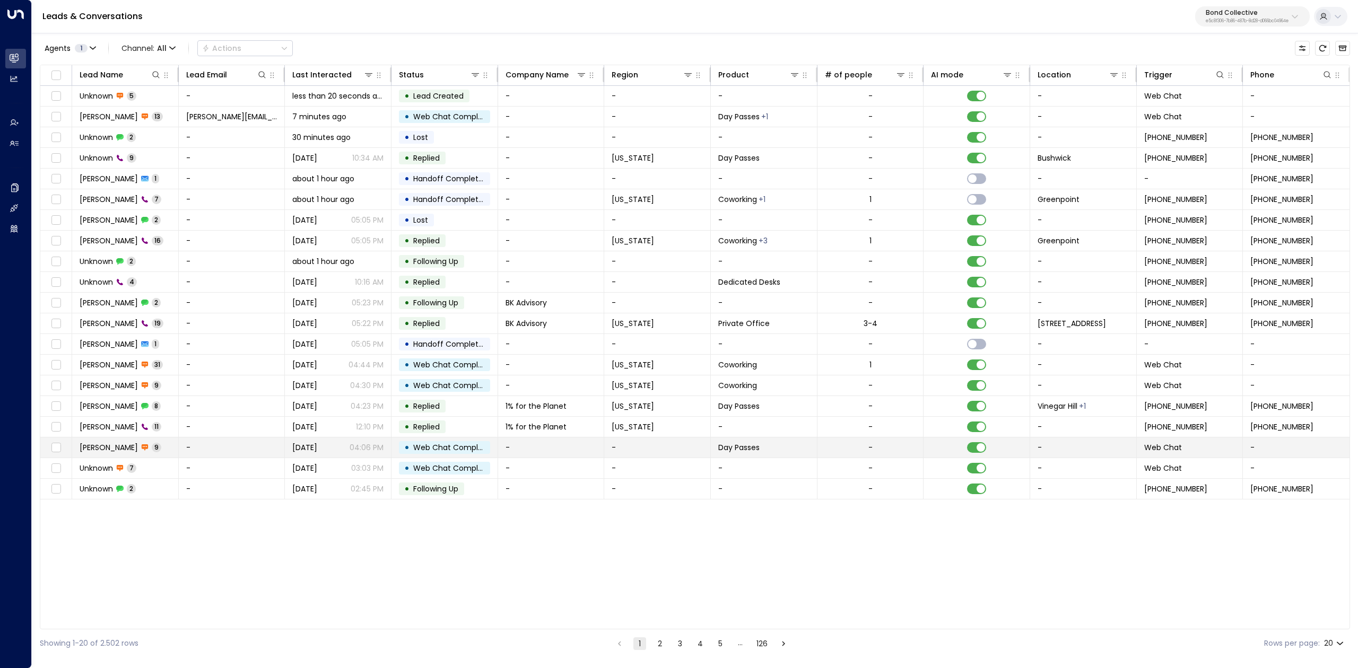
click at [94, 452] on span "Brooke" at bounding box center [109, 447] width 58 height 11
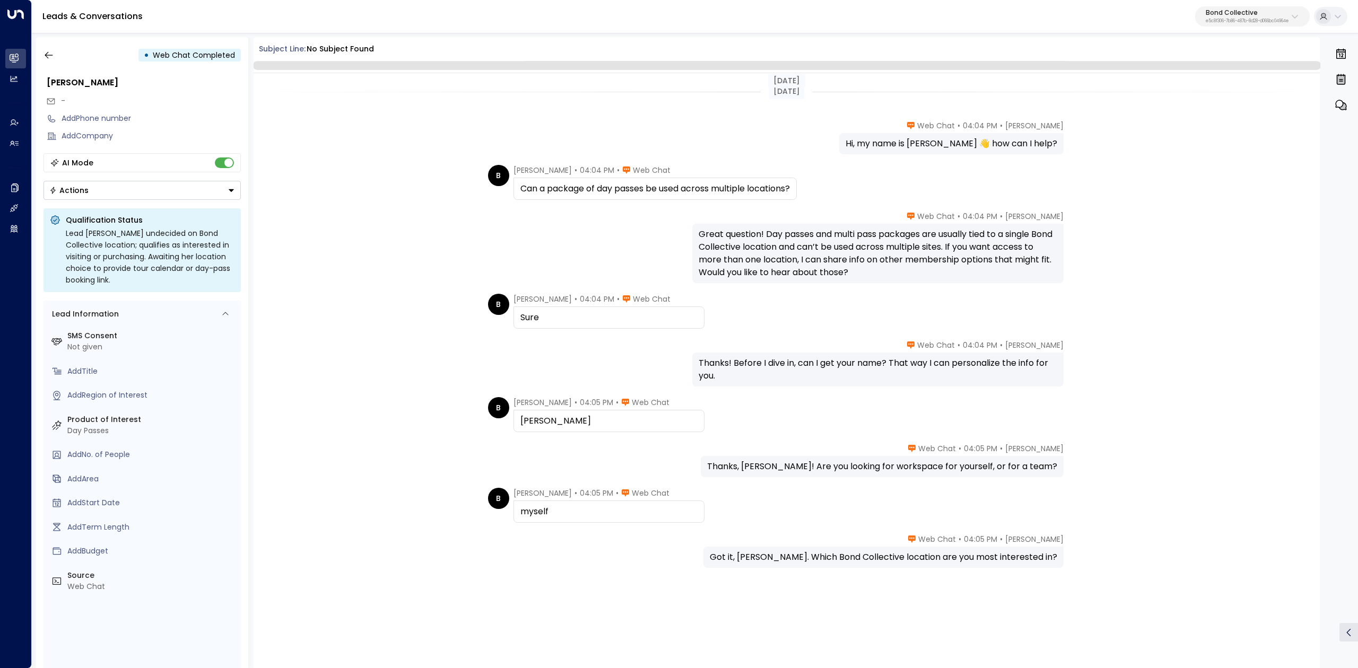
scroll to position [6, 0]
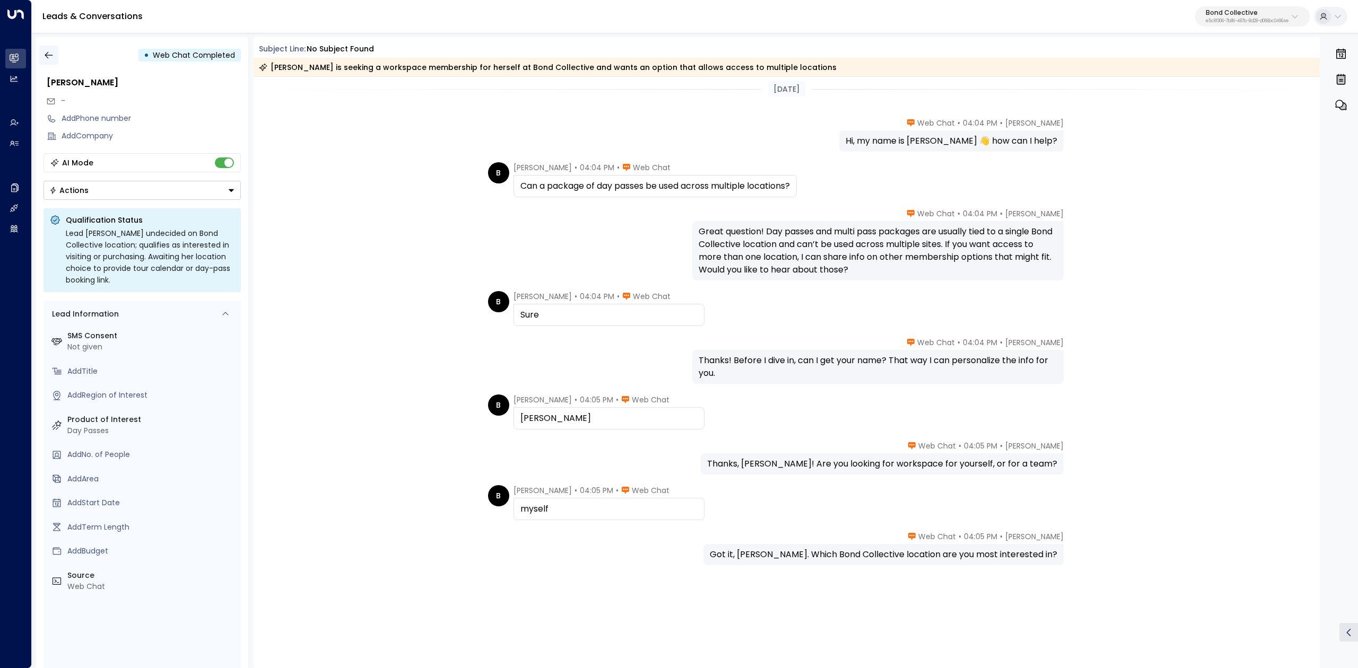
drag, startPoint x: 58, startPoint y: 56, endPoint x: 51, endPoint y: 56, distance: 6.9
click at [51, 56] on button "button" at bounding box center [48, 55] width 19 height 19
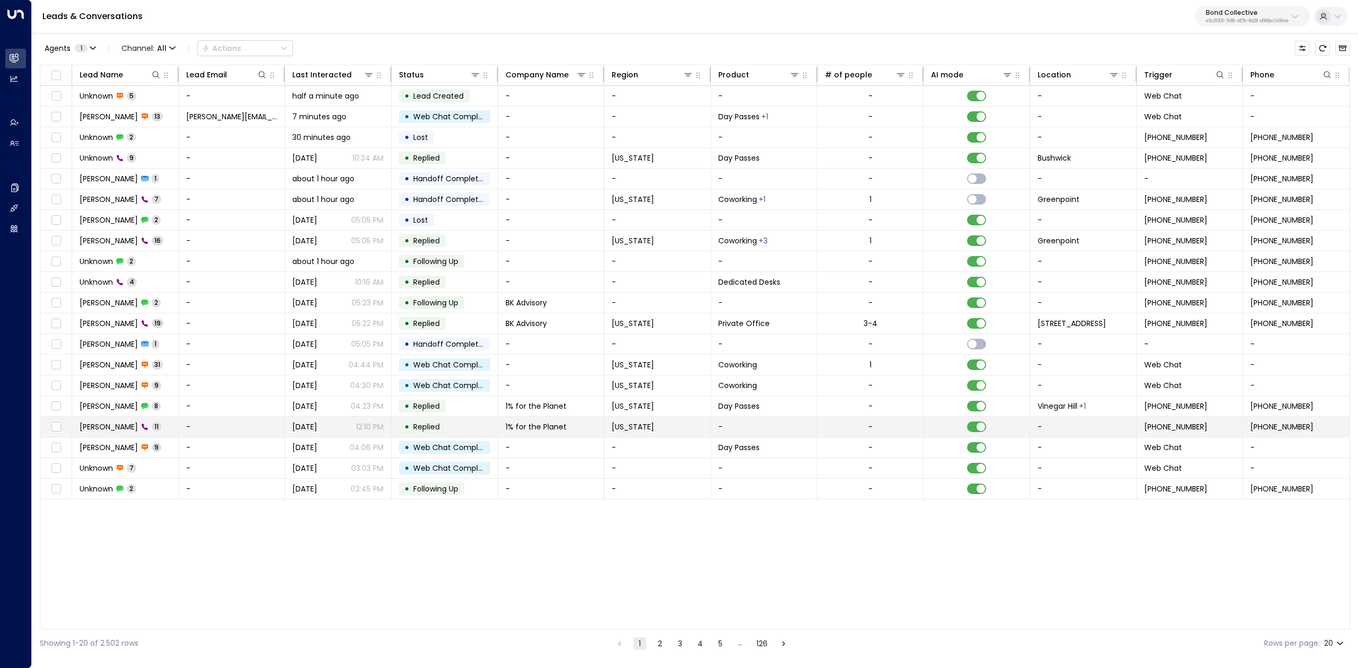
click at [98, 436] on td "Emily Q 11" at bounding box center [125, 427] width 107 height 20
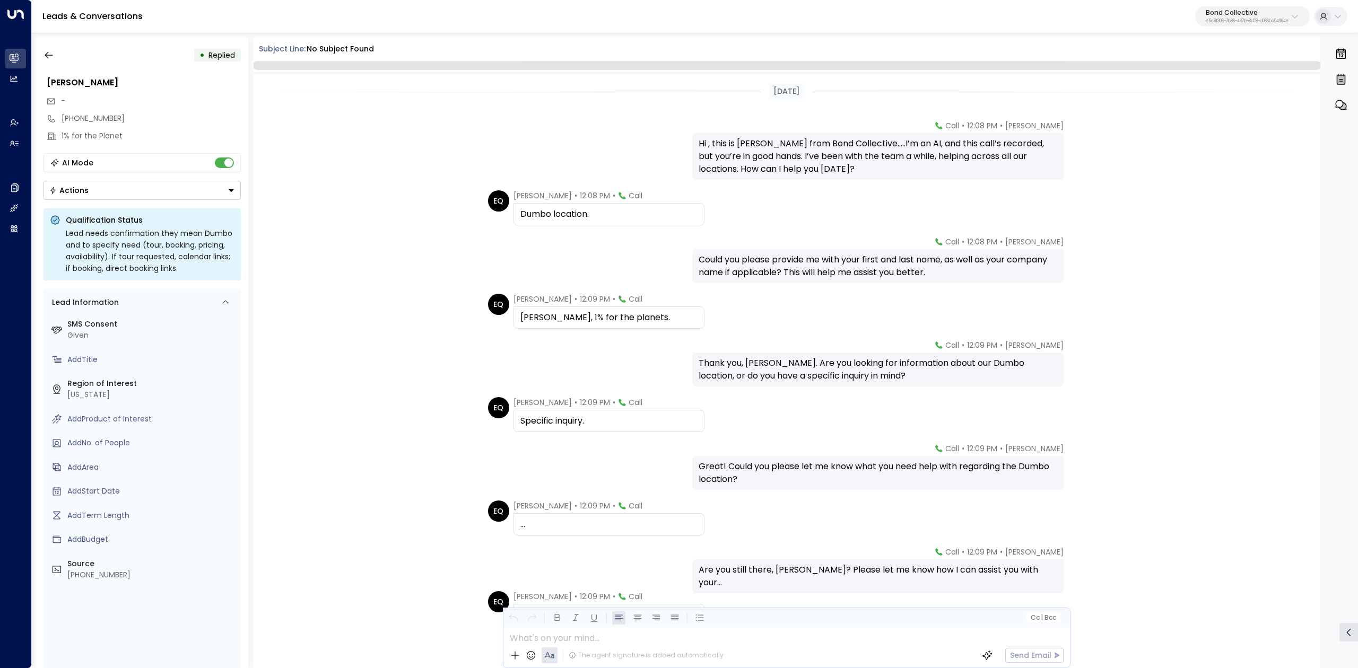
scroll to position [122, 0]
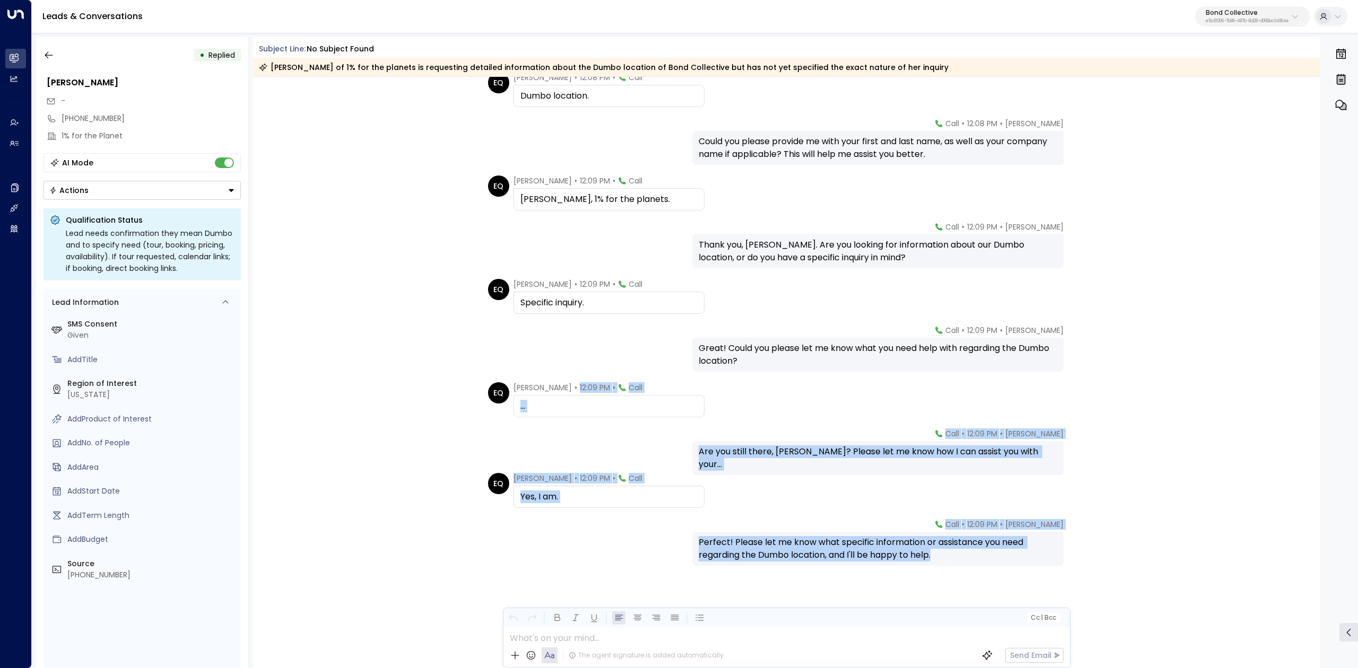
drag, startPoint x: 550, startPoint y: 382, endPoint x: 987, endPoint y: 426, distance: 439.8
click at [979, 425] on div "Yesterday Sara Miller • 12:08 PM • Call Hi , this is Sara Miller from Bond Coll…" at bounding box center [787, 313] width 1067 height 717
click at [988, 426] on div "Yesterday Sara Miller • 12:08 PM • Call Hi , this is Sara Miller from Bond Coll…" at bounding box center [787, 313] width 1067 height 717
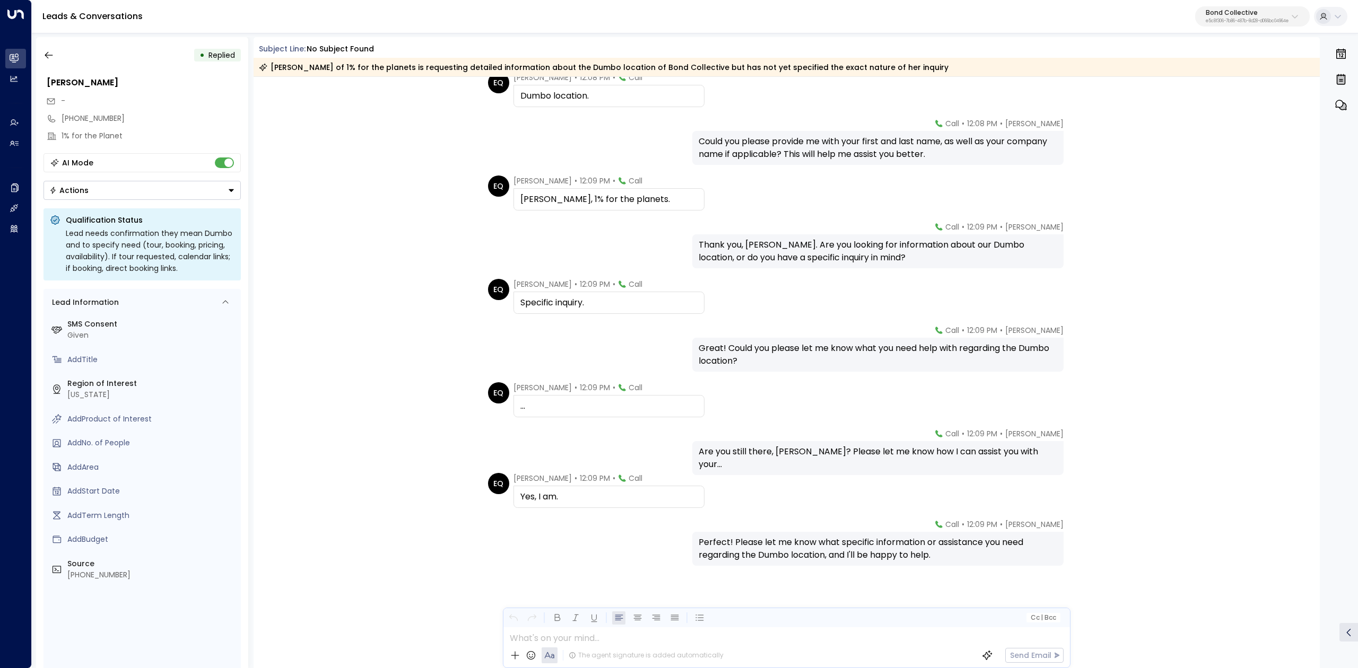
scroll to position [0, 0]
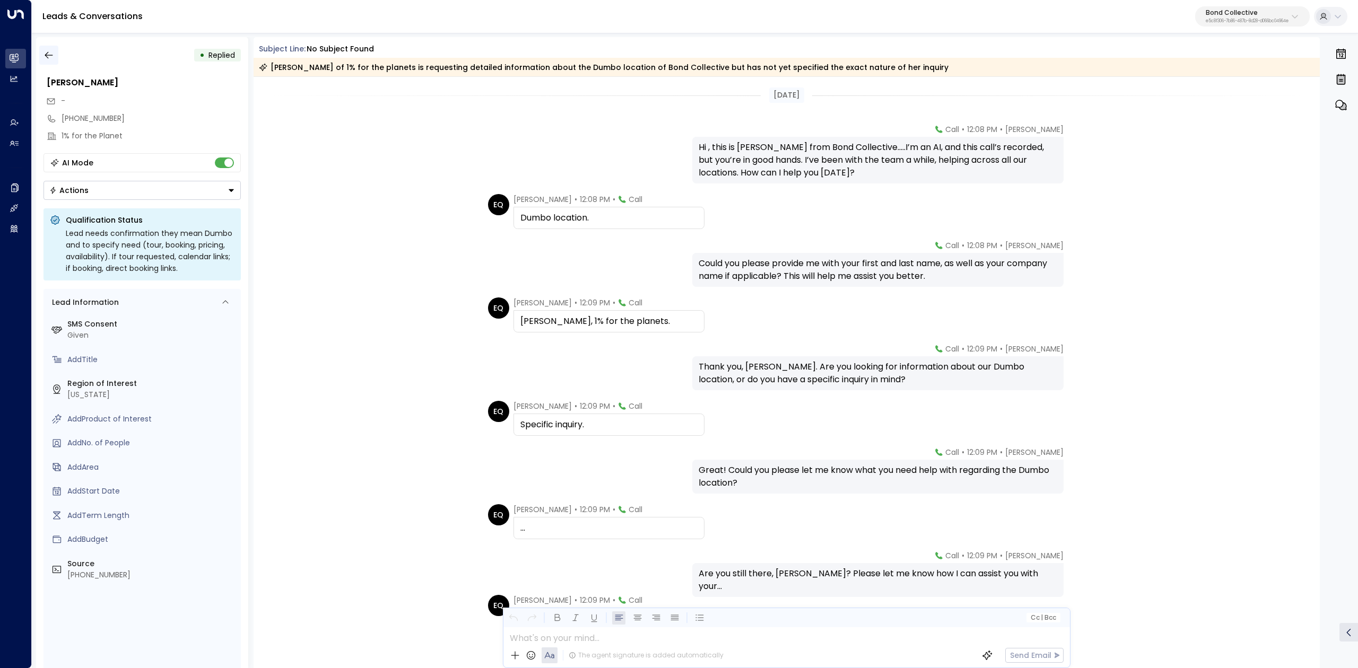
click at [50, 56] on icon "button" at bounding box center [48, 55] width 11 height 11
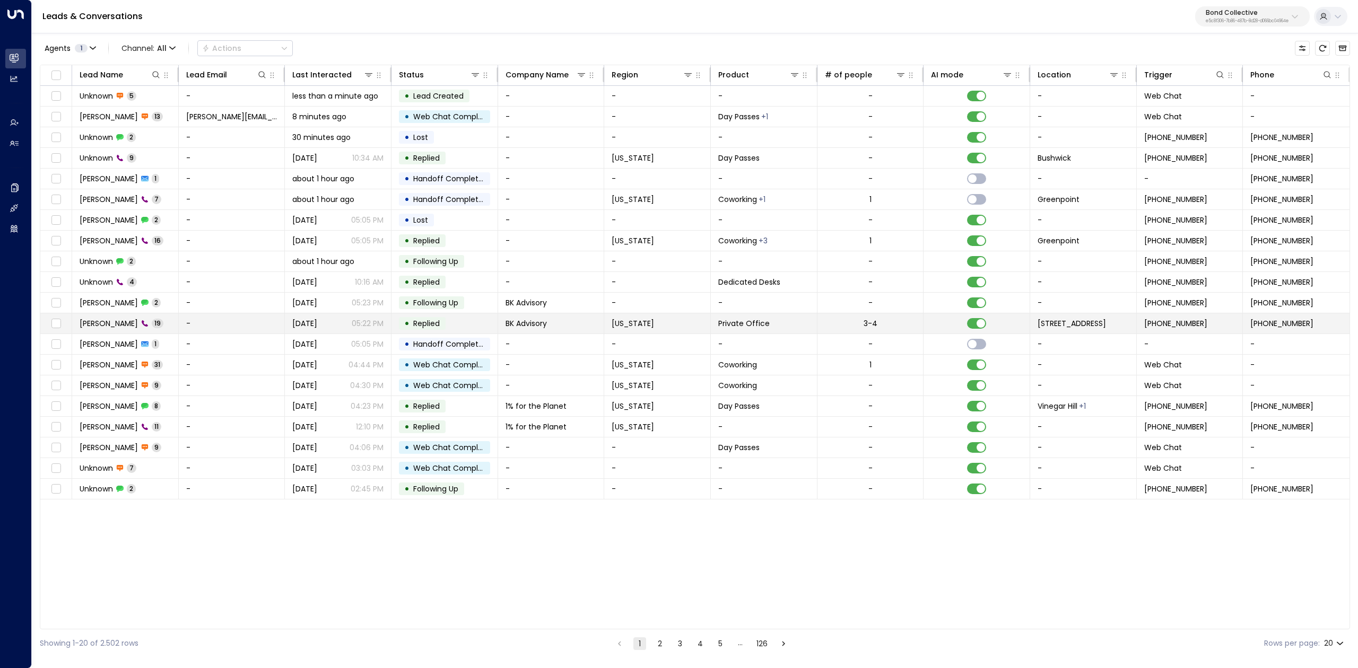
click at [100, 327] on span "Newell Blair" at bounding box center [109, 323] width 58 height 11
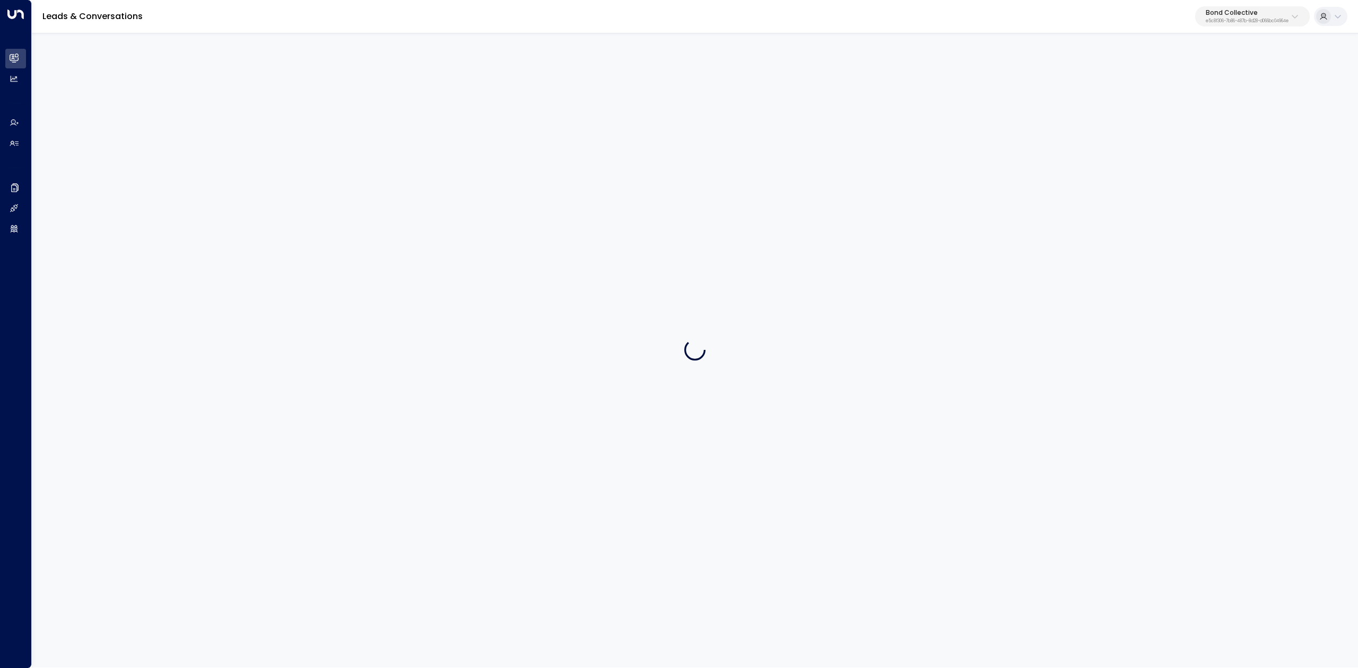
click at [100, 327] on div at bounding box center [695, 350] width 1326 height 636
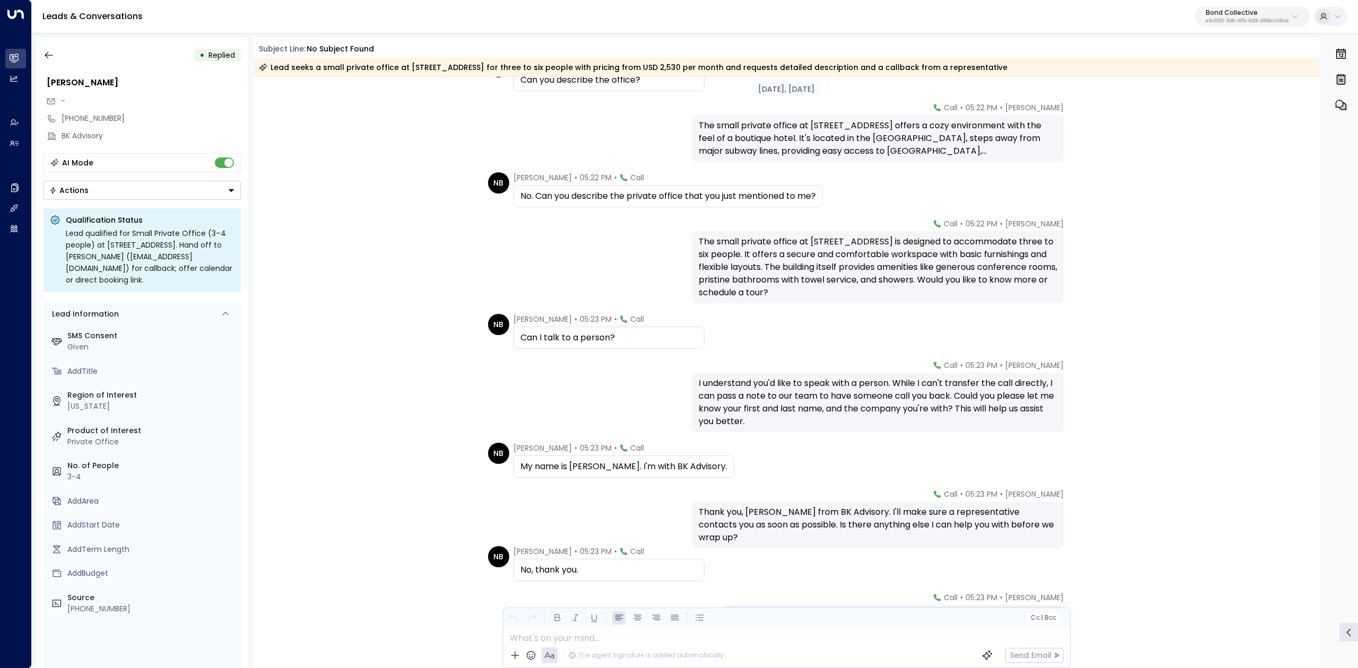
scroll to position [420, 0]
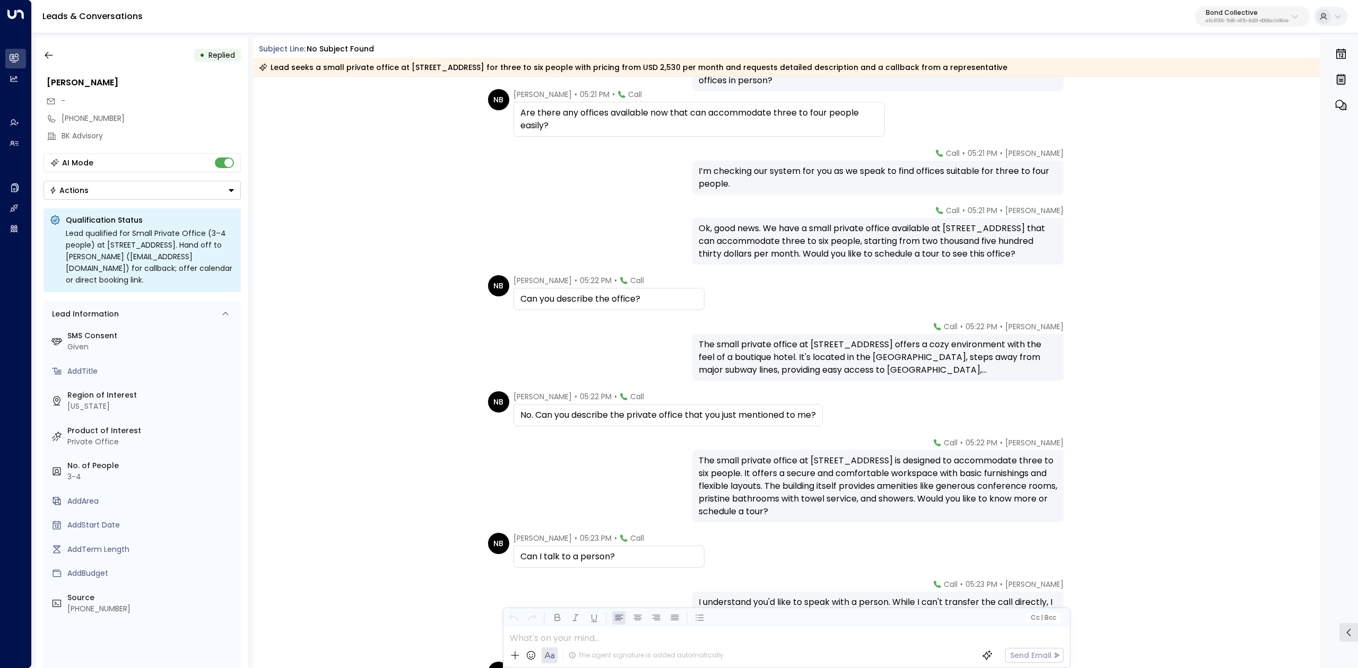
click at [628, 94] on span "Call" at bounding box center [635, 94] width 14 height 11
click at [566, 100] on div "Newell Blair • 05:21 PM • Call Are there any offices available now that can acc…" at bounding box center [698, 113] width 371 height 48
click at [896, 168] on div "I’m checking our system for you as we speak to find offices suitable for three …" at bounding box center [878, 177] width 359 height 25
click at [635, 136] on div "Are there any offices available now that can accommodate three to four people e…" at bounding box center [698, 119] width 371 height 35
click at [569, 121] on div "Are there any offices available now that can accommodate three to four people e…" at bounding box center [698, 119] width 357 height 25
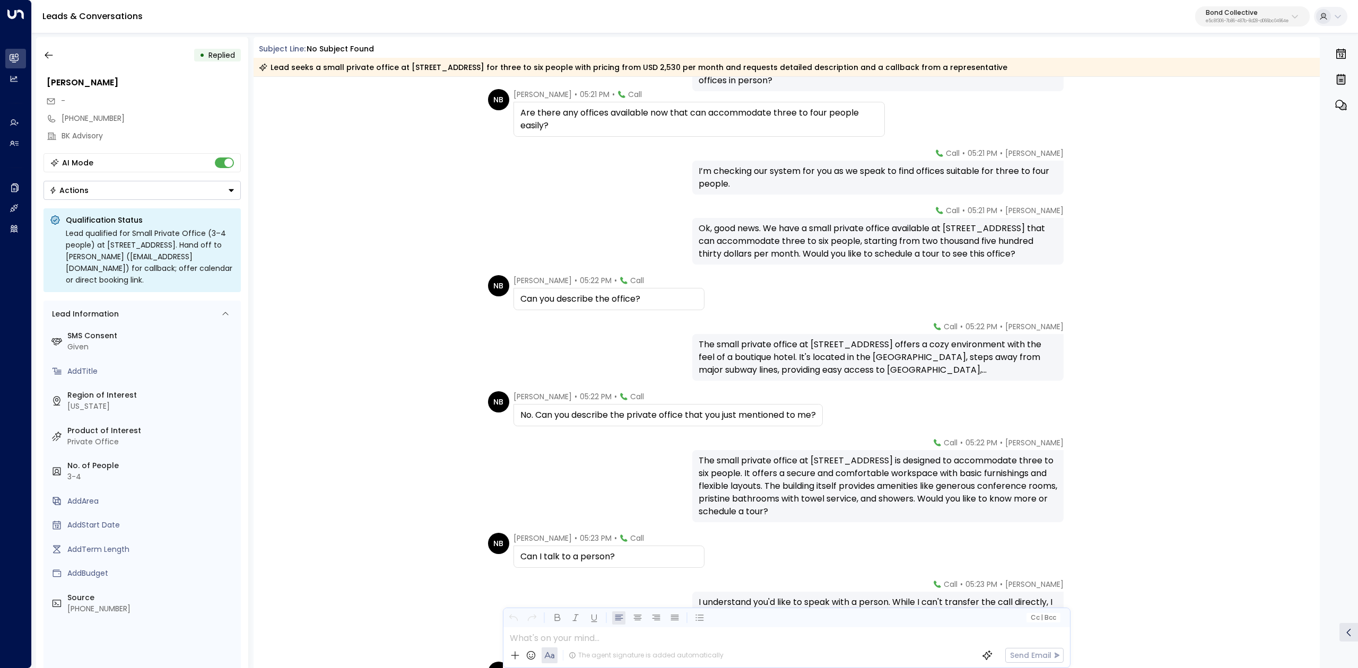
drag, startPoint x: 554, startPoint y: 121, endPoint x: 482, endPoint y: 101, distance: 74.9
click at [550, 121] on div "Are there any offices available now that can accommodate three to four people e…" at bounding box center [698, 119] width 357 height 25
drag, startPoint x: 690, startPoint y: 94, endPoint x: 773, endPoint y: 98, distance: 82.9
click at [765, 98] on div "Newell Blair • 05:21 PM • Call Are there any offices available now that can acc…" at bounding box center [698, 113] width 371 height 48
click at [773, 98] on div "Newell Blair • 05:21 PM • Call Are there any offices available now that can acc…" at bounding box center [698, 113] width 371 height 48
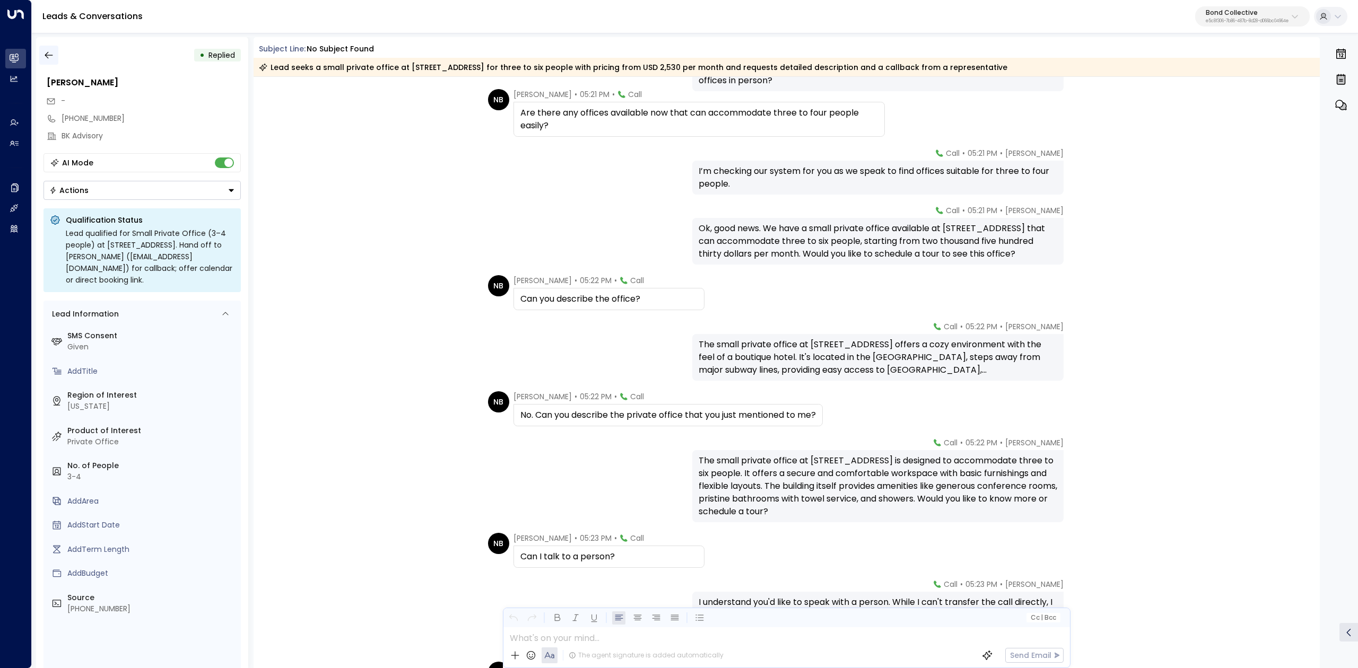
click at [51, 43] on div "• Replied Newell Blair - +19174263650 BK Advisory AI Mode Actions Qualification…" at bounding box center [142, 352] width 212 height 631
click at [49, 51] on icon "button" at bounding box center [48, 55] width 11 height 11
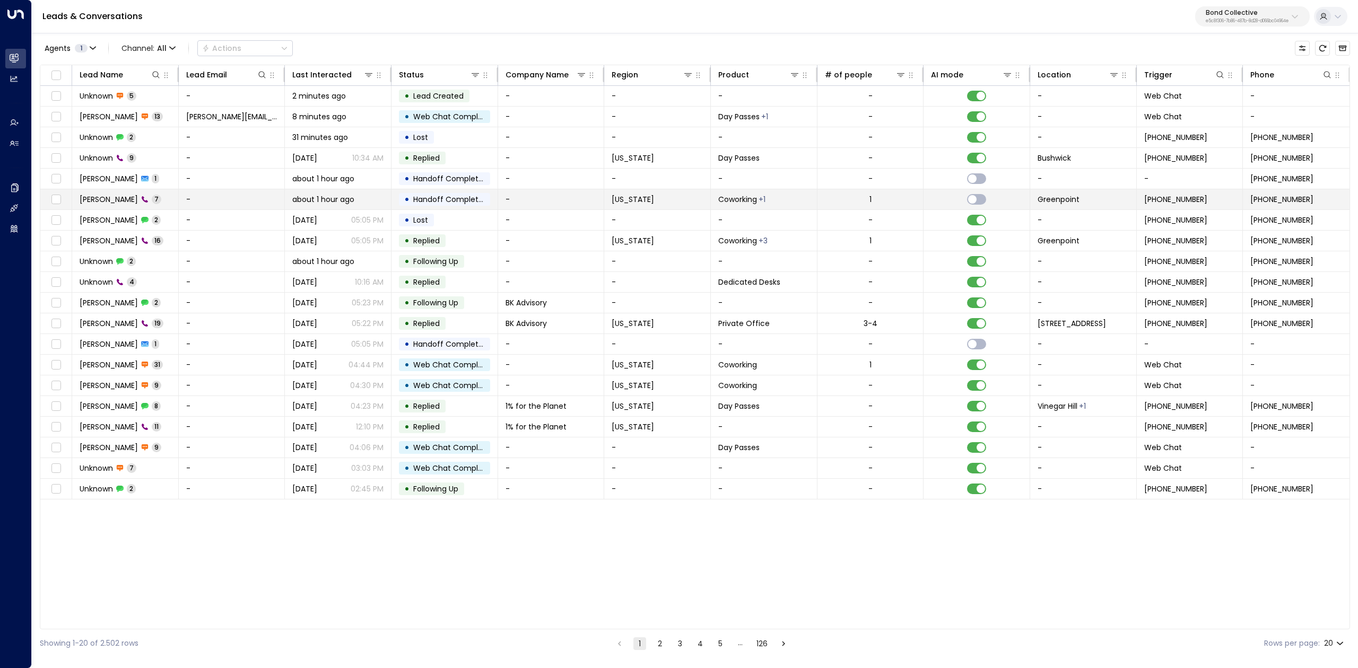
click at [109, 200] on span "Sophia Mazzella" at bounding box center [109, 199] width 58 height 11
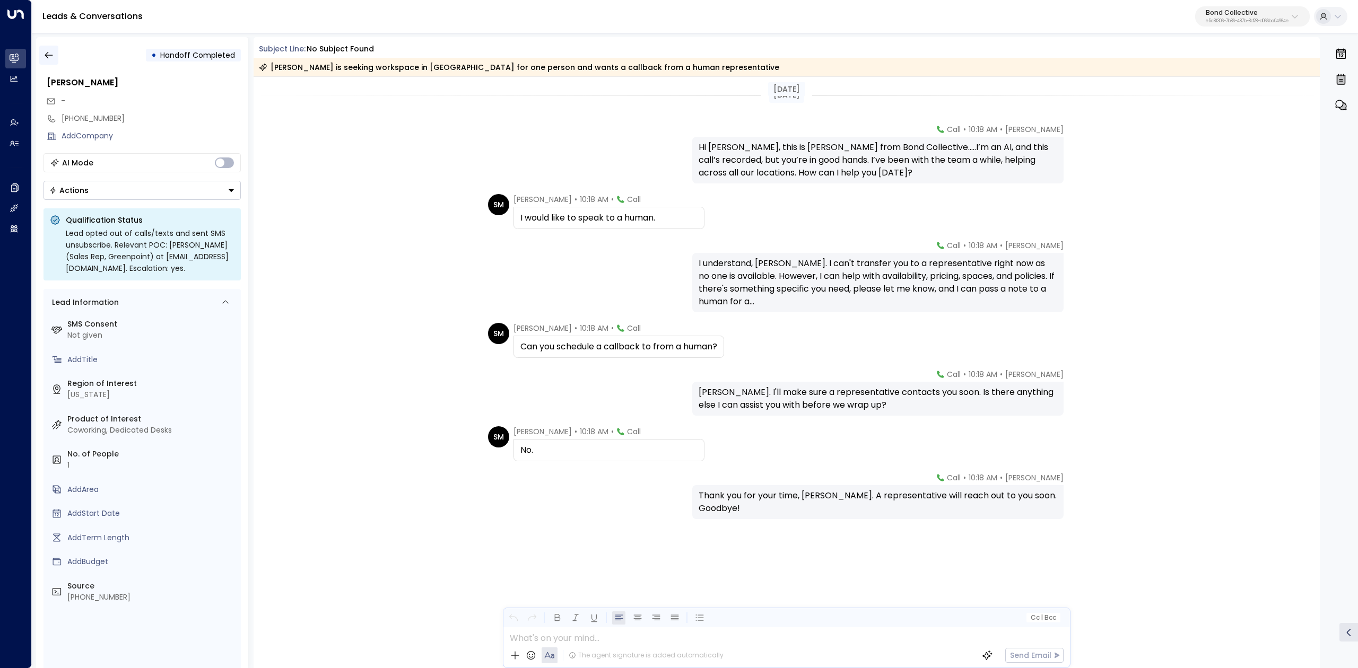
click at [47, 58] on icon "button" at bounding box center [48, 55] width 11 height 11
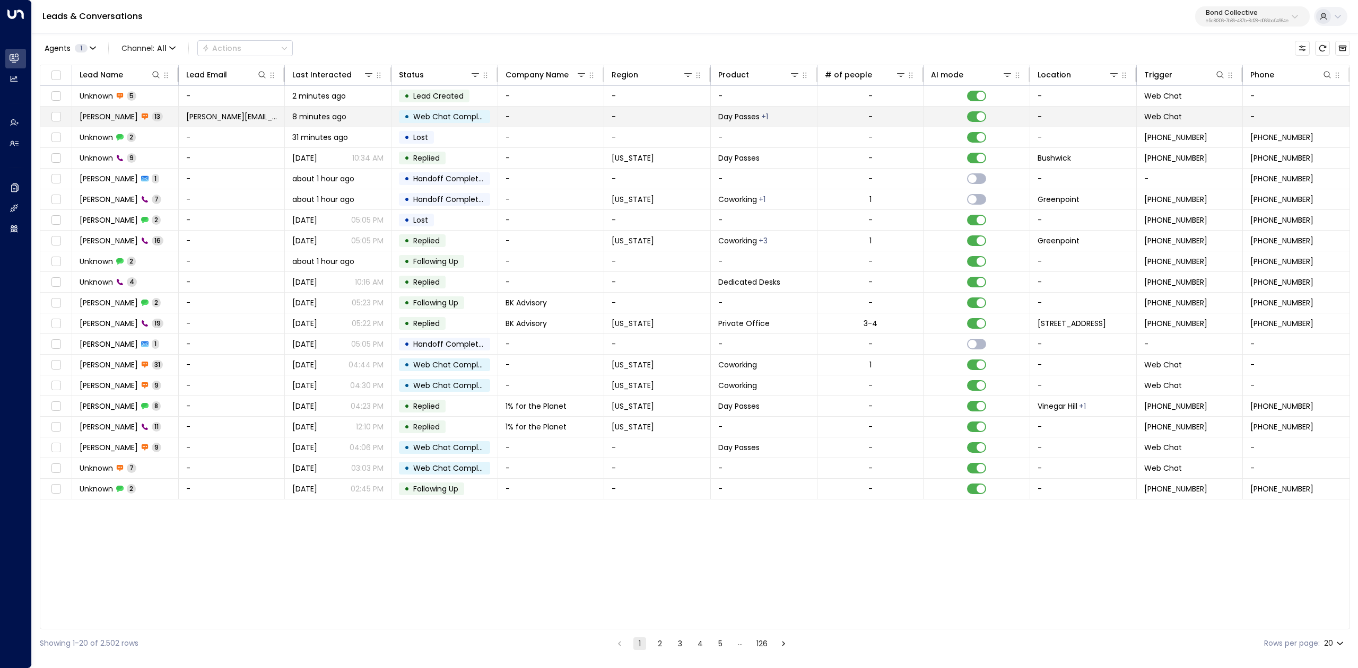
click at [123, 121] on span "Cassandra Webb" at bounding box center [109, 116] width 58 height 11
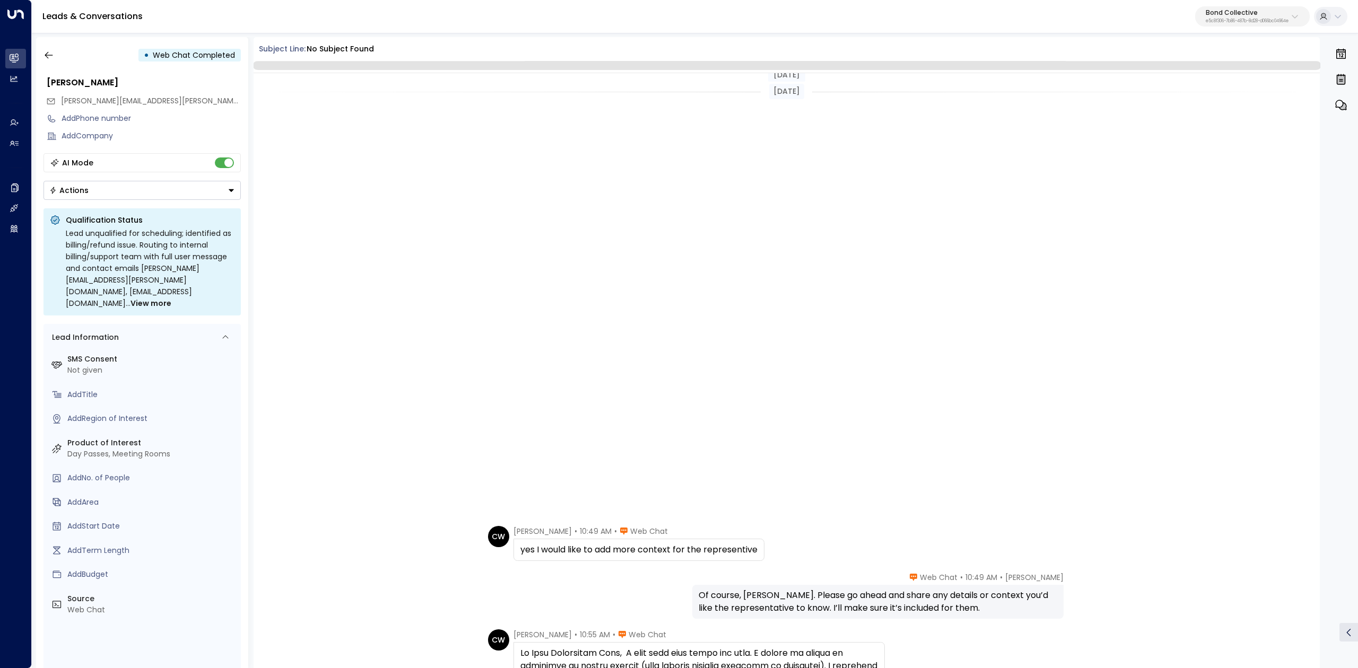
scroll to position [531, 0]
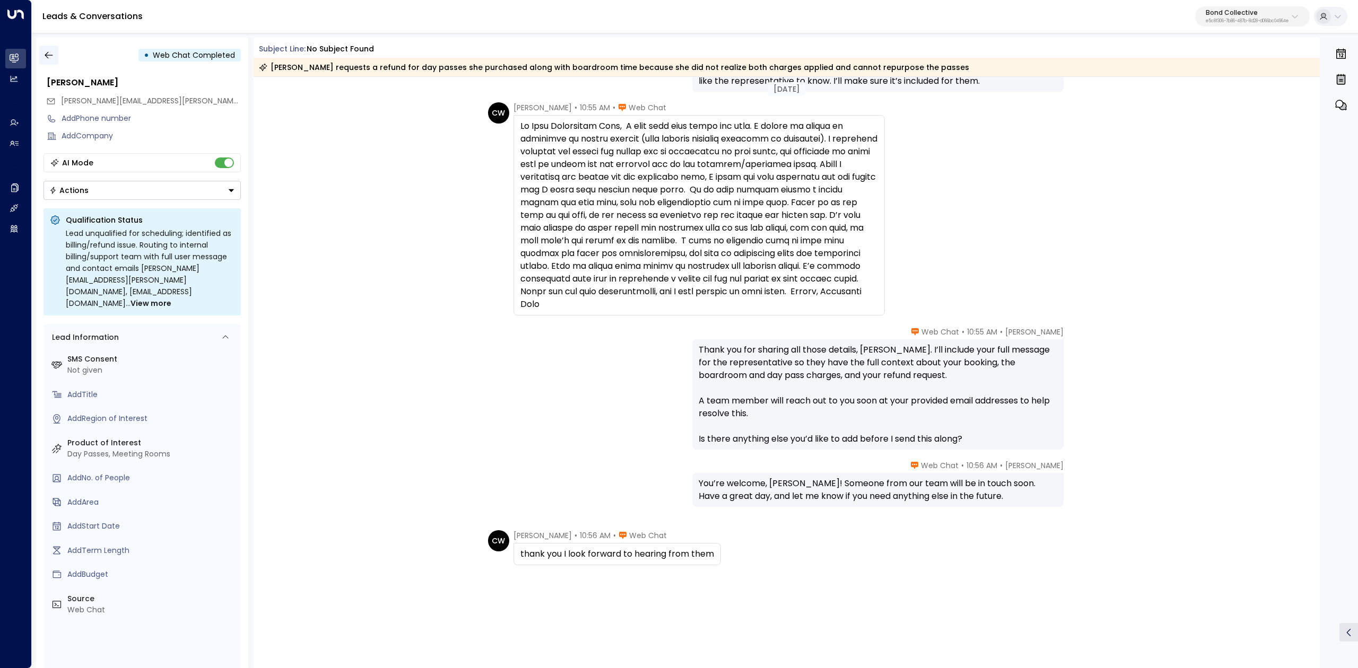
click at [49, 54] on icon "button" at bounding box center [48, 55] width 11 height 11
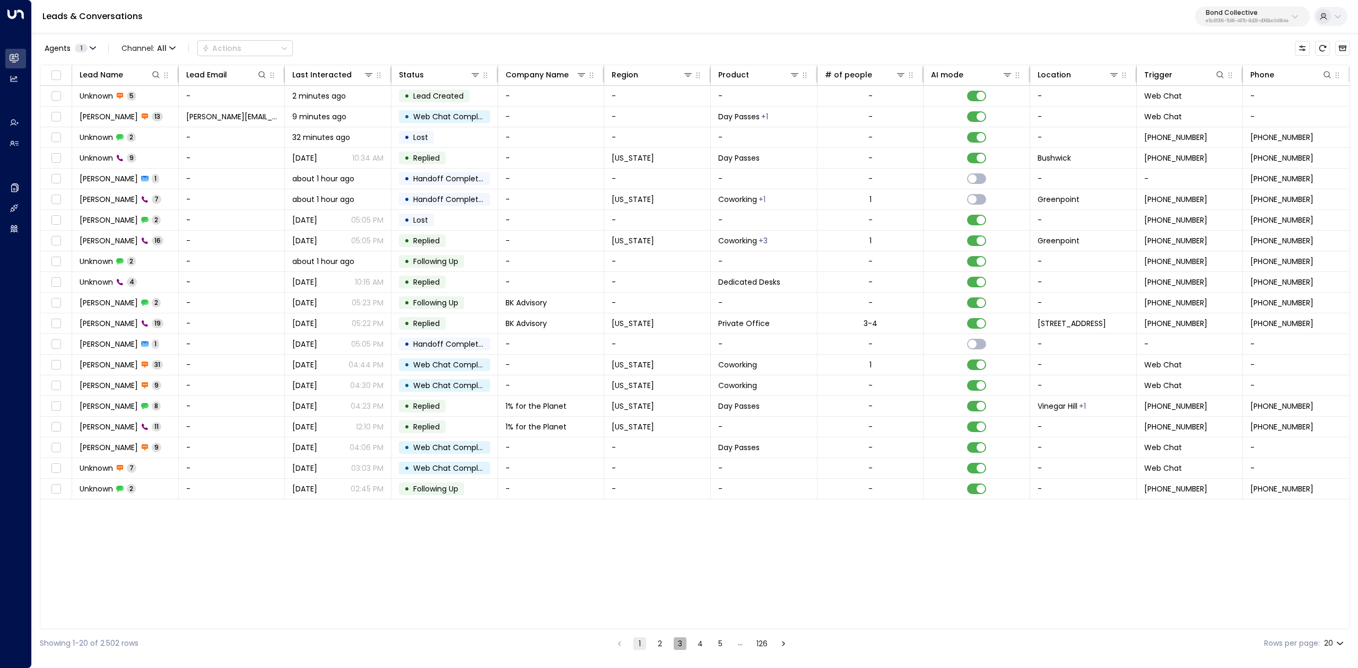
click at [676, 648] on button "3" at bounding box center [680, 644] width 13 height 13
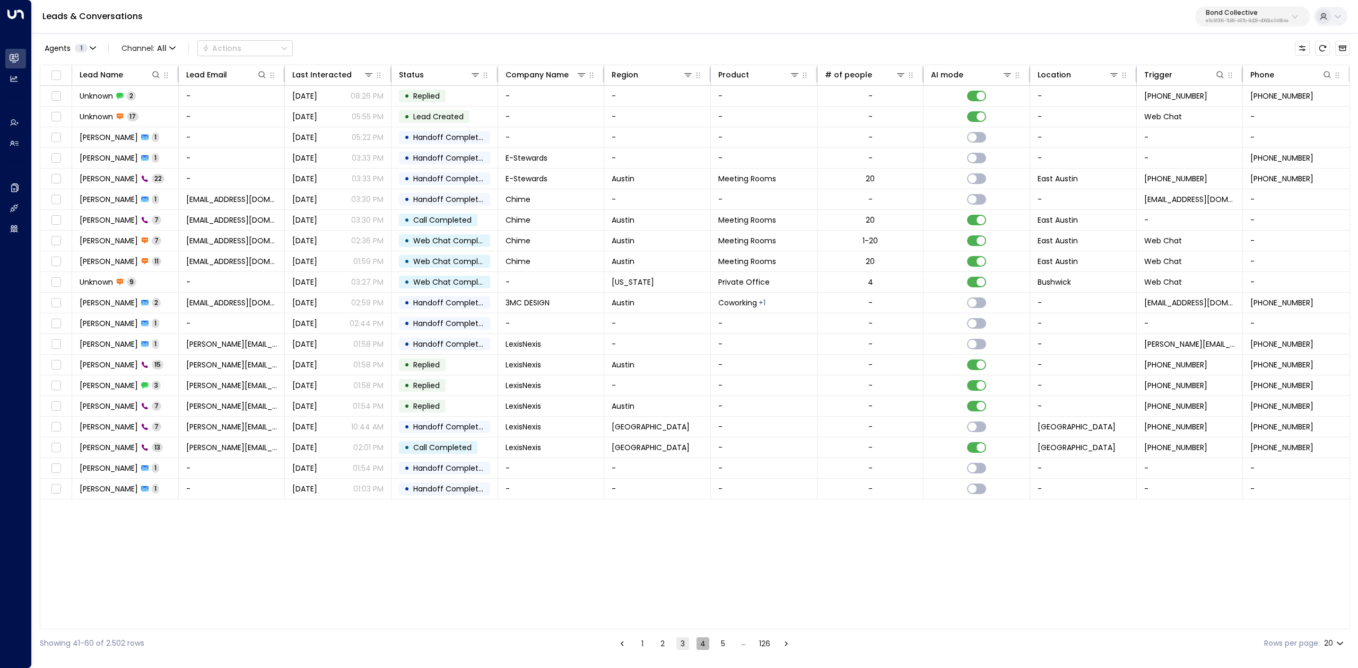
click at [699, 646] on button "4" at bounding box center [702, 644] width 13 height 13
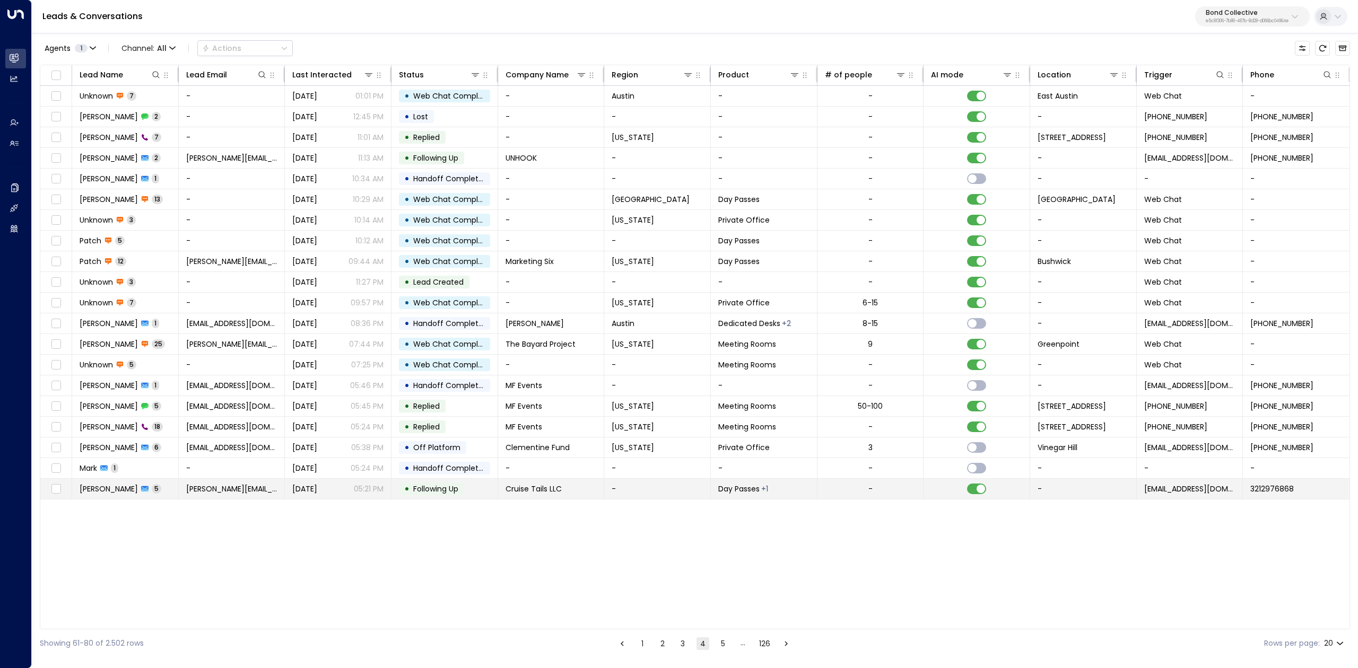
click at [114, 493] on span "DAWN von Graff" at bounding box center [109, 489] width 58 height 11
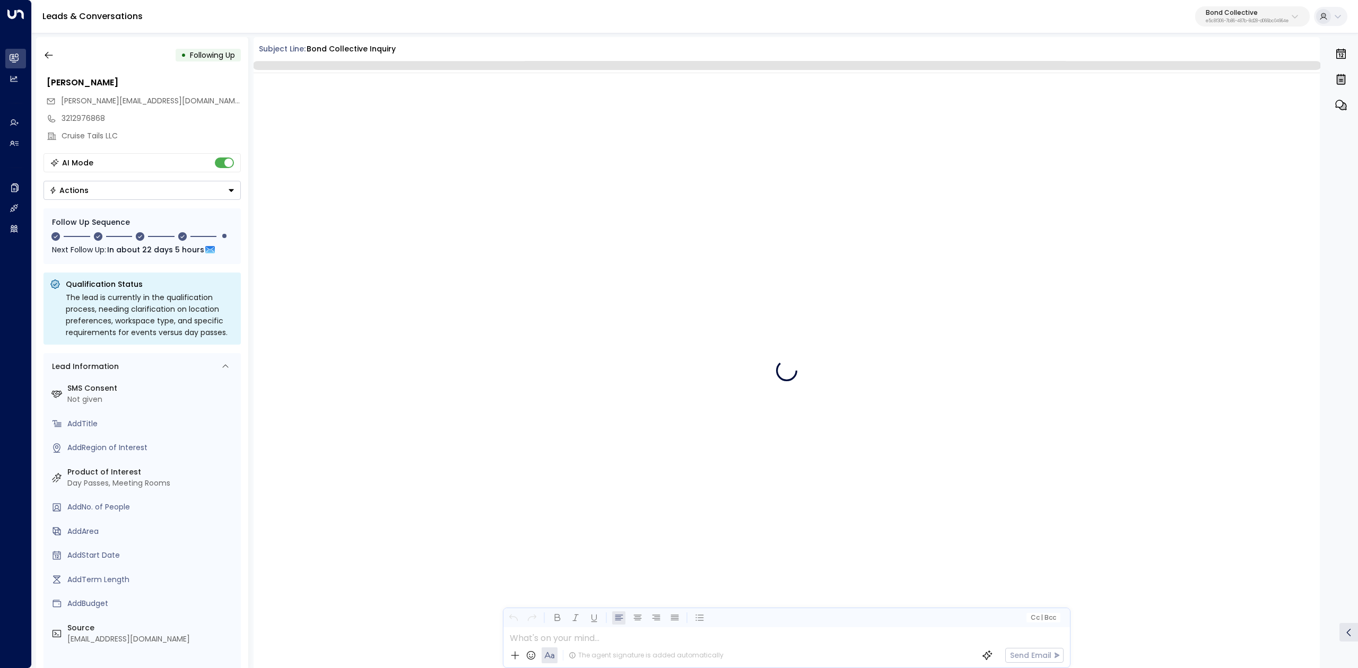
scroll to position [840, 0]
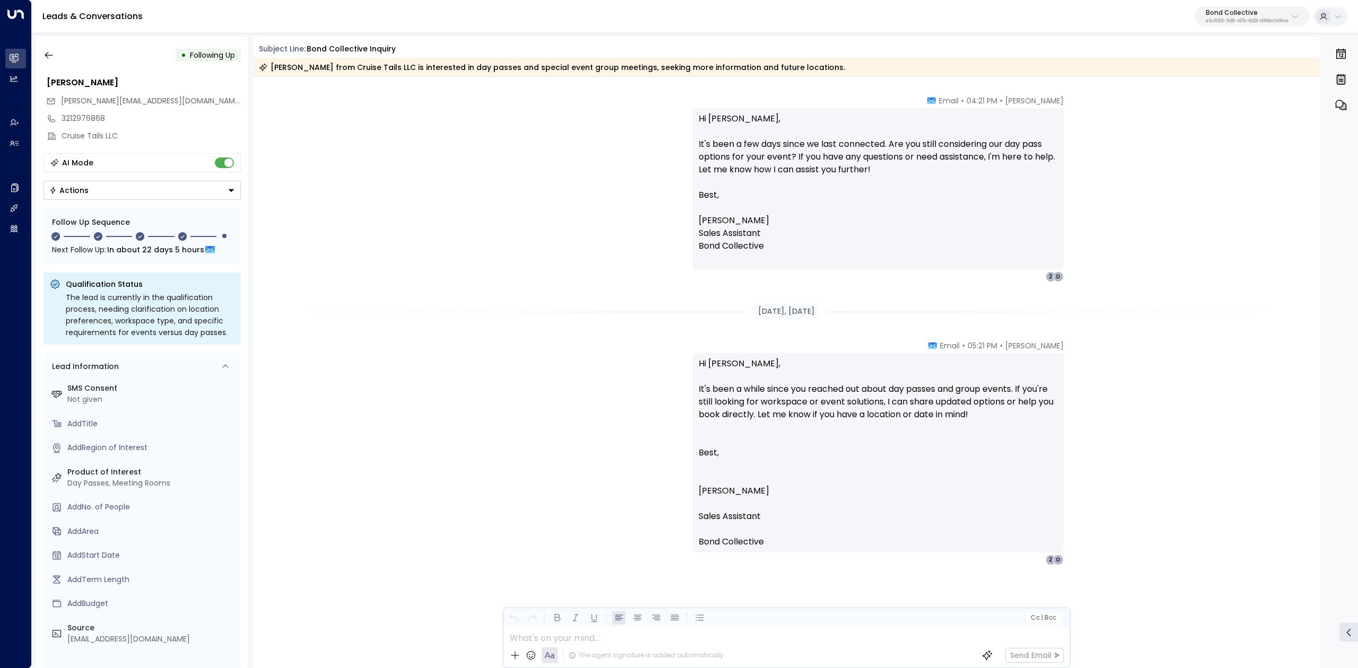
drag, startPoint x: 56, startPoint y: 43, endPoint x: 488, endPoint y: 137, distance: 441.7
click at [459, 104] on div "Overview Leads & Conversations Leads & Conversations Analytics Analytics Agents…" at bounding box center [679, 337] width 1358 height 674
click at [488, 137] on div "Sara Miller • 04:21 PM • Email Hi Dawn, It's been a few days since we last conn…" at bounding box center [786, 188] width 605 height 187
click at [51, 56] on icon "button" at bounding box center [48, 55] width 11 height 11
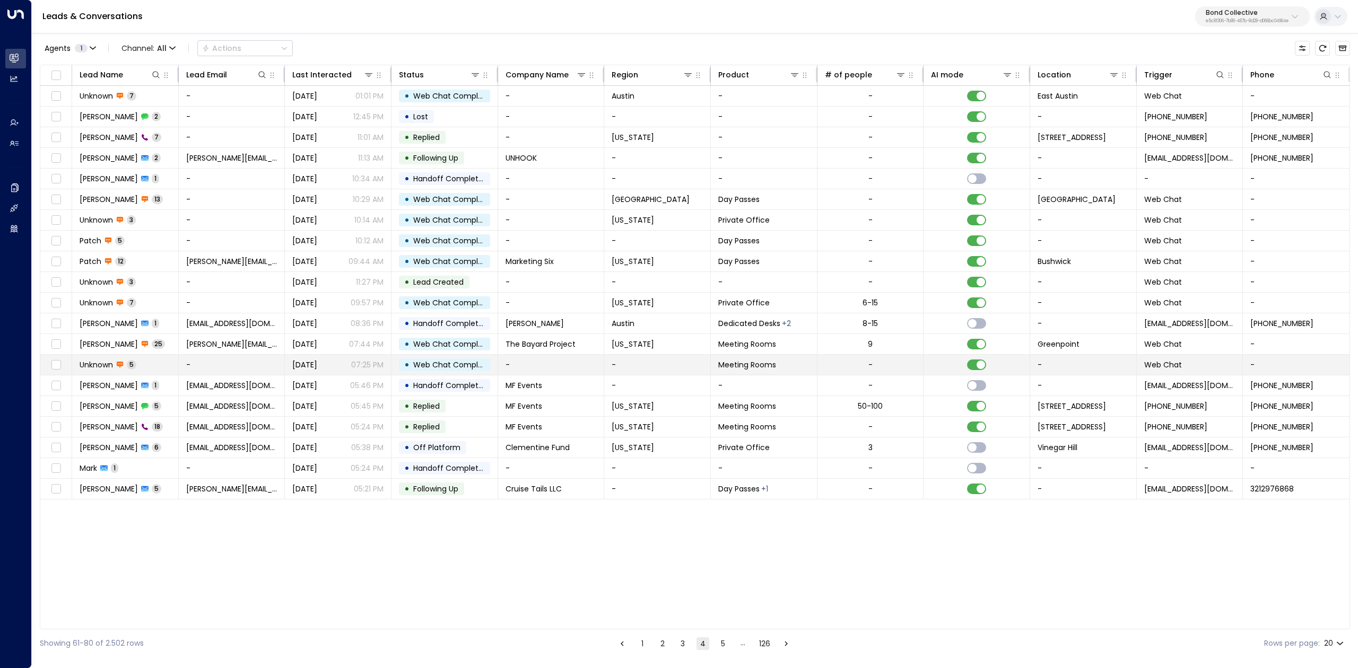
click at [109, 368] on span "Unknown" at bounding box center [96, 365] width 33 height 11
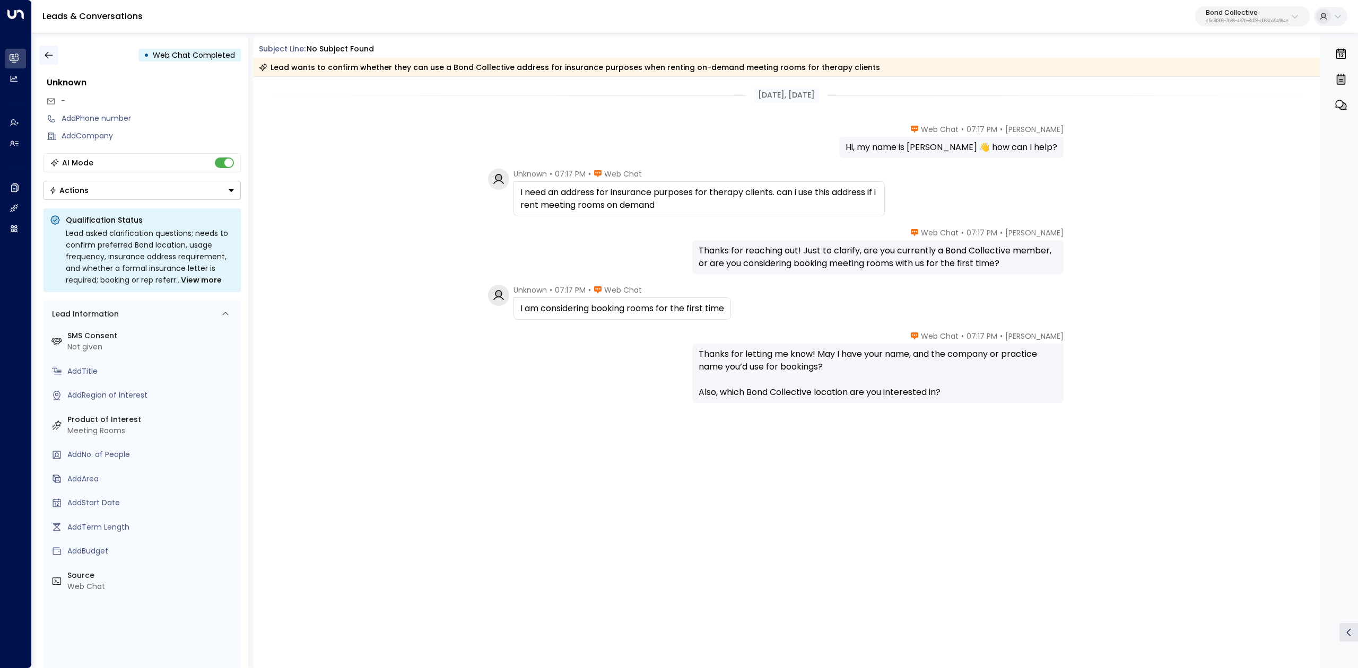
click at [48, 55] on icon "button" at bounding box center [48, 55] width 11 height 11
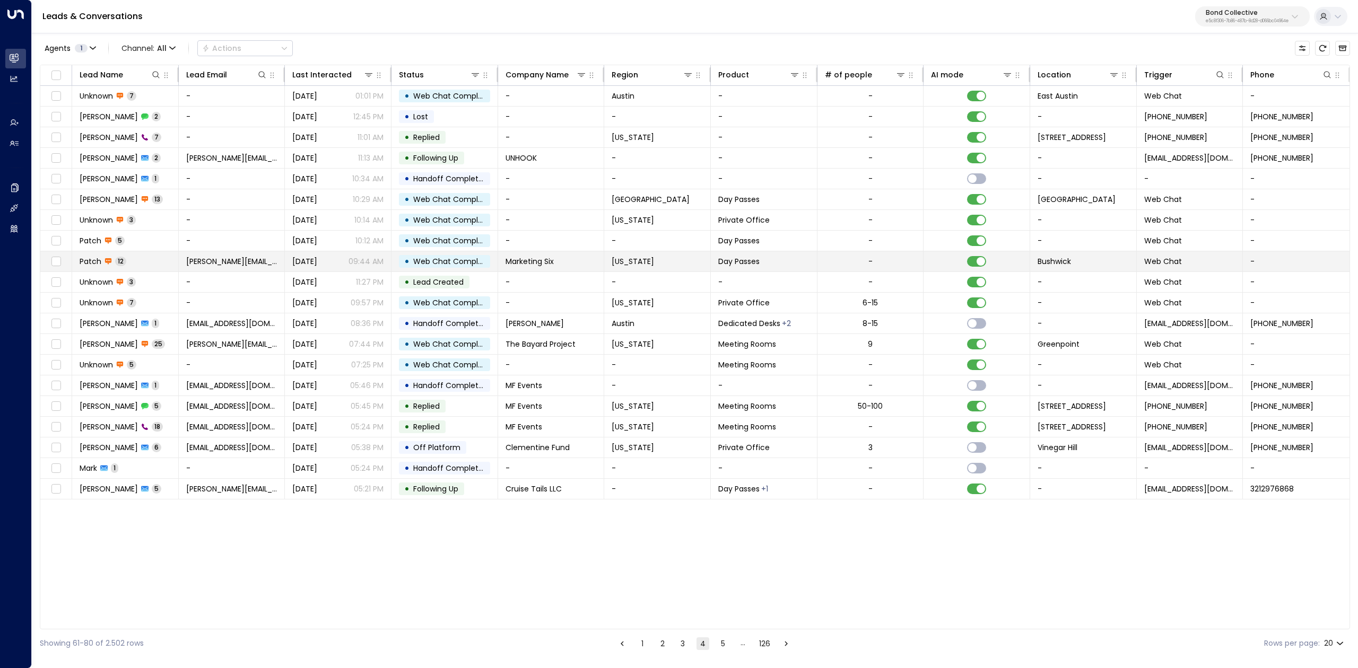
click at [83, 262] on span "Patch" at bounding box center [91, 261] width 22 height 11
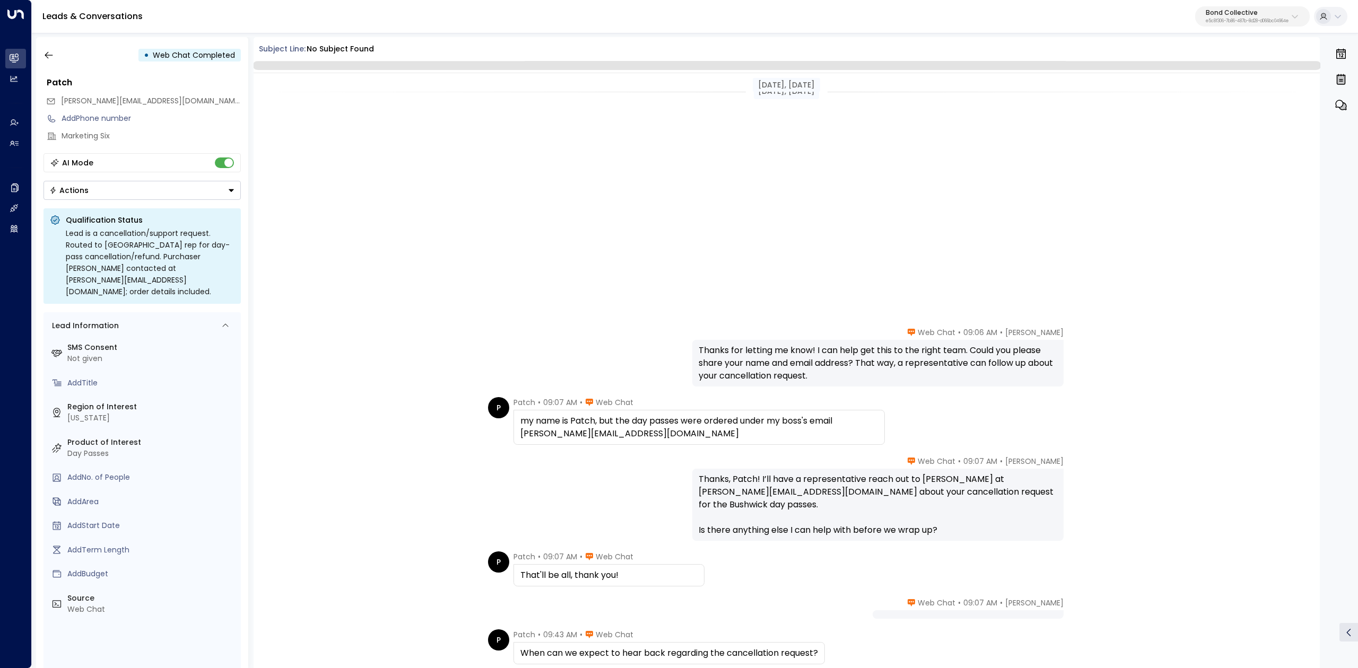
scroll to position [378, 0]
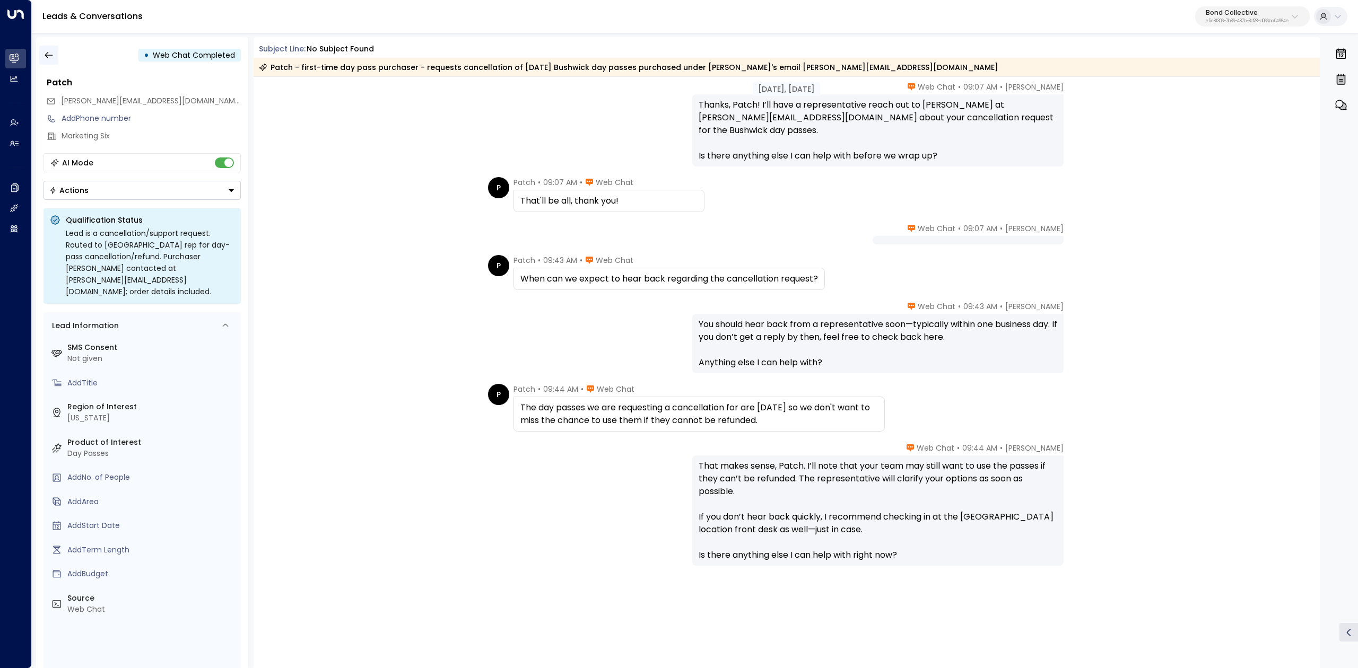
click at [49, 59] on icon "button" at bounding box center [48, 55] width 11 height 11
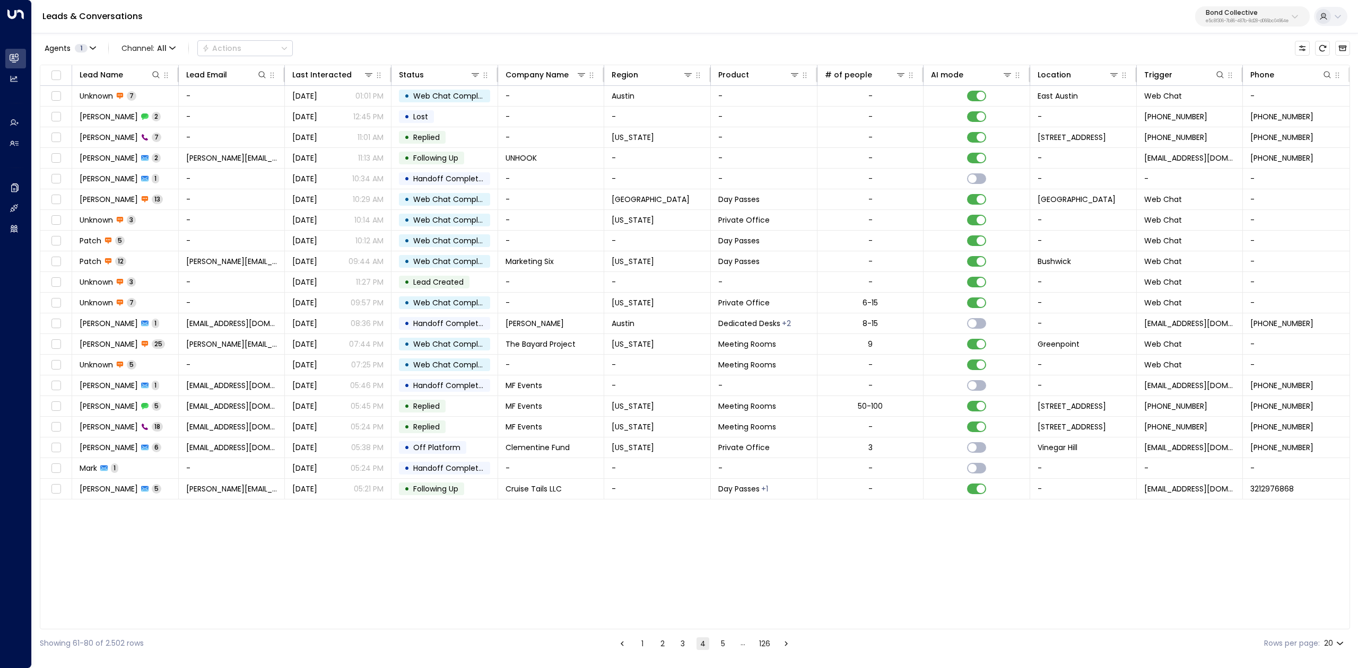
click at [723, 651] on div "Showing 61-80 of 2.502 rows 1 2 3 4 5 … 126 Rows per page: 20 **" at bounding box center [695, 644] width 1310 height 28
click at [723, 645] on button "5" at bounding box center [723, 644] width 13 height 13
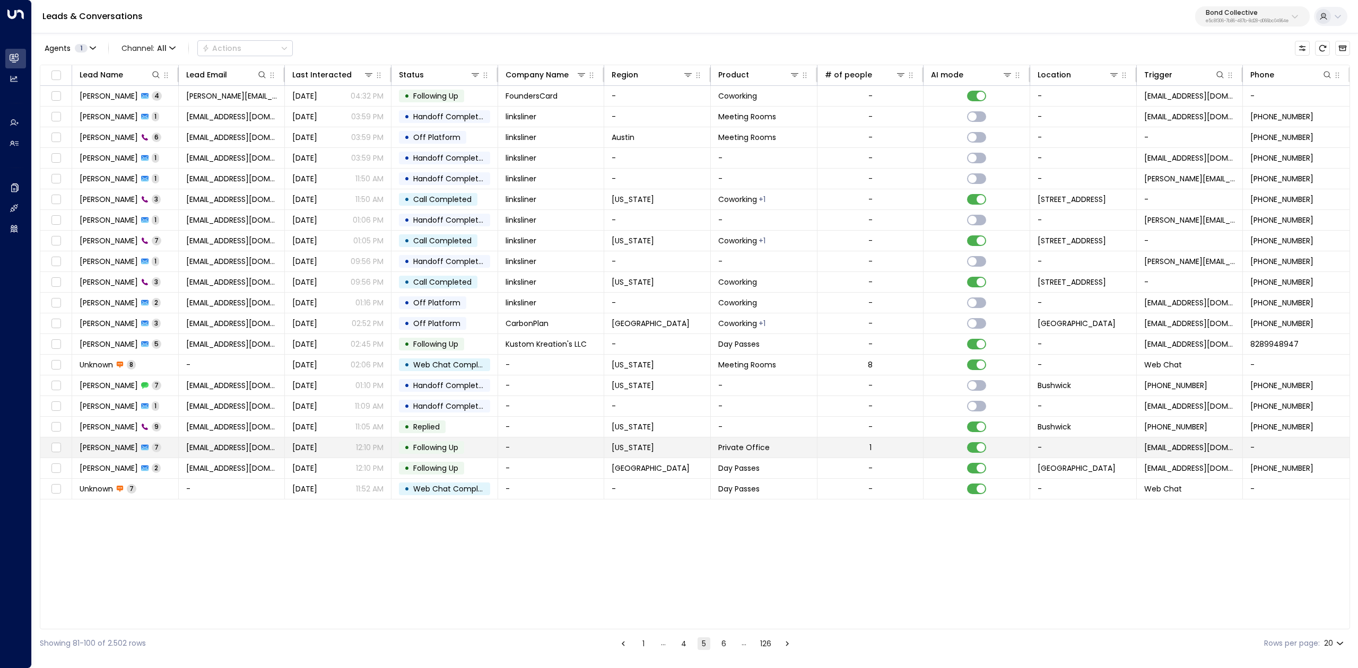
click at [85, 451] on span "Clea Taylor" at bounding box center [109, 447] width 58 height 11
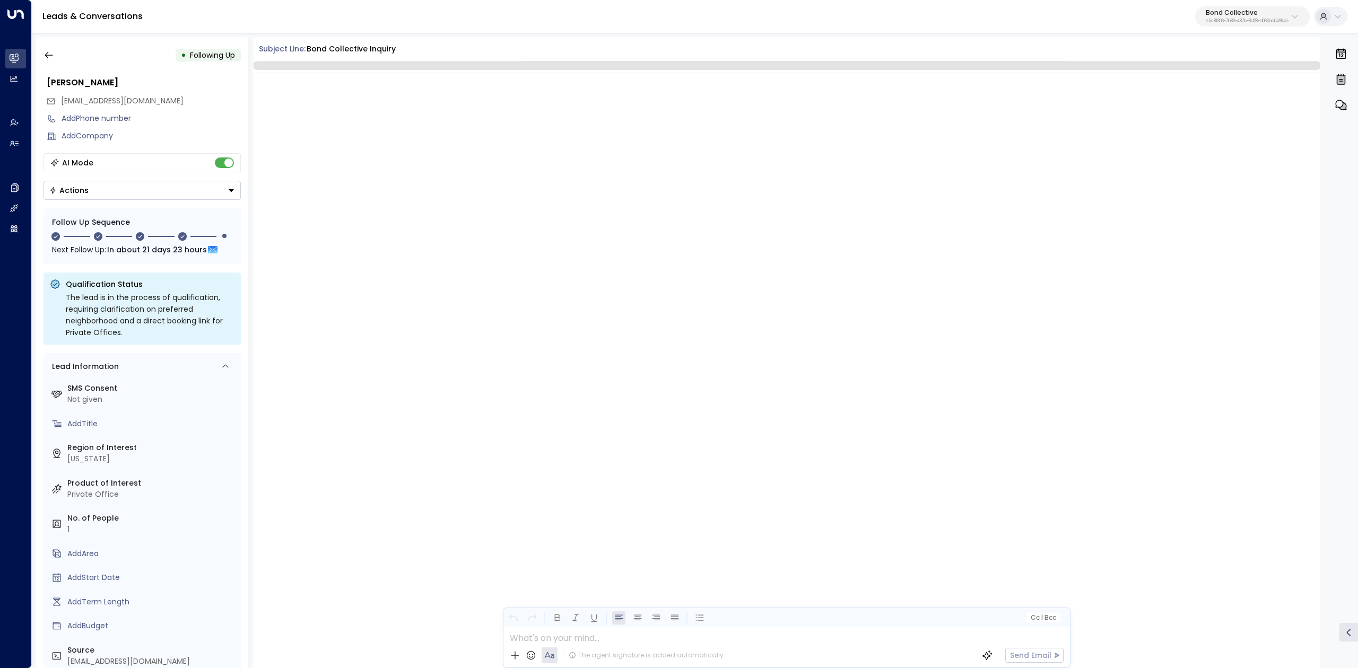
scroll to position [1594, 0]
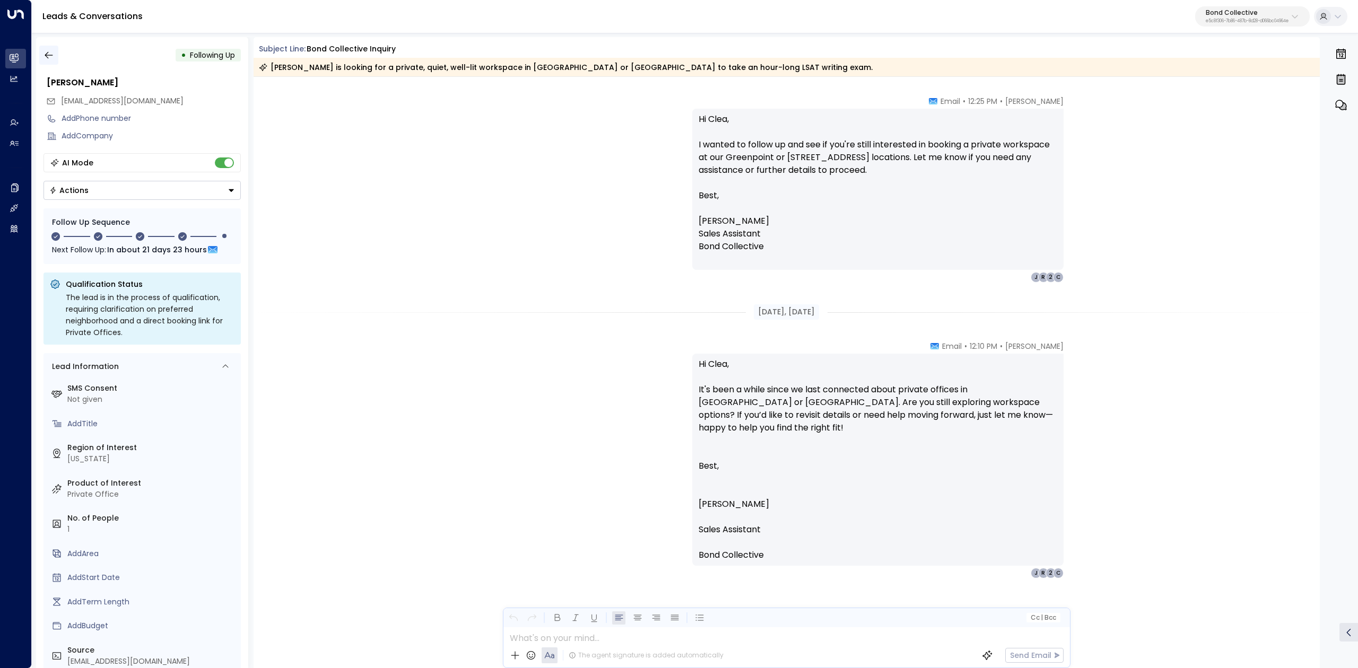
click at [54, 52] on button "button" at bounding box center [48, 55] width 19 height 19
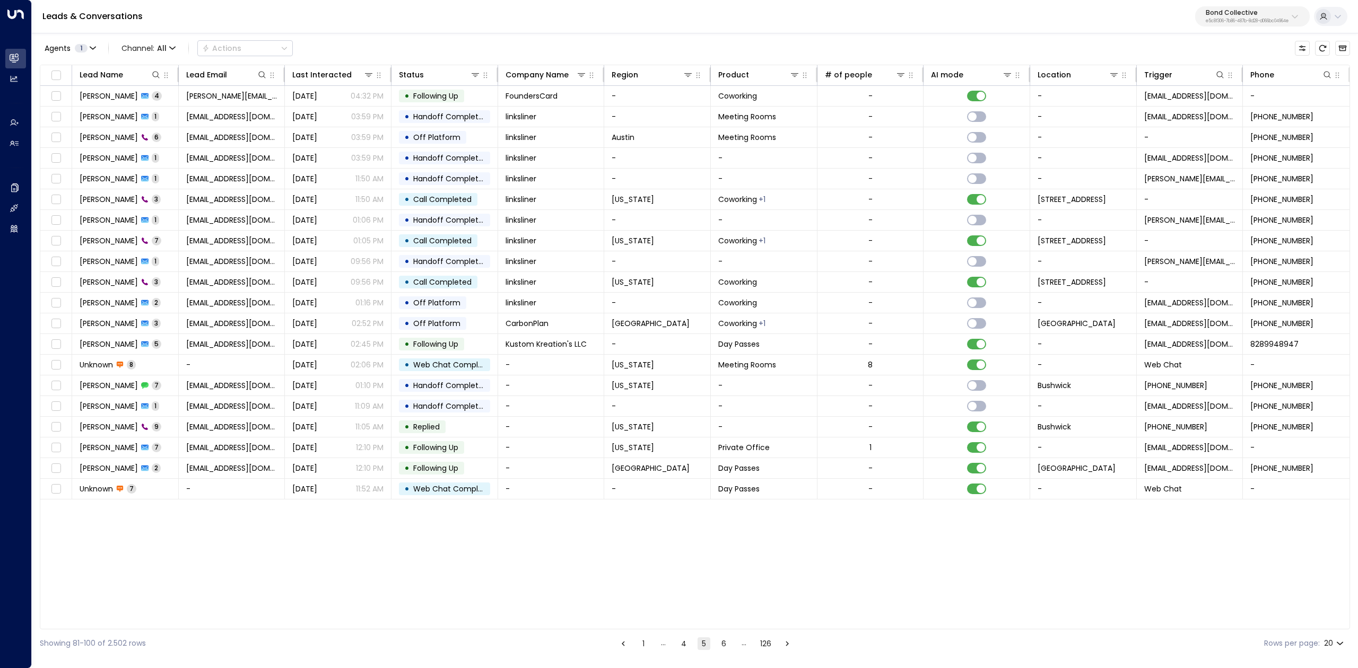
click at [726, 643] on button "6" at bounding box center [724, 644] width 13 height 13
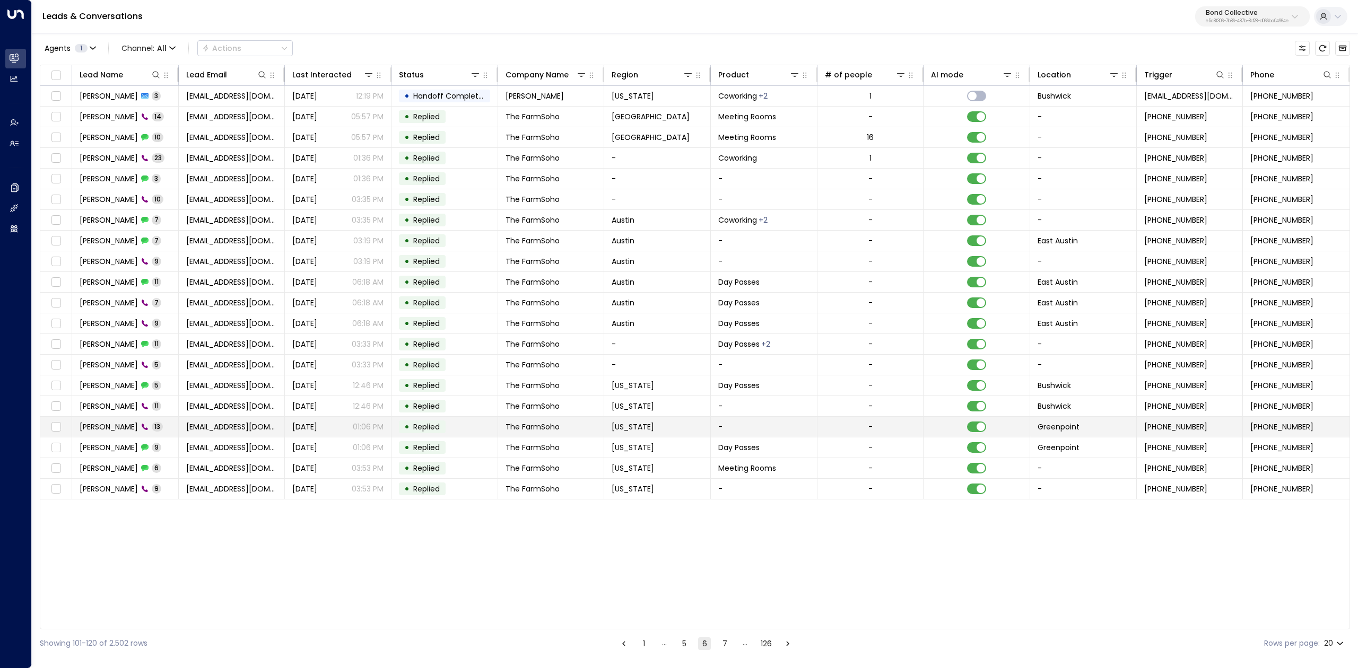
drag, startPoint x: 111, startPoint y: 435, endPoint x: 99, endPoint y: 433, distance: 13.0
click at [99, 432] on span "Kim Magloire" at bounding box center [109, 427] width 58 height 11
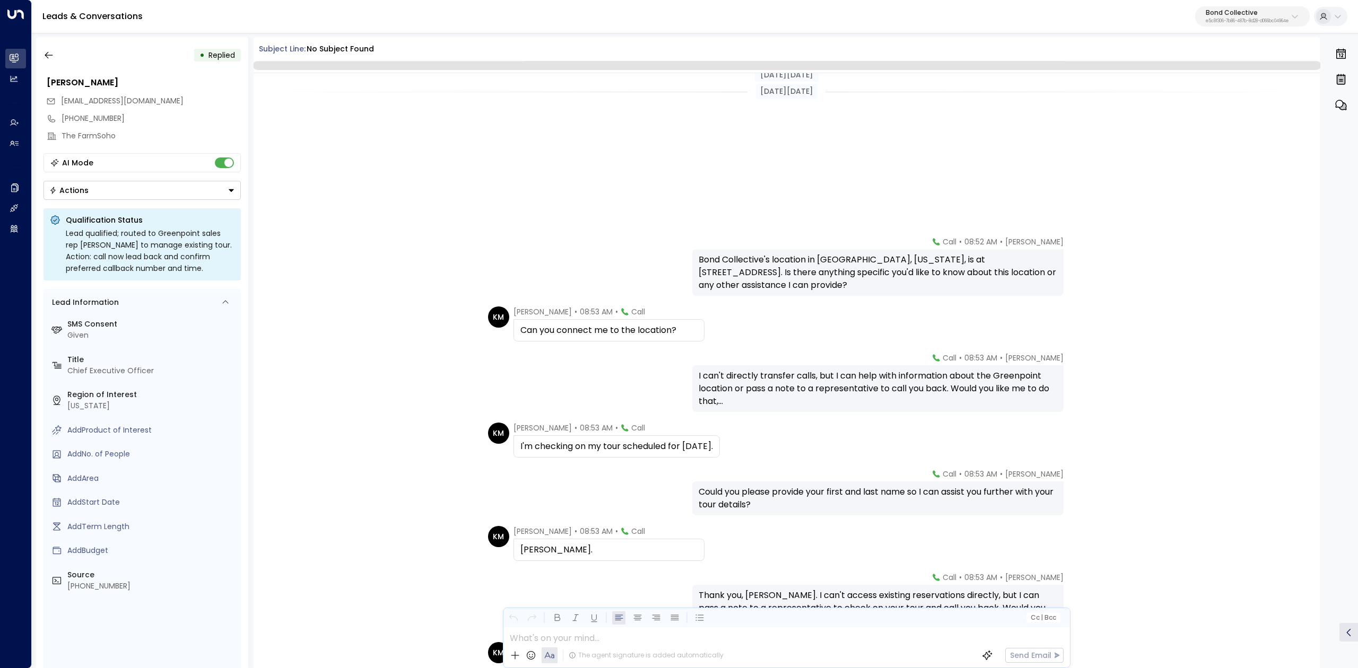
scroll to position [276, 0]
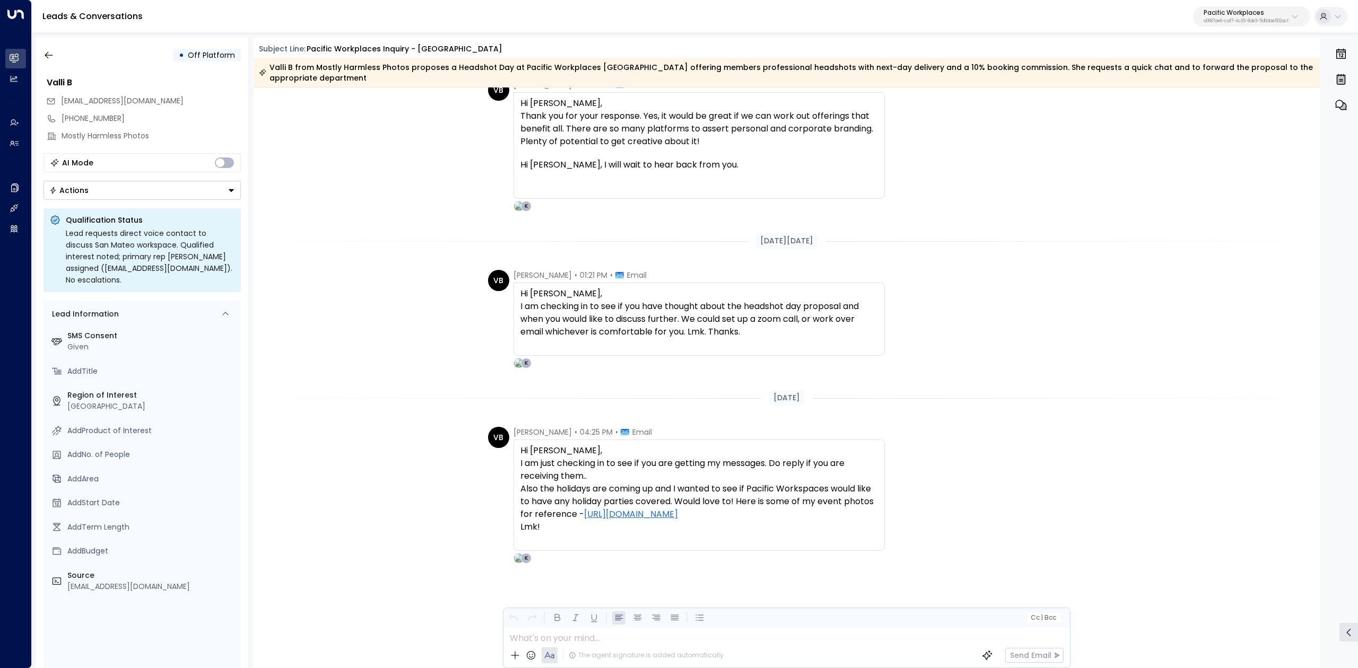
scroll to position [1757, 0]
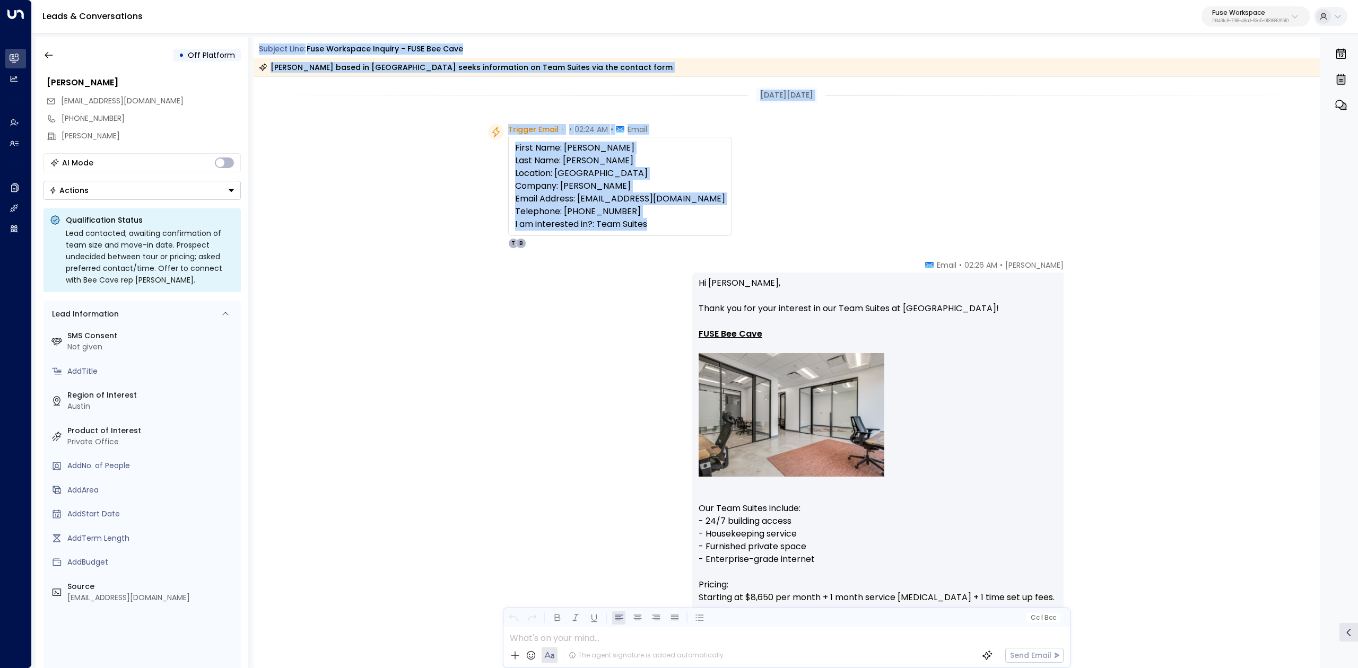
drag, startPoint x: 448, startPoint y: 63, endPoint x: 654, endPoint y: 230, distance: 265.4
click at [654, 230] on div "Subject Line: Fuse Workspace Inquiry - FUSE Bee Cave [PERSON_NAME] based in Bee…" at bounding box center [787, 352] width 1067 height 631
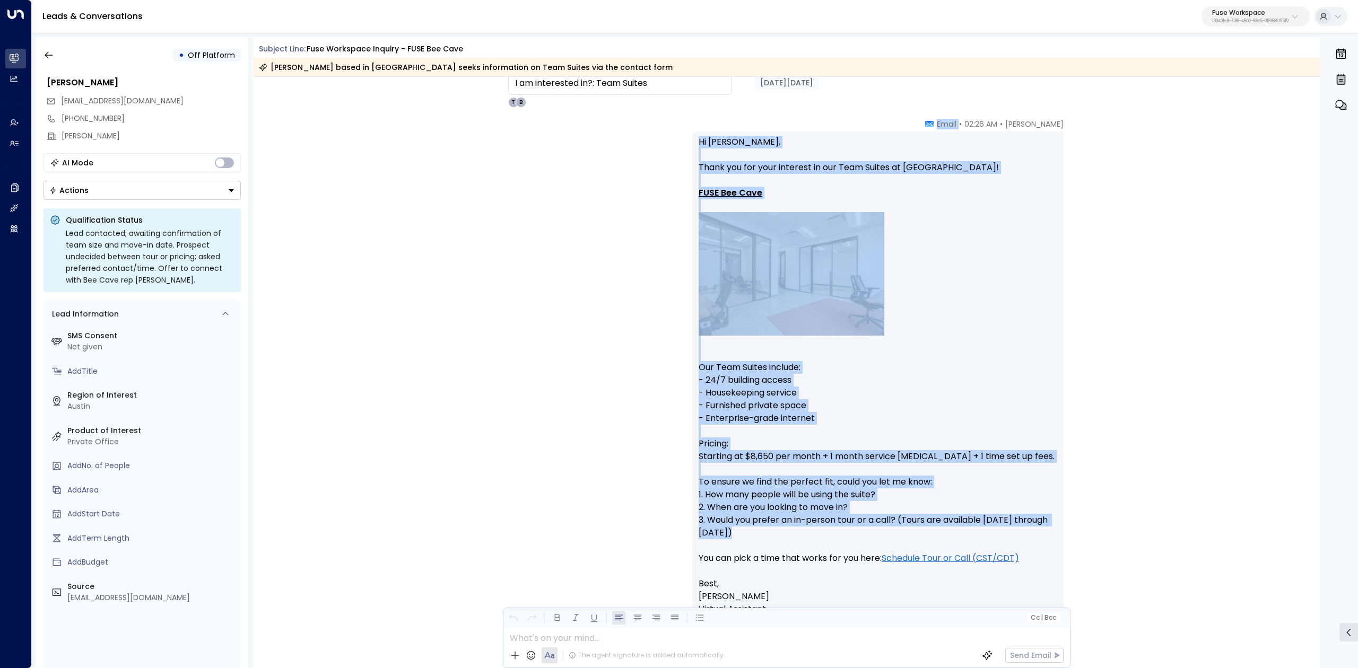
scroll to position [212, 0]
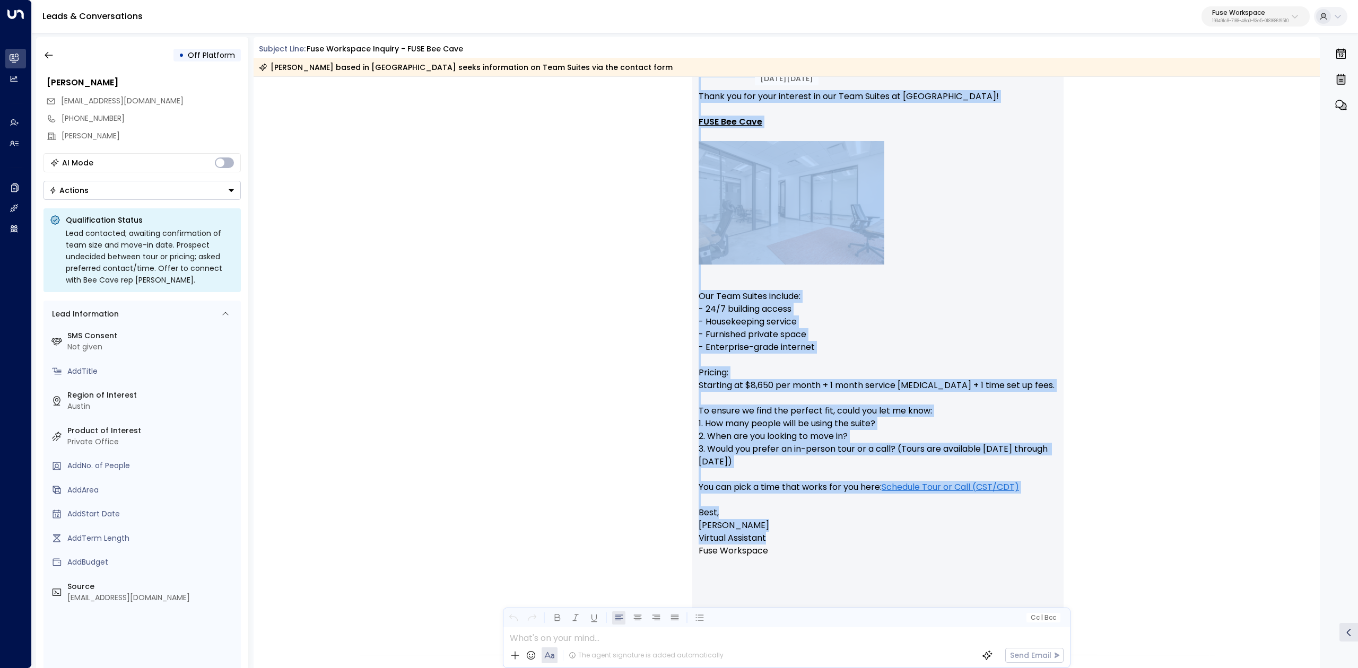
drag, startPoint x: 979, startPoint y: 302, endPoint x: 1037, endPoint y: 538, distance: 242.8
click at [1037, 538] on div "[PERSON_NAME] • 02:26 AM • Email Hi [PERSON_NAME], Thank you for your interest …" at bounding box center [877, 337] width 371 height 578
copy div "Email Hi [PERSON_NAME], Thank you for your interest in our Team Suites at [GEOG…"
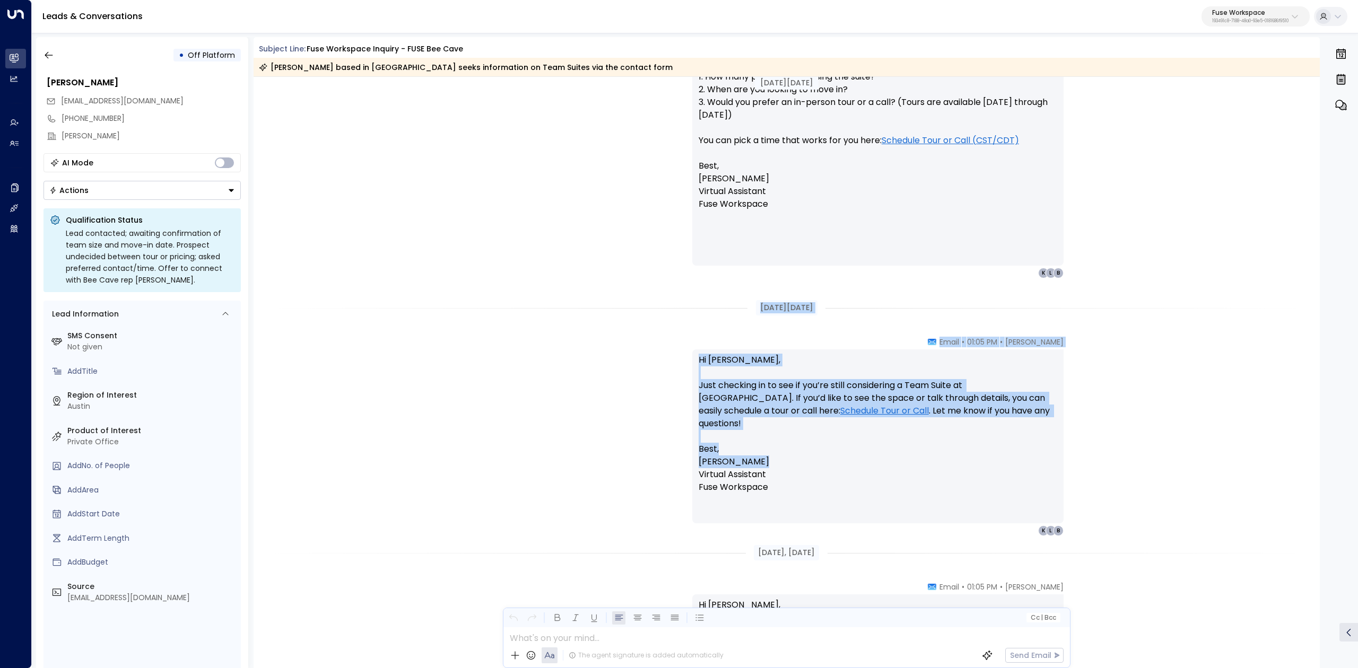
scroll to position [565, 0]
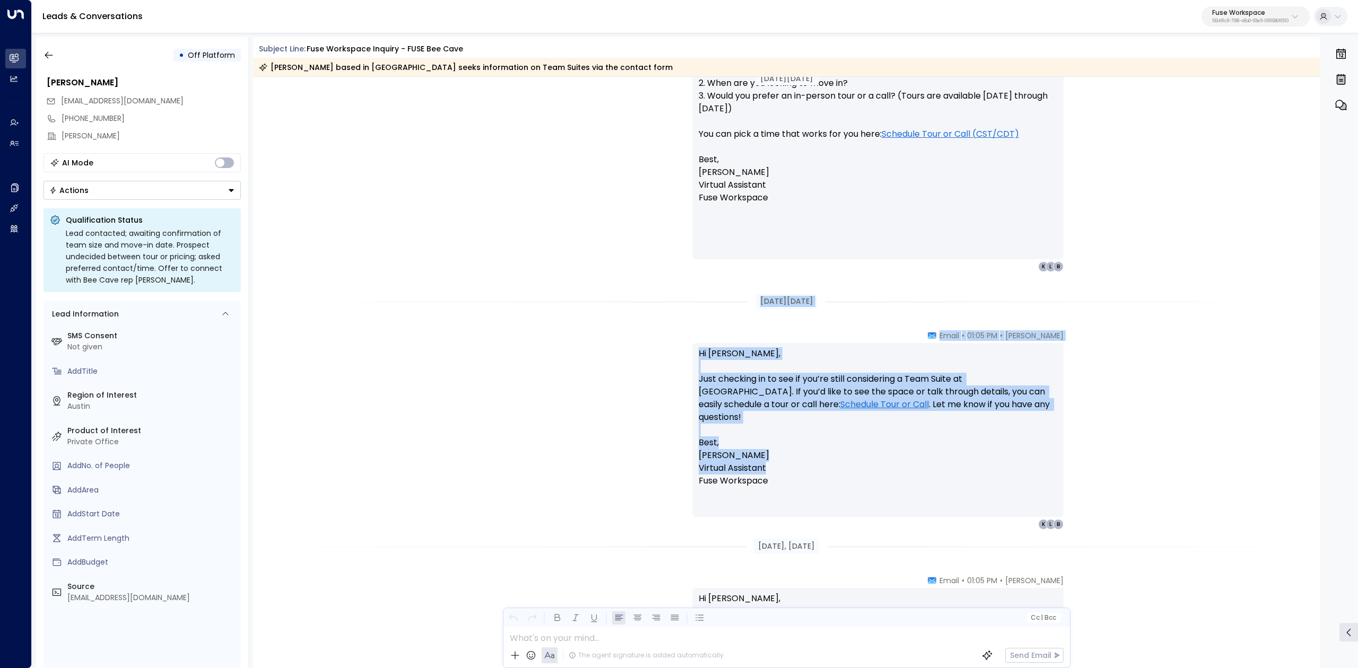
drag, startPoint x: 778, startPoint y: 369, endPoint x: 867, endPoint y: 457, distance: 124.9
click at [867, 457] on div "Sep 07, 11 days ago Sep 07, 11 days ago Trigger Email • • 02:24 AM • Email Firs…" at bounding box center [787, 270] width 1067 height 1518
copy div "Sep 08, 10 days ago Taylor Landry • 01:05 PM • Email Hi Lorri, Just checking in…"
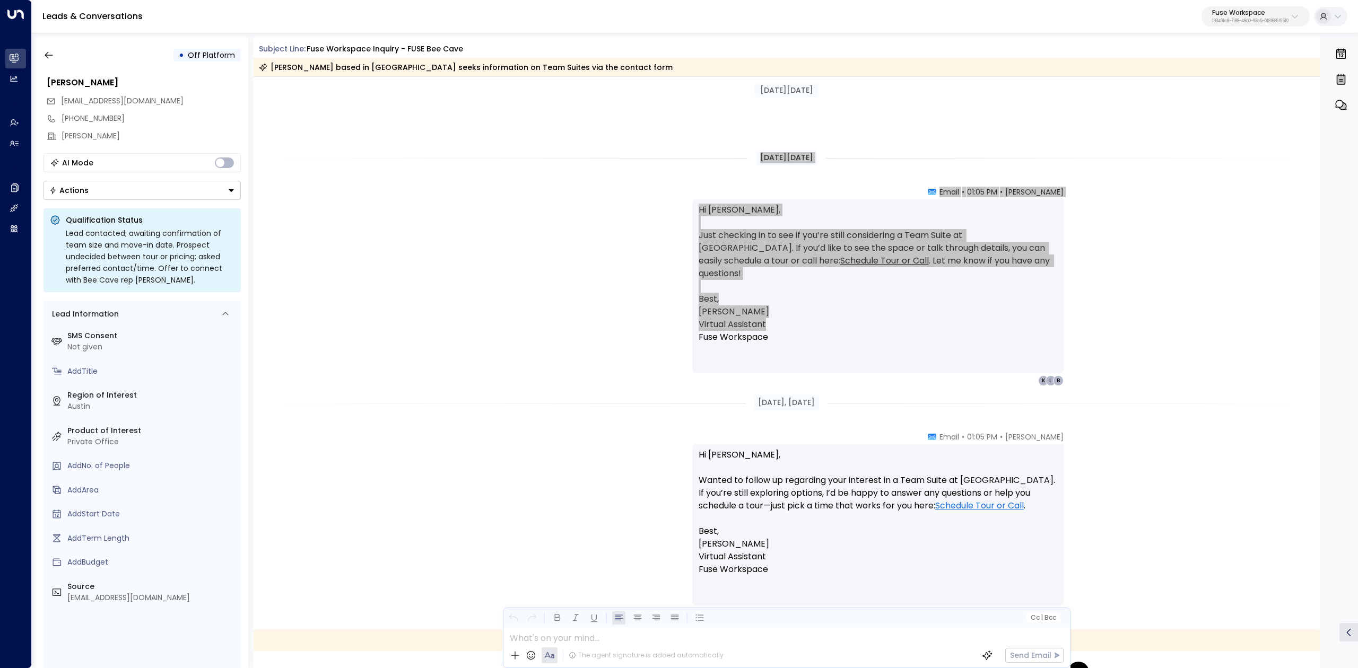
scroll to position [849, 0]
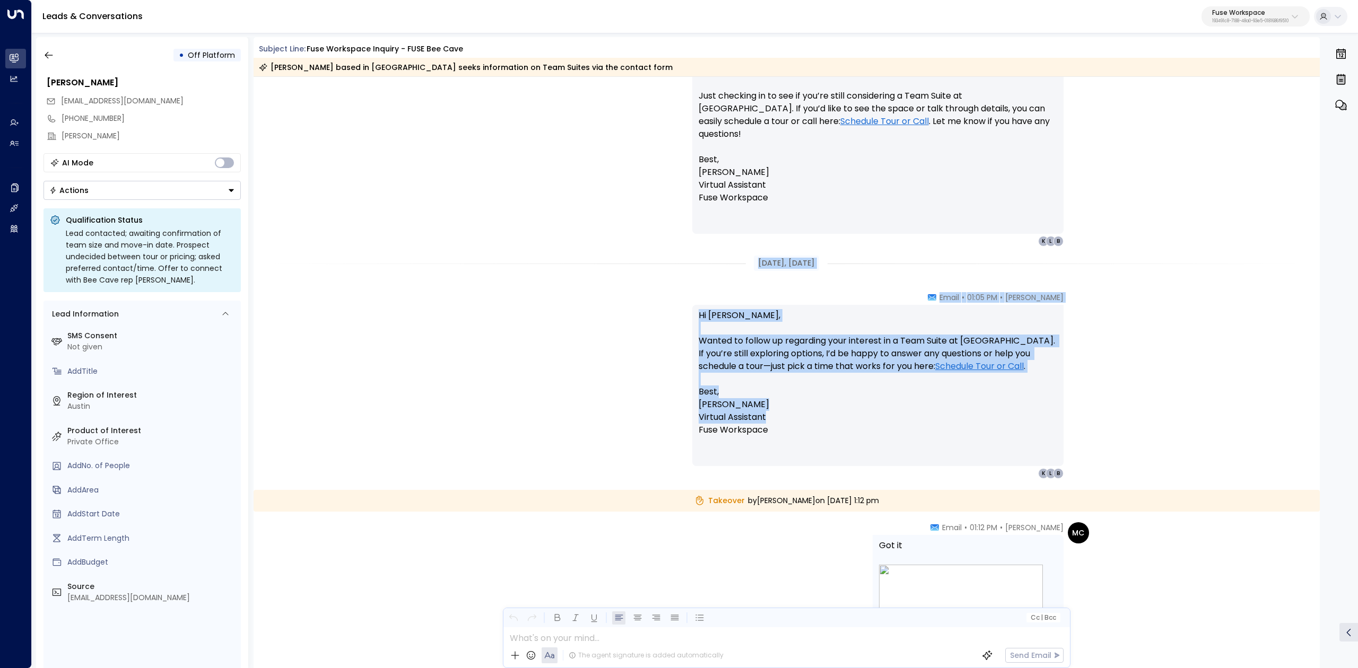
drag, startPoint x: 743, startPoint y: 260, endPoint x: 845, endPoint y: 412, distance: 183.2
copy div "Sep 09, 9 days ago Taylor Landry • 01:05 PM • Email Hi Lorri, Wanted to follow …"
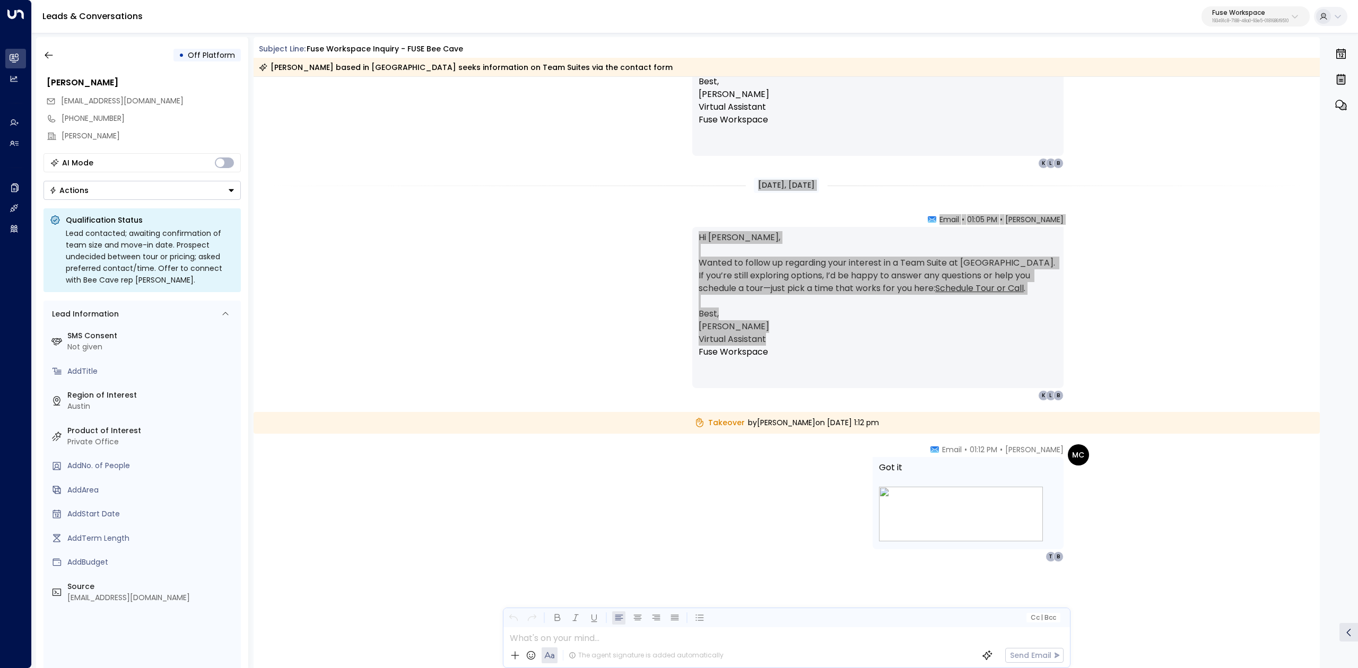
scroll to position [926, 0]
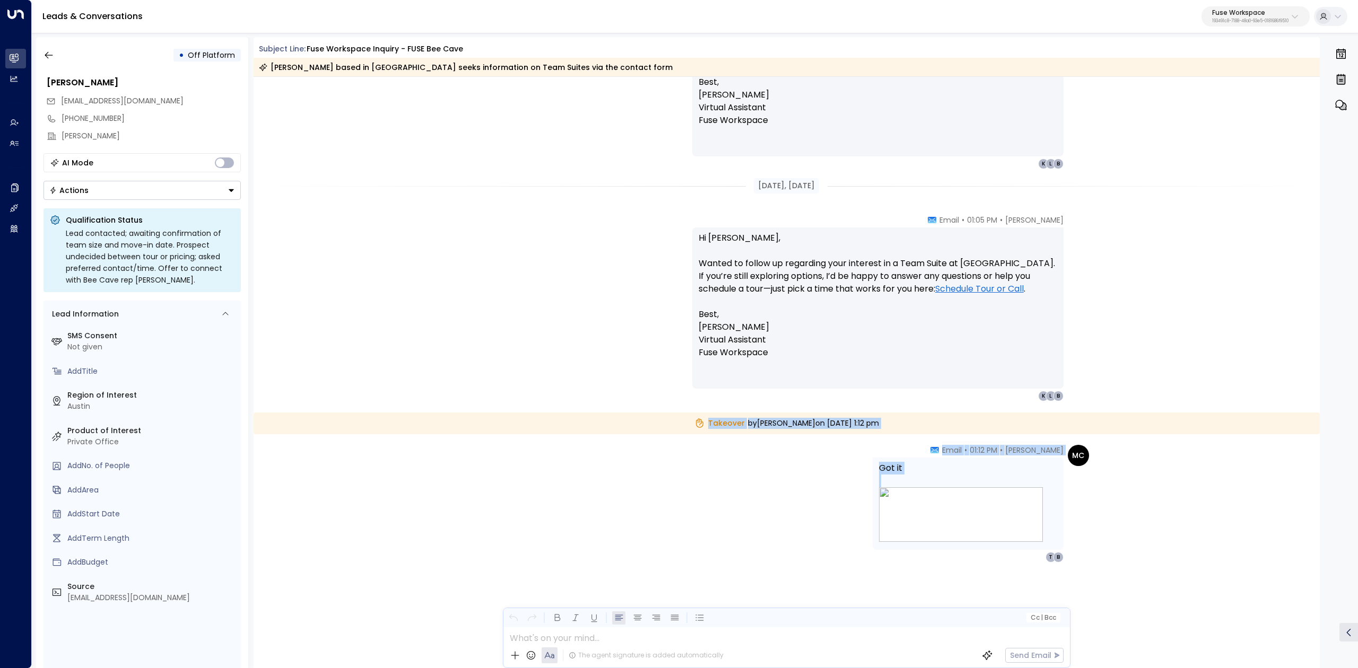
drag, startPoint x: 672, startPoint y: 423, endPoint x: 960, endPoint y: 503, distance: 299.3
copy div "Takeover by Morgan Calvert on Tuesday, Sep 09 2025 at 1:12 pm MC Morgan Calvert…"
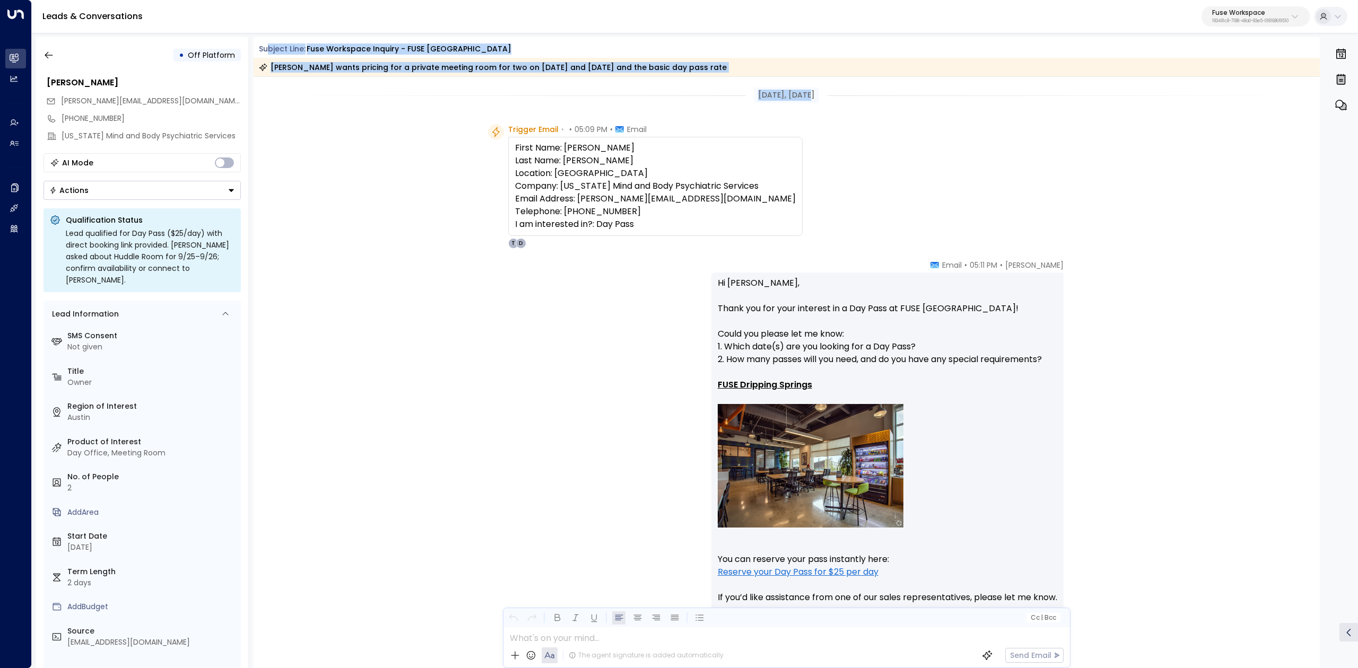
drag, startPoint x: 267, startPoint y: 46, endPoint x: 799, endPoint y: 109, distance: 535.3
click at [799, 109] on div "Subject Line: Fuse Workspace Inquiry - FUSE Dripping Springs [PERSON_NAME] want…" at bounding box center [787, 352] width 1067 height 631
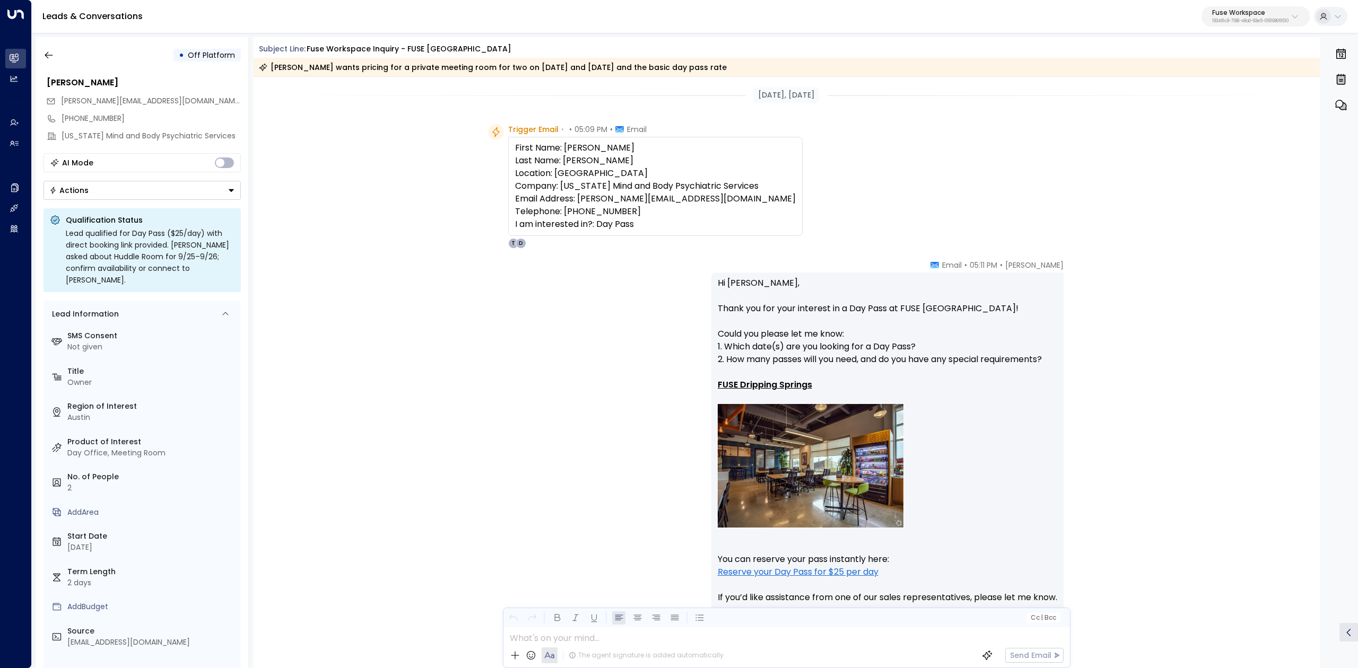
click at [1106, 194] on div "Trigger Email • • 05:09 PM • Email First Name: [PERSON_NAME] Last Name: [PERSON…" at bounding box center [787, 186] width 1067 height 125
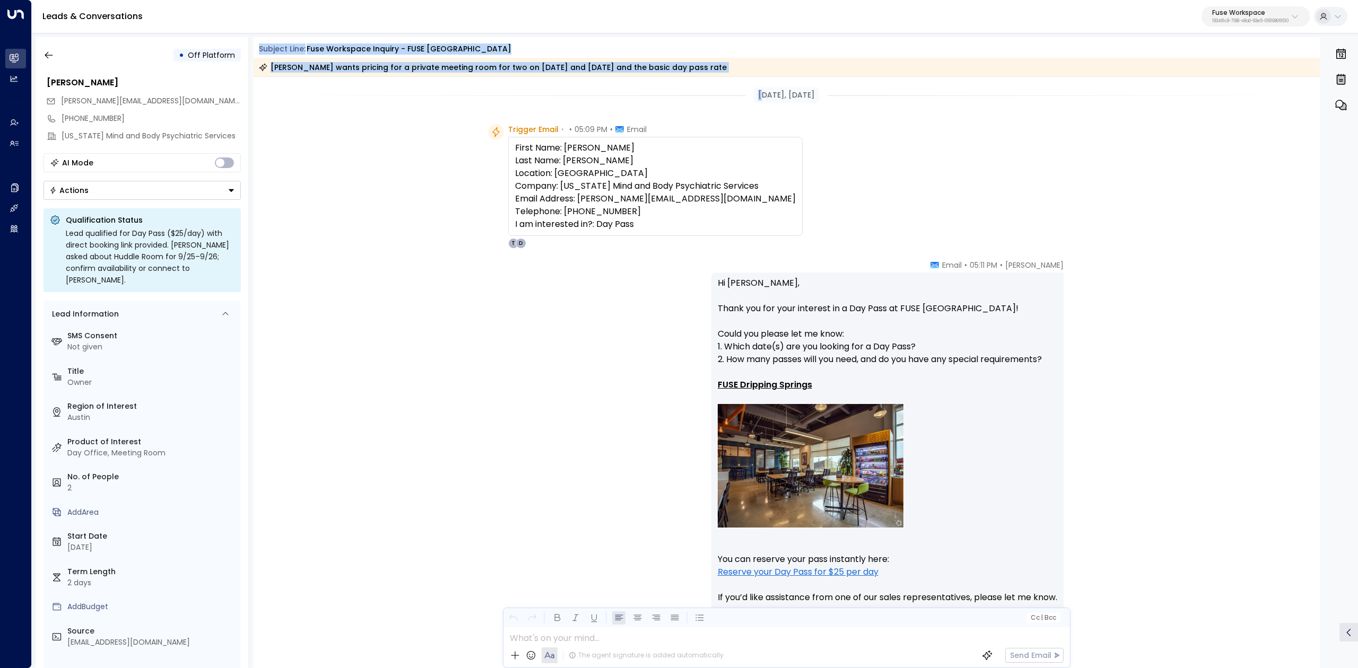
drag, startPoint x: 259, startPoint y: 54, endPoint x: 754, endPoint y: 102, distance: 497.3
click at [754, 102] on div "Subject Line: Fuse Workspace Inquiry - FUSE Dripping Springs [PERSON_NAME] want…" at bounding box center [787, 352] width 1067 height 631
copy div "Subject Line: Fuse Workspace Inquiry - FUSE Dripping Springs [PERSON_NAME] want…"
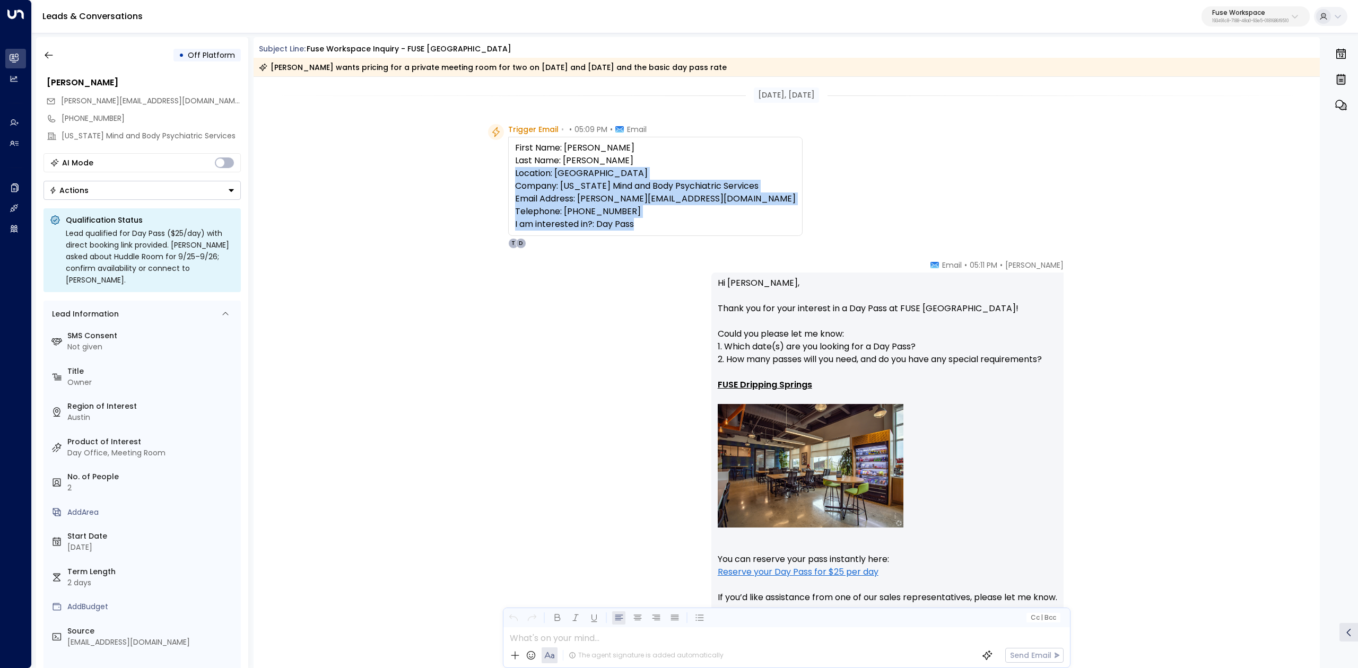
drag, startPoint x: 509, startPoint y: 128, endPoint x: 656, endPoint y: 221, distance: 173.8
copy p "Location: Dripping Springs Company: Texas Mind and Body Psychiatric Services Em…"
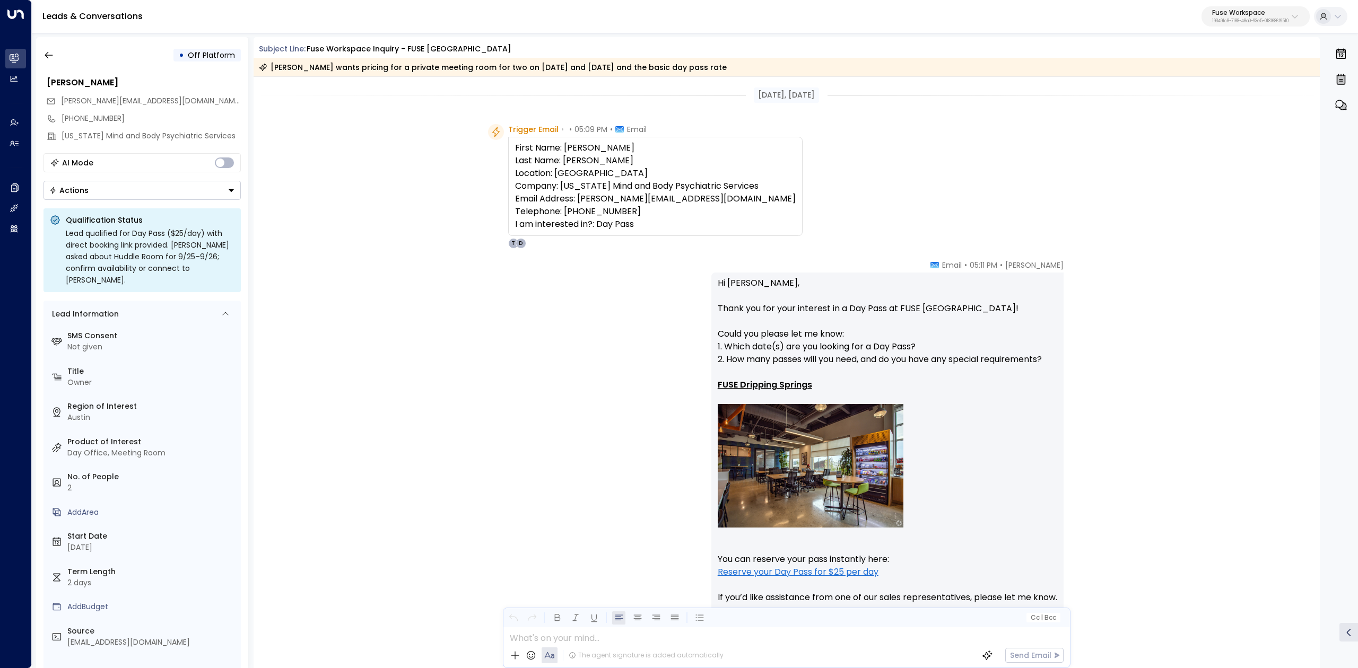
click at [561, 145] on p "First Name: Lindsey Last Name: Sansing Location: Dripping Springs Company: Texa…" at bounding box center [655, 186] width 281 height 89
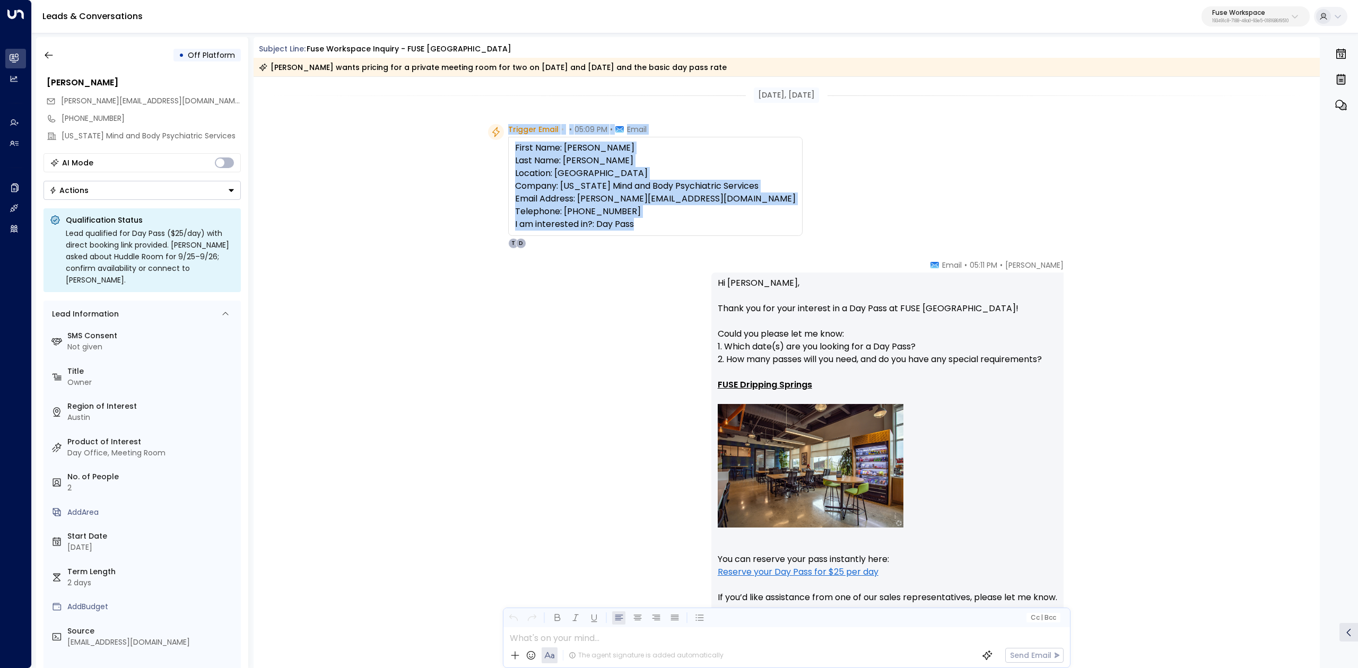
drag, startPoint x: 506, startPoint y: 124, endPoint x: 642, endPoint y: 223, distance: 168.5
click at [642, 223] on div "Trigger Email • • 05:09 PM • Email First Name: Lindsey Last Name: Sansing Locat…" at bounding box center [655, 186] width 294 height 125
copy div "Trigger Email • • 05:09 PM • Email First Name: Lindsey Last Name: Sansing Locat…"
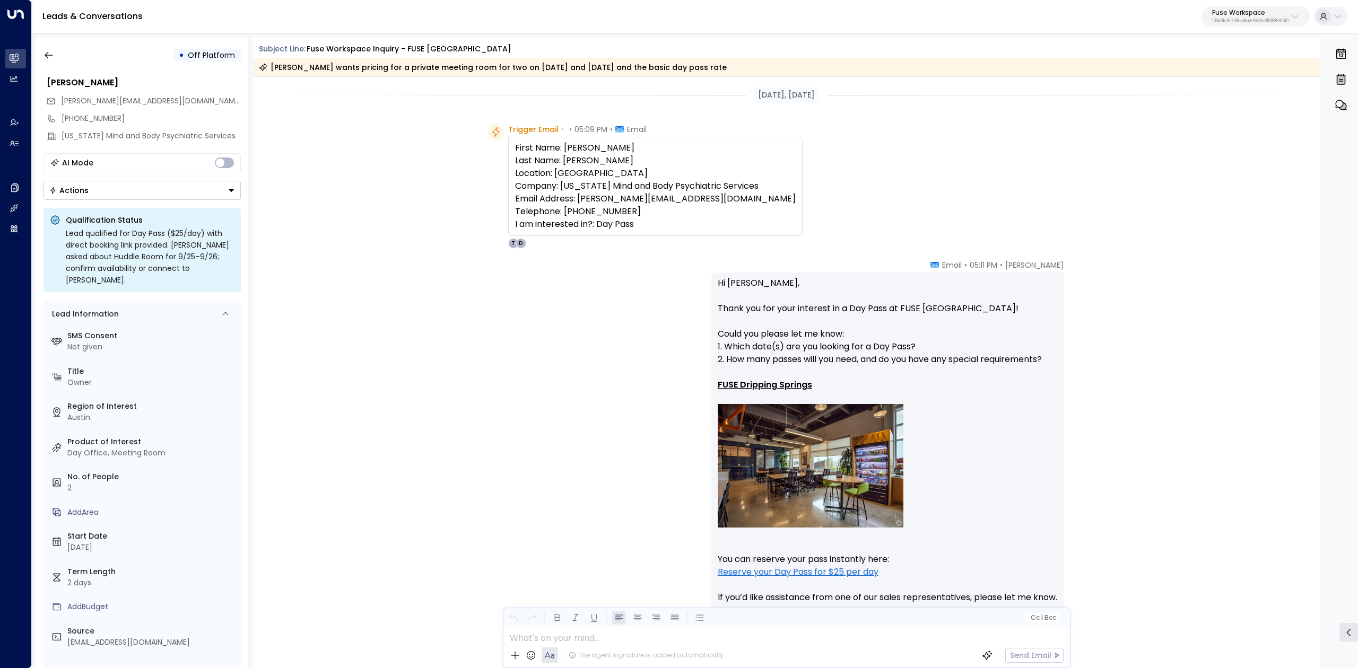
click at [949, 266] on span "Email" at bounding box center [952, 265] width 20 height 11
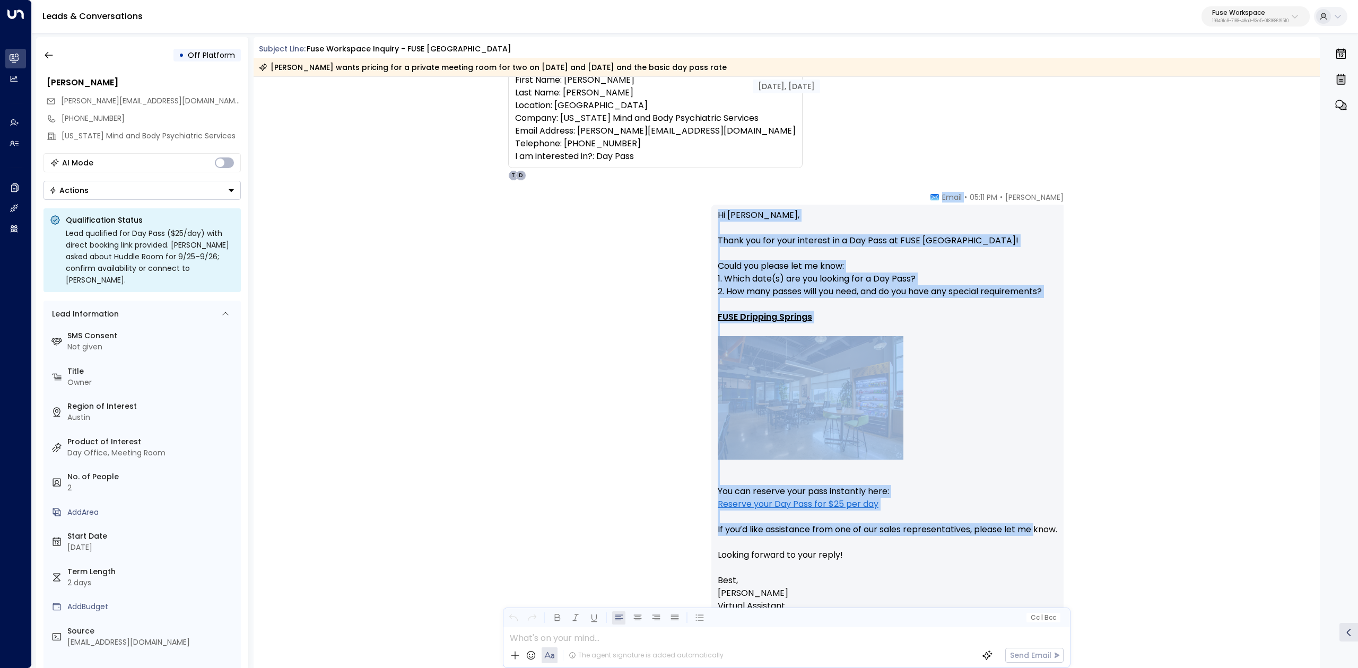
scroll to position [71, 0]
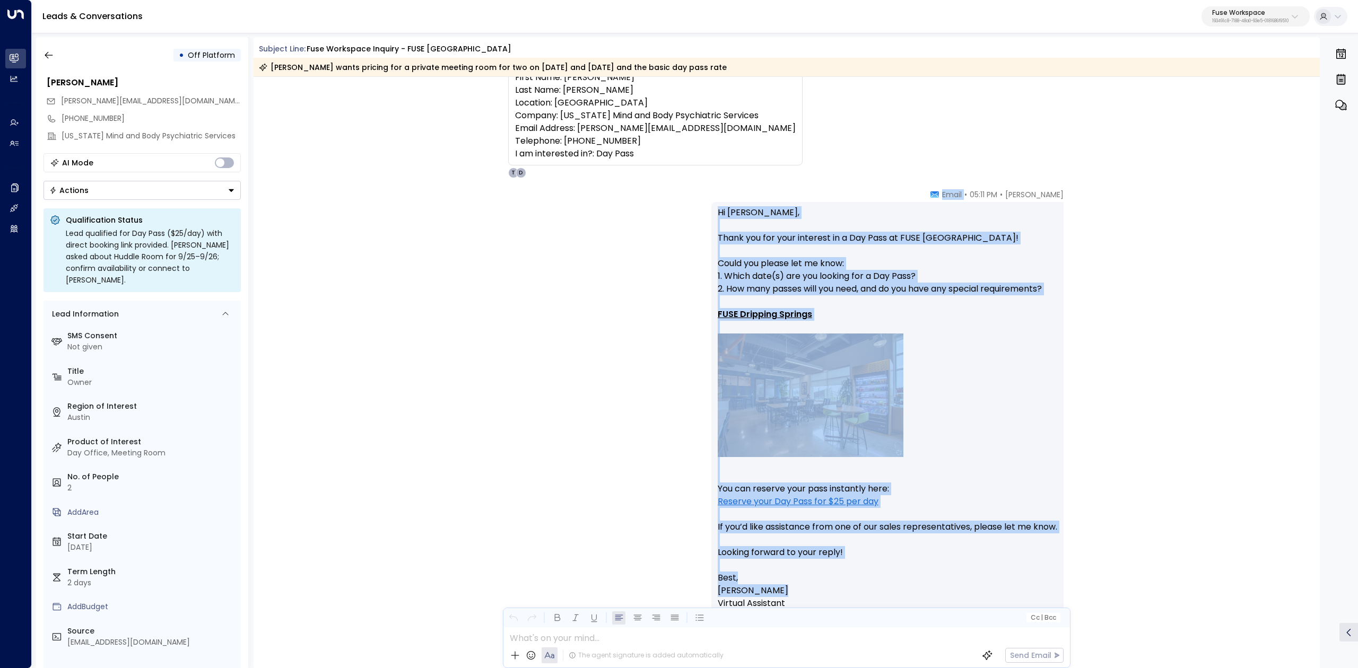
drag, startPoint x: 948, startPoint y: 266, endPoint x: 1088, endPoint y: 592, distance: 355.0
click at [1088, 592] on div "Taylor Landry • 05:11 PM • Email Hi Lindsey, Thank you for your interest in a D…" at bounding box center [787, 439] width 1067 height 501
copy div "Email Hi Lindsey, Thank you for your interest in a Day Pass at FUSE Dripping Sp…"
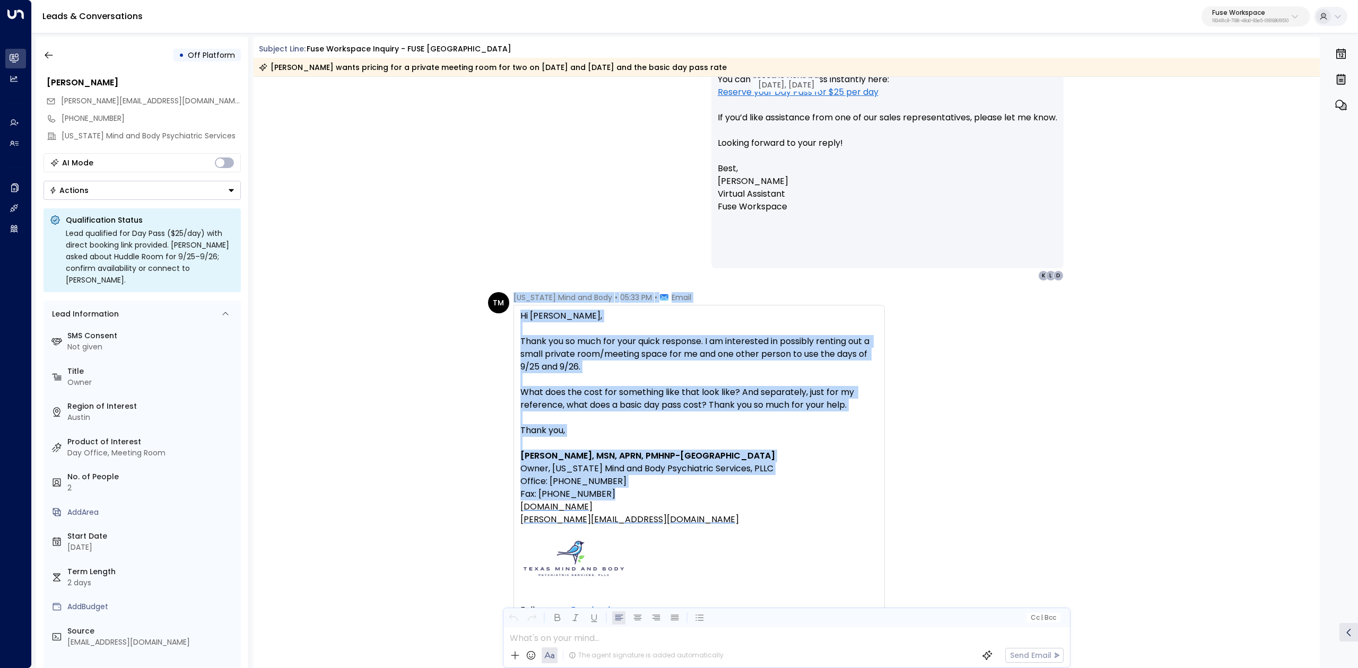
scroll to position [495, 0]
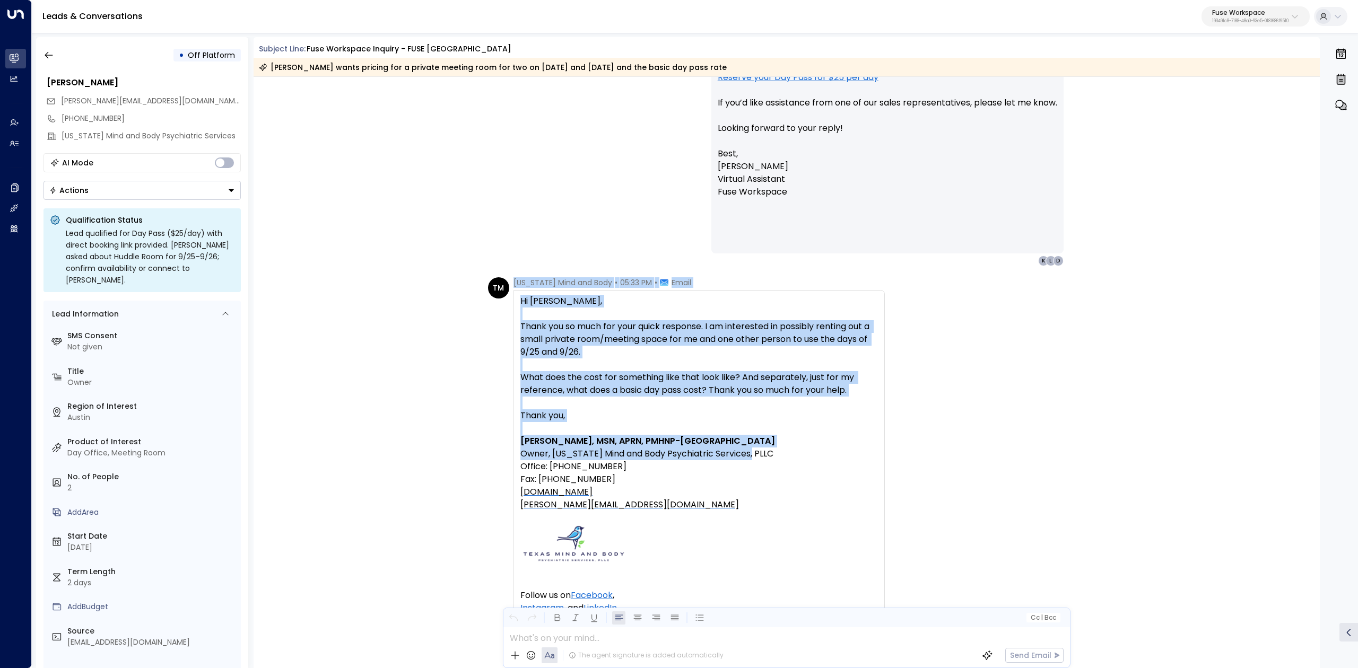
drag, startPoint x: 510, startPoint y: 352, endPoint x: 769, endPoint y: 457, distance: 279.1
click at [769, 457] on div "TM Texas Mind and Body • 05:33 PM • Email Hi Taylor, Thank you so much for your…" at bounding box center [686, 537] width 397 height 521
copy div "Texas Mind and Body • 05:33 PM • Email Hi Taylor, Thank you so much for your qu…"
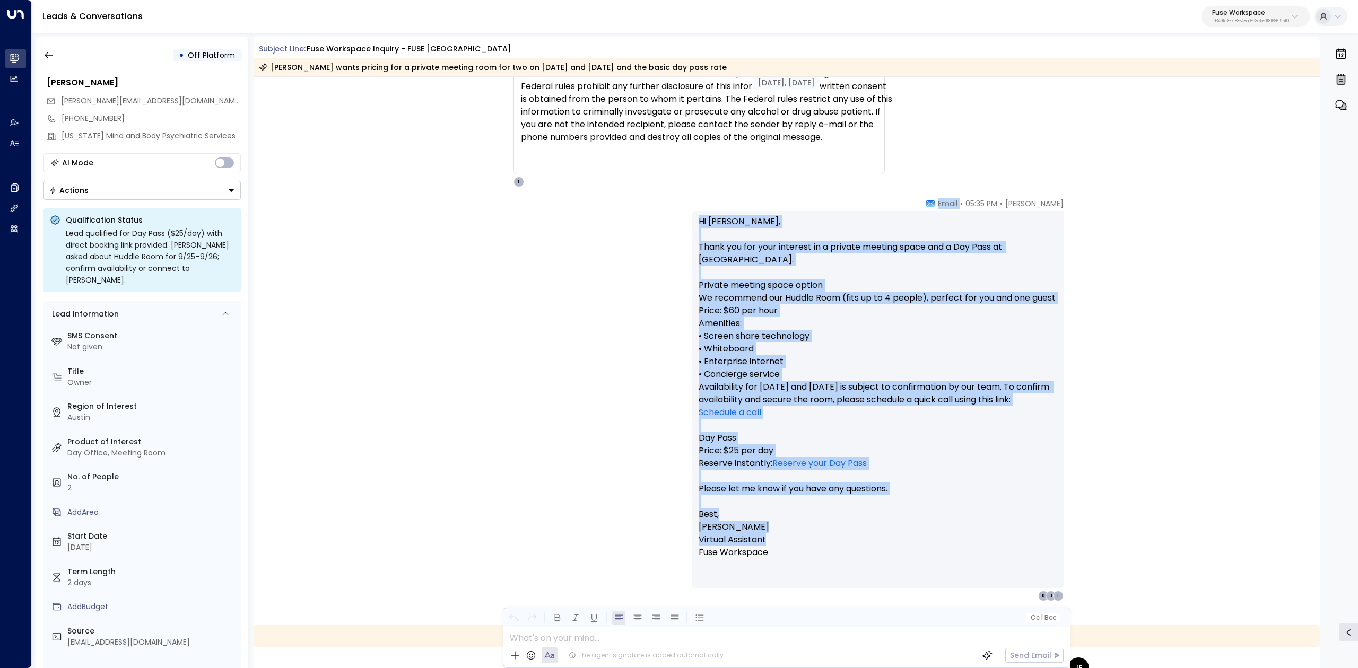
scroll to position [1131, 0]
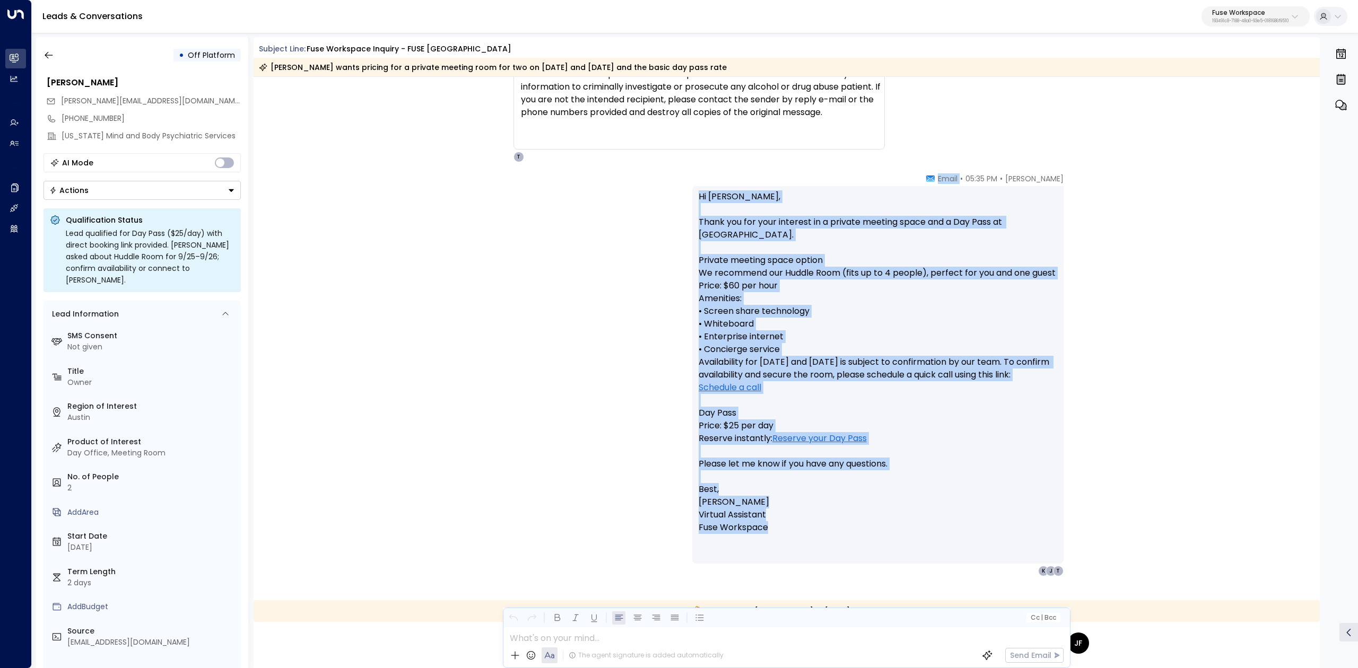
drag, startPoint x: 941, startPoint y: 245, endPoint x: 1028, endPoint y: 543, distance: 310.5
click at [1028, 543] on div "Taylor Landry • 05:35 PM • Email Hi Lindsey, Thank you for your interest in a p…" at bounding box center [877, 374] width 371 height 403
copy div "Email Hi Lindsey, Thank you for your interest in a private meeting space and a …"
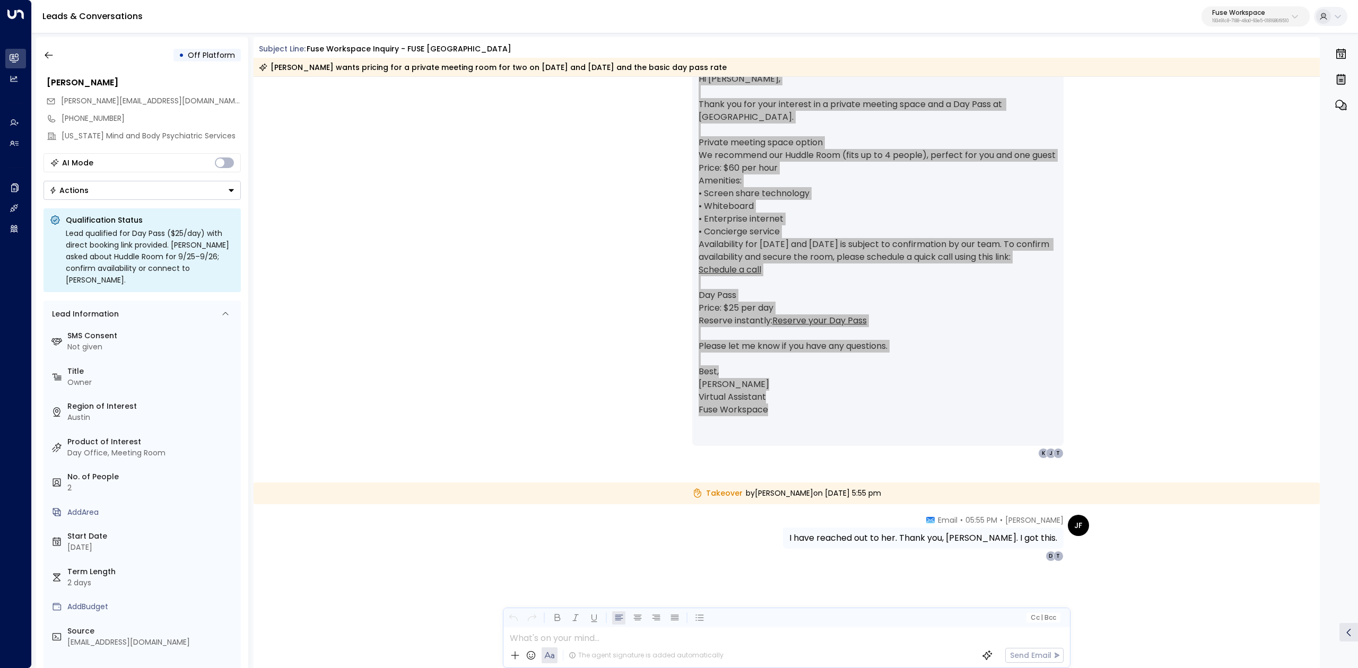
scroll to position [1249, 0]
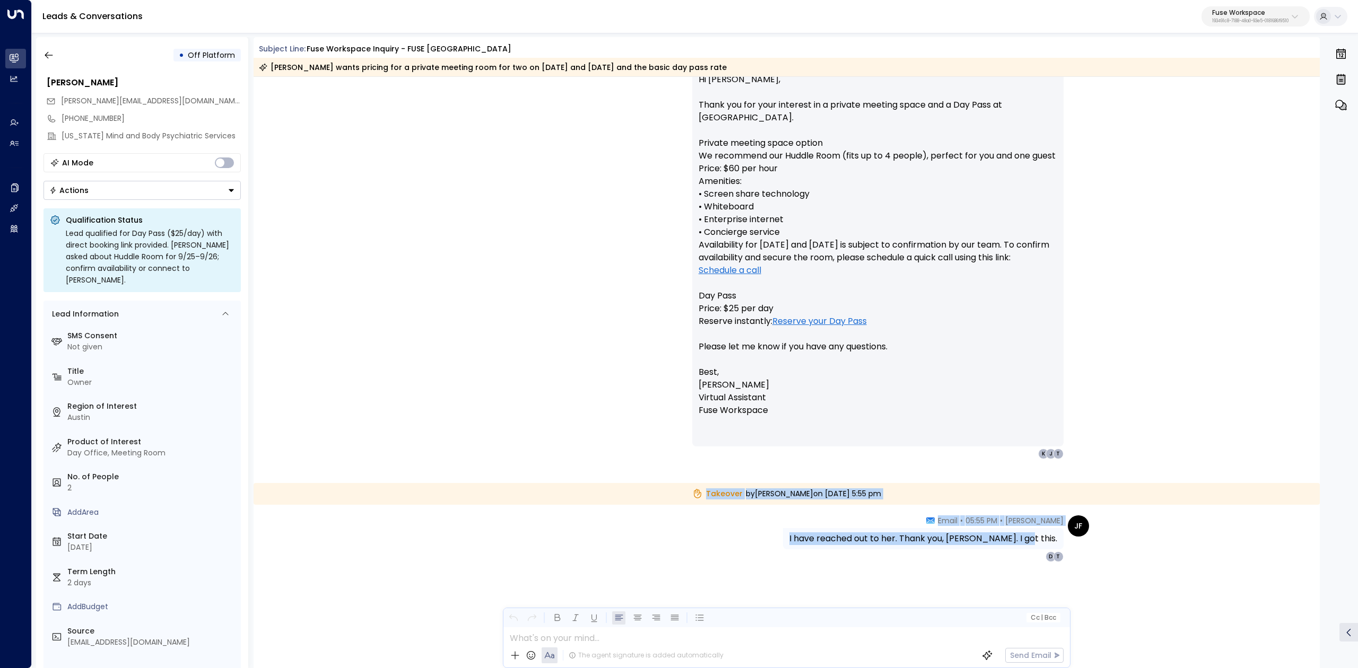
drag, startPoint x: 686, startPoint y: 492, endPoint x: 1057, endPoint y: 537, distance: 373.5
copy div "Takeover by Jenny Fisher on Tuesday, Sep 09 2025 at 5:55 pm JF Jenny Fisher • 0…"
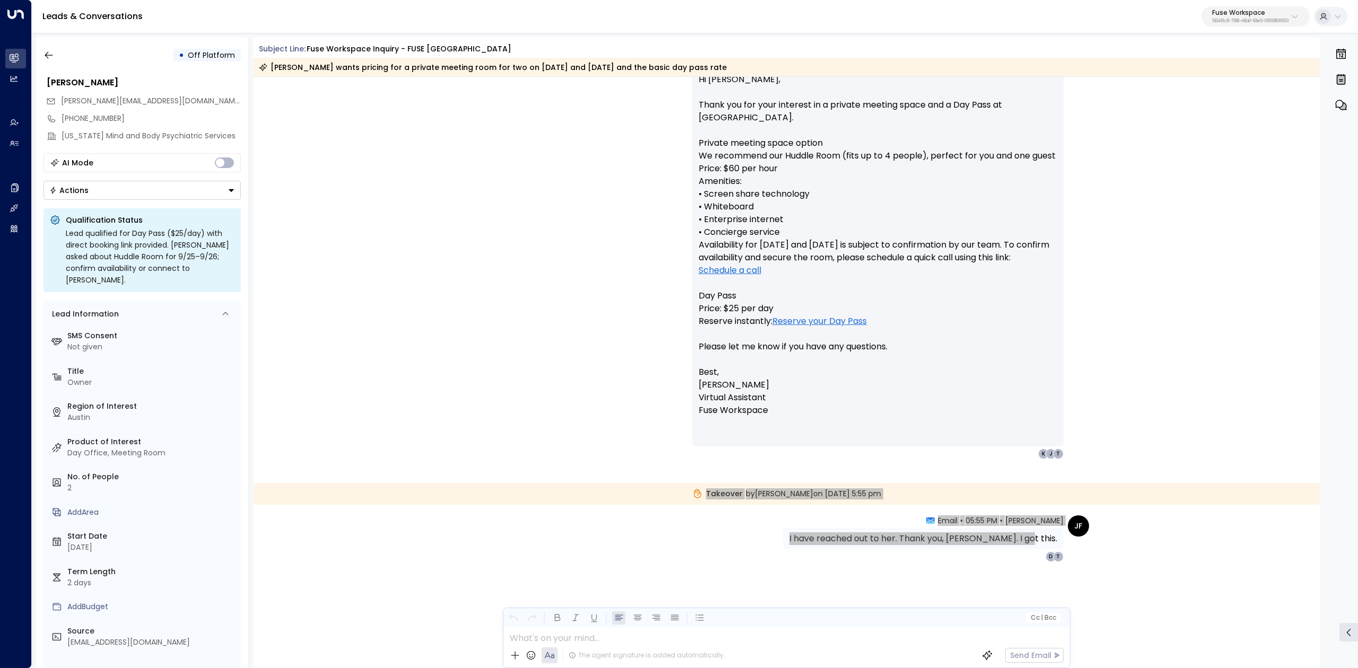
scroll to position [1250, 0]
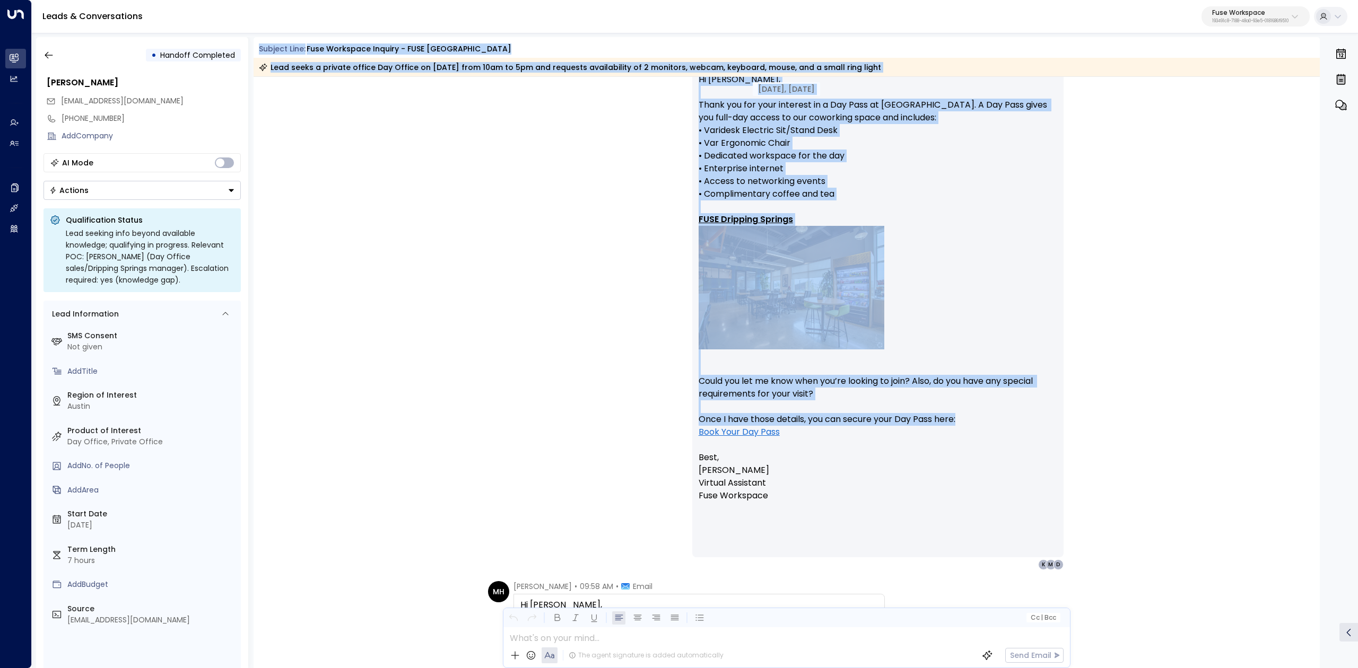
scroll to position [212, 0]
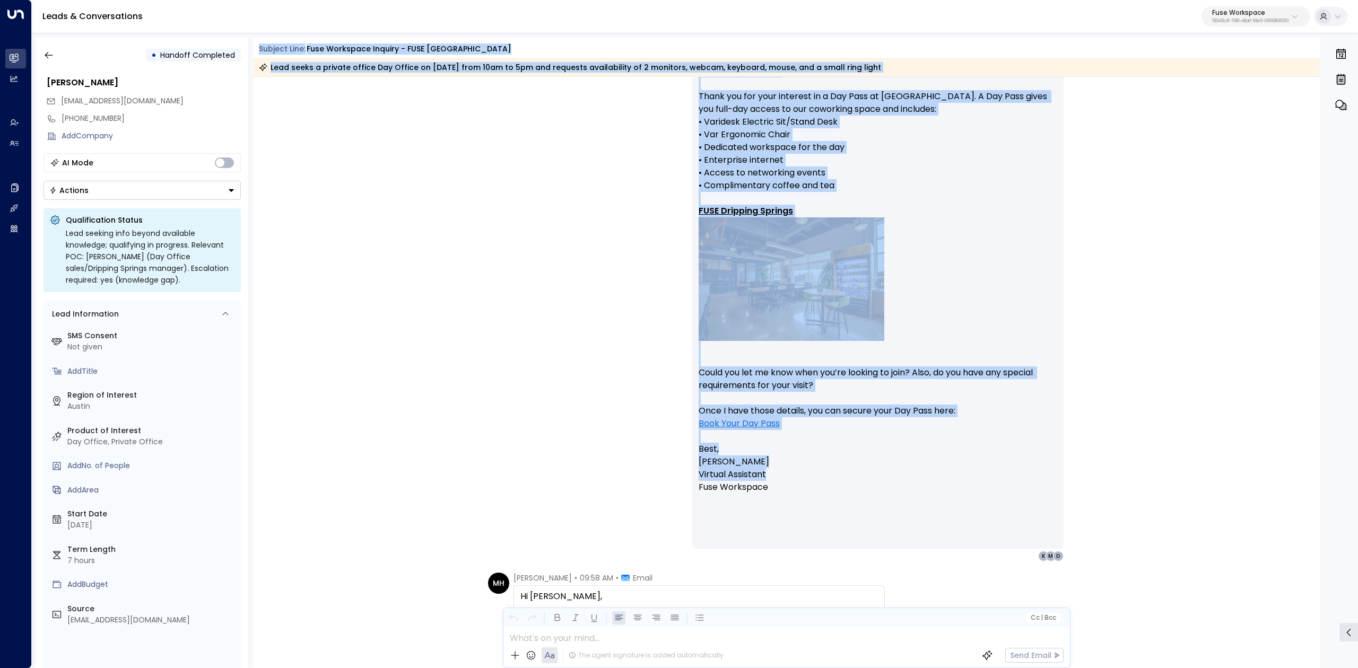
drag, startPoint x: 259, startPoint y: 49, endPoint x: 966, endPoint y: 469, distance: 822.0
click at [966, 469] on div "Subject Line: Fuse Workspace Inquiry - FUSE Dripping Springs Lead seeks a priva…" at bounding box center [787, 352] width 1067 height 631
copy div "Loremip Dolo: Sita Consectet Adipisc - ELIT Seddoeiu Tempori Utla etdol m aliqu…"
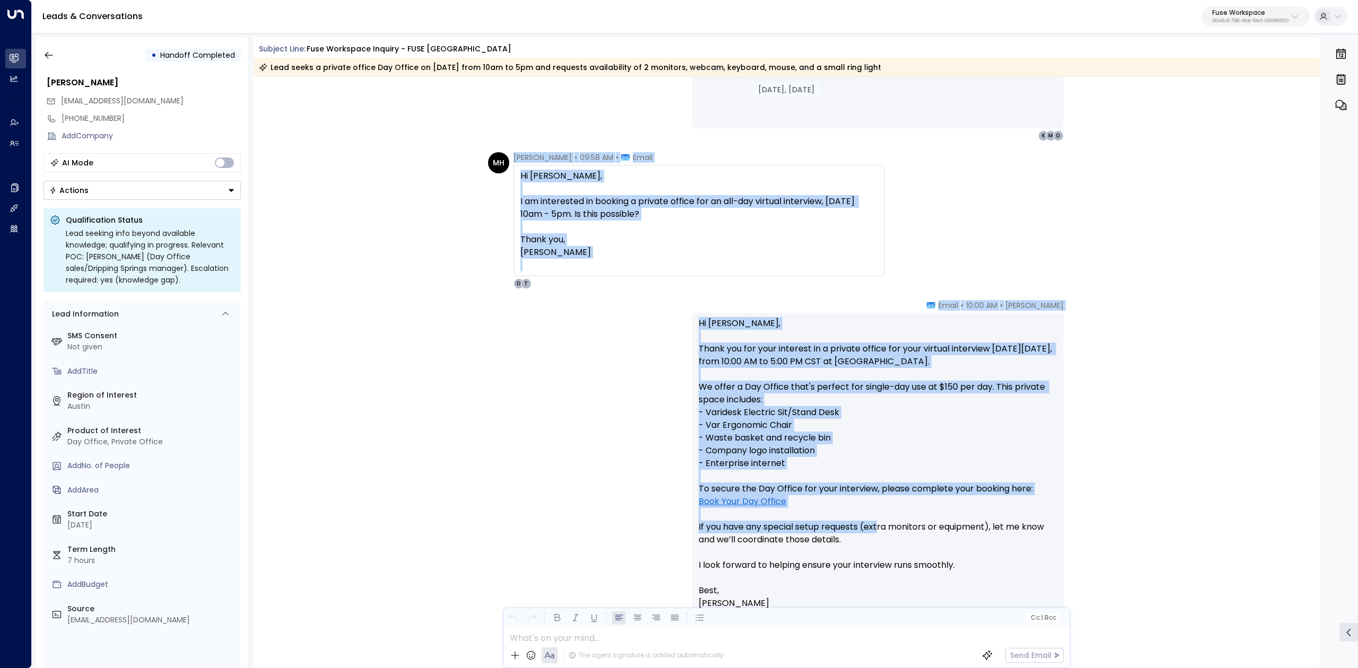
scroll to position [636, 0]
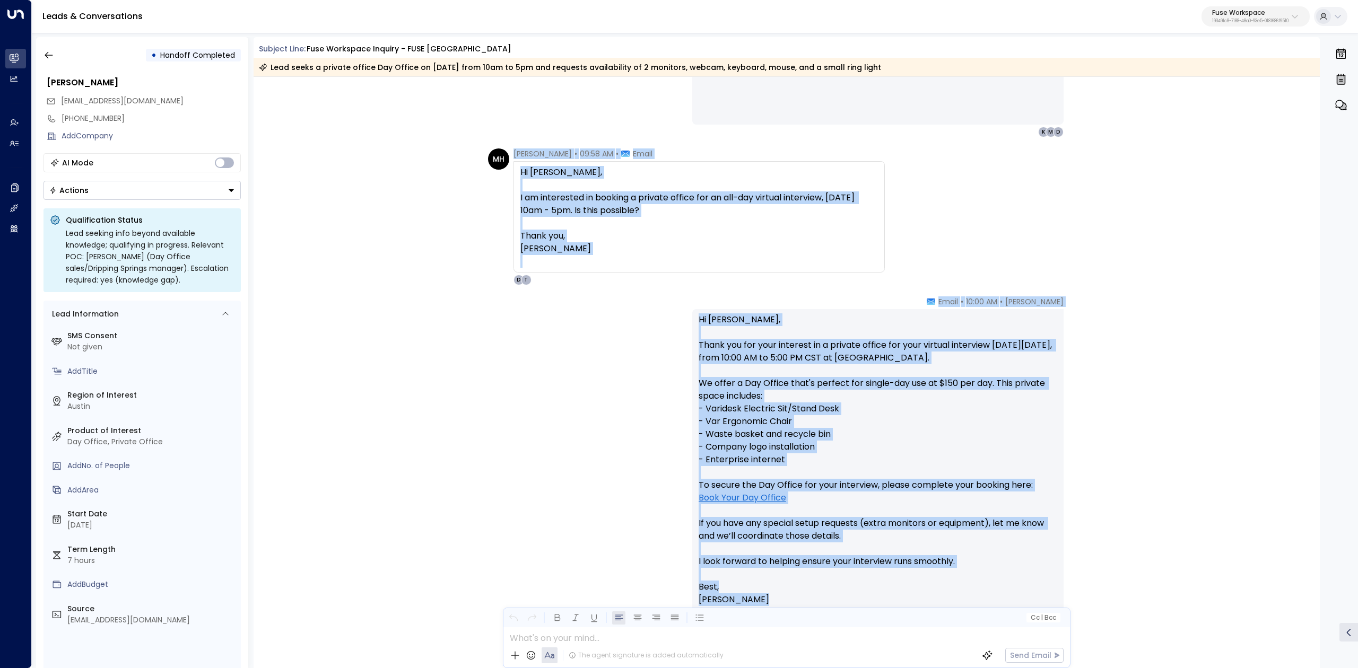
drag, startPoint x: 510, startPoint y: 362, endPoint x: 911, endPoint y: 601, distance: 467.7
click at [911, 601] on div "[DATE], [DATE] Trigger Email • • 09:53 AM • Email First Name: [PERSON_NAME] Las…" at bounding box center [787, 426] width 1067 height 1973
copy div "[PERSON_NAME] • 09:58 AM • Email Hi [PERSON_NAME], I am interested in booking a…"
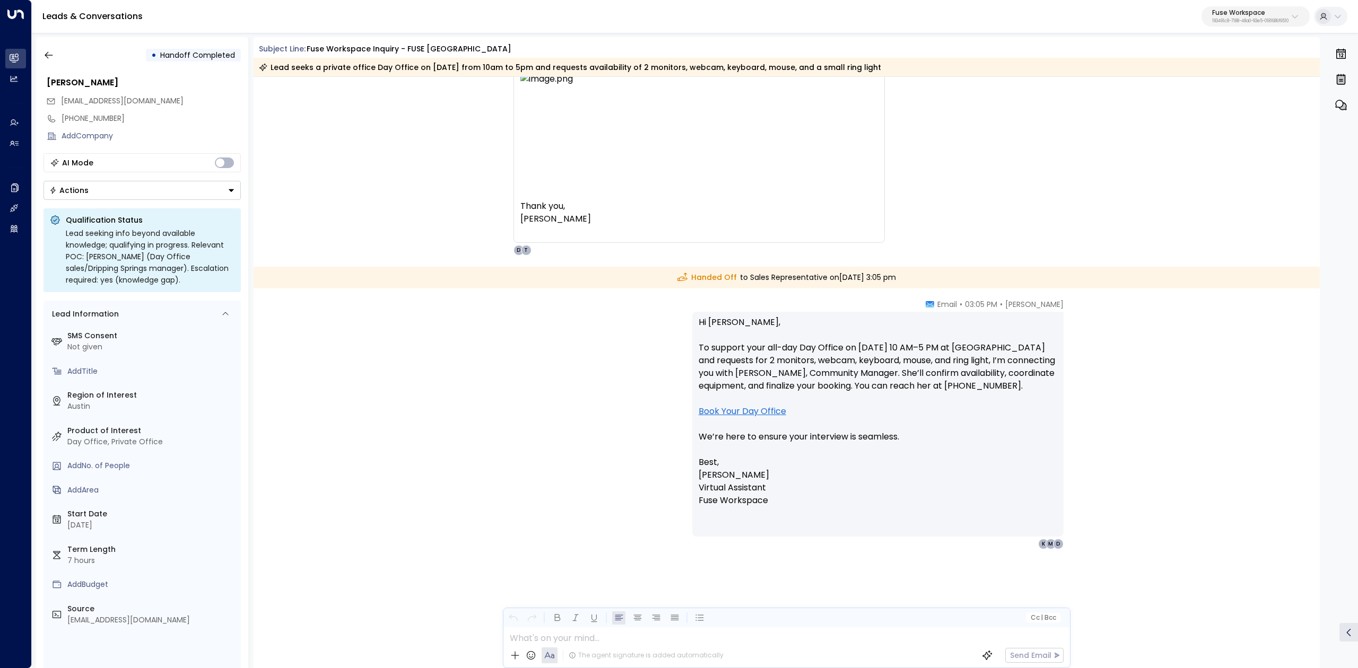
scroll to position [1381, 0]
click at [861, 287] on div "Handed Off to Sales Representative [DATE][DATE] 3:05 pm" at bounding box center [787, 278] width 1067 height 22
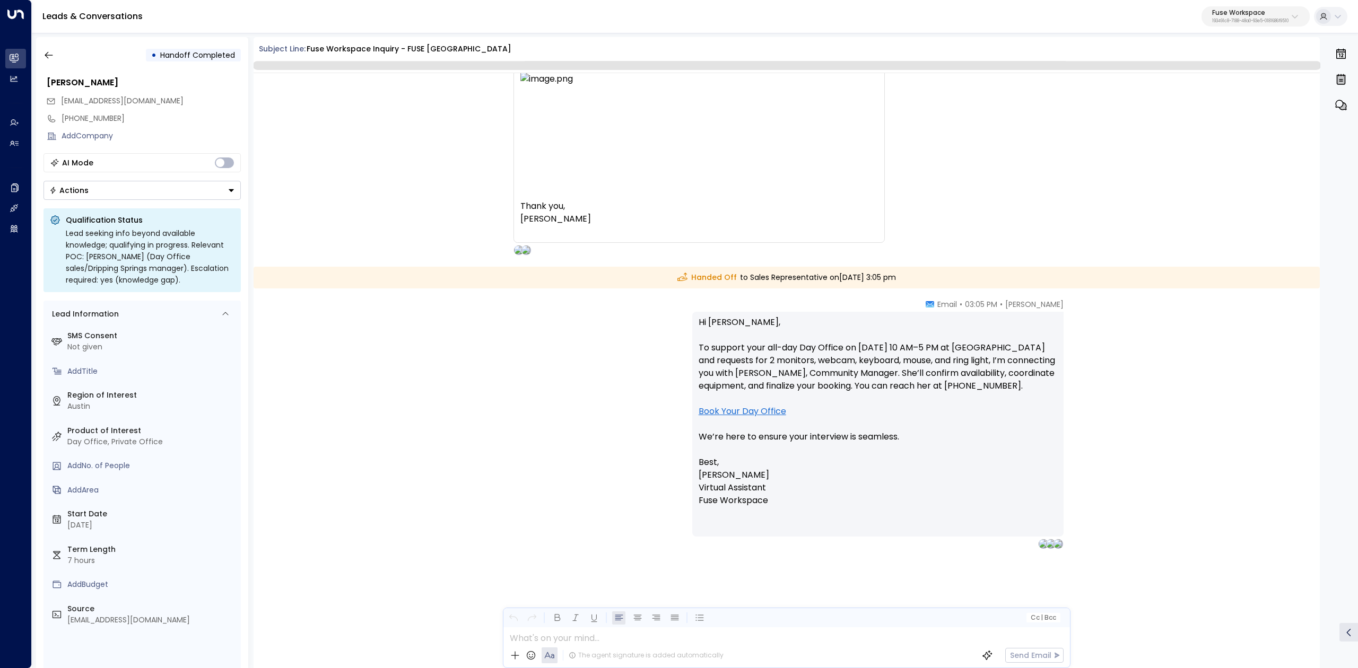
scroll to position [1258, 0]
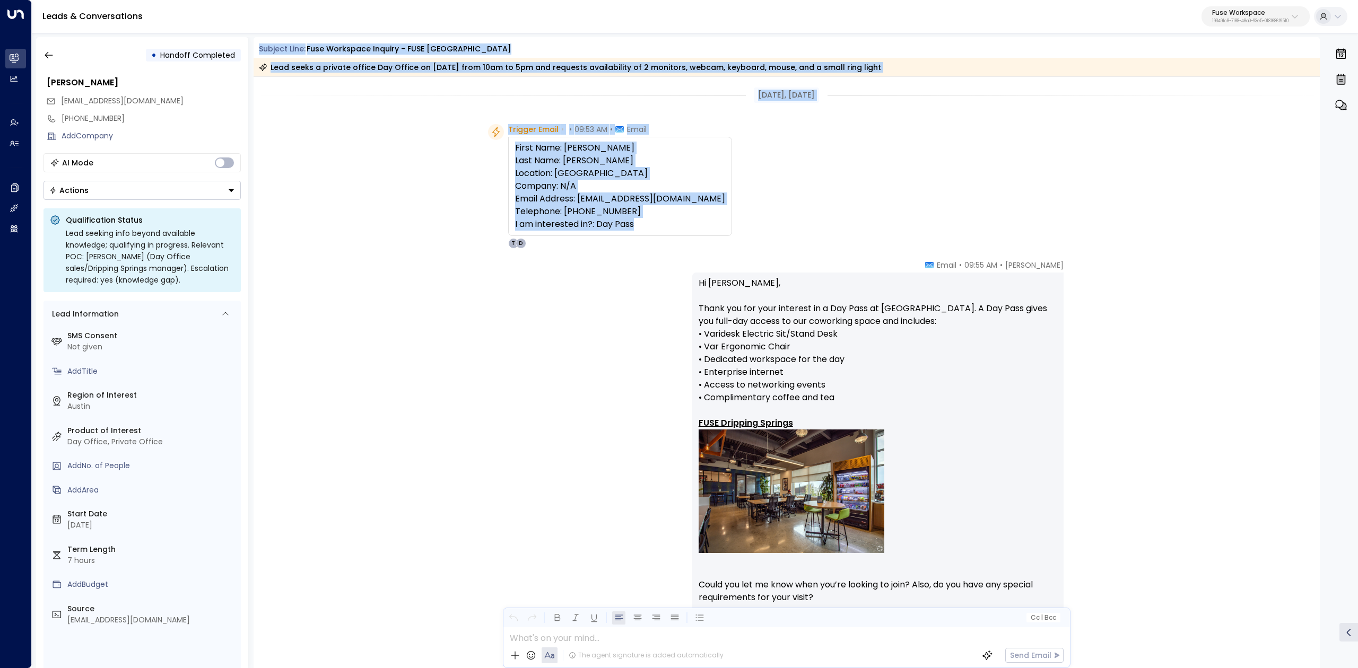
drag, startPoint x: 409, startPoint y: 51, endPoint x: 679, endPoint y: 225, distance: 321.5
click at [679, 225] on div "• Handoff Completed Michelle Hatch mh1171@gmail.com +16504579185 Add Company AI…" at bounding box center [697, 352] width 1322 height 631
copy div "Subject Line: Fuse Workspace Inquiry - FUSE Dripping Springs Lead seeks a priva…"
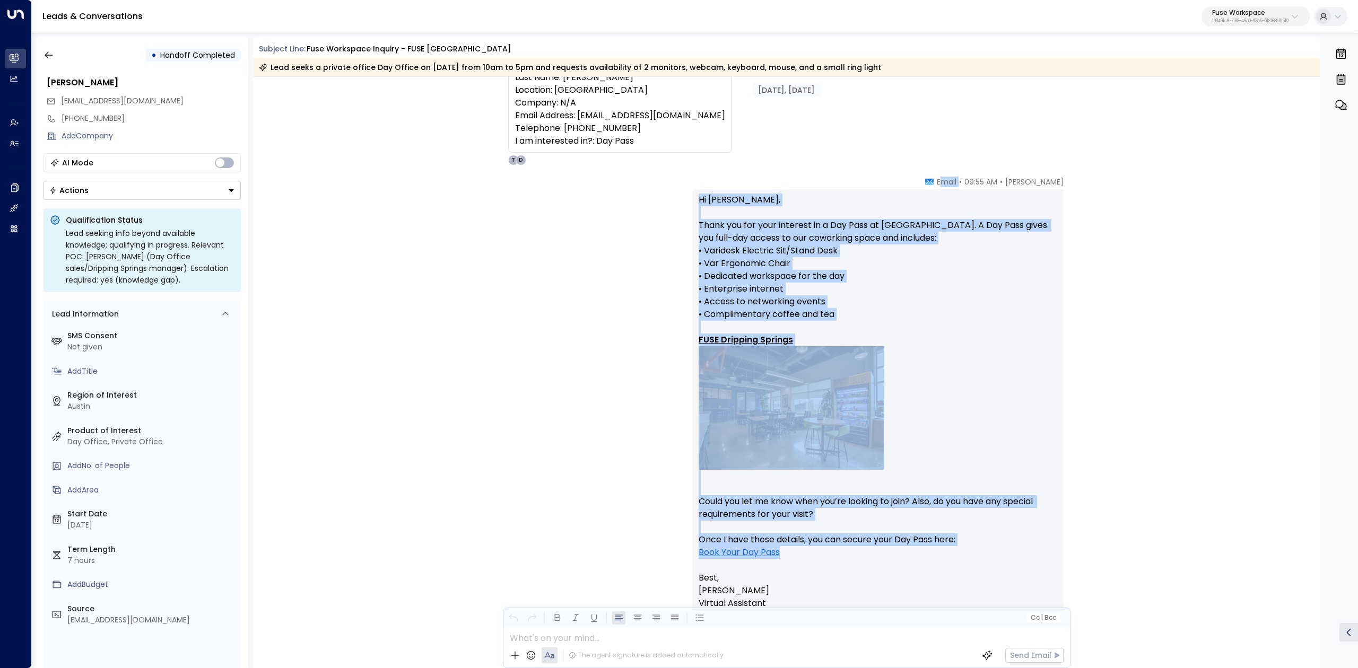
scroll to position [141, 0]
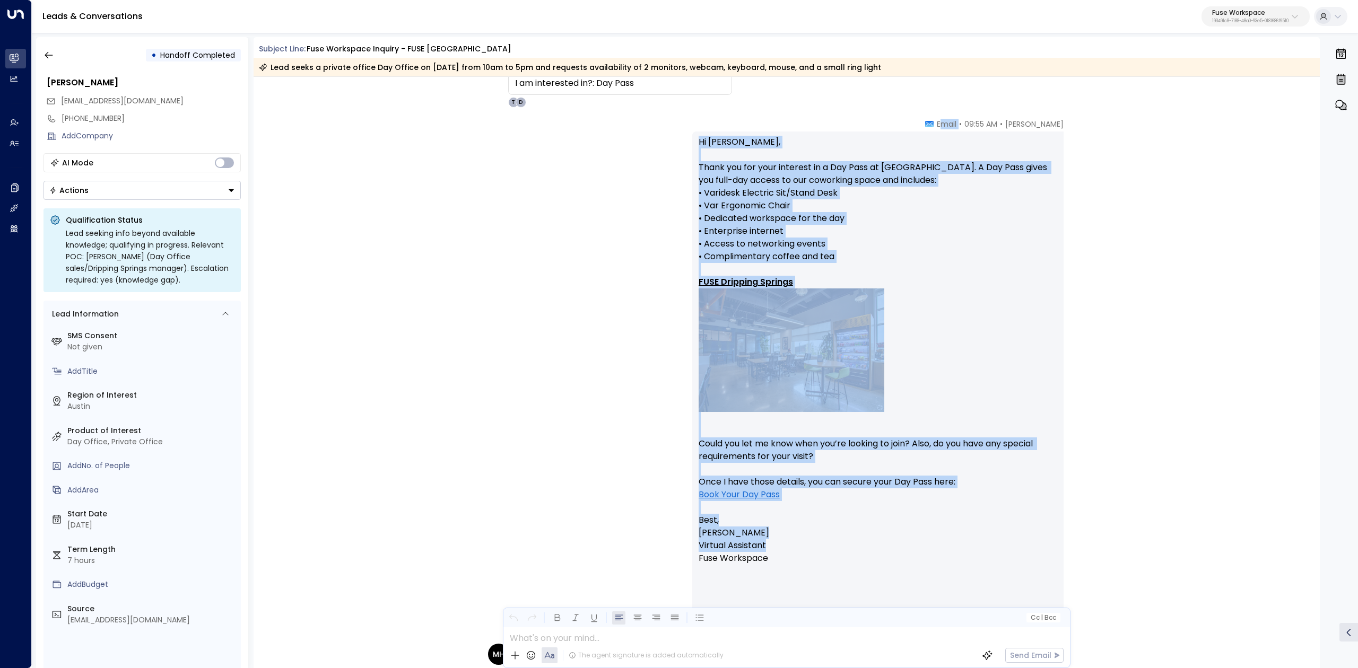
drag, startPoint x: 946, startPoint y: 263, endPoint x: 1040, endPoint y: 548, distance: 299.7
click at [1040, 548] on div "Taylor Landry • 09:55 AM • Email Hi Michelle, Thank you for your interest in a …" at bounding box center [877, 376] width 371 height 514
copy div "mail Hi Michelle, Thank you for your interest in a Day Pass at FUSE Dripping Sp…"
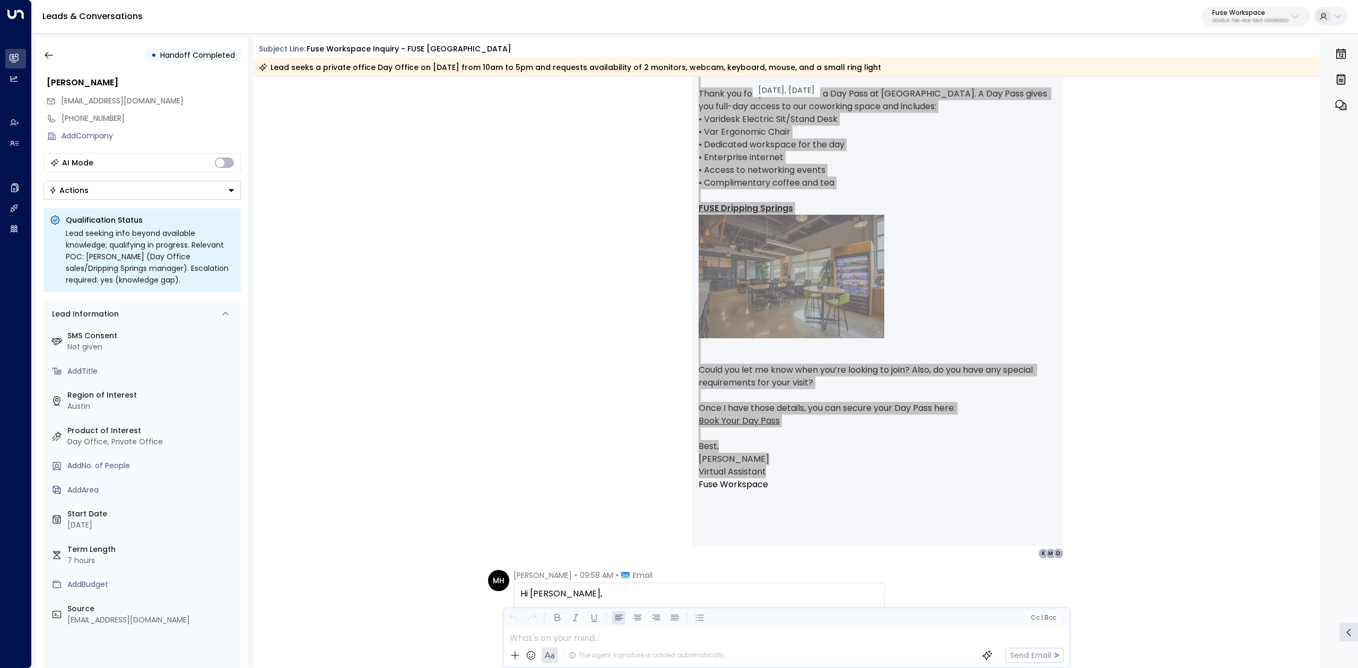
scroll to position [283, 0]
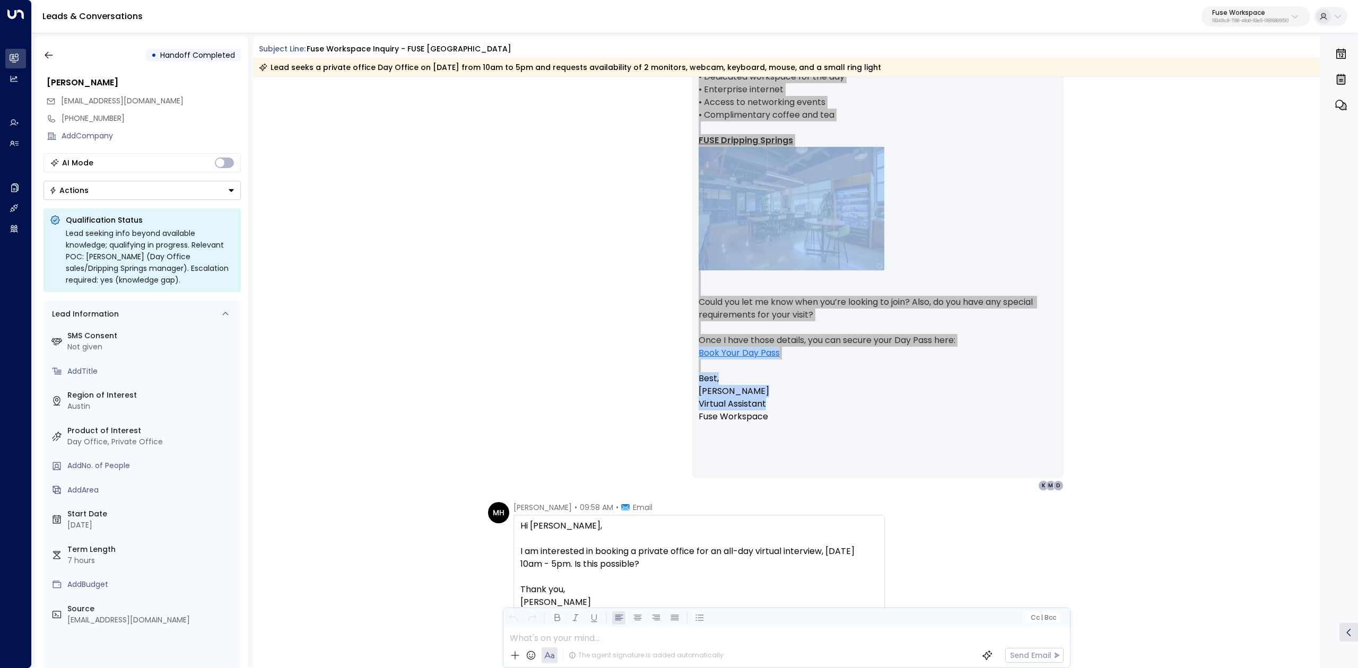
drag, startPoint x: 848, startPoint y: 202, endPoint x: 892, endPoint y: 162, distance: 59.3
click at [890, 162] on p "Hi Michelle, Thank you for your interest in a Day Pass at FUSE Dripping Springs…" at bounding box center [878, 183] width 359 height 378
click at [862, 374] on p "Best," at bounding box center [878, 378] width 359 height 13
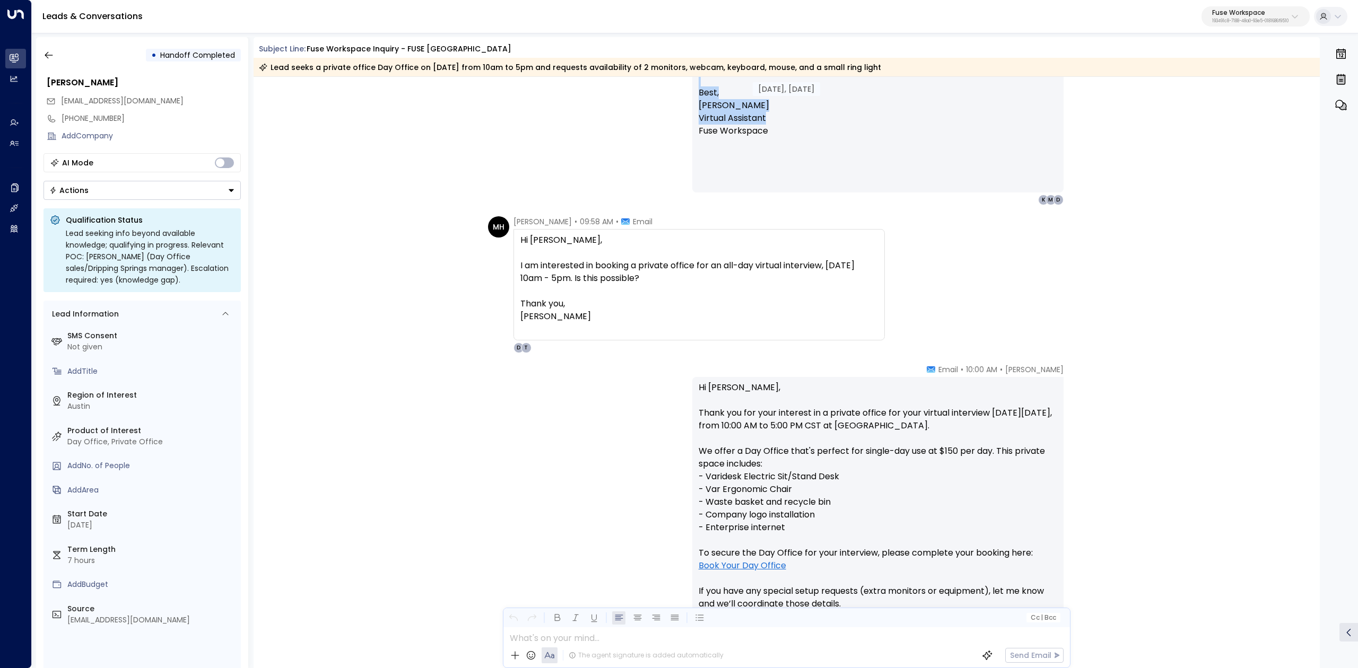
scroll to position [565, 0]
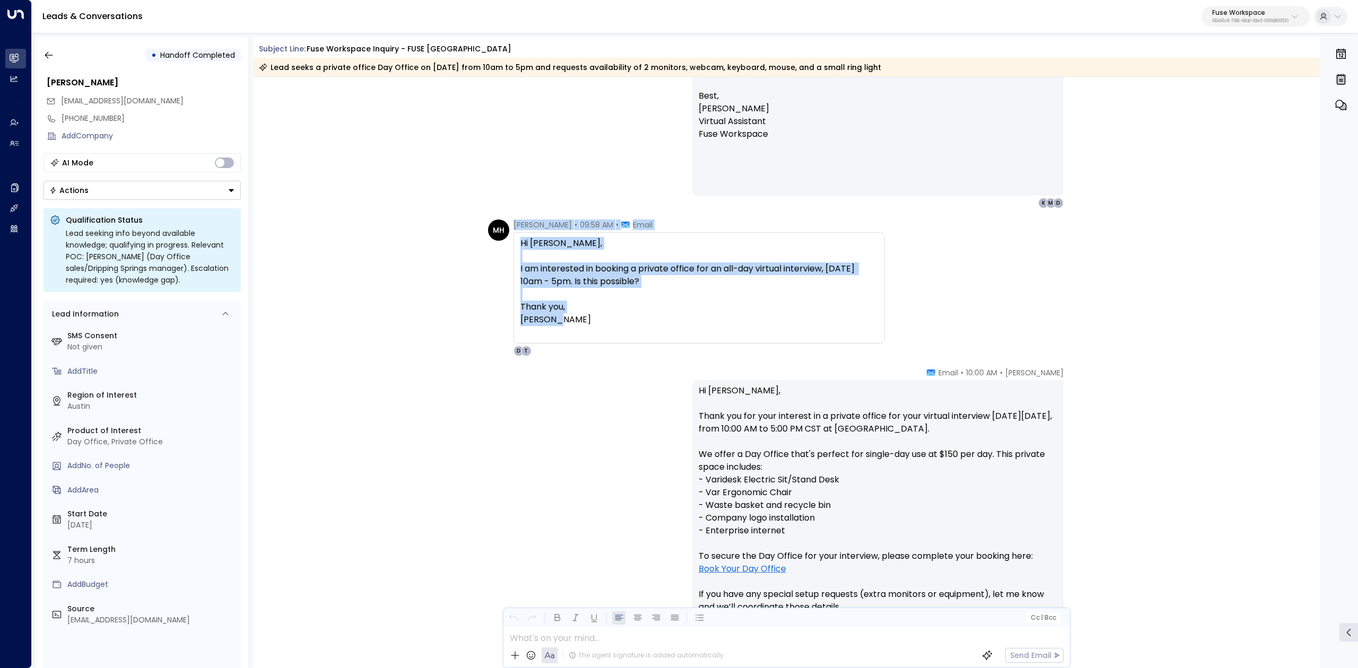
drag, startPoint x: 509, startPoint y: 221, endPoint x: 679, endPoint y: 317, distance: 195.0
click at [679, 317] on div "MH Michelle Hatch • 09:58 AM • Email Hi Taylor, I am interested in booking a pr…" at bounding box center [686, 288] width 397 height 137
copy div "Michelle Hatch • 09:58 AM • Email Hi Taylor, I am interested in booking a priva…"
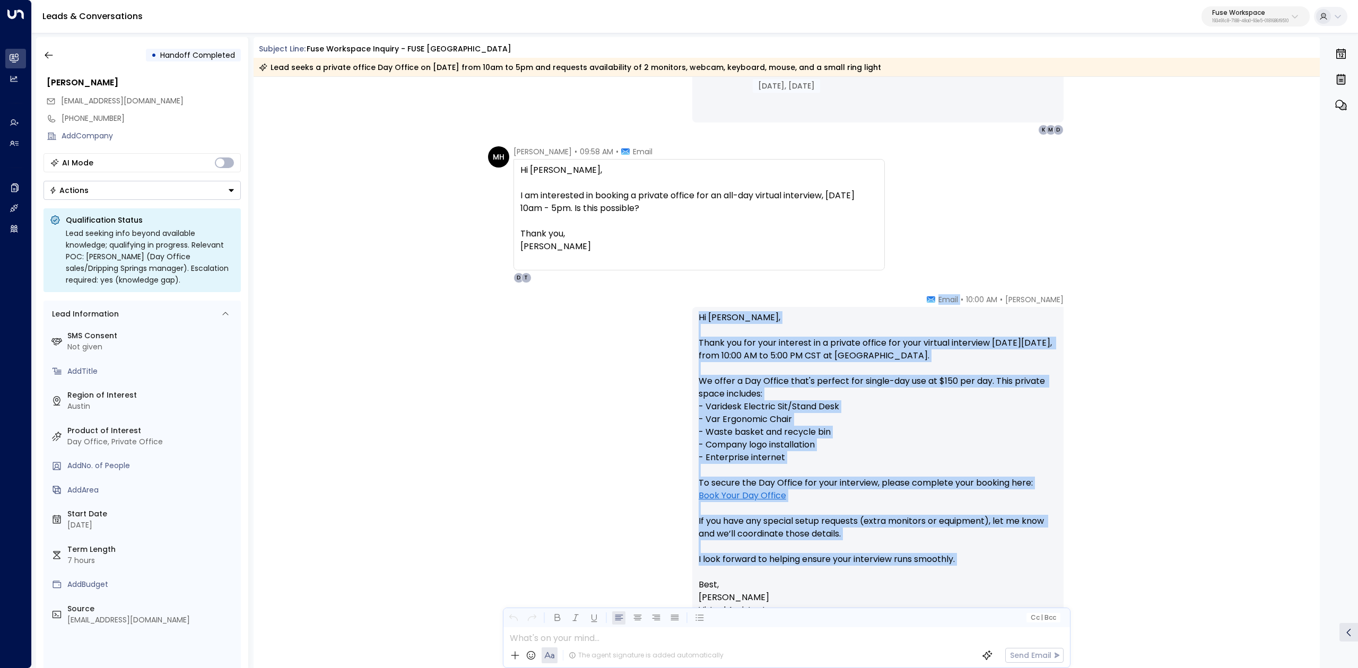
scroll to position [707, 0]
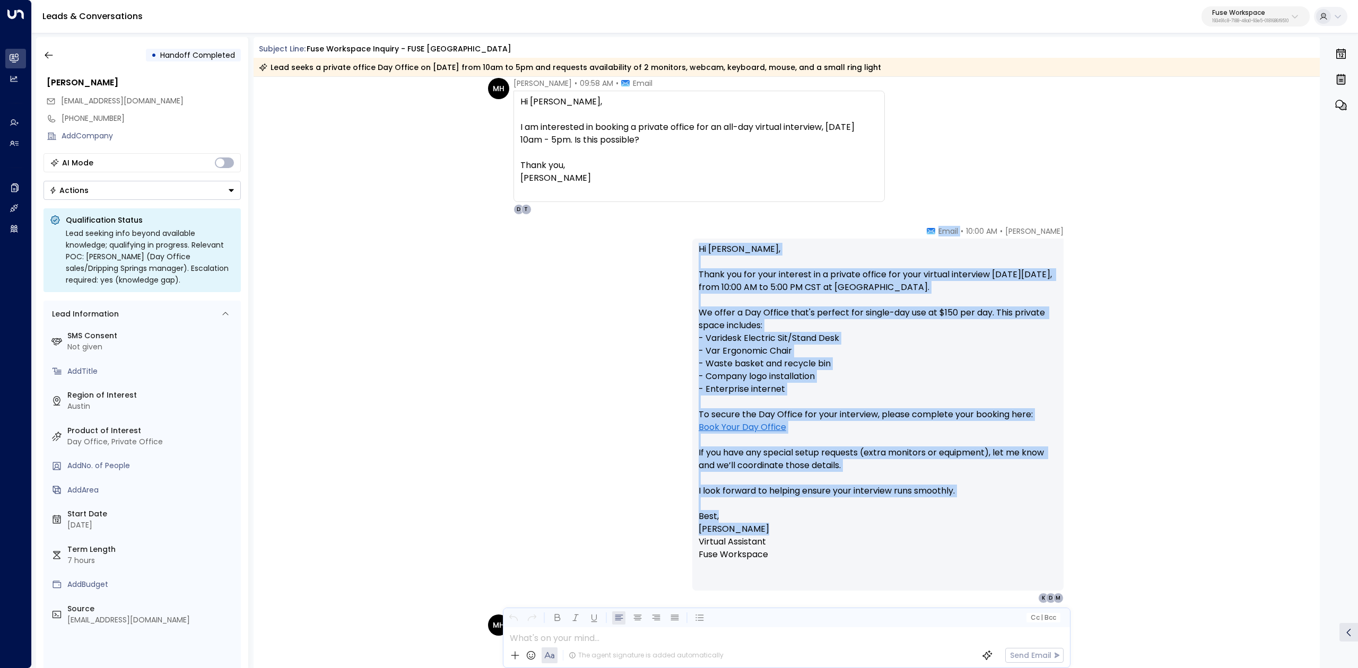
drag, startPoint x: 943, startPoint y: 370, endPoint x: 1016, endPoint y: 530, distance: 176.6
click at [1016, 530] on div "Taylor Landry • 10:00 AM • Email Hi Michelle, Thank you for your interest in a …" at bounding box center [877, 415] width 371 height 378
copy div "Email Hi Michelle, Thank you for your interest in a private office for your vir…"
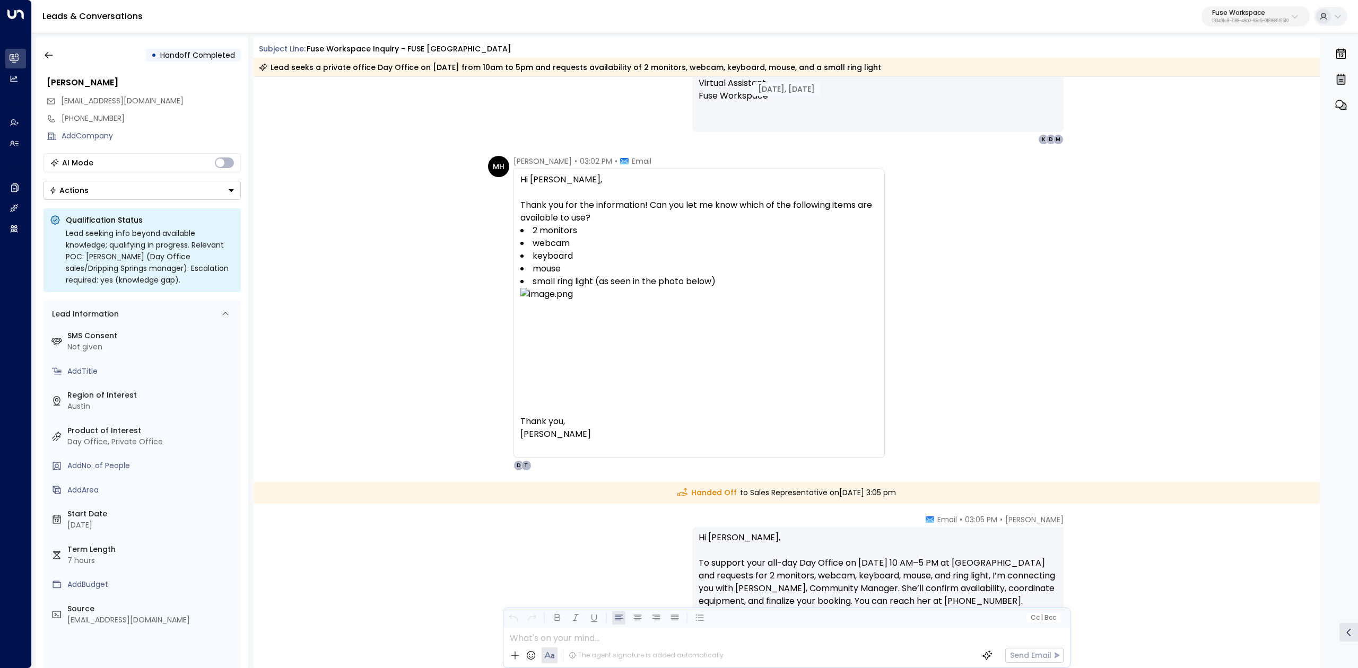
scroll to position [1131, 0]
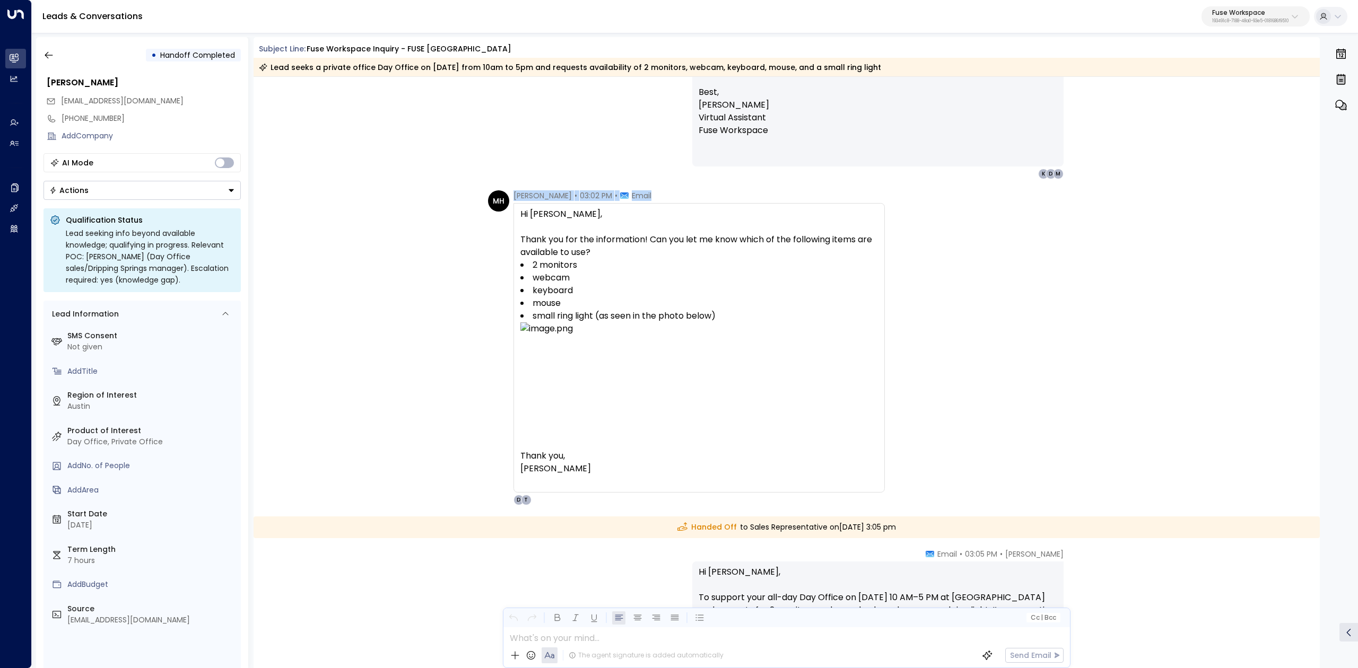
drag, startPoint x: 544, startPoint y: 202, endPoint x: 704, endPoint y: 495, distance: 334.0
click at [704, 495] on div "Michelle Hatch • 03:02 PM • Email Hi Taylor, Thank you for the information! Can…" at bounding box center [698, 347] width 371 height 315
copy div "Michelle Hatch • 03:02 PM • Email"
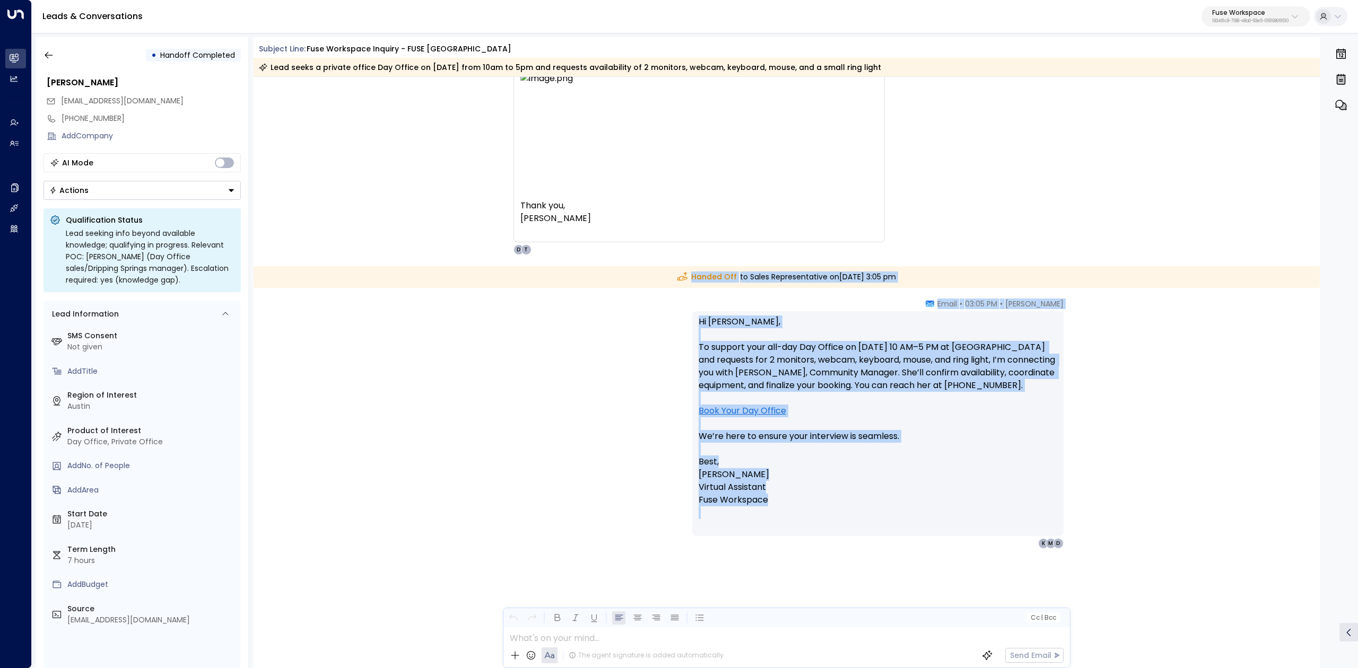
scroll to position [1381, 0]
drag, startPoint x: 662, startPoint y: 522, endPoint x: 911, endPoint y: 581, distance: 255.6
copy div "Handed Off to Sales Representative on Friday, Sep 12 2025 at 3:05 pm Taylor Lan…"
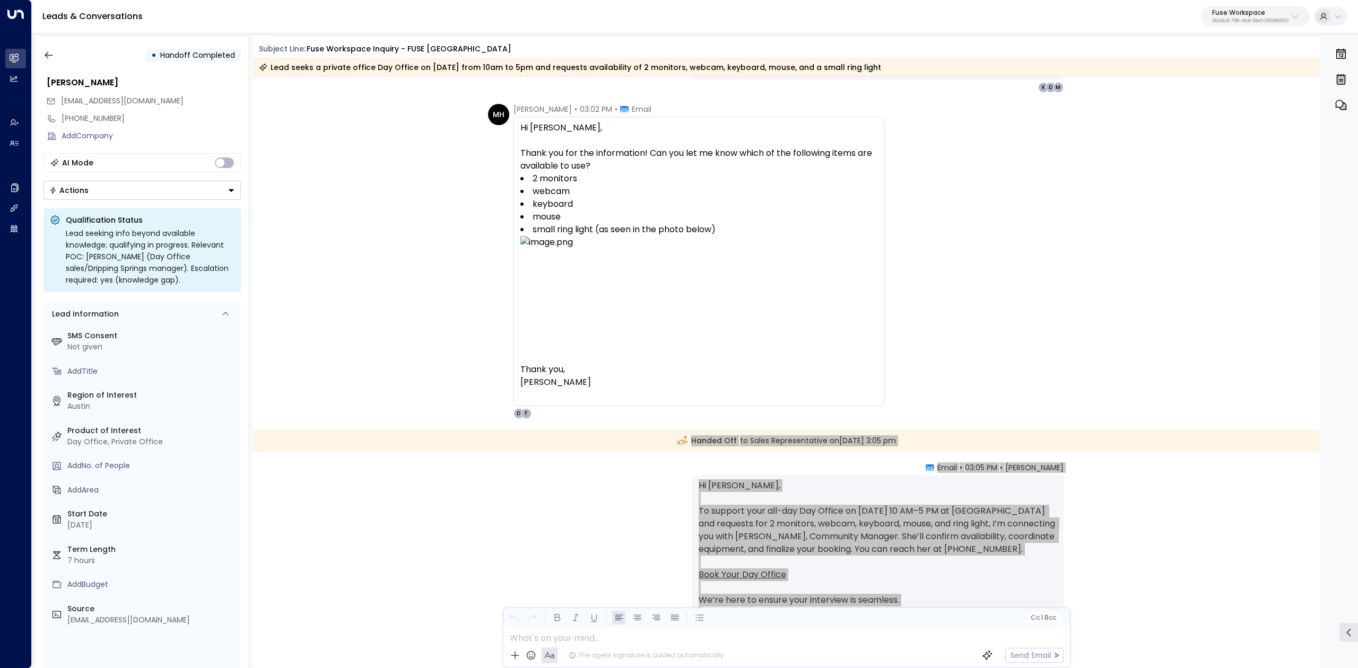
scroll to position [1028, 0]
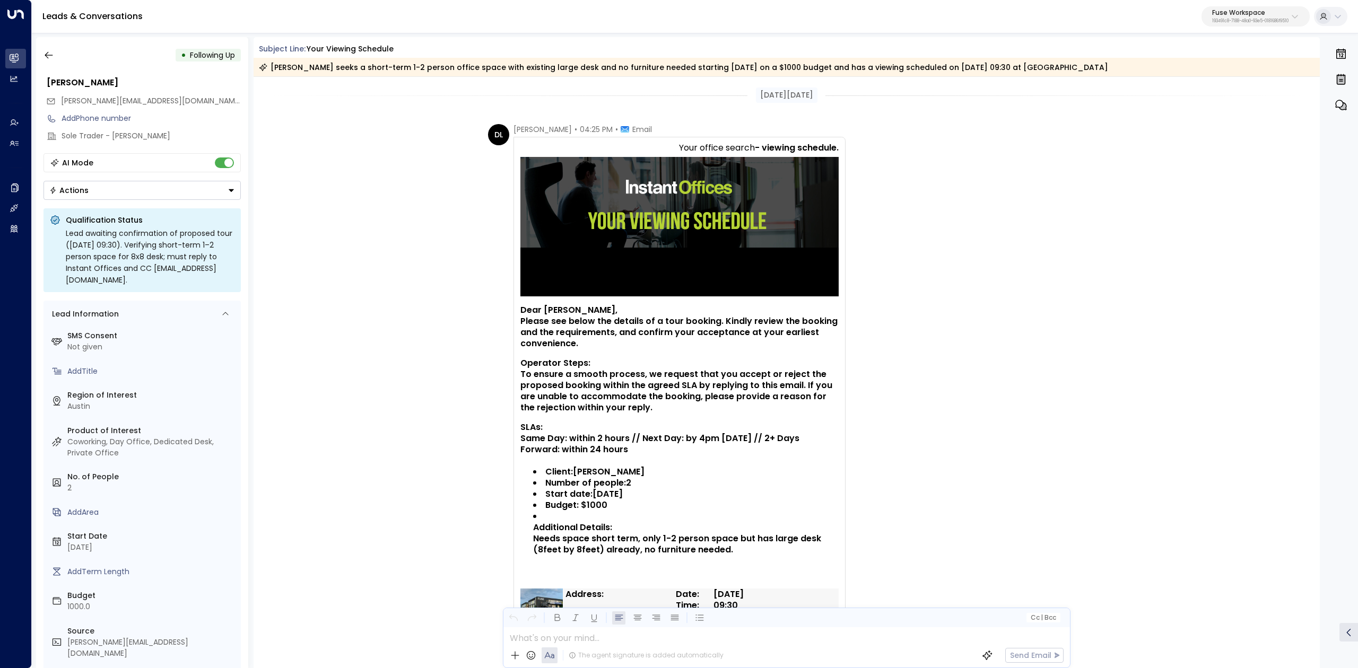
drag, startPoint x: 260, startPoint y: 43, endPoint x: 1201, endPoint y: 73, distance: 942.0
click at [1201, 73] on div "Subject Line: Your viewing schedule [PERSON_NAME] seeks a short-term 1-2 person…" at bounding box center [787, 57] width 1067 height 40
copy div "Subject Line: Your viewing schedule [PERSON_NAME] seeks a short-term 1-2 person…"
drag, startPoint x: 705, startPoint y: 146, endPoint x: 807, endPoint y: 147, distance: 101.3
click at [807, 147] on td "Your office search - viewing schedule." at bounding box center [679, 149] width 318 height 15
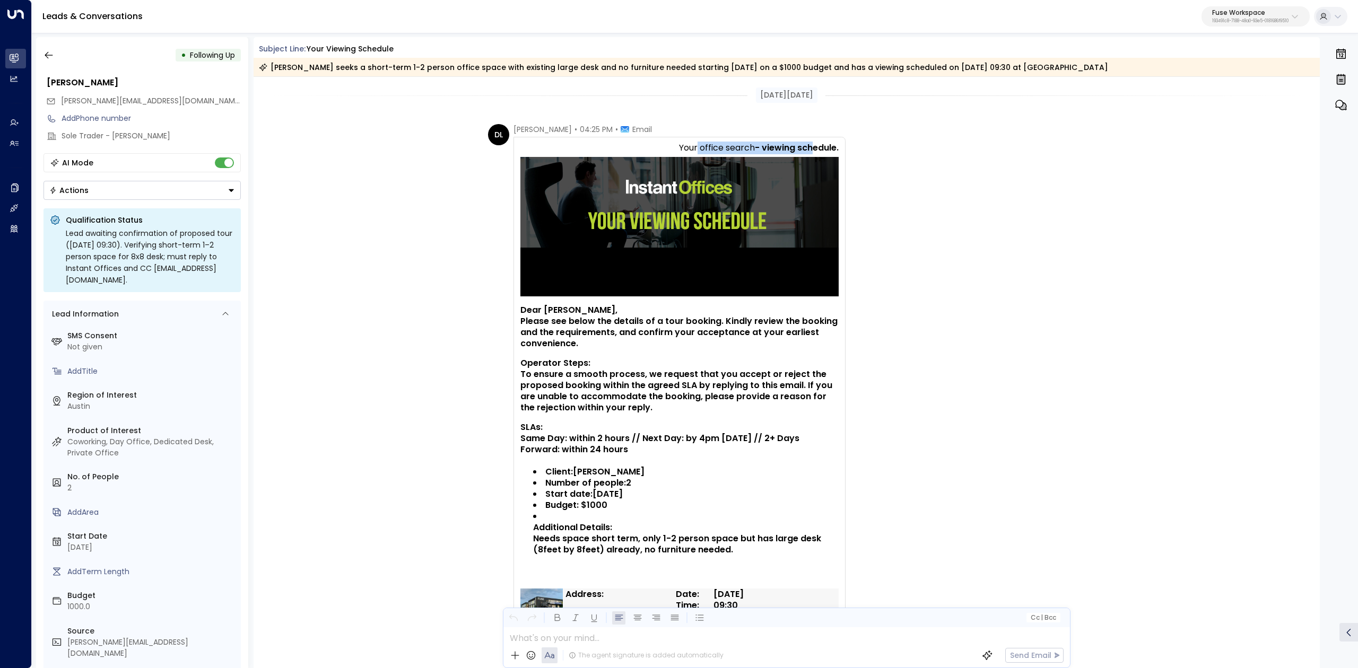
click at [807, 147] on span "- viewing schedule." at bounding box center [797, 148] width 84 height 13
drag, startPoint x: 686, startPoint y: 143, endPoint x: 854, endPoint y: 145, distance: 167.6
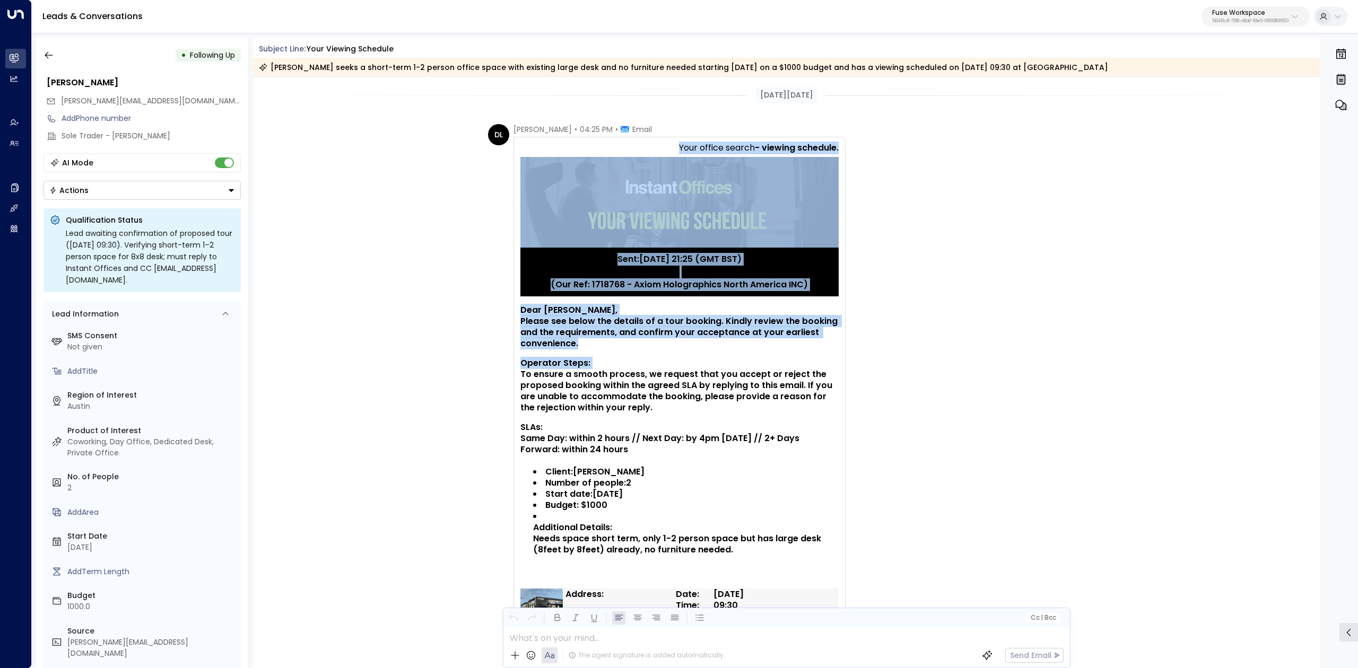
drag, startPoint x: 514, startPoint y: 306, endPoint x: 700, endPoint y: 350, distance: 191.4
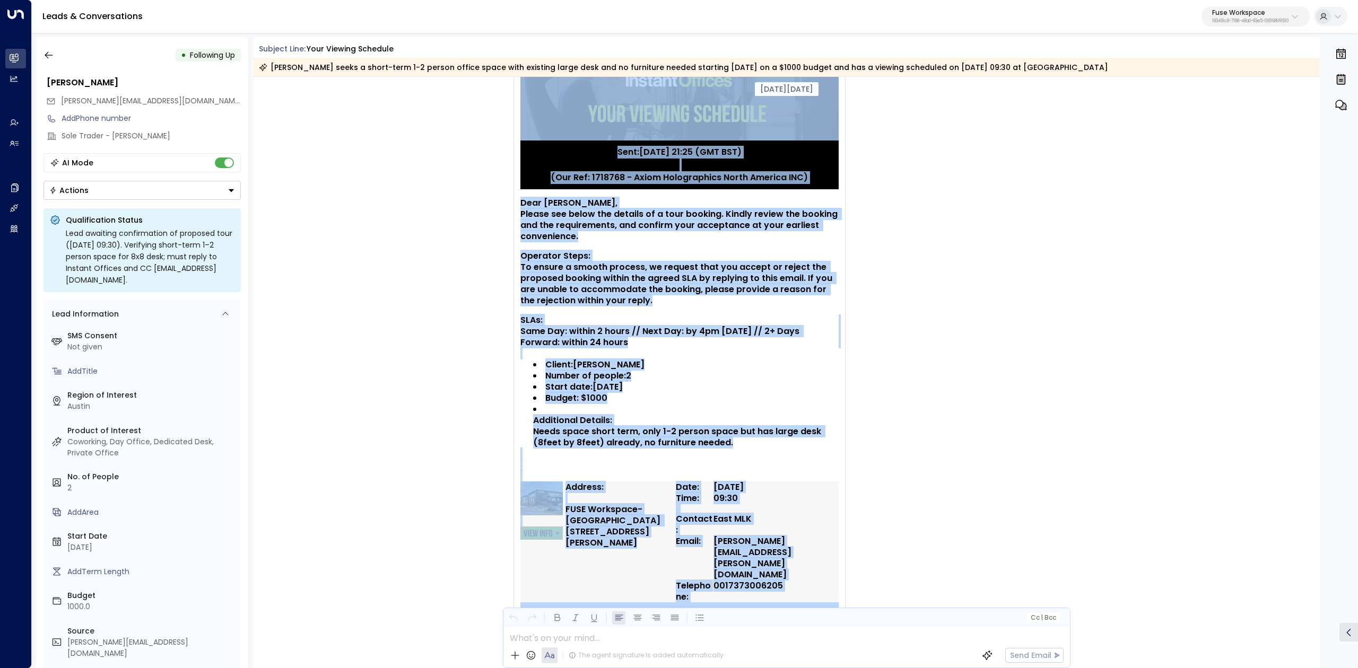
scroll to position [141, 0]
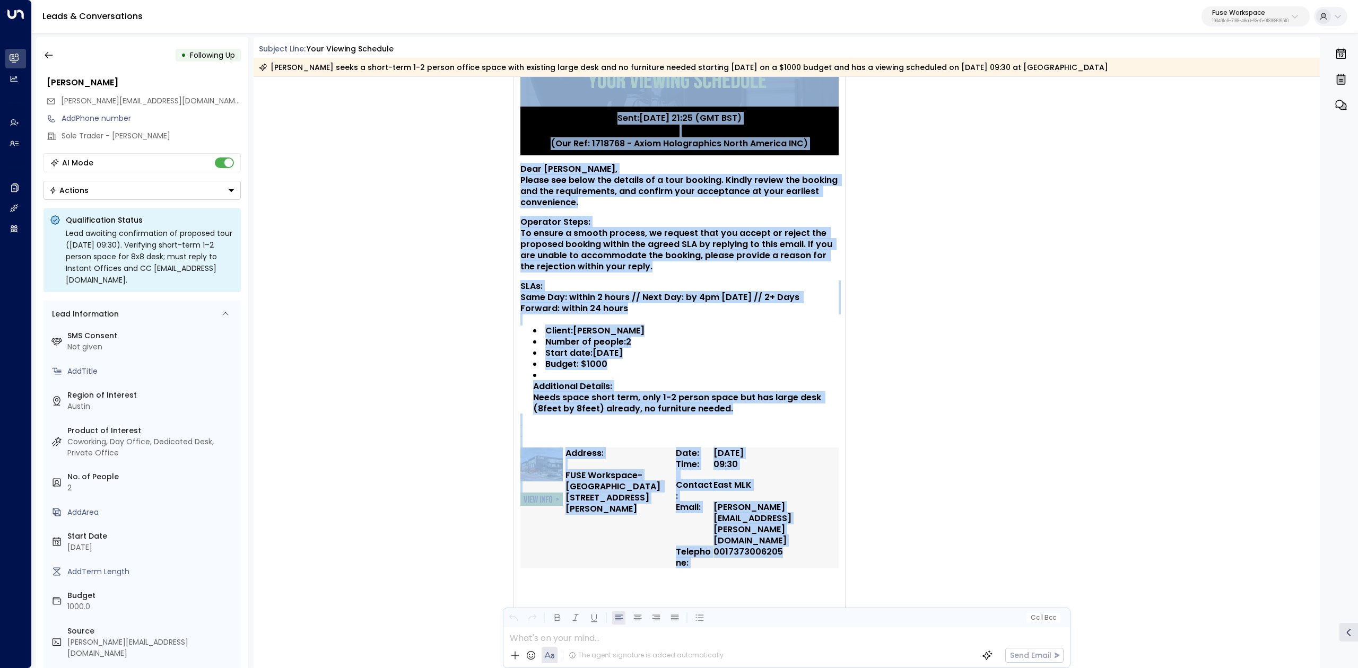
drag, startPoint x: 514, startPoint y: 132, endPoint x: 784, endPoint y: 525, distance: 476.8
copy div "Loremi Dolor • 29:90 SI • Ametc Adip elitse doeius - tempori utlabore. Etdo:44/…"
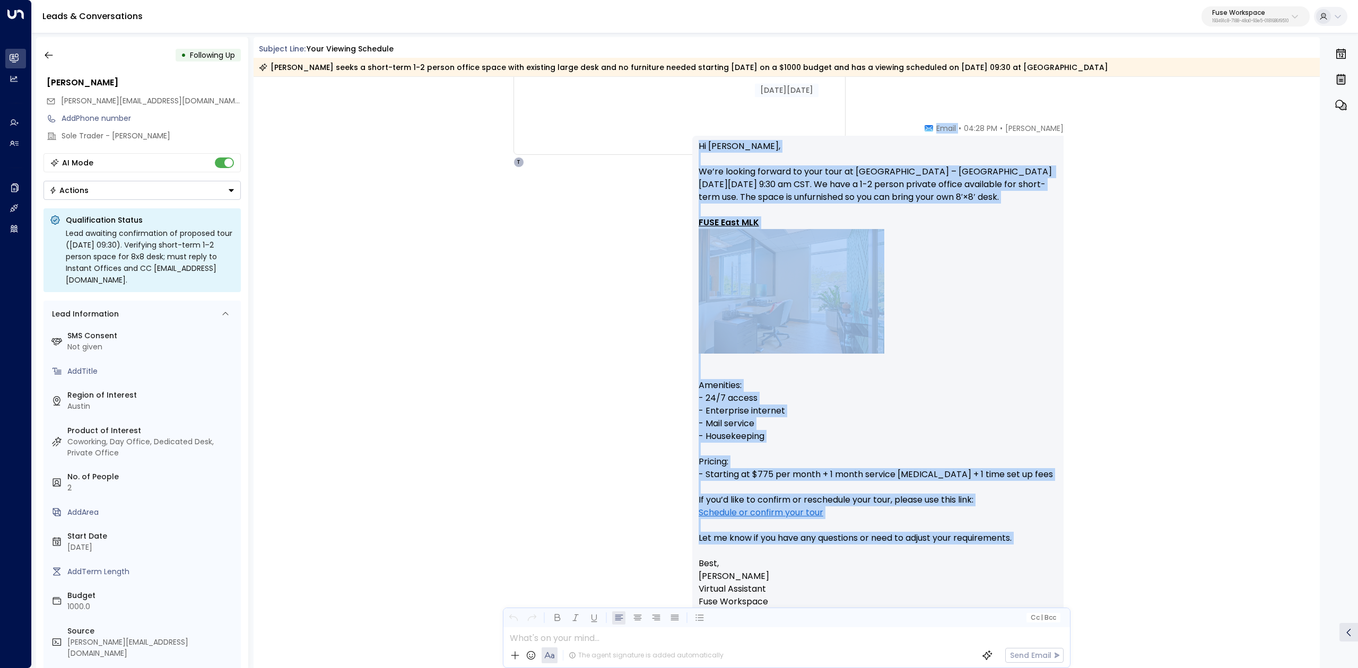
scroll to position [3041, 0]
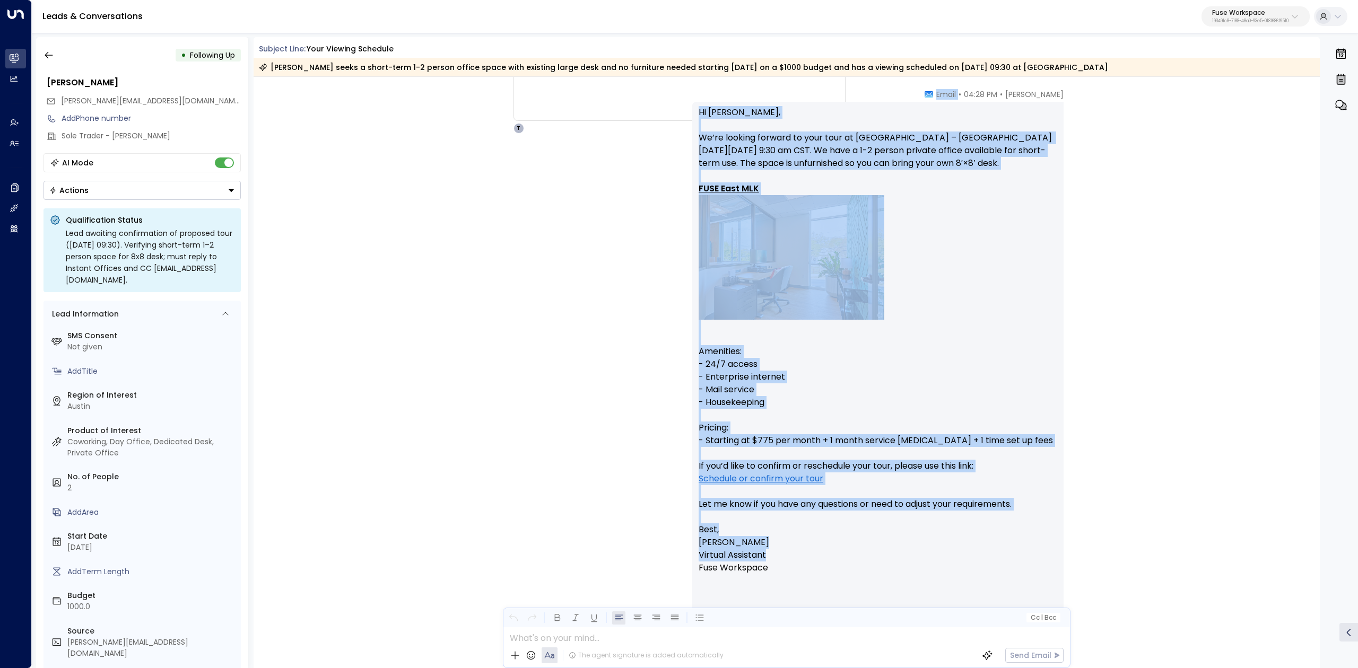
drag, startPoint x: 940, startPoint y: 304, endPoint x: 1053, endPoint y: 560, distance: 279.7
click at [1053, 560] on div "[PERSON_NAME] • 04:28 PM • Email Hi [PERSON_NAME], We’re looking forward to you…" at bounding box center [877, 365] width 371 height 553
copy div "Email Hi [PERSON_NAME], We’re looking forward to your tour at [GEOGRAPHIC_DATA]…"
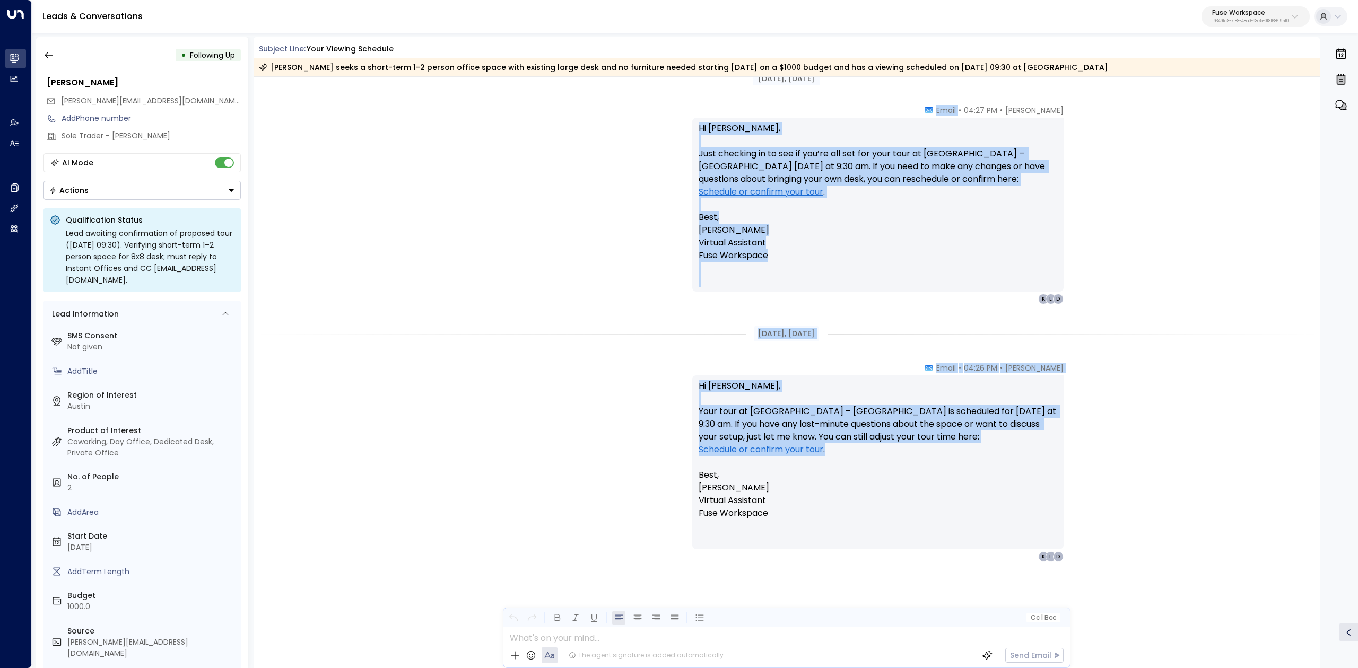
scroll to position [3637, 0]
drag, startPoint x: 943, startPoint y: 107, endPoint x: 1027, endPoint y: 511, distance: 412.8
copy div "Email Hi [PERSON_NAME], Just checking in to see if you’re all set for your tour…"
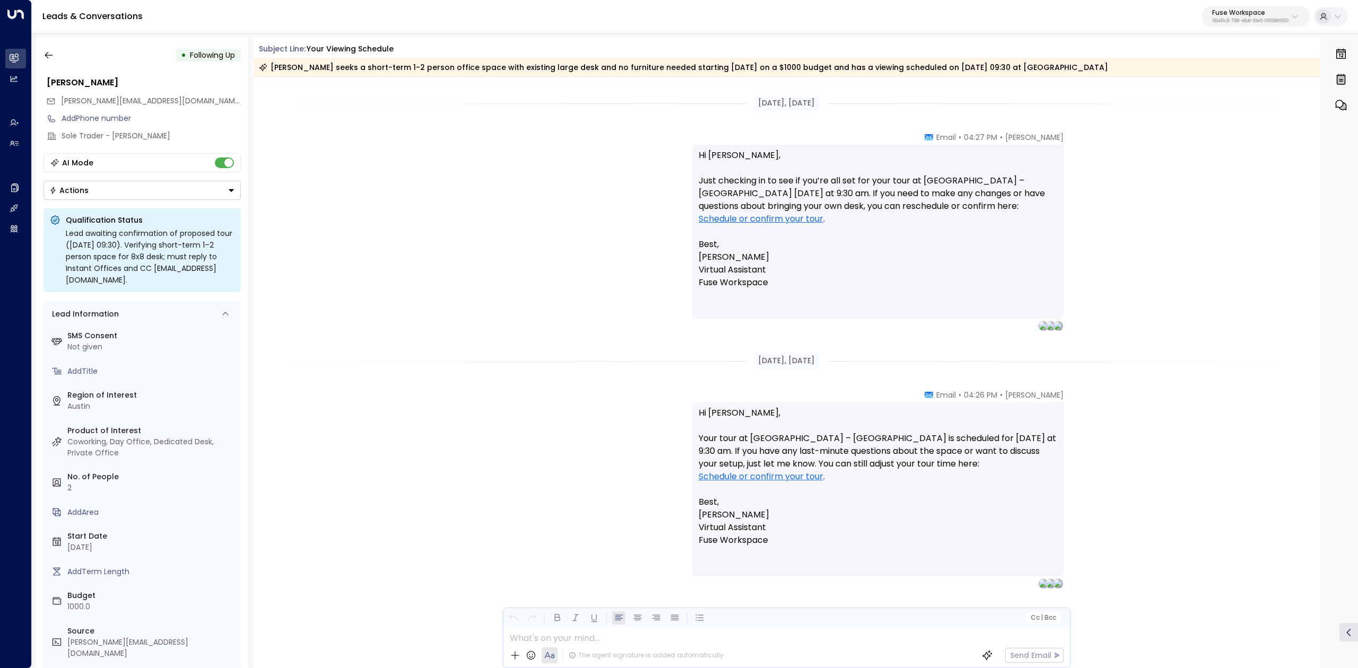
scroll to position [3637, 0]
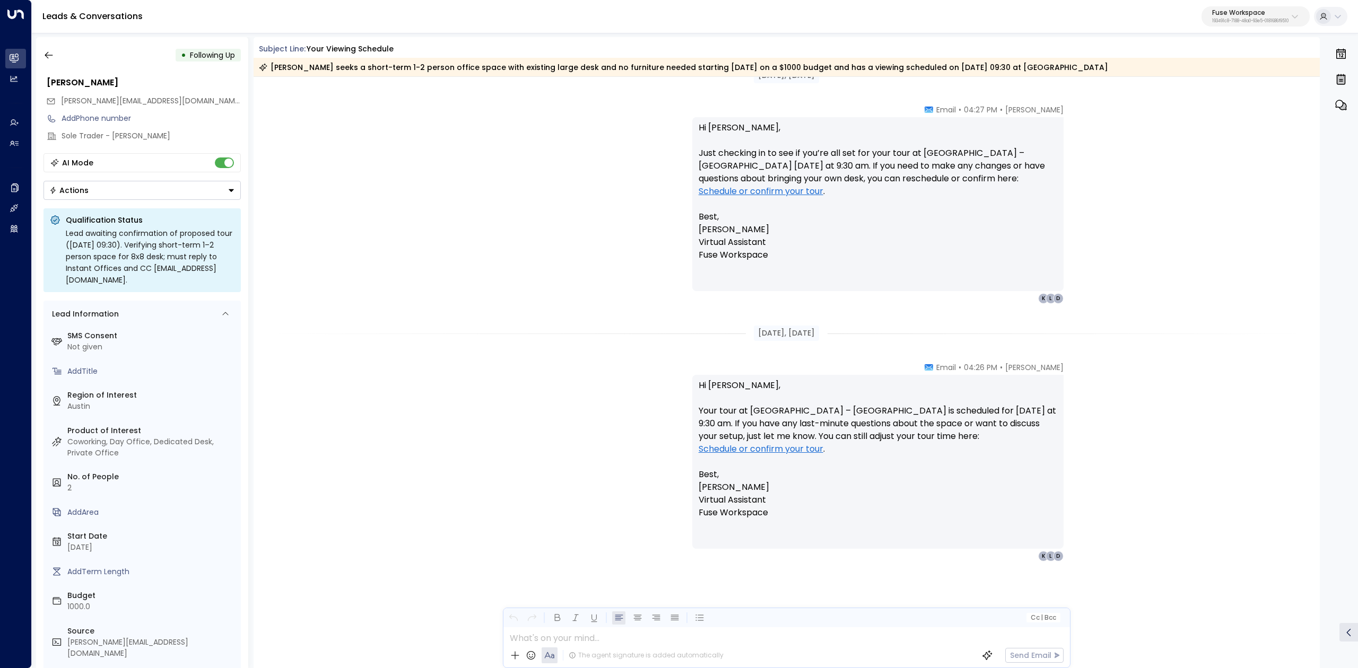
scroll to position [3637, 0]
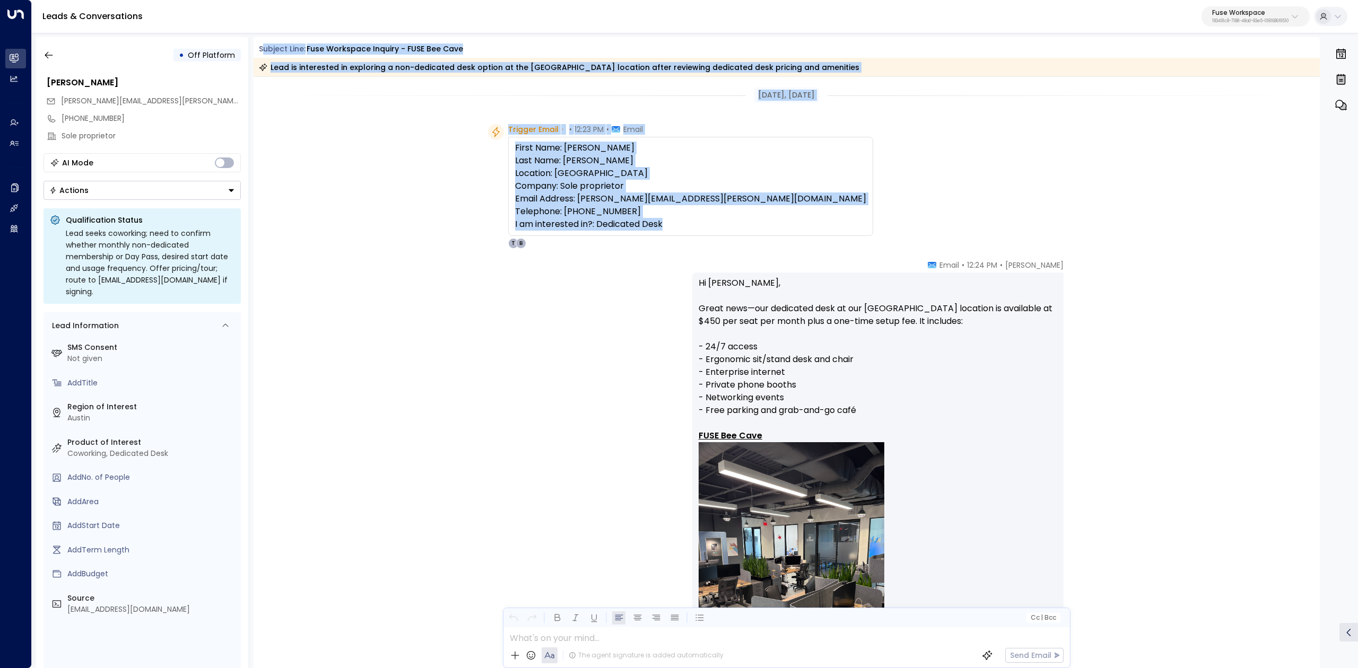
drag, startPoint x: 261, startPoint y: 48, endPoint x: 692, endPoint y: 222, distance: 465.0
click at [692, 222] on div "Subject Line: Fuse Workspace Inquiry - FUSE Bee Cave Lead is interested in expl…" at bounding box center [787, 352] width 1067 height 631
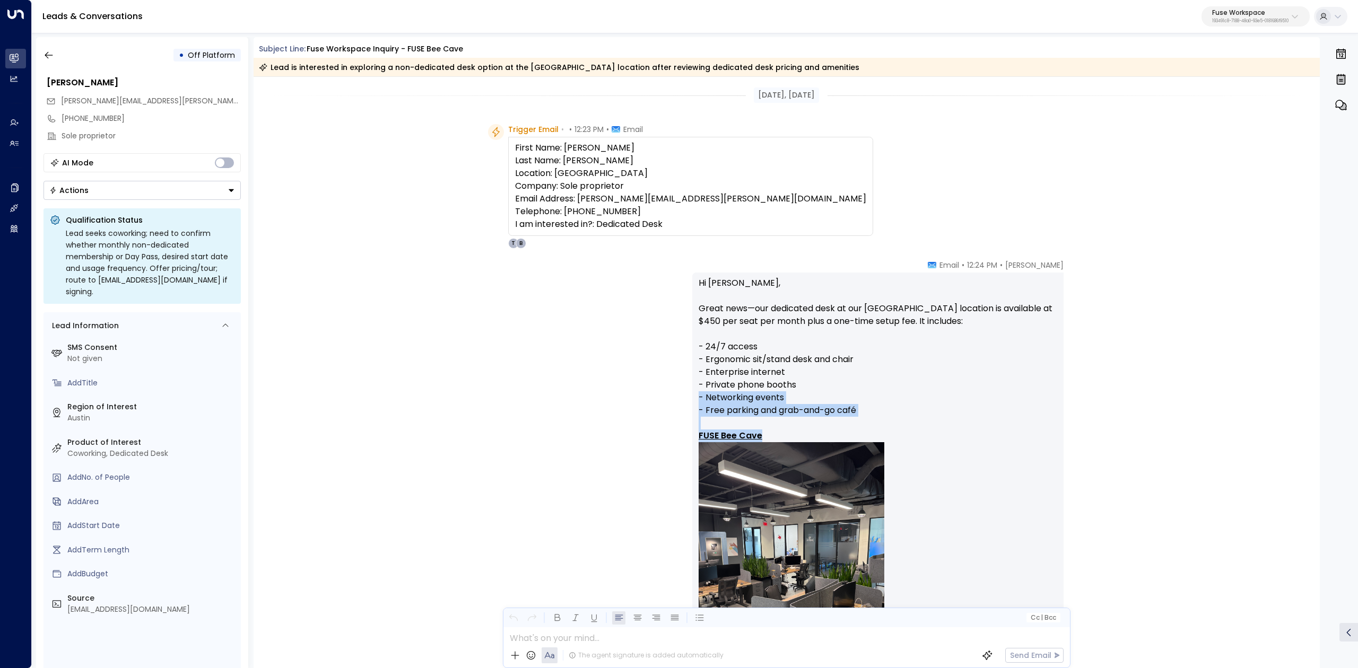
drag, startPoint x: 908, startPoint y: 256, endPoint x: 845, endPoint y: 284, distance: 68.8
drag, startPoint x: 845, startPoint y: 284, endPoint x: 915, endPoint y: 262, distance: 73.0
click at [845, 285] on p "Hi [PERSON_NAME], Great news—our dedicated desk at our [GEOGRAPHIC_DATA] locati…" at bounding box center [878, 528] width 359 height 502
click at [946, 266] on span "Email" at bounding box center [943, 265] width 31 height 11
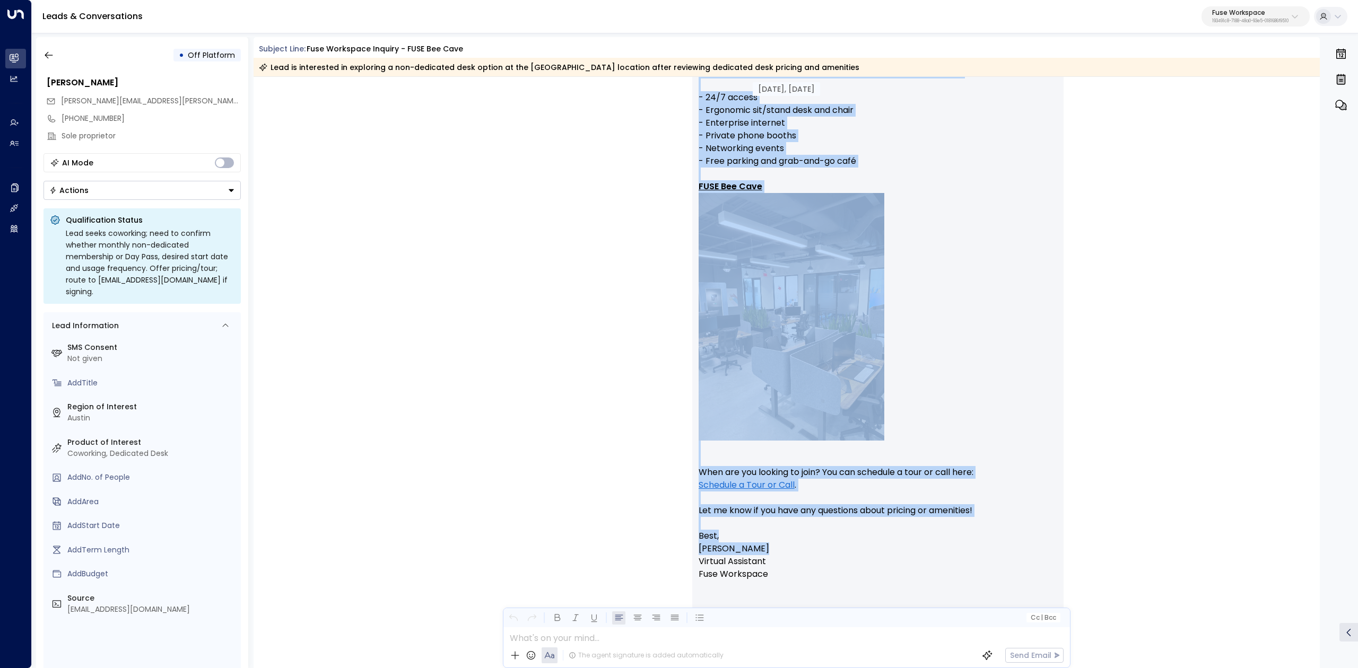
scroll to position [283, 0]
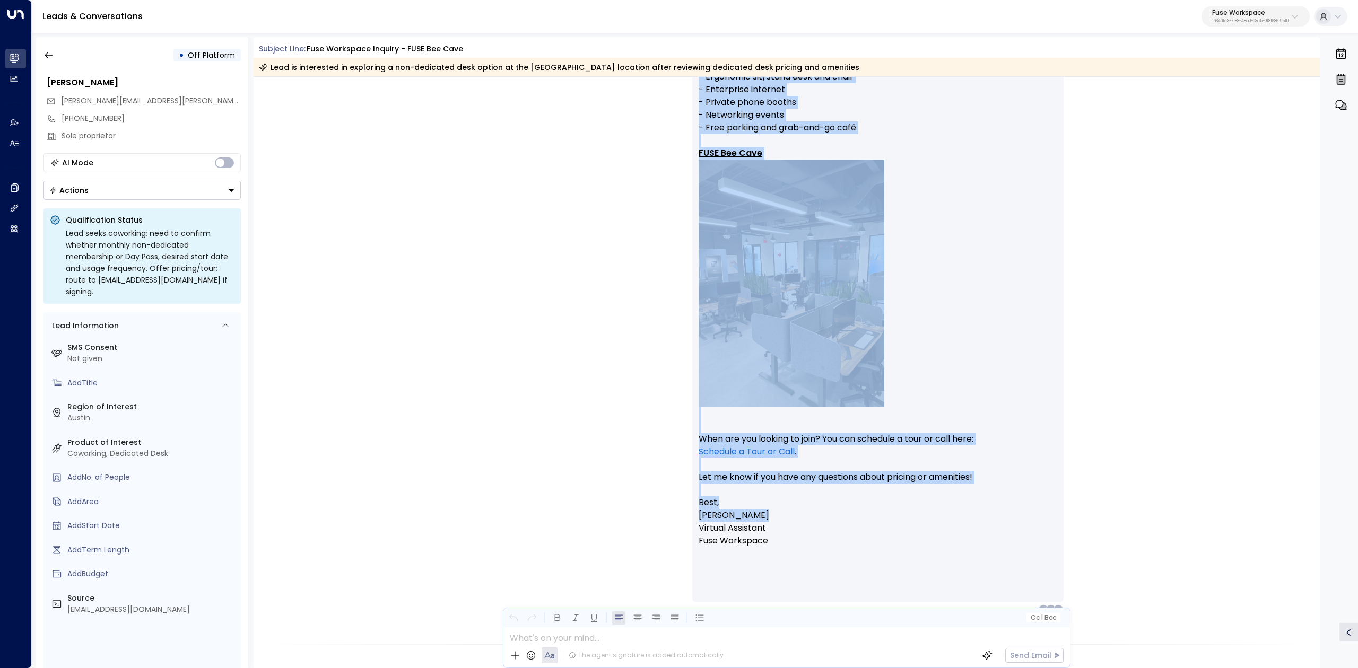
drag, startPoint x: 945, startPoint y: 263, endPoint x: 1040, endPoint y: 518, distance: 271.7
click at [1040, 518] on div "[PERSON_NAME] • 12:24 PM • Email Hi [PERSON_NAME], Great news—our dedicated des…" at bounding box center [877, 296] width 371 height 638
copy div "Email Hi [PERSON_NAME], Great news—our dedicated desk at our [GEOGRAPHIC_DATA] …"
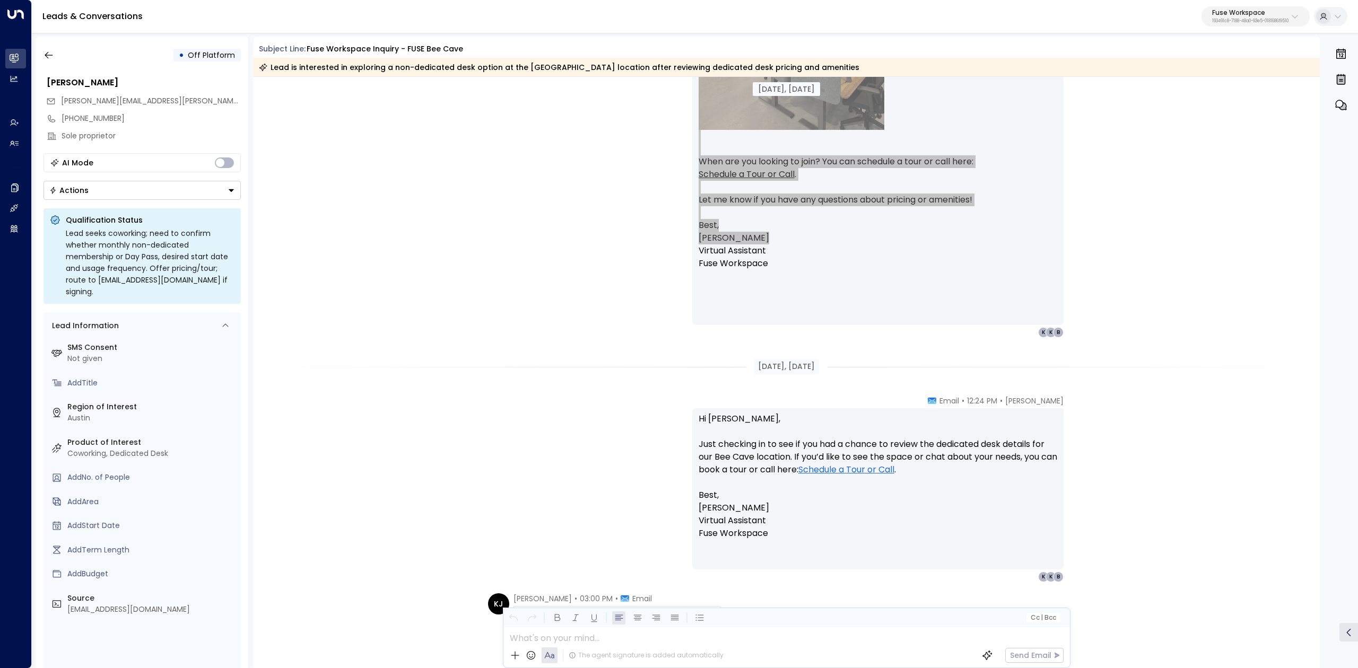
scroll to position [565, 0]
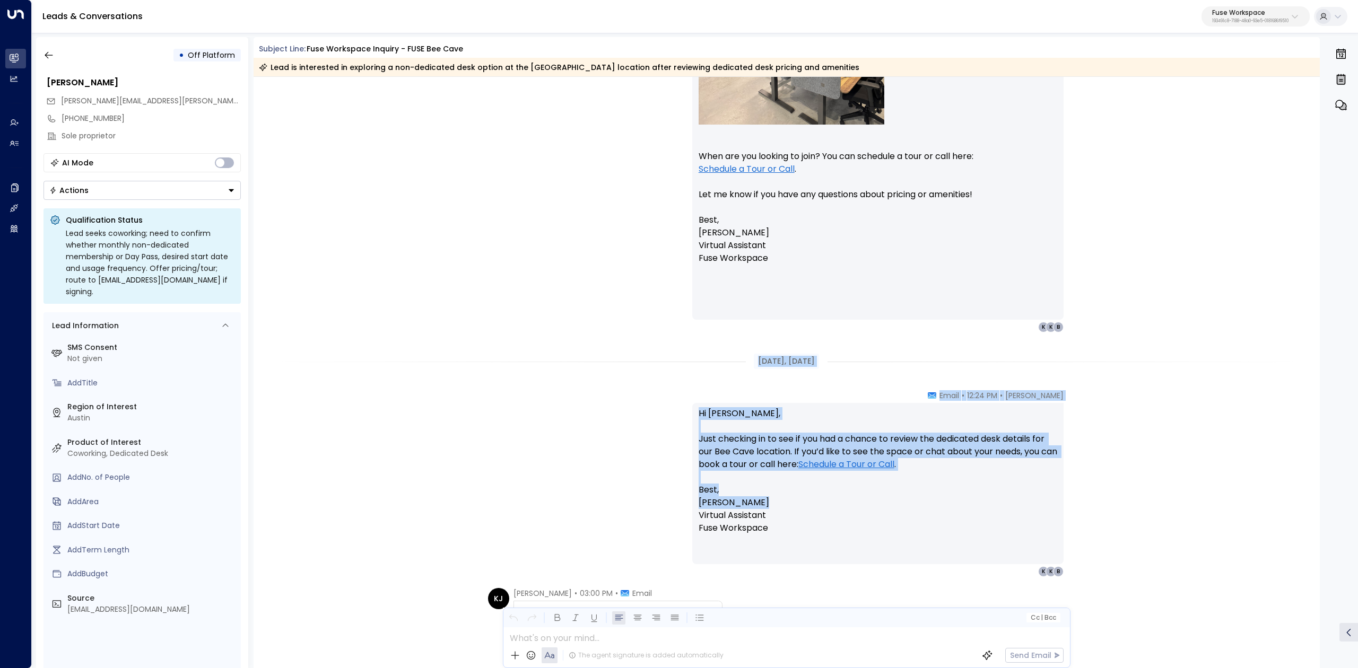
drag, startPoint x: 751, startPoint y: 351, endPoint x: 887, endPoint y: 503, distance: 204.3
click at [887, 503] on div "[DATE], [DATE] Trigger Email • • 12:23 PM • Email First Name: [PERSON_NAME] Las…" at bounding box center [787, 232] width 1067 height 1443
copy div "[DATE], [DATE] [PERSON_NAME] • 12:24 PM • Email Hi [PERSON_NAME], Just checking…"
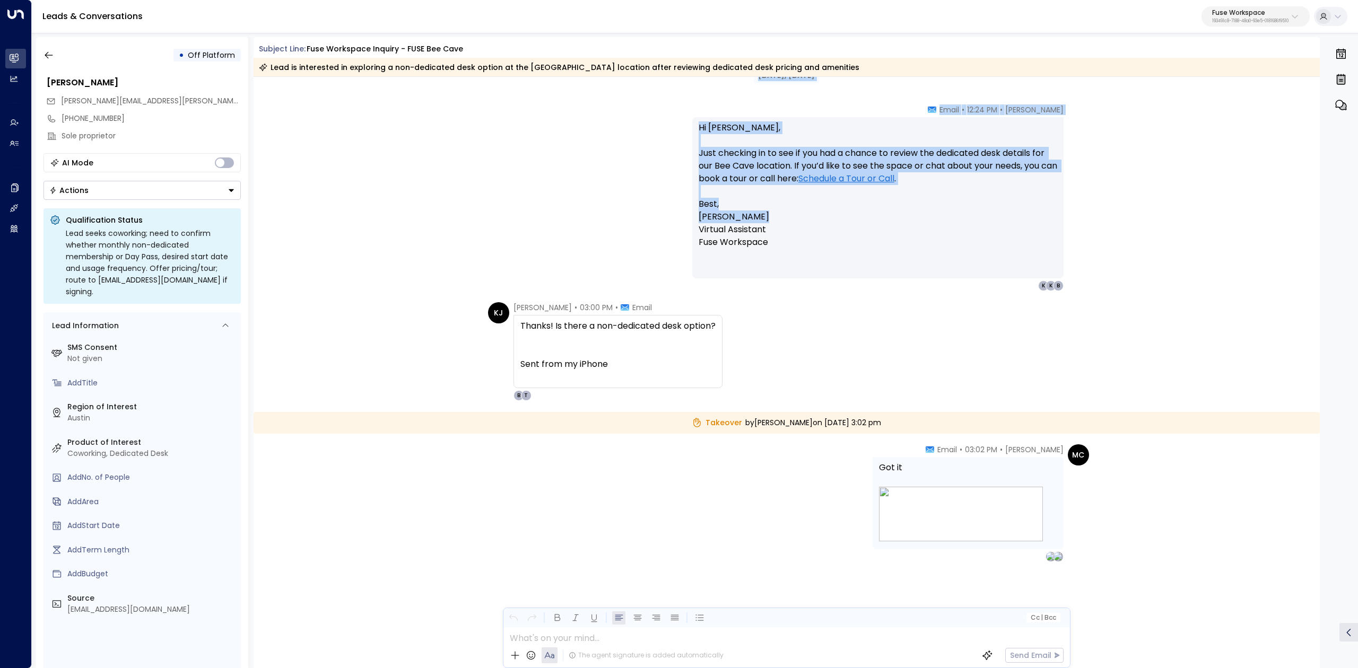
scroll to position [851, 0]
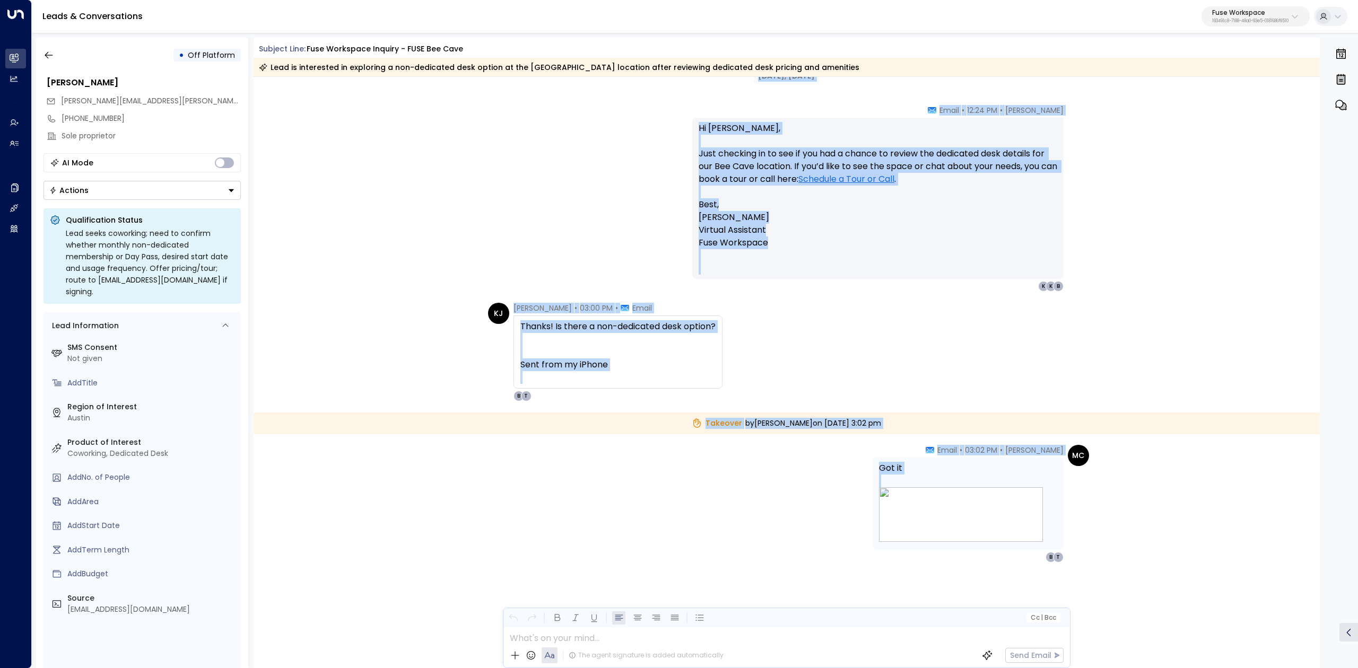
drag, startPoint x: 513, startPoint y: 298, endPoint x: 979, endPoint y: 474, distance: 498.1
copy div "B K K [DATE], [DATE] [PERSON_NAME] • 12:24 PM • Email Hi [PERSON_NAME], Just ch…"
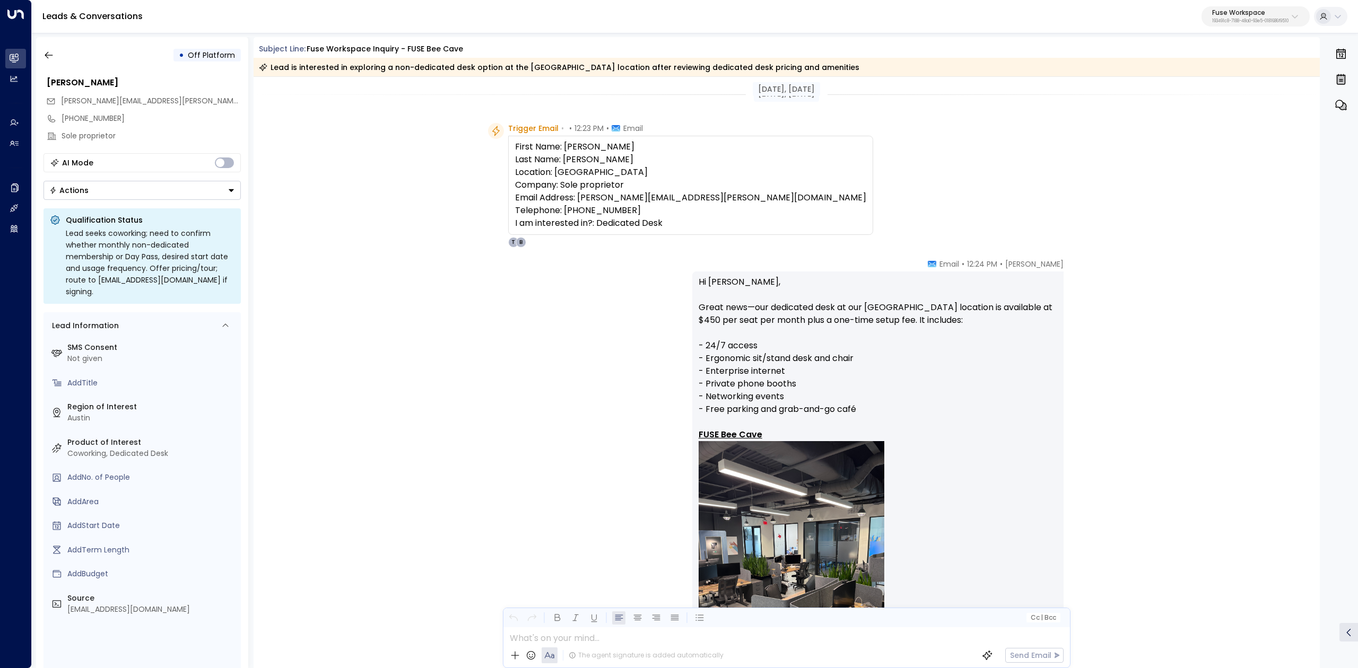
scroll to position [0, 0]
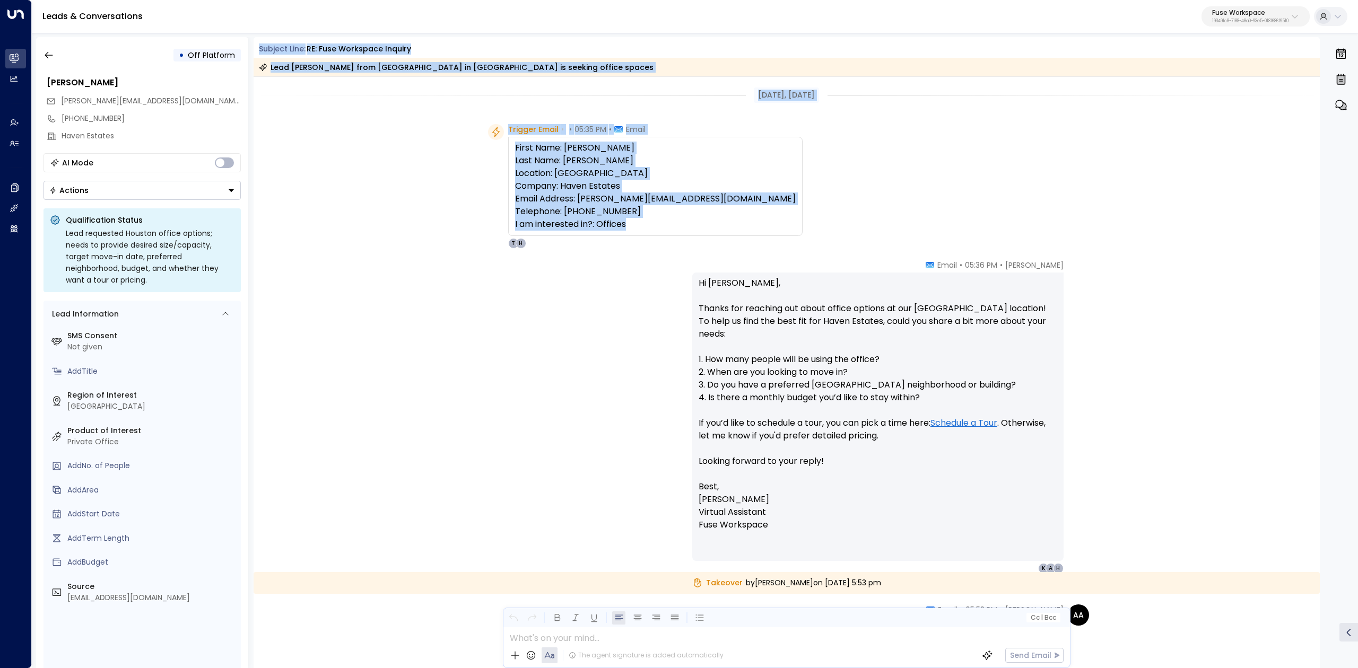
drag, startPoint x: 256, startPoint y: 48, endPoint x: 646, endPoint y: 230, distance: 430.2
click at [646, 230] on div "Subject Line: RE: Fuse Workspace Inquiry Lead [PERSON_NAME] from [GEOGRAPHIC_DA…" at bounding box center [787, 352] width 1067 height 631
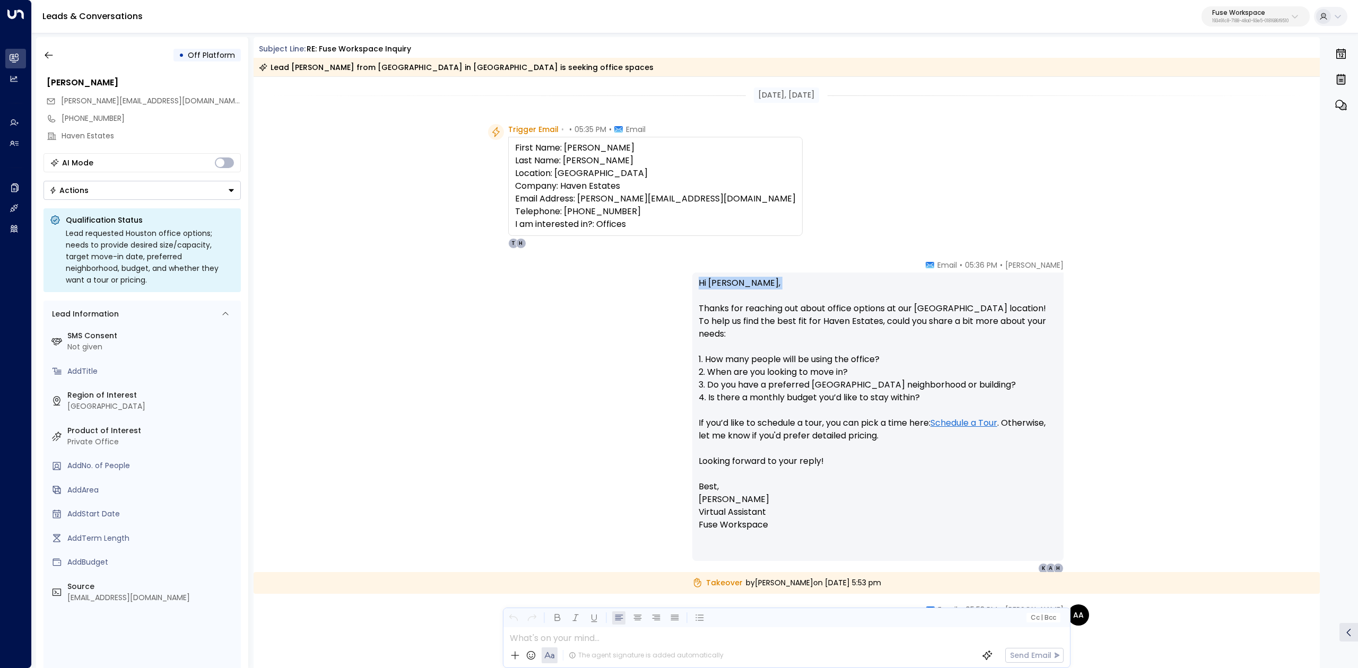
drag, startPoint x: 905, startPoint y: 294, endPoint x: 915, endPoint y: 295, distance: 10.7
click at [912, 301] on p "Hi [PERSON_NAME], Thanks for reaching out about office options at our [GEOGRAPH…" at bounding box center [878, 379] width 359 height 204
drag, startPoint x: 945, startPoint y: 266, endPoint x: 906, endPoint y: 592, distance: 328.0
copy div "Email Hi [PERSON_NAME], Thanks for reaching out about office options at our [GE…"
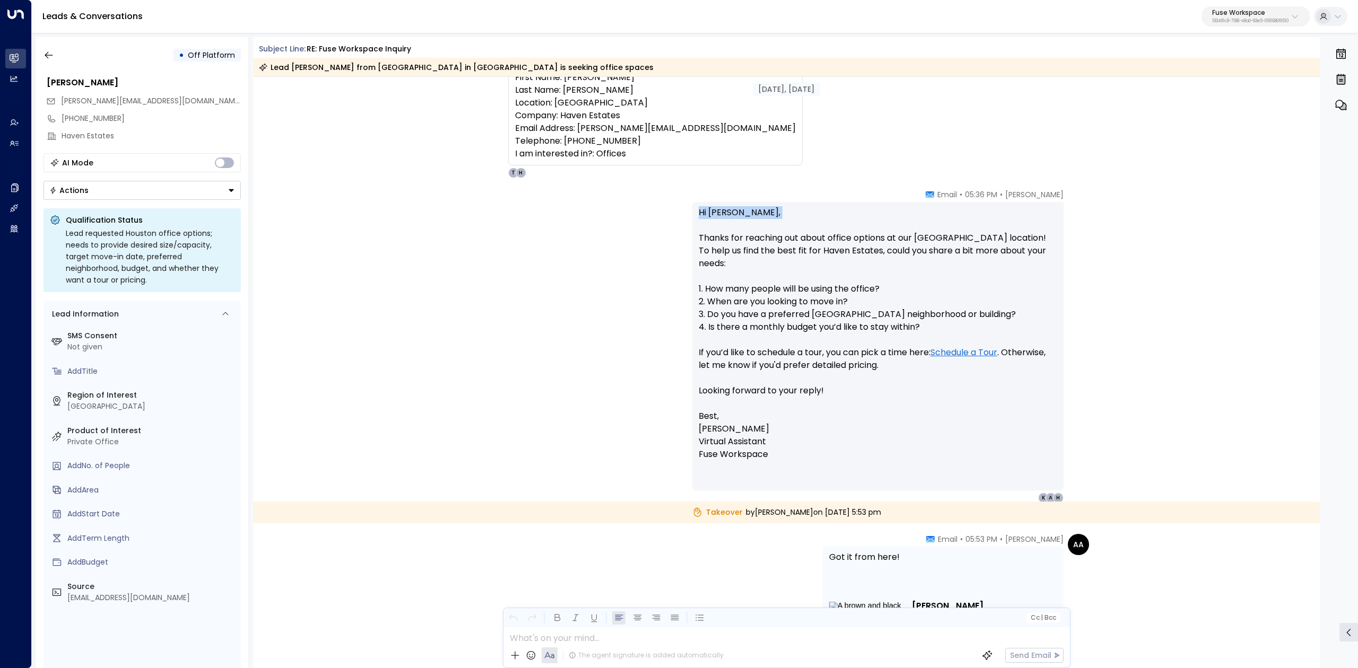
click at [1133, 334] on div "[PERSON_NAME] • 05:36 PM • Email Hi [PERSON_NAME], Thanks for reaching out abou…" at bounding box center [787, 346] width 1067 height 314
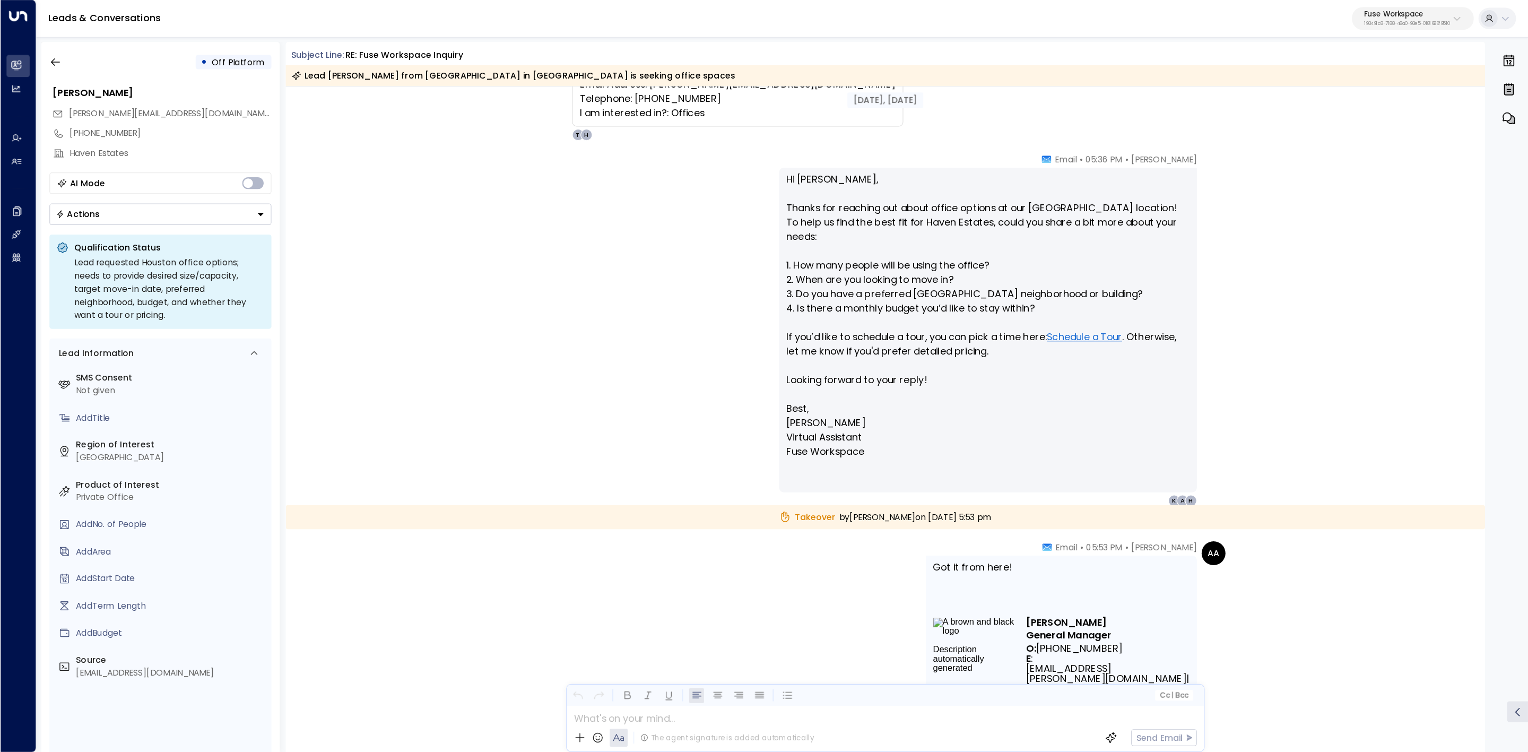
scroll to position [283, 0]
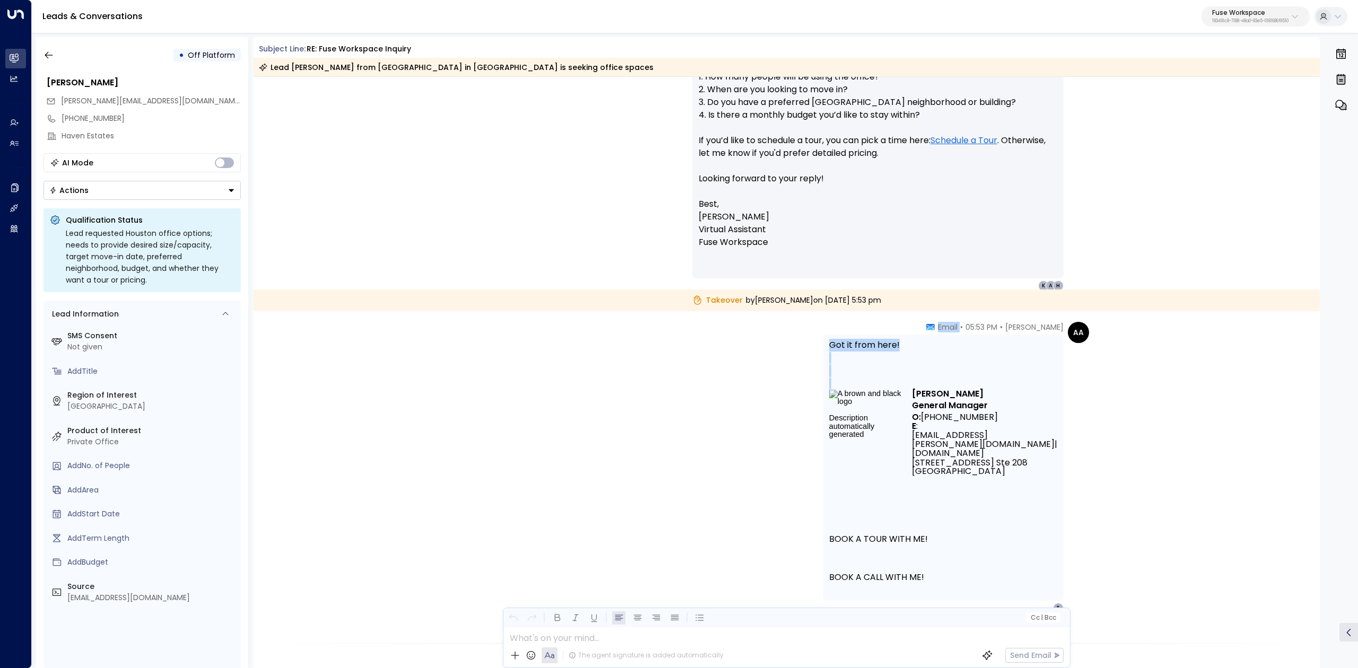
drag, startPoint x: 932, startPoint y: 329, endPoint x: 1060, endPoint y: 465, distance: 186.5
click at [1060, 465] on div "[PERSON_NAME] • 05:53 PM • Email Got it from here! [PERSON_NAME] General Manage…" at bounding box center [943, 468] width 241 height 292
copy div "• Email Got it from here!"
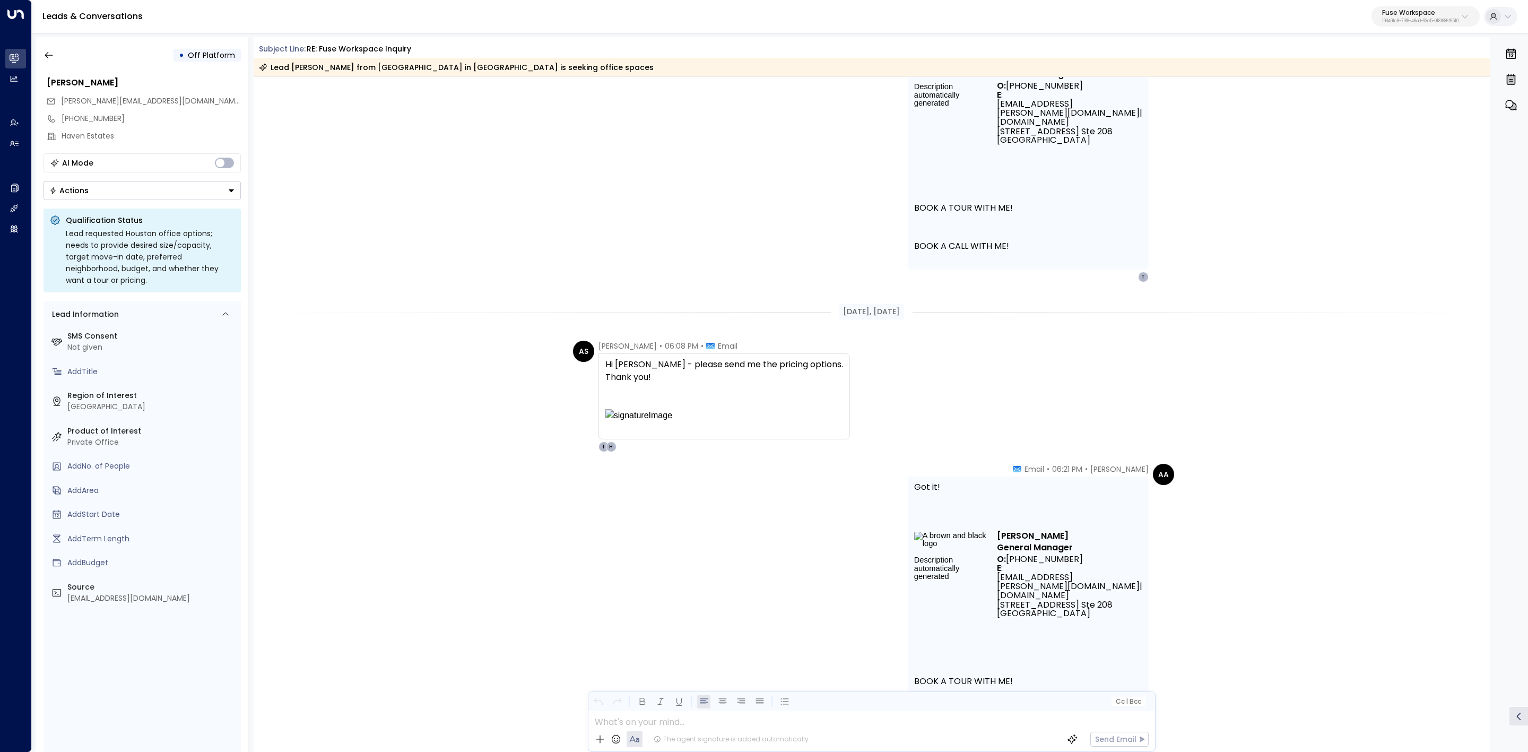
scroll to position [725, 0]
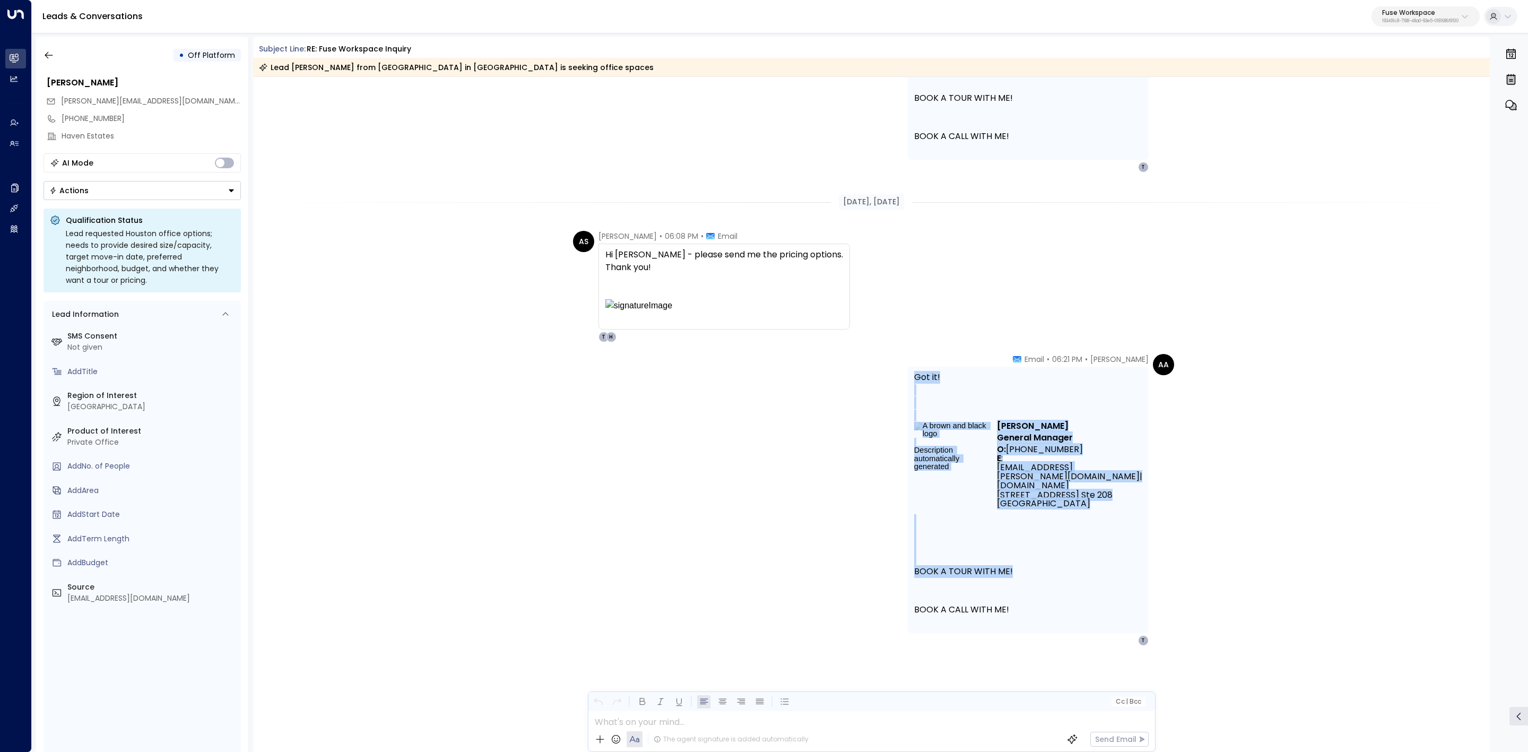
drag, startPoint x: 1014, startPoint y: 570, endPoint x: 904, endPoint y: 362, distance: 234.9
click at [893, 357] on div "AA [PERSON_NAME] • 06:21 PM • Email Got it! [PERSON_NAME] General Manager O: [P…" at bounding box center [871, 500] width 605 height 292
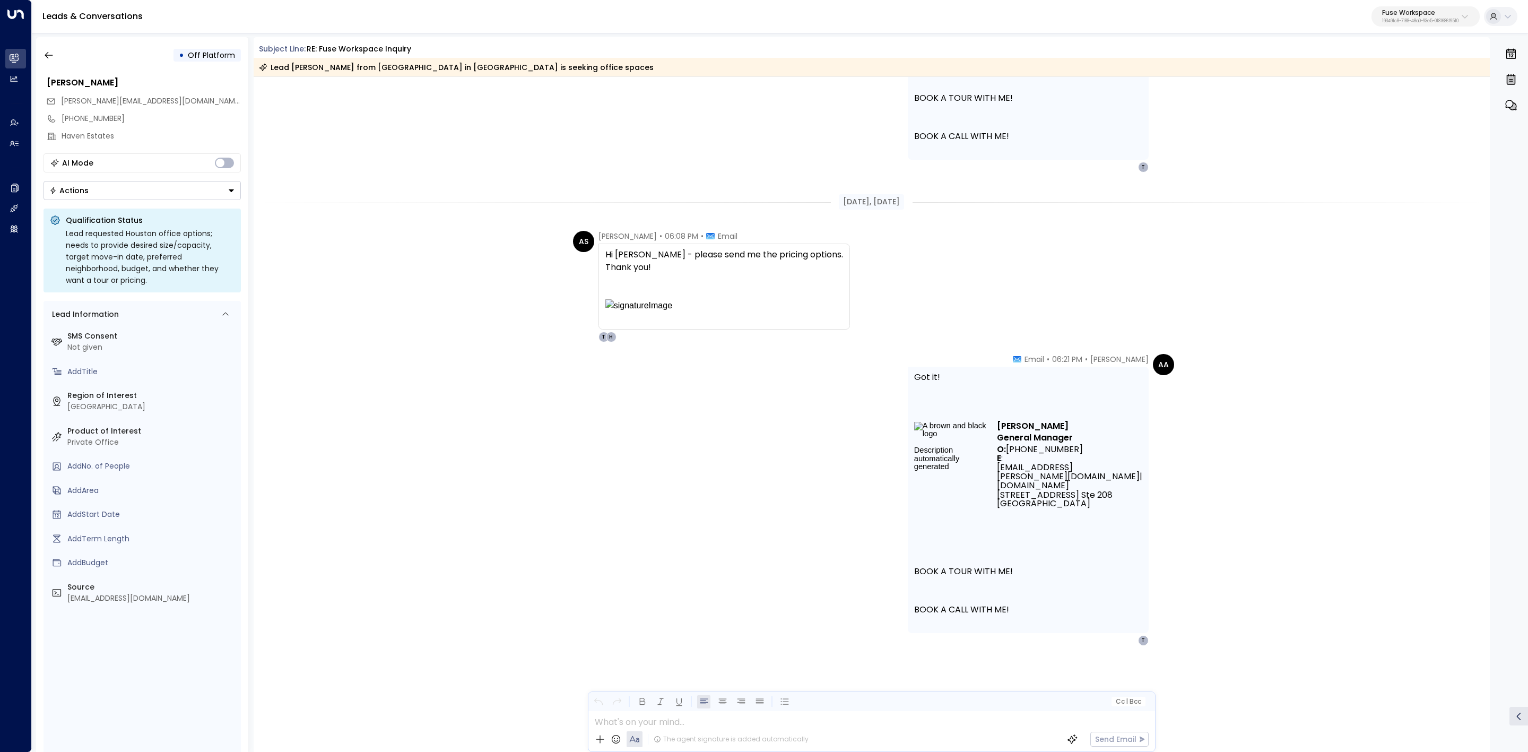
click at [1357, 482] on div "AA [PERSON_NAME] • 06:21 PM • Email Got it! [PERSON_NAME] General Manager O: [P…" at bounding box center [872, 553] width 1236 height 398
click at [1073, 577] on p "BOOK A TOUR WITH ME!" at bounding box center [1028, 546] width 228 height 64
drag, startPoint x: 1161, startPoint y: 640, endPoint x: 1147, endPoint y: 643, distance: 13.6
click at [1158, 640] on div "AA [PERSON_NAME] • 06:21 PM • Email Got it! [PERSON_NAME] General Manager O: [P…" at bounding box center [1041, 500] width 266 height 292
click at [1146, 644] on div "T" at bounding box center [1143, 640] width 11 height 11
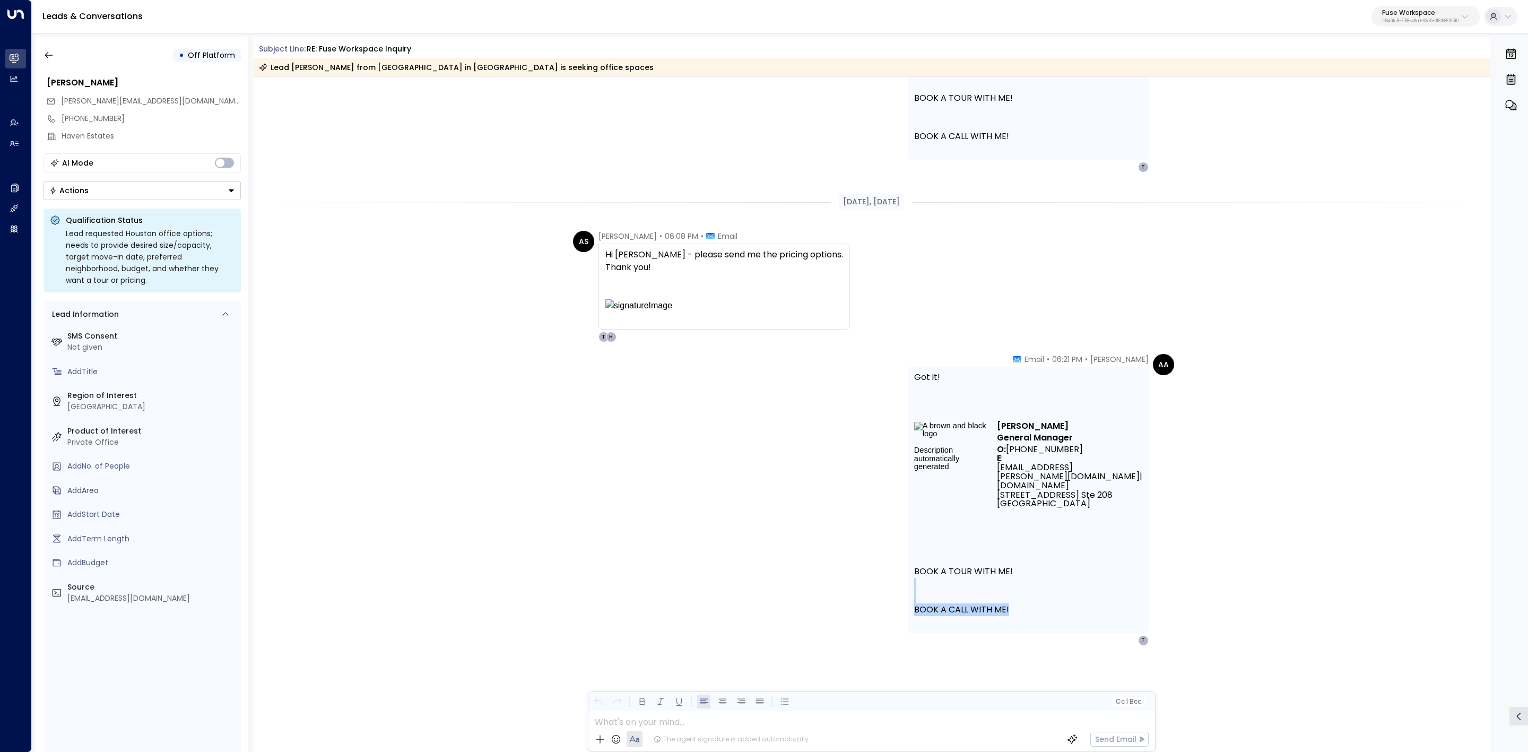
drag, startPoint x: 896, startPoint y: 605, endPoint x: 1327, endPoint y: 615, distance: 431.3
click at [1298, 615] on div "AA [PERSON_NAME] • 06:21 PM • Email Got it! [PERSON_NAME] General Manager O: [P…" at bounding box center [872, 553] width 1236 height 398
click at [1340, 615] on div "AA [PERSON_NAME] • 06:21 PM • Email Got it! [PERSON_NAME] General Manager O: [P…" at bounding box center [872, 553] width 1236 height 398
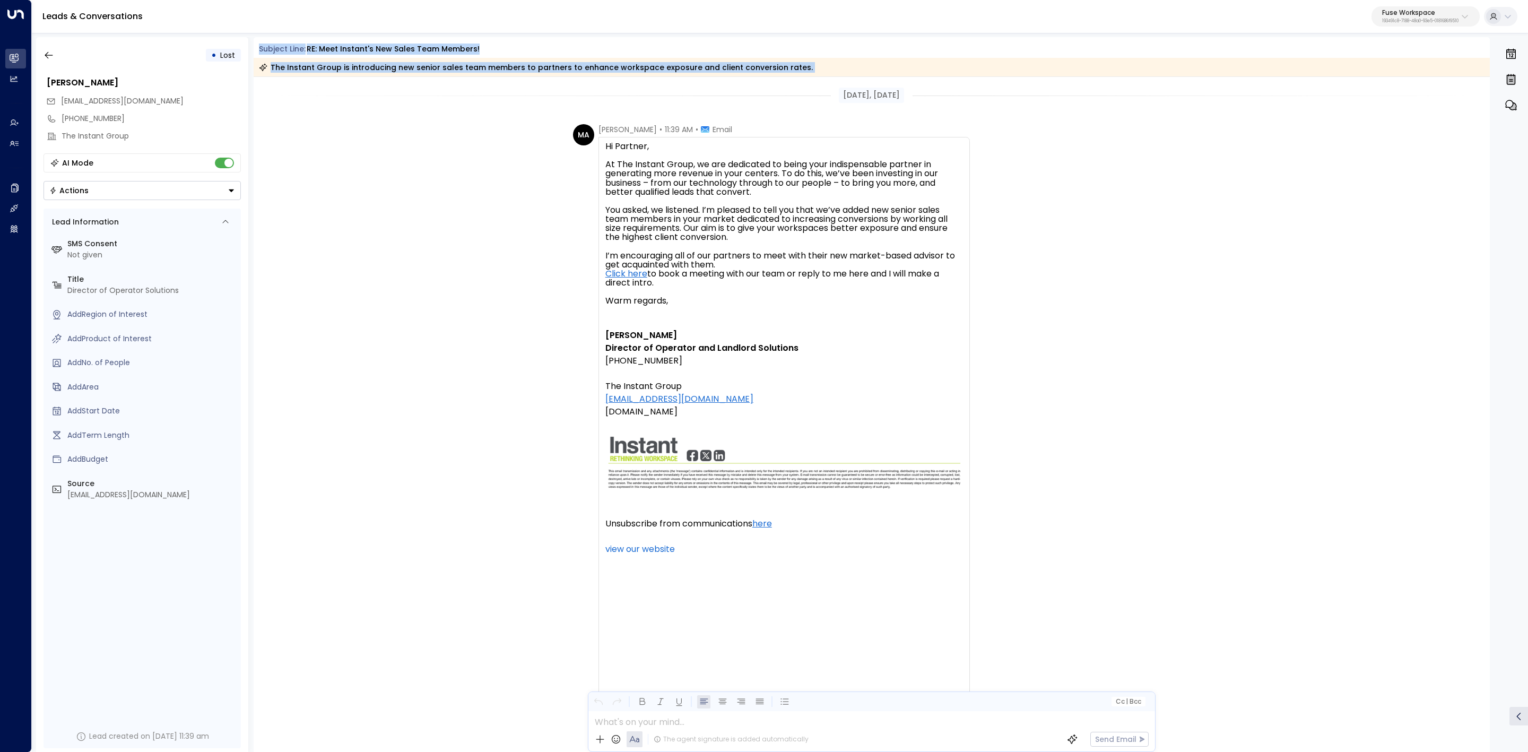
drag, startPoint x: 258, startPoint y: 51, endPoint x: 801, endPoint y: 83, distance: 544.1
click at [801, 83] on div "Subject Line: RE: Meet Instant's new sales team members! The Instant Group is i…" at bounding box center [872, 394] width 1236 height 714
copy div "Subject Line: RE: Meet Instant's new sales team members! The Instant Group is i…"
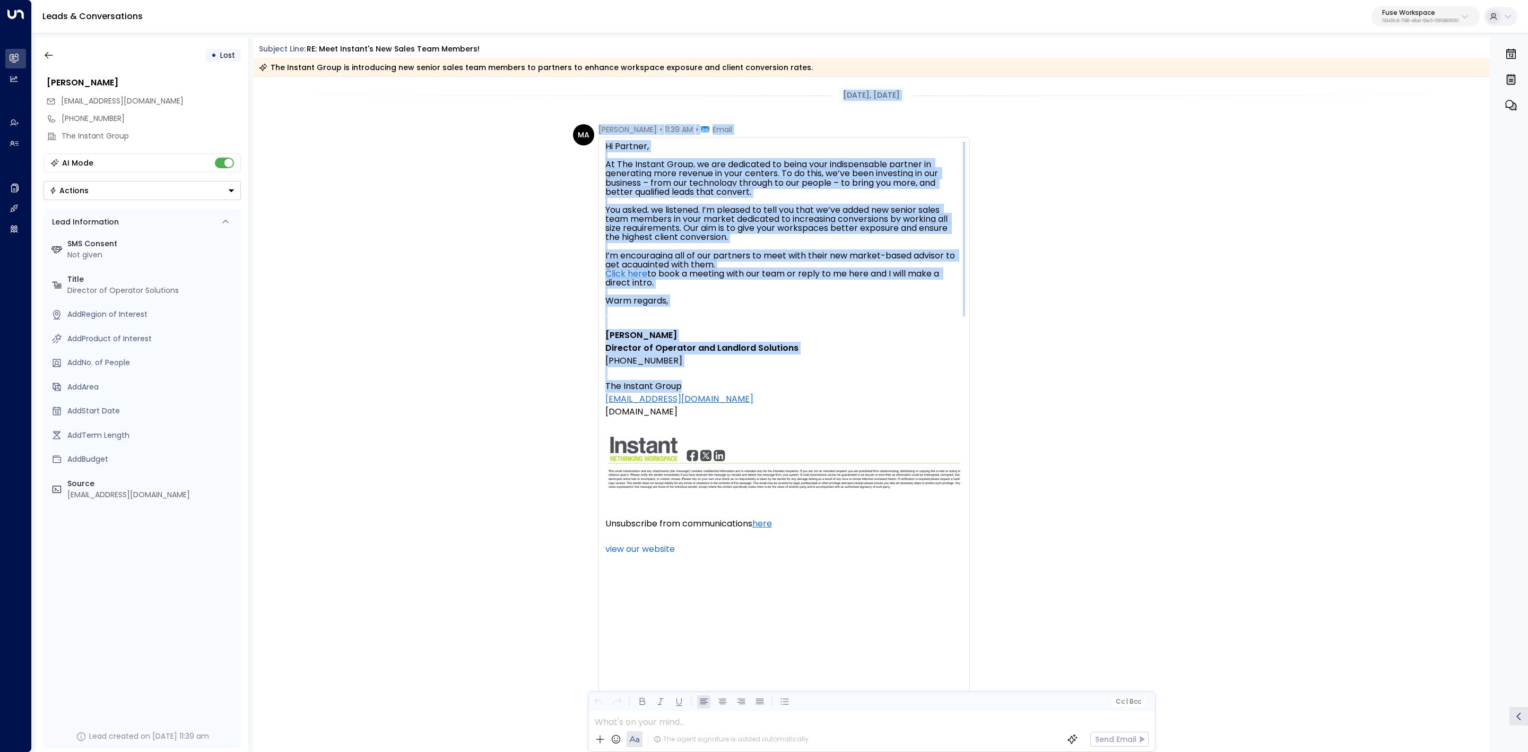
drag, startPoint x: 832, startPoint y: 96, endPoint x: 902, endPoint y: 355, distance: 268.7
copy div "[DATE], [DATE] MA [PERSON_NAME] • 11:39 AM • Email Hi Partner, At The Instant G…"
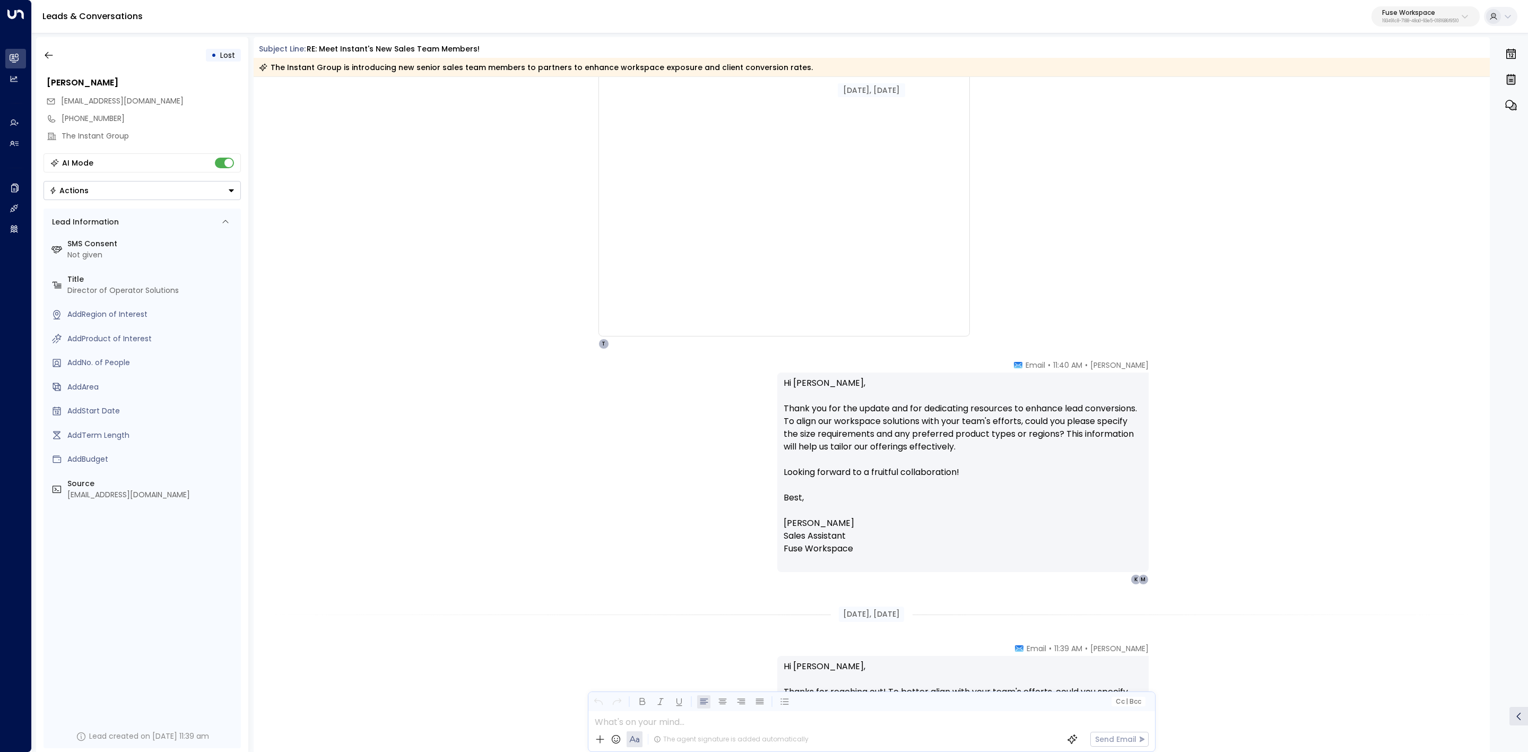
scroll to position [636, 0]
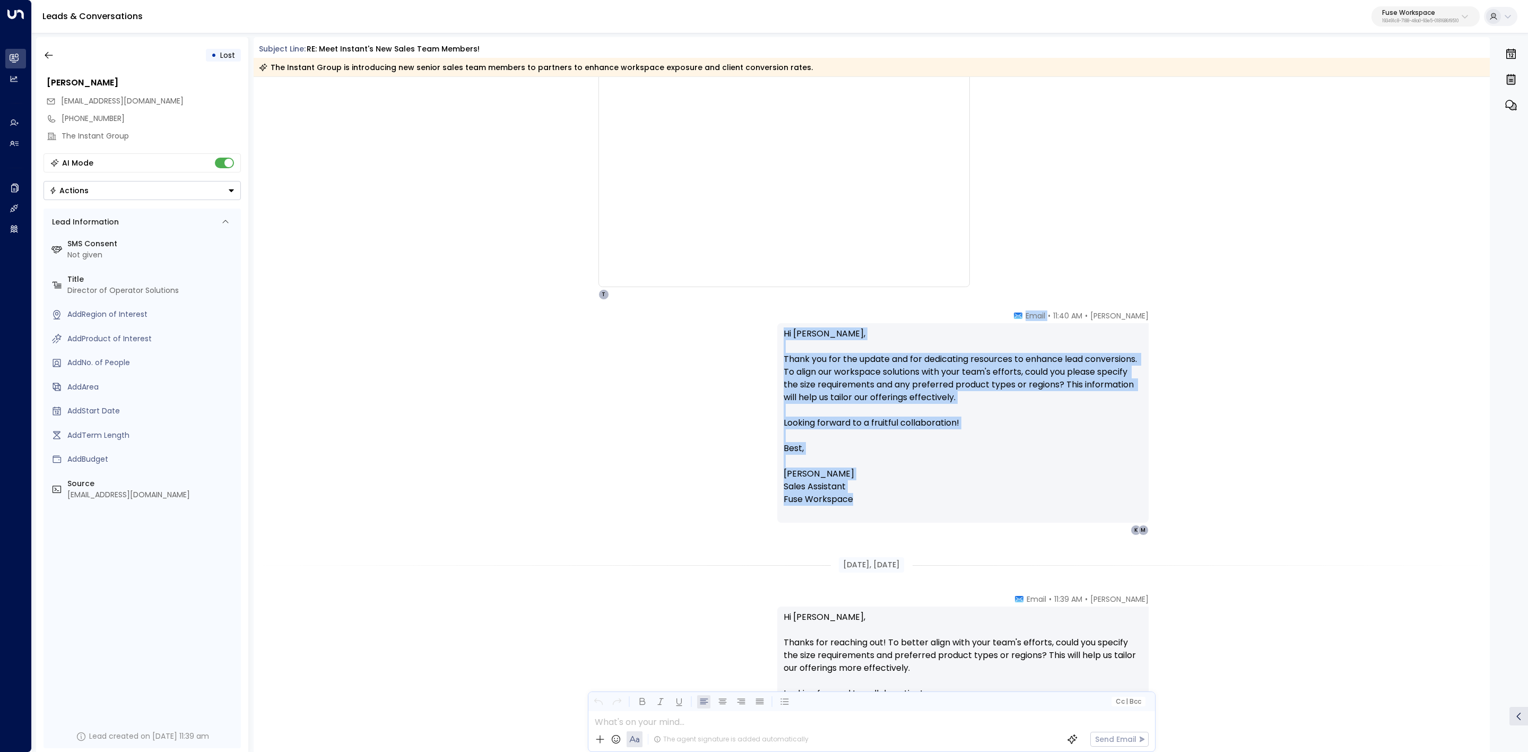
drag, startPoint x: 1026, startPoint y: 313, endPoint x: 1122, endPoint y: 493, distance: 203.6
click at [1122, 493] on div "Taylor Landry • 11:40 AM • Email Hi Monica, Thank you for the update and for de…" at bounding box center [962, 422] width 371 height 225
copy div "• Email Hi Monica, Thank you for the update and for dedicating resources to enh…"
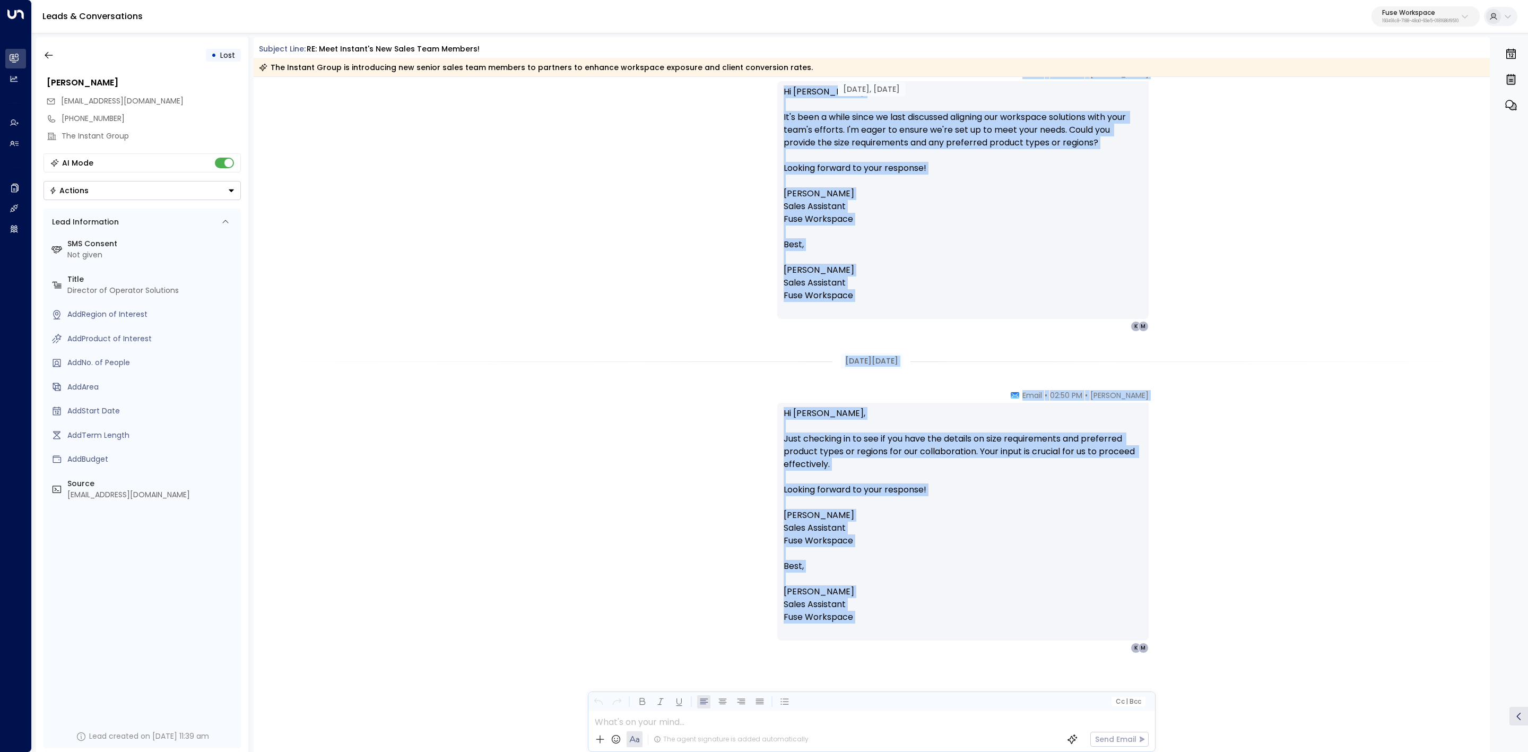
scroll to position [1981, 0]
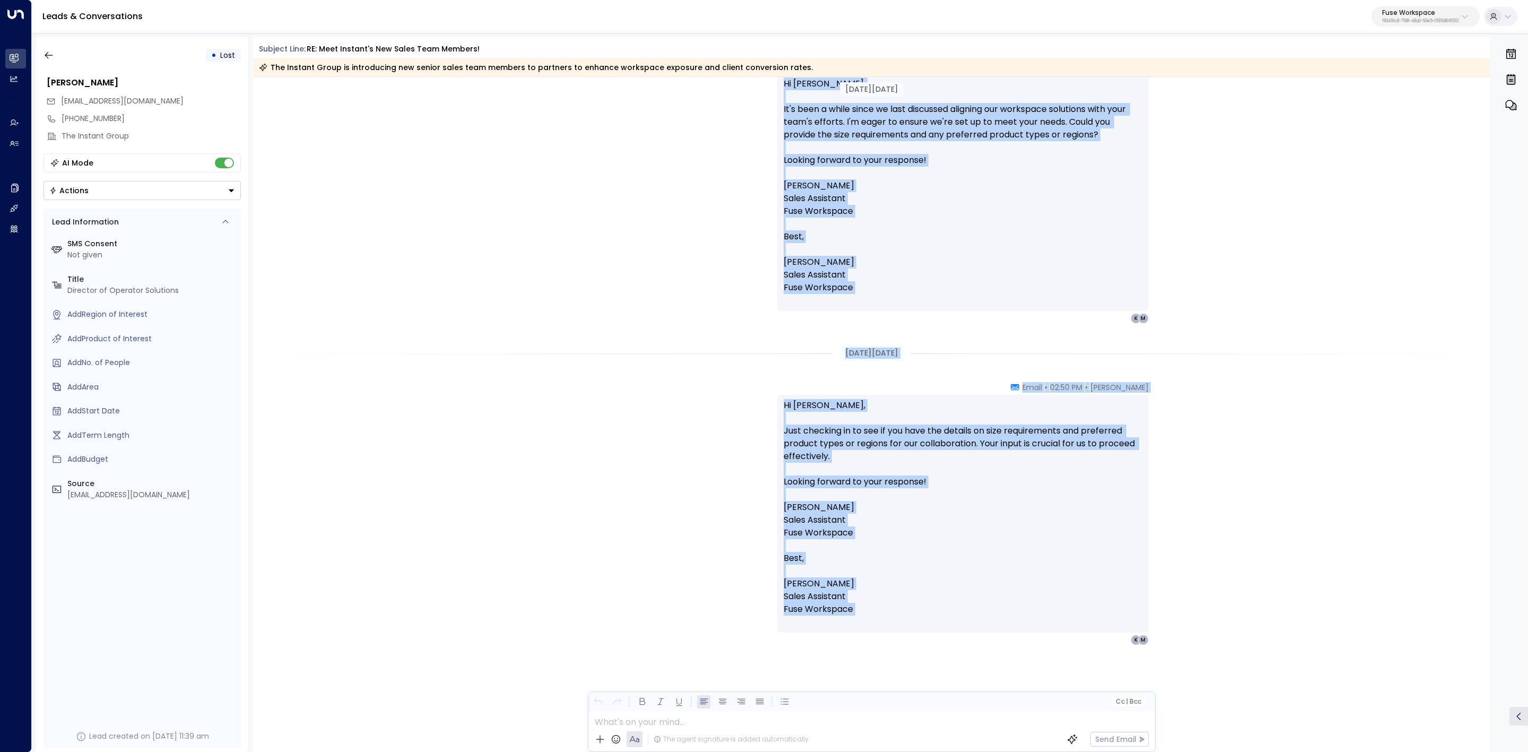
drag, startPoint x: 818, startPoint y: 476, endPoint x: 1030, endPoint y: 680, distance: 294.1
copy div "Taylor Landry • 02:50 PM • Email Hi Monica, Thank you for the update. To better…"
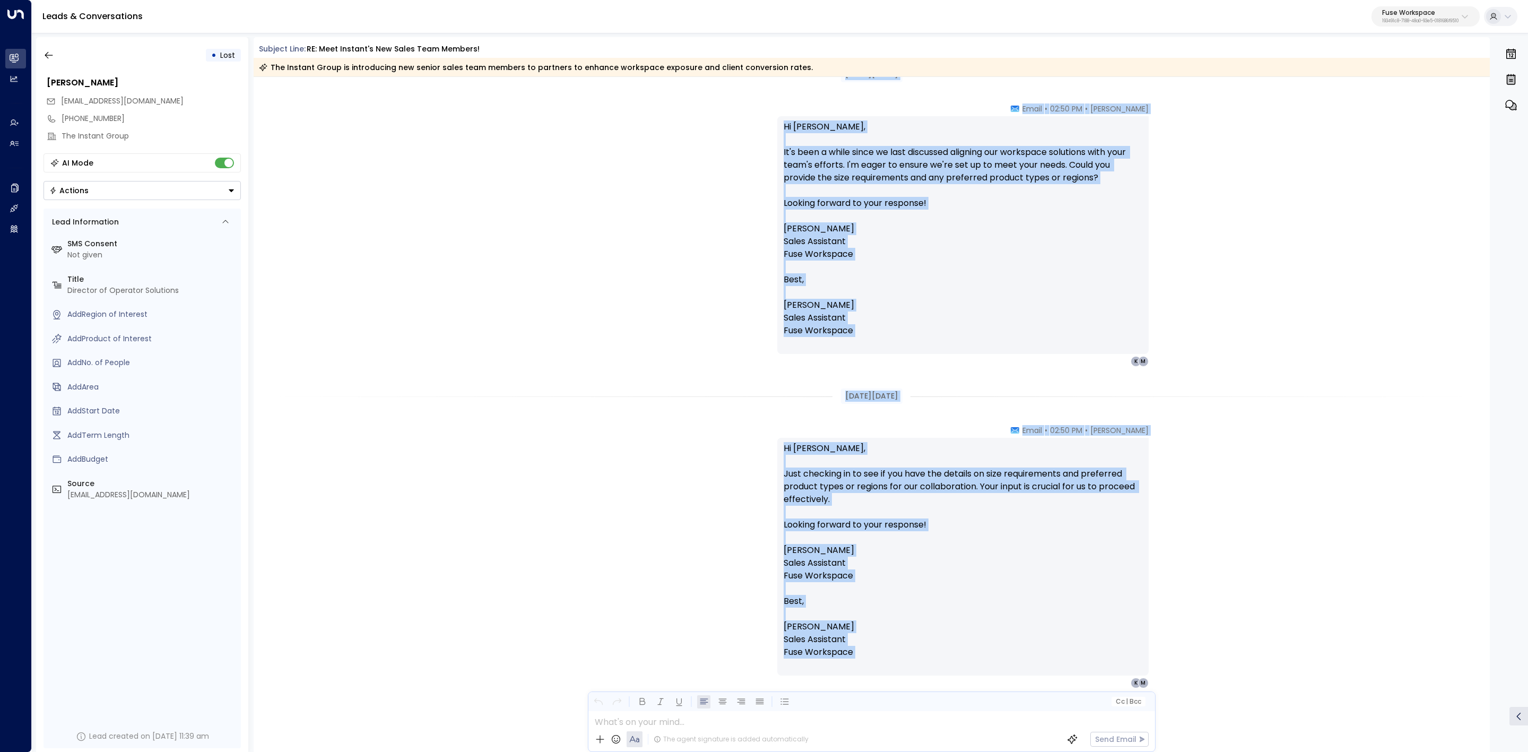
scroll to position [1902, 0]
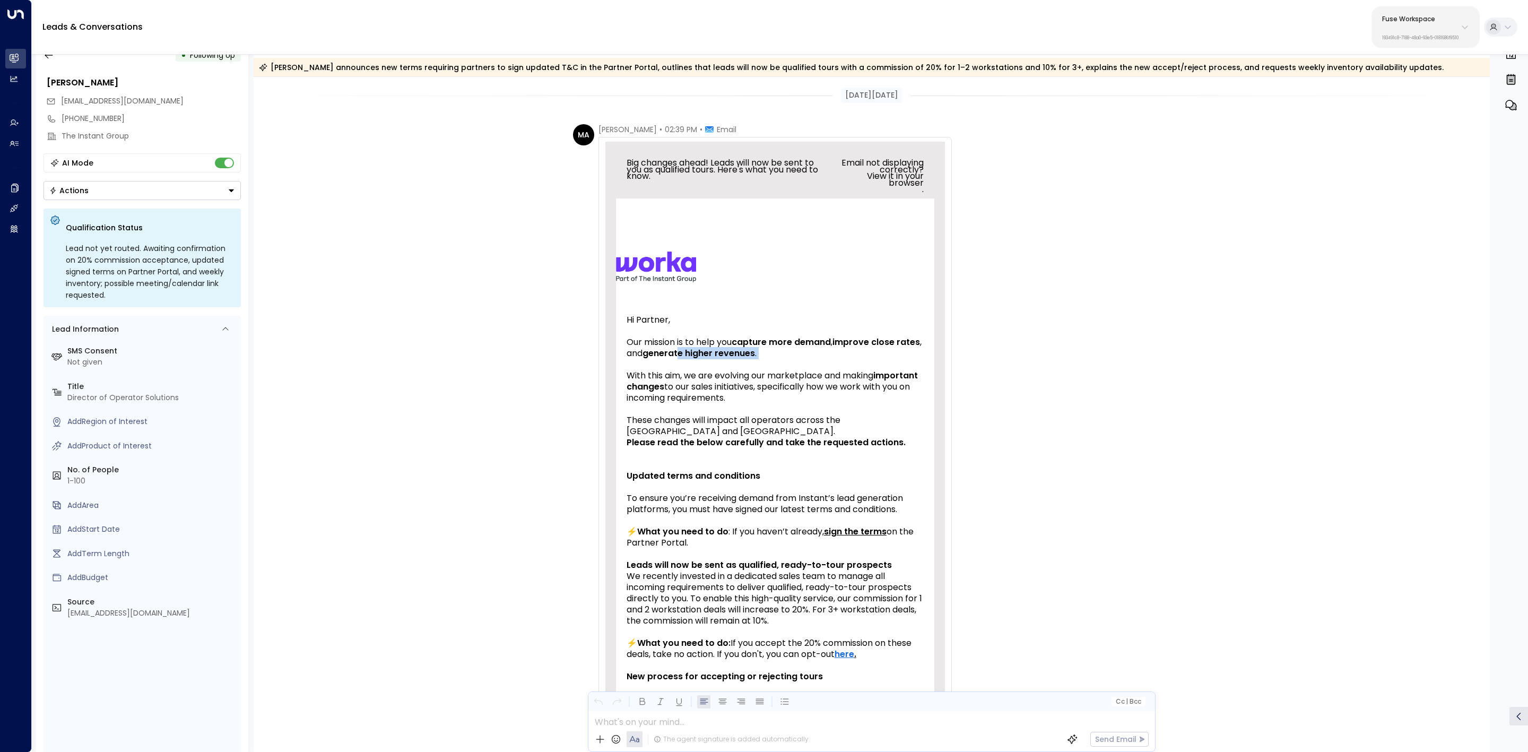
drag, startPoint x: 705, startPoint y: 355, endPoint x: 983, endPoint y: 385, distance: 279.6
click at [938, 380] on td "Big changes ahead! Leads will now be sent to you as qualified tours. Here's wha…" at bounding box center [774, 755] width 339 height 1224
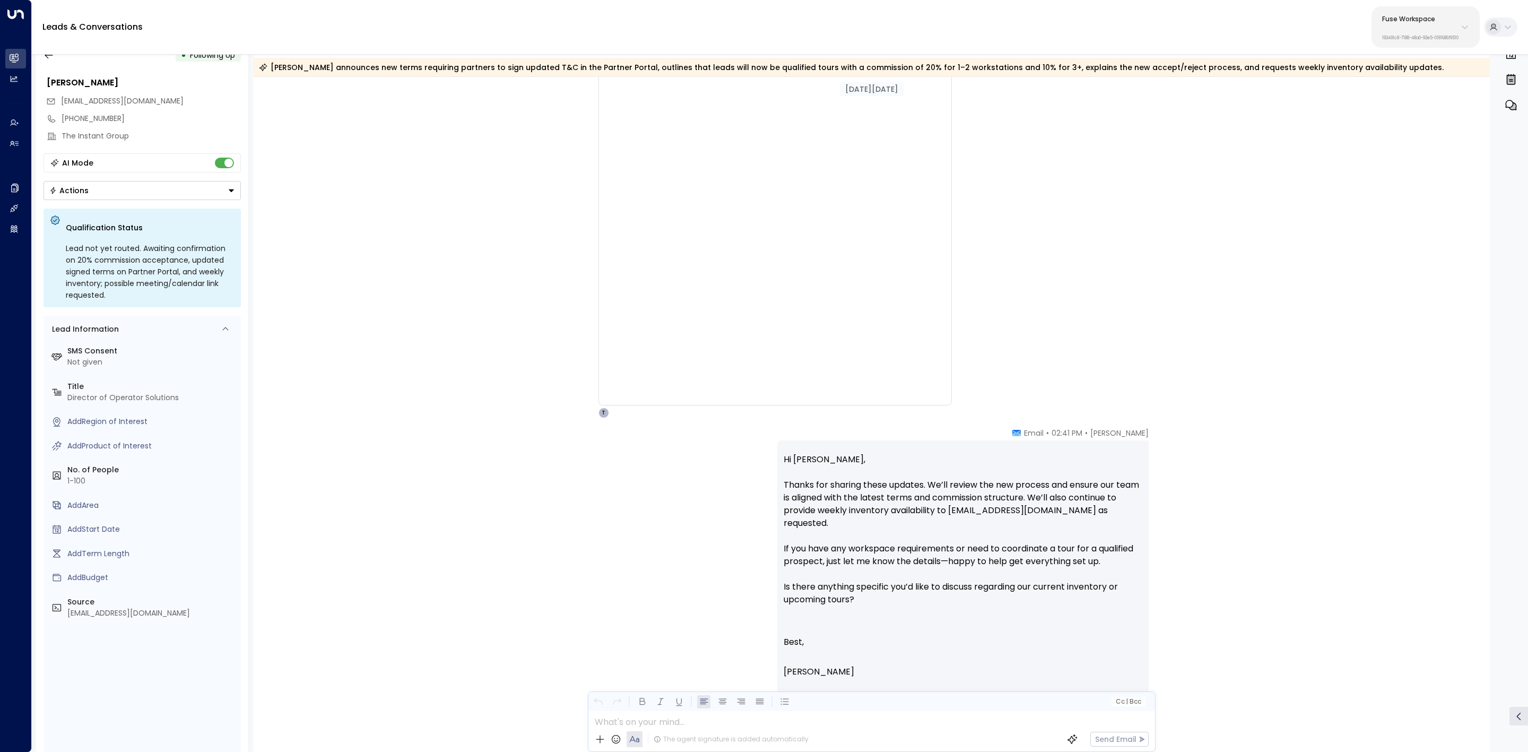
scroll to position [1432, 0]
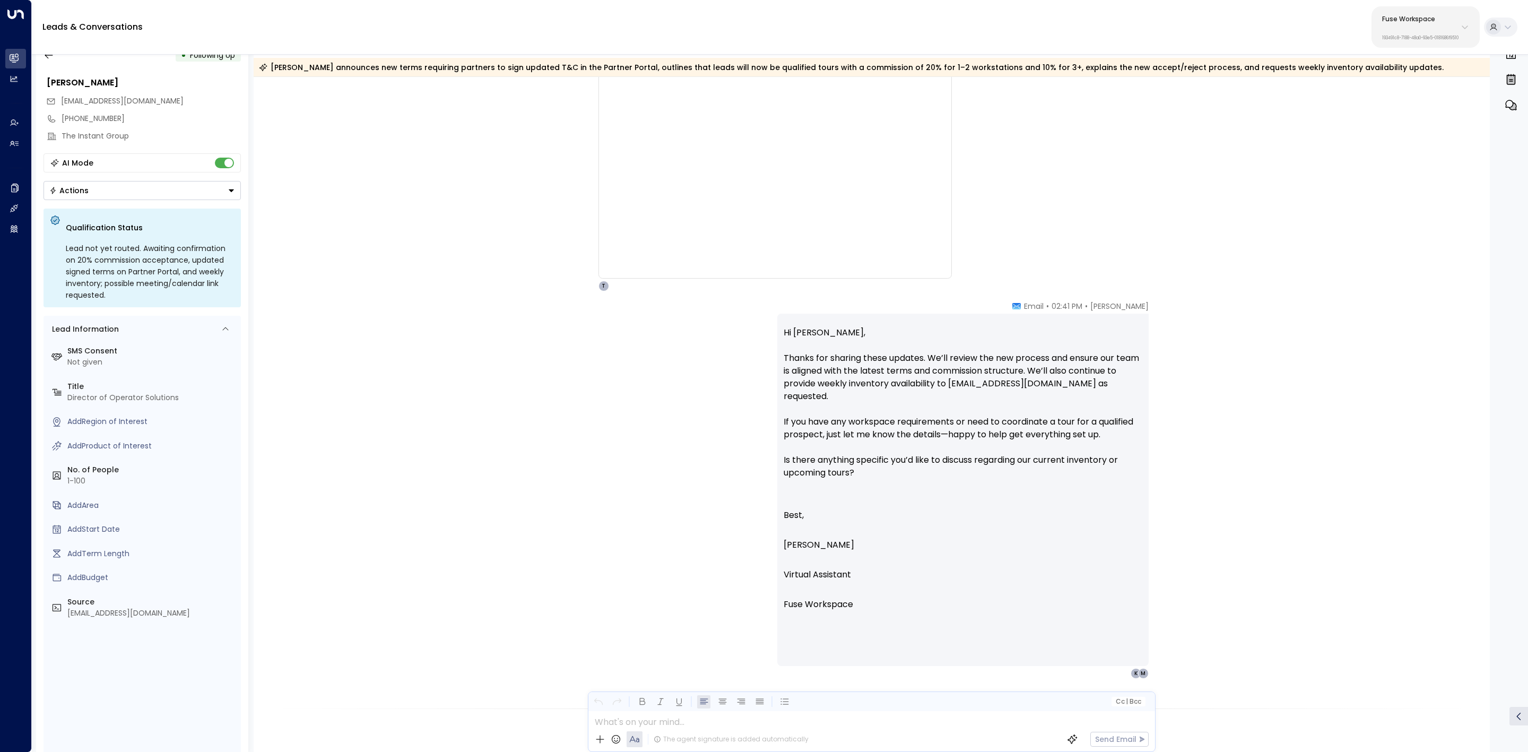
drag, startPoint x: 1077, startPoint y: 368, endPoint x: 1267, endPoint y: 371, distance: 189.9
click at [1166, 372] on div "Taylor Landry • 02:41 PM • Email Hi Monica, Thanks for sharing these updates. W…" at bounding box center [975, 490] width 397 height 378
click at [1267, 371] on div "Taylor Landry • 02:41 PM • Email Hi Monica, Thanks for sharing these updates. W…" at bounding box center [872, 490] width 1236 height 378
drag, startPoint x: 962, startPoint y: 332, endPoint x: 1050, endPoint y: 355, distance: 91.6
click at [1050, 355] on div "Hi Monica, Thanks for sharing these updates. We’ll review the new process and e…" at bounding box center [962, 490] width 359 height 344
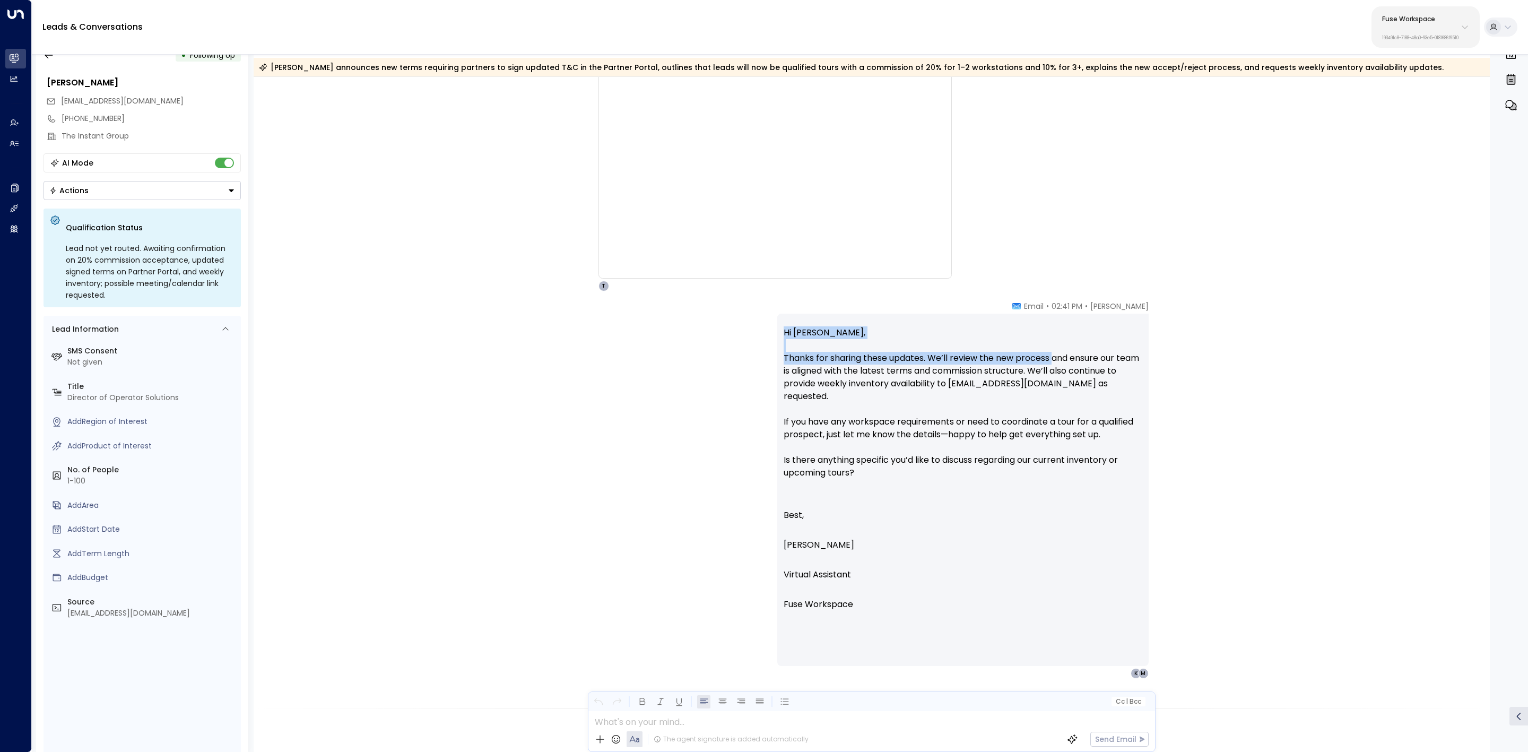
click at [1050, 355] on p "Hi Monica, Thanks for sharing these updates. We’ll review the new process and e…" at bounding box center [962, 408] width 359 height 165
drag, startPoint x: 971, startPoint y: 360, endPoint x: 1128, endPoint y: 377, distance: 158.4
click at [1025, 363] on p "Hi Monica, Thanks for sharing these updates. We’ll review the new process and e…" at bounding box center [962, 408] width 359 height 165
click at [1141, 379] on div "Hi Monica, Thanks for sharing these updates. We’ll review the new process and e…" at bounding box center [962, 489] width 371 height 352
drag, startPoint x: 938, startPoint y: 359, endPoint x: 1130, endPoint y: 374, distance: 192.6
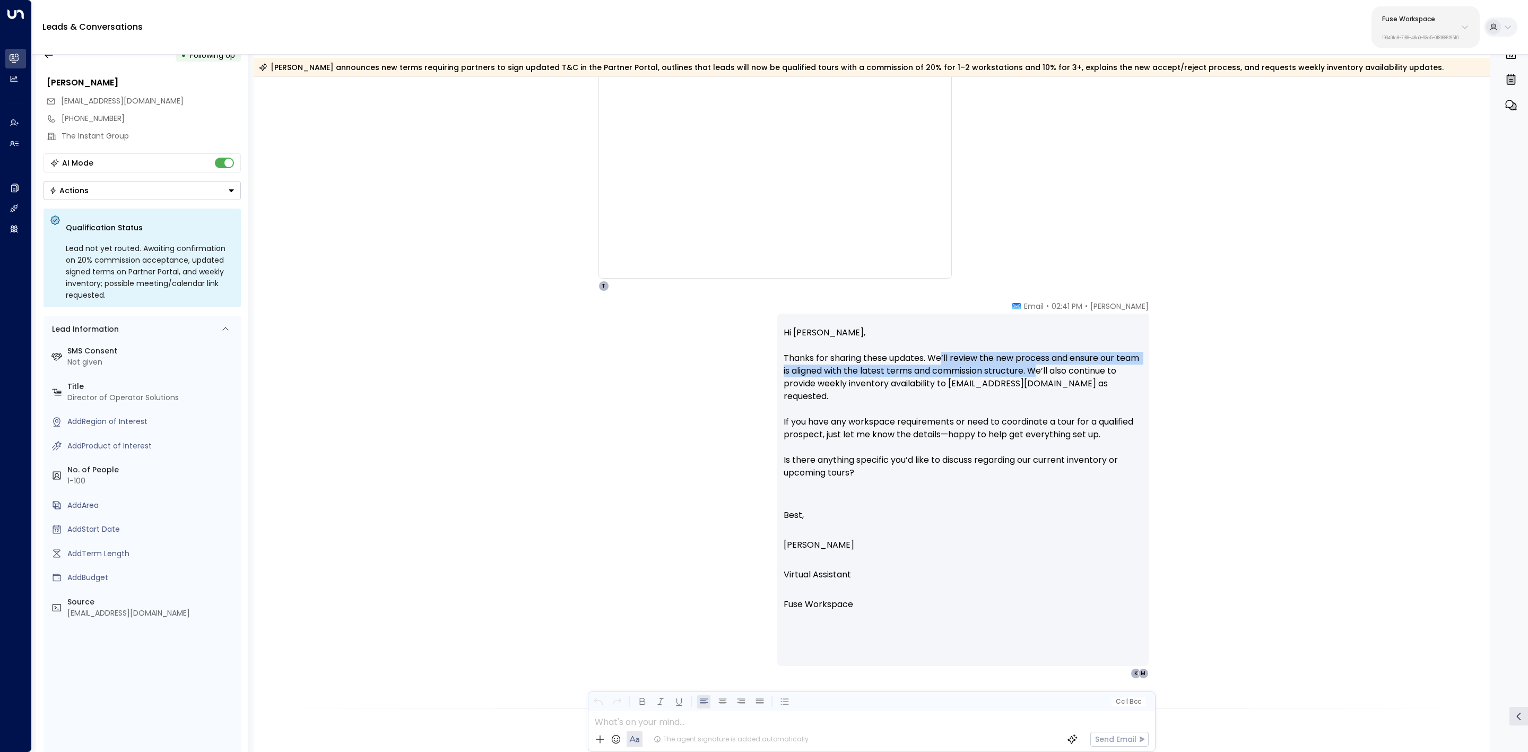
click at [1100, 371] on p "Hi Monica, Thanks for sharing these updates. We’ll review the new process and e…" at bounding box center [962, 408] width 359 height 165
click at [1152, 376] on div "Taylor Landry • 02:41 PM • Email Hi Monica, Thanks for sharing these updates. W…" at bounding box center [975, 490] width 397 height 378
drag, startPoint x: 1014, startPoint y: 336, endPoint x: 1130, endPoint y: 368, distance: 120.3
click at [1081, 360] on p "Hi Monica, Thanks for sharing these updates. We’ll review the new process and e…" at bounding box center [962, 408] width 359 height 165
click at [1130, 368] on p "Hi Monica, Thanks for sharing these updates. We’ll review the new process and e…" at bounding box center [962, 408] width 359 height 165
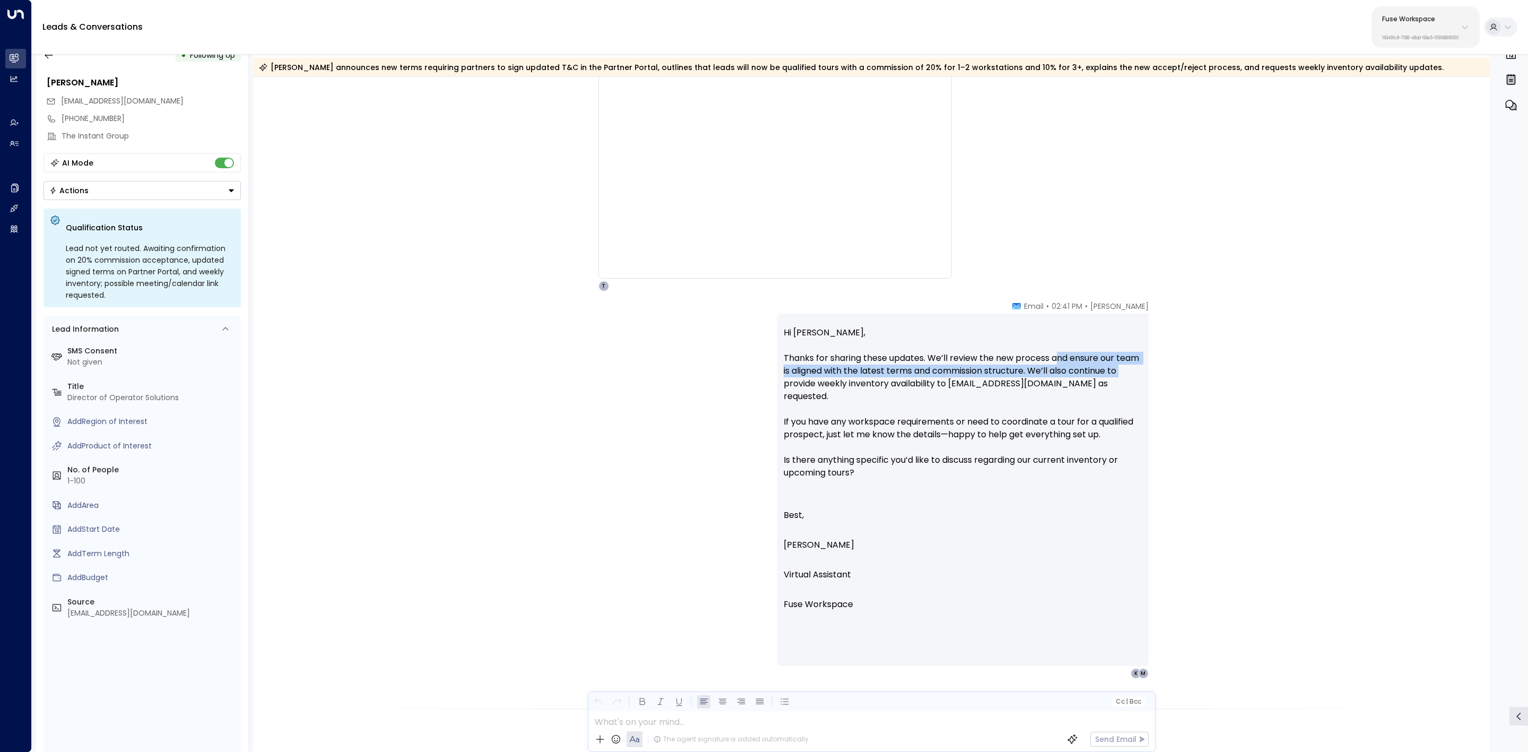
drag, startPoint x: 1055, startPoint y: 361, endPoint x: 1135, endPoint y: 377, distance: 81.7
click at [1135, 377] on p "Hi Monica, Thanks for sharing these updates. We’ll review the new process and e…" at bounding box center [962, 408] width 359 height 165
click at [929, 364] on p "Hi Monica, Thanks for sharing these updates. We’ll review the new process and e…" at bounding box center [962, 408] width 359 height 165
drag, startPoint x: 887, startPoint y: 374, endPoint x: 1043, endPoint y: 394, distance: 157.2
click at [1006, 390] on p "Hi Monica, Thanks for sharing these updates. We’ll review the new process and e…" at bounding box center [962, 408] width 359 height 165
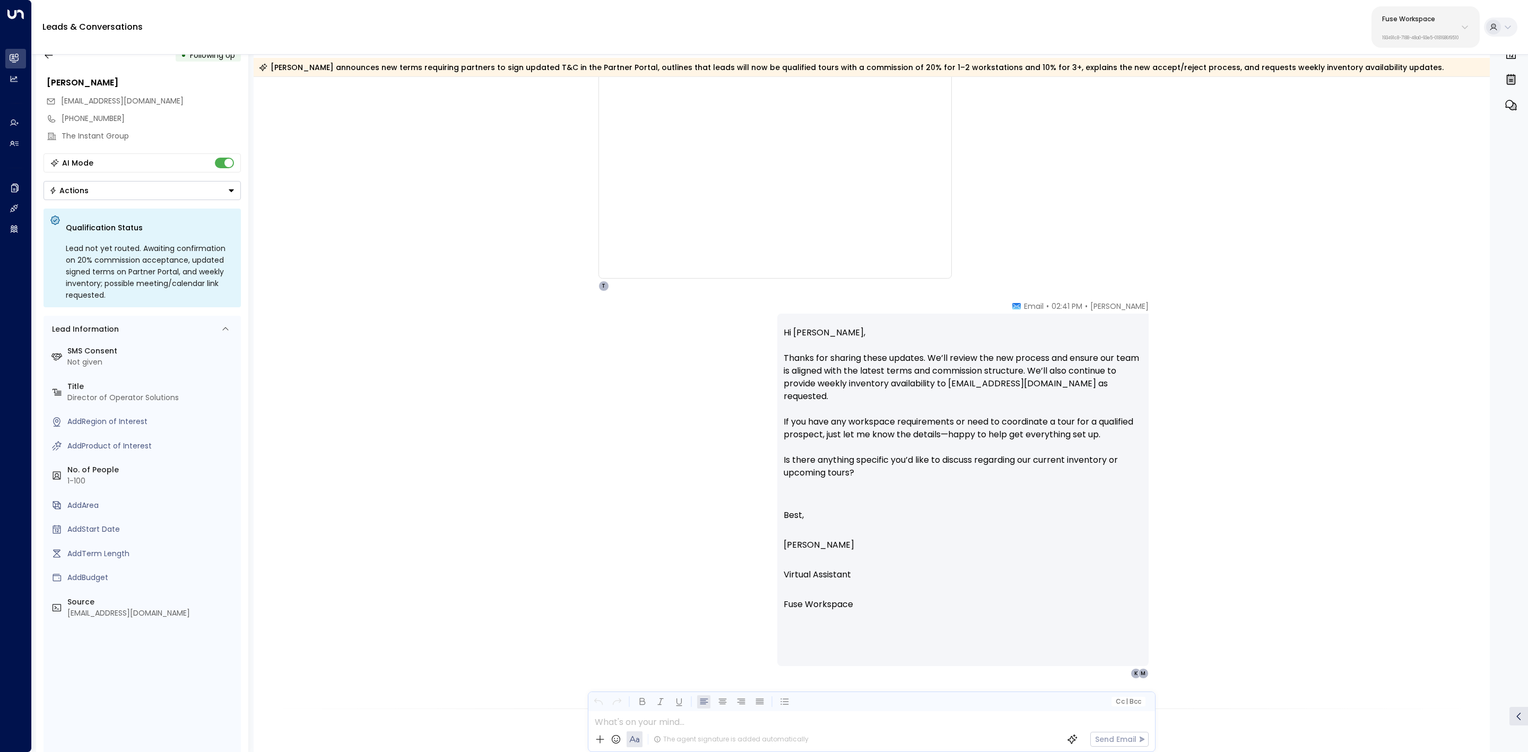
click at [1043, 394] on p "Hi Monica, Thanks for sharing these updates. We’ll review the new process and e…" at bounding box center [962, 408] width 359 height 165
drag, startPoint x: 888, startPoint y: 381, endPoint x: 1063, endPoint y: 389, distance: 175.2
click at [1024, 387] on p "Hi Monica, Thanks for sharing these updates. We’ll review the new process and e…" at bounding box center [962, 408] width 359 height 165
click at [1063, 389] on p "Hi Monica, Thanks for sharing these updates. We’ll review the new process and e…" at bounding box center [962, 408] width 359 height 165
click at [1121, 390] on p "Hi Monica, Thanks for sharing these updates. We’ll review the new process and e…" at bounding box center [962, 408] width 359 height 165
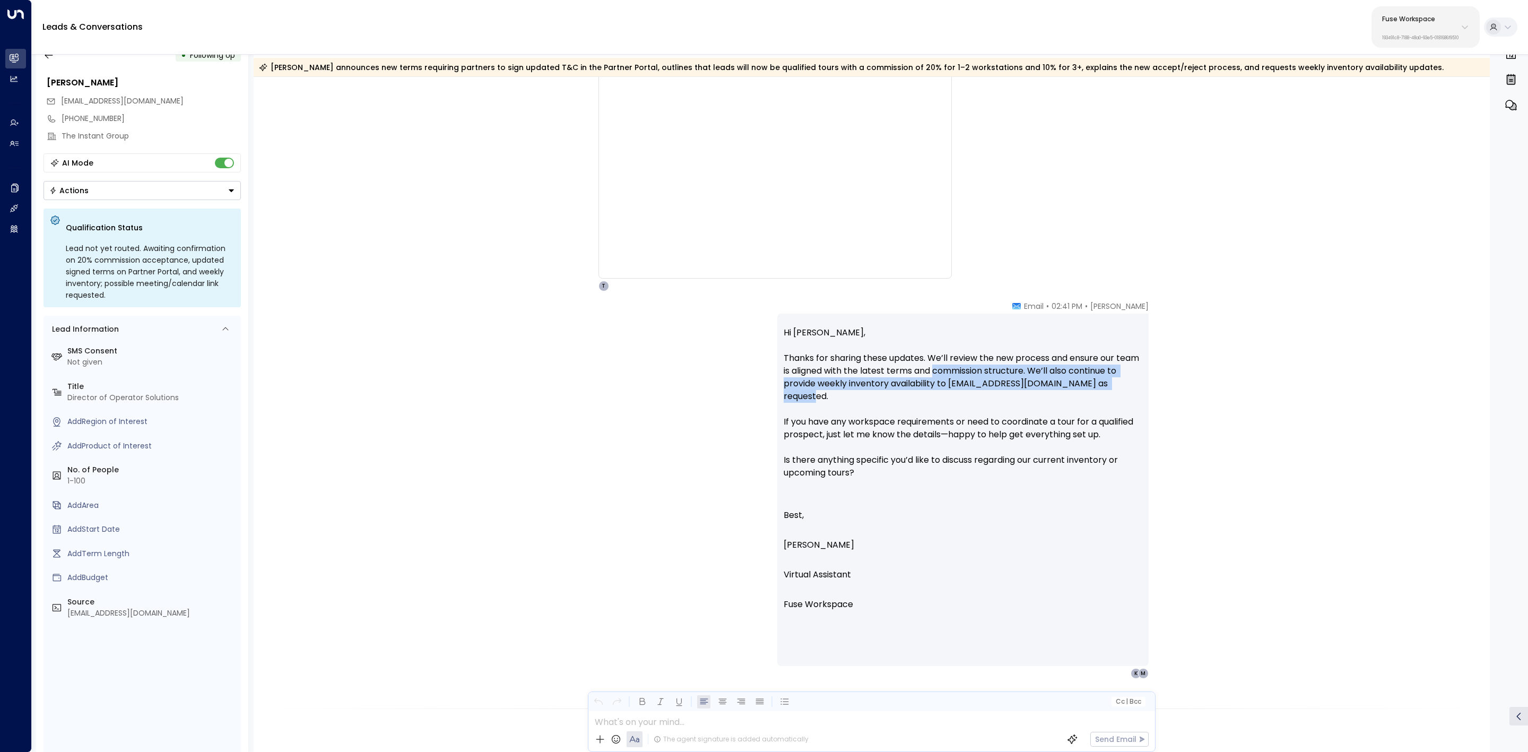
click at [1118, 390] on p "Hi Monica, Thanks for sharing these updates. We’ll review the new process and e…" at bounding box center [962, 408] width 359 height 165
drag, startPoint x: 942, startPoint y: 402, endPoint x: 993, endPoint y: 419, distance: 53.8
click at [983, 412] on p "Hi Monica, Thanks for sharing these updates. We’ll review the new process and e…" at bounding box center [962, 408] width 359 height 165
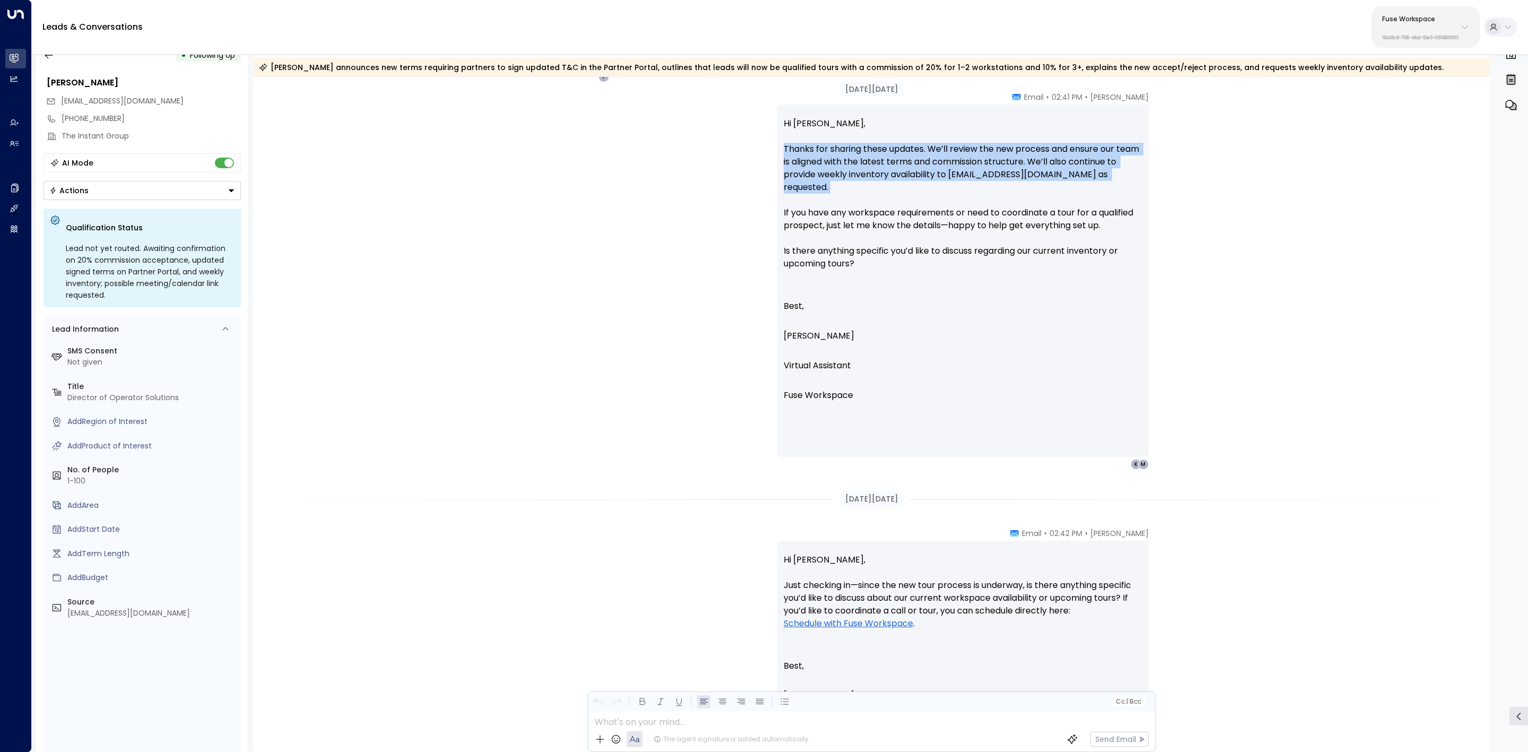
scroll to position [1750, 0]
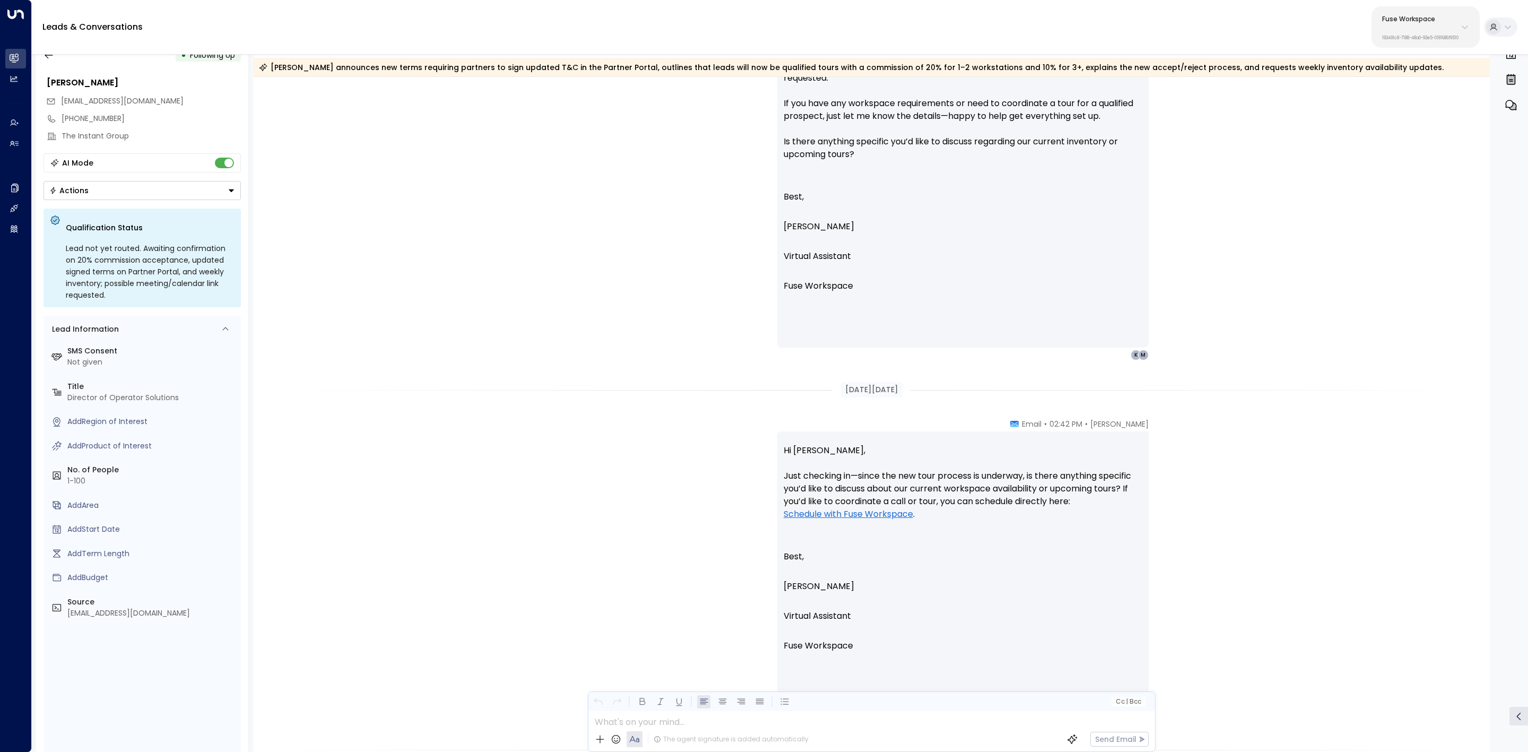
drag, startPoint x: 905, startPoint y: 482, endPoint x: 982, endPoint y: 476, distance: 76.6
click at [963, 476] on p "Hi Monica, Just checking in—since the new tour process is underway, is there an…" at bounding box center [962, 488] width 359 height 89
click at [987, 475] on p "Hi Monica, Just checking in—since the new tour process is underway, is there an…" at bounding box center [962, 488] width 359 height 89
drag, startPoint x: 831, startPoint y: 484, endPoint x: 1084, endPoint y: 491, distance: 253.6
click at [1052, 491] on p "Hi Monica, Just checking in—since the new tour process is underway, is there an…" at bounding box center [962, 488] width 359 height 89
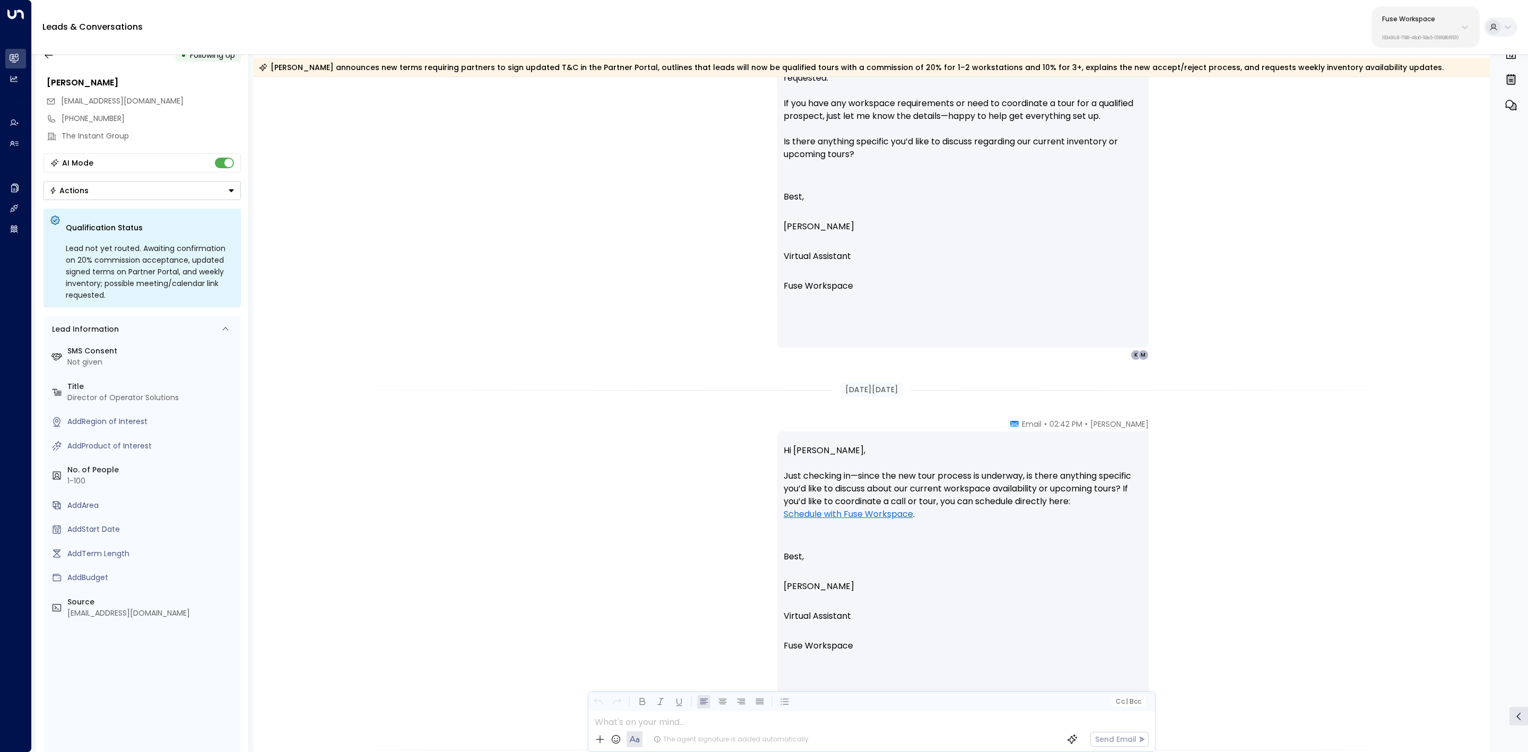
click at [1084, 491] on p "Hi Monica, Just checking in—since the new tour process is underway, is there an…" at bounding box center [962, 488] width 359 height 89
drag, startPoint x: 1046, startPoint y: 479, endPoint x: 1065, endPoint y: 482, distance: 18.8
click at [1065, 482] on p "Hi Monica, Just checking in—since the new tour process is underway, is there an…" at bounding box center [962, 488] width 359 height 89
drag, startPoint x: 909, startPoint y: 491, endPoint x: 1057, endPoint y: 489, distance: 148.0
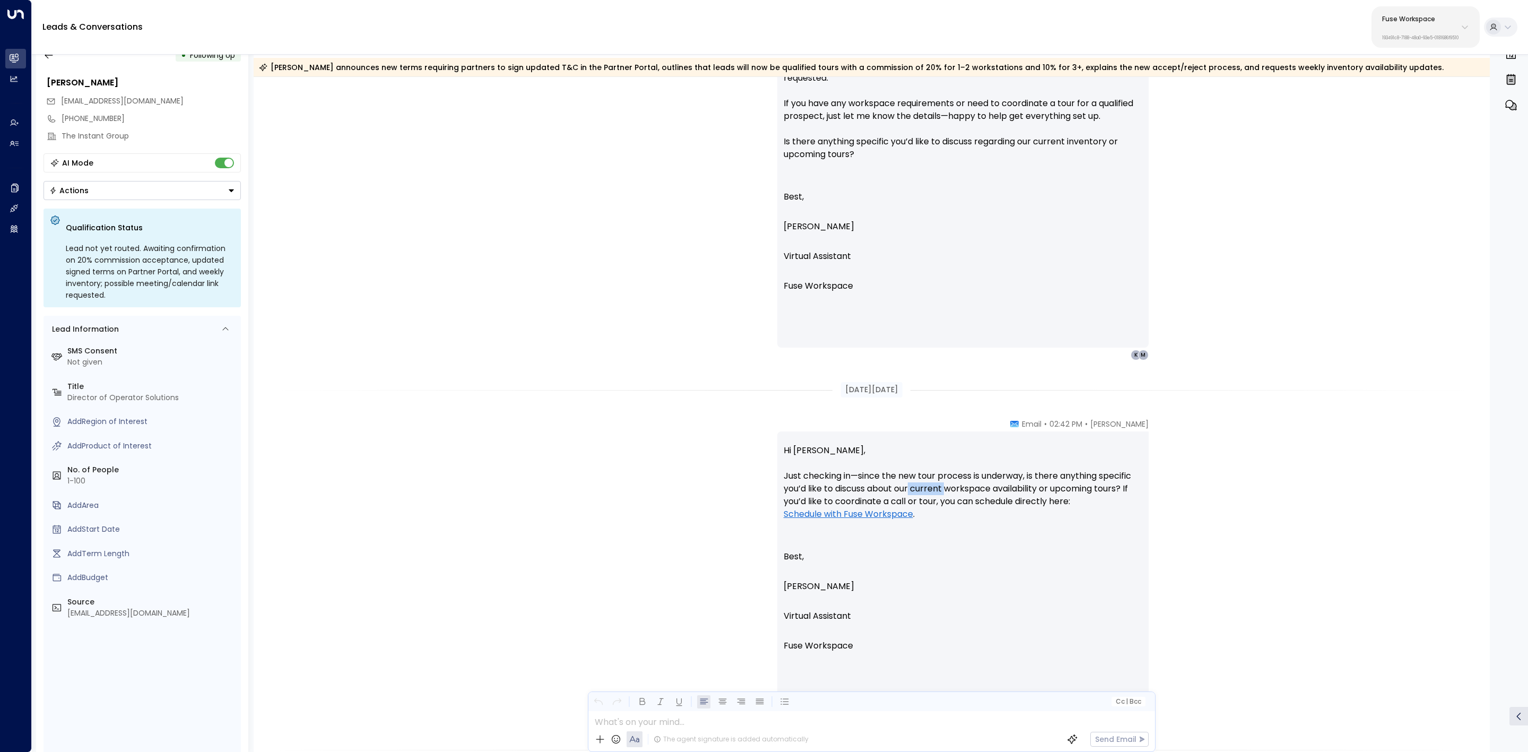
click at [966, 491] on p "Hi Monica, Just checking in—since the new tour process is underway, is there an…" at bounding box center [962, 488] width 359 height 89
click at [947, 475] on p "Hi Monica, Just checking in—since the new tour process is underway, is there an…" at bounding box center [962, 488] width 359 height 89
drag, startPoint x: 939, startPoint y: 474, endPoint x: 1098, endPoint y: 473, distance: 159.7
click at [1044, 473] on p "Hi Monica, Just checking in—since the new tour process is underway, is there an…" at bounding box center [962, 488] width 359 height 89
click at [1098, 473] on p "Hi Monica, Just checking in—since the new tour process is underway, is there an…" at bounding box center [962, 488] width 359 height 89
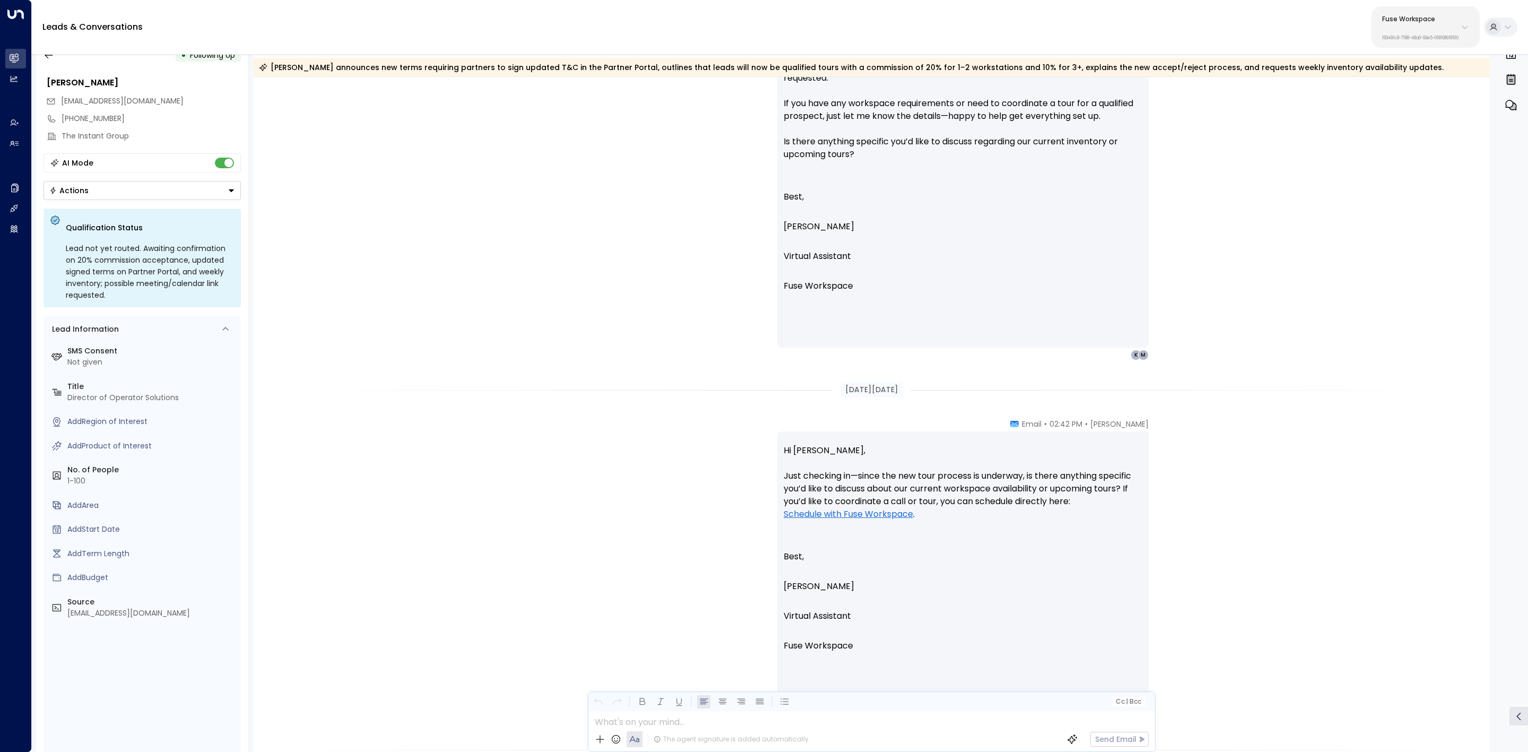
drag, startPoint x: 1010, startPoint y: 465, endPoint x: 1110, endPoint y: 501, distance: 105.5
click at [1110, 501] on p "Hi Monica, Just checking in—since the new tour process is underway, is there an…" at bounding box center [962, 488] width 359 height 89
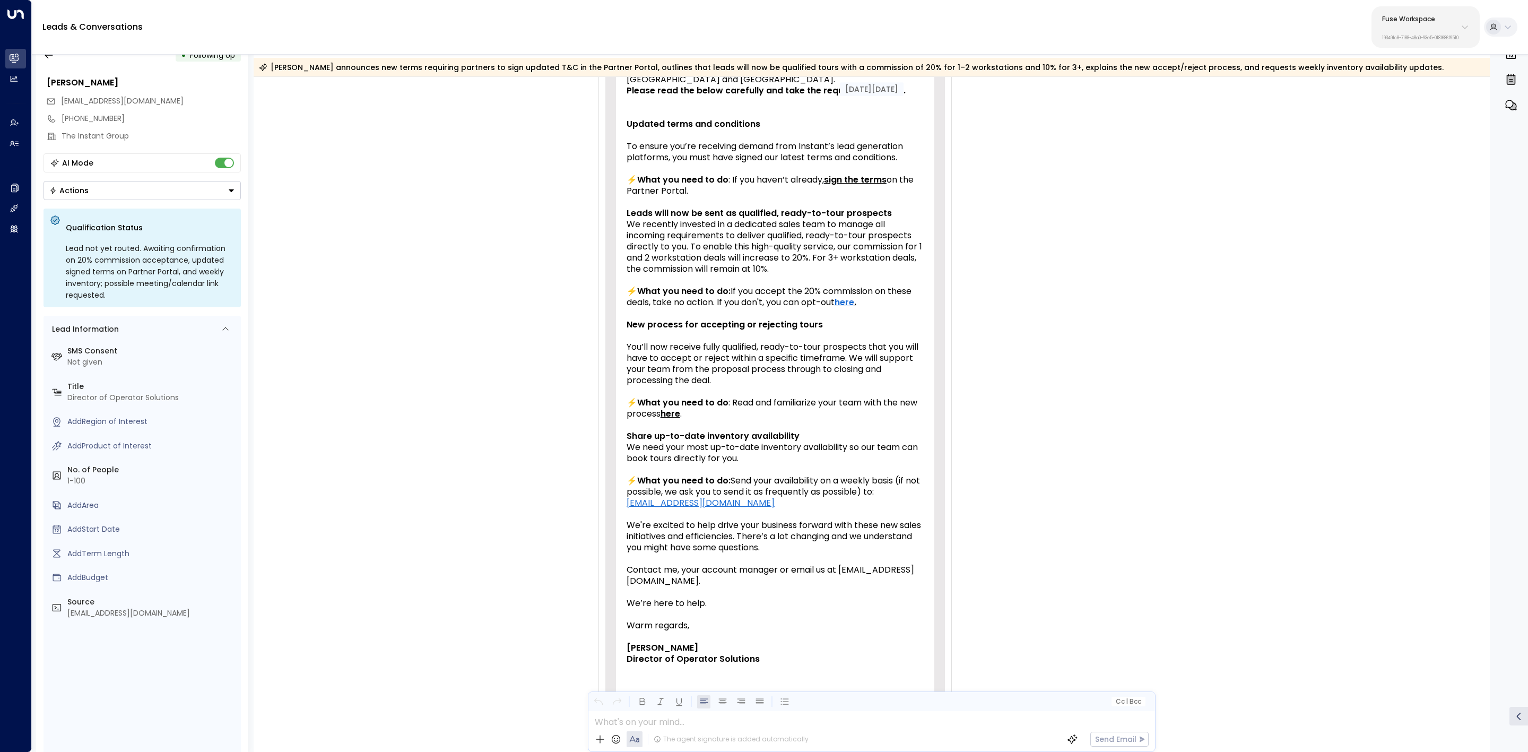
scroll to position [0, 0]
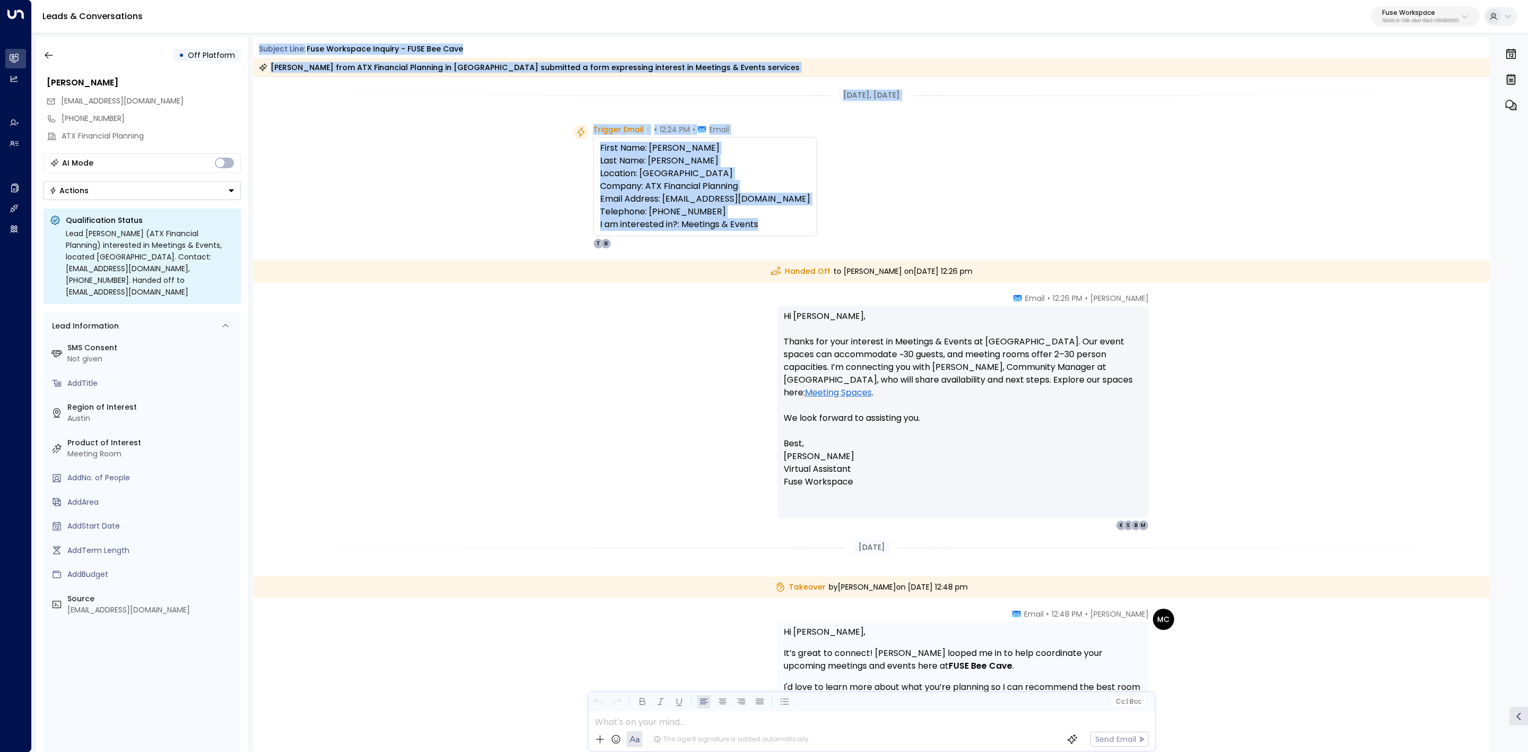
drag, startPoint x: 271, startPoint y: 43, endPoint x: 827, endPoint y: 232, distance: 588.1
click at [827, 232] on div "Subject Line: Fuse Workspace Inquiry - FUSE Bee Cave [PERSON_NAME] from ATX Fin…" at bounding box center [872, 394] width 1236 height 714
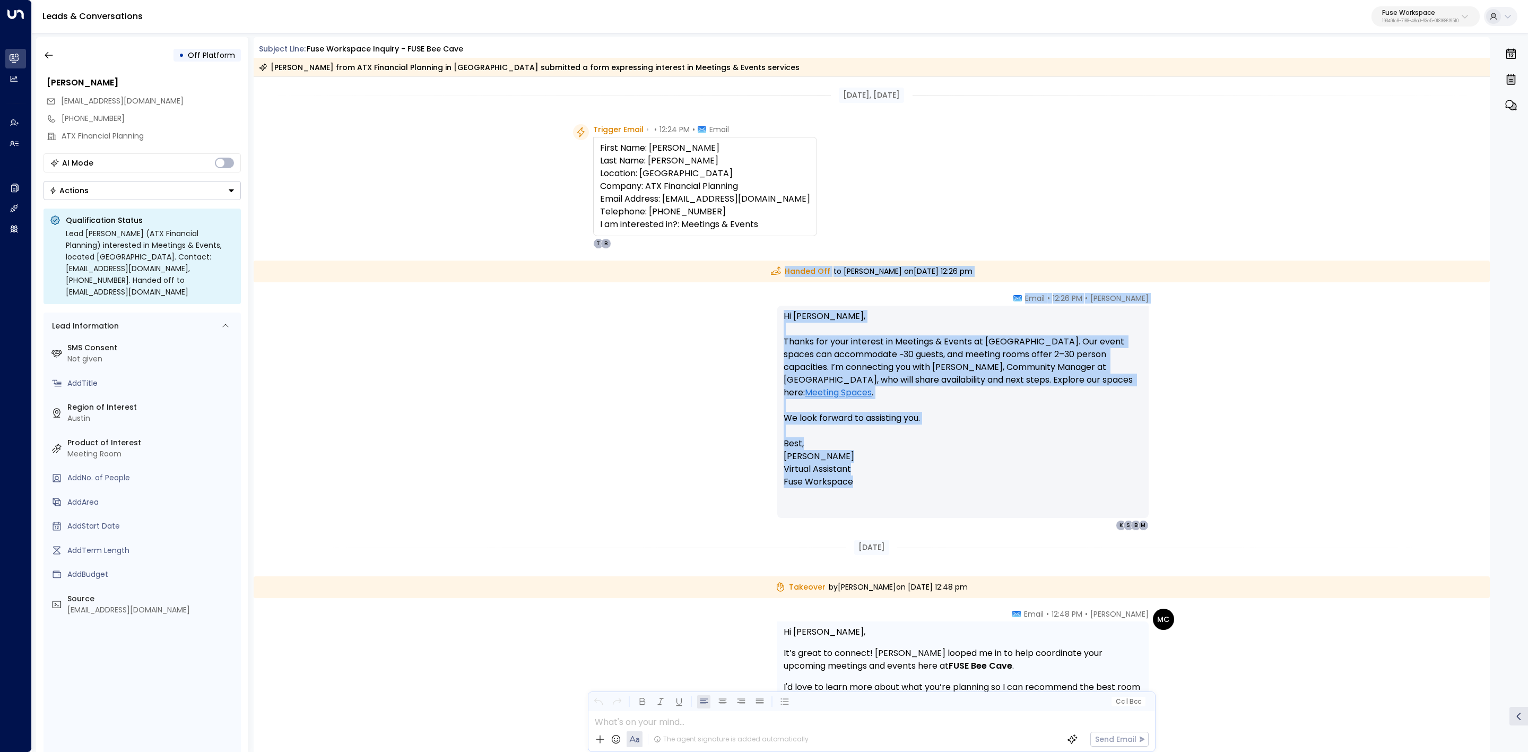
drag, startPoint x: 746, startPoint y: 263, endPoint x: 1003, endPoint y: 478, distance: 334.7
copy div "Handed Off to [PERSON_NAME] [DATE][DATE] 12:26 pm [PERSON_NAME] • 12:26 PM • Em…"
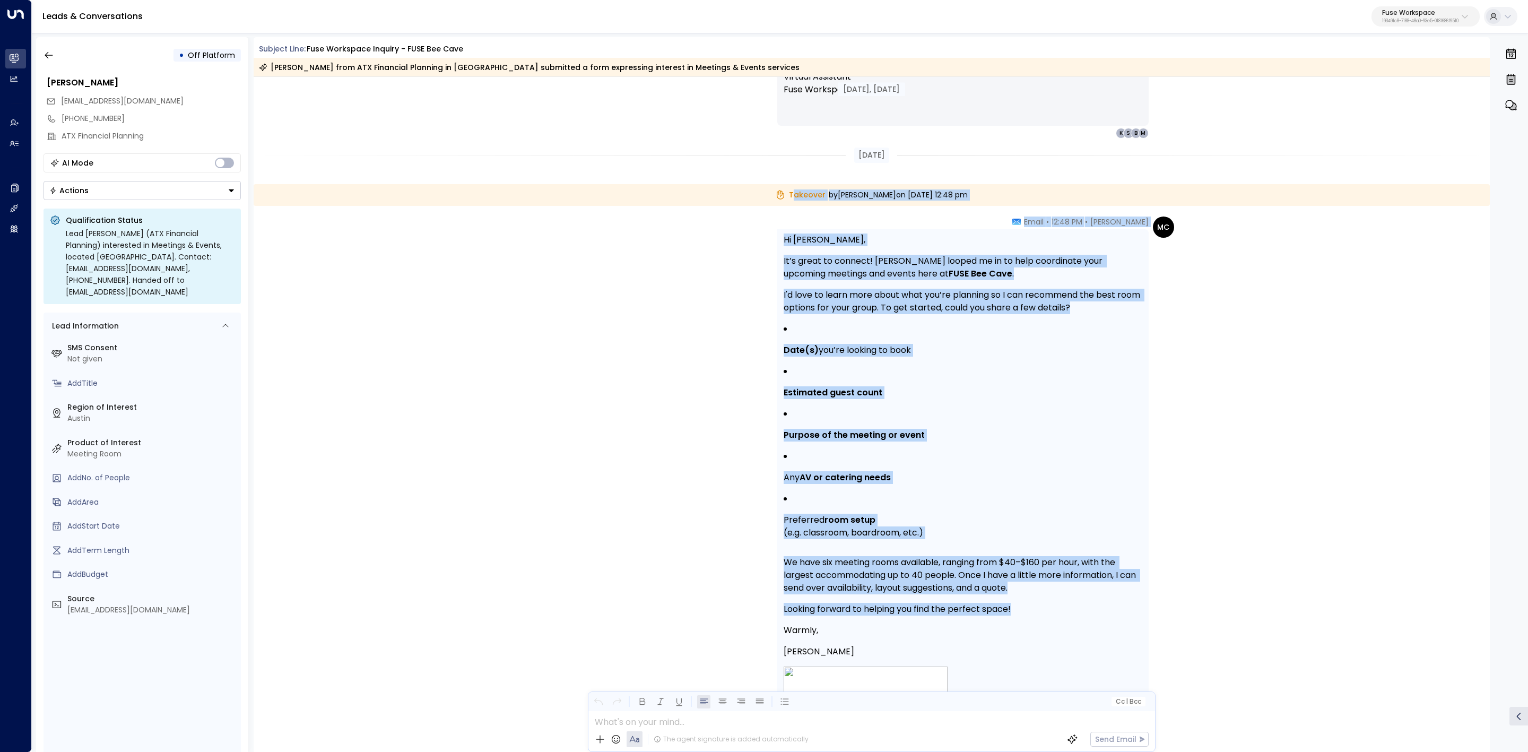
scroll to position [398, 0]
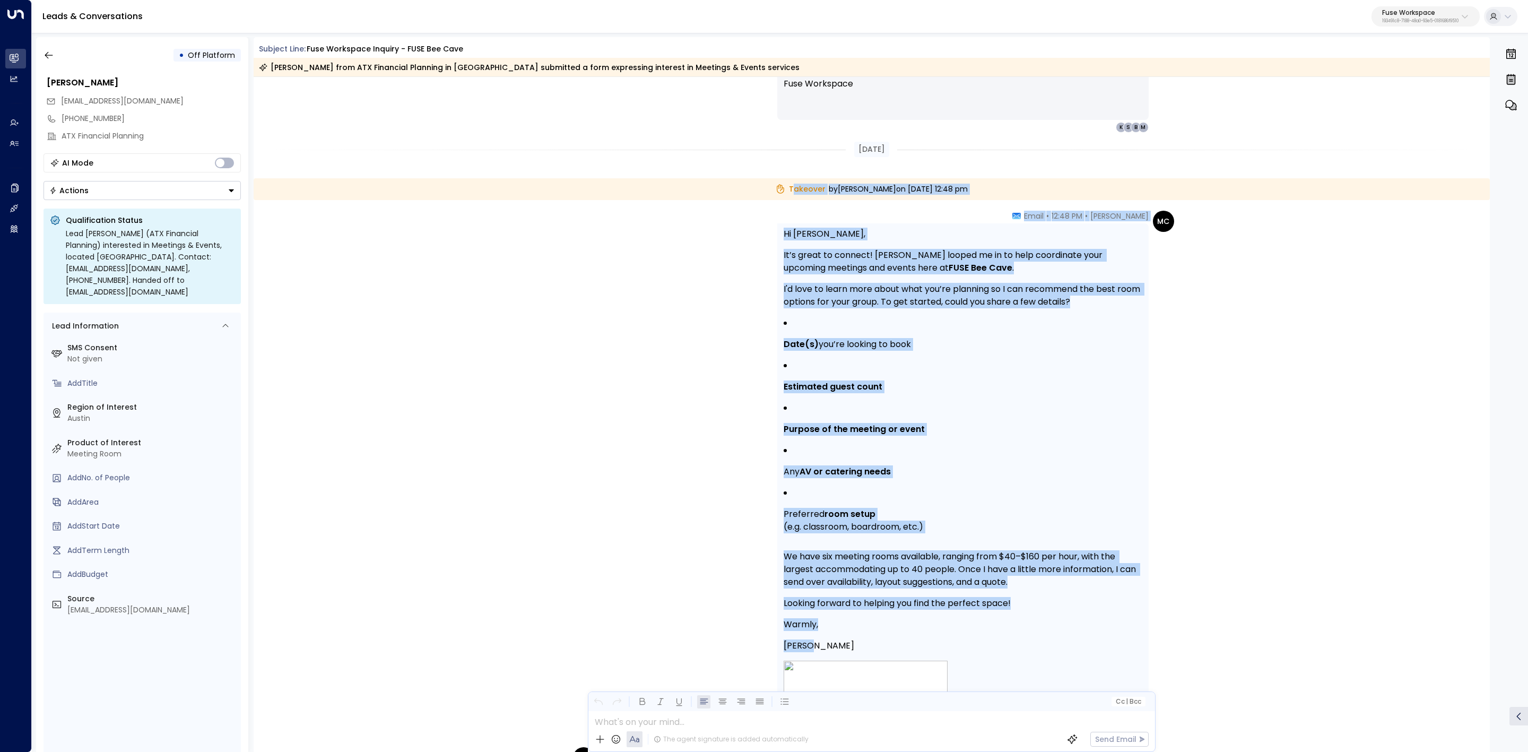
drag, startPoint x: 753, startPoint y: 502, endPoint x: 1179, endPoint y: 643, distance: 448.8
click at [1179, 645] on div "[DATE], [DATE] Handed Off to [PERSON_NAME] [DATE][DATE] 12:26 pm [PERSON_NAME] …" at bounding box center [872, 644] width 1236 height 1931
copy div "akeover by [PERSON_NAME] [DATE][DATE] 12:48 pm MC [PERSON_NAME] • 12:48 PM • Em…"
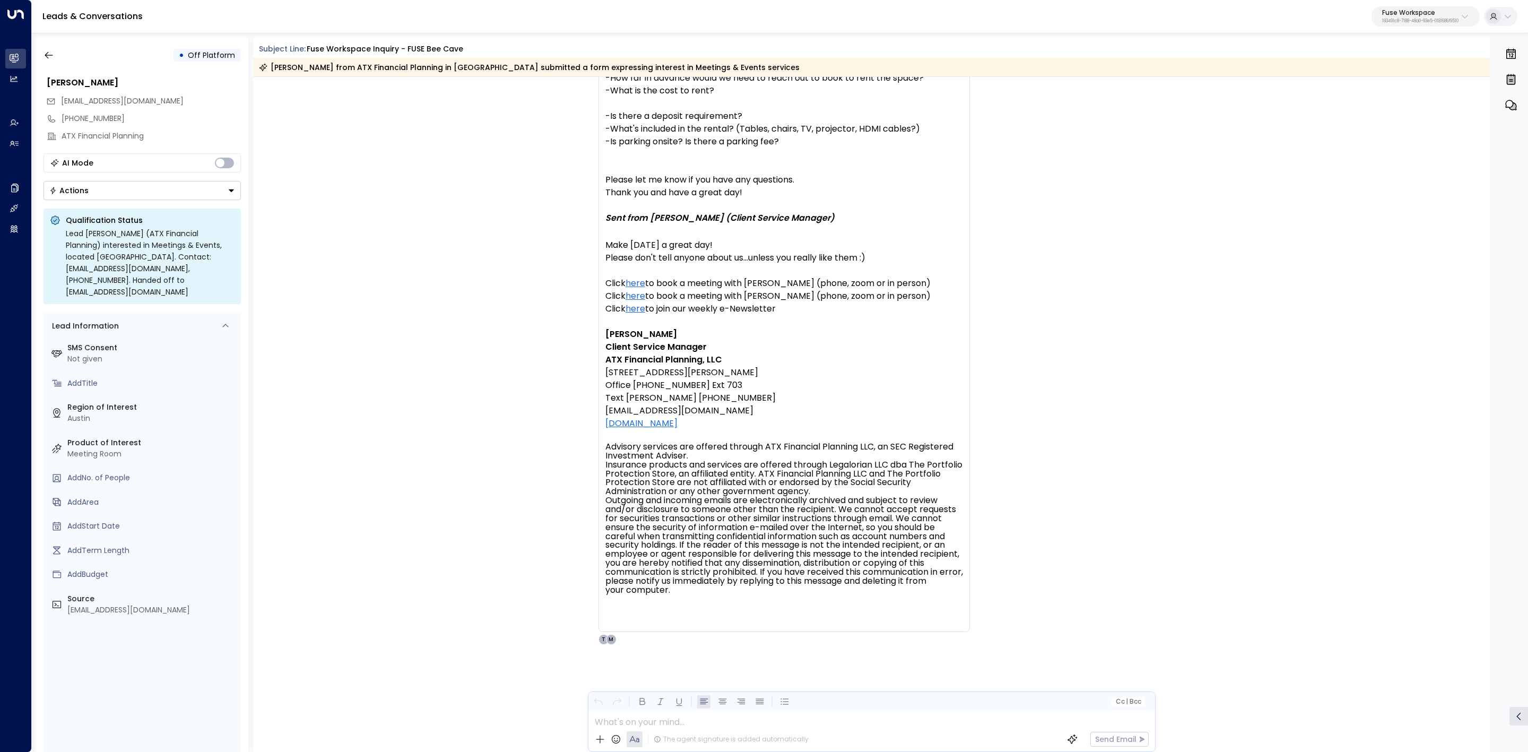
scroll to position [1255, 0]
